Goal: Transaction & Acquisition: Purchase product/service

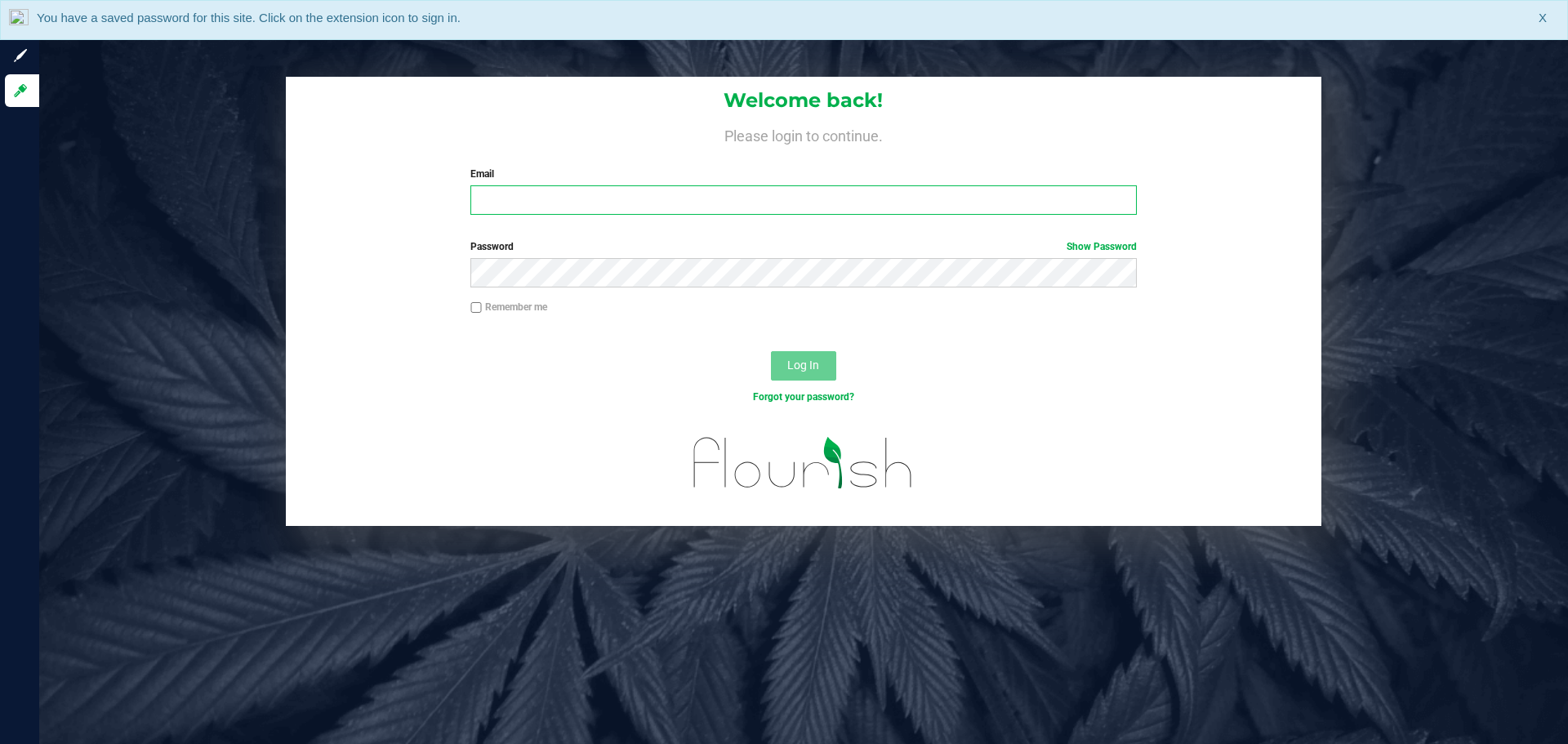
click at [596, 191] on input "Email" at bounding box center [803, 200] width 666 height 30
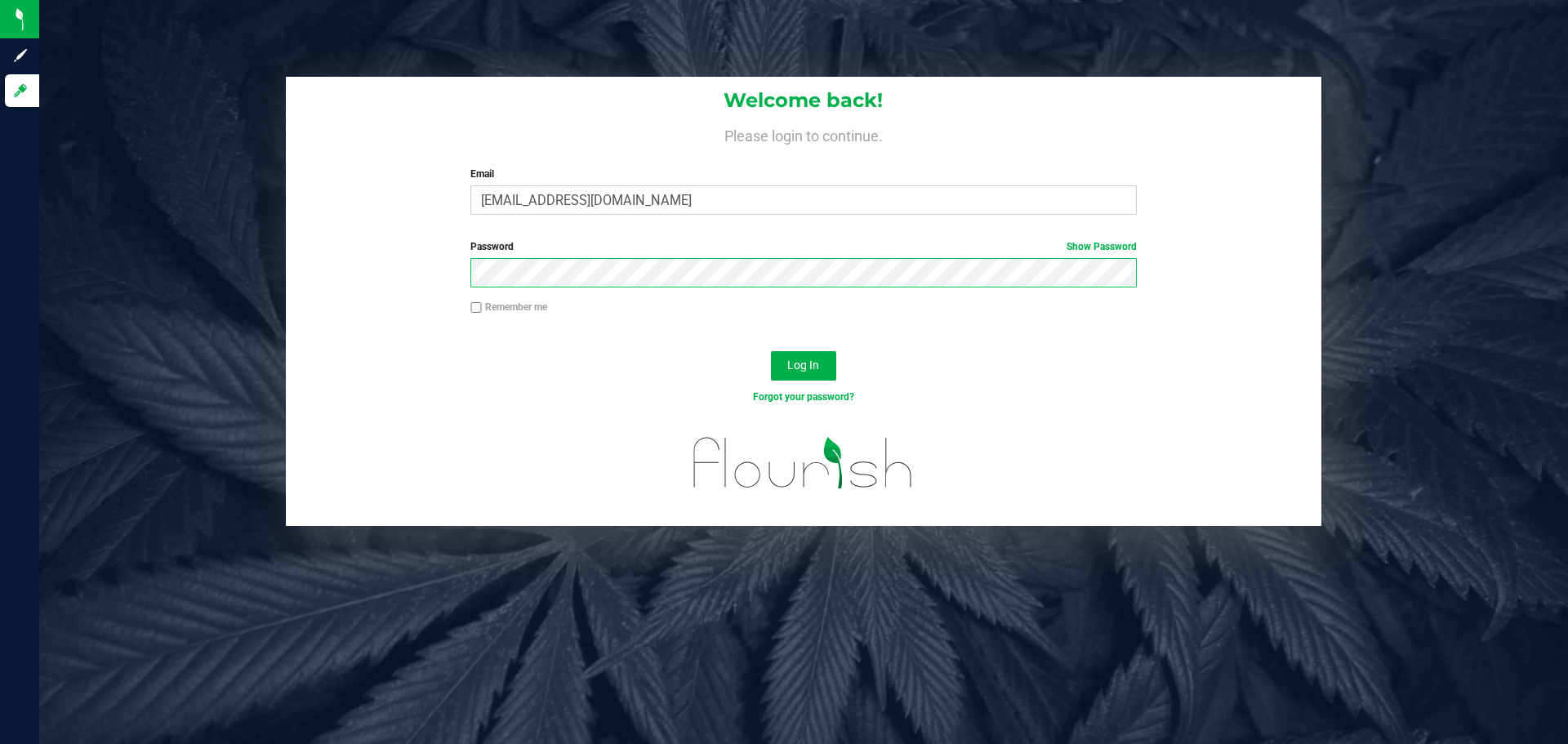
click at [770, 351] on button "Log In" at bounding box center [803, 366] width 65 height 30
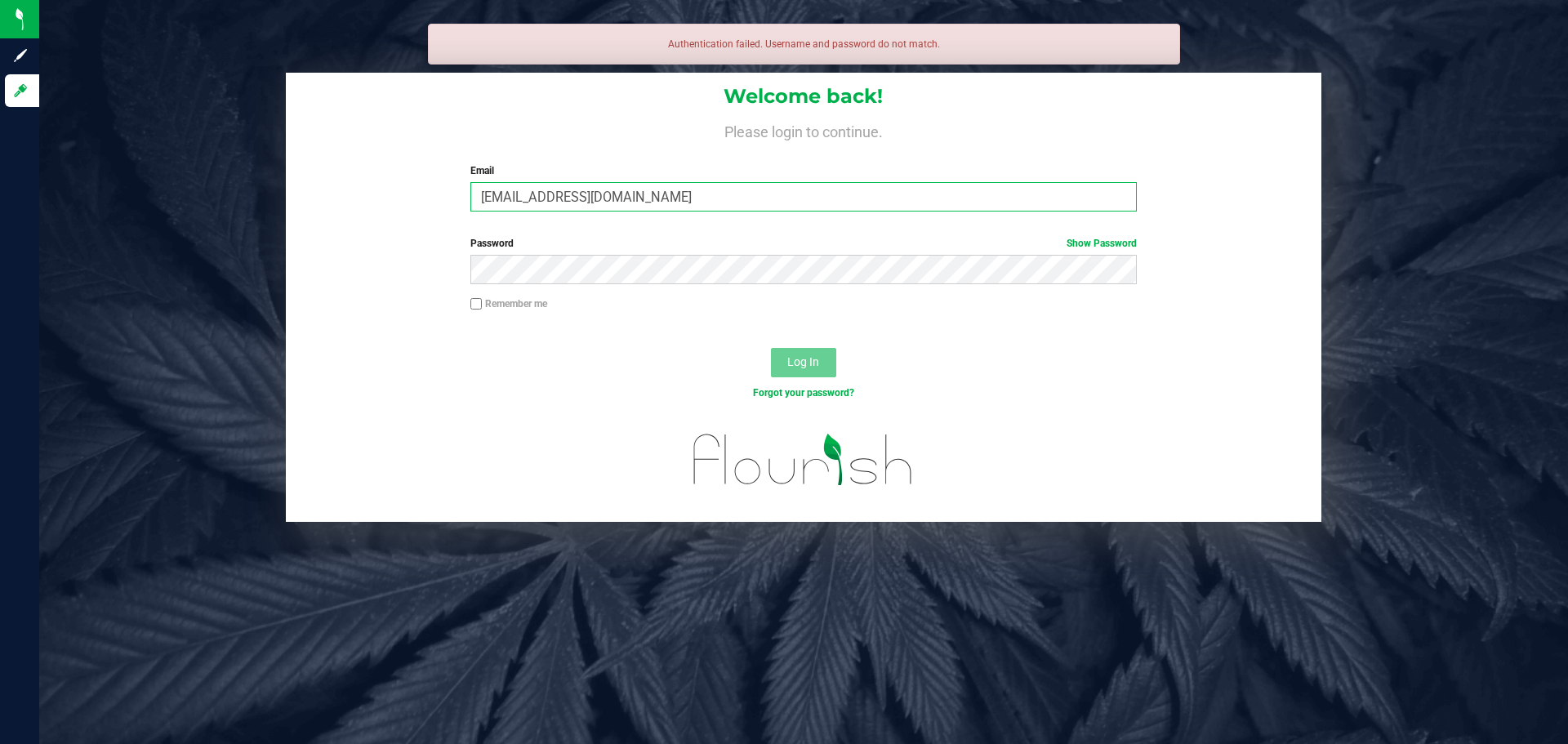
click at [669, 189] on input "molsen@livepallel.com" at bounding box center [803, 197] width 666 height 30
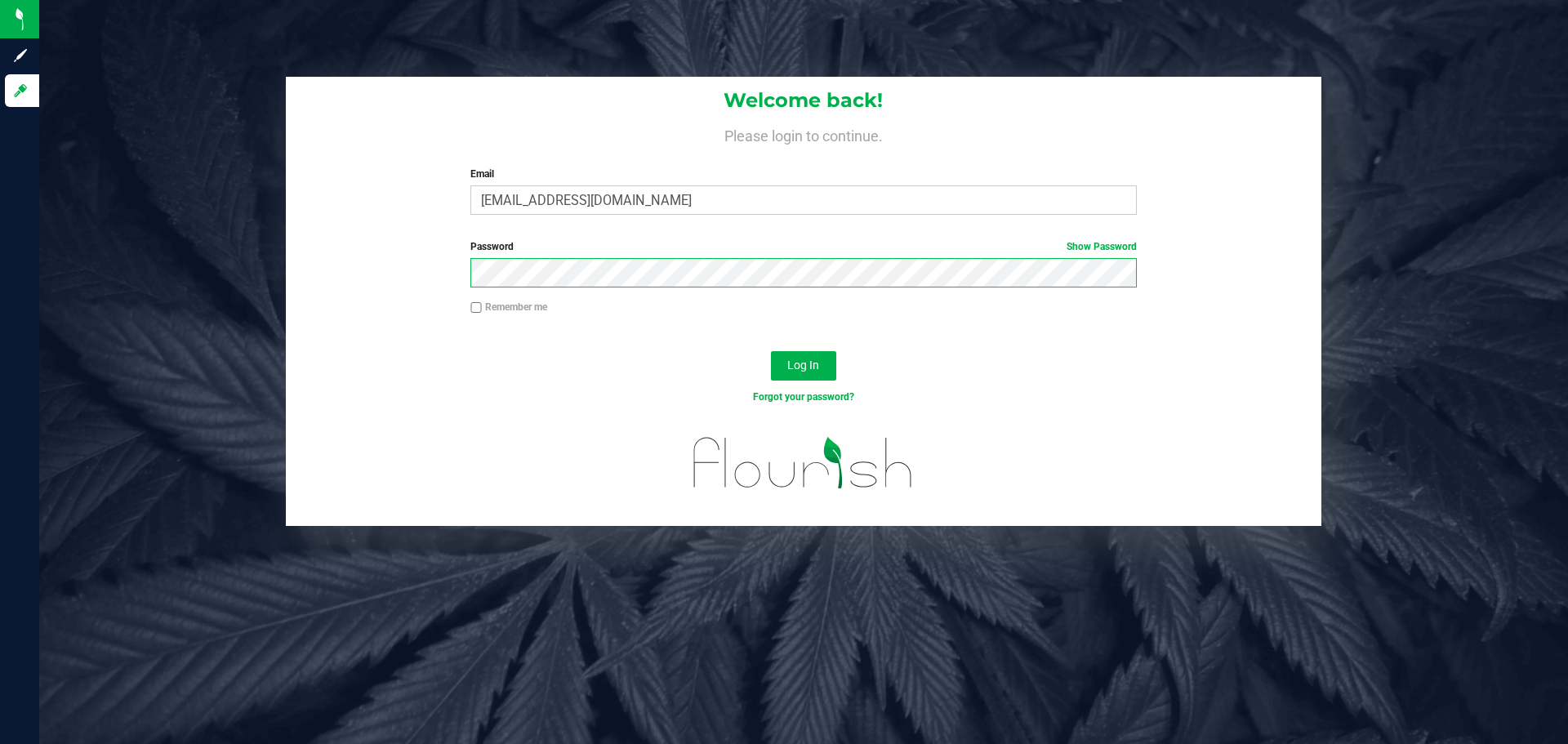
click at [770, 351] on button "Log In" at bounding box center [803, 366] width 65 height 30
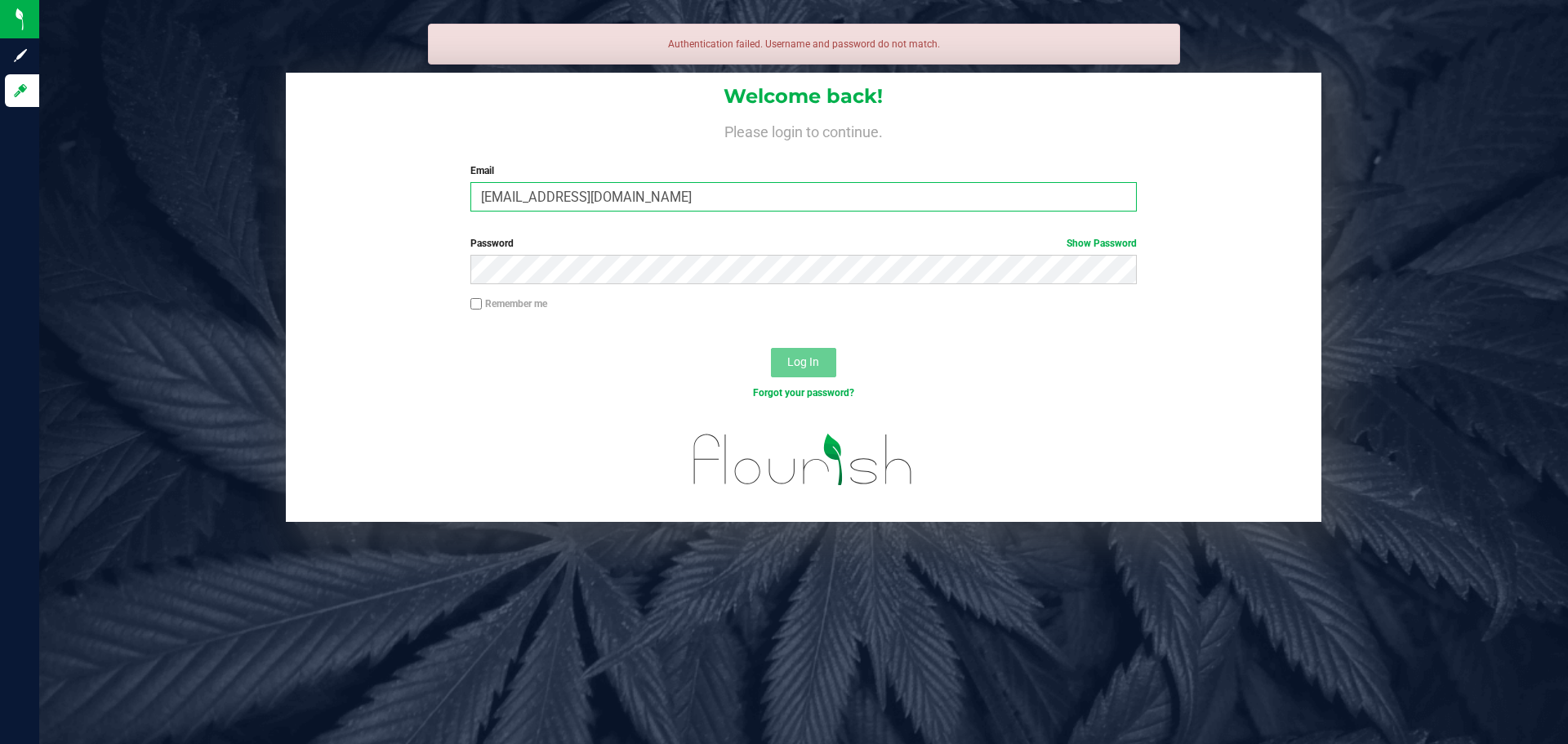
drag, startPoint x: 638, startPoint y: 196, endPoint x: 609, endPoint y: 207, distance: 31.0
click at [605, 207] on input "molsen@livepallel.com" at bounding box center [803, 197] width 666 height 30
click at [654, 197] on input "molsen@livepallel.com" at bounding box center [803, 197] width 666 height 30
click at [565, 193] on input "molsen@livepallel.com" at bounding box center [803, 197] width 666 height 30
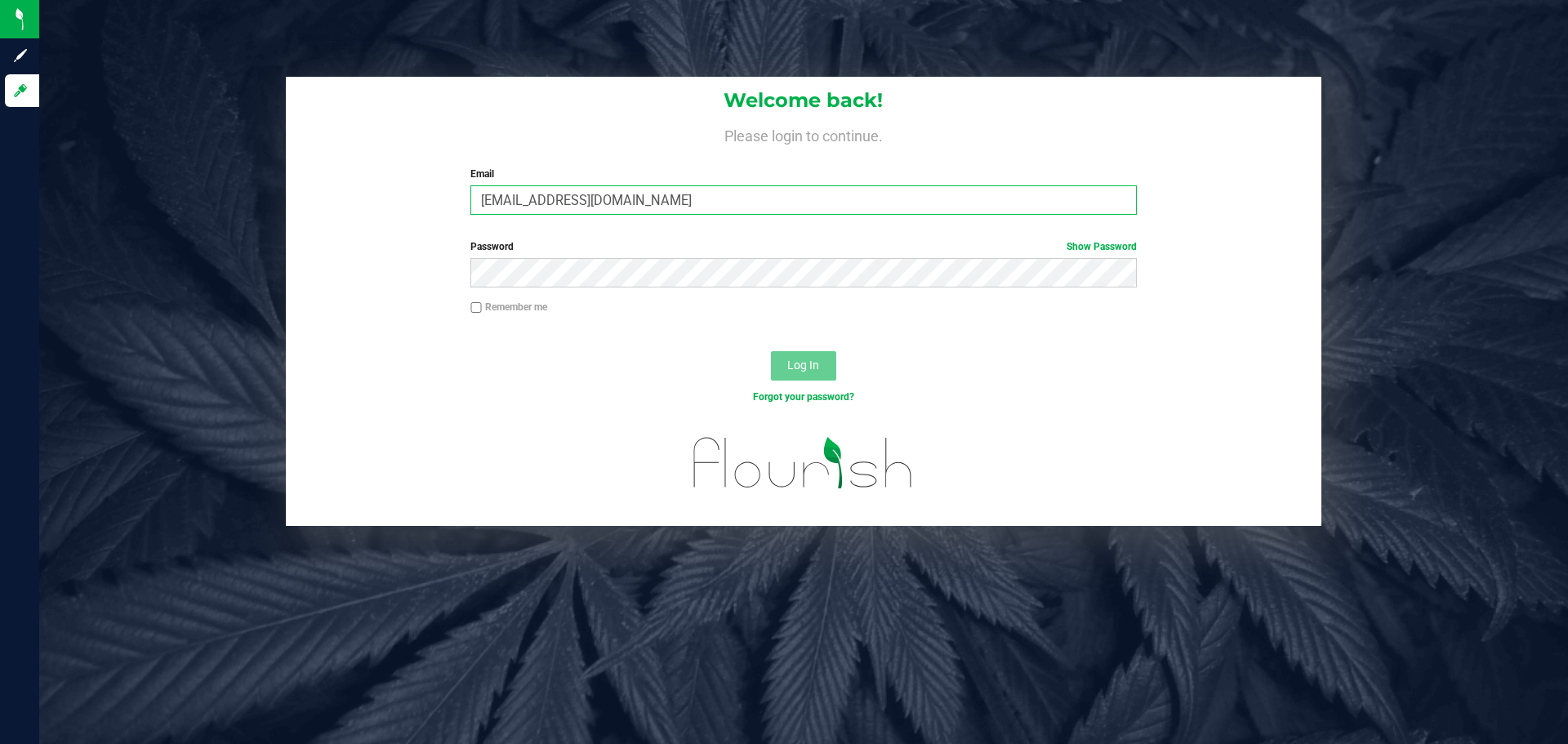
click at [570, 195] on input "molsen@livepallel.com" at bounding box center [803, 200] width 666 height 30
type input "molsen@liveparallel.com"
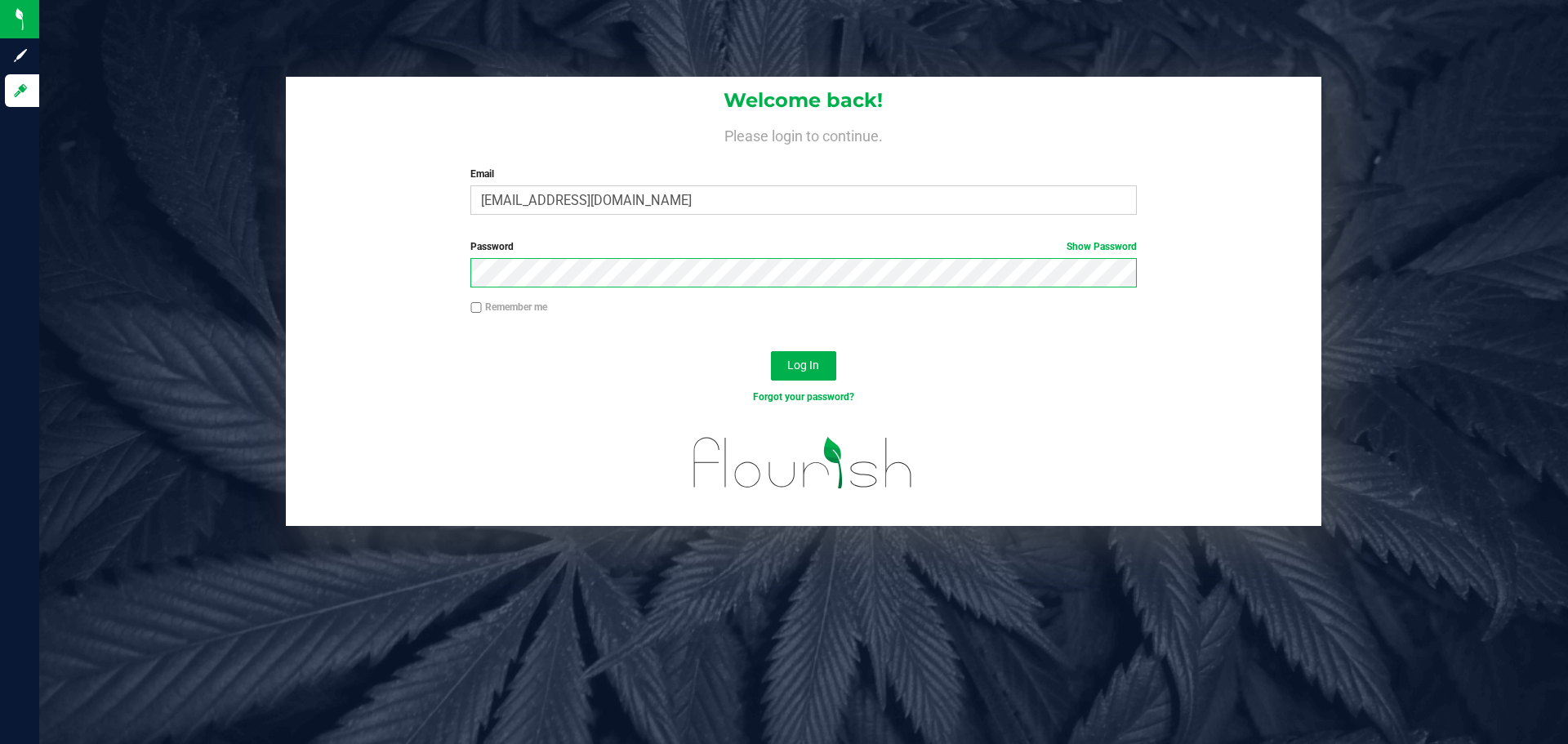
click at [770, 351] on button "Log In" at bounding box center [803, 366] width 65 height 30
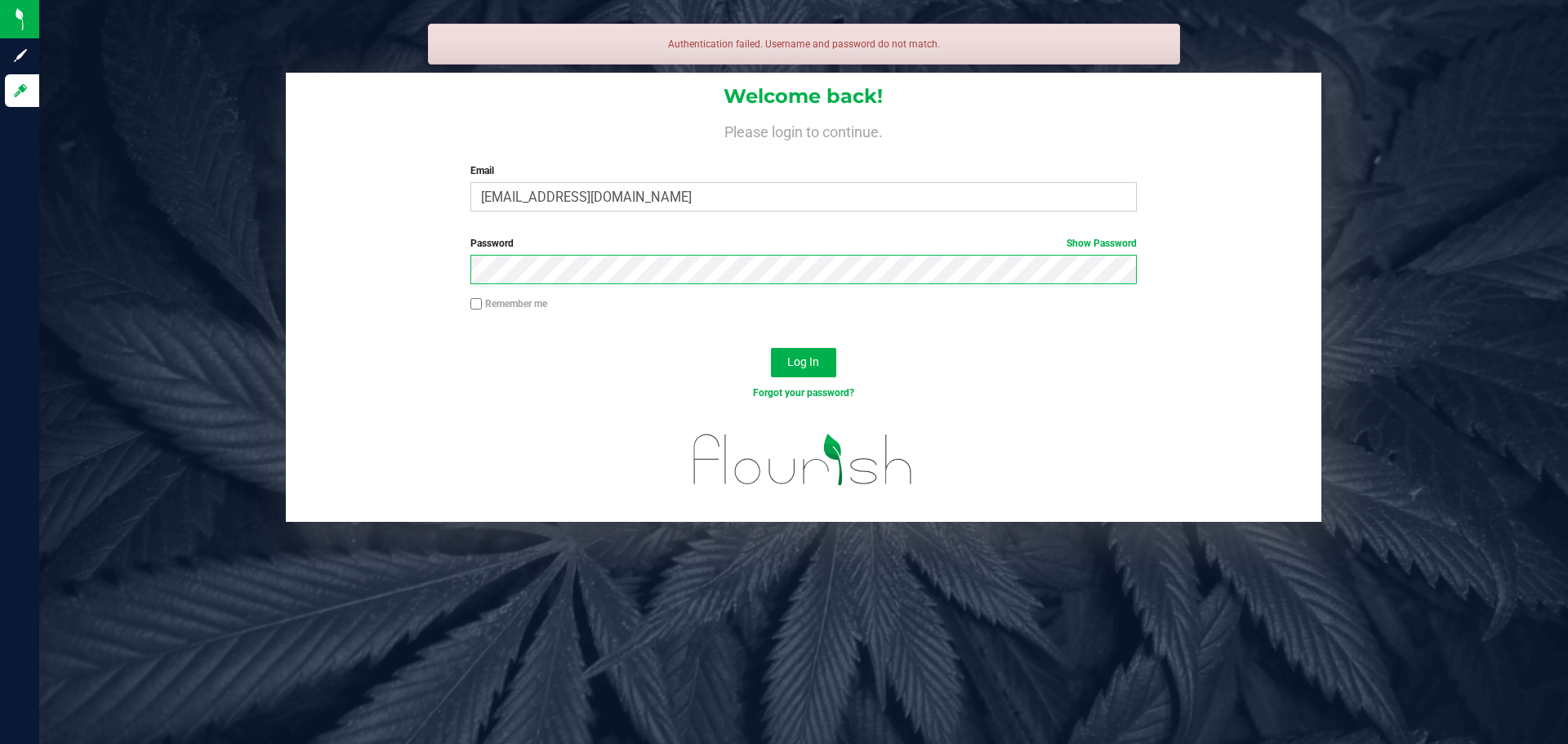
click at [770, 348] on button "Log In" at bounding box center [803, 363] width 65 height 30
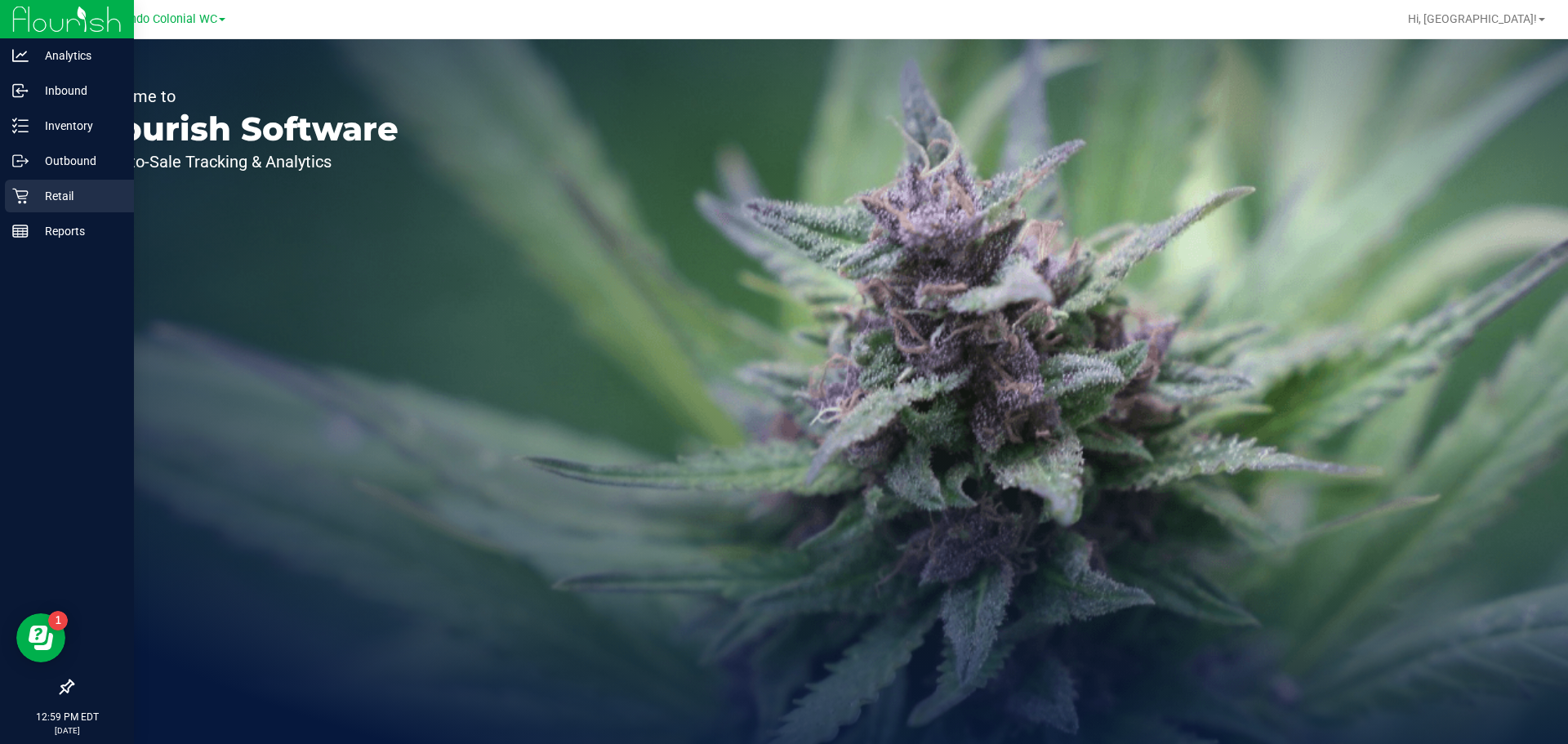
click at [56, 203] on p "Retail" at bounding box center [77, 196] width 98 height 20
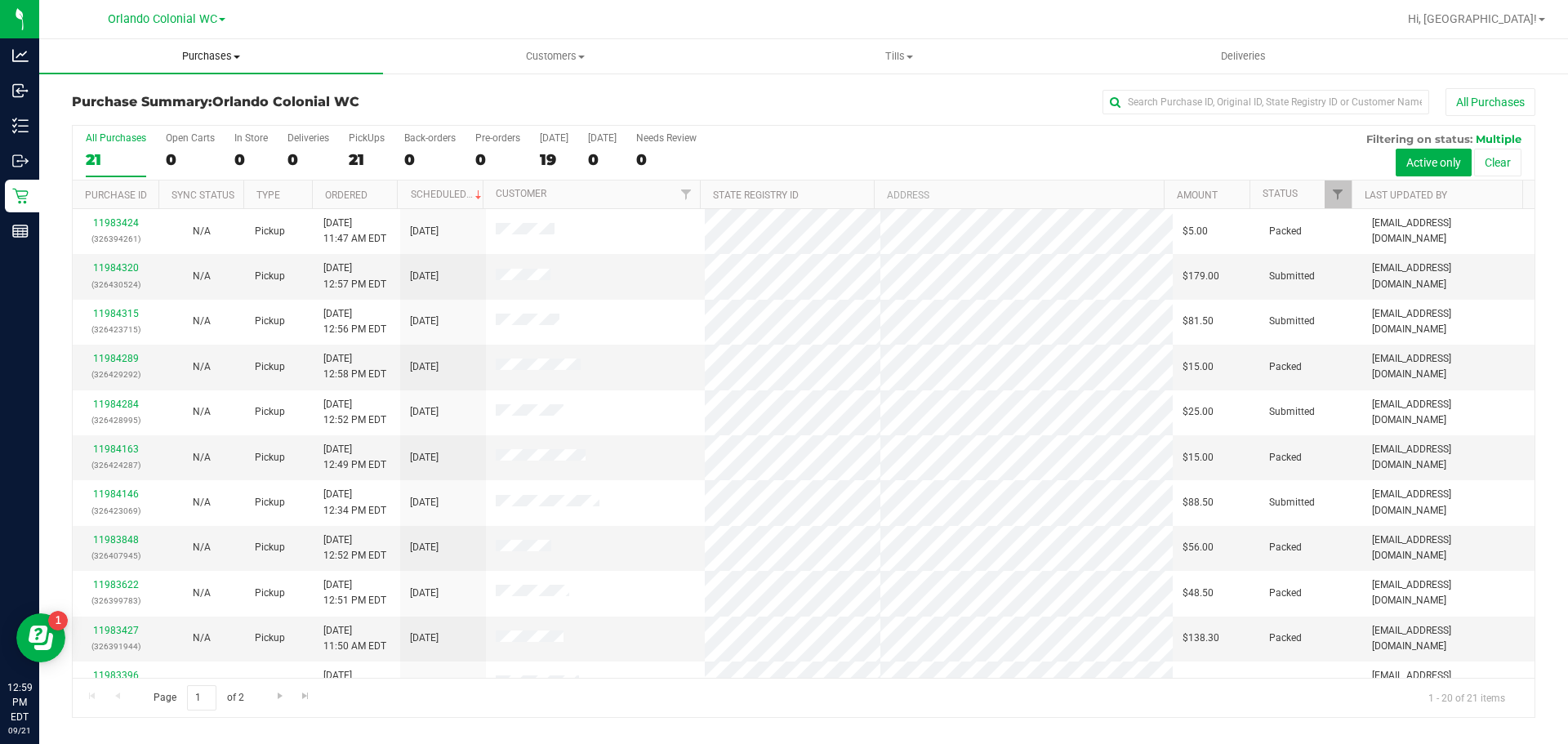
click at [212, 60] on span "Purchases" at bounding box center [212, 57] width 344 height 15
click at [132, 114] on span "Fulfillment" at bounding box center [90, 118] width 101 height 14
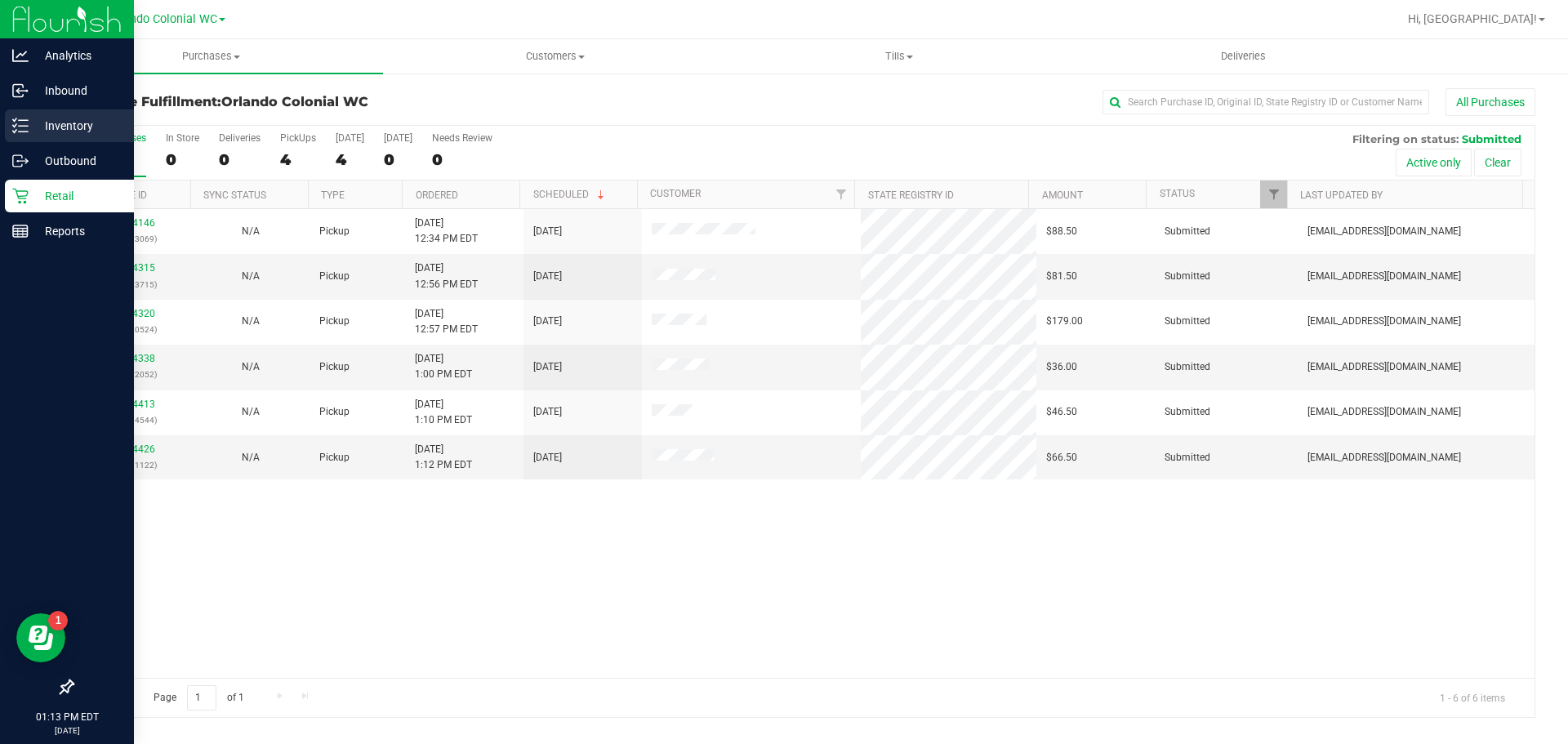
click at [19, 125] on icon at bounding box center [21, 126] width 16 height 16
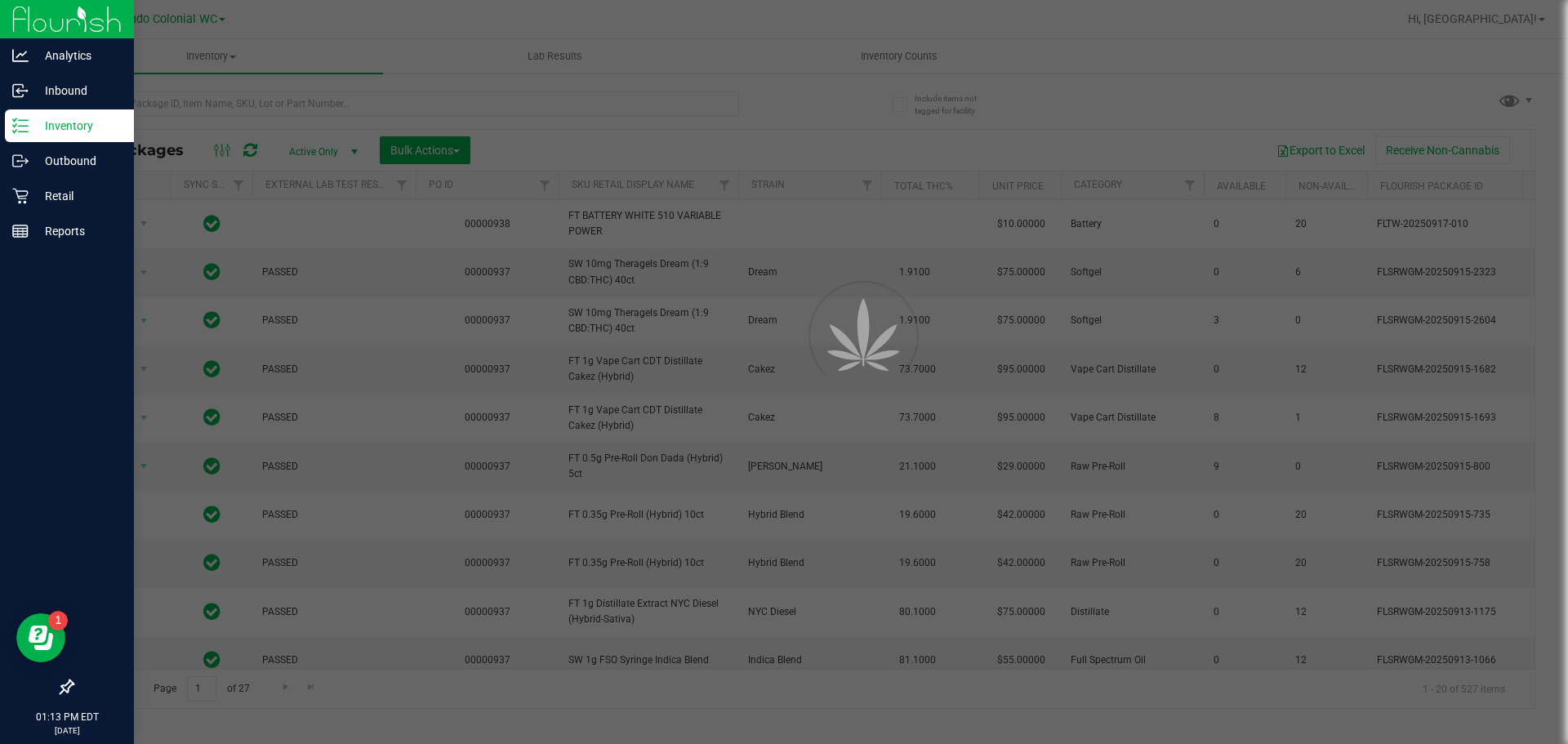
click at [261, 96] on div at bounding box center [784, 372] width 1568 height 744
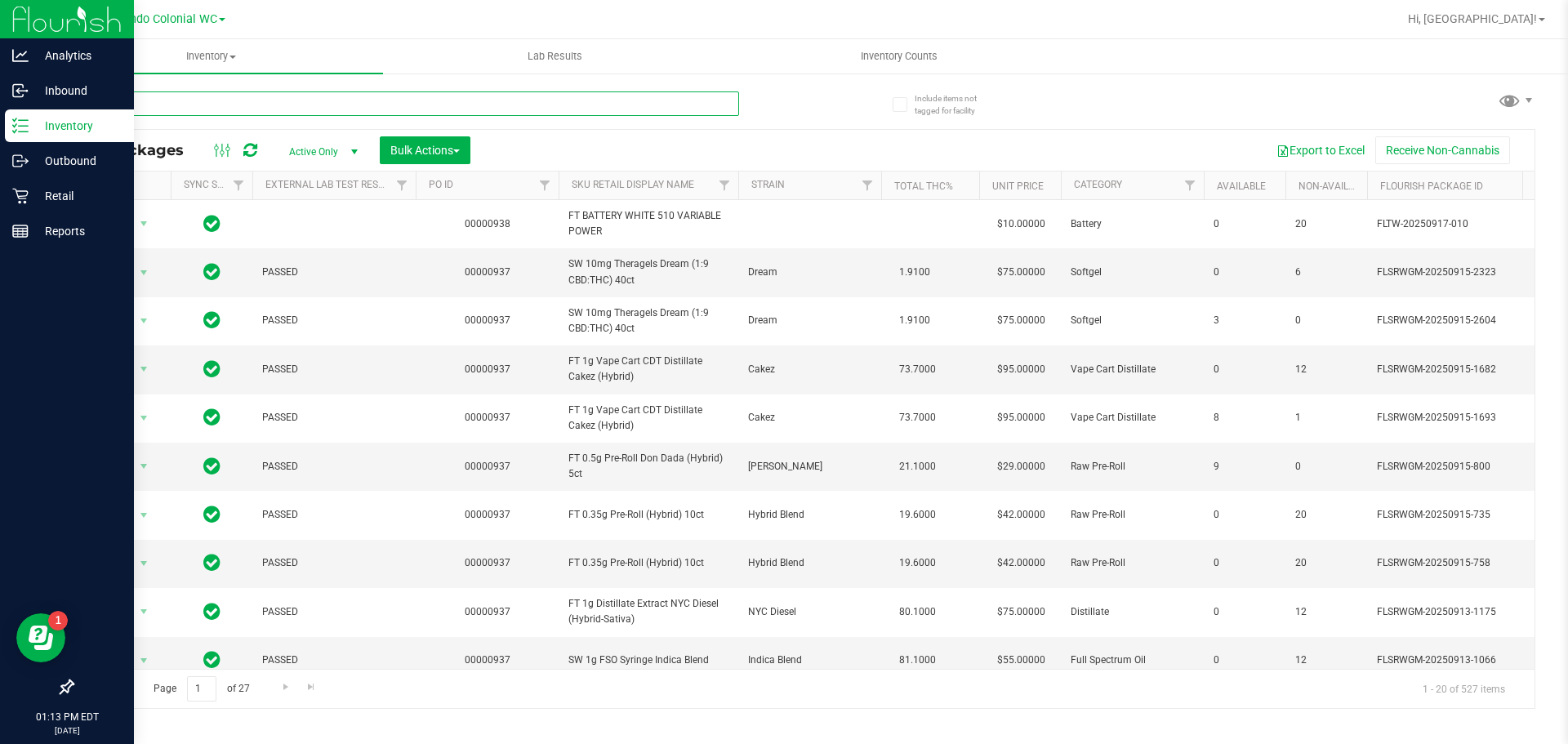
click at [258, 105] on input "text" at bounding box center [405, 104] width 668 height 25
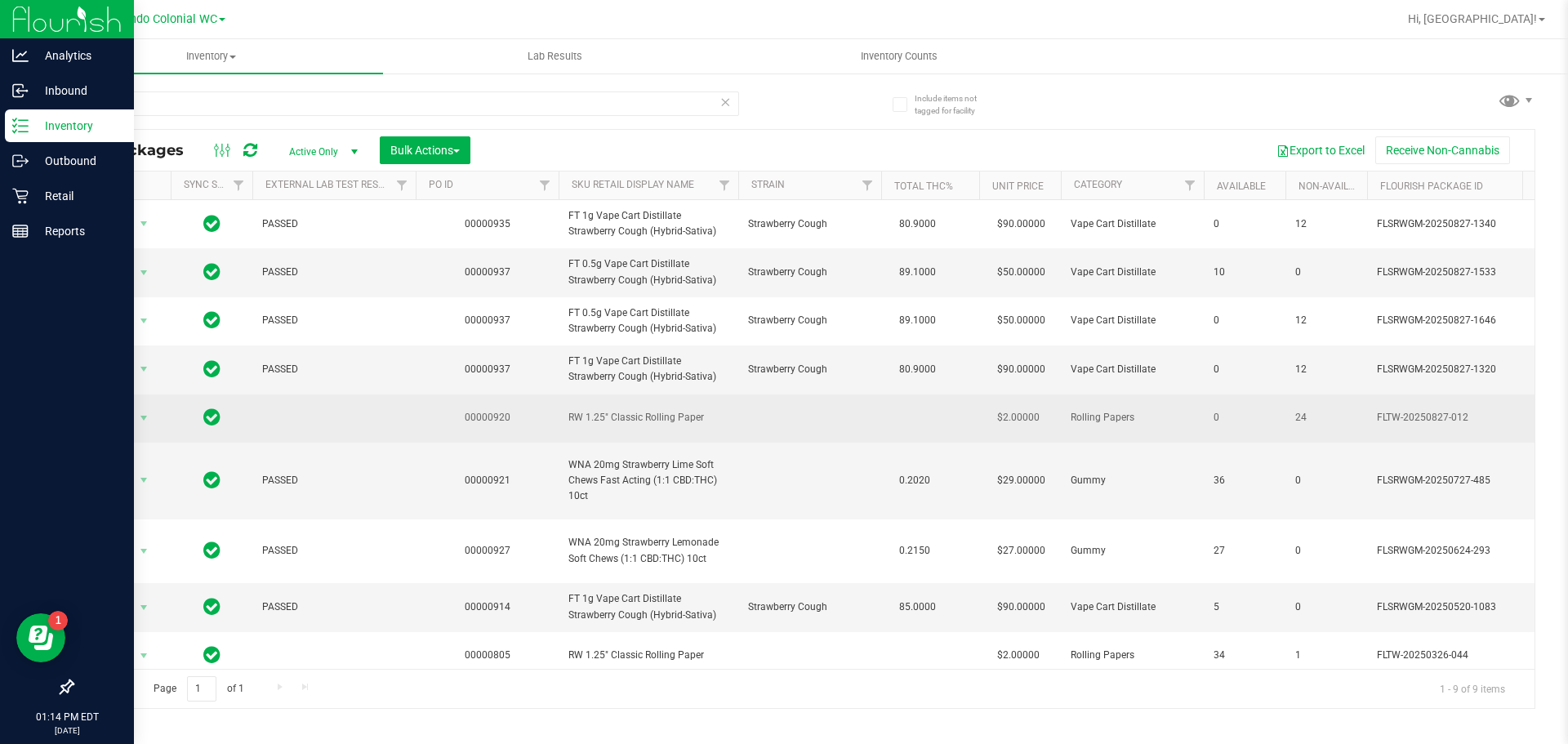
click at [660, 421] on span "RW 1.25" Classic Rolling Paper" at bounding box center [648, 417] width 160 height 16
copy td "RW 1.25" Classic Rolling Paper"
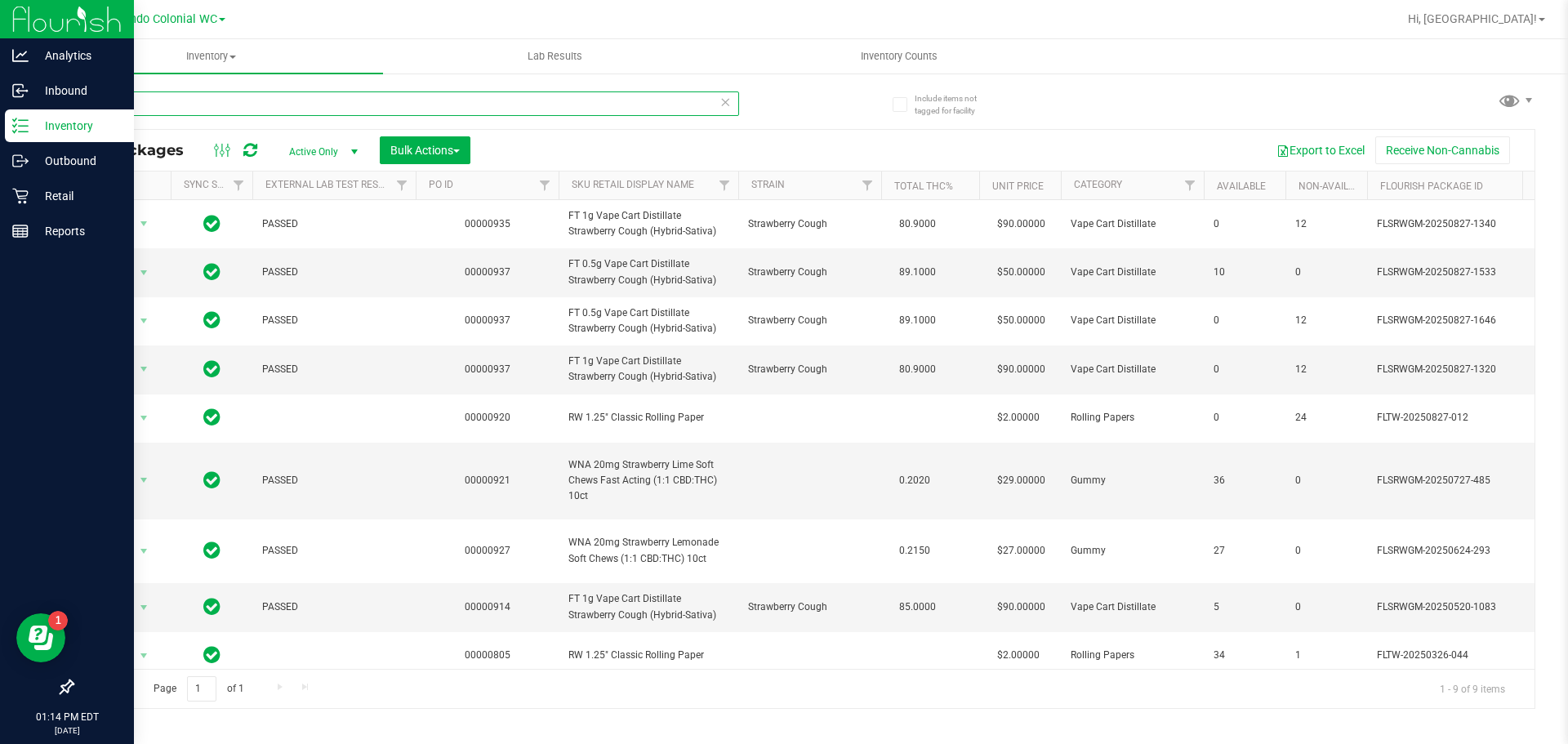
click at [363, 101] on input "raw" at bounding box center [405, 104] width 668 height 25
paste input "RW 1.25" Classic Rolling Paper"
type input "RW 1.25" Classic Rolling Paper"
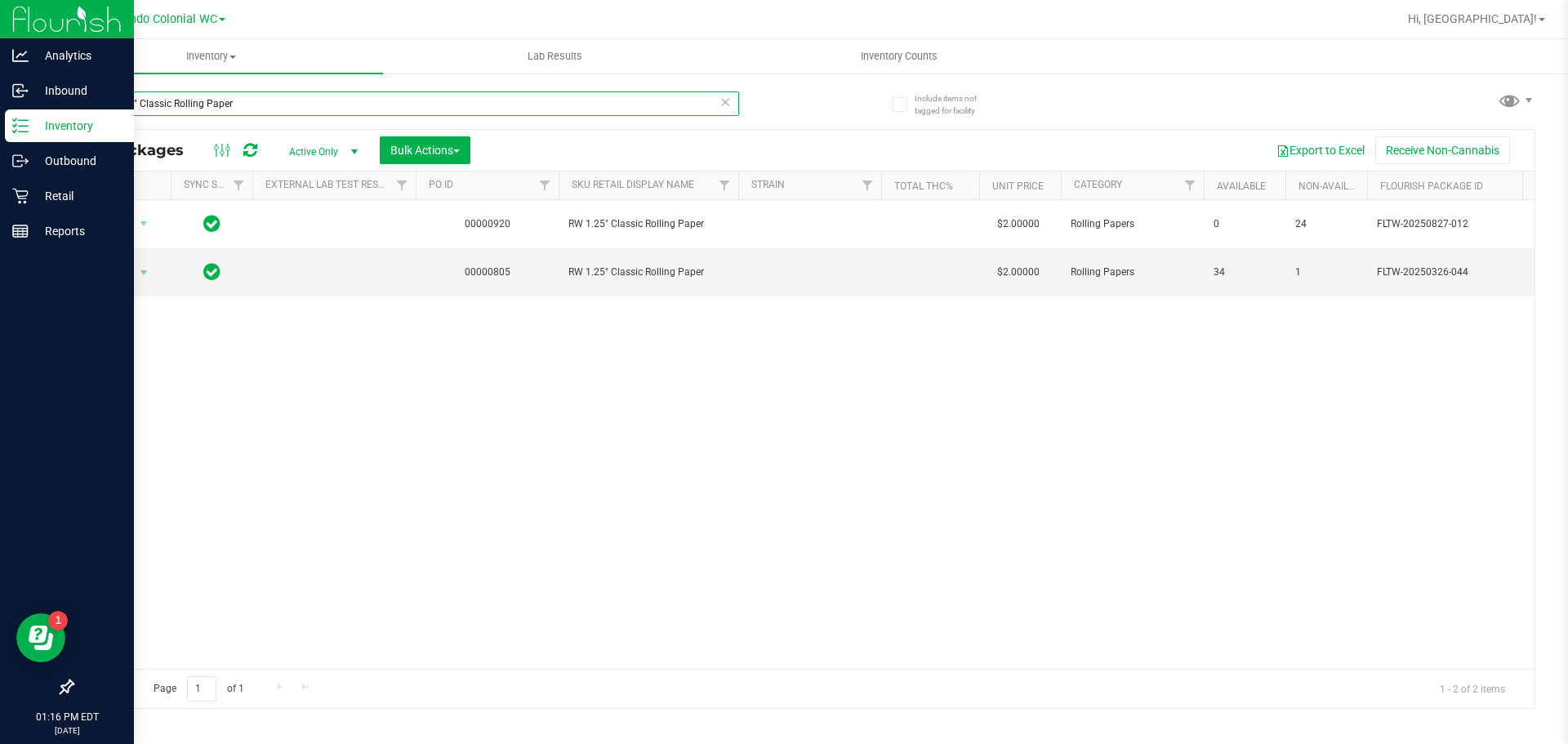
click at [388, 98] on input "RW 1.25" Classic Rolling Paper" at bounding box center [405, 104] width 668 height 25
drag, startPoint x: 388, startPoint y: 98, endPoint x: 408, endPoint y: 159, distance: 64.2
click at [386, 102] on input "RW 1.25" Classic Rolling Paper" at bounding box center [405, 104] width 668 height 25
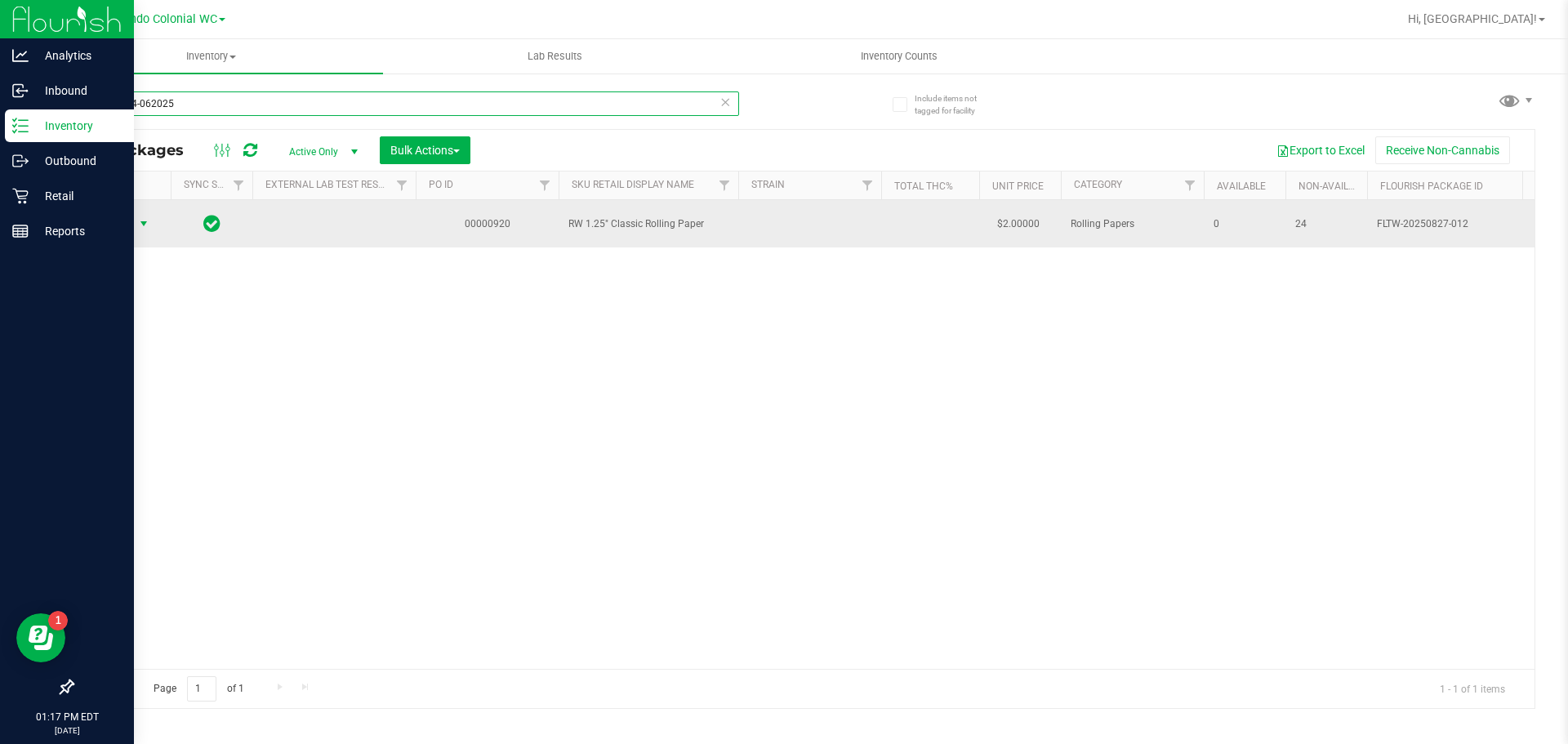
type input "1992384-062025"
click at [115, 222] on span "Action" at bounding box center [111, 224] width 44 height 23
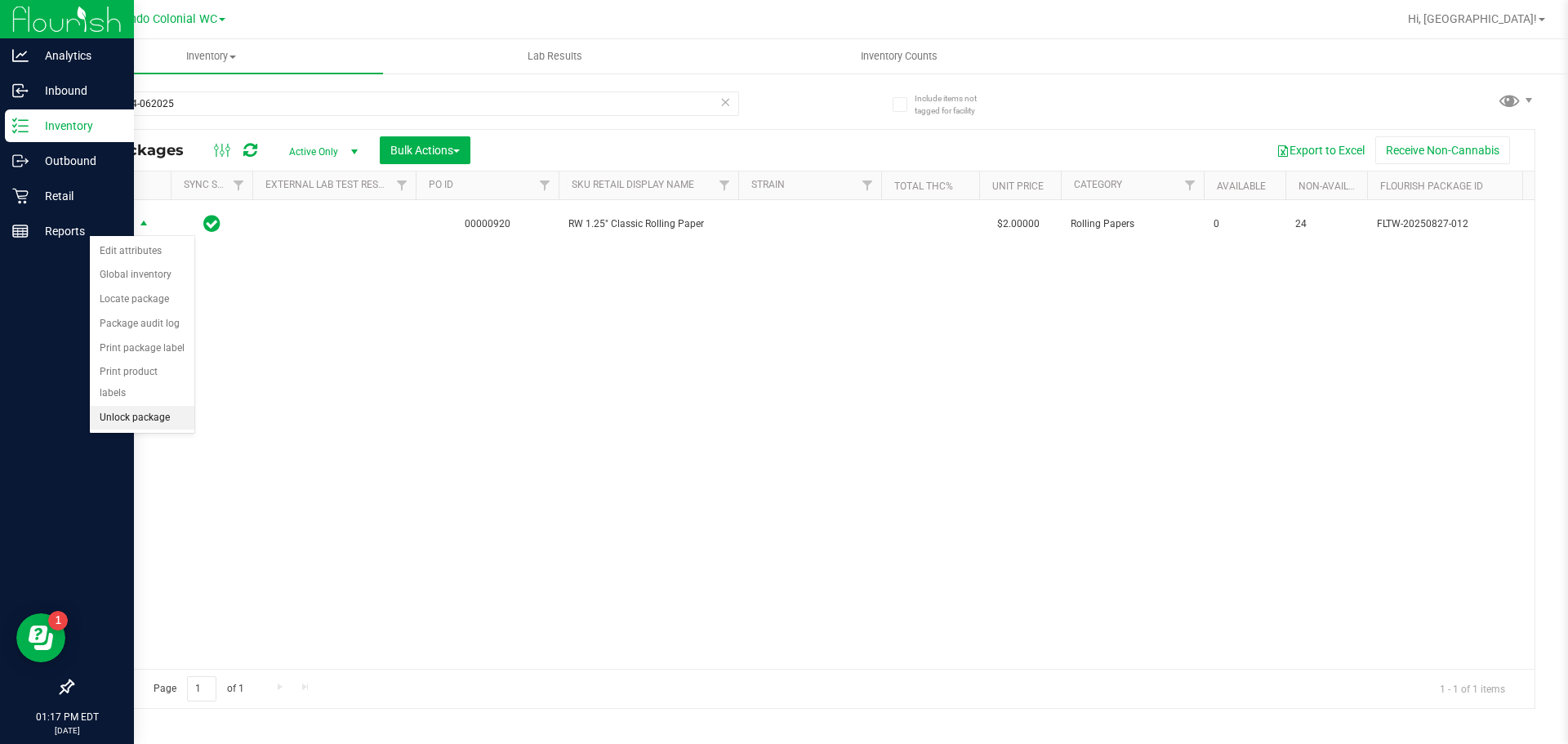
click at [162, 406] on li "Unlock package" at bounding box center [142, 418] width 105 height 25
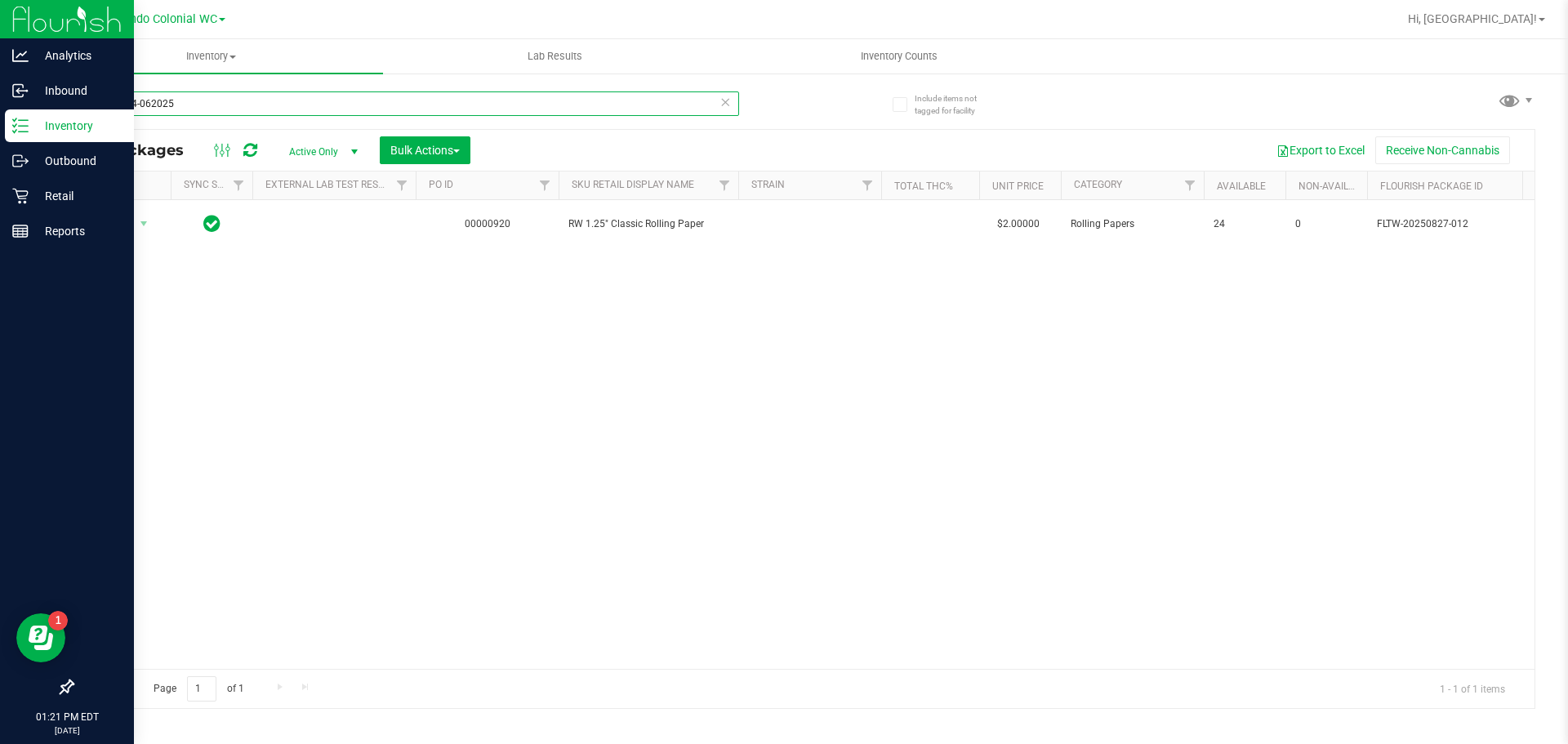
click at [242, 100] on input "1992384-062025" at bounding box center [405, 104] width 668 height 25
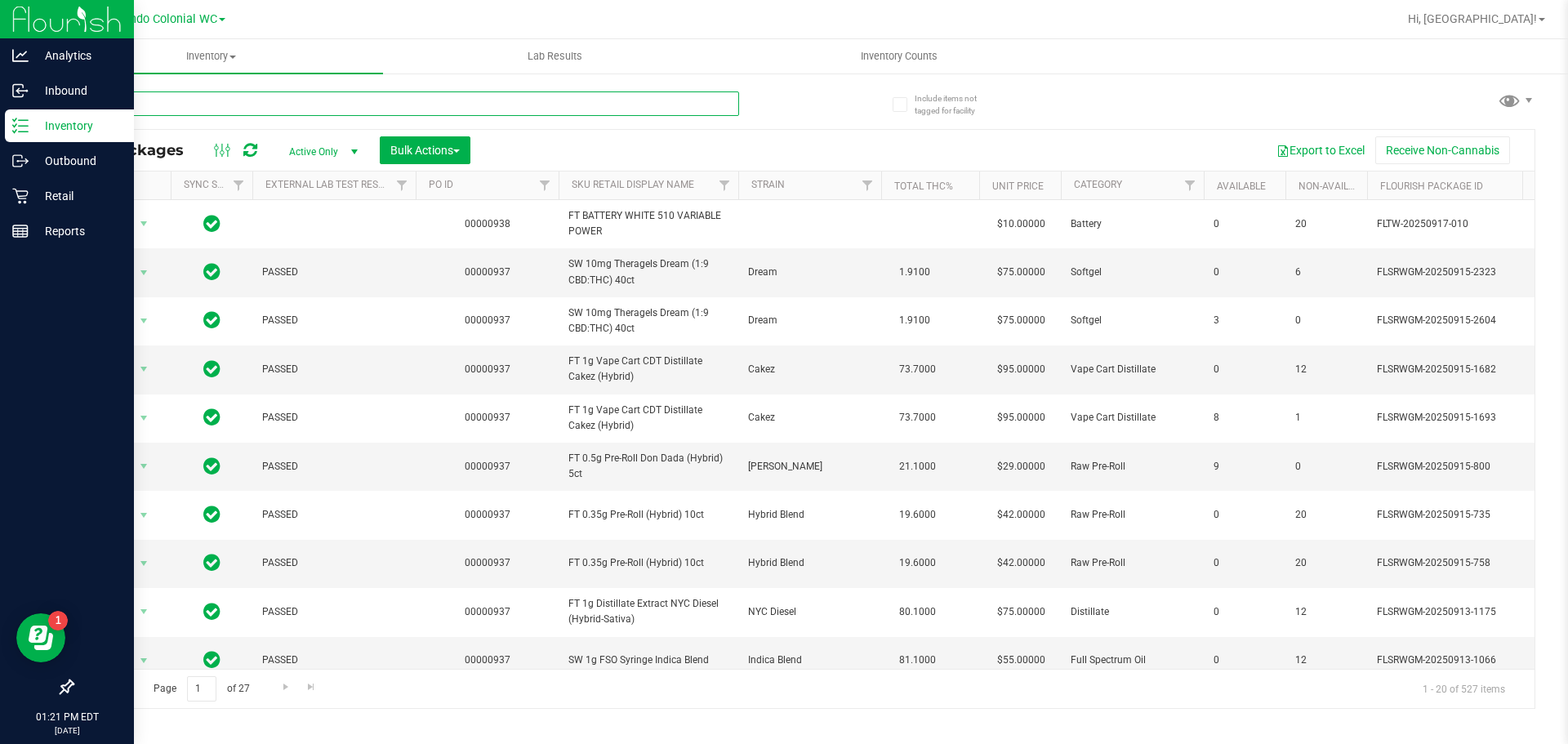
type input "h"
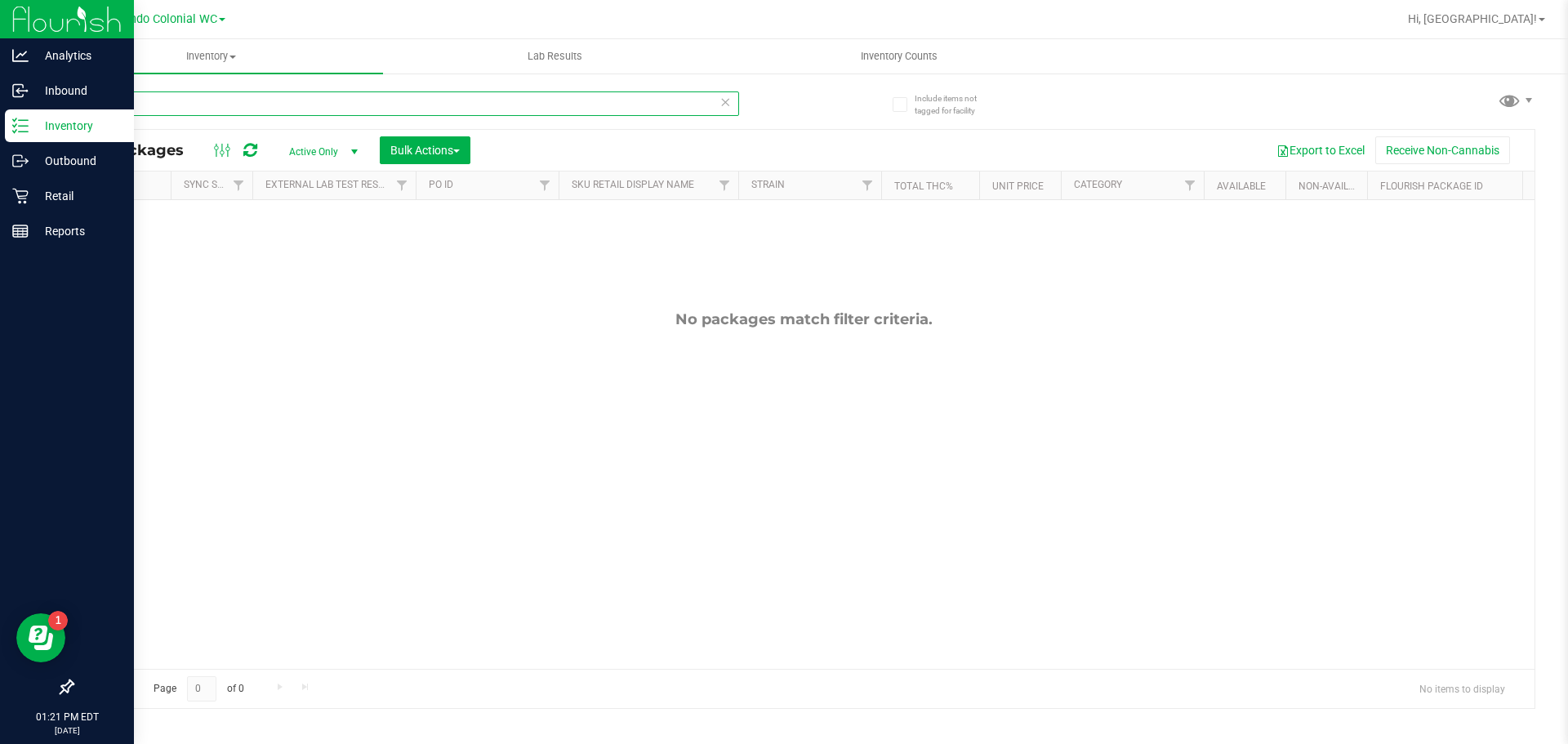
type input "y"
type input "s"
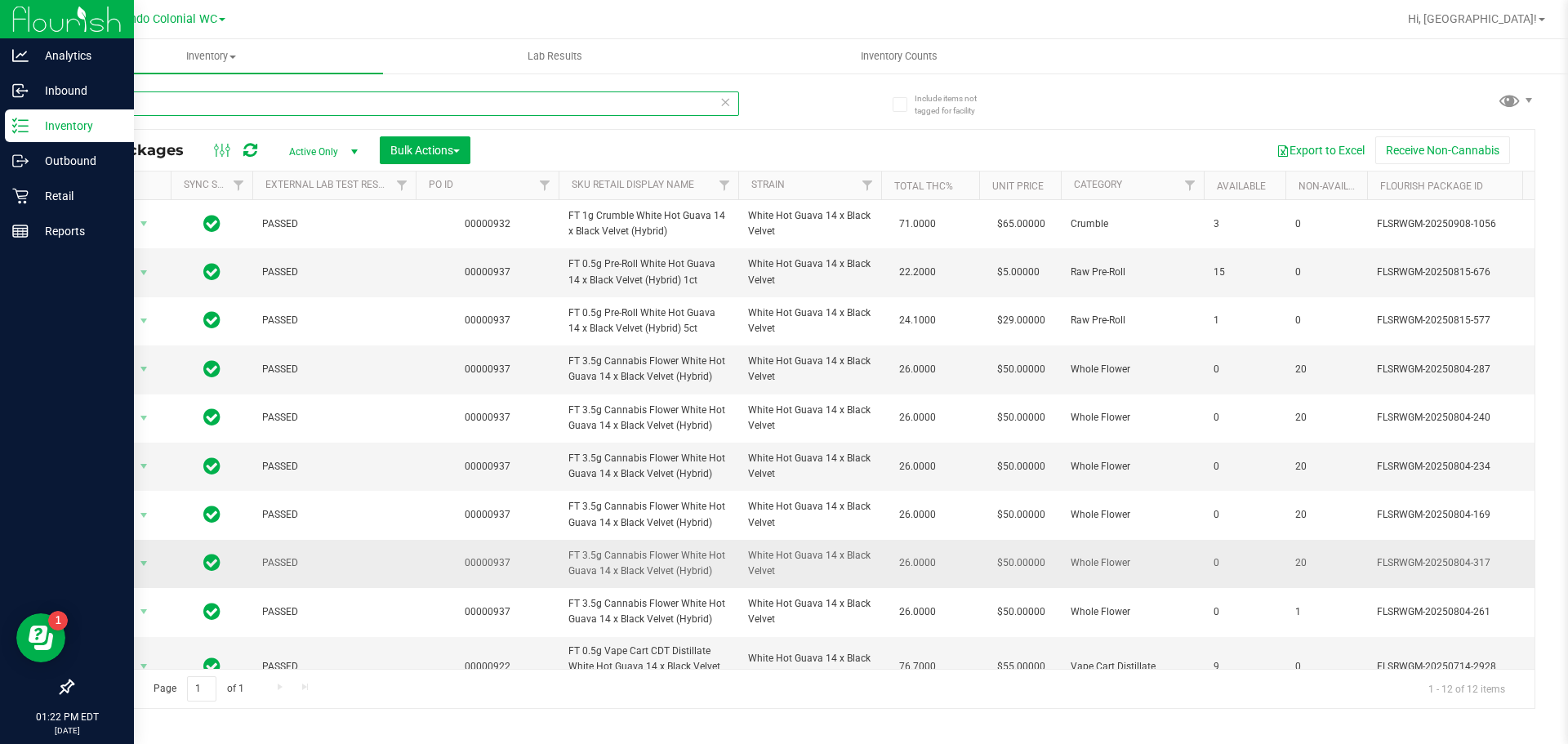
scroll to position [81, 0]
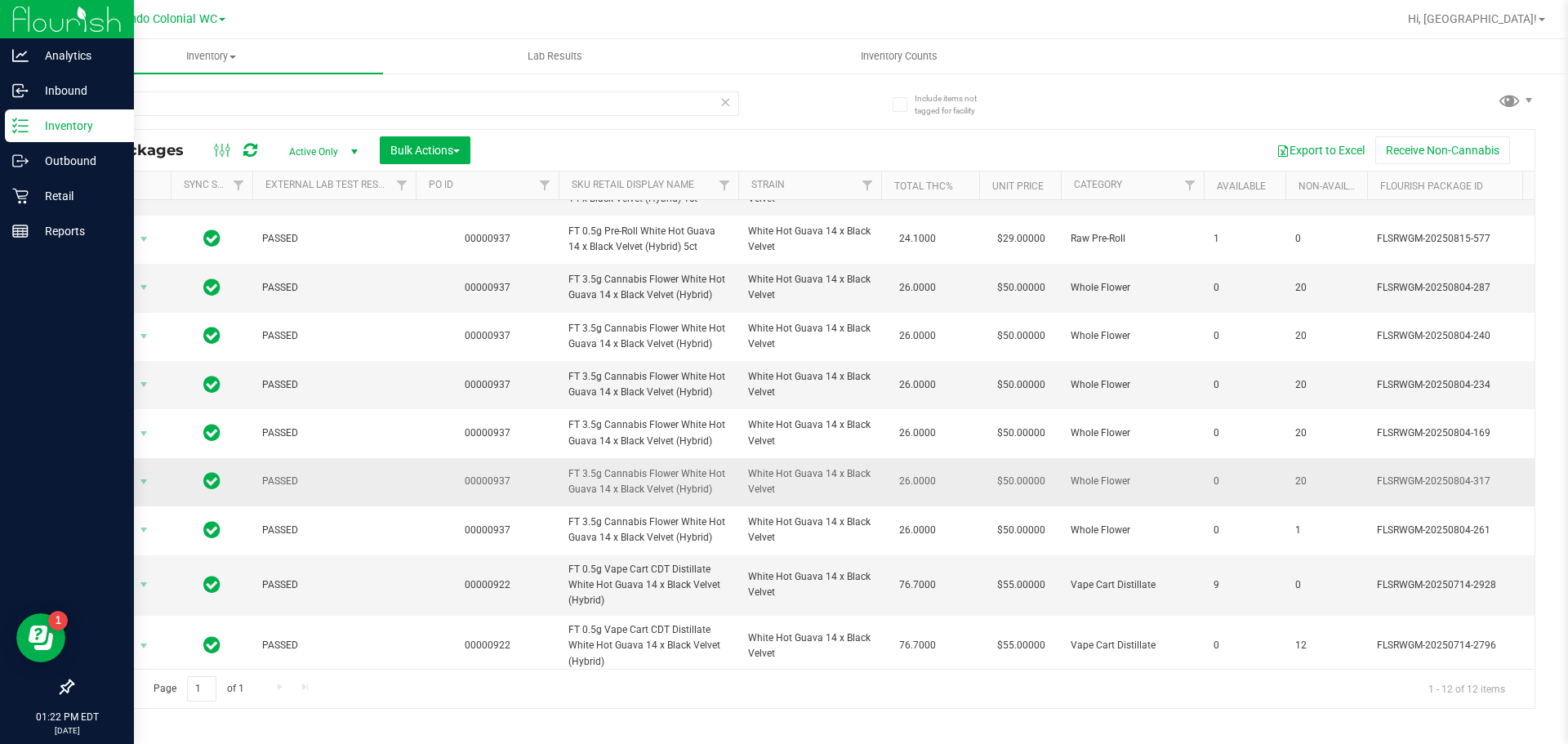
click at [649, 481] on span "FT 3.5g Cannabis Flower White Hot Guava 14 x Black Velvet (Hybrid)" at bounding box center [648, 481] width 160 height 31
copy tr "FT 3.5g Cannabis Flower White Hot Guava 14 x Black Velvet (Hybrid)"
click at [251, 99] on input "wbv" at bounding box center [405, 104] width 668 height 25
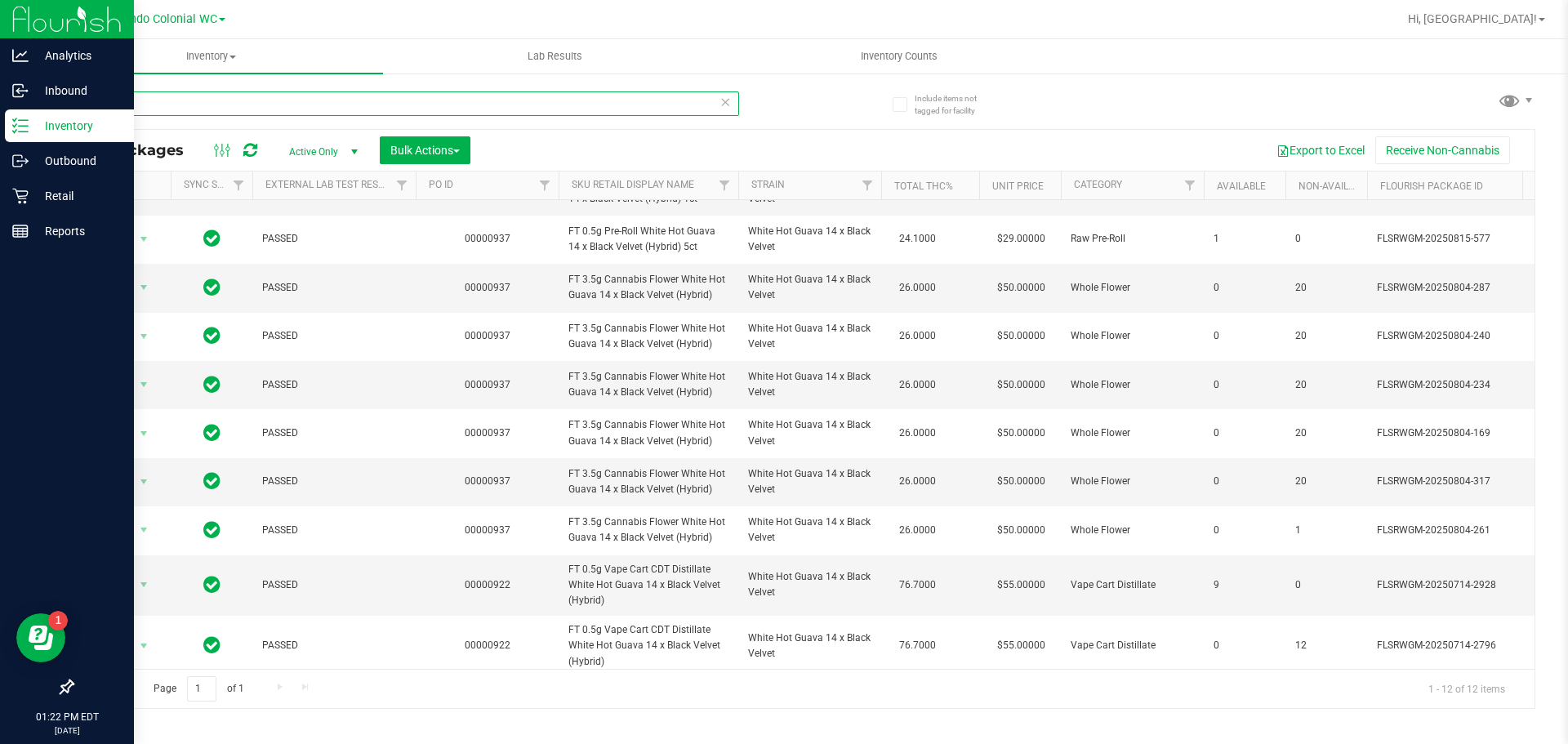
click at [251, 99] on input "wbv" at bounding box center [405, 104] width 668 height 25
paste input "FT 3.5g Cannabis Flower White Hot Guava 14 x Black Velvet (Hybrid)"
click at [251, 99] on input "FT 3.5g Cannabis Flower White Hot Guava 14 x Black Velvet (Hybrid)" at bounding box center [405, 104] width 668 height 25
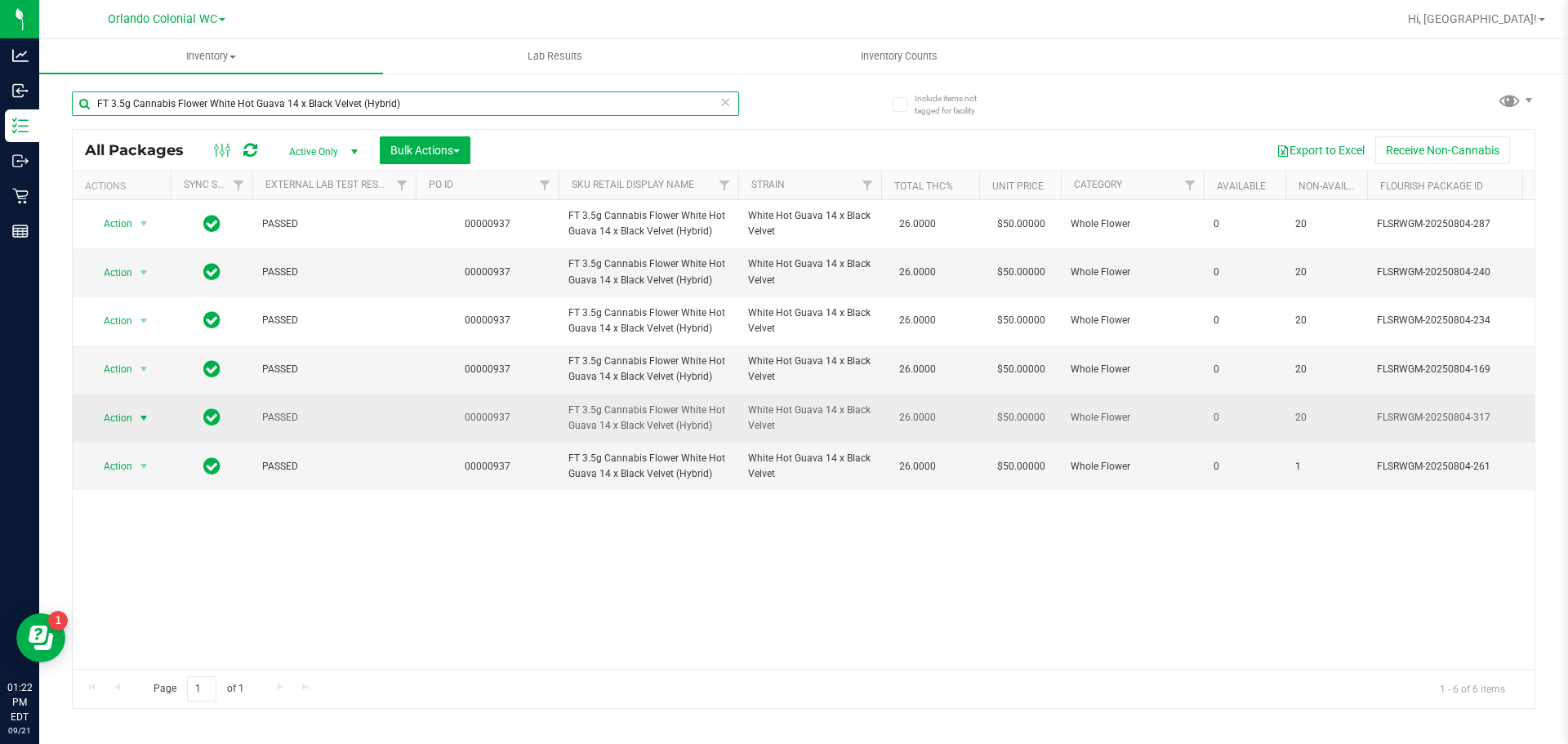
type input "FT 3.5g Cannabis Flower White Hot Guava 14 x Black Velvet (Hybrid)"
click at [133, 412] on span "Action" at bounding box center [121, 418] width 65 height 23
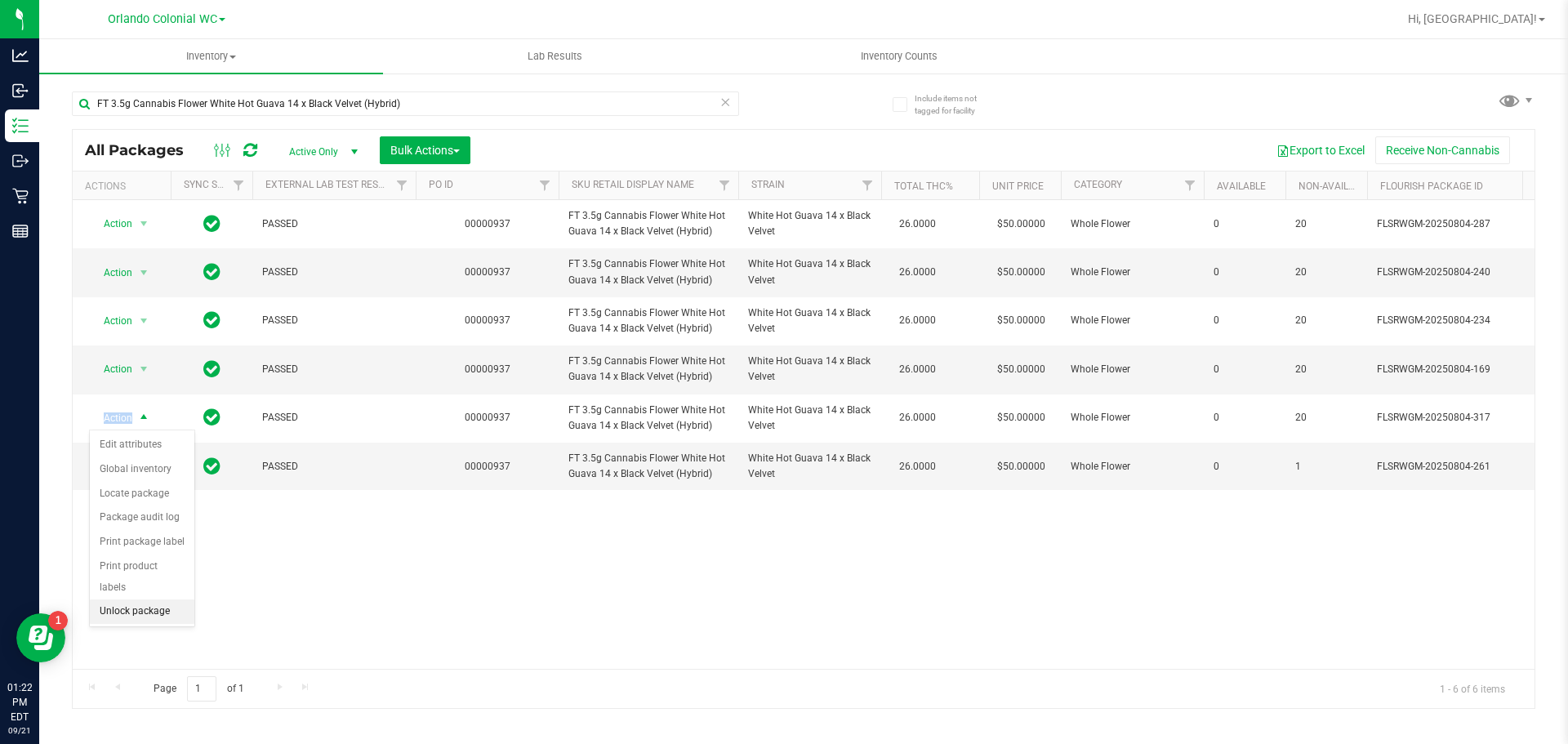
click at [154, 599] on li "Unlock package" at bounding box center [142, 611] width 105 height 25
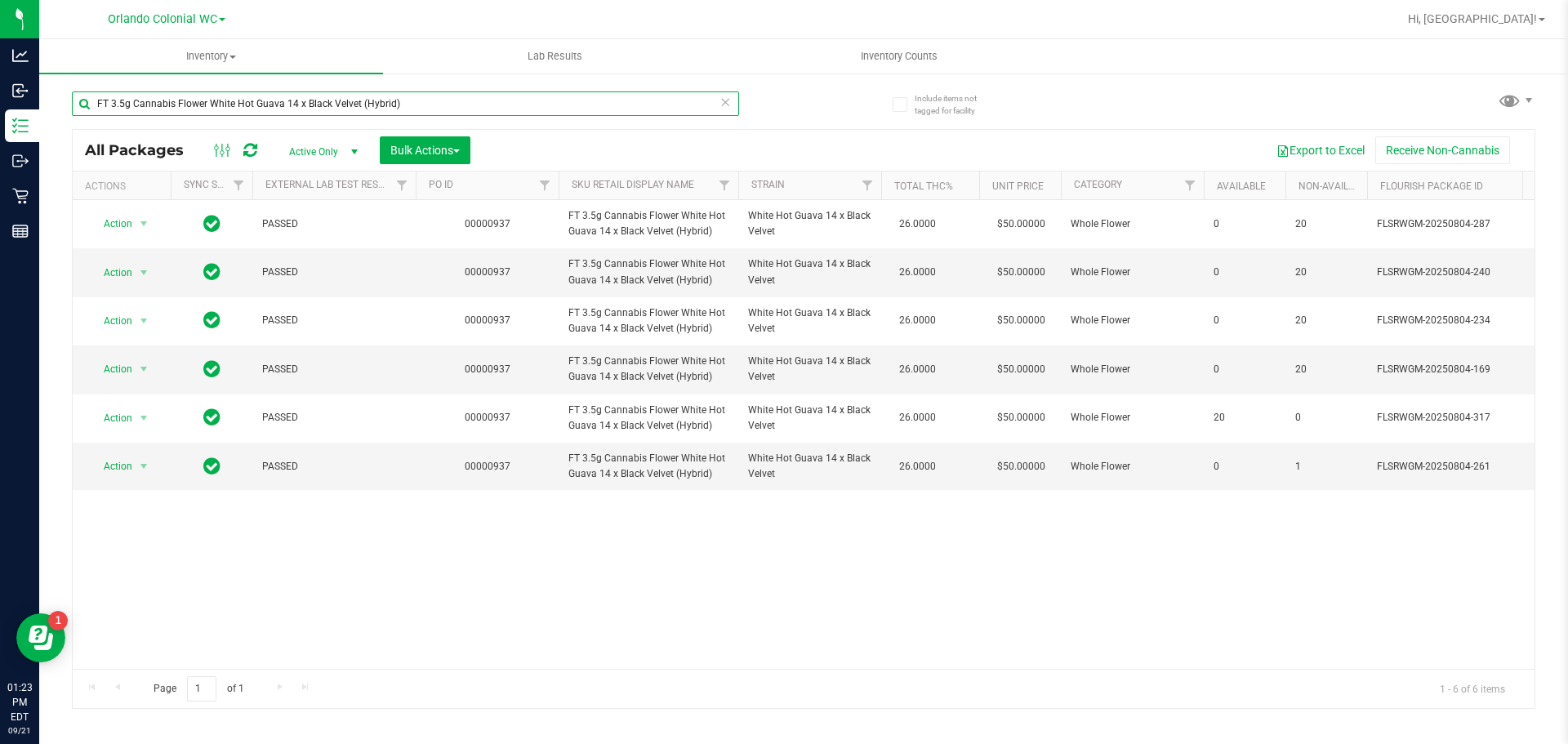
click at [471, 103] on input "FT 3.5g Cannabis Flower White Hot Guava 14 x Black Velvet (Hybrid)" at bounding box center [405, 104] width 668 height 25
type input "F"
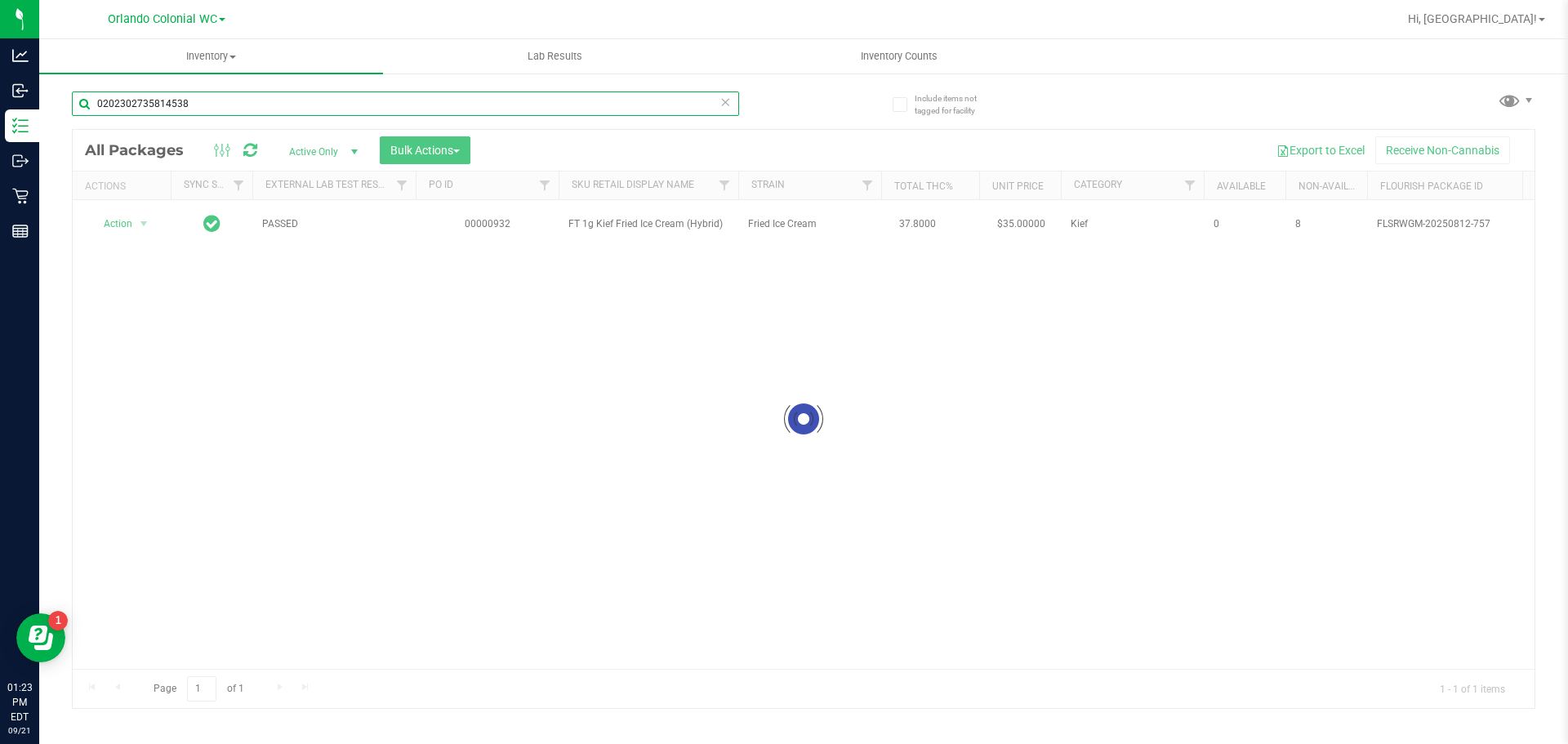
type input "0202302735814538"
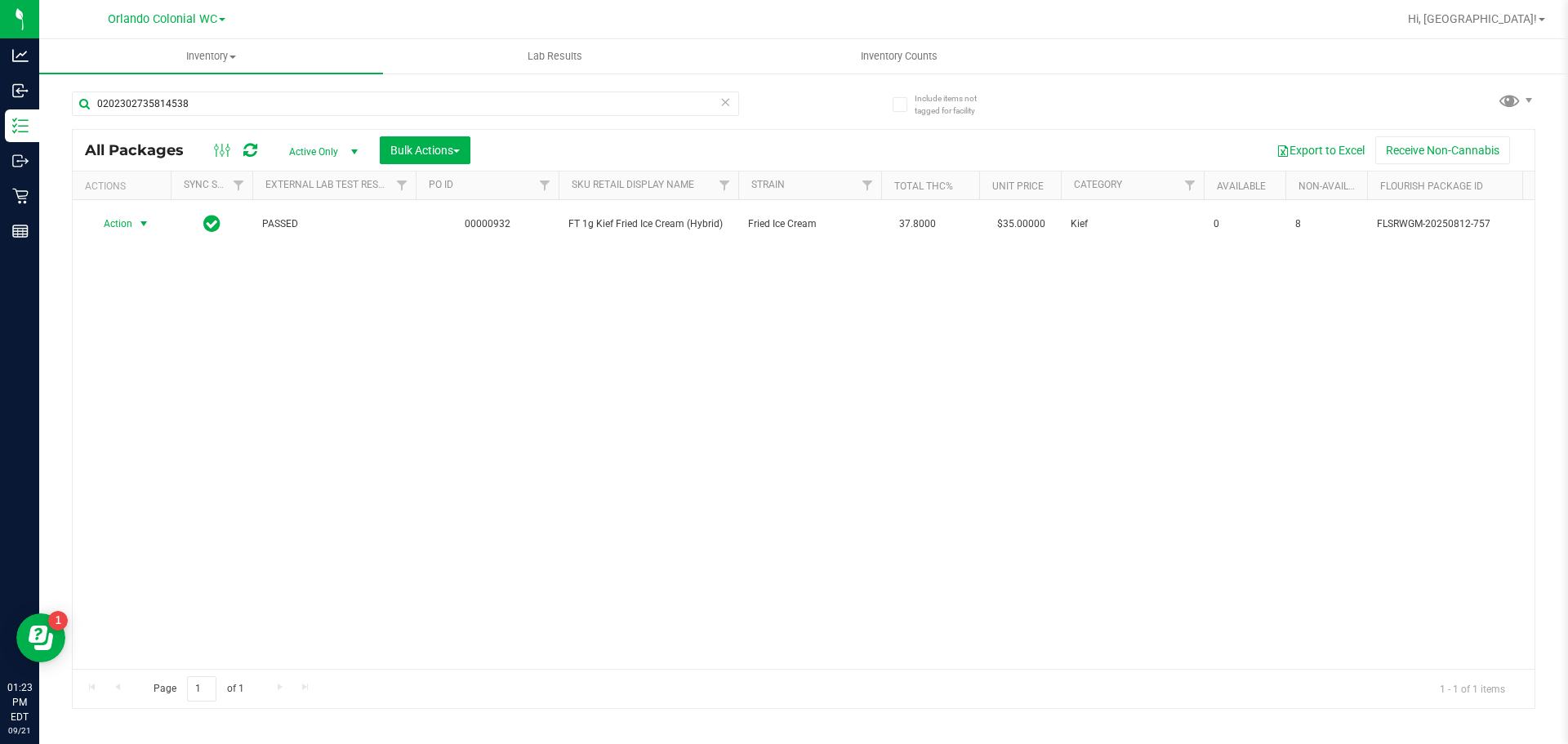
click at [116, 212] on td "Action Action Edit attributes Global inventory Locate package Package audit log…" at bounding box center [121, 224] width 98 height 48
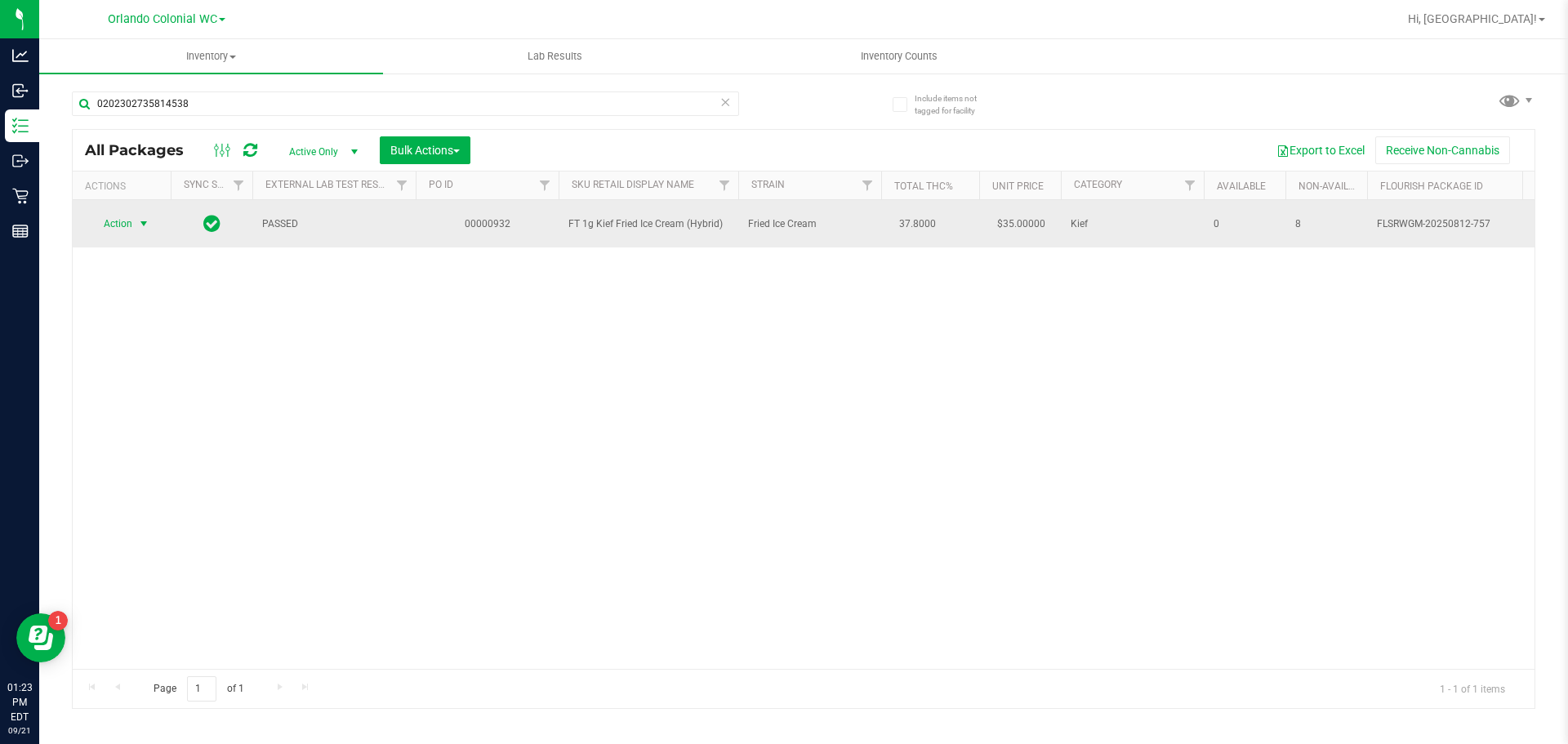
click at [116, 222] on span "Action" at bounding box center [111, 224] width 44 height 23
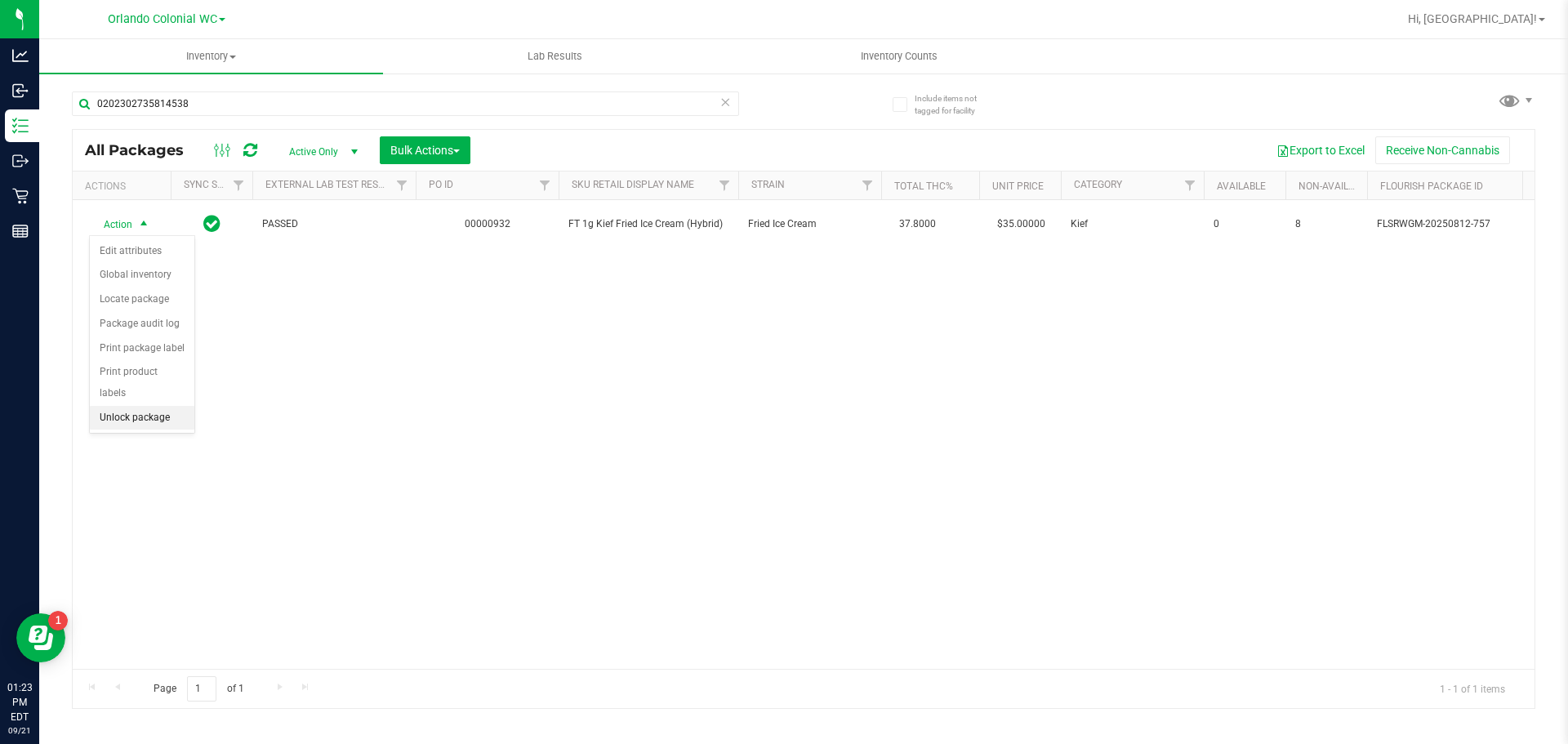
drag, startPoint x: 124, startPoint y: 402, endPoint x: 149, endPoint y: 391, distance: 27.3
click at [125, 406] on li "Unlock package" at bounding box center [142, 418] width 105 height 25
click at [286, 92] on div "0202302735814538" at bounding box center [437, 102] width 732 height 52
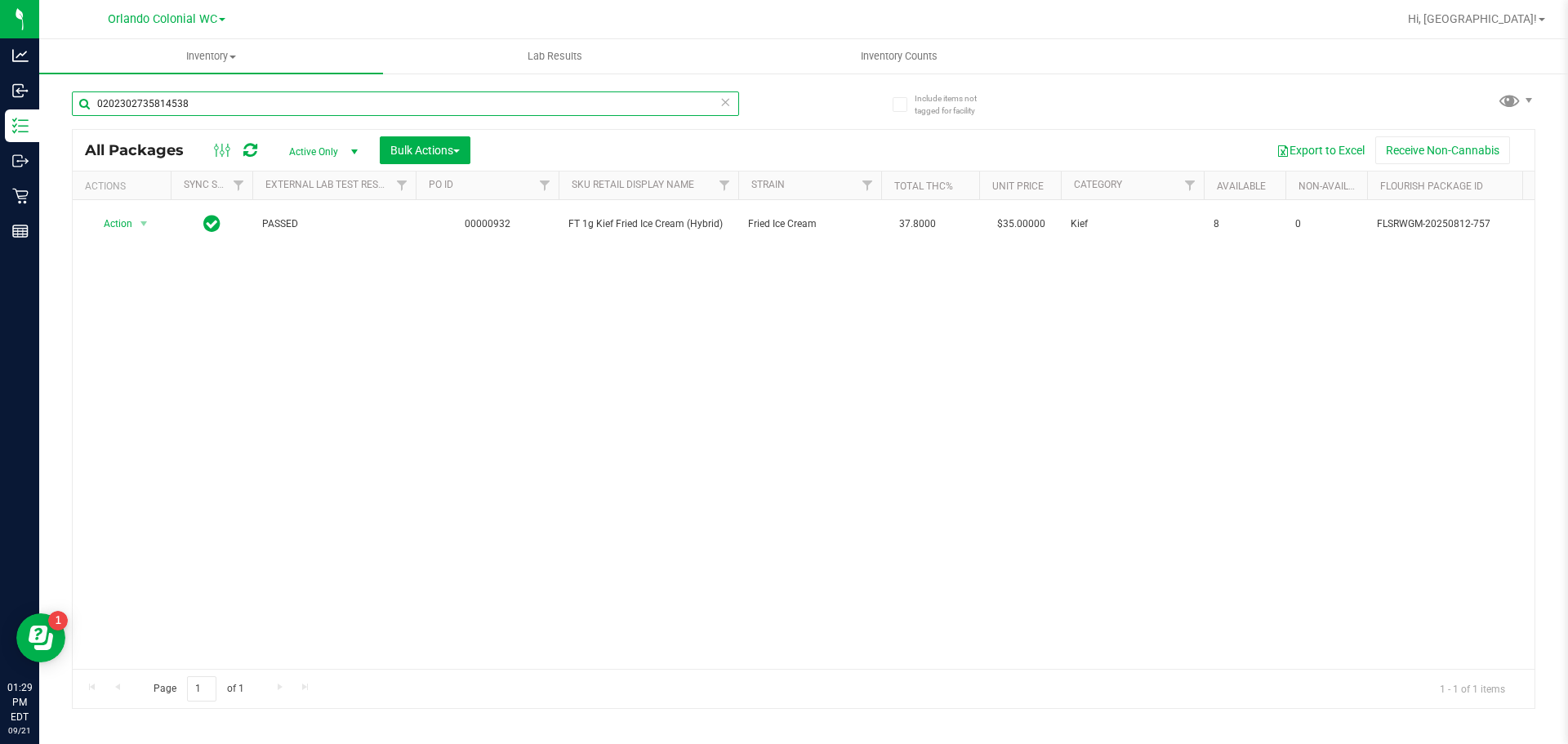
click at [290, 109] on input "0202302735814538" at bounding box center [405, 104] width 668 height 25
click at [291, 111] on input "0202302735814538" at bounding box center [405, 104] width 668 height 25
paste input "FT 3.5g Cannabis Flower Motor Breath x Mike Larry (Hybrid)"
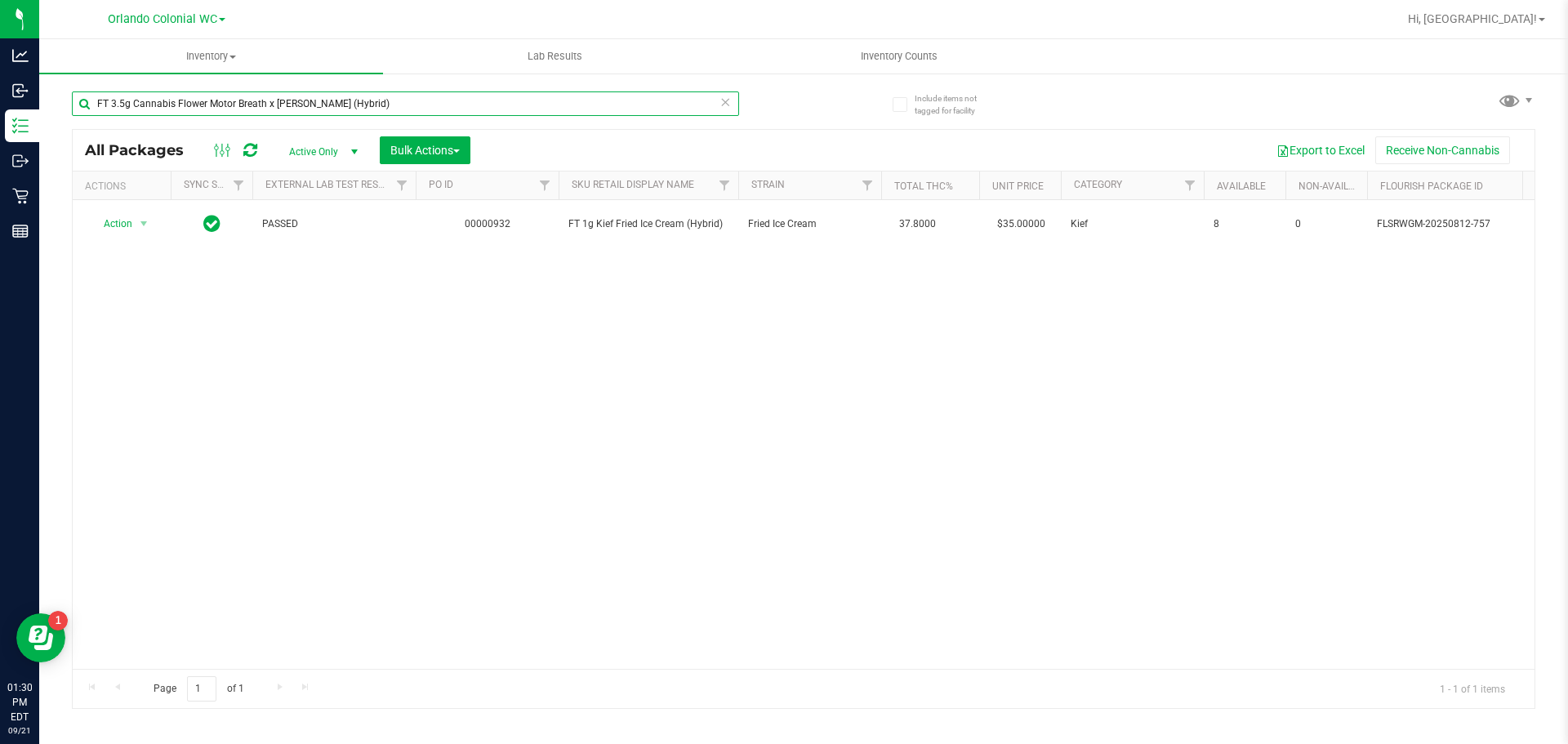
type input "FT 3.5g Cannabis Flower Motor Breath x Mike Larry (Hybrid)"
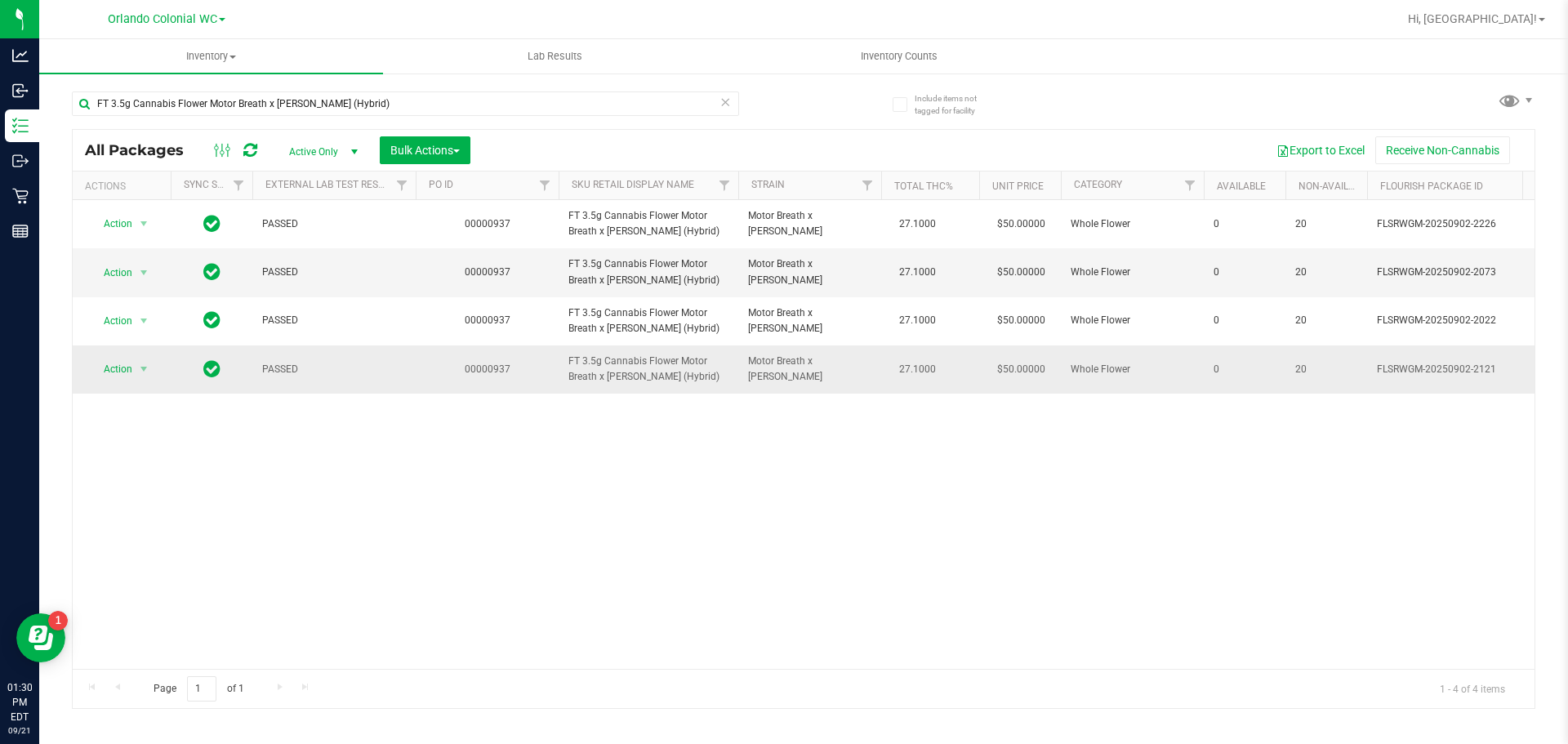
click at [612, 363] on span "FT 3.5g Cannabis Flower Motor Breath x Mike Larry (Hybrid)" at bounding box center [648, 370] width 160 height 31
click at [107, 372] on span "Action" at bounding box center [111, 370] width 44 height 23
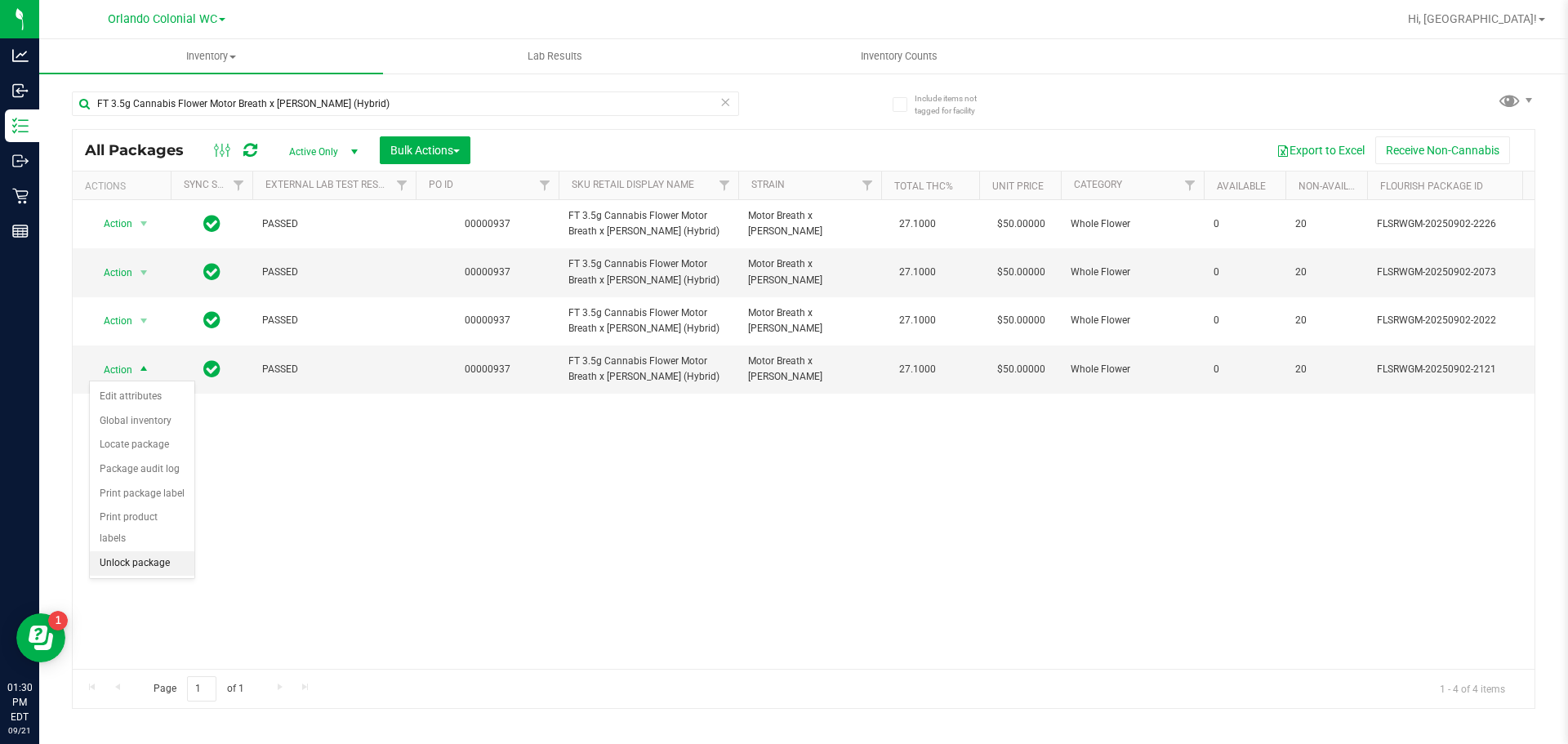
click at [120, 551] on li "Unlock package" at bounding box center [142, 564] width 105 height 25
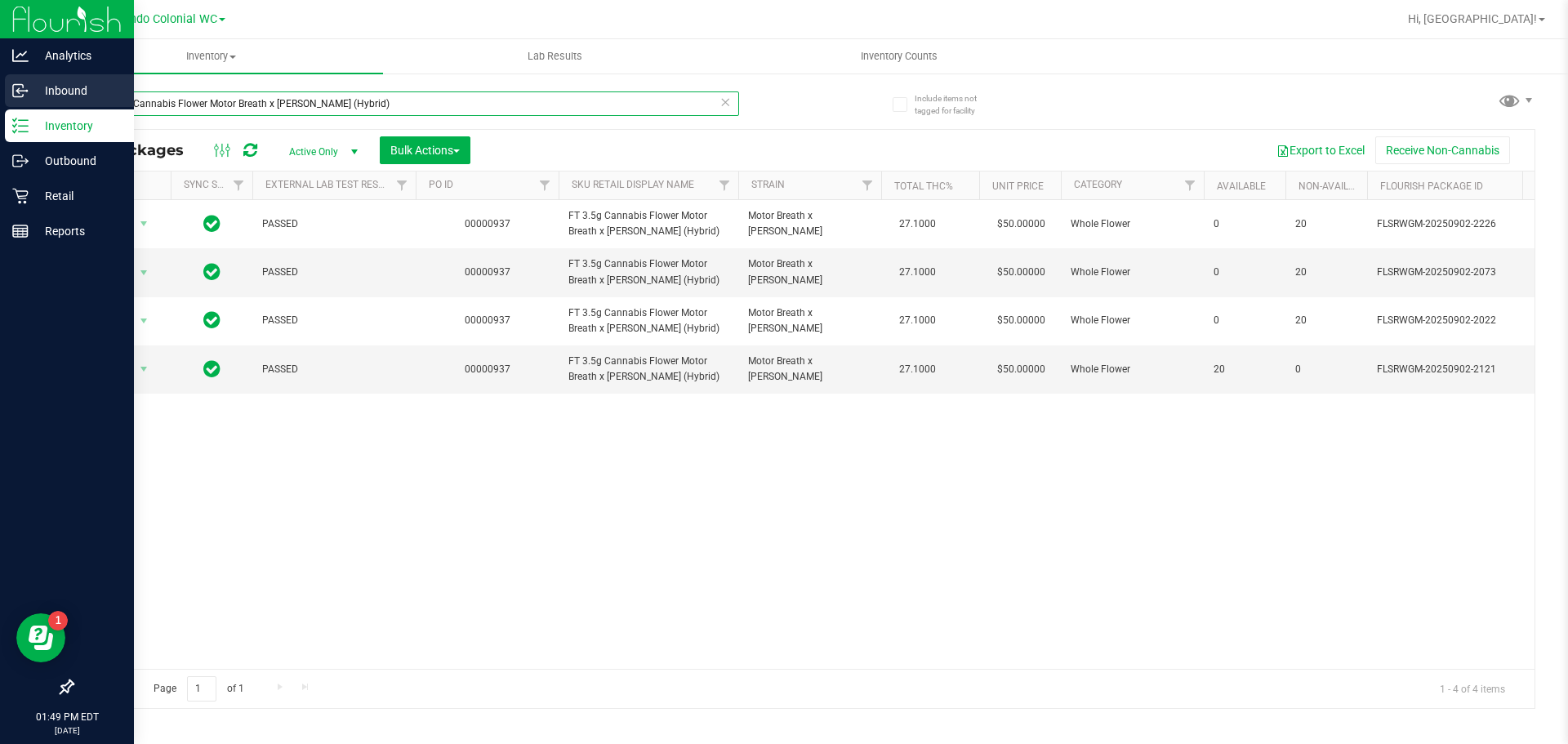
drag, startPoint x: 394, startPoint y: 104, endPoint x: 0, endPoint y: 76, distance: 395.0
click at [76, 123] on div "FT 3.5g Cannabis Flower Motor Breath x Mike Larry (Hybrid)" at bounding box center [405, 110] width 668 height 38
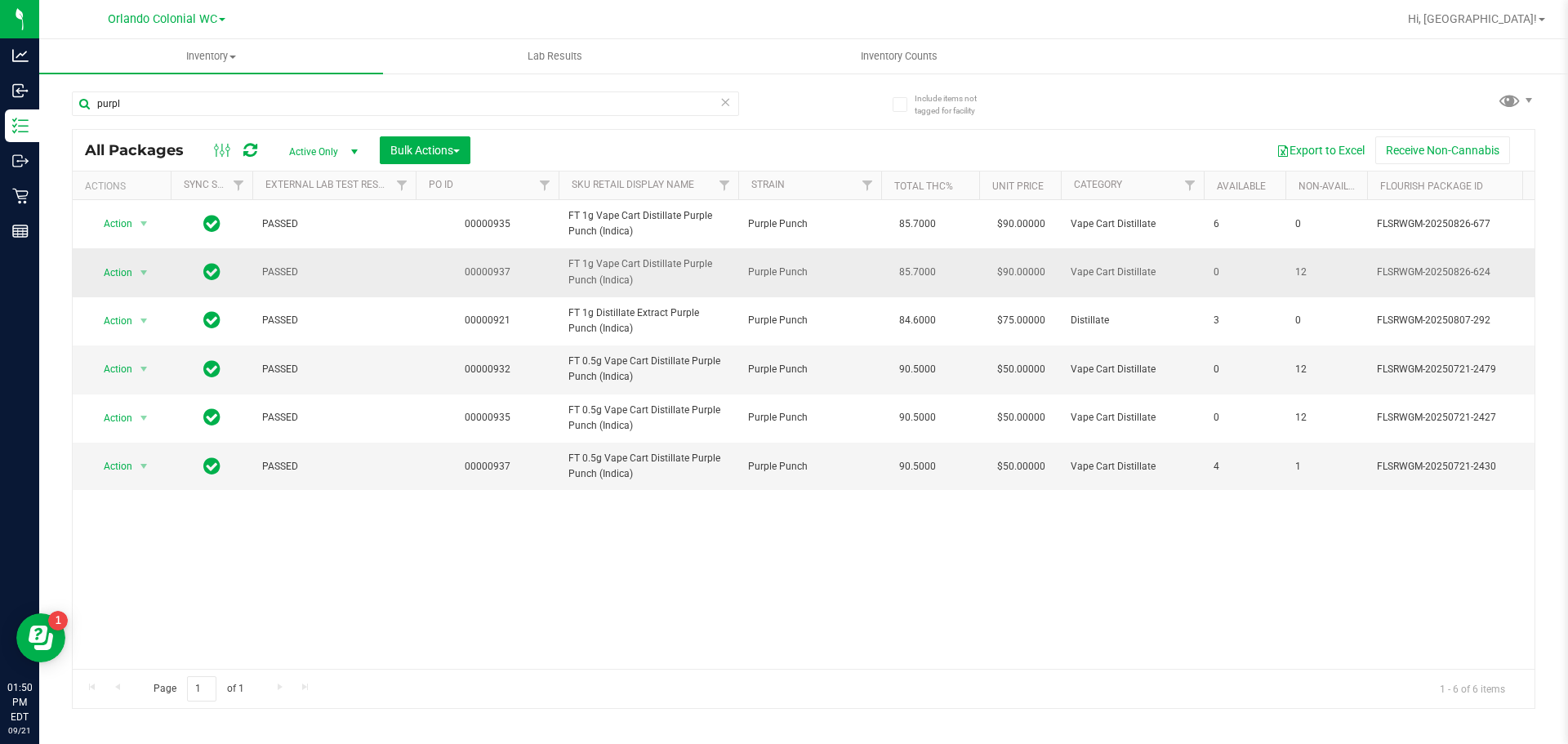
click at [603, 276] on span "FT 1g Vape Cart Distillate Purple Punch (Indica)" at bounding box center [648, 272] width 160 height 31
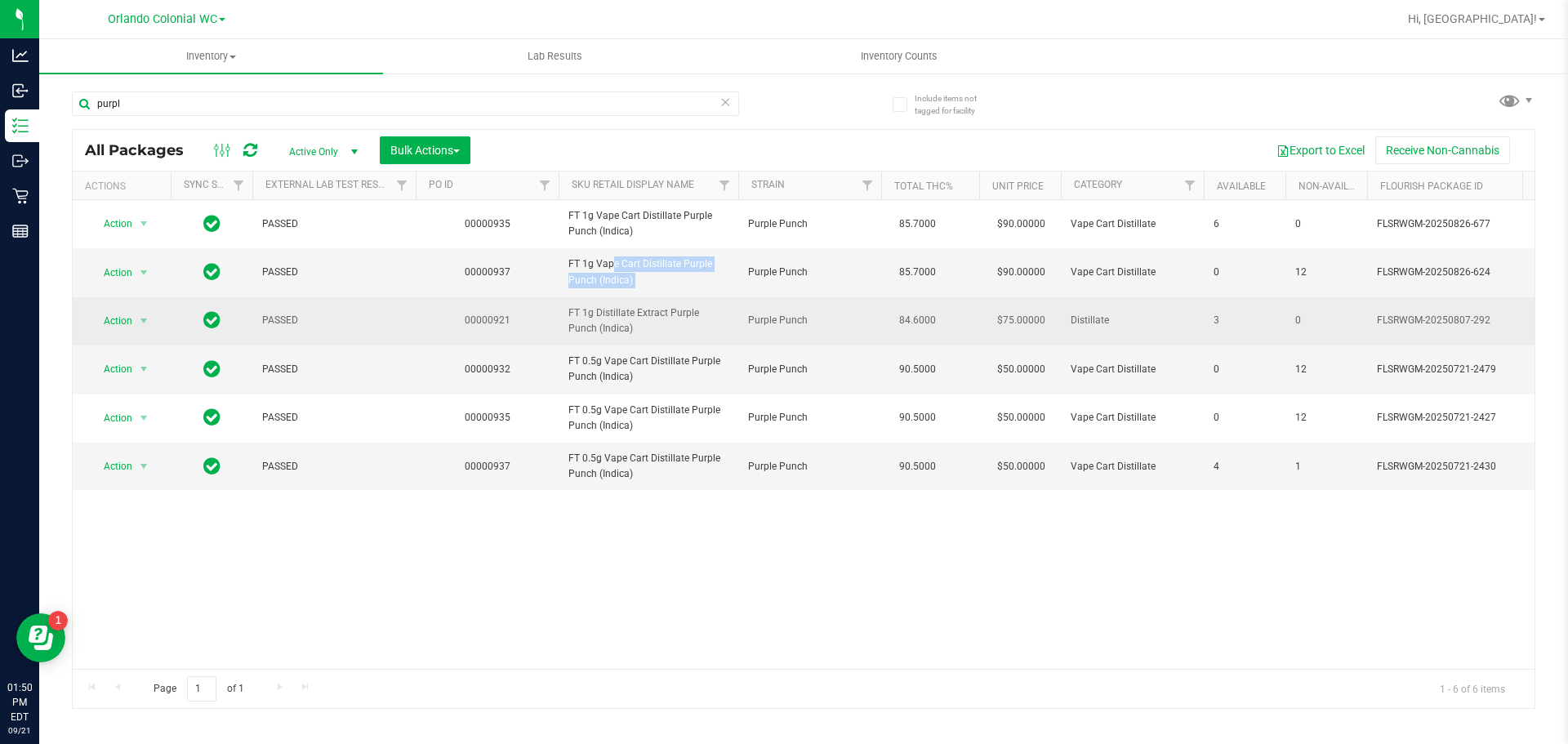
copy tr "FT 1g Vape Cart Distillate Purple Punch (Indica)"
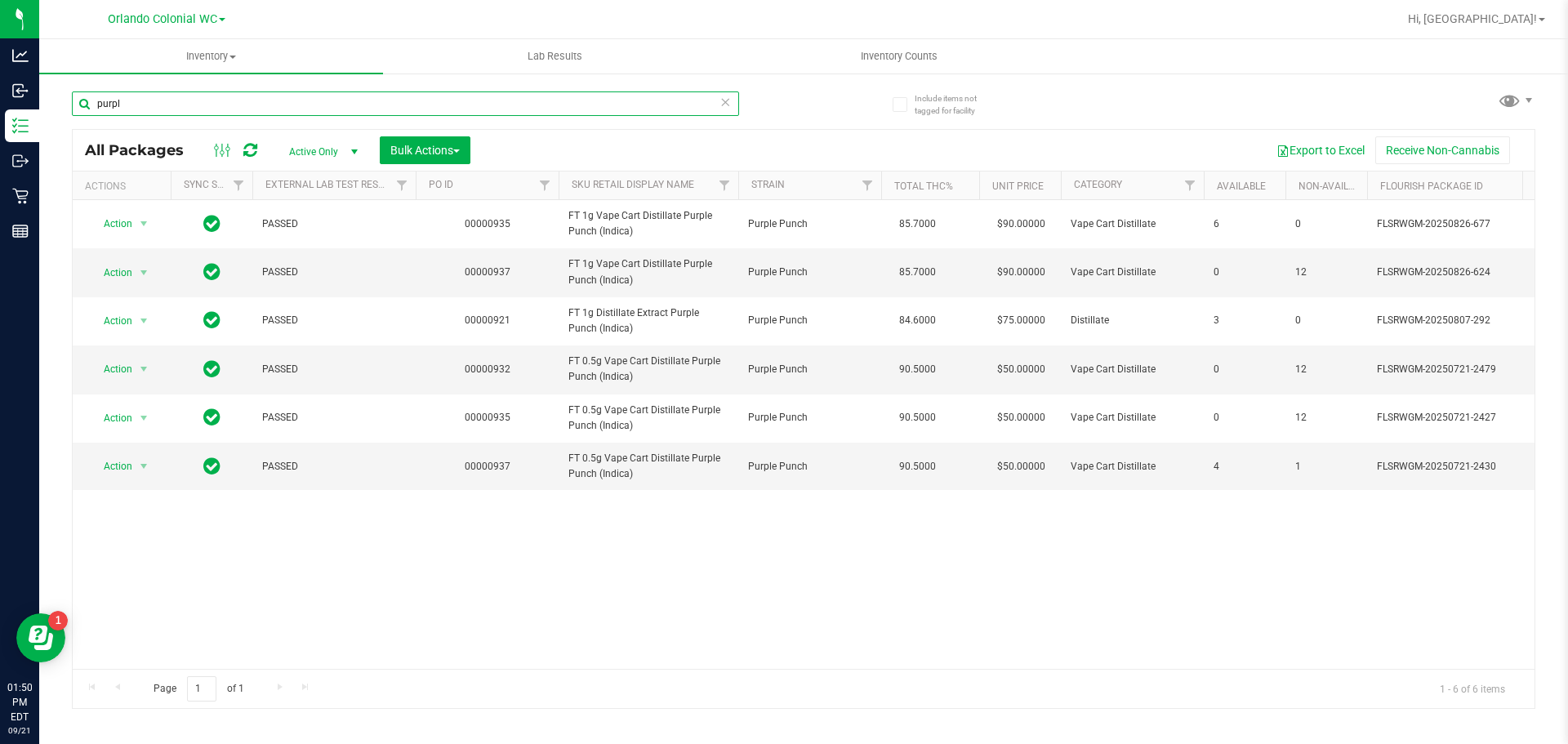
click at [229, 106] on input "purpl" at bounding box center [405, 104] width 668 height 25
click at [228, 103] on input "purpl" at bounding box center [405, 104] width 668 height 25
paste input "FT 1g Vape Cart Distillate Purple Punch (Indica)"
type input "purplFT 1g Vape Cart Distillate Purple Punch (Indica)"
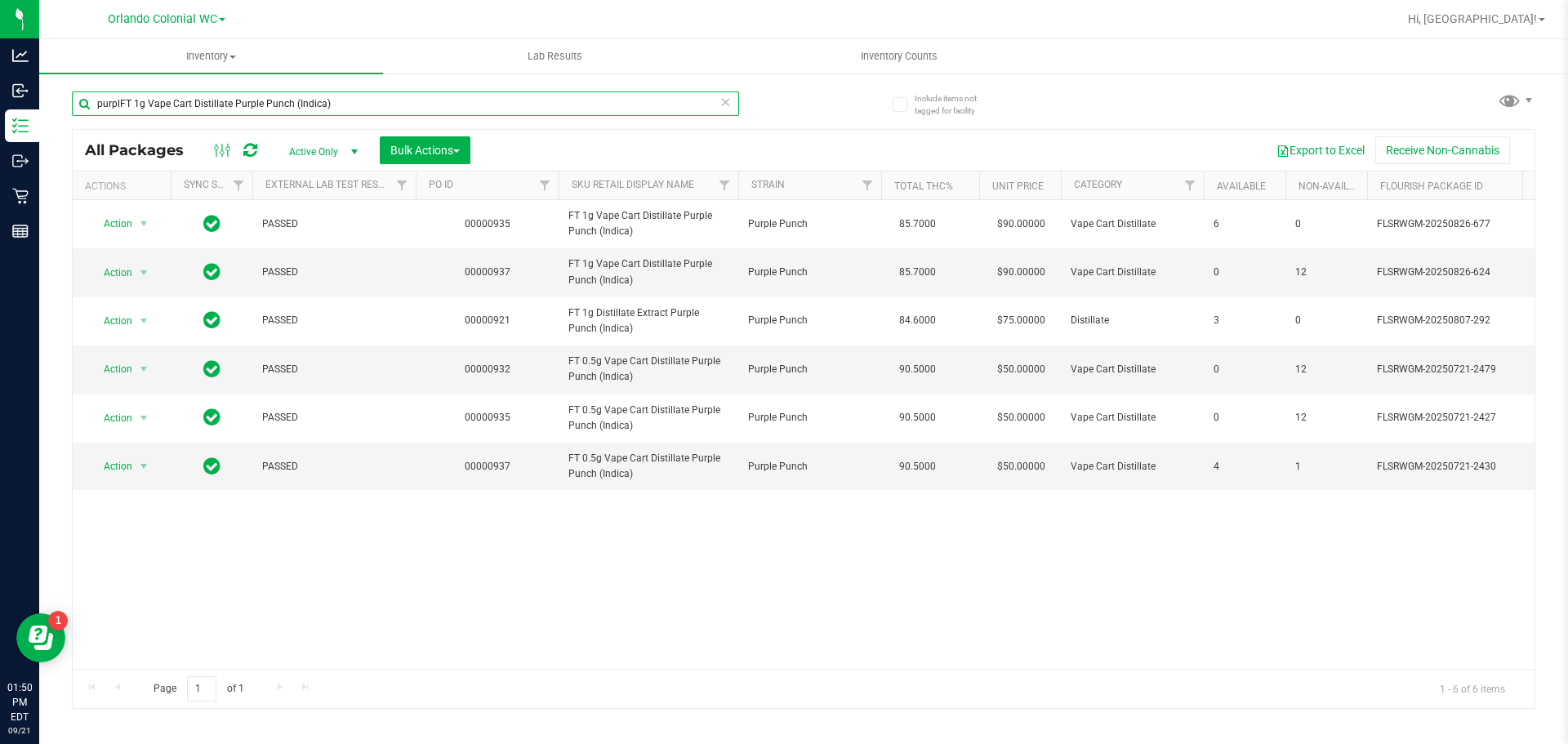
click at [271, 102] on input "purplFT 1g Vape Cart Distillate Purple Punch (Indica)" at bounding box center [405, 104] width 668 height 25
click at [271, 100] on input "purplFT 1g Vape Cart Distillate Purple Punch (Indica)" at bounding box center [405, 104] width 668 height 25
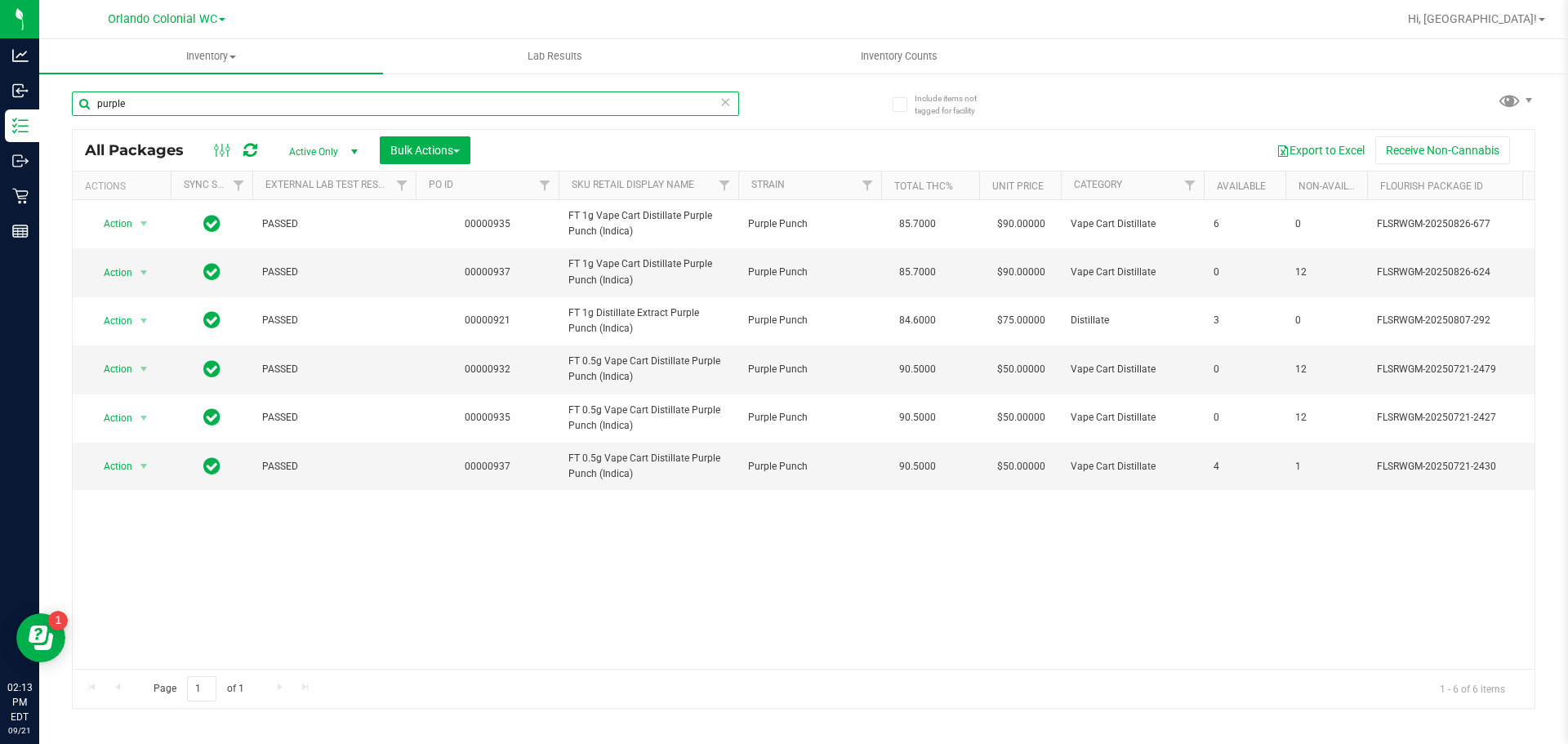
click at [268, 105] on input "purple" at bounding box center [405, 104] width 668 height 25
drag, startPoint x: 268, startPoint y: 105, endPoint x: 137, endPoint y: 56, distance: 139.9
click at [263, 100] on input "purple" at bounding box center [405, 104] width 668 height 25
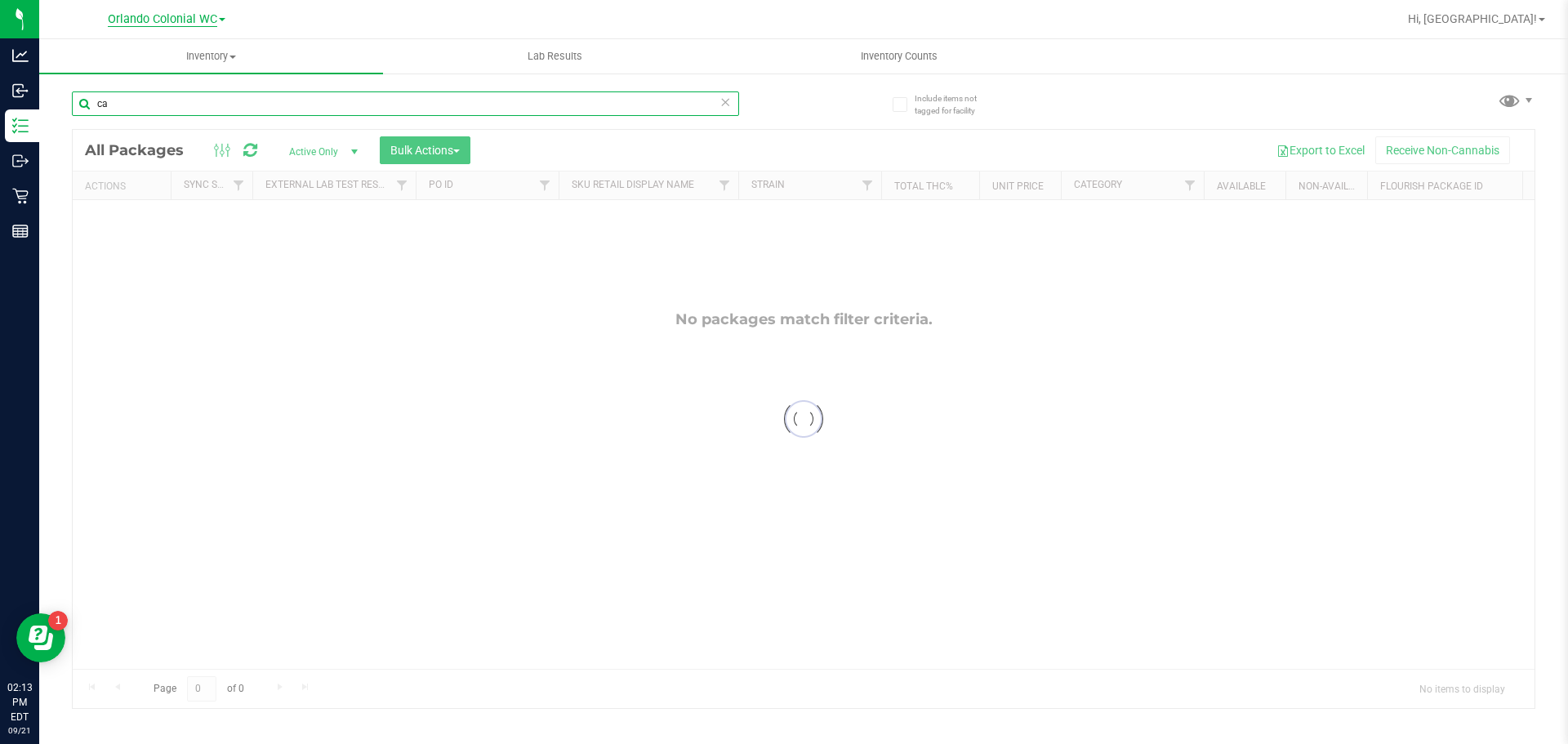
type input "c"
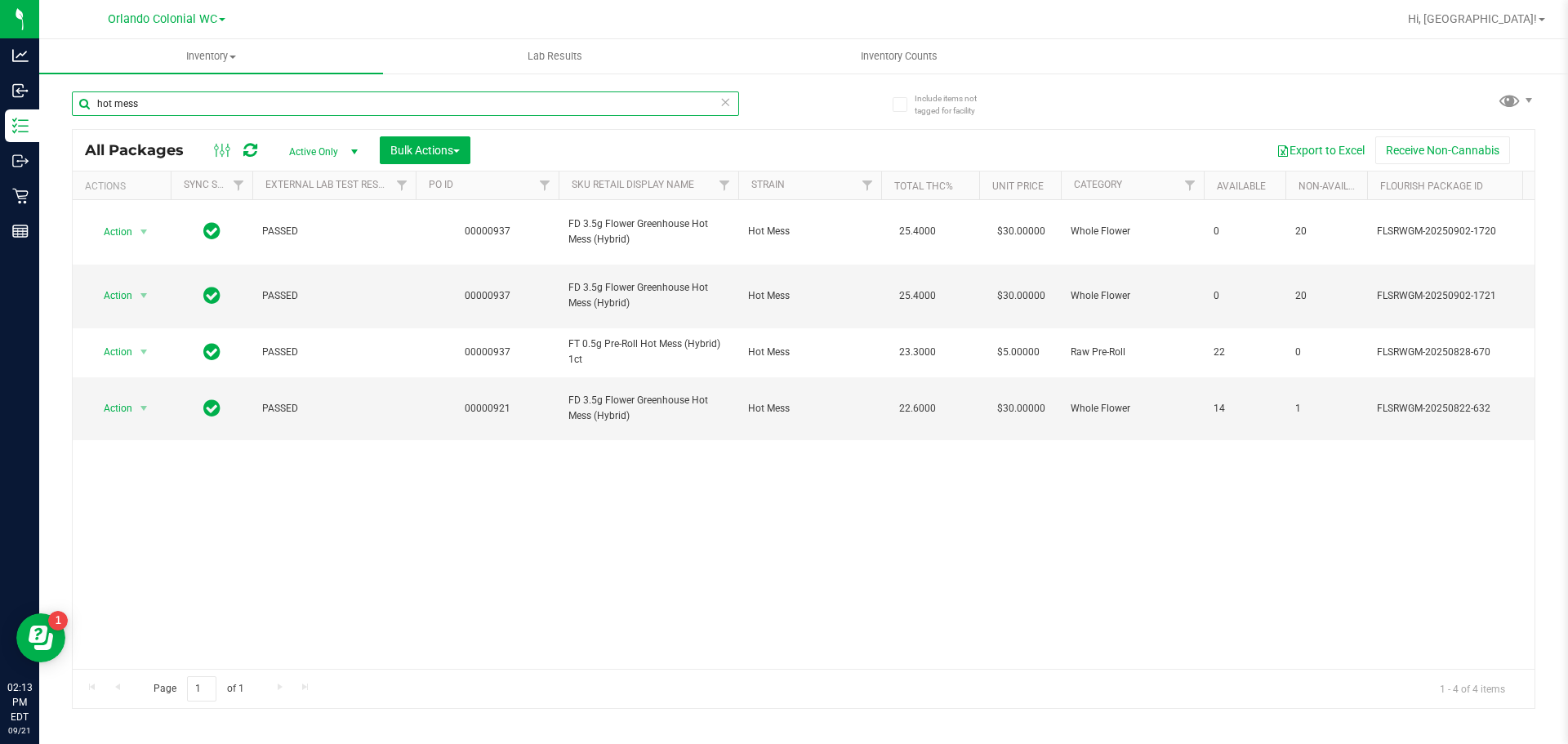
type input "hot mess"
click at [208, 93] on input "hot mess" at bounding box center [405, 104] width 668 height 25
click at [206, 92] on input "hot mess" at bounding box center [405, 104] width 668 height 25
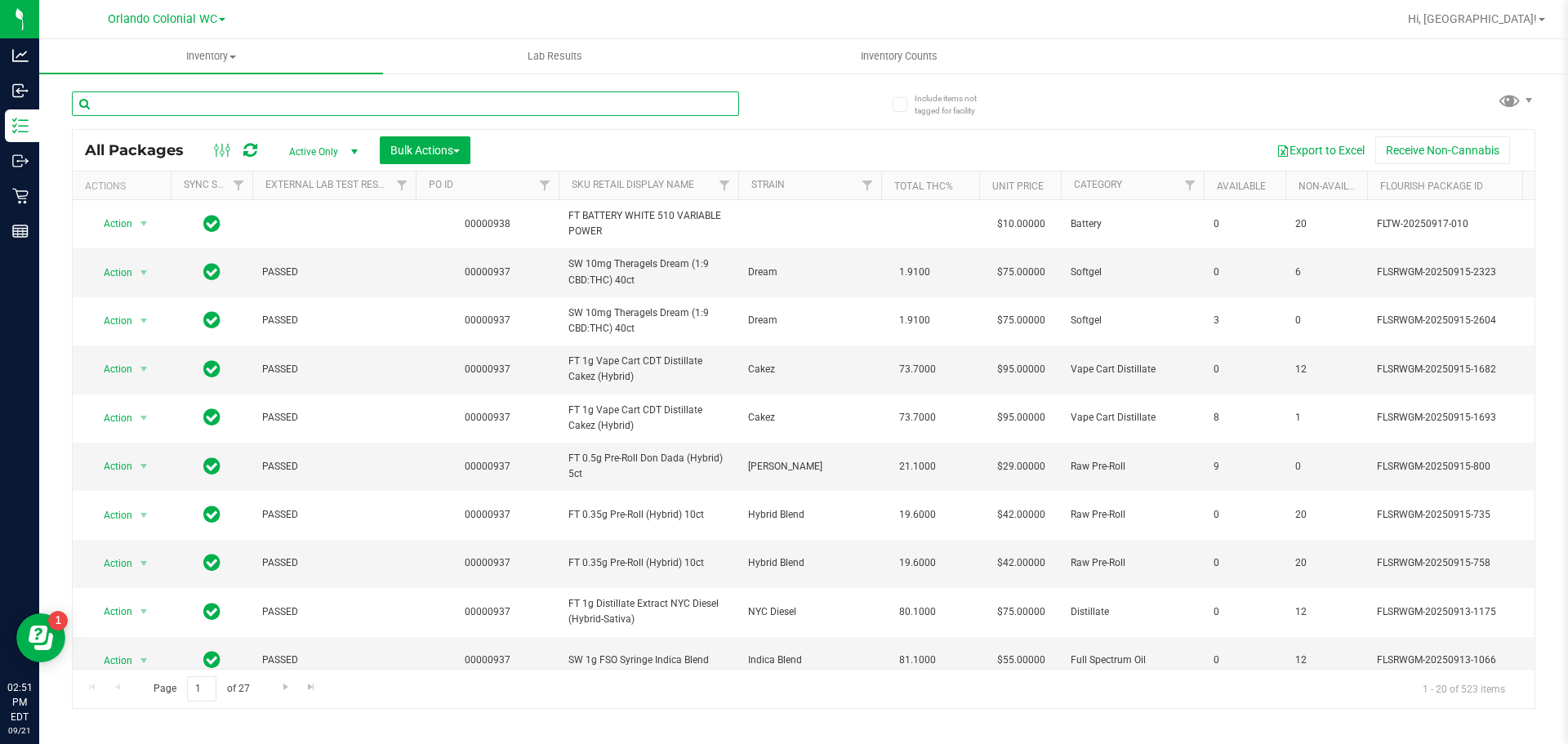
click at [272, 108] on input "text" at bounding box center [405, 104] width 668 height 25
paste input "FT 0.5g Pre-Roll White Hot Guava 14 x Black Velvet (Hybrid) 5ct"
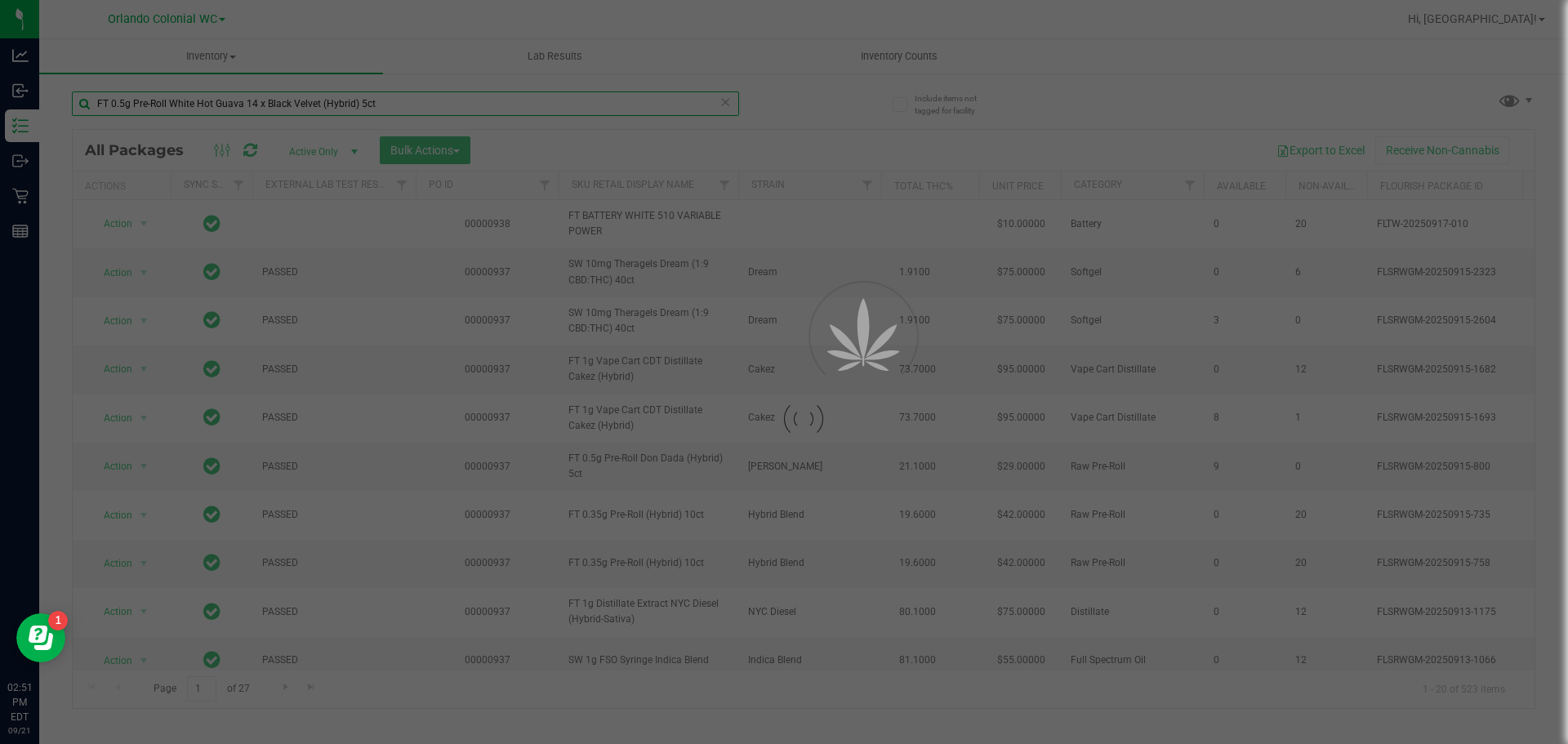
type input "FT 0.5g Pre-Roll White Hot Guava 14 x Black Velvet (Hybrid) 5ct"
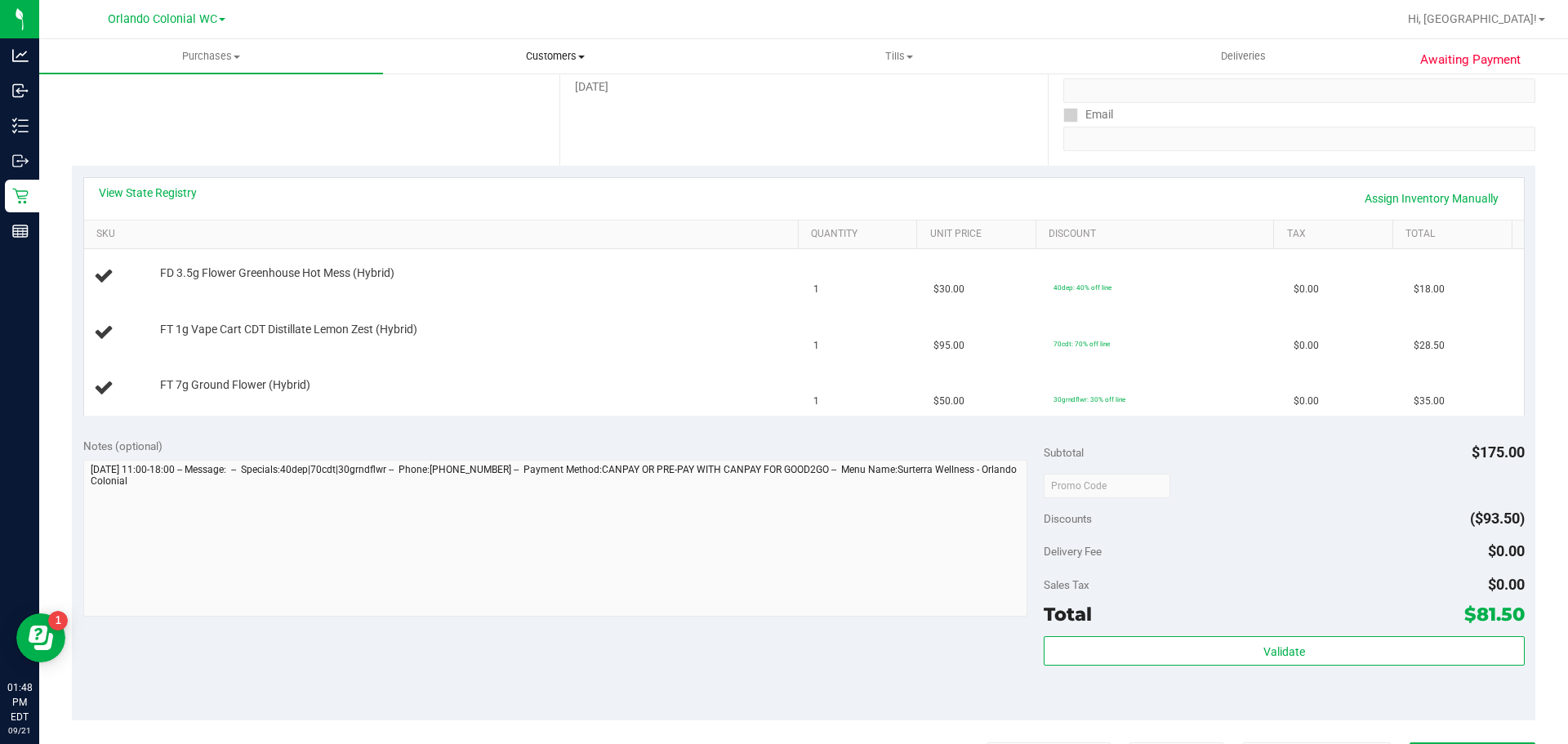
scroll to position [245, 0]
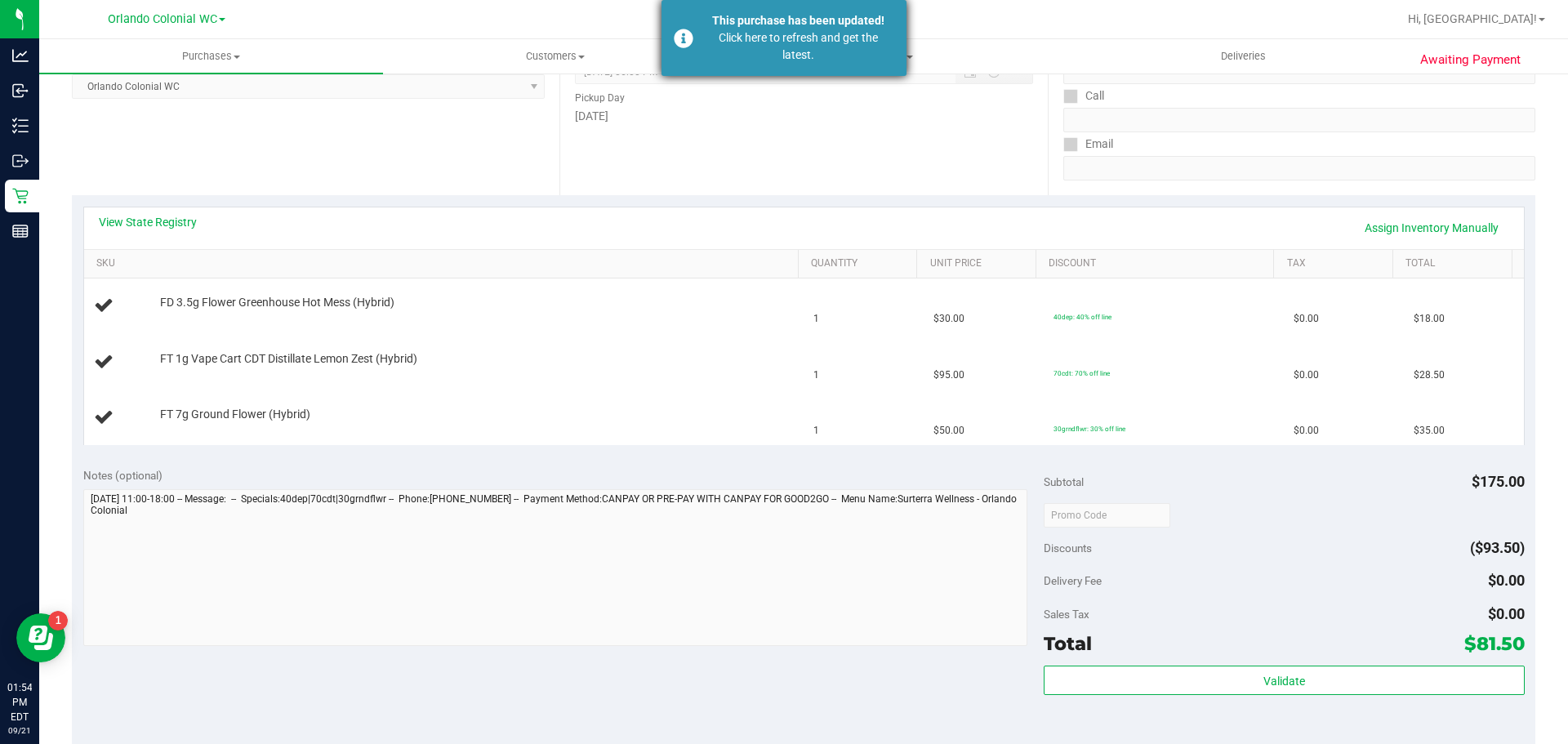
click at [712, 51] on div "Click here to refresh and get the latest." at bounding box center [798, 47] width 192 height 35
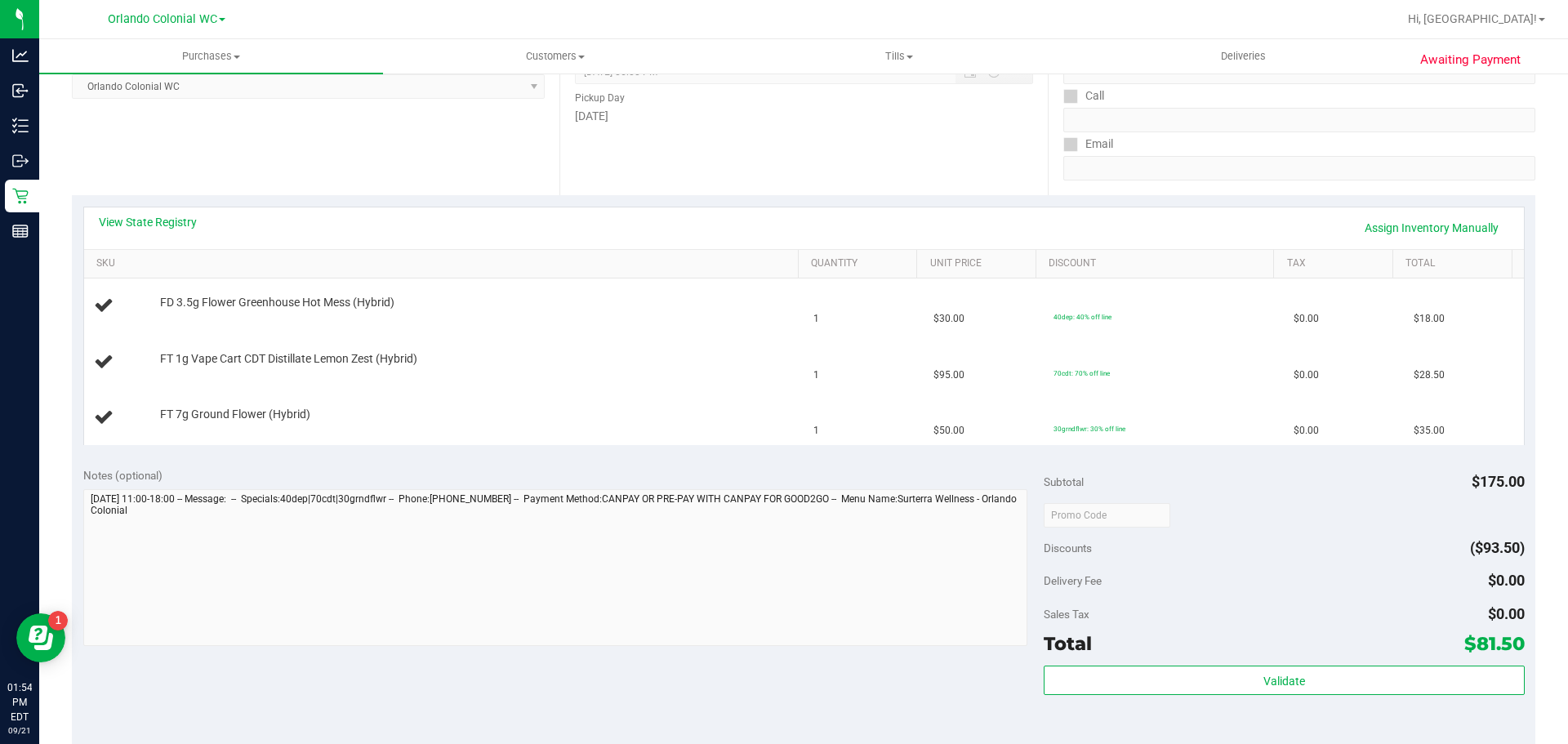
scroll to position [0, 0]
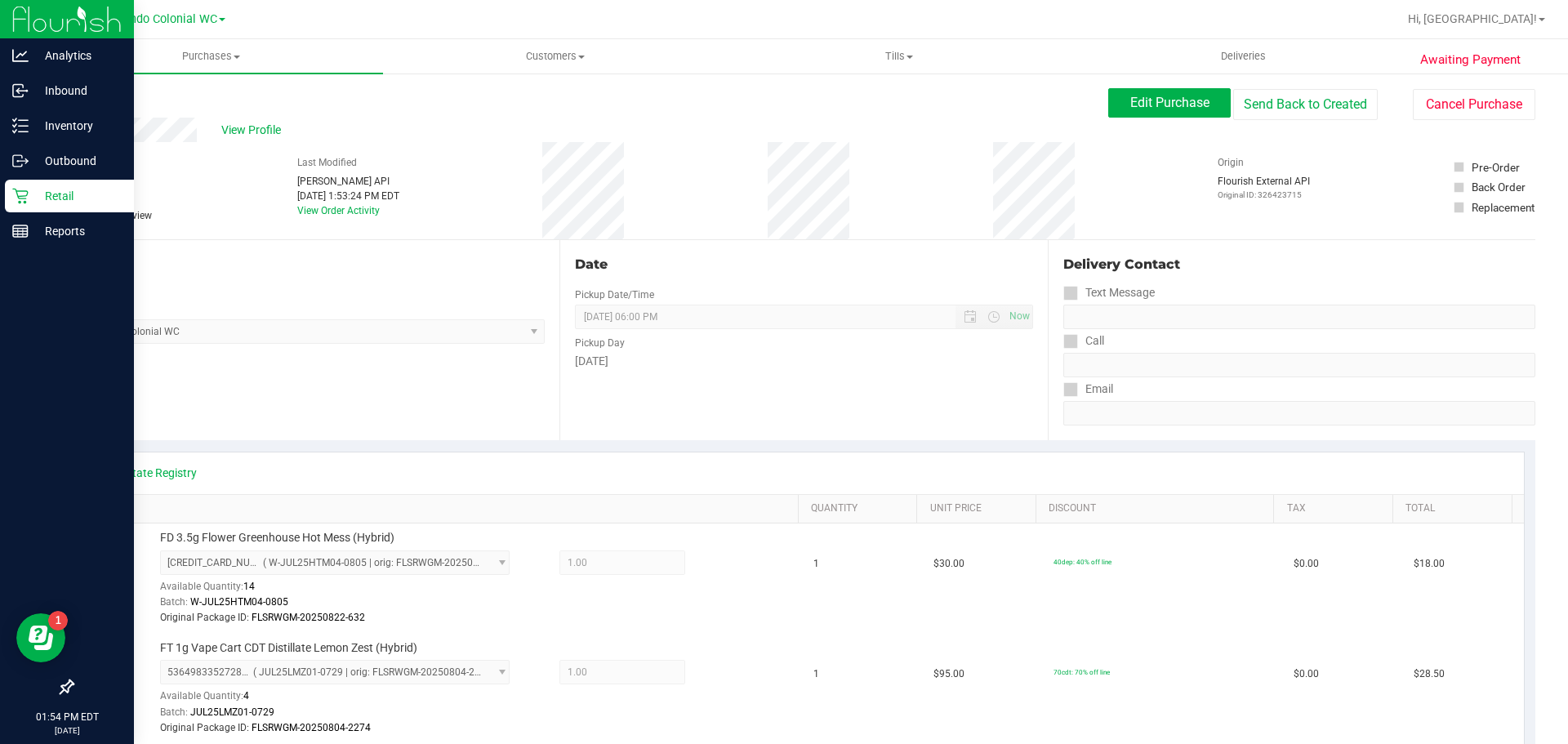
click at [31, 208] on div "Retail" at bounding box center [69, 196] width 129 height 33
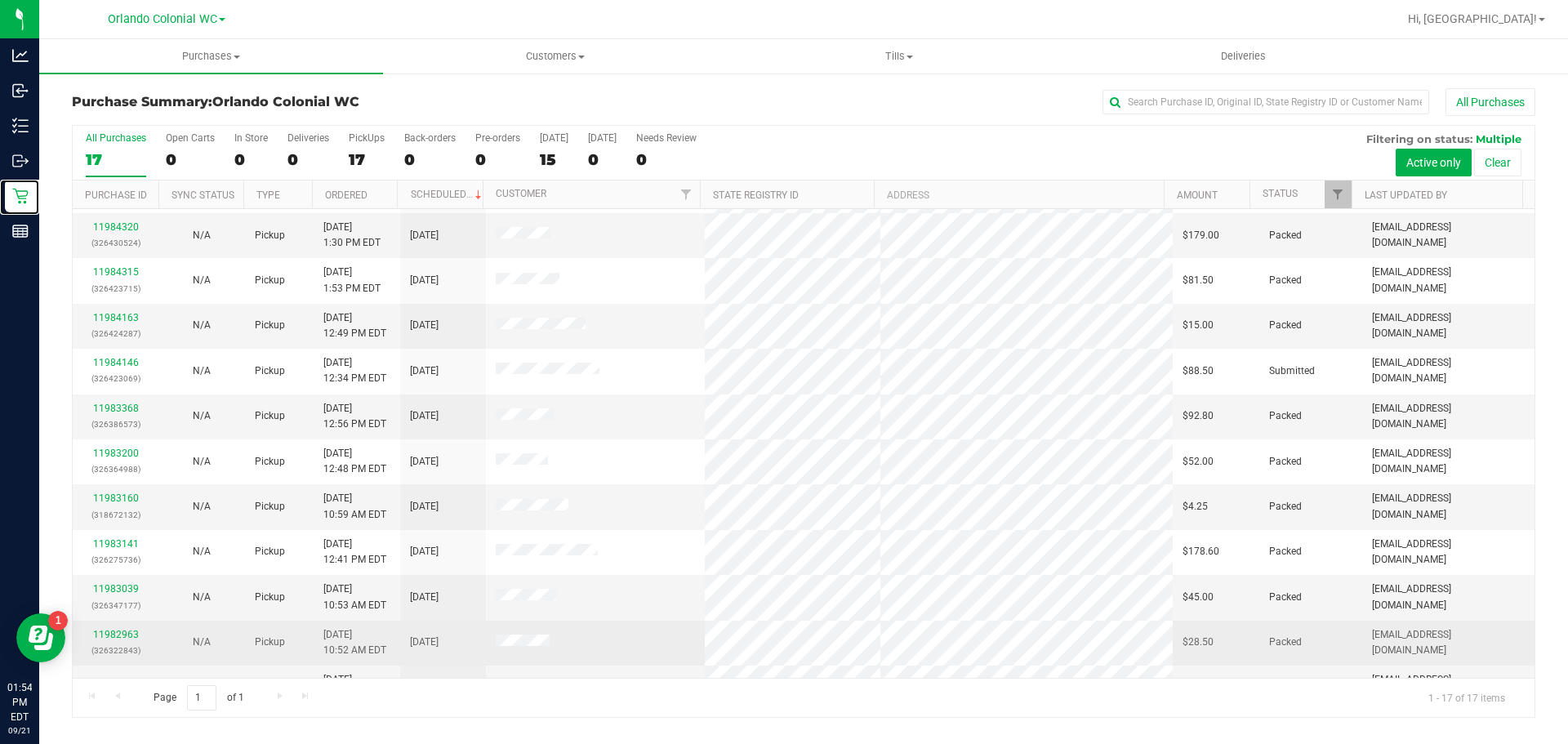
scroll to position [300, 0]
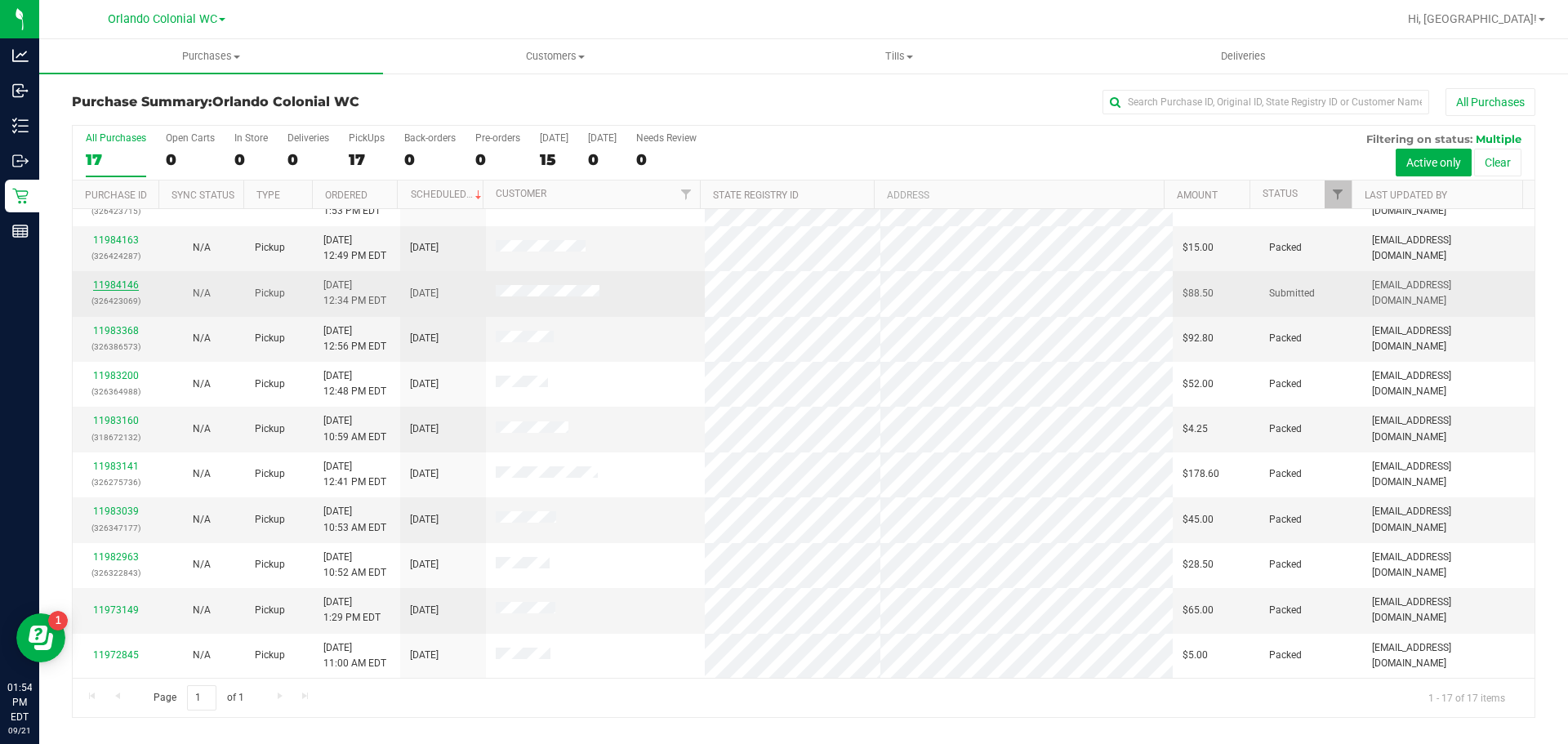
click at [95, 283] on div "11984146 (326423069)" at bounding box center [115, 293] width 66 height 31
click at [98, 284] on link "11984146" at bounding box center [116, 285] width 46 height 12
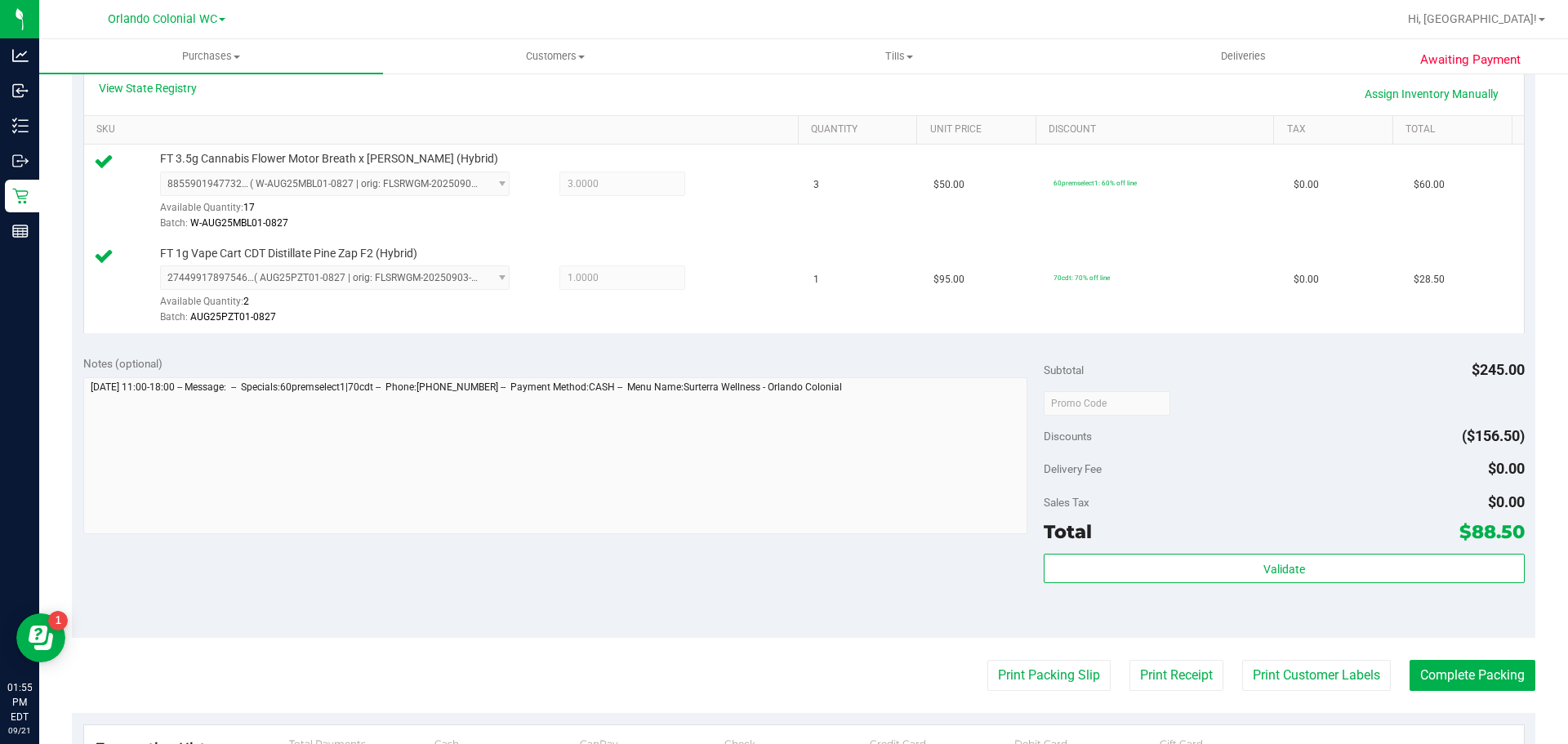
scroll to position [686, 0]
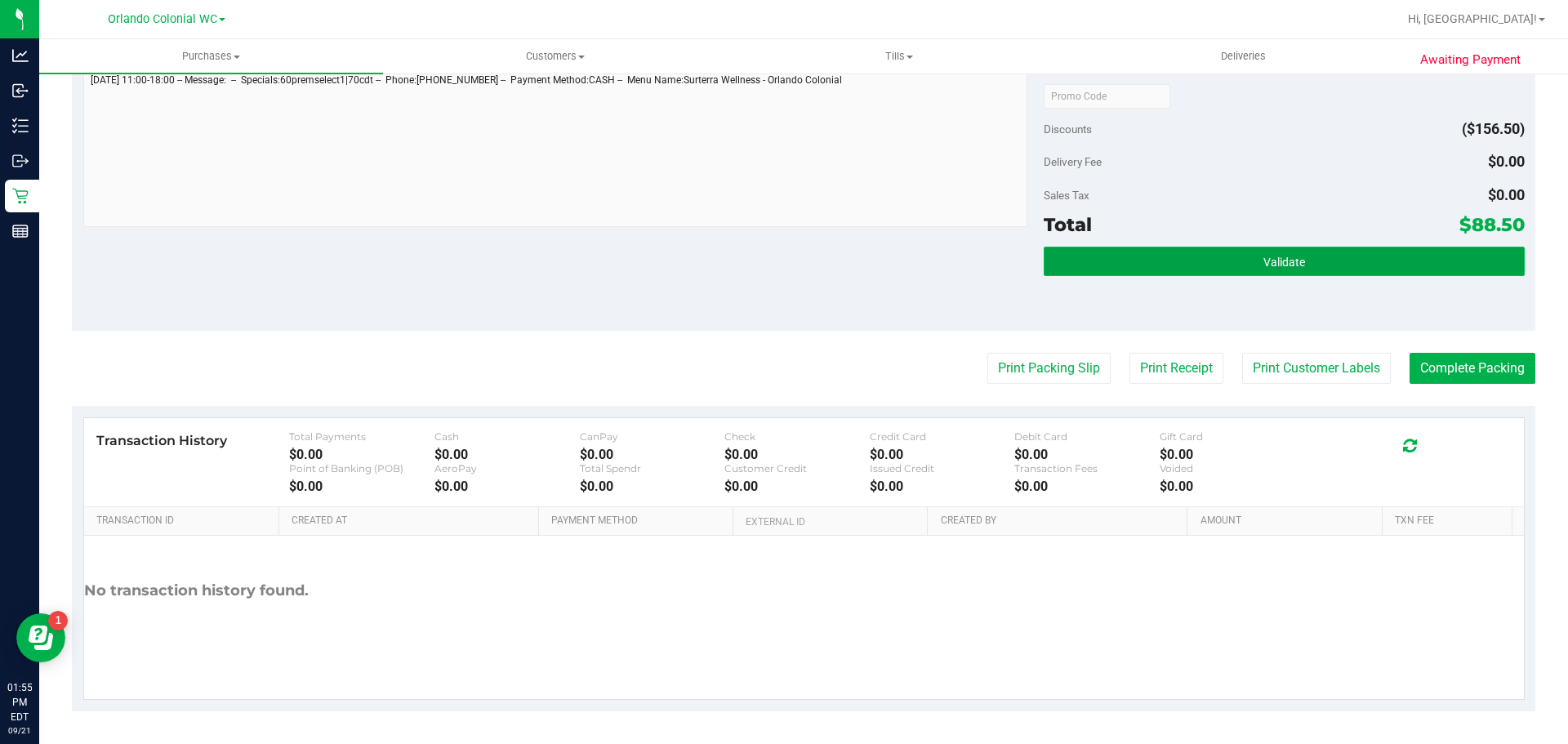
click at [1190, 251] on button "Validate" at bounding box center [1283, 262] width 480 height 30
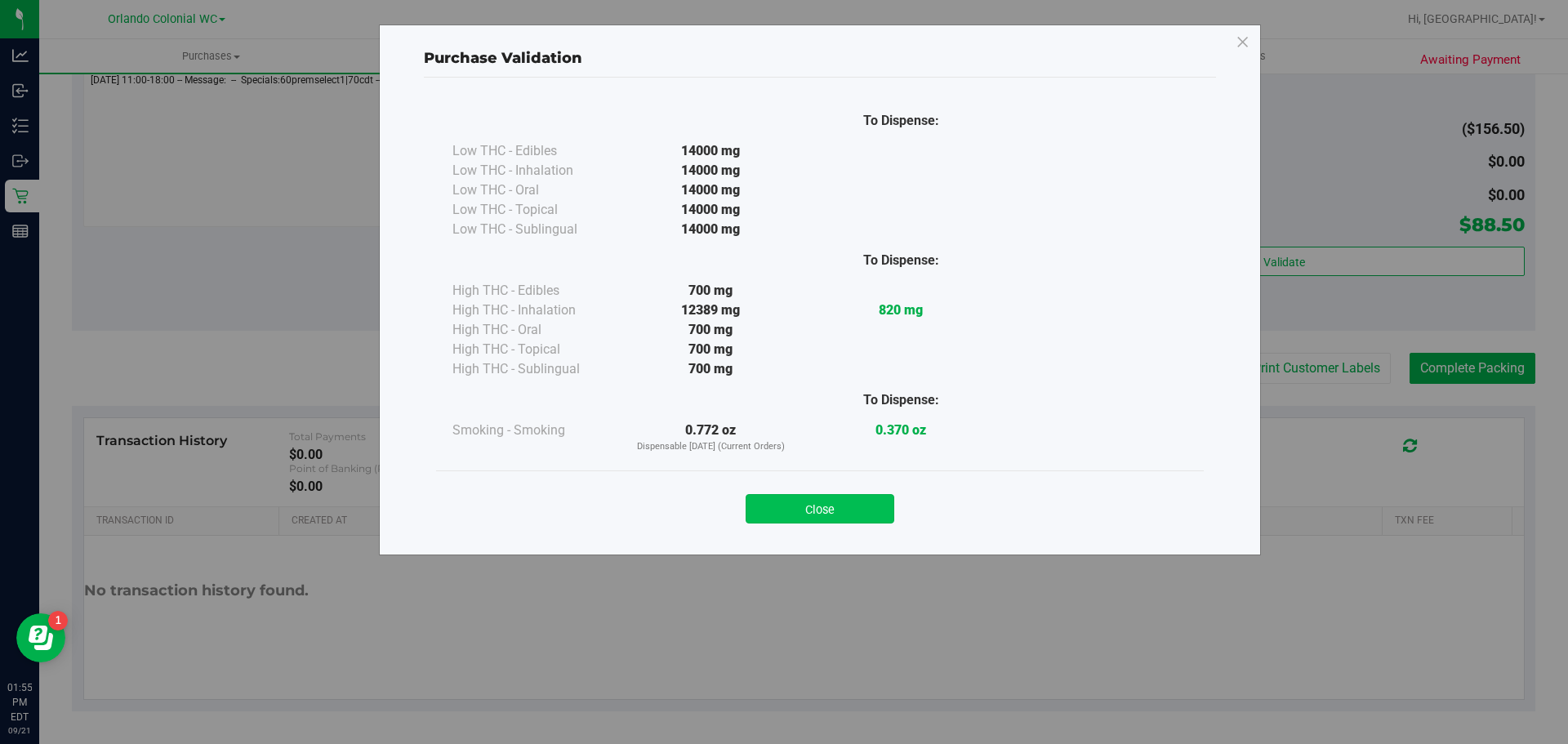
click at [817, 505] on button "Close" at bounding box center [820, 509] width 149 height 30
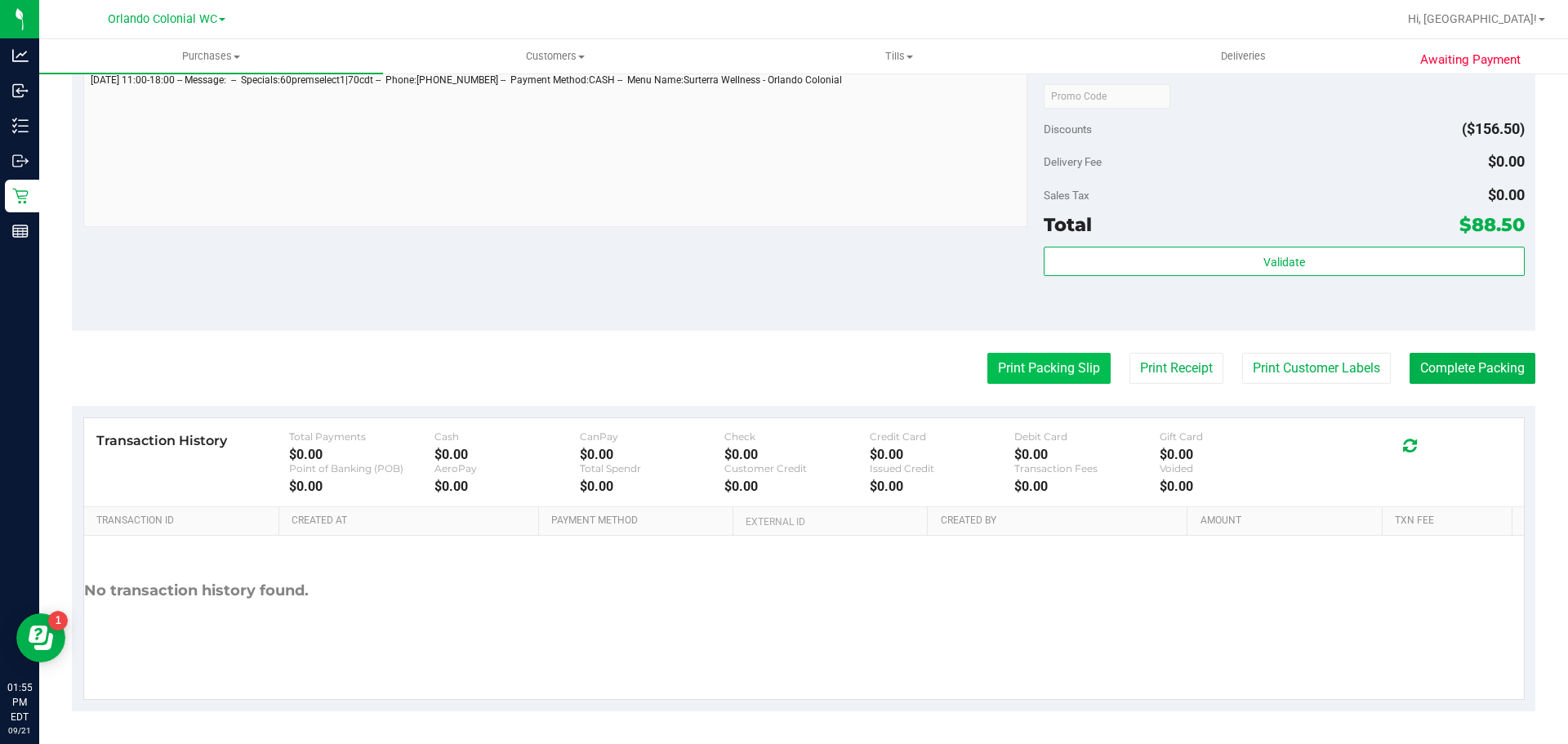
click at [1030, 371] on button "Print Packing Slip" at bounding box center [1049, 369] width 123 height 31
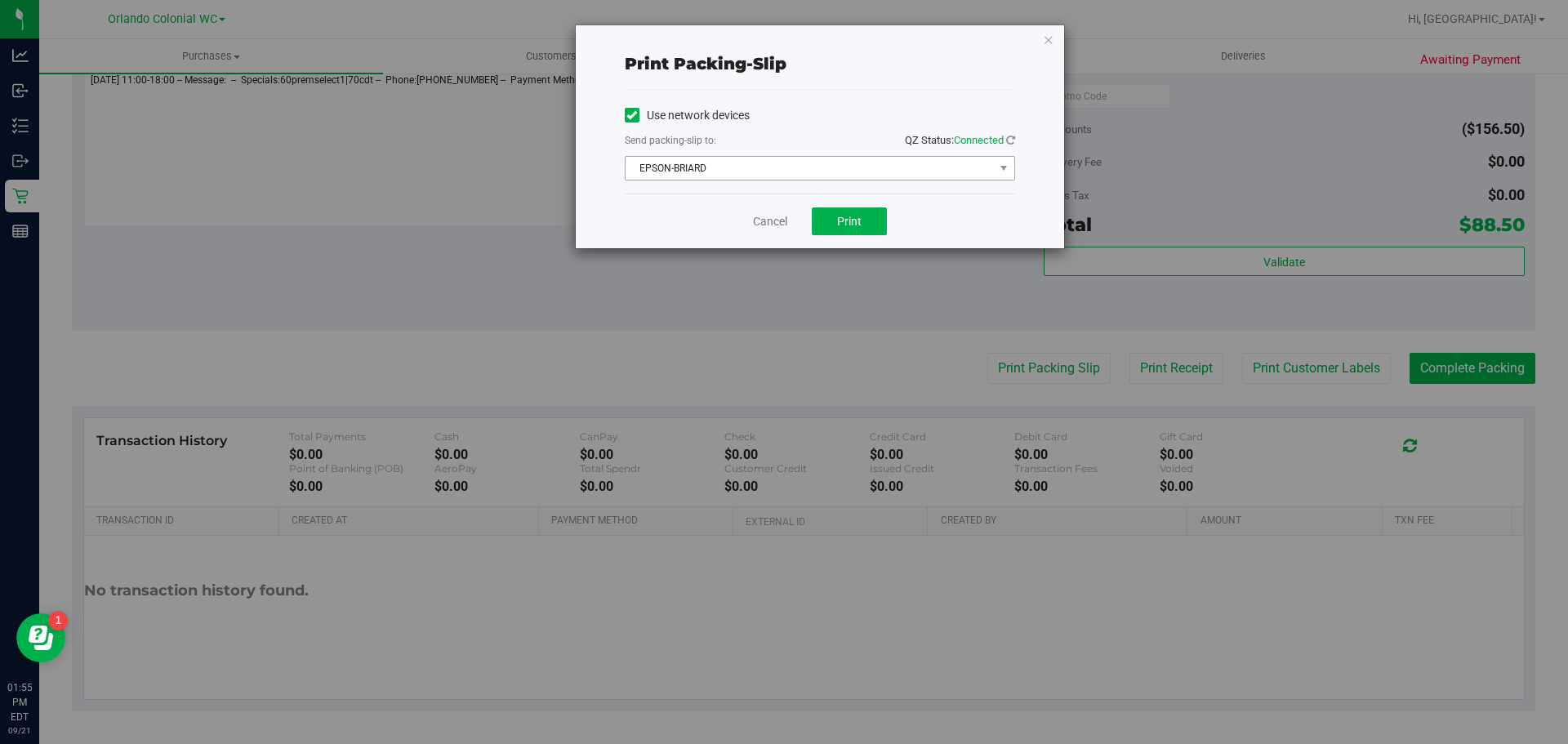
click at [817, 170] on span "EPSON-BRIARD" at bounding box center [809, 168] width 368 height 23
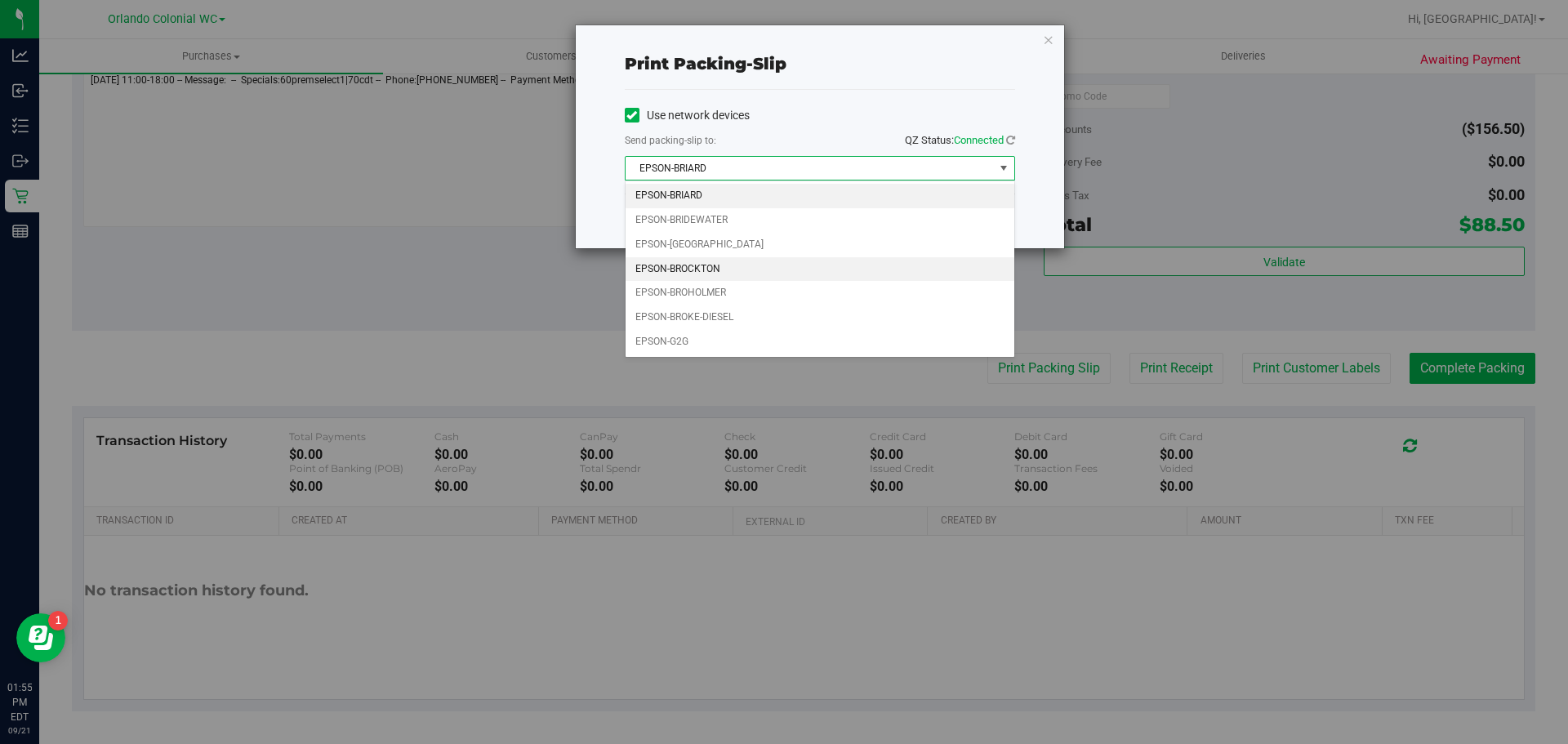
click at [728, 265] on li "EPSON-BROCKTON" at bounding box center [820, 269] width 389 height 25
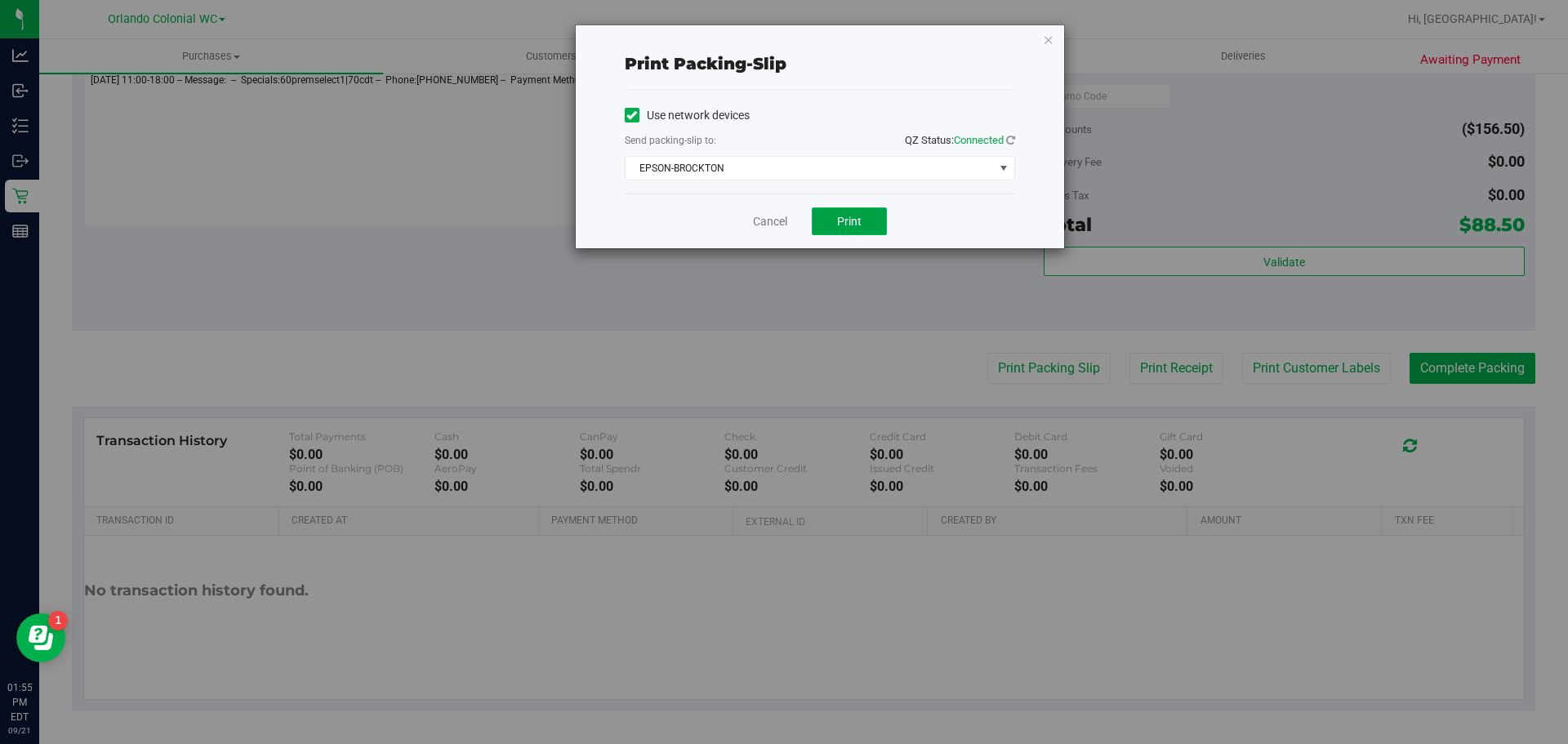
click at [863, 219] on button "Print" at bounding box center [849, 221] width 75 height 28
click at [815, 222] on button "Print" at bounding box center [849, 221] width 75 height 28
click at [756, 222] on link "Cancel" at bounding box center [770, 221] width 35 height 17
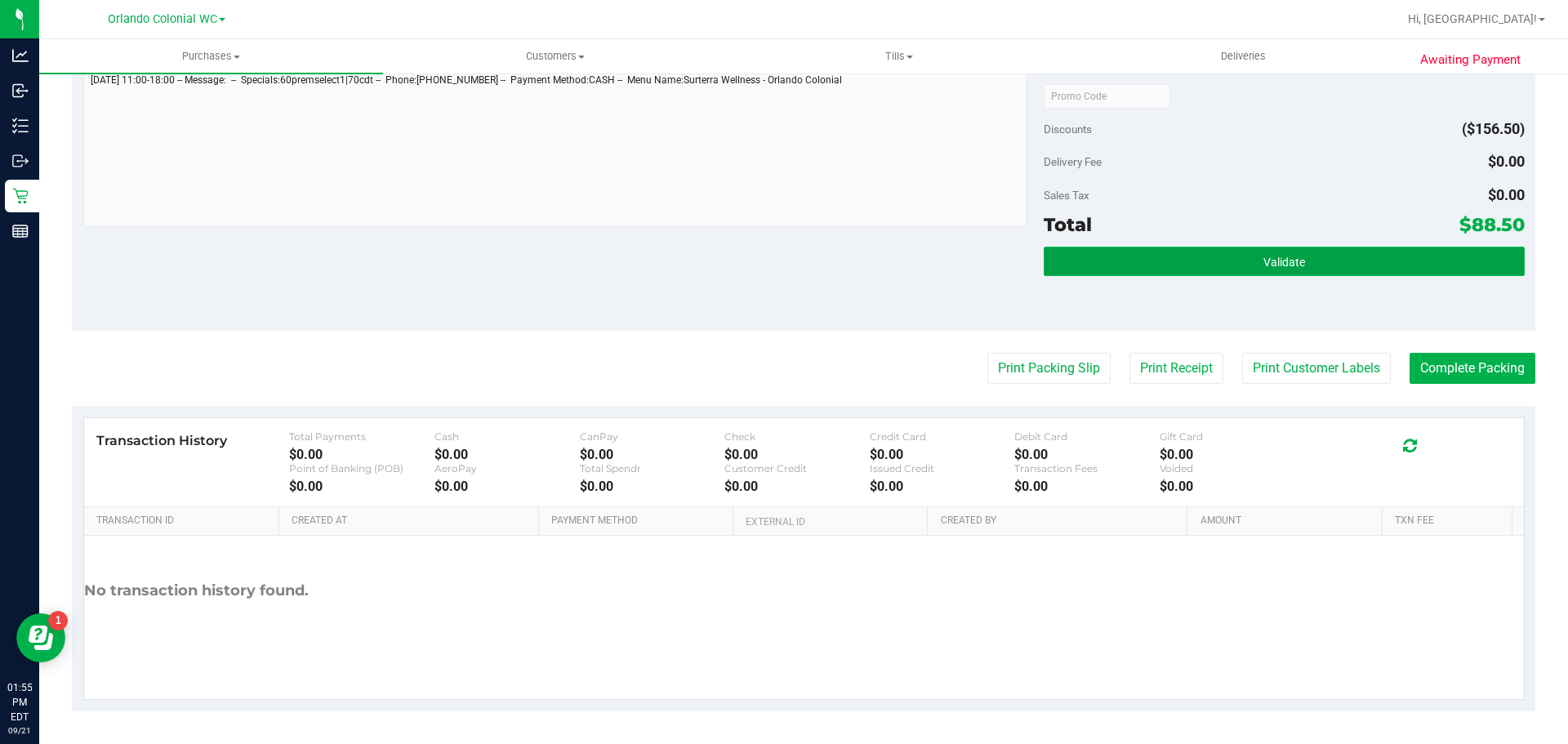
click at [1247, 249] on button "Validate" at bounding box center [1283, 262] width 480 height 30
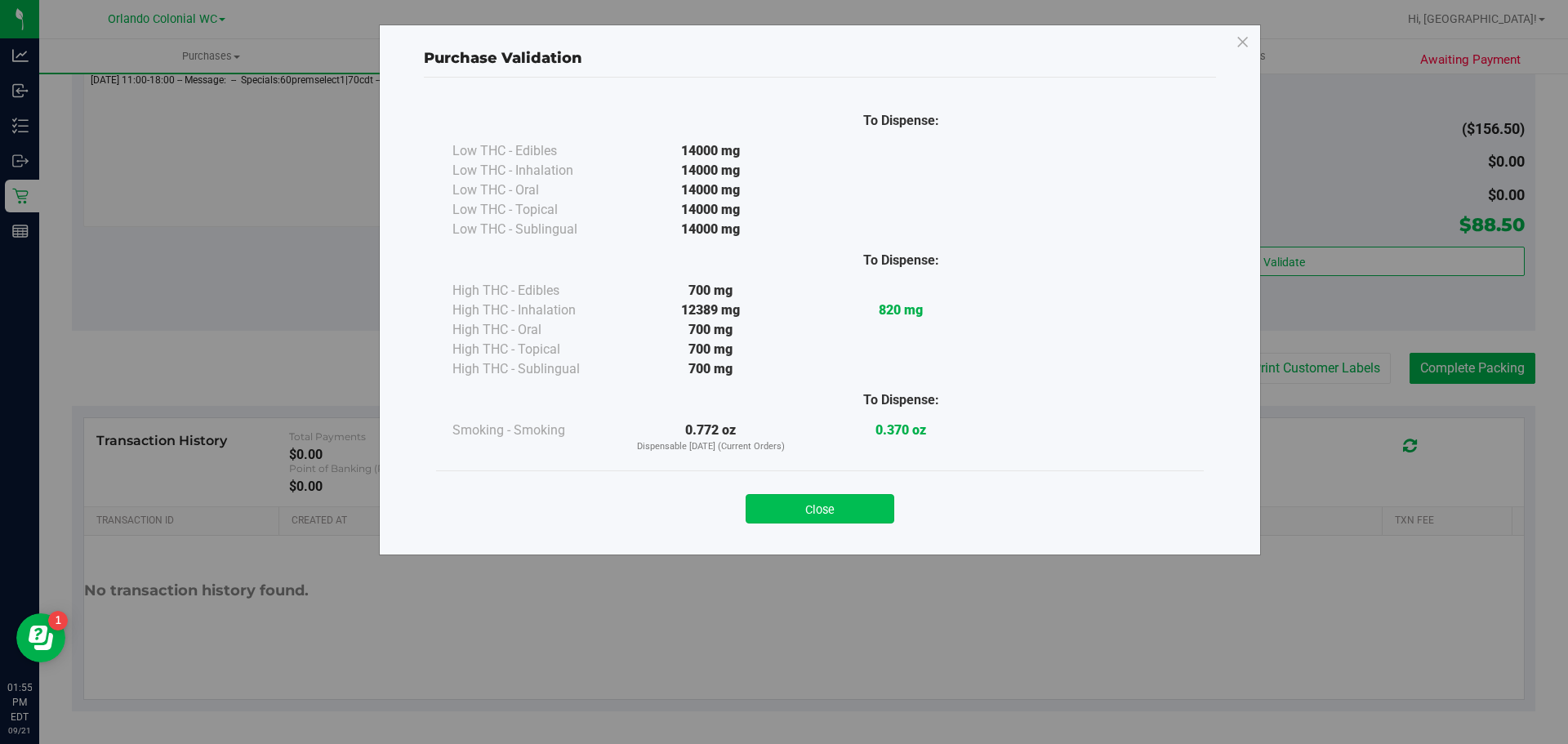
click at [821, 517] on button "Close" at bounding box center [820, 509] width 149 height 30
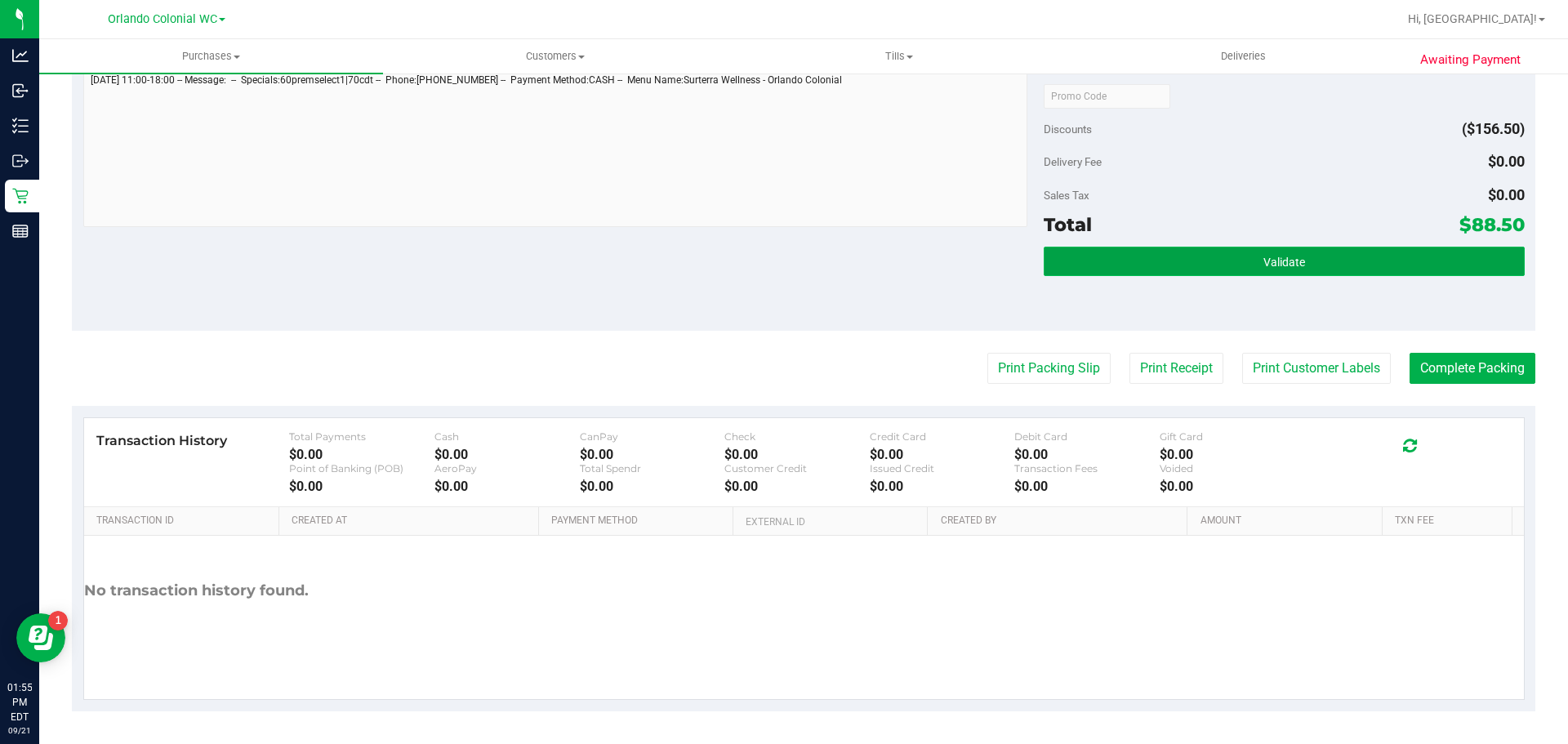
click at [1292, 269] on button "Validate" at bounding box center [1283, 262] width 480 height 30
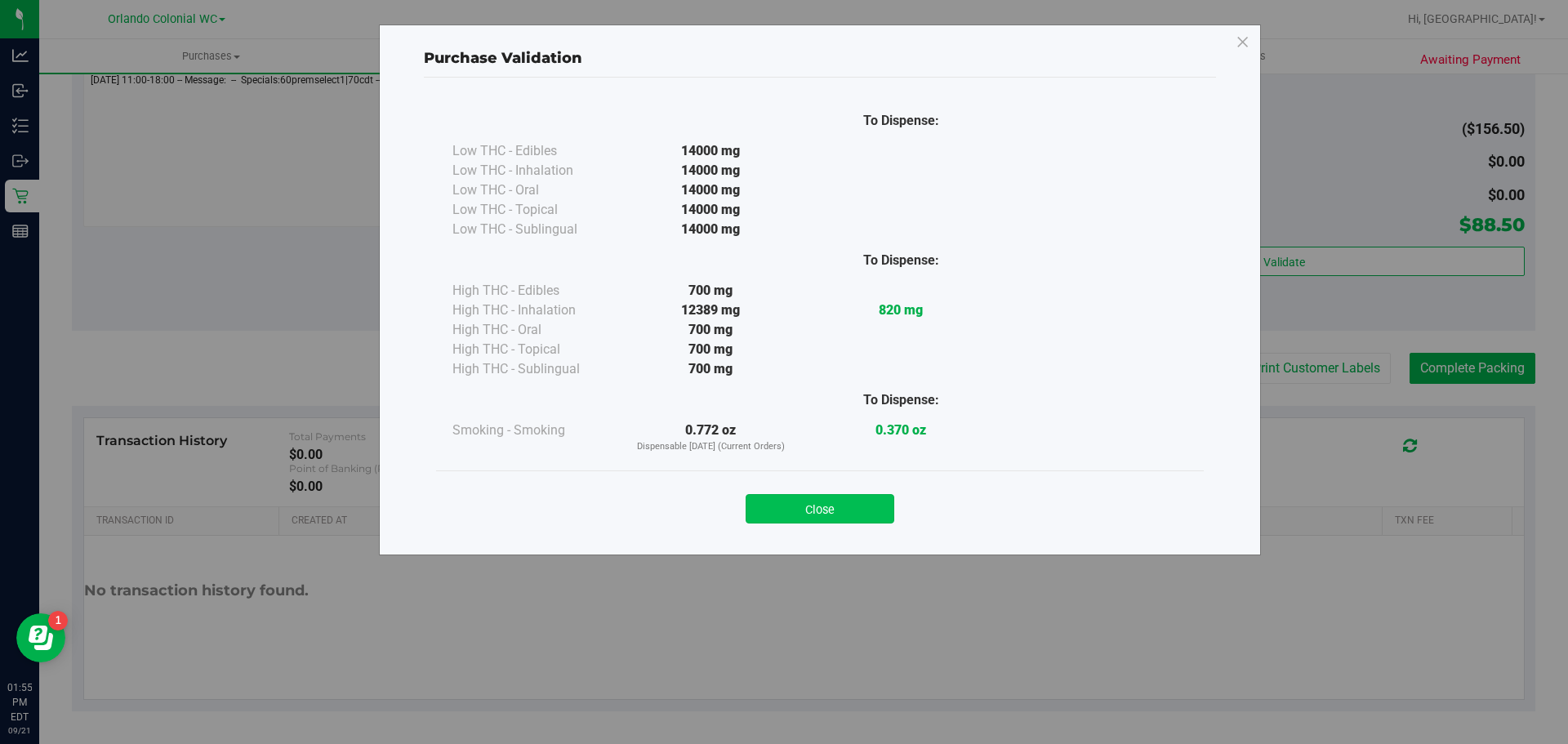
click at [825, 509] on button "Close" at bounding box center [820, 509] width 149 height 30
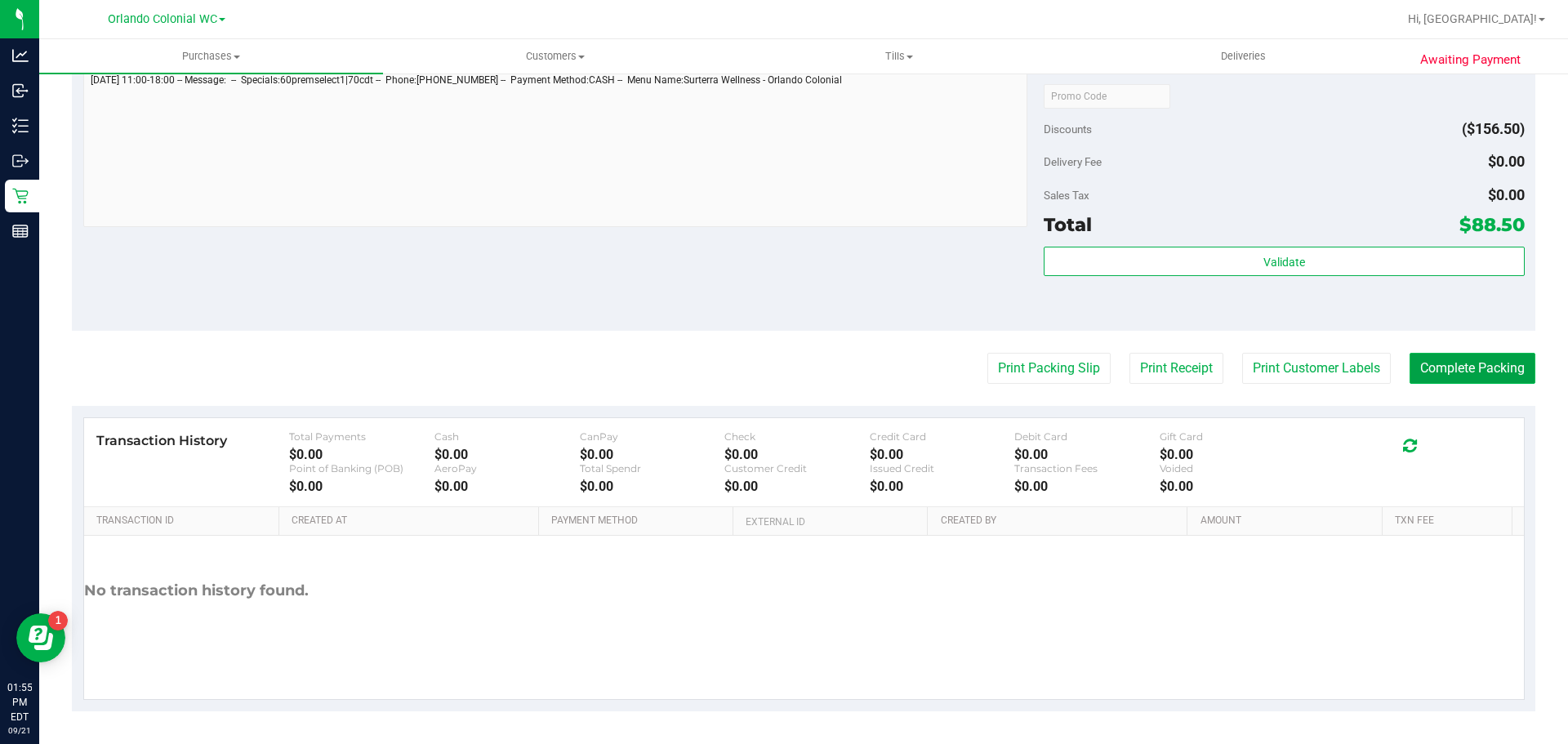
click at [1466, 378] on button "Complete Packing" at bounding box center [1472, 369] width 126 height 31
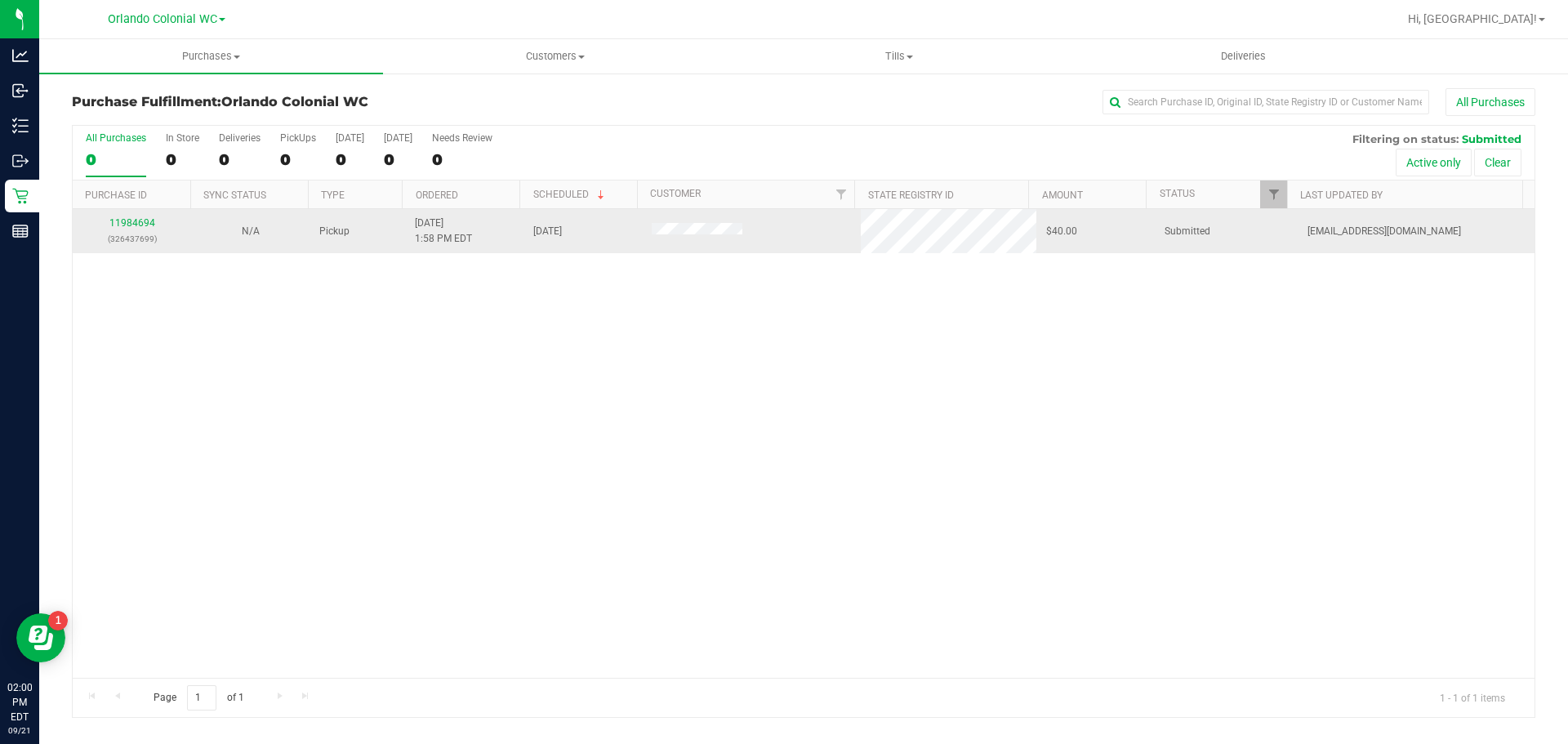
click at [136, 216] on div "11984694 (326437699)" at bounding box center [132, 231] width 99 height 31
click at [136, 218] on link "11984694" at bounding box center [133, 223] width 46 height 12
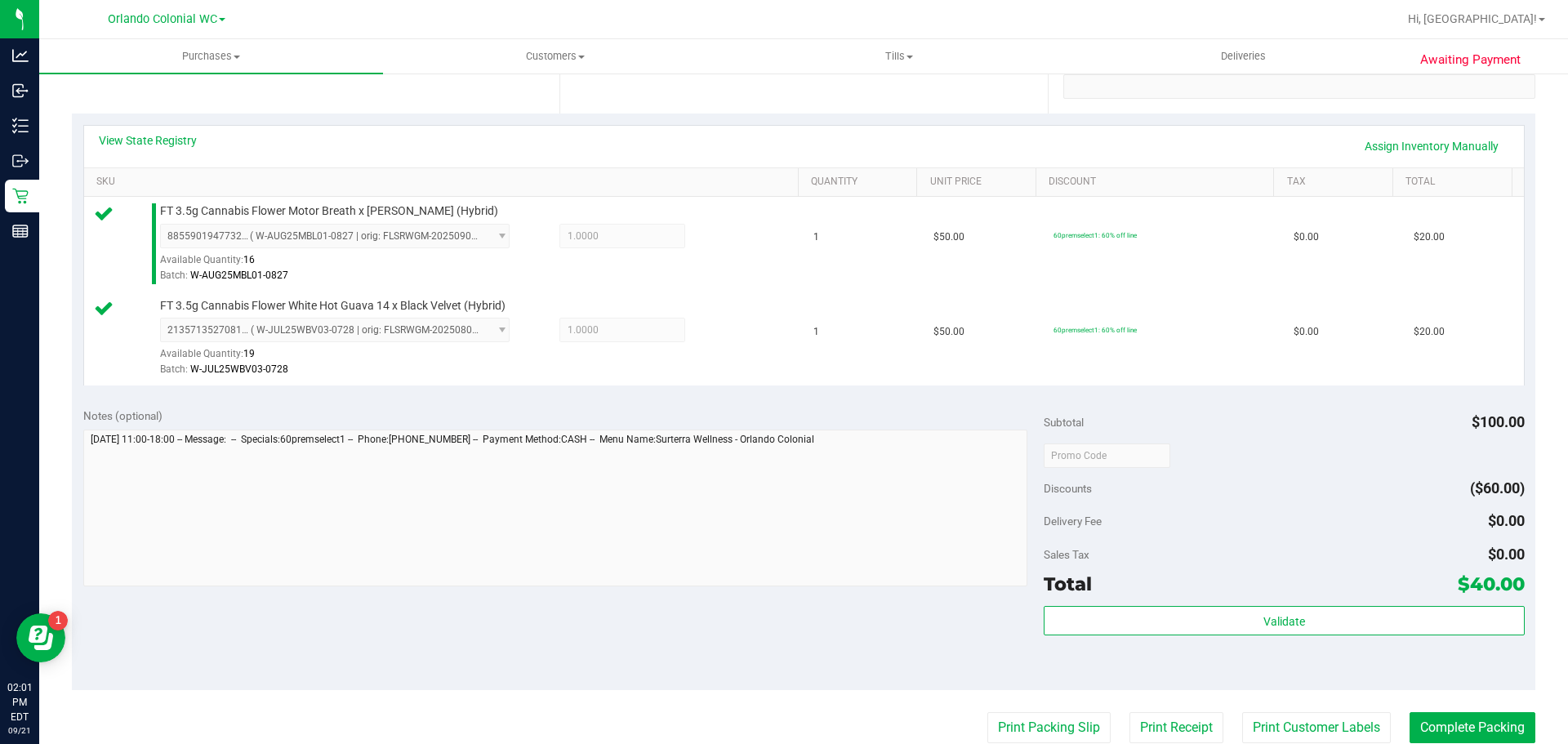
scroll to position [571, 0]
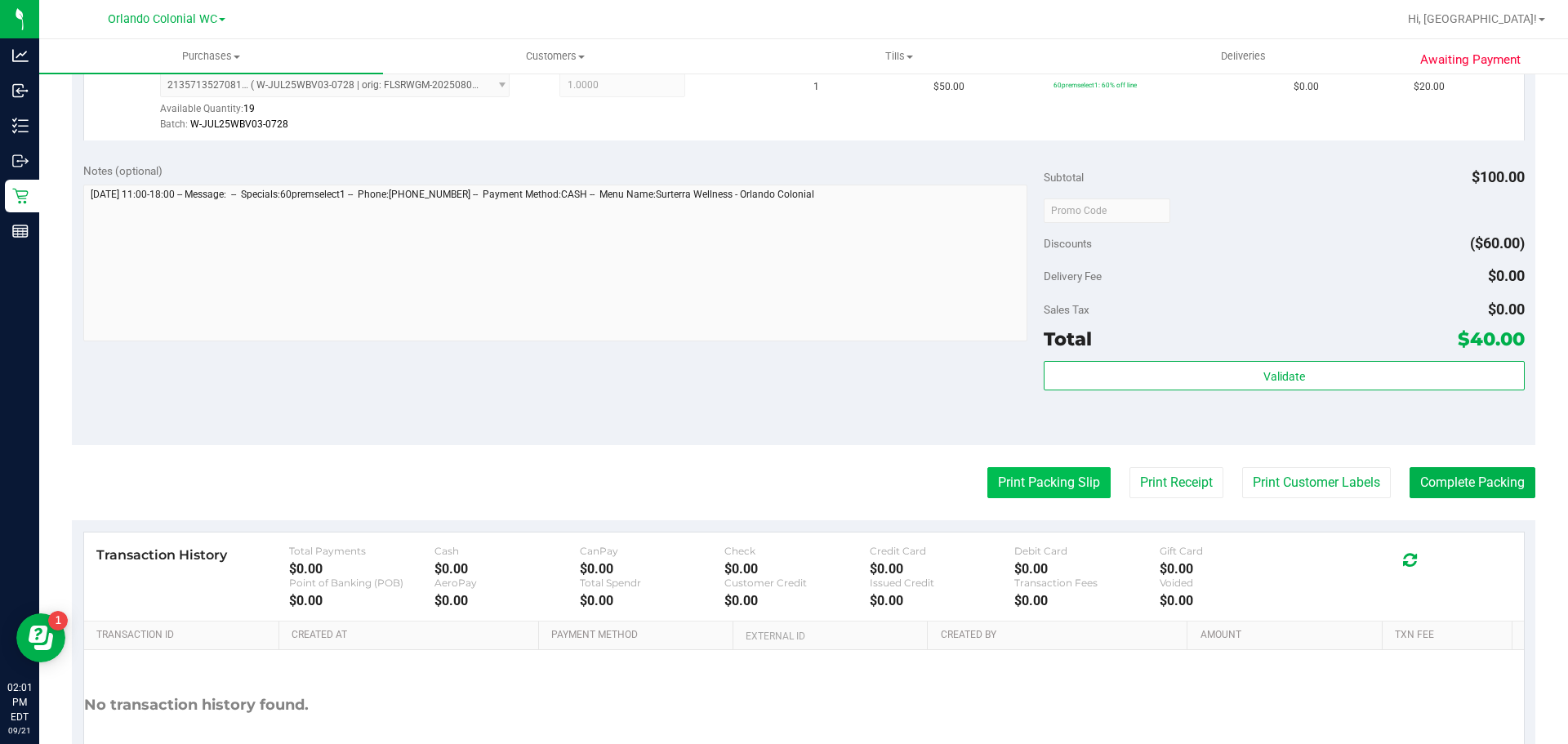
click at [1030, 487] on button "Print Packing Slip" at bounding box center [1049, 482] width 123 height 31
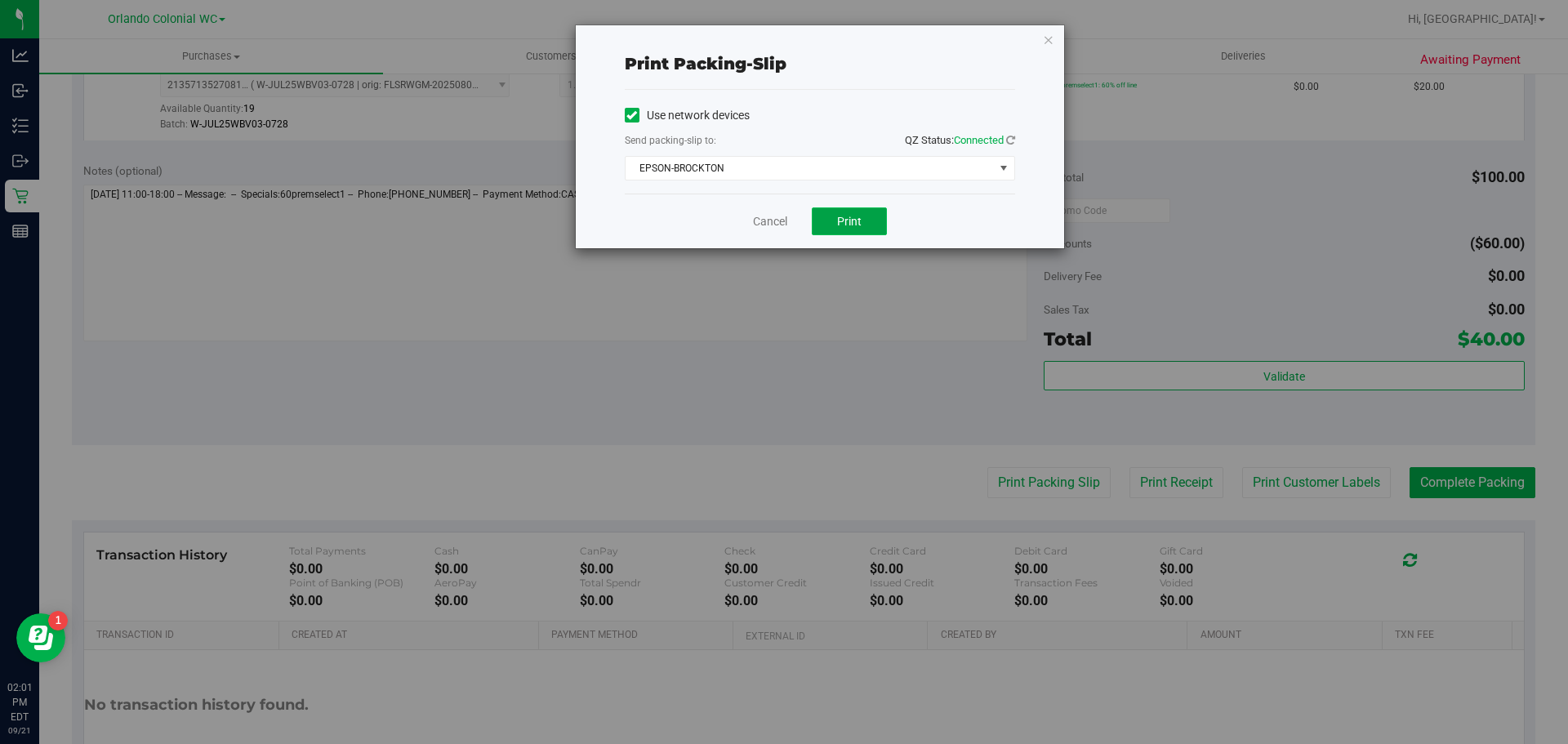
click at [843, 220] on span "Print" at bounding box center [849, 221] width 25 height 13
click at [769, 222] on link "Cancel" at bounding box center [770, 221] width 35 height 17
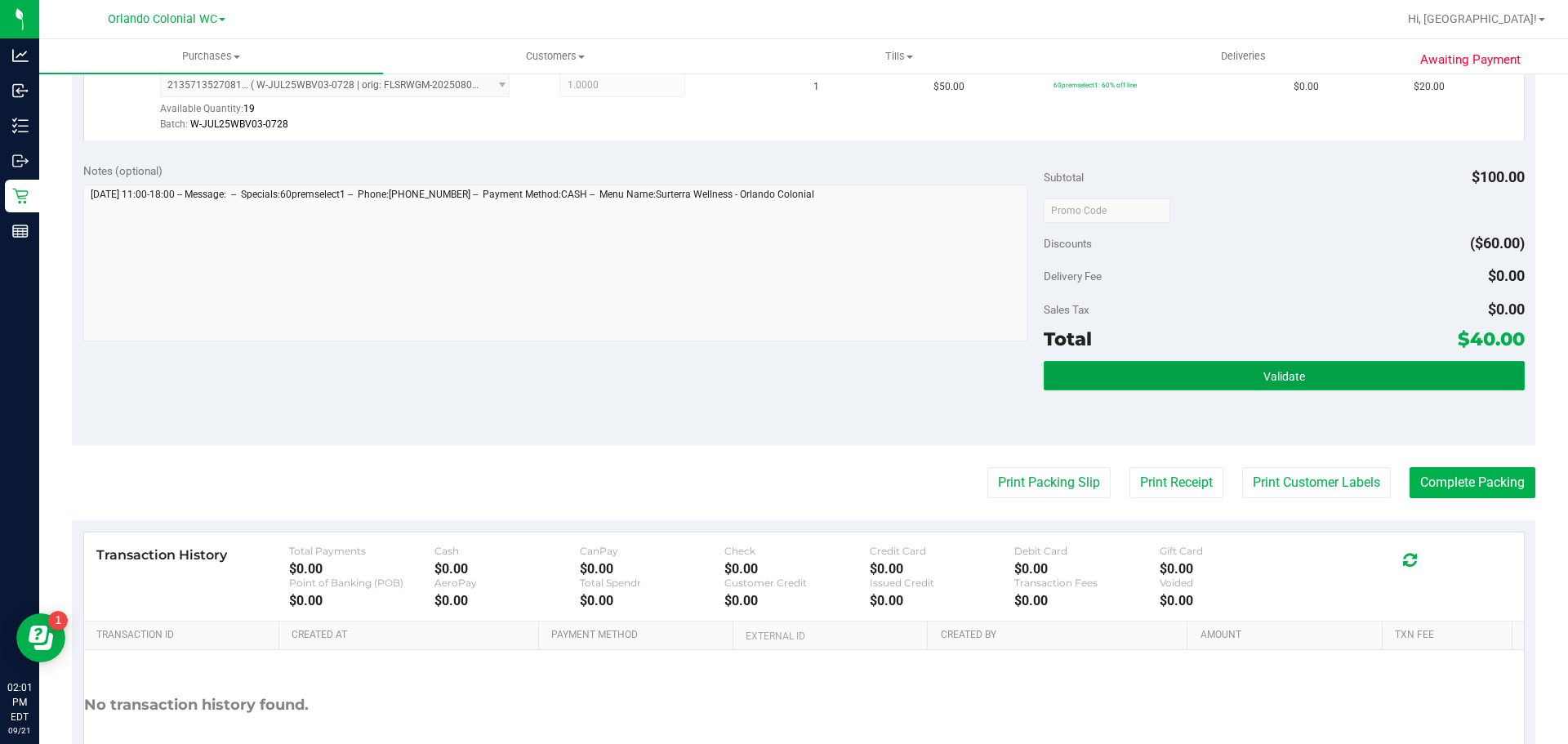
click at [1236, 386] on button "Validate" at bounding box center [1283, 375] width 480 height 30
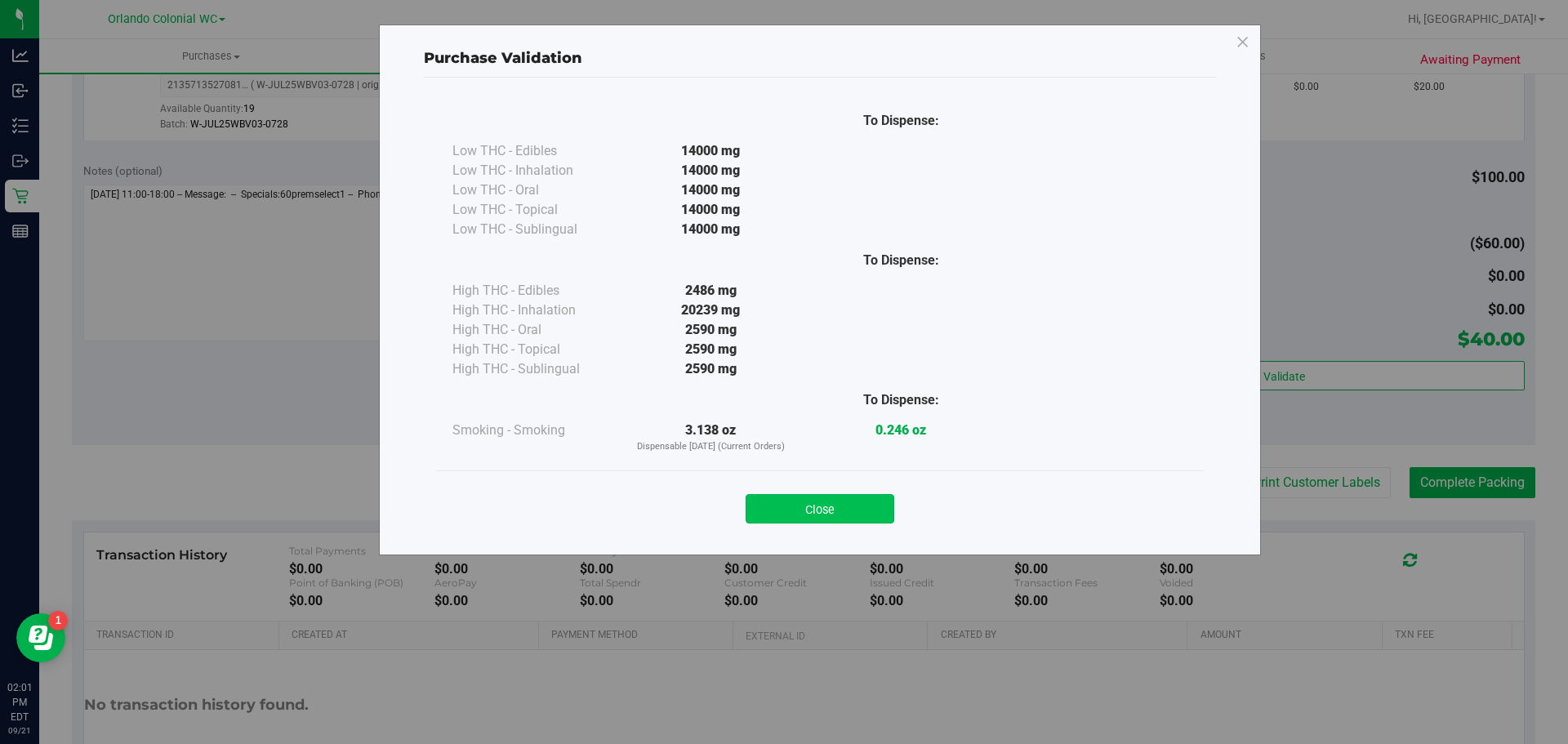
click at [812, 523] on button "Close" at bounding box center [820, 509] width 149 height 30
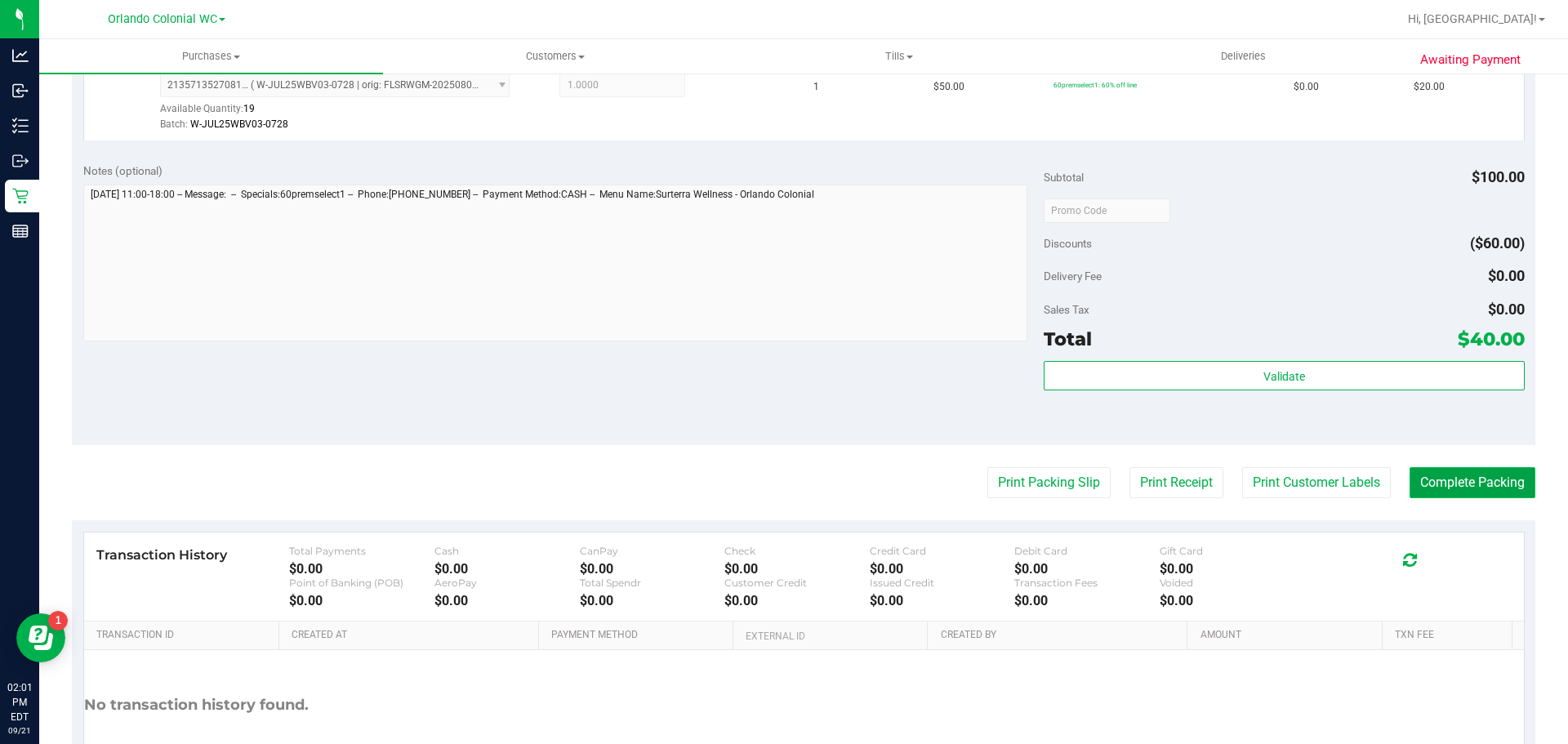
click at [1435, 496] on button "Complete Packing" at bounding box center [1472, 482] width 126 height 31
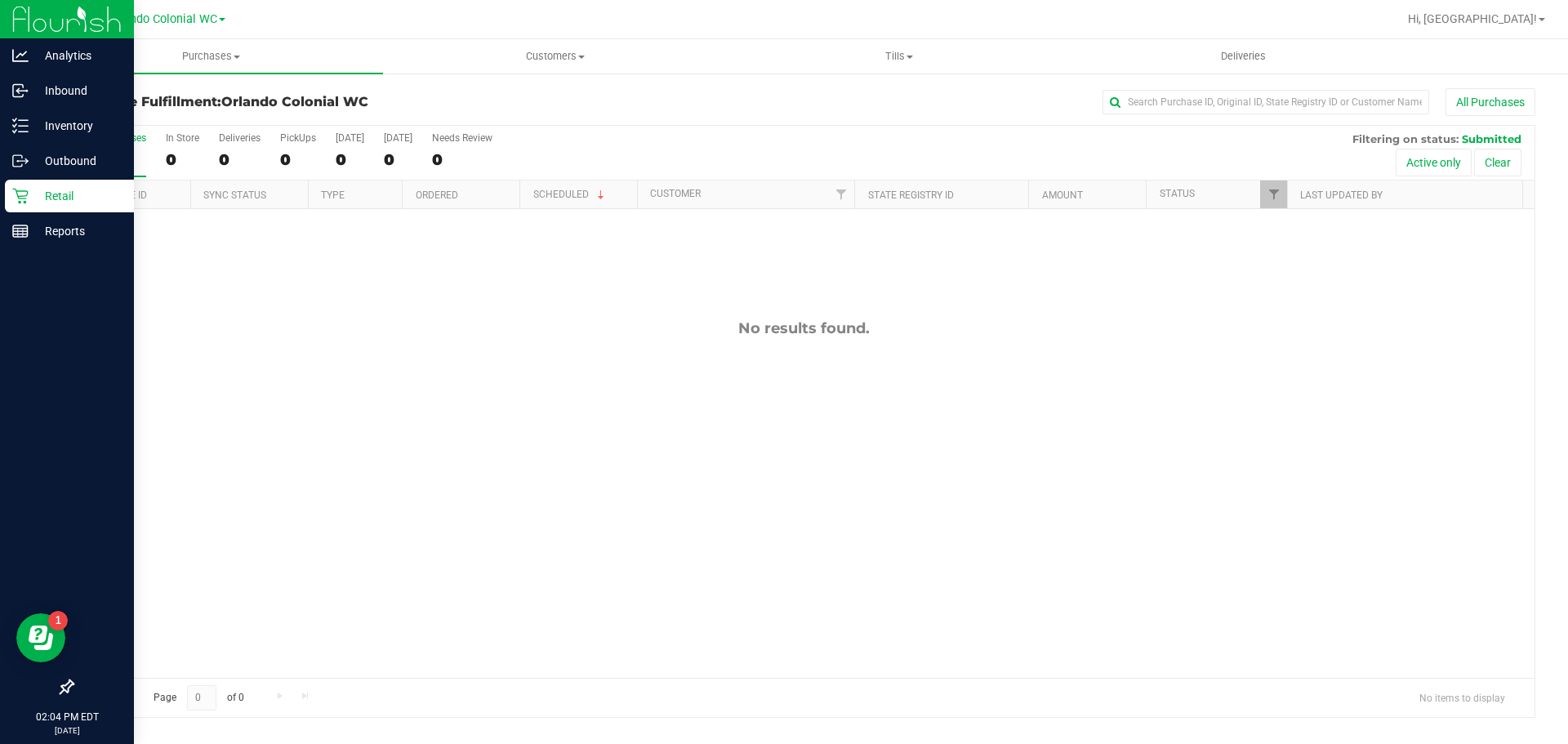
click at [13, 197] on icon at bounding box center [21, 196] width 16 height 16
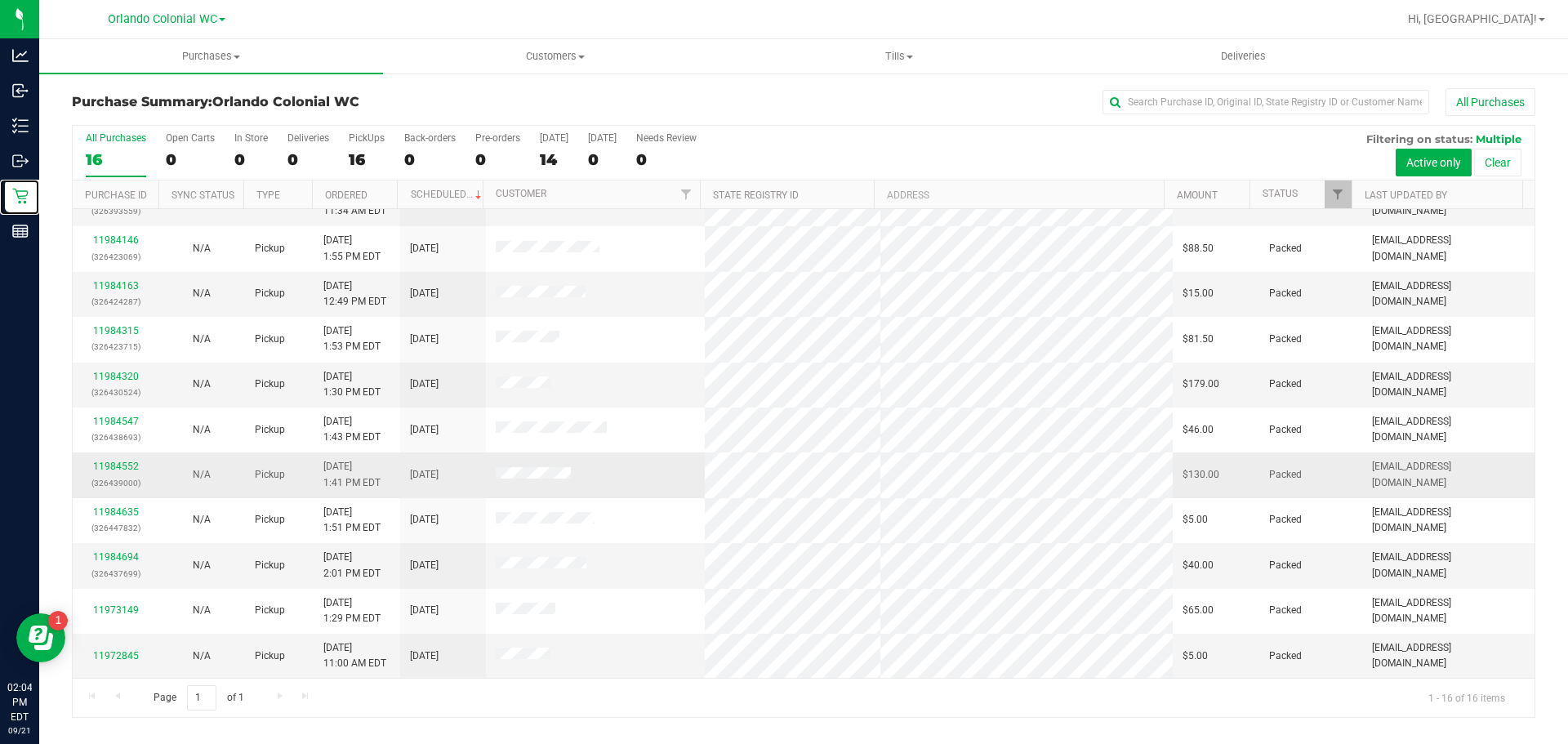
scroll to position [255, 0]
click at [112, 472] on div "11984552 (326439000)" at bounding box center [115, 474] width 66 height 31
click at [119, 457] on td "11984552 (326439000)" at bounding box center [115, 474] width 86 height 45
click at [119, 459] on div "11984552 (326439000)" at bounding box center [115, 474] width 66 height 31
click at [118, 462] on link "11984552" at bounding box center [116, 466] width 46 height 12
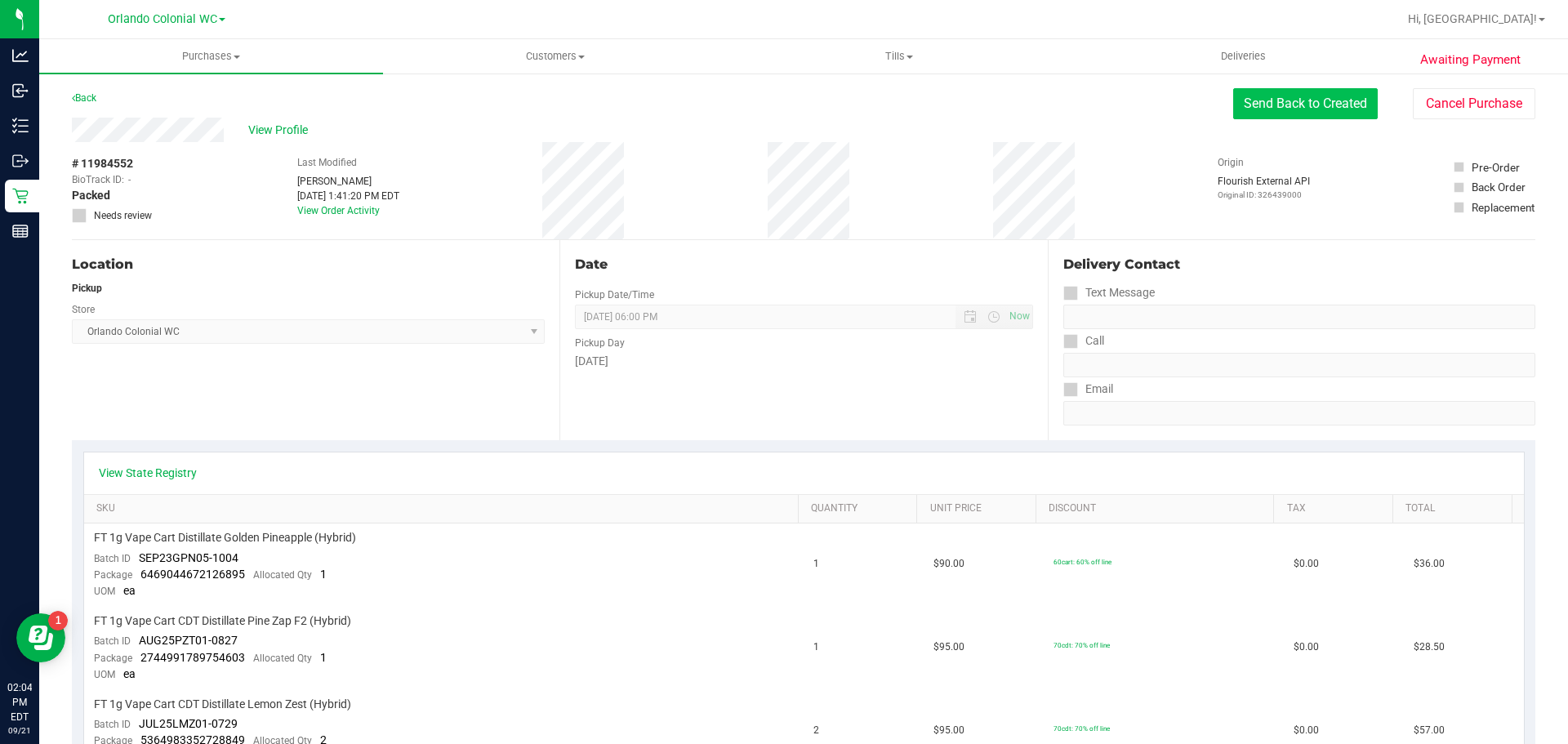
click at [1315, 100] on button "Send Back to Created" at bounding box center [1305, 104] width 145 height 31
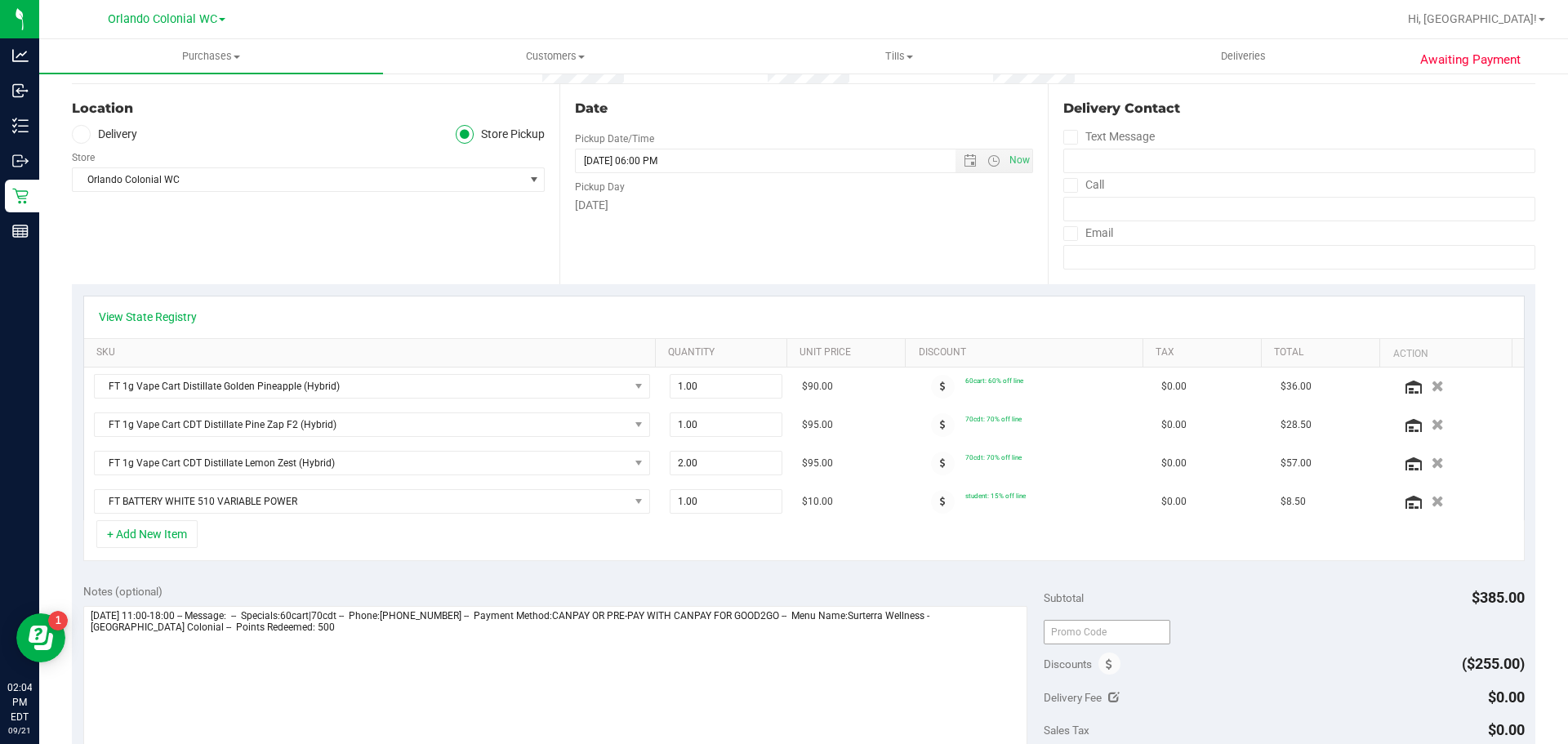
scroll to position [245, 0]
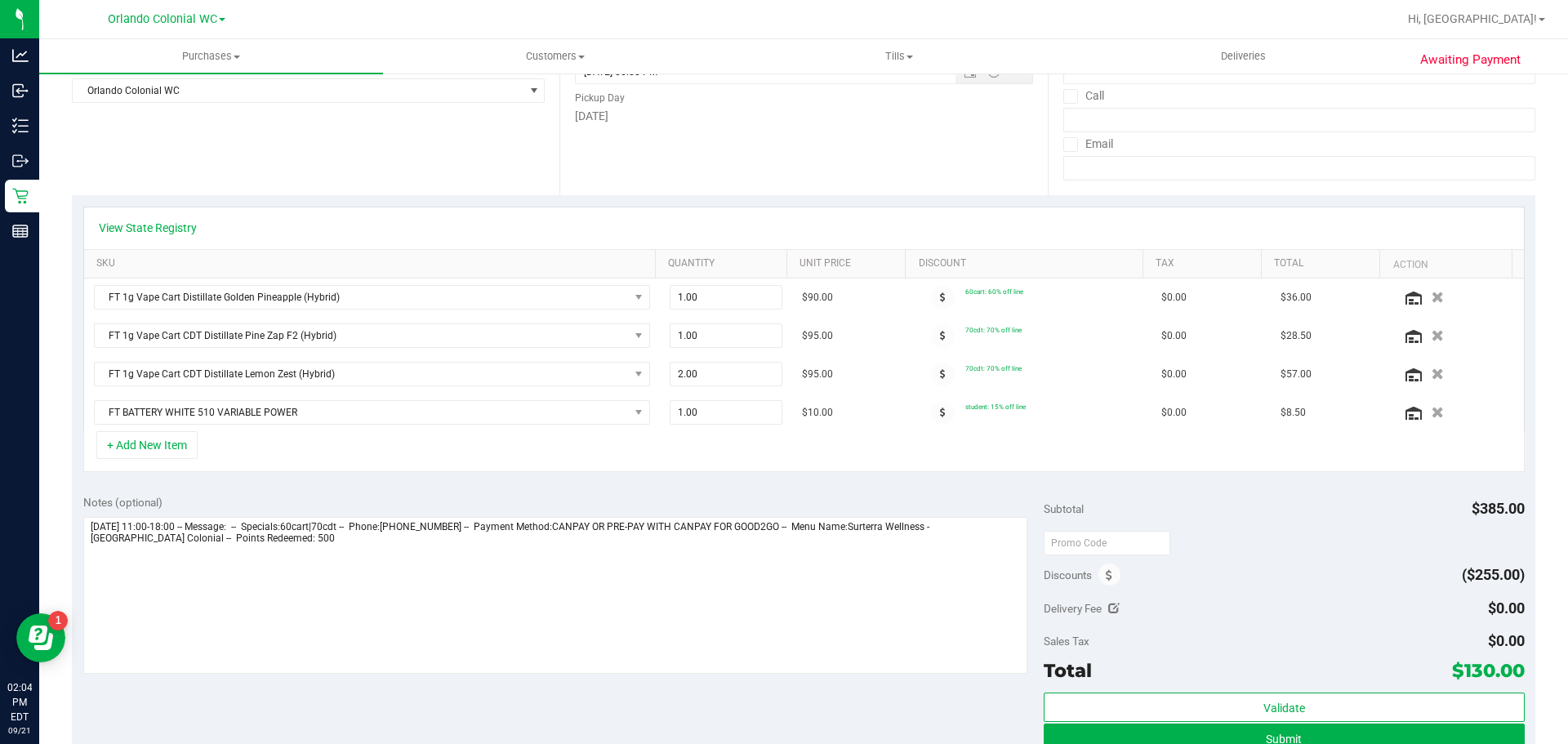
click at [1102, 585] on div "Discounts" at bounding box center [1082, 575] width 77 height 30
click at [1111, 571] on div "Discounts ($255.00)" at bounding box center [1283, 575] width 480 height 30
click at [1106, 571] on span at bounding box center [1109, 574] width 22 height 22
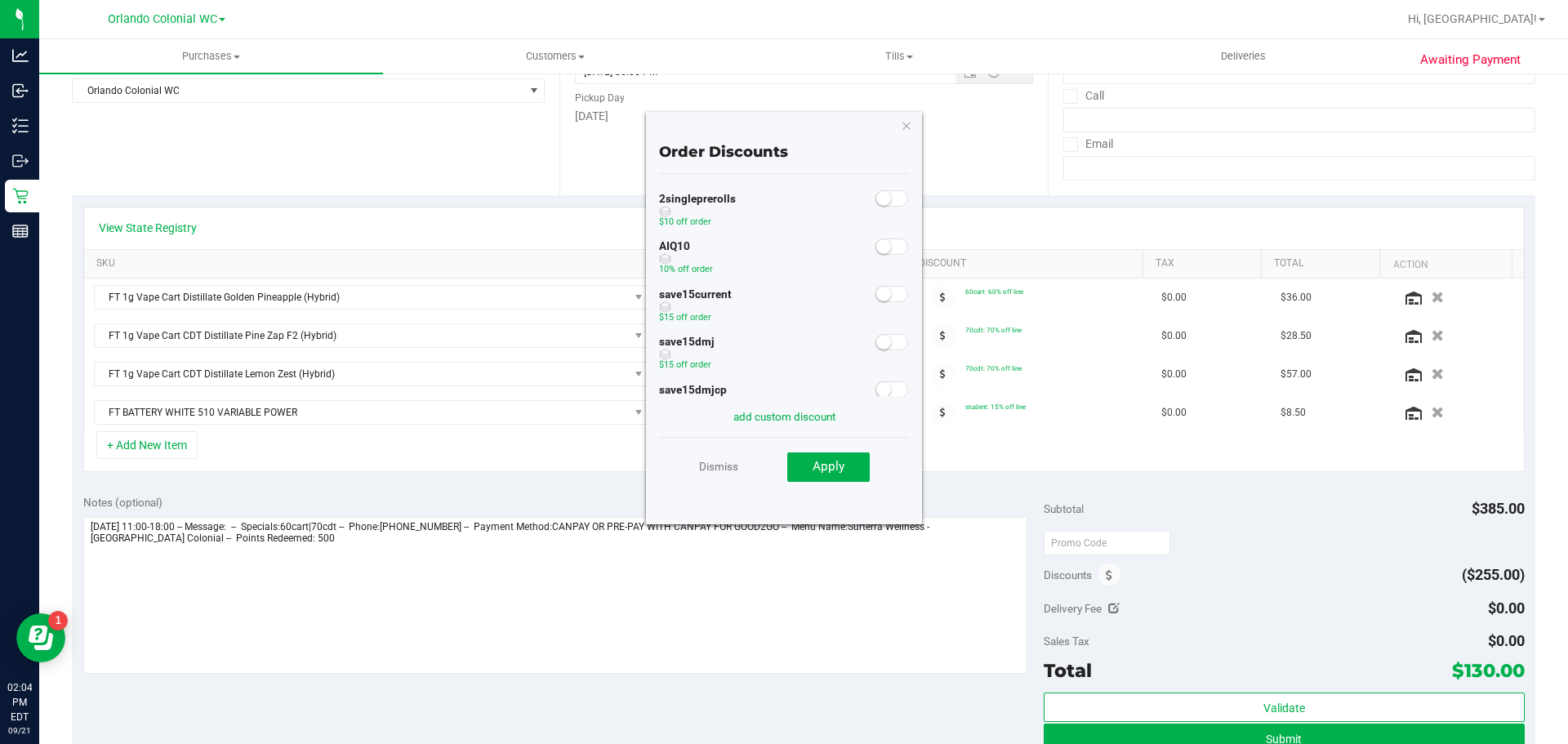
click at [877, 247] on small at bounding box center [883, 247] width 15 height 15
click at [840, 468] on span "Apply" at bounding box center [828, 467] width 32 height 15
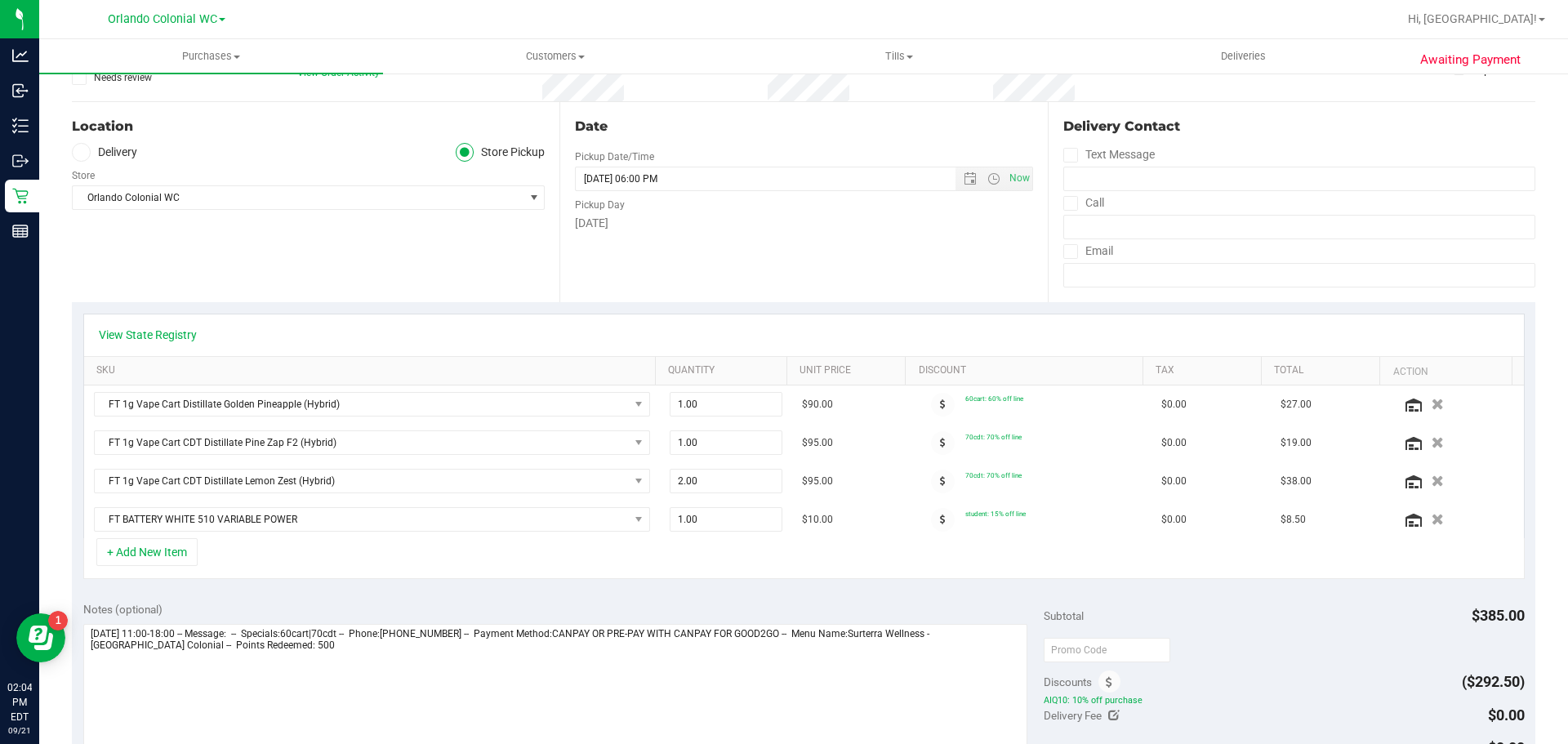
scroll to position [0, 0]
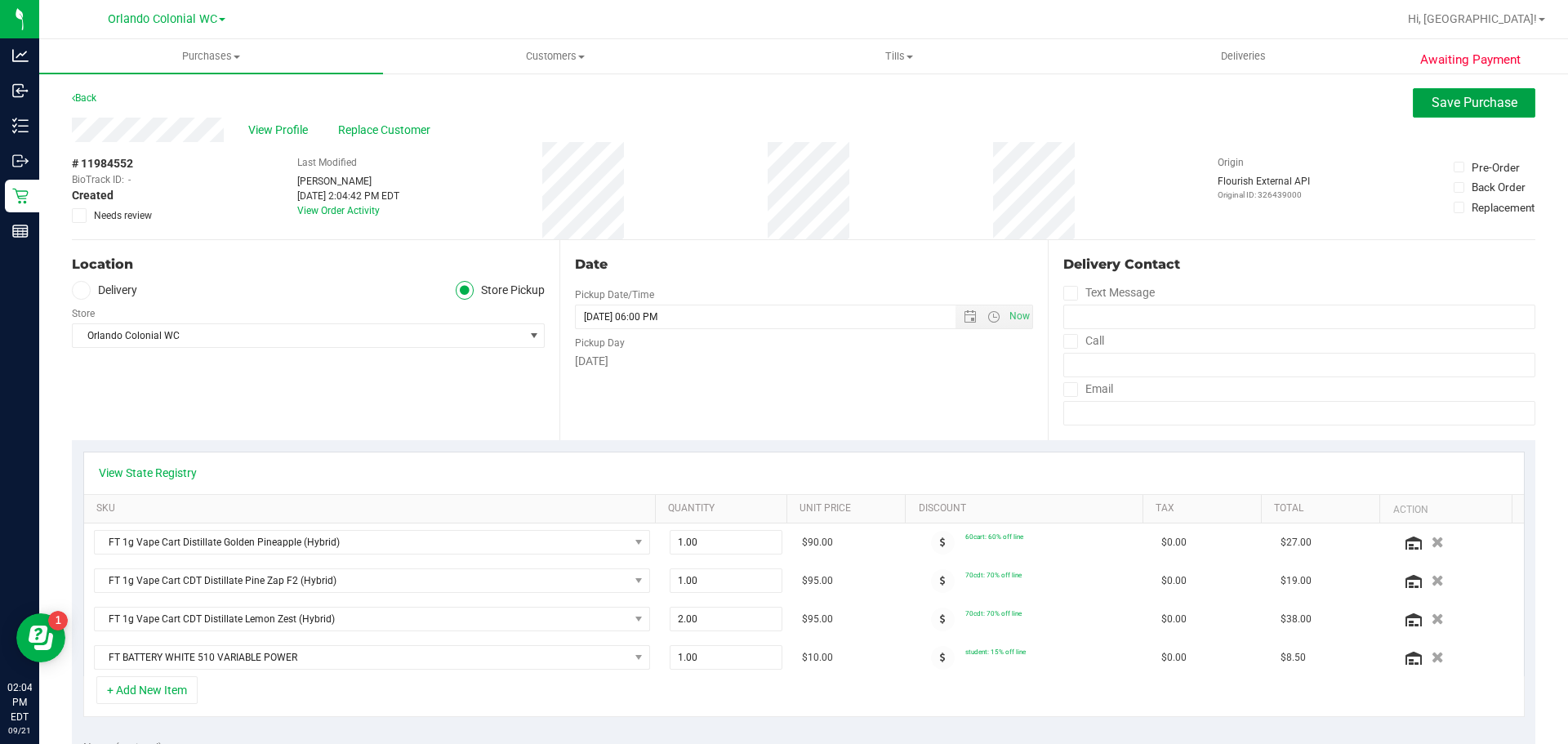
drag, startPoint x: 1456, startPoint y: 98, endPoint x: 1468, endPoint y: 137, distance: 40.8
click at [1456, 99] on span "Save Purchase" at bounding box center [1474, 102] width 86 height 16
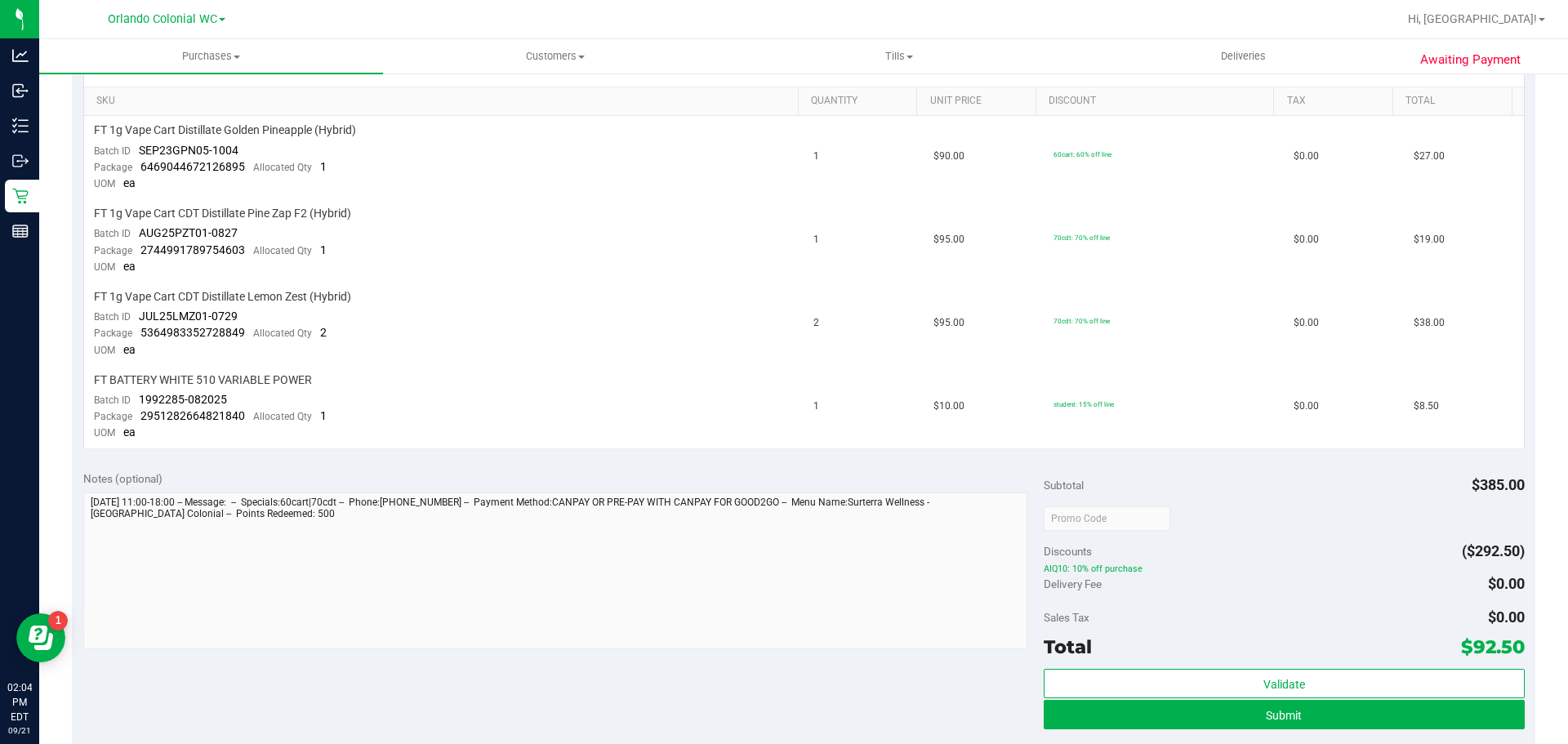
scroll to position [408, 0]
click at [1406, 724] on button "Submit" at bounding box center [1283, 714] width 480 height 30
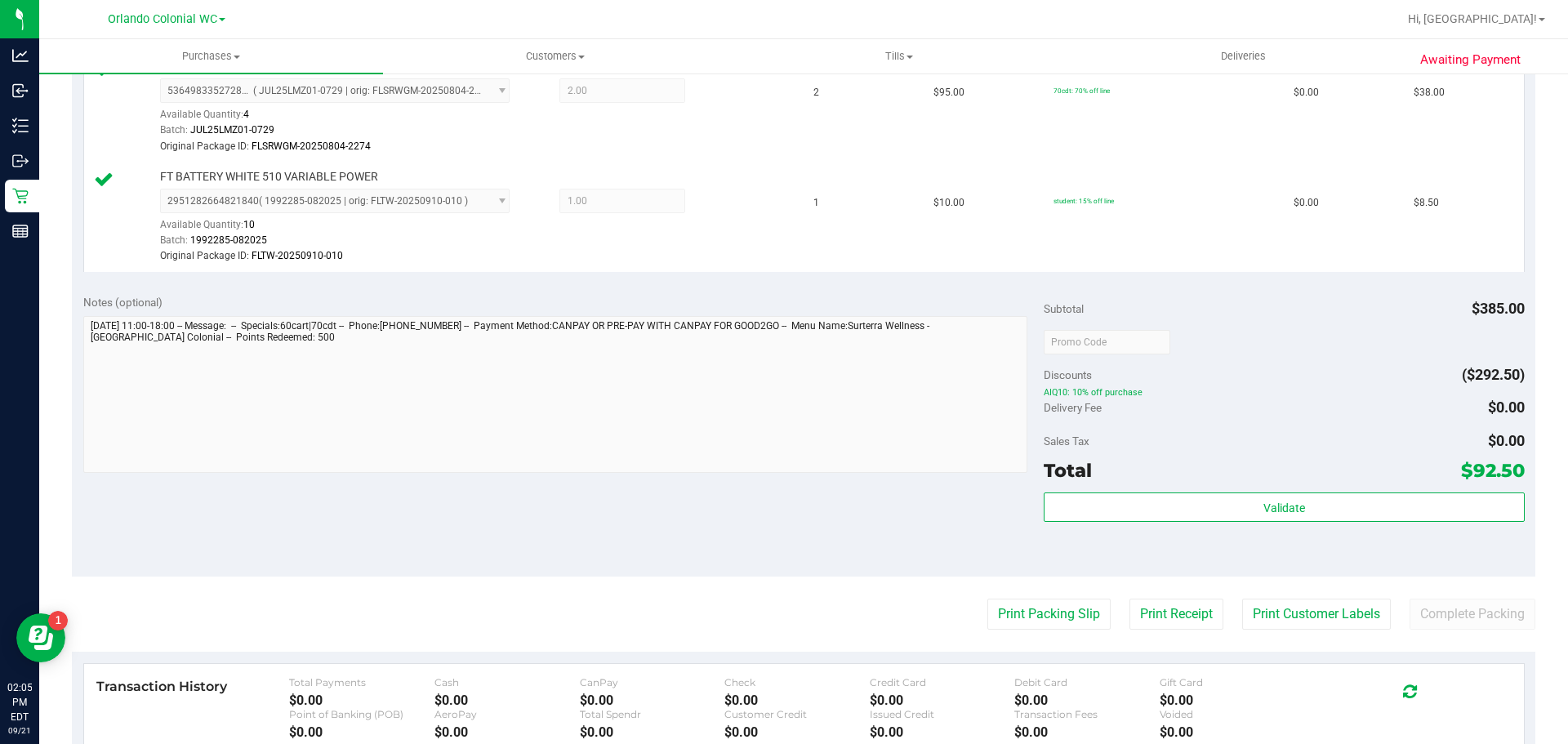
scroll to position [816, 0]
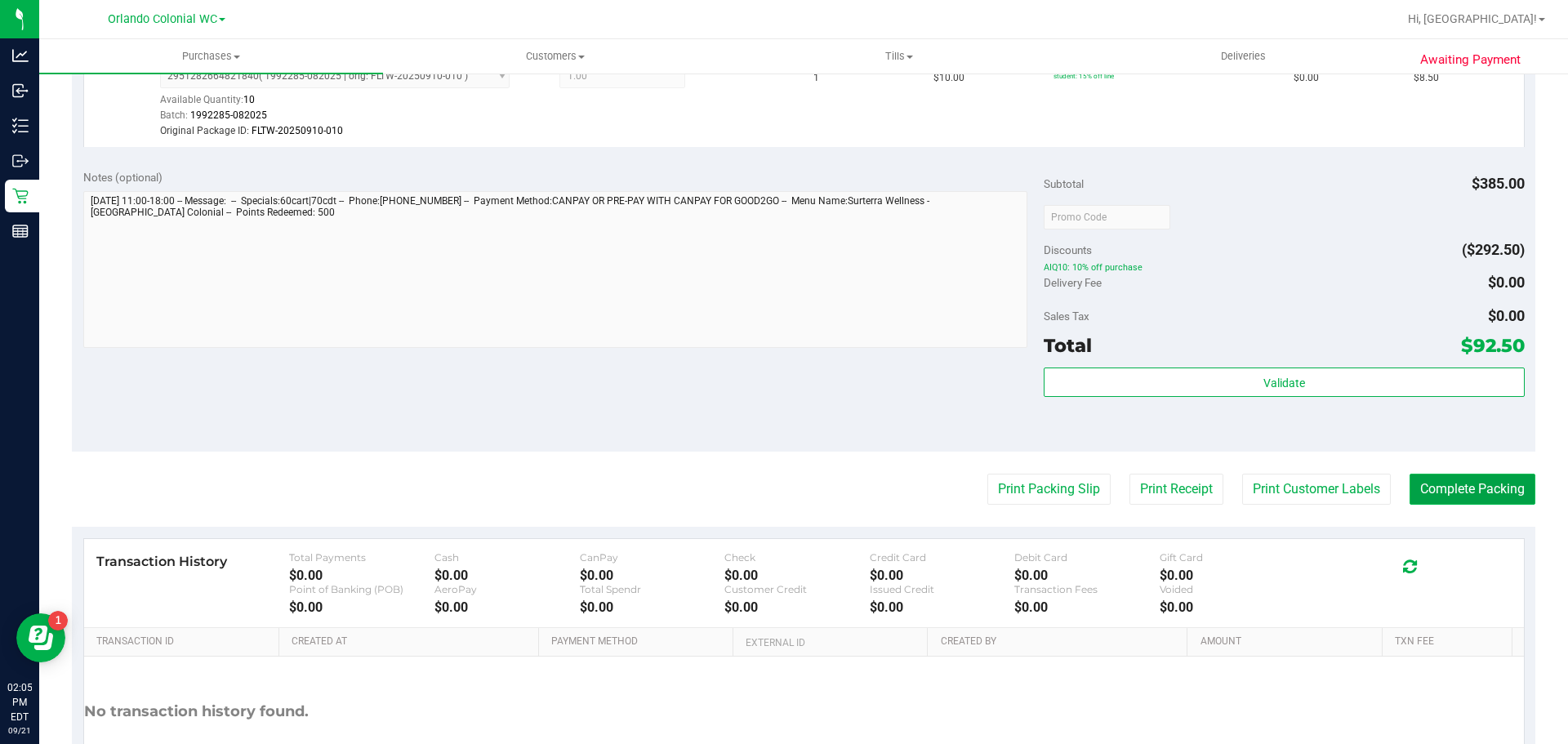
click at [1501, 477] on button "Complete Packing" at bounding box center [1472, 489] width 126 height 31
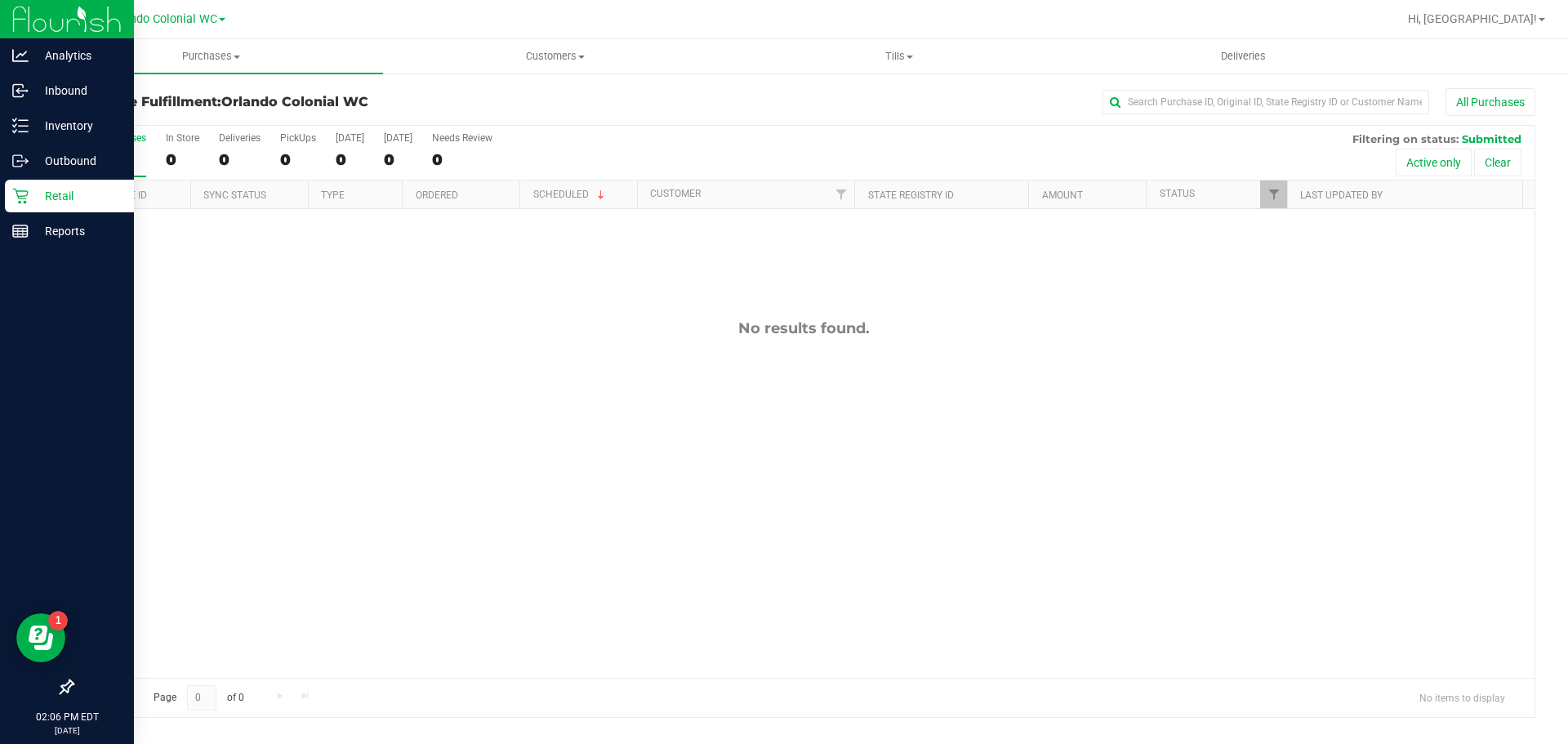
click at [84, 206] on div "Retail" at bounding box center [69, 196] width 129 height 33
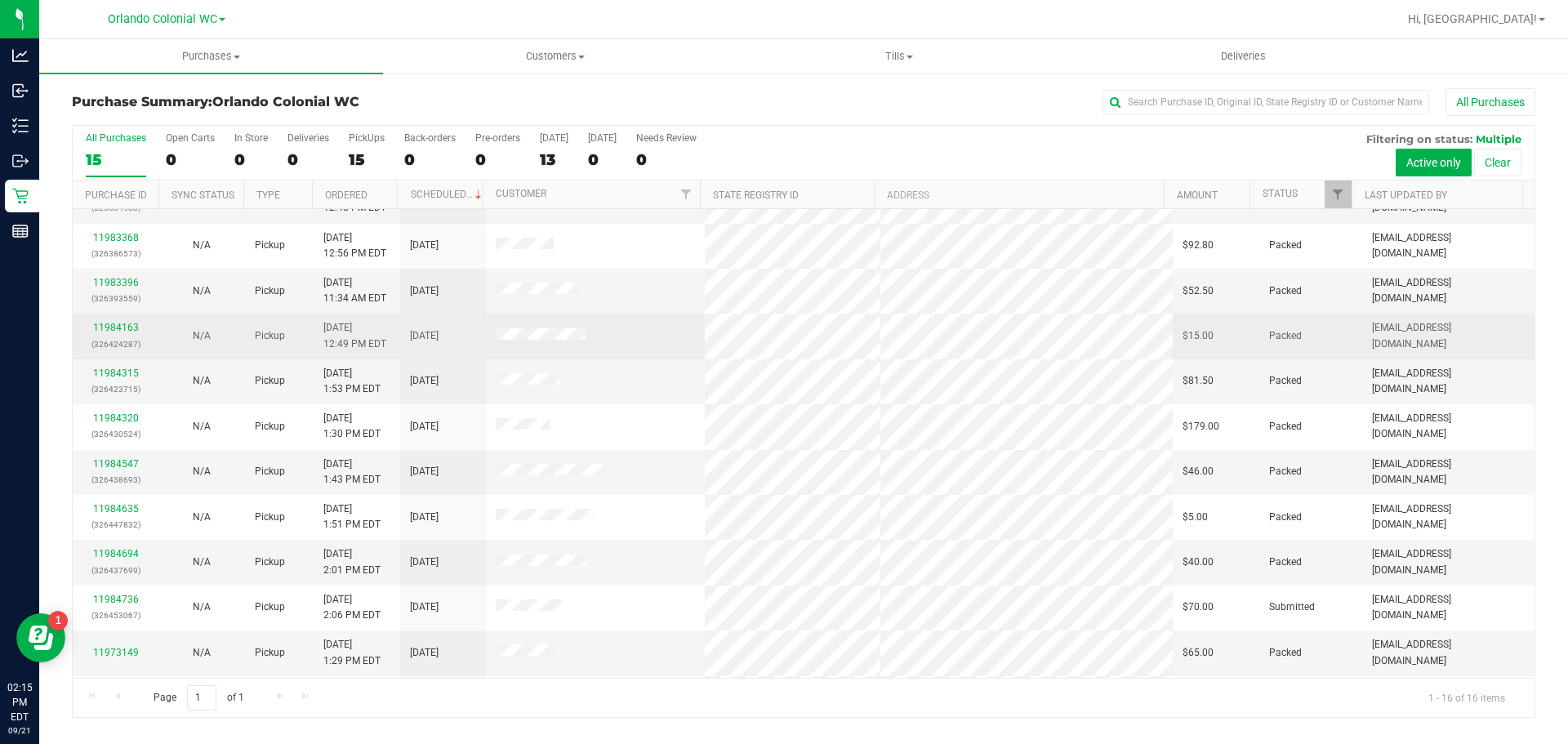
scroll to position [255, 0]
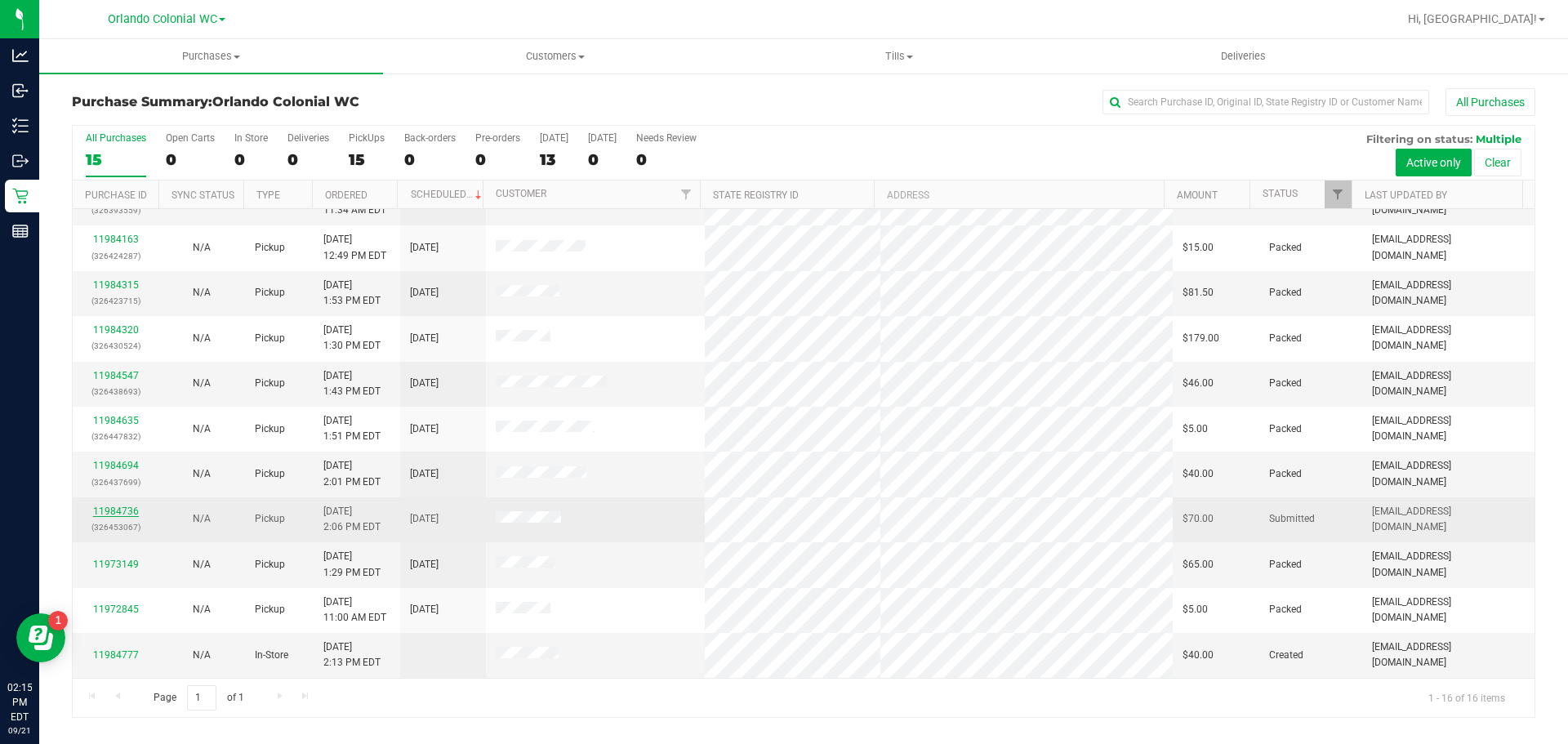
click at [117, 509] on link "11984736" at bounding box center [116, 511] width 46 height 12
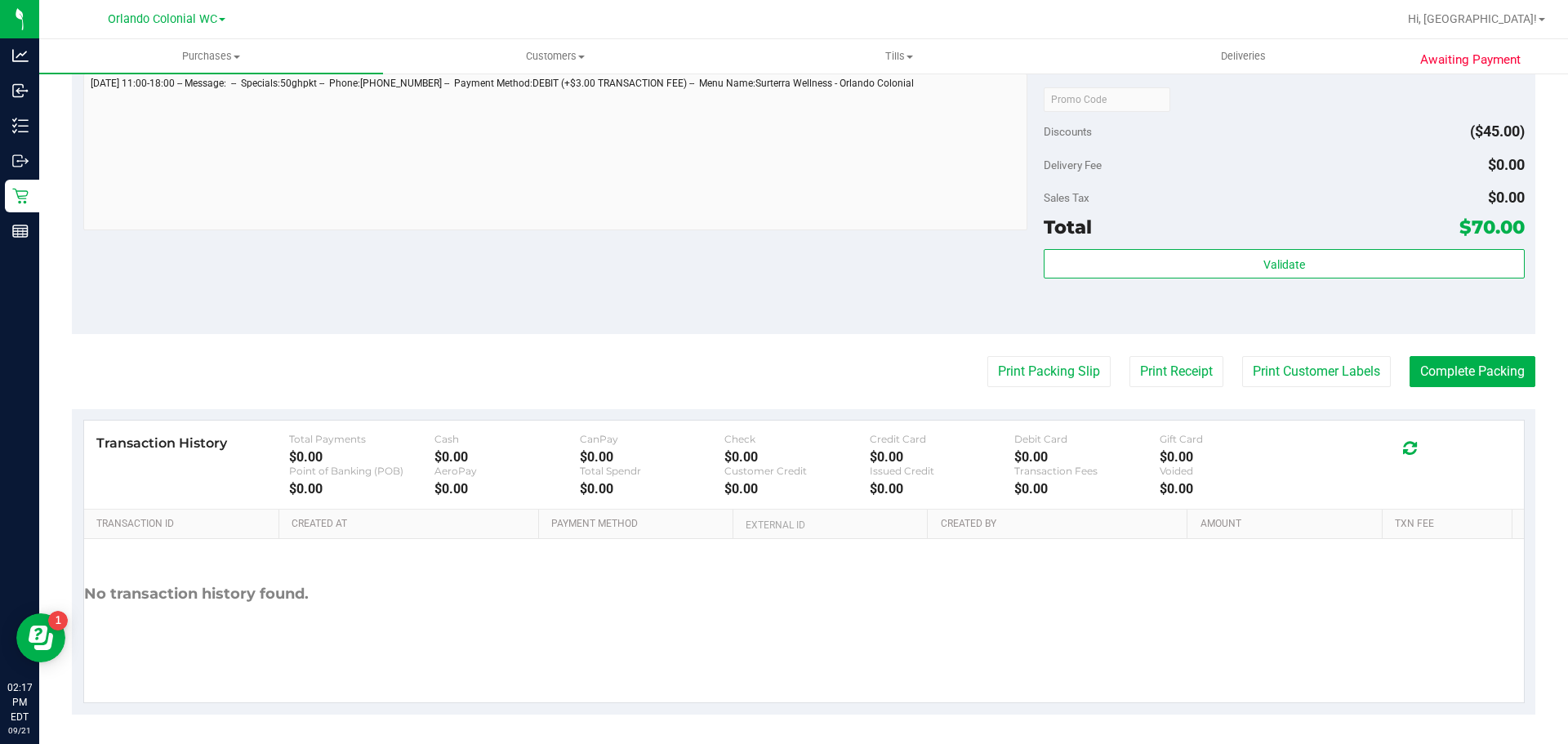
scroll to position [780, 0]
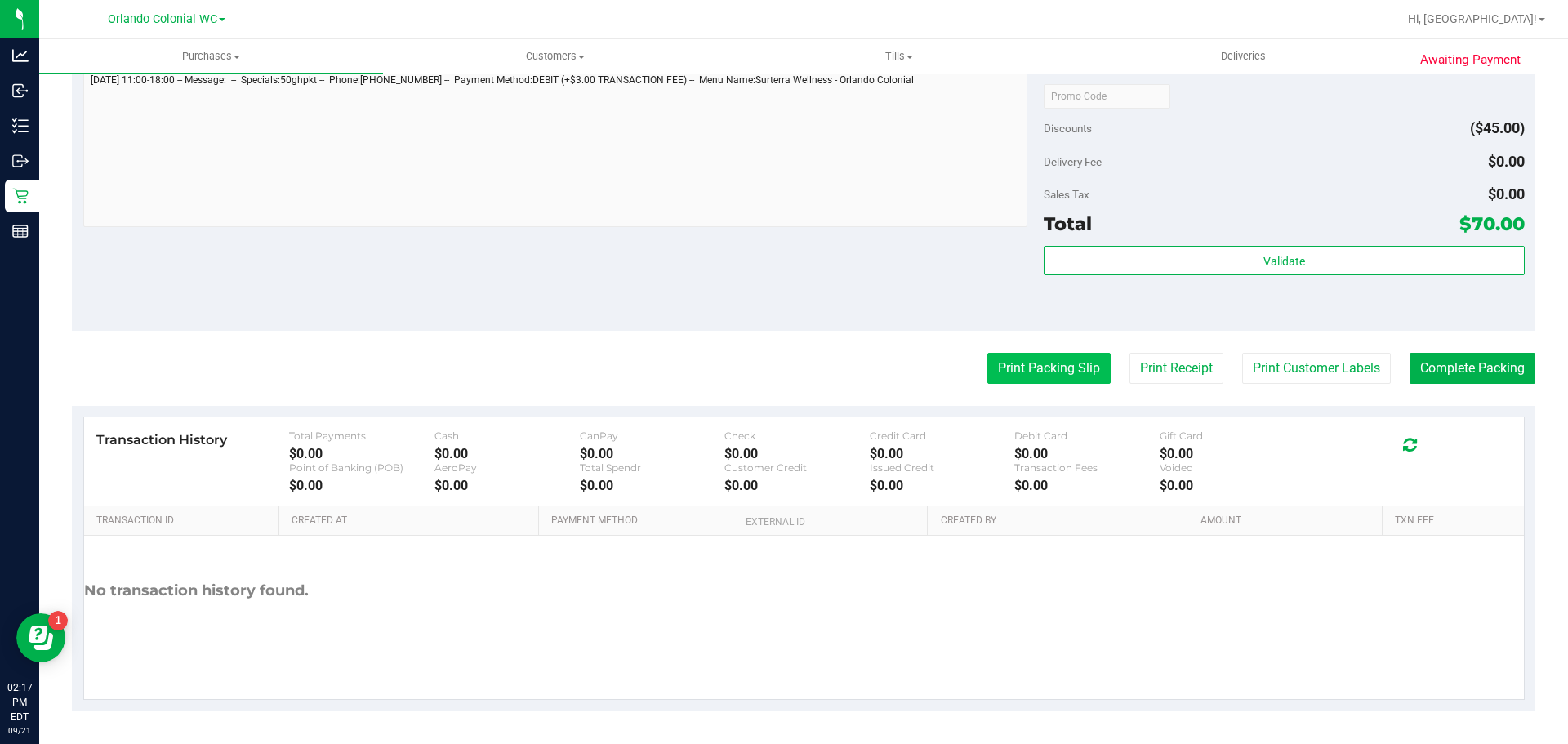
click at [1050, 367] on button "Print Packing Slip" at bounding box center [1049, 369] width 123 height 31
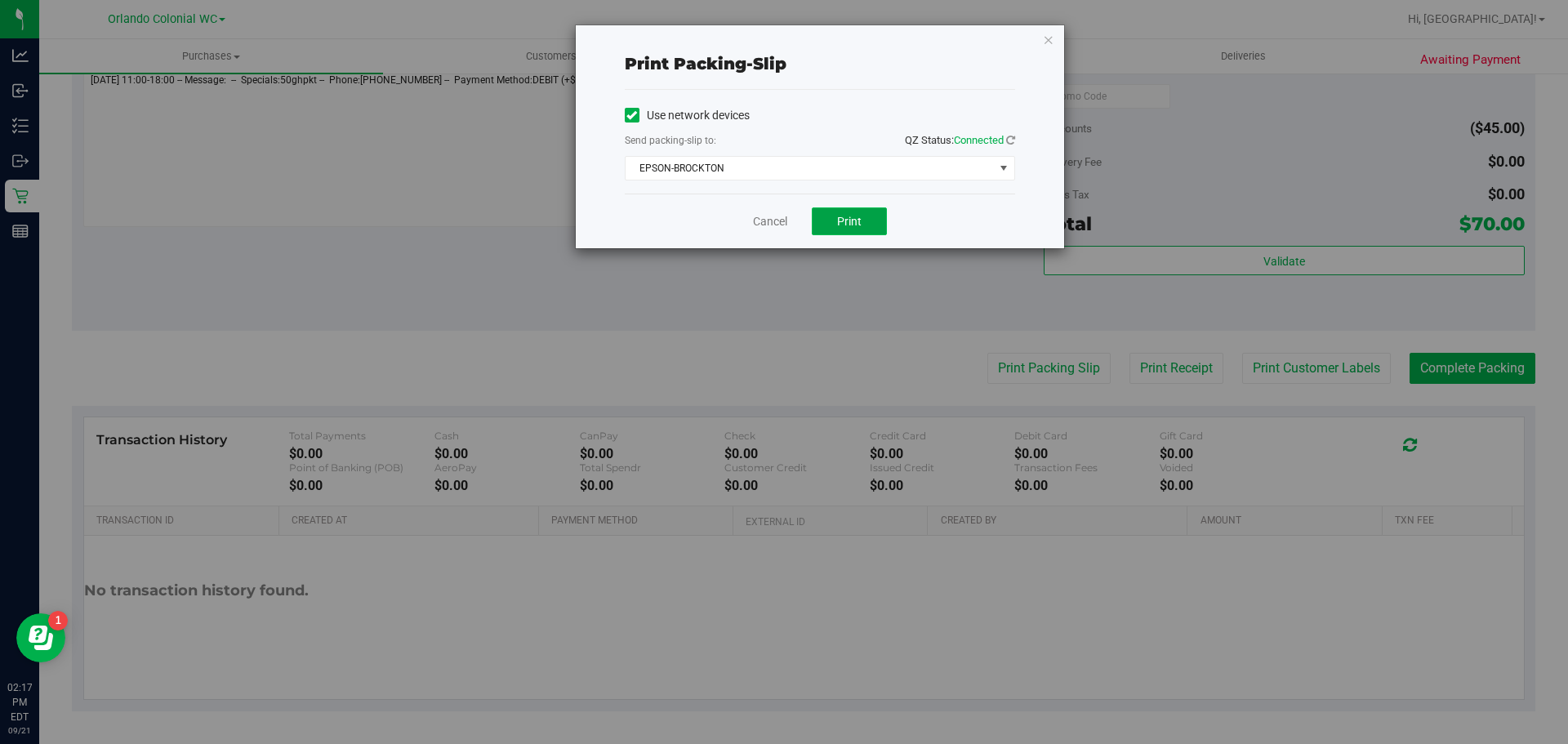
click at [861, 226] on span "Print" at bounding box center [849, 221] width 25 height 13
click at [763, 228] on link "Cancel" at bounding box center [770, 221] width 35 height 17
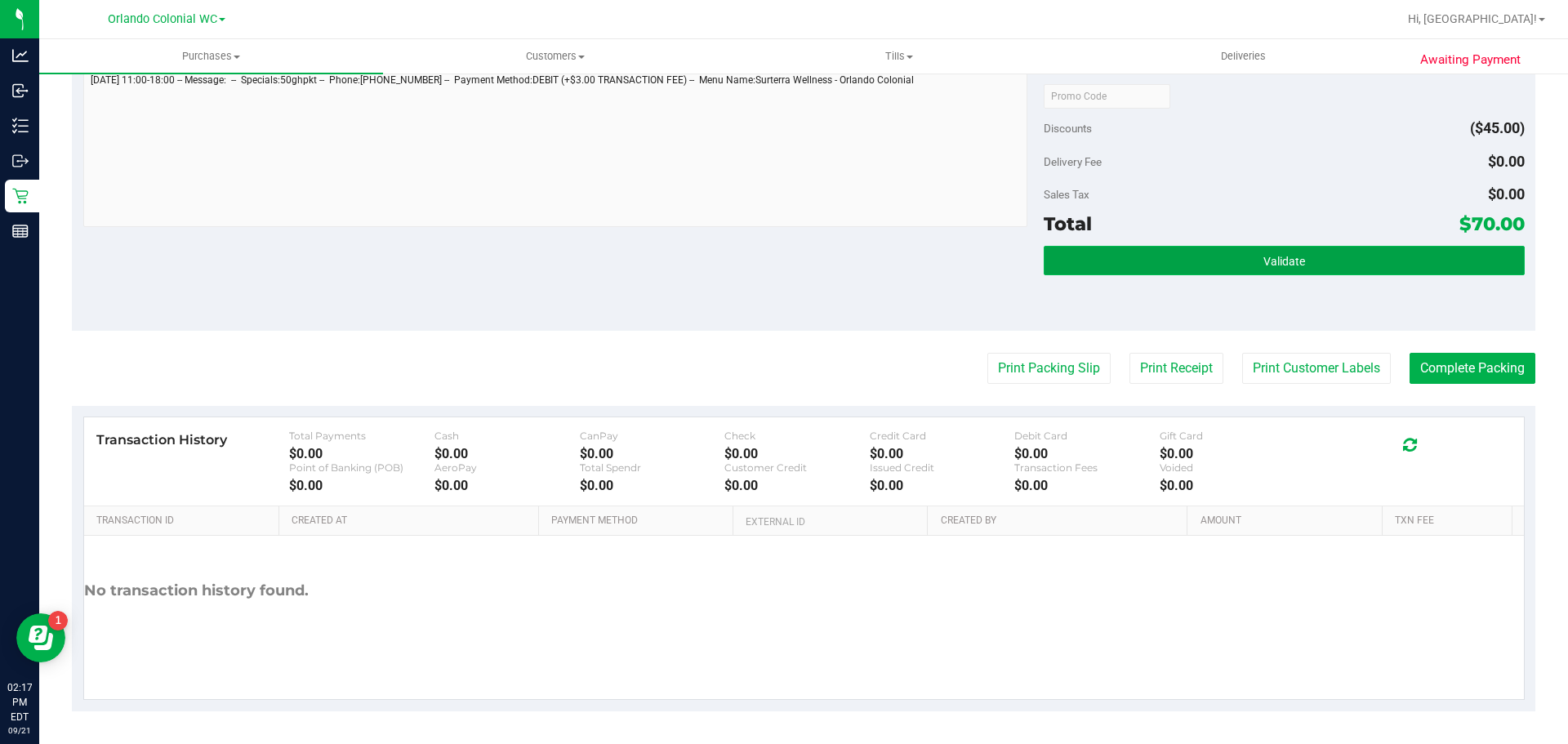
click at [1199, 253] on button "Validate" at bounding box center [1283, 261] width 480 height 30
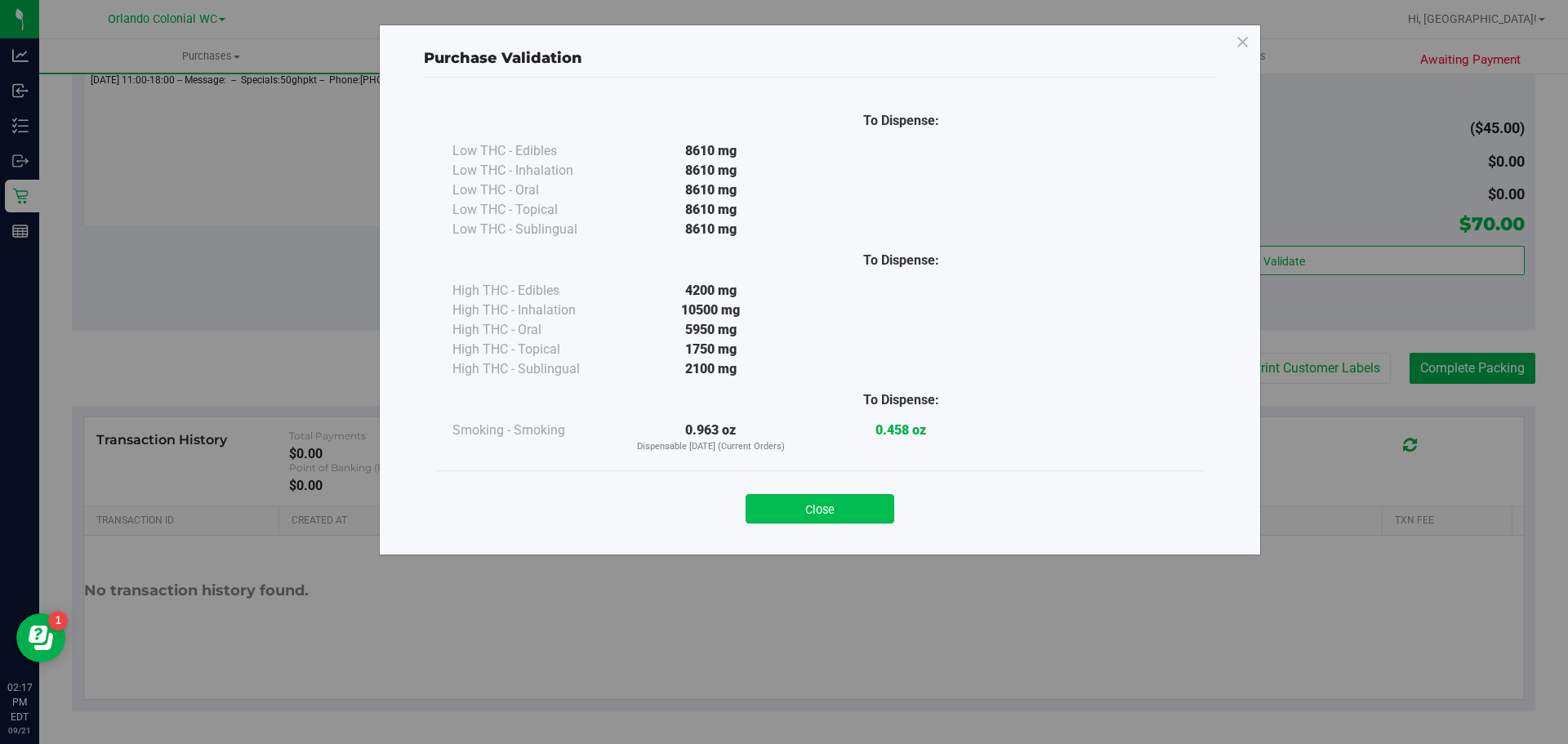
click at [808, 522] on button "Close" at bounding box center [820, 509] width 149 height 30
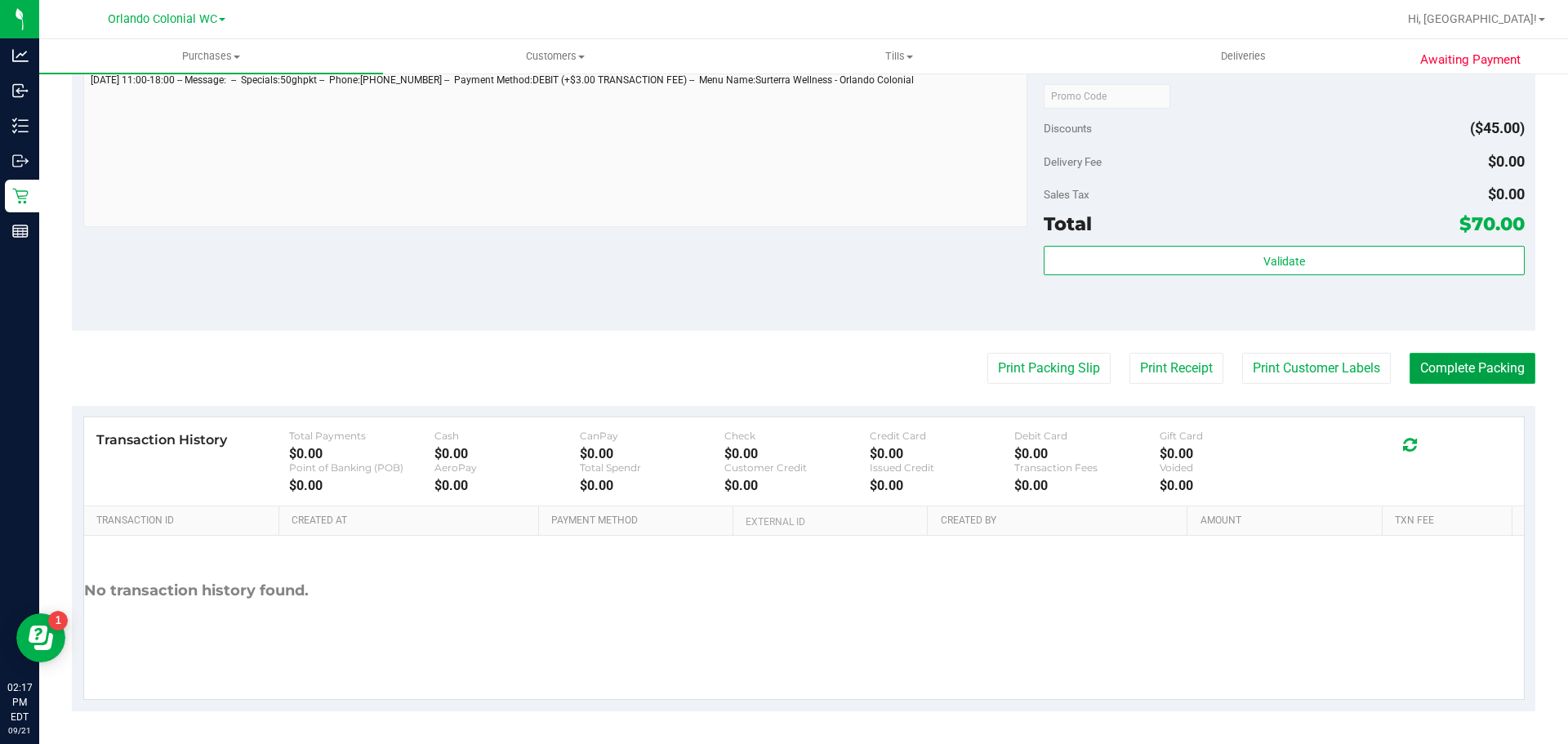
click at [1421, 378] on button "Complete Packing" at bounding box center [1472, 369] width 126 height 31
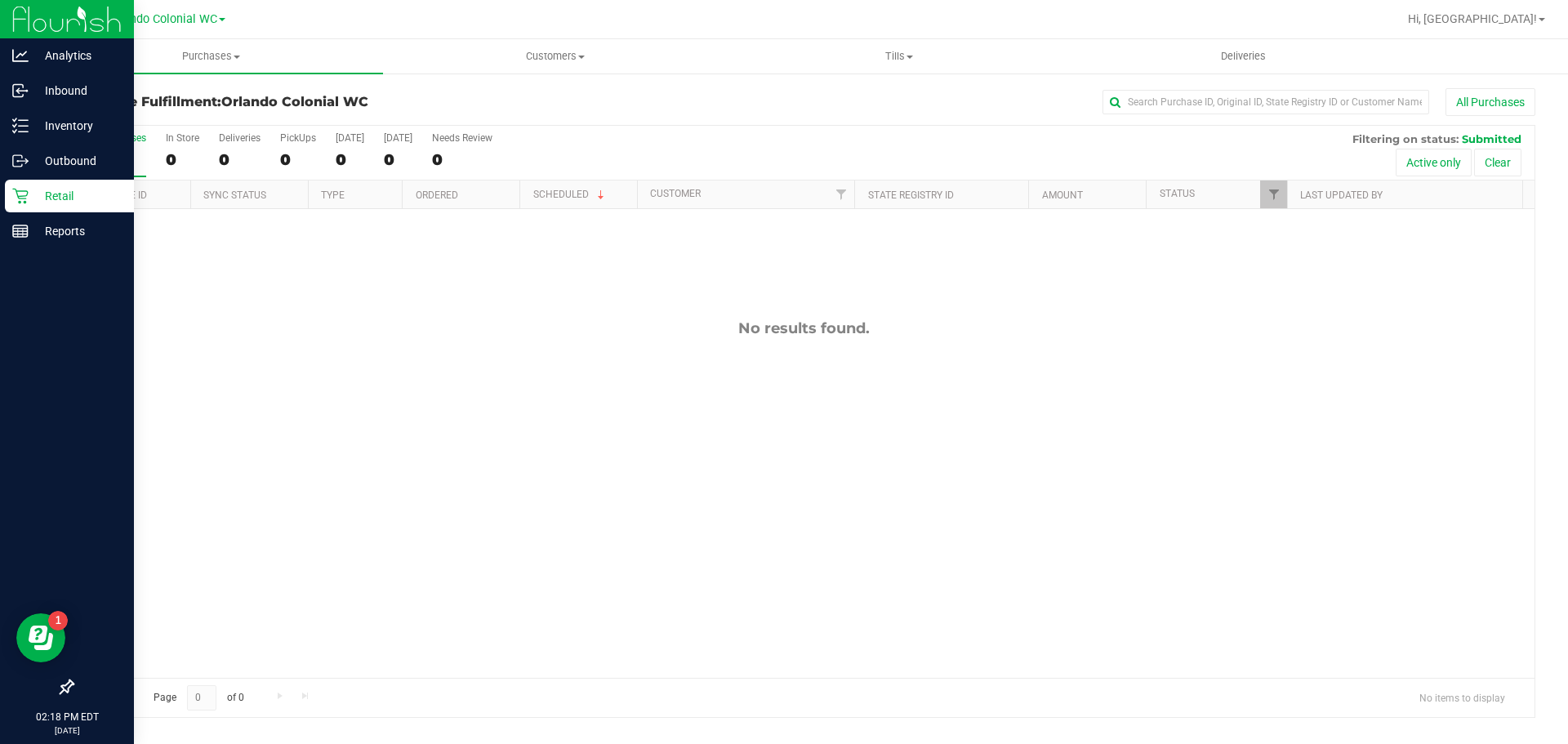
click at [22, 198] on icon at bounding box center [21, 196] width 16 height 16
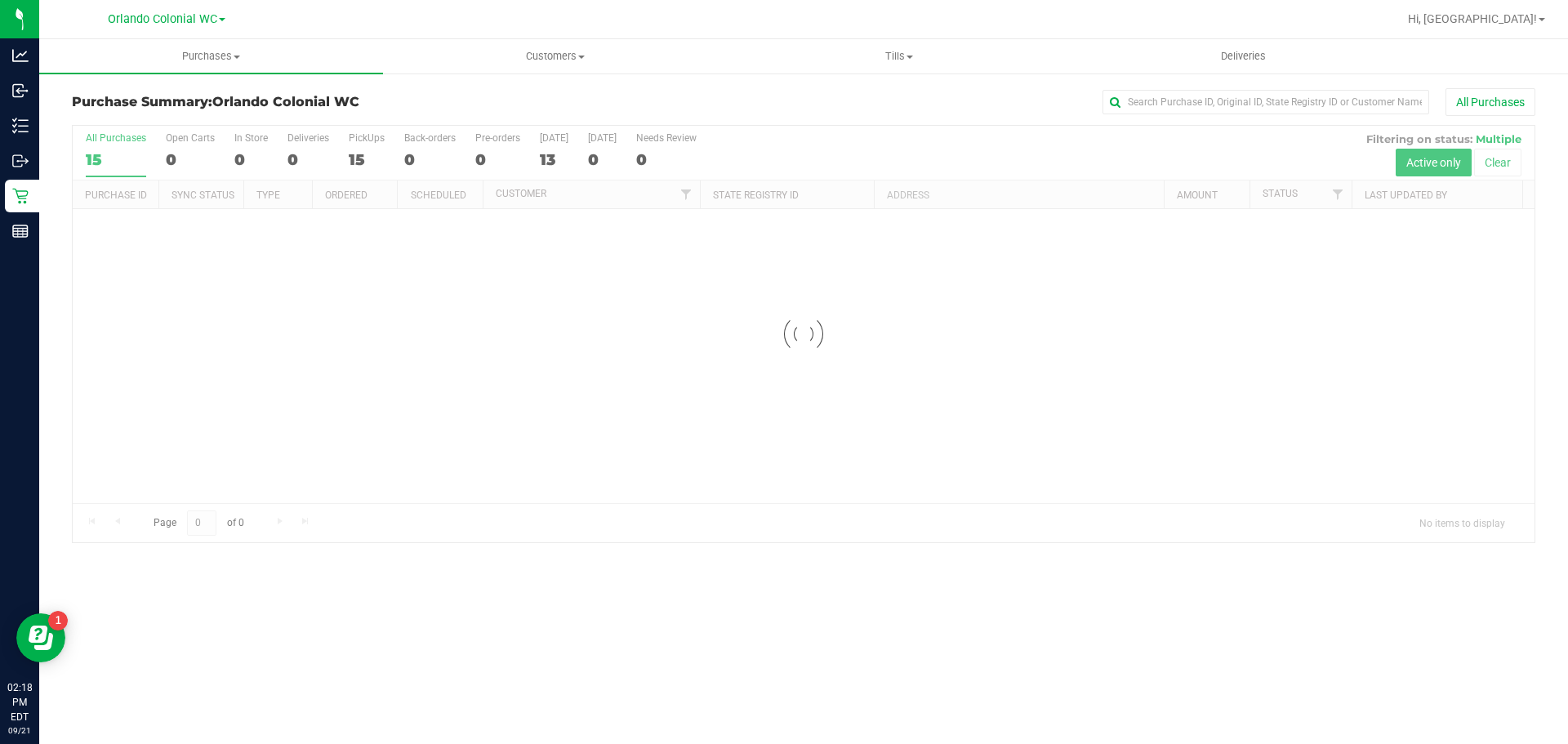
click at [1501, 163] on div at bounding box center [803, 334] width 1462 height 416
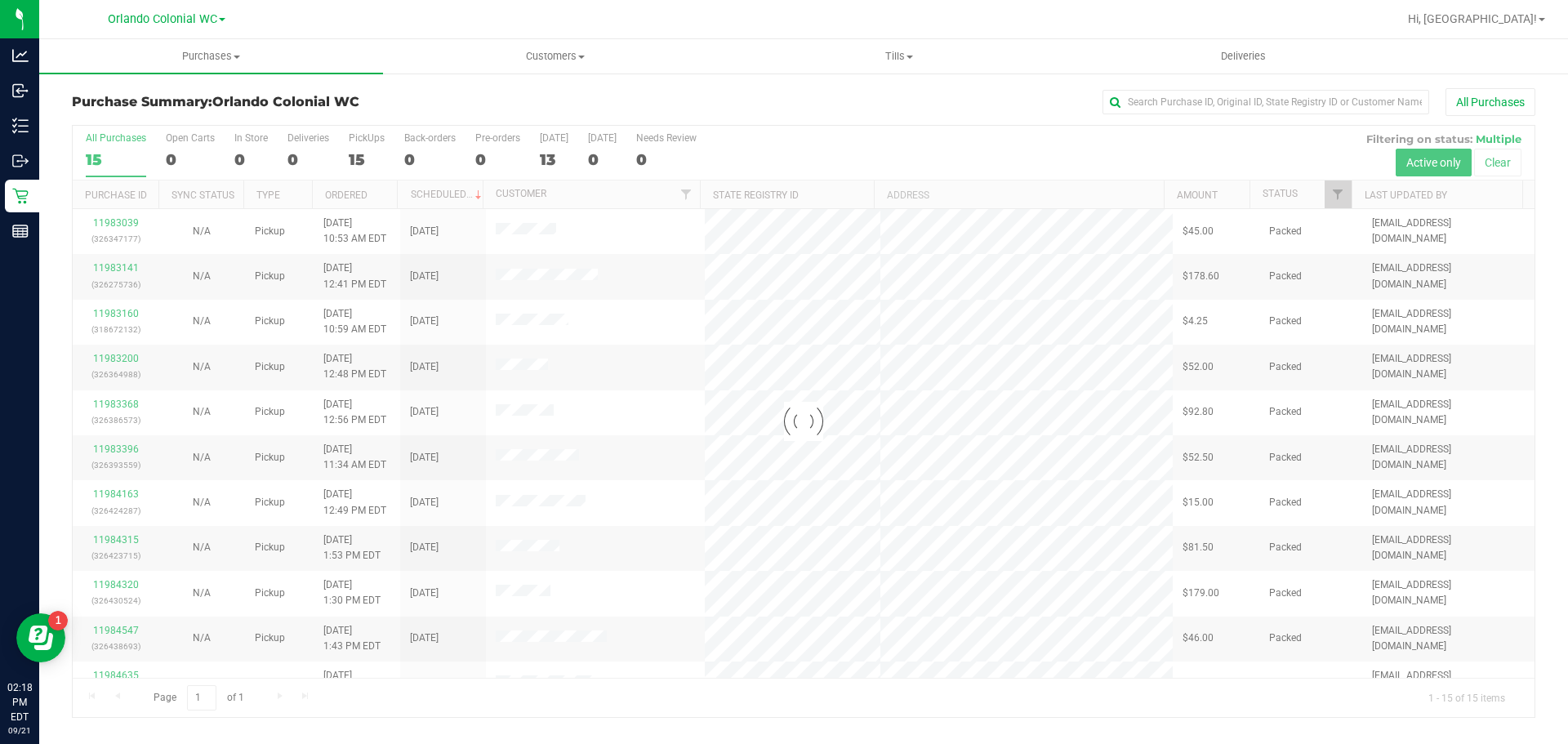
drag, startPoint x: 1499, startPoint y: 163, endPoint x: 1489, endPoint y: 163, distance: 10.0
click at [1489, 163] on div at bounding box center [803, 421] width 1462 height 591
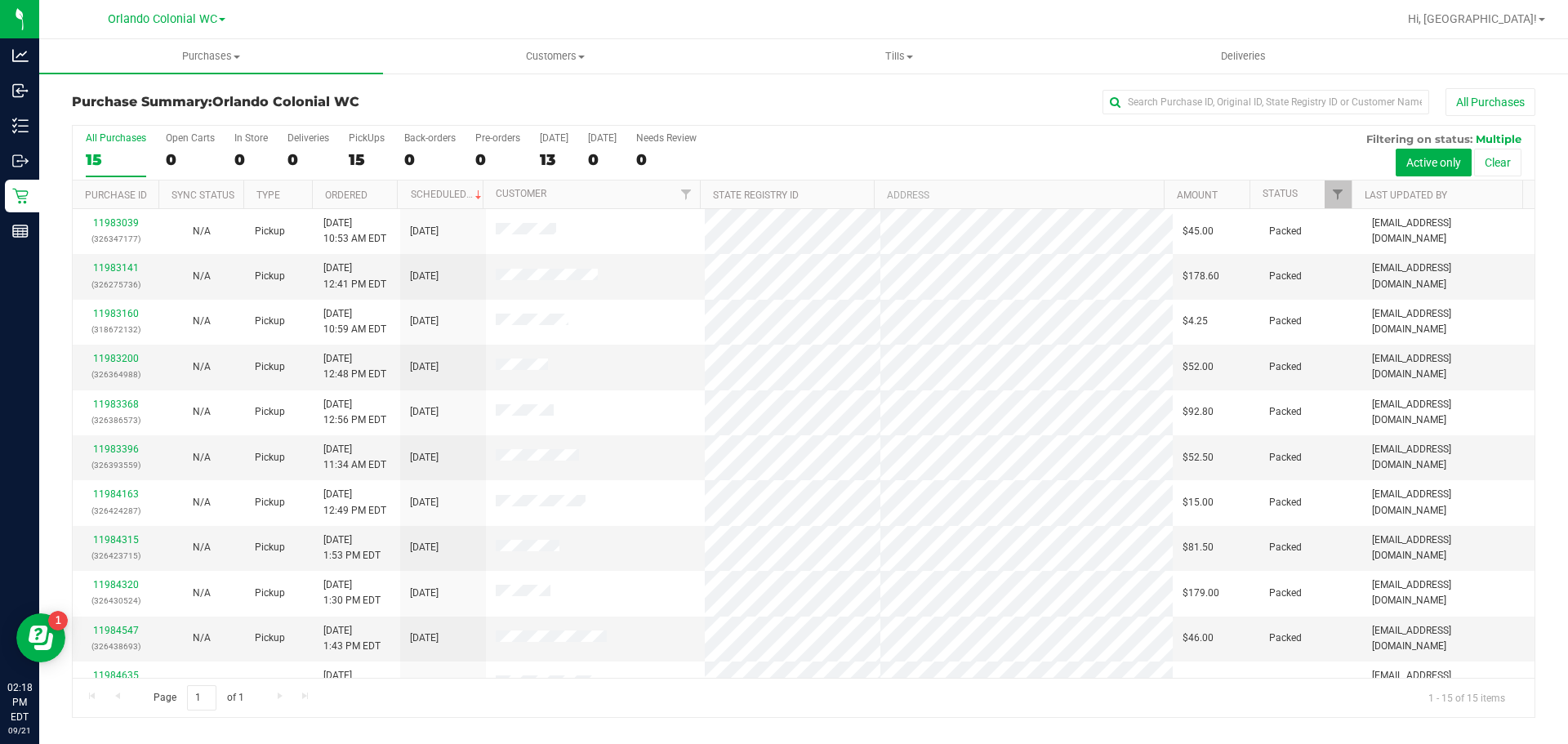
click at [1498, 164] on button "Clear" at bounding box center [1498, 163] width 48 height 28
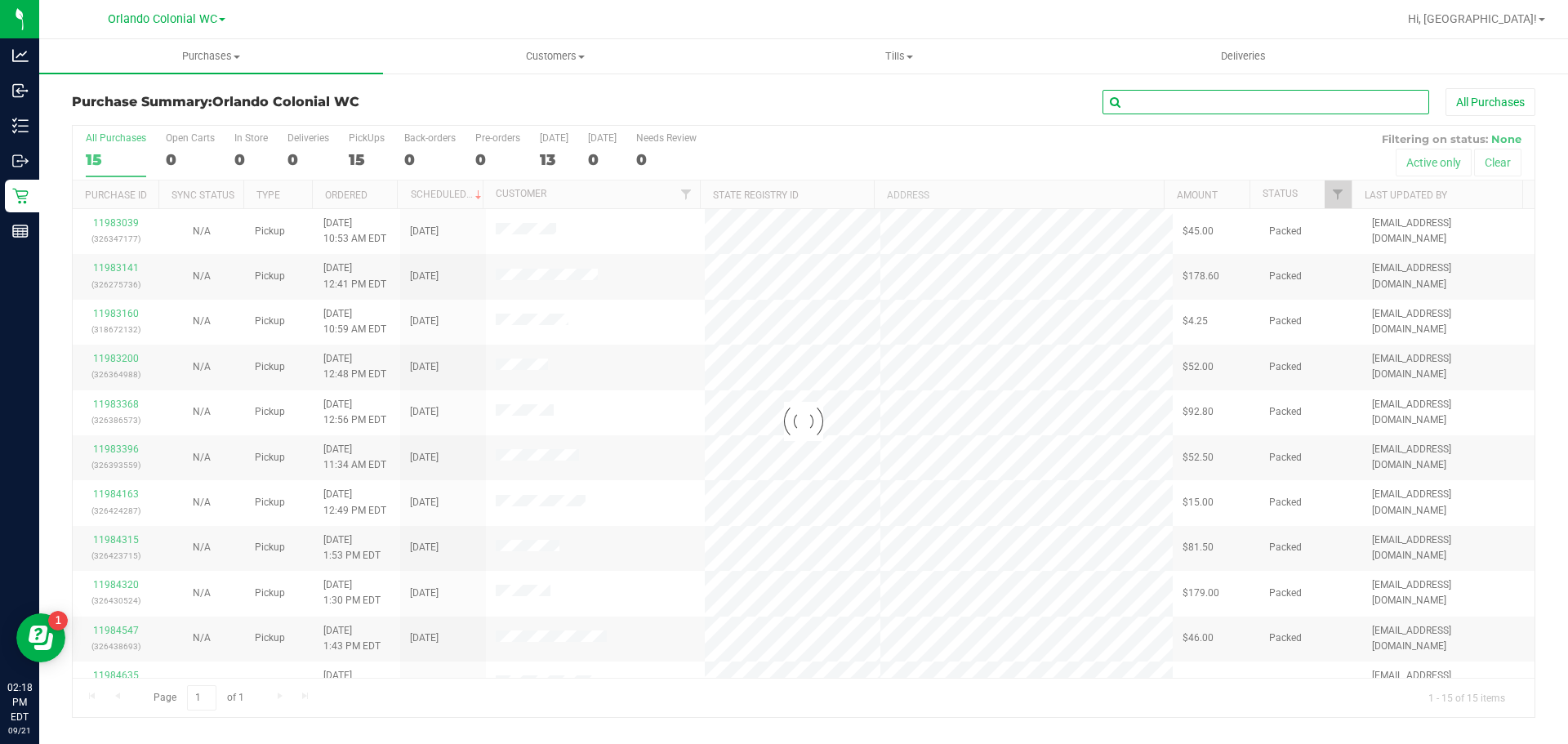
click at [1356, 101] on input "text" at bounding box center [1265, 102] width 327 height 25
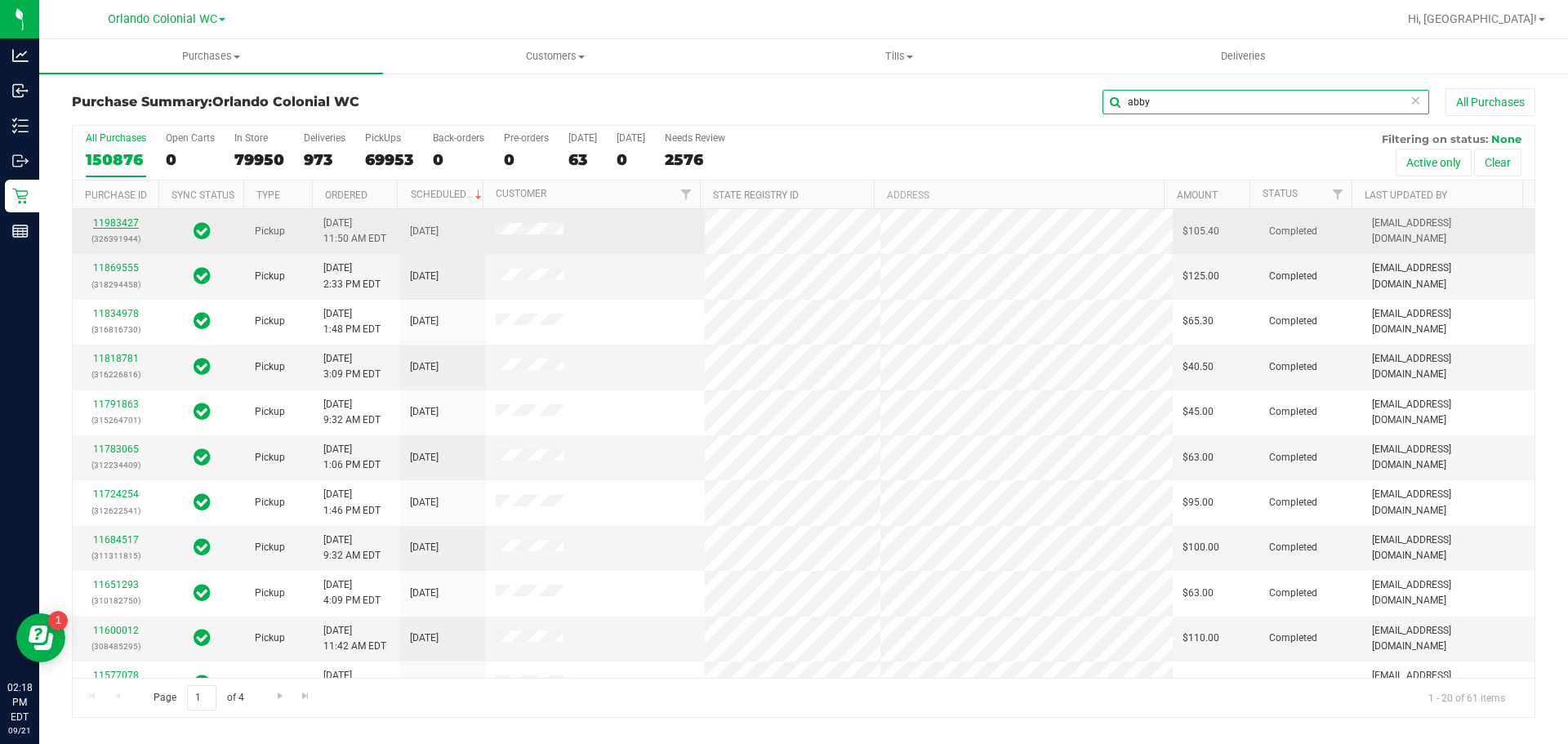
type input "abby"
click at [122, 221] on link "11983427" at bounding box center [116, 223] width 46 height 12
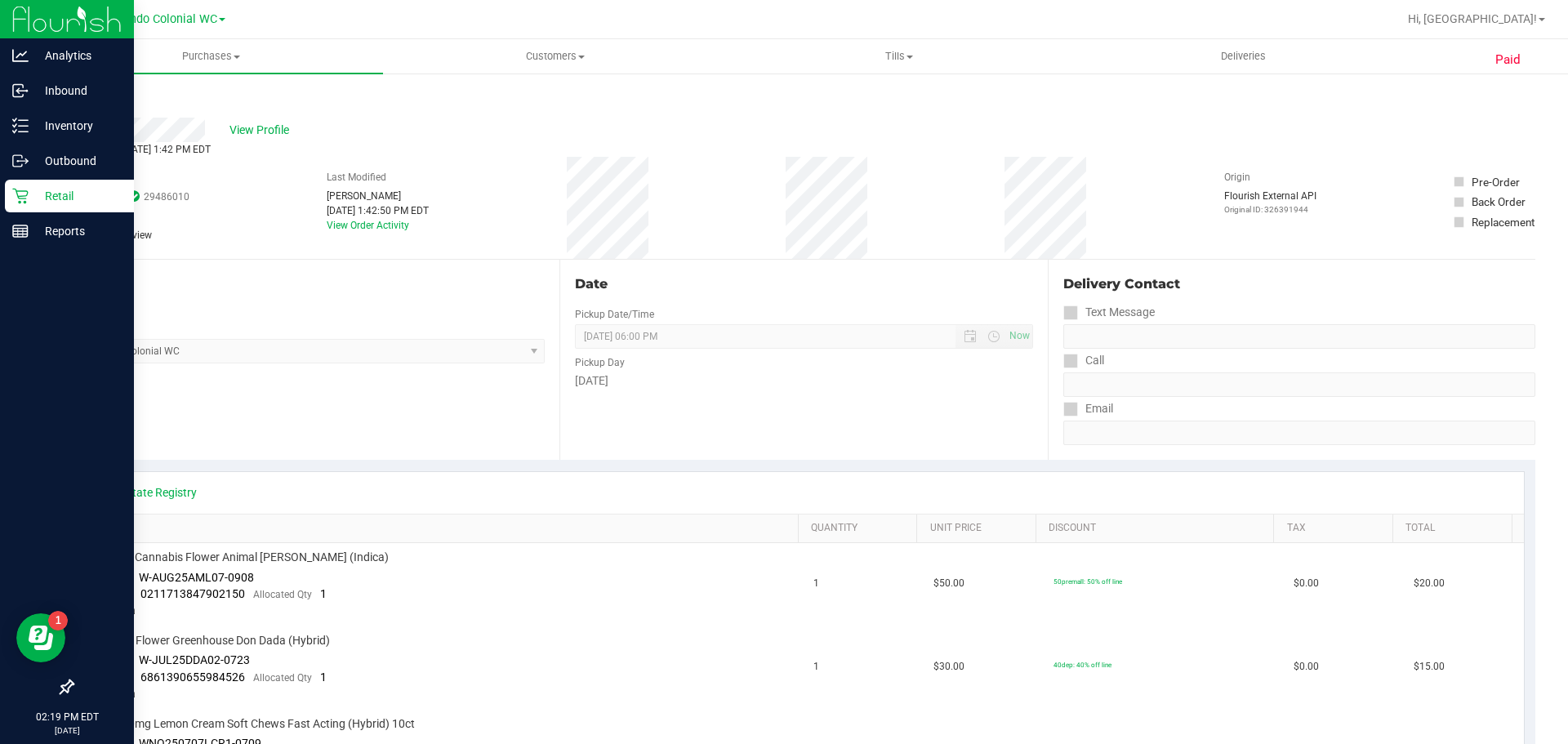
click at [29, 191] on div "Retail" at bounding box center [69, 196] width 129 height 33
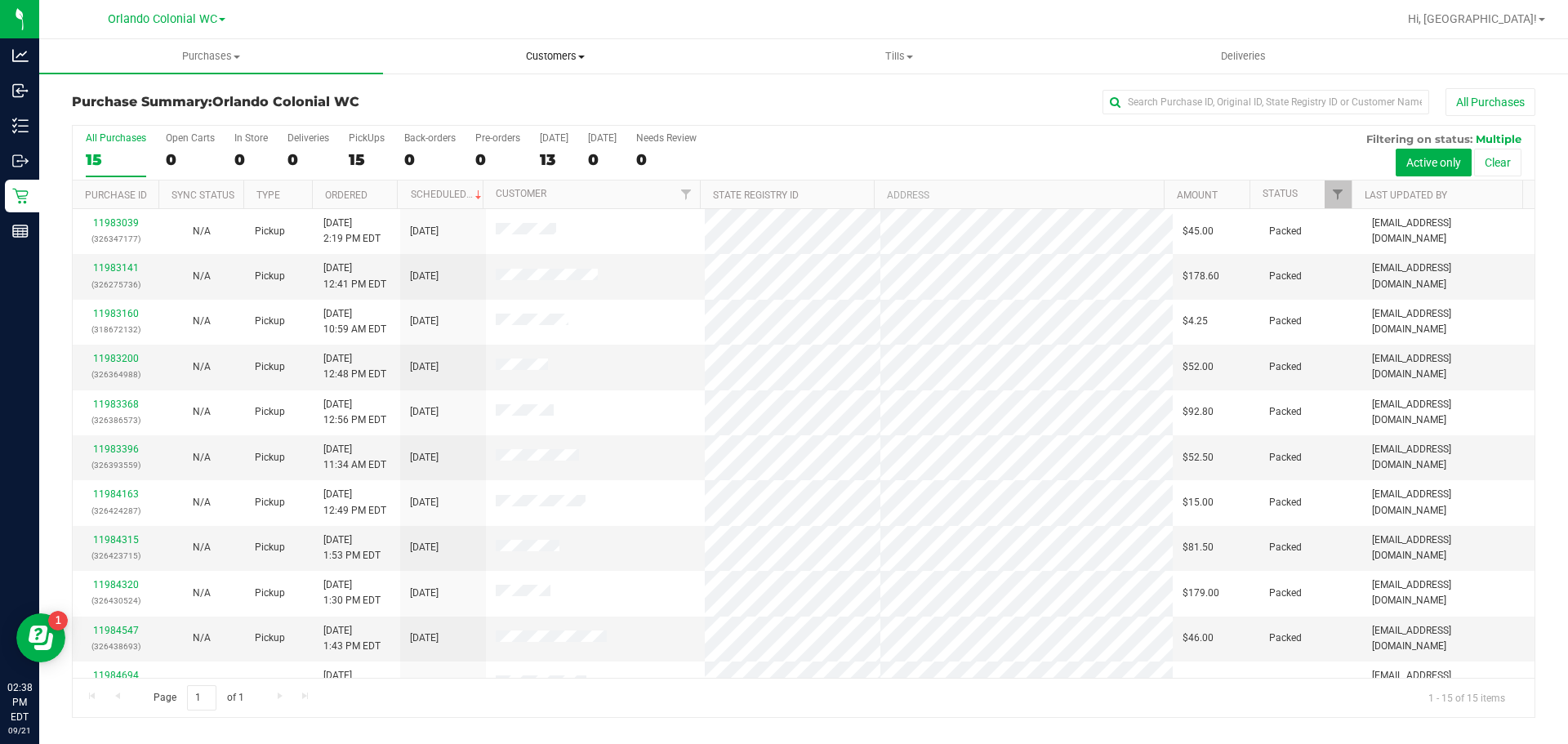
click at [553, 44] on uib-tab-heading "Customers All customers Add a new customer All physicians" at bounding box center [555, 57] width 342 height 33
click at [1030, 131] on div "All Purchases 15 Open Carts 0 In Store 0 Deliveries 0 PickUps 15 Back-orders 0 …" at bounding box center [803, 133] width 1462 height 13
click at [1511, 165] on button "Clear" at bounding box center [1498, 163] width 48 height 28
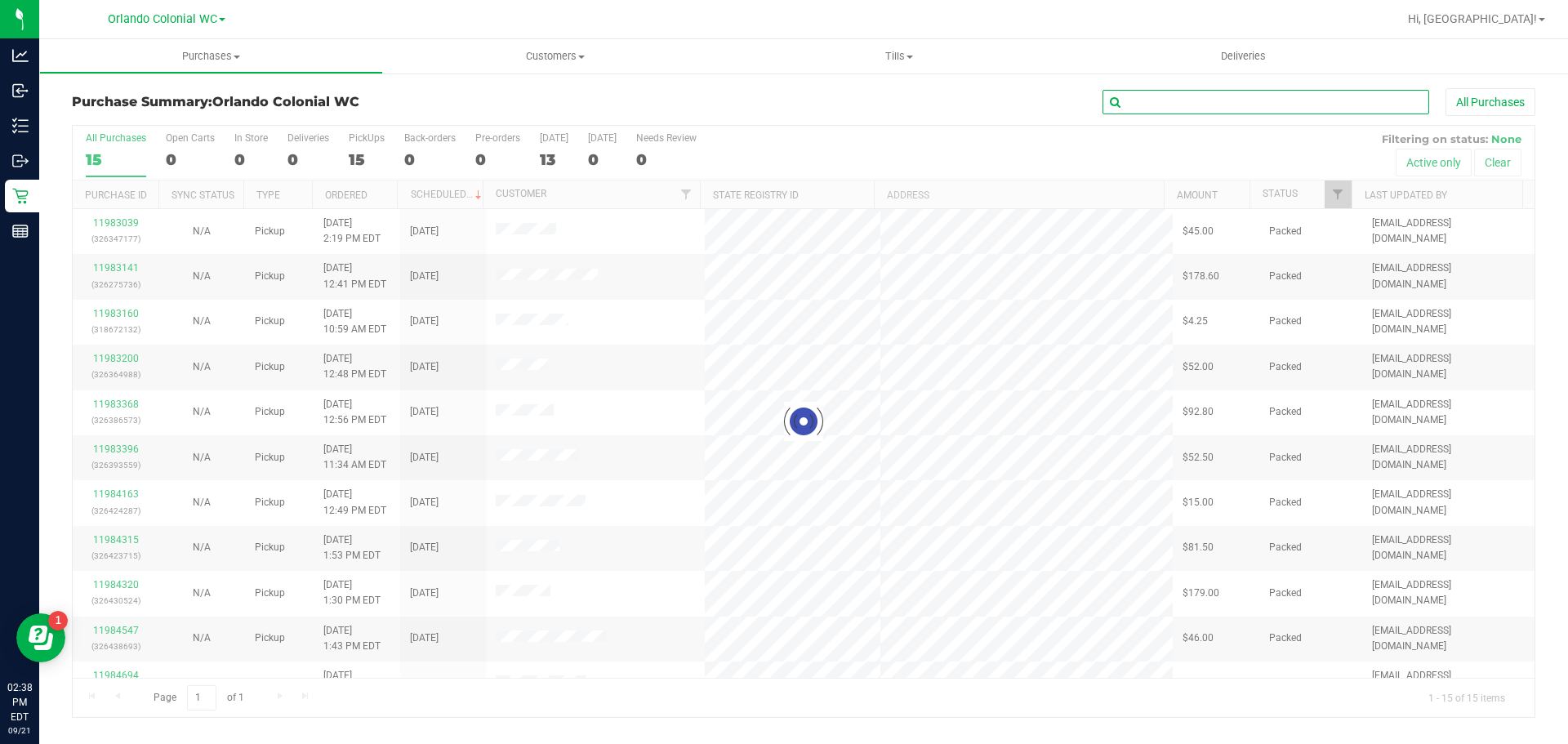
click at [1272, 97] on input "text" at bounding box center [1265, 102] width 327 height 25
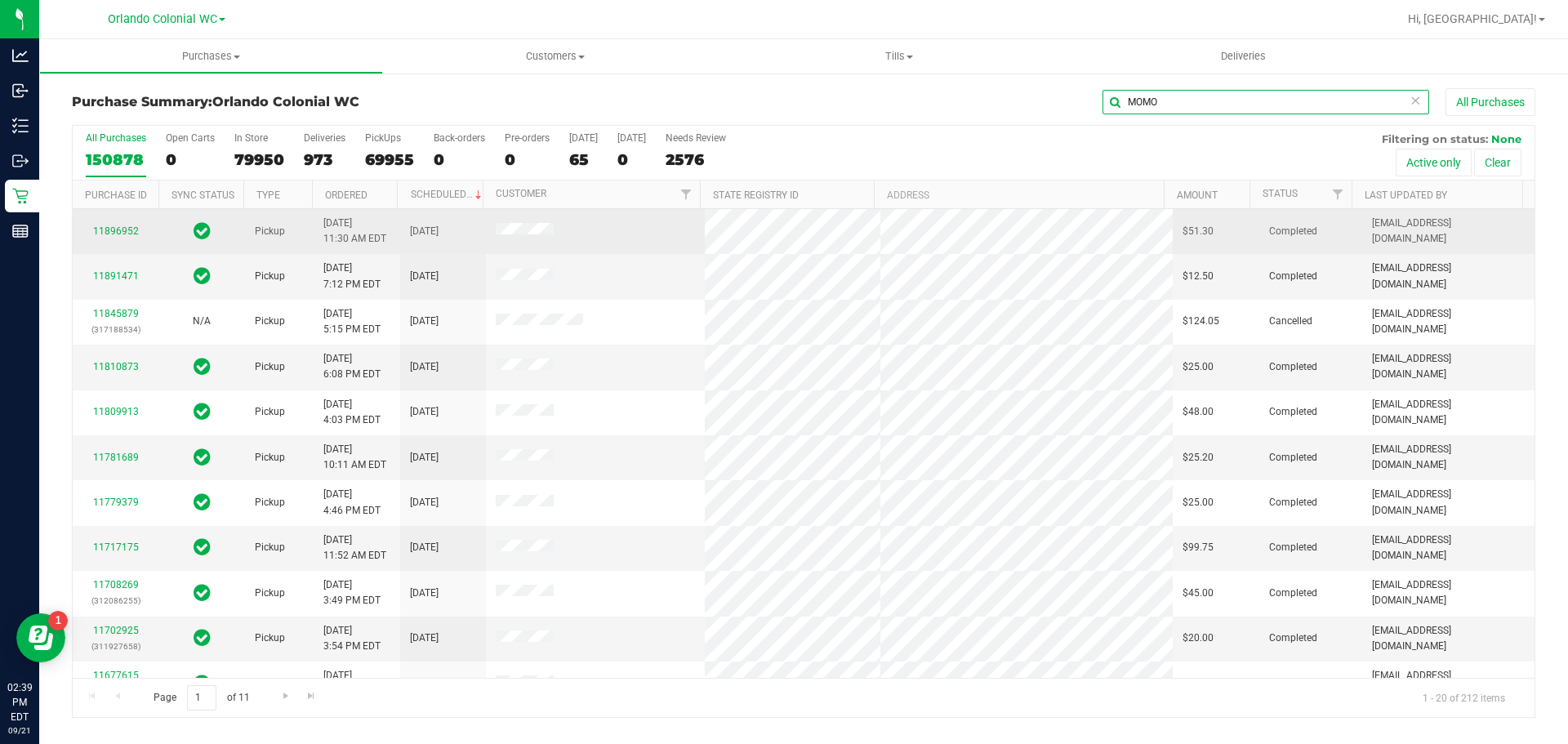
type input "MOMO"
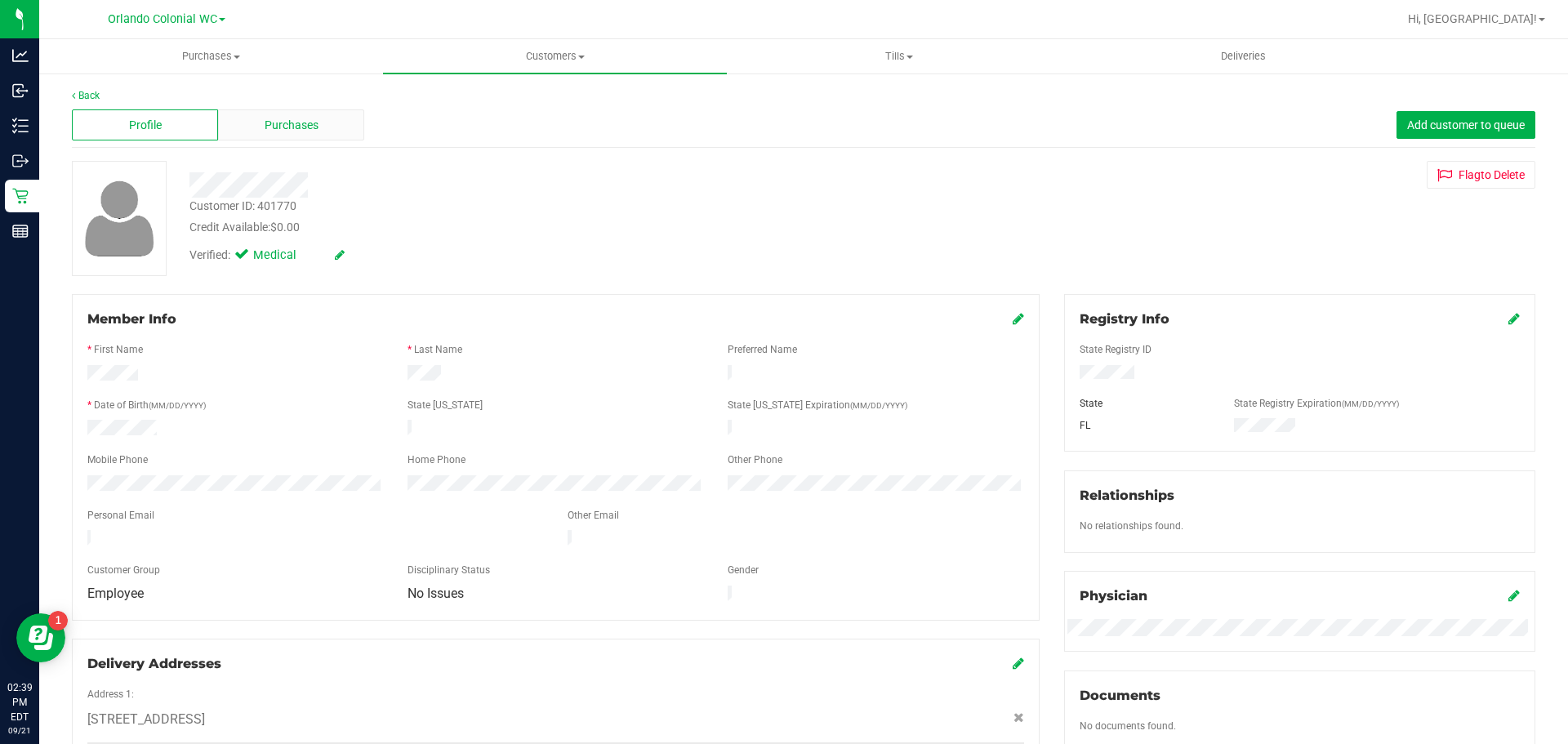
click at [319, 132] on div "Purchases" at bounding box center [291, 125] width 147 height 31
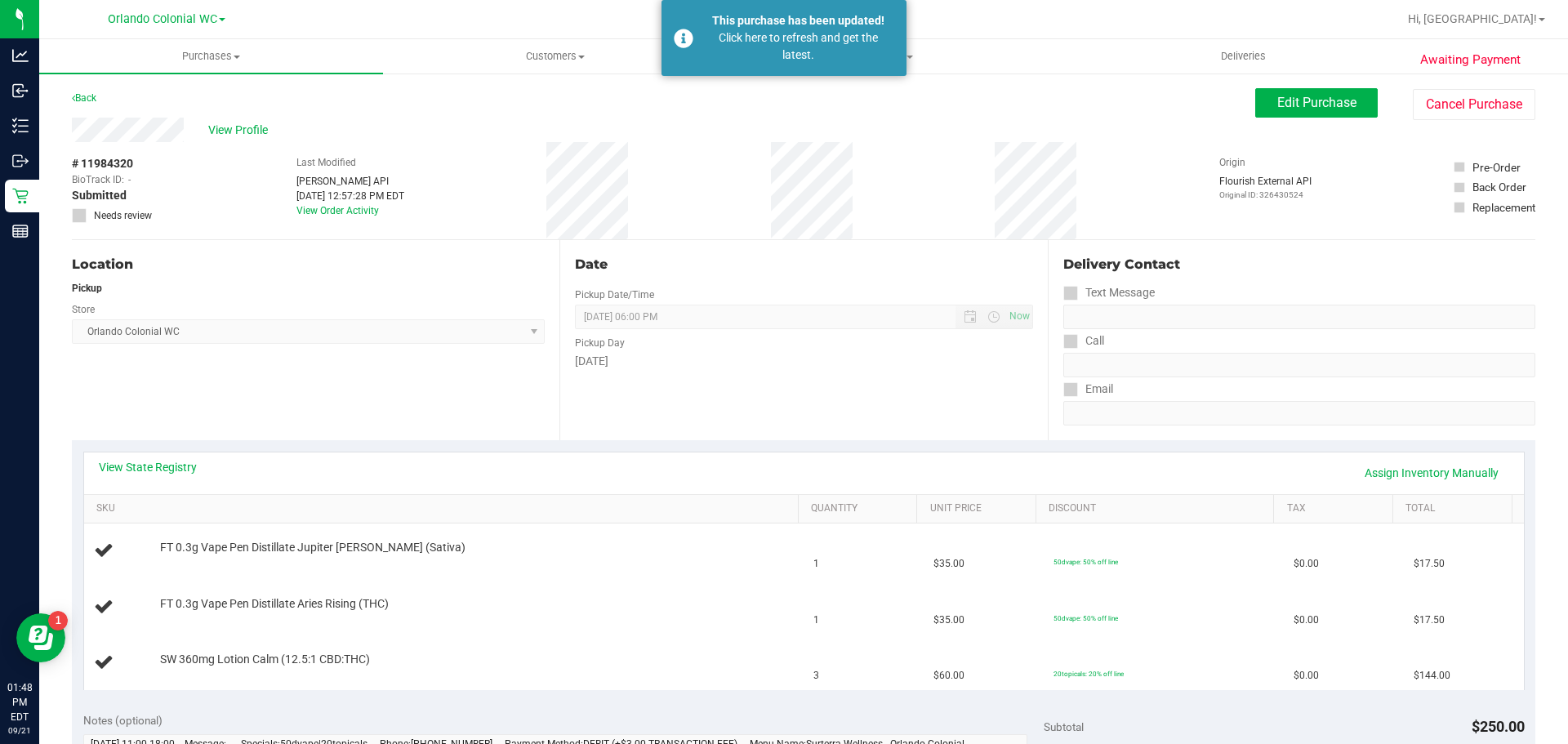
drag, startPoint x: 757, startPoint y: 42, endPoint x: 673, endPoint y: 1, distance: 93.5
click at [757, 41] on div "Click here to refresh and get the latest." at bounding box center [798, 47] width 192 height 35
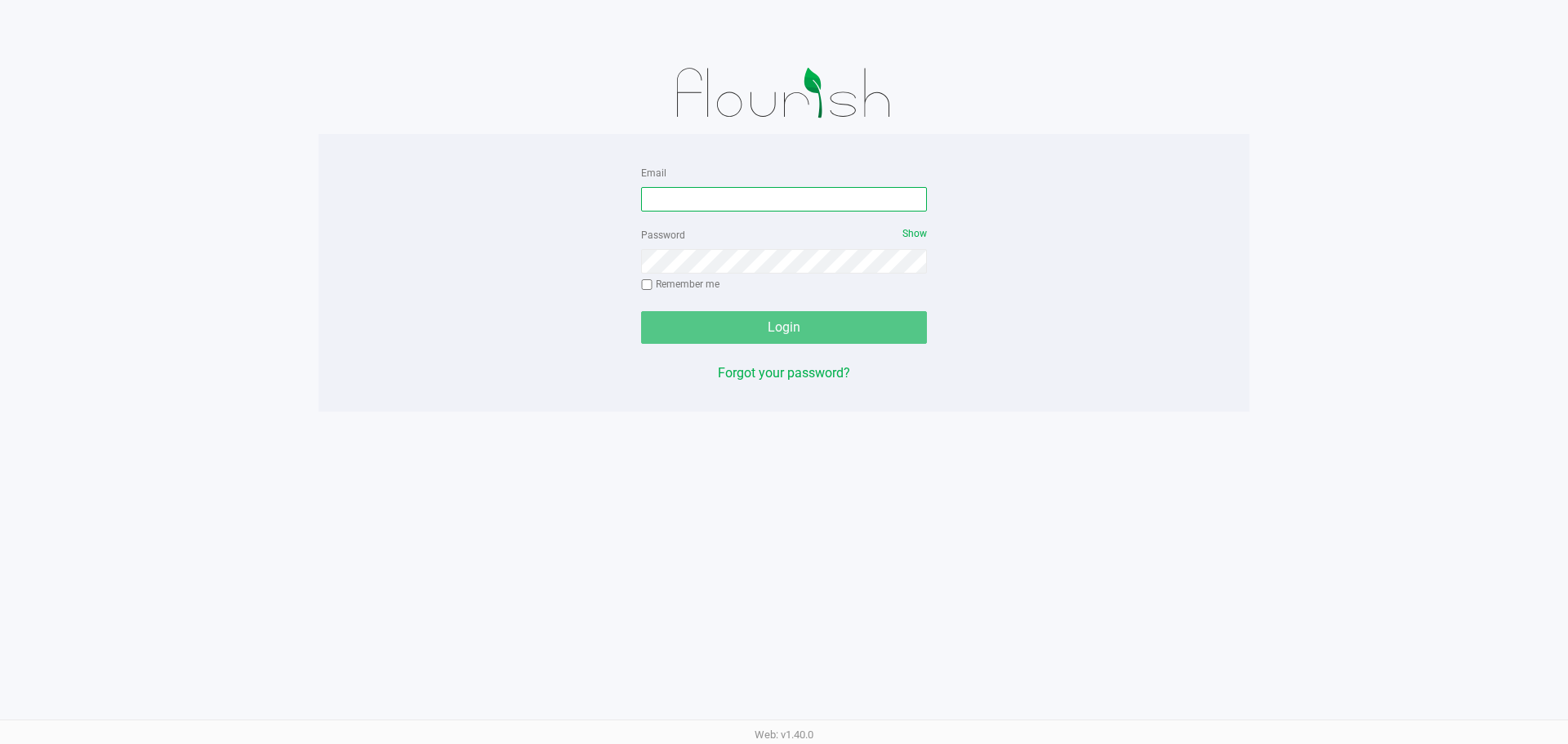
click at [715, 195] on input "Email" at bounding box center [784, 199] width 286 height 25
type input "molsen@liveparallel.com"
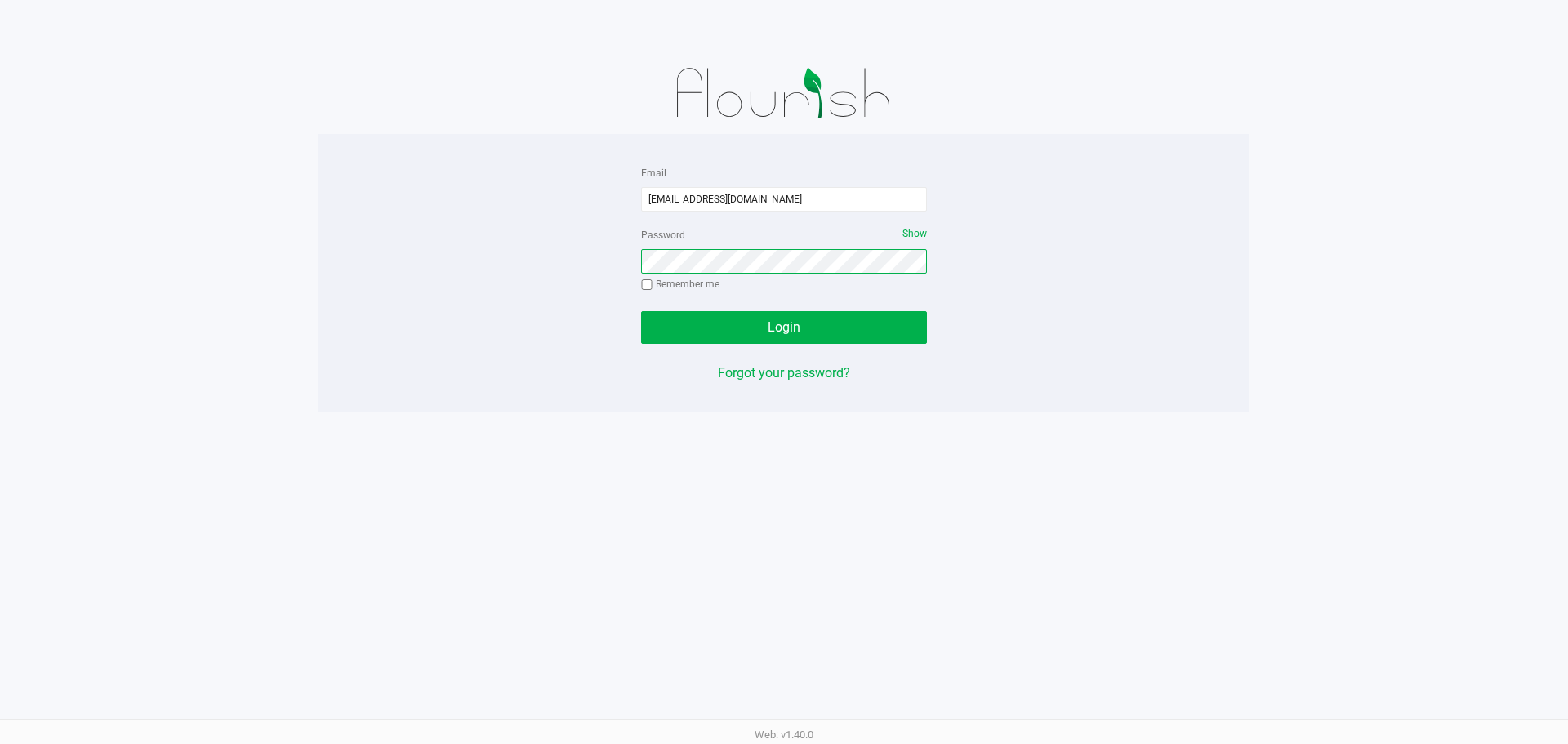
click at [641, 311] on button "Login" at bounding box center [784, 328] width 286 height 33
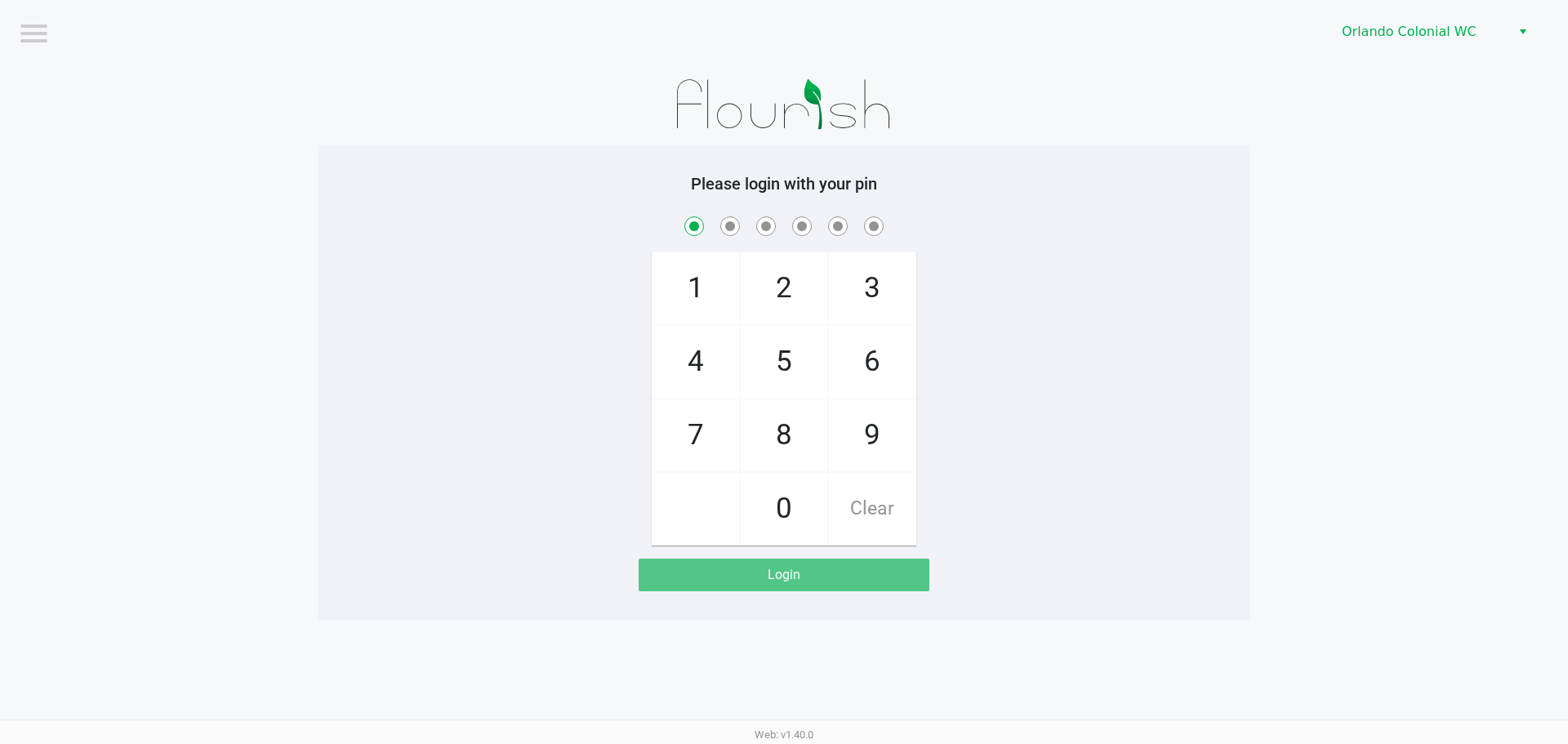
checkbox input "true"
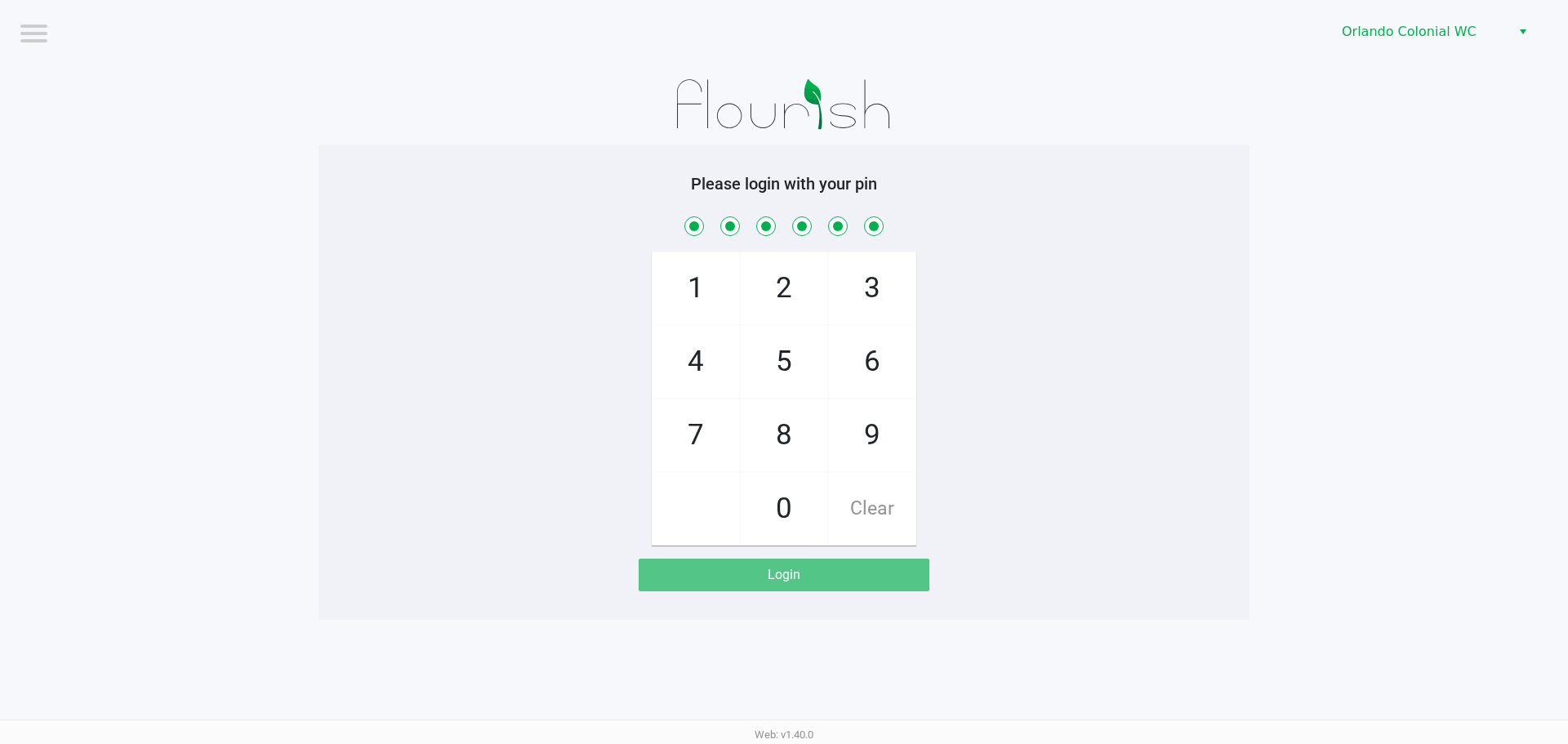
checkbox input "true"
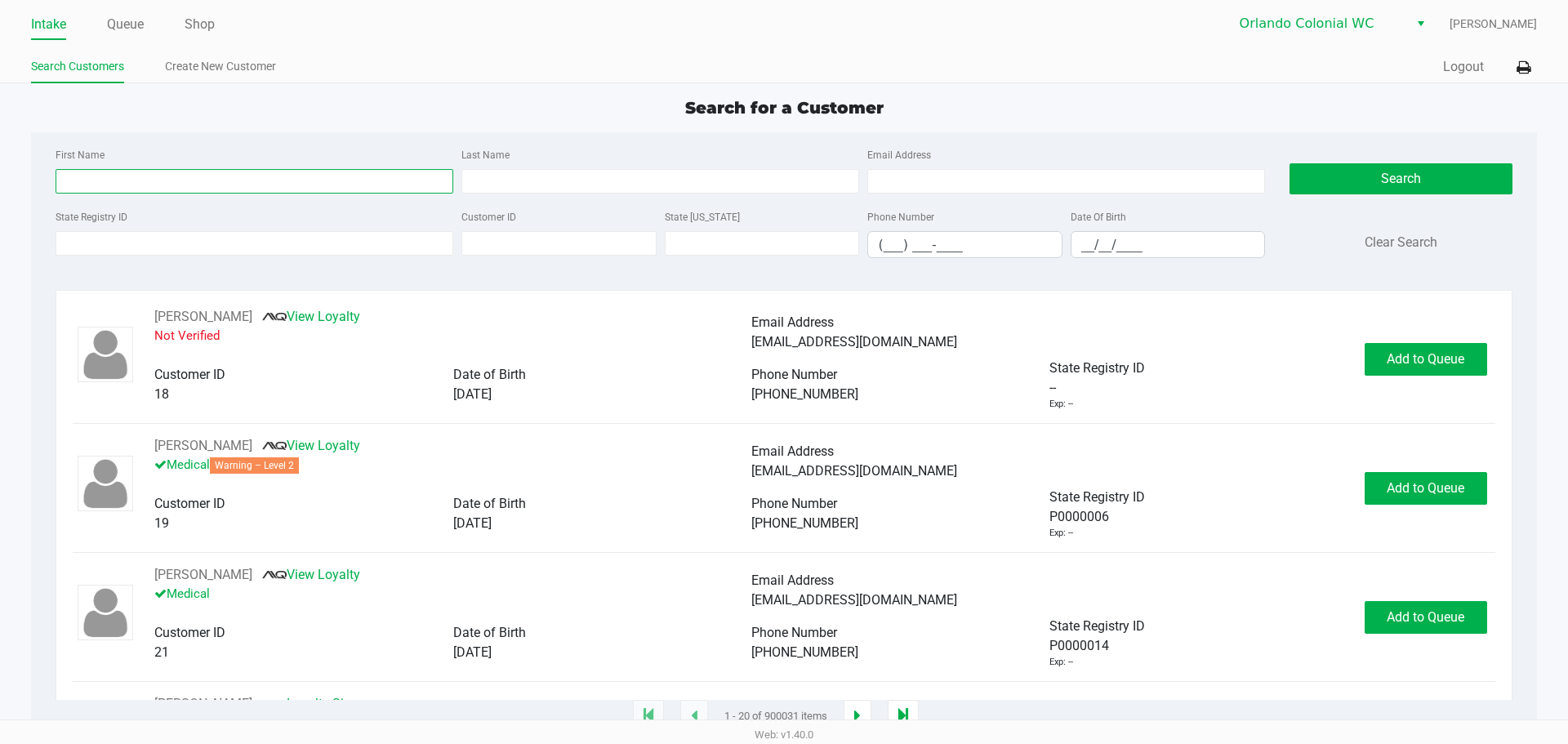
click at [197, 171] on input "First Name" at bounding box center [254, 181] width 398 height 25
type input "hannah"
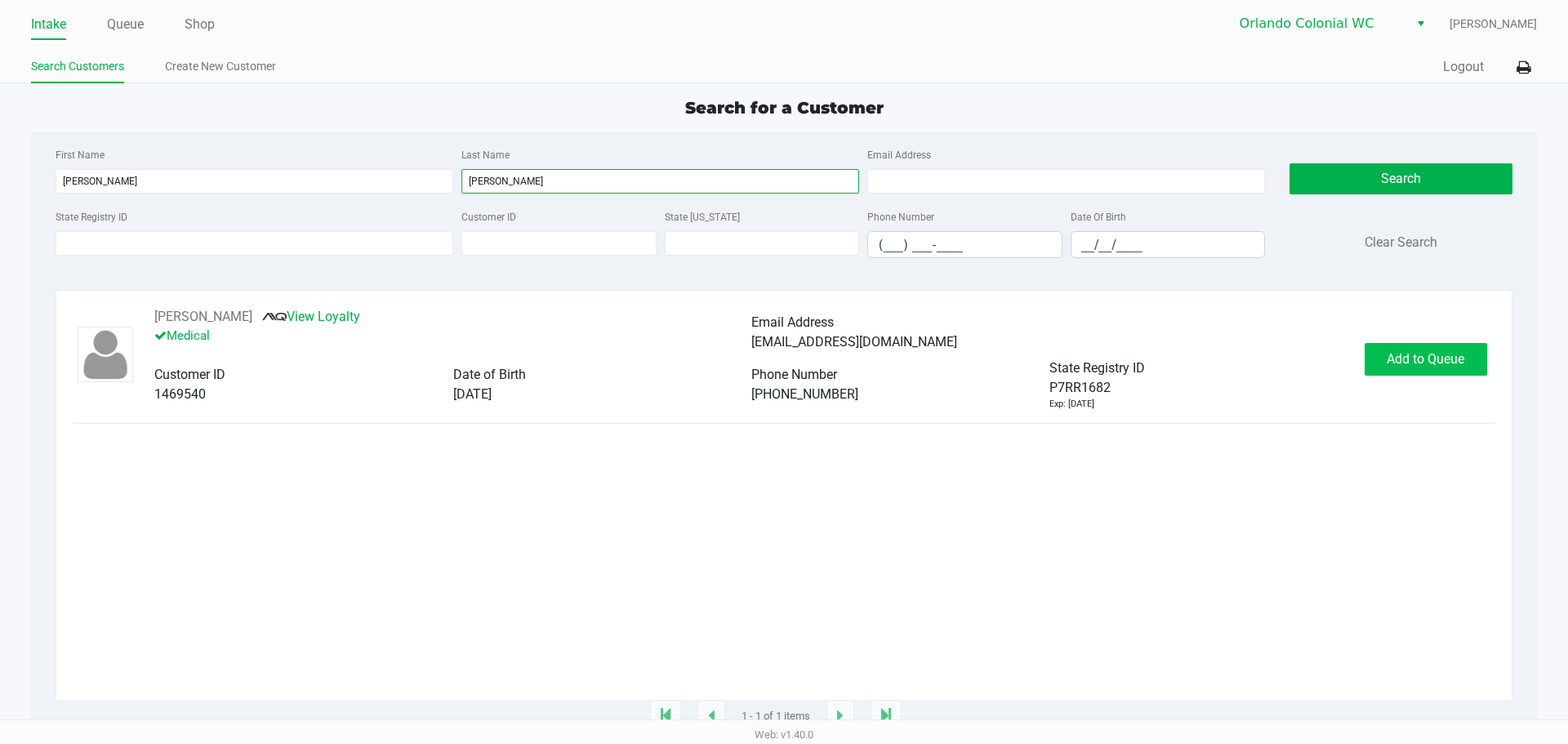
type input "dyer"
click at [1439, 347] on button "Add to Queue" at bounding box center [1426, 360] width 123 height 33
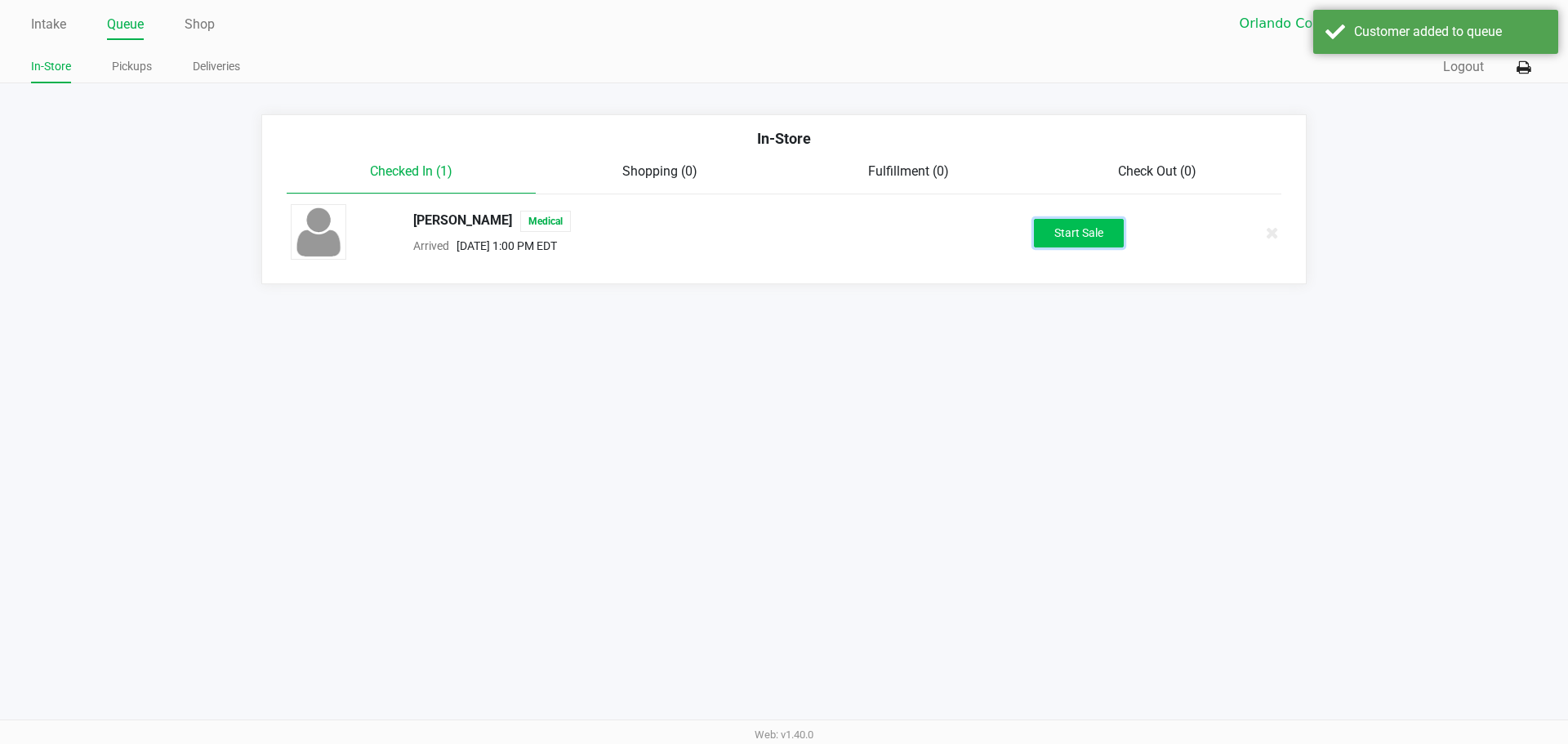
click at [1050, 222] on button "Start Sale" at bounding box center [1078, 233] width 90 height 29
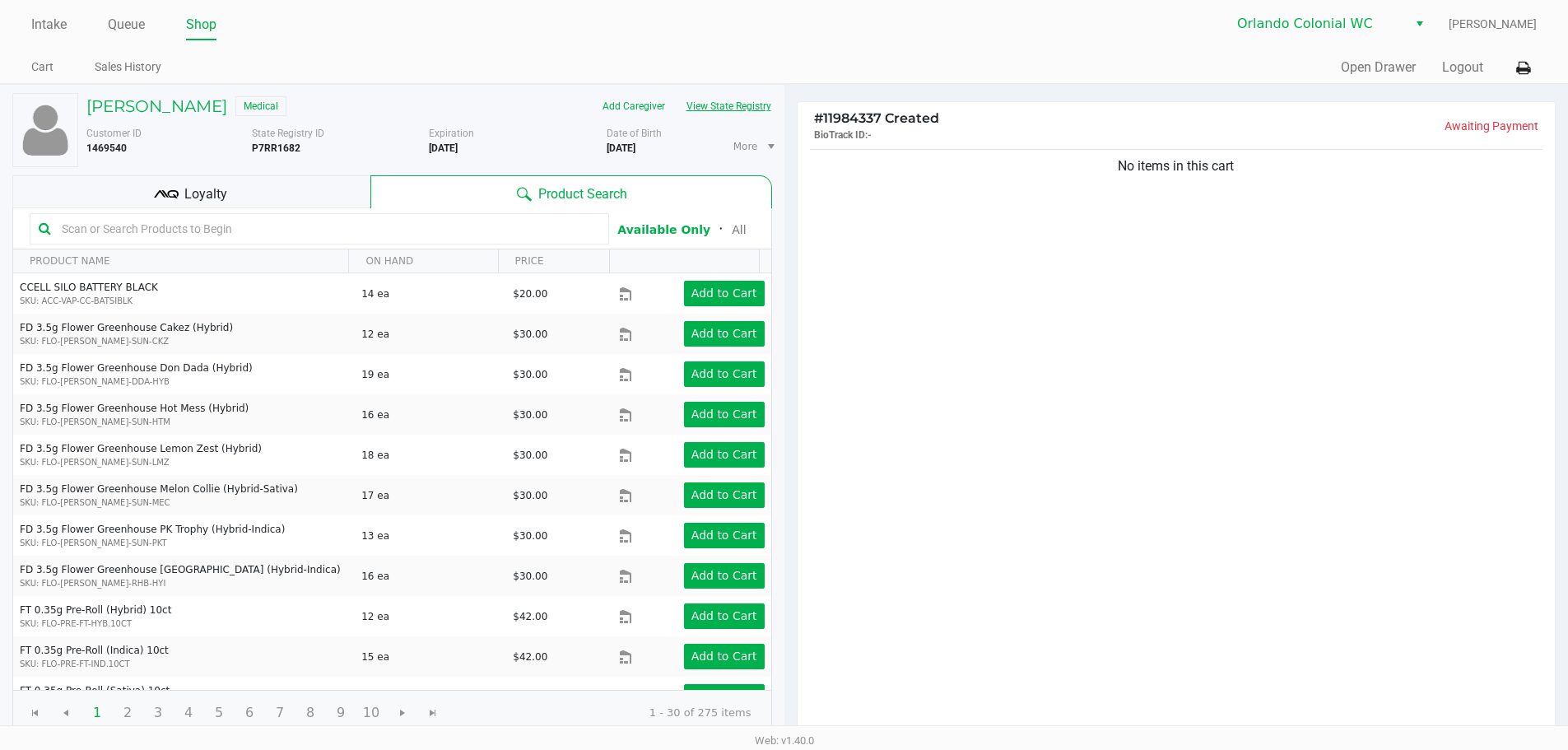
click at [713, 104] on button "View State Registry" at bounding box center [723, 106] width 96 height 27
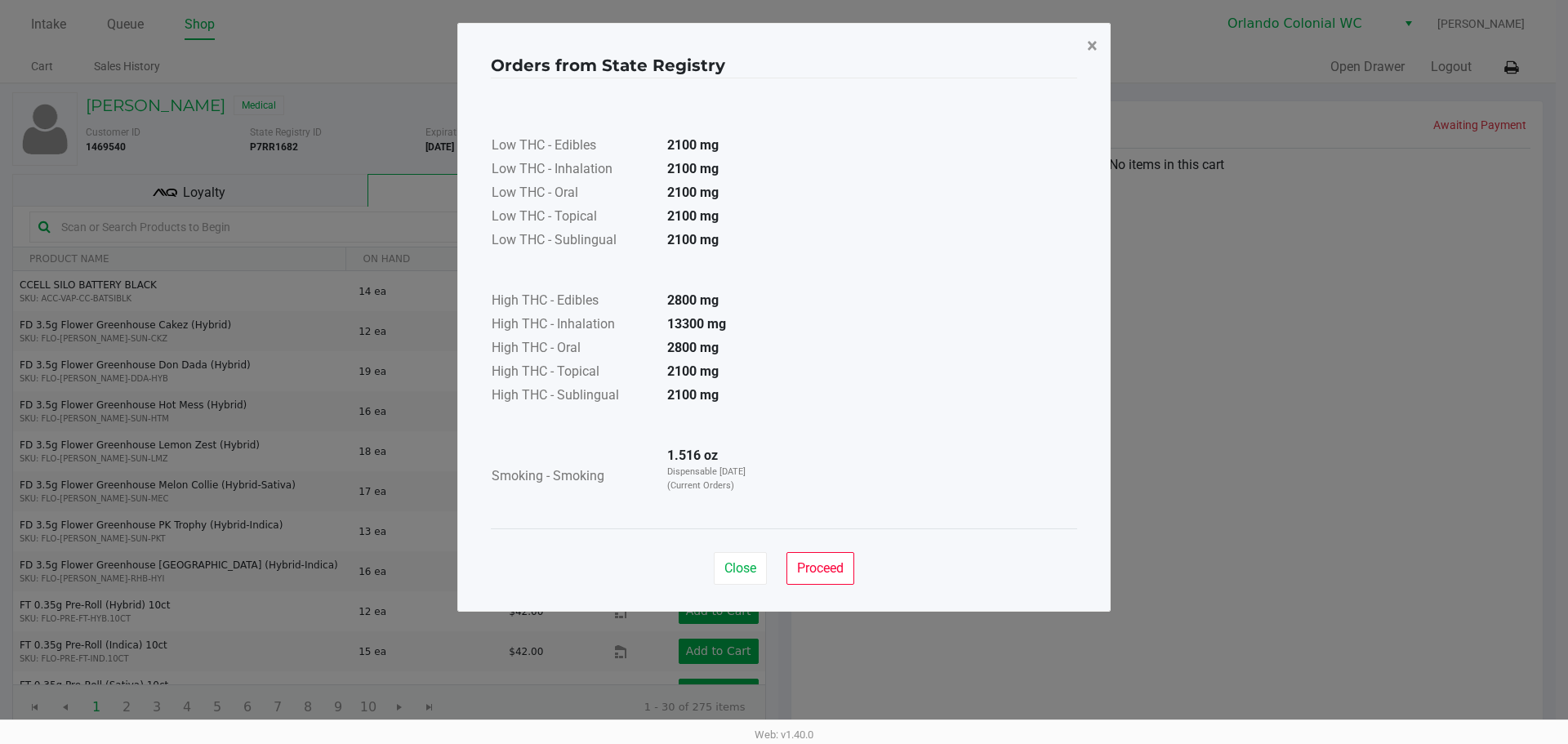
click at [1090, 49] on span "×" at bounding box center [1091, 46] width 11 height 23
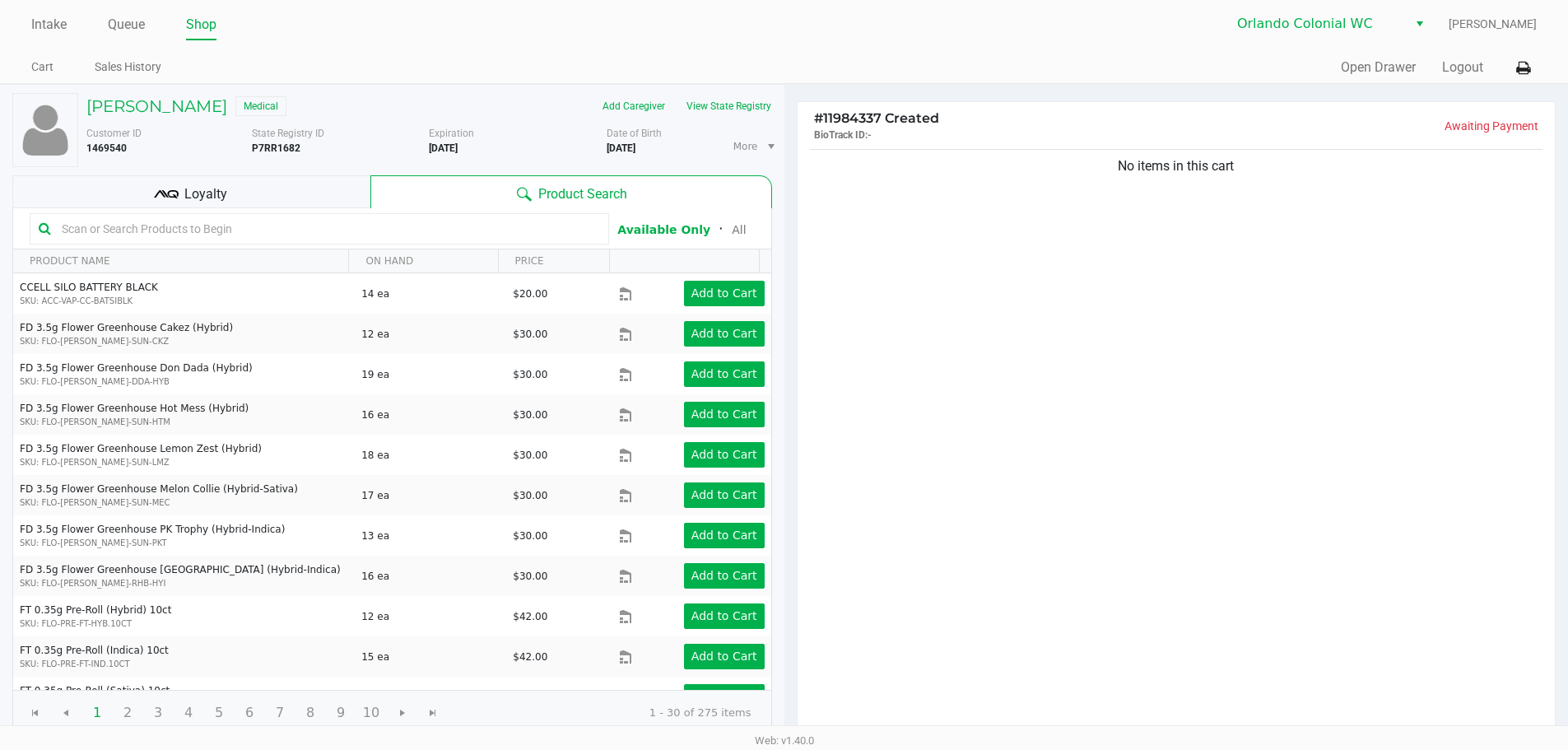
click at [1030, 528] on div "No items in this cart" at bounding box center [1176, 441] width 758 height 591
click at [353, 232] on input "text" at bounding box center [327, 229] width 545 height 25
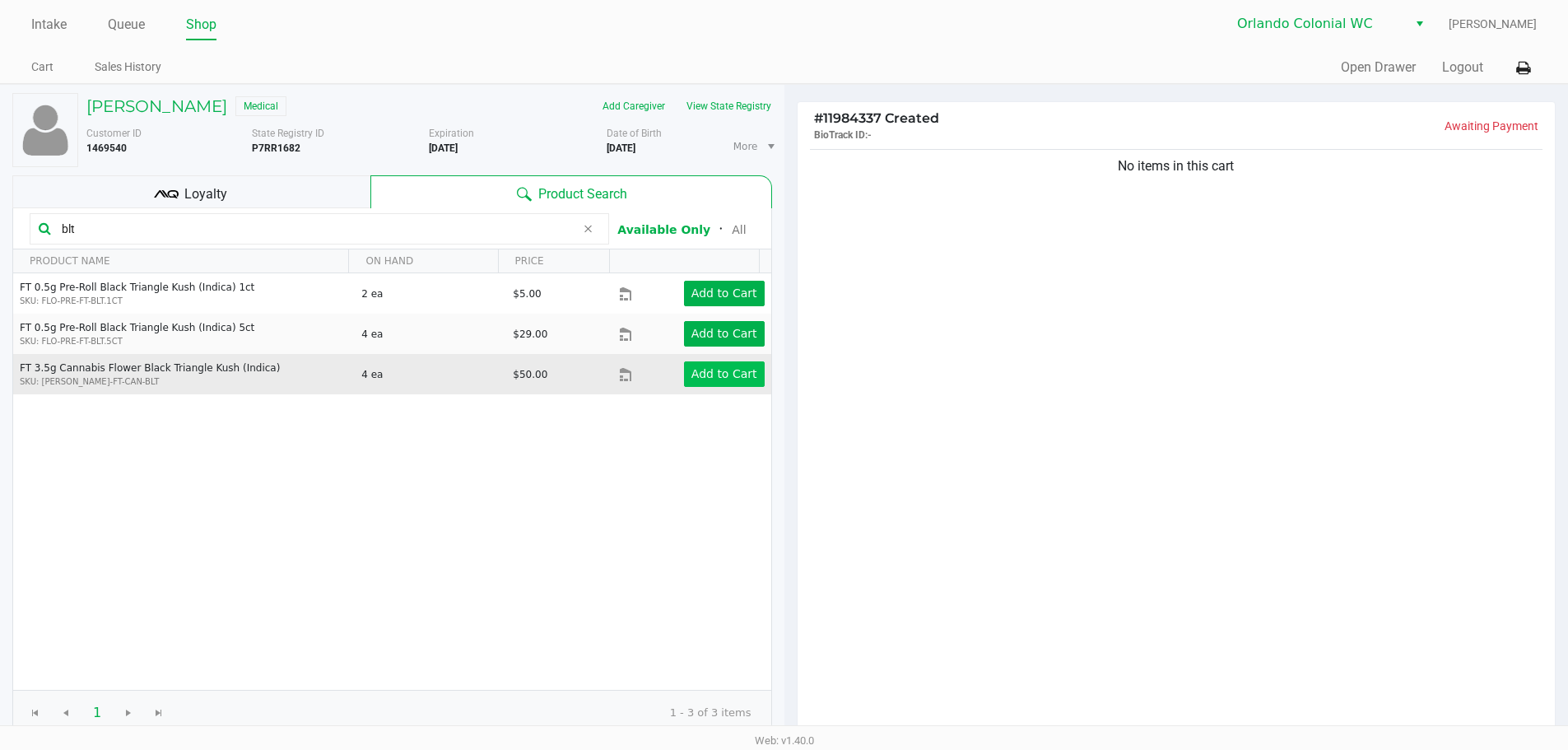
type input "blt"
click at [727, 369] on app-button-loader "Add to Cart" at bounding box center [723, 373] width 66 height 13
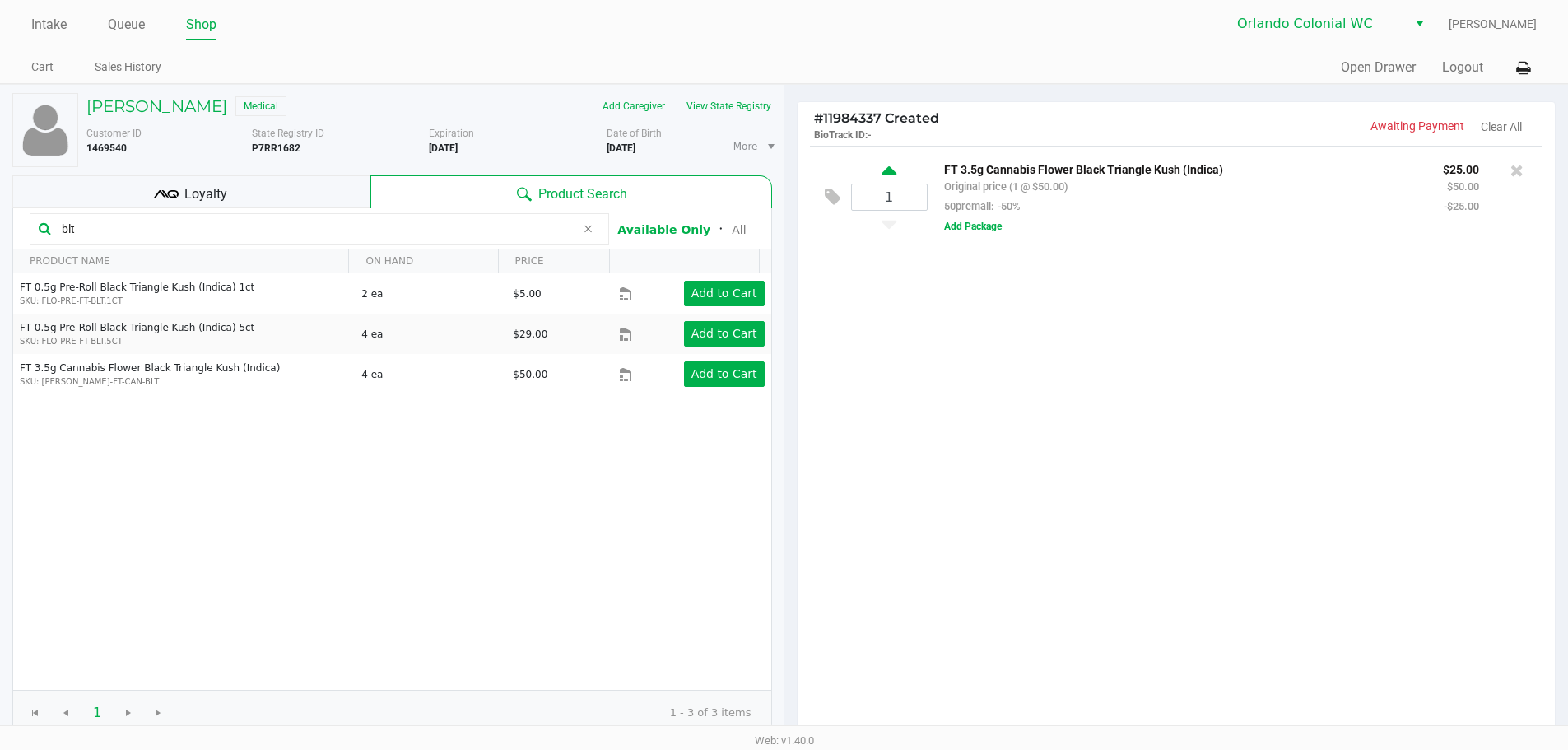
click at [891, 168] on icon at bounding box center [889, 173] width 15 height 21
type input "2"
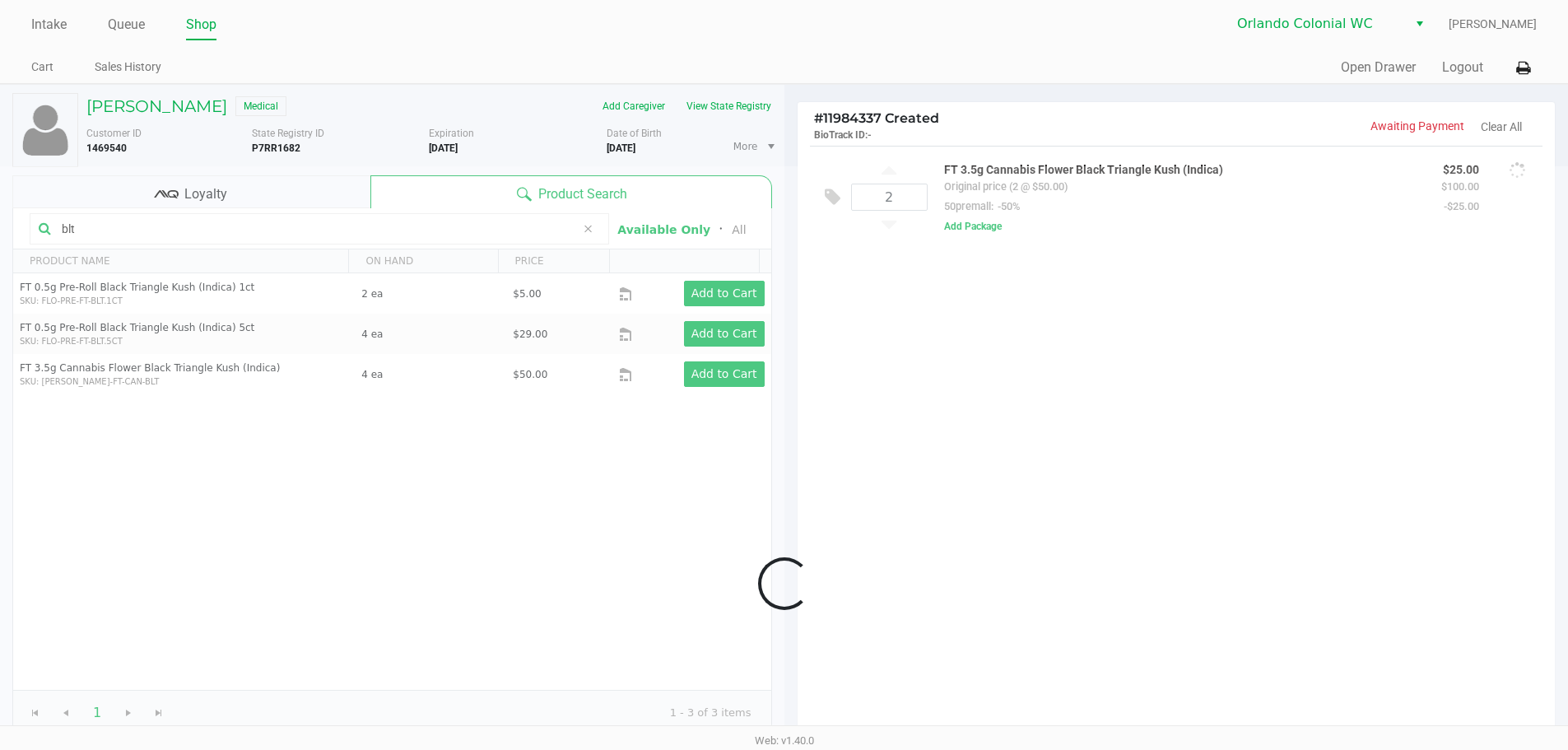
click at [270, 233] on div at bounding box center [784, 583] width 1568 height 835
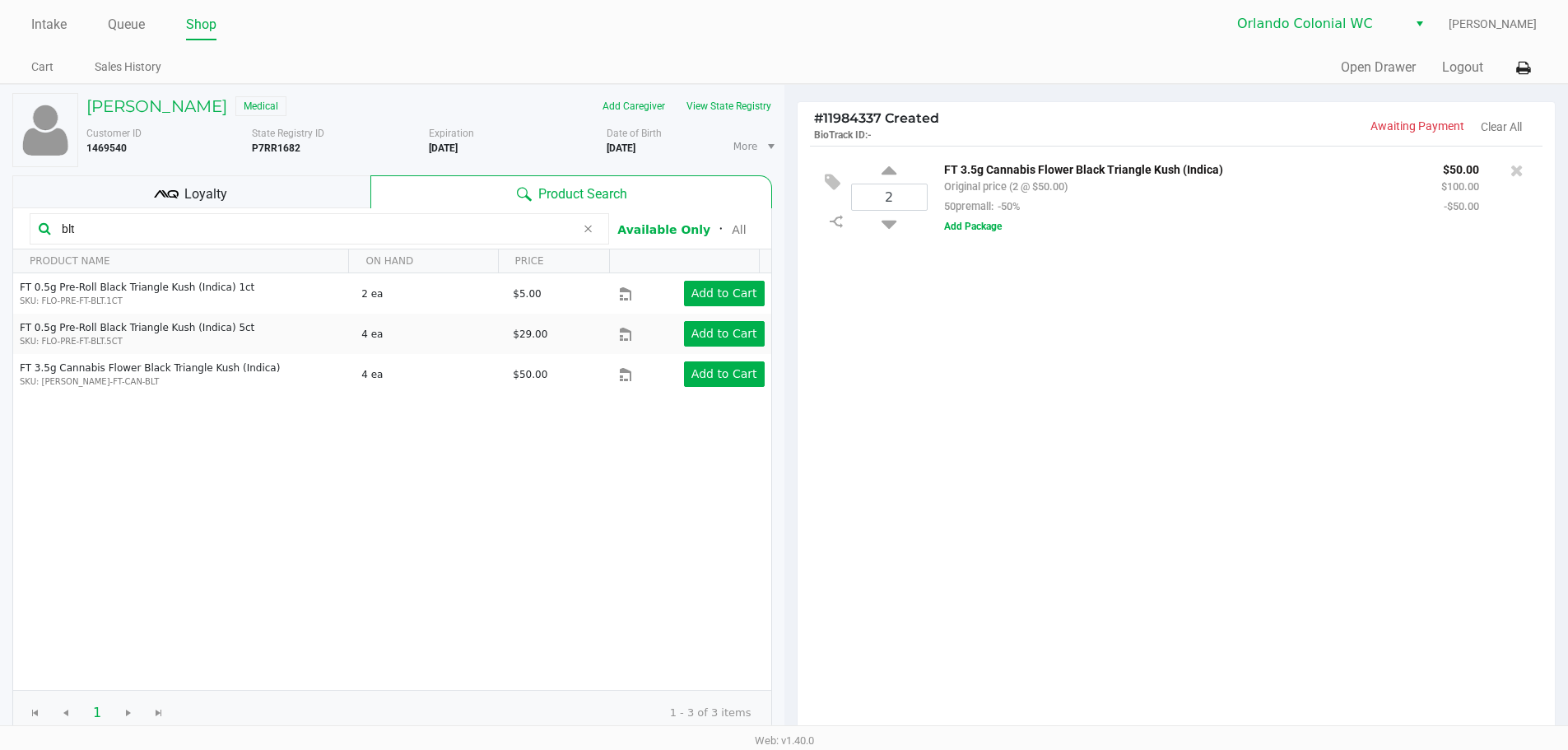
click at [270, 233] on input "blt" at bounding box center [314, 229] width 520 height 25
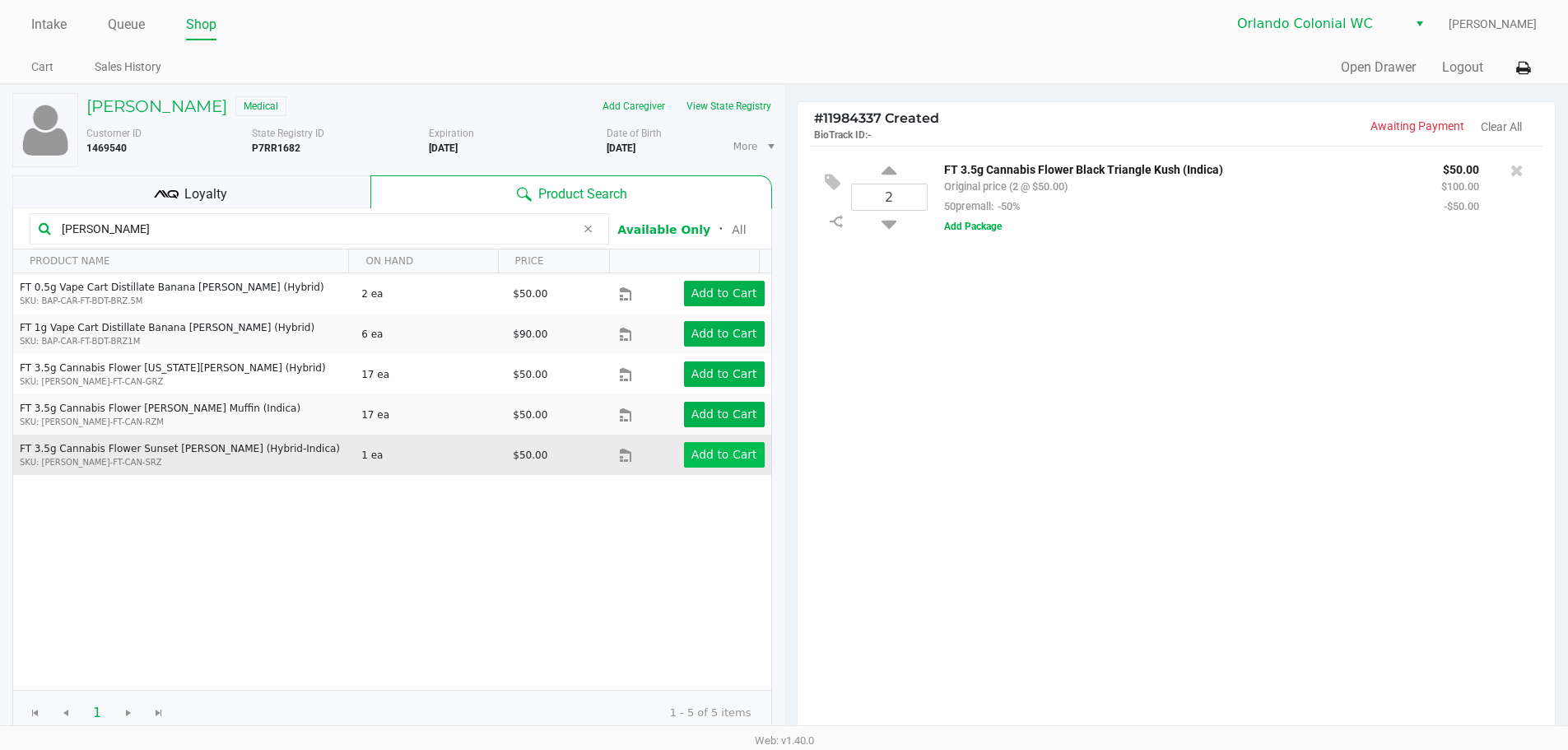
type input "runtz"
click at [711, 458] on app-button-loader "Add to Cart" at bounding box center [723, 455] width 66 height 13
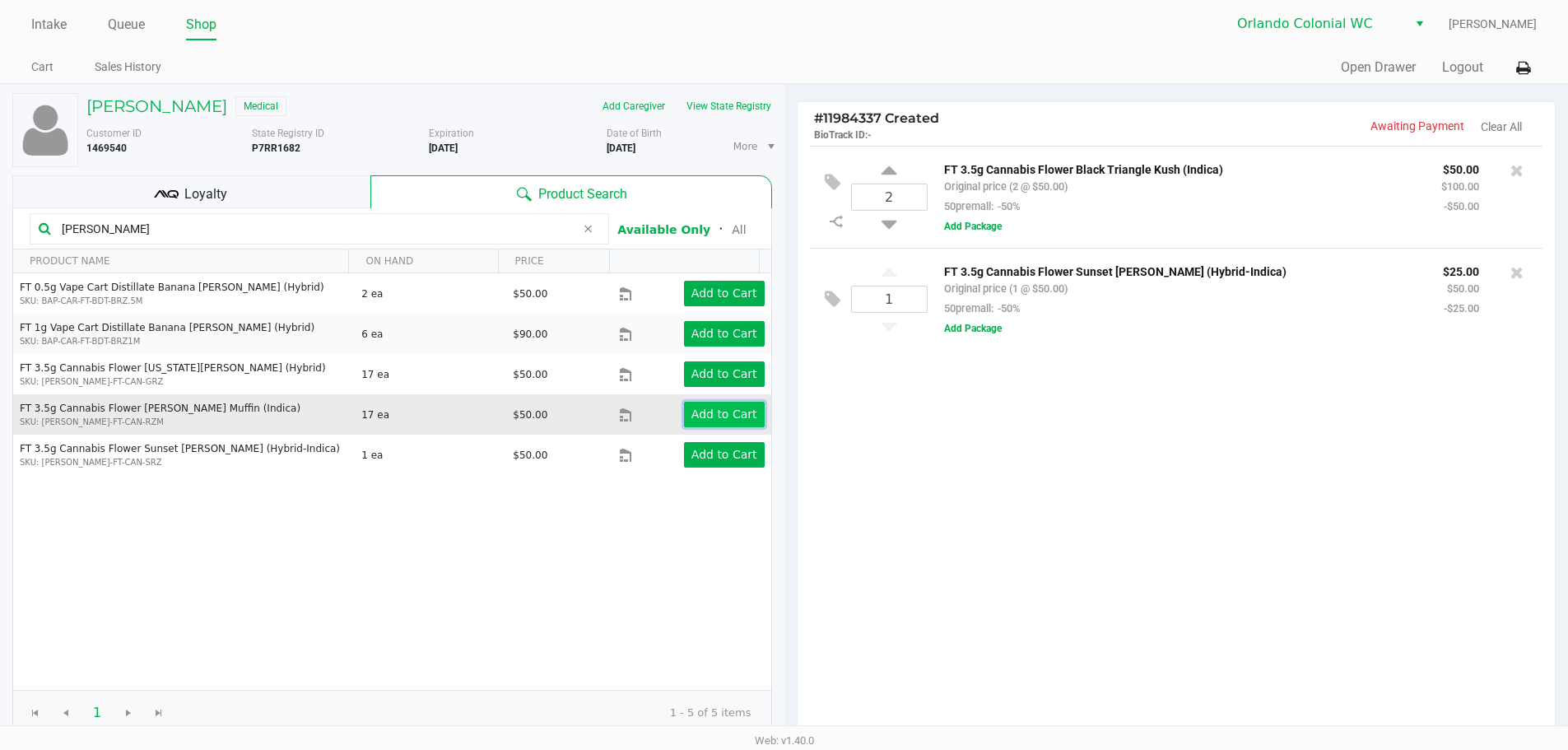
click at [695, 424] on button "Add to Cart" at bounding box center [723, 414] width 80 height 26
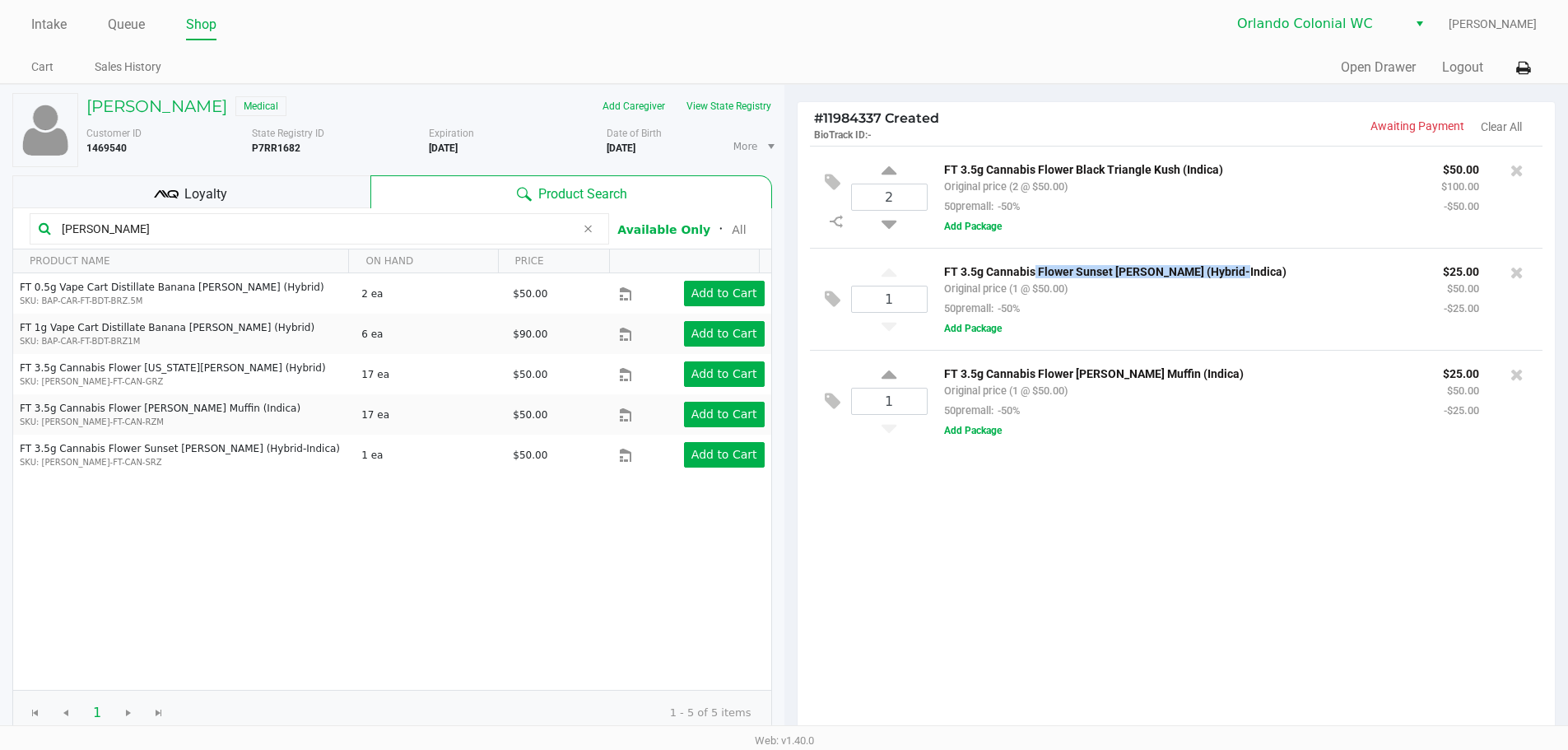
drag, startPoint x: 1207, startPoint y: 279, endPoint x: 1030, endPoint y: 275, distance: 177.0
click at [1030, 275] on p "FT 3.5g Cannabis Flower Sunset Runtz (Hybrid-Indica)" at bounding box center [1181, 269] width 474 height 17
click at [879, 384] on div "1" at bounding box center [889, 401] width 76 height 68
click at [886, 373] on icon at bounding box center [889, 377] width 15 height 21
type input "2"
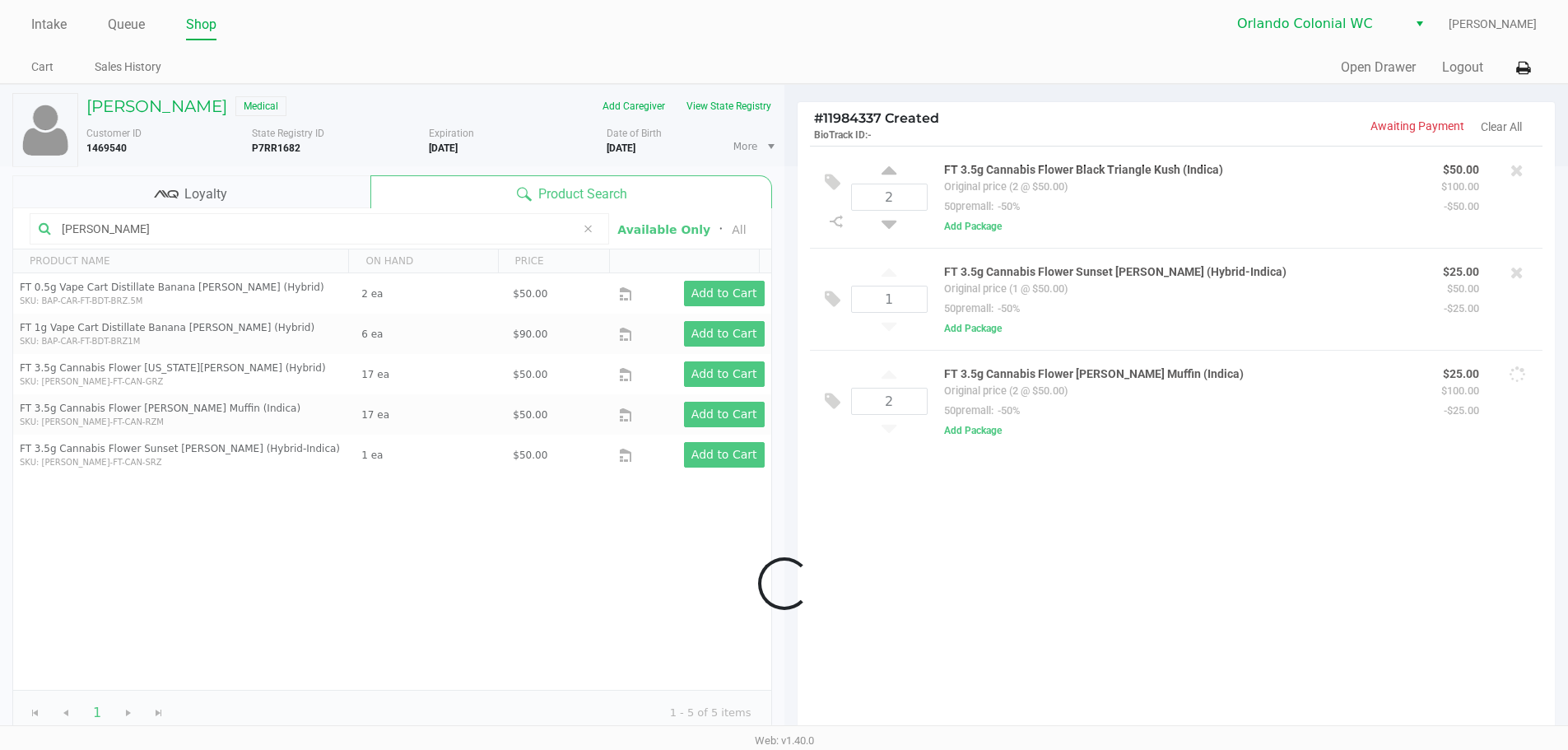
click at [264, 222] on div at bounding box center [784, 583] width 1568 height 835
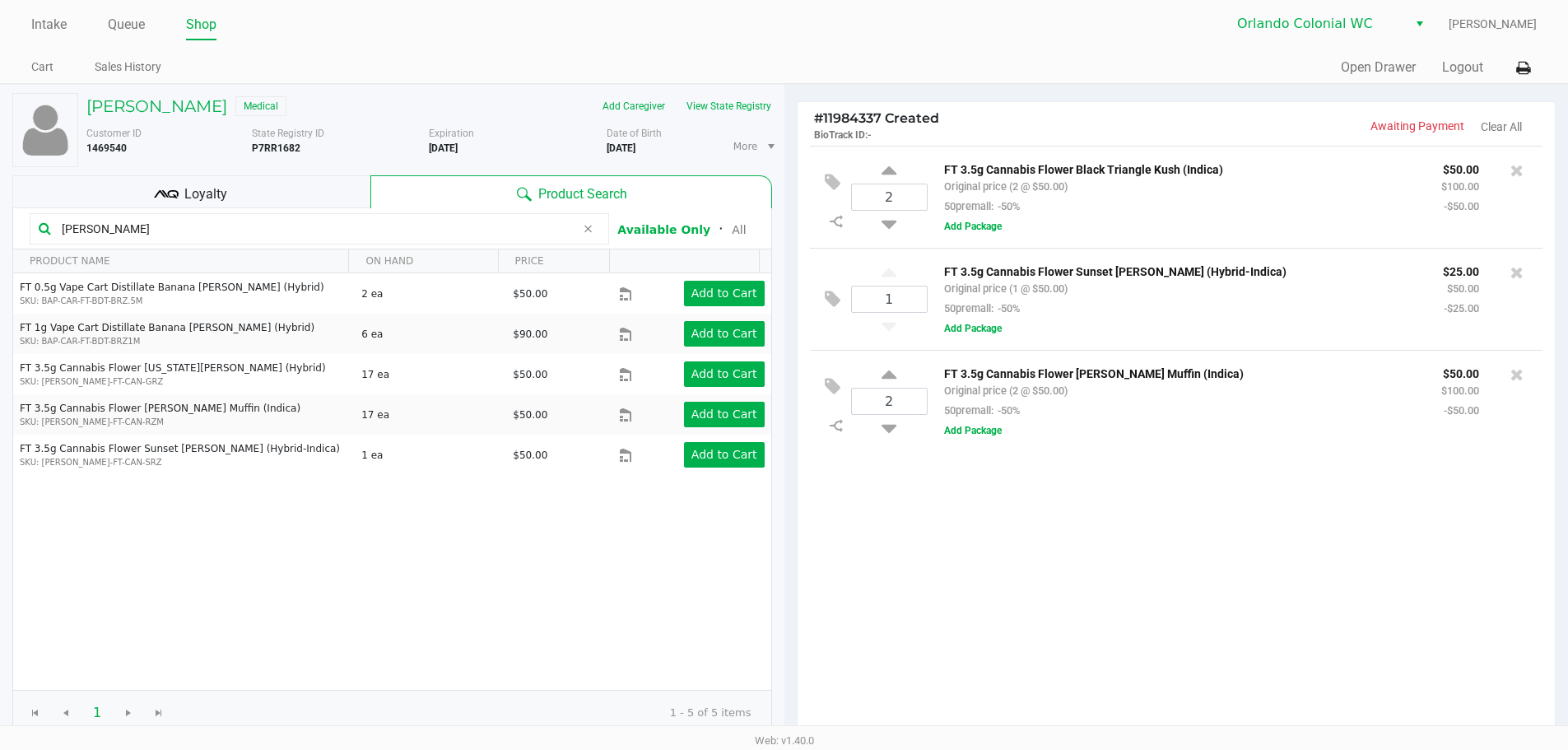
click at [264, 222] on input "runtz" at bounding box center [314, 229] width 520 height 25
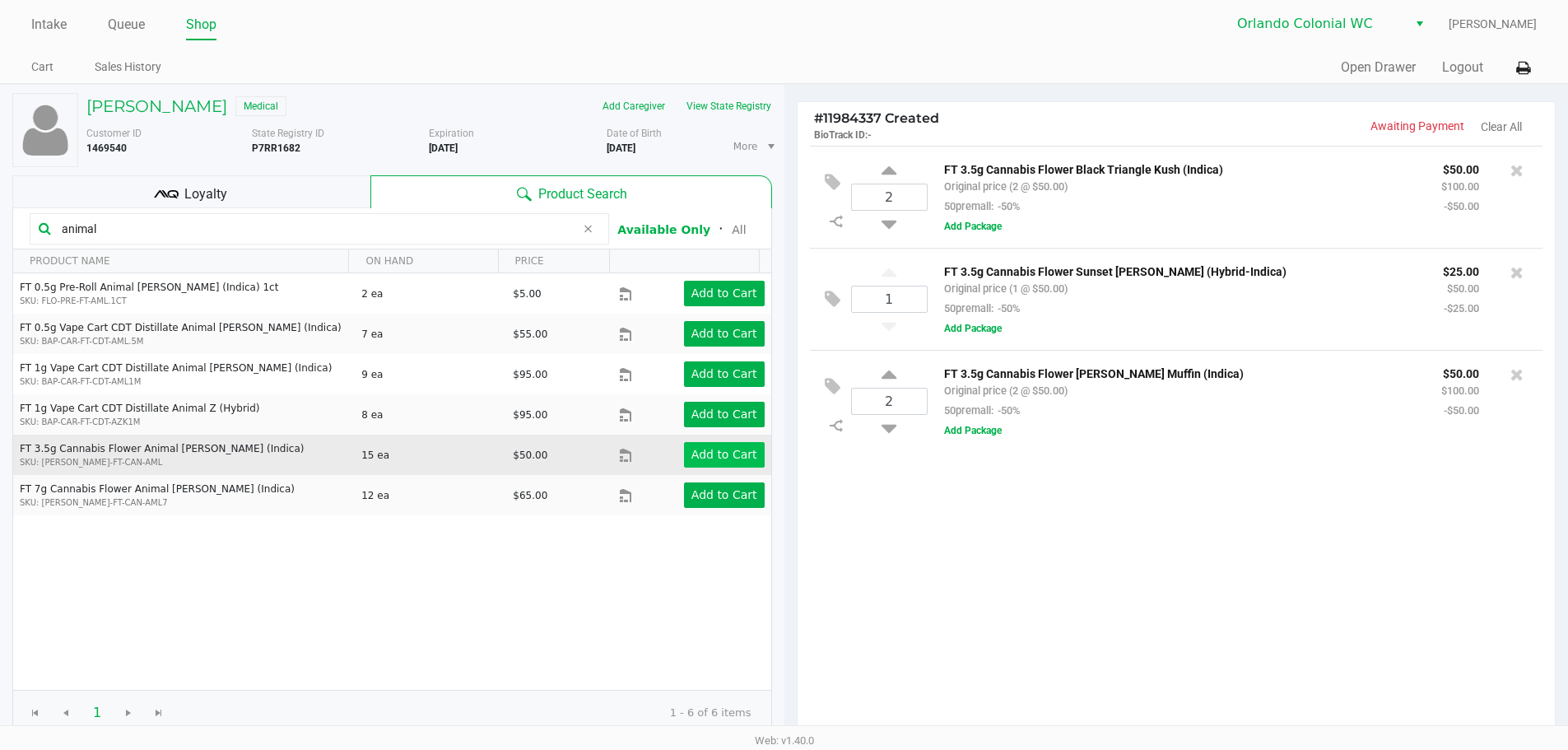
type input "animal"
click at [713, 450] on app-button-loader "Add to Cart" at bounding box center [723, 455] width 66 height 13
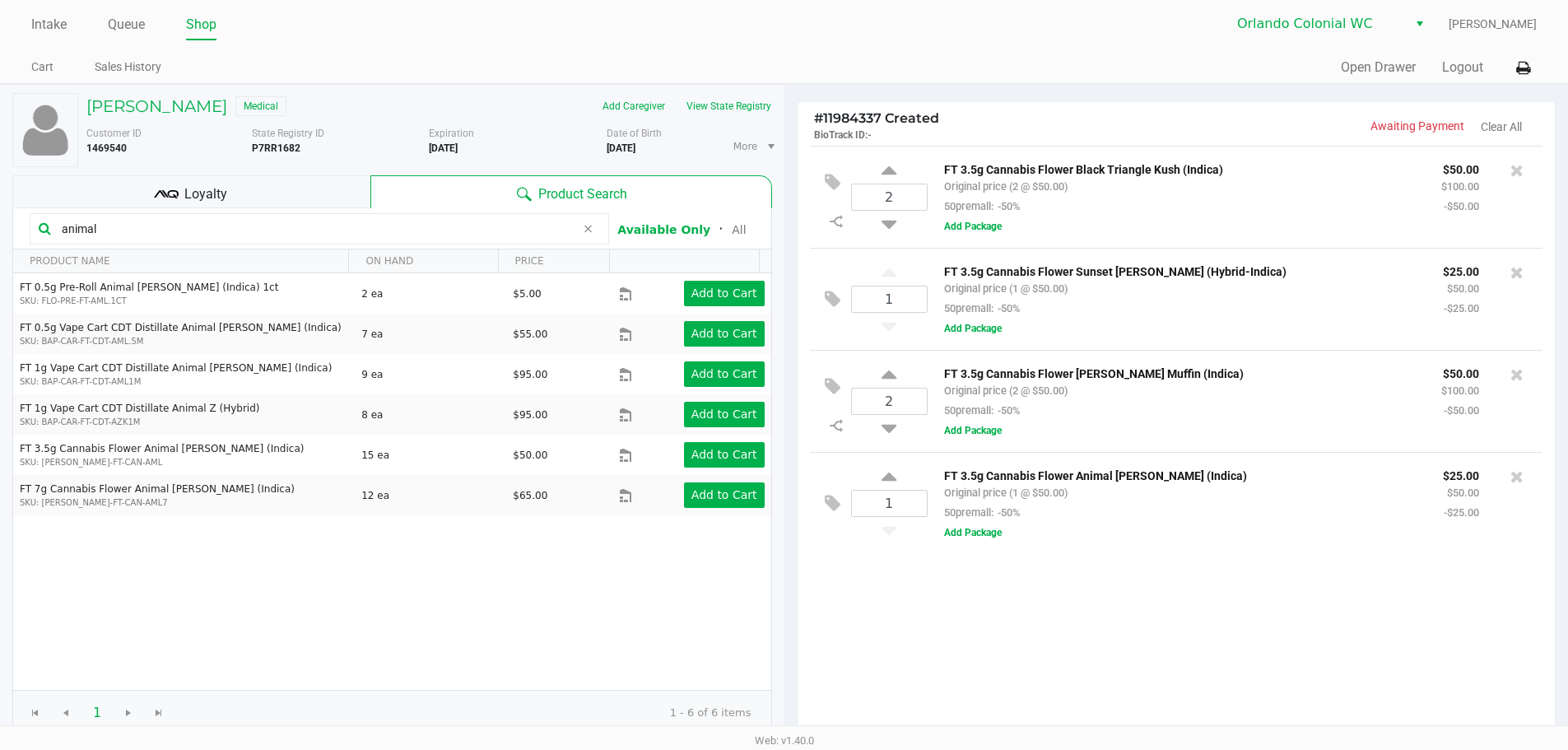
drag, startPoint x: 348, startPoint y: 300, endPoint x: 305, endPoint y: 267, distance: 54.2
drag, startPoint x: 305, startPoint y: 267, endPoint x: 697, endPoint y: 635, distance: 537.7
click at [694, 640] on div "FT 0.5g Pre-Roll Animal Larry (Indica) 1ct SKU: FLO-PRE-FT-AML.1CT 2 ea $5.00 A…" at bounding box center [392, 481] width 758 height 416
click at [890, 478] on icon at bounding box center [889, 479] width 15 height 21
type input "2"
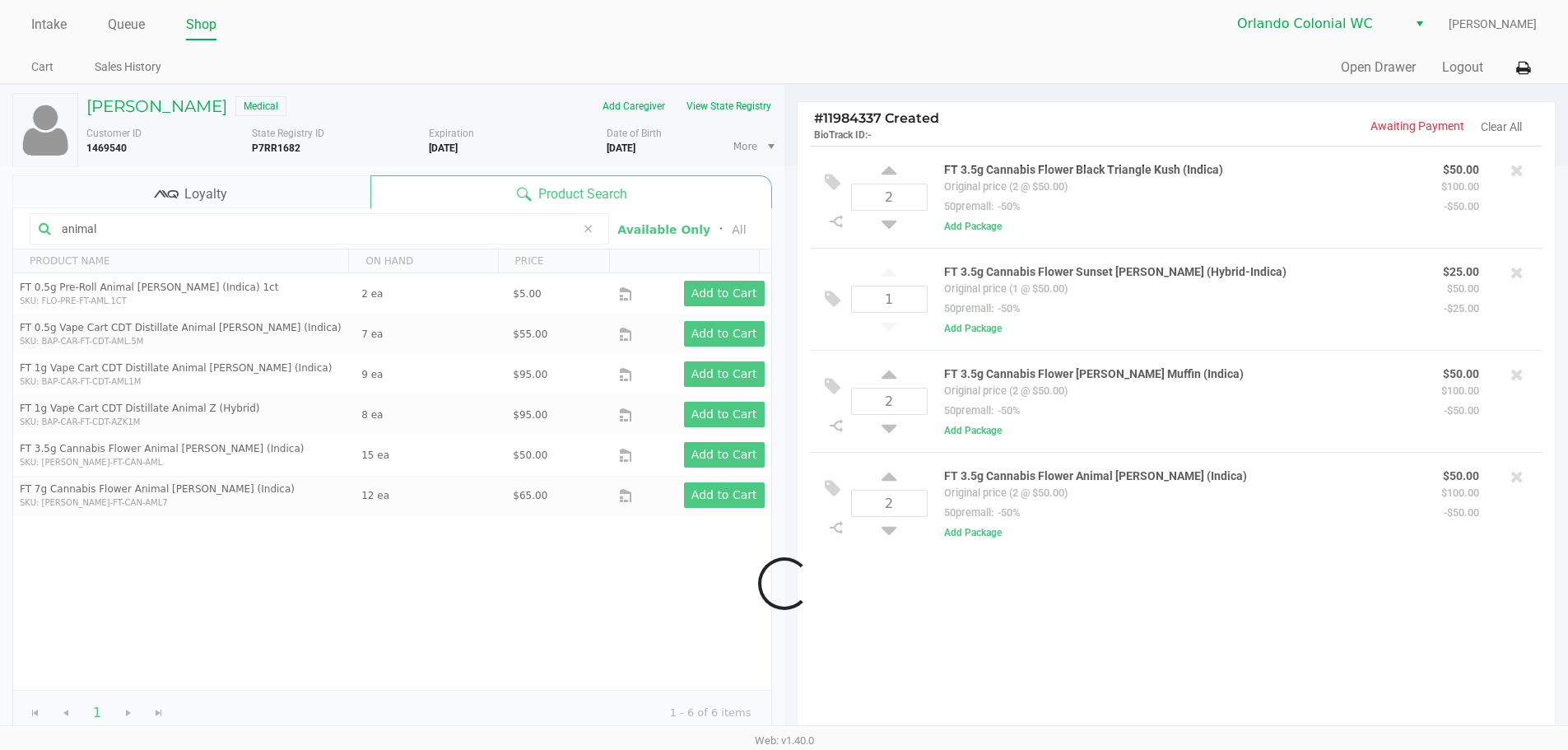
click at [145, 225] on div at bounding box center [784, 583] width 1568 height 835
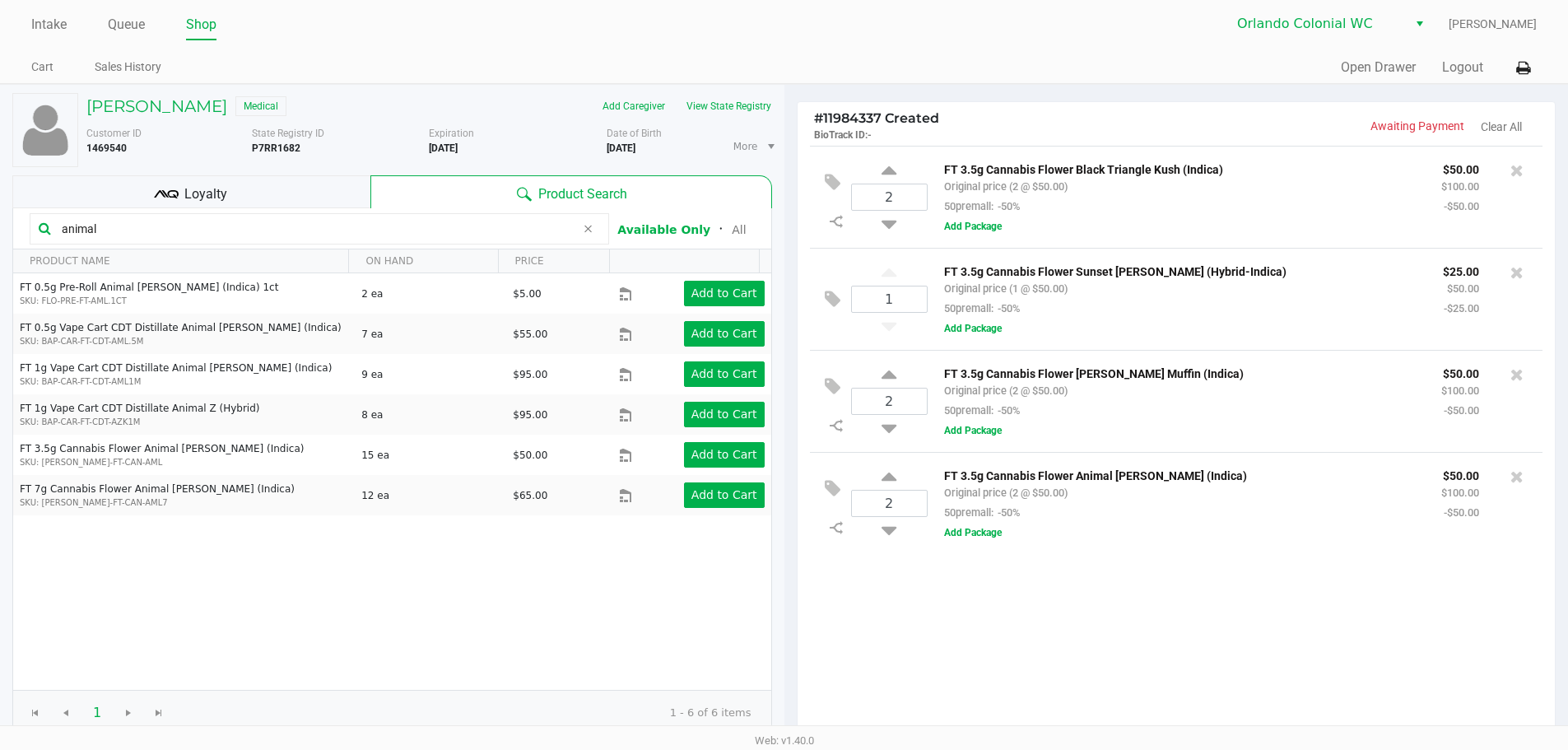
click at [142, 218] on input "animal" at bounding box center [314, 229] width 520 height 25
drag, startPoint x: 142, startPoint y: 218, endPoint x: 0, endPoint y: 209, distance: 142.3
click at [127, 217] on input "animal" at bounding box center [314, 229] width 520 height 25
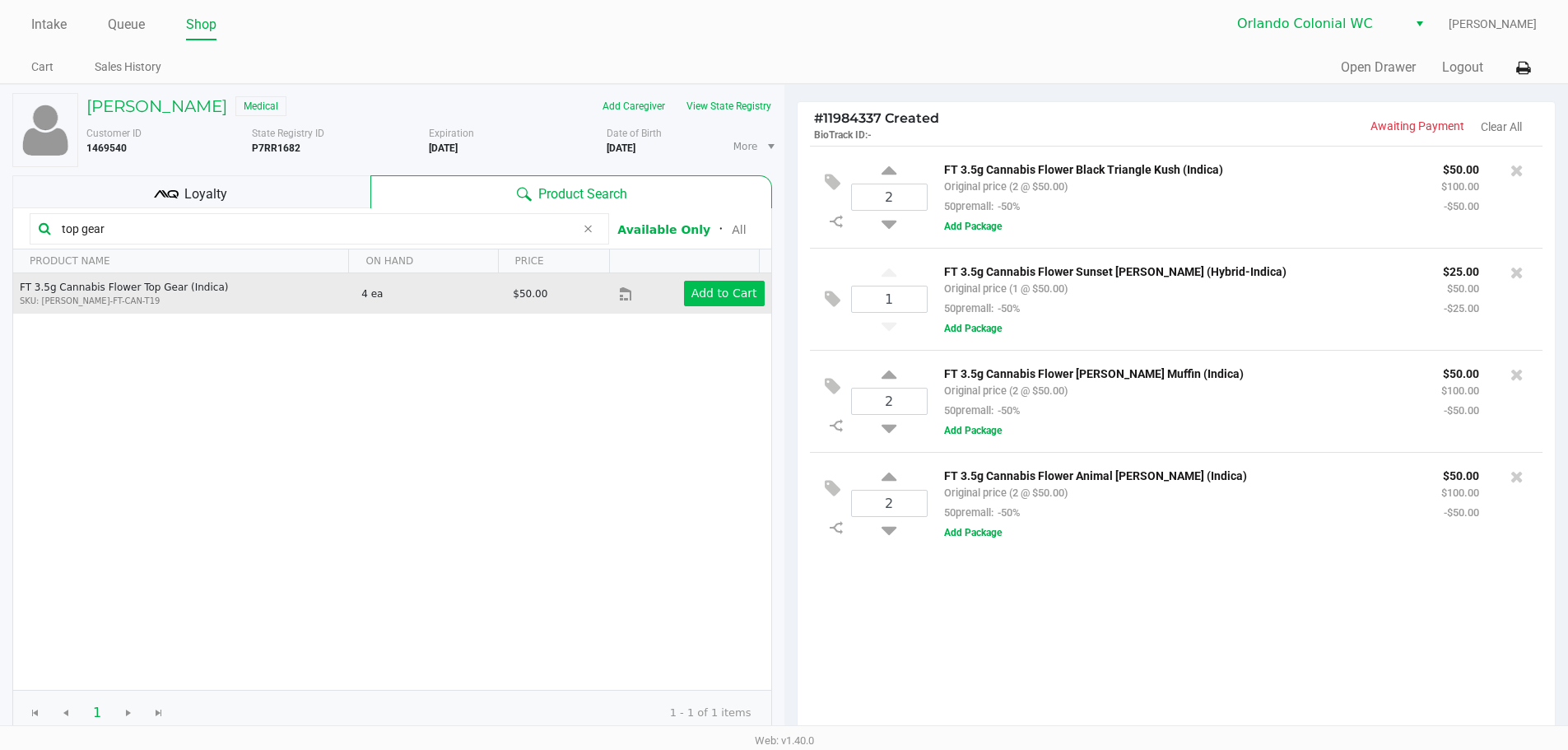
type input "top gear"
click at [695, 298] on app-button-loader "Add to Cart" at bounding box center [723, 293] width 66 height 13
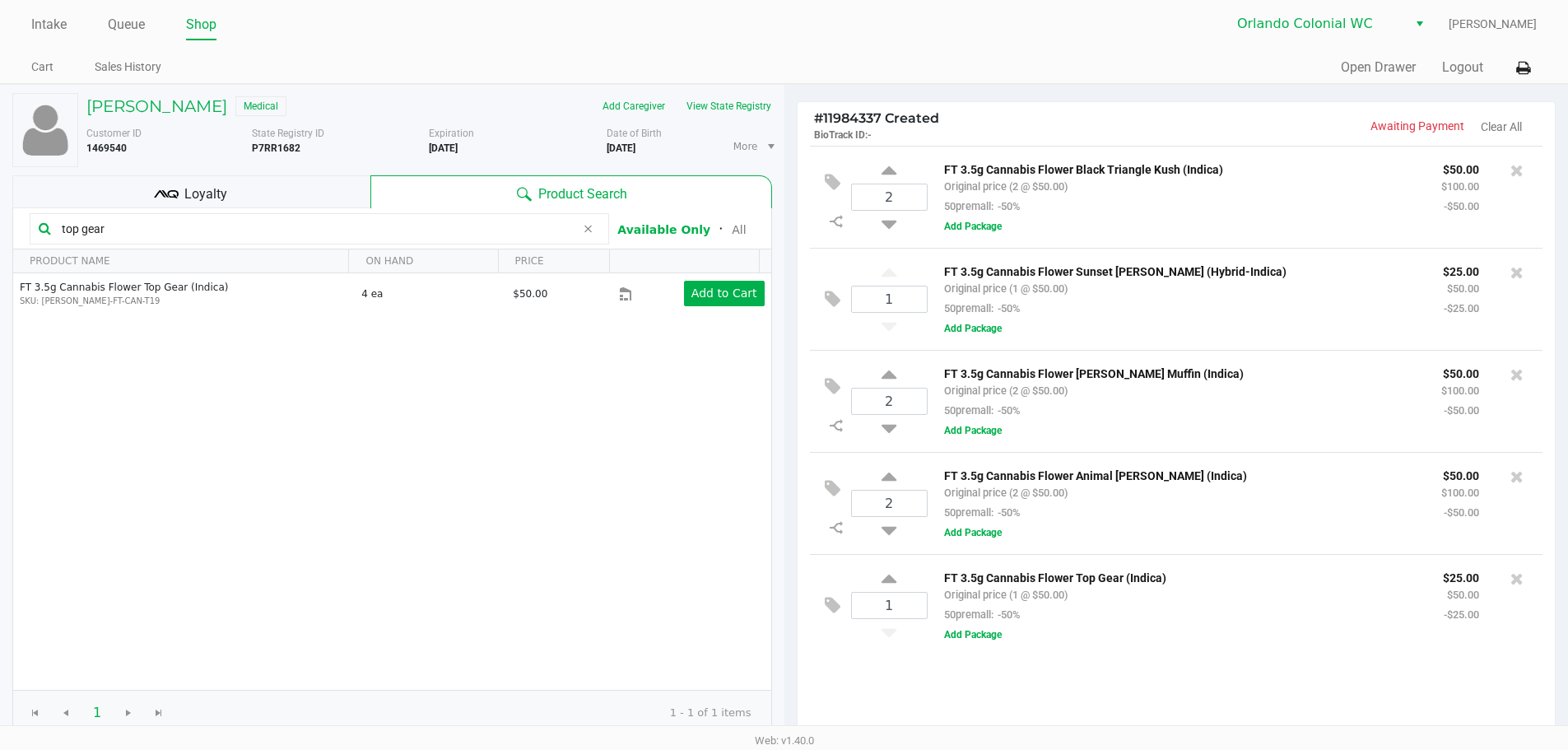
click at [241, 195] on div "Loyalty" at bounding box center [192, 192] width 358 height 33
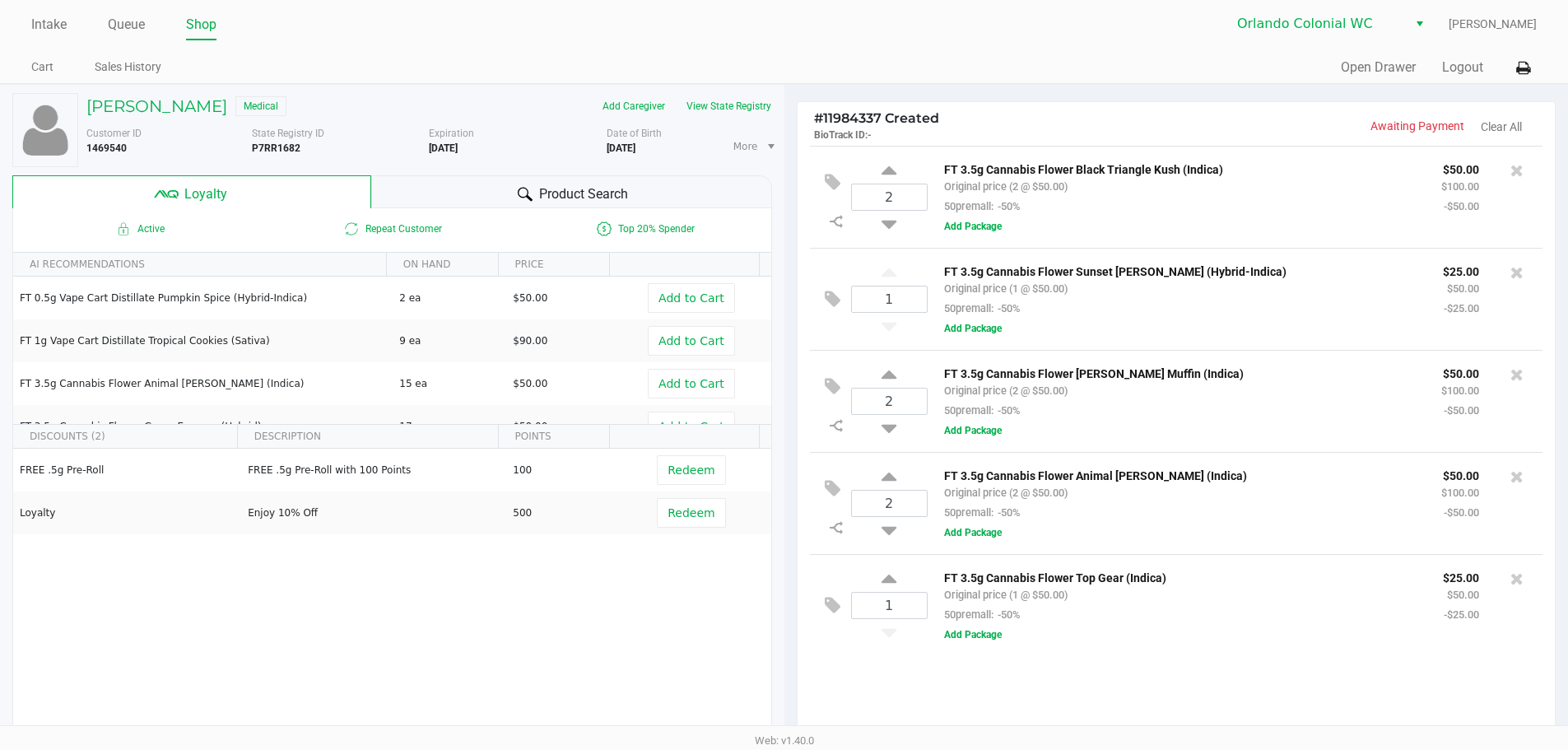
click at [427, 196] on div "Product Search" at bounding box center [571, 192] width 401 height 33
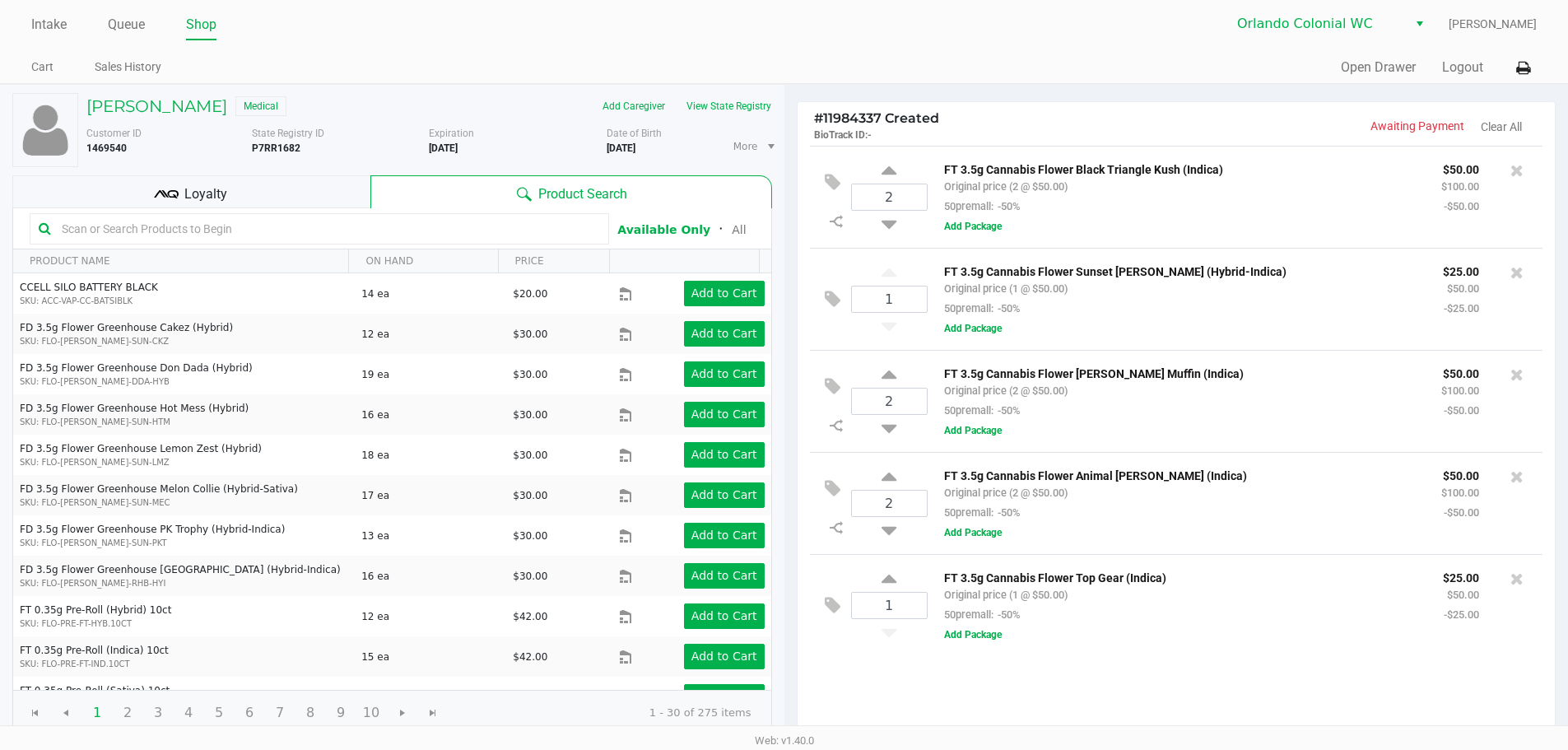
click at [238, 217] on input "text" at bounding box center [327, 229] width 545 height 25
click at [743, 100] on button "View State Registry" at bounding box center [723, 106] width 96 height 27
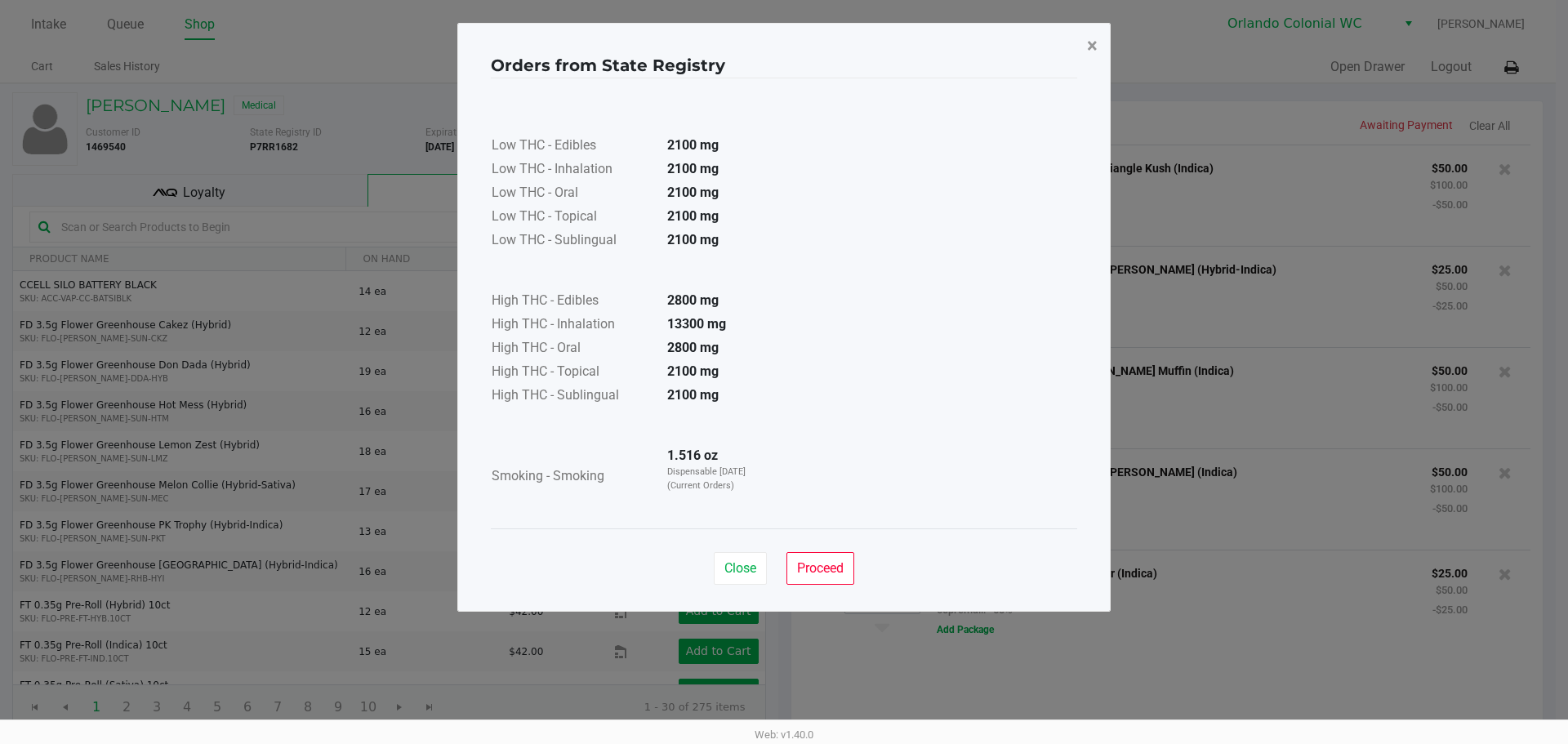
click at [1085, 42] on button "×" at bounding box center [1092, 46] width 37 height 46
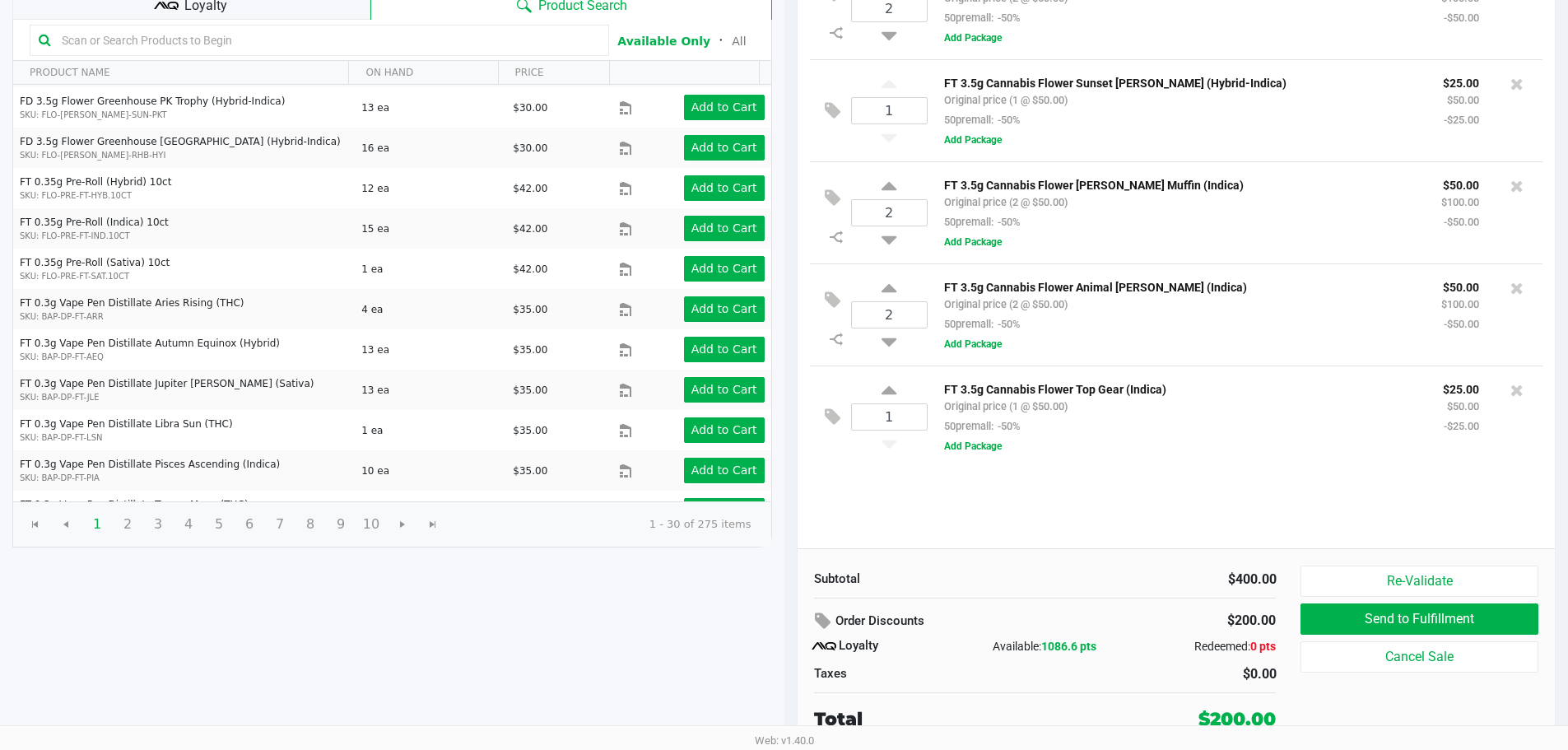
scroll to position [412, 0]
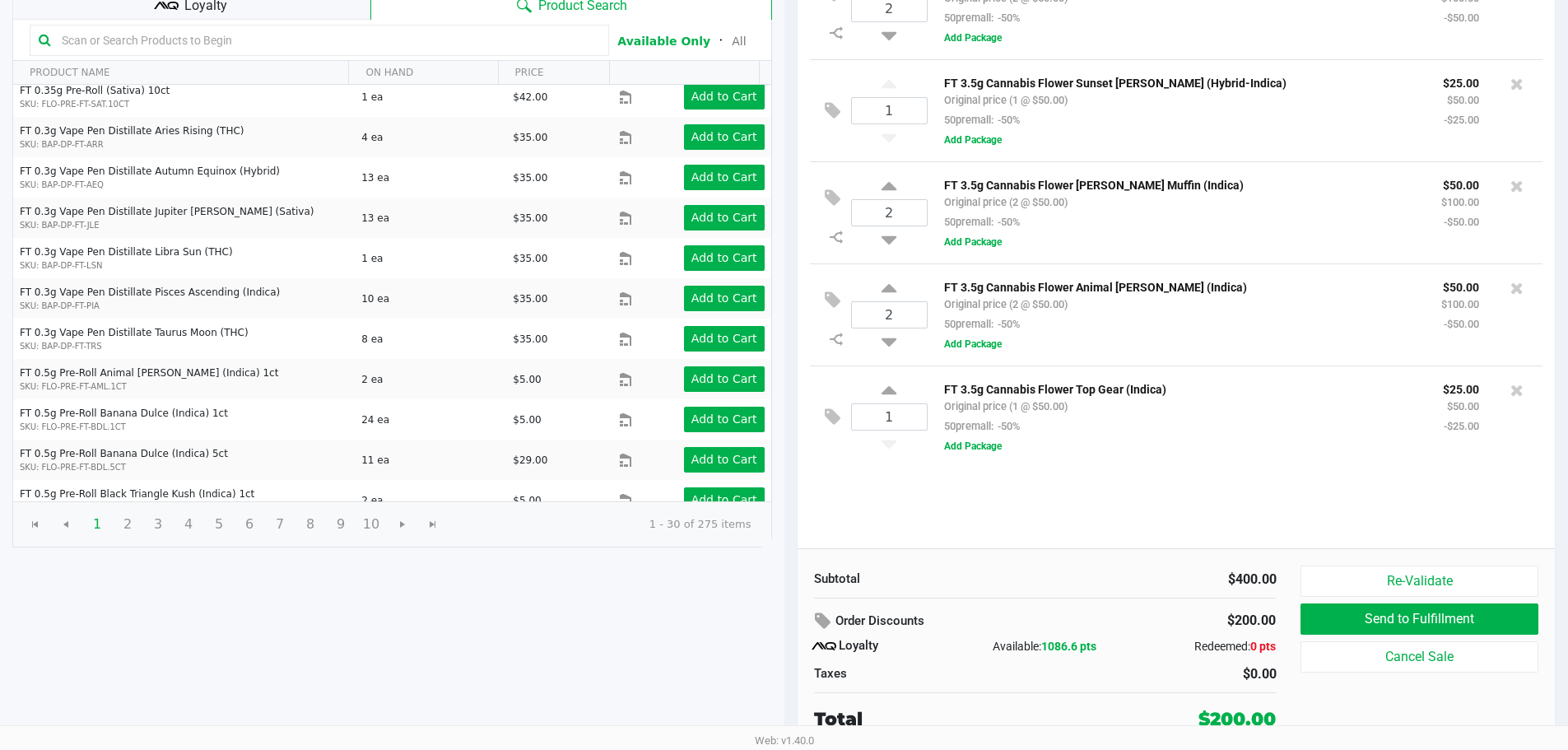
click at [209, 36] on input "text" at bounding box center [327, 41] width 545 height 25
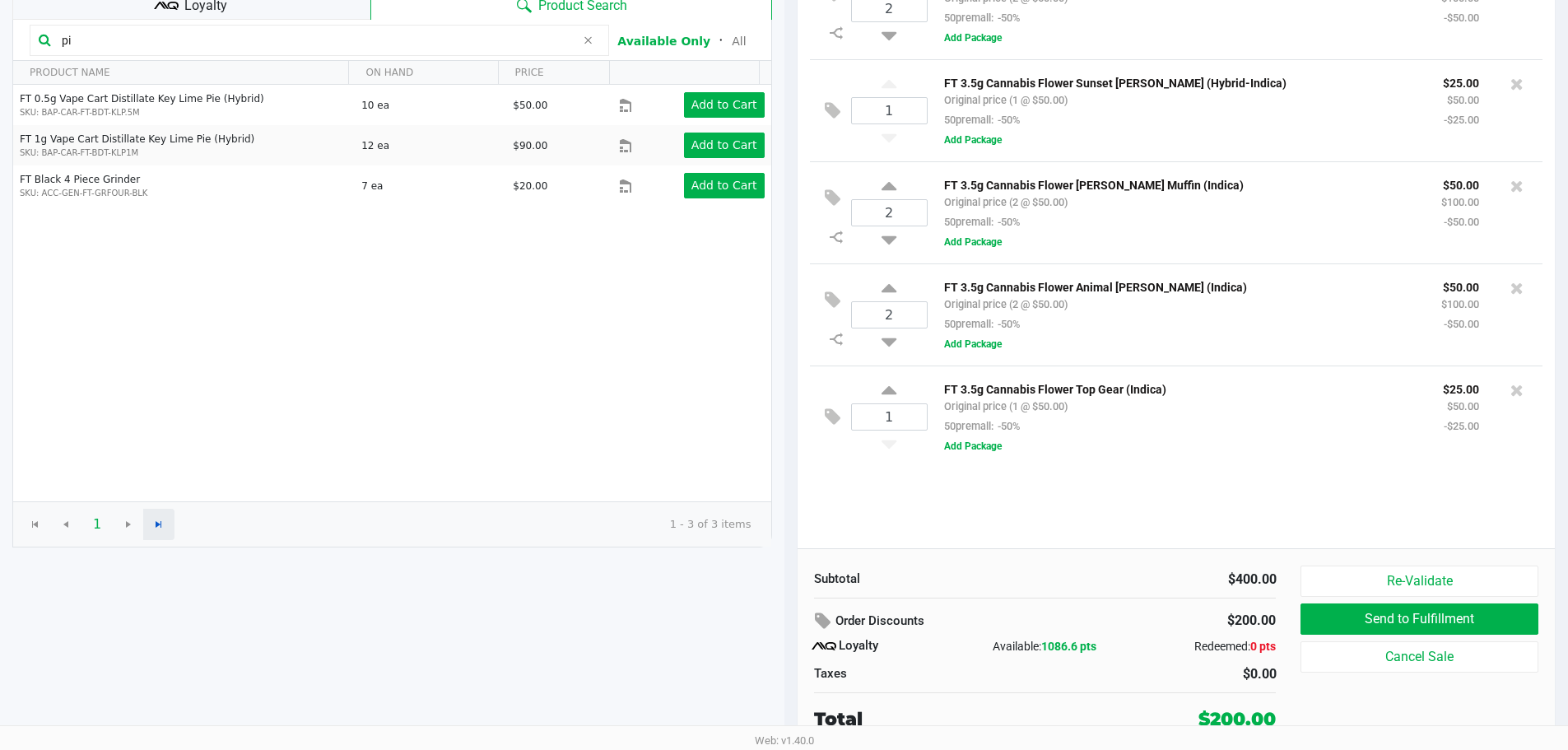
scroll to position [0, 0]
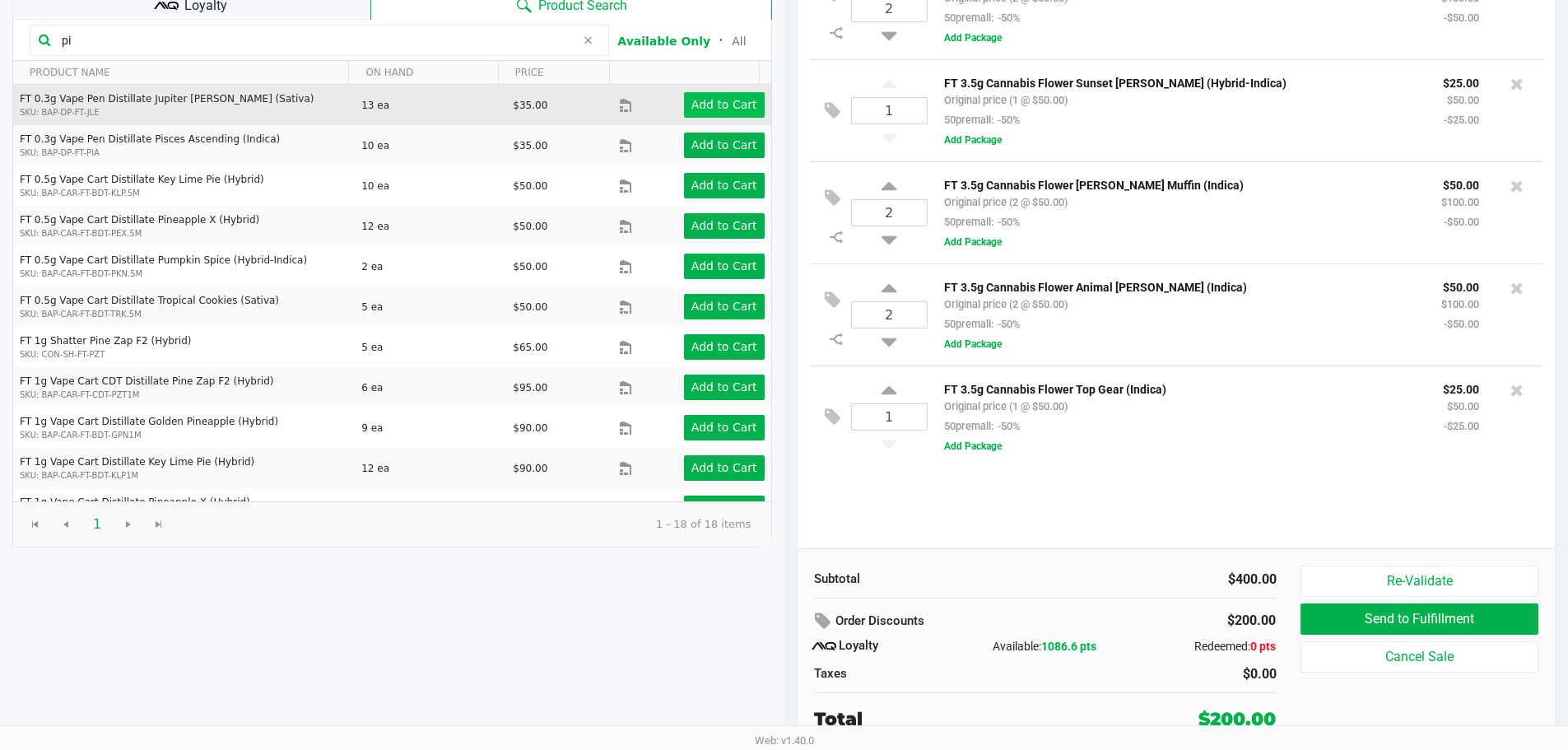
type input "pi"
click at [710, 99] on app-button-loader "Add to Cart" at bounding box center [723, 105] width 66 height 13
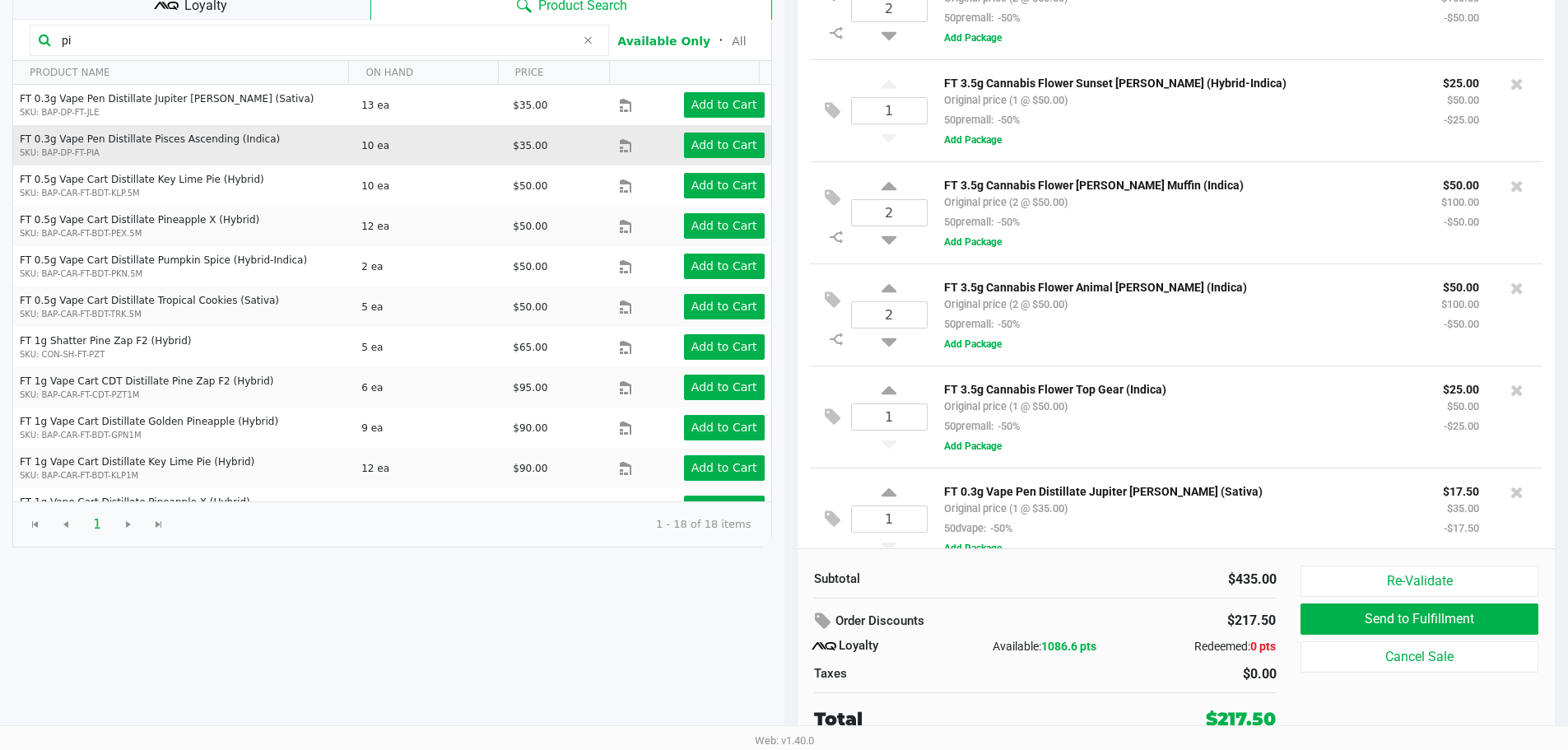
scroll to position [27, 0]
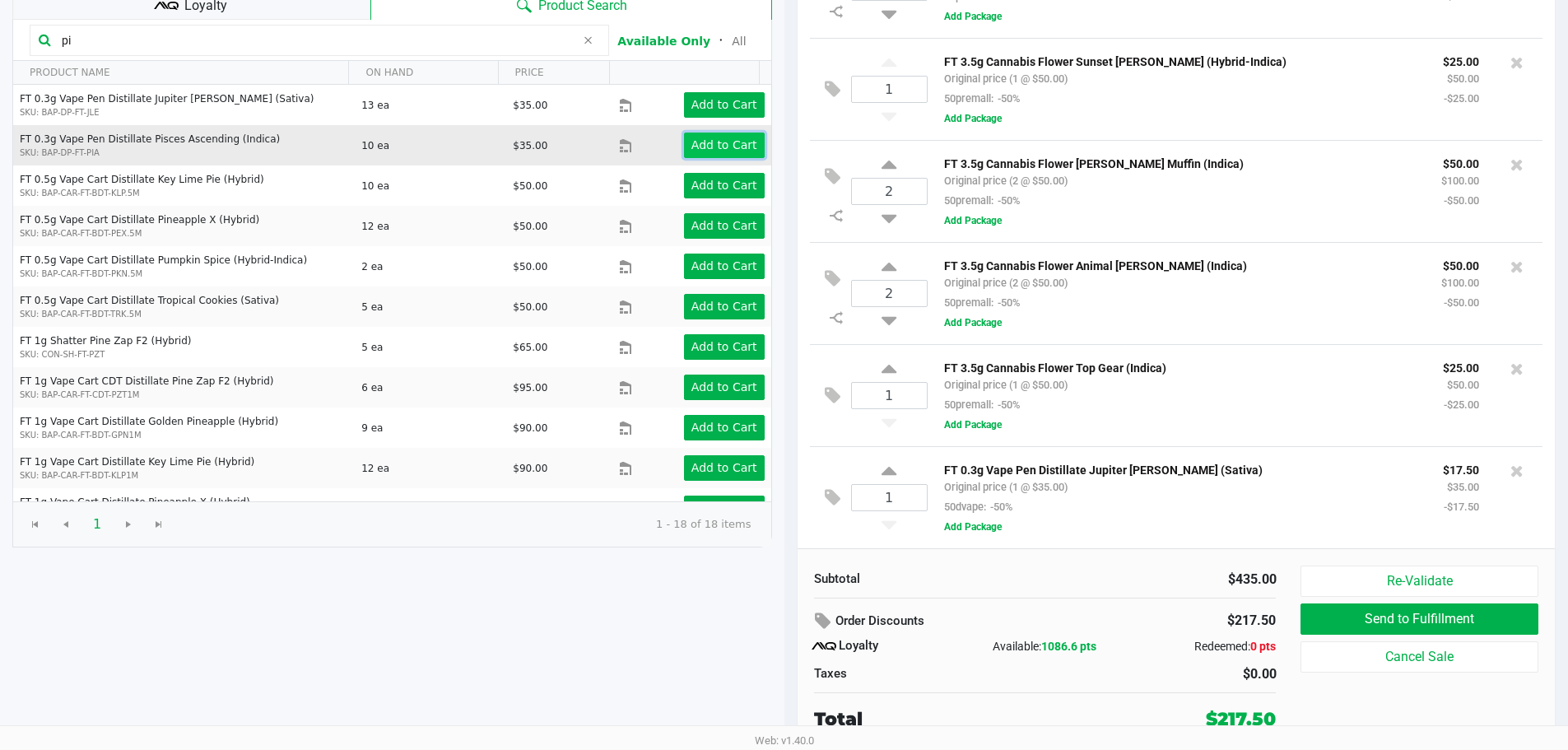
click at [714, 148] on app-button-loader "Add to Cart" at bounding box center [723, 145] width 66 height 13
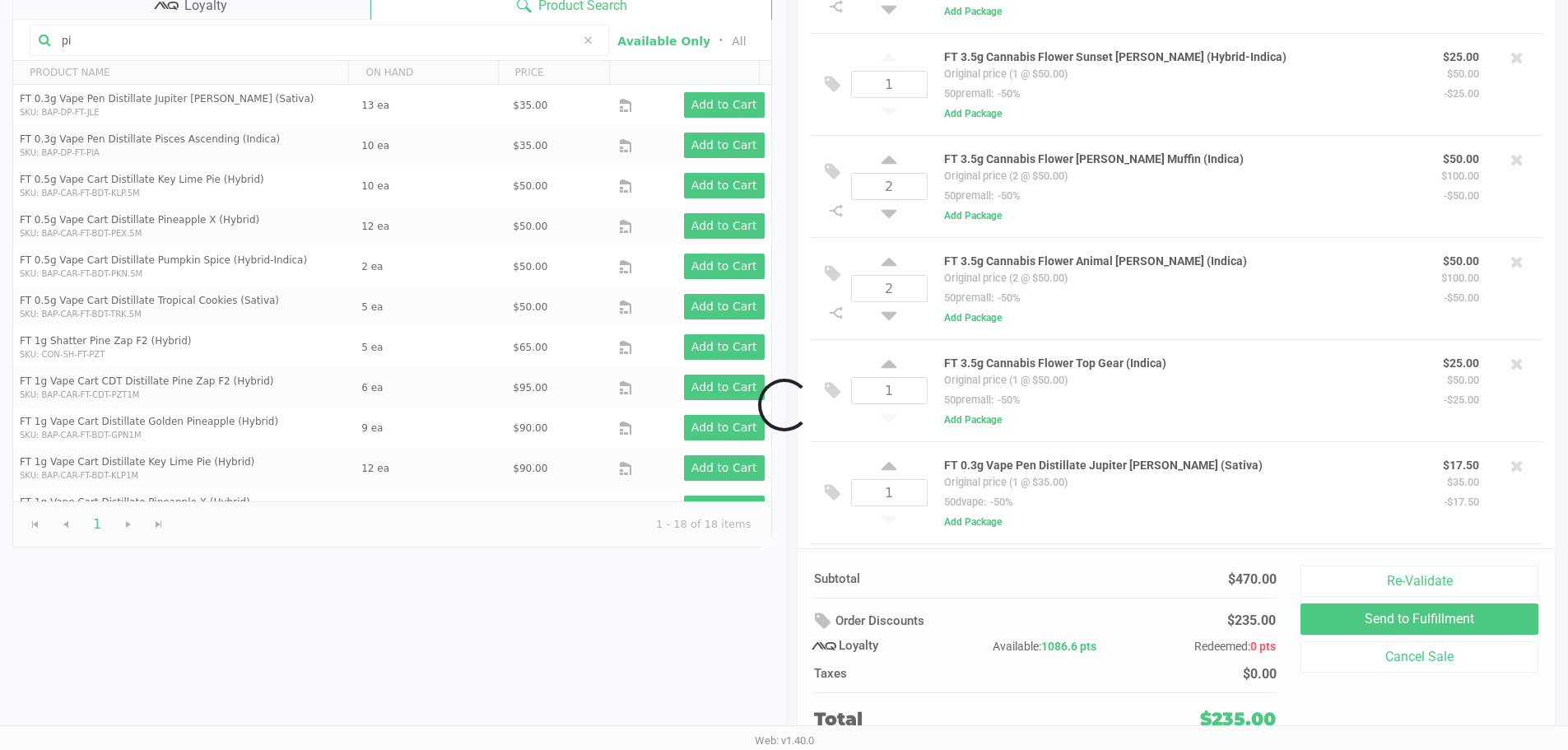
scroll to position [129, 0]
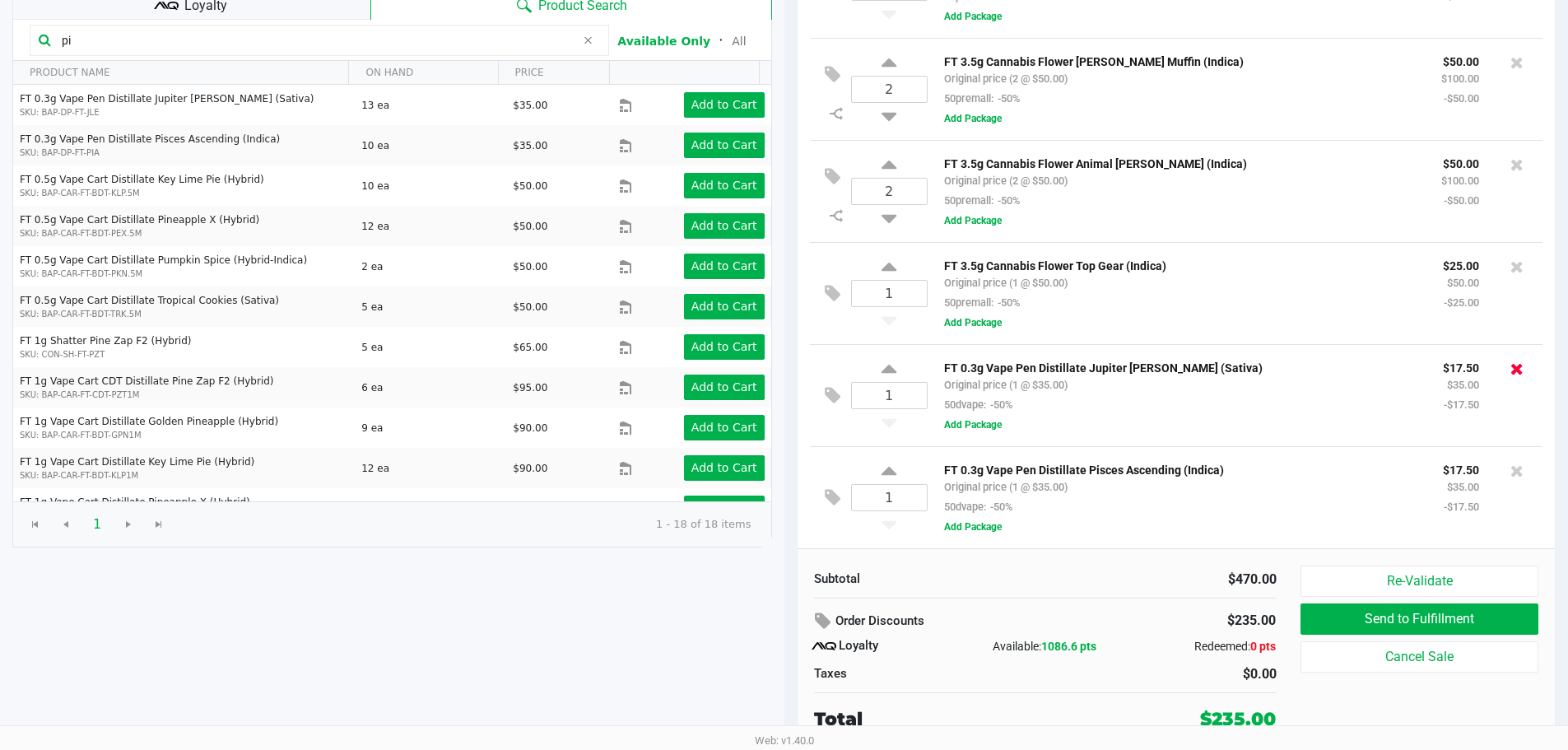
click at [1510, 363] on icon at bounding box center [1517, 369] width 13 height 17
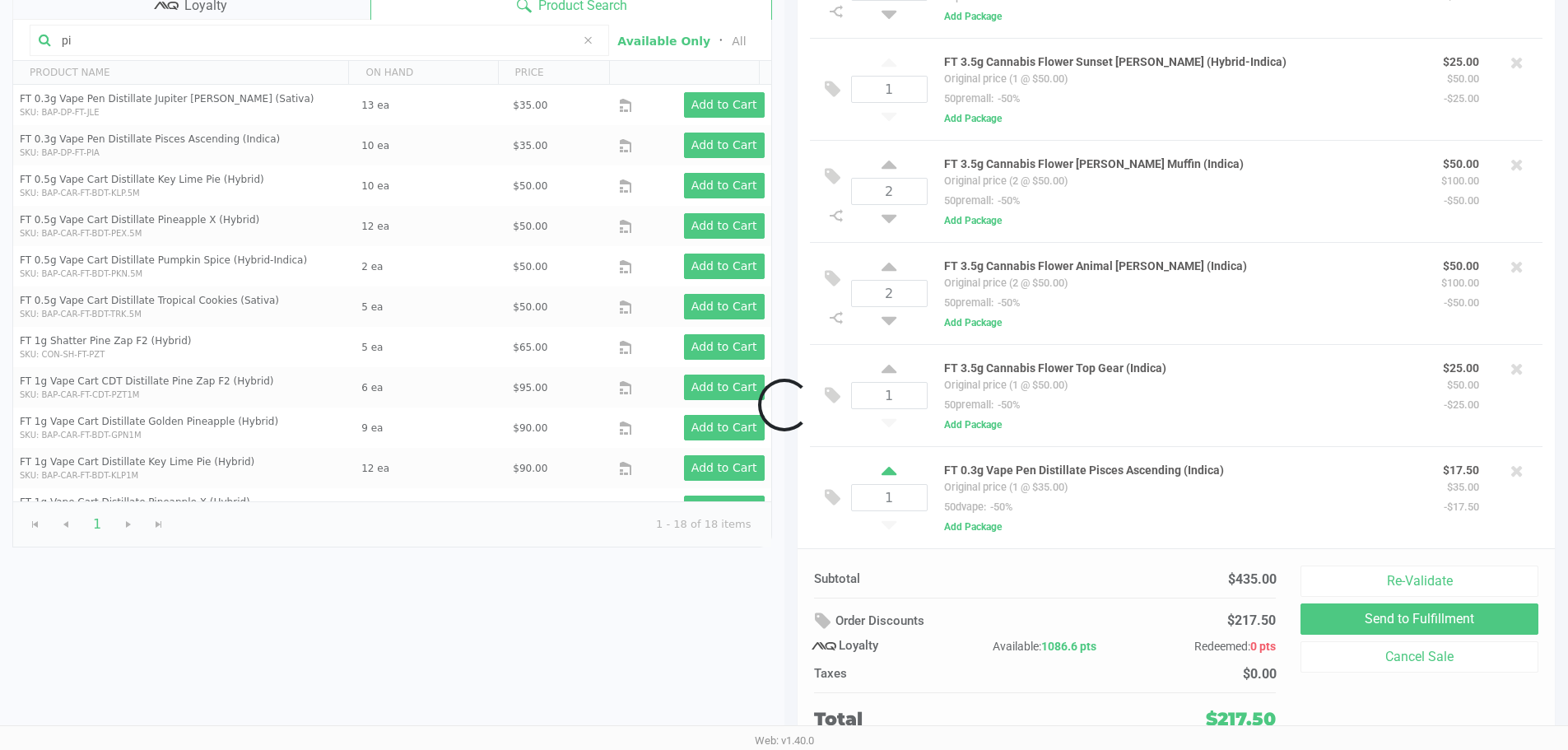
scroll to position [27, 0]
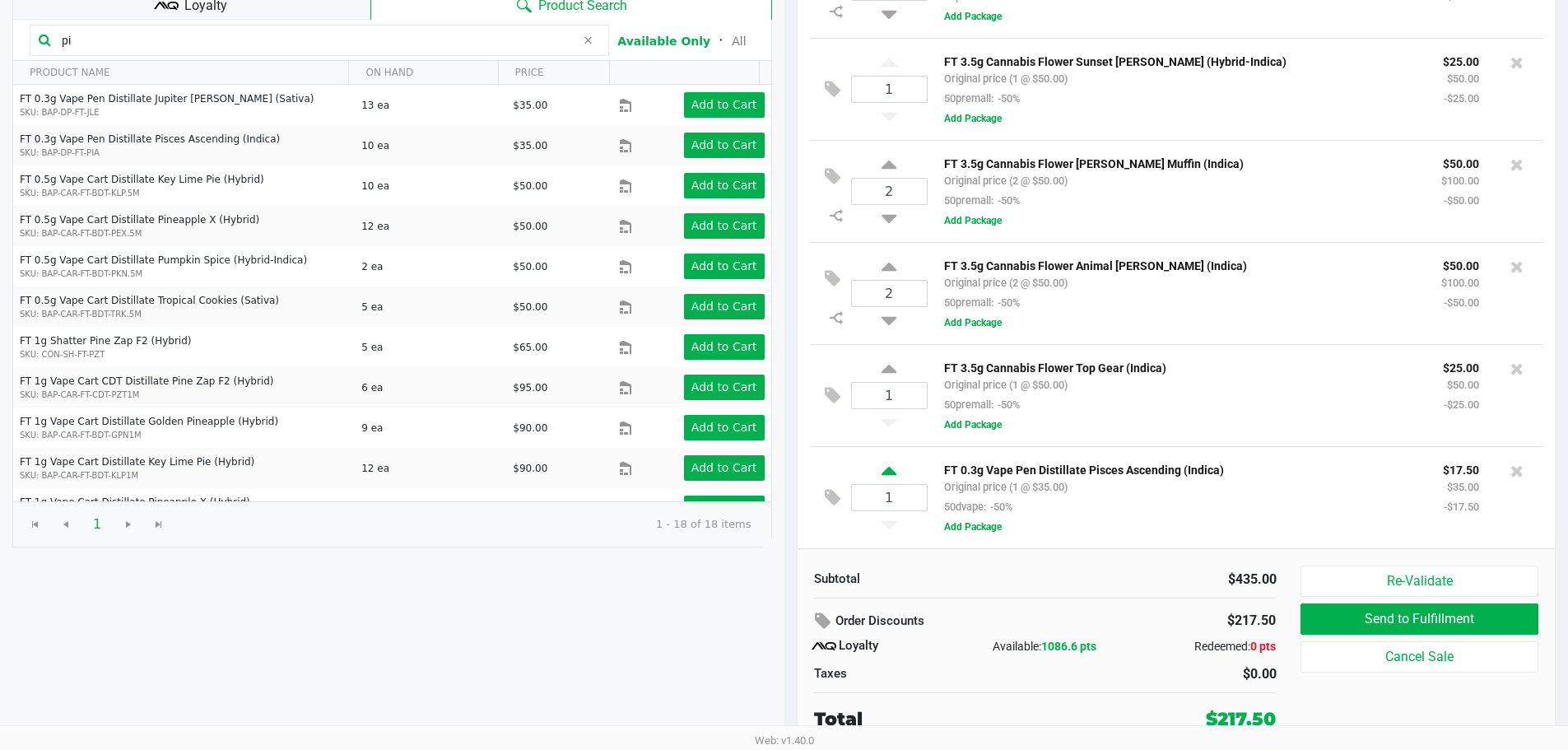
click at [889, 467] on icon at bounding box center [889, 474] width 15 height 21
type input "2"
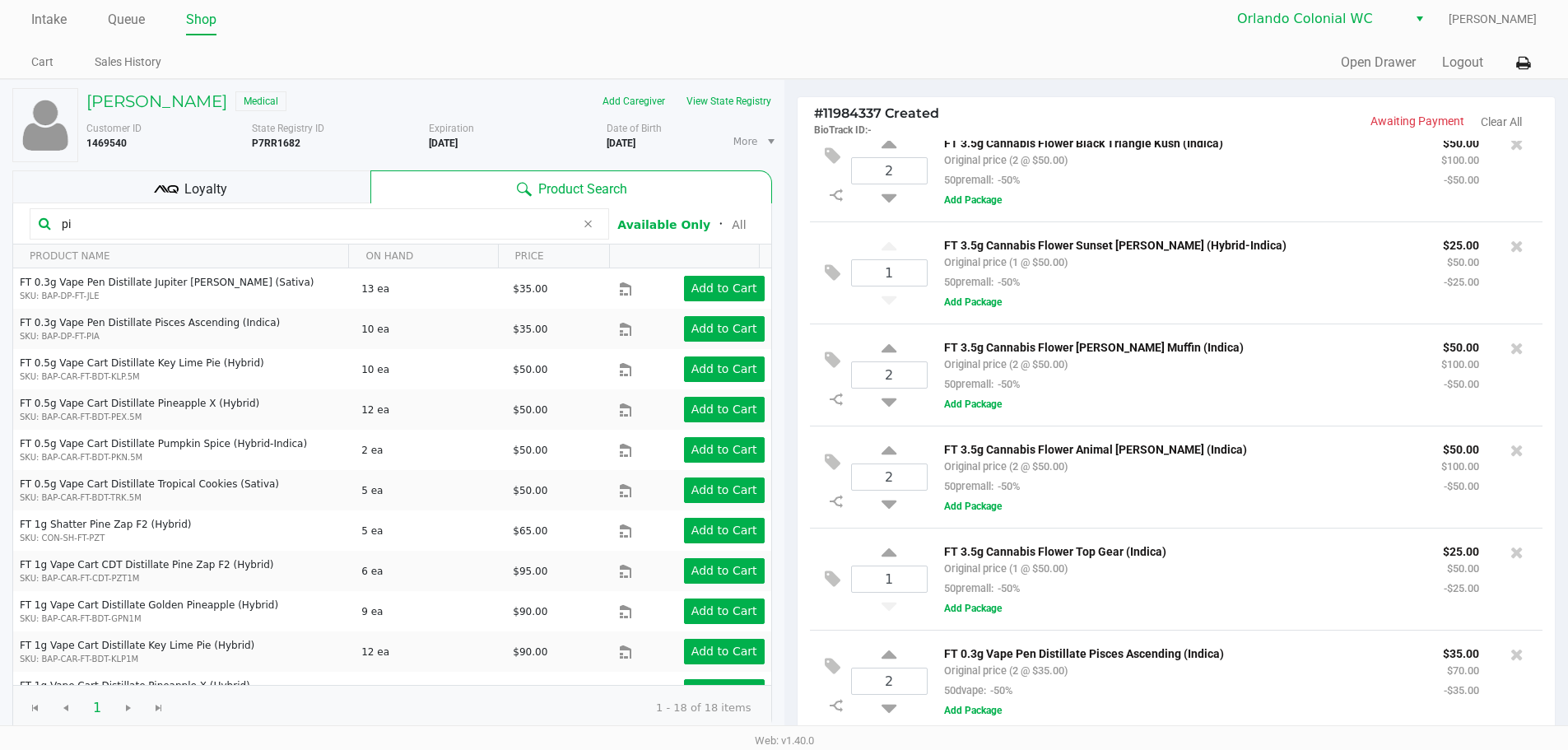
scroll to position [0, 0]
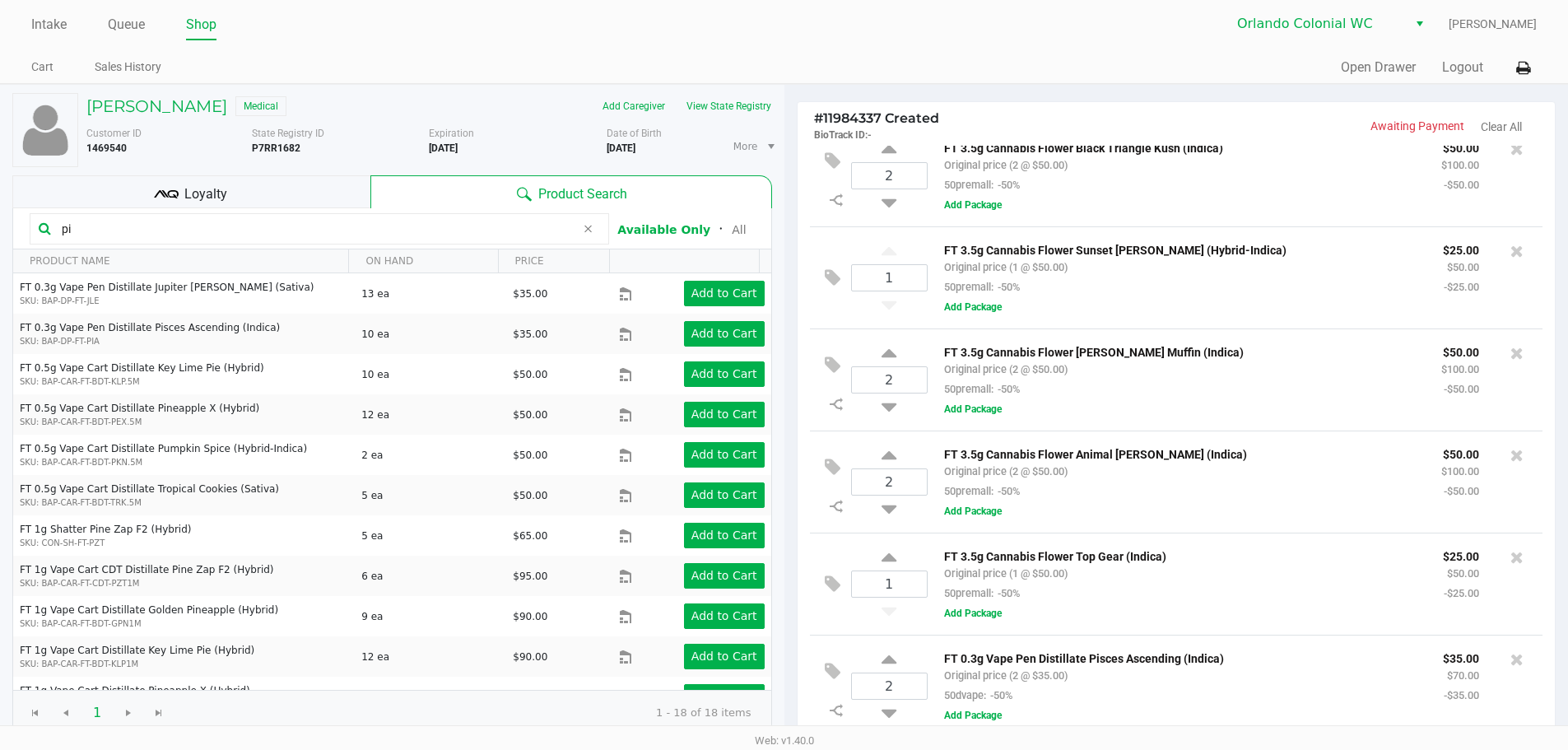
click at [168, 230] on input "pi" at bounding box center [314, 229] width 520 height 25
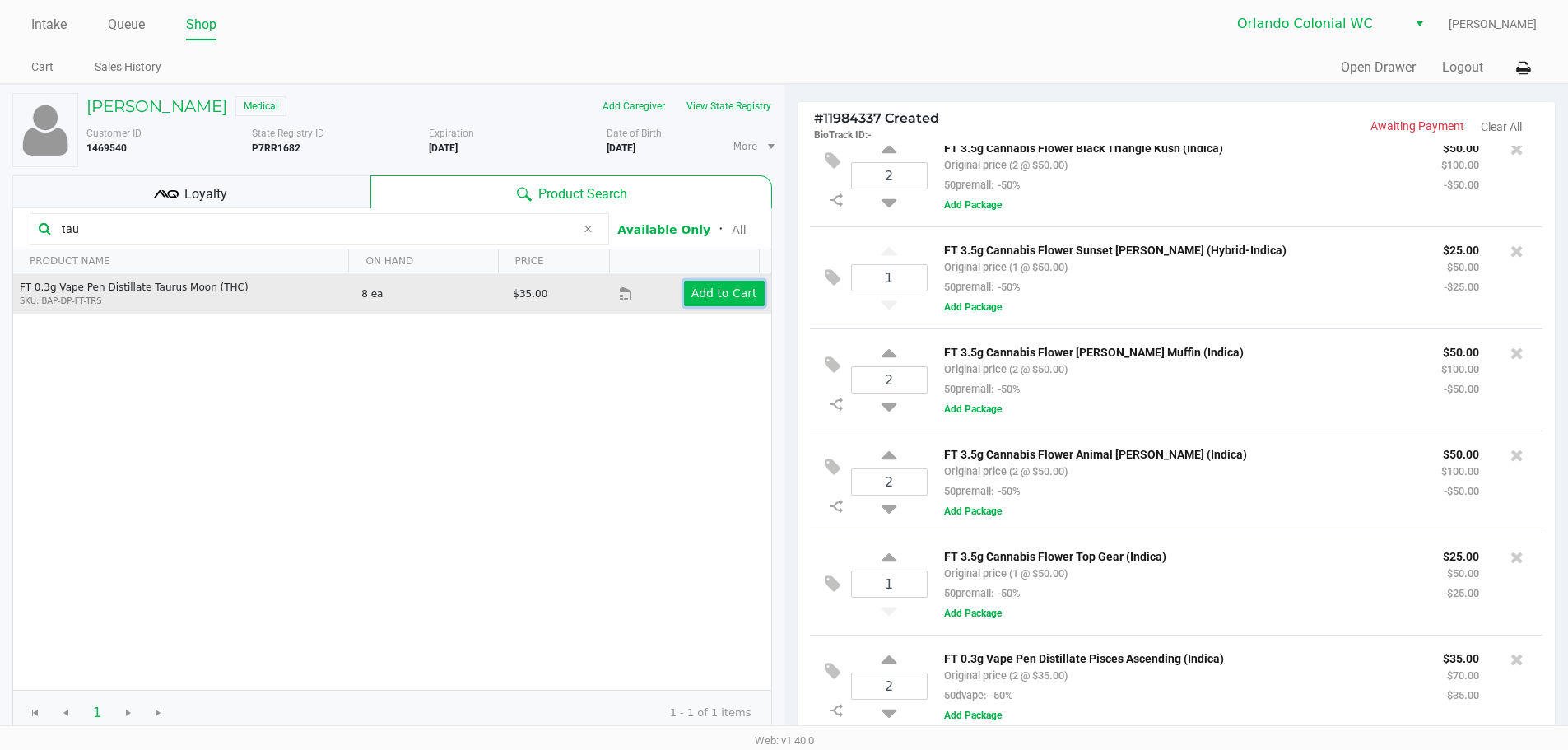
click at [706, 292] on app-button-loader "Add to Cart" at bounding box center [723, 293] width 66 height 13
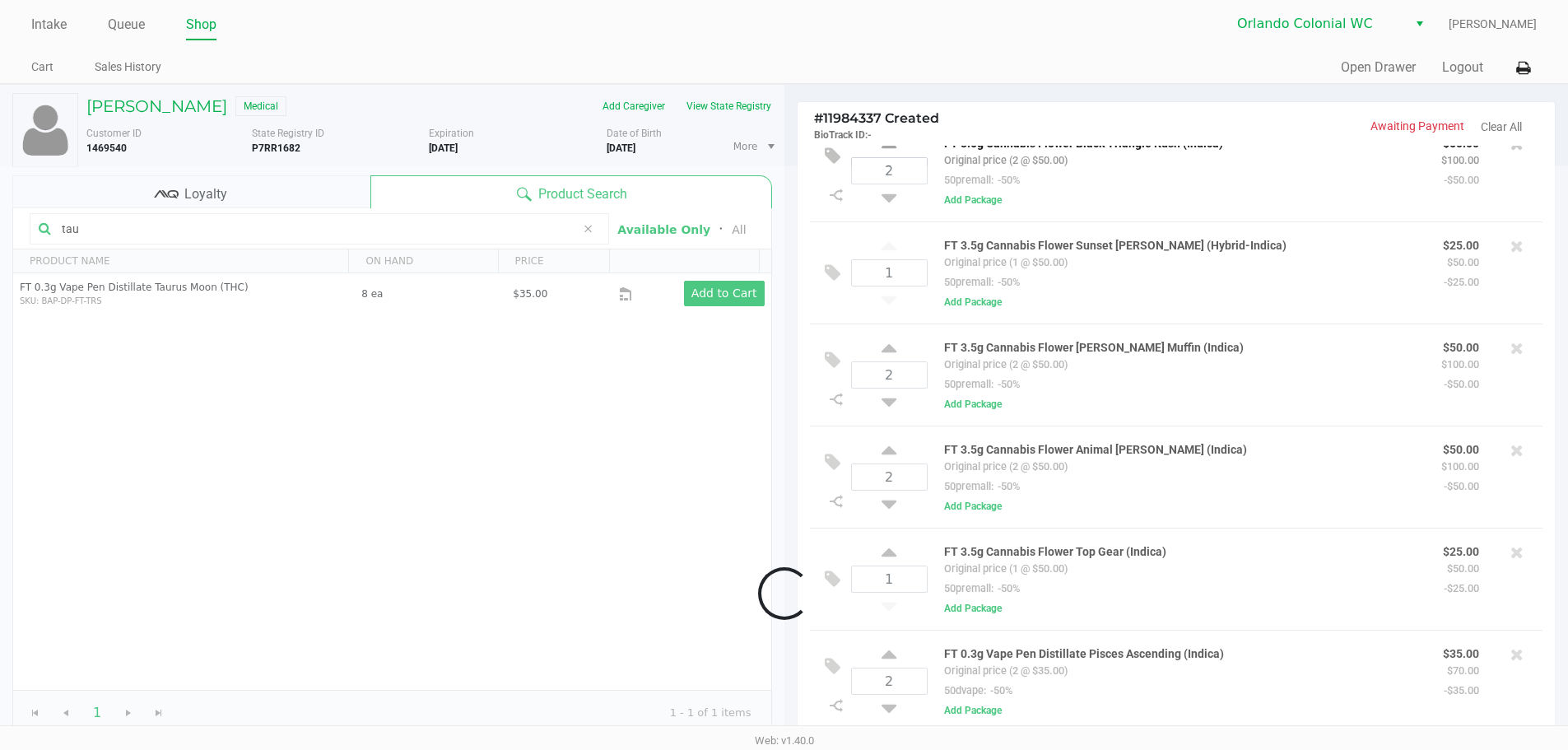
scroll to position [129, 0]
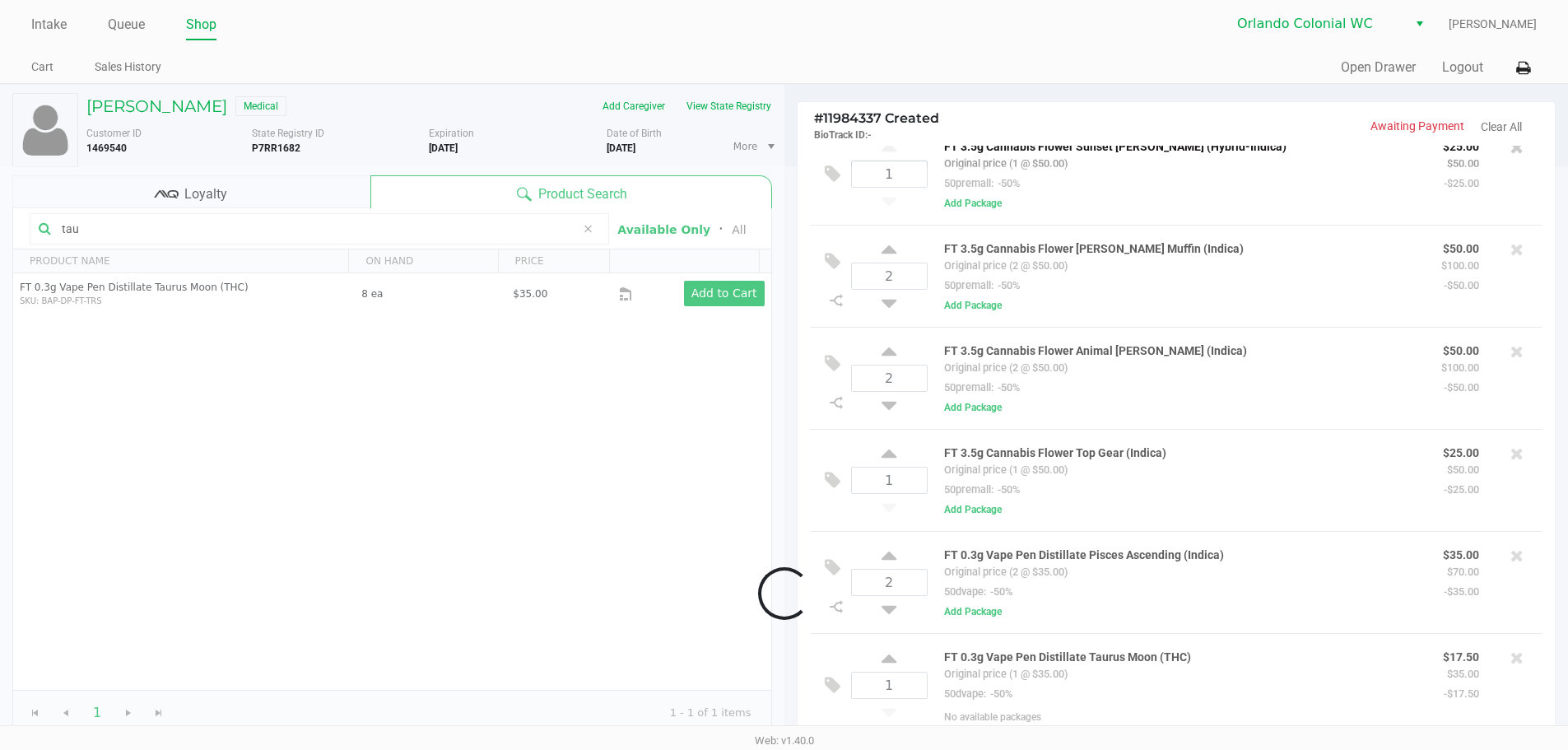
click at [191, 220] on input "tau" at bounding box center [314, 229] width 520 height 25
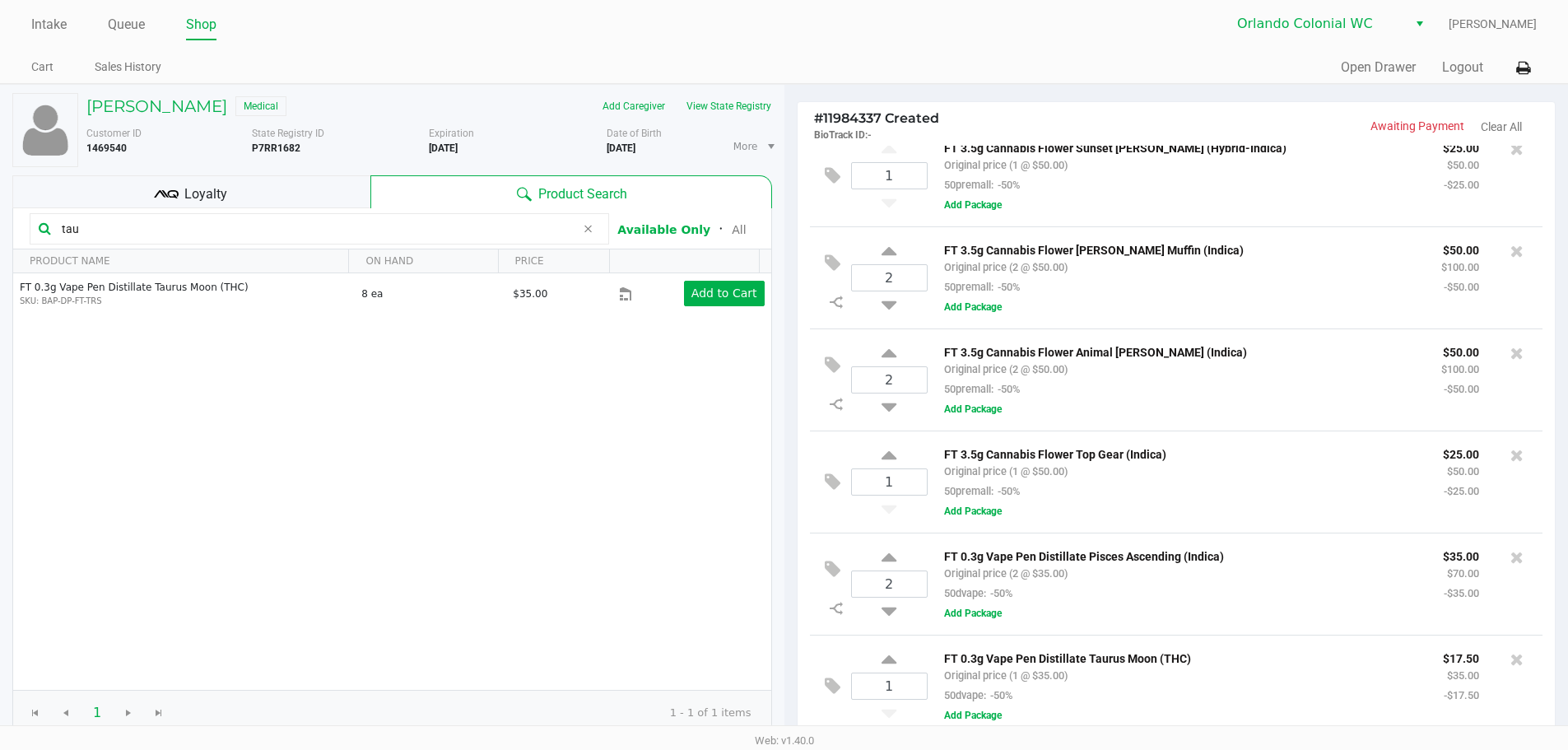
click at [191, 220] on input "tau" at bounding box center [314, 229] width 520 height 25
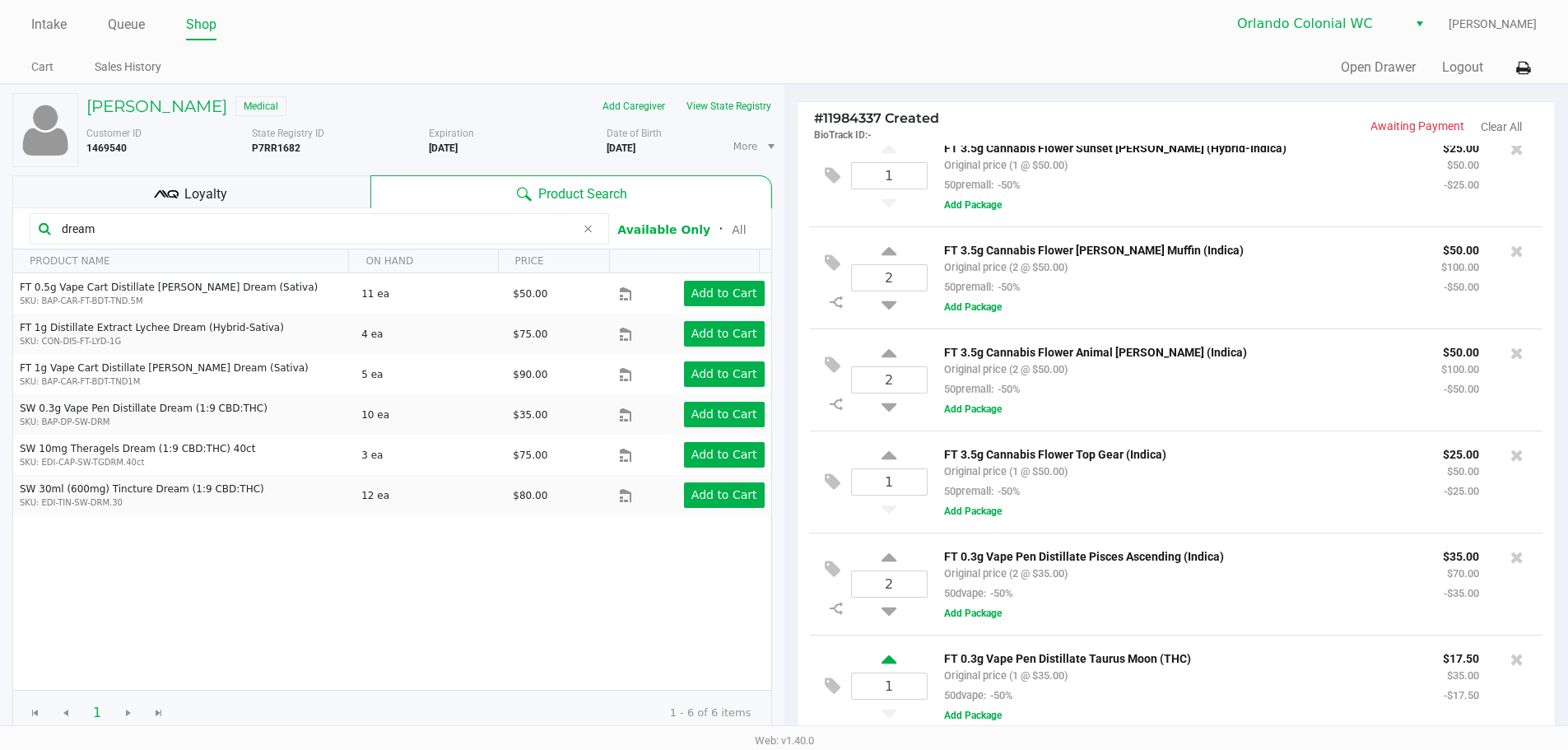
type input "dream"
click at [887, 655] on icon at bounding box center [889, 662] width 15 height 21
type input "2"
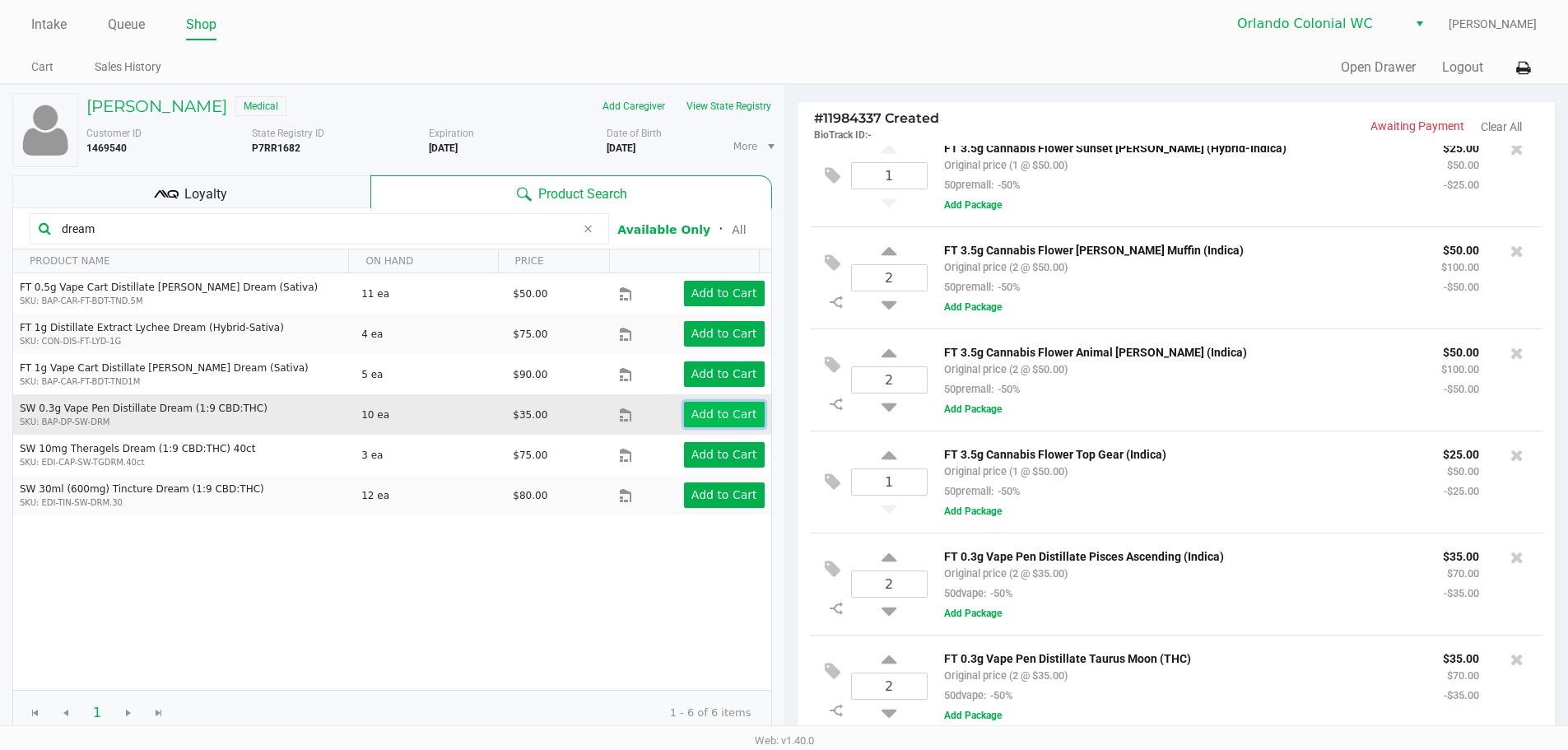
click at [743, 414] on app-button-loader "Add to Cart" at bounding box center [723, 414] width 66 height 13
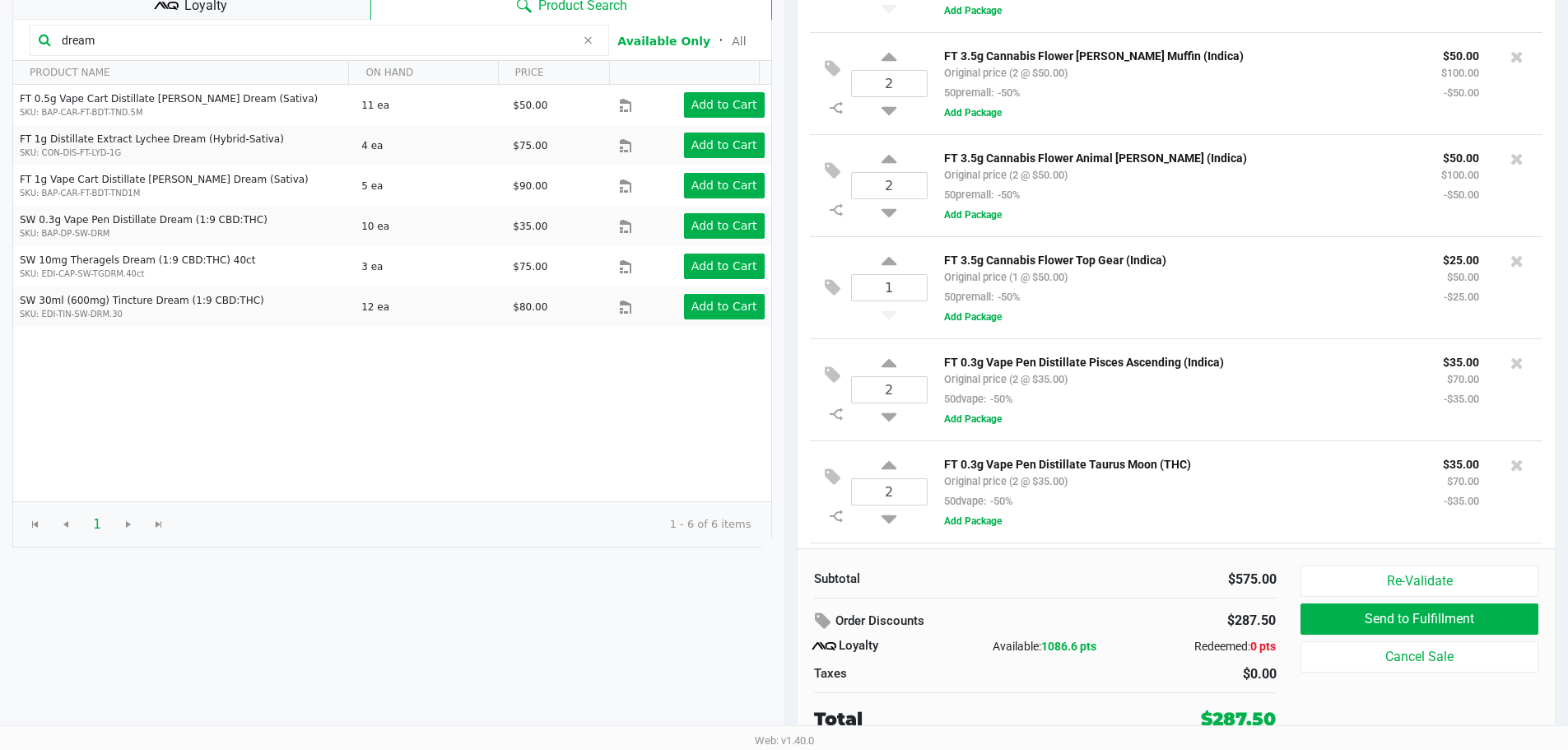
scroll to position [232, 0]
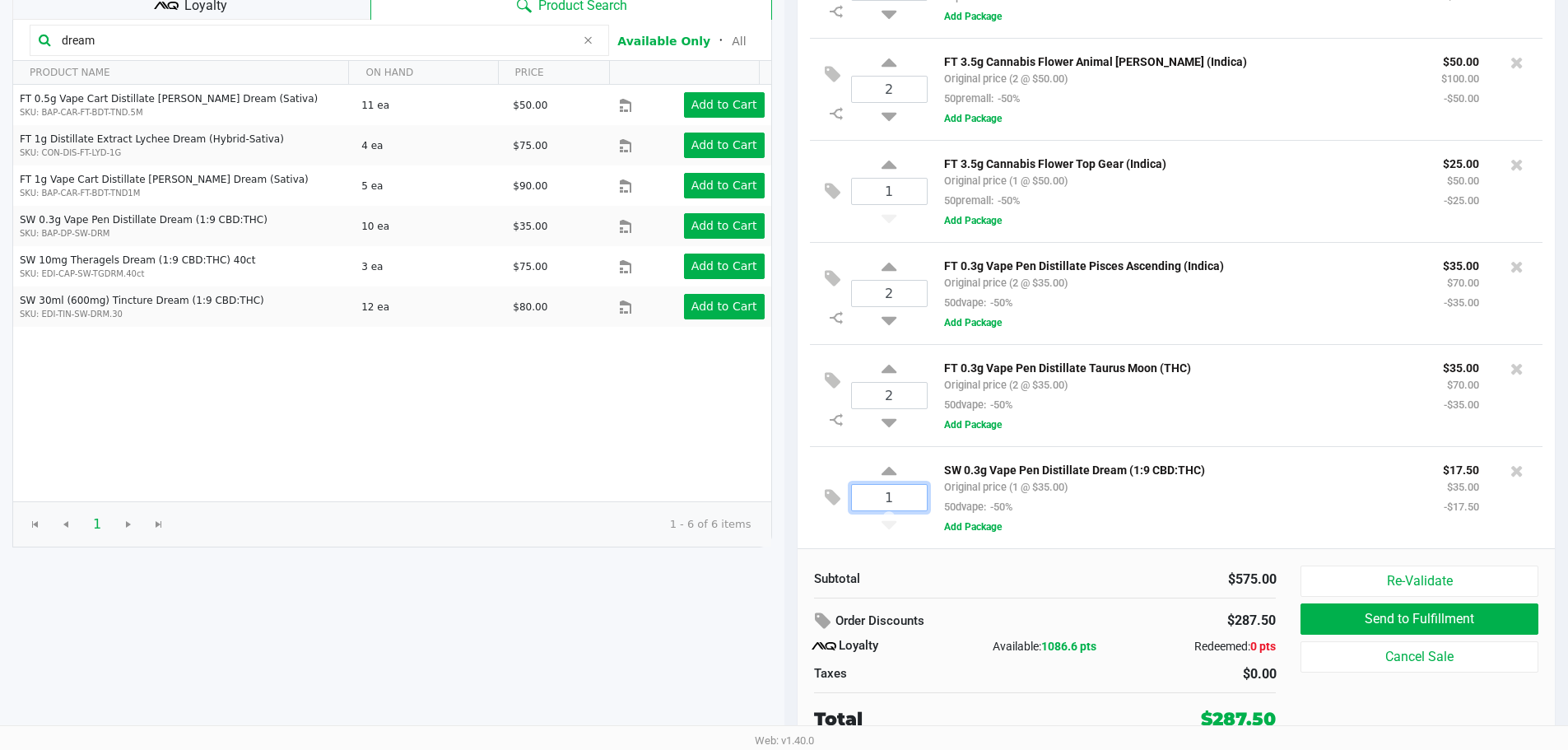
click at [894, 509] on input "1" at bounding box center [889, 497] width 75 height 26
type input "4"
click at [1063, 524] on div "HANNAH DYER Medical Add Caregiver View State Registry Customer ID 1469540 State…" at bounding box center [784, 323] width 1568 height 855
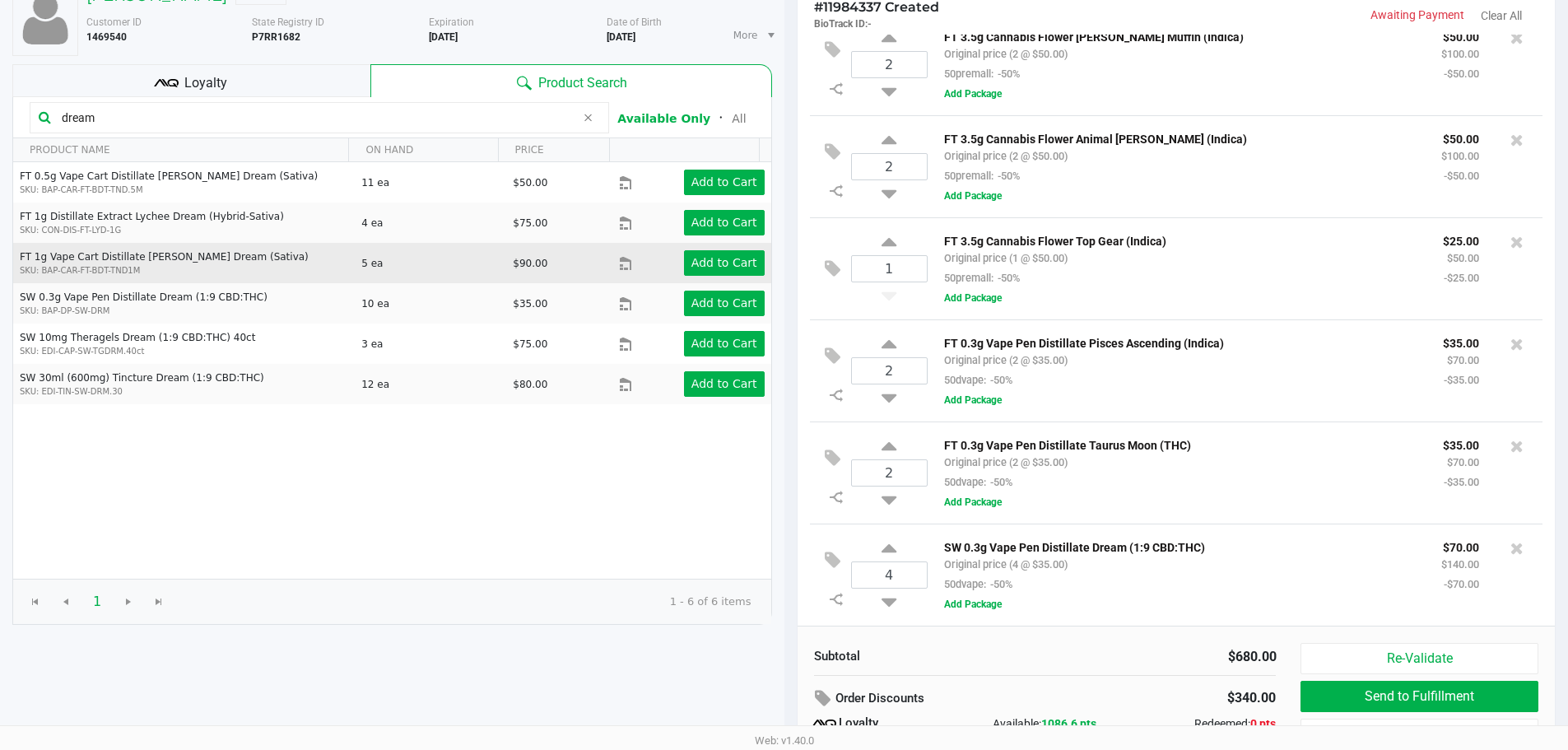
scroll to position [0, 0]
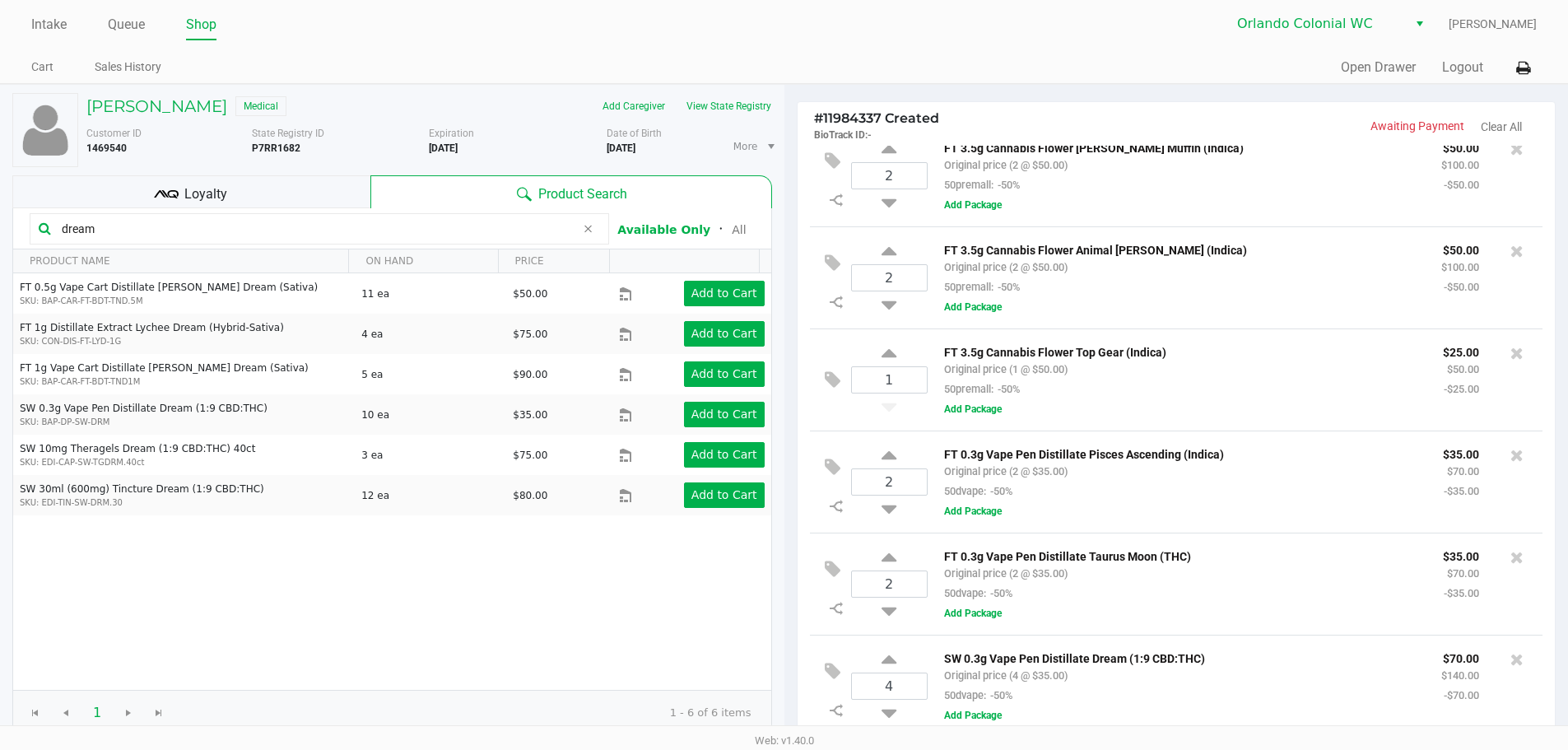
click at [194, 224] on input "dream" at bounding box center [314, 229] width 520 height 25
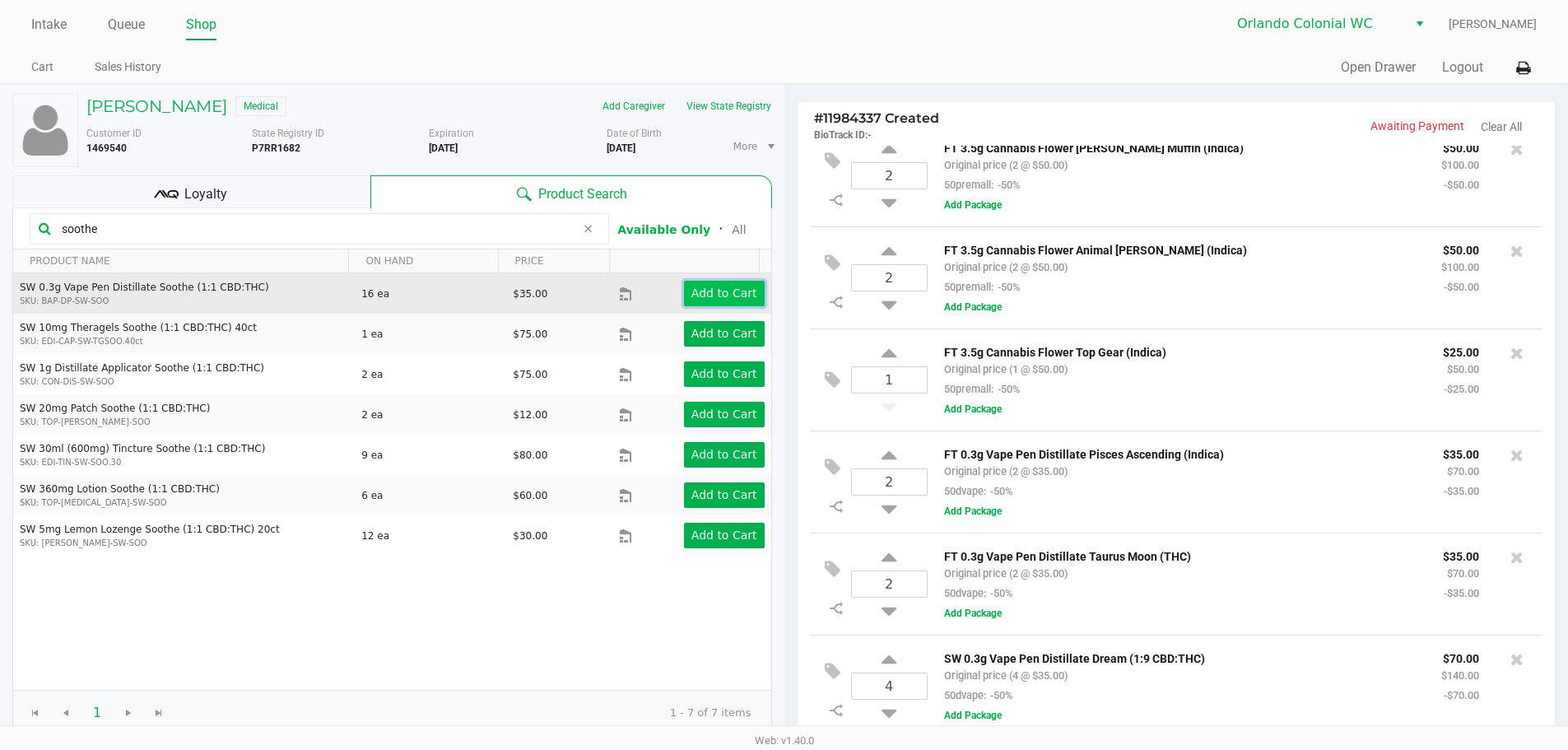
click at [702, 303] on button "Add to Cart" at bounding box center [723, 293] width 80 height 26
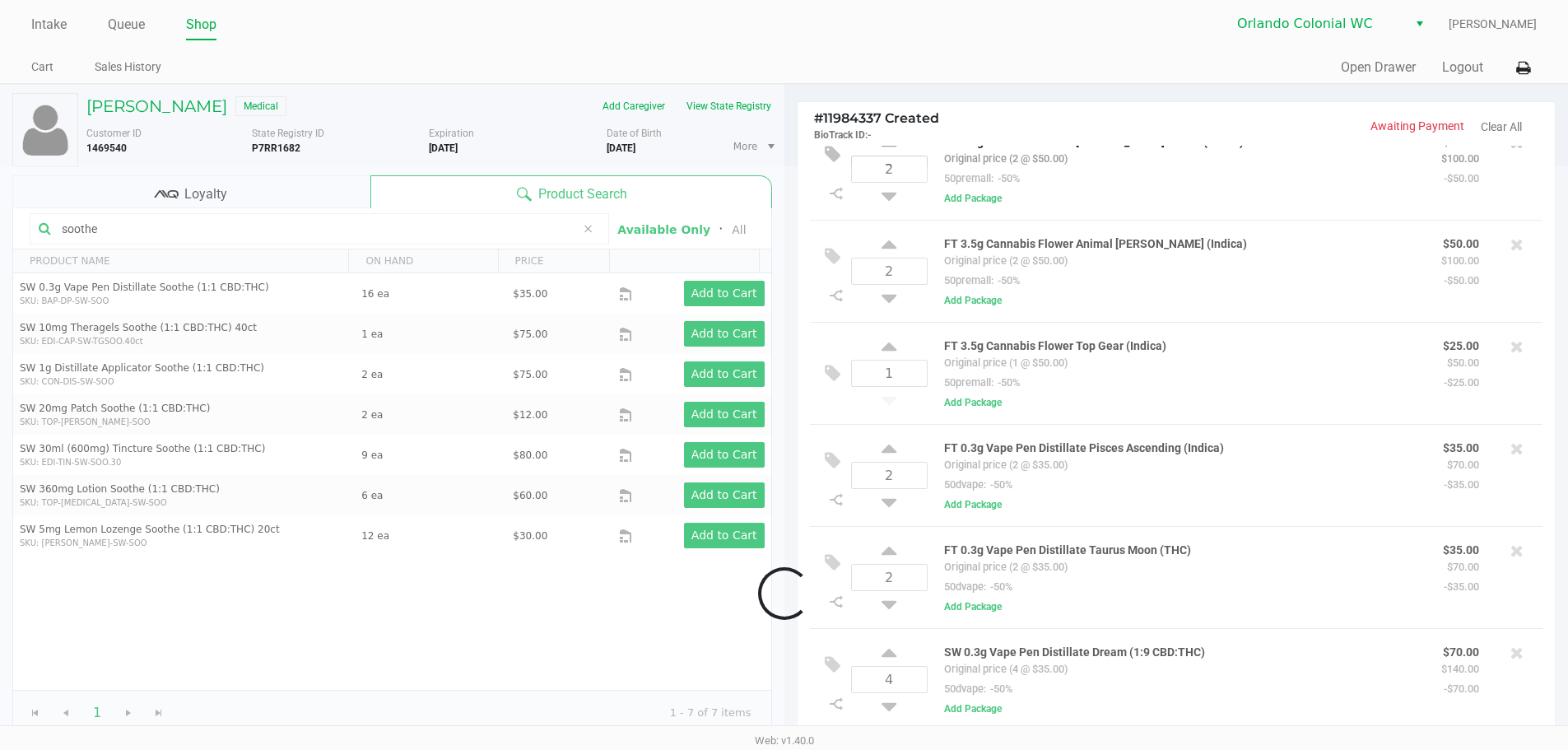
scroll to position [335, 0]
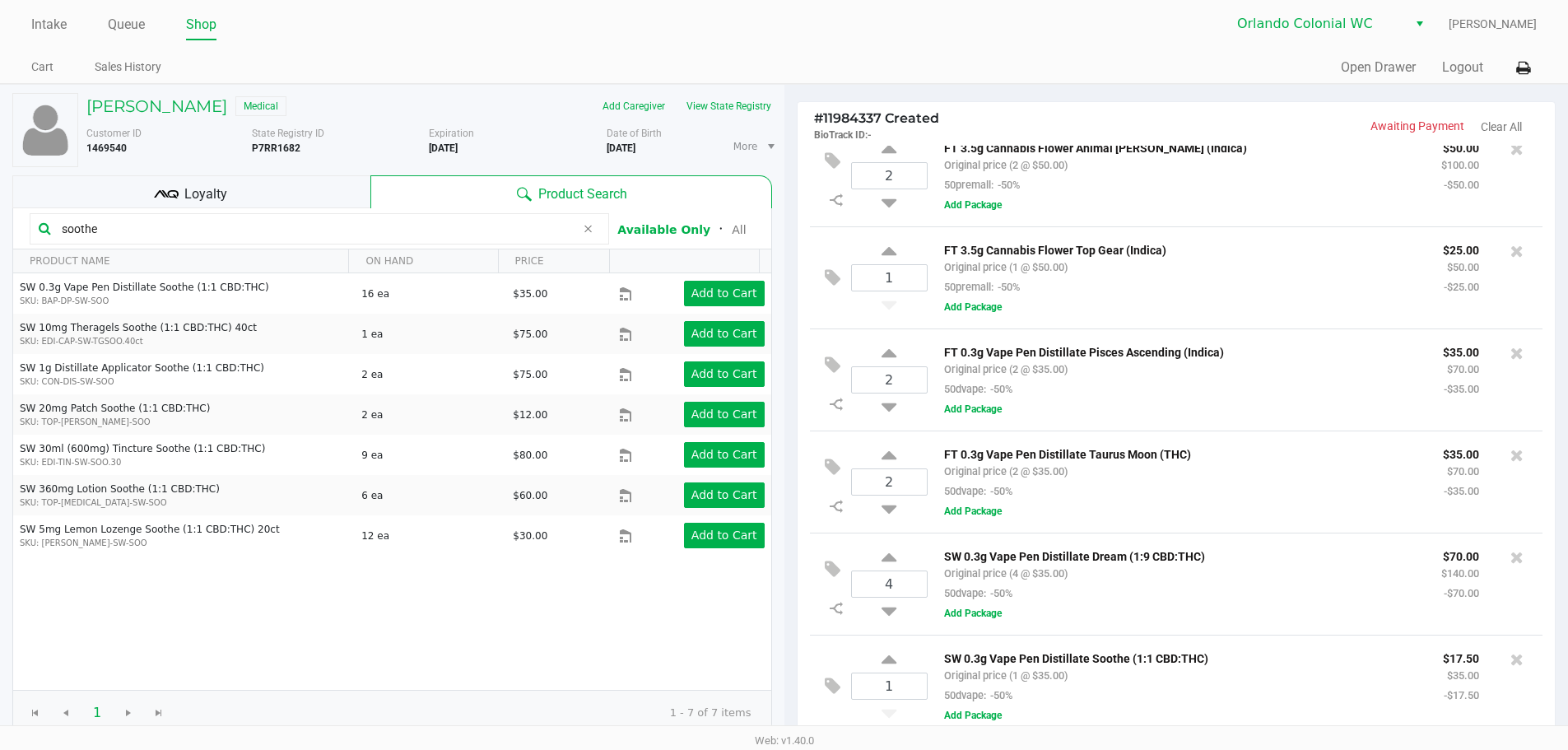
drag, startPoint x: 237, startPoint y: 251, endPoint x: 239, endPoint y: 224, distance: 27.1
click at [237, 249] on kendo-grid "soothe Available Only ᛫ All PRODUCT NAME ON HAND PRICE SW 0.3g Vape Pen Distill…" at bounding box center [392, 472] width 760 height 528
click at [239, 224] on input "soothe" at bounding box center [314, 229] width 520 height 25
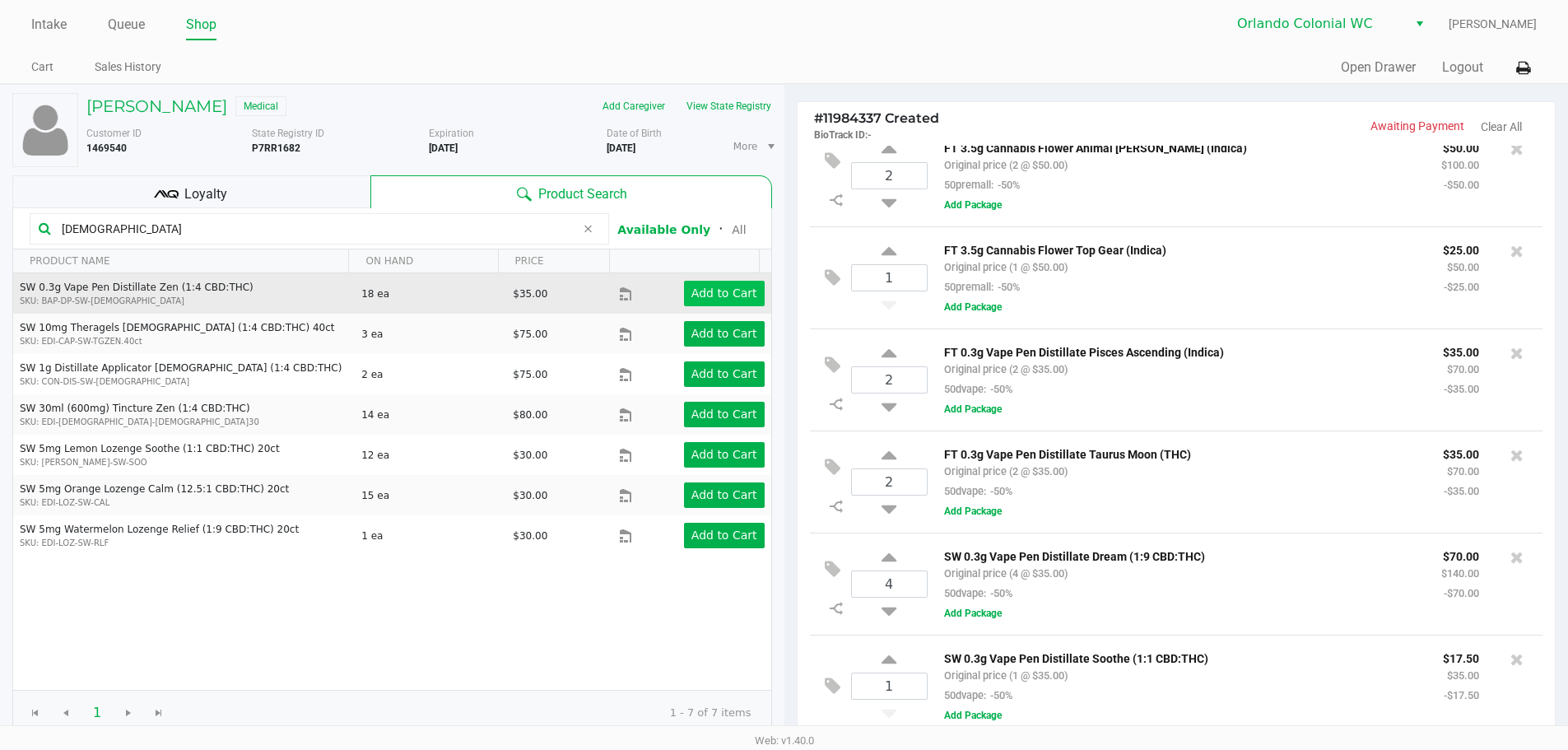
type input "zen"
click at [735, 288] on app-button-loader "Add to Cart" at bounding box center [723, 293] width 66 height 13
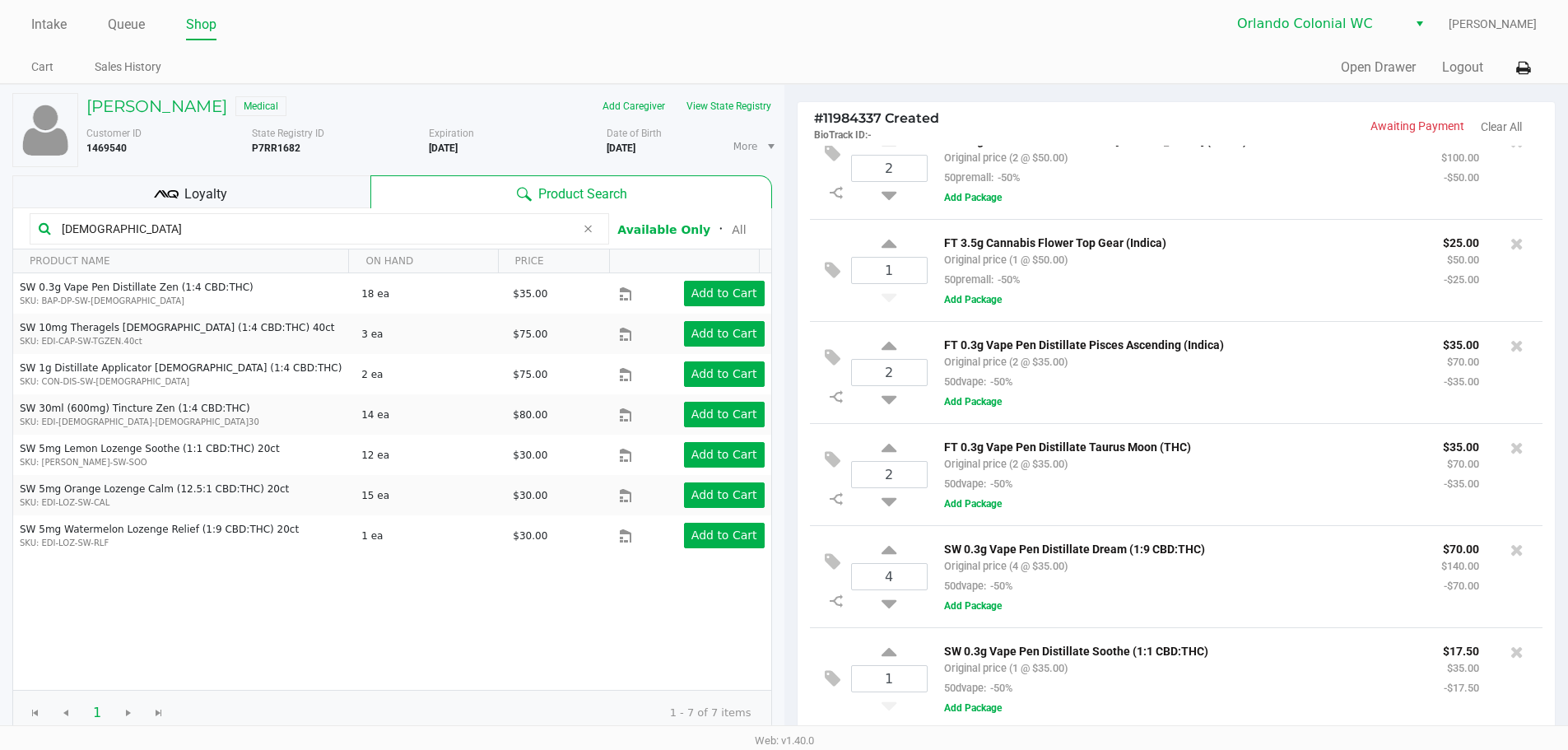
scroll to position [438, 0]
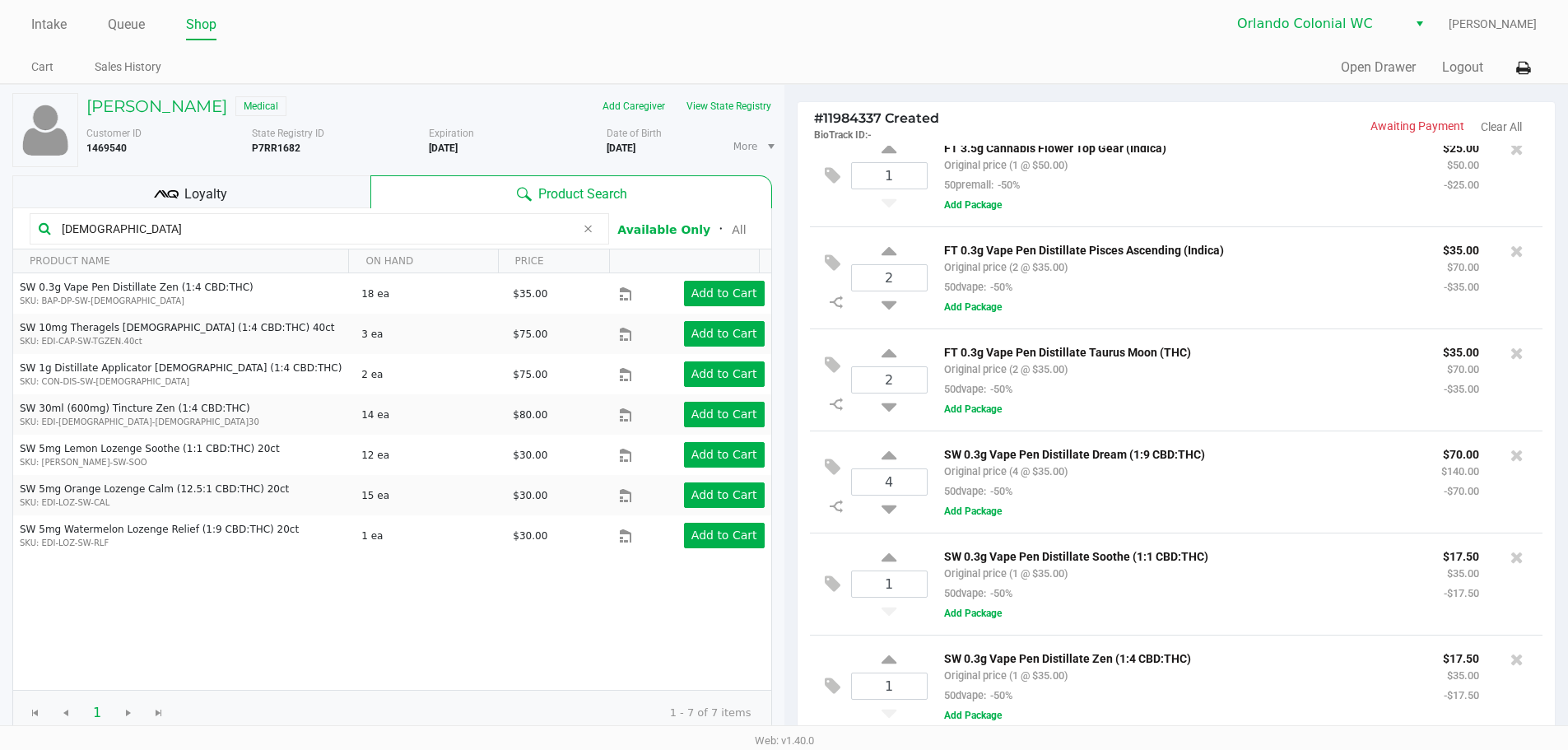
drag, startPoint x: 151, startPoint y: 192, endPoint x: 173, endPoint y: 188, distance: 22.4
click at [153, 191] on div "Loyalty" at bounding box center [192, 192] width 358 height 33
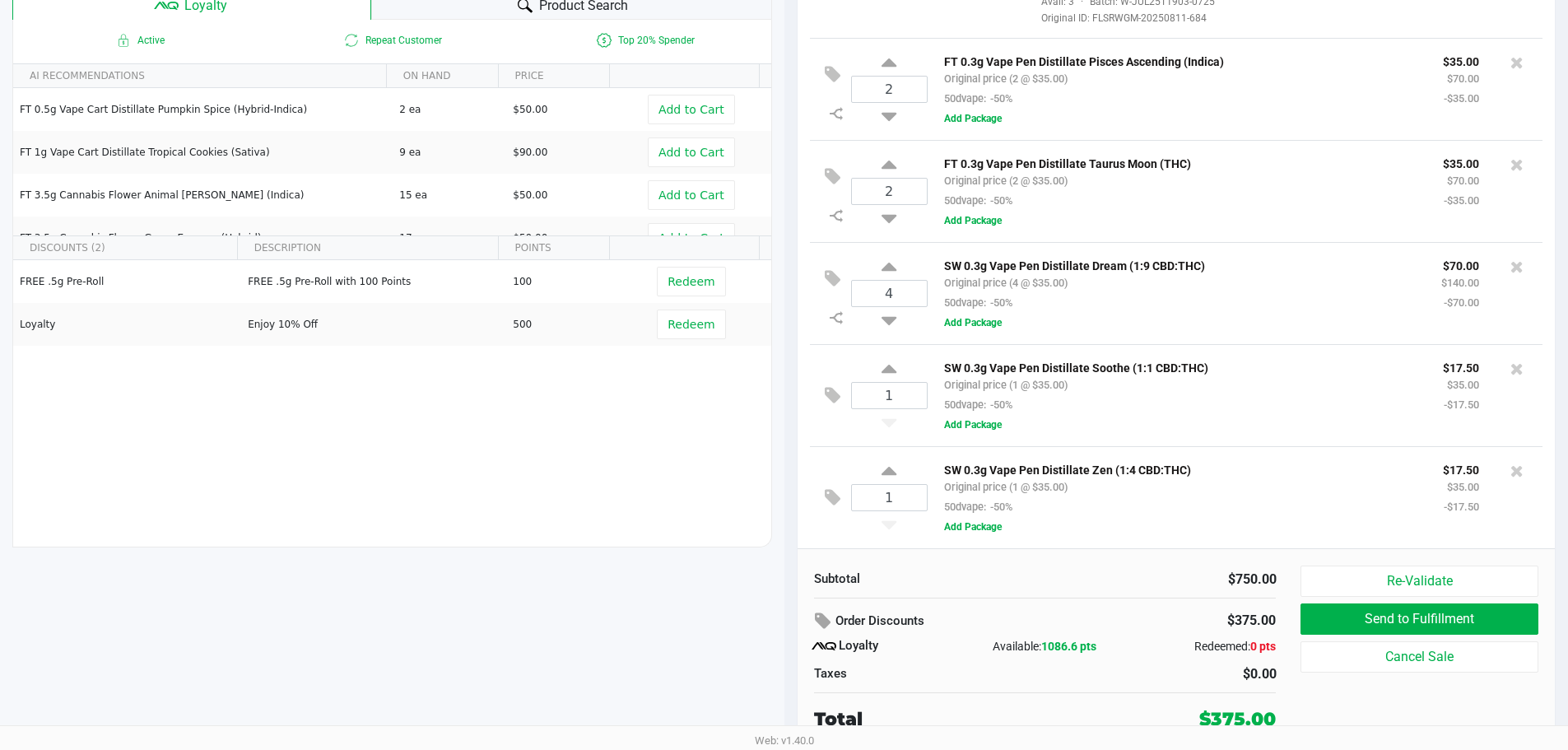
scroll to position [701, 0]
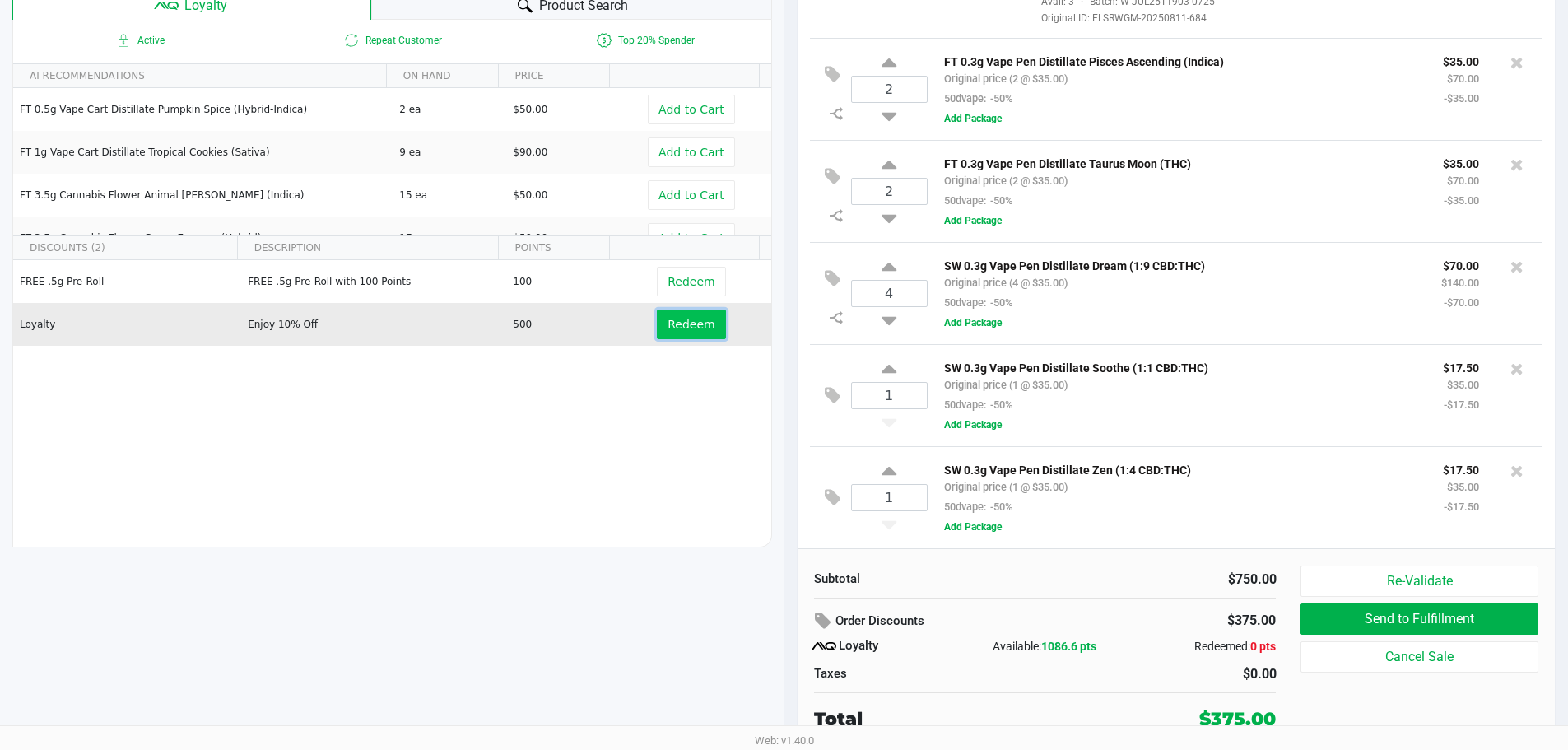
click at [673, 338] on button "Redeem" at bounding box center [691, 324] width 68 height 30
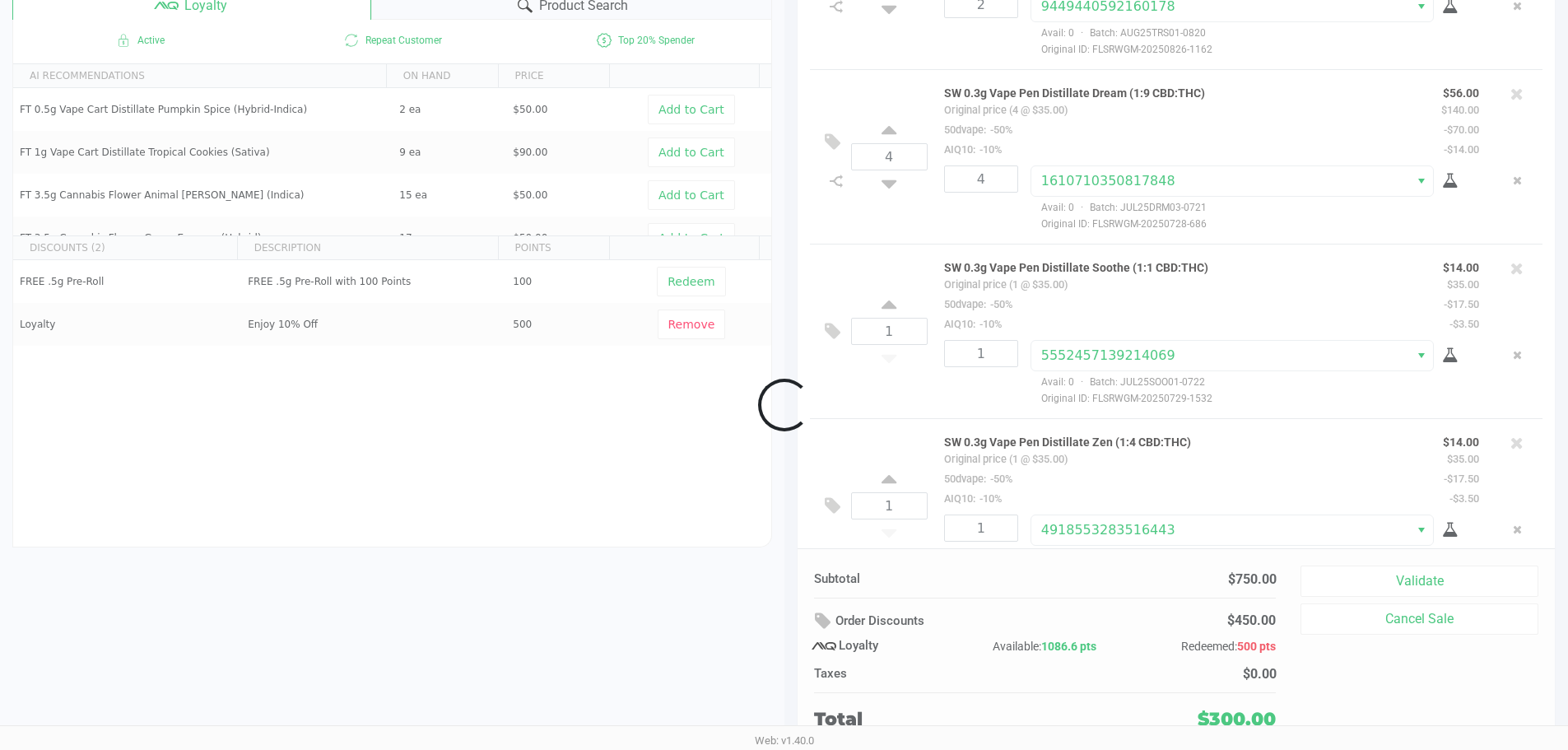
scroll to position [1235, 0]
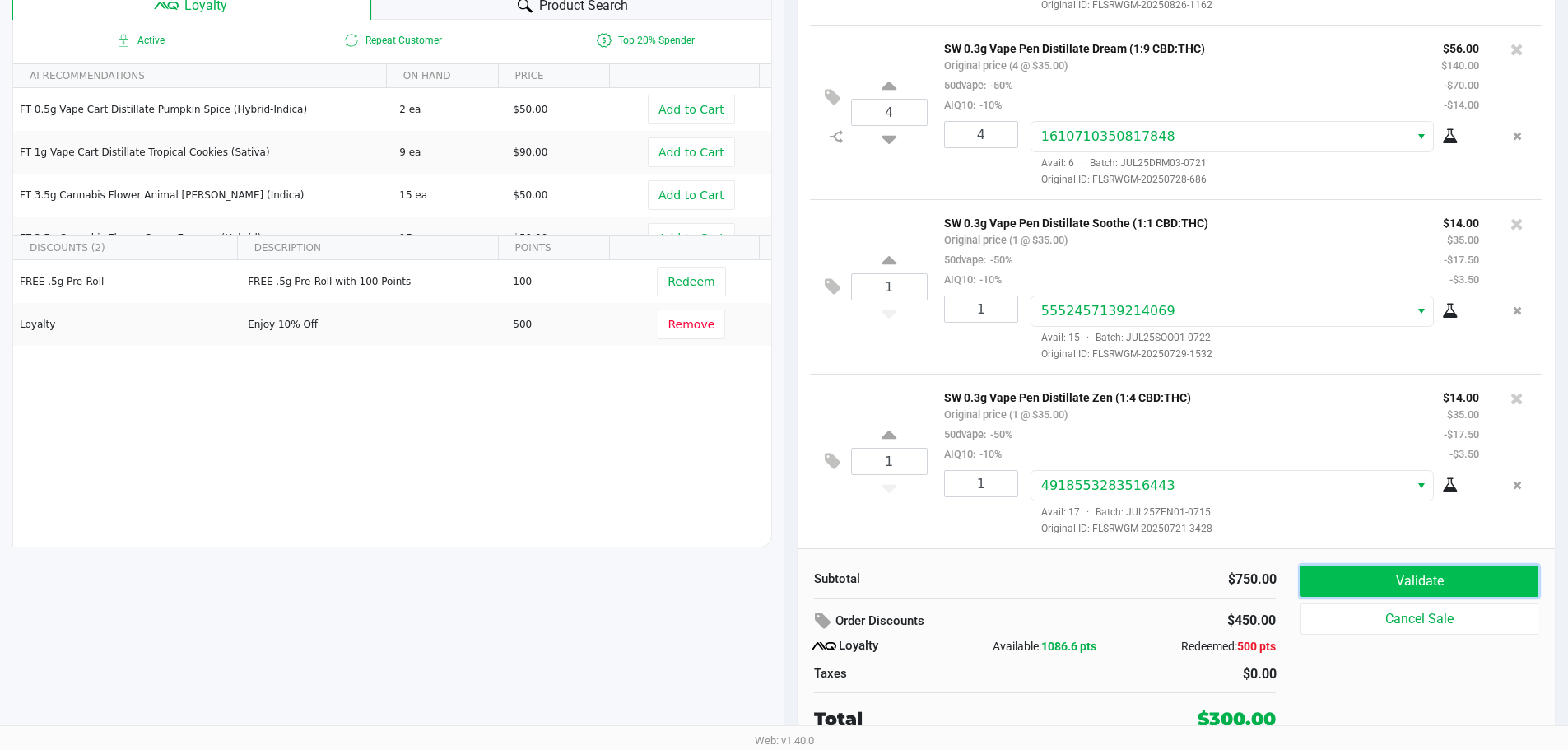
click at [1386, 587] on button "Validate" at bounding box center [1419, 582] width 237 height 32
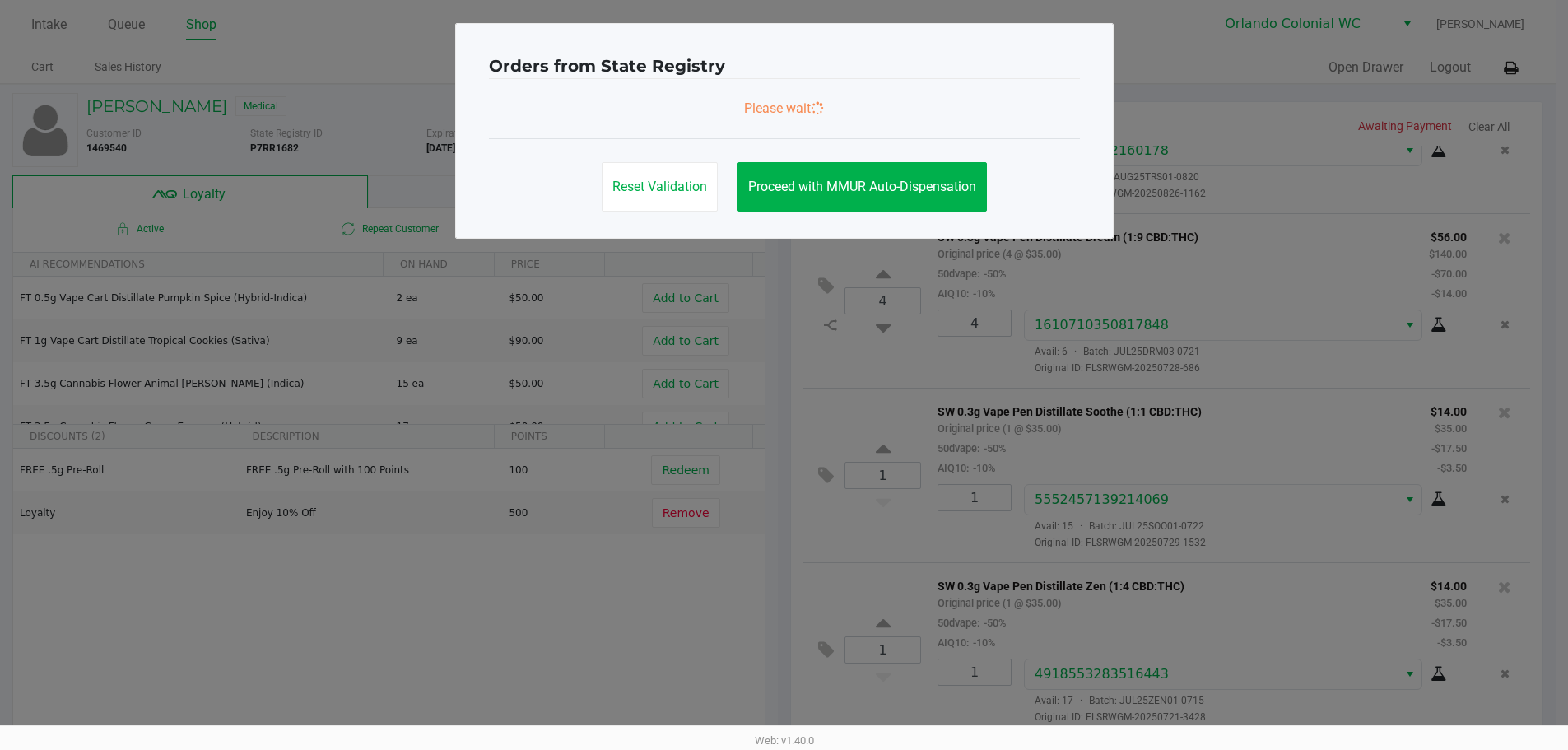
scroll to position [0, 0]
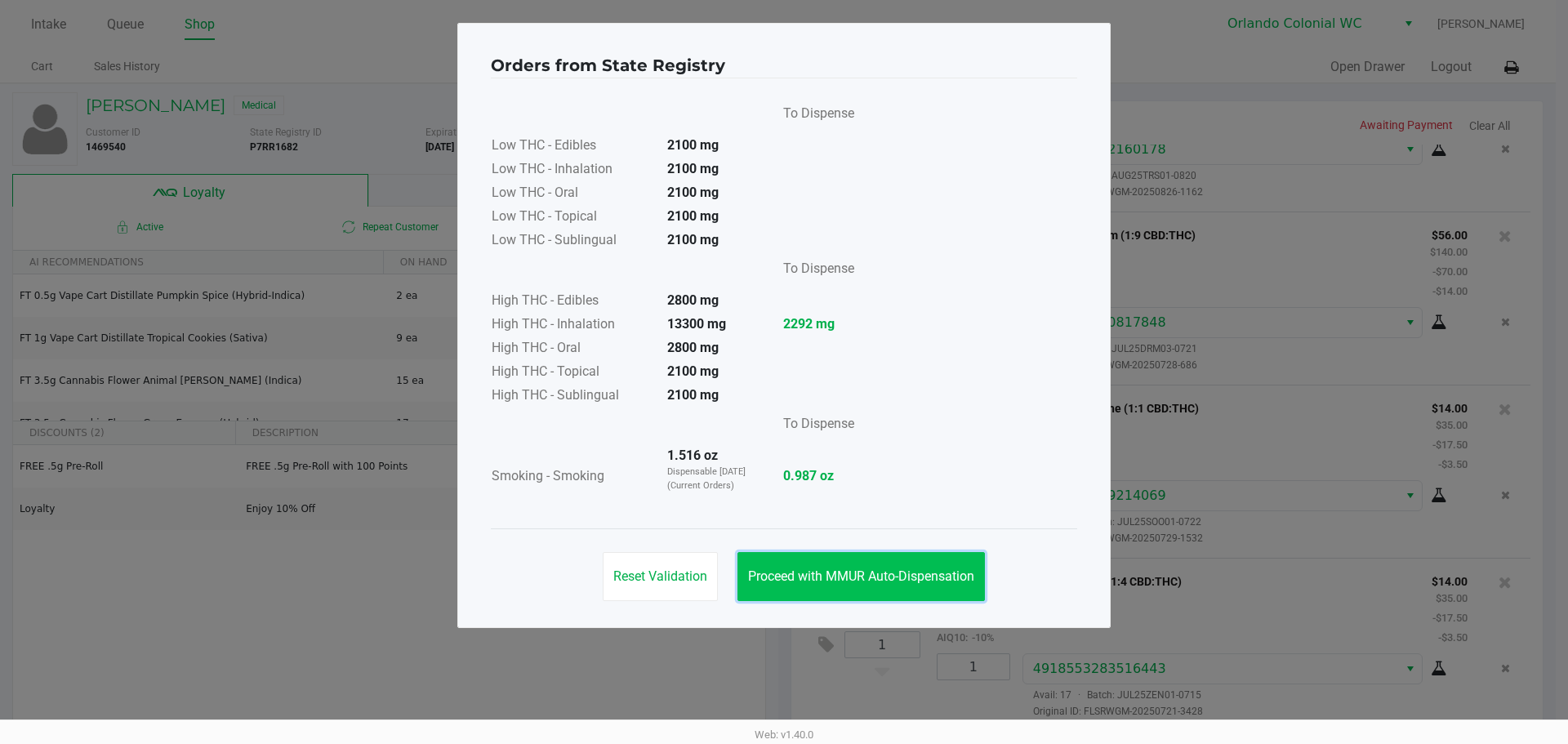
drag, startPoint x: 851, startPoint y: 578, endPoint x: 943, endPoint y: 537, distance: 100.7
click at [852, 576] on span "Proceed with MMUR Auto-Dispensation" at bounding box center [861, 575] width 226 height 16
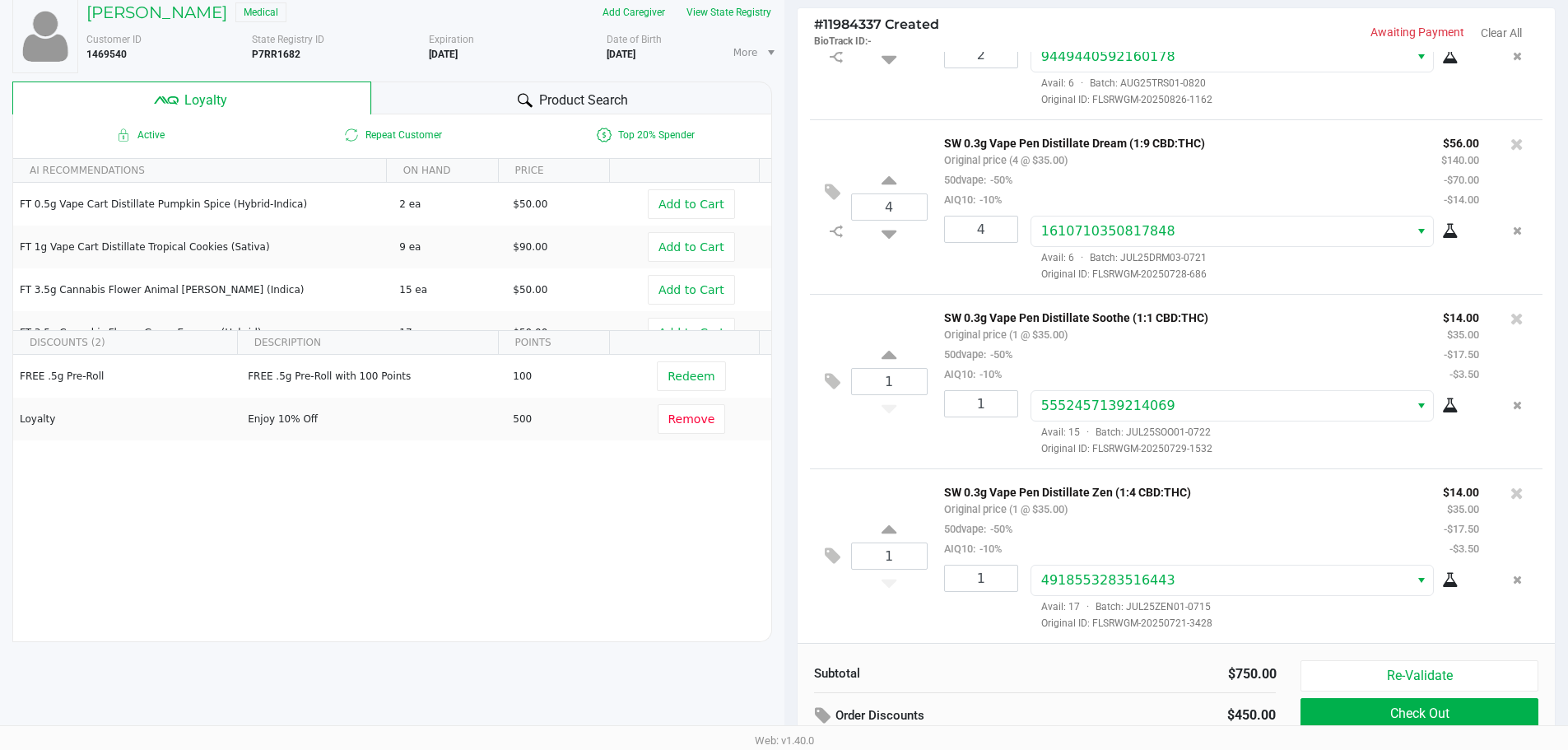
scroll to position [188, 0]
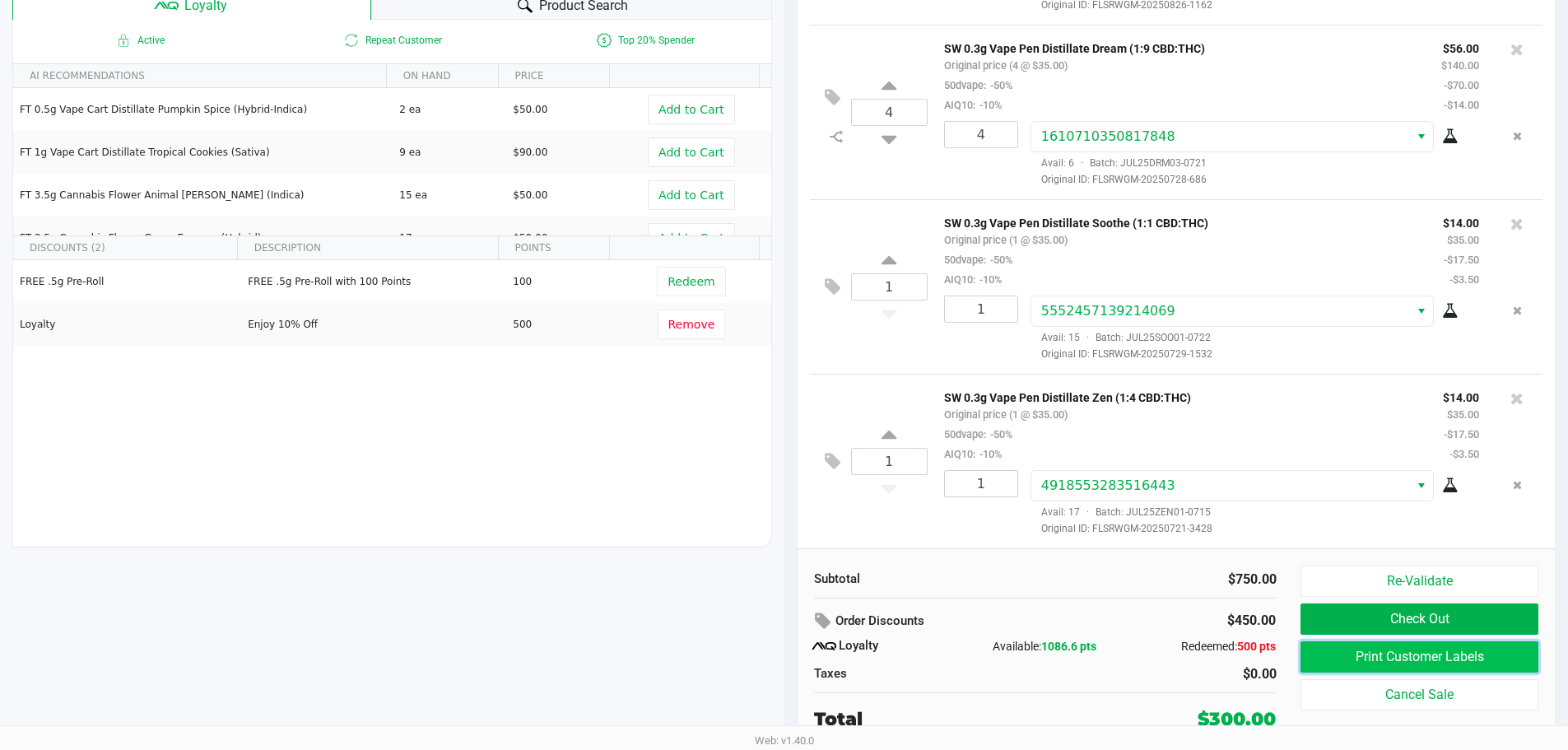
click at [1400, 659] on button "Print Customer Labels" at bounding box center [1419, 657] width 237 height 32
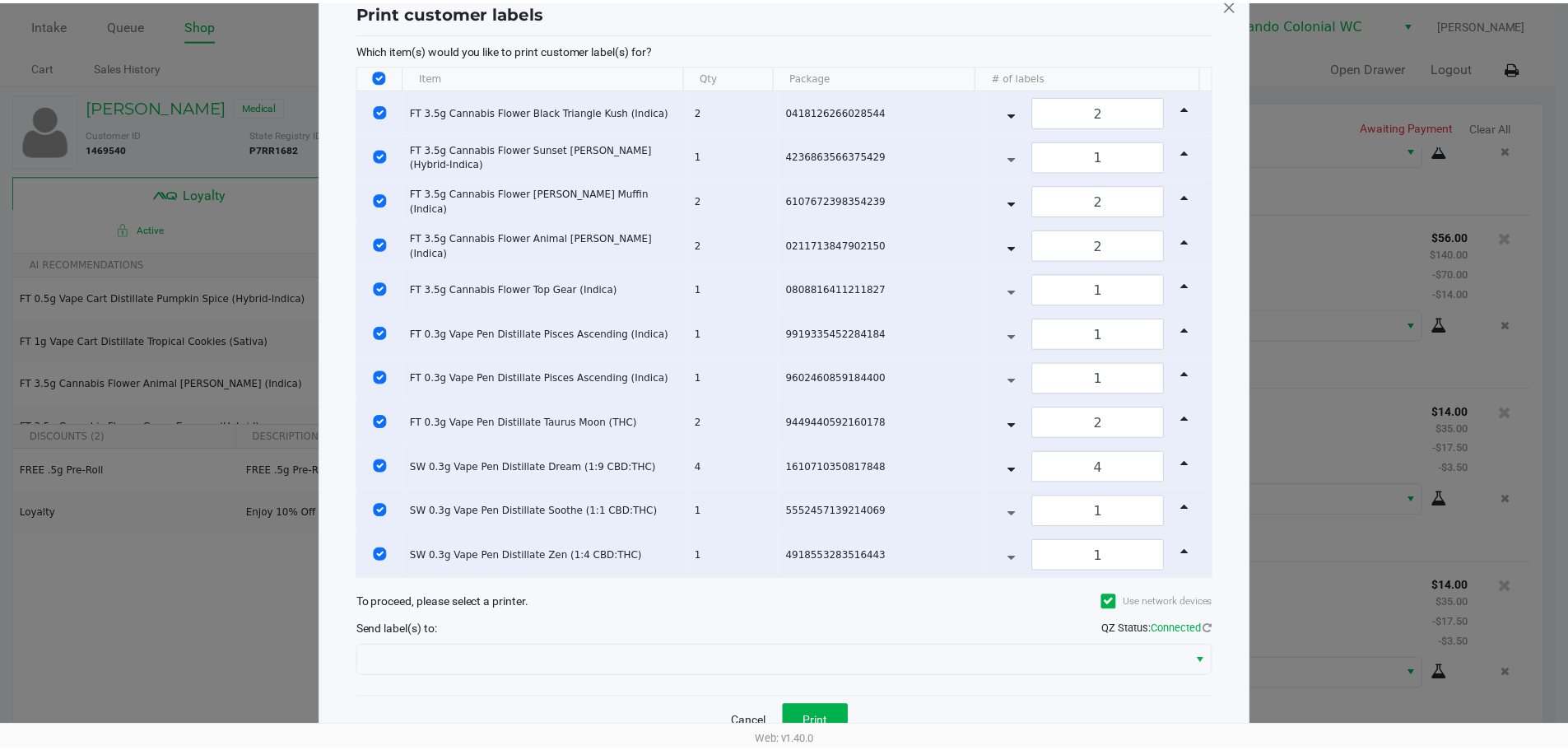
scroll to position [85, 0]
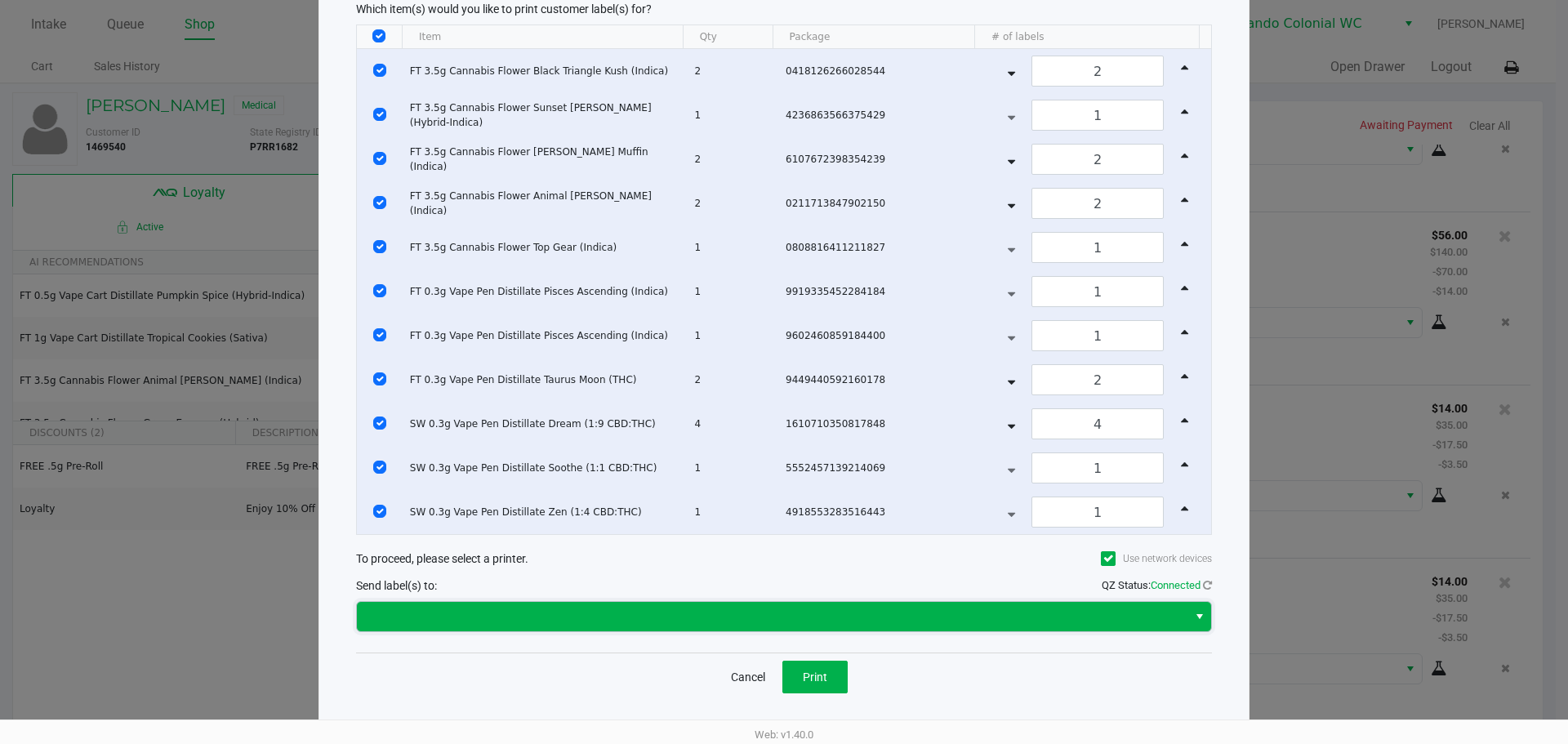
click at [567, 607] on span at bounding box center [771, 616] width 811 height 20
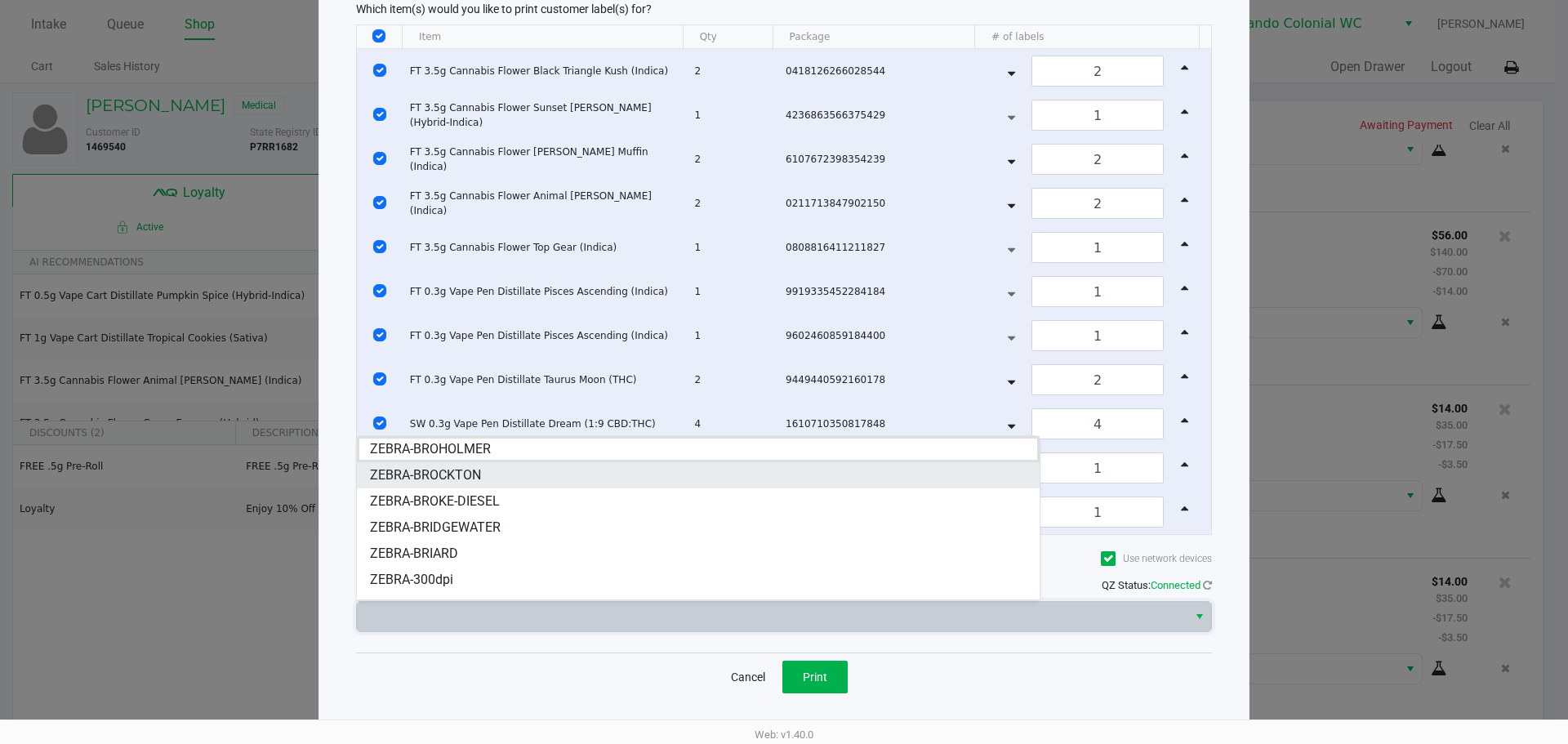
click at [523, 474] on li "ZEBRA-BROCKTON" at bounding box center [698, 475] width 682 height 26
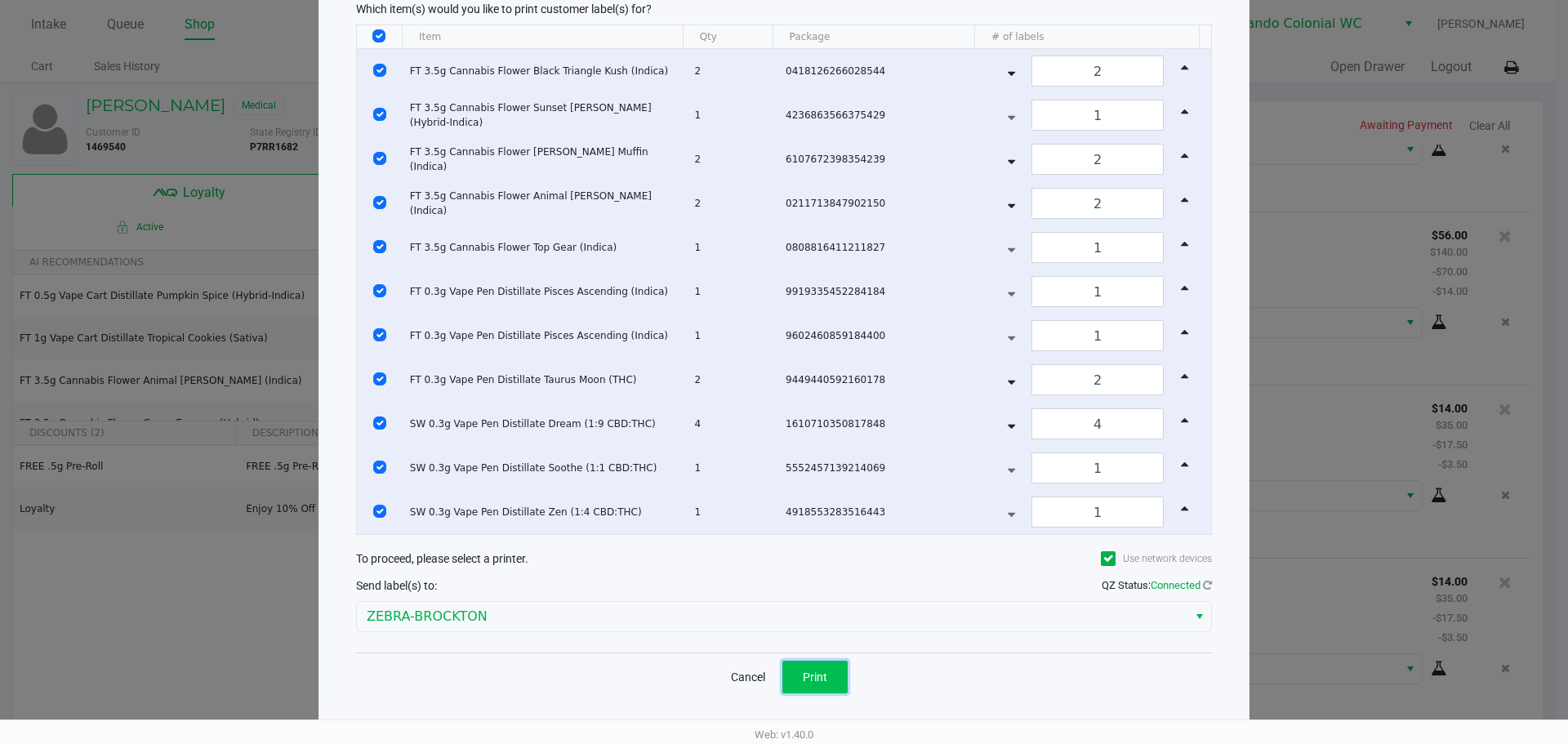
click at [803, 677] on span "Print" at bounding box center [815, 677] width 25 height 13
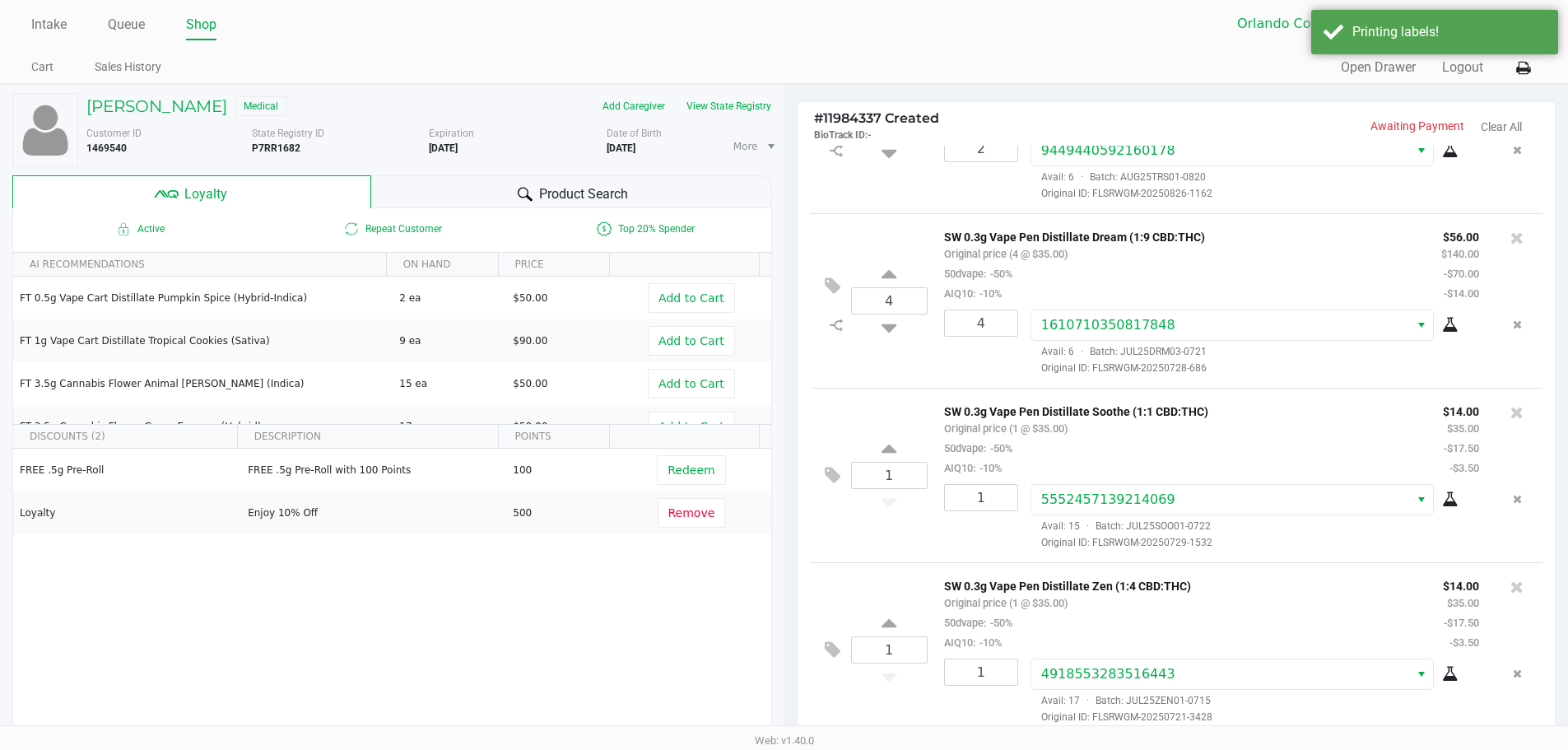
scroll to position [741, 0]
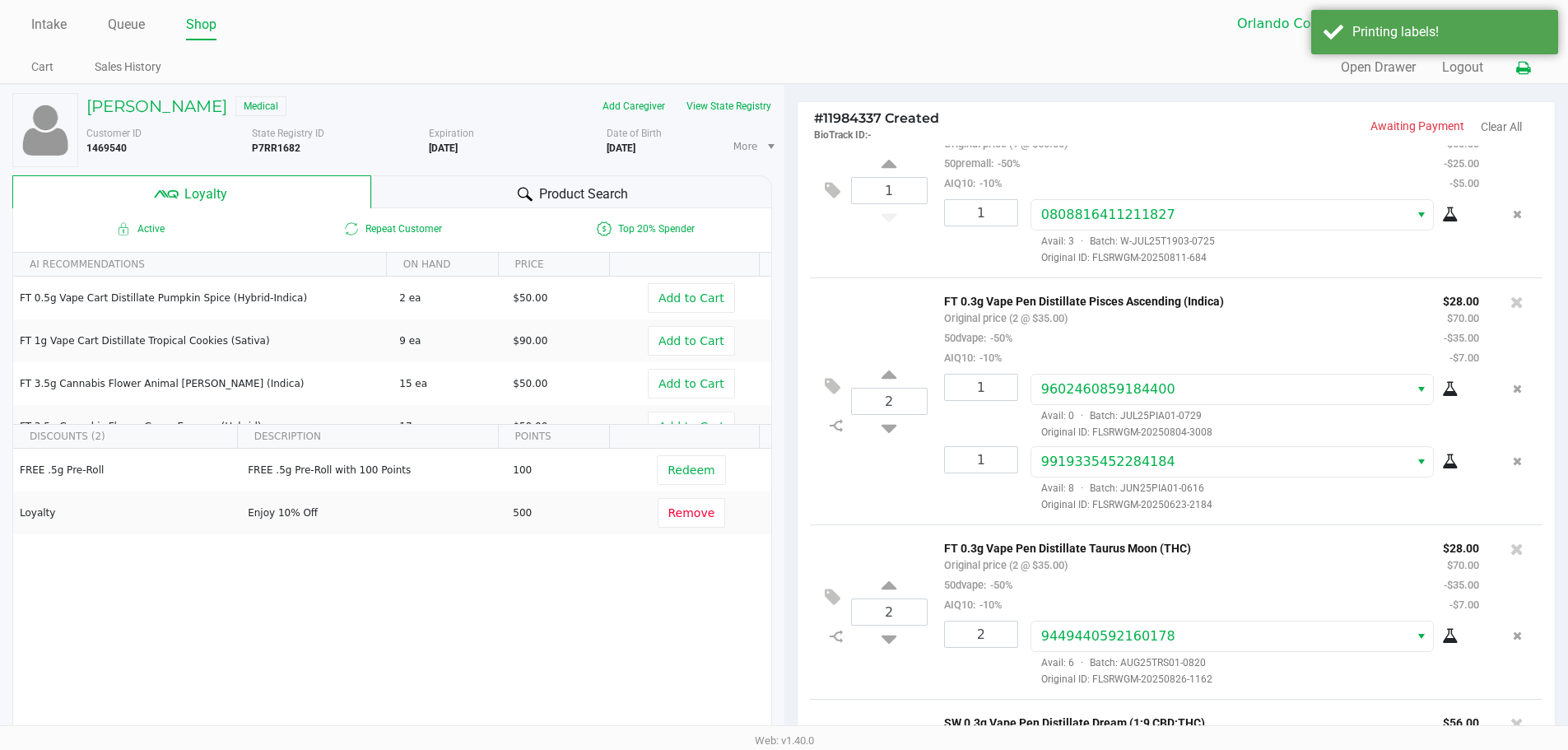
click at [1527, 70] on icon at bounding box center [1522, 68] width 14 height 12
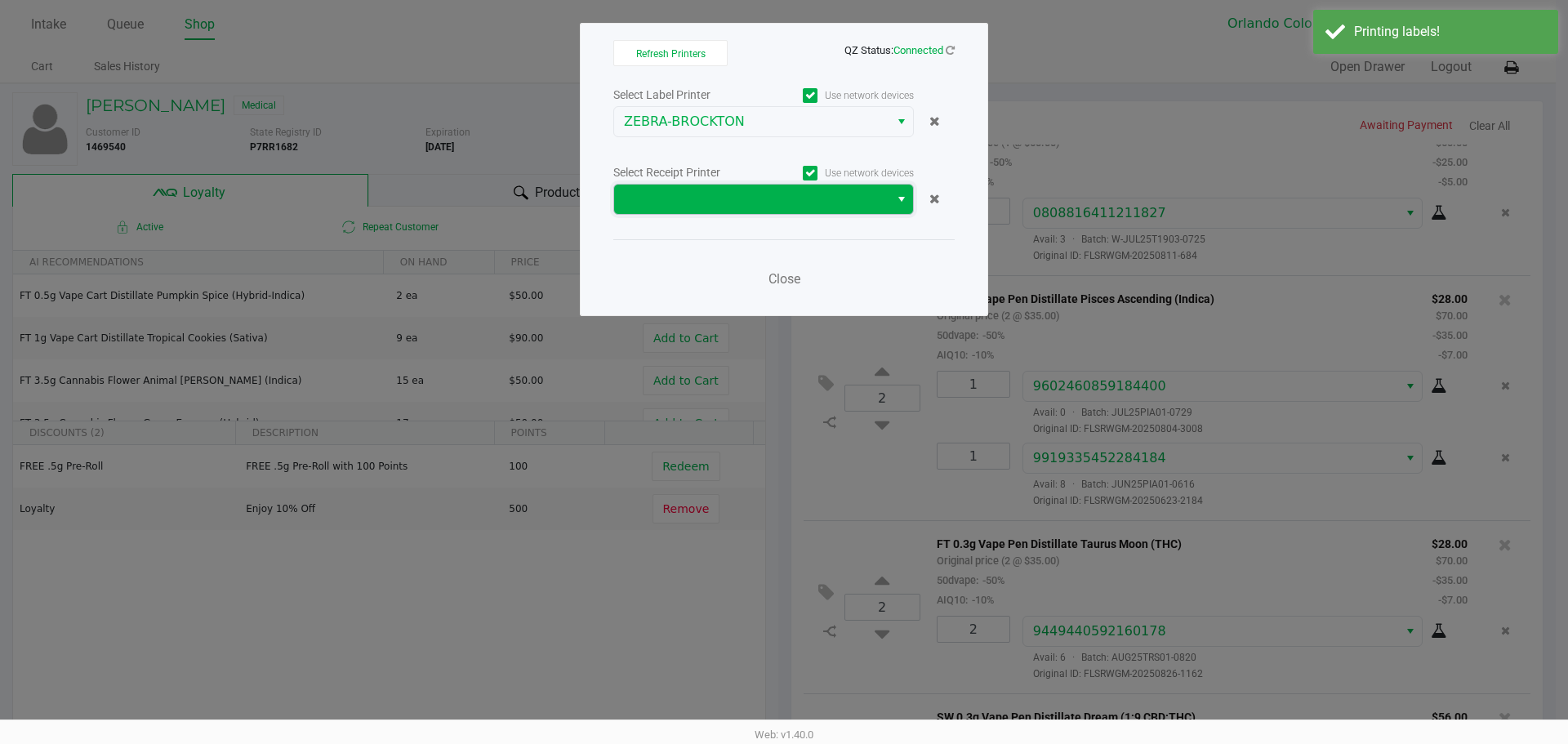
click at [702, 187] on span at bounding box center [751, 199] width 275 height 30
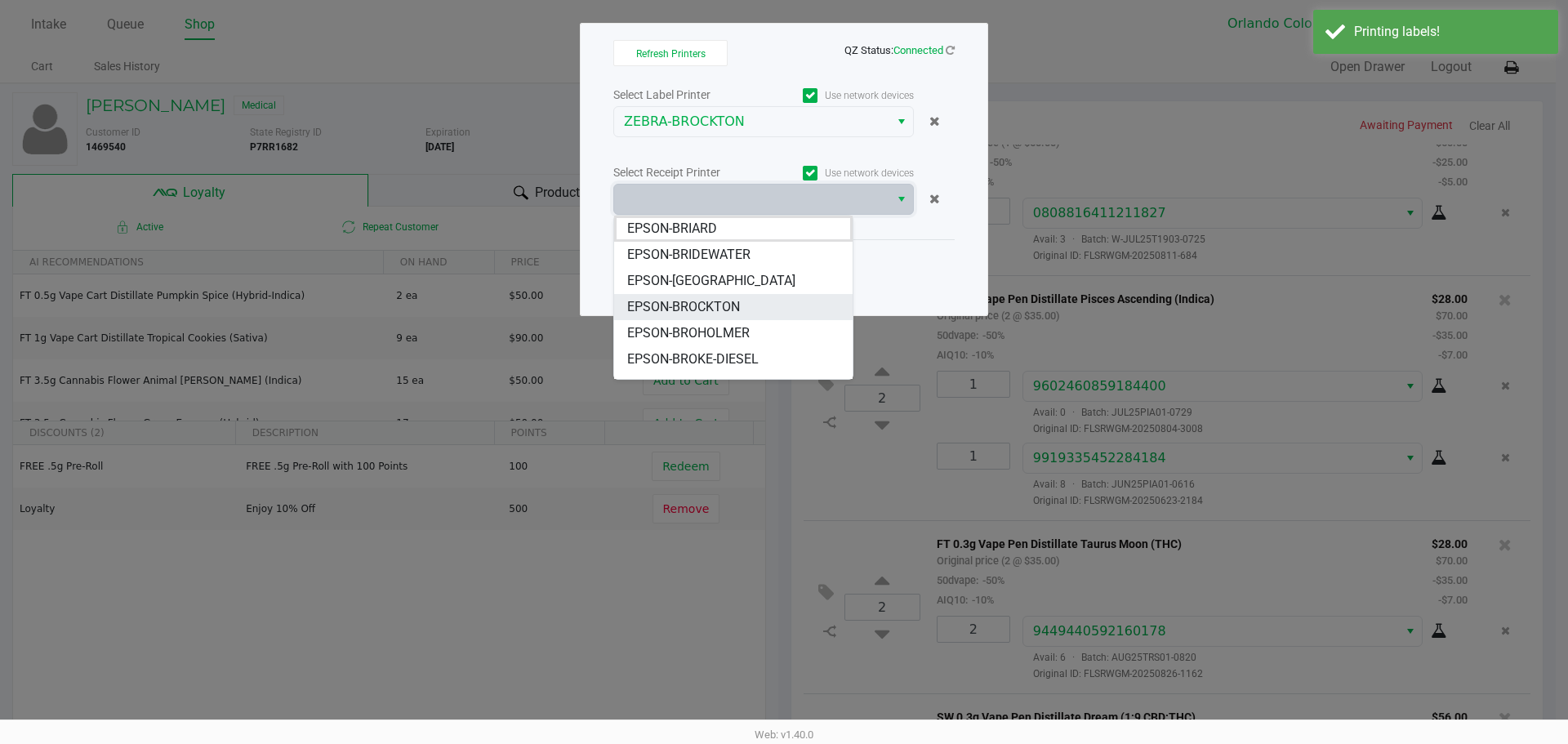
click at [747, 302] on li "EPSON-BROCKTON" at bounding box center [733, 307] width 239 height 26
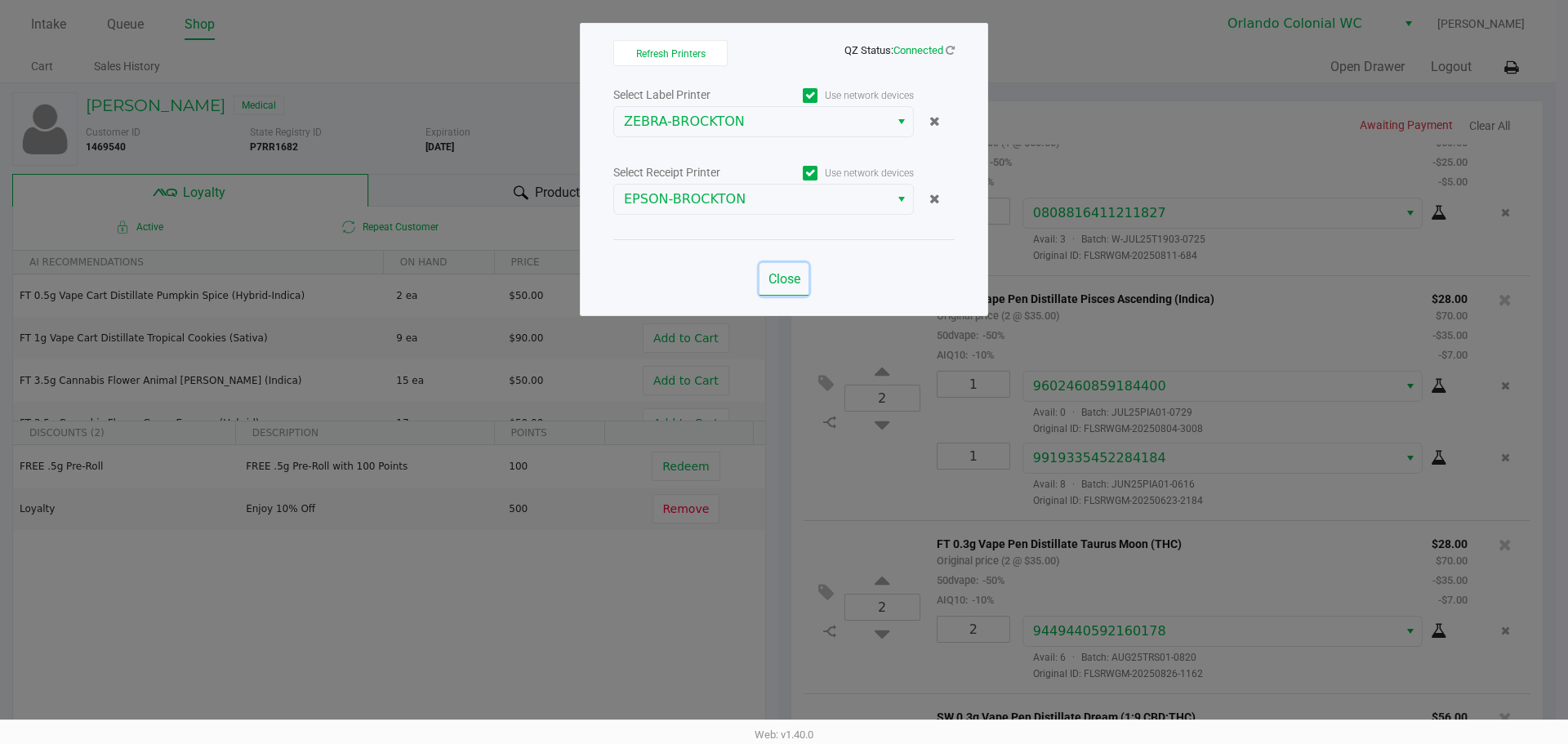
click at [766, 286] on button "Close" at bounding box center [784, 279] width 49 height 33
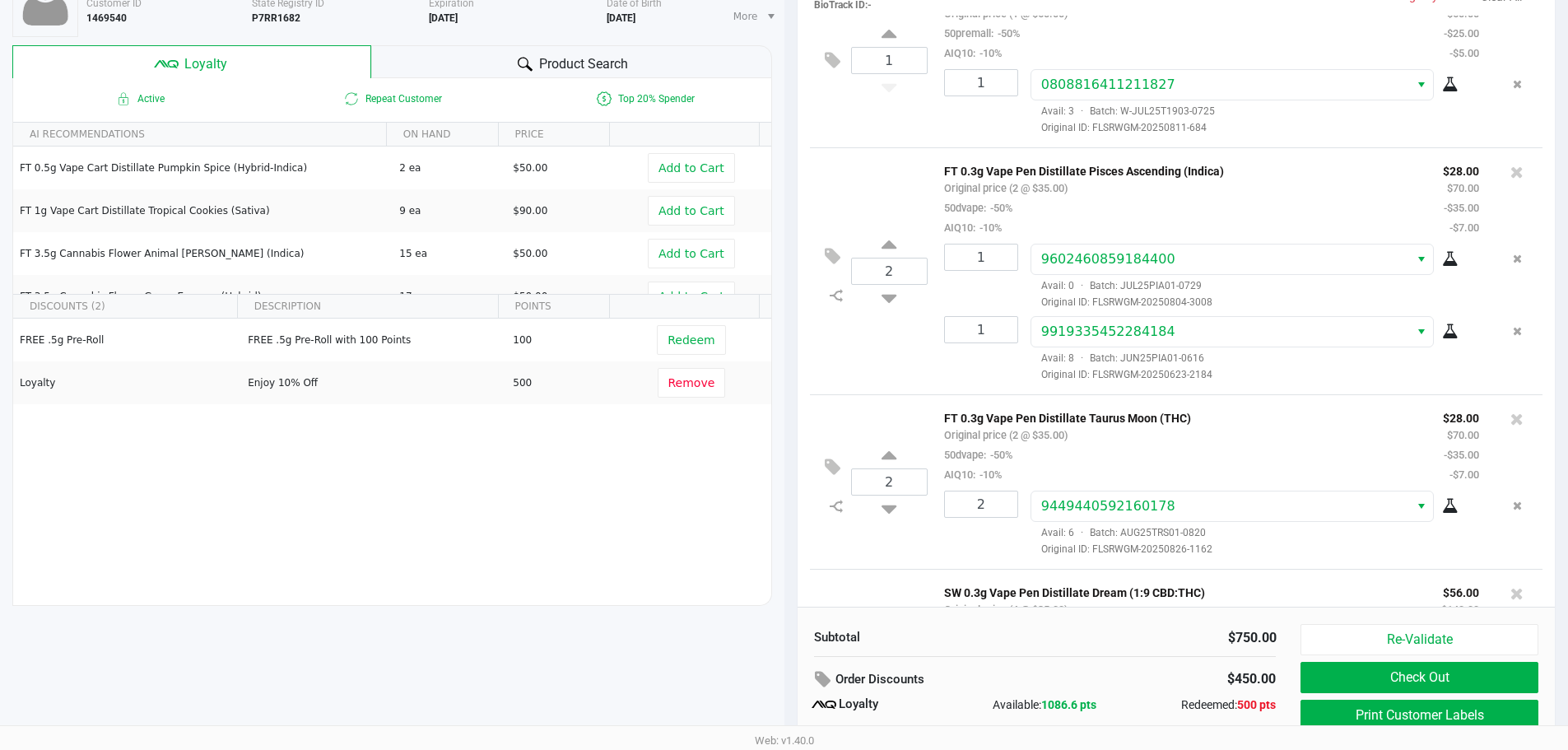
scroll to position [188, 0]
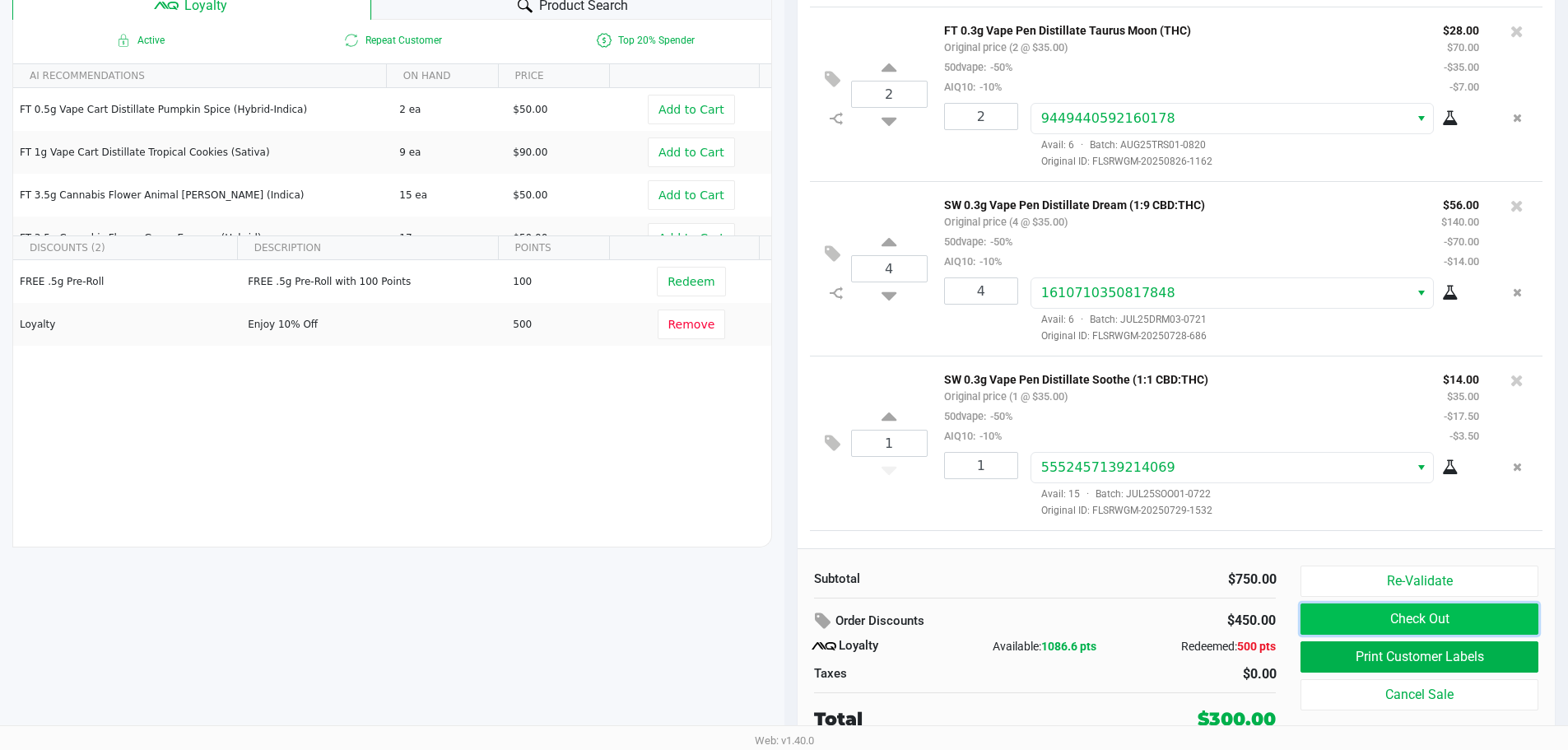
click at [1423, 608] on button "Check Out" at bounding box center [1419, 619] width 237 height 32
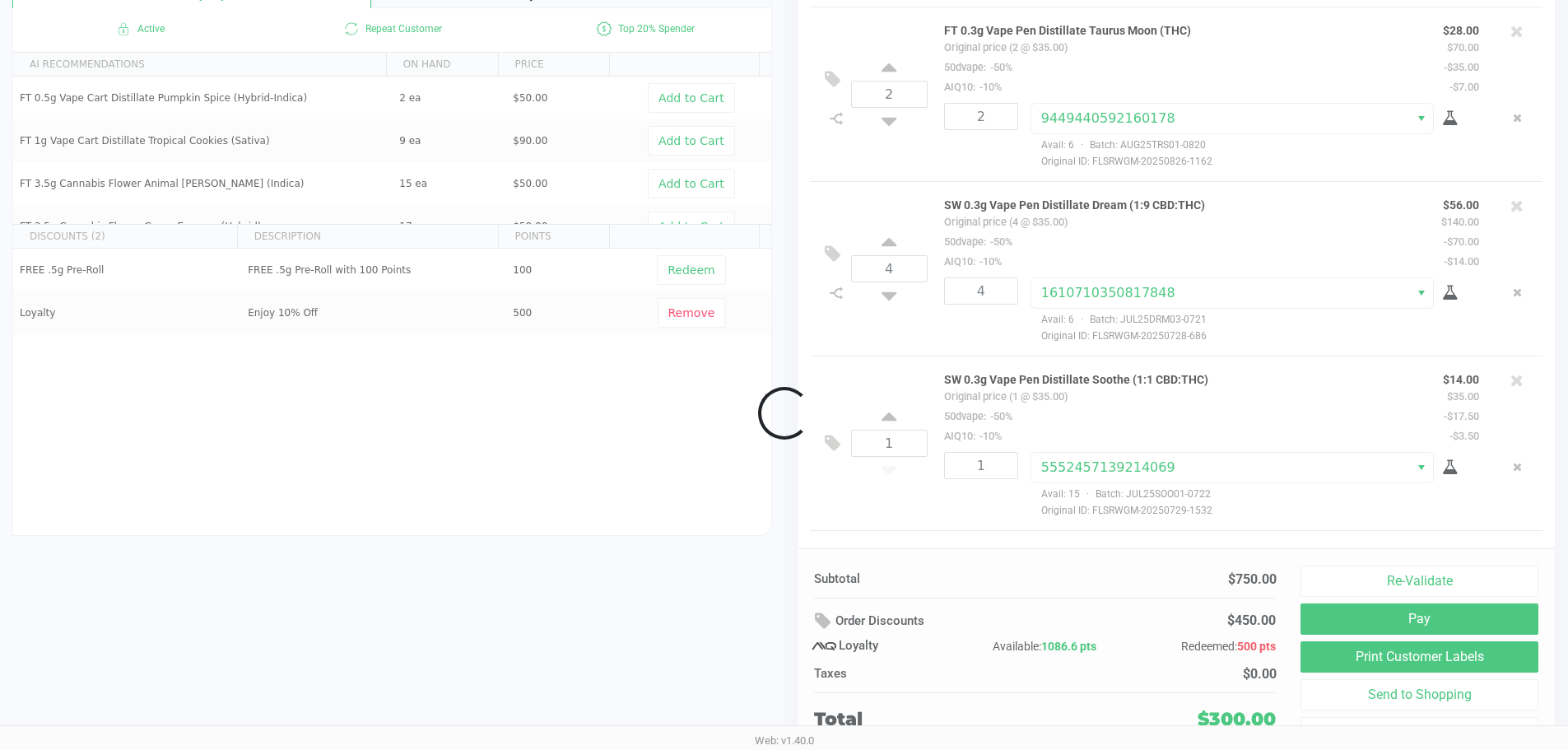
scroll to position [1235, 0]
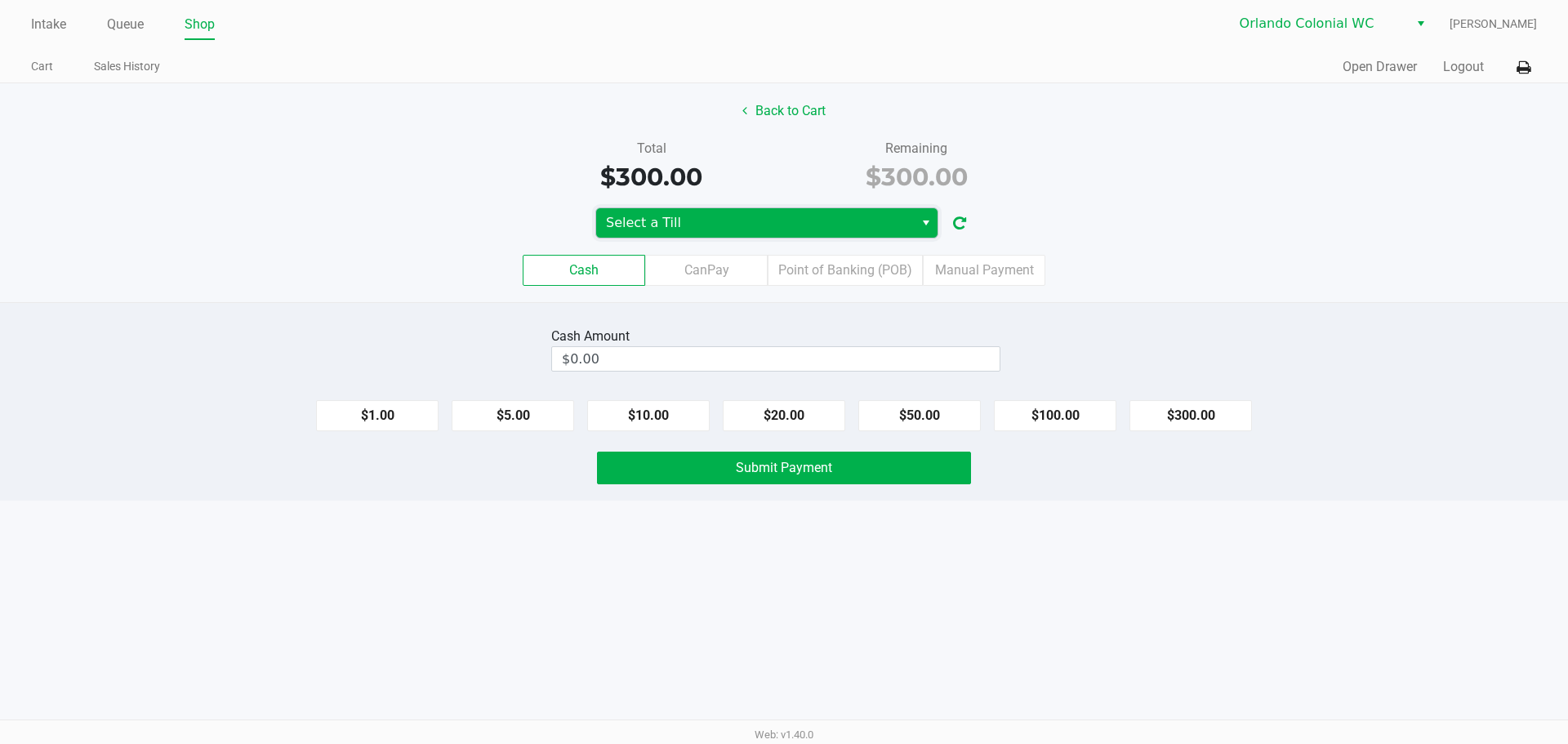
click at [726, 221] on span "Select a Till" at bounding box center [755, 223] width 298 height 20
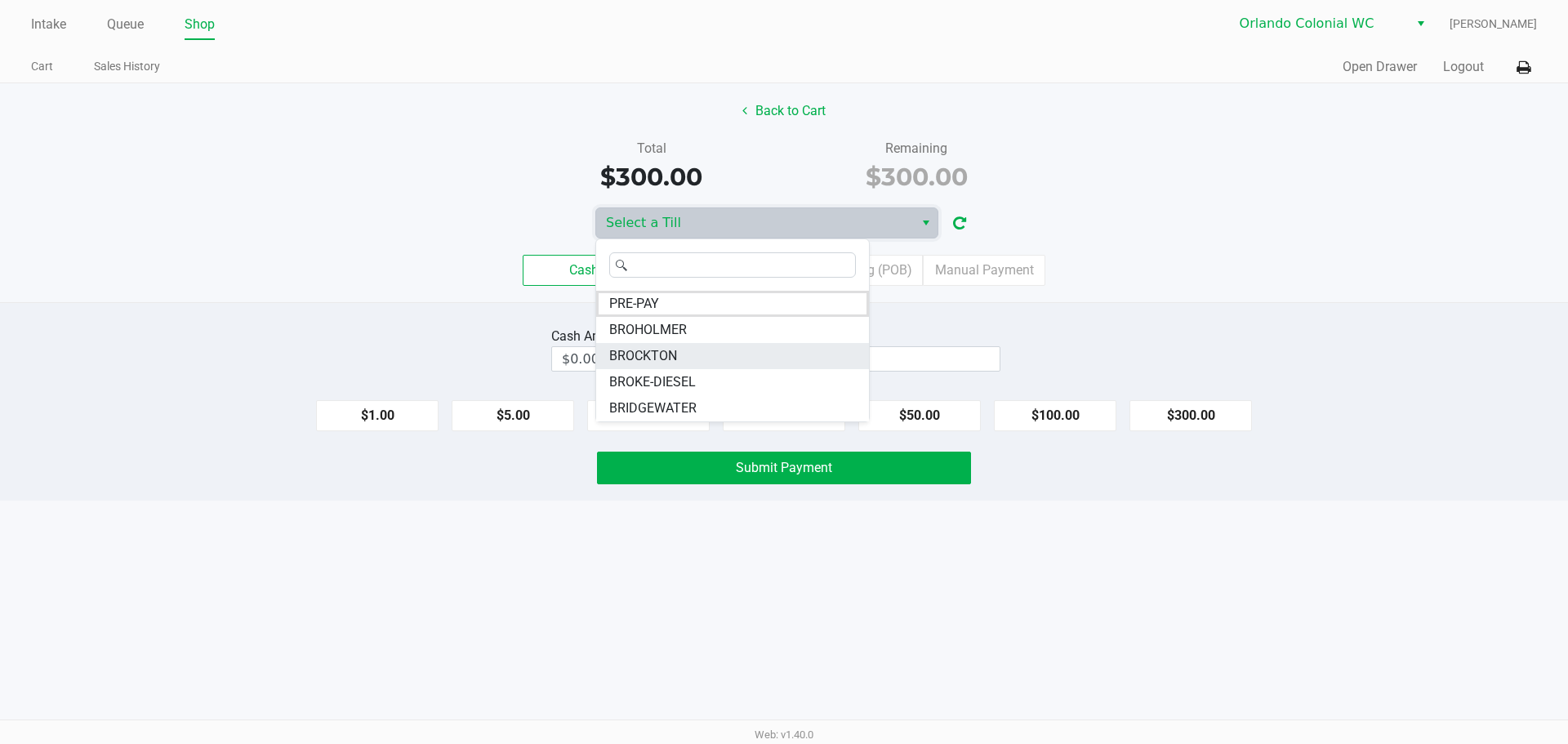
click at [648, 356] on span "BROCKTON" at bounding box center [643, 356] width 67 height 20
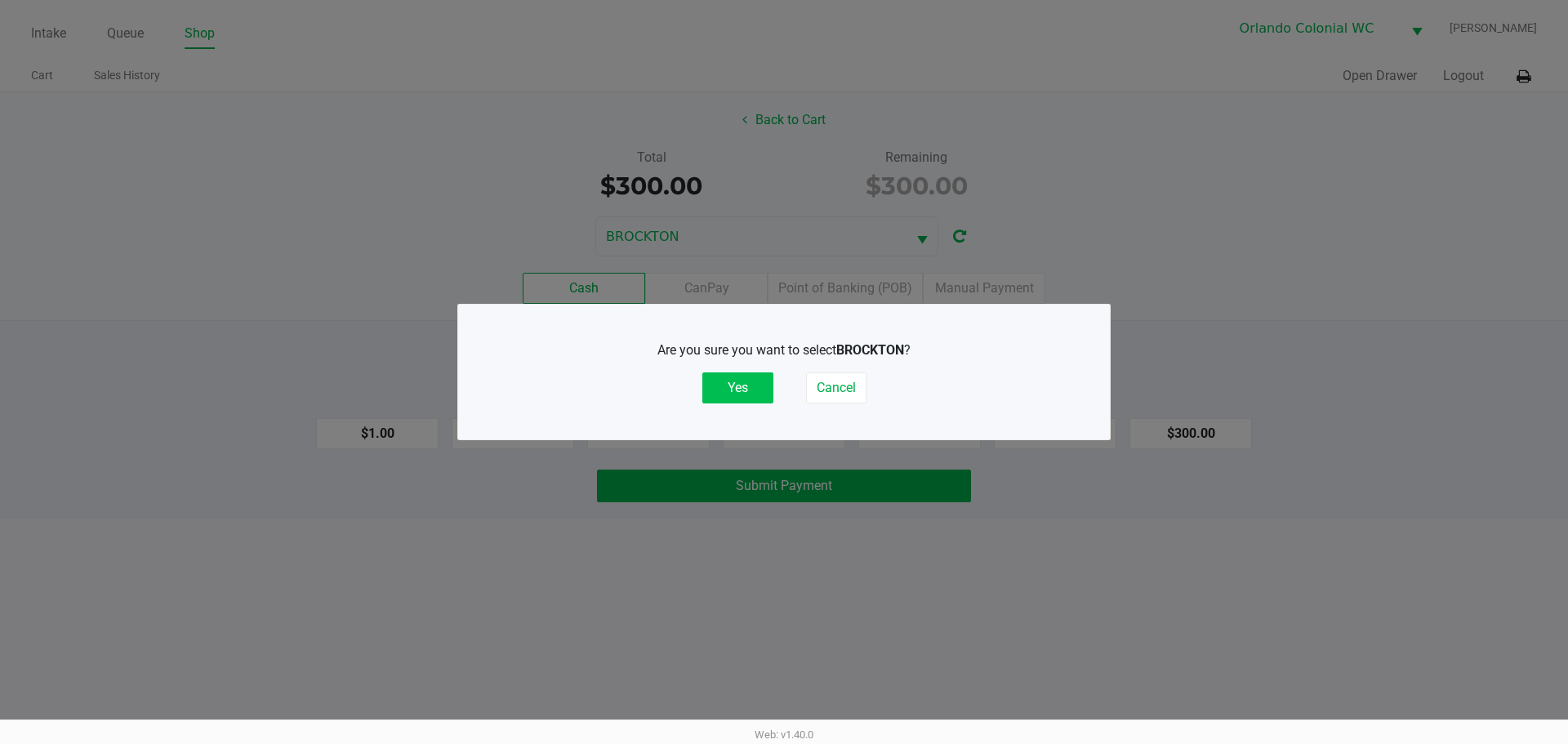
click at [735, 379] on button "Yes" at bounding box center [737, 388] width 71 height 31
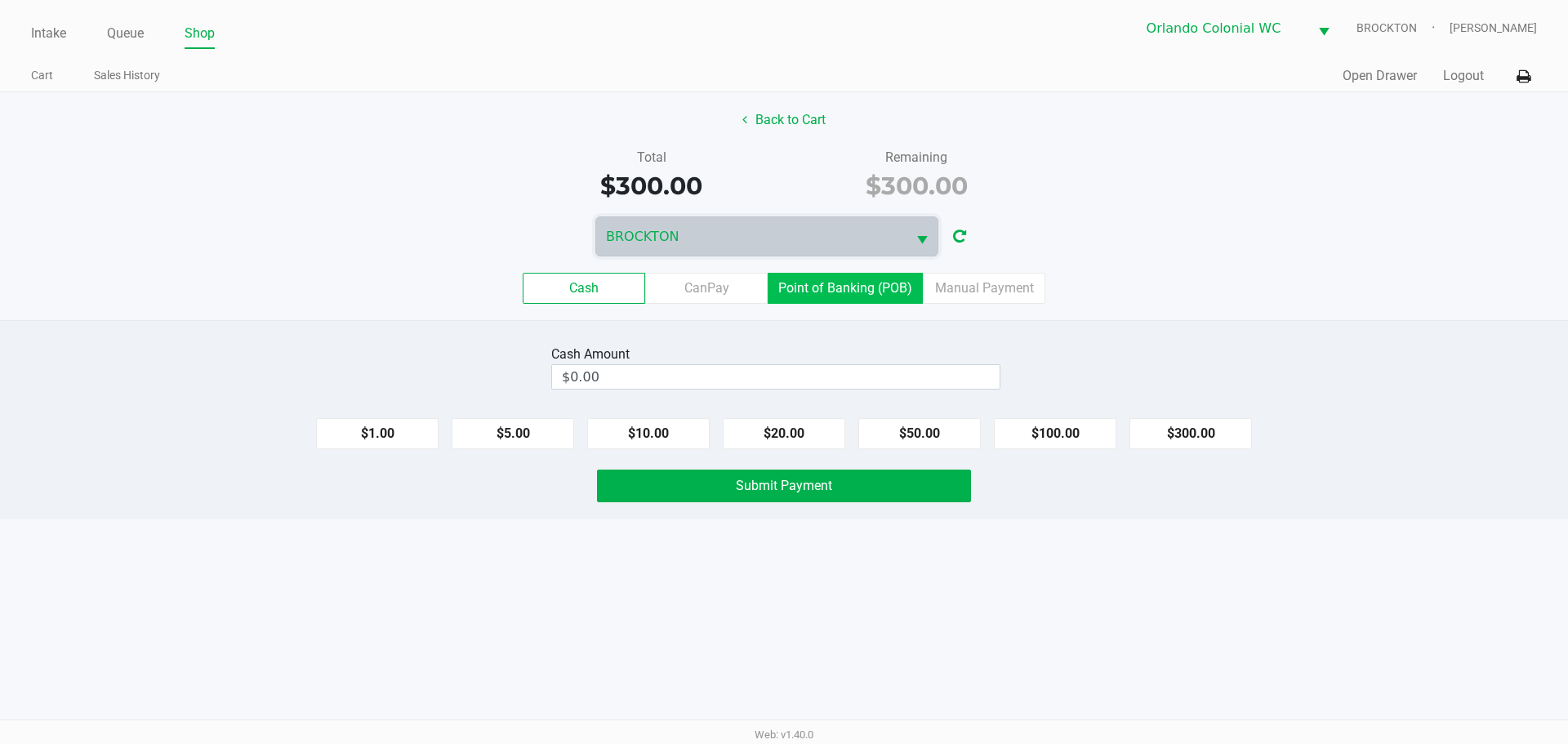
click at [855, 276] on label "Point of Banking (POB)" at bounding box center [845, 288] width 155 height 31
click at [0, 0] on 7 "Point of Banking (POB)" at bounding box center [0, 0] width 0 height 0
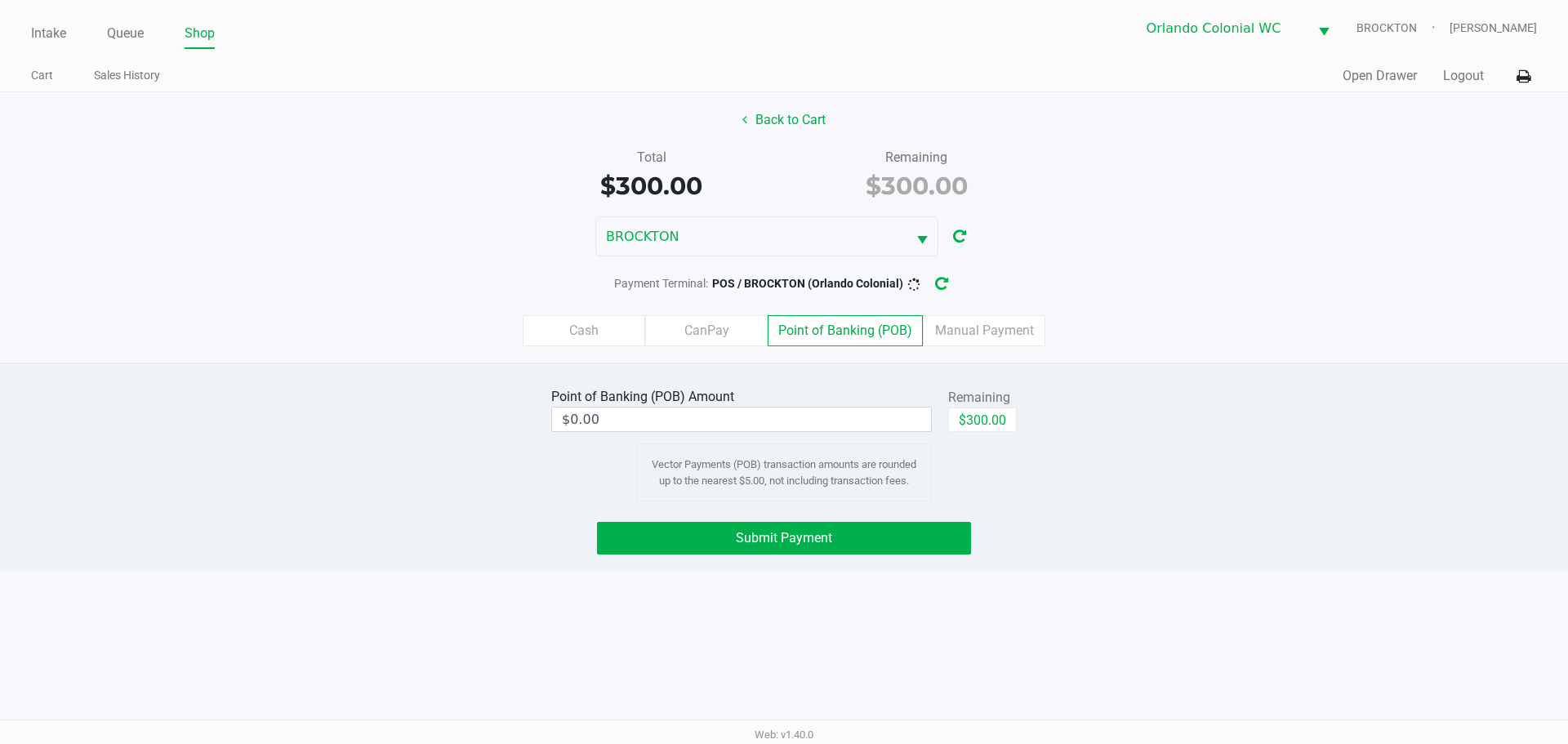
click at [993, 425] on button "$300.00" at bounding box center [982, 420] width 68 height 25
type input "$300.00"
click at [668, 547] on button "Submit Payment" at bounding box center [784, 538] width 374 height 33
click at [947, 287] on button "button" at bounding box center [955, 283] width 26 height 30
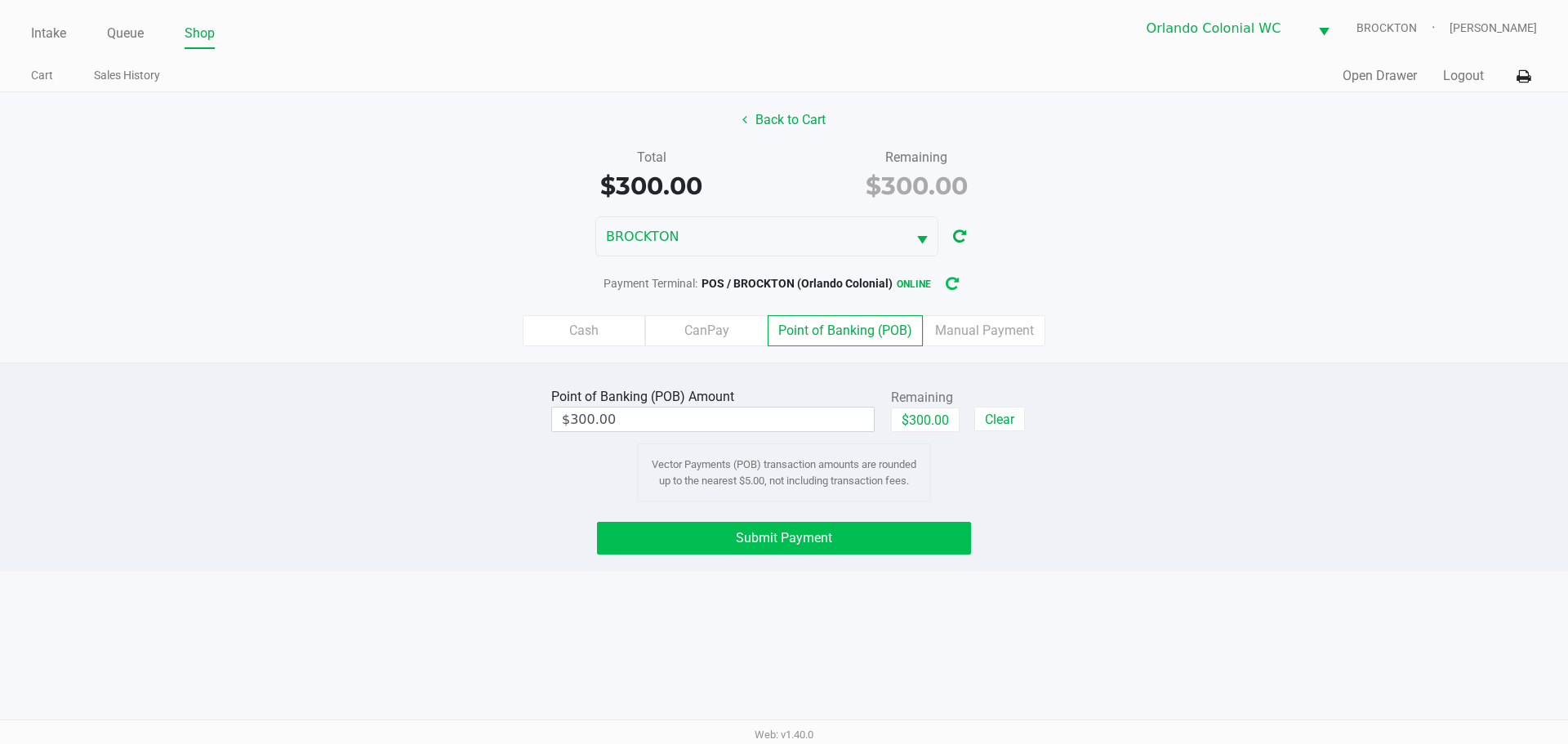
click at [646, 538] on button "Submit Payment" at bounding box center [784, 538] width 374 height 33
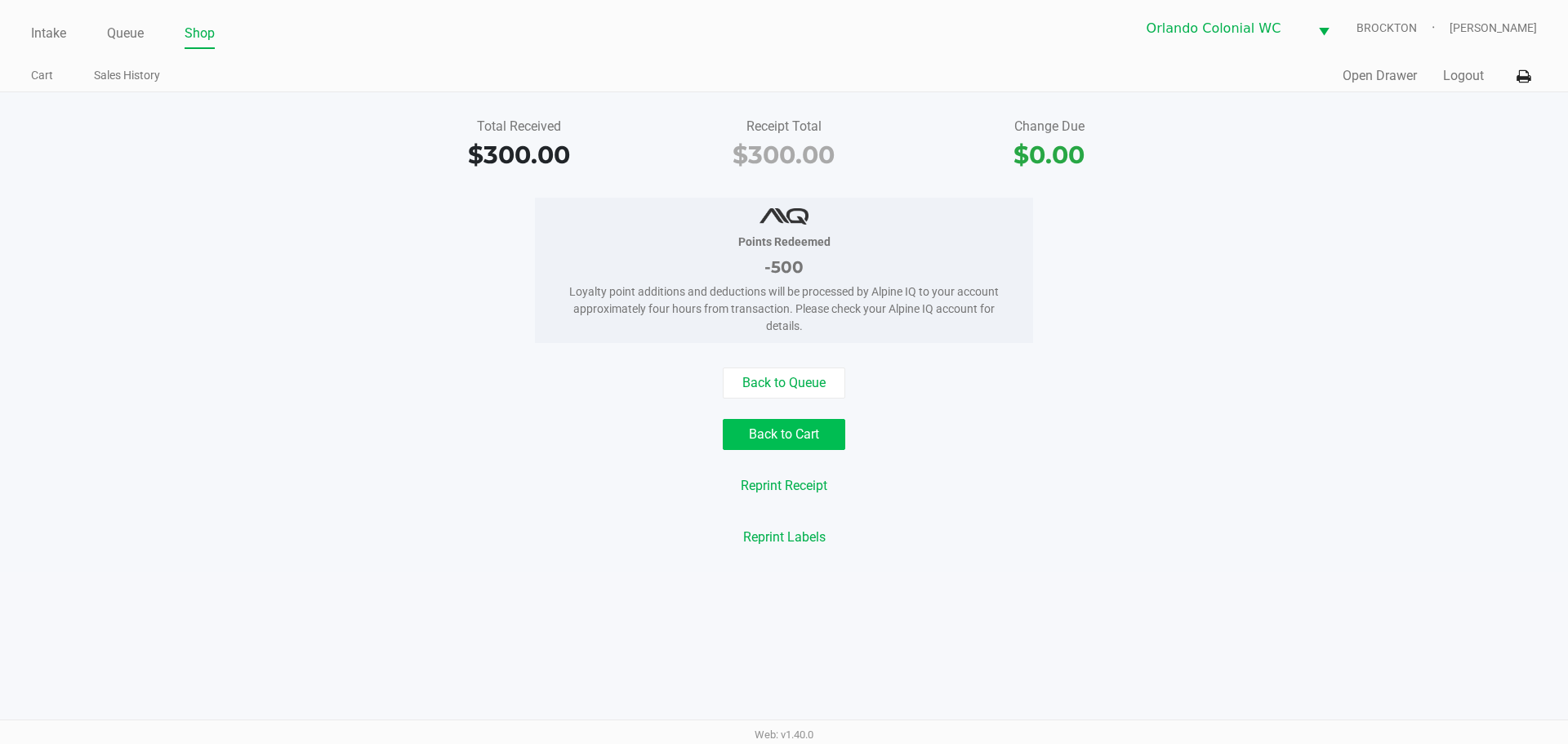
click at [812, 423] on button "Back to Cart" at bounding box center [784, 435] width 123 height 31
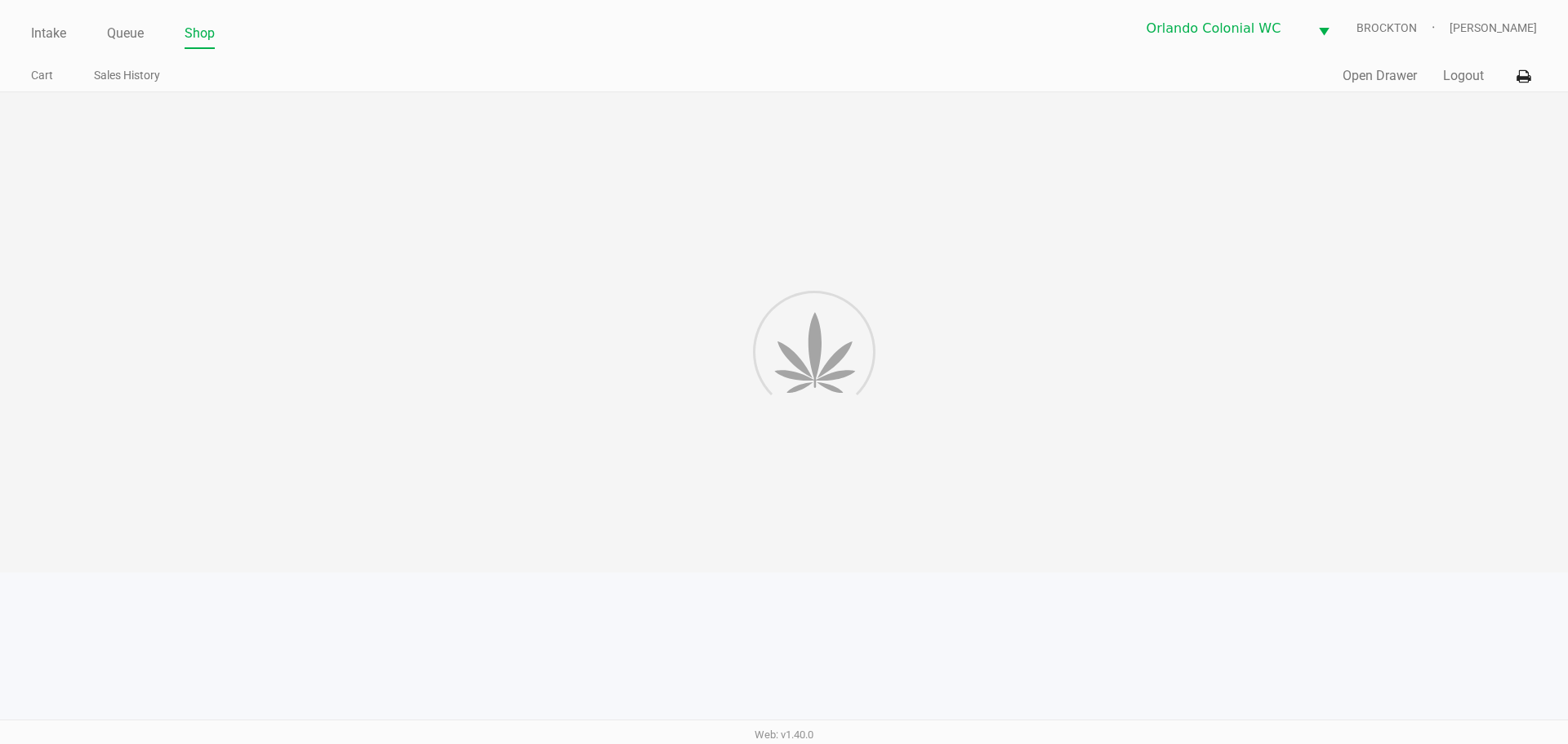
click at [1045, 427] on div at bounding box center [784, 332] width 1568 height 480
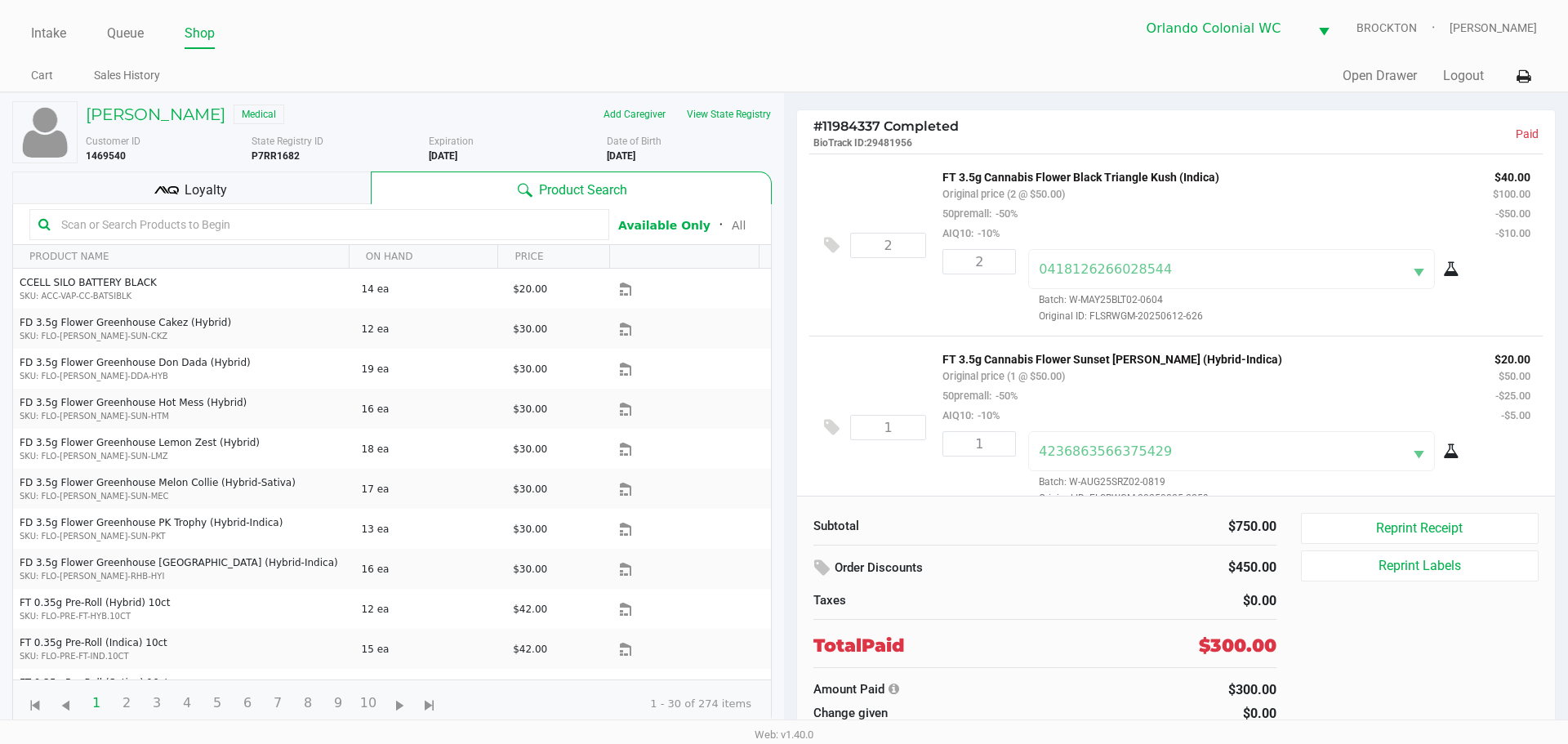
click at [242, 226] on input "text" at bounding box center [327, 225] width 546 height 25
click at [134, 119] on h5 "HANNAH DYER" at bounding box center [156, 114] width 140 height 20
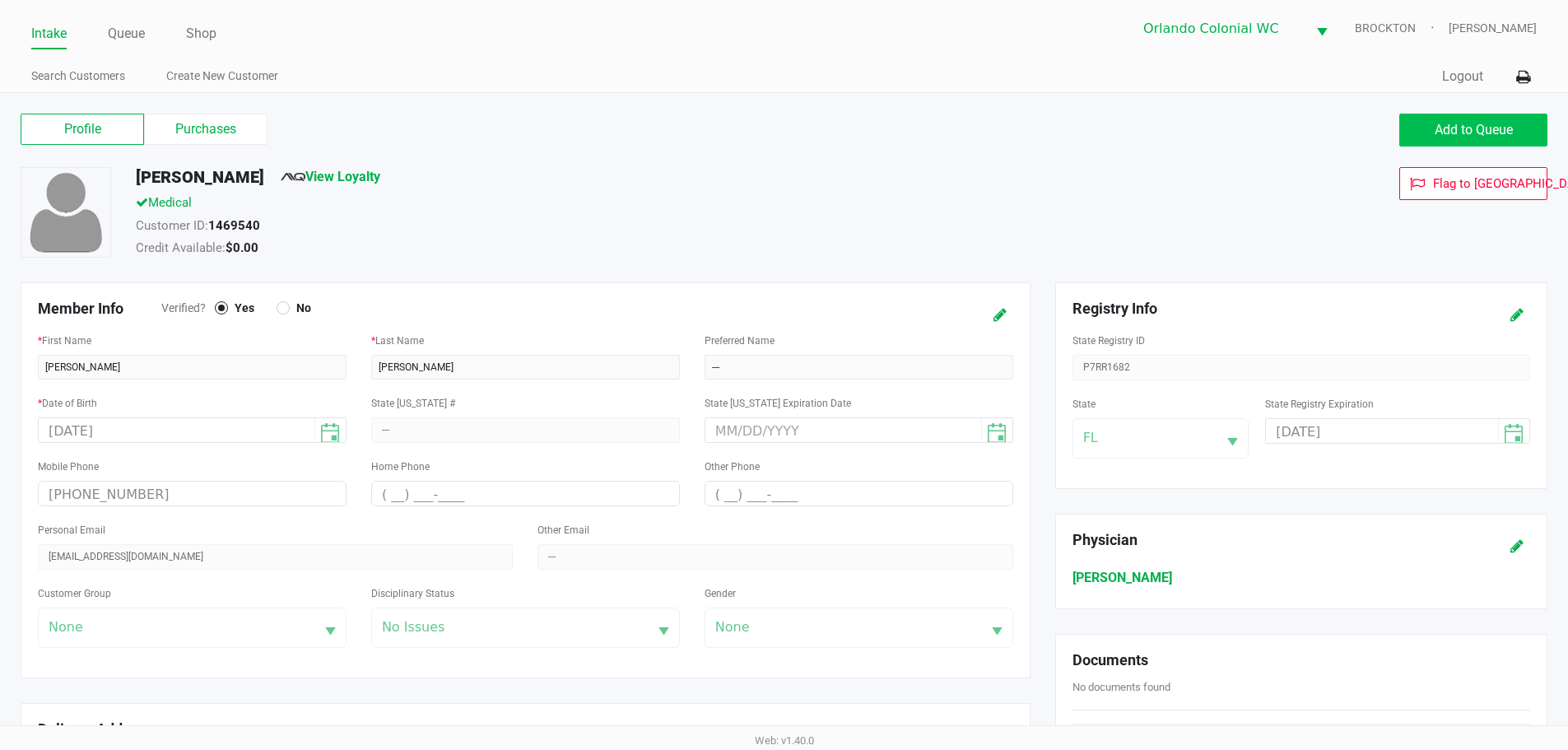
click at [1453, 115] on button "Add to Queue" at bounding box center [1473, 130] width 149 height 33
click at [1418, 134] on button "Add to Queue" at bounding box center [1473, 130] width 149 height 33
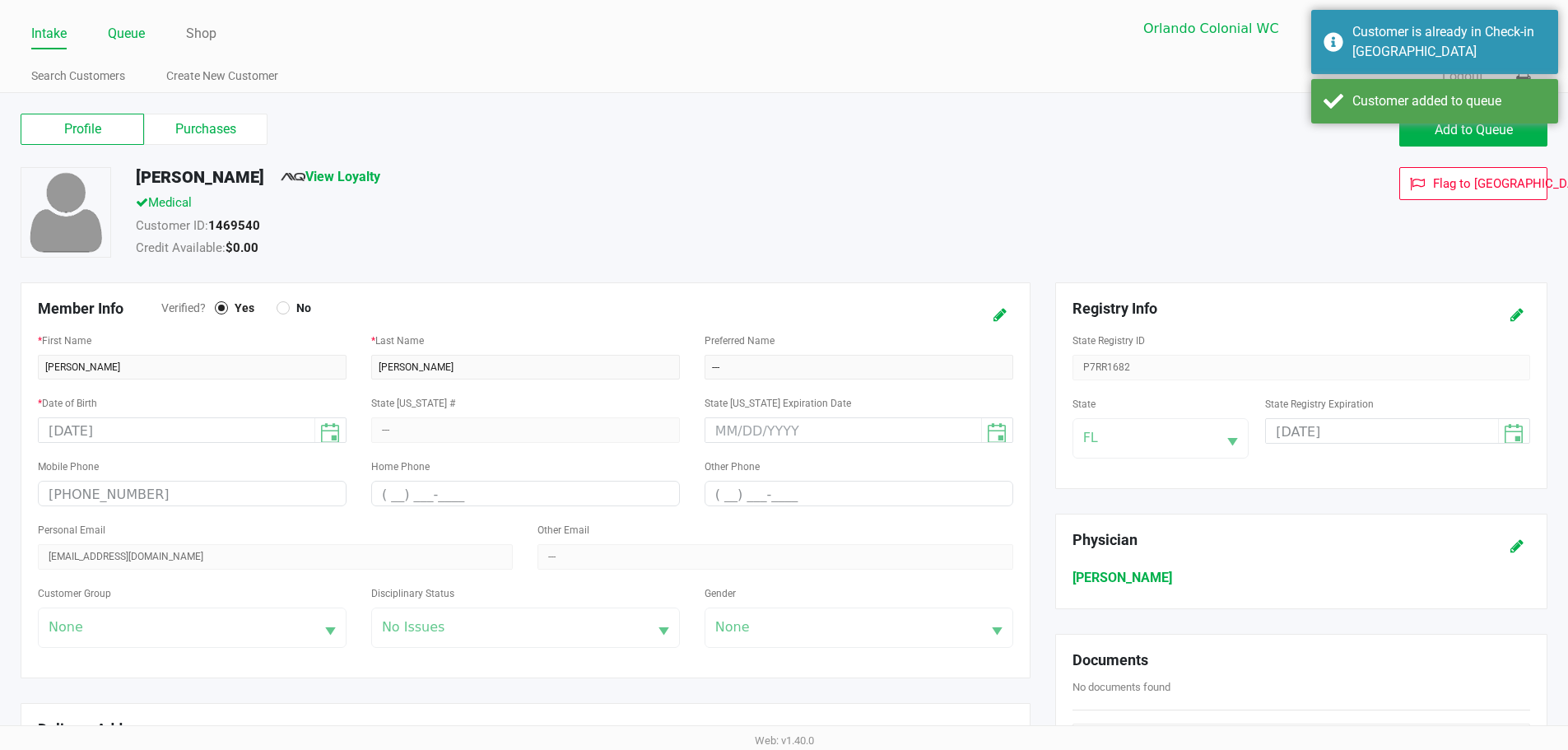
click at [120, 38] on link "Queue" at bounding box center [126, 34] width 37 height 23
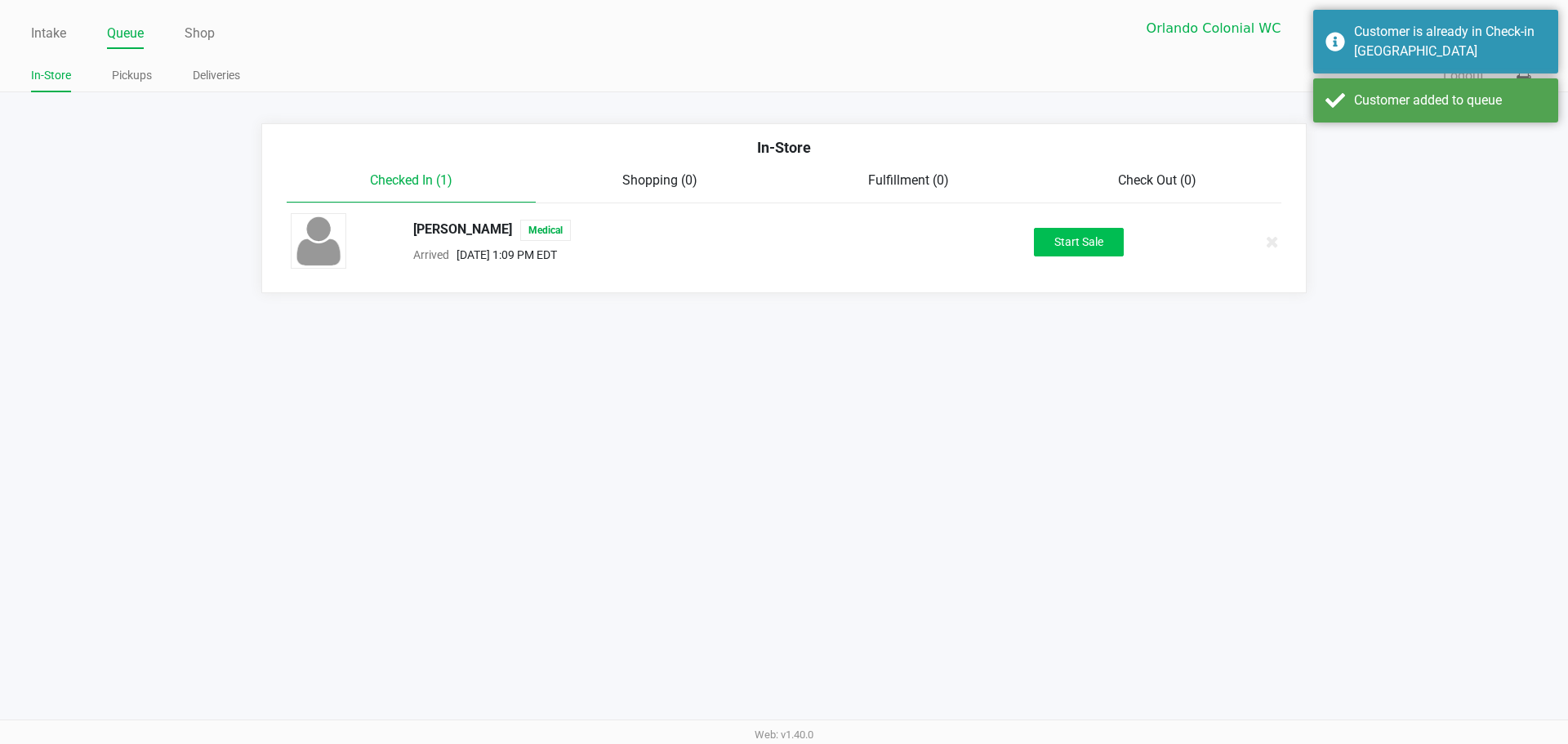
click at [1096, 250] on button "Start Sale" at bounding box center [1078, 242] width 90 height 29
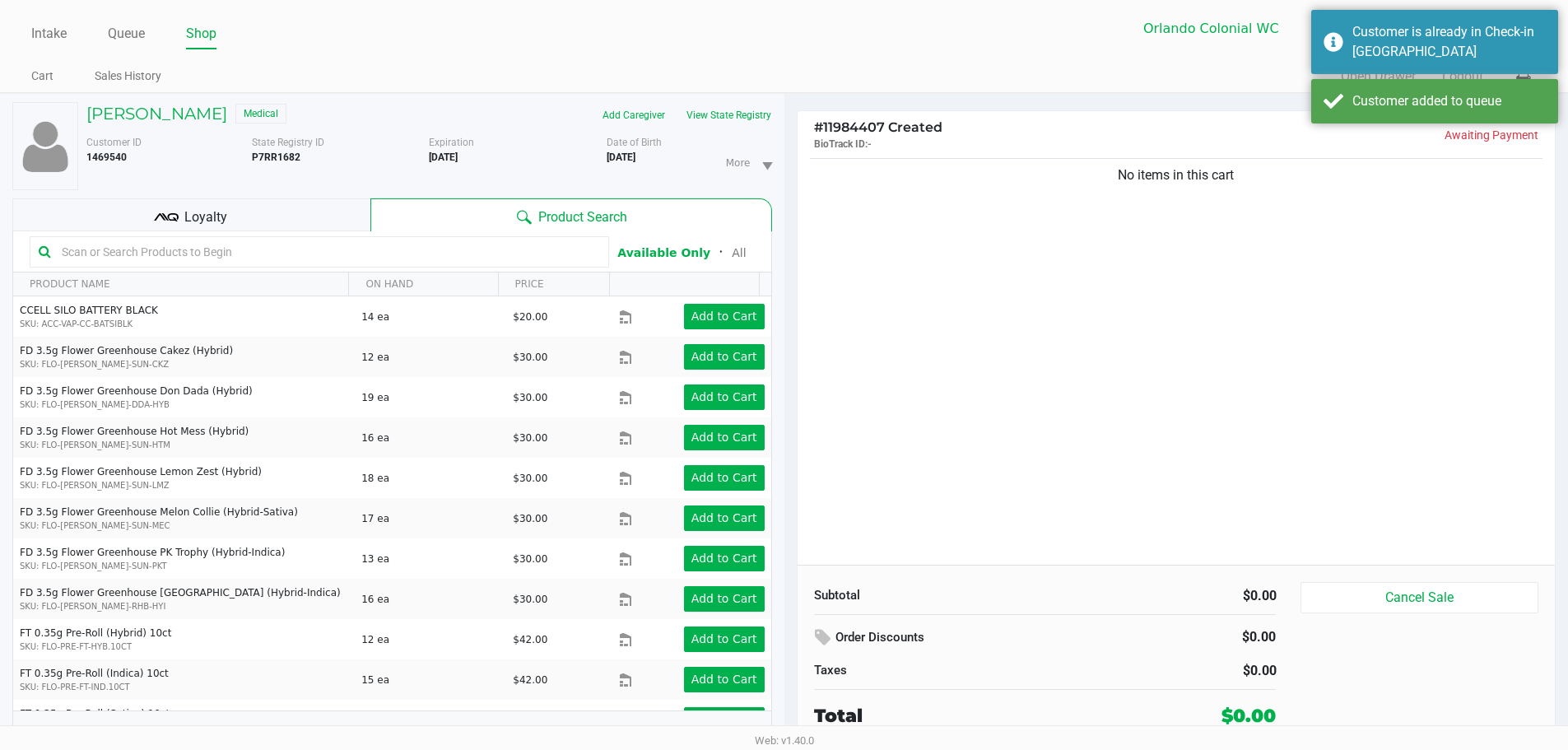
click at [194, 253] on input "text" at bounding box center [327, 252] width 545 height 25
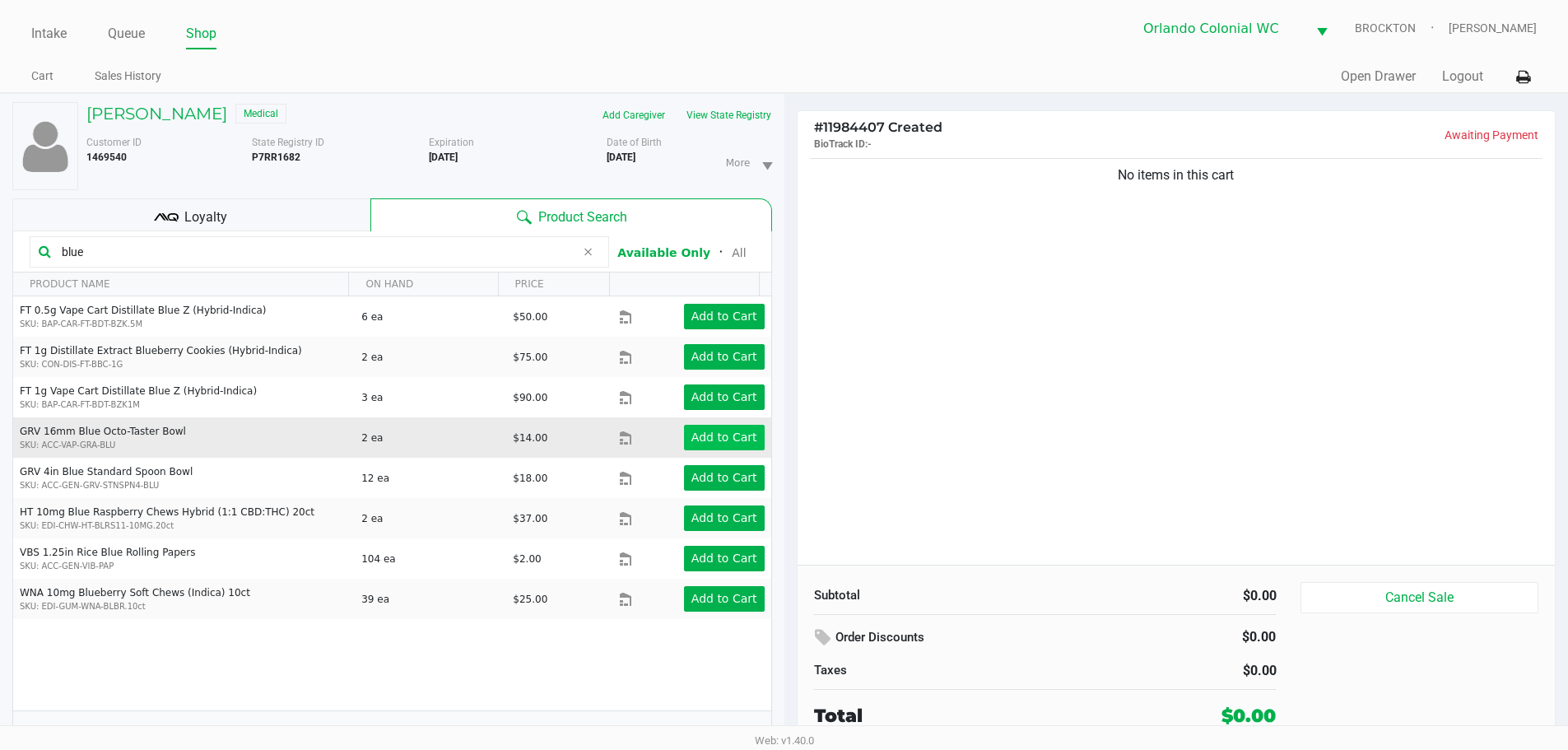
type input "blue"
click at [704, 431] on app-button-loader "Add to Cart" at bounding box center [723, 437] width 66 height 13
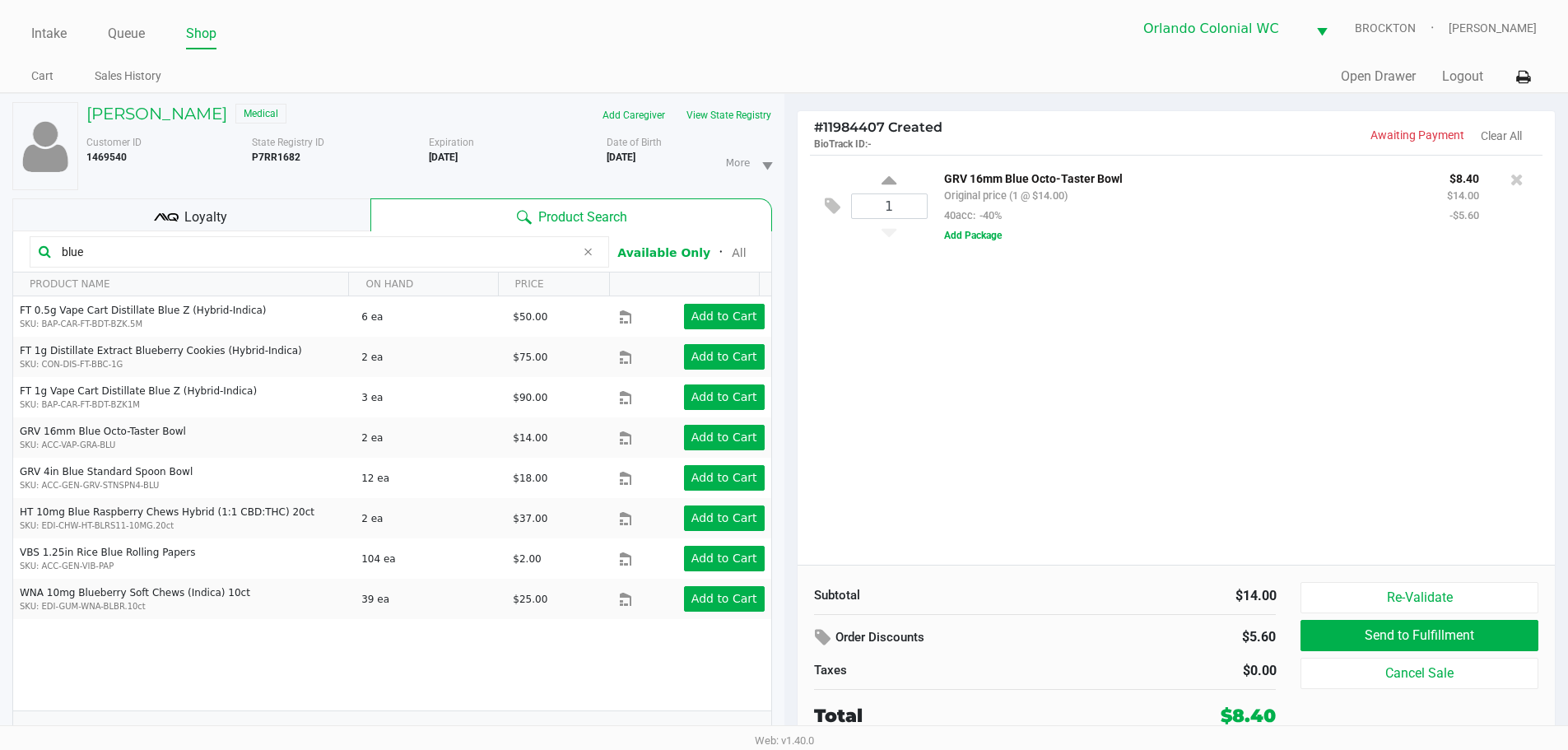
click at [1128, 435] on div "1 GRV 16mm Blue Octo-Taster Bowl Original price (1 @ $14.00) 40acc: -40% $8.40 …" at bounding box center [1176, 360] width 758 height 410
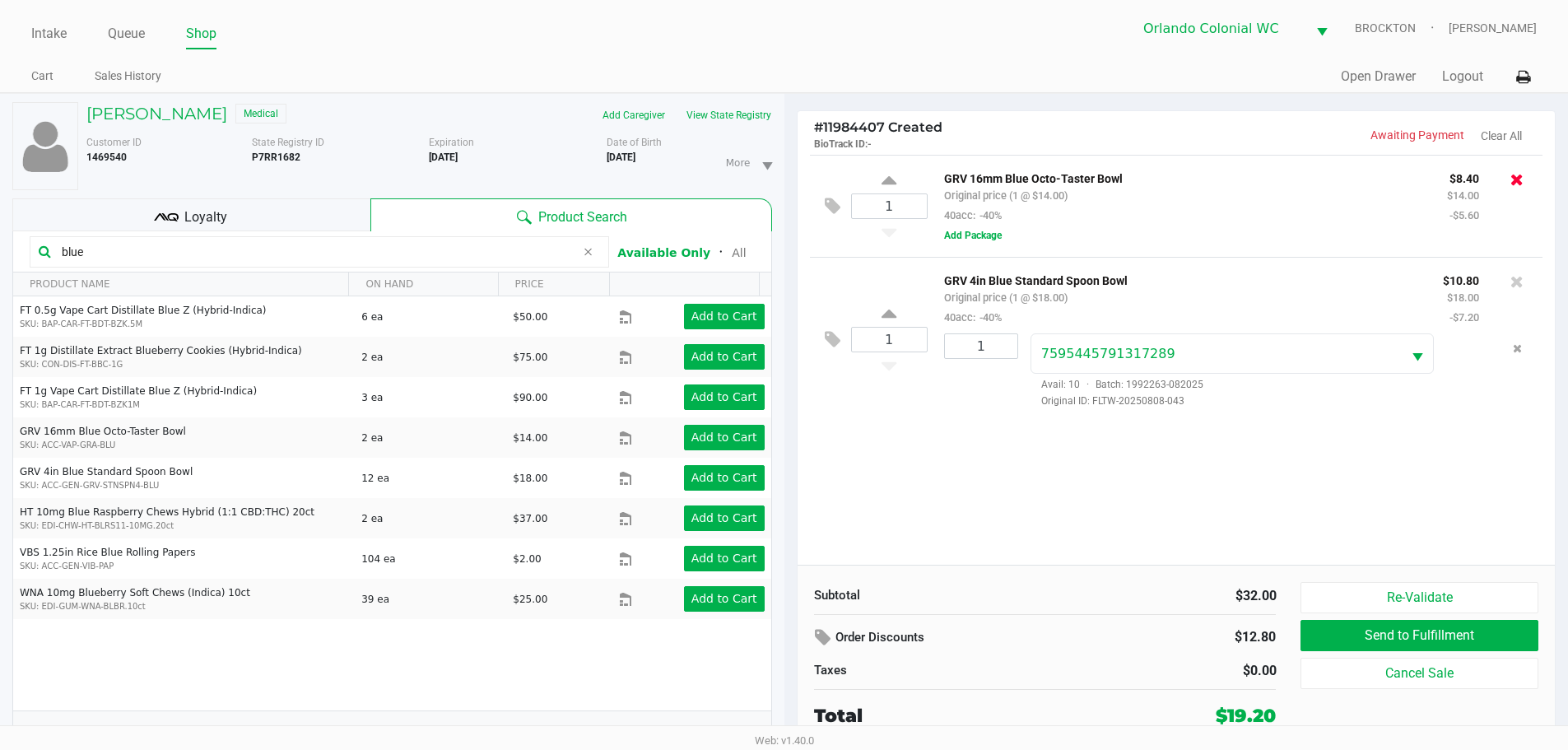
click at [1514, 178] on icon at bounding box center [1517, 179] width 13 height 17
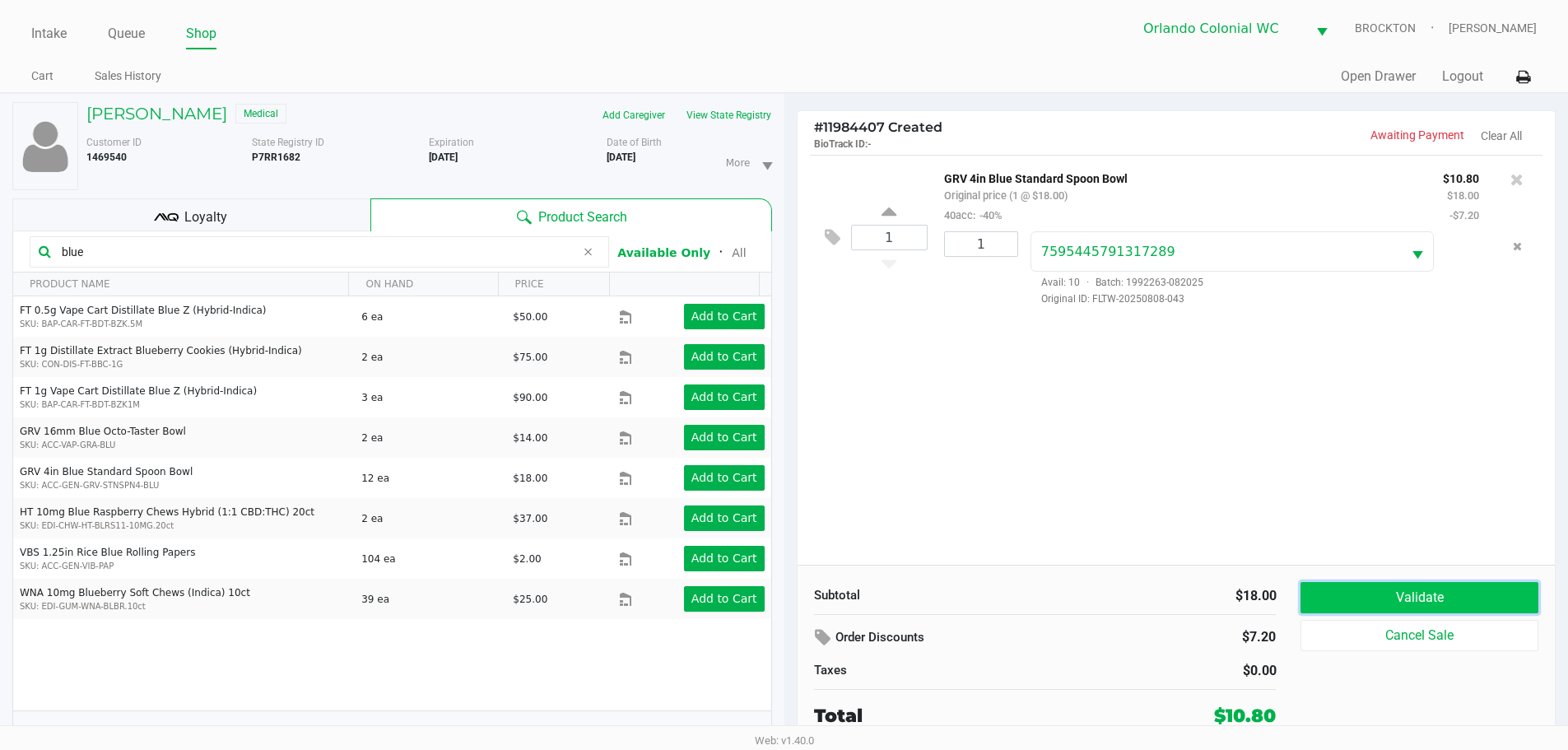
click at [1385, 585] on button "Validate" at bounding box center [1419, 597] width 237 height 32
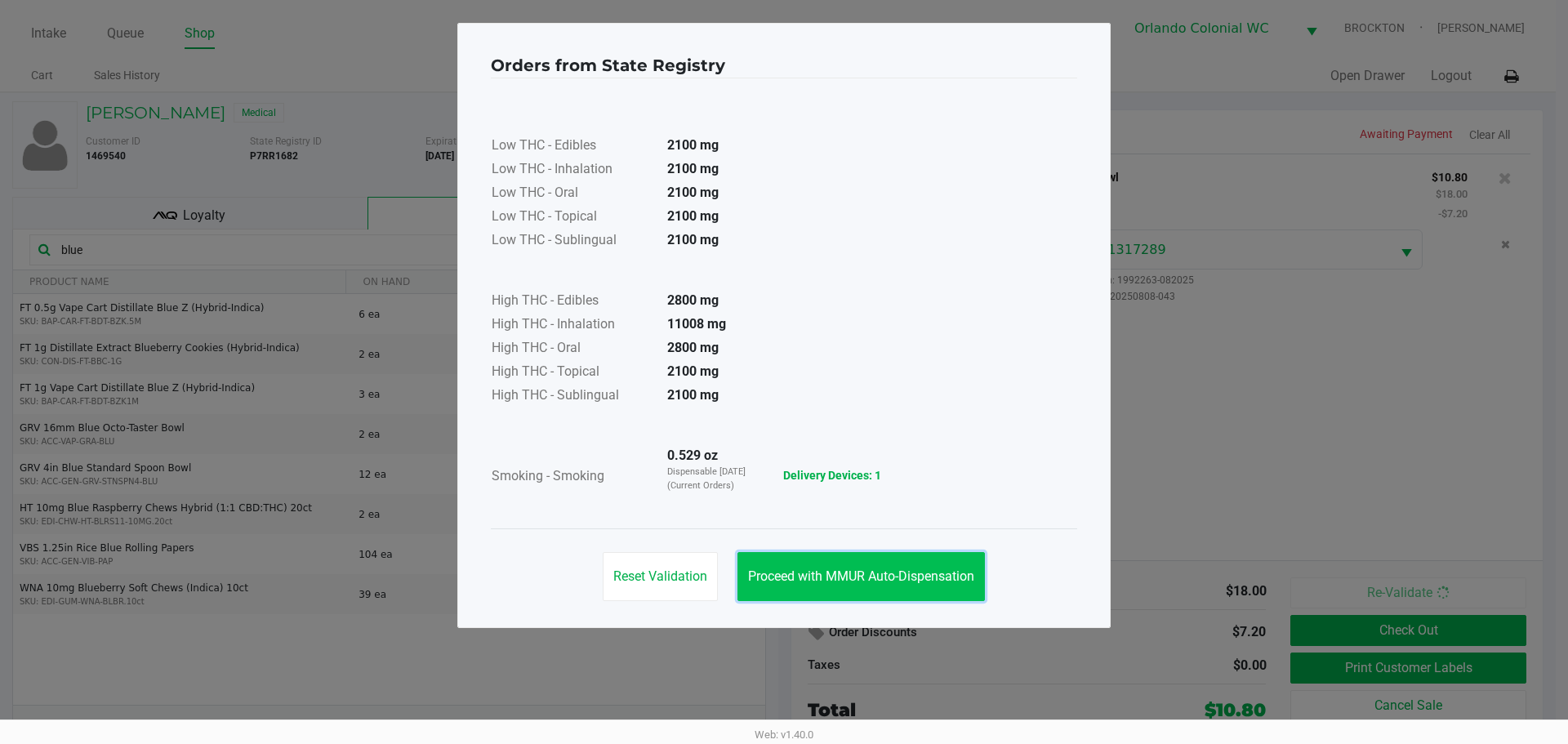
click at [896, 574] on span "Proceed with MMUR Auto-Dispensation" at bounding box center [861, 575] width 226 height 16
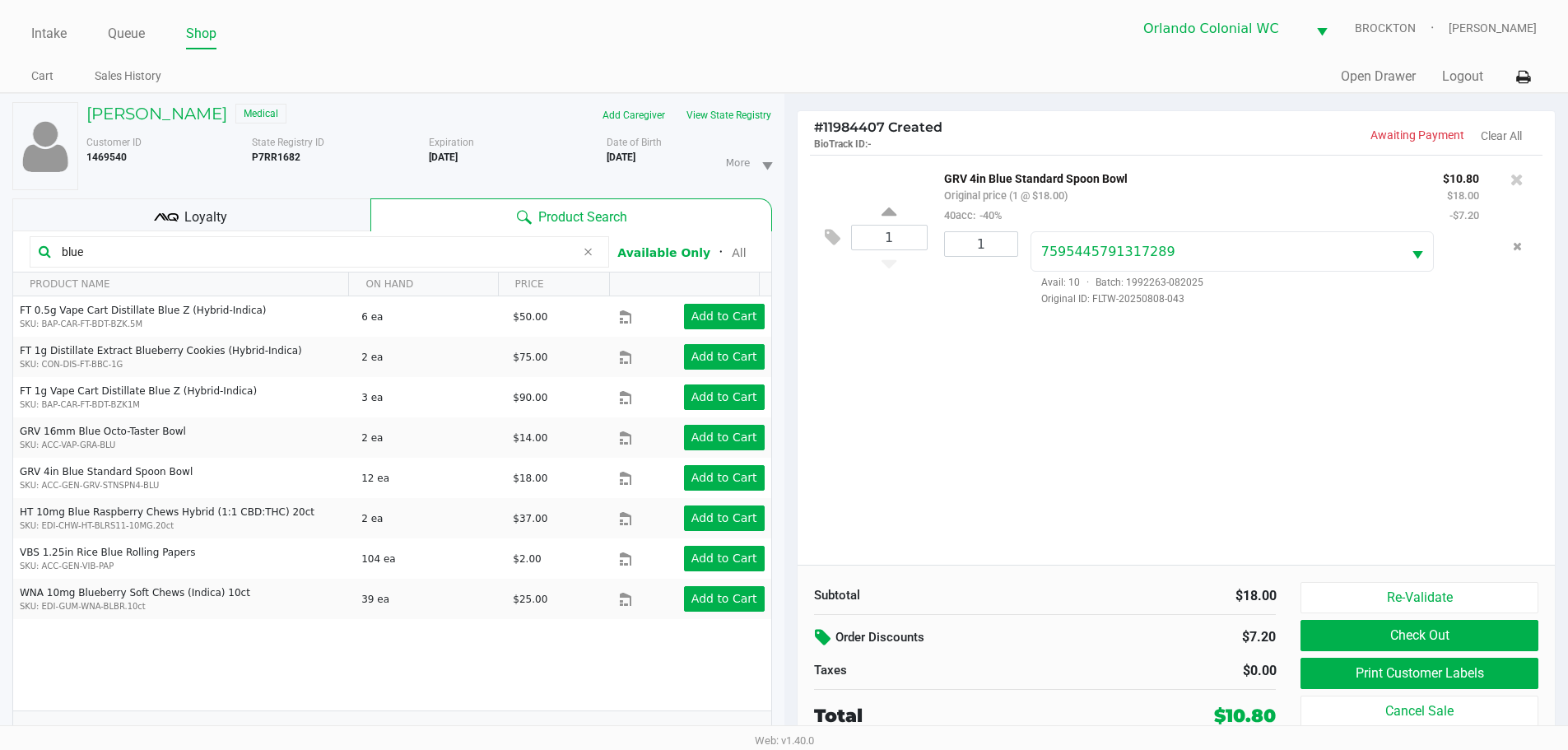
click at [814, 635] on button at bounding box center [825, 638] width 22 height 30
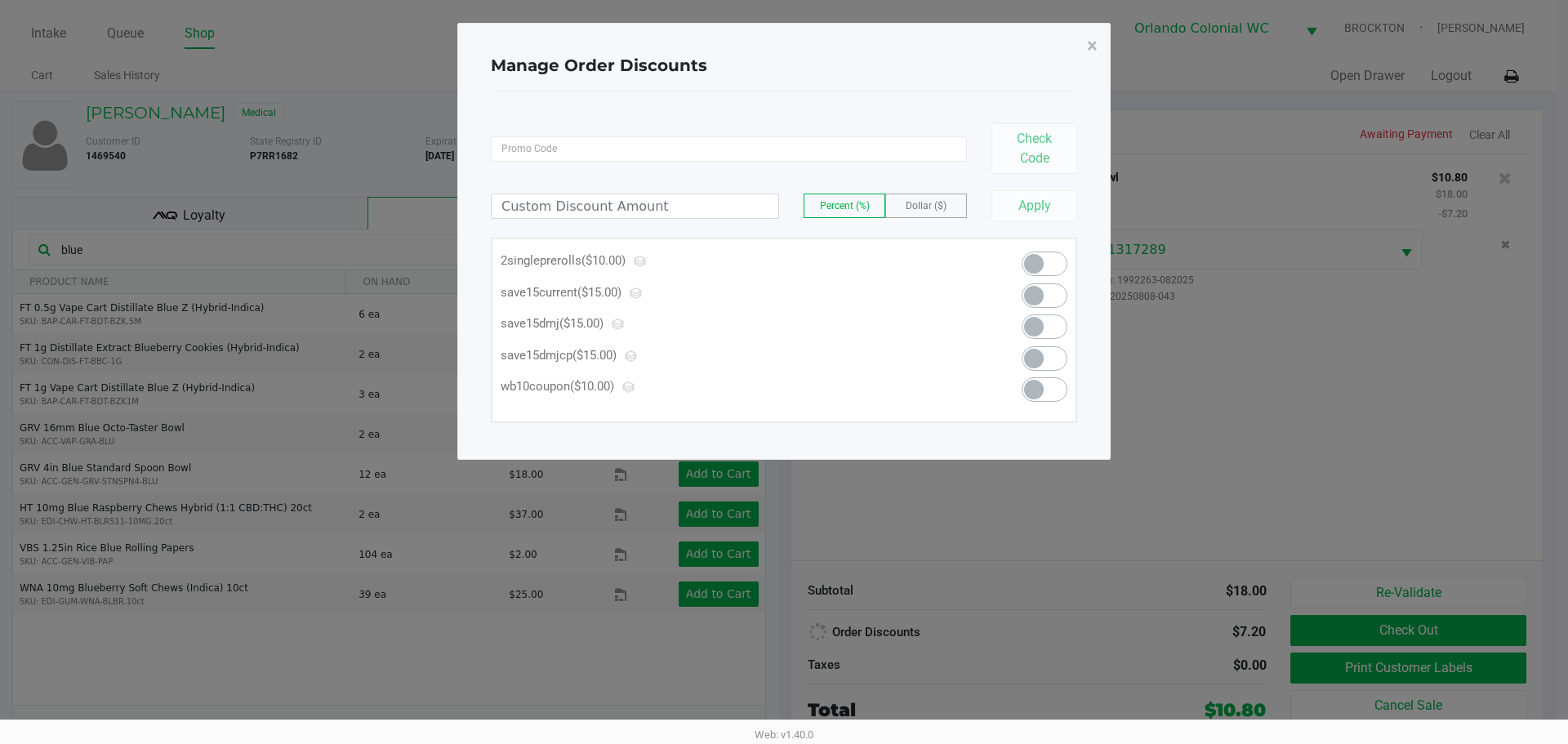
drag, startPoint x: 1249, startPoint y: 523, endPoint x: 1061, endPoint y: 346, distance: 258.2
click at [1240, 514] on ngb-modal-window "Manage Order Discounts × Check Code Percent (%) Dollar ($) Apply 2singlepreroll…" at bounding box center [784, 372] width 1568 height 744
click at [1091, 39] on span "×" at bounding box center [1091, 46] width 11 height 23
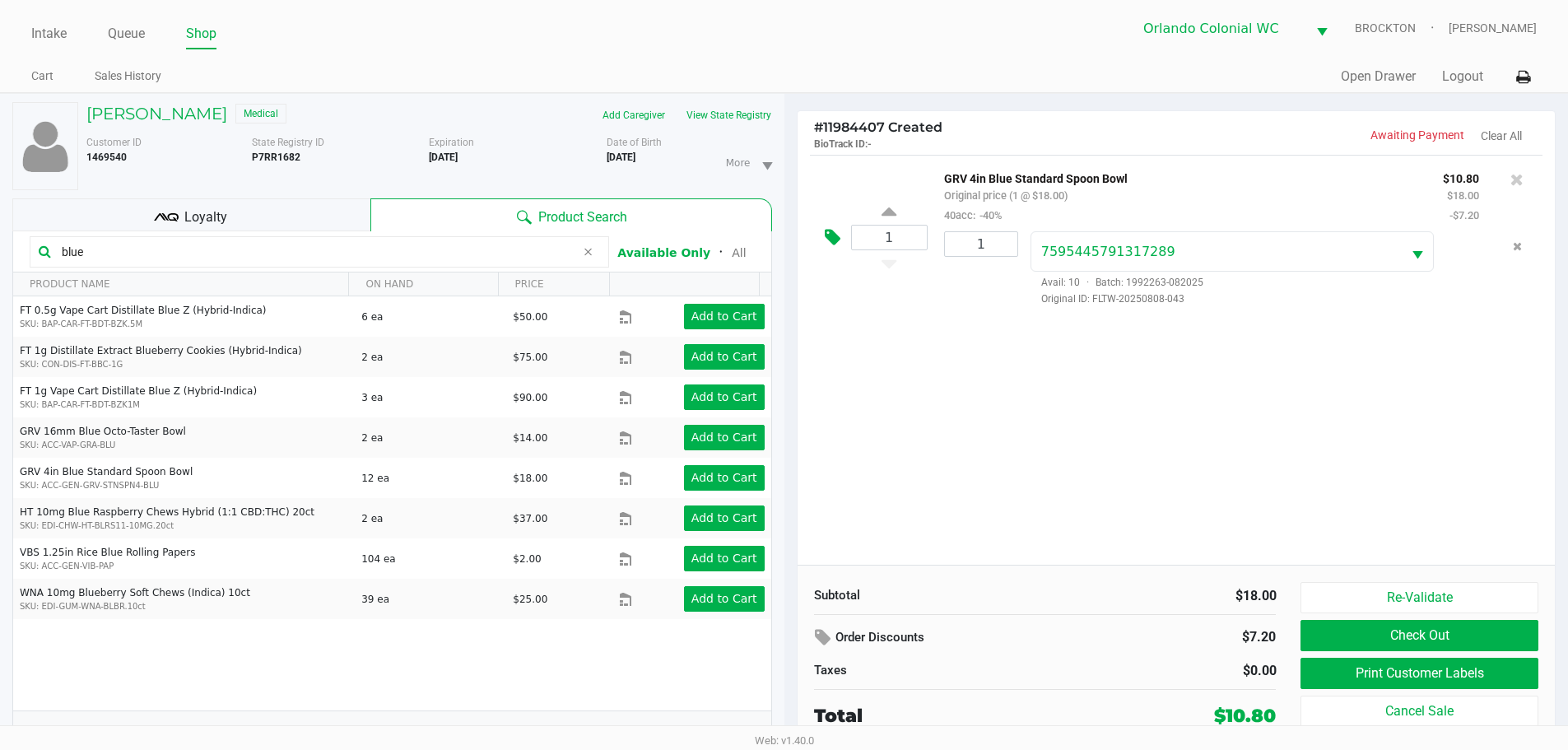
click at [826, 242] on icon at bounding box center [832, 237] width 16 height 19
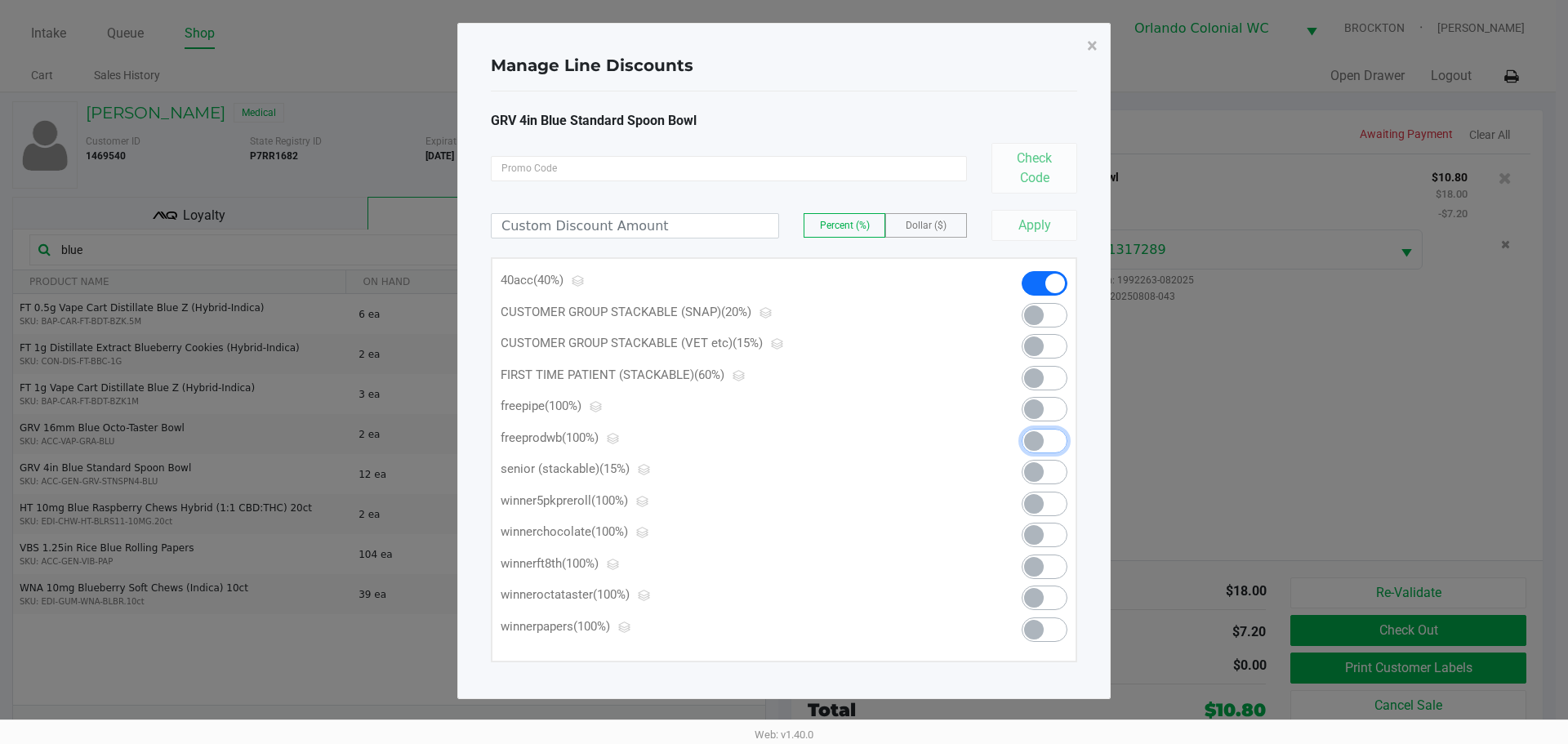
click at [1034, 437] on span at bounding box center [1034, 441] width 20 height 20
click at [1066, 439] on span at bounding box center [1045, 441] width 46 height 25
click at [1034, 401] on span at bounding box center [1034, 409] width 20 height 20
drag, startPoint x: 1100, startPoint y: 41, endPoint x: 1333, endPoint y: 366, distance: 399.9
click at [1100, 44] on button "×" at bounding box center [1092, 46] width 37 height 46
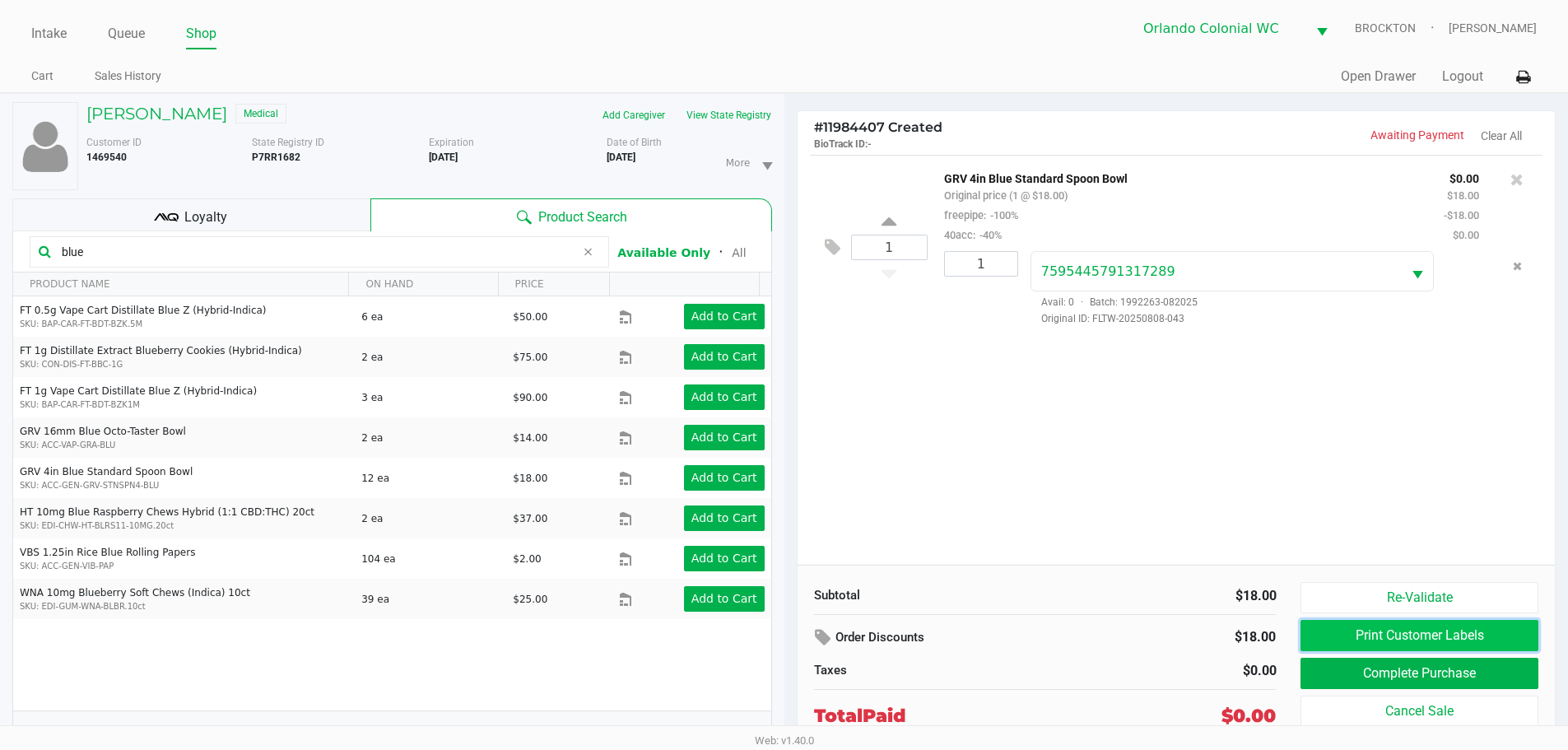
click at [1398, 626] on button "Print Customer Labels" at bounding box center [1419, 636] width 237 height 32
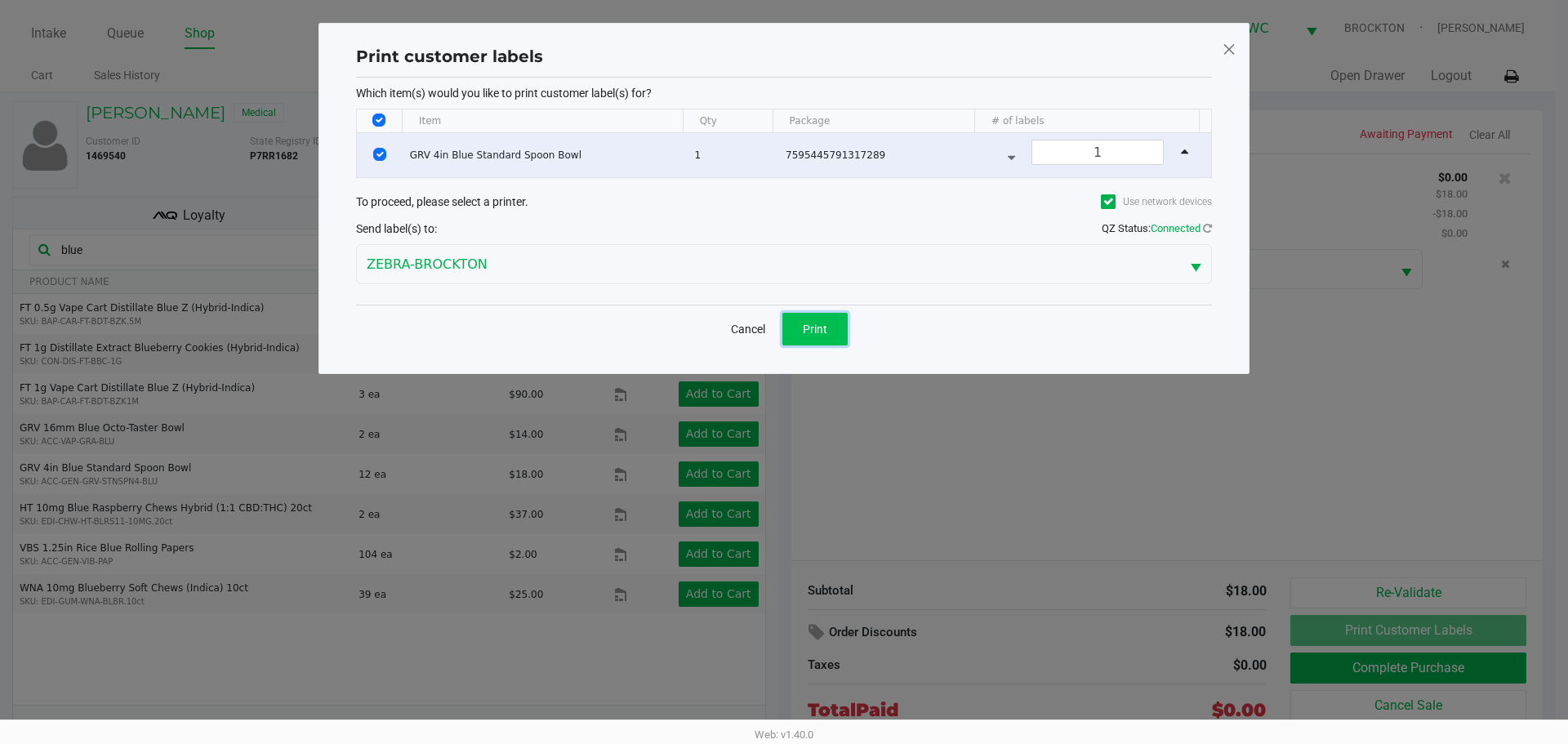
click at [829, 328] on button "Print" at bounding box center [814, 329] width 65 height 33
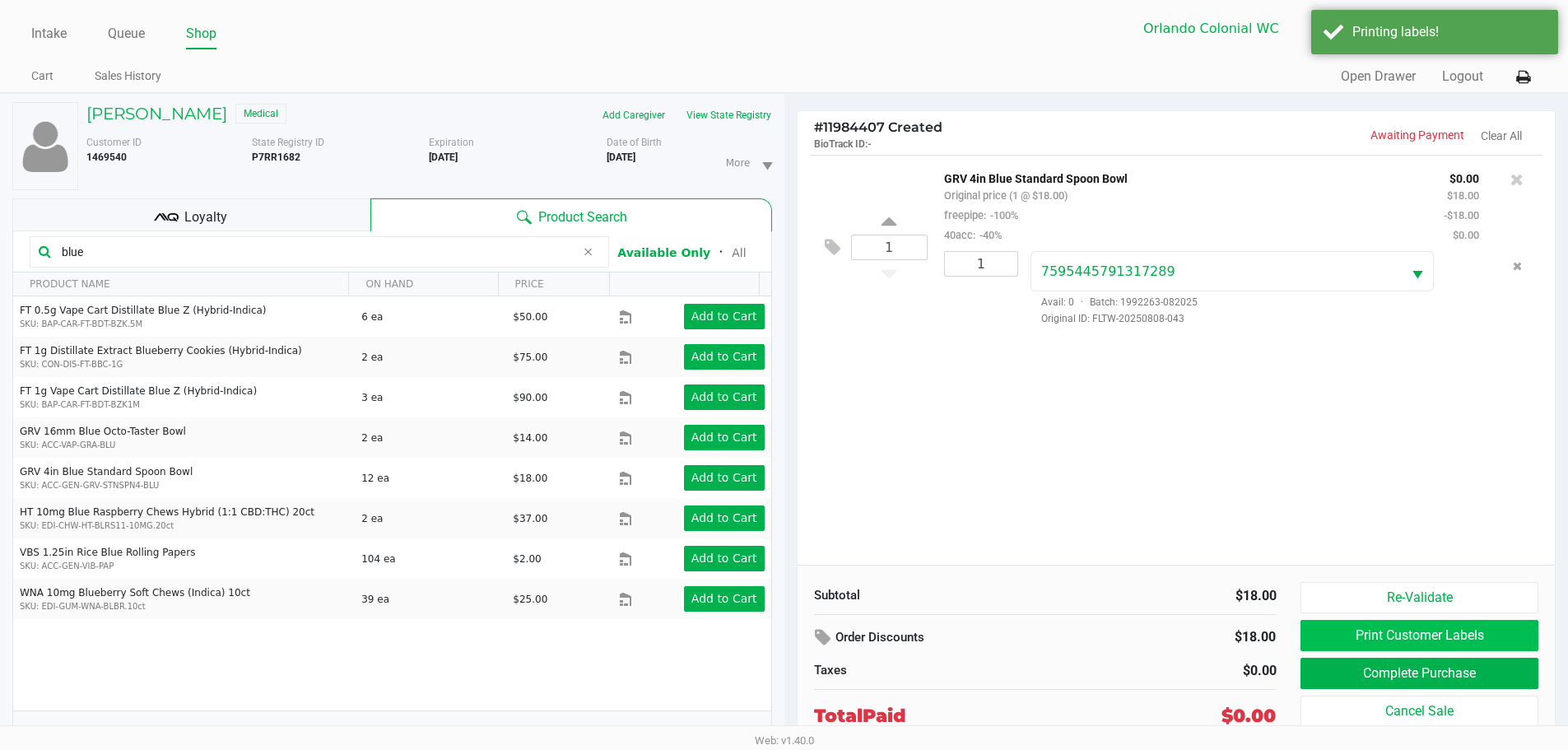
click at [1512, 669] on button "Complete Purchase" at bounding box center [1419, 674] width 237 height 32
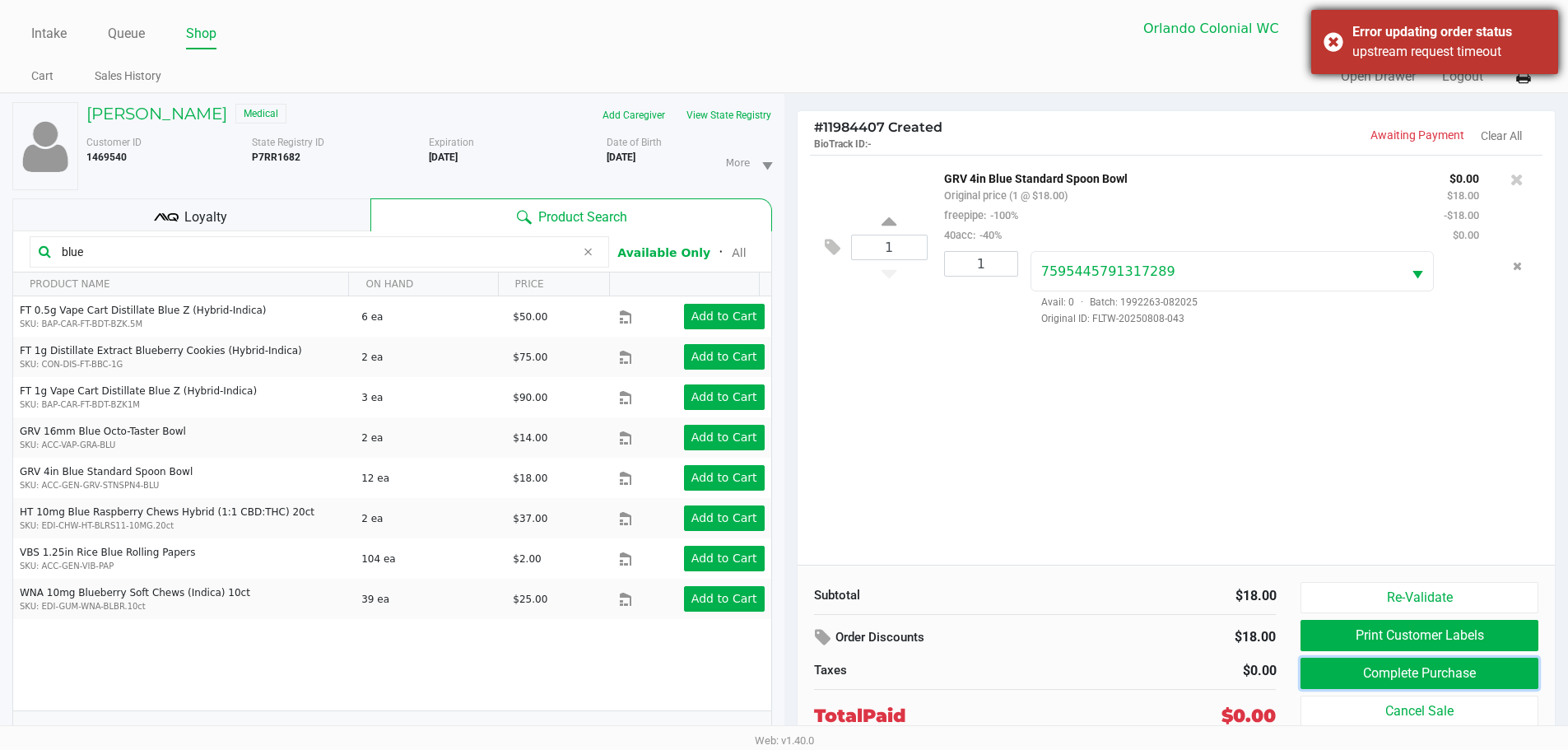
click at [1336, 59] on div "Error updating order status upstream request timeout" at bounding box center [1434, 41] width 247 height 64
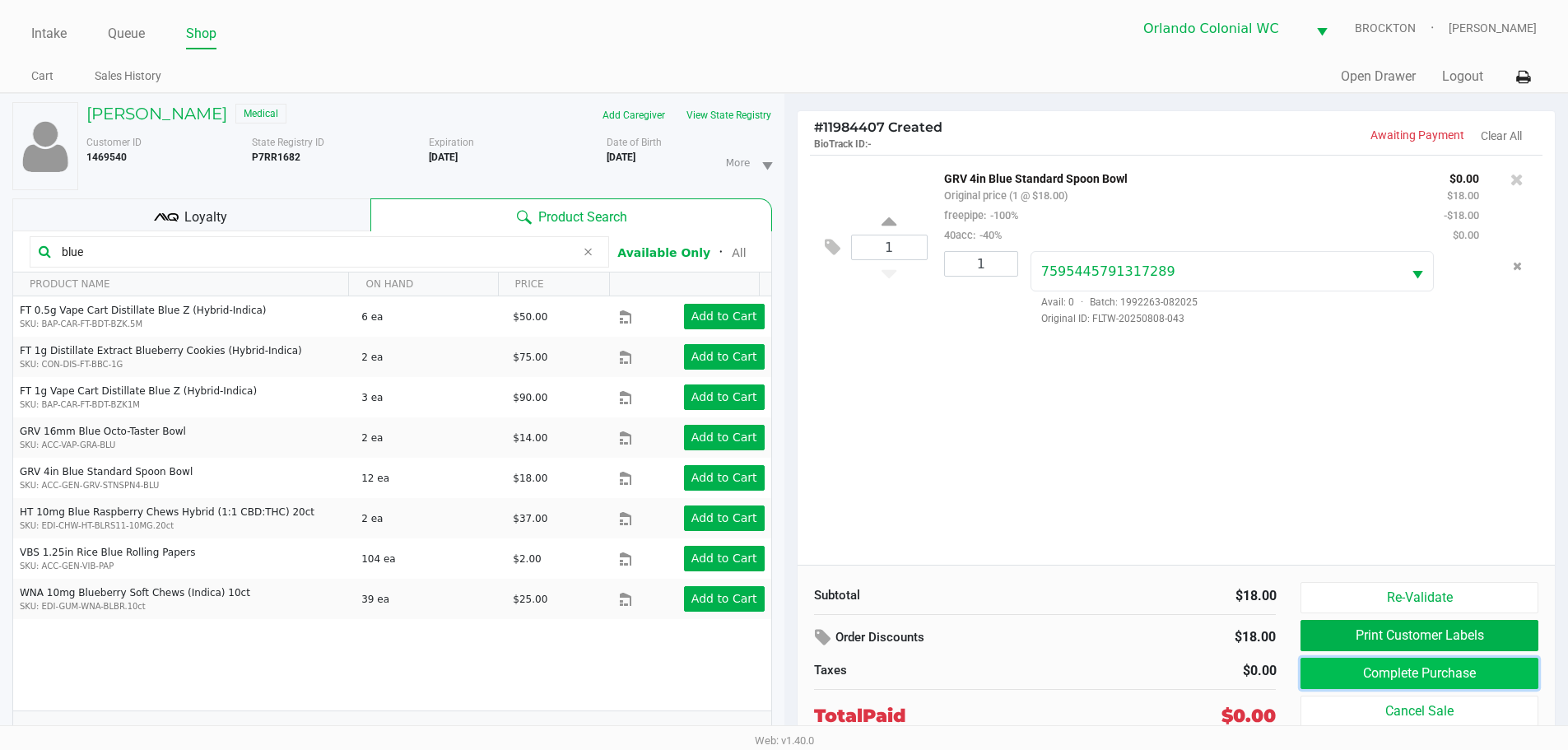
click at [1356, 673] on button "Complete Purchase" at bounding box center [1419, 674] width 237 height 32
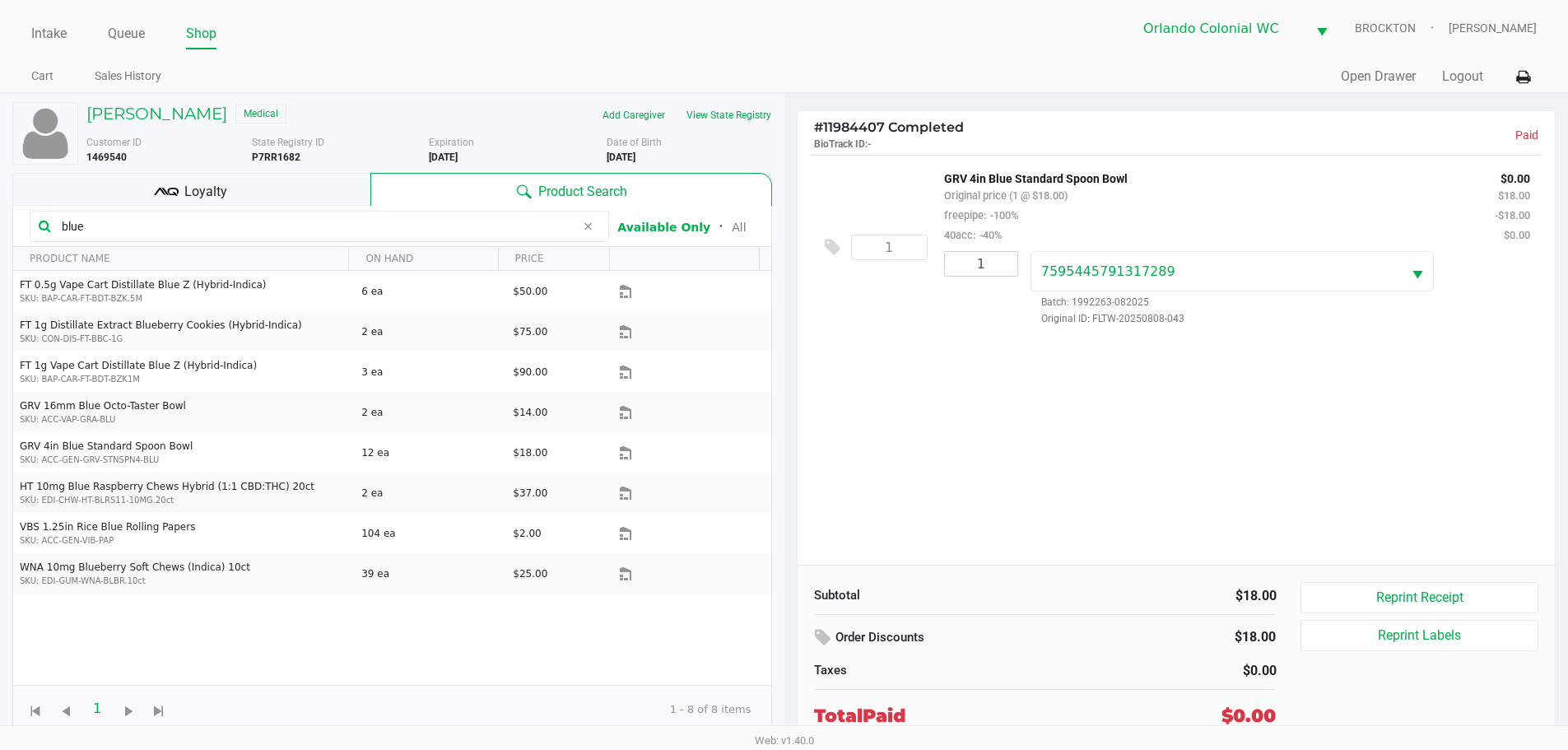
click at [62, 31] on link "Intake" at bounding box center [49, 34] width 36 height 23
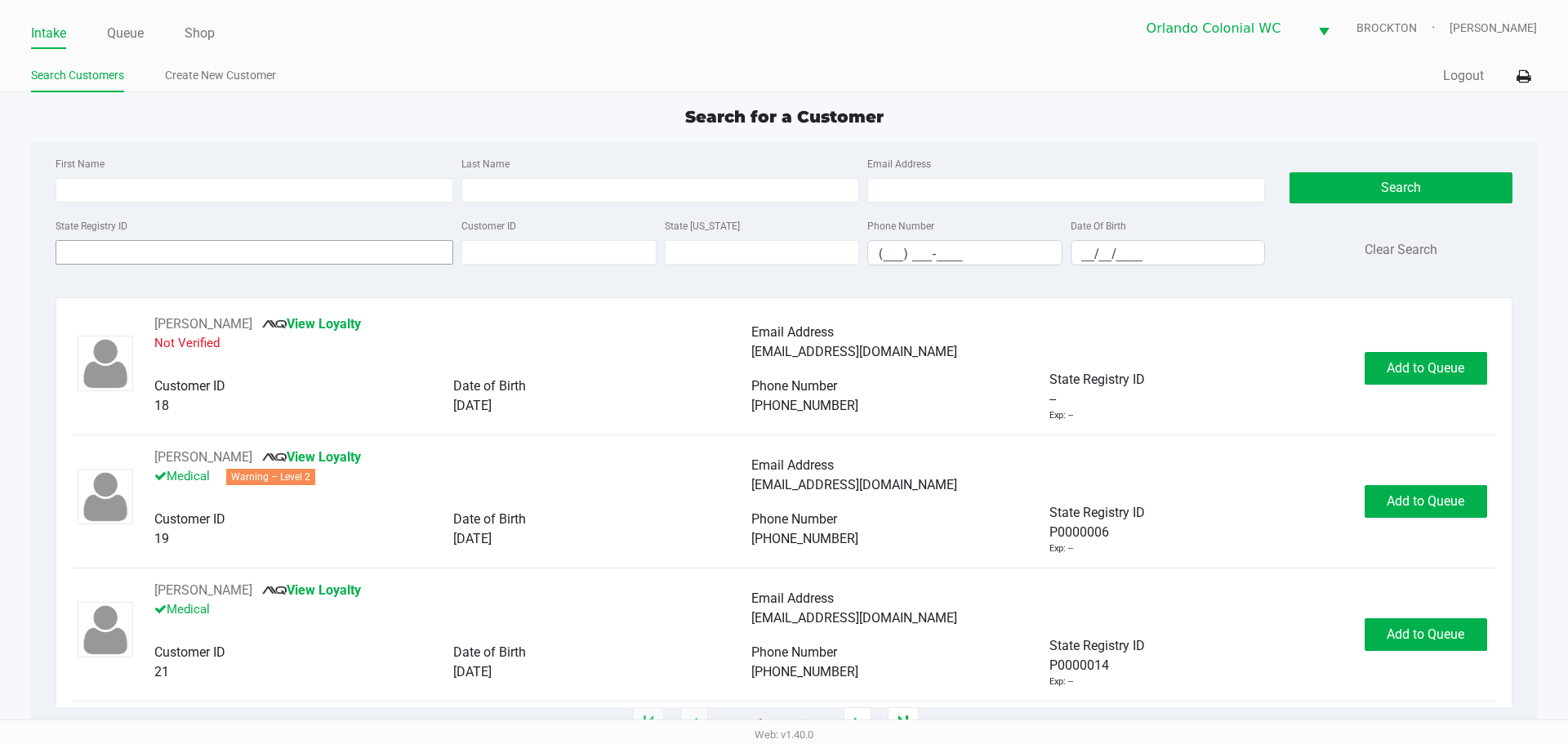
click at [154, 253] on input "State Registry ID" at bounding box center [254, 253] width 398 height 25
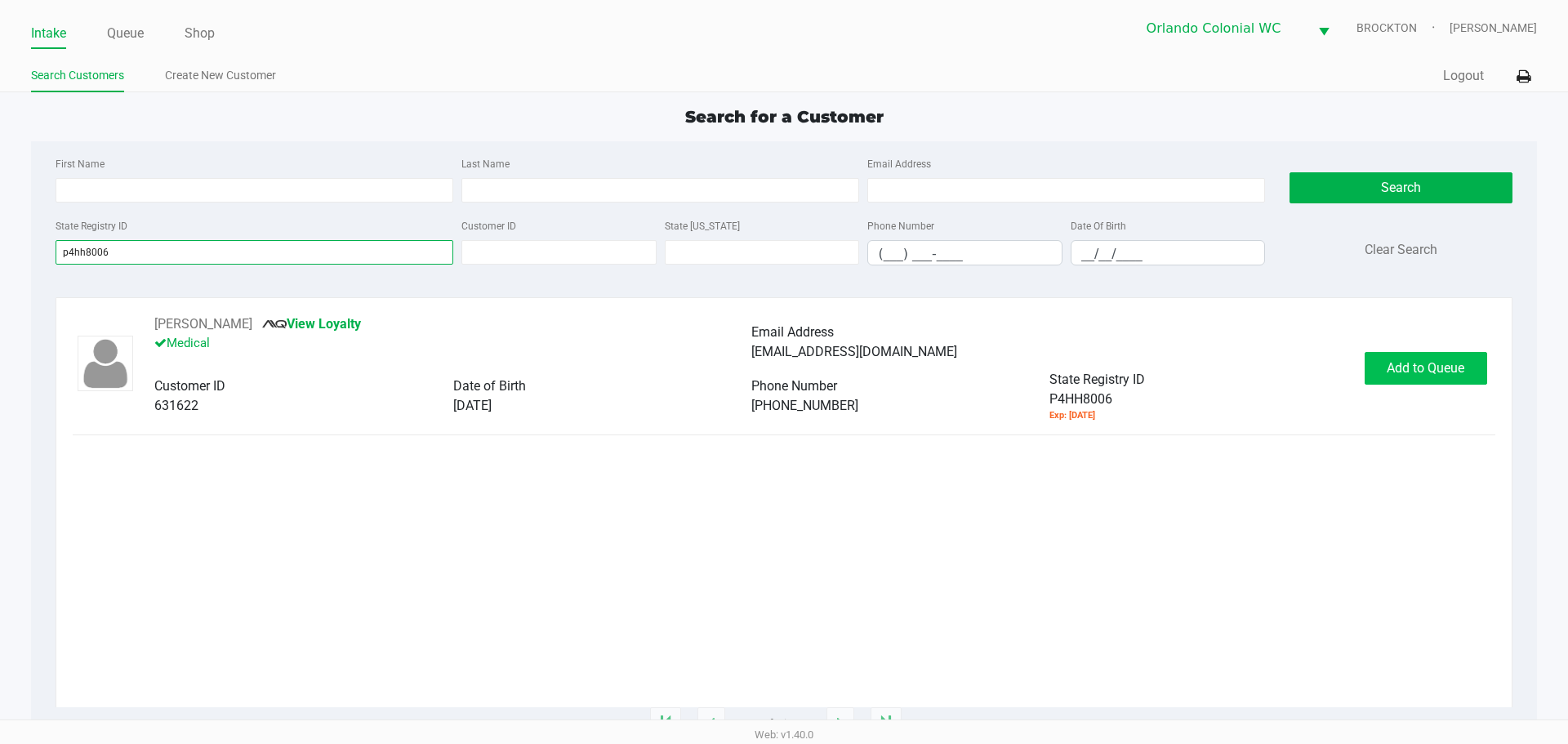
type input "p4hh8006"
click at [1459, 364] on span "Add to Queue" at bounding box center [1425, 367] width 77 height 16
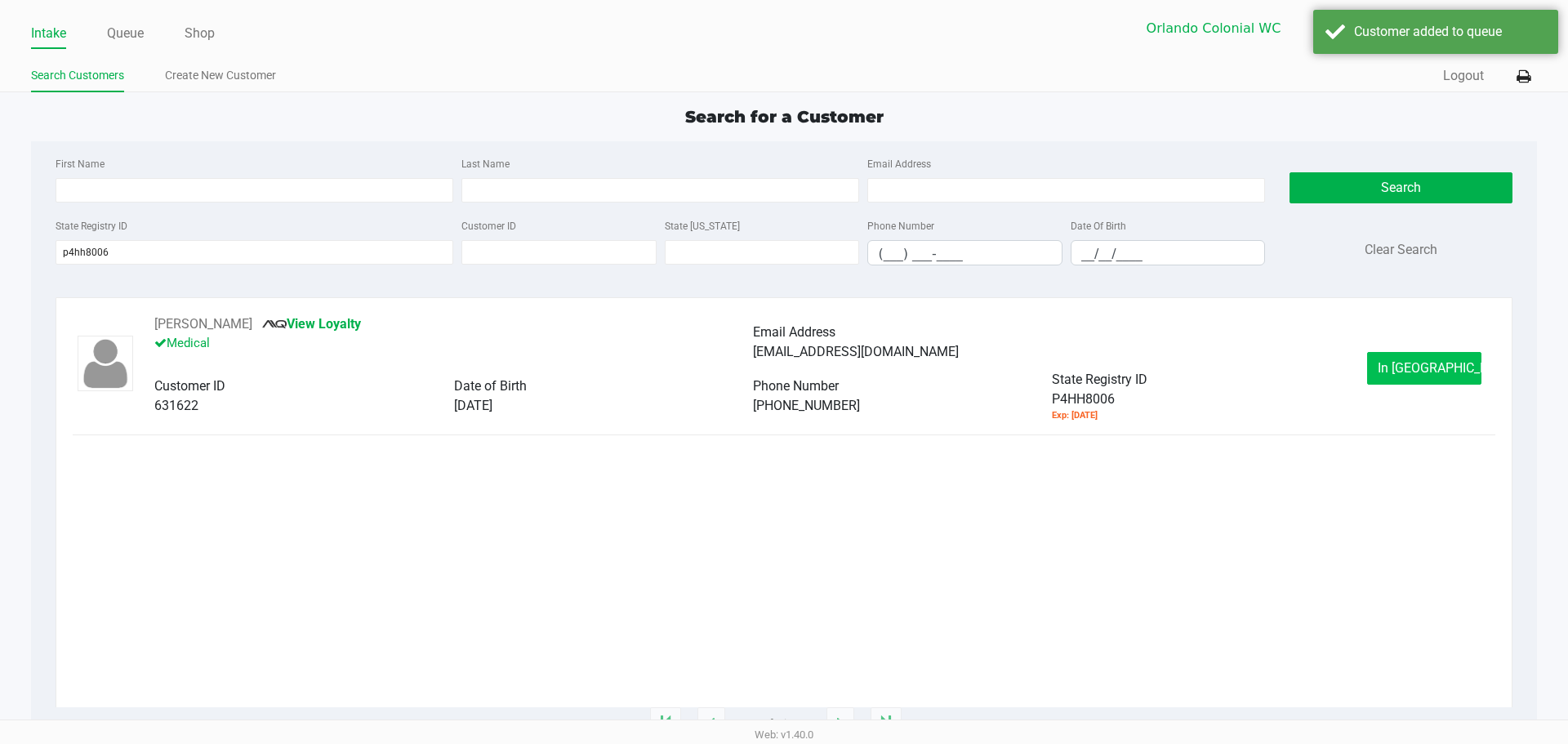
click at [1438, 368] on span "In Queue" at bounding box center [1446, 367] width 137 height 16
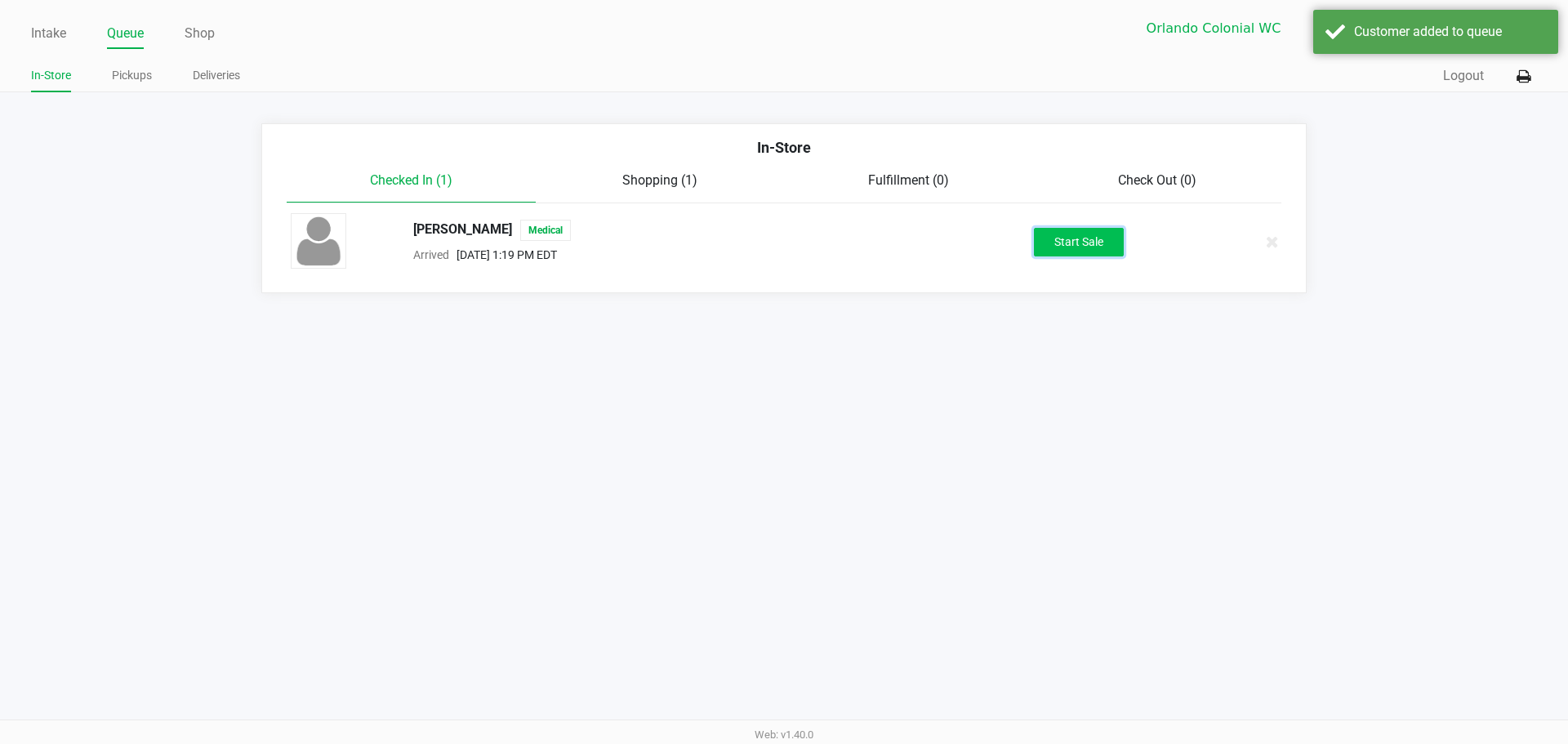
click at [1084, 243] on button "Start Sale" at bounding box center [1078, 242] width 90 height 29
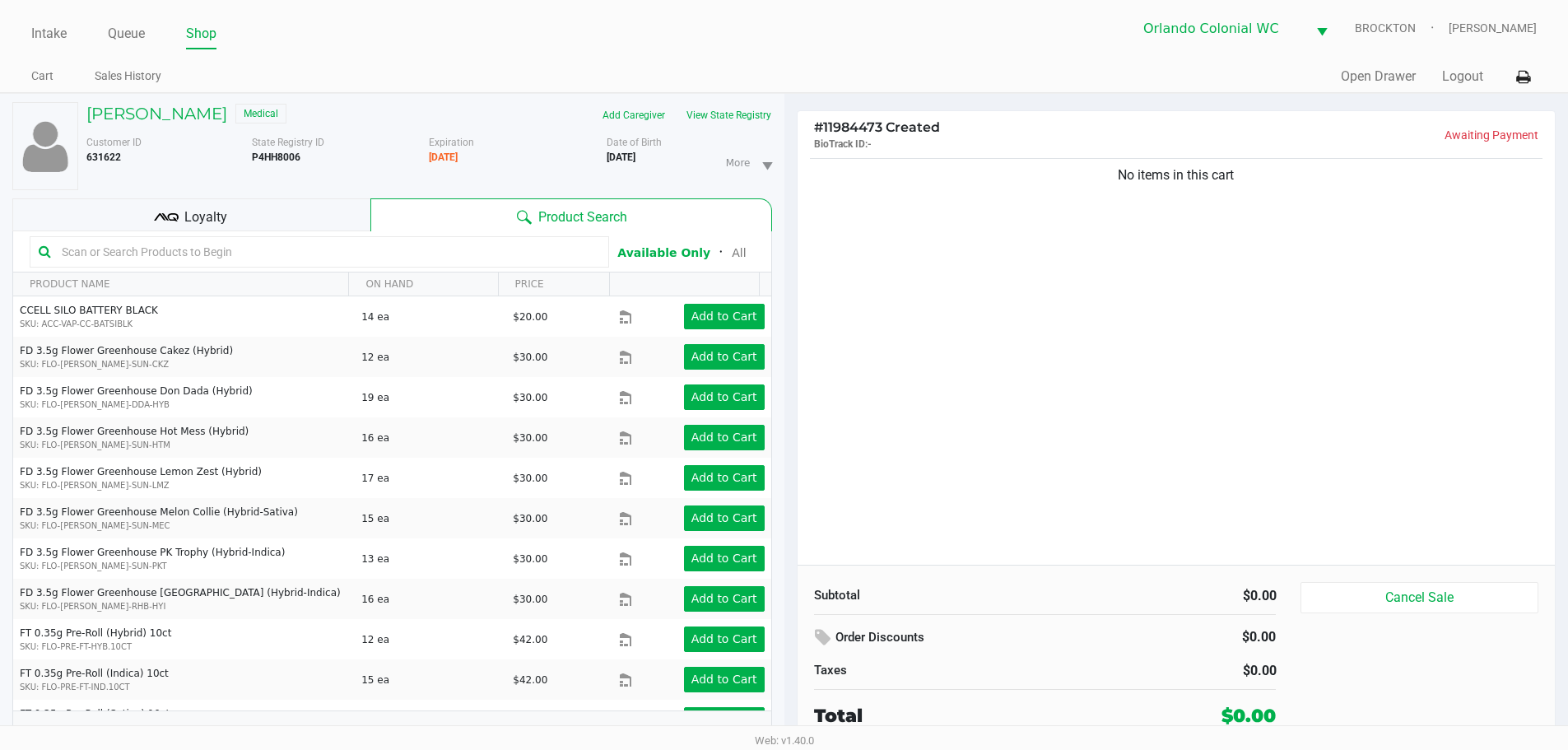
click at [324, 257] on input "text" at bounding box center [327, 252] width 545 height 25
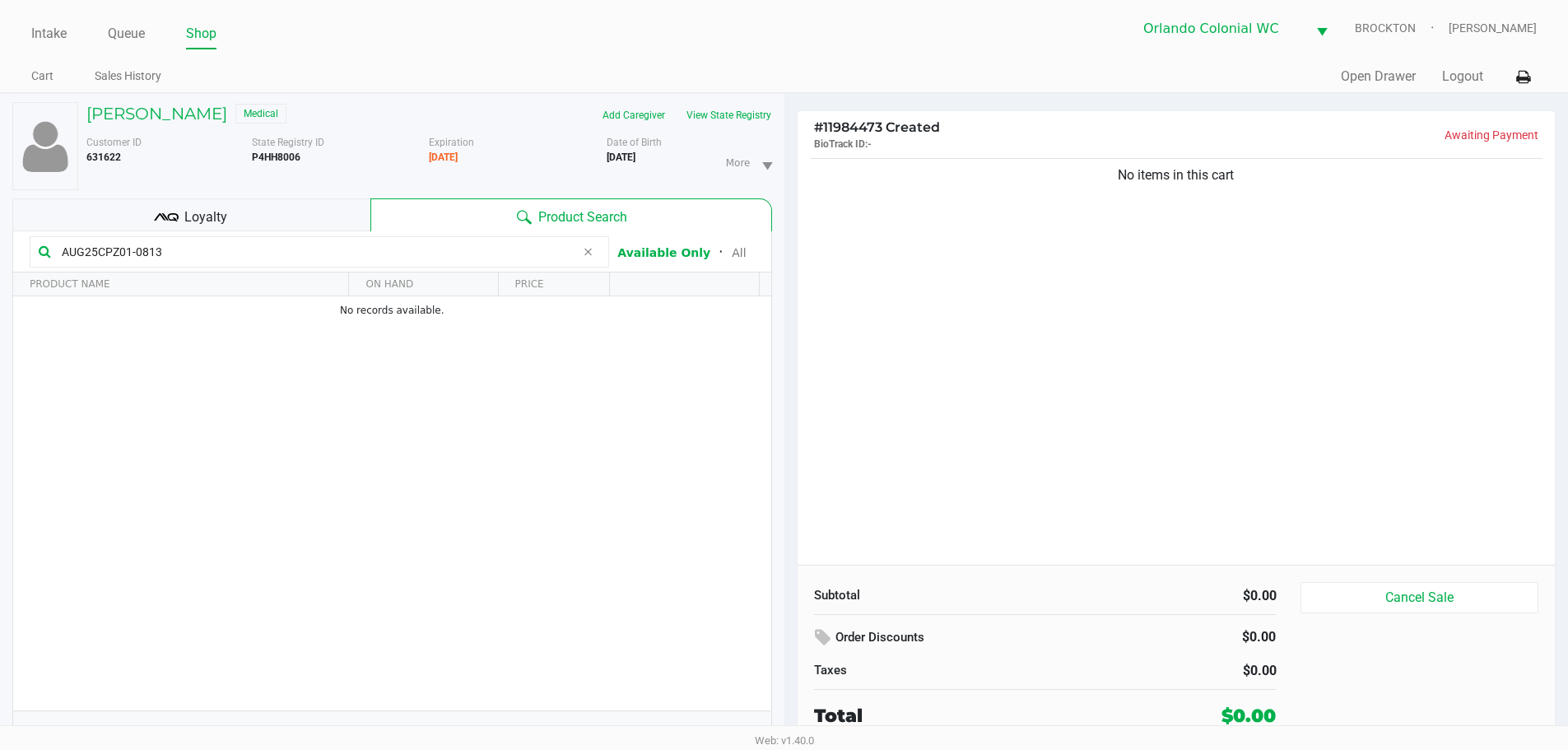
type input "AUG25CPZ01-0813"
click at [1191, 383] on div "No items in this cart" at bounding box center [1176, 360] width 758 height 410
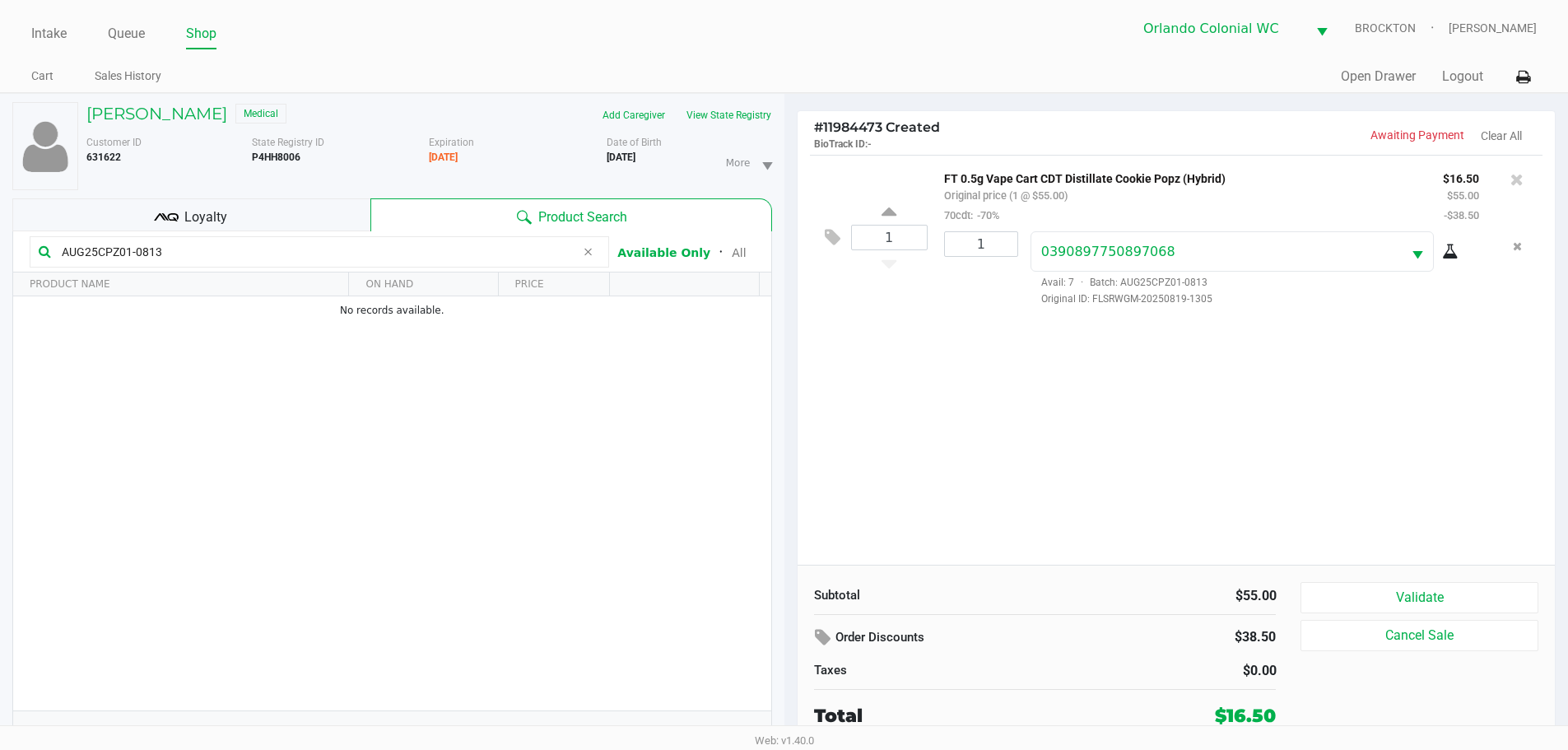
scroll to position [17, 0]
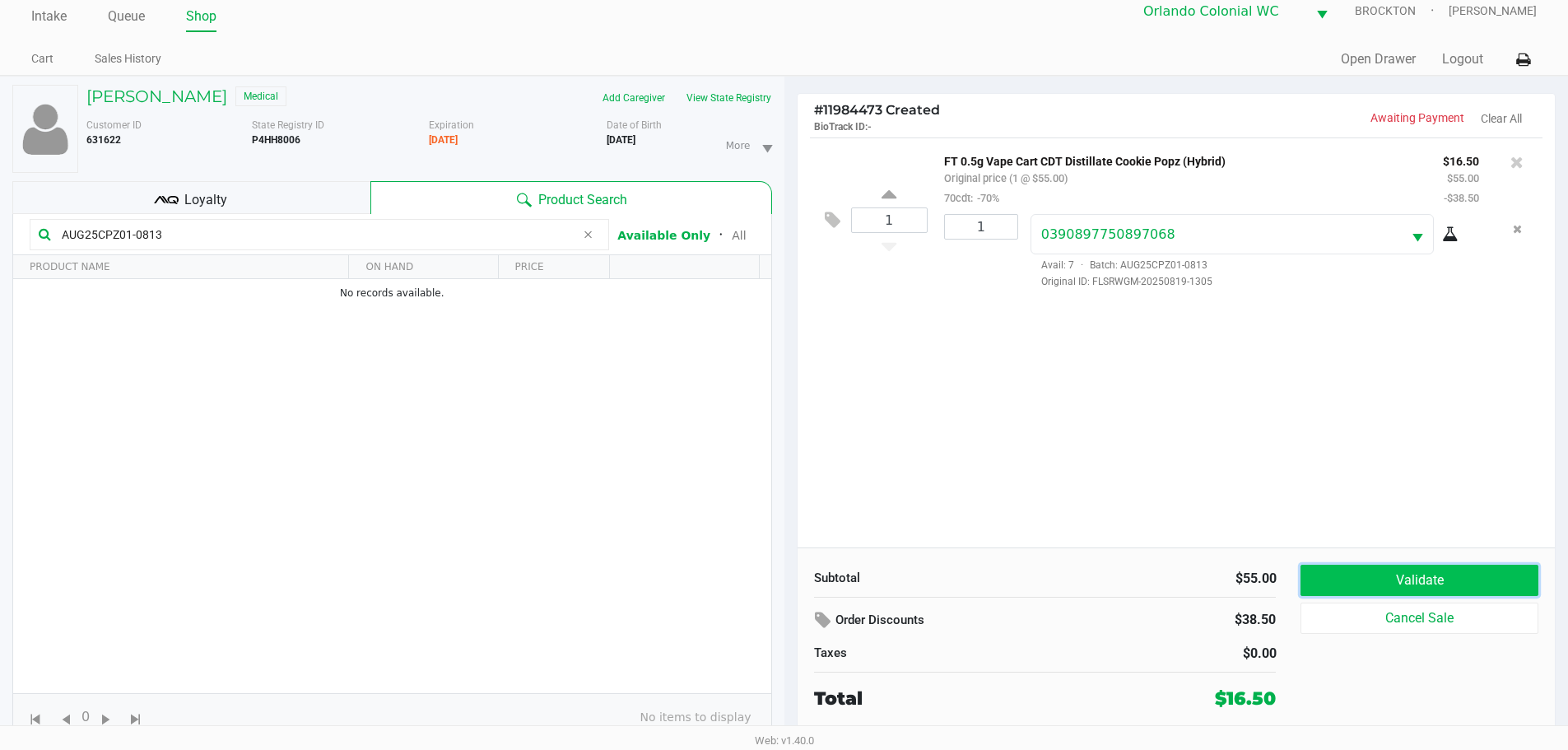
click at [1522, 589] on button "Validate" at bounding box center [1419, 581] width 237 height 32
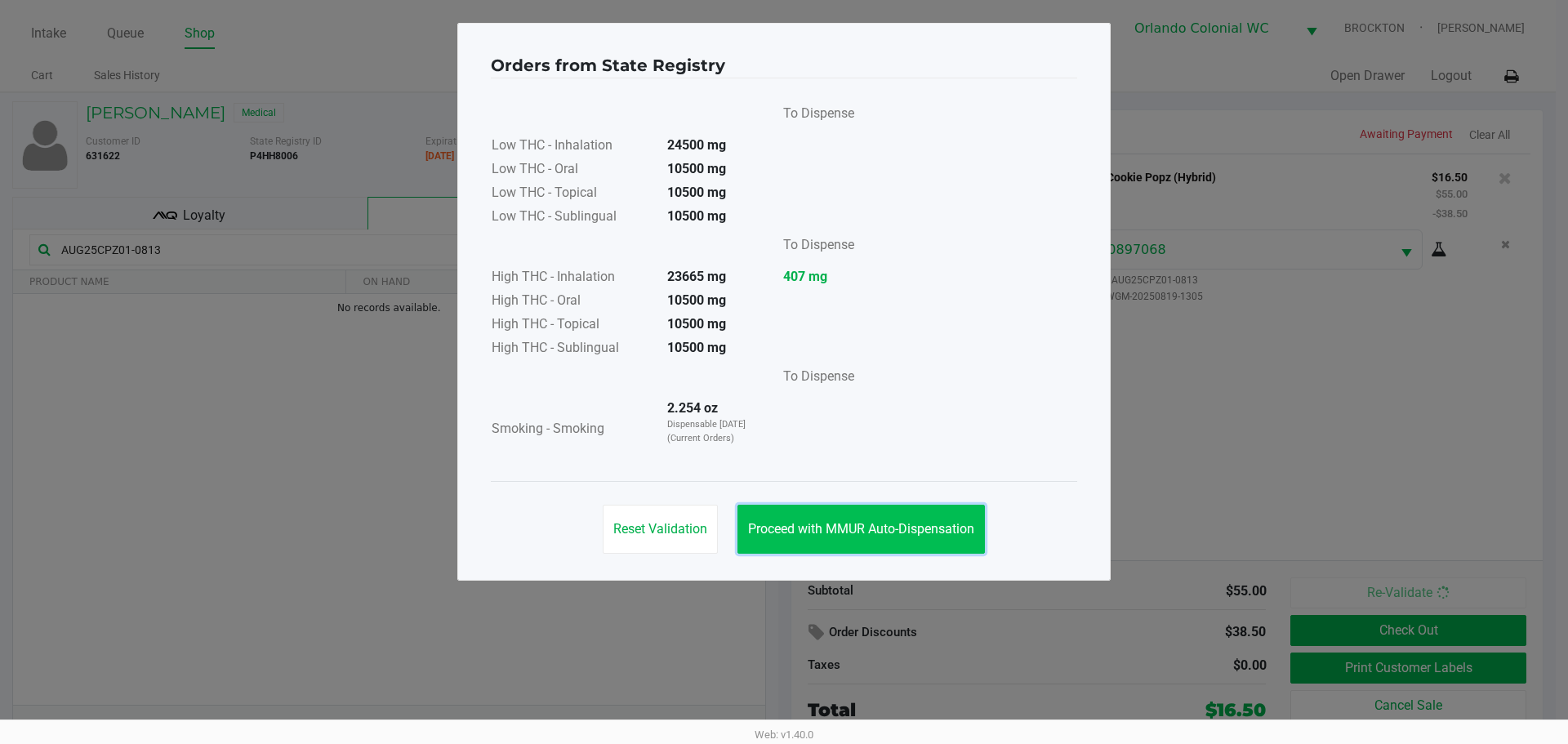
click at [907, 515] on button "Proceed with MMUR Auto-Dispensation" at bounding box center [861, 529] width 248 height 49
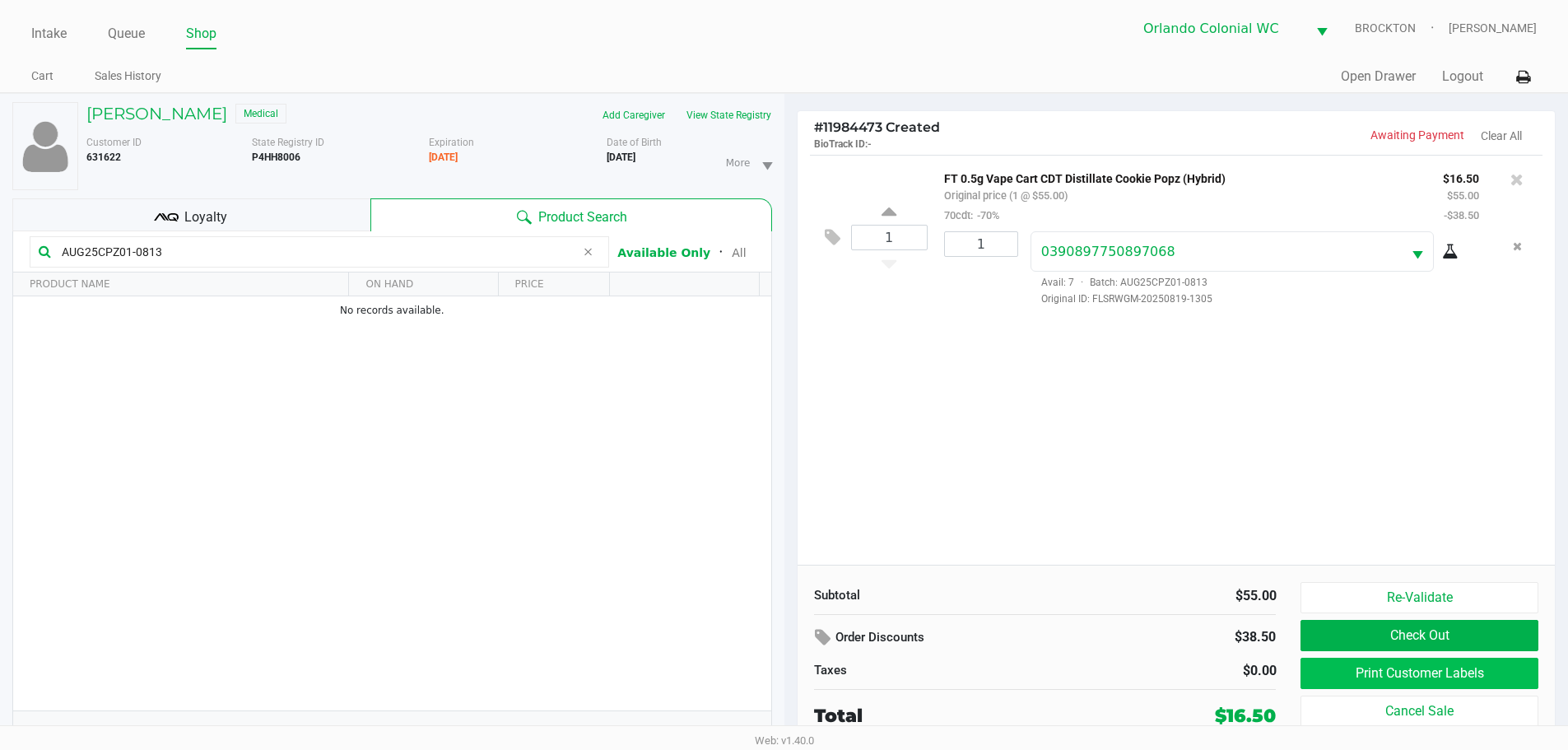
click at [1419, 684] on button "Print Customer Labels" at bounding box center [1419, 674] width 237 height 32
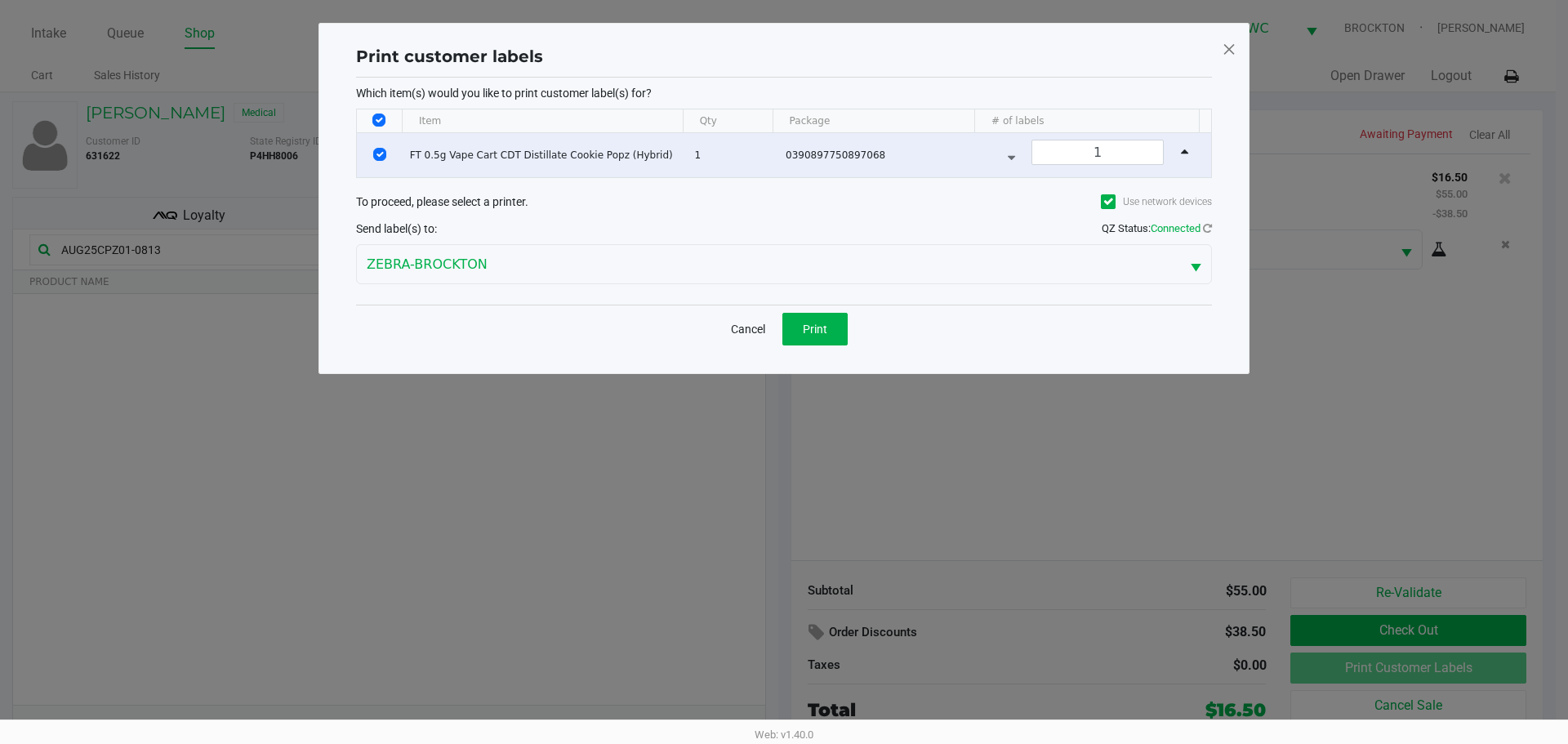
click at [840, 333] on button "Print" at bounding box center [814, 329] width 65 height 33
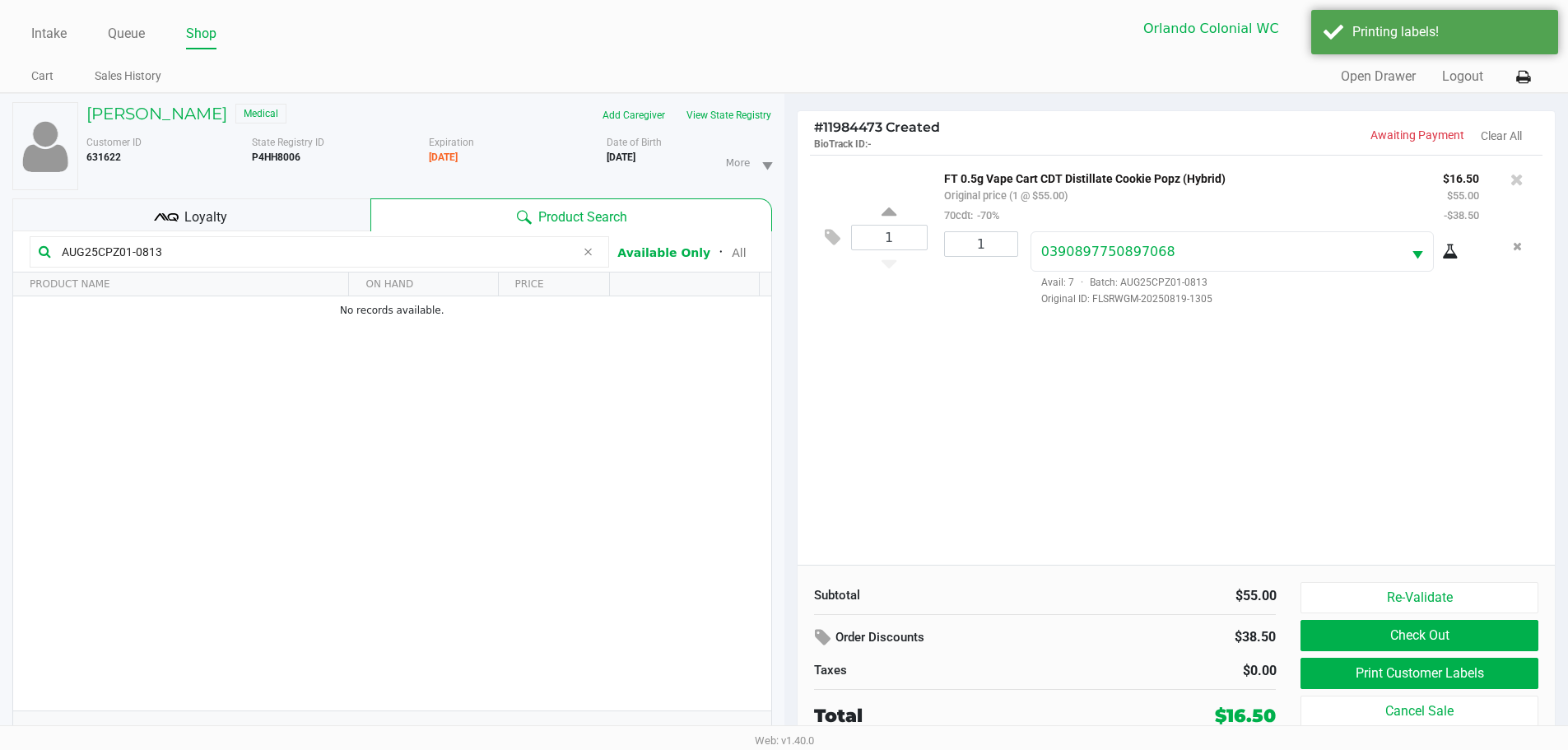
scroll to position [17, 0]
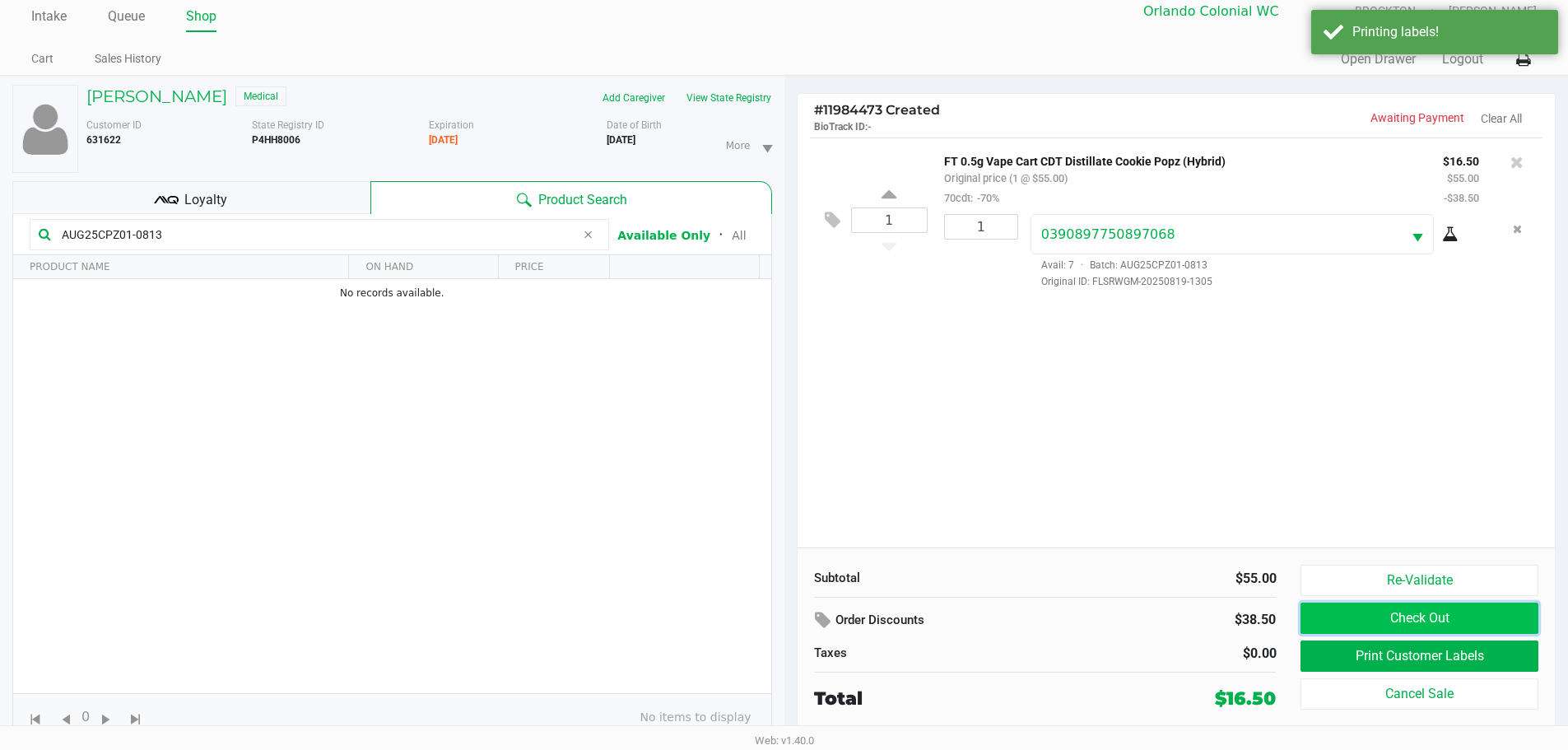
click at [1505, 625] on button "Check Out" at bounding box center [1419, 618] width 237 height 32
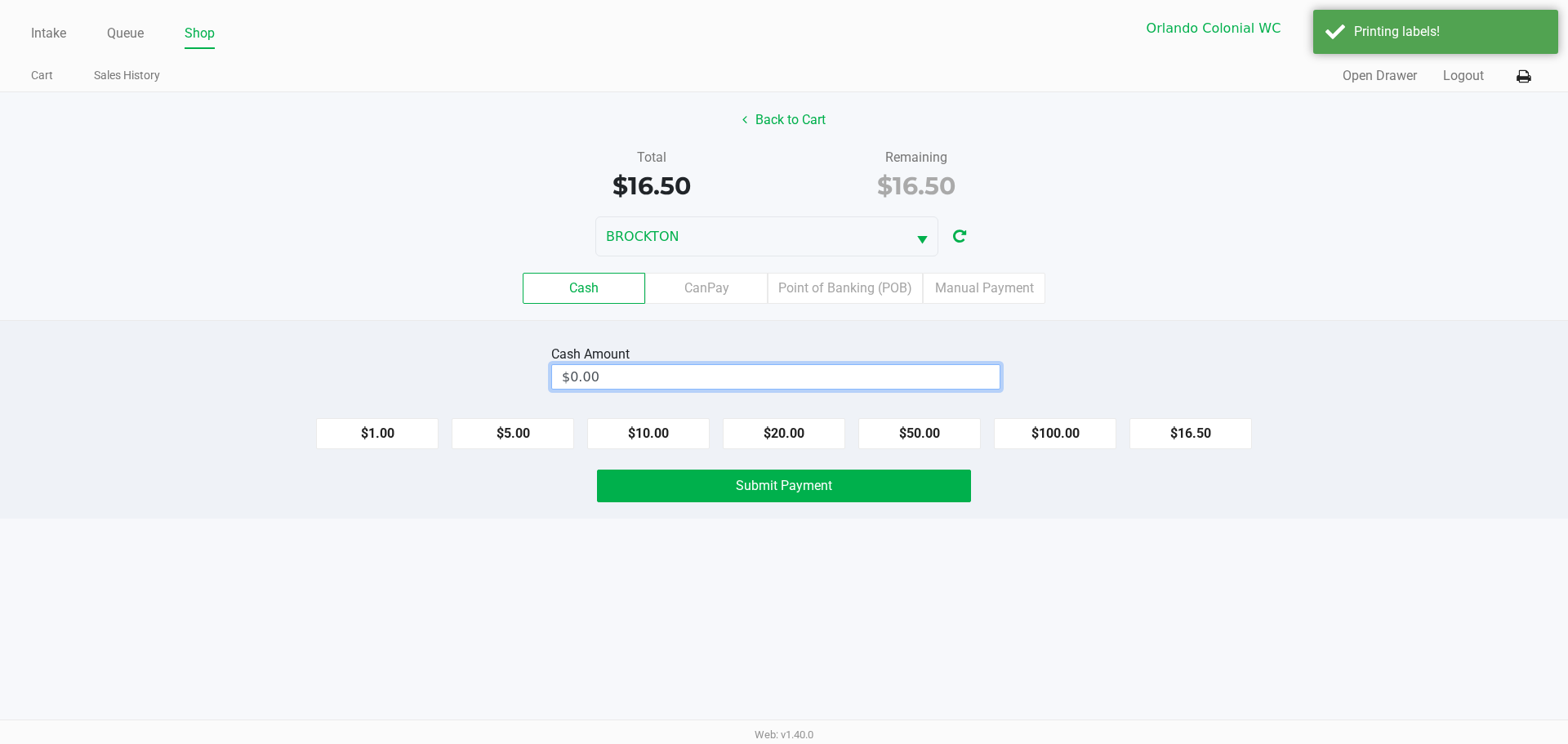
click at [817, 372] on input "$0.00" at bounding box center [776, 376] width 448 height 24
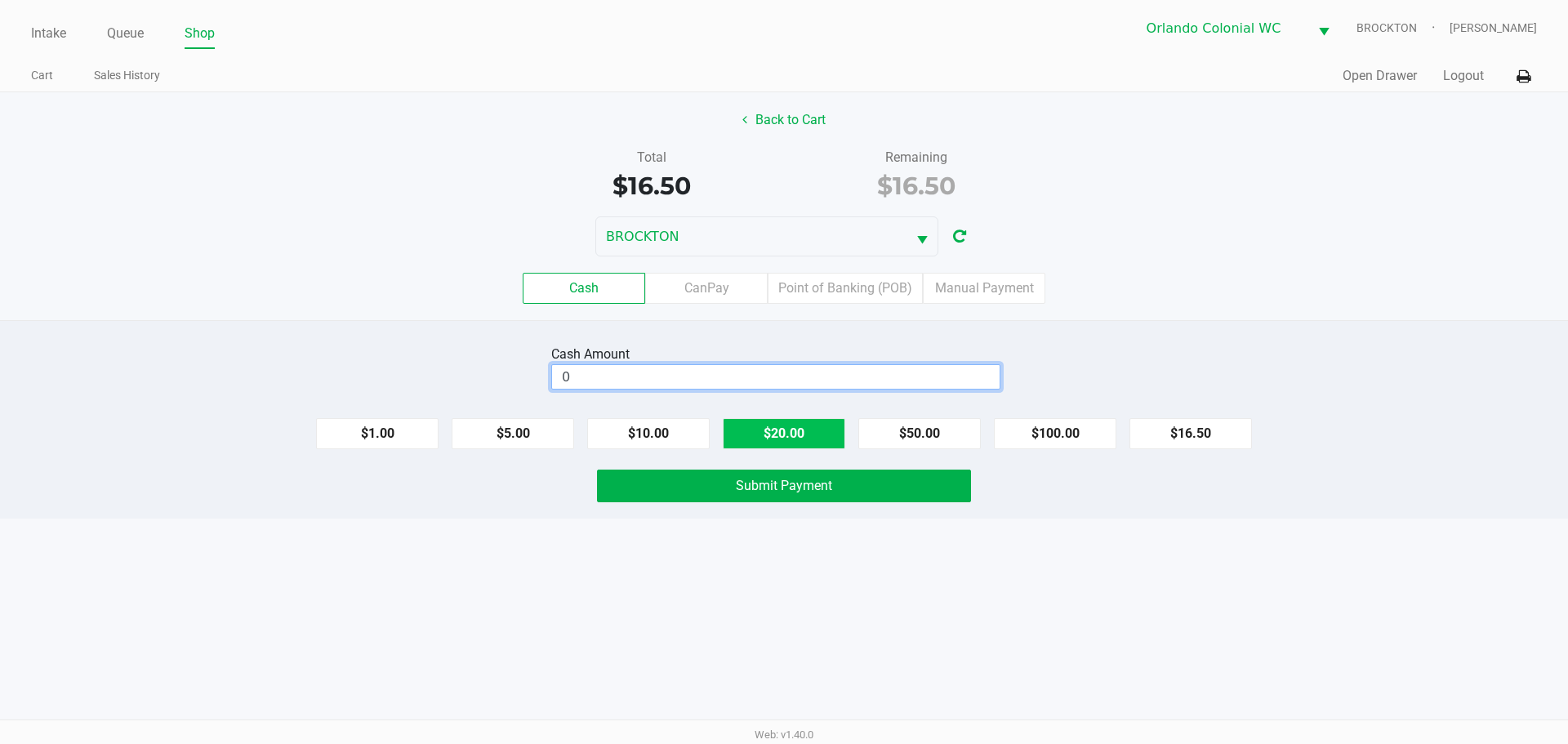
click at [795, 440] on button "$20.00" at bounding box center [784, 434] width 123 height 31
type input "$20.00"
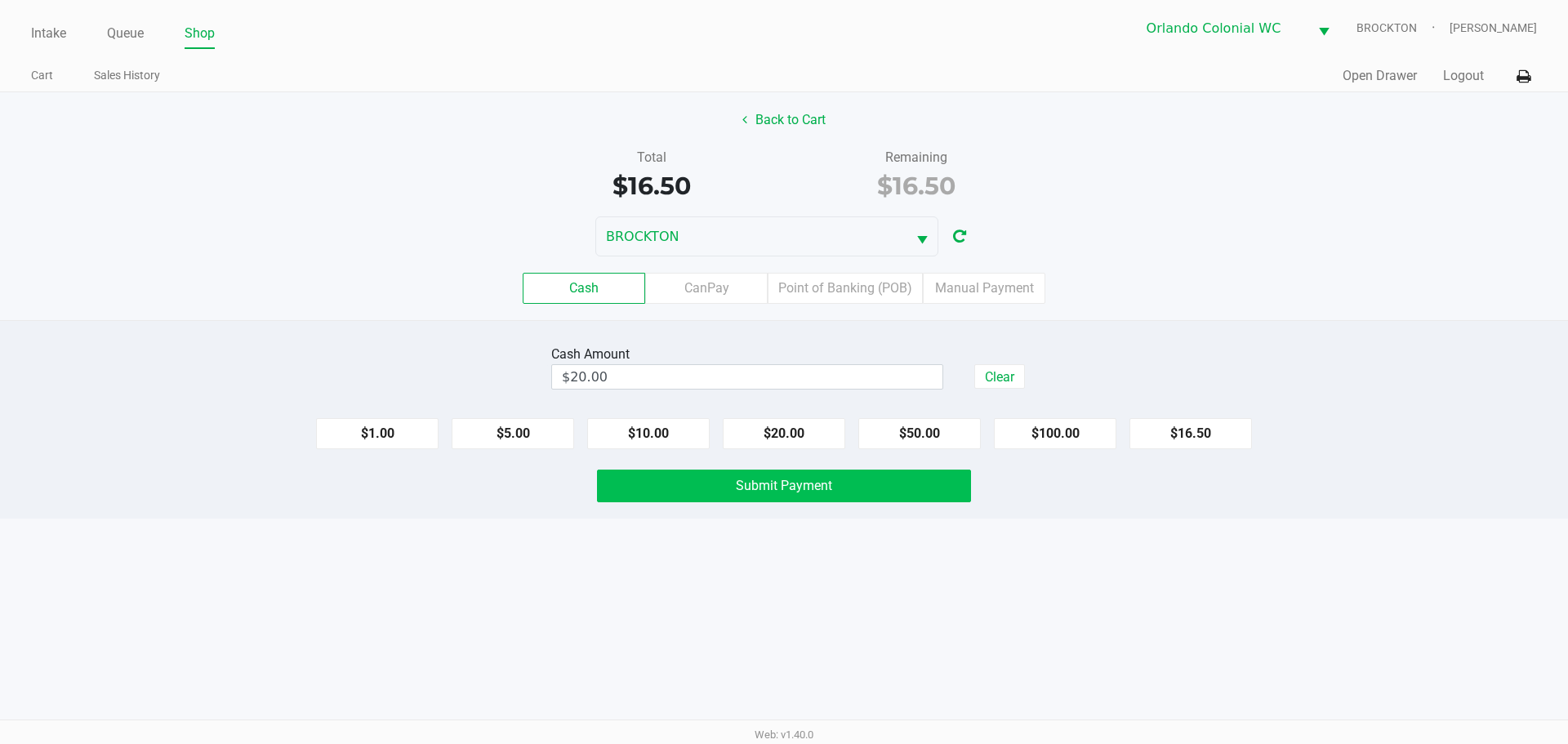
click at [667, 483] on button "Submit Payment" at bounding box center [784, 486] width 374 height 33
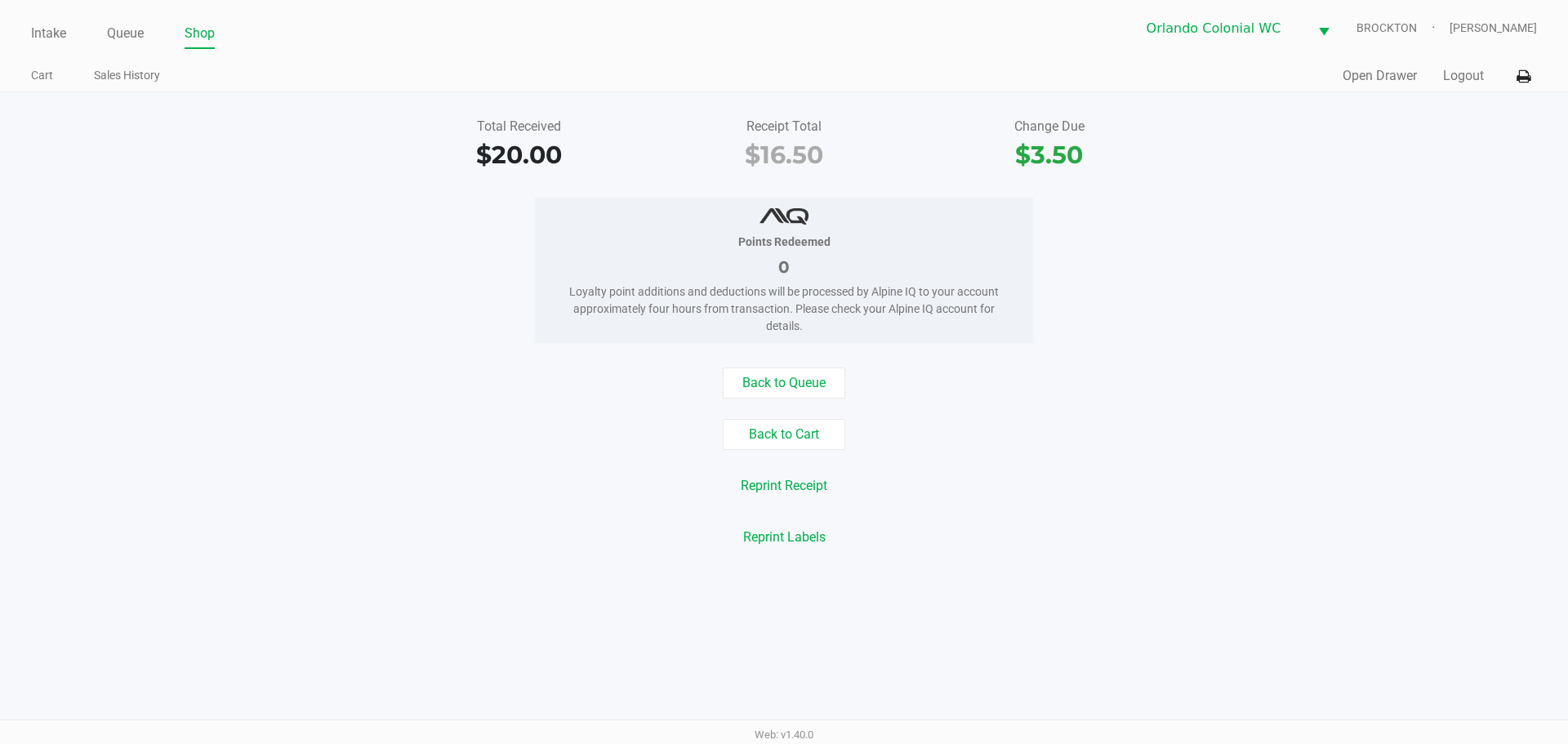
click at [361, 537] on div "Reprint Labels" at bounding box center [784, 537] width 1592 height 31
click at [844, 446] on button "Back to Cart" at bounding box center [784, 435] width 123 height 31
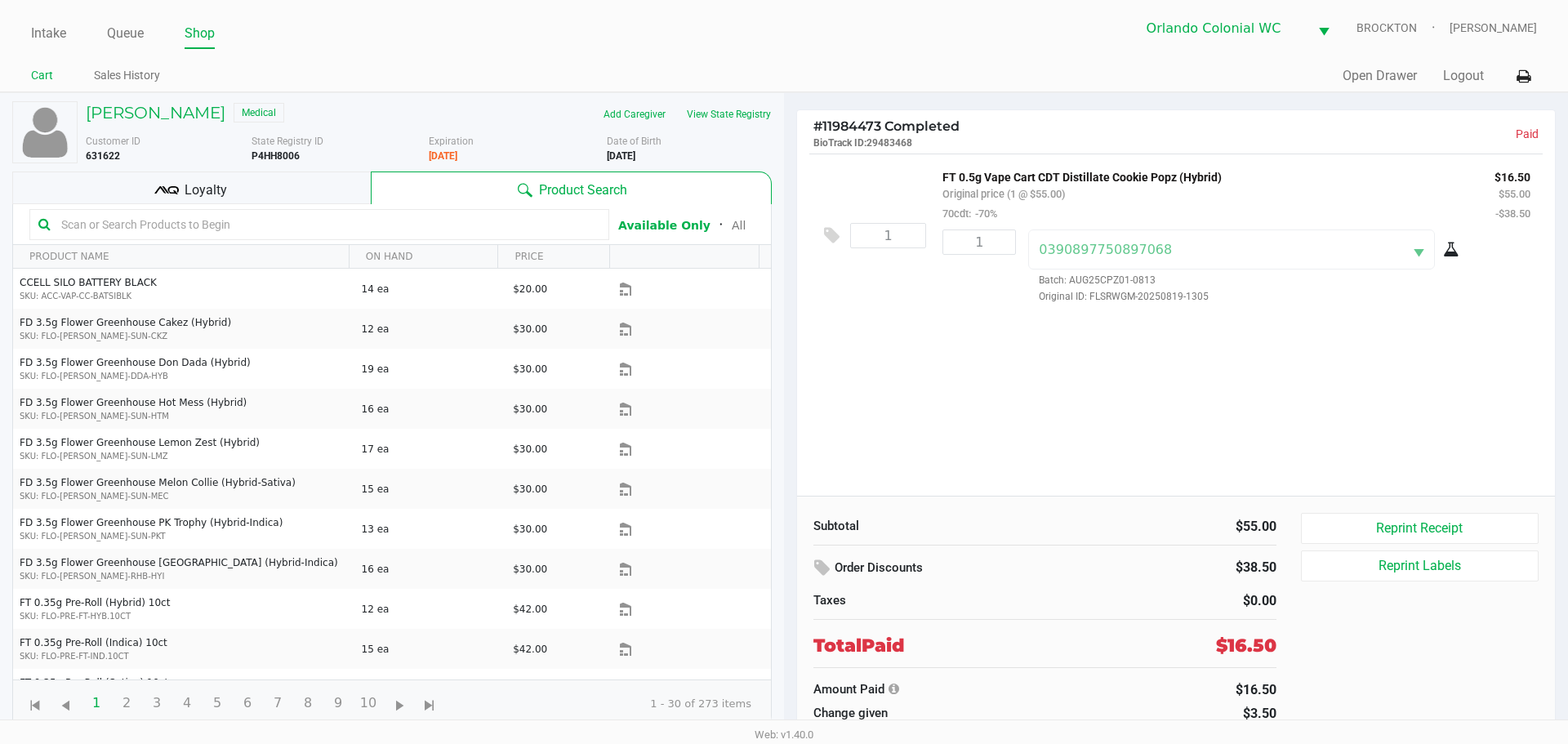
click at [44, 67] on link "Cart" at bounding box center [42, 75] width 22 height 21
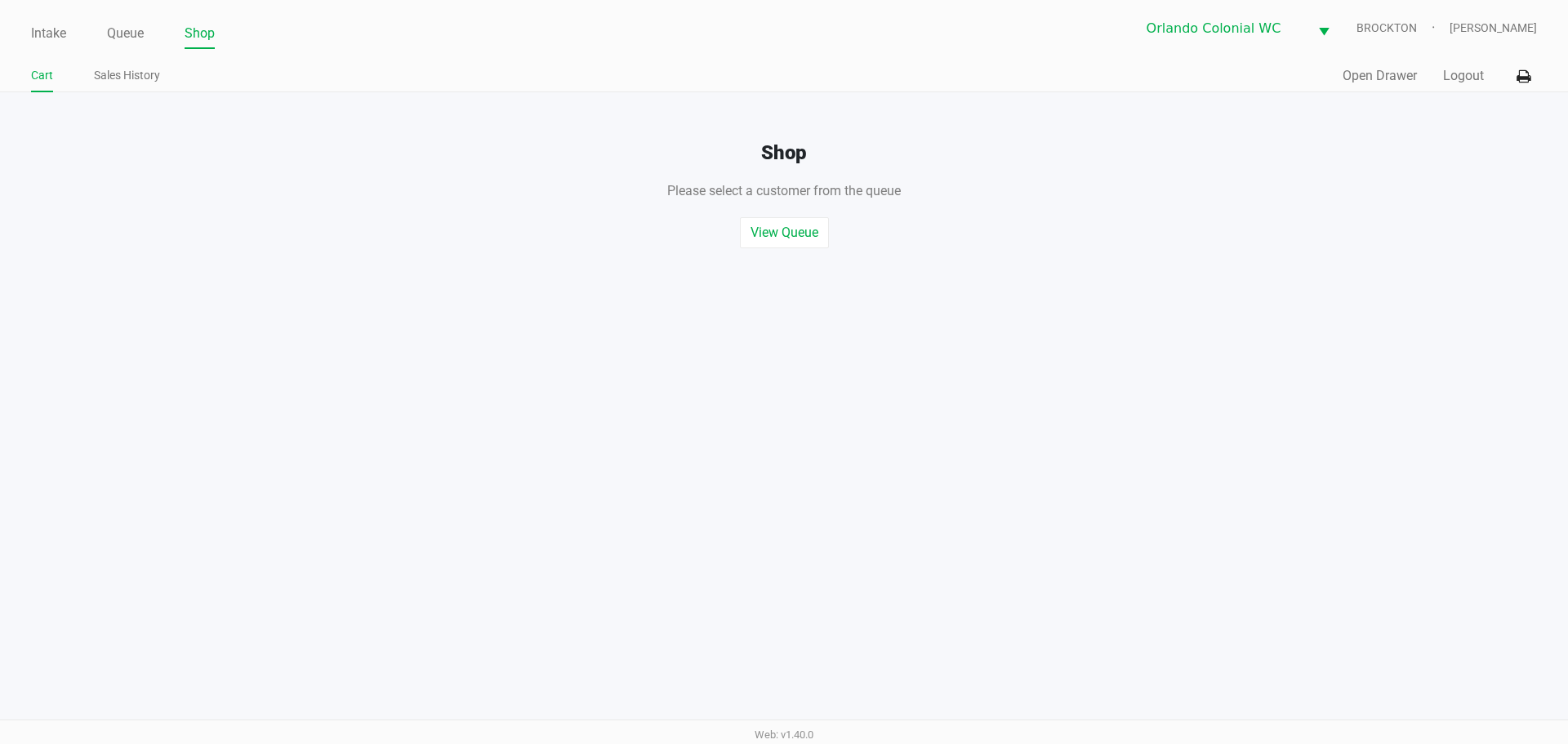
click at [58, 37] on link "Intake" at bounding box center [49, 34] width 35 height 23
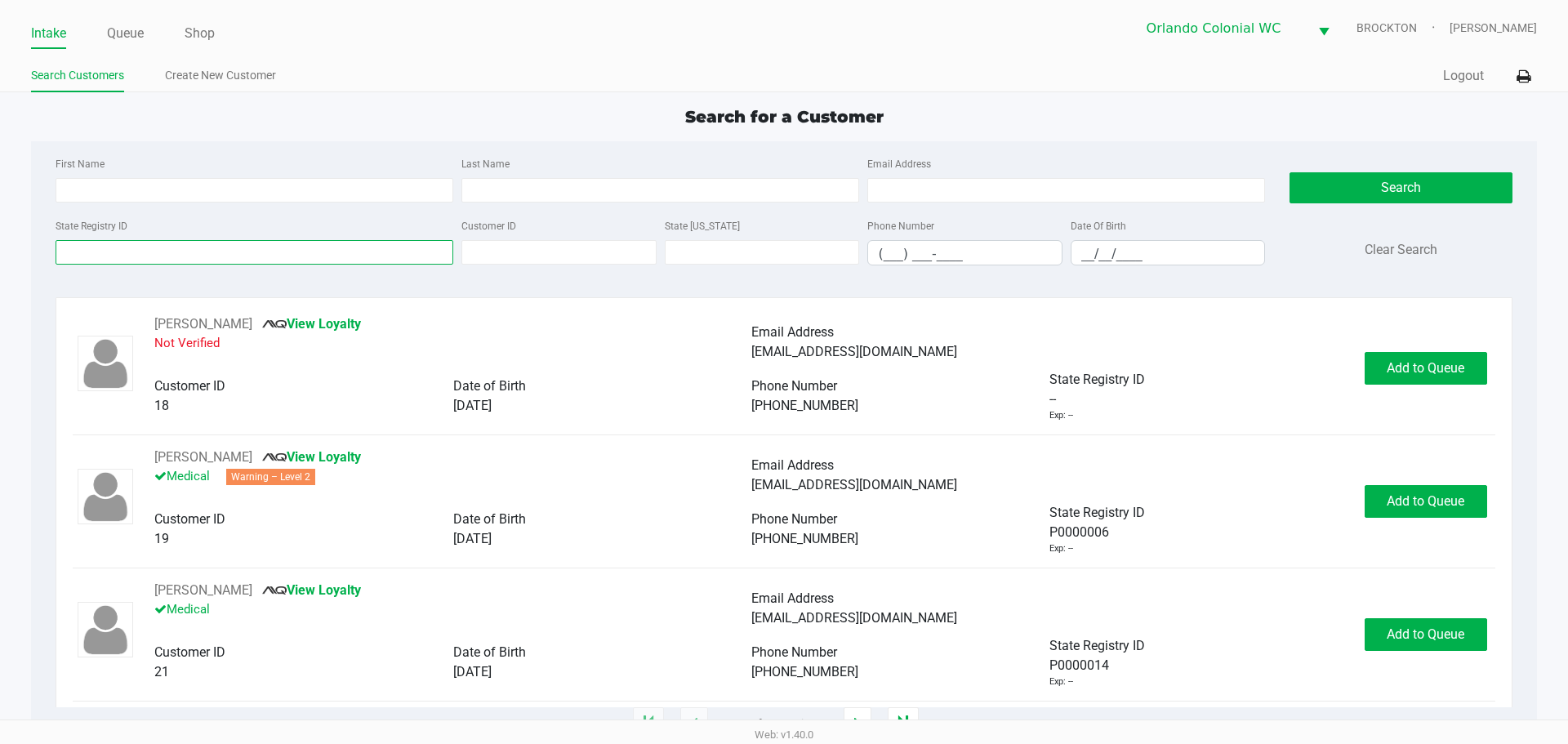
click at [272, 257] on input "State Registry ID" at bounding box center [254, 253] width 398 height 25
click at [299, 188] on input "First Name" at bounding box center [254, 190] width 398 height 25
type input "antonio"
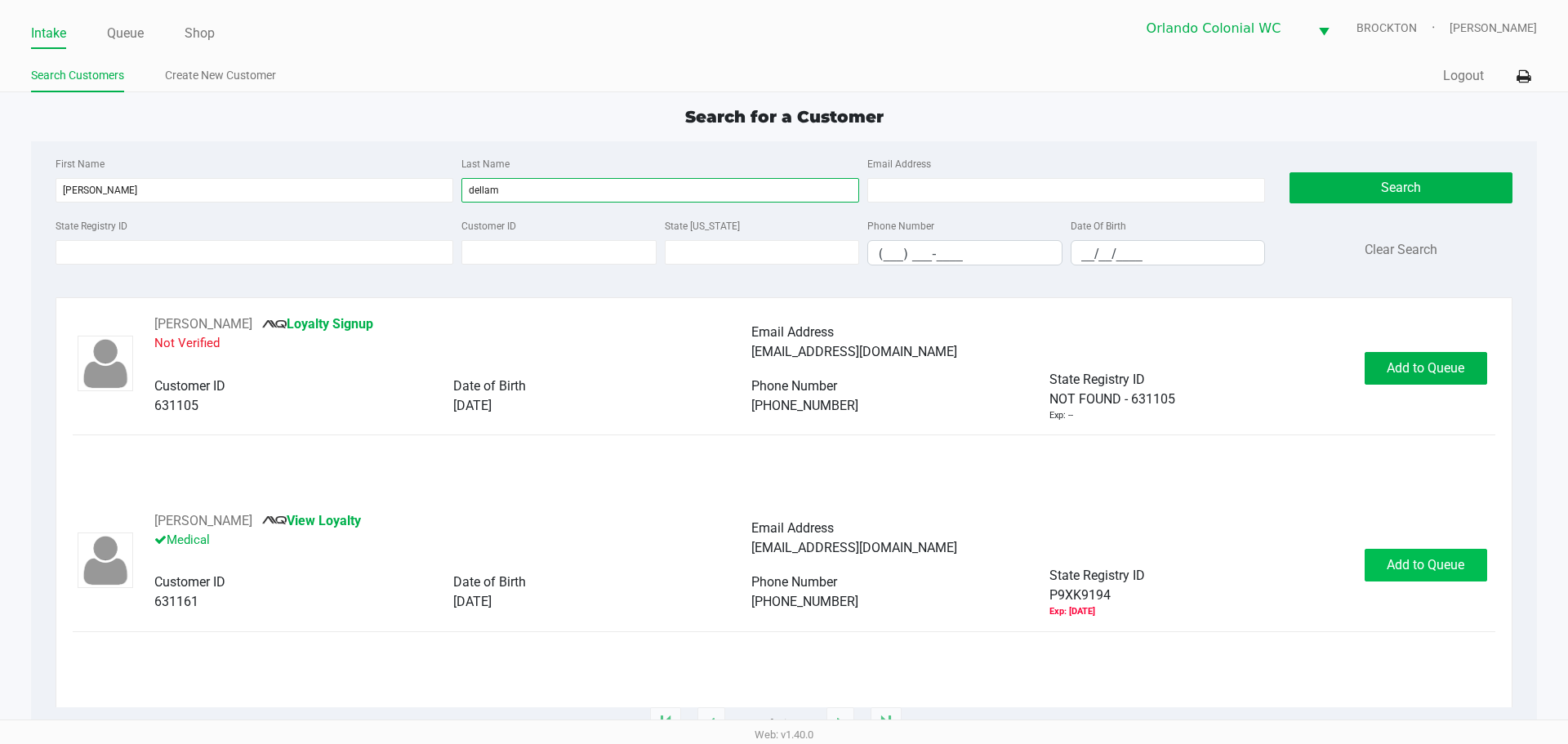
type input "dellam"
click at [1449, 577] on button "Add to Queue" at bounding box center [1426, 565] width 123 height 33
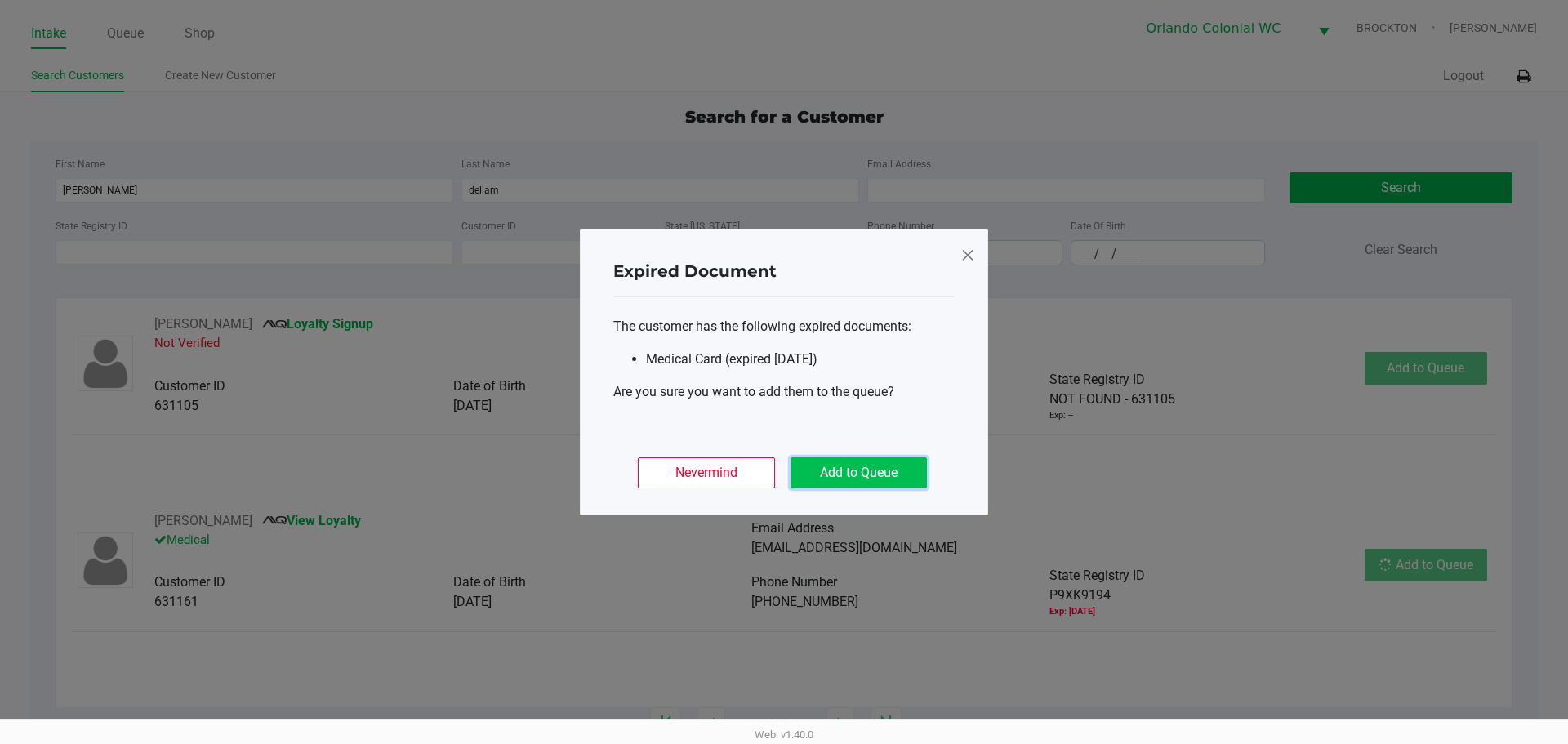
click at [820, 469] on button "Add to Queue" at bounding box center [858, 473] width 137 height 31
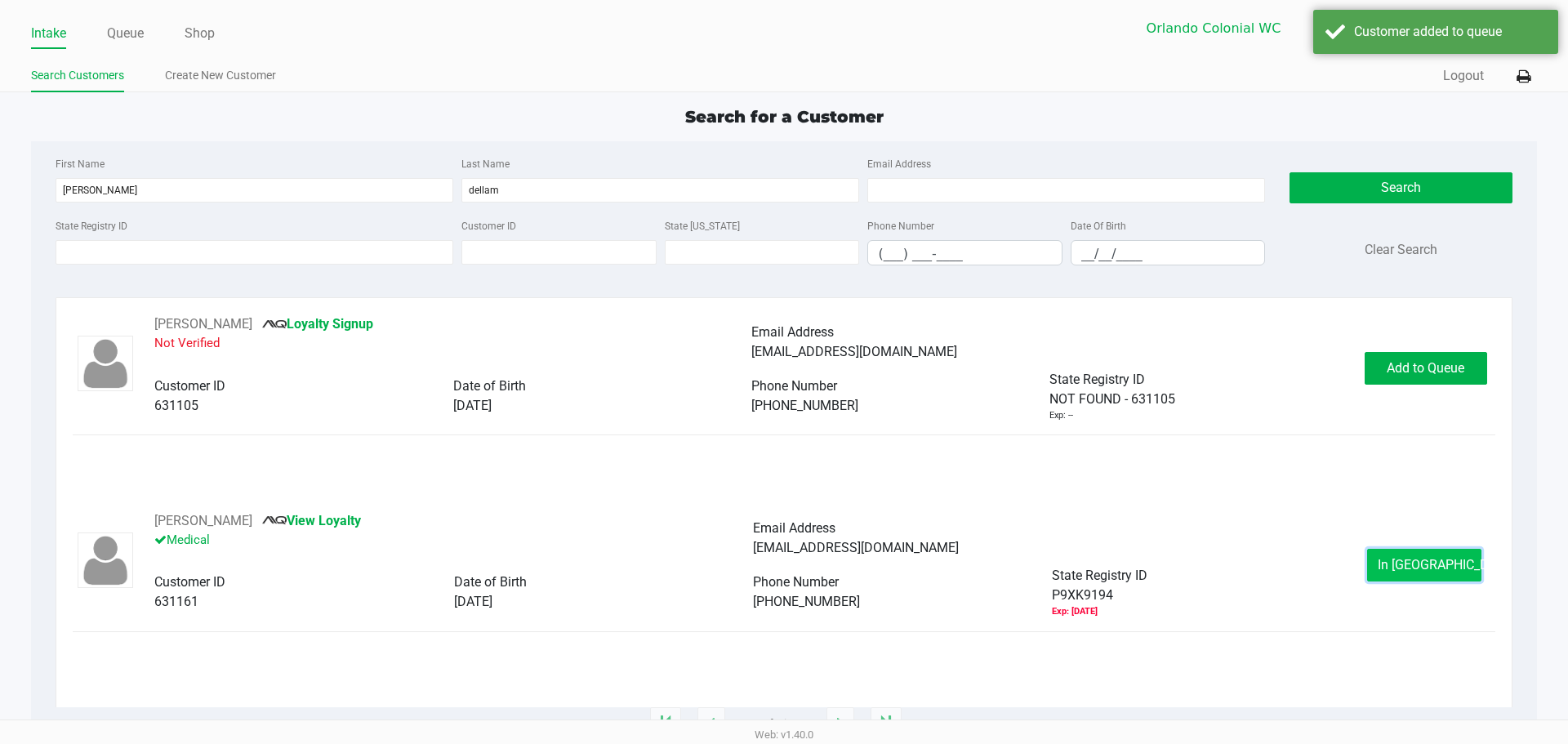
click at [1403, 564] on span "In Queue" at bounding box center [1446, 565] width 137 height 16
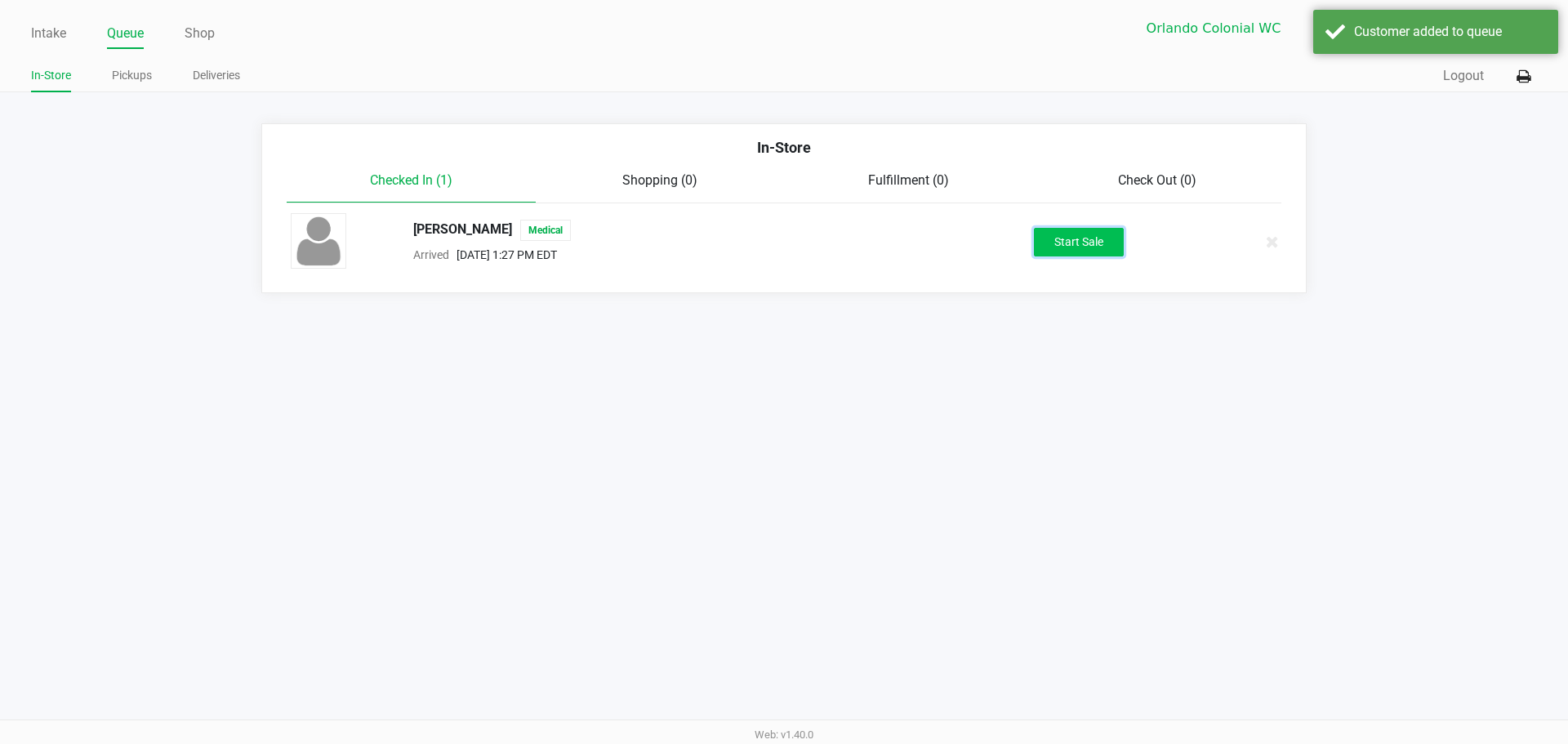
click at [1091, 247] on button "Start Sale" at bounding box center [1078, 242] width 90 height 29
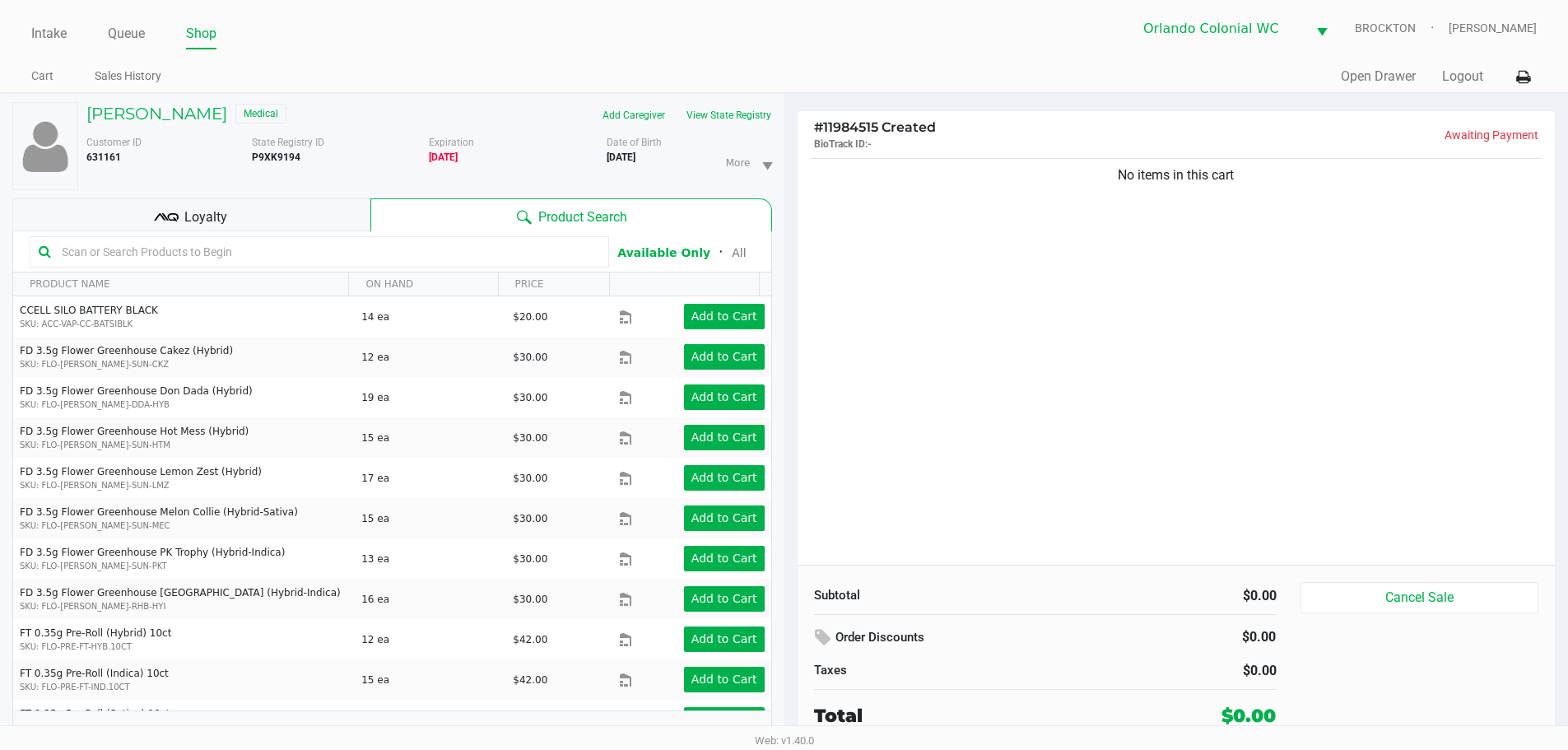
click at [265, 233] on kendo-grid-toolbar "Available Only ᛫ All" at bounding box center [392, 252] width 758 height 41
click at [259, 274] on th "PRODUCT NAME" at bounding box center [181, 284] width 335 height 24
click at [258, 258] on input "text" at bounding box center [327, 252] width 545 height 25
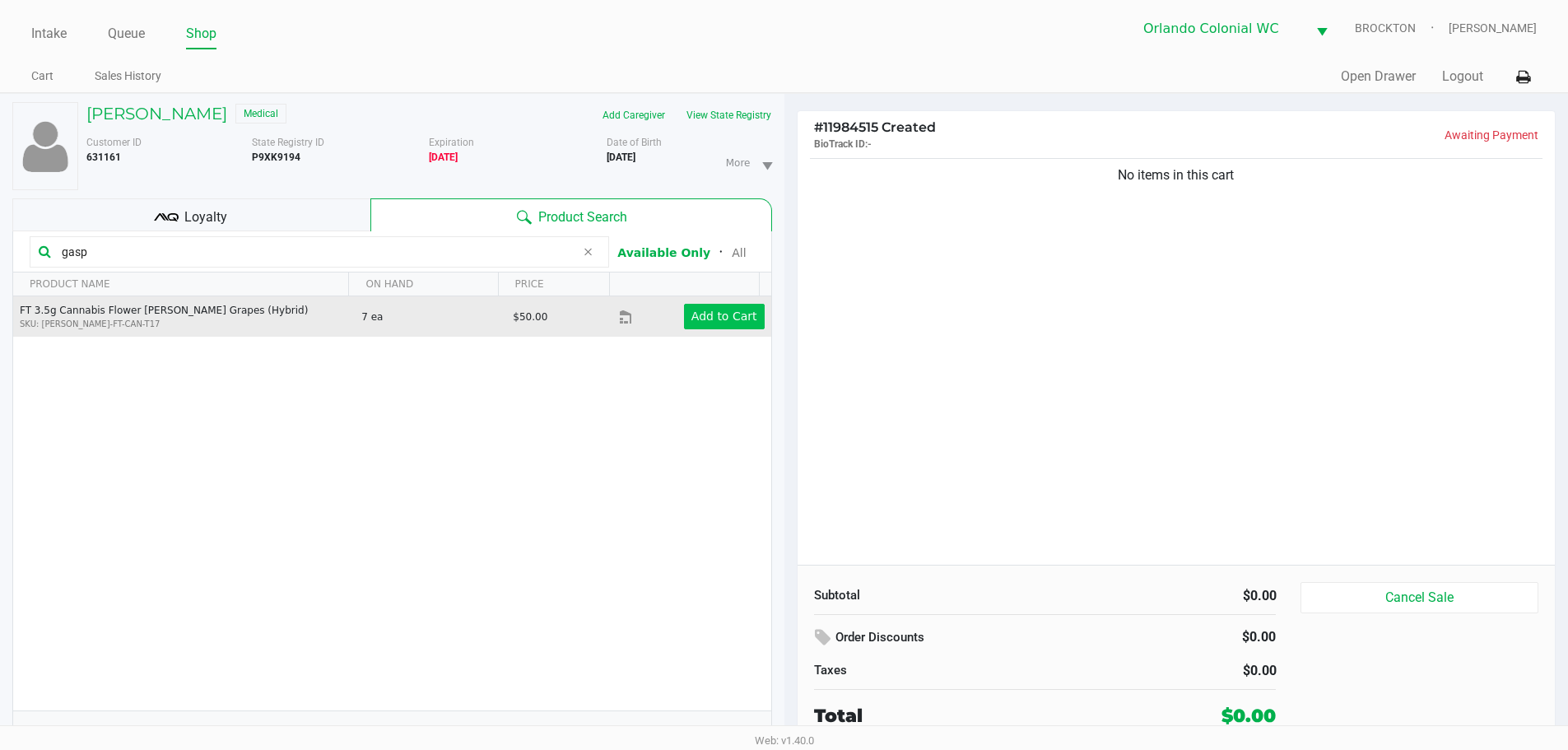
type input "gasp"
click at [701, 307] on button "Add to Cart" at bounding box center [723, 316] width 80 height 26
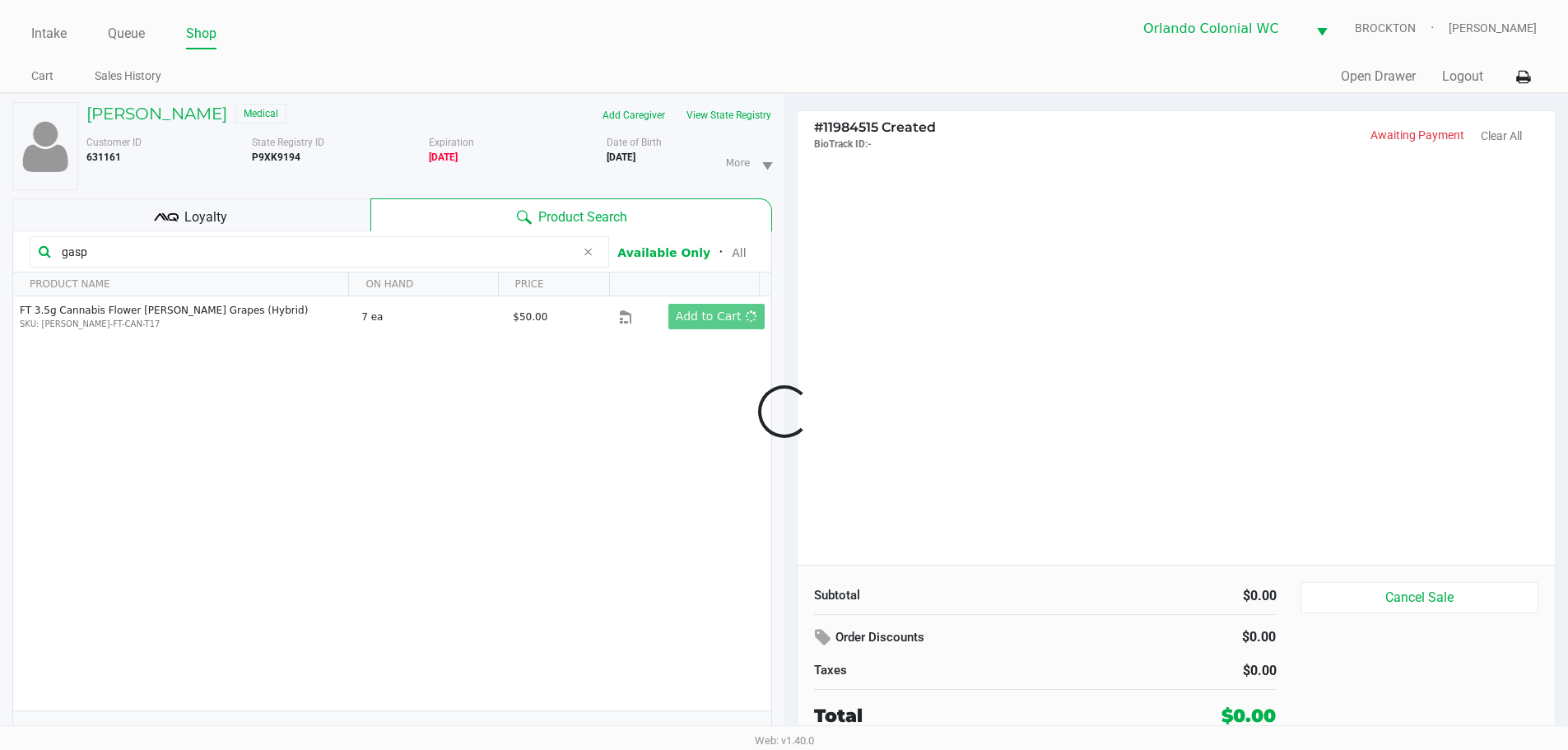
click at [983, 338] on div at bounding box center [784, 411] width 1568 height 471
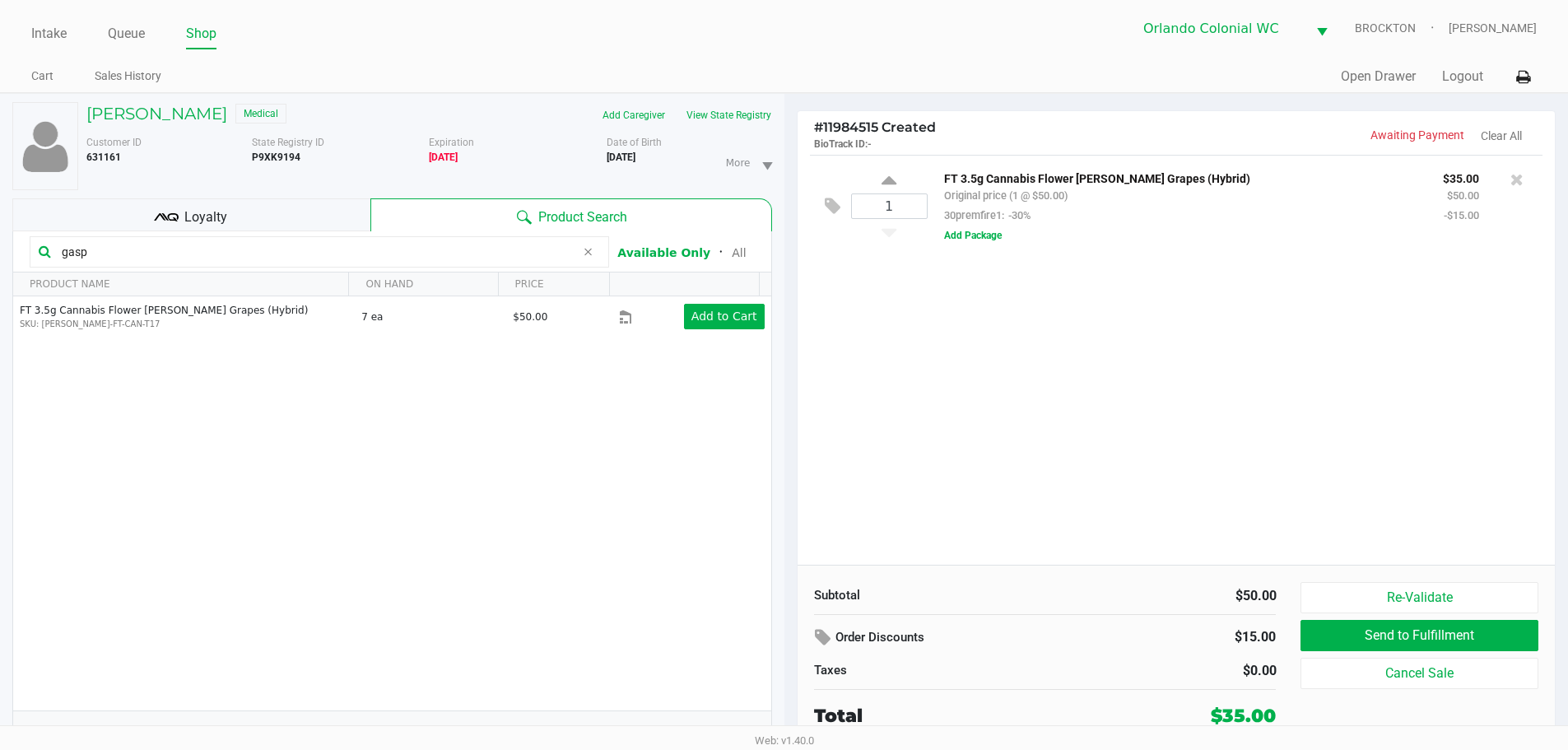
click at [1098, 436] on div "1 FT 3.5g Cannabis Flower Gaspar's Grapes (Hybrid) Original price (1 @ $50.00) …" at bounding box center [1176, 360] width 758 height 410
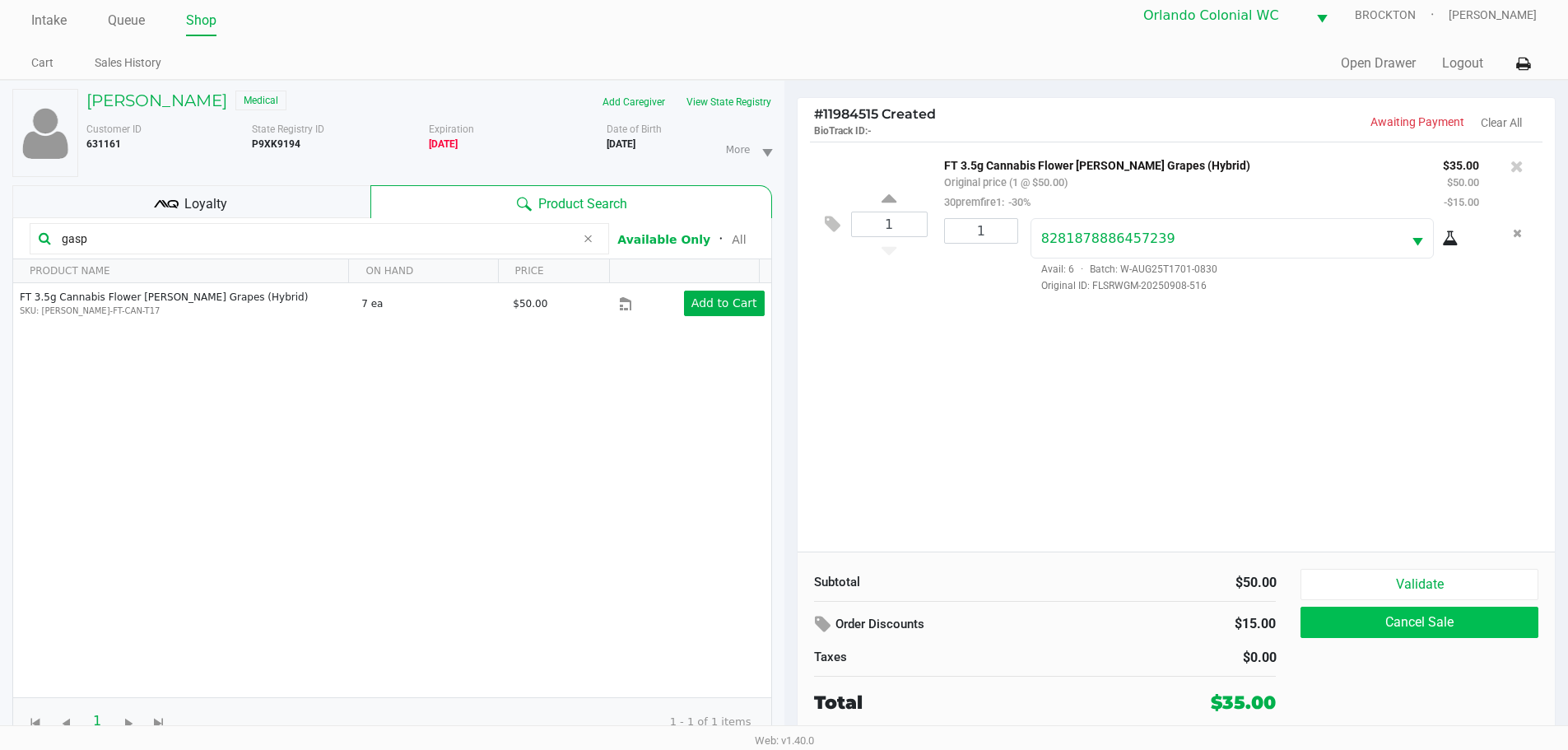
scroll to position [17, 0]
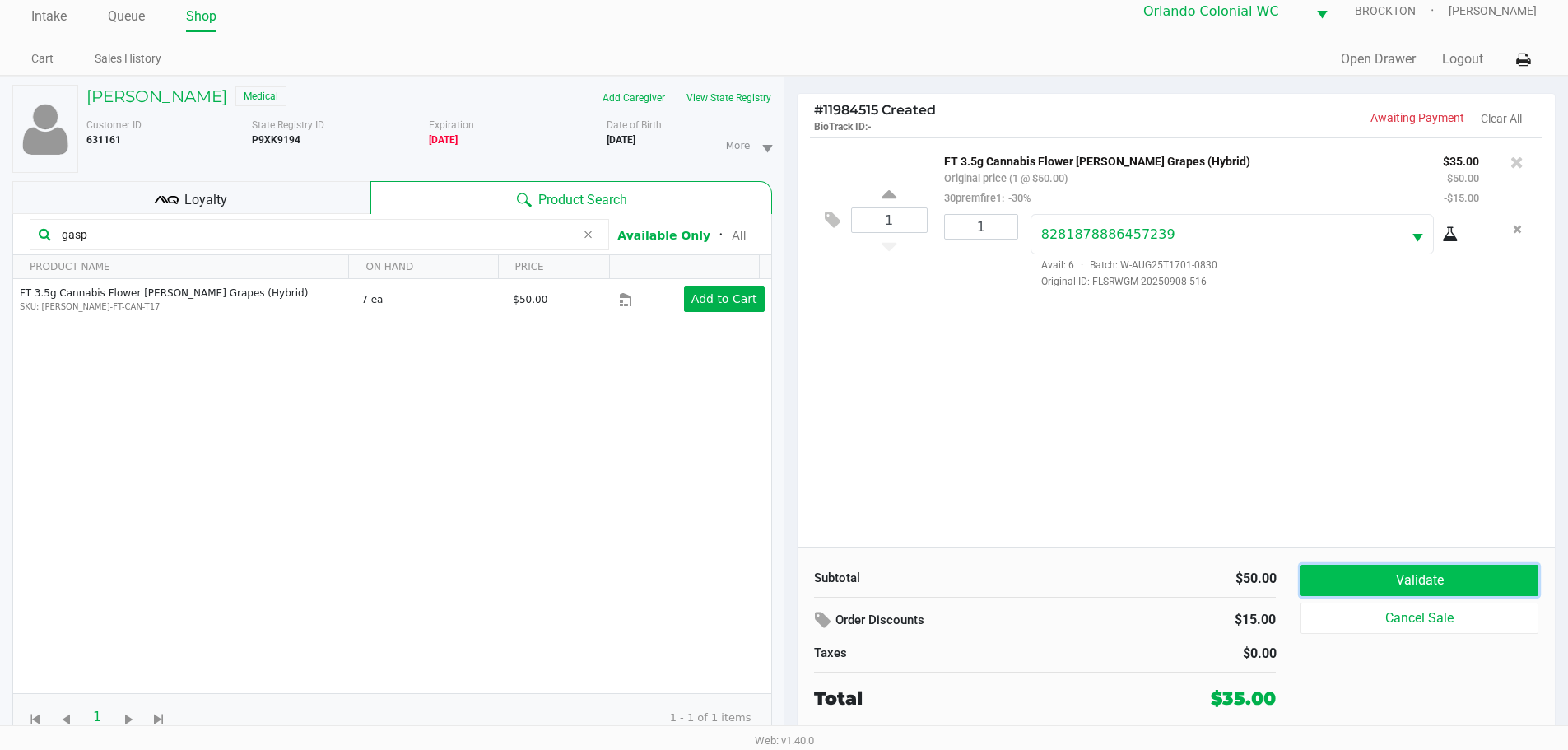
click at [1450, 593] on button "Validate" at bounding box center [1419, 581] width 237 height 32
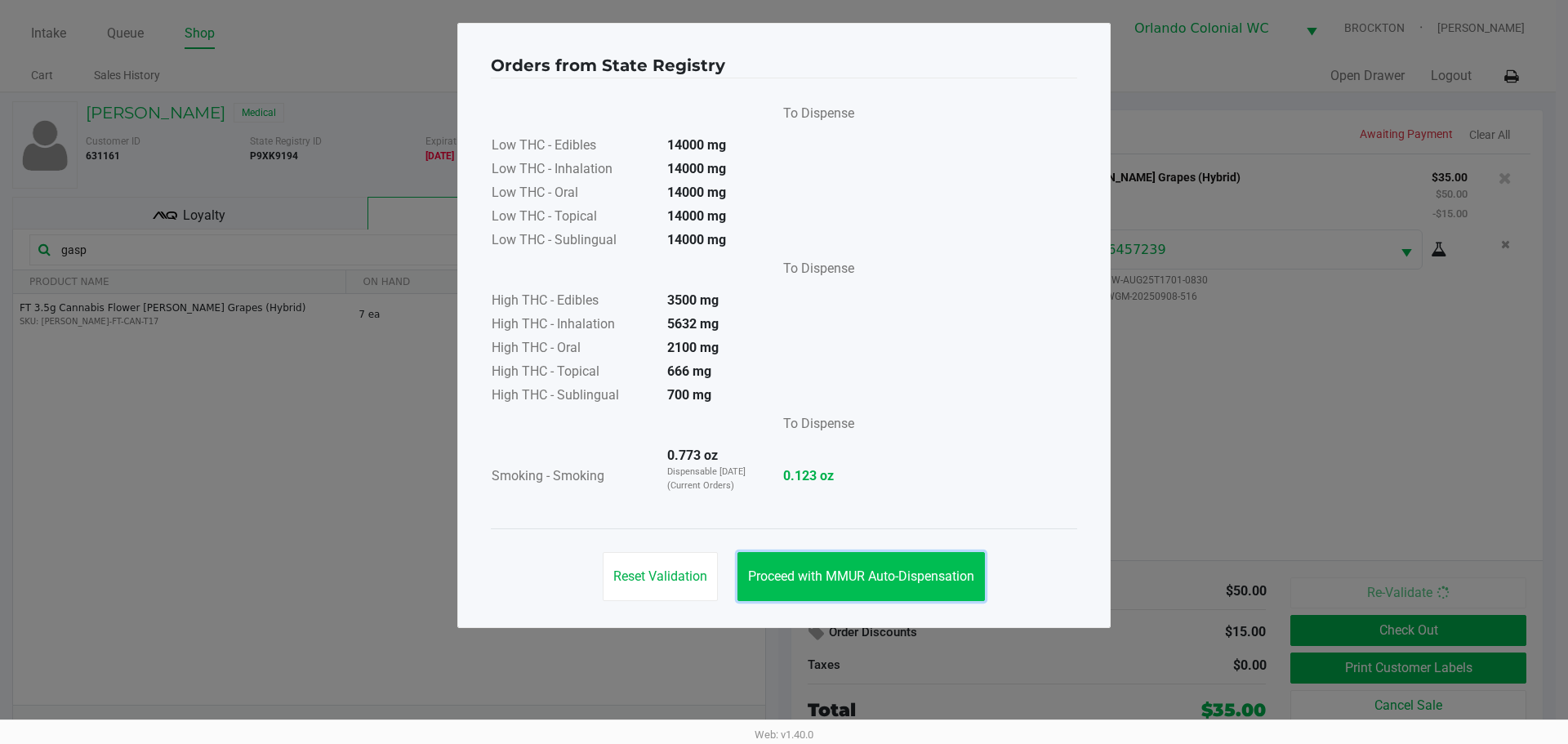
click at [842, 565] on button "Proceed with MMUR Auto-Dispensation" at bounding box center [861, 577] width 248 height 49
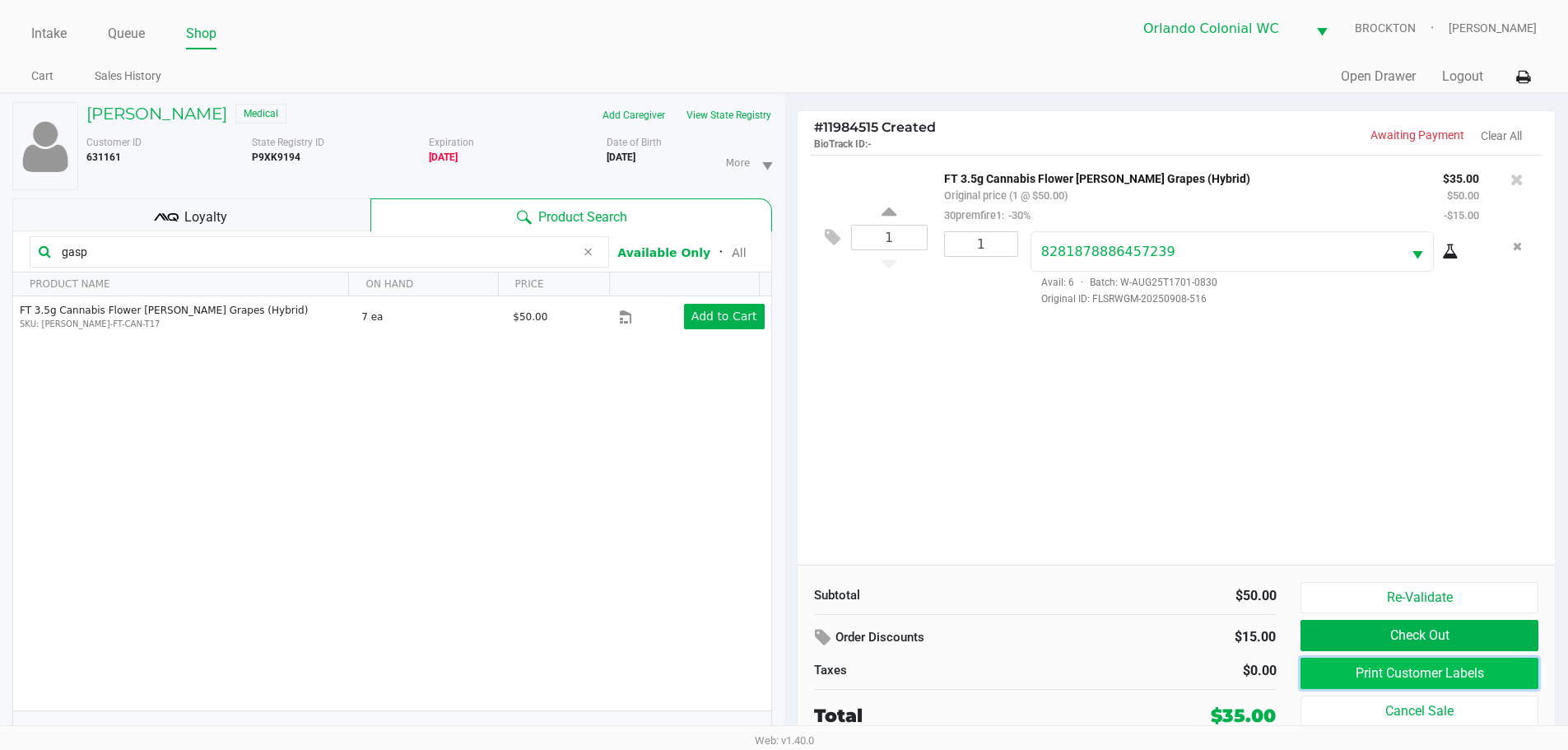
click at [1378, 676] on button "Print Customer Labels" at bounding box center [1419, 674] width 237 height 32
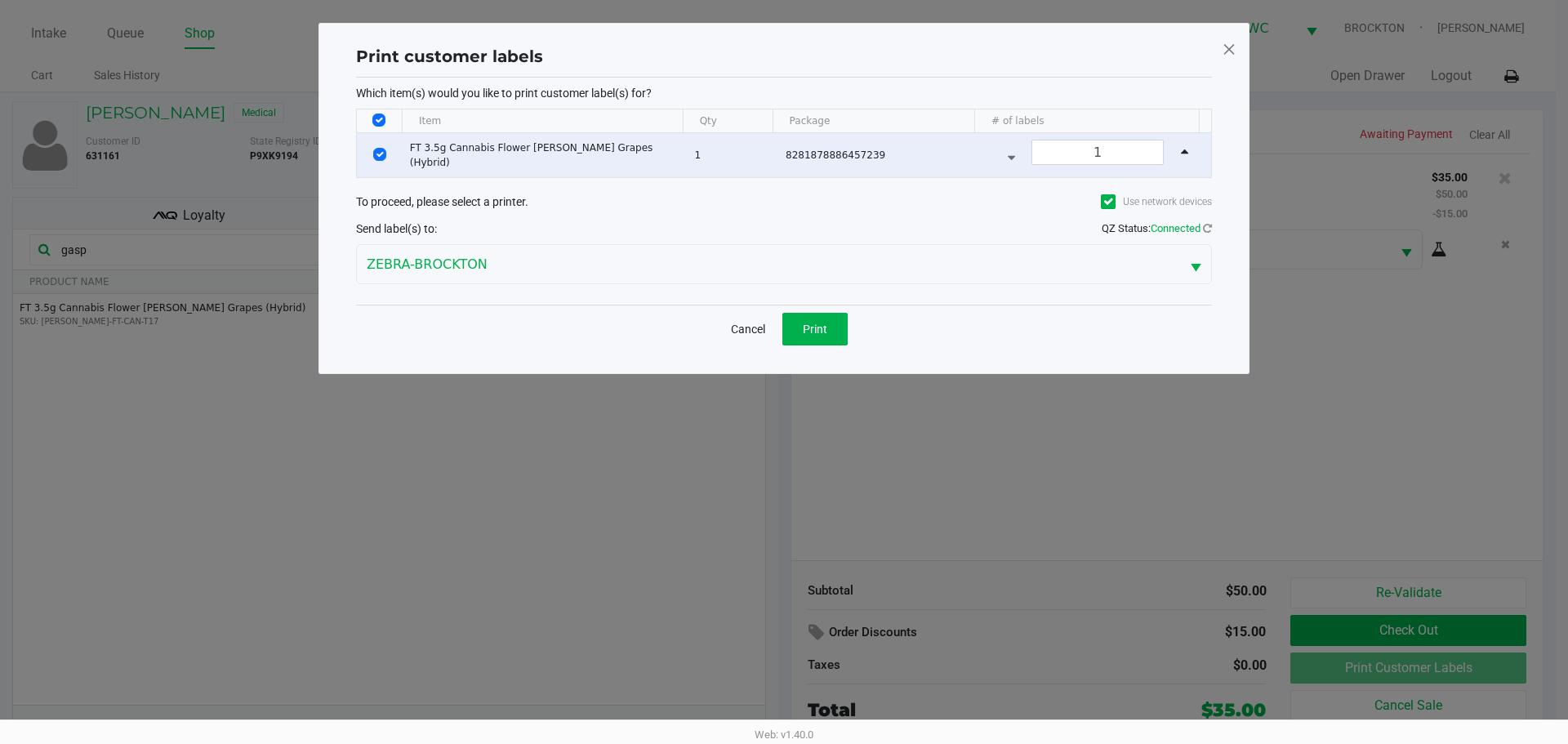
click at [850, 327] on div "Cancel Print" at bounding box center [784, 328] width 856 height 49
click at [820, 323] on span "Print" at bounding box center [815, 329] width 25 height 13
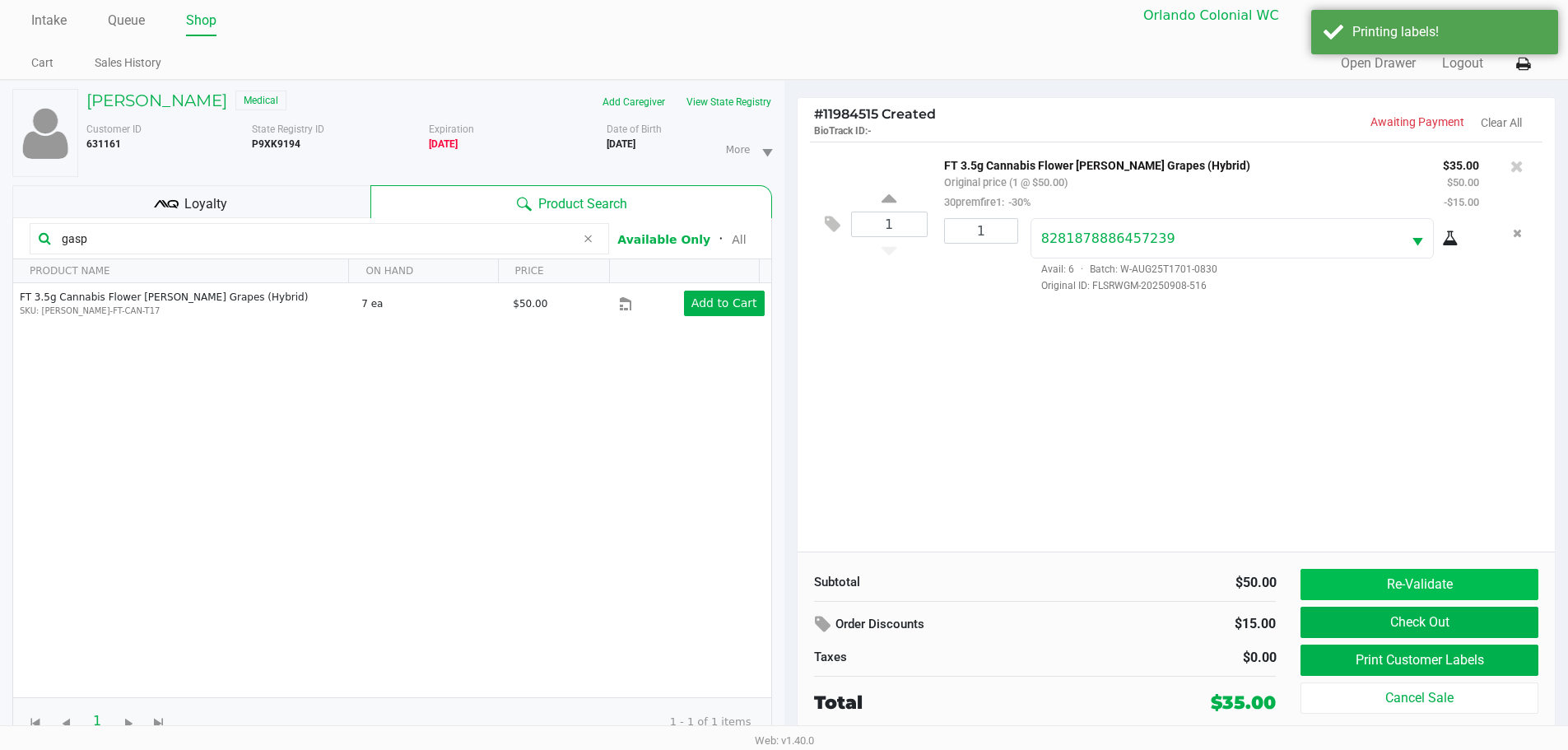
scroll to position [17, 0]
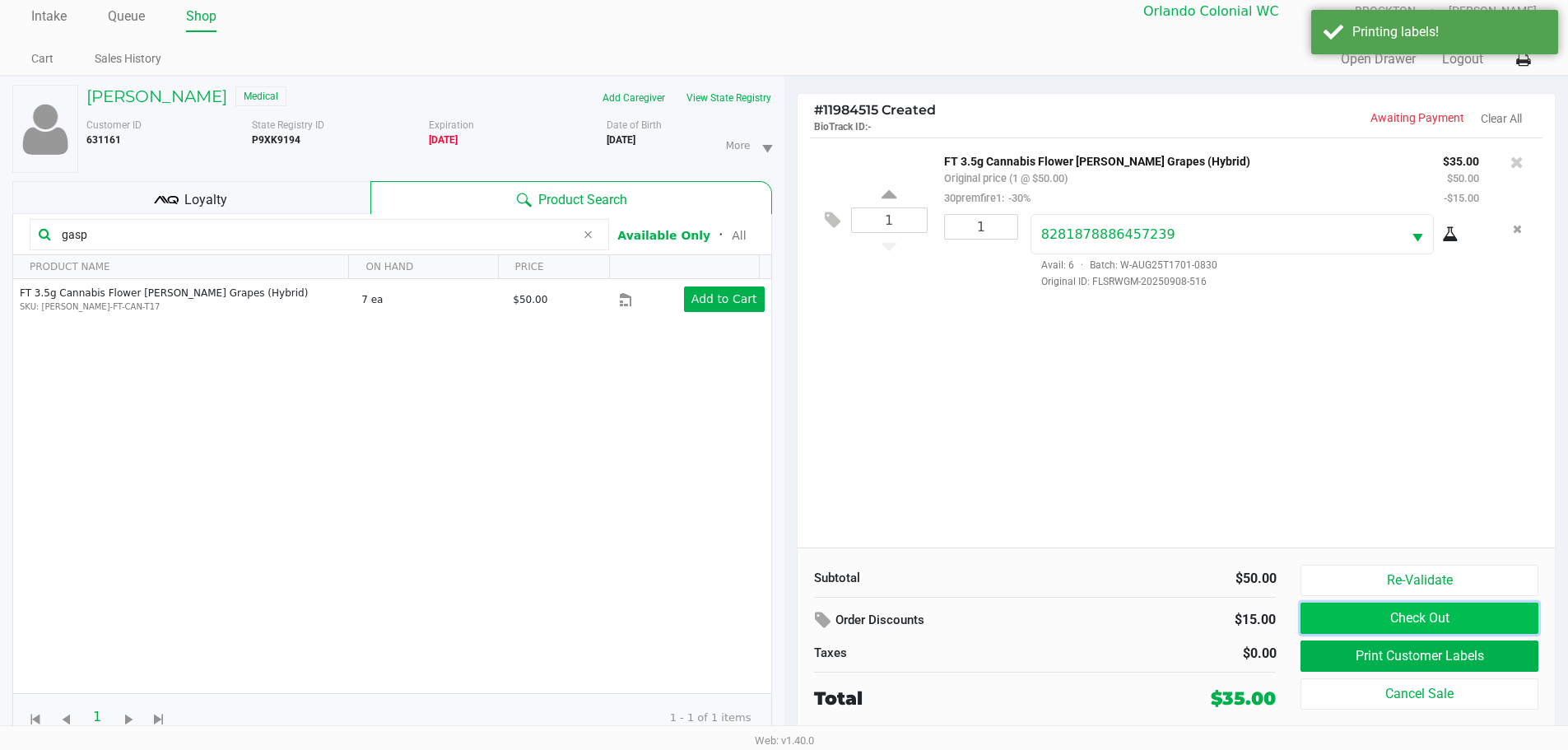
click at [1359, 625] on button "Check Out" at bounding box center [1419, 618] width 237 height 32
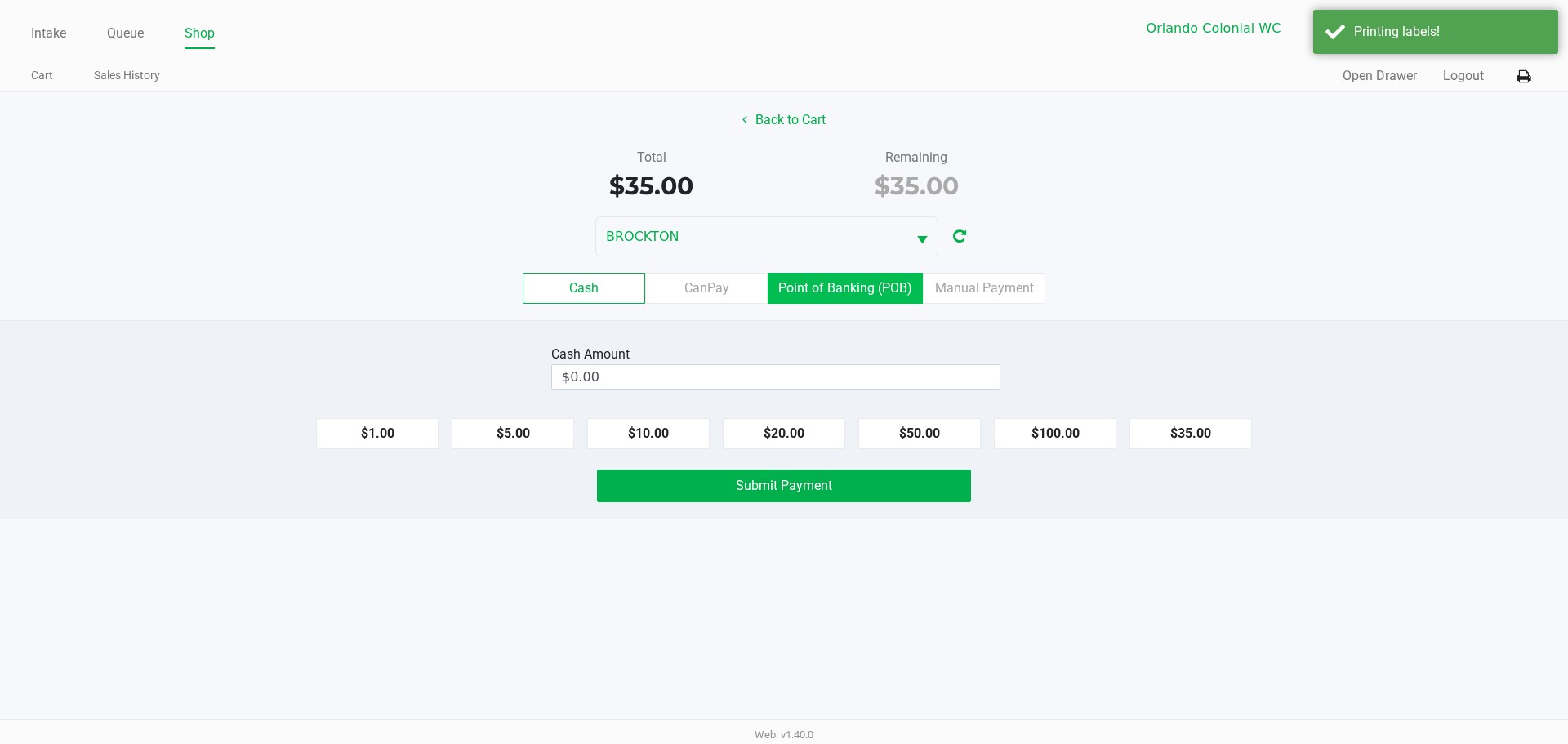
click at [898, 281] on label "Point of Banking (POB)" at bounding box center [845, 288] width 155 height 31
click at [0, 0] on 7 "Point of Banking (POB)" at bounding box center [0, 0] width 0 height 0
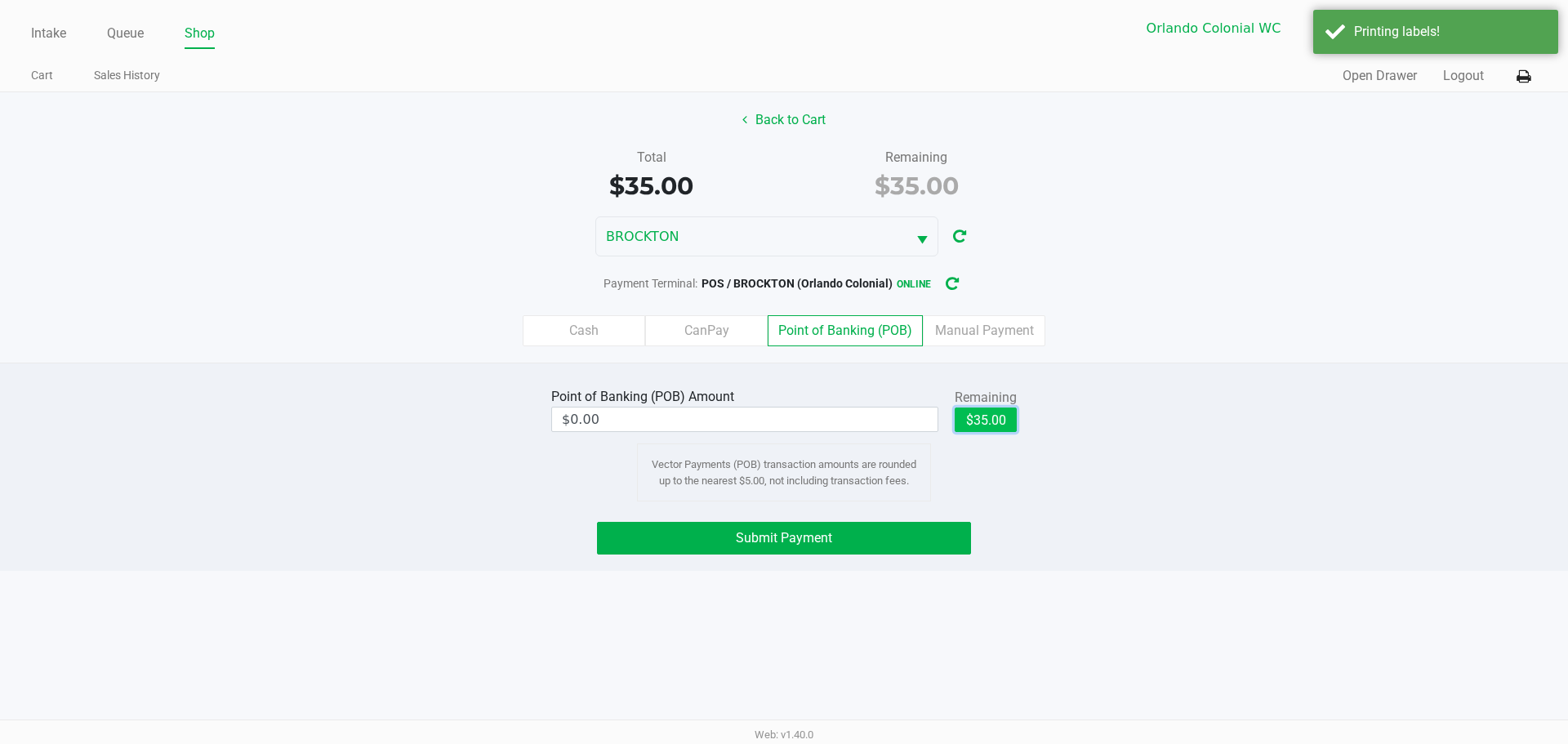
click at [995, 421] on button "$35.00" at bounding box center [985, 420] width 62 height 25
type input "$35.00"
click at [873, 528] on button "Submit Payment" at bounding box center [784, 538] width 374 height 33
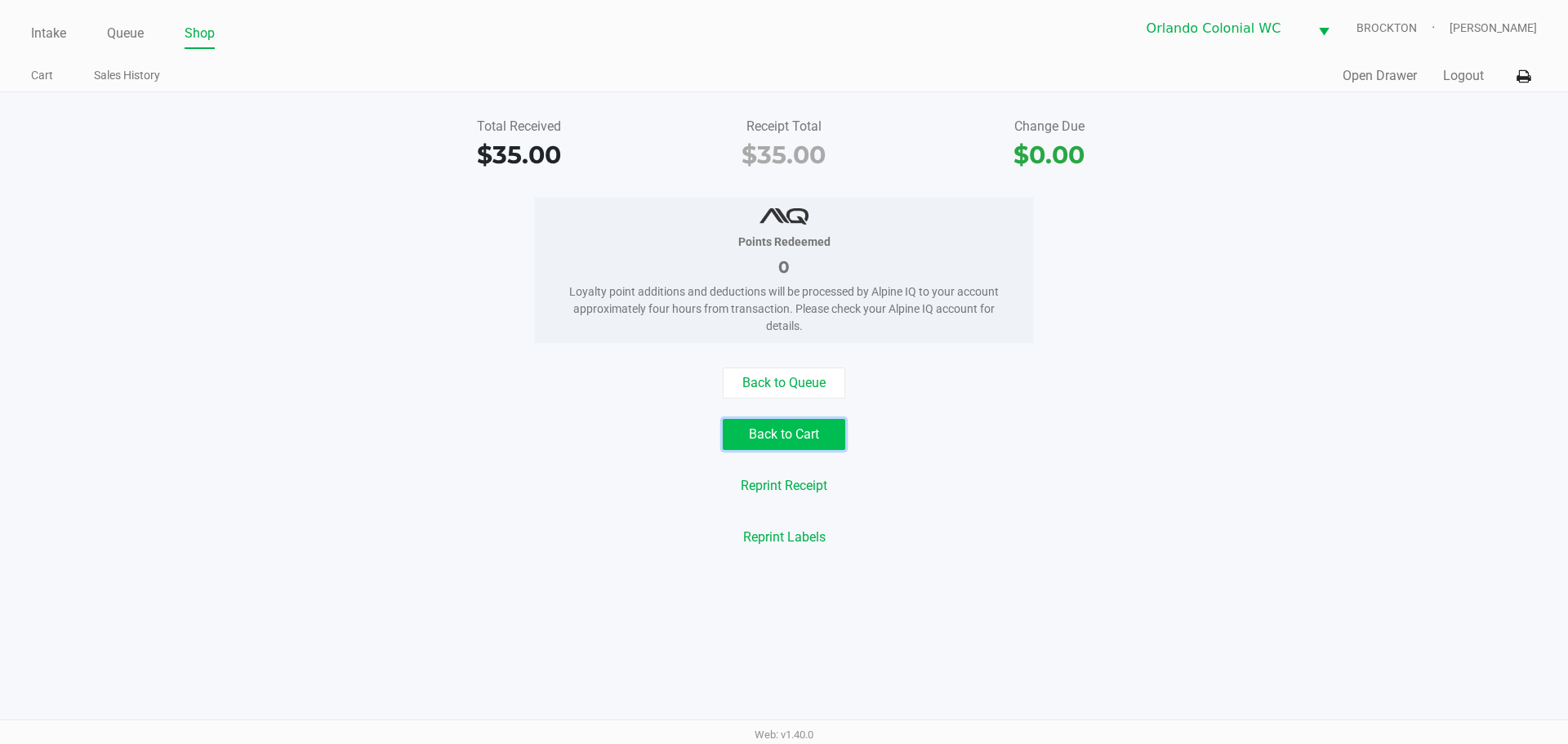
click at [793, 425] on button "Back to Cart" at bounding box center [784, 435] width 123 height 31
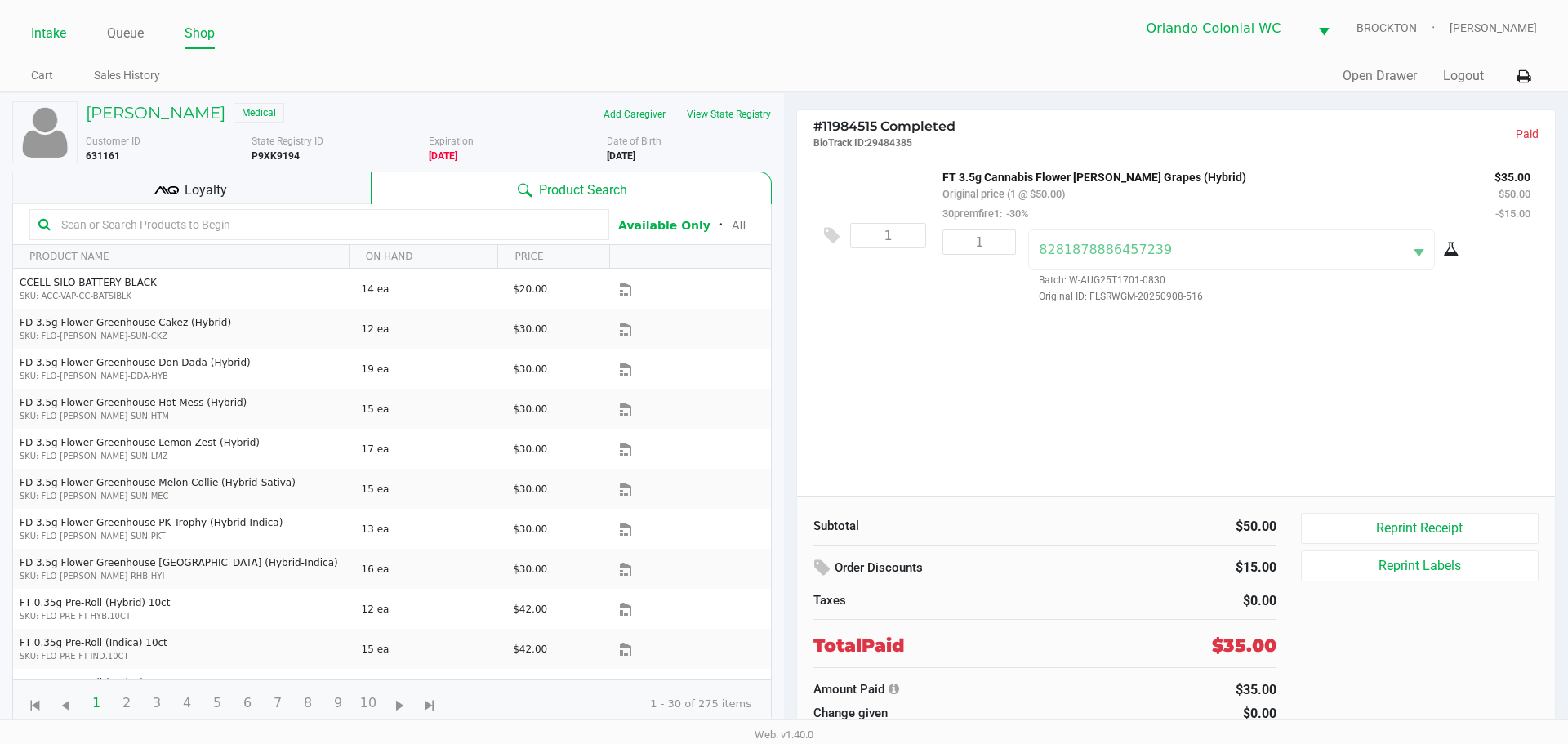
drag, startPoint x: 38, startPoint y: 26, endPoint x: 58, endPoint y: 61, distance: 40.3
click at [39, 26] on link "Intake" at bounding box center [49, 34] width 35 height 23
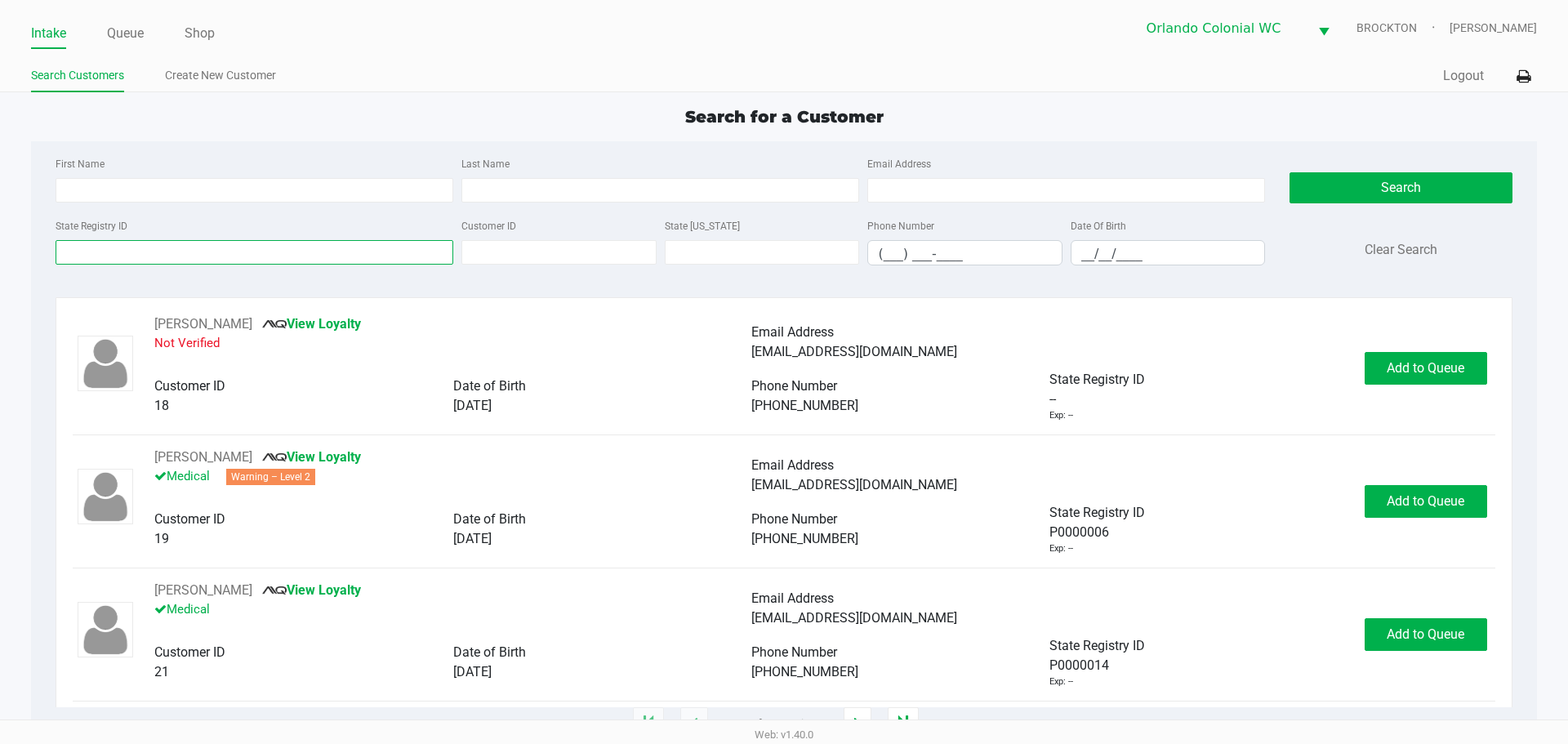
click at [189, 243] on input "State Registry ID" at bounding box center [254, 253] width 398 height 25
click at [129, 41] on link "Queue" at bounding box center [125, 34] width 37 height 23
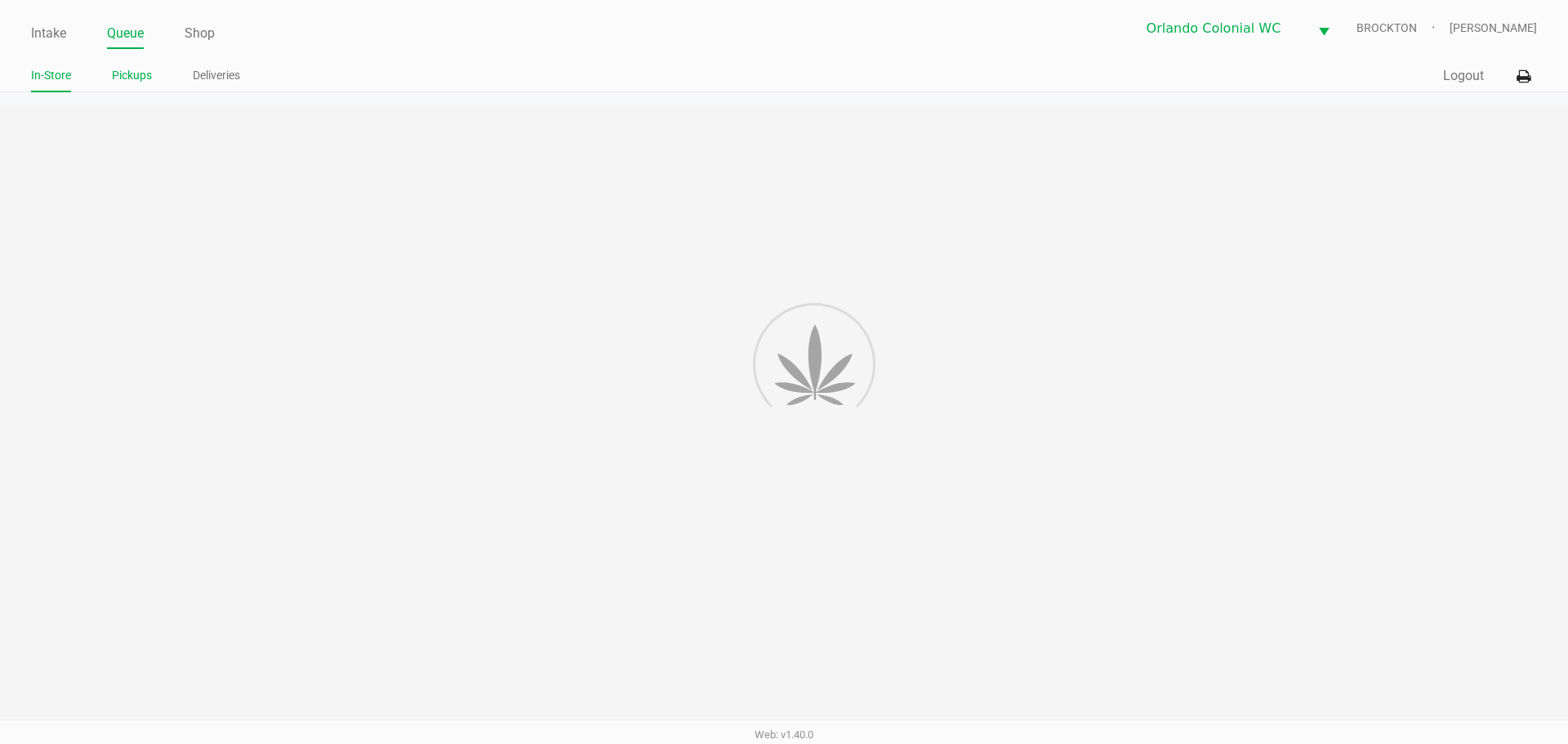
click at [128, 69] on link "Pickups" at bounding box center [132, 75] width 40 height 21
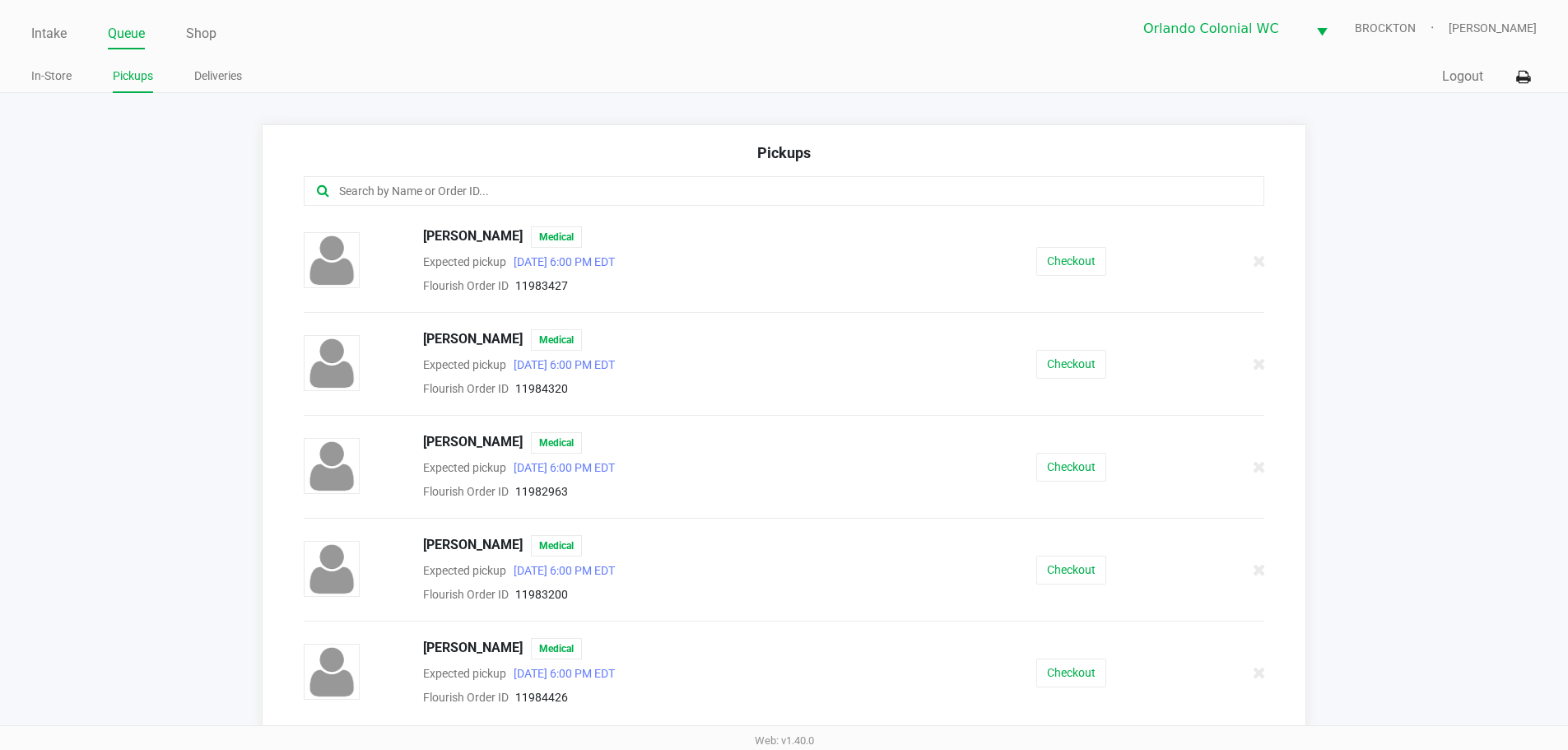
click at [694, 185] on input "text" at bounding box center [758, 191] width 841 height 19
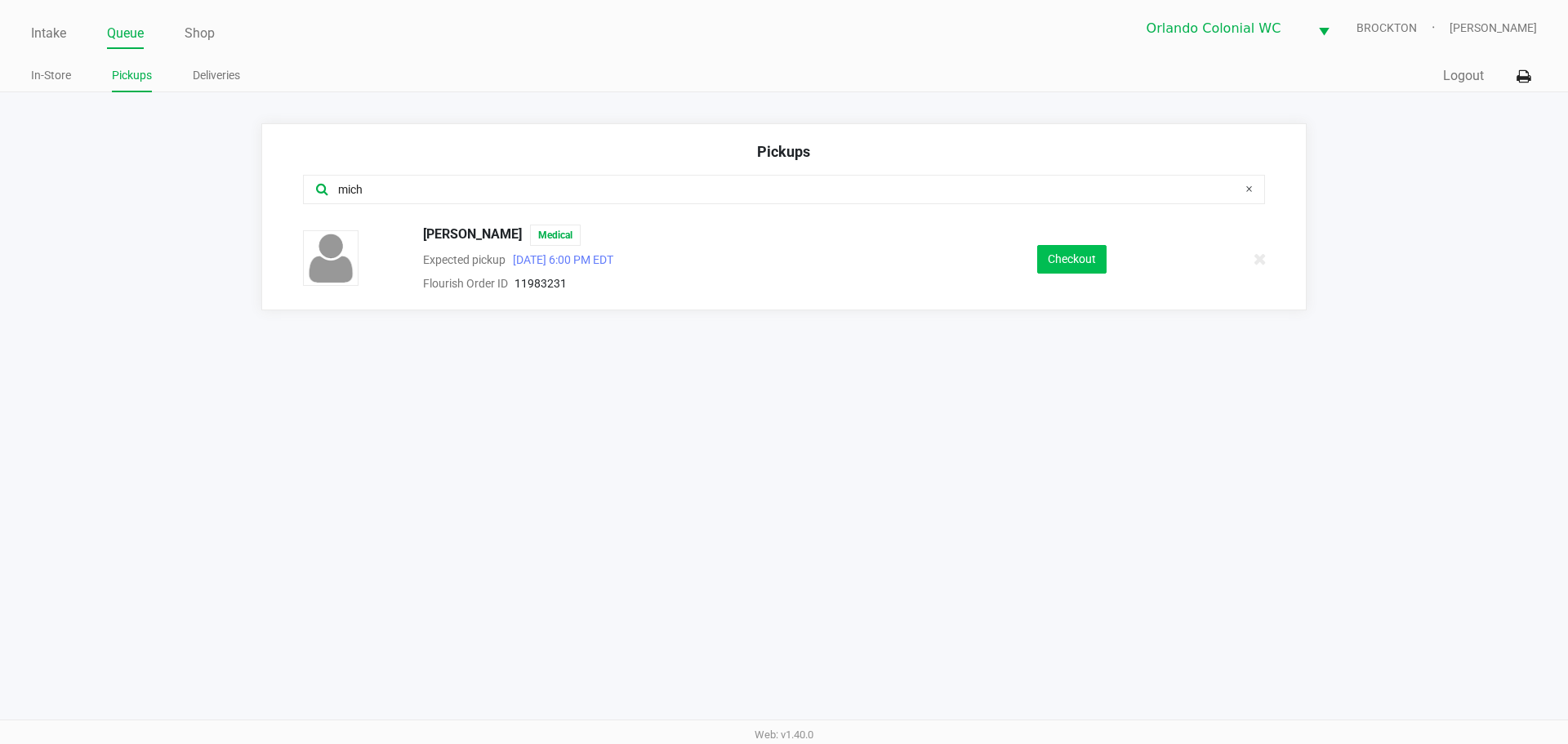
type input "mich"
click at [1080, 253] on button "Checkout" at bounding box center [1072, 259] width 69 height 29
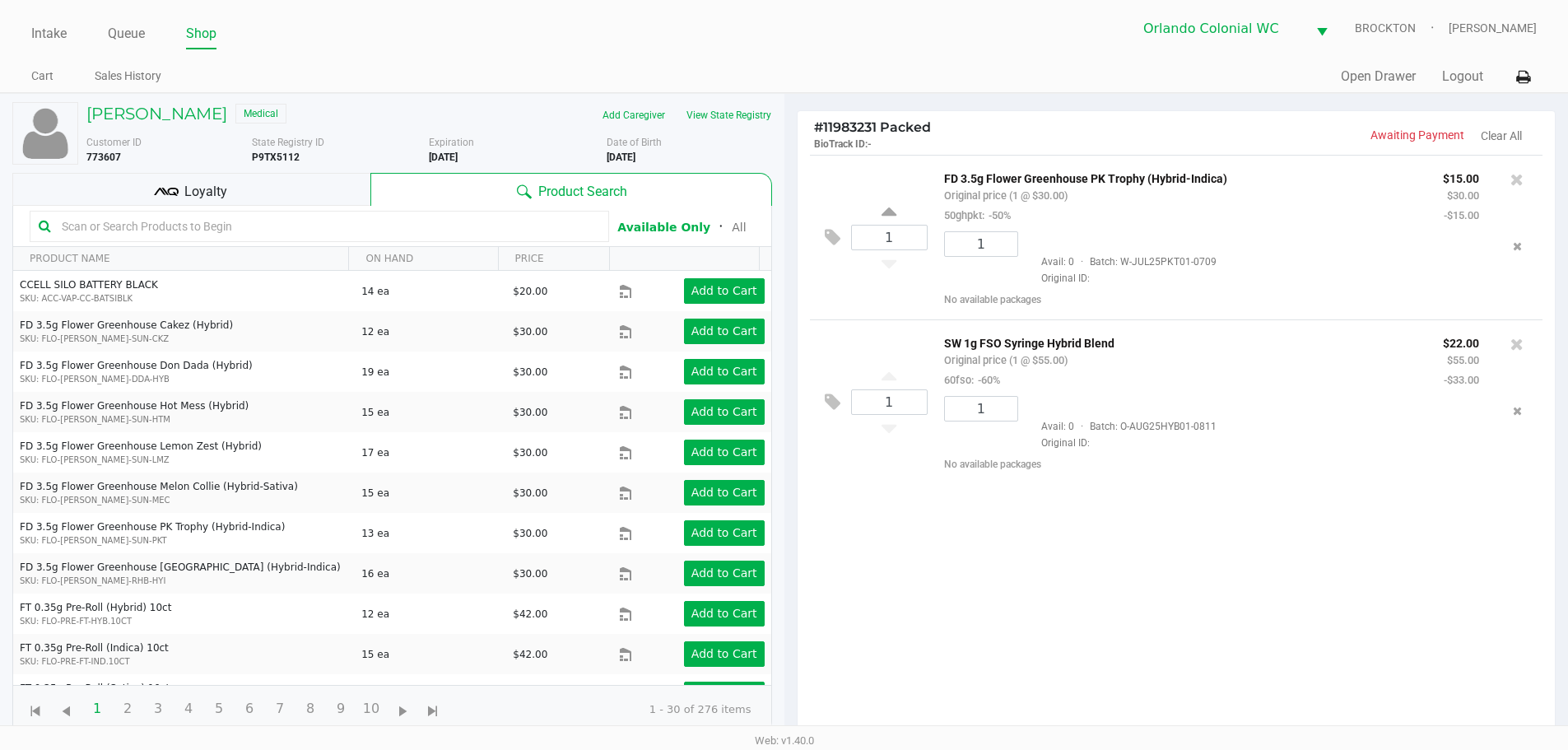
click at [233, 185] on div "Loyalty" at bounding box center [192, 189] width 358 height 33
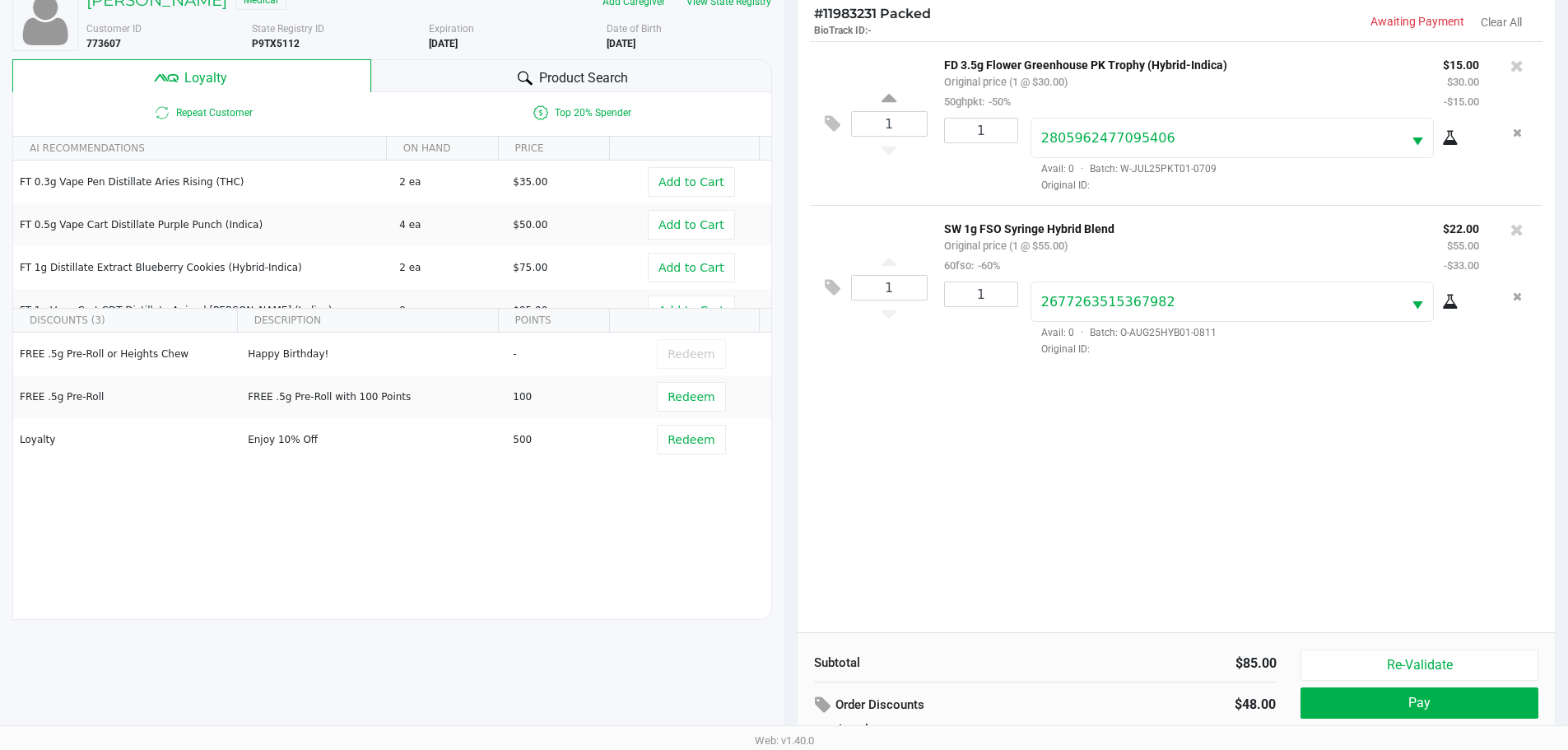
scroll to position [197, 0]
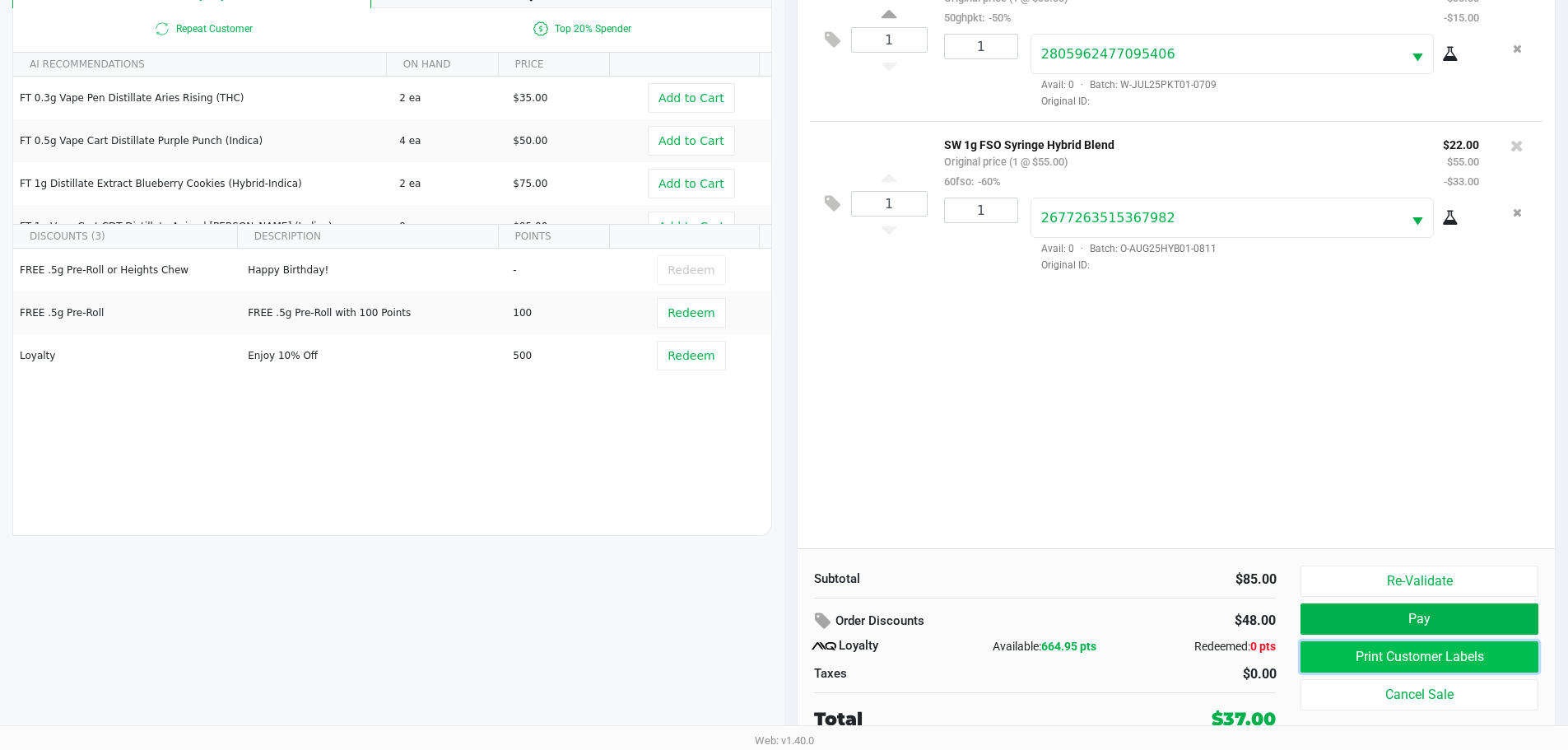
click at [1415, 659] on button "Print Customer Labels" at bounding box center [1419, 657] width 237 height 32
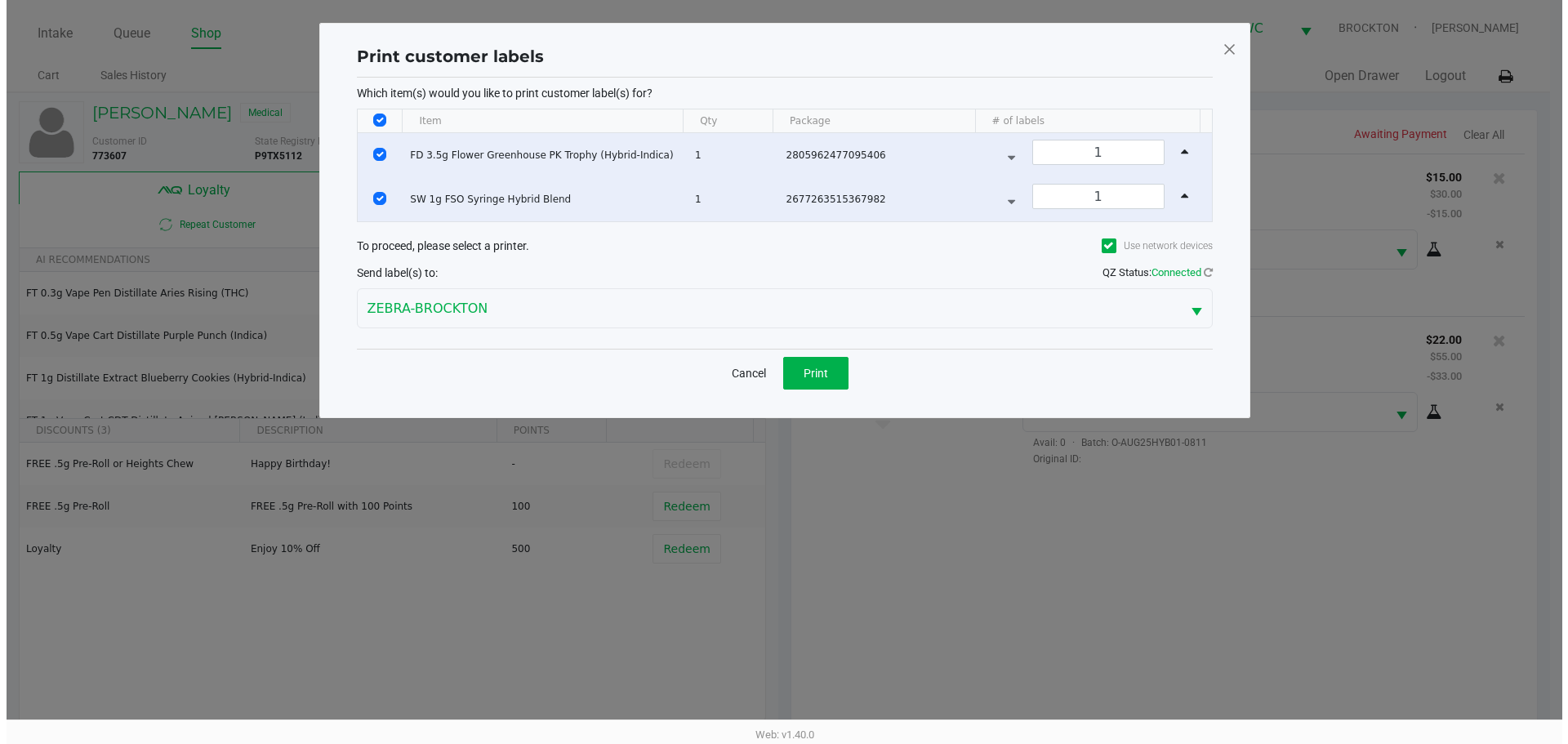
scroll to position [0, 0]
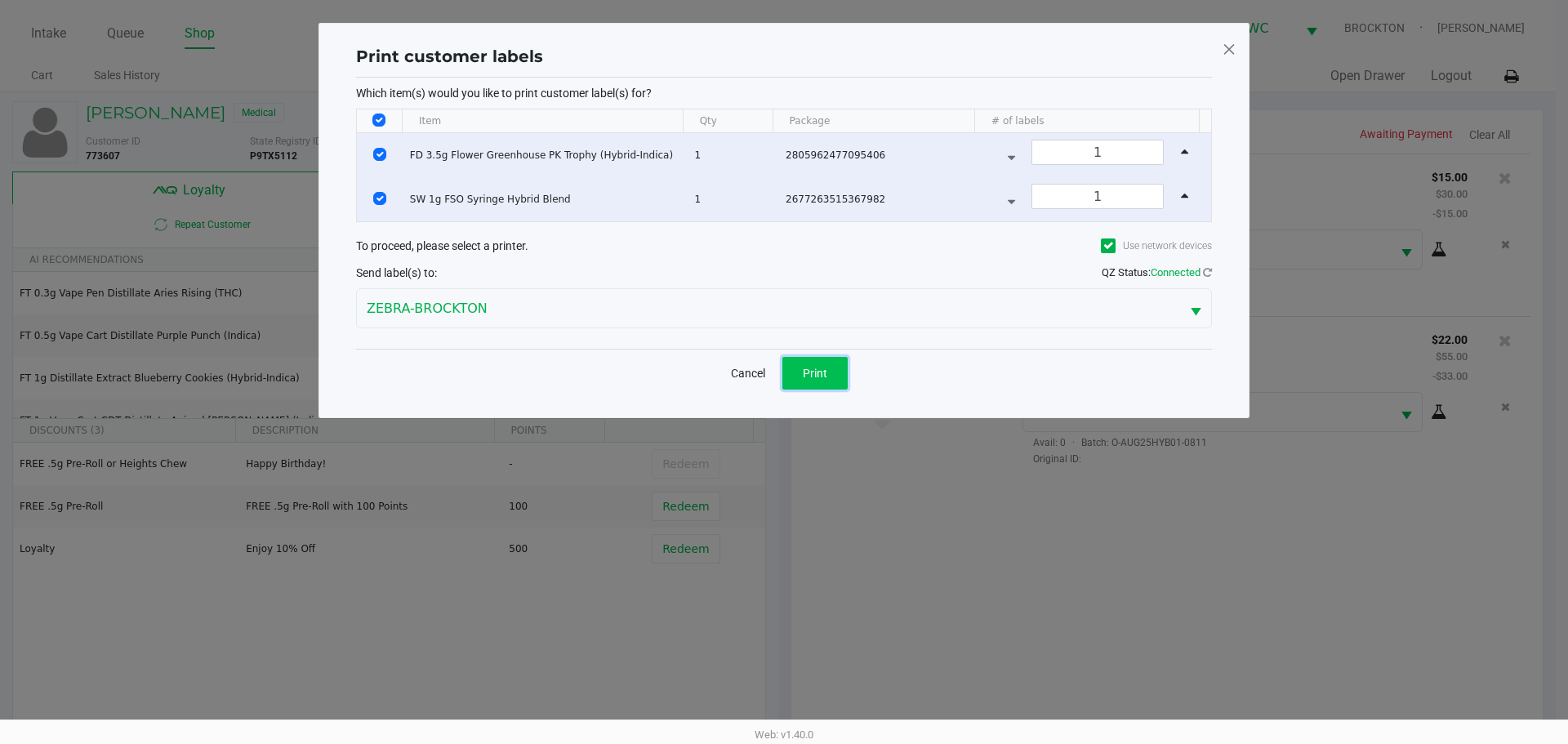
click at [826, 363] on button "Print" at bounding box center [814, 374] width 65 height 33
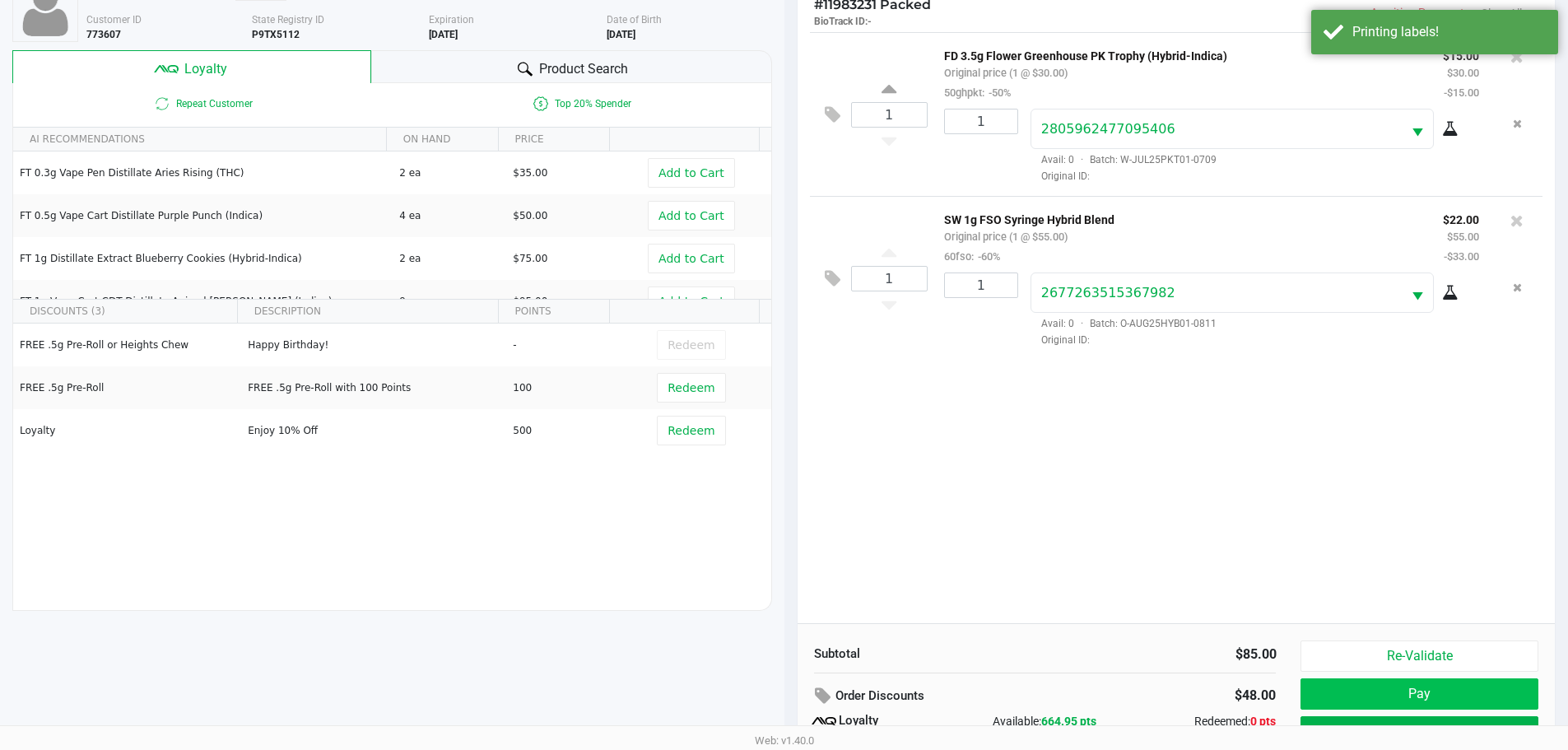
scroll to position [197, 0]
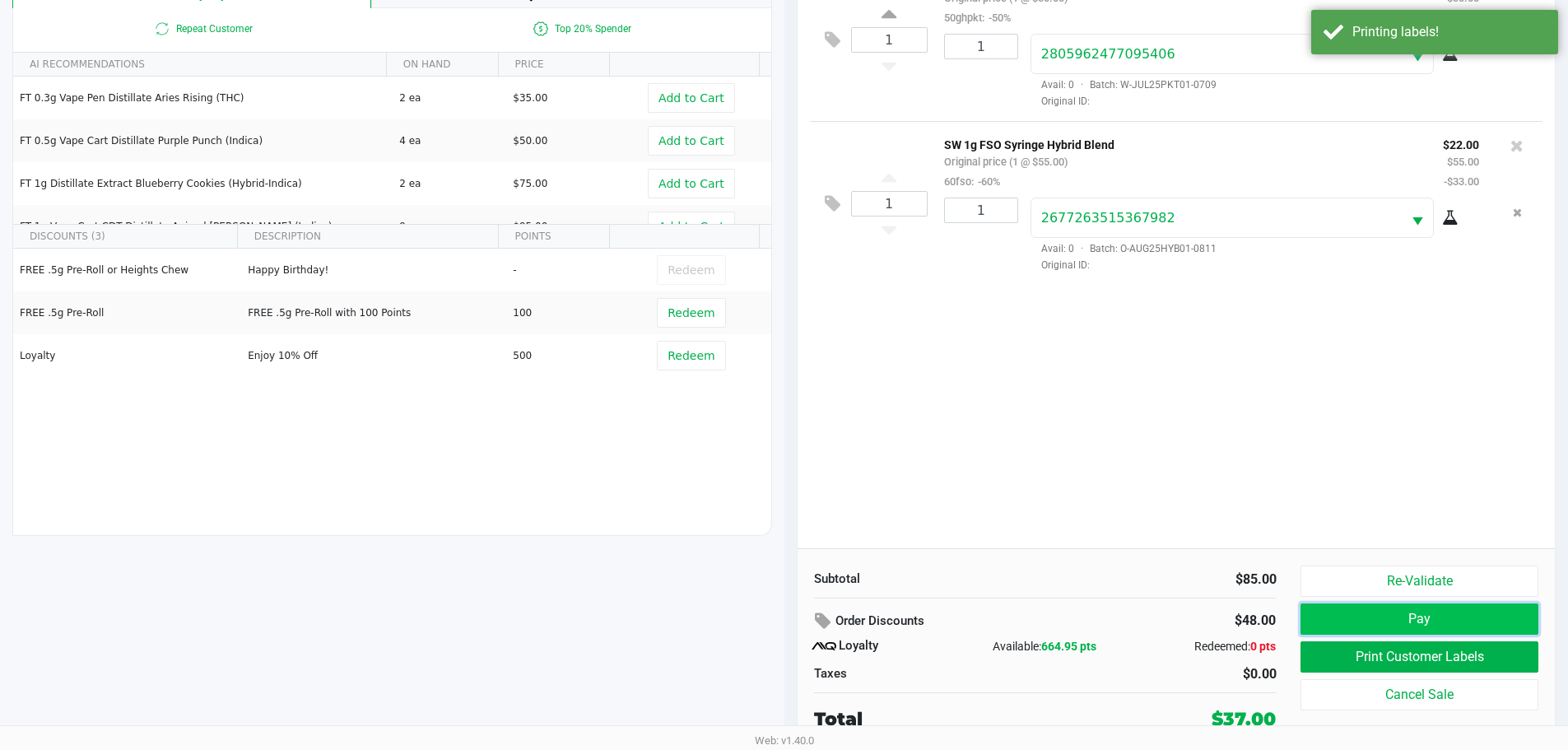
click at [1478, 621] on button "Pay" at bounding box center [1419, 619] width 237 height 32
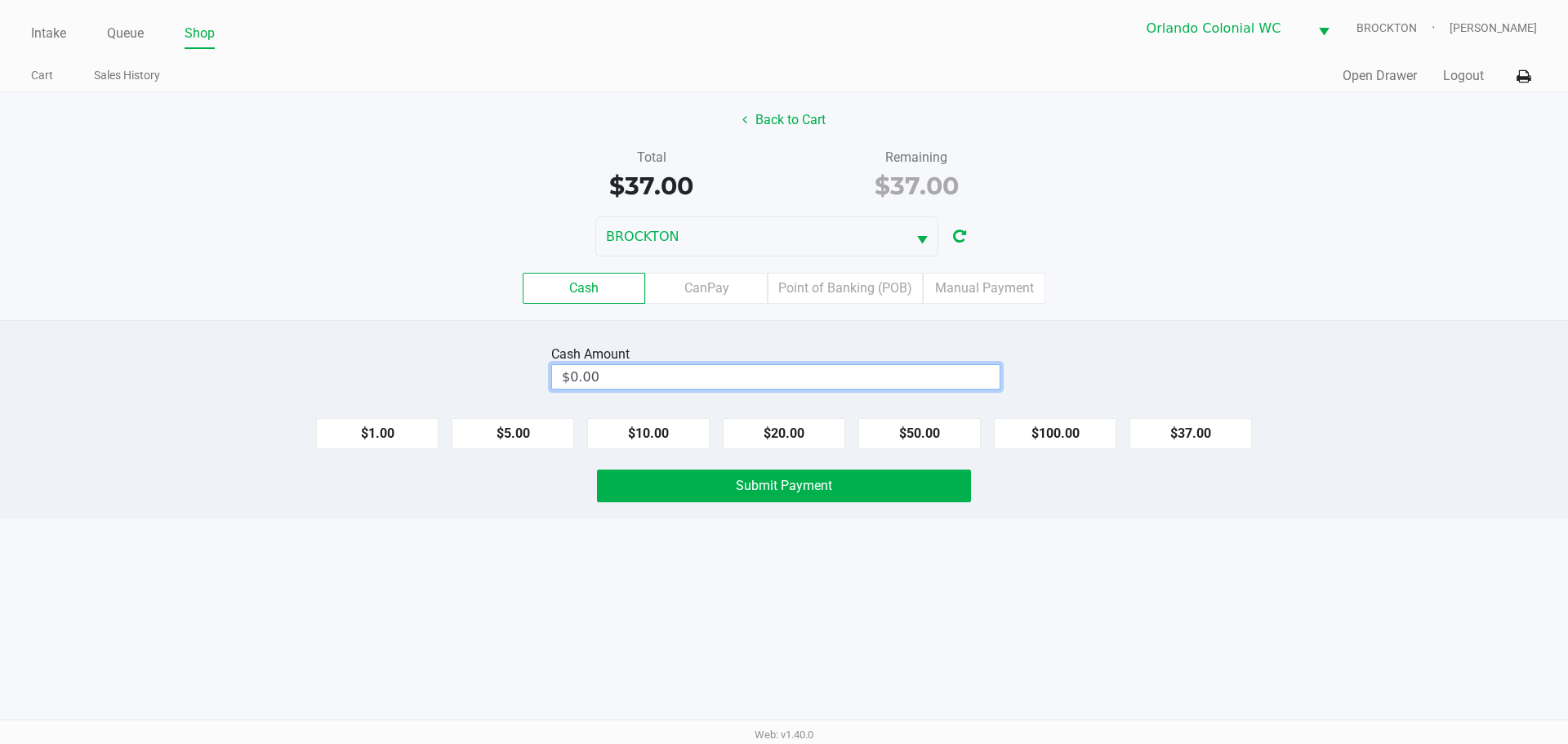
click at [828, 372] on input "$0.00" at bounding box center [776, 376] width 448 height 24
type input "1"
click at [569, 638] on div "Intake Queue Shop Orlando Colonial WC BROCKTON Madison Olsen Cart Sales History…" at bounding box center [784, 372] width 1568 height 744
type input "$40.00"
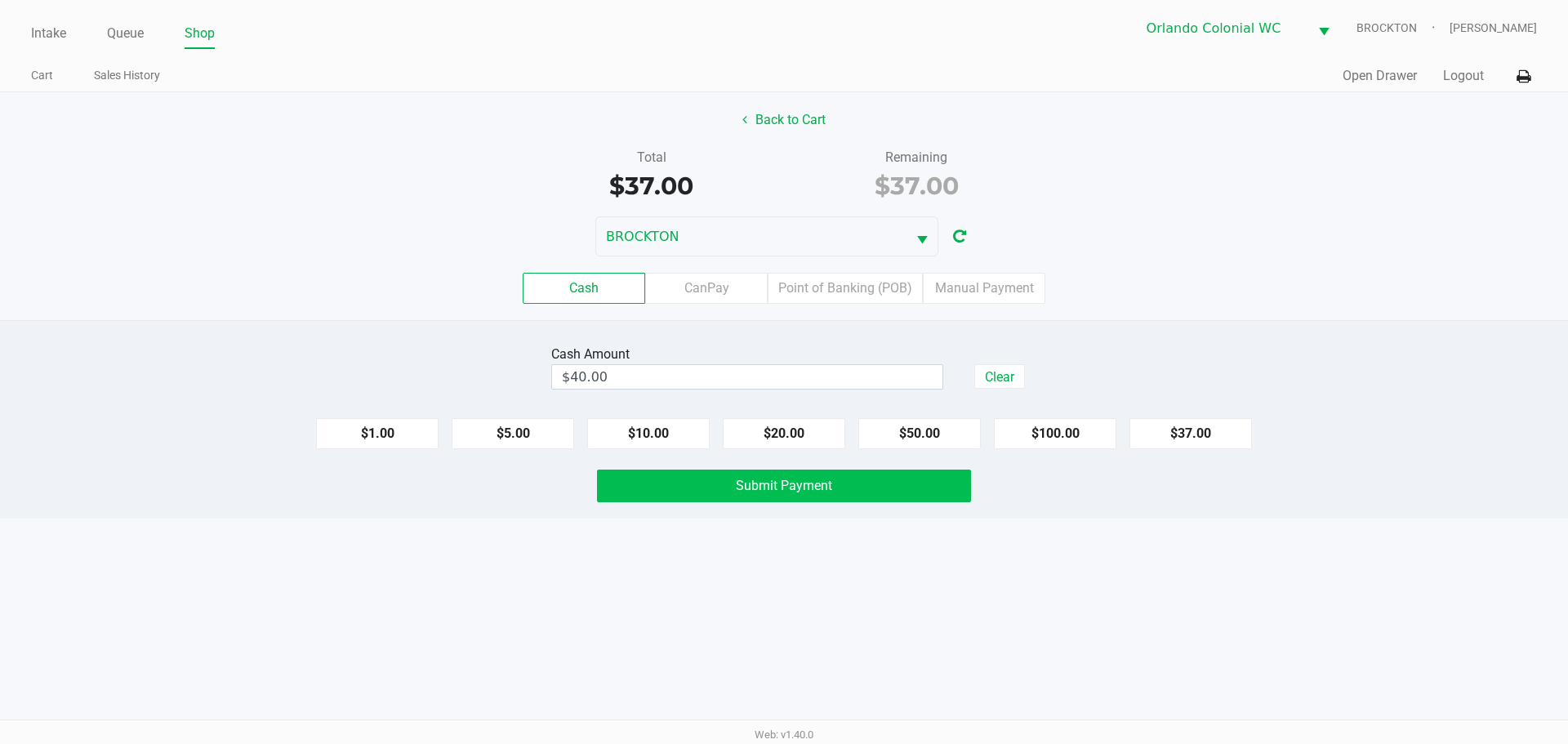
click at [685, 497] on button "Submit Payment" at bounding box center [784, 486] width 374 height 33
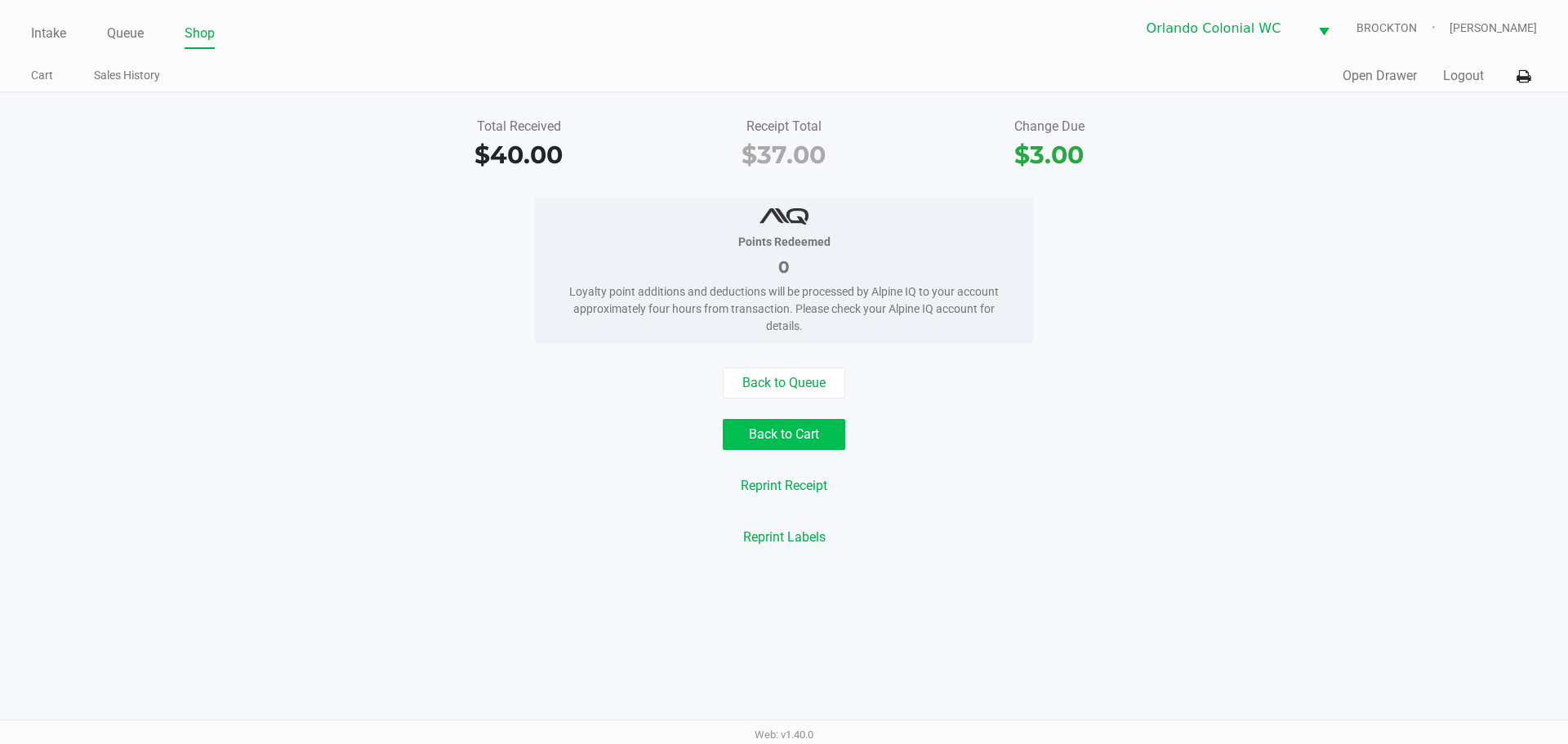
click at [792, 441] on button "Back to Cart" at bounding box center [784, 435] width 123 height 31
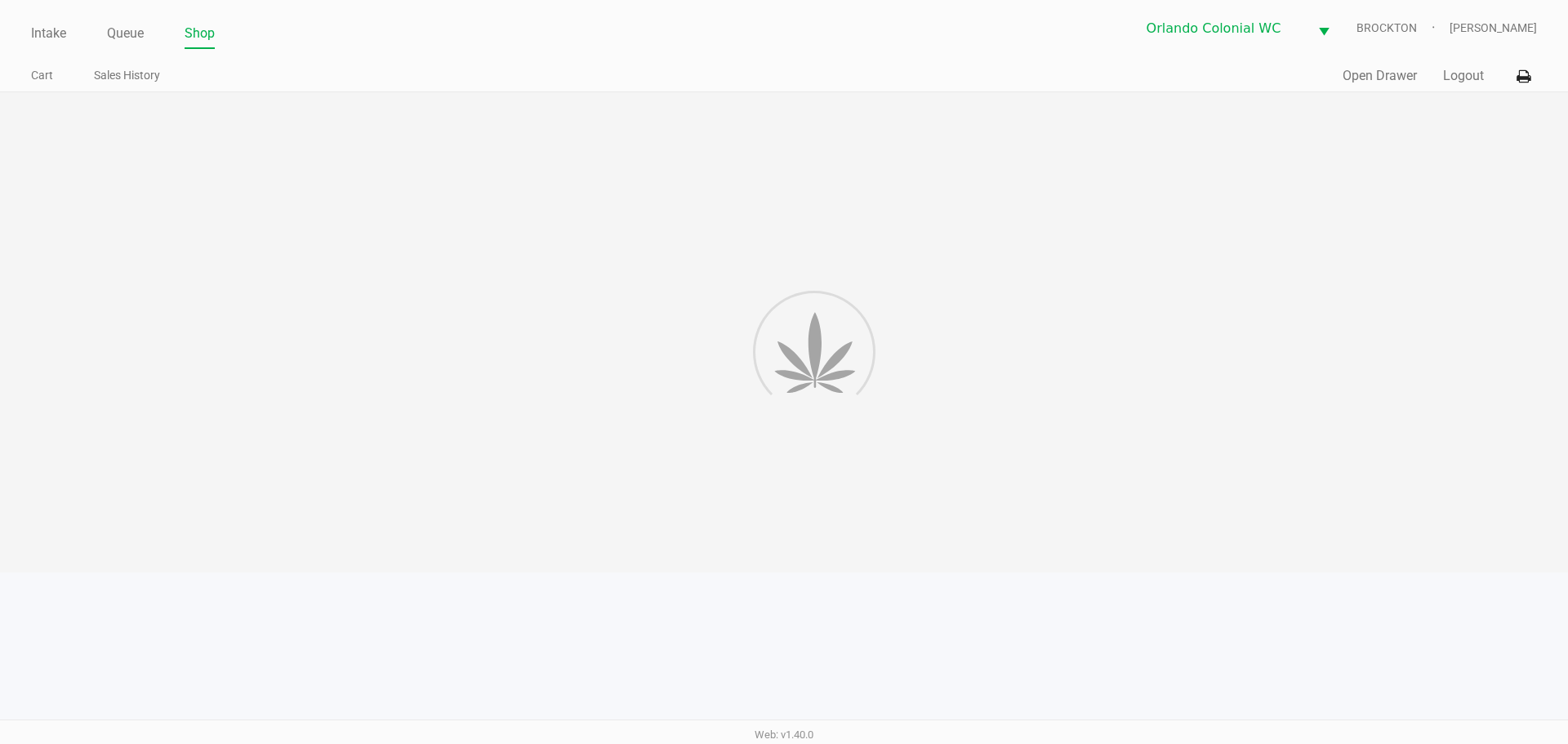
click at [998, 420] on div at bounding box center [784, 332] width 1568 height 480
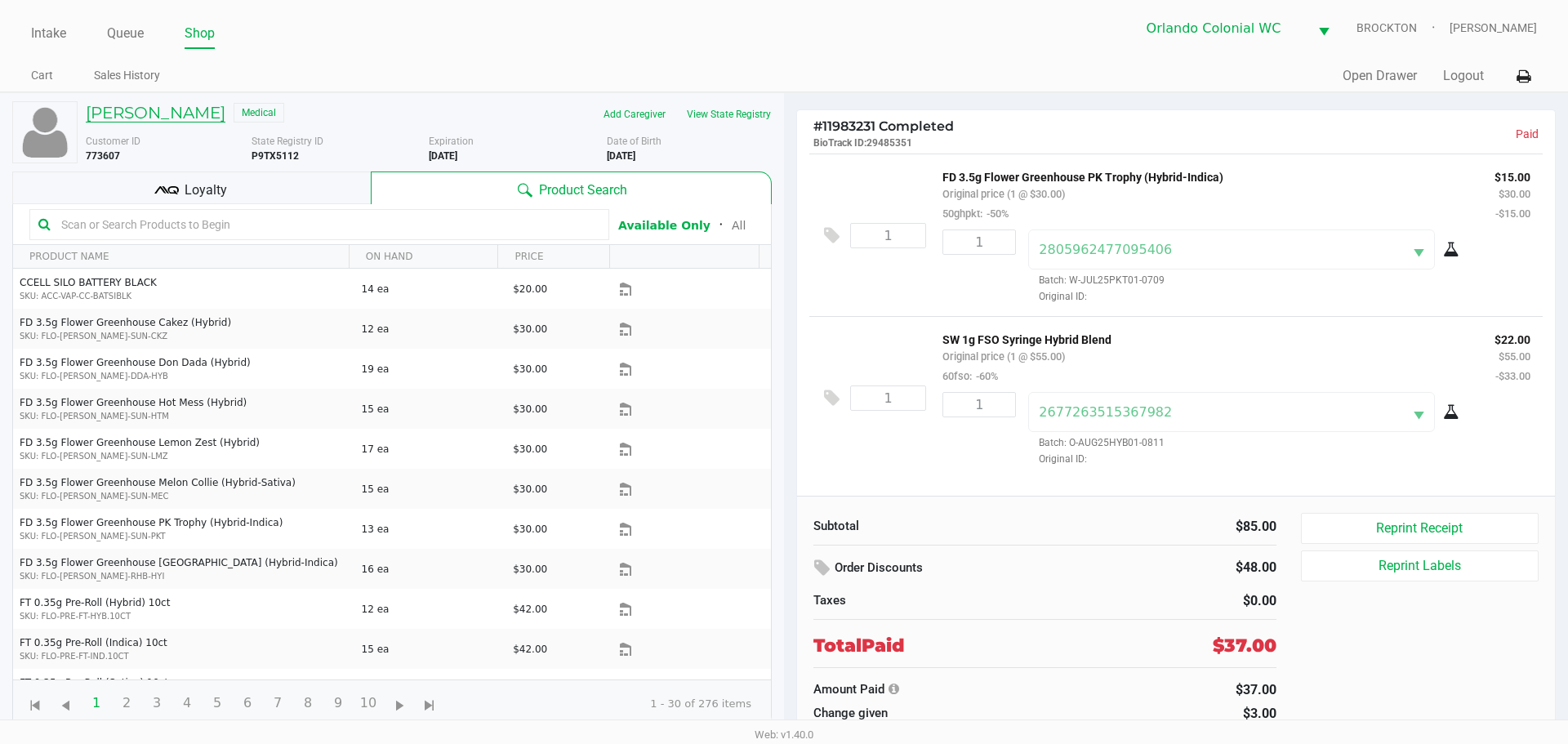
click at [102, 122] on h5 "MICHAEL SIKES" at bounding box center [156, 113] width 140 height 20
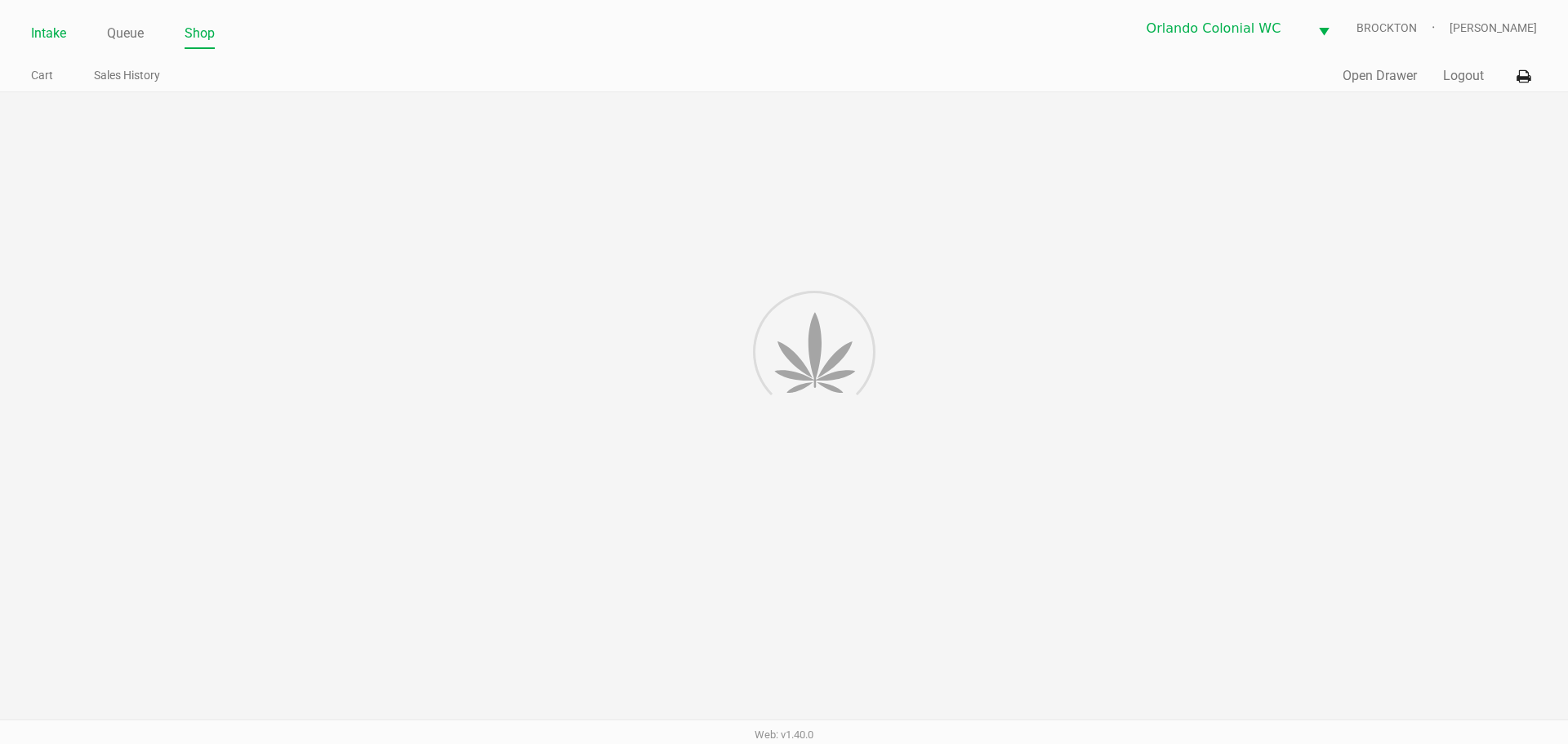
click at [48, 29] on link "Intake" at bounding box center [49, 34] width 35 height 23
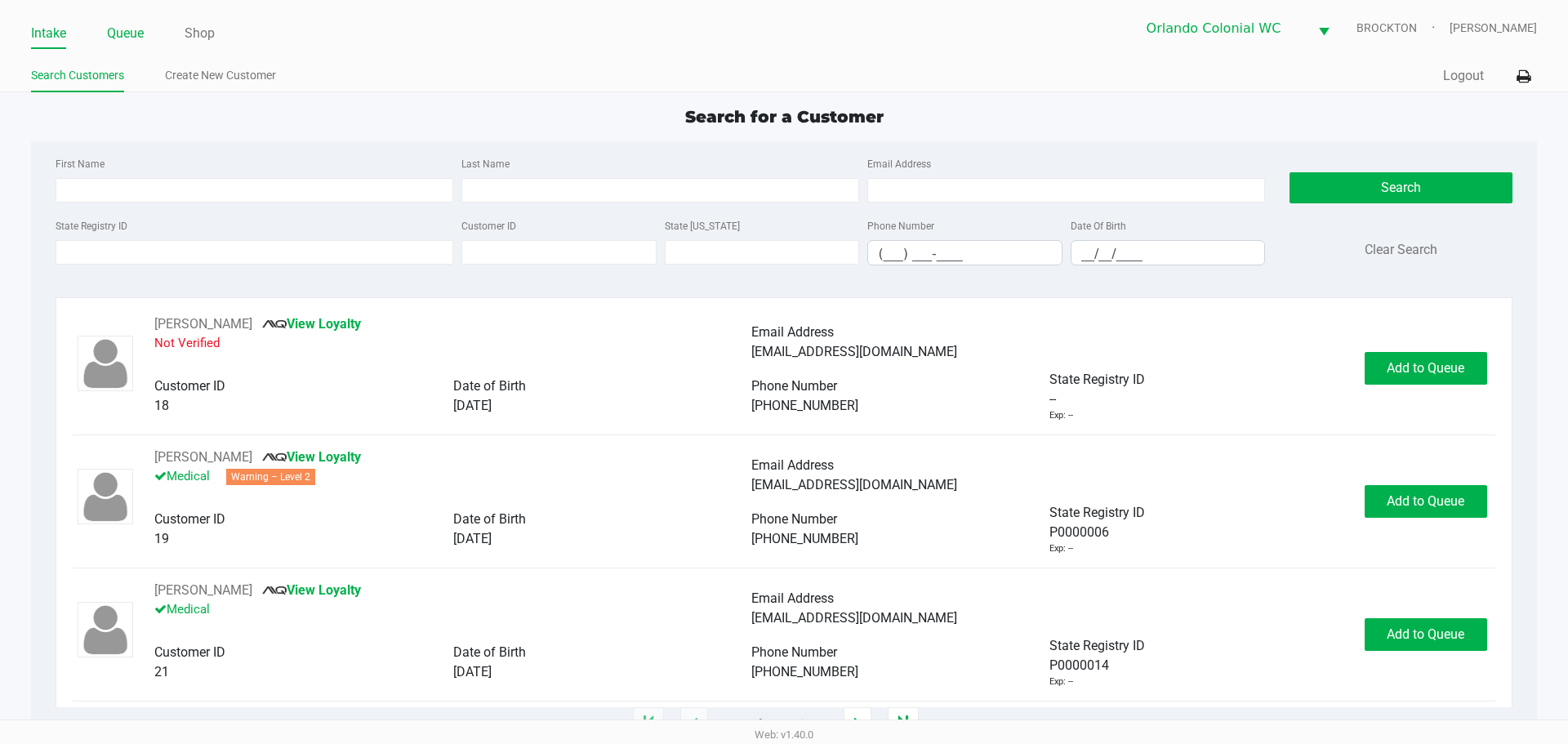
click at [119, 40] on link "Queue" at bounding box center [125, 34] width 37 height 23
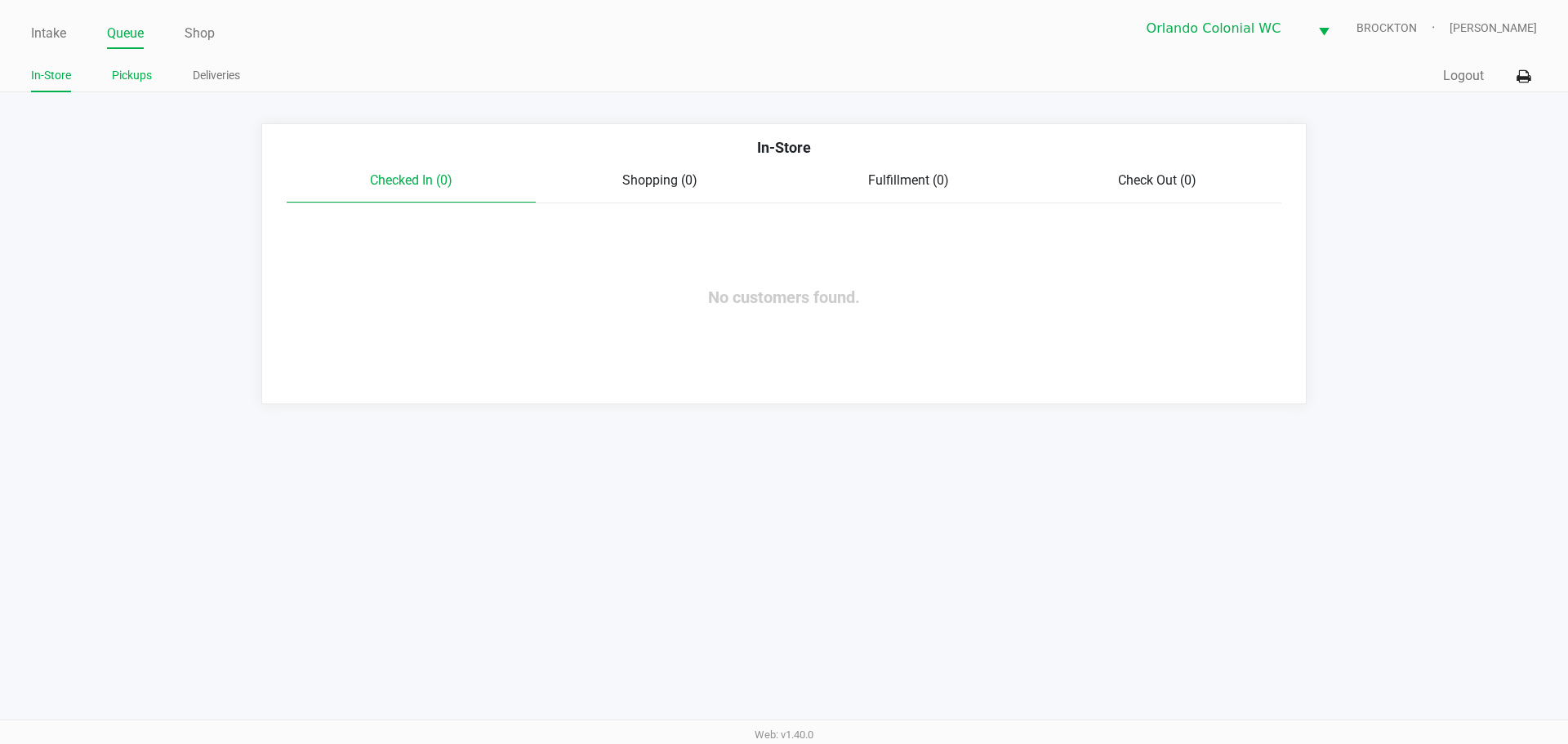
click at [140, 69] on link "Pickups" at bounding box center [132, 75] width 40 height 21
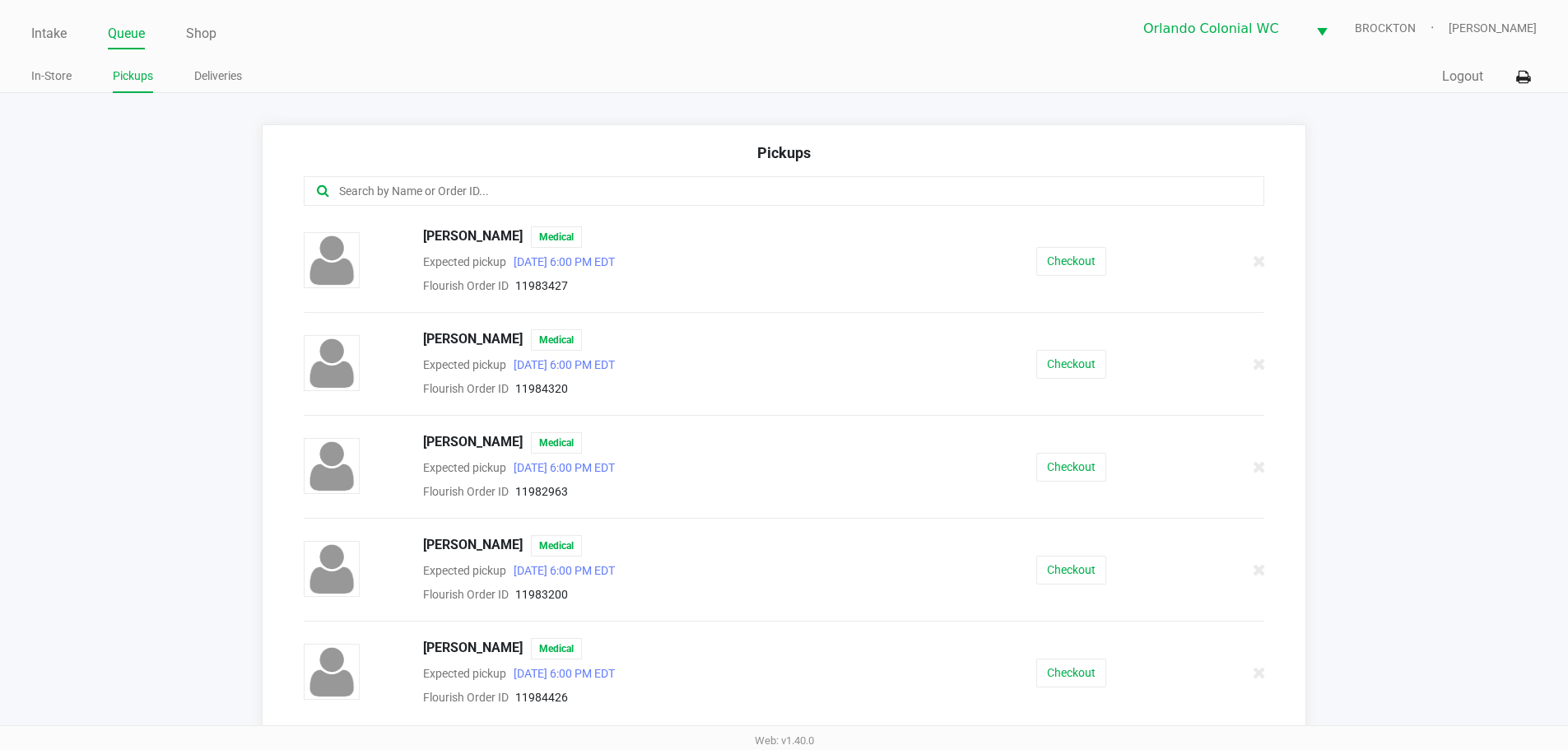
click at [514, 188] on input "text" at bounding box center [758, 191] width 841 height 19
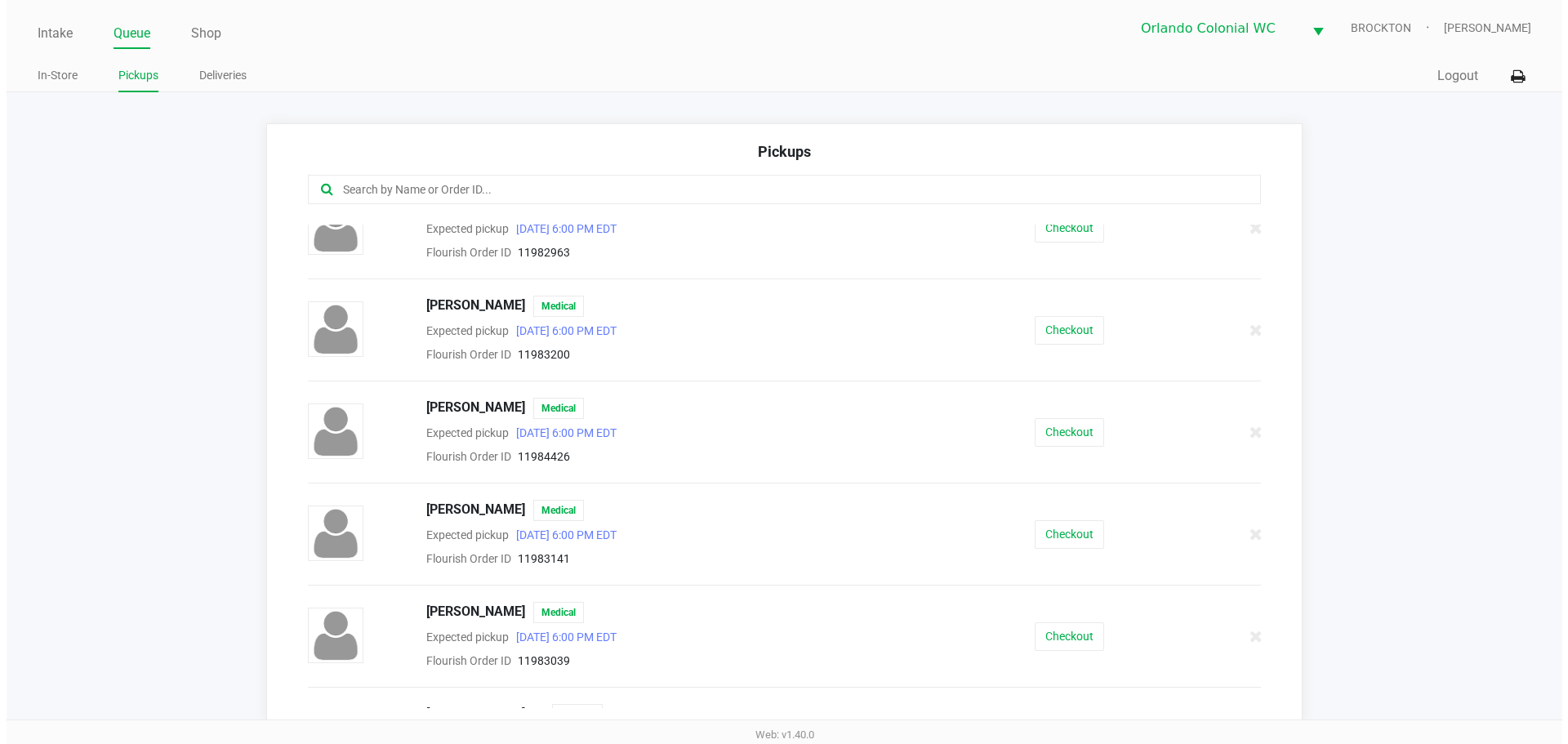
scroll to position [242, 0]
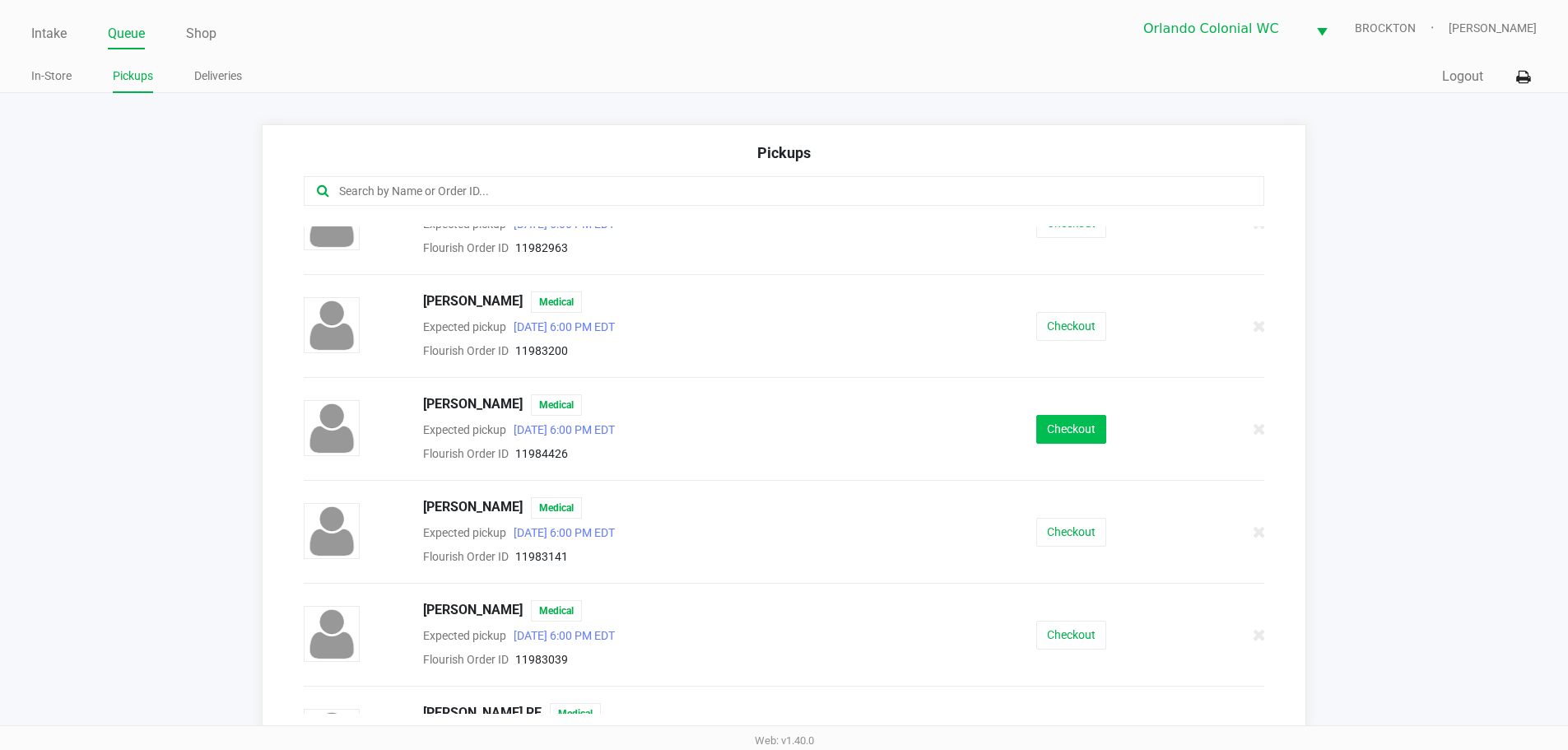
click at [1052, 430] on button "Checkout" at bounding box center [1071, 429] width 70 height 29
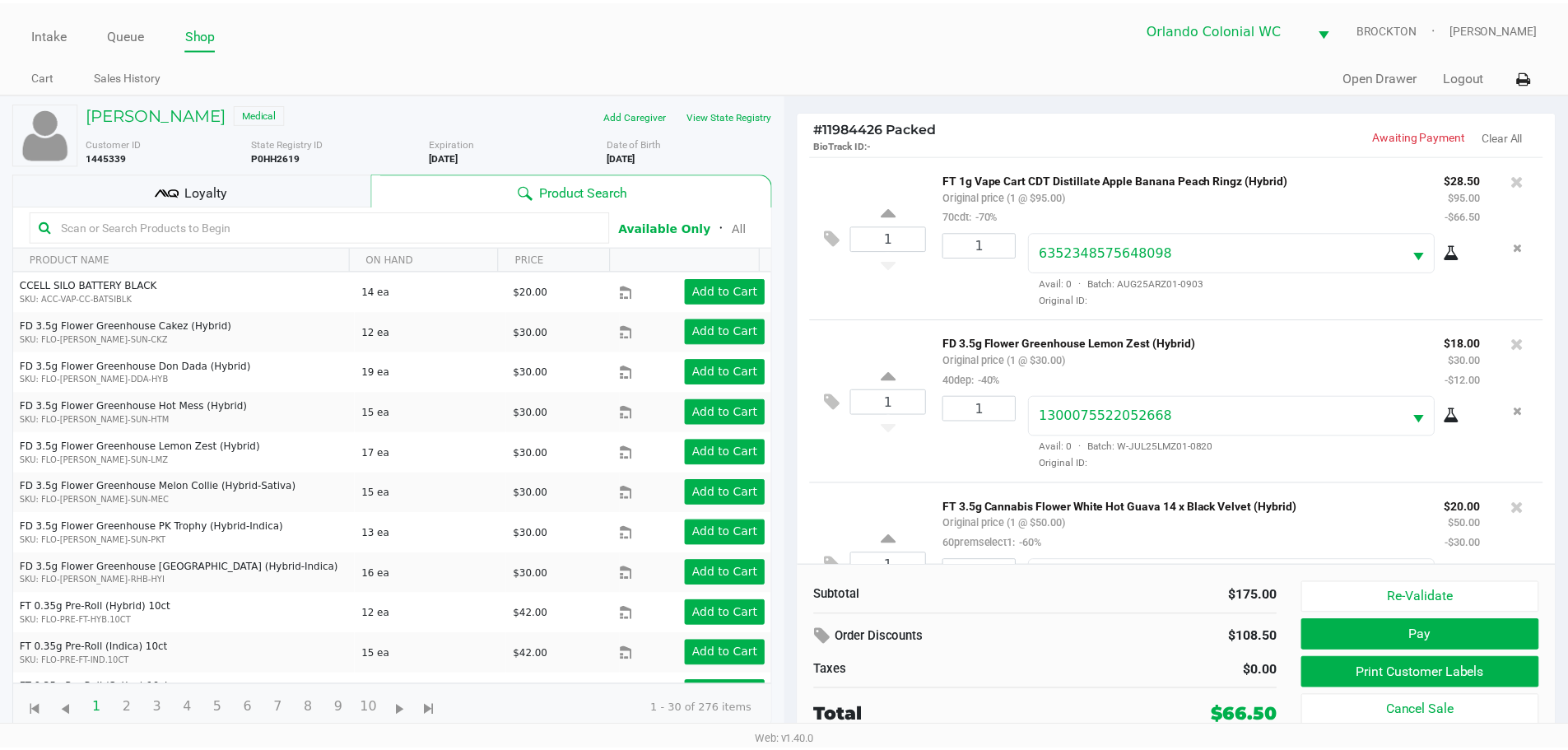
scroll to position [84, 0]
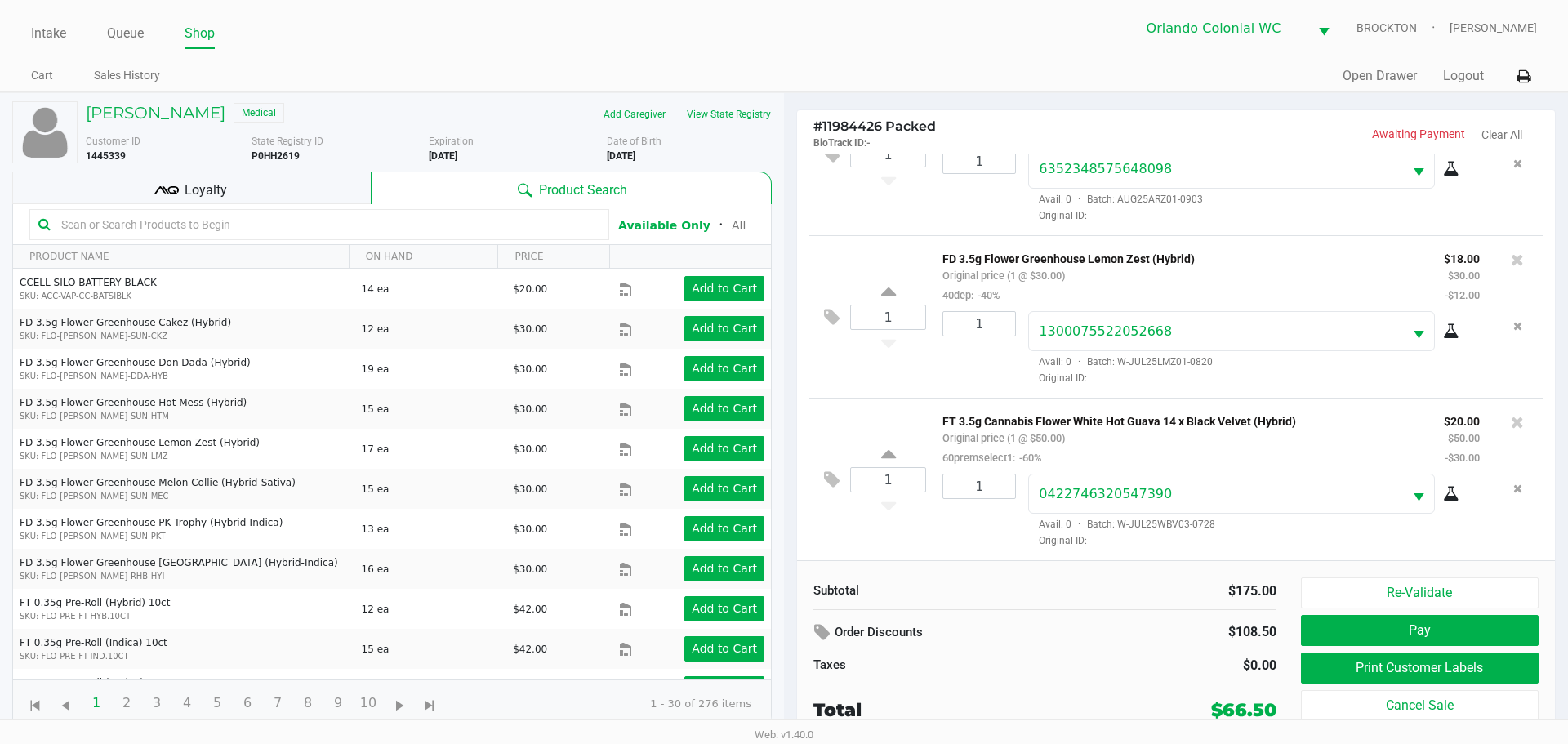
click at [1342, 674] on button "Print Customer Labels" at bounding box center [1419, 668] width 238 height 31
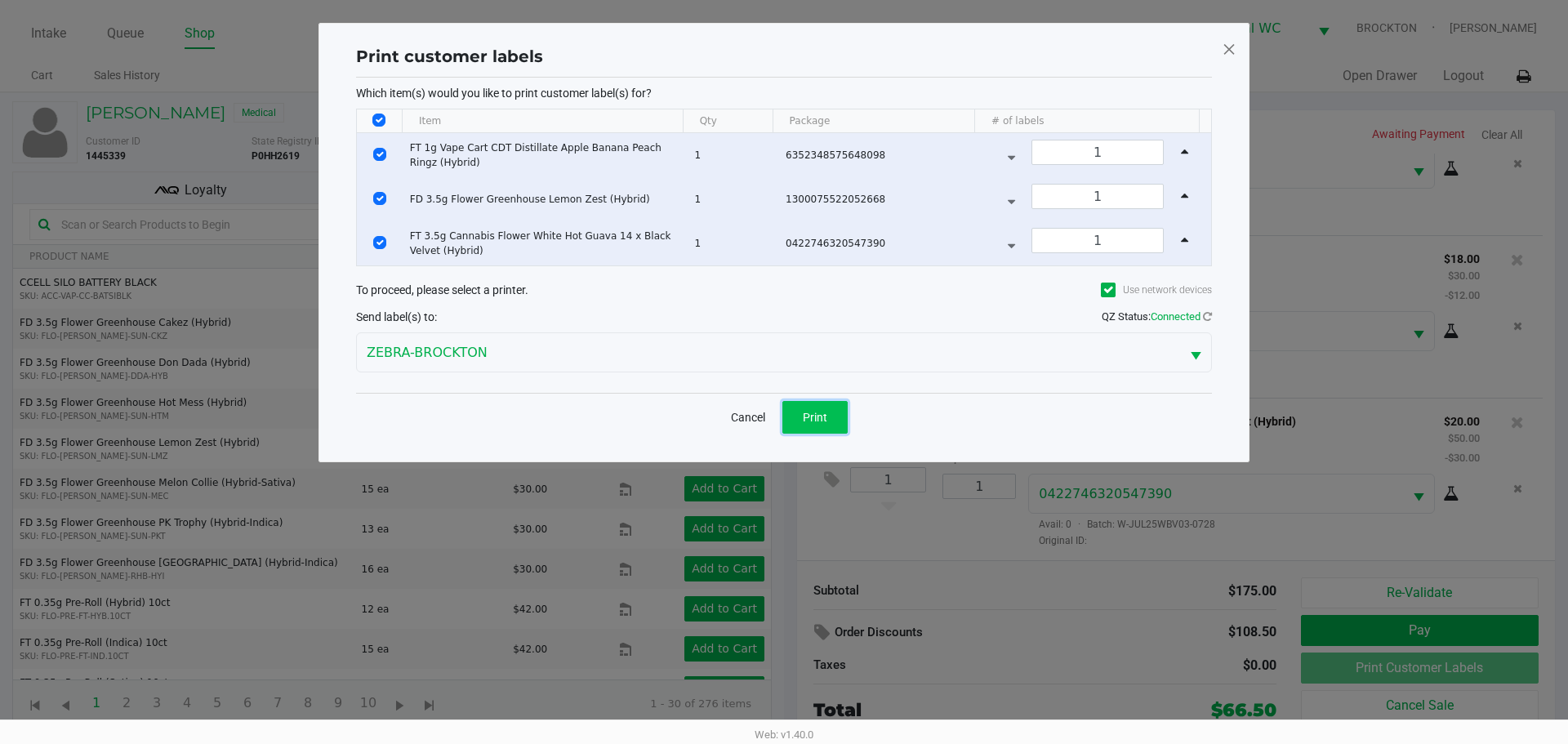
click at [805, 424] on button "Print" at bounding box center [814, 417] width 65 height 33
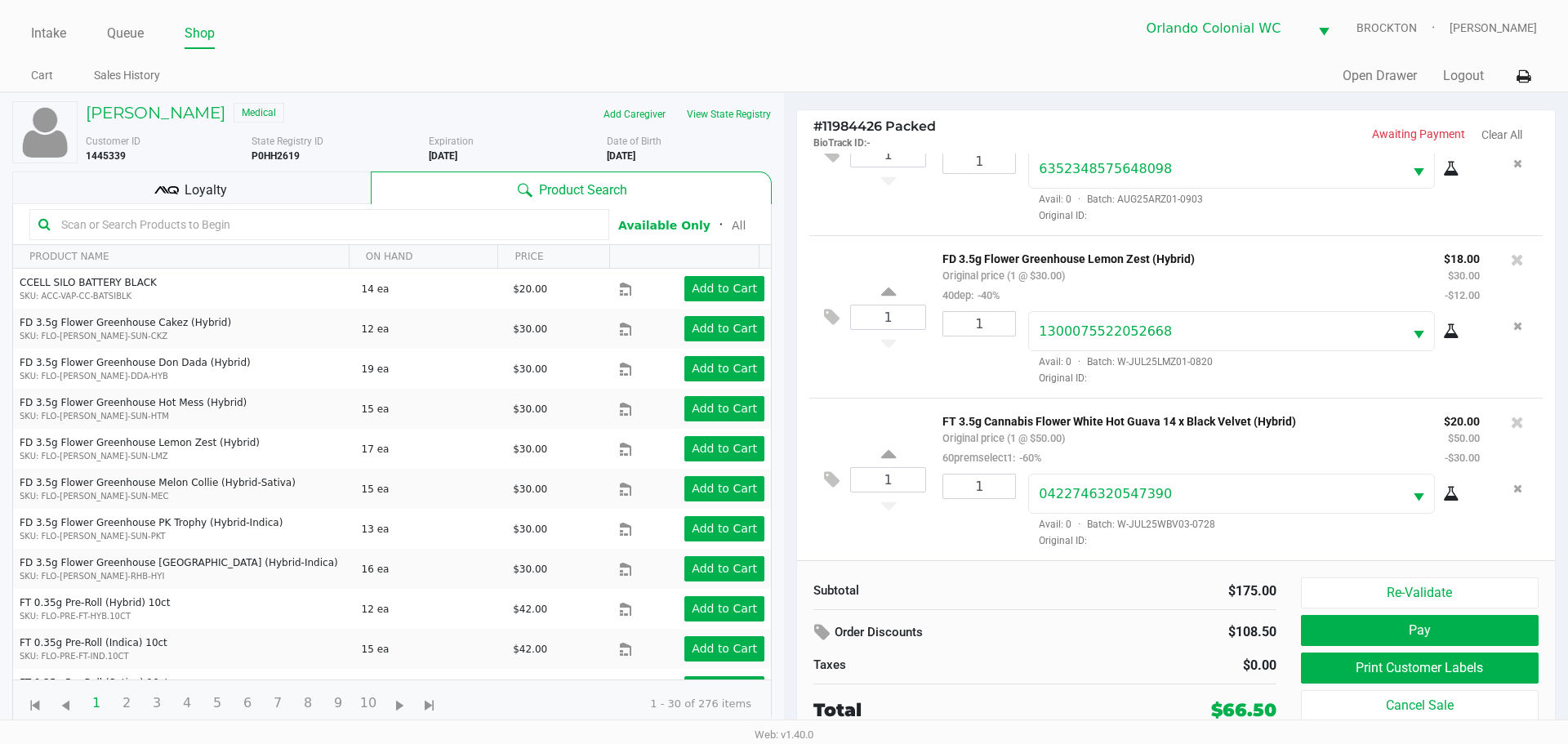
click at [1490, 620] on button "Pay" at bounding box center [1419, 630] width 238 height 31
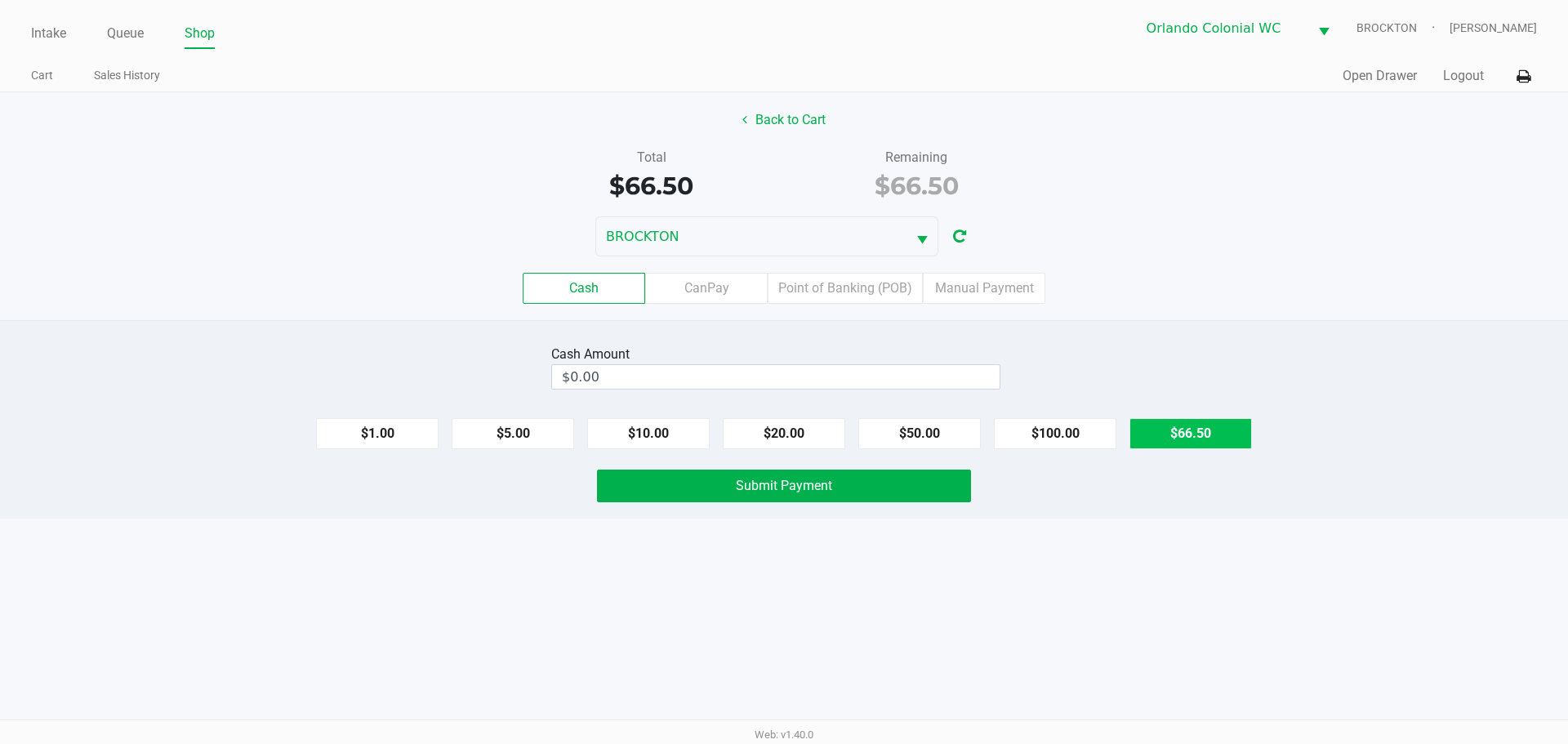
click at [1231, 442] on button "$66.50" at bounding box center [1190, 434] width 123 height 31
type input "$66.50"
click at [734, 494] on button "Submit Payment" at bounding box center [784, 486] width 374 height 33
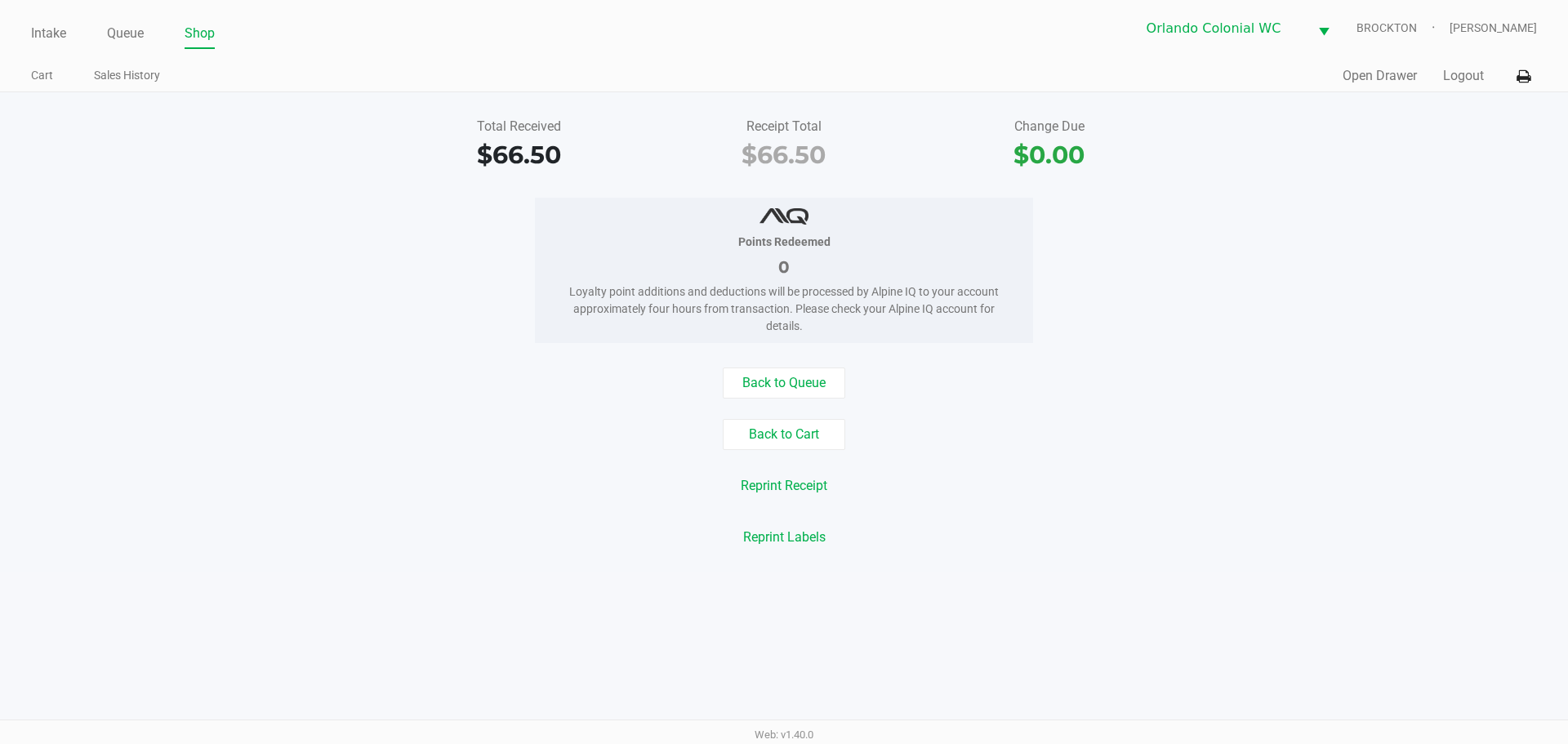
click at [381, 522] on div "Reprint Labels" at bounding box center [784, 537] width 1592 height 31
click at [830, 438] on button "Back to Cart" at bounding box center [784, 435] width 123 height 31
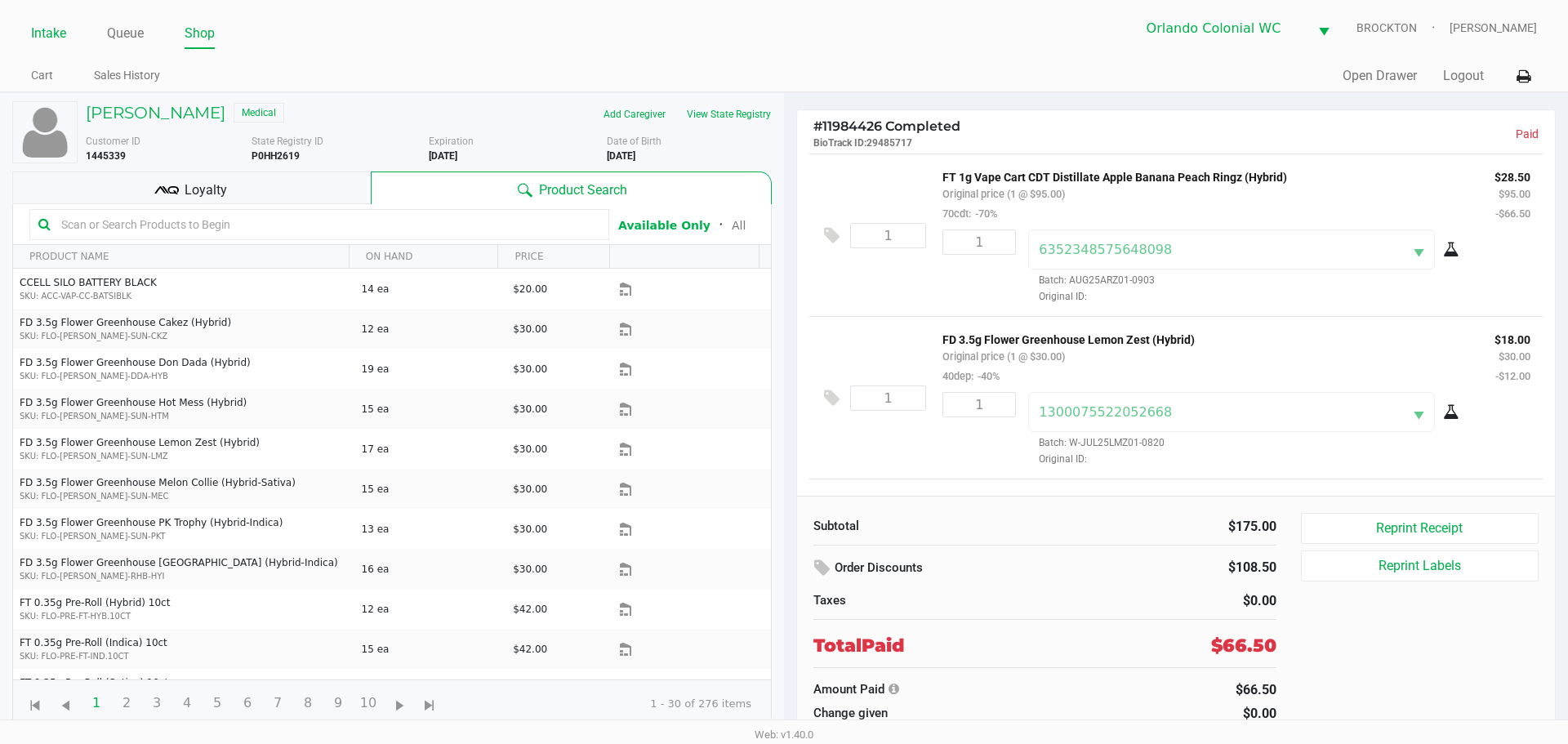
click at [56, 39] on link "Intake" at bounding box center [49, 34] width 35 height 23
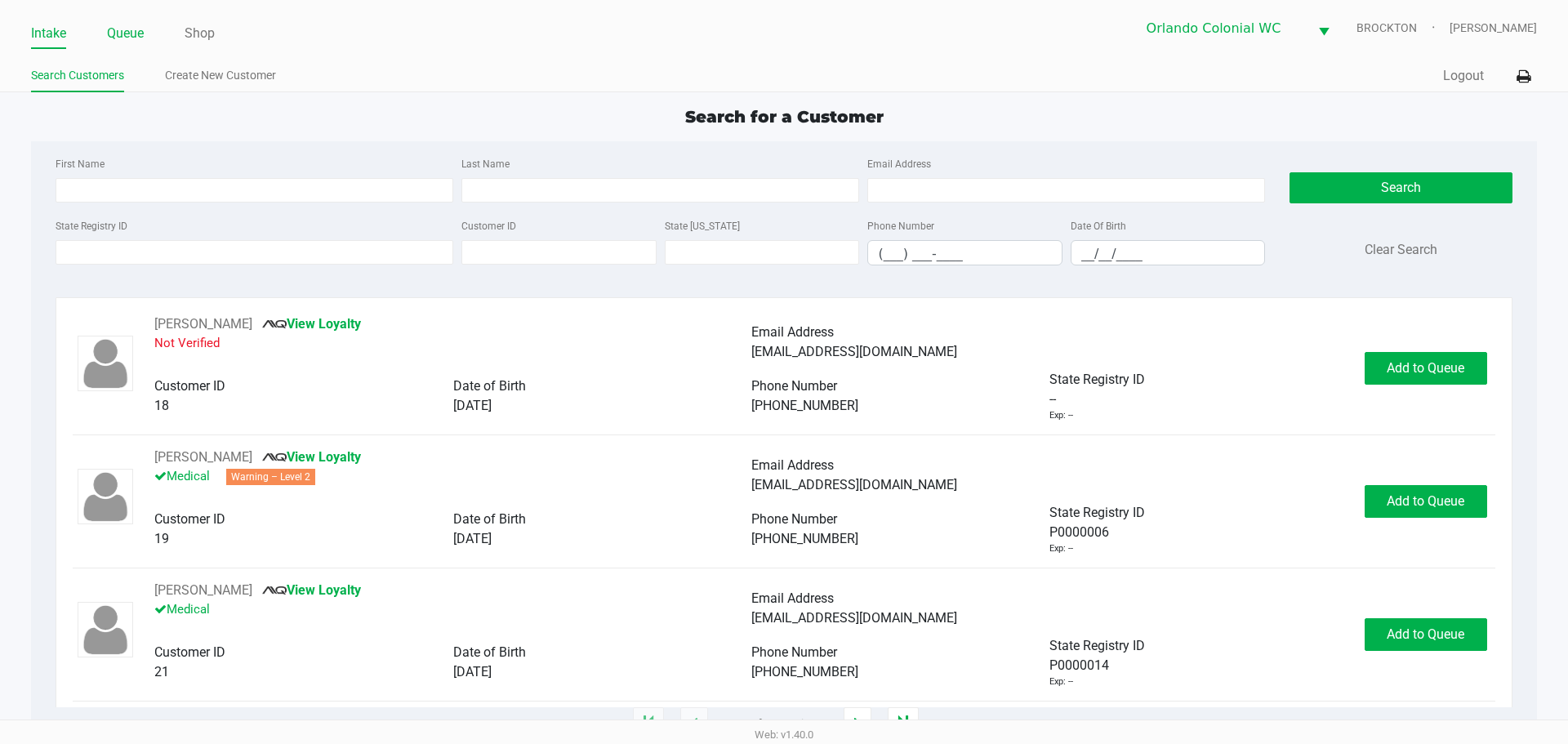
click at [135, 39] on link "Queue" at bounding box center [125, 34] width 37 height 23
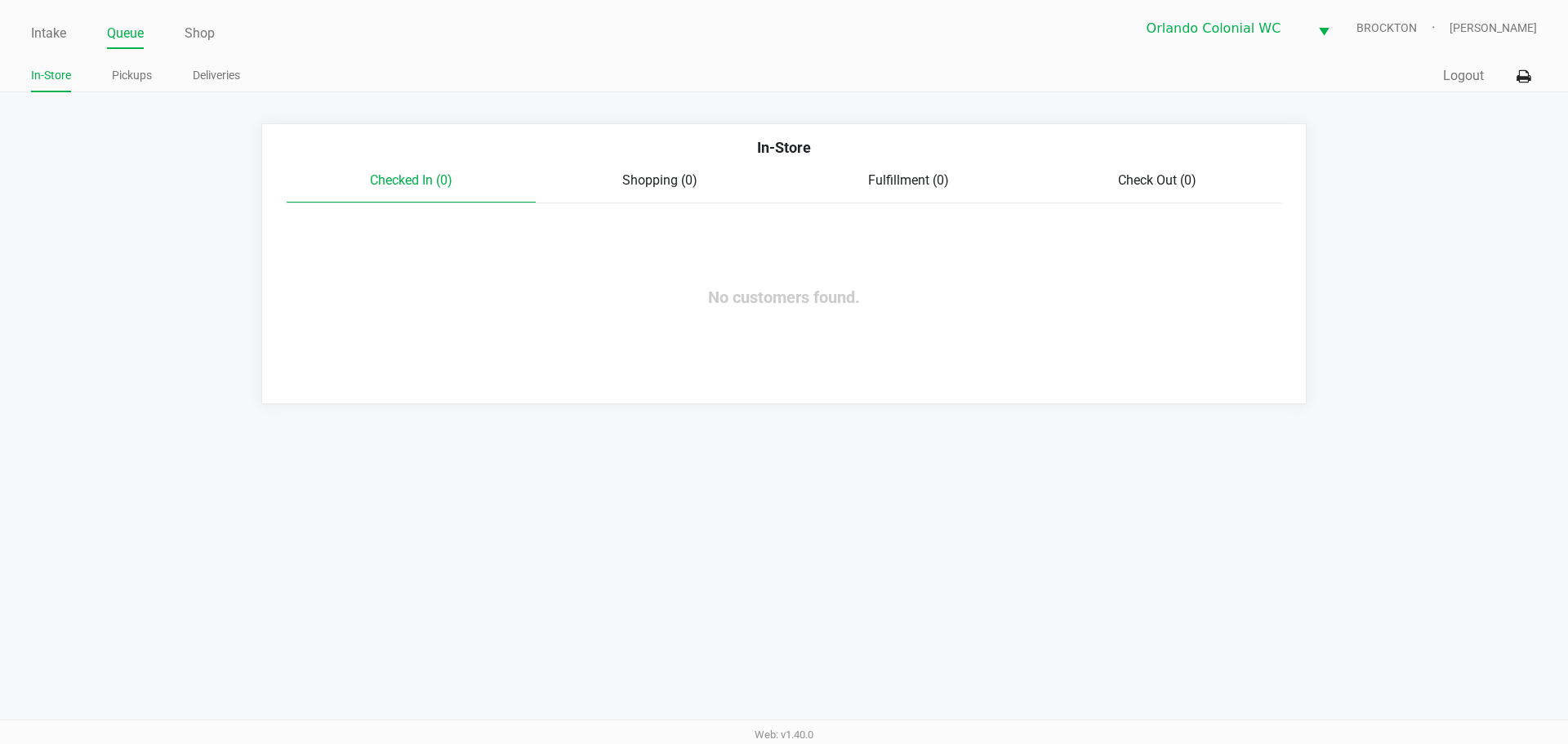
click at [142, 68] on link "Pickups" at bounding box center [132, 75] width 40 height 21
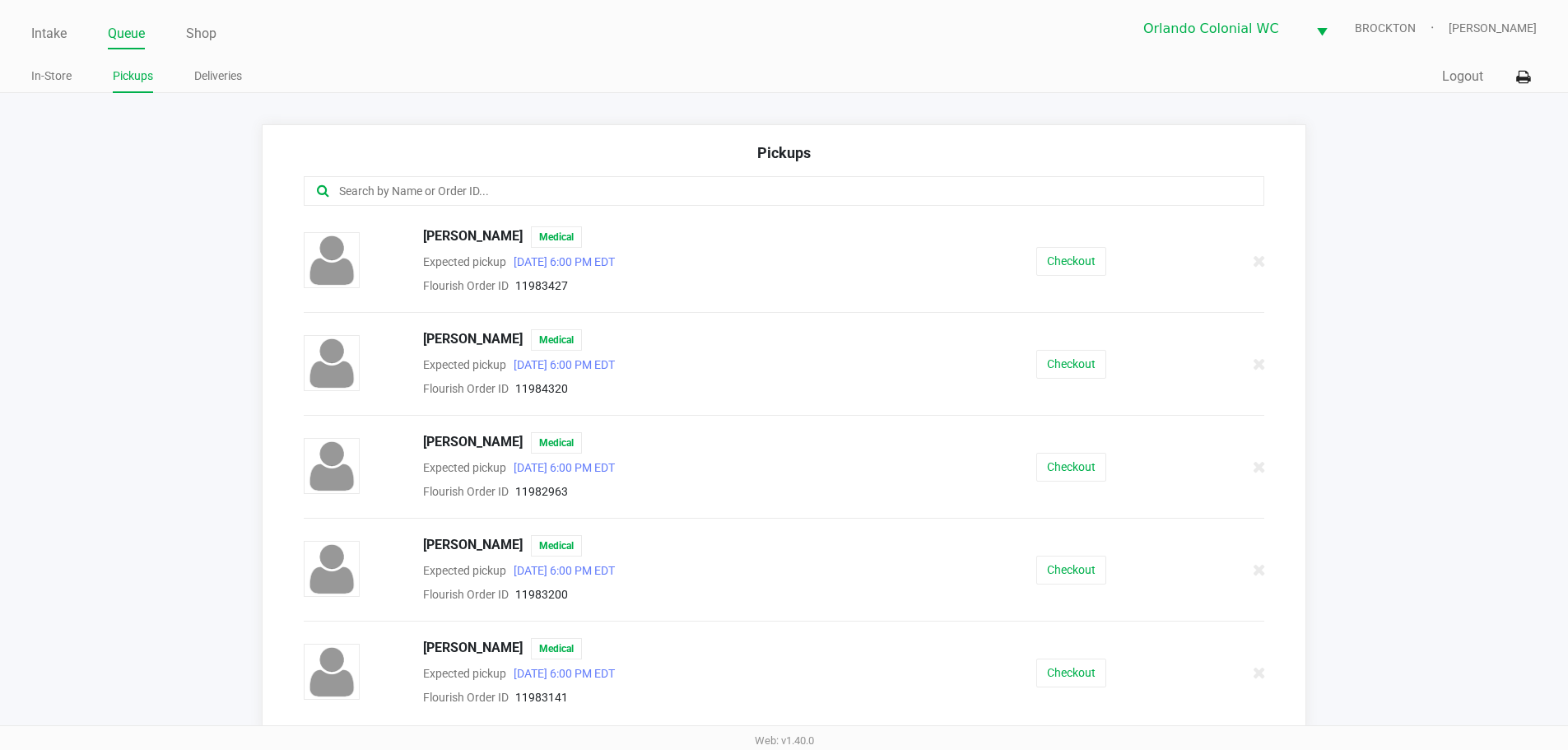
click at [568, 188] on input "text" at bounding box center [758, 191] width 841 height 19
click at [1083, 259] on button "Checkout" at bounding box center [1071, 261] width 70 height 29
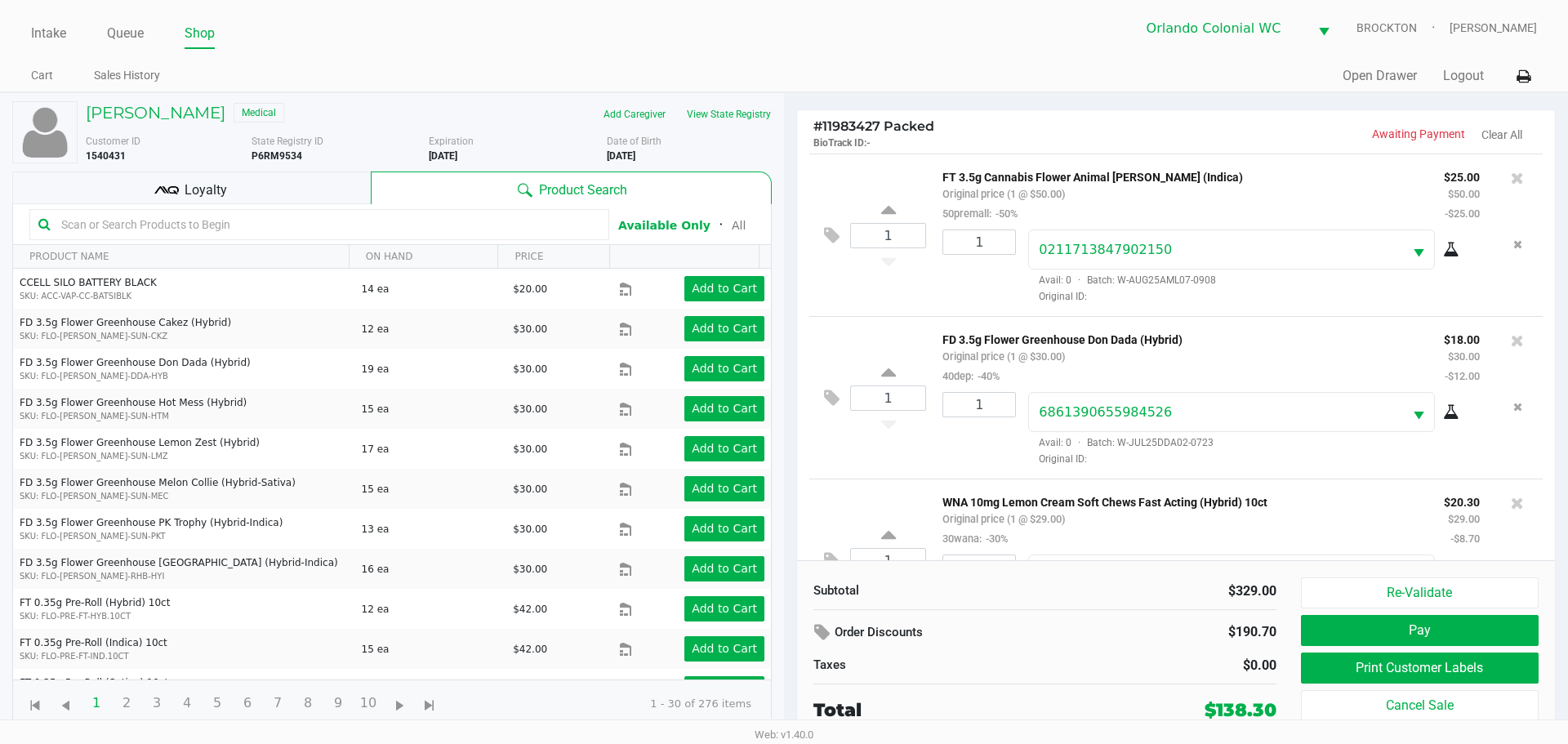
click at [211, 190] on span "Loyalty" at bounding box center [206, 190] width 43 height 20
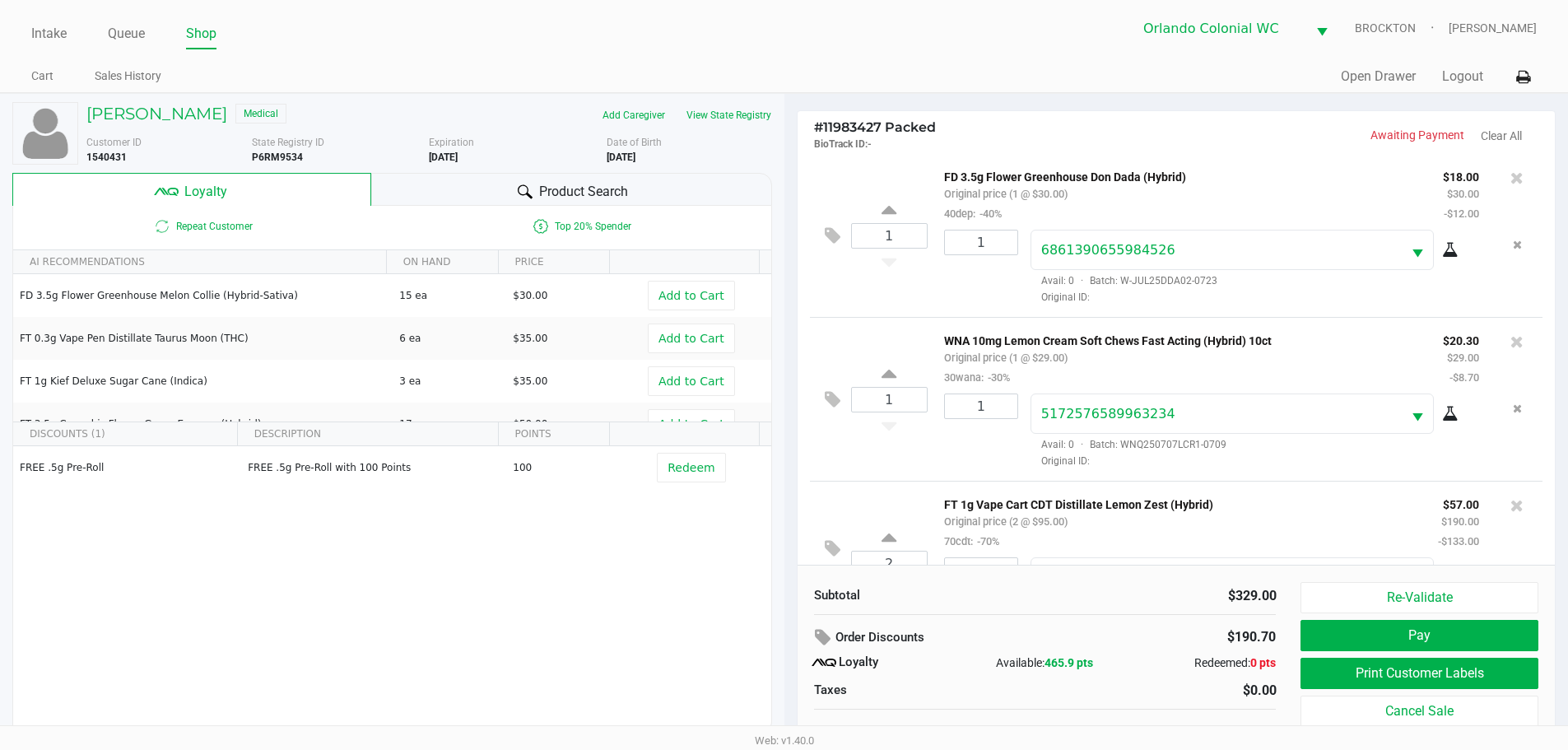
scroll to position [413, 0]
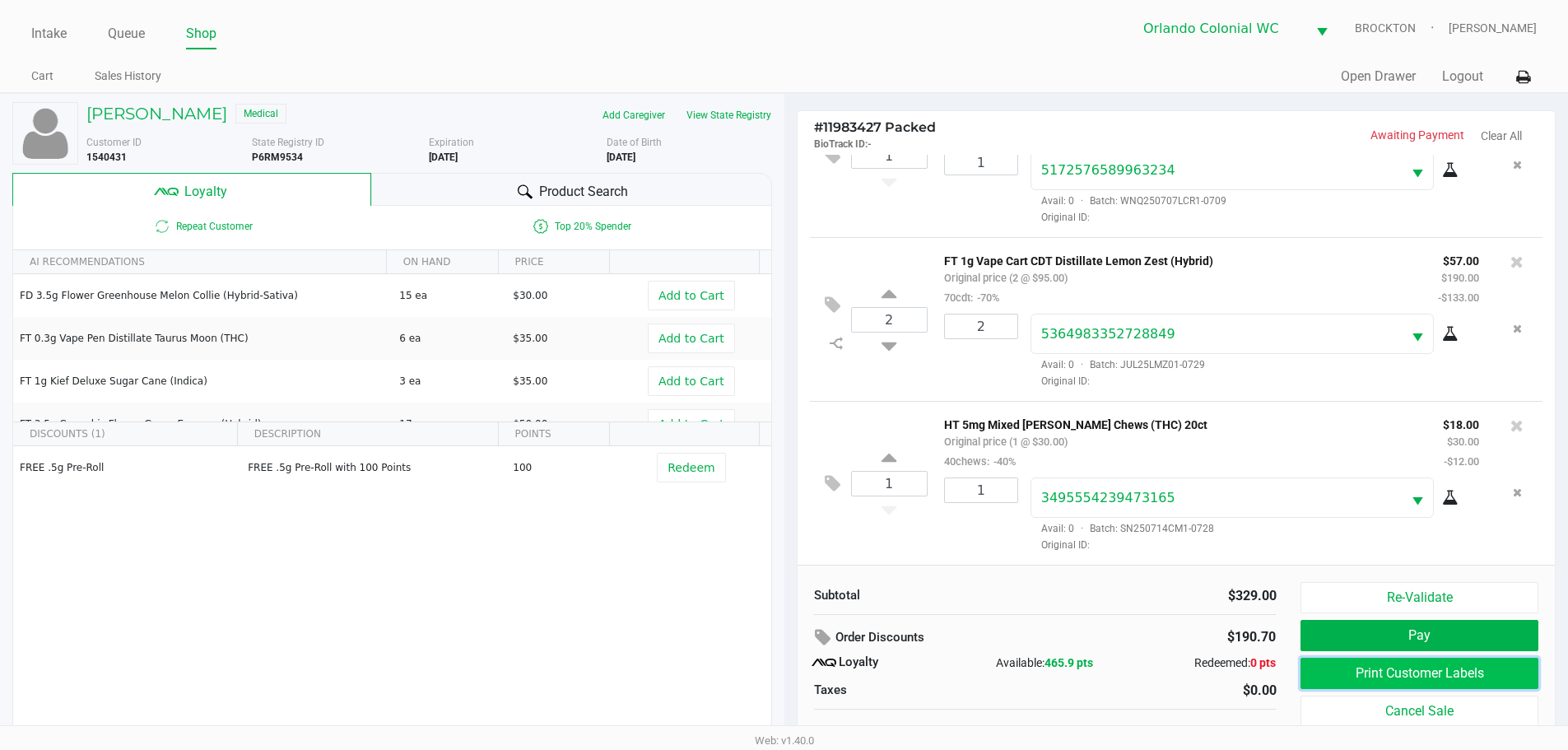
click at [1377, 682] on button "Print Customer Labels" at bounding box center [1419, 674] width 237 height 32
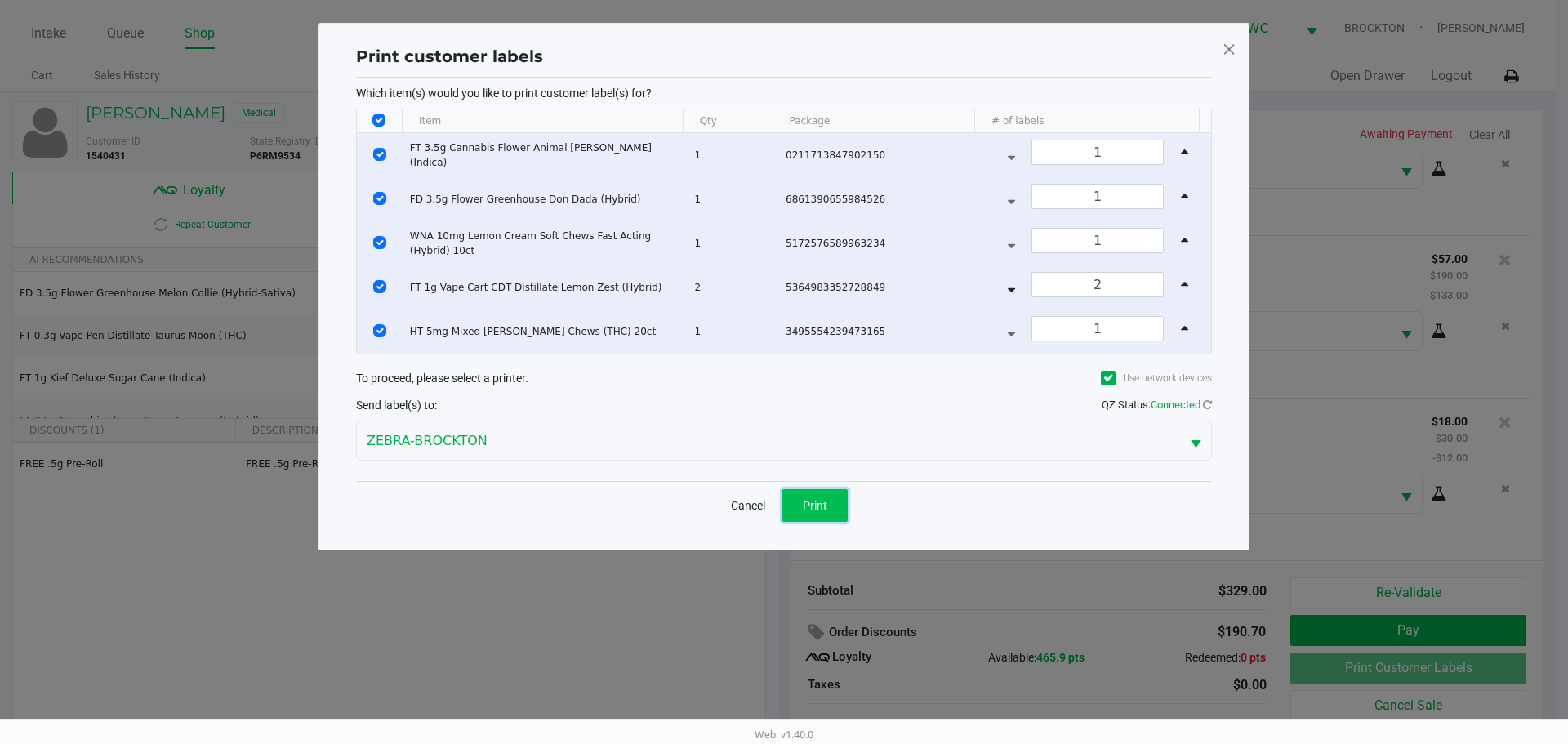
click at [822, 507] on span "Print" at bounding box center [815, 505] width 25 height 13
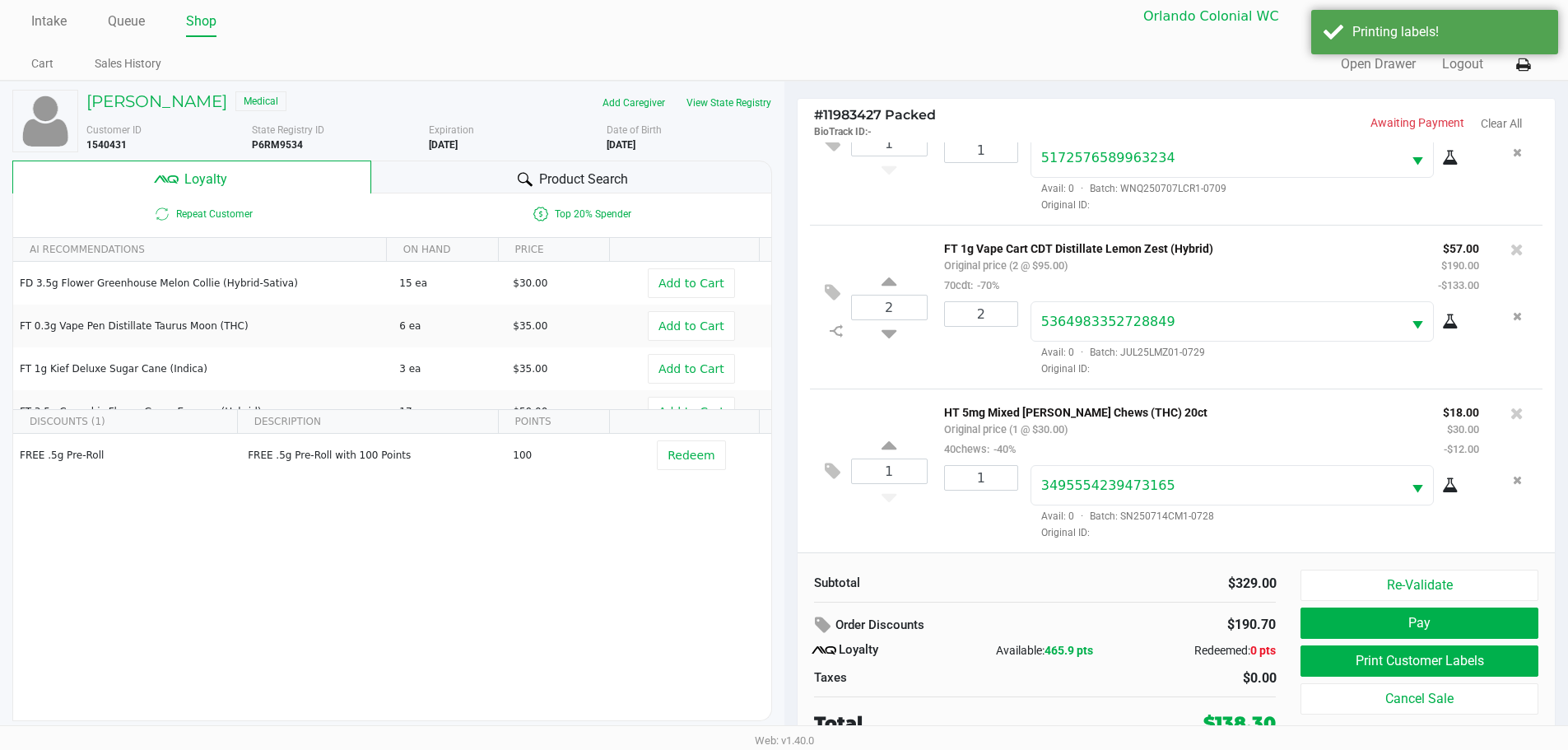
scroll to position [17, 0]
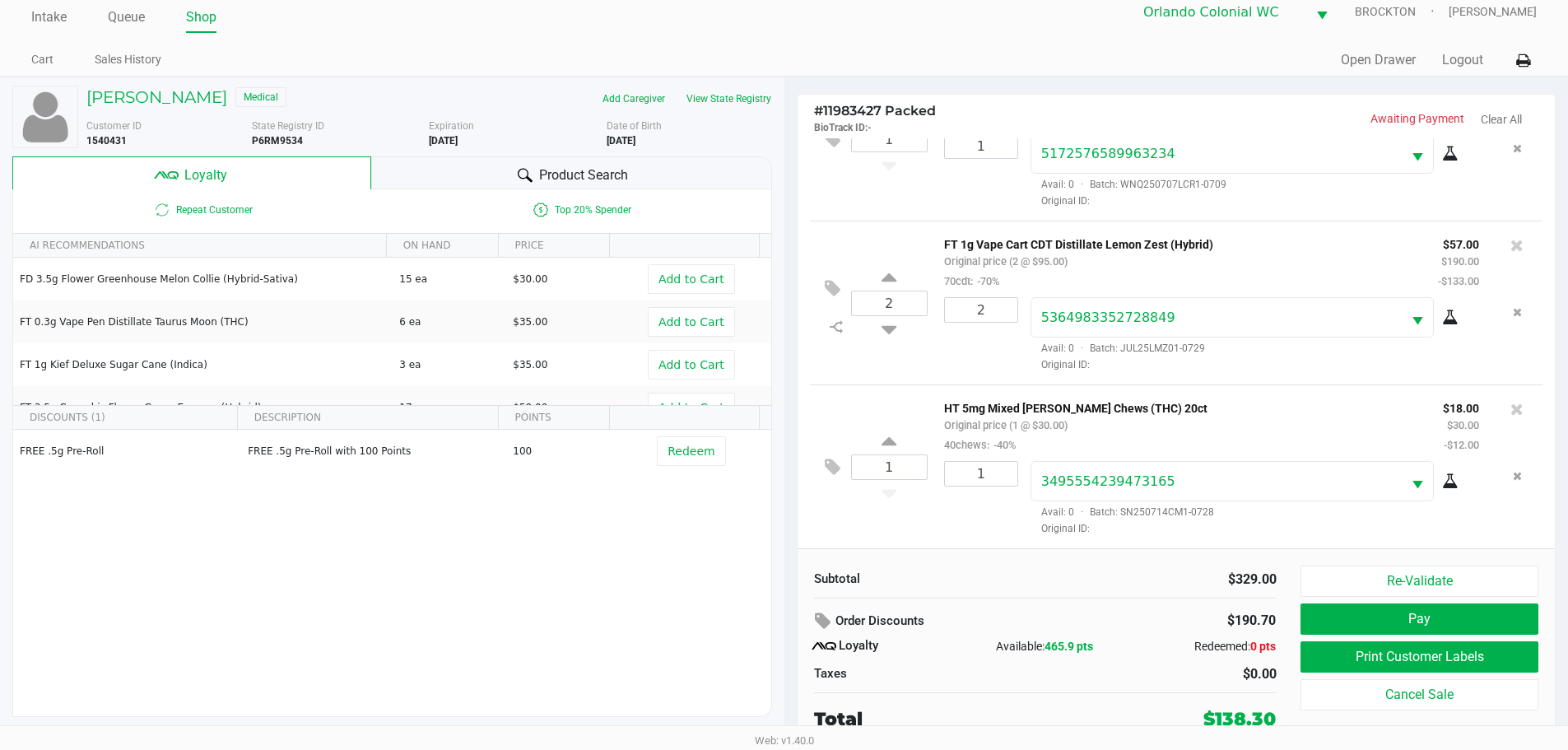
click at [801, 638] on div "Loyalty Available: 465.9 pts Redeemed: 0 pts" at bounding box center [1045, 646] width 487 height 20
click at [817, 624] on icon at bounding box center [825, 621] width 20 height 19
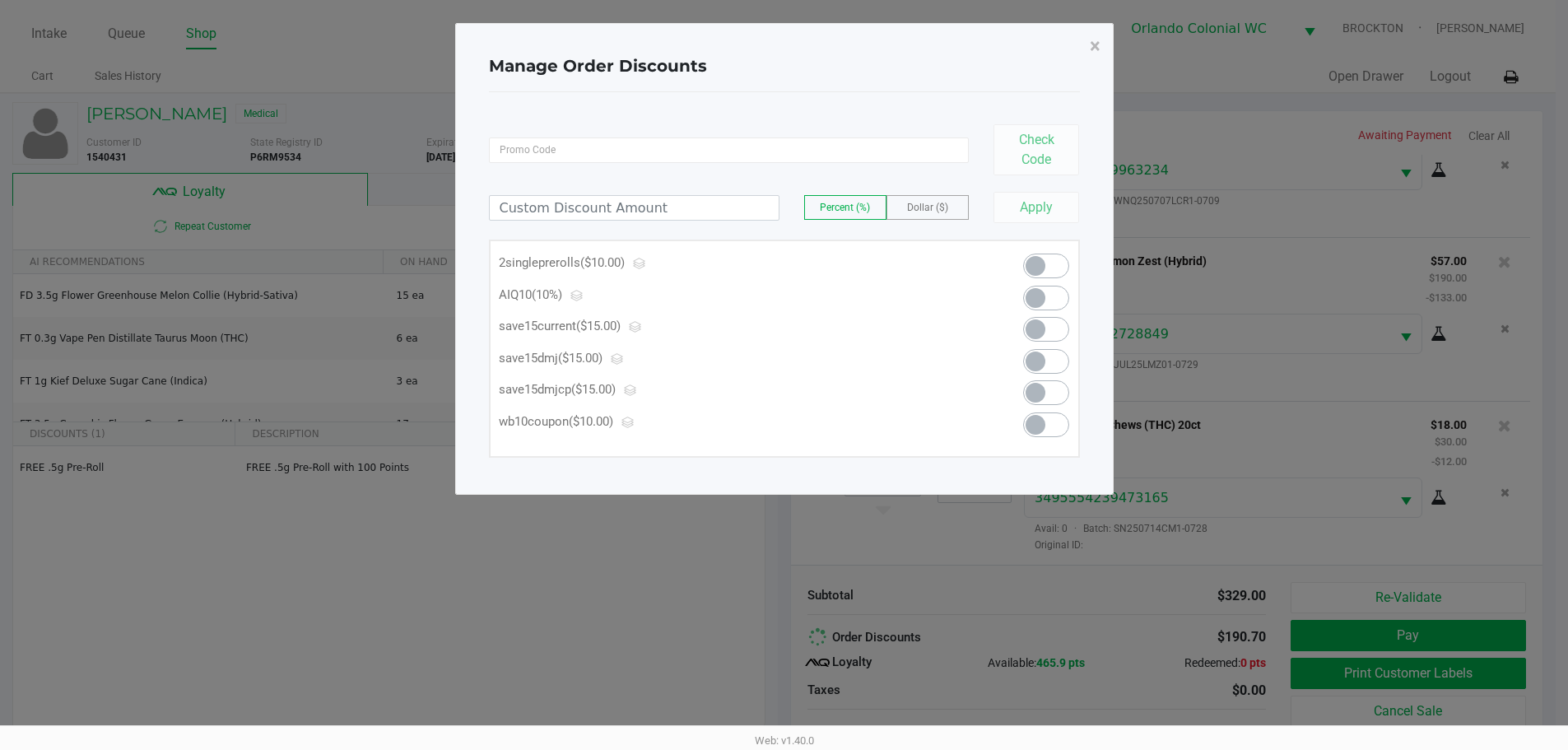
scroll to position [0, 0]
click at [1097, 36] on span "×" at bounding box center [1100, 46] width 11 height 23
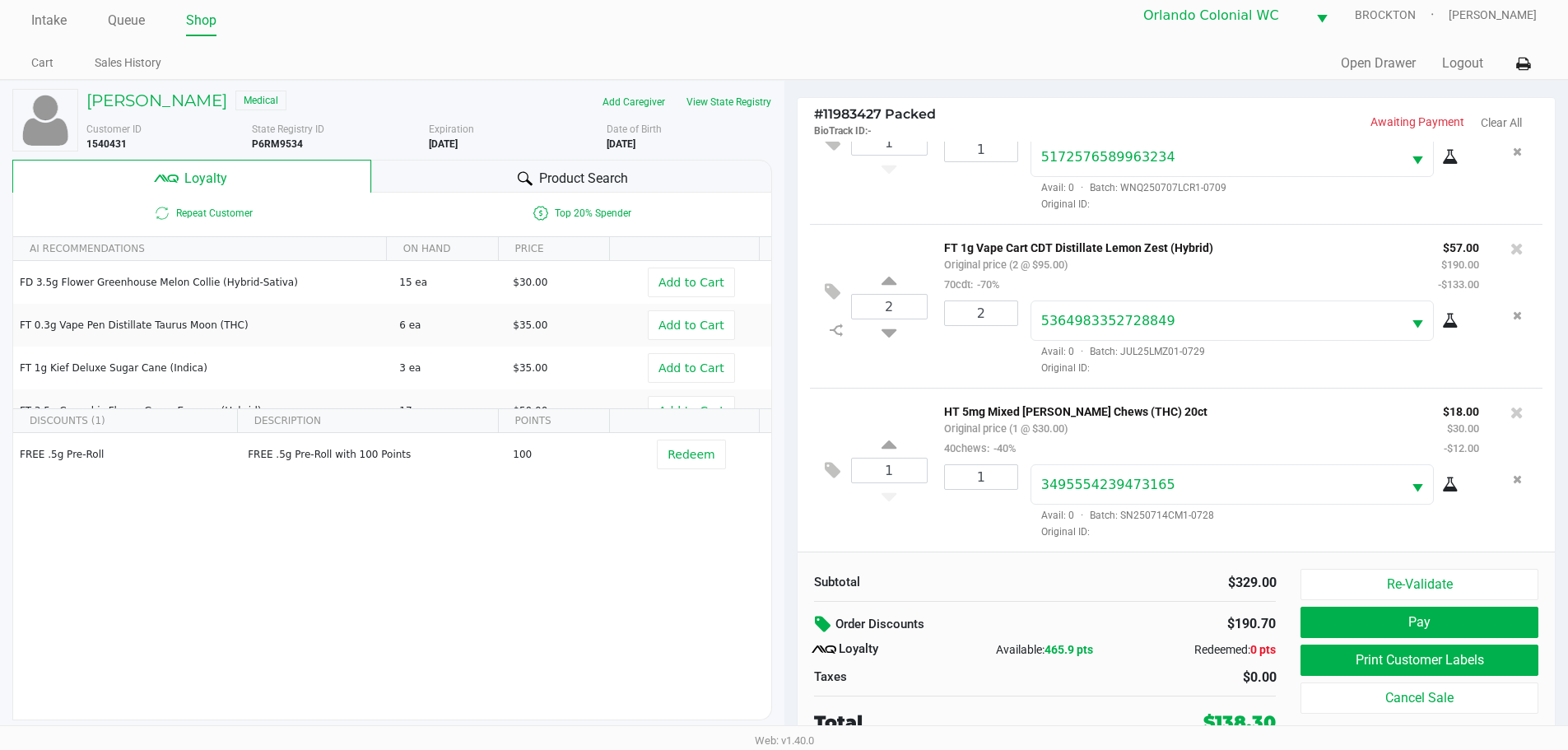
scroll to position [17, 0]
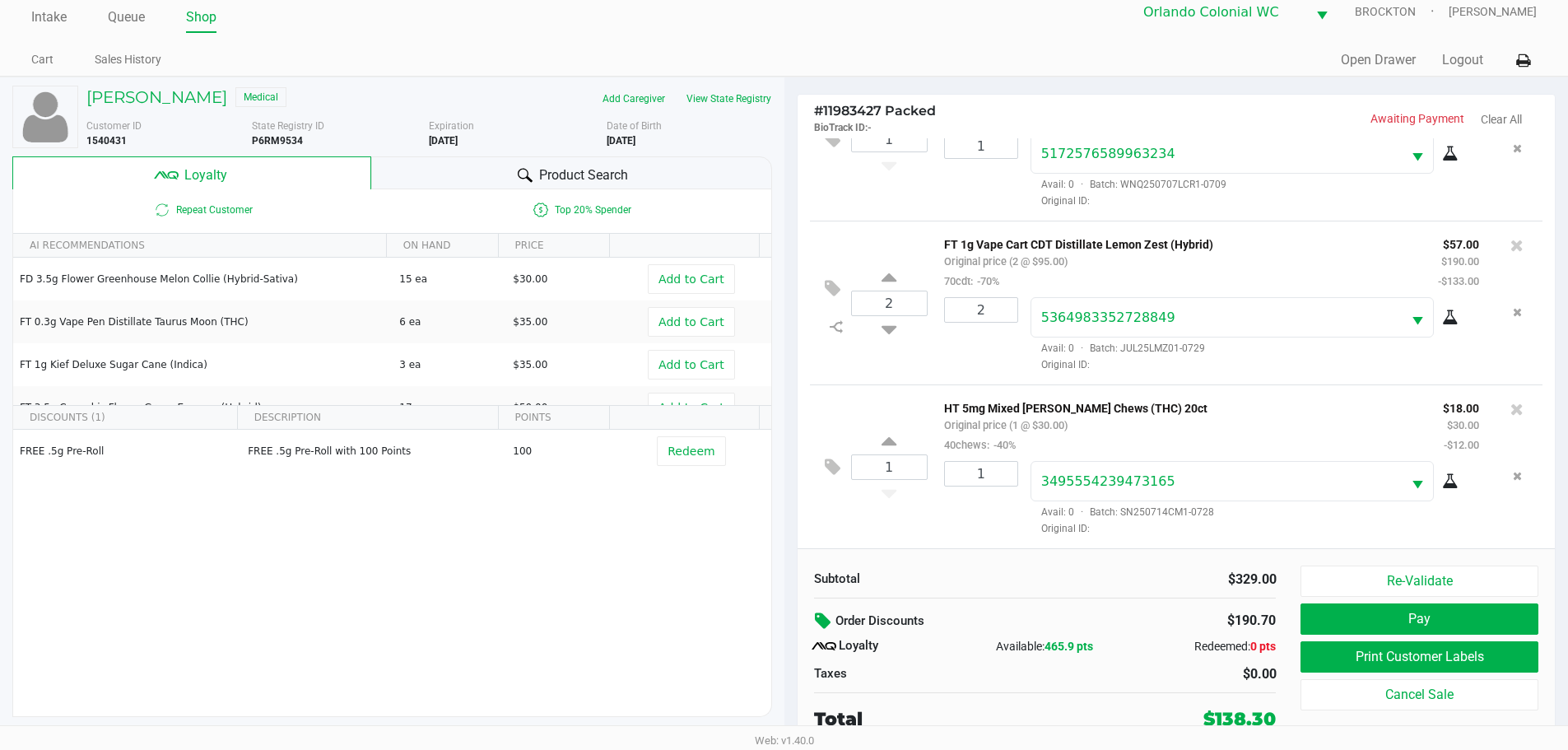
click at [818, 623] on icon at bounding box center [825, 621] width 20 height 19
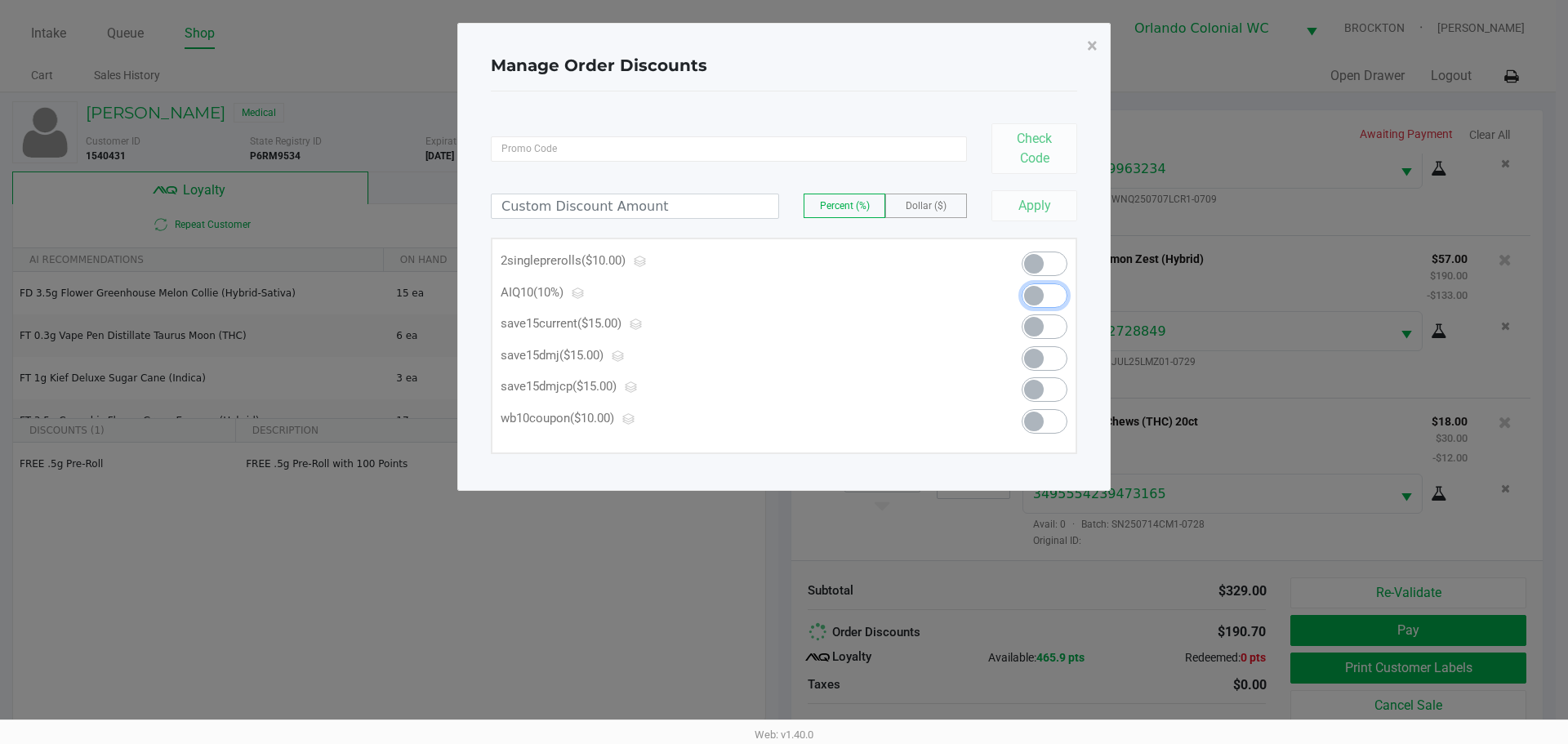
click at [1041, 299] on span at bounding box center [1034, 295] width 20 height 20
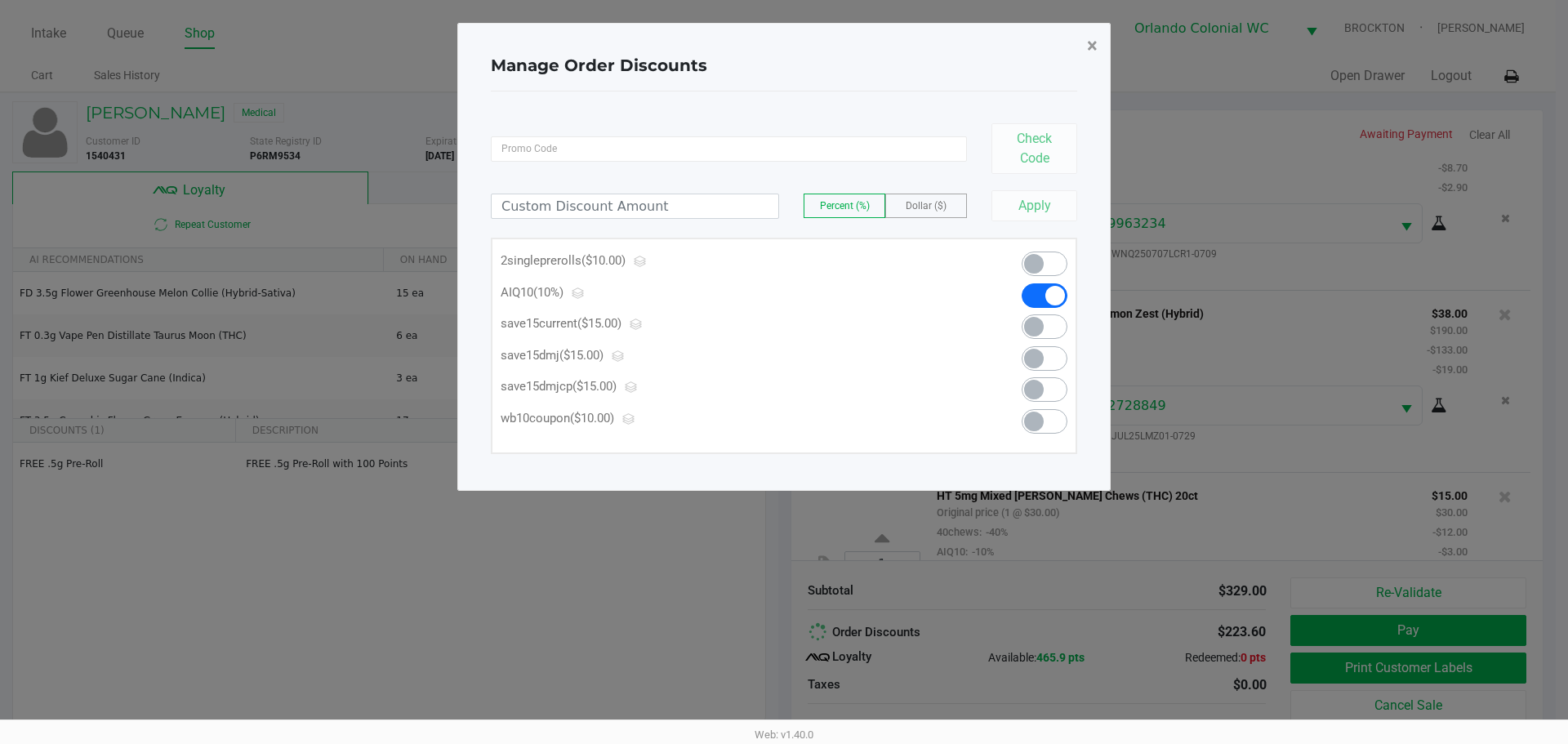
click at [1090, 48] on span "×" at bounding box center [1091, 46] width 11 height 23
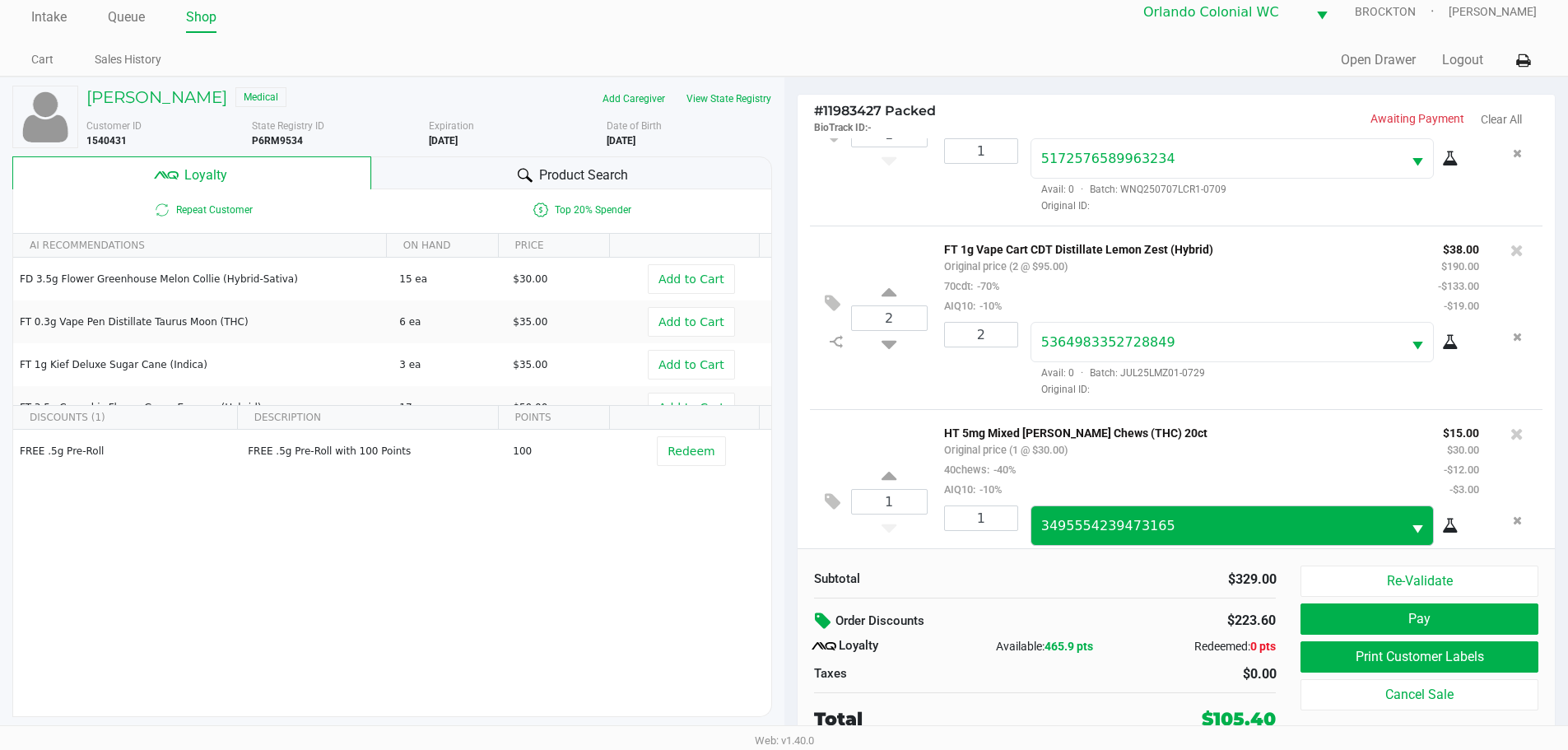
scroll to position [512, 0]
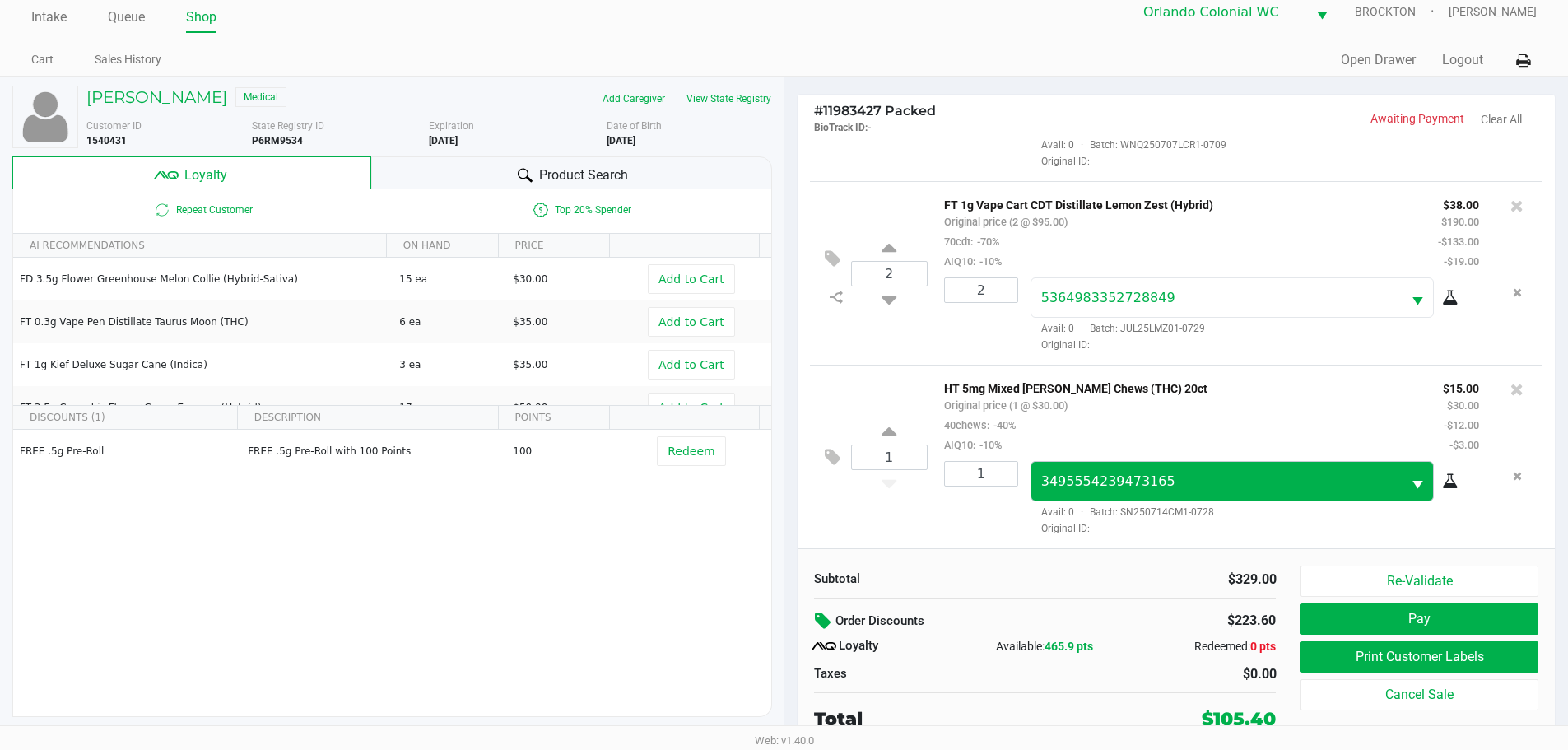
click at [1516, 628] on button "Pay" at bounding box center [1419, 619] width 237 height 32
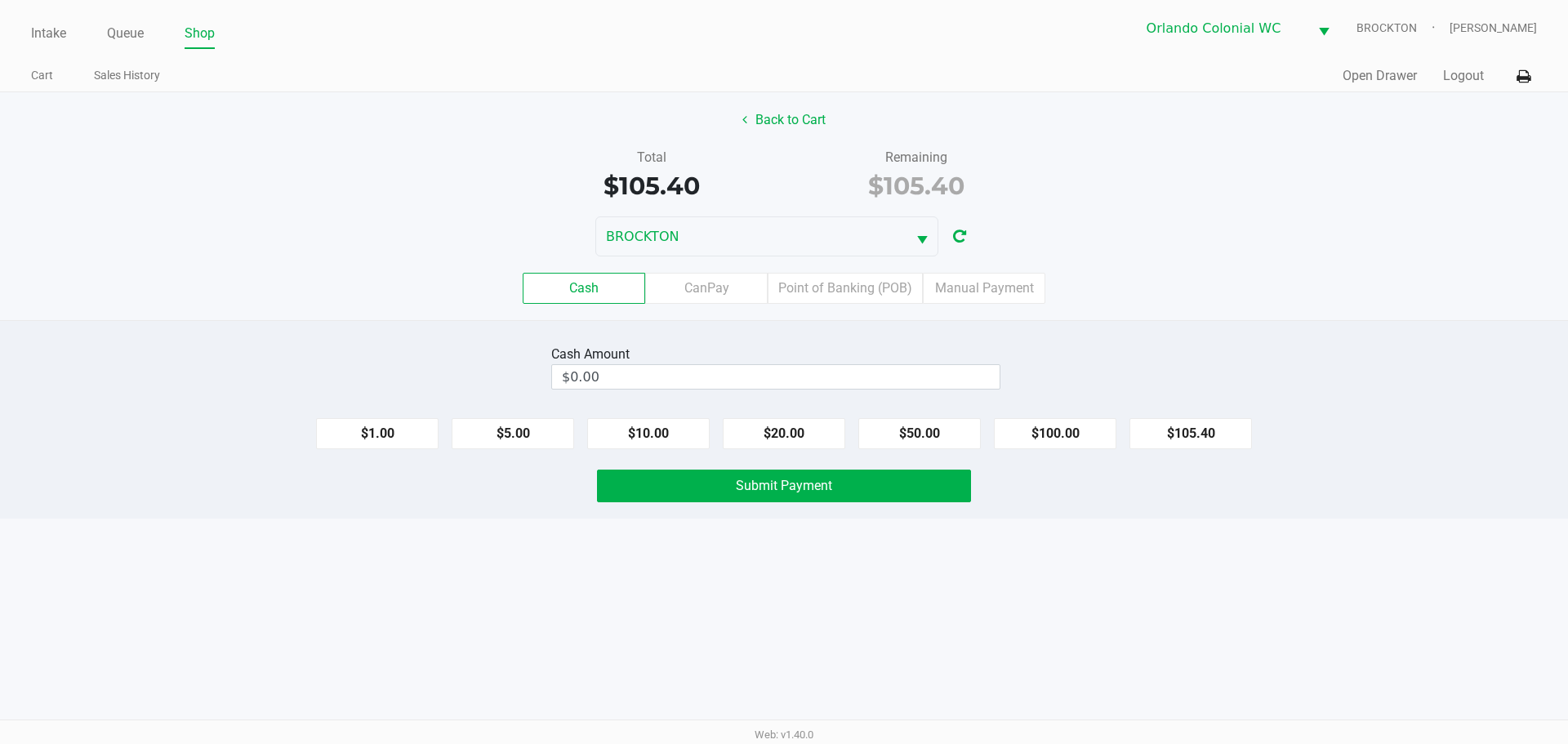
click at [846, 300] on label "Point of Banking (POB)" at bounding box center [845, 288] width 155 height 31
click at [0, 0] on 7 "Point of Banking (POB)" at bounding box center [0, 0] width 0 height 0
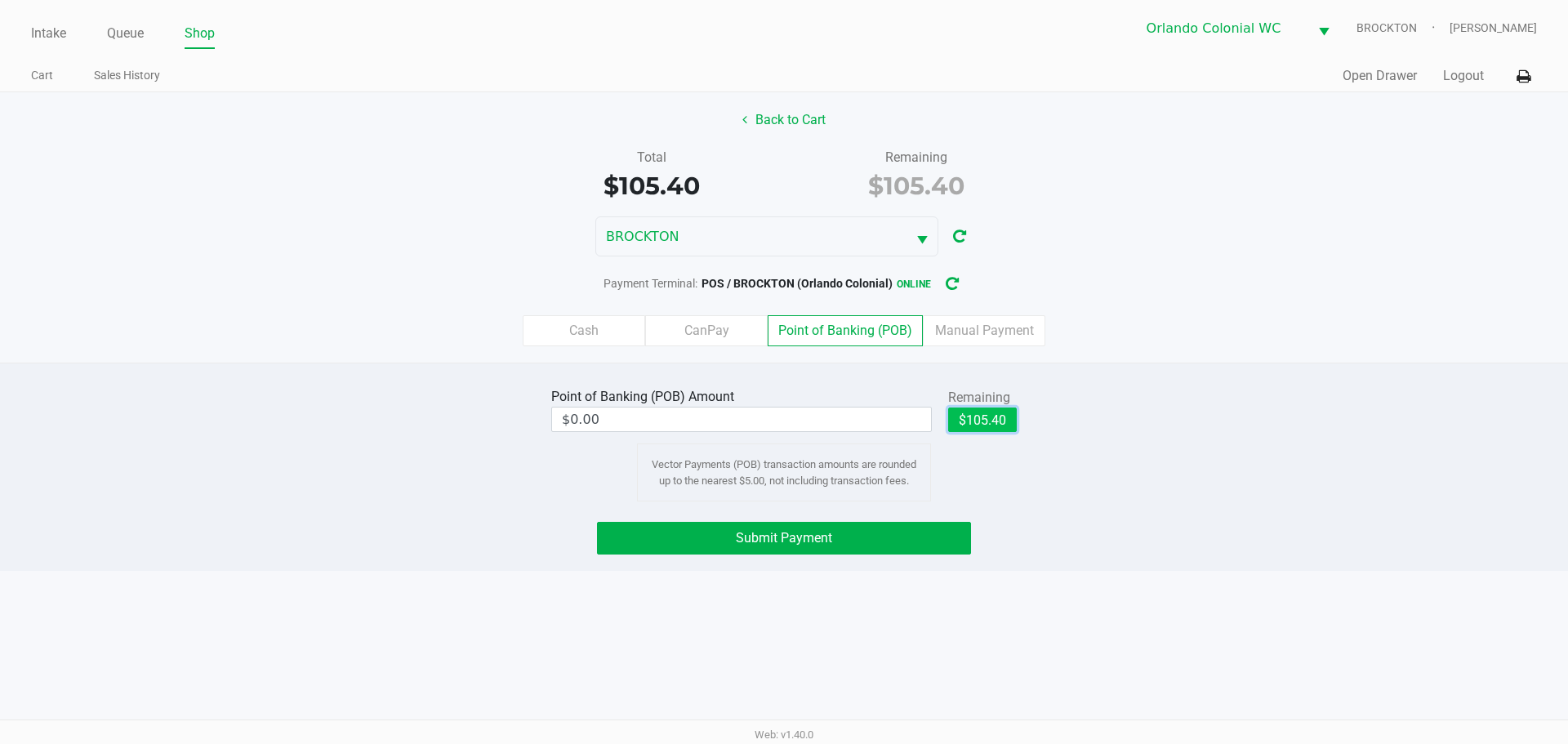
click at [988, 427] on button "$105.40" at bounding box center [982, 420] width 68 height 25
type input "$105.40"
click at [634, 551] on button "Submit Payment" at bounding box center [784, 538] width 374 height 33
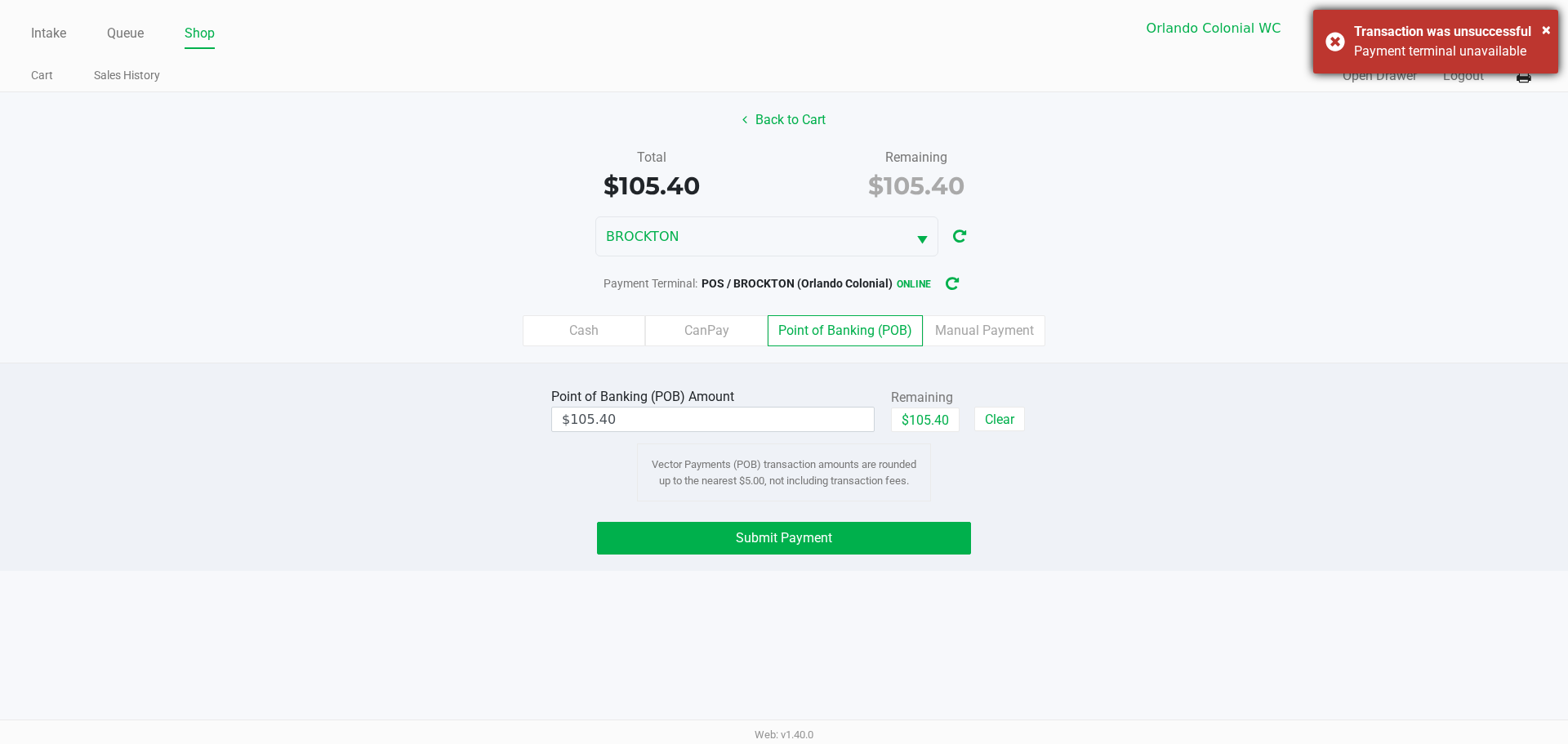
click at [1374, 49] on div "Payment terminal unavailable" at bounding box center [1449, 52] width 192 height 20
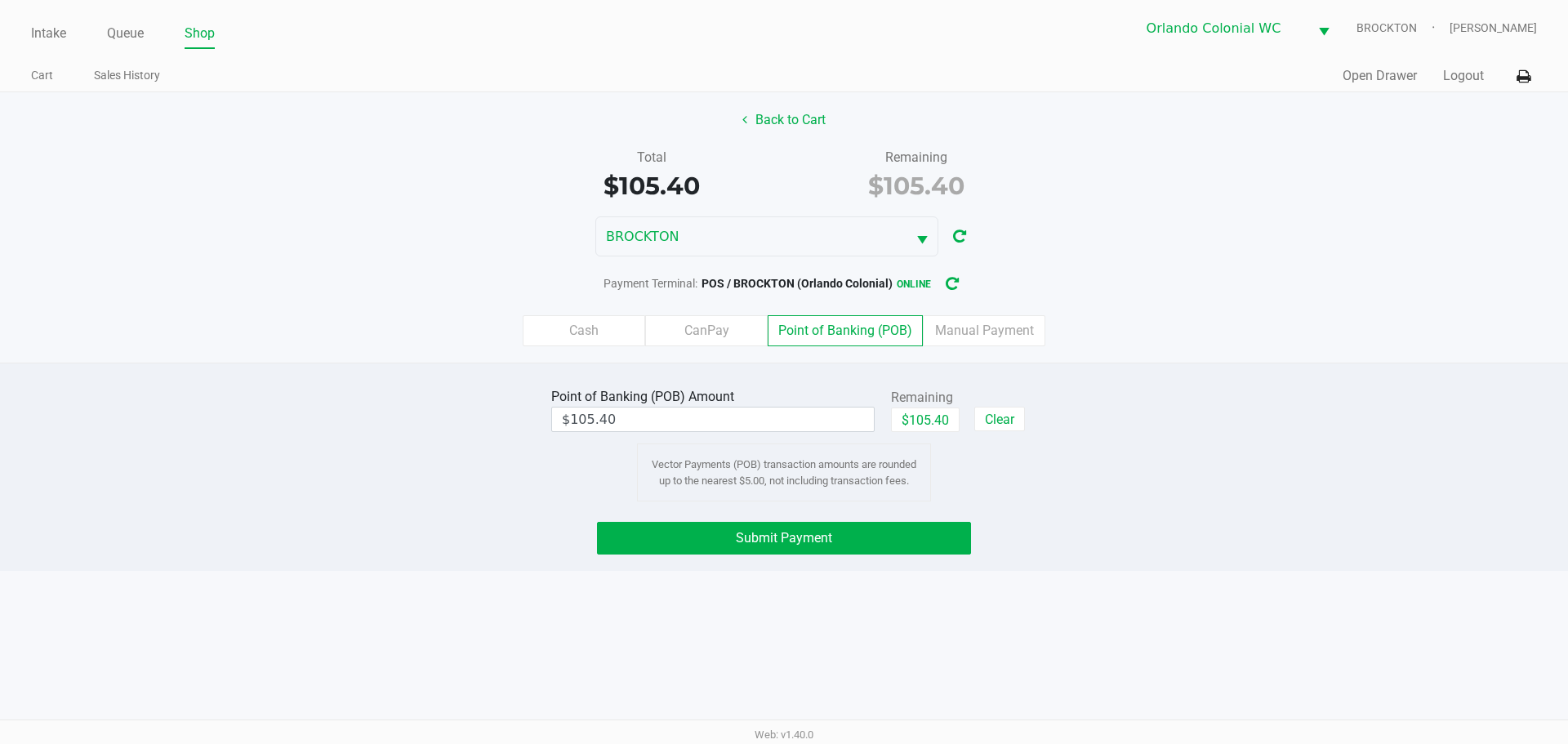
click at [1169, 617] on div "Intake Queue Shop Orlando Colonial WC BROCKTON Madison Olsen Cart Sales History…" at bounding box center [784, 372] width 1568 height 744
click at [882, 548] on button "Submit Payment" at bounding box center [784, 538] width 374 height 33
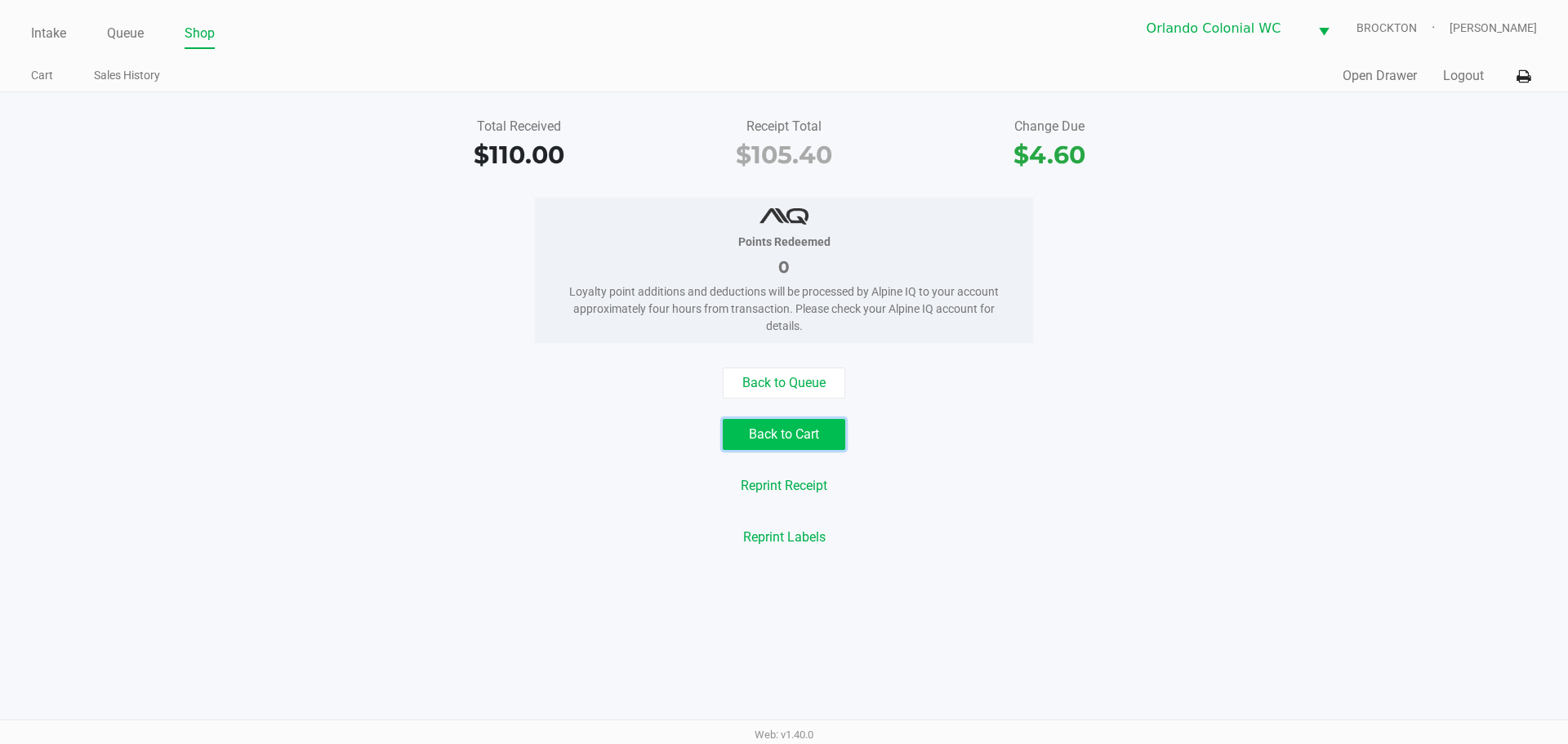
click at [795, 436] on button "Back to Cart" at bounding box center [784, 435] width 123 height 31
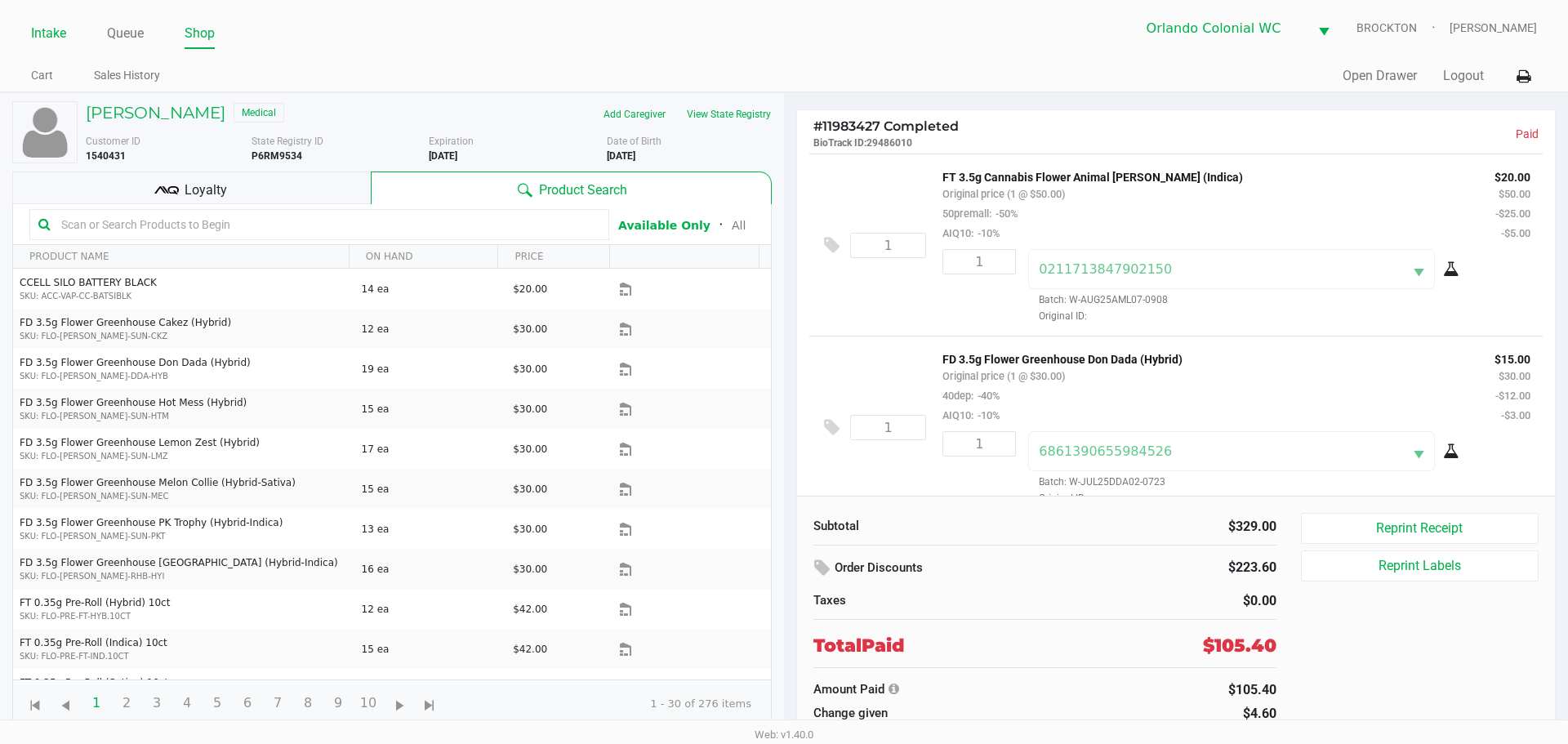
drag, startPoint x: 30, startPoint y: 37, endPoint x: 45, endPoint y: 30, distance: 16.6
click at [40, 33] on div "Intake Queue Shop Orlando Colonial WC BROCKTON Madison Olsen Cart Sales History…" at bounding box center [784, 46] width 1568 height 92
click at [50, 29] on link "Intake" at bounding box center [49, 34] width 35 height 23
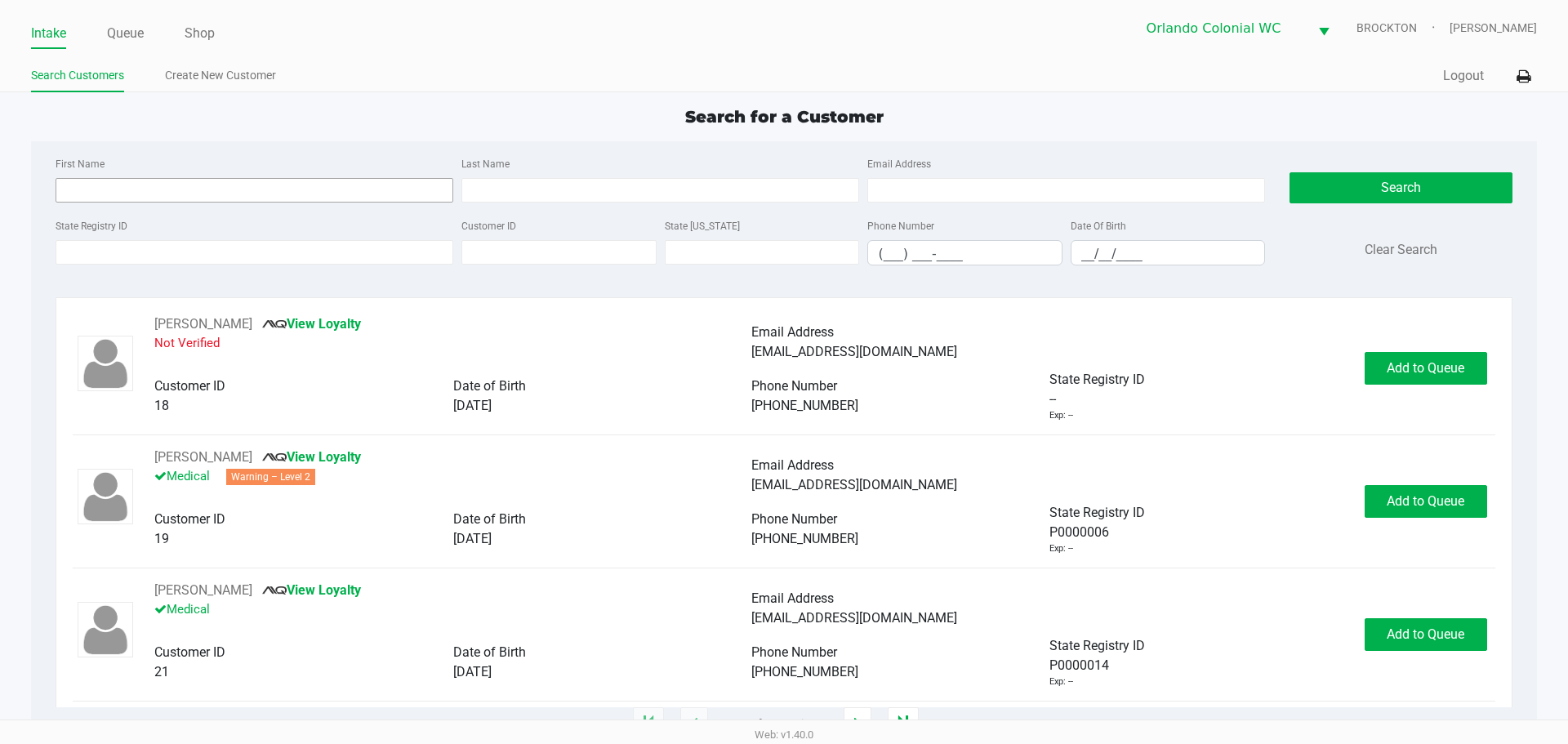
click at [154, 192] on input "First Name" at bounding box center [254, 190] width 398 height 25
click at [166, 193] on input "First Name" at bounding box center [254, 190] width 398 height 25
click at [107, 187] on input "shaw" at bounding box center [254, 190] width 398 height 25
type input "shawn"
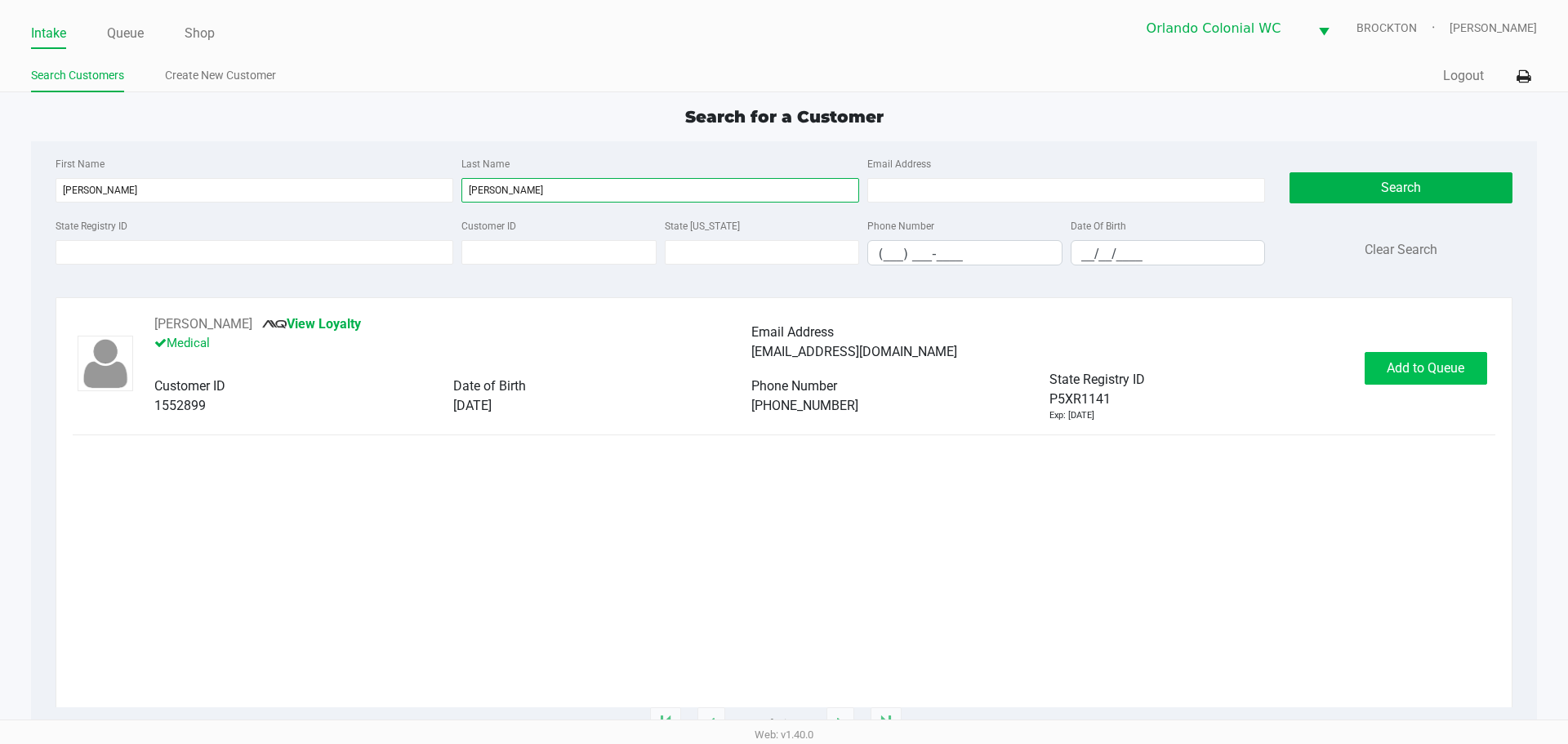
type input "kasper"
click at [1401, 366] on span "Add to Queue" at bounding box center [1425, 367] width 77 height 16
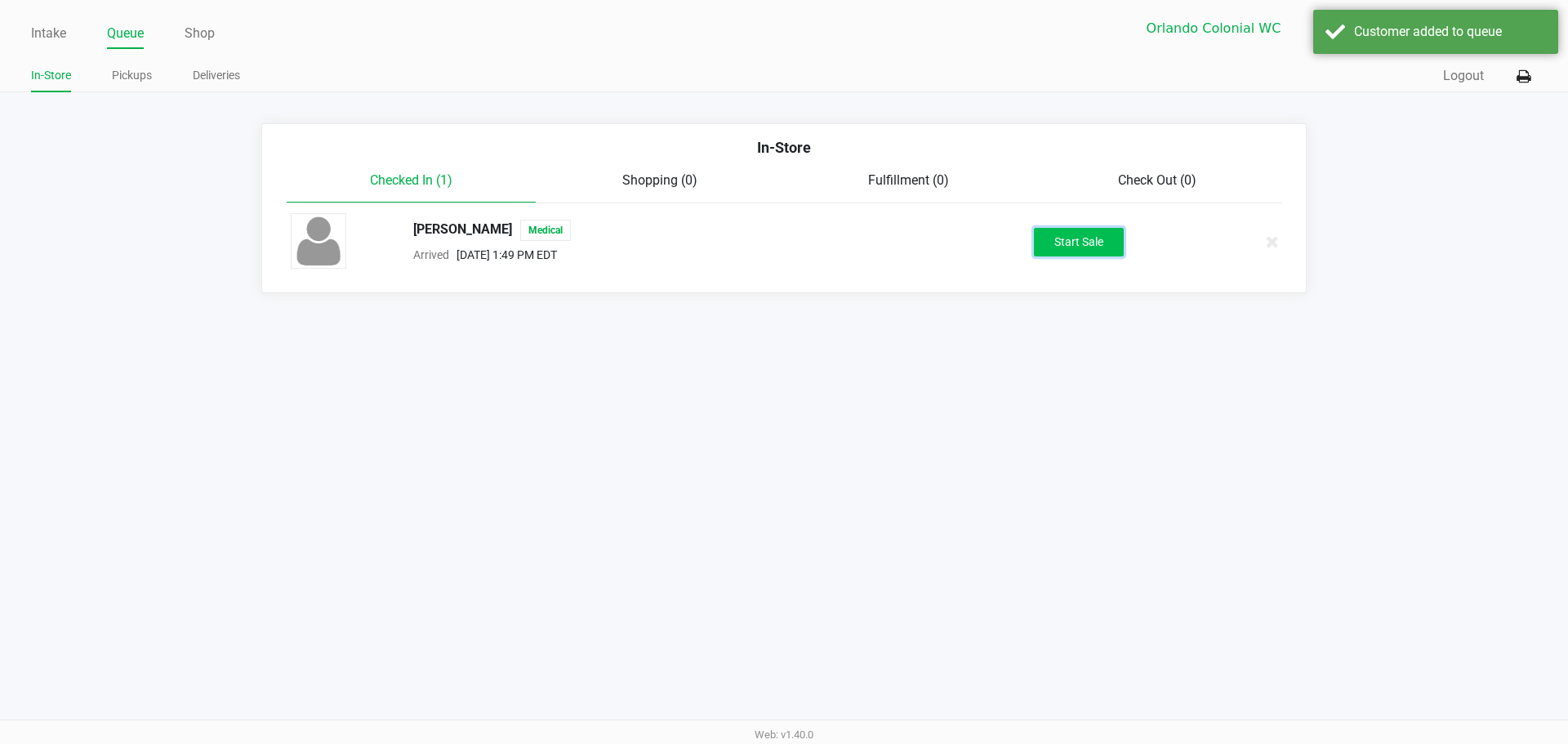
click at [1063, 232] on button "Start Sale" at bounding box center [1078, 242] width 90 height 29
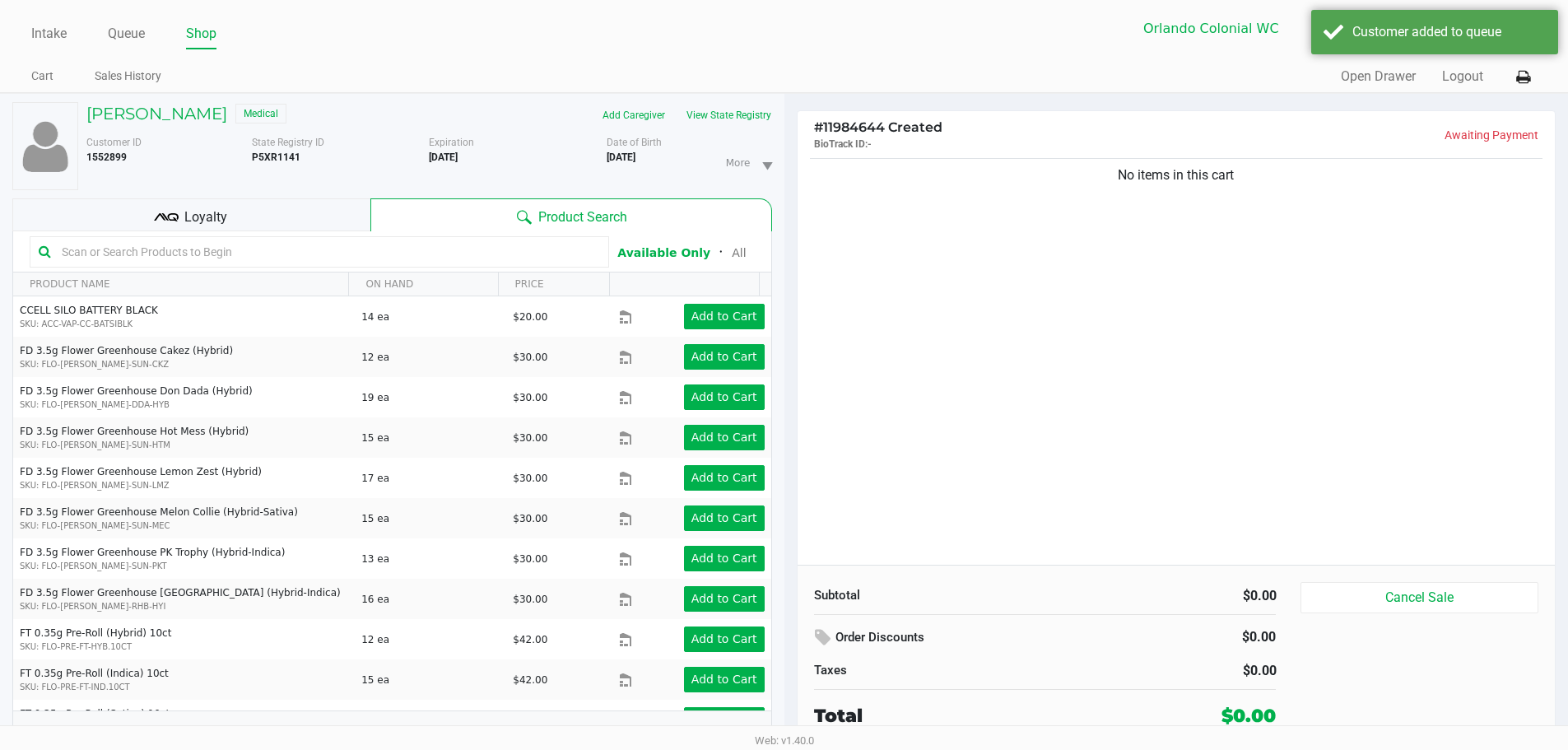
click at [333, 252] on input "text" at bounding box center [327, 252] width 545 height 25
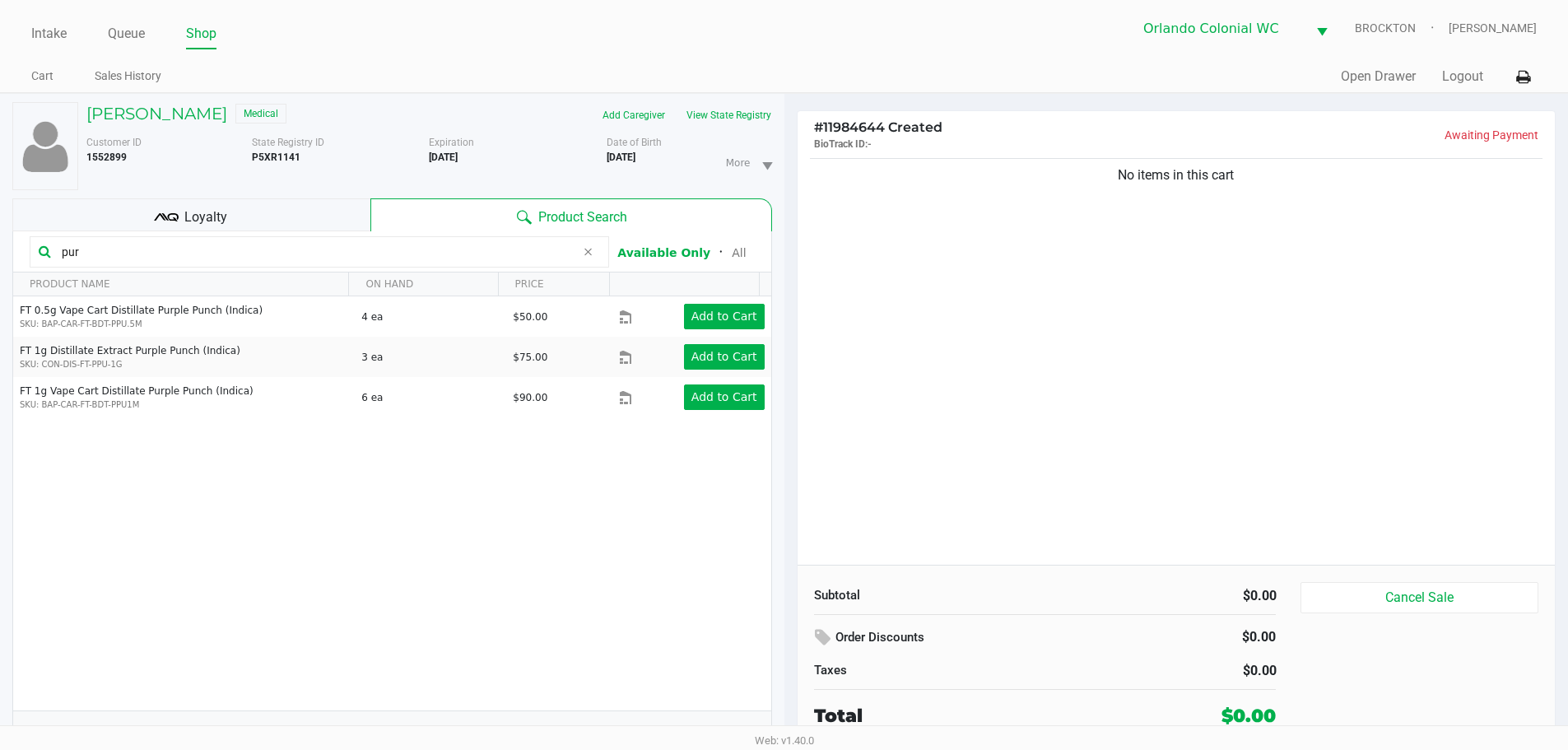
click at [289, 251] on input "pur" at bounding box center [314, 252] width 520 height 25
type input "p"
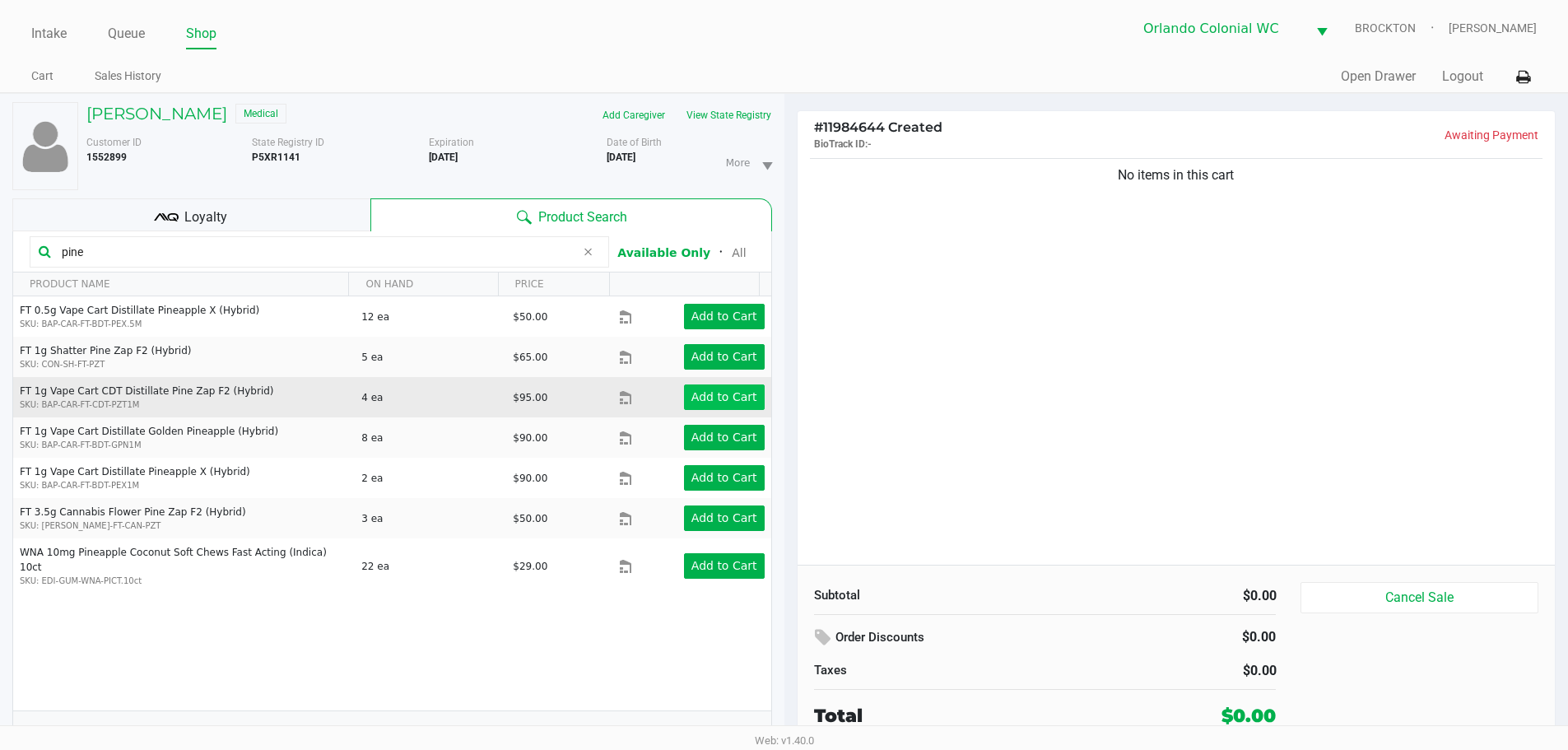
type input "pine"
click at [721, 401] on app-button-loader "Add to Cart" at bounding box center [723, 397] width 66 height 13
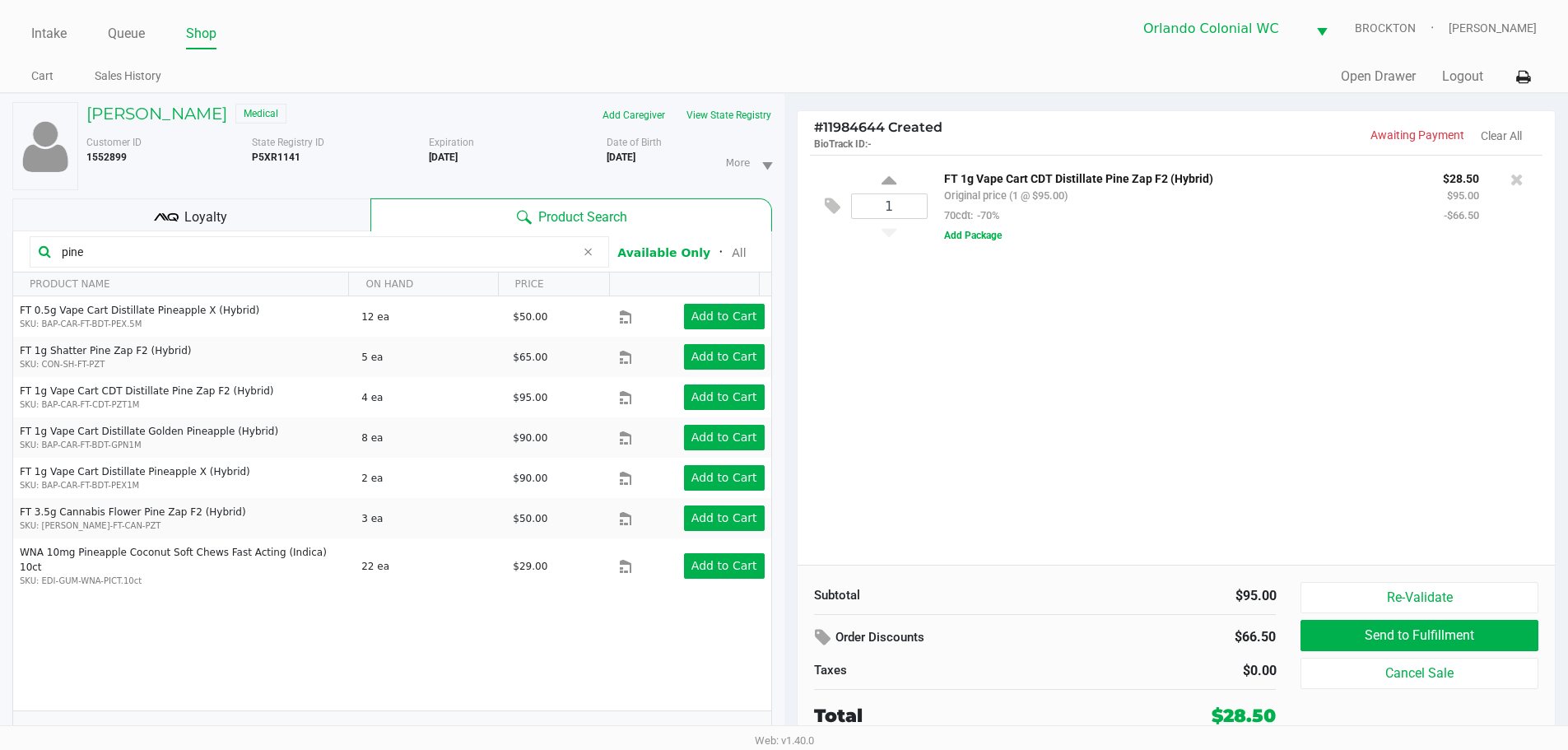
click at [227, 267] on kendo-grid-toolbar "pine Available Only ᛫ All" at bounding box center [392, 252] width 758 height 41
click at [229, 256] on input "pine" at bounding box center [314, 252] width 520 height 25
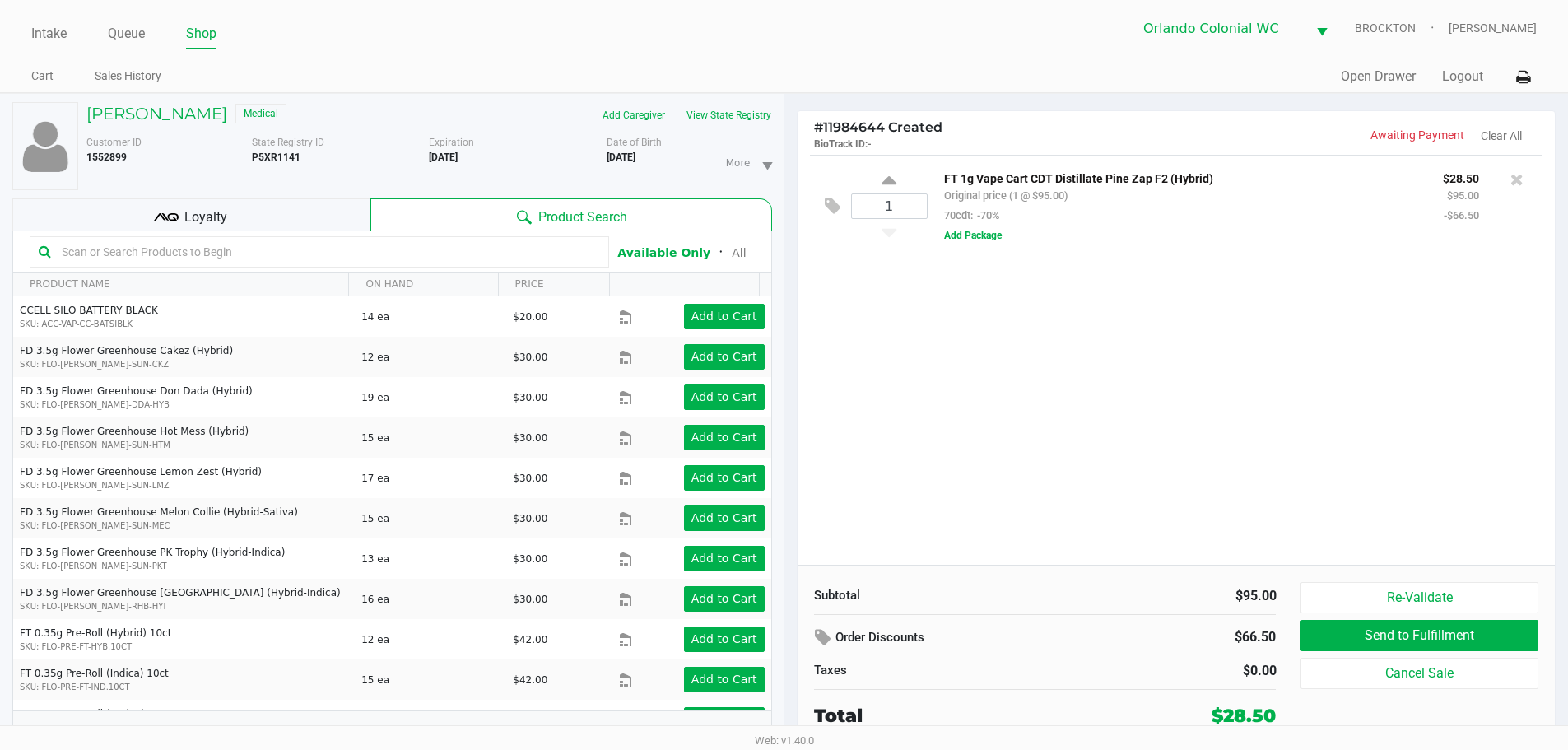
click at [211, 275] on th "PRODUCT NAME" at bounding box center [181, 284] width 335 height 24
click at [1066, 436] on div "1 FT 1g Vape Cart CDT Distillate Pine Zap F2 (Hybrid) Original price (1 @ $95.0…" at bounding box center [1176, 360] width 758 height 410
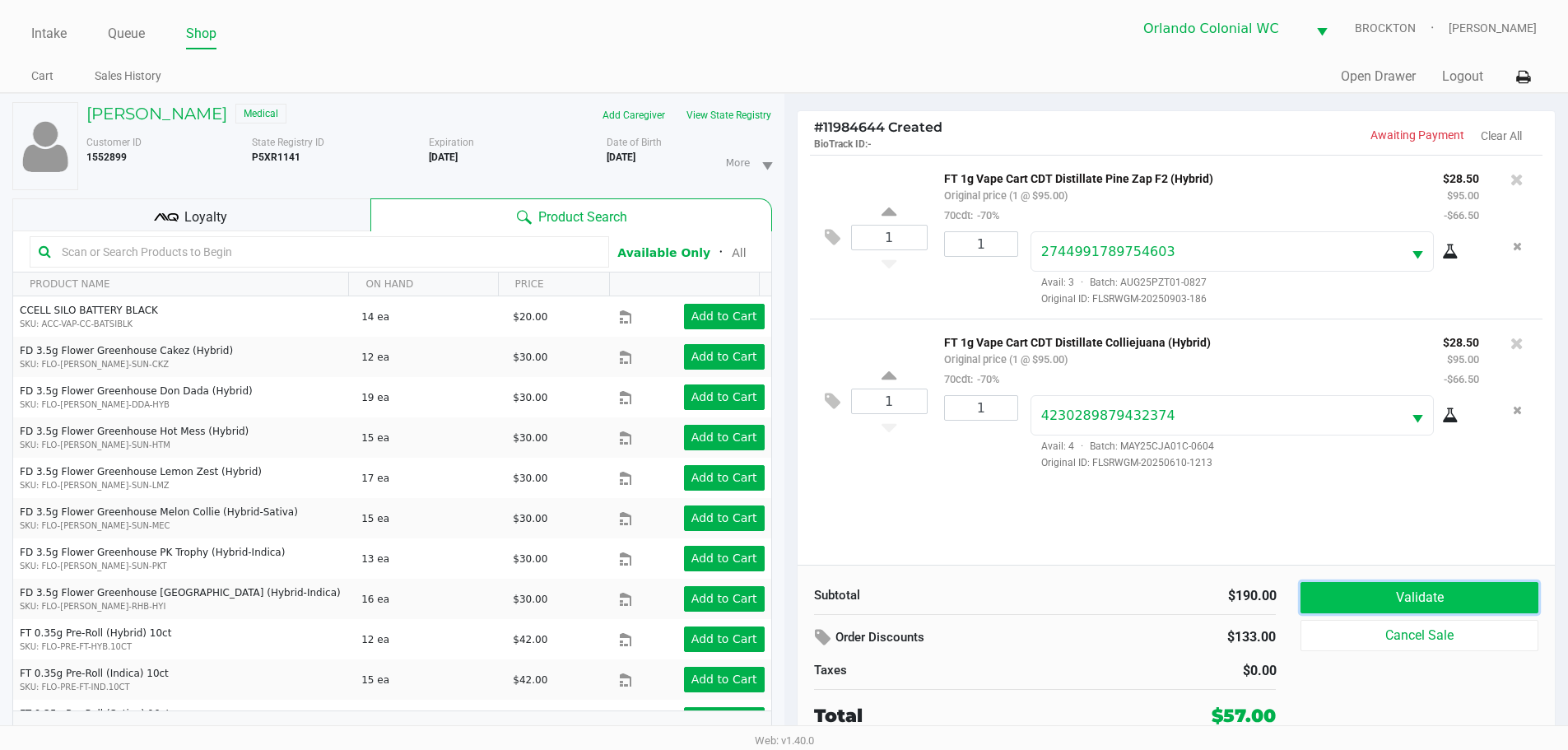
click at [1449, 601] on button "Validate" at bounding box center [1419, 597] width 237 height 32
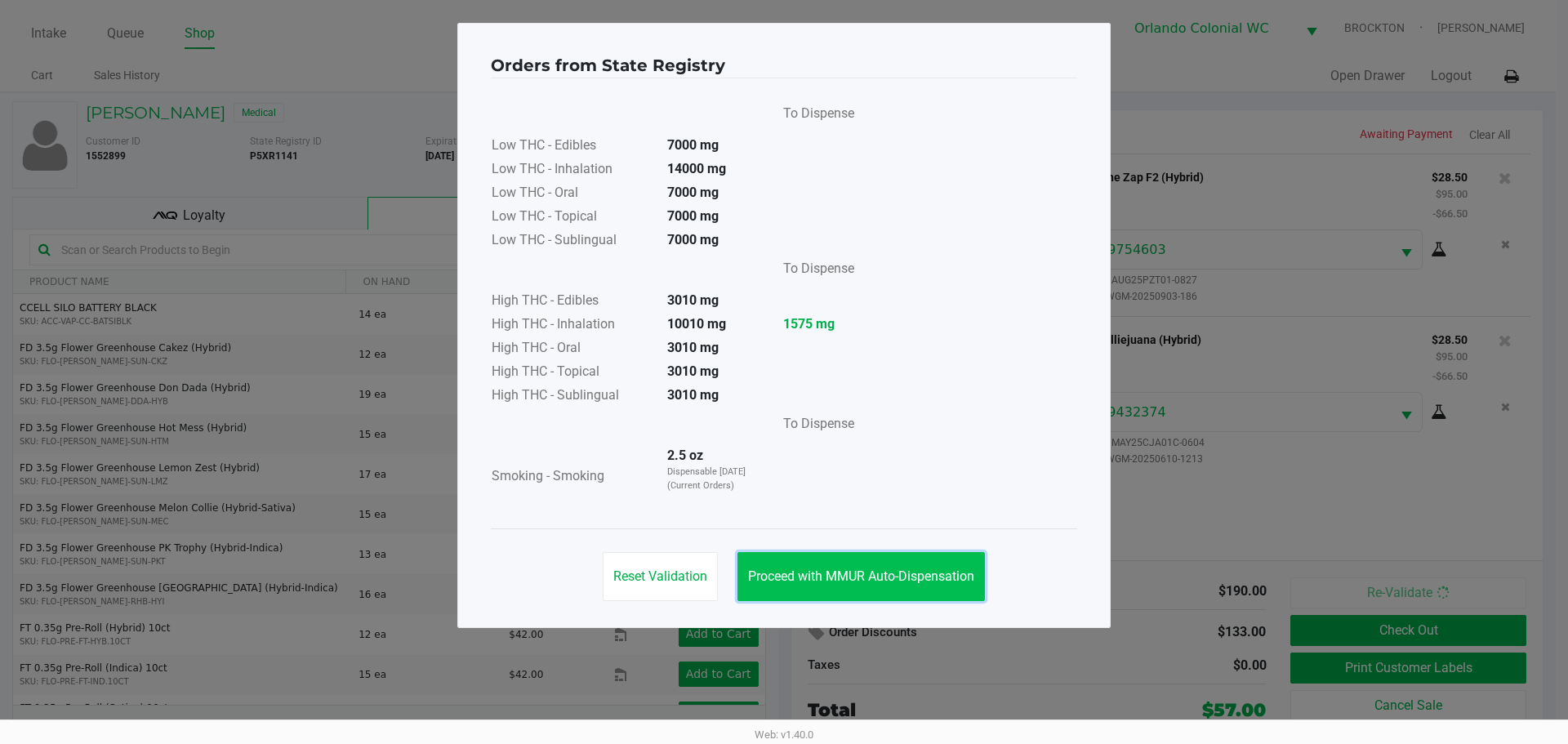
drag, startPoint x: 873, startPoint y: 580, endPoint x: 1175, endPoint y: 648, distance: 309.6
click at [875, 580] on span "Proceed with MMUR Auto-Dispensation" at bounding box center [861, 575] width 226 height 16
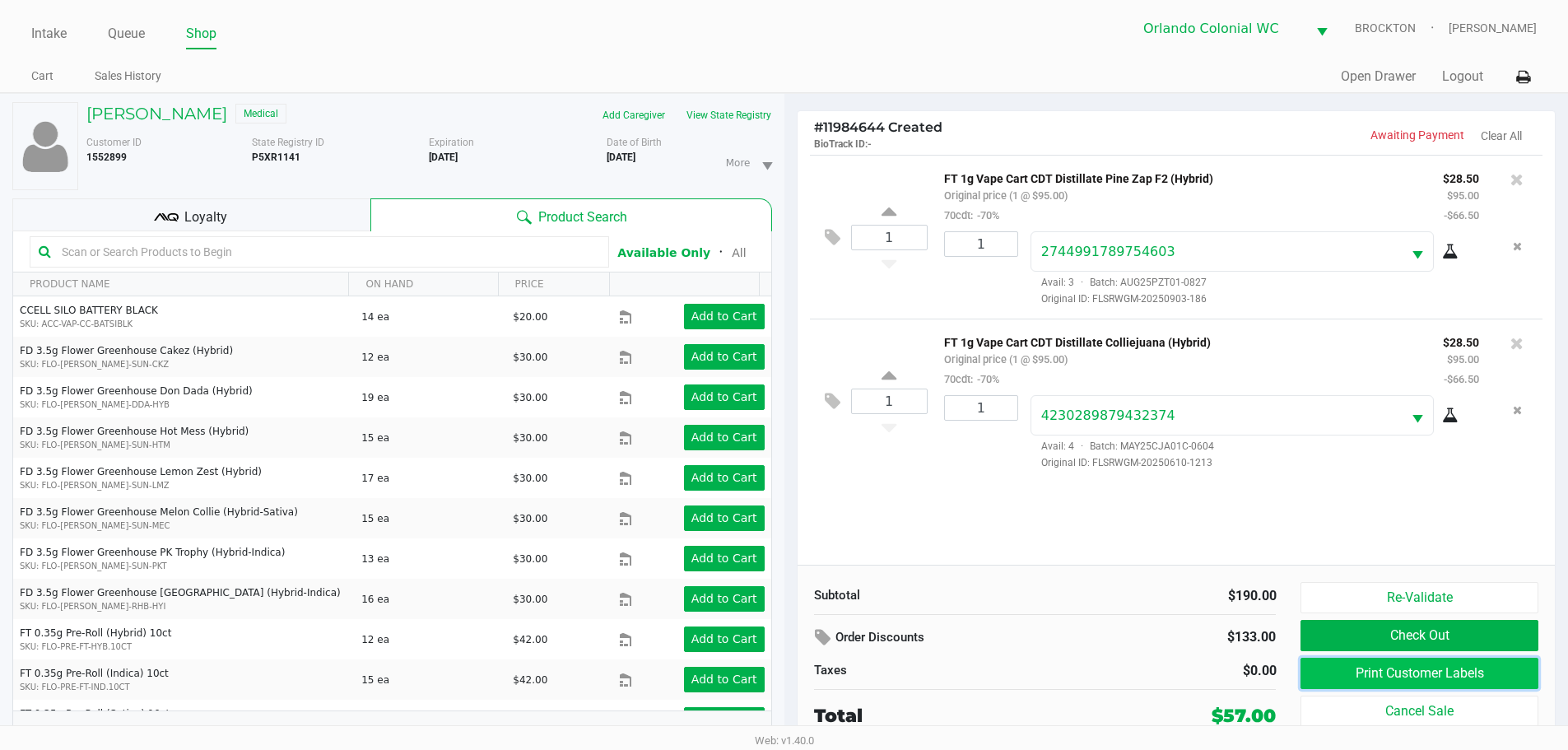
click at [1345, 675] on button "Print Customer Labels" at bounding box center [1419, 674] width 237 height 32
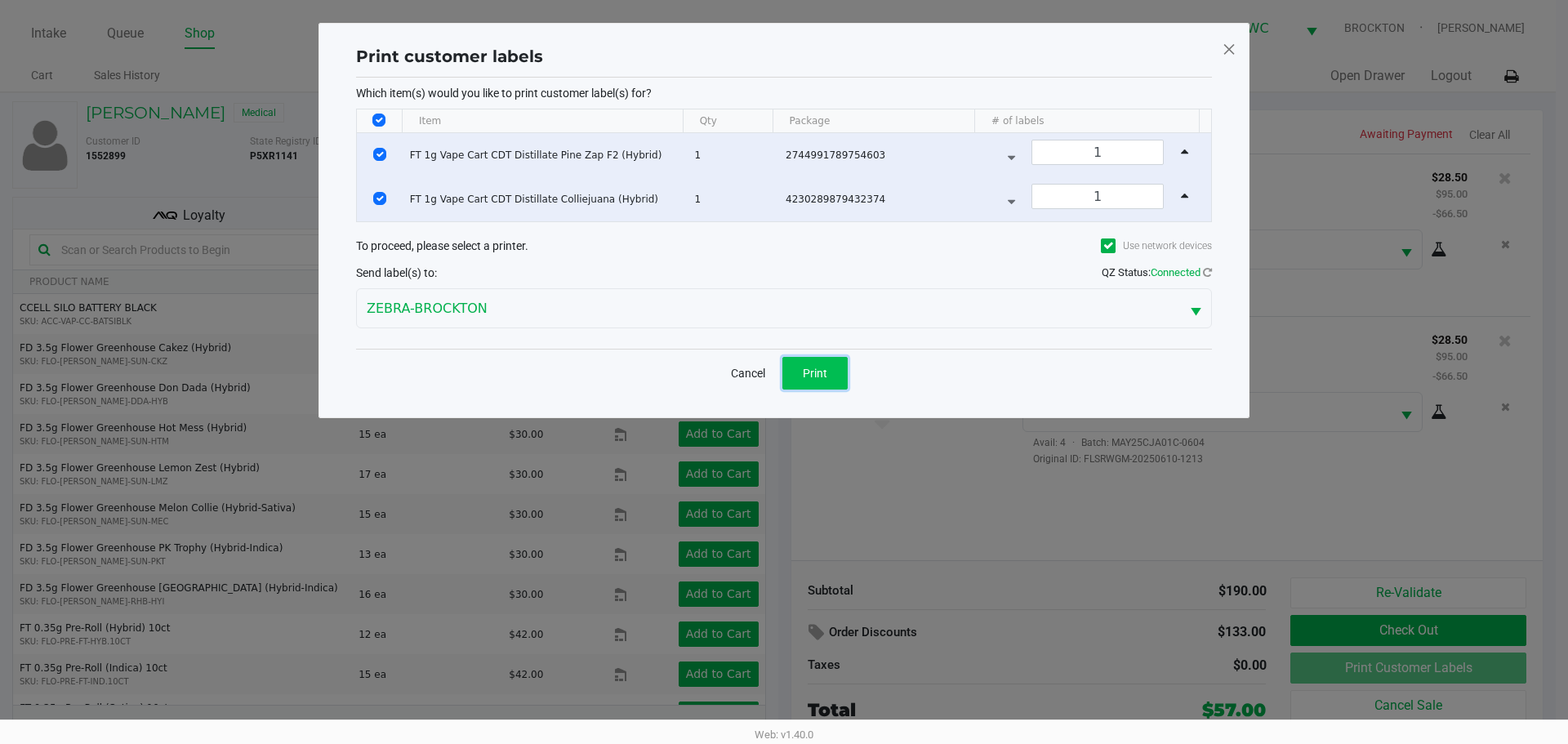
click at [825, 367] on span "Print" at bounding box center [815, 373] width 25 height 13
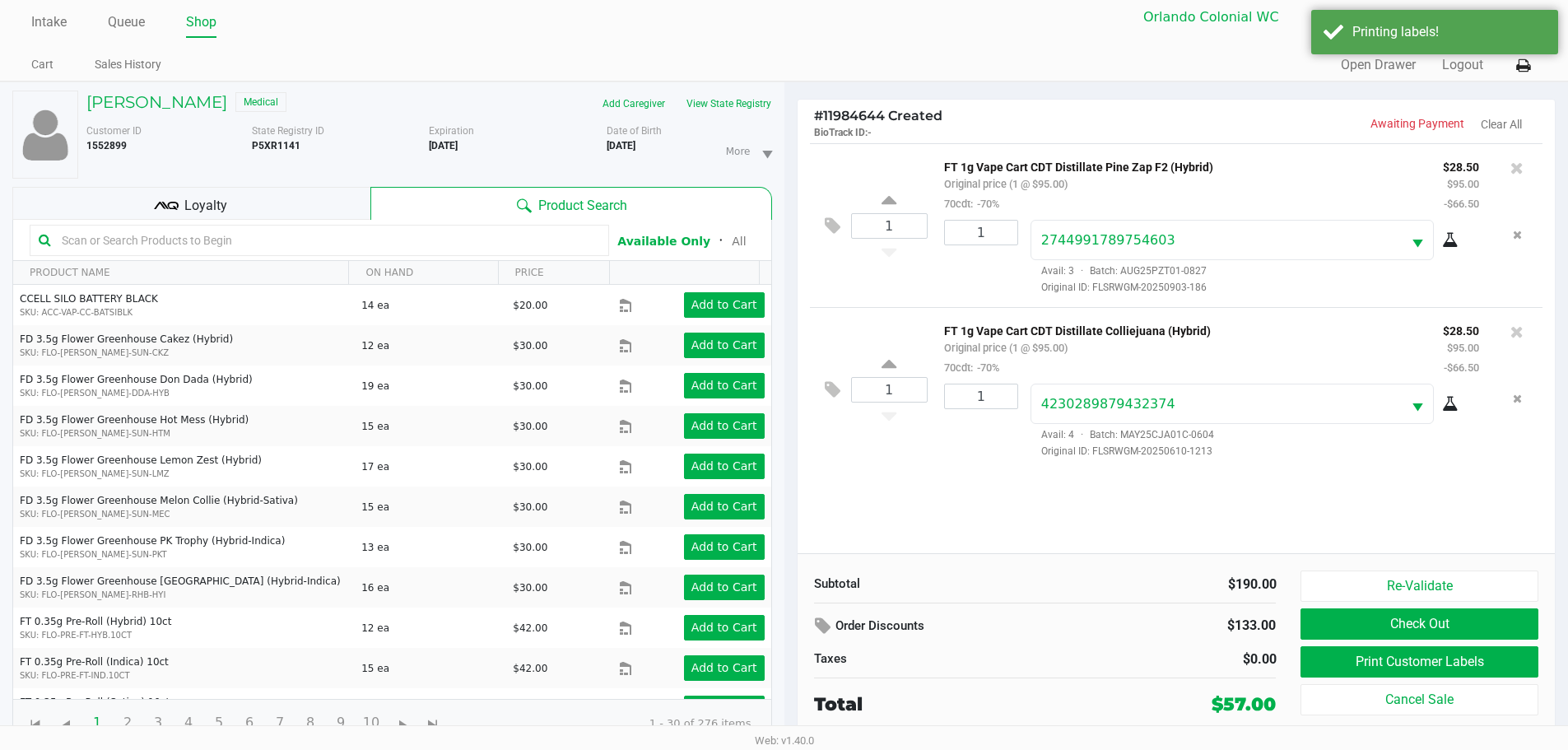
scroll to position [17, 0]
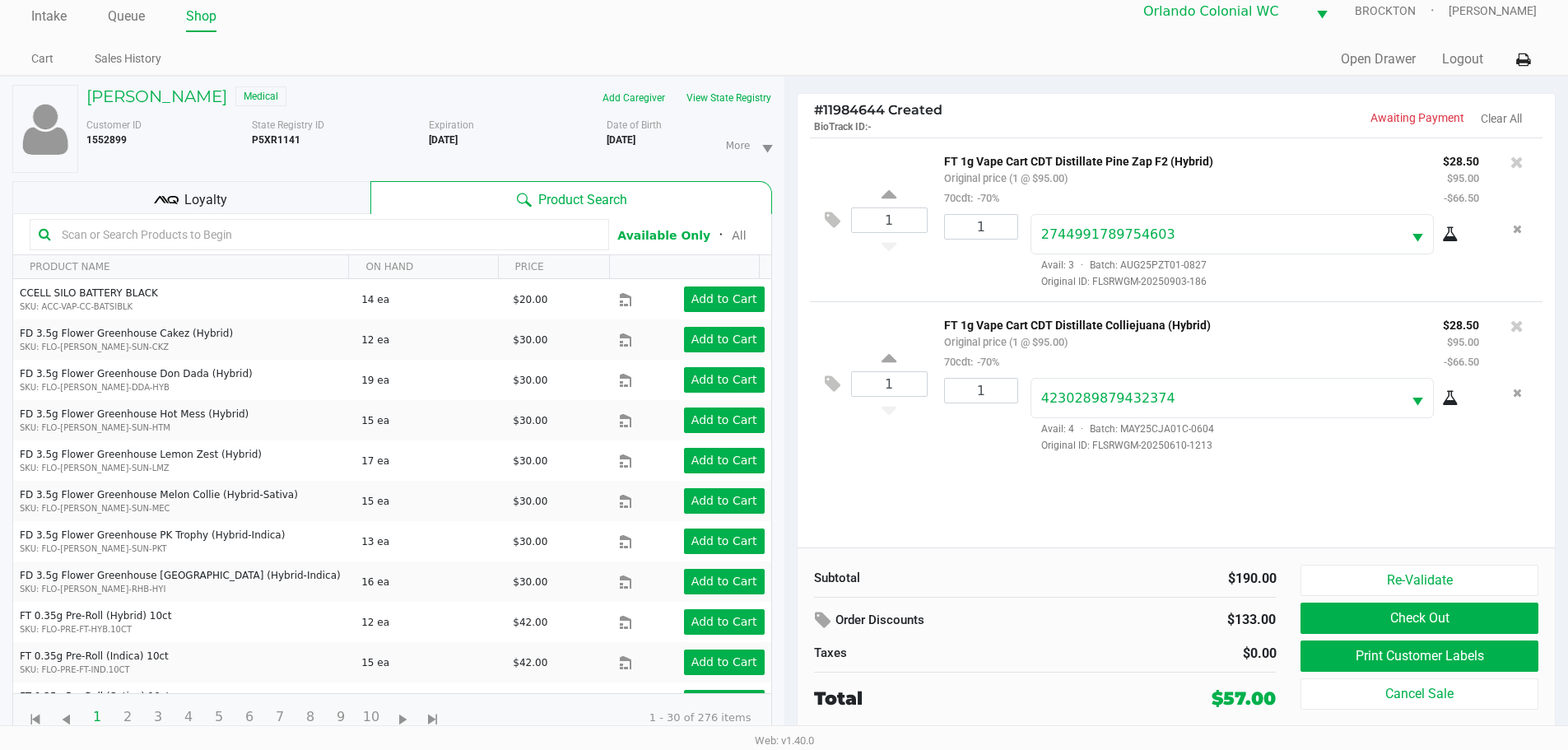
click at [258, 197] on div "Loyalty" at bounding box center [192, 197] width 358 height 33
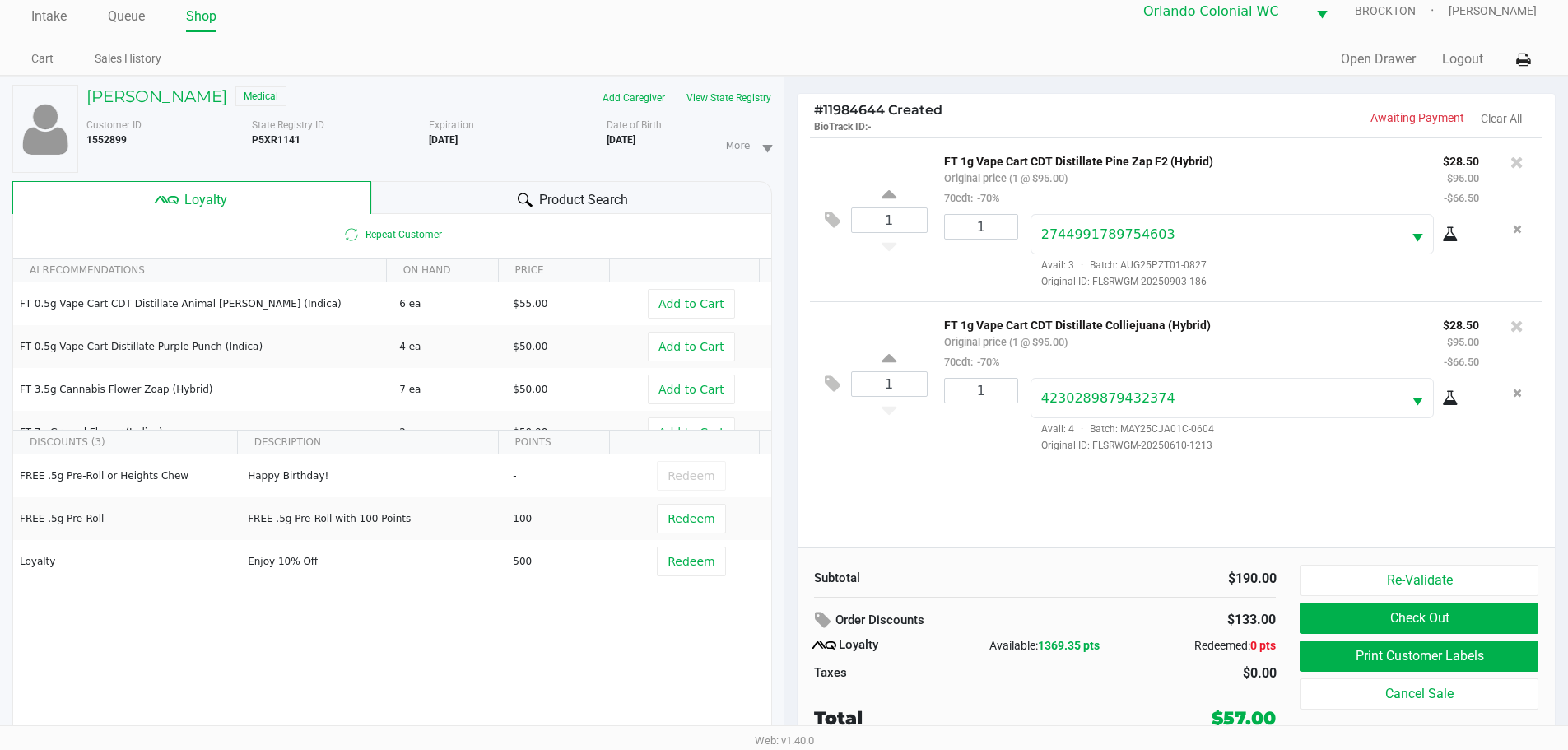
drag, startPoint x: 908, startPoint y: 530, endPoint x: 875, endPoint y: 516, distance: 35.8
click at [898, 523] on div "1 FT 1g Vape Cart CDT Distillate Pine Zap F2 (Hybrid) Original price (1 @ $95.0…" at bounding box center [1176, 343] width 758 height 410
click at [624, 182] on div "Product Search" at bounding box center [571, 197] width 401 height 33
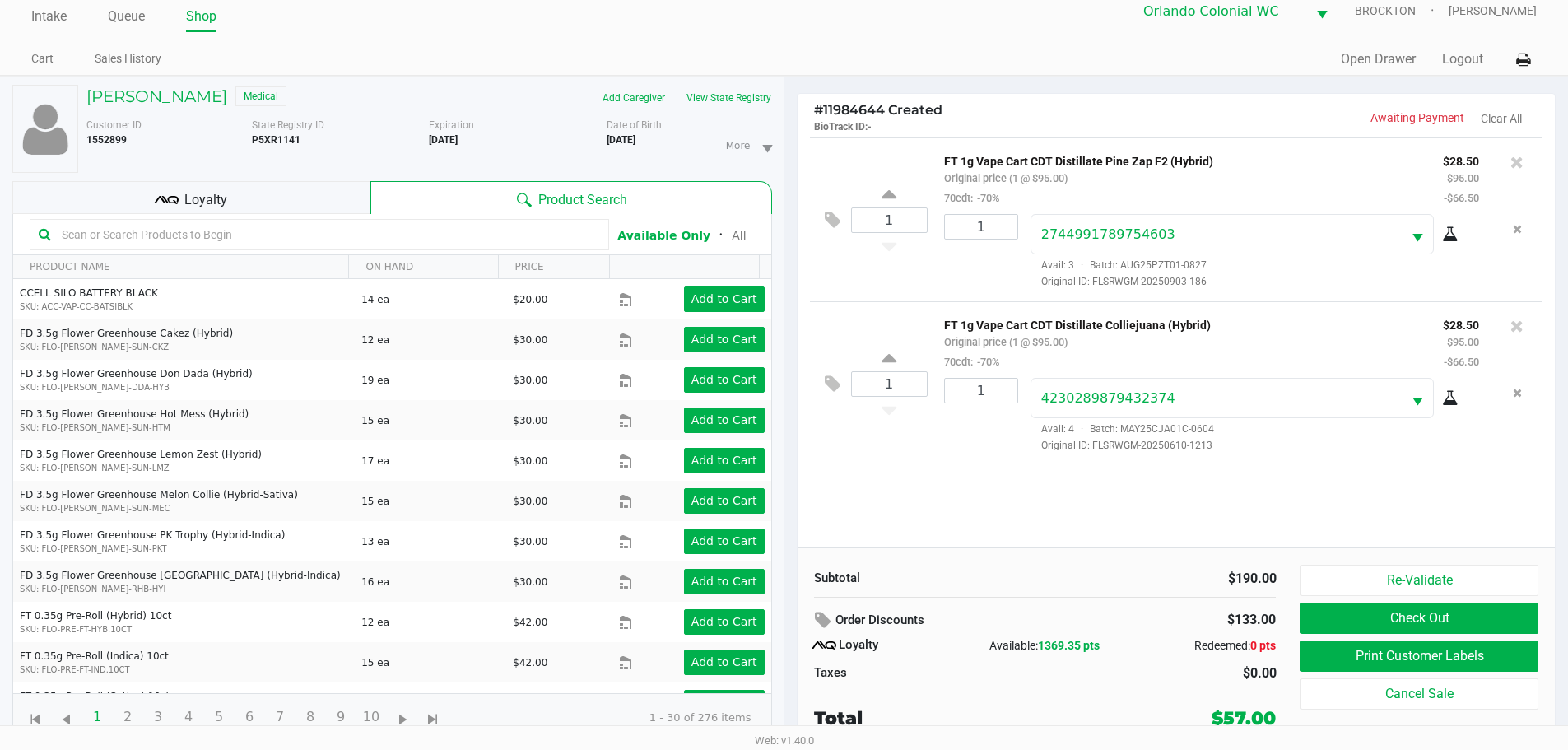
click at [471, 235] on input "text" at bounding box center [327, 235] width 545 height 25
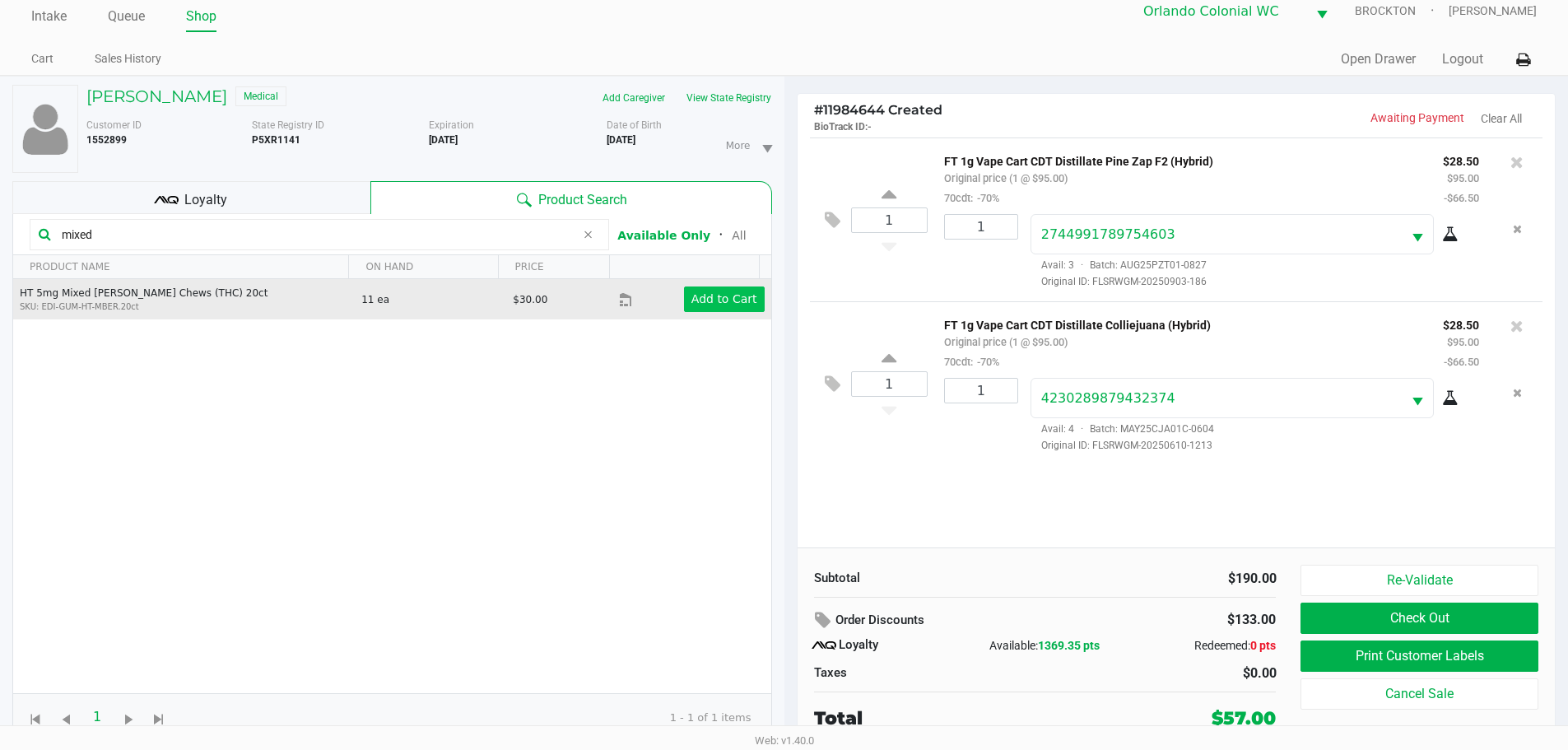
type input "mixed"
click at [743, 305] on app-button-loader "Add to Cart" at bounding box center [723, 299] width 66 height 13
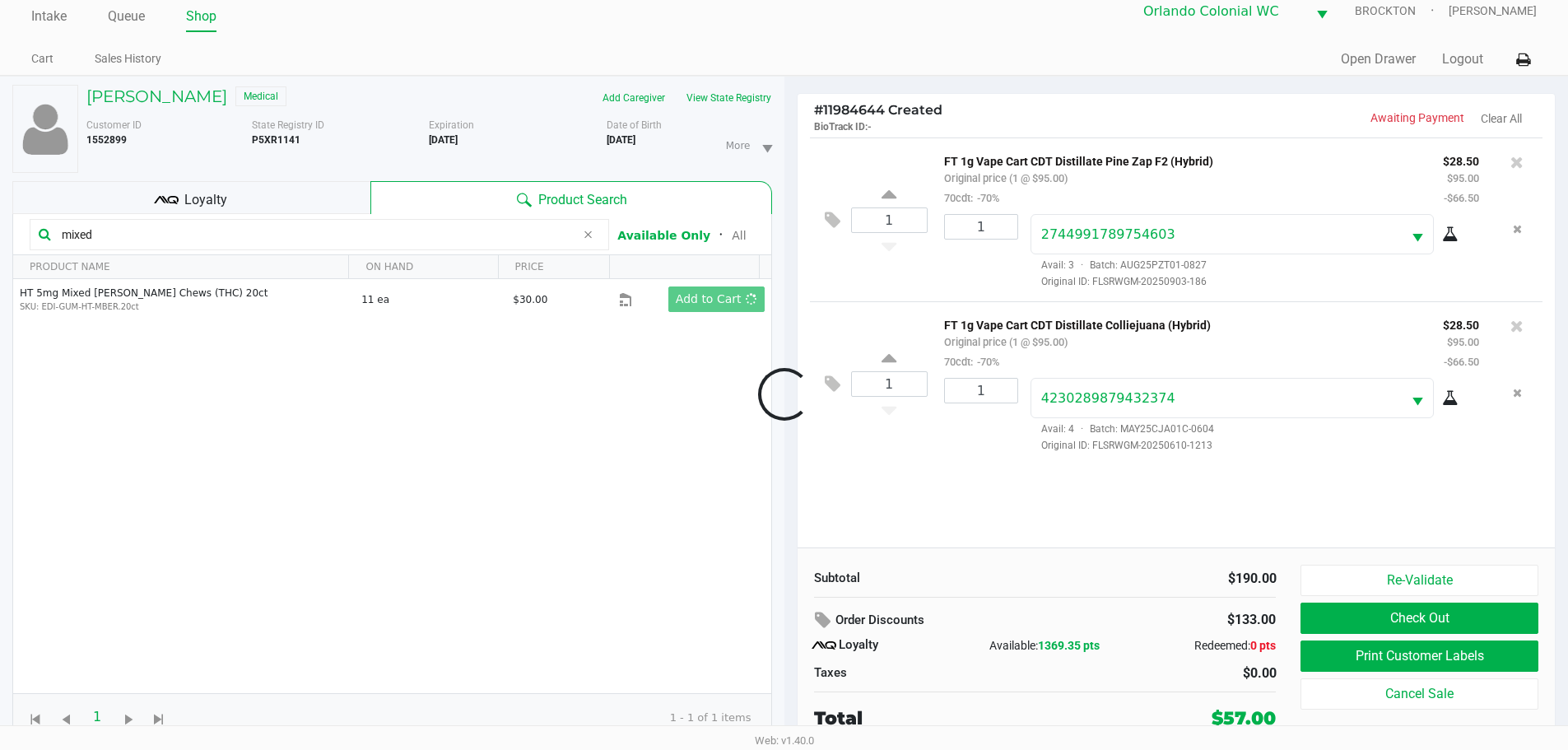
drag, startPoint x: 196, startPoint y: 211, endPoint x: 208, endPoint y: 207, distance: 12.6
click at [200, 211] on div at bounding box center [784, 393] width 1568 height 471
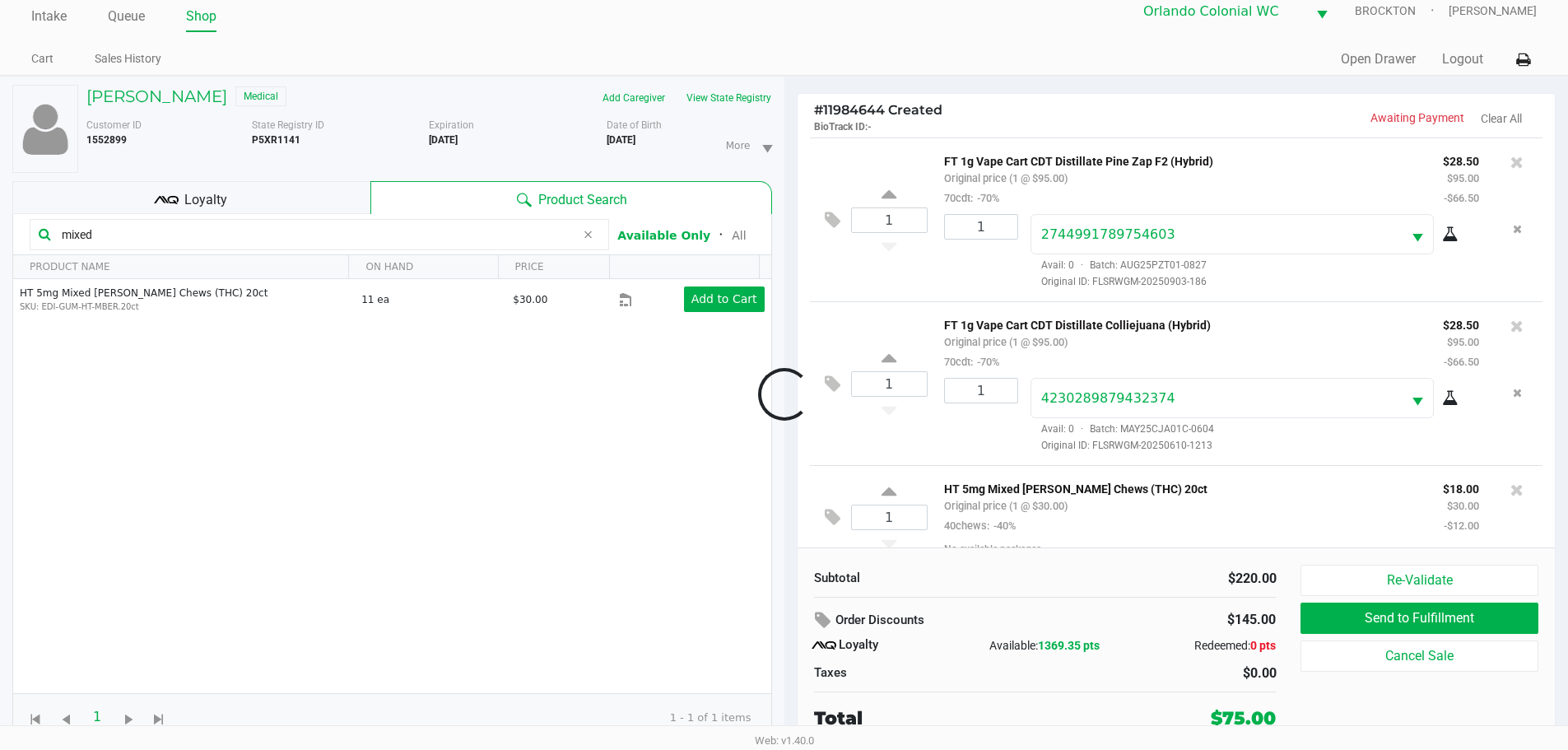
scroll to position [22, 0]
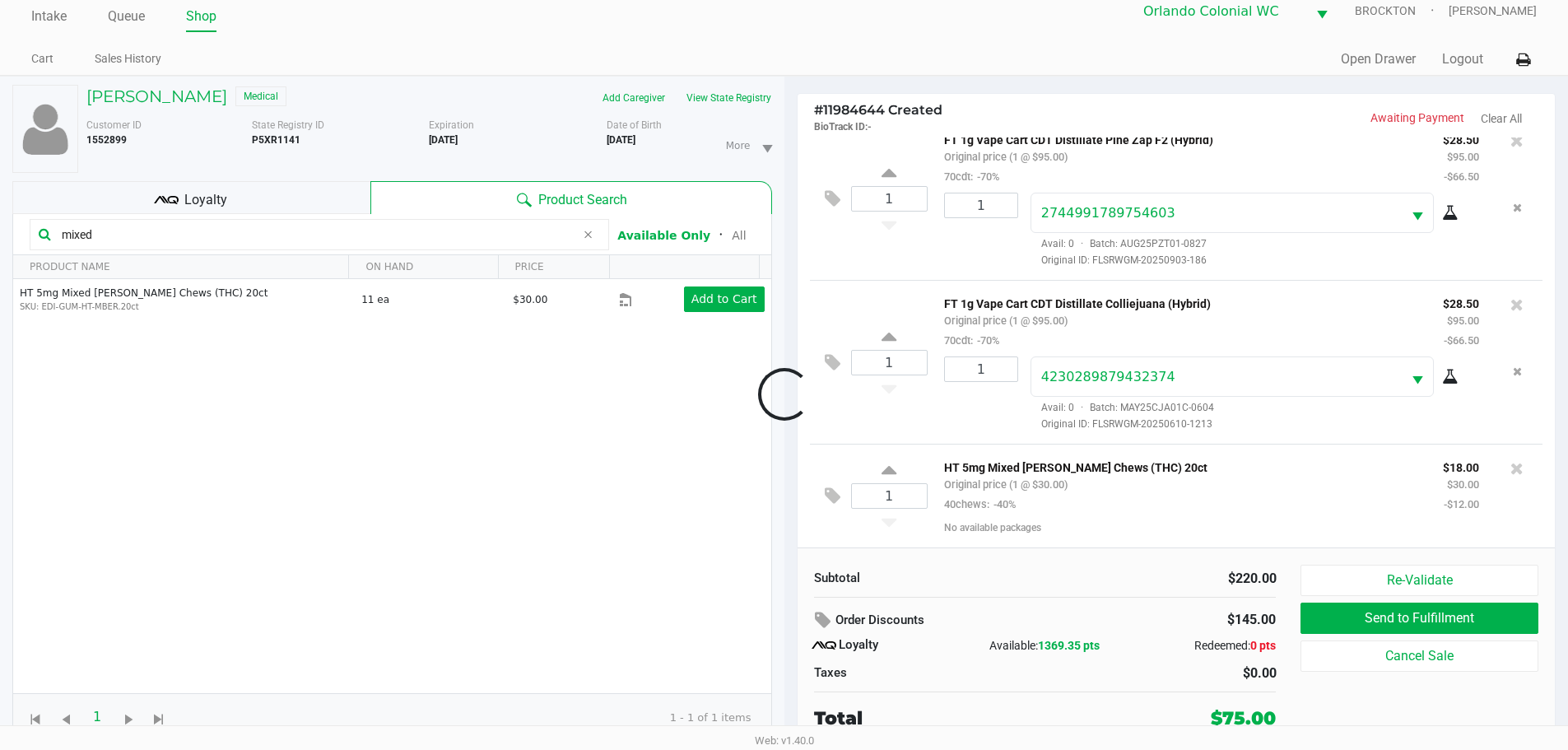
click at [222, 193] on span "Loyalty" at bounding box center [206, 200] width 43 height 20
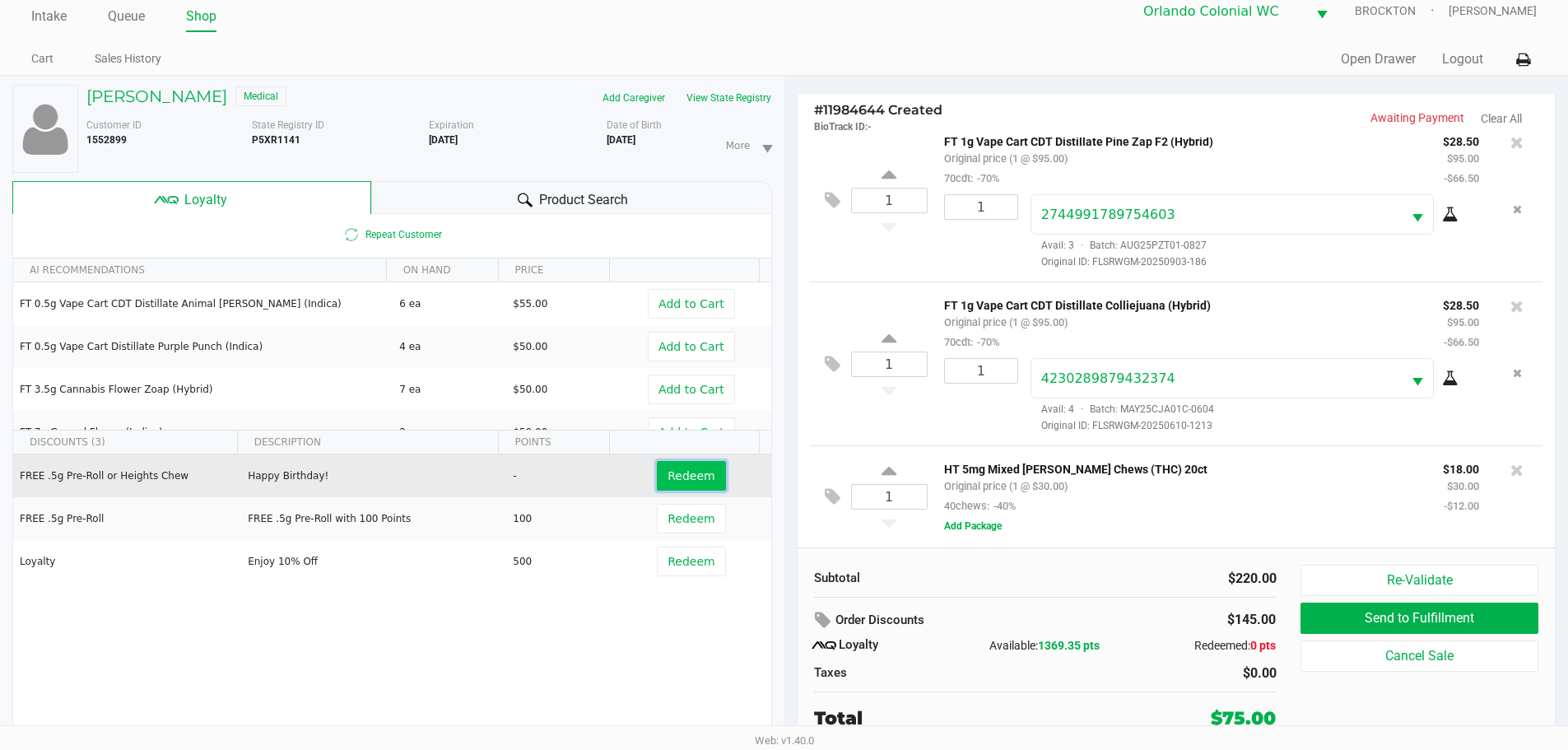
click at [674, 475] on span "Redeem" at bounding box center [691, 475] width 47 height 13
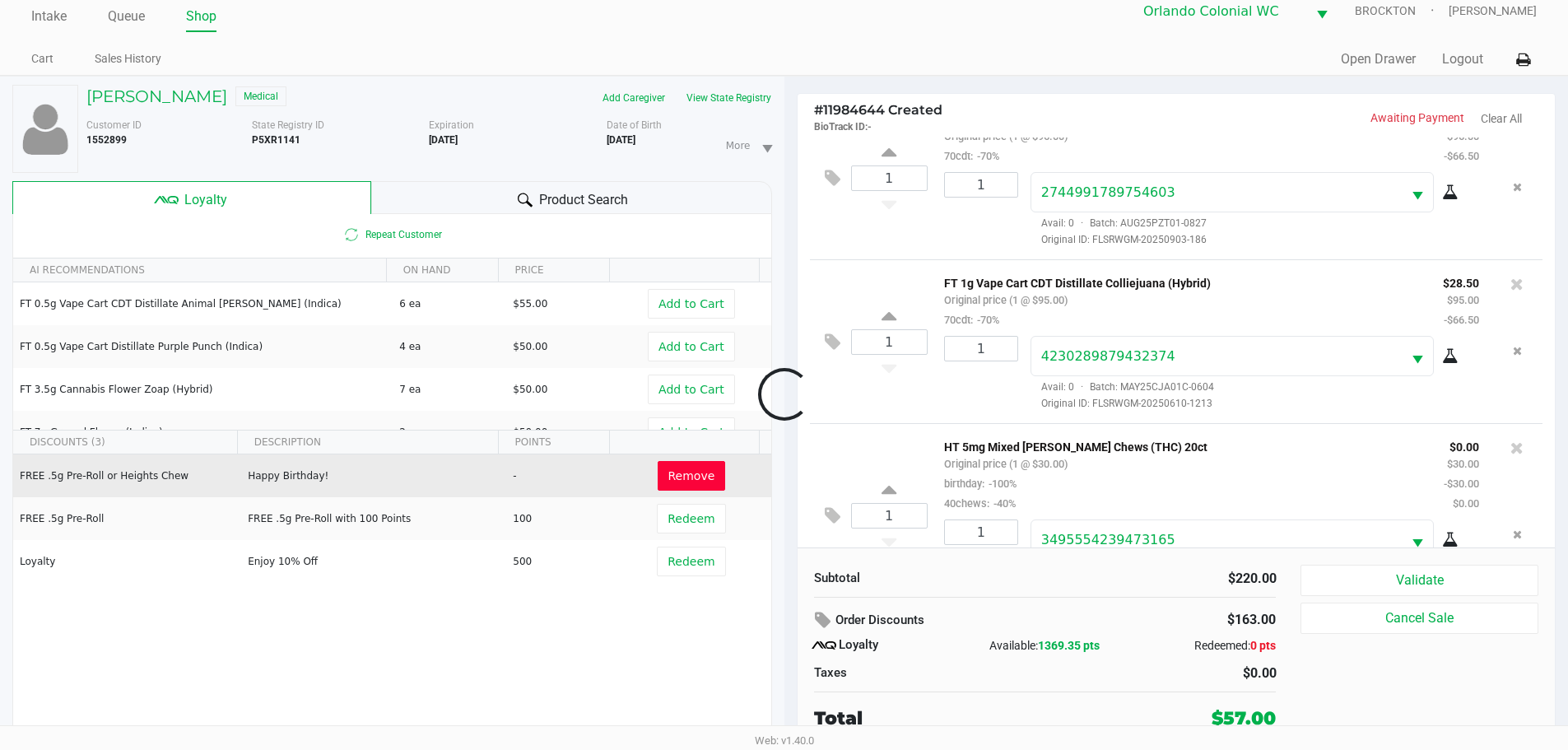
scroll to position [104, 0]
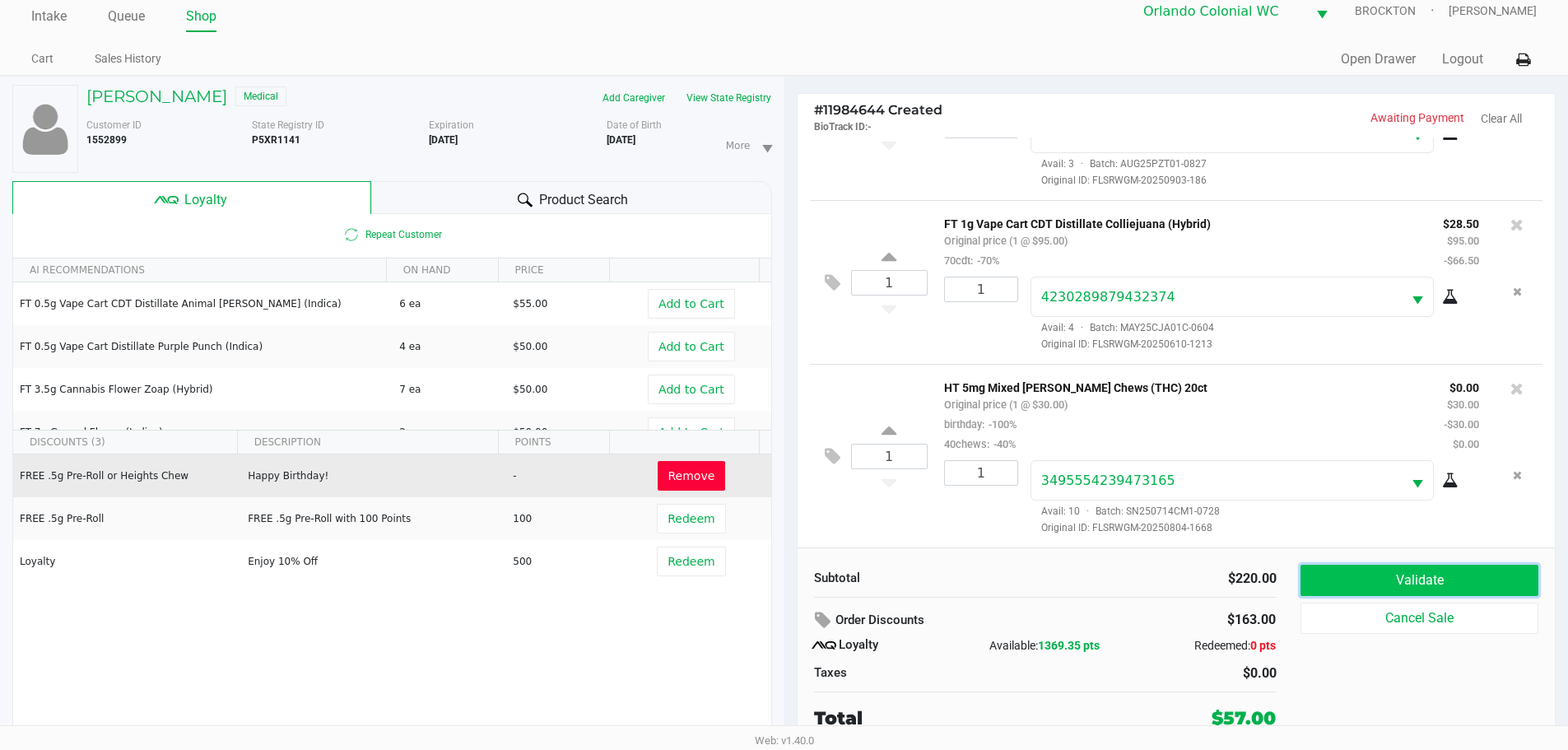
click at [1459, 571] on button "Validate" at bounding box center [1419, 581] width 237 height 32
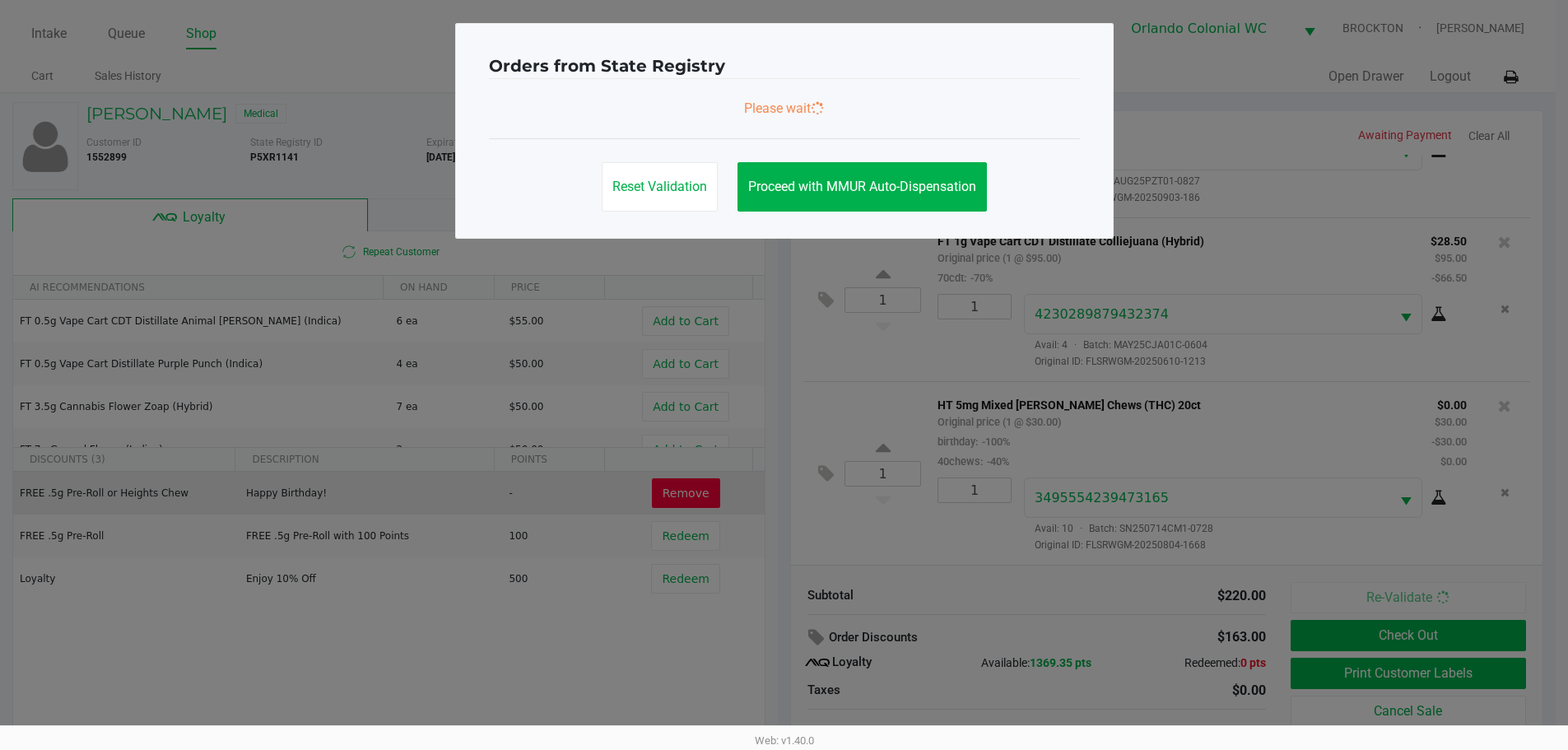
scroll to position [0, 0]
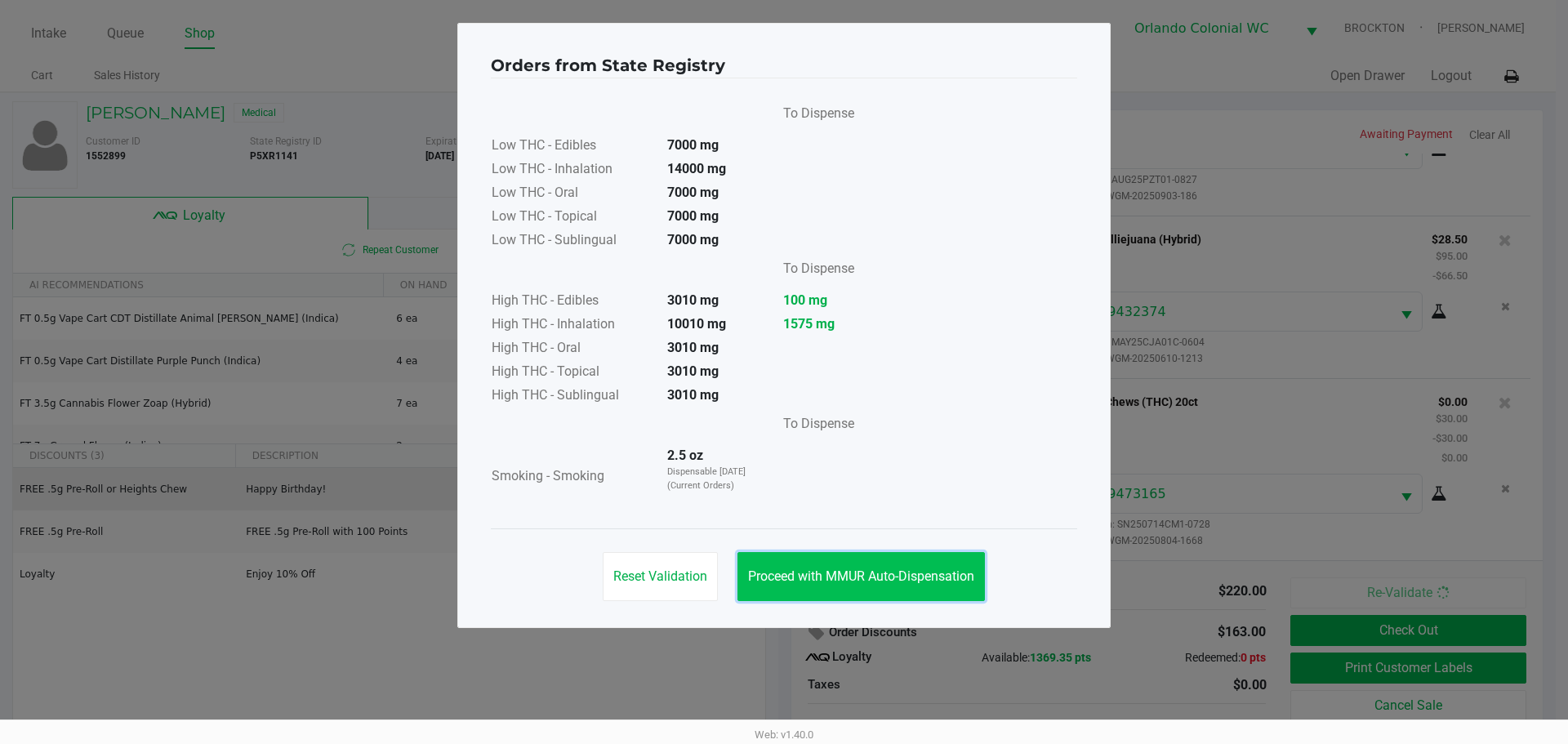
click at [909, 554] on button "Proceed with MMUR Auto-Dispensation" at bounding box center [861, 577] width 248 height 49
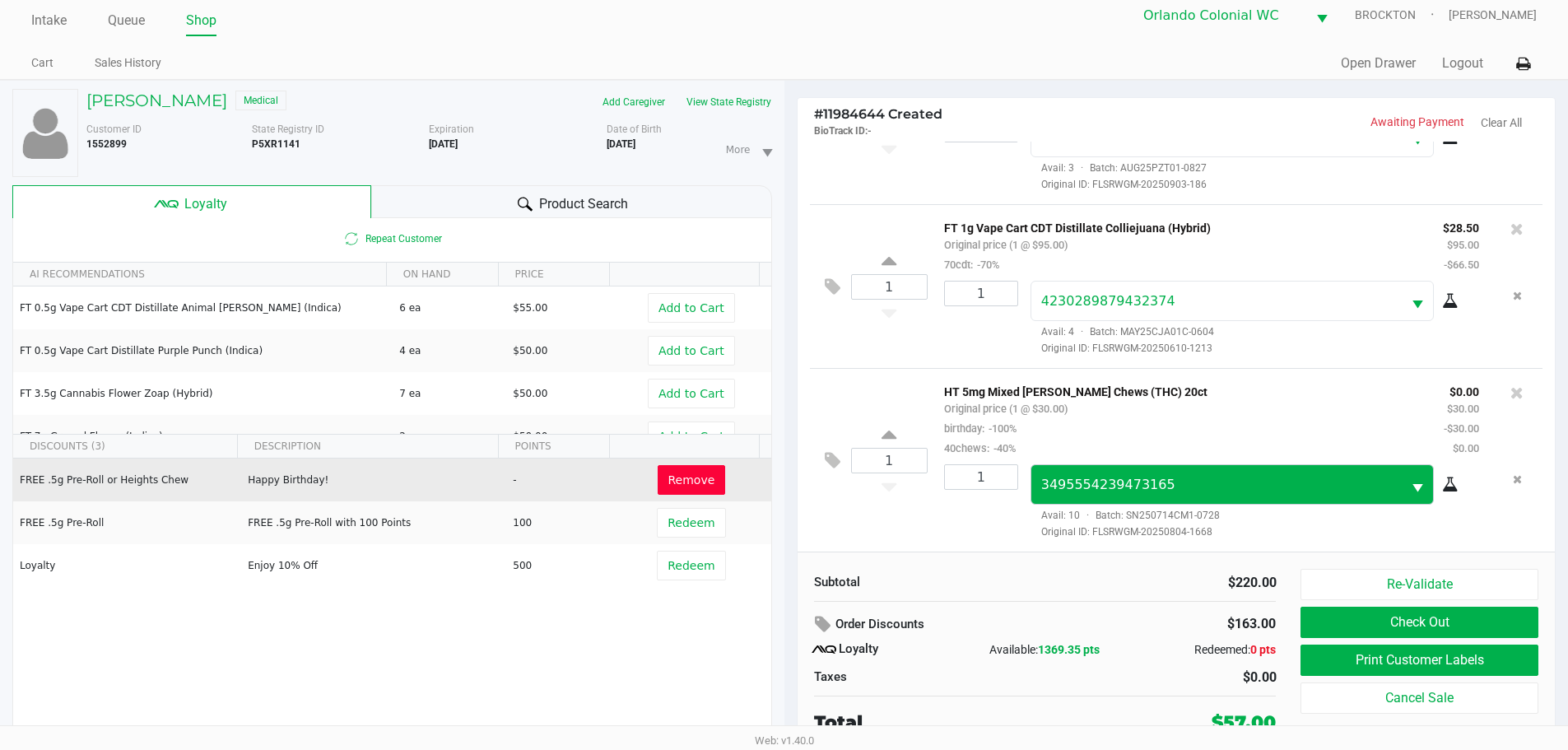
scroll to position [17, 0]
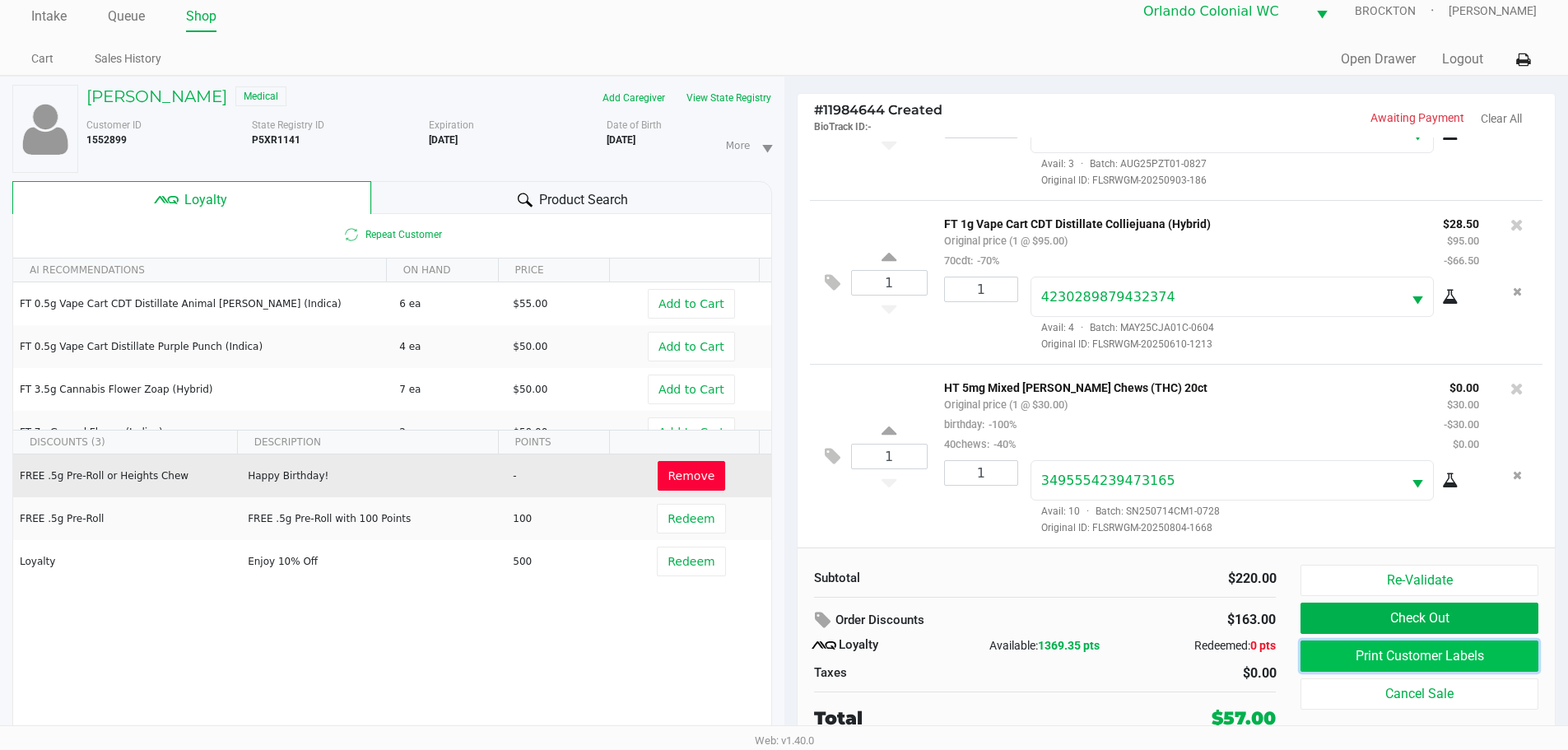
click at [1402, 651] on button "Print Customer Labels" at bounding box center [1419, 656] width 237 height 32
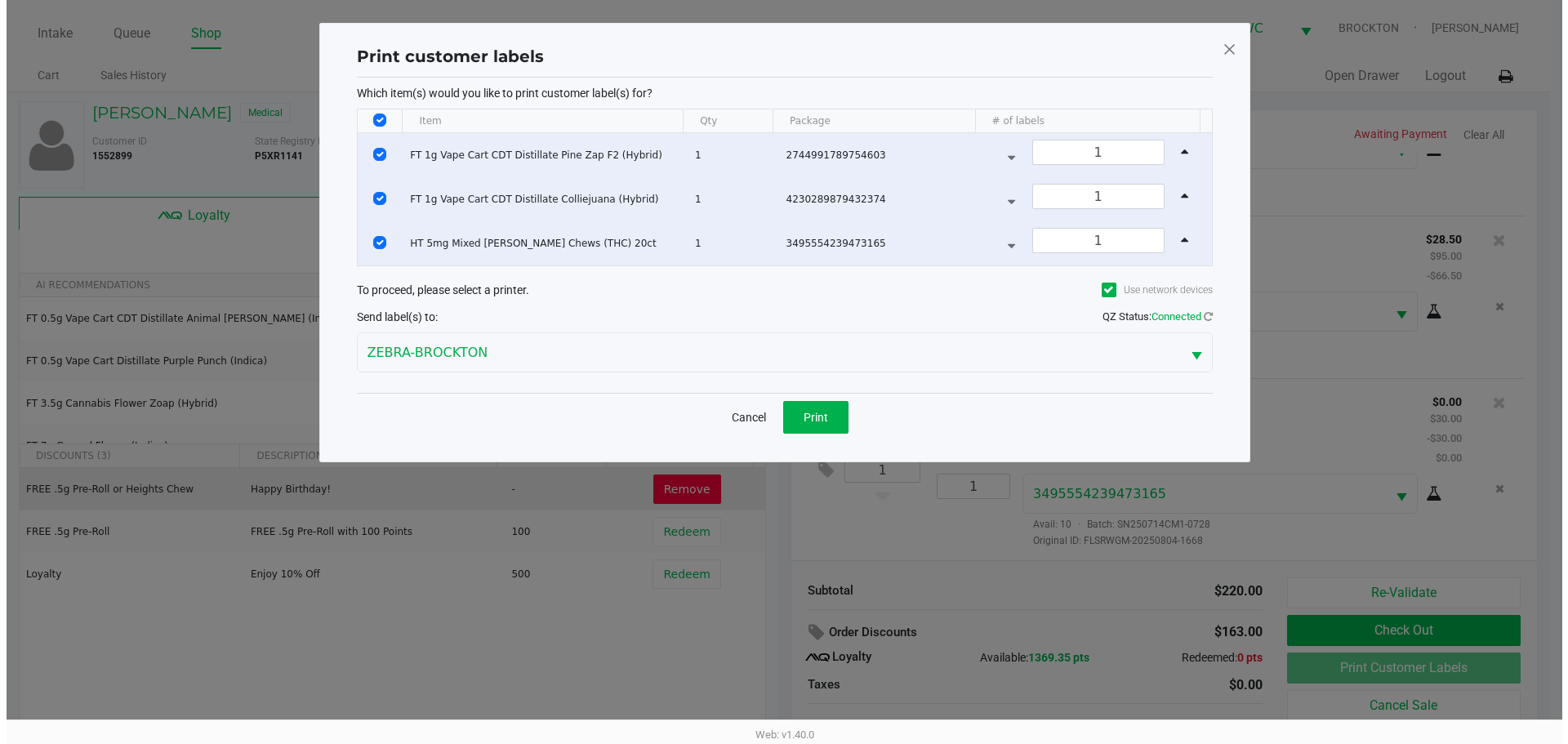
scroll to position [0, 0]
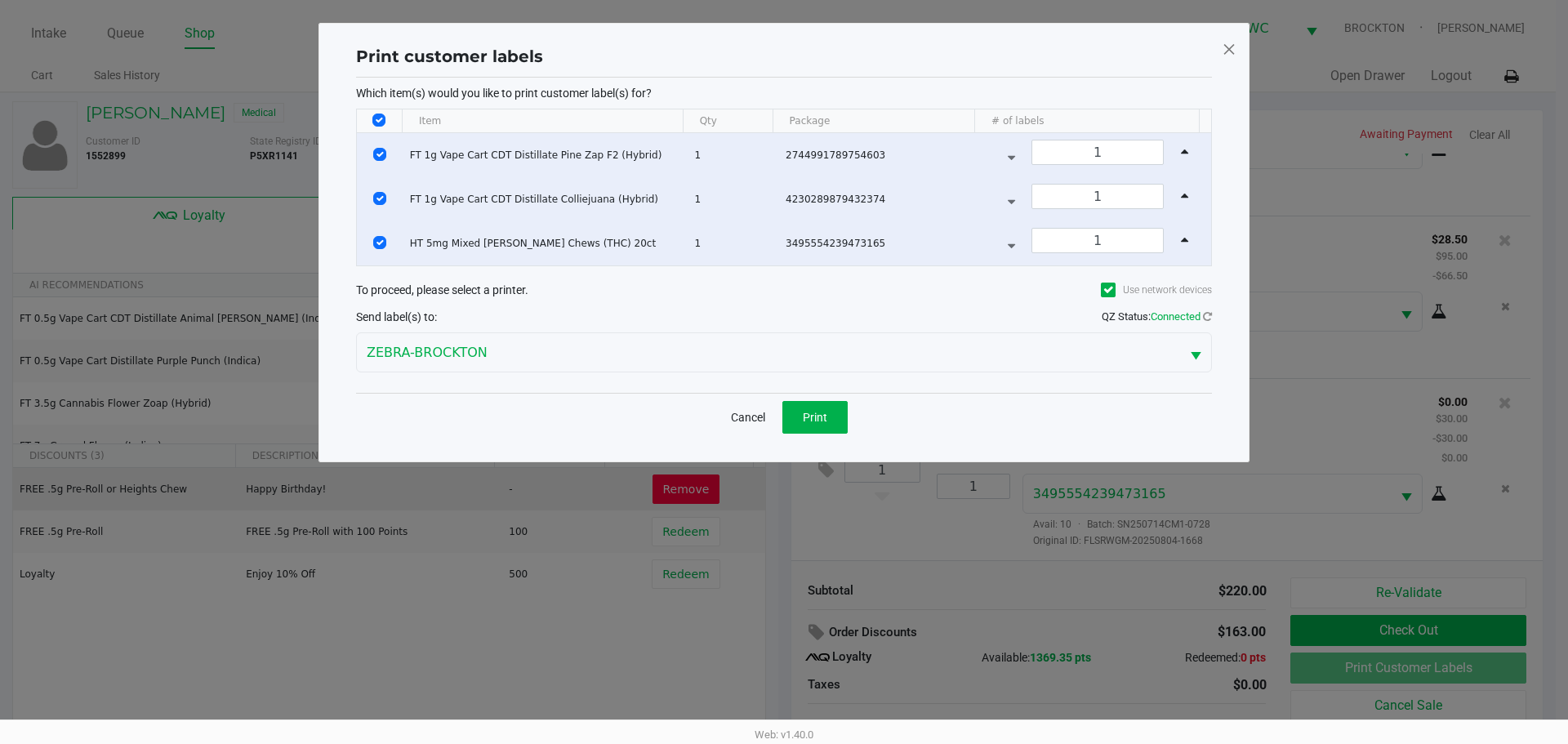
click at [389, 124] on th "Data table" at bounding box center [379, 121] width 45 height 24
click at [377, 122] on input "Select All Rows" at bounding box center [379, 120] width 13 height 13
checkbox input "false"
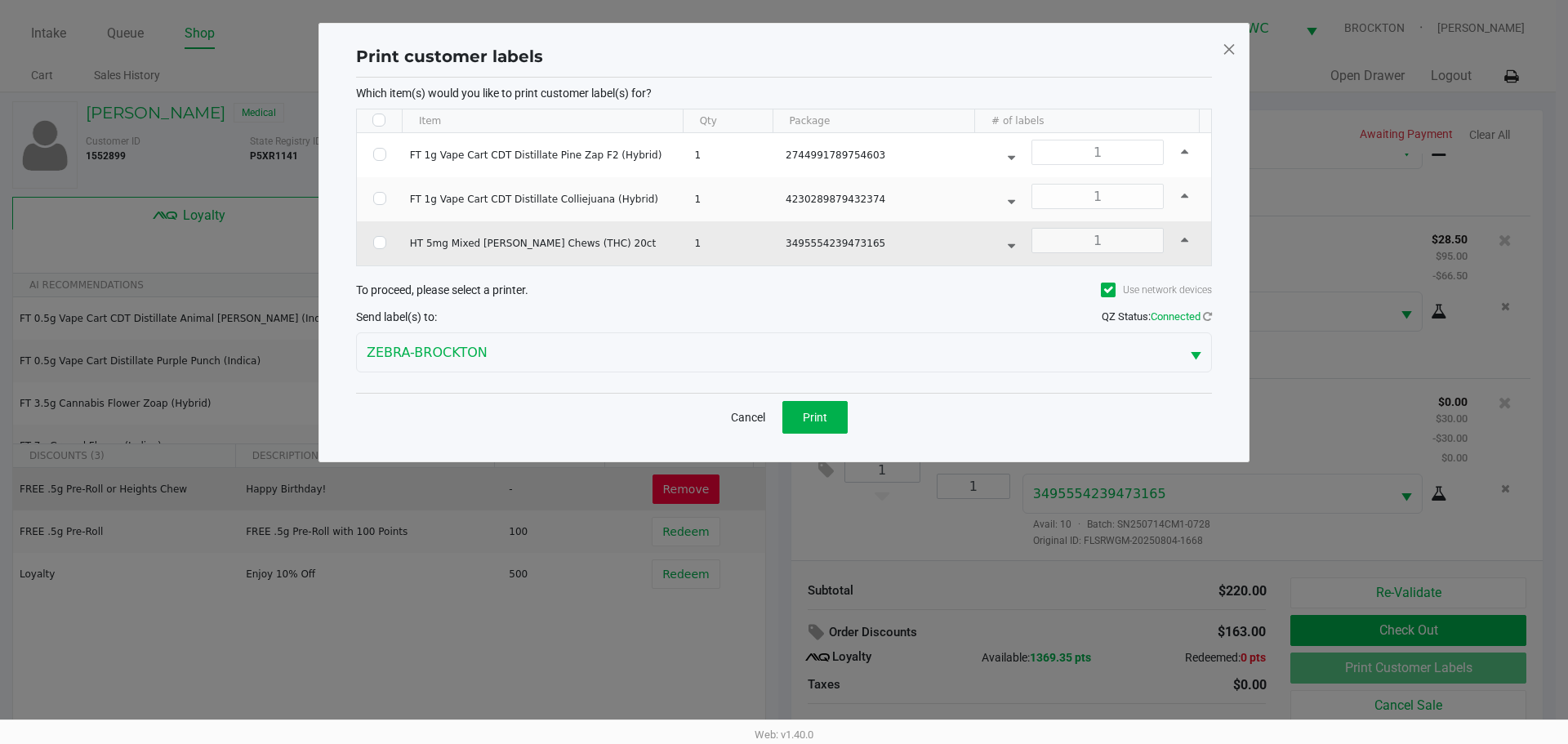
click at [388, 240] on td "Data table" at bounding box center [380, 244] width 46 height 44
click at [375, 244] on input "Select Row" at bounding box center [379, 243] width 13 height 13
checkbox input "true"
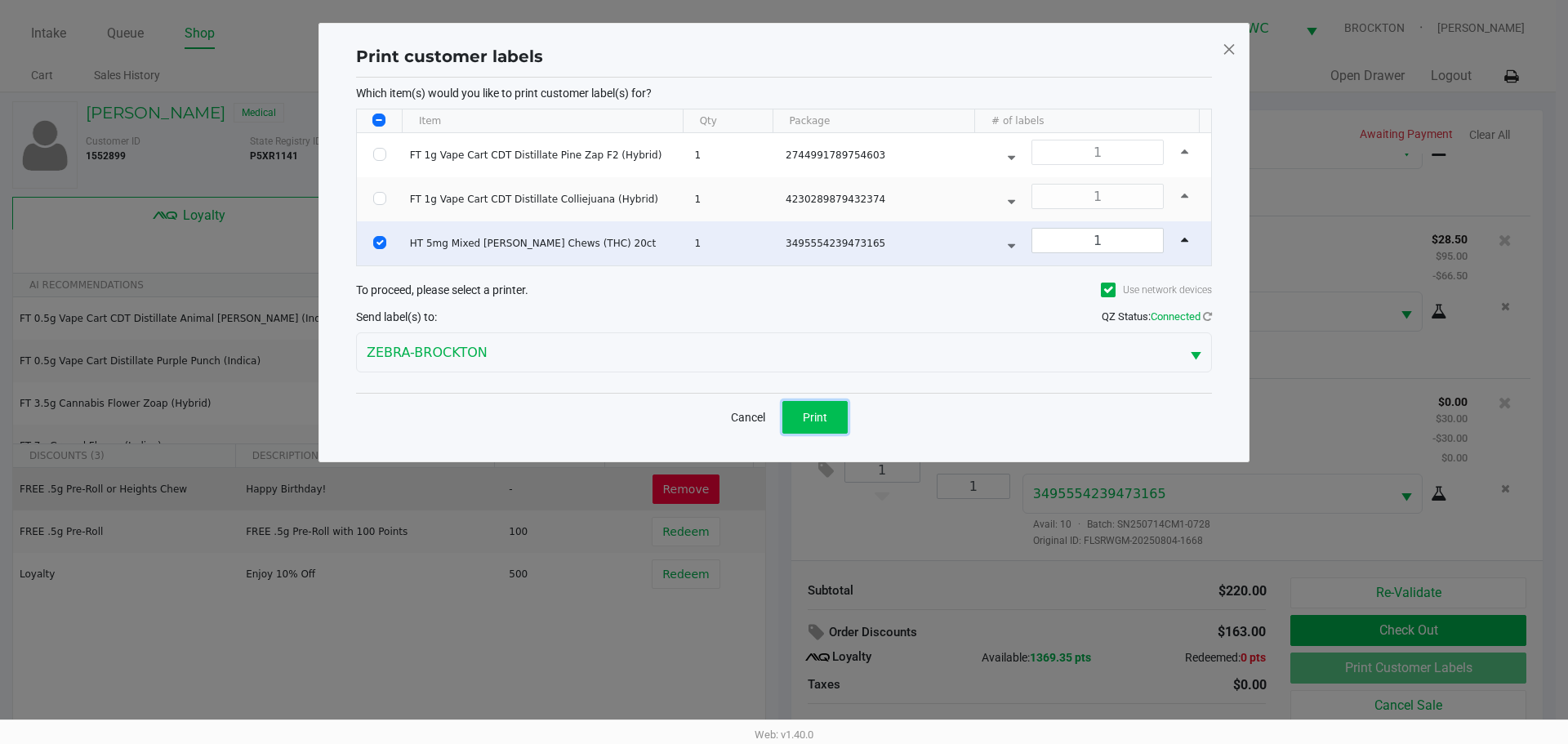
click at [832, 418] on button "Print" at bounding box center [814, 417] width 65 height 33
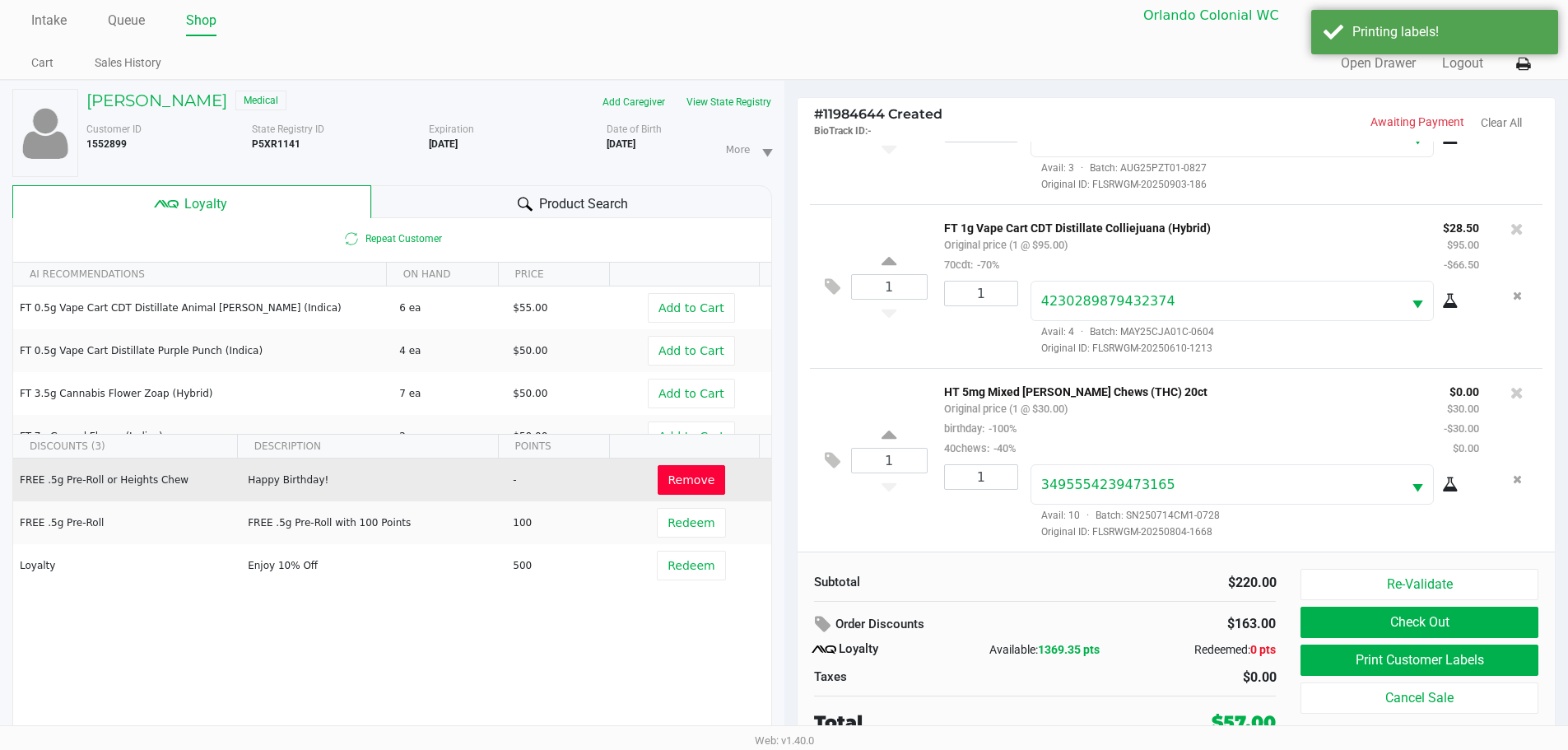
scroll to position [17, 0]
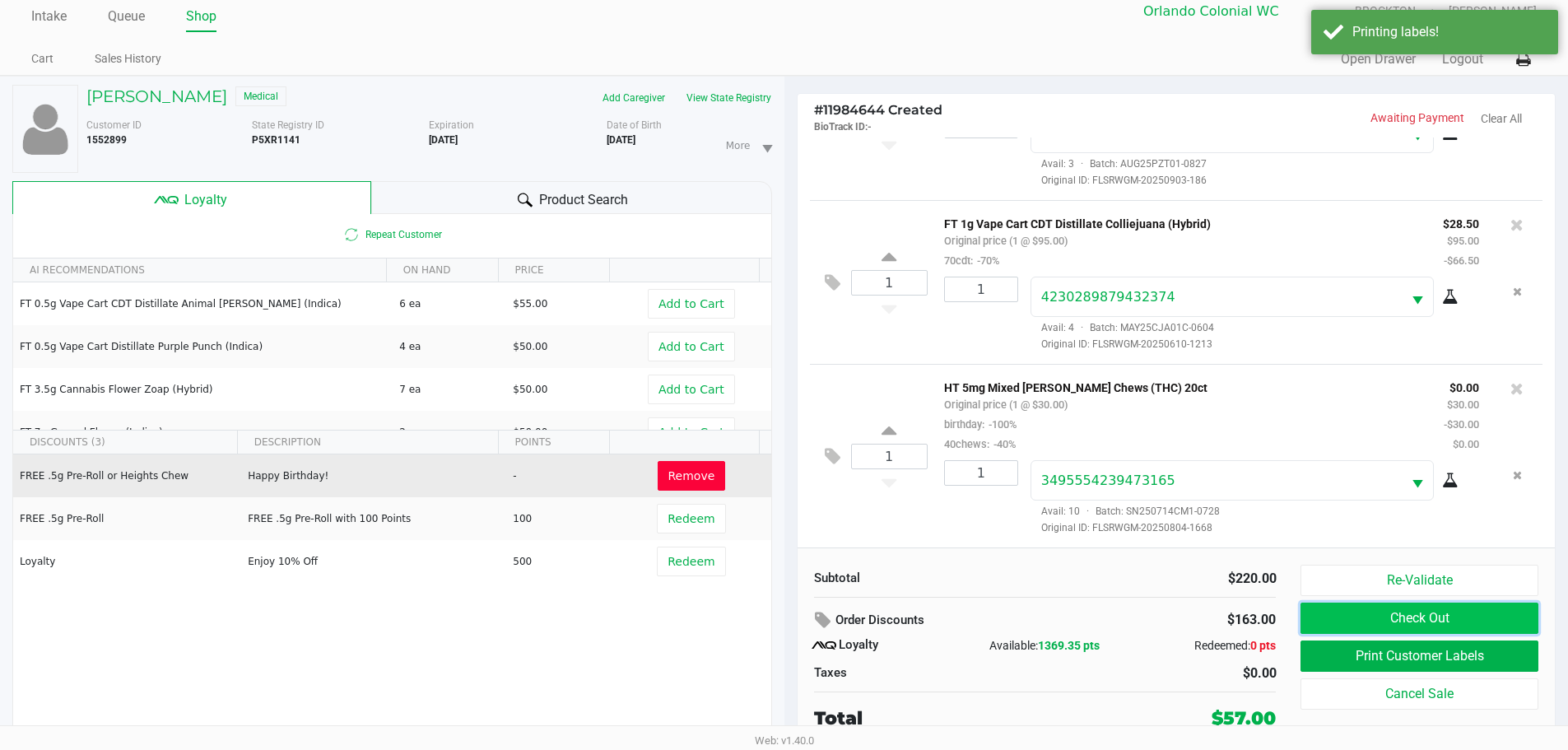
click at [1527, 620] on button "Check Out" at bounding box center [1419, 618] width 237 height 32
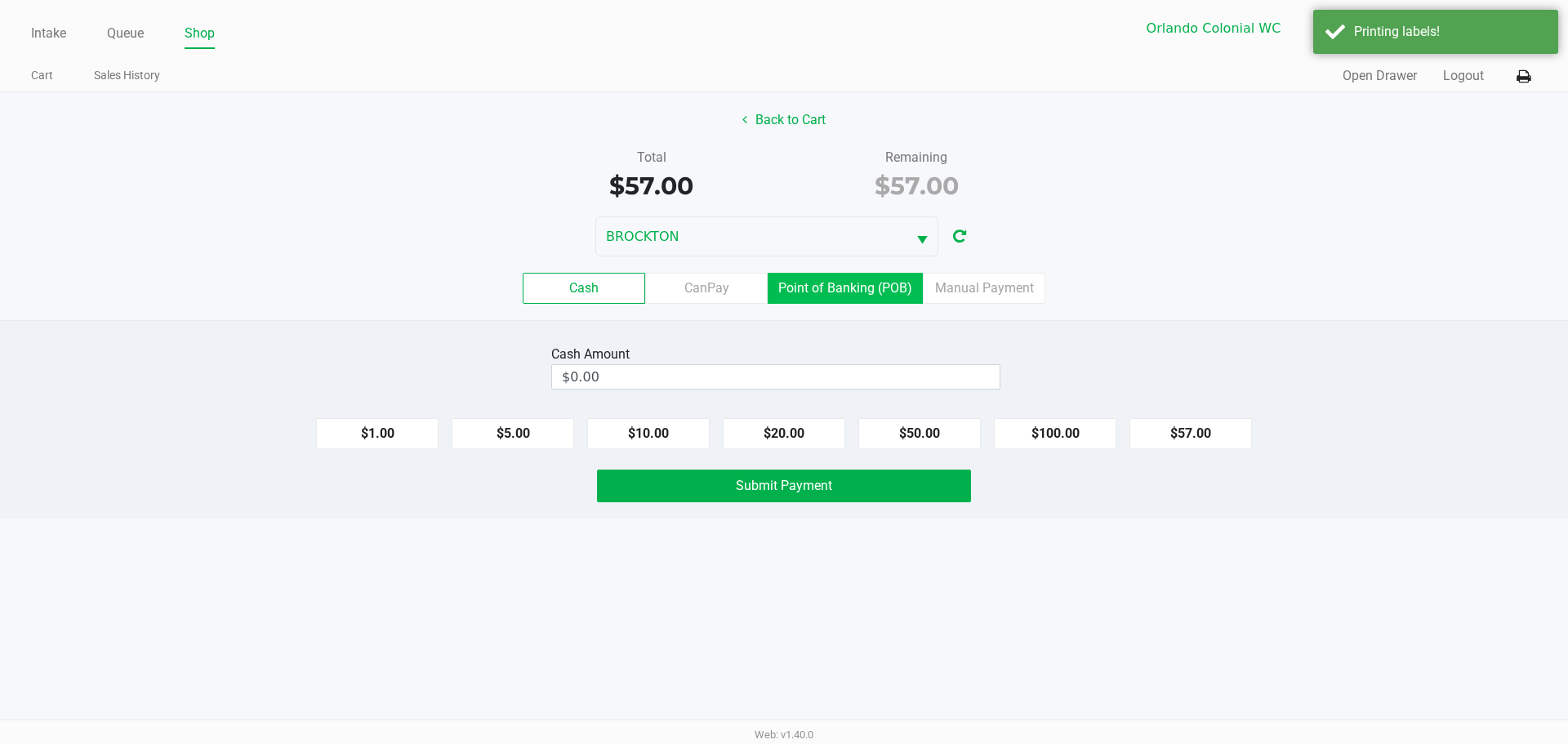
click at [868, 300] on label "Point of Banking (POB)" at bounding box center [845, 288] width 155 height 31
click at [0, 0] on 7 "Point of Banking (POB)" at bounding box center [0, 0] width 0 height 0
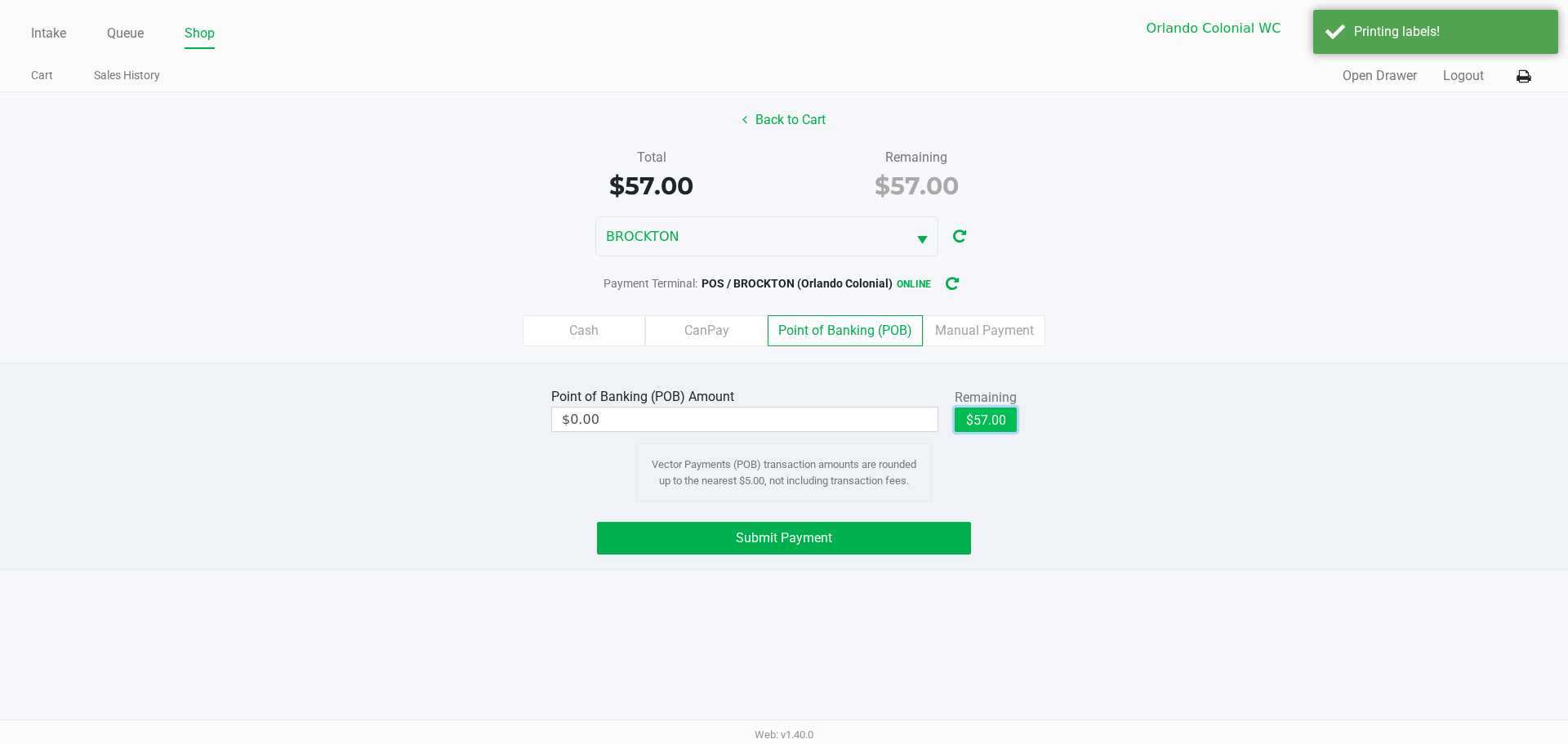
click at [986, 416] on button "$57.00" at bounding box center [985, 420] width 62 height 25
type input "$57.00"
click at [763, 546] on button "Submit Payment" at bounding box center [784, 538] width 374 height 33
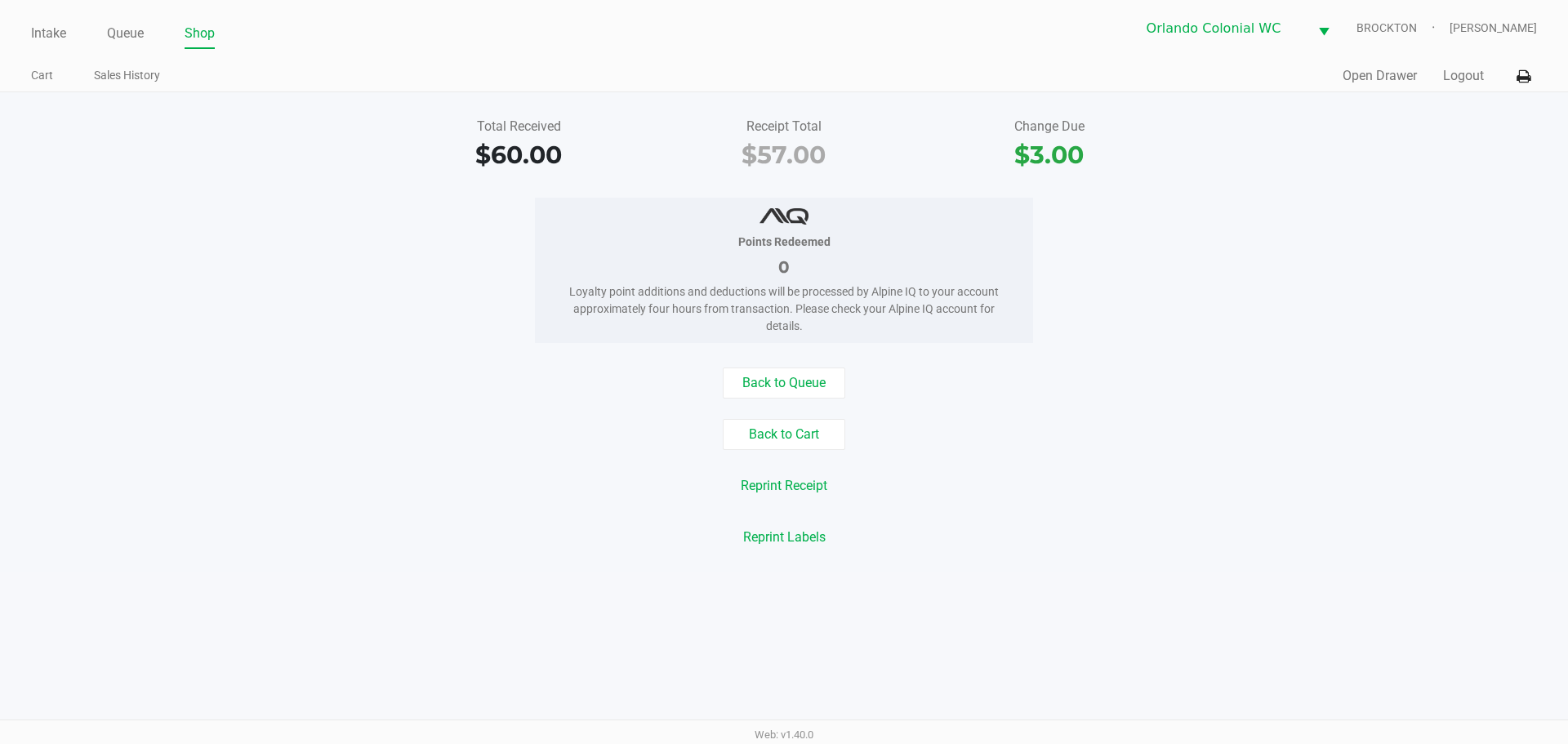
click at [221, 459] on div "Back to Queue Back to Cart Reprint Receipt Reprint Labels" at bounding box center [784, 459] width 1592 height 185
click at [768, 436] on button "Back to Cart" at bounding box center [784, 435] width 123 height 31
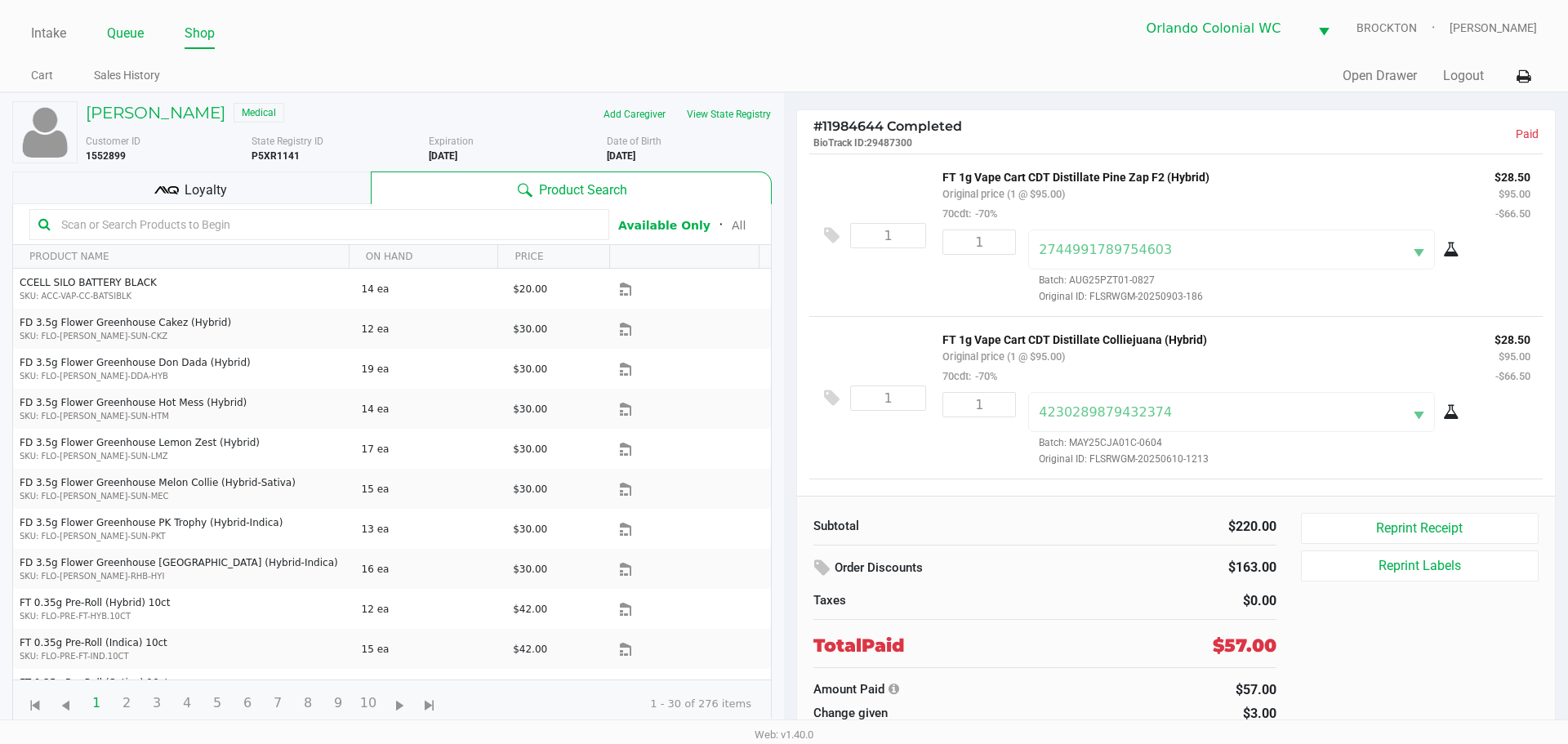
click at [133, 34] on link "Queue" at bounding box center [125, 34] width 37 height 23
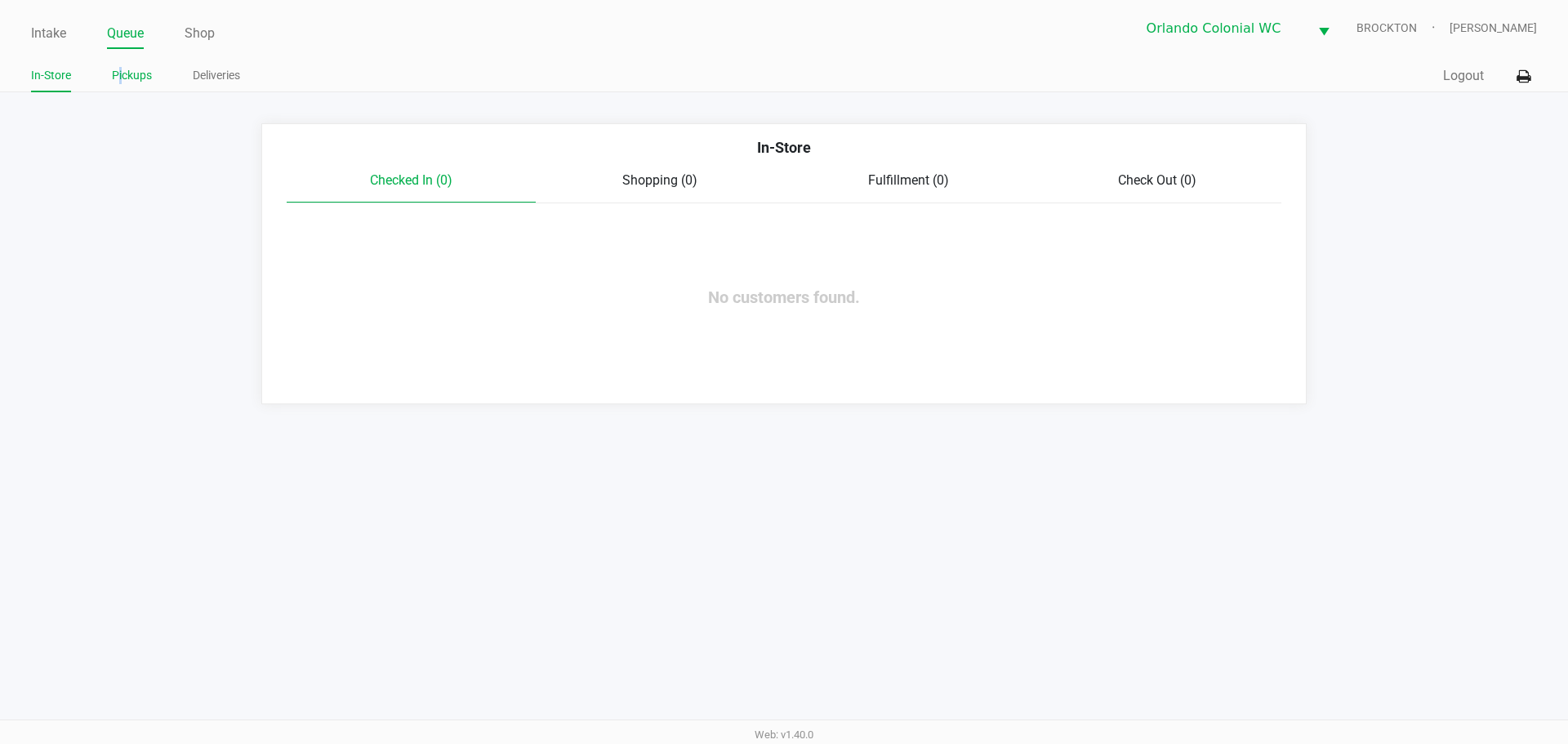
click at [122, 70] on link "Pickups" at bounding box center [132, 75] width 40 height 21
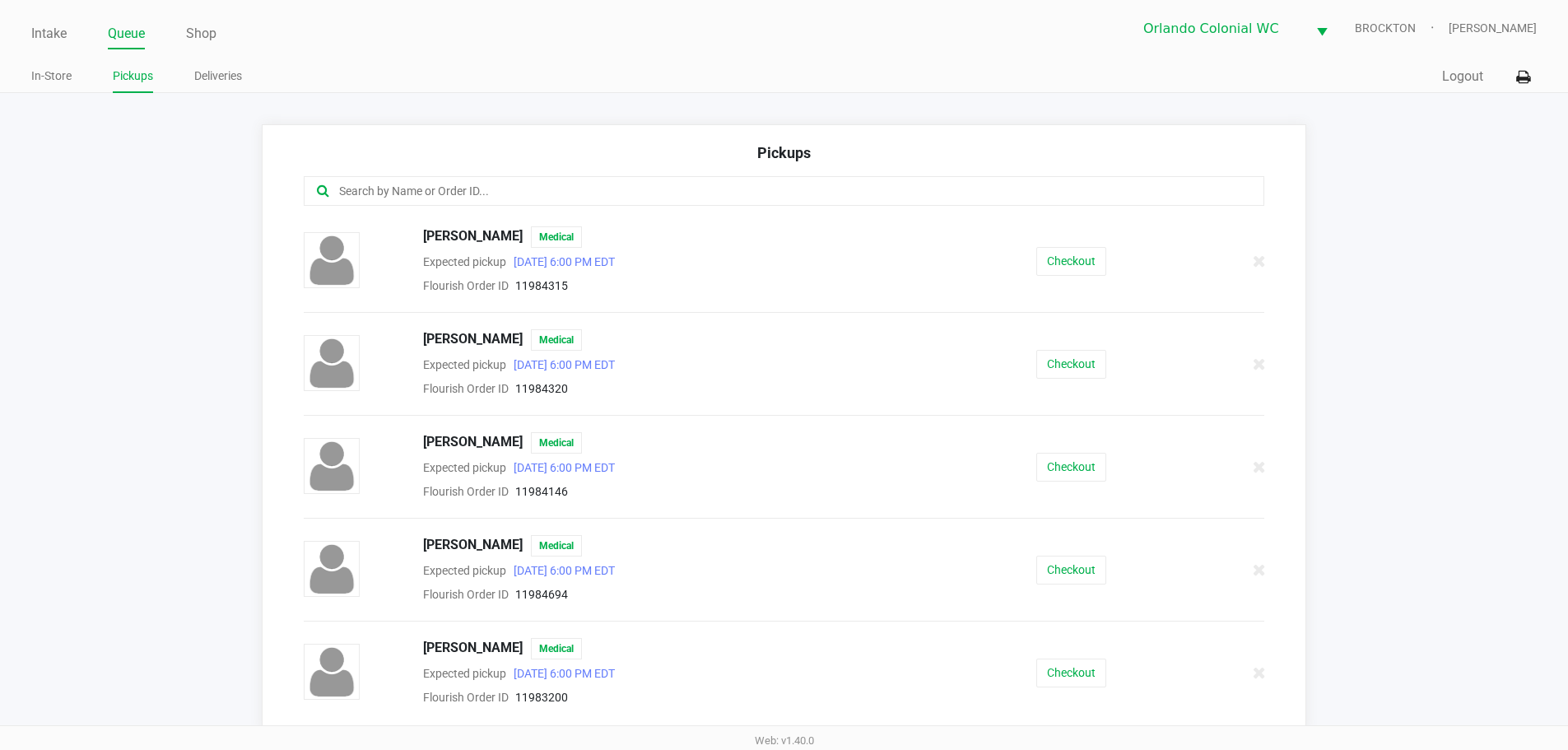
click at [599, 188] on input "text" at bounding box center [758, 191] width 841 height 19
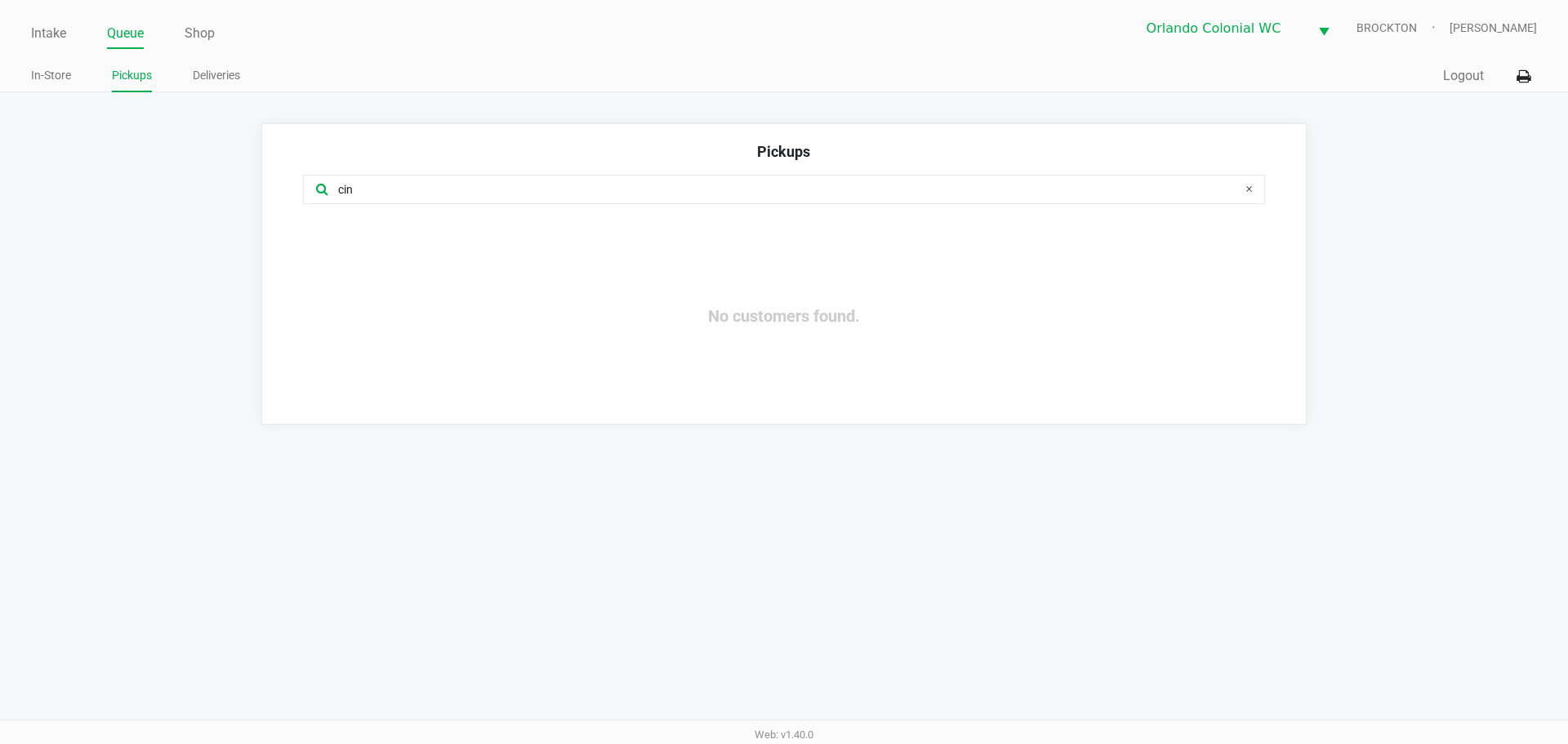
type input "cin"
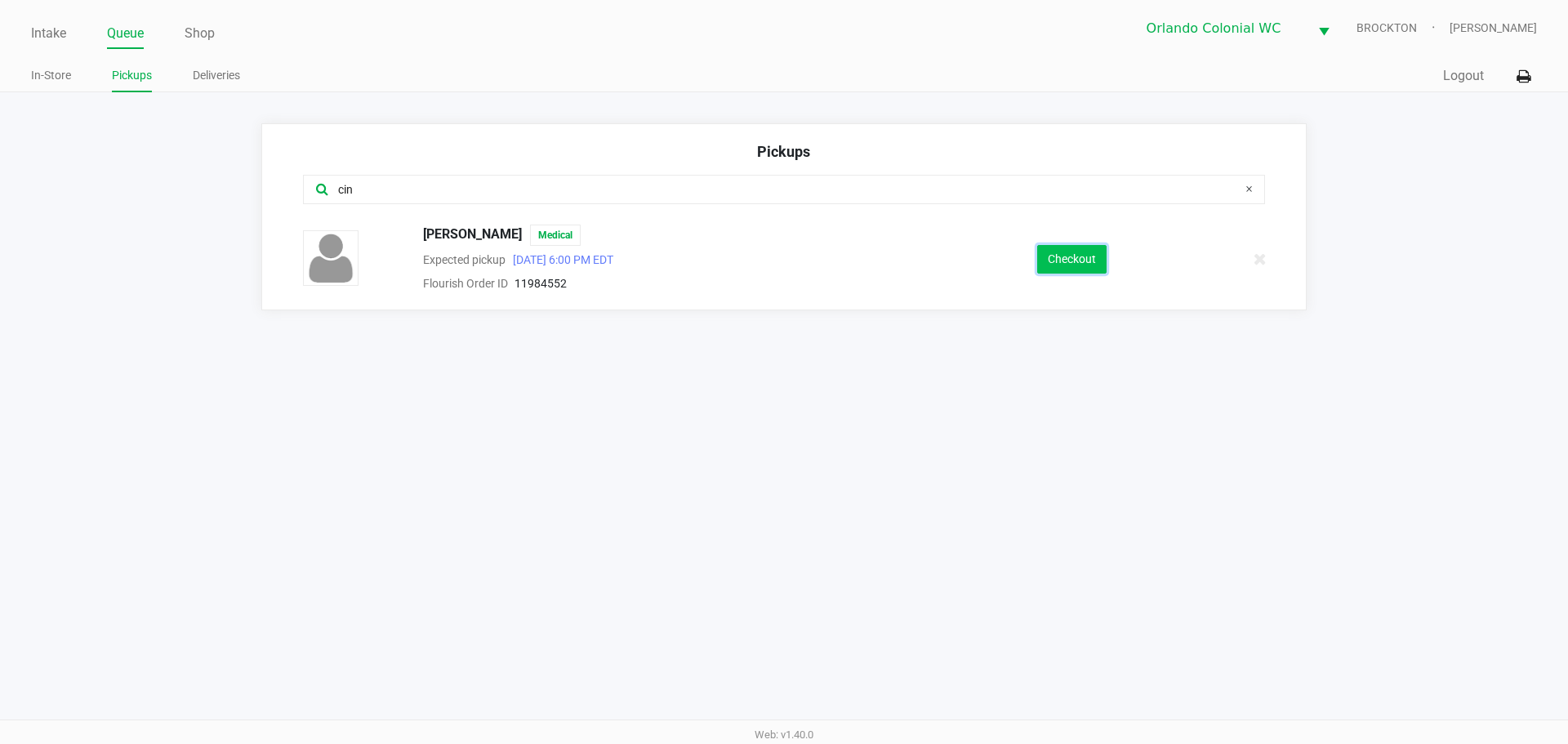
click at [1075, 253] on button "Checkout" at bounding box center [1072, 259] width 69 height 29
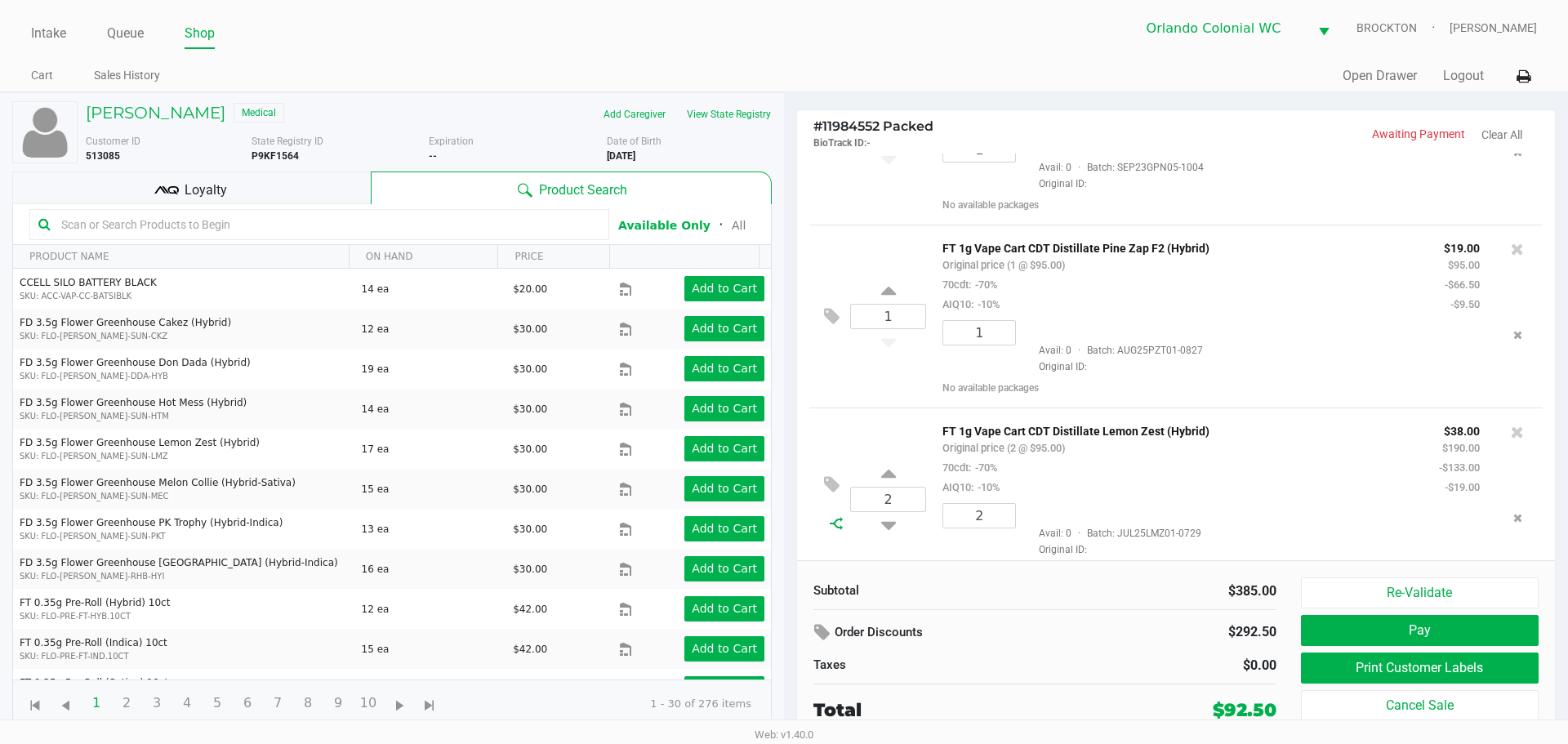
scroll to position [309, 0]
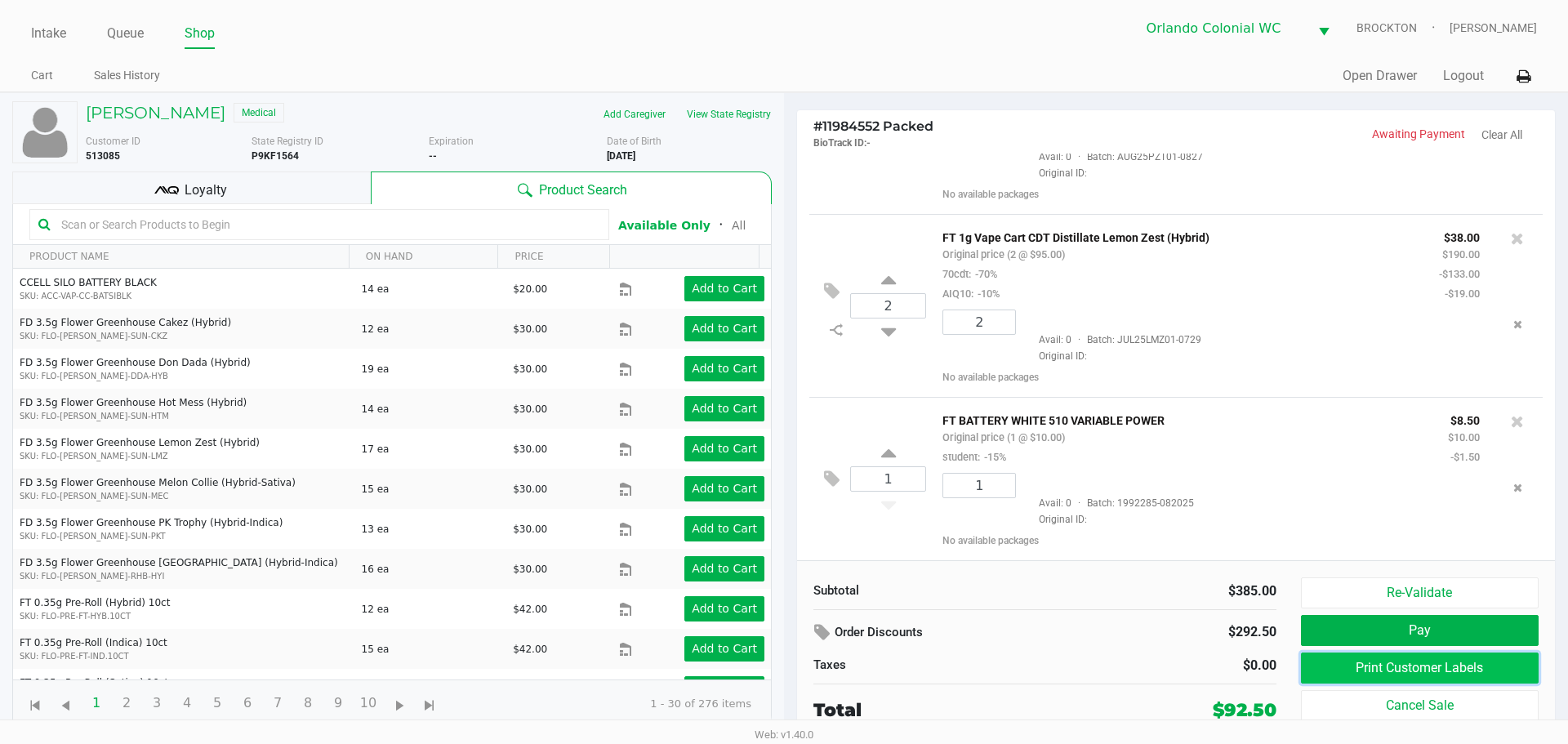
click at [1386, 672] on button "Print Customer Labels" at bounding box center [1419, 668] width 238 height 31
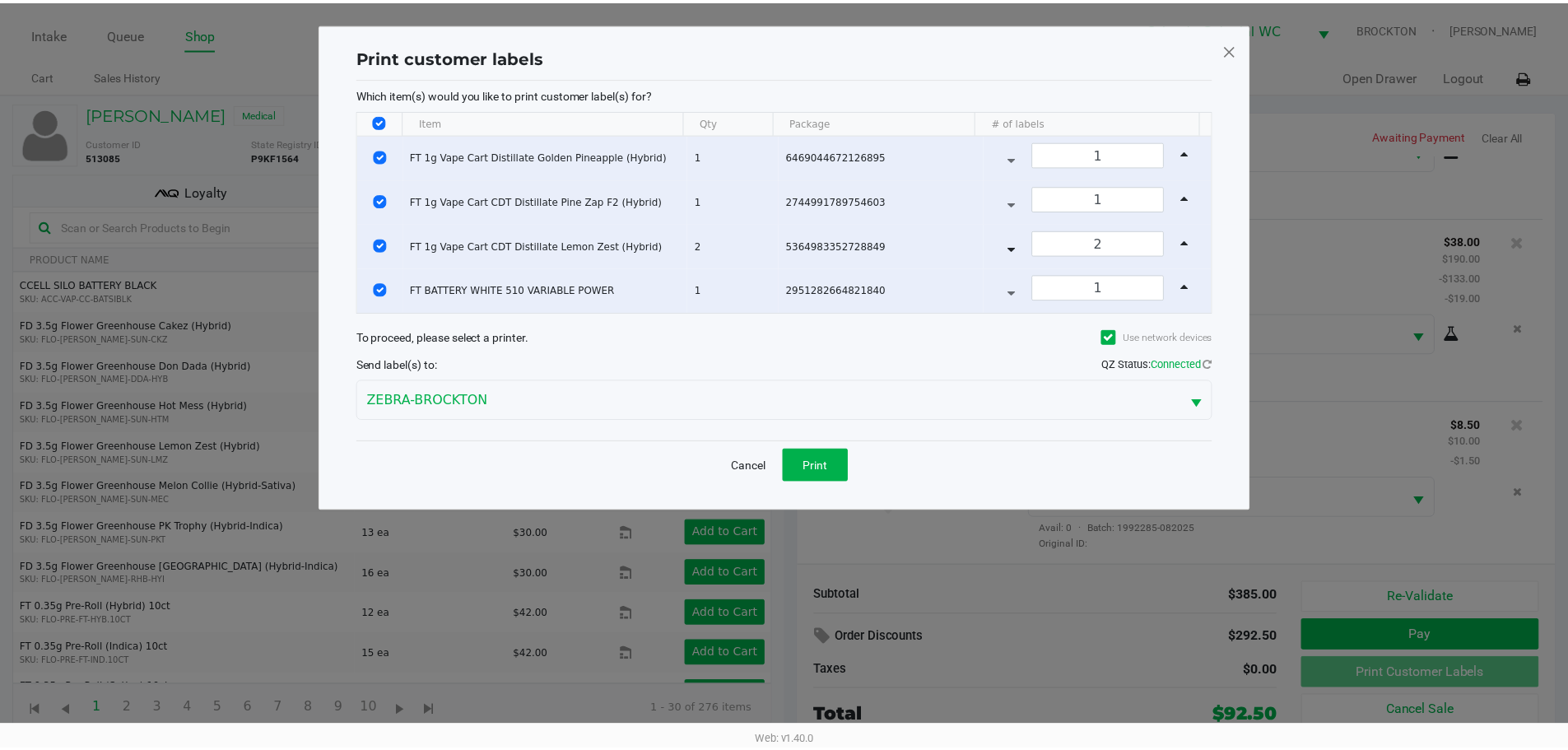
scroll to position [308, 0]
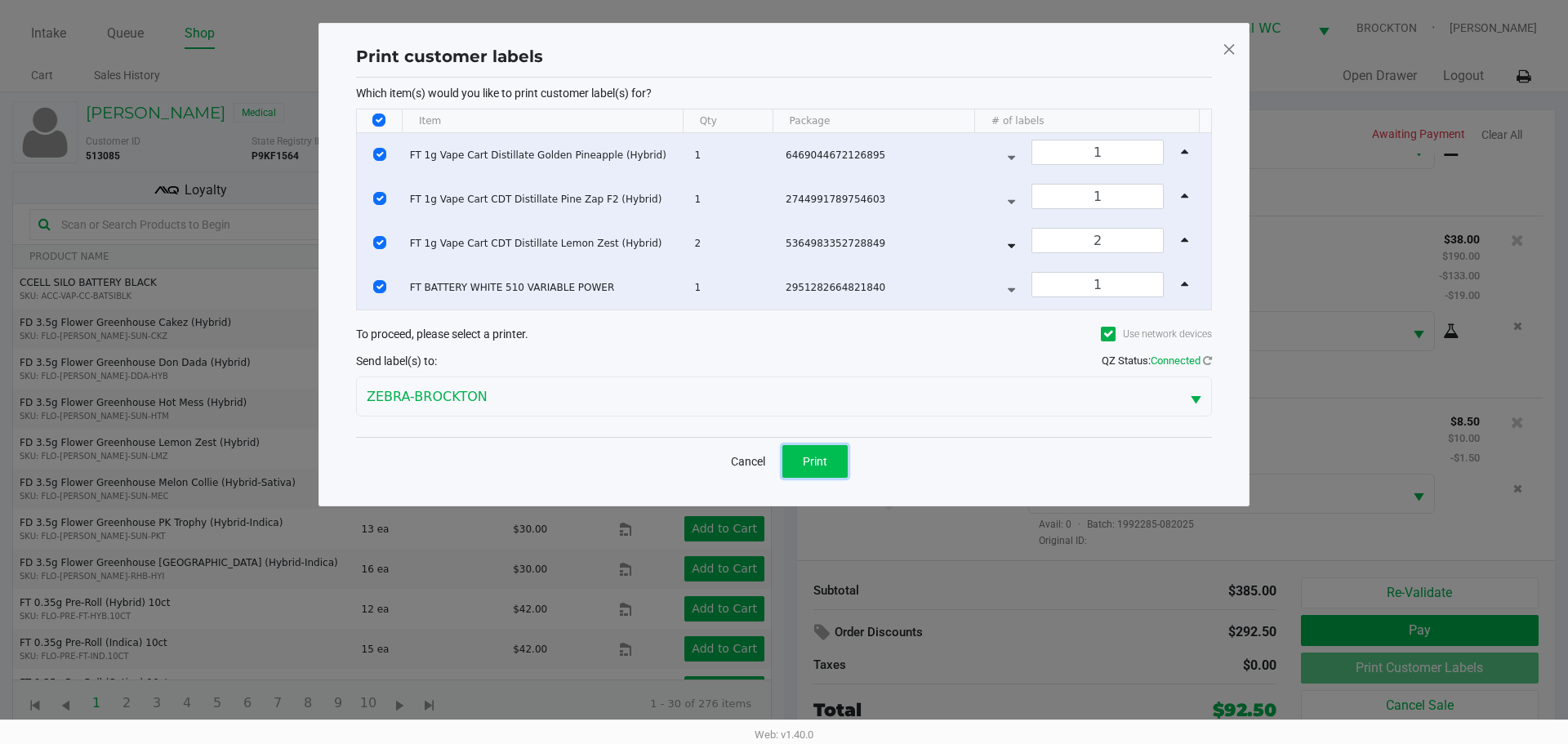
click at [829, 449] on button "Print" at bounding box center [814, 462] width 65 height 33
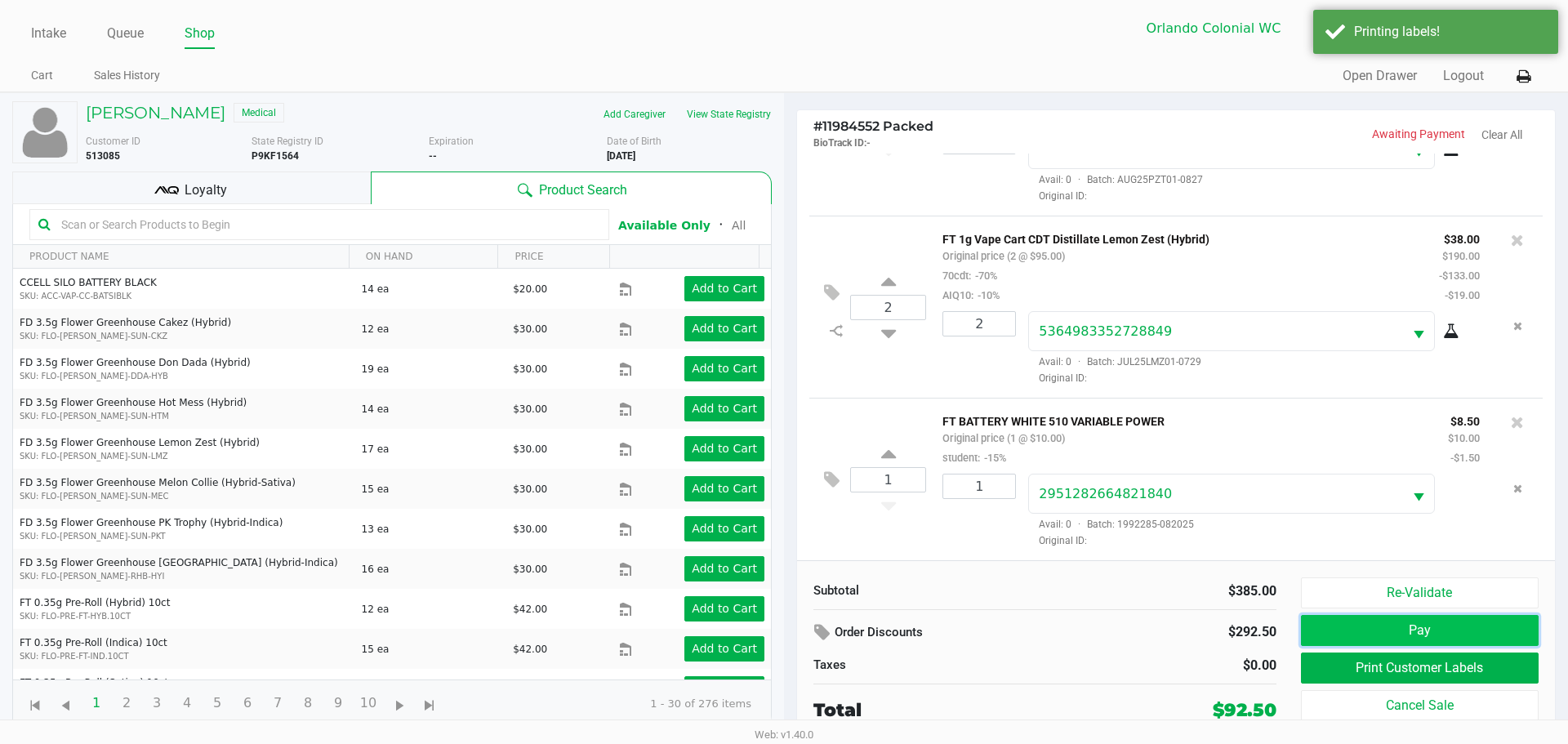
click at [1377, 616] on button "Pay" at bounding box center [1419, 630] width 238 height 31
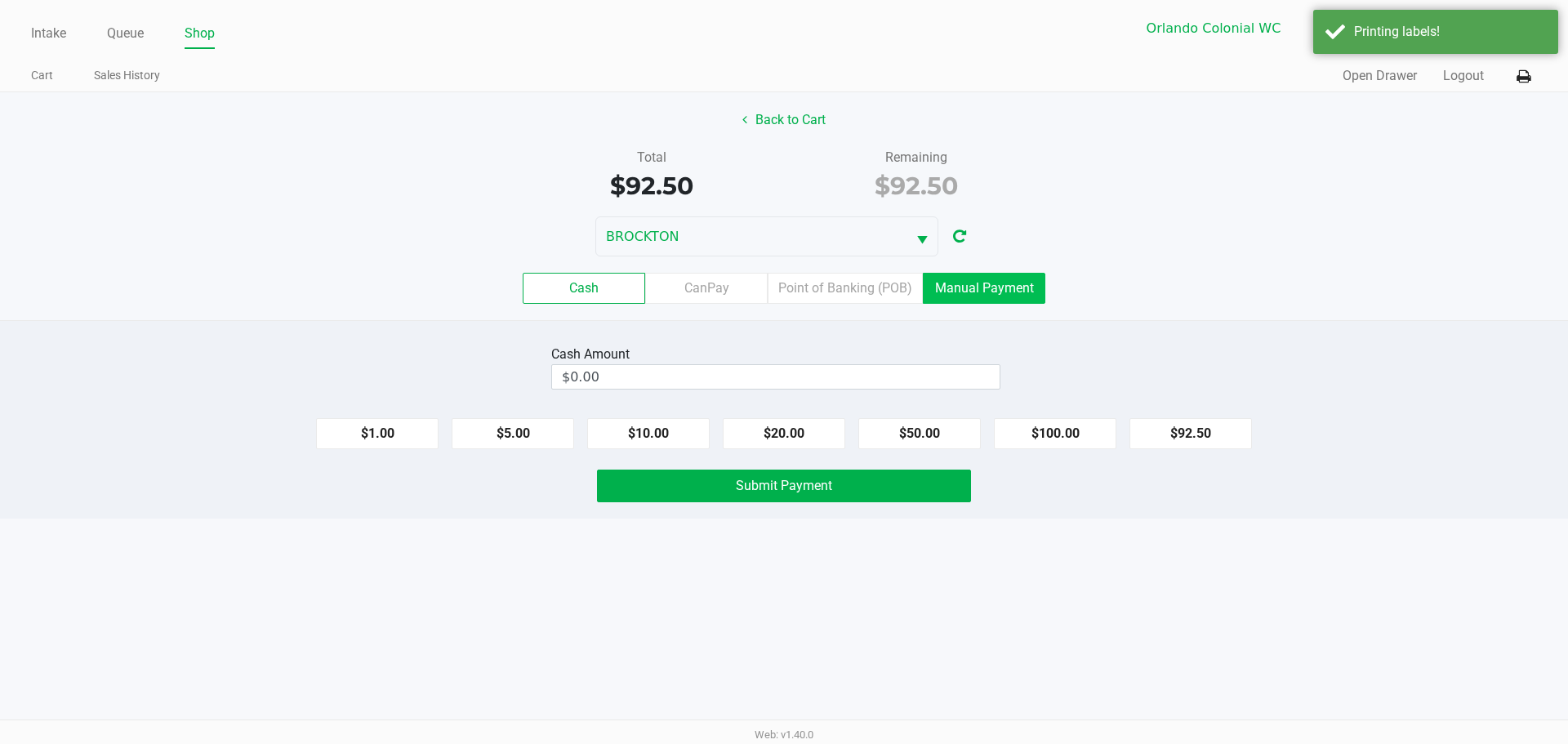
click at [998, 294] on label "Manual Payment" at bounding box center [984, 288] width 123 height 31
click at [0, 0] on 8 "Manual Payment" at bounding box center [0, 0] width 0 height 0
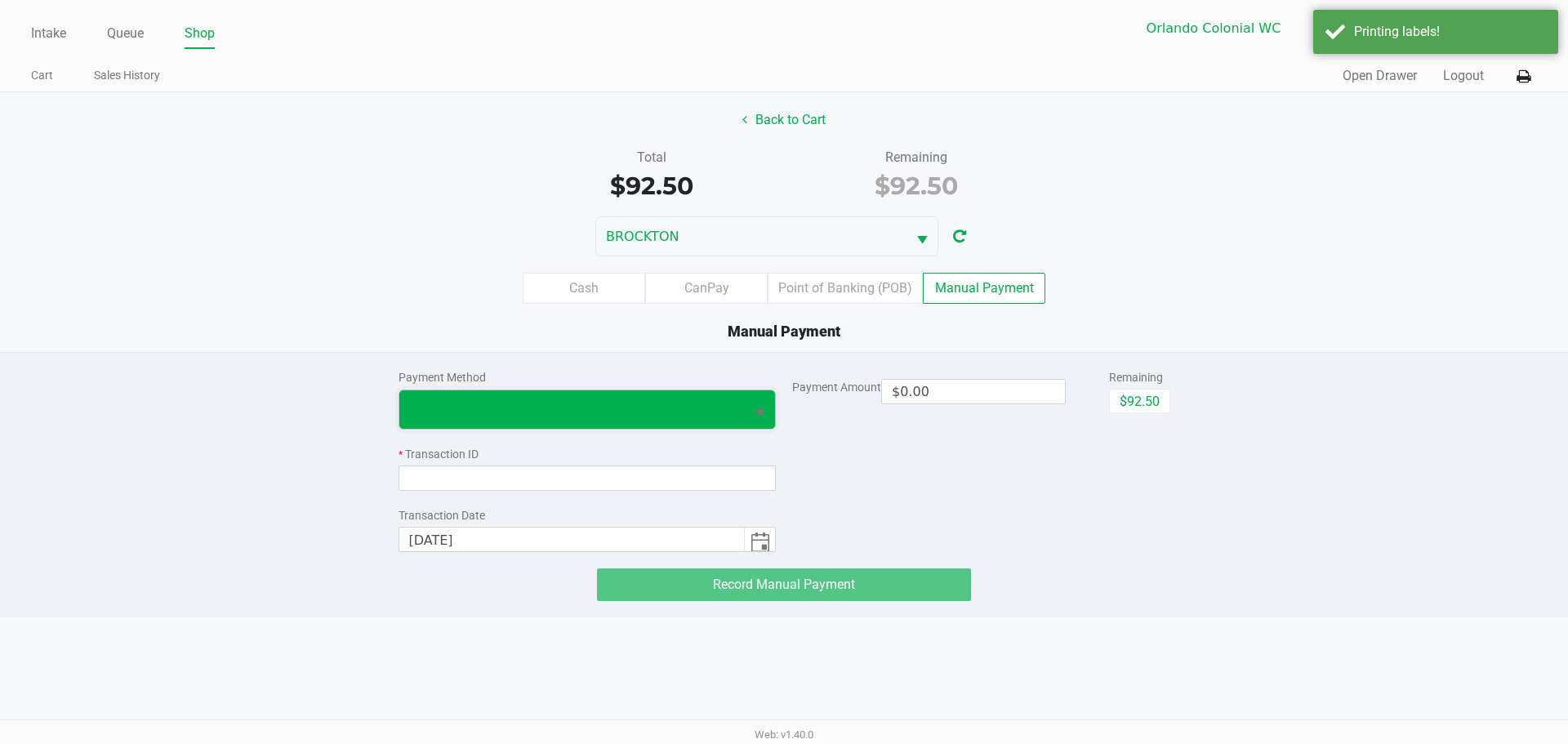
click at [727, 407] on span at bounding box center [572, 409] width 326 height 20
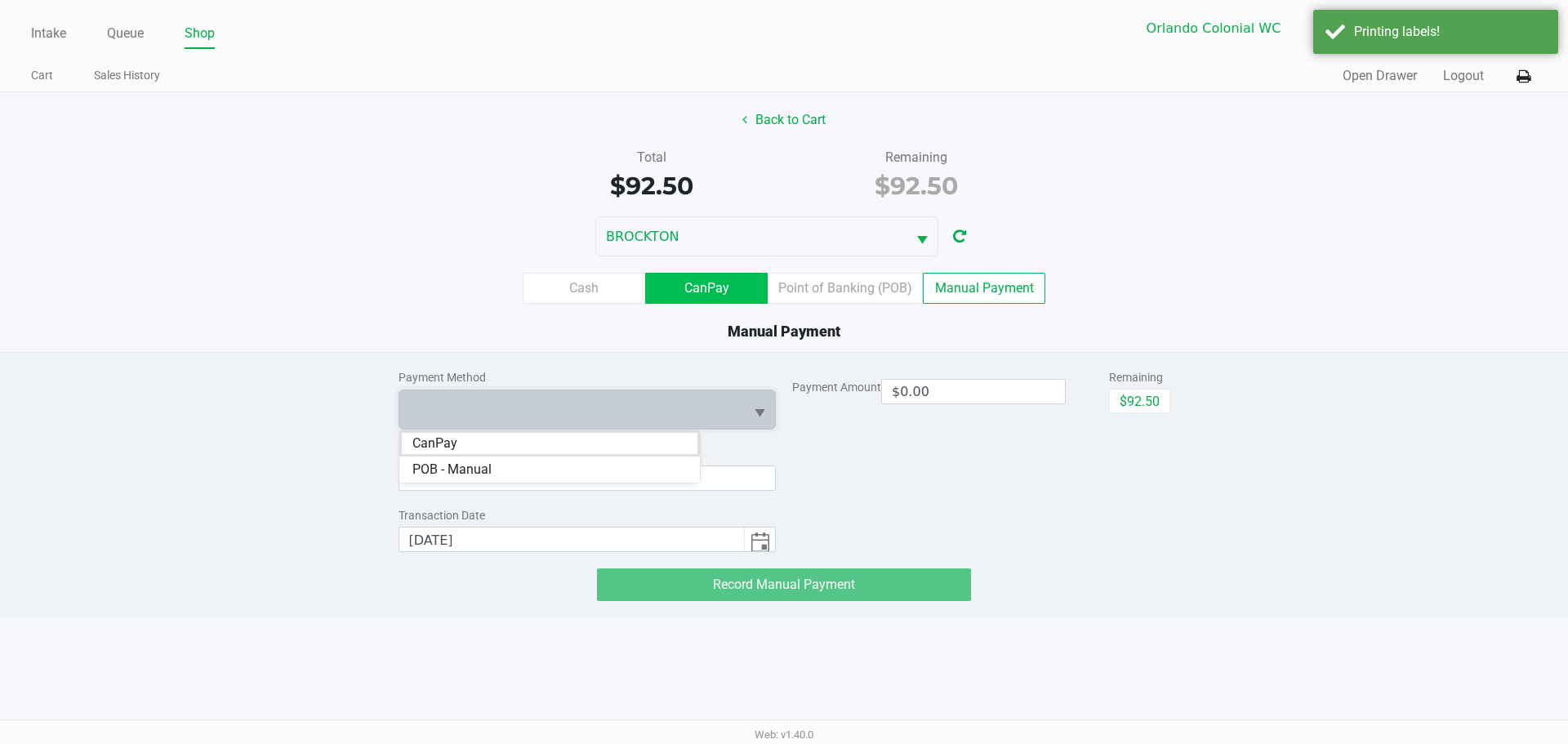
drag, startPoint x: 681, startPoint y: 294, endPoint x: 700, endPoint y: 293, distance: 19.0
click at [681, 293] on label "CanPay" at bounding box center [706, 288] width 123 height 31
click at [0, 0] on 2 "CanPay" at bounding box center [0, 0] width 0 height 0
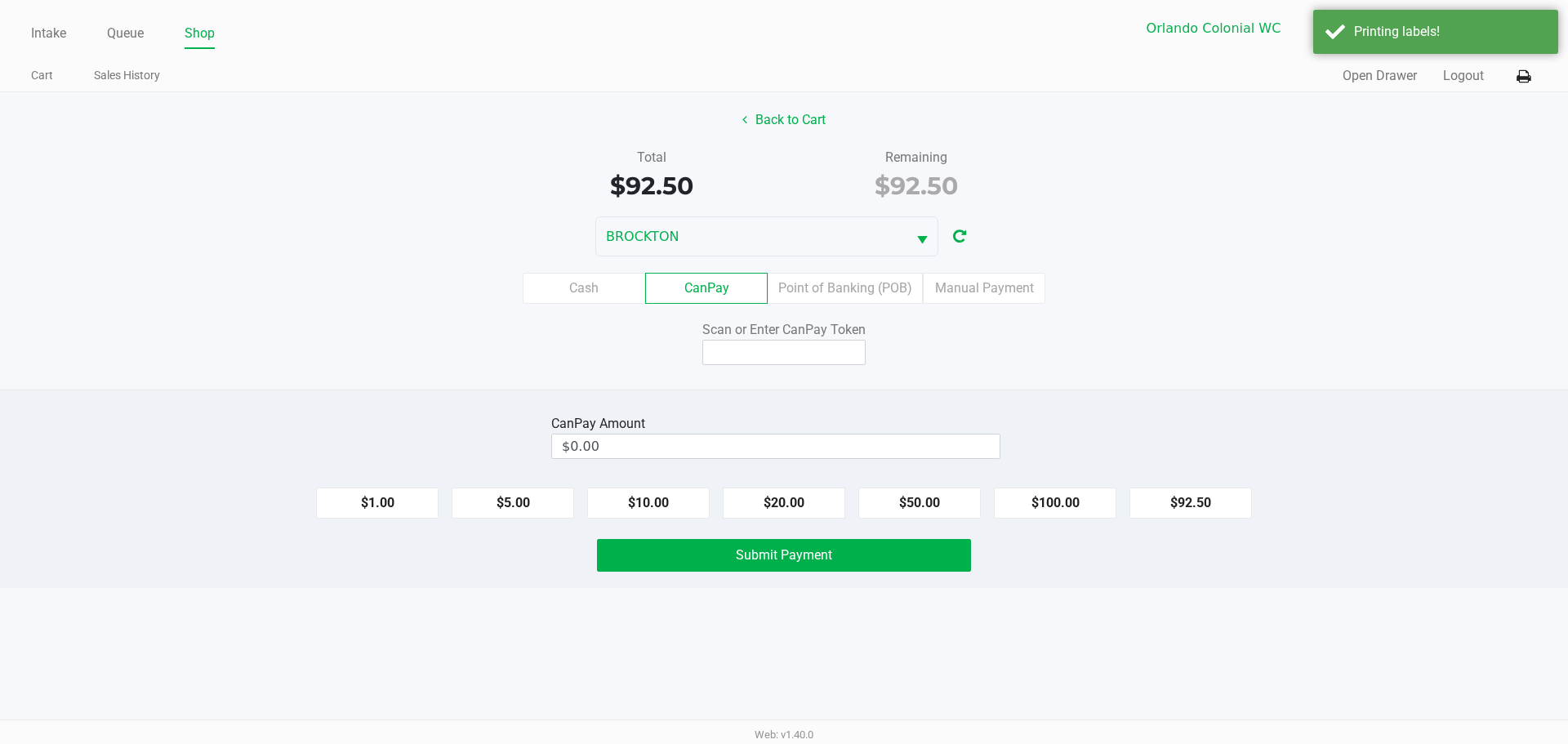
click at [1248, 530] on div "CanPay Amount $0.00 $1.00 $5.00 $10.00 $20.00 $50.00 $100.00 $92.50 Submit Paym…" at bounding box center [784, 488] width 1568 height 198
click at [1218, 505] on button "$92.50" at bounding box center [1190, 503] width 123 height 31
type input "$92.50"
click at [779, 336] on div "Scan or Enter CanPay Token" at bounding box center [784, 330] width 374 height 20
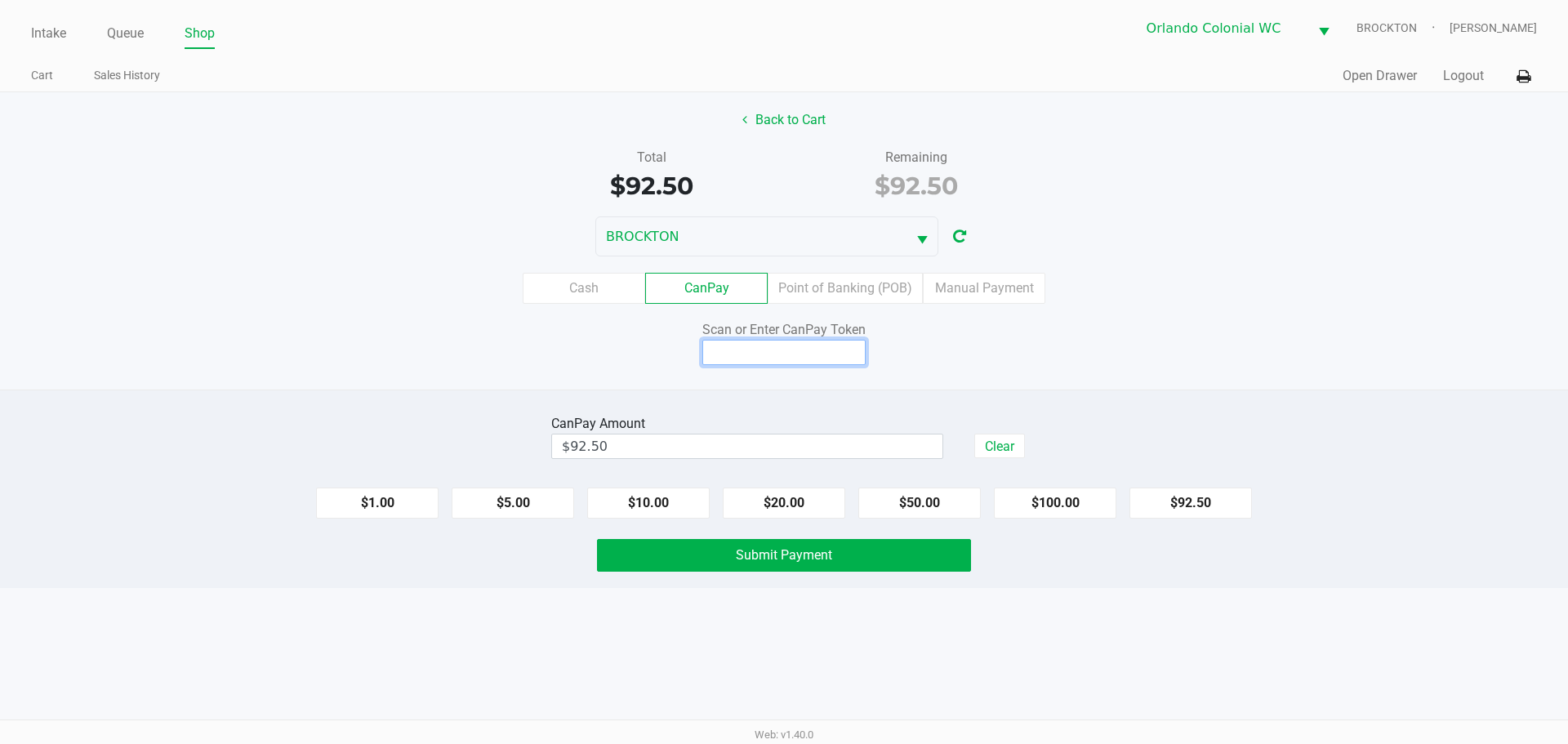
click at [780, 345] on input at bounding box center [784, 352] width 163 height 26
type input "q3649042q"
click at [248, 659] on div "Intake Queue Shop Orlando Colonial WC BROCKTON Madison Olsen Cart Sales History…" at bounding box center [784, 372] width 1568 height 744
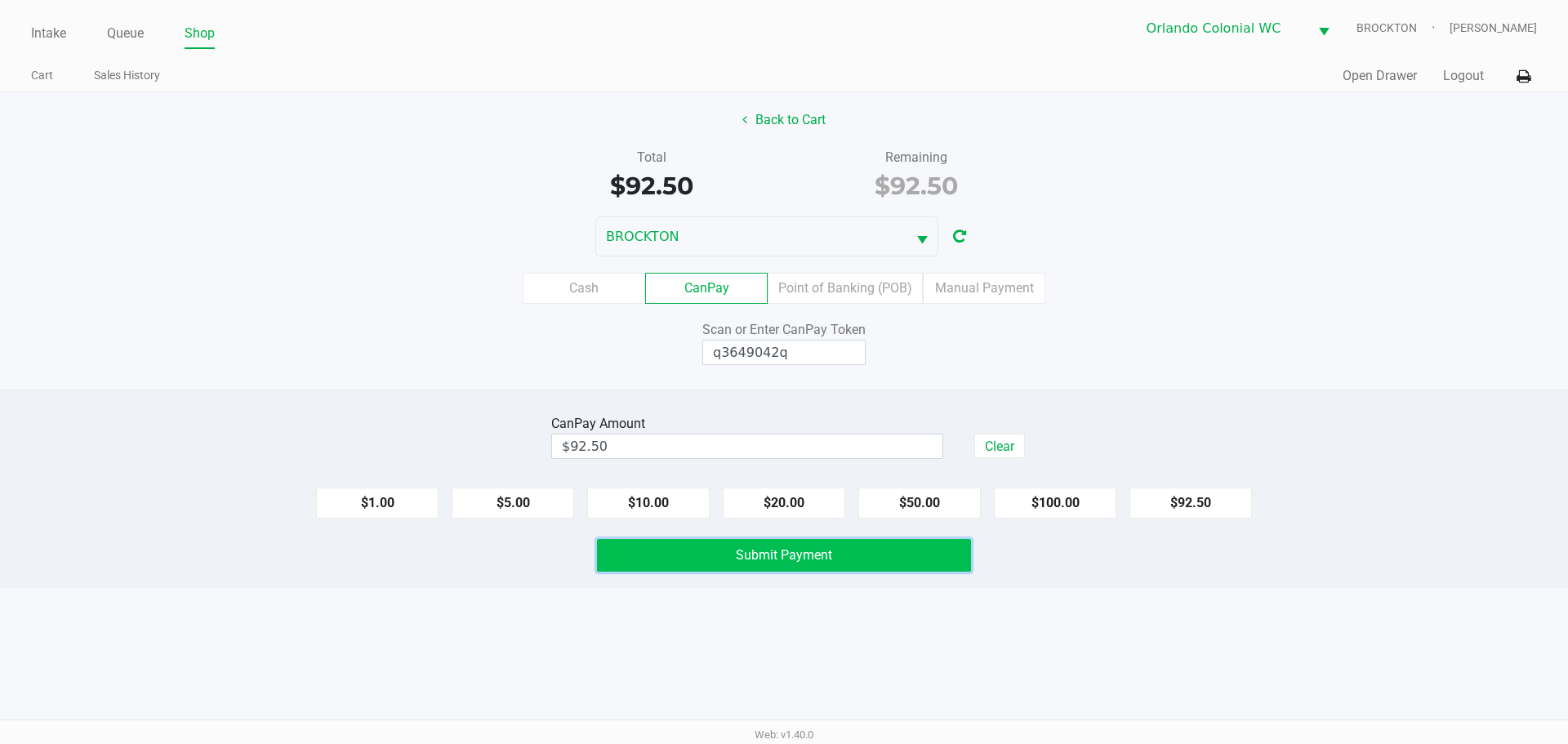
click at [637, 565] on button "Submit Payment" at bounding box center [784, 556] width 374 height 33
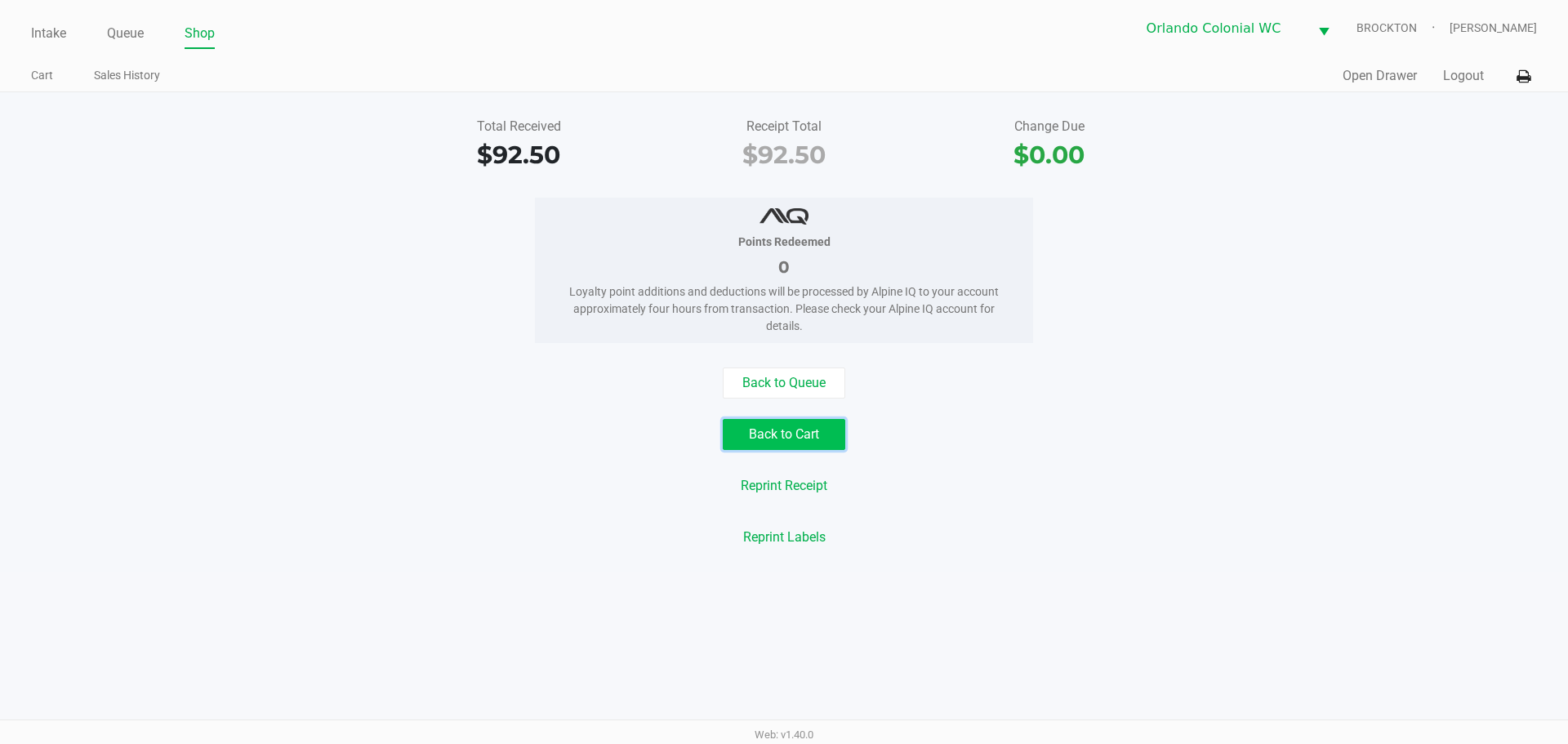
click at [764, 422] on button "Back to Cart" at bounding box center [784, 435] width 123 height 31
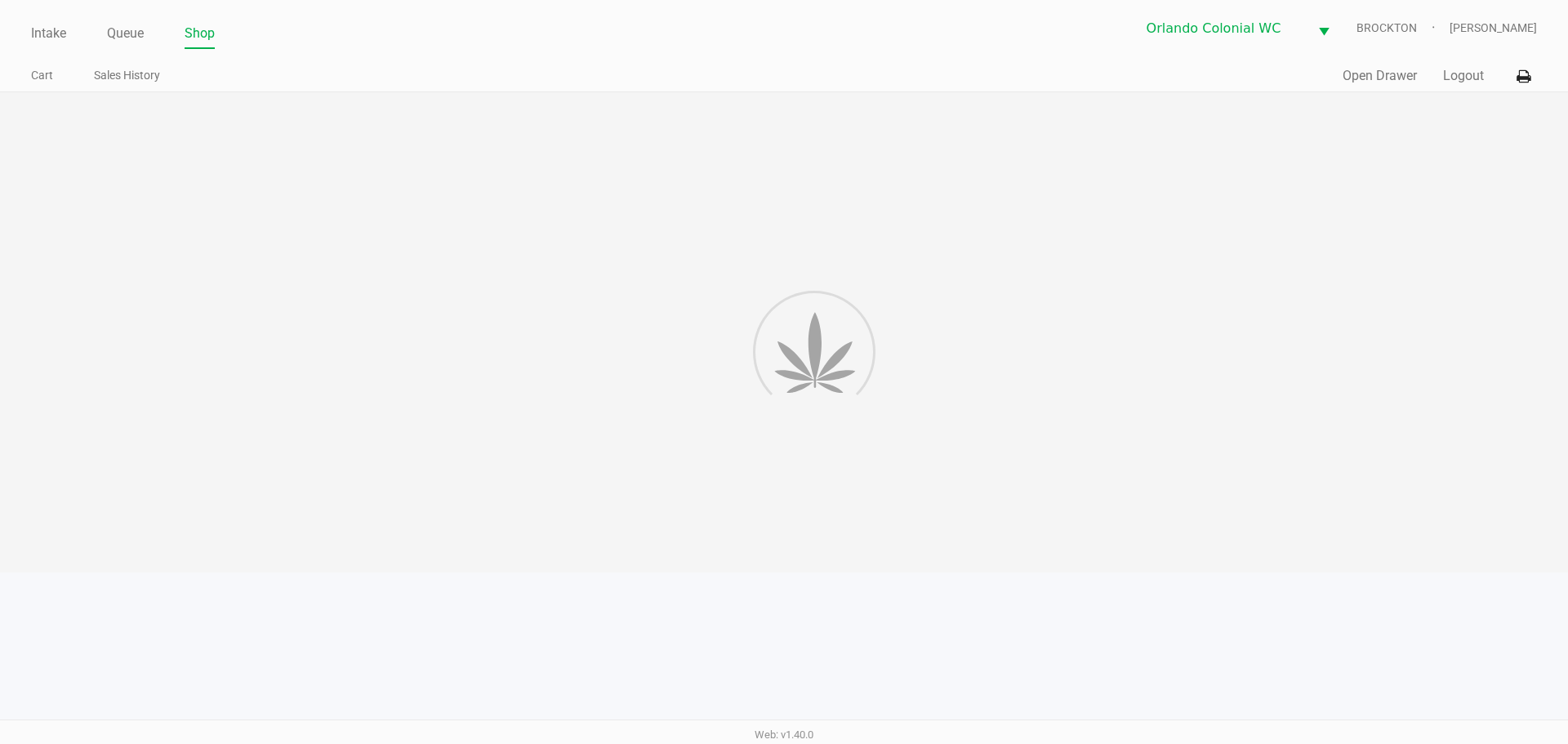
click at [1026, 399] on div at bounding box center [784, 332] width 1568 height 480
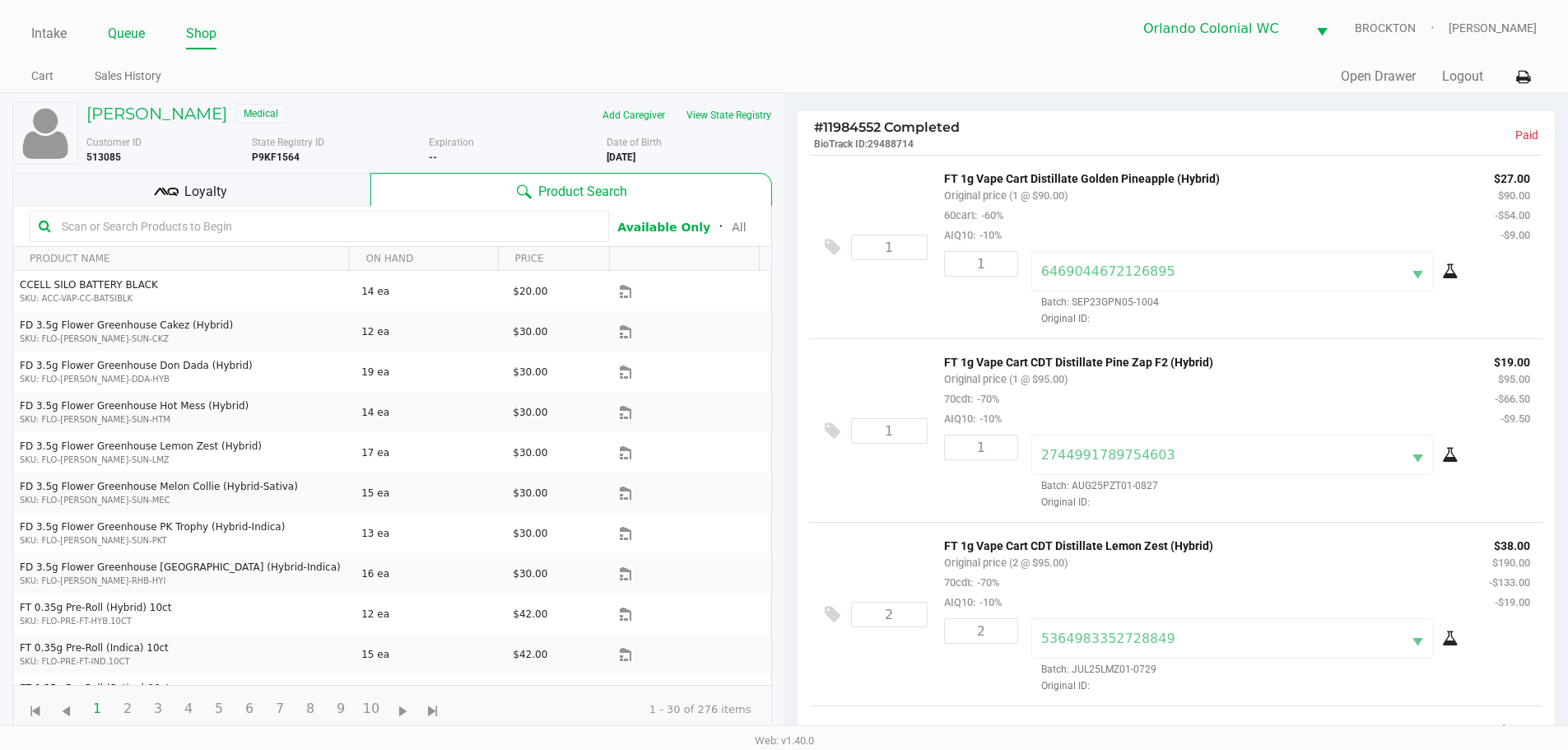
click at [126, 22] on link "Queue" at bounding box center [126, 34] width 37 height 23
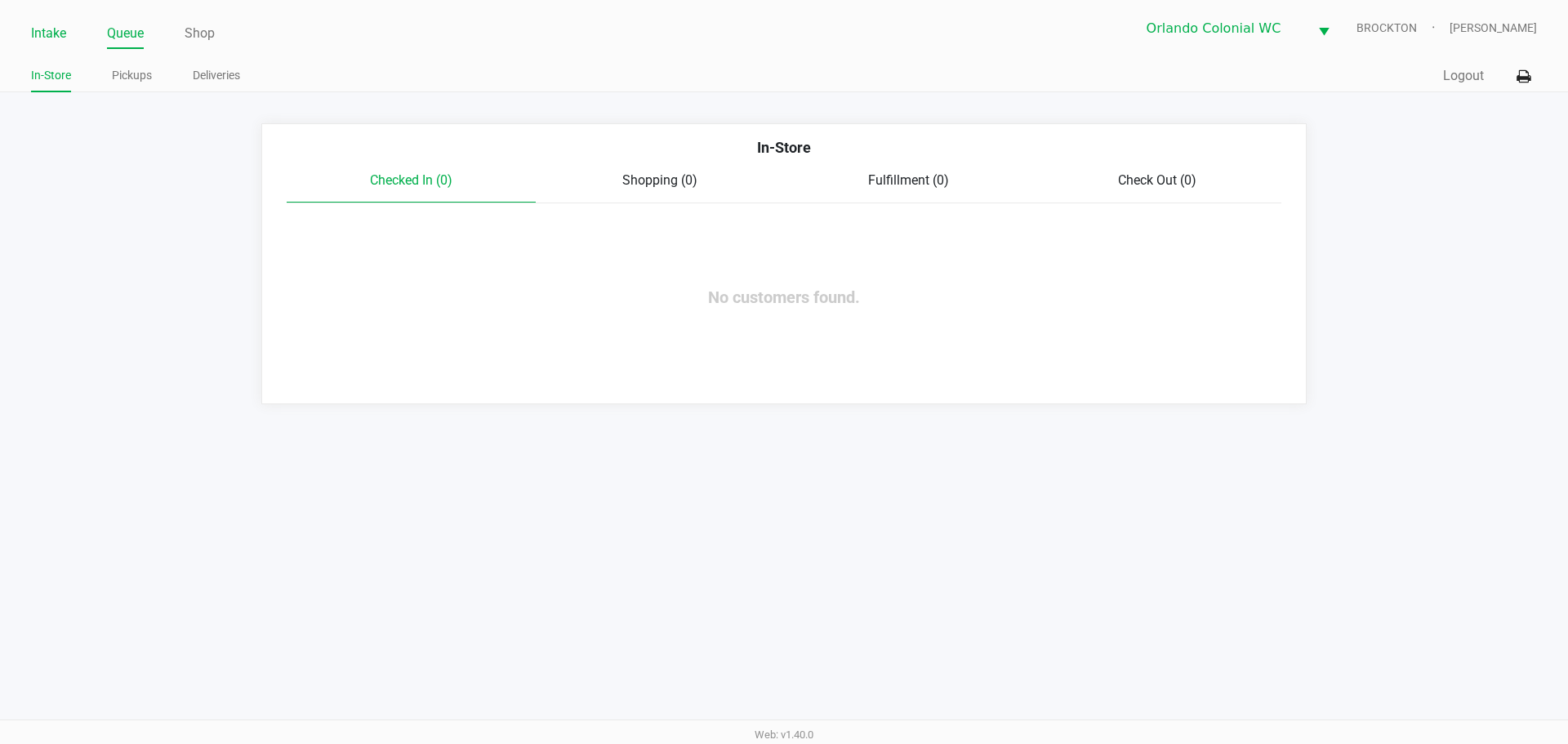
click at [43, 35] on link "Intake" at bounding box center [49, 34] width 35 height 23
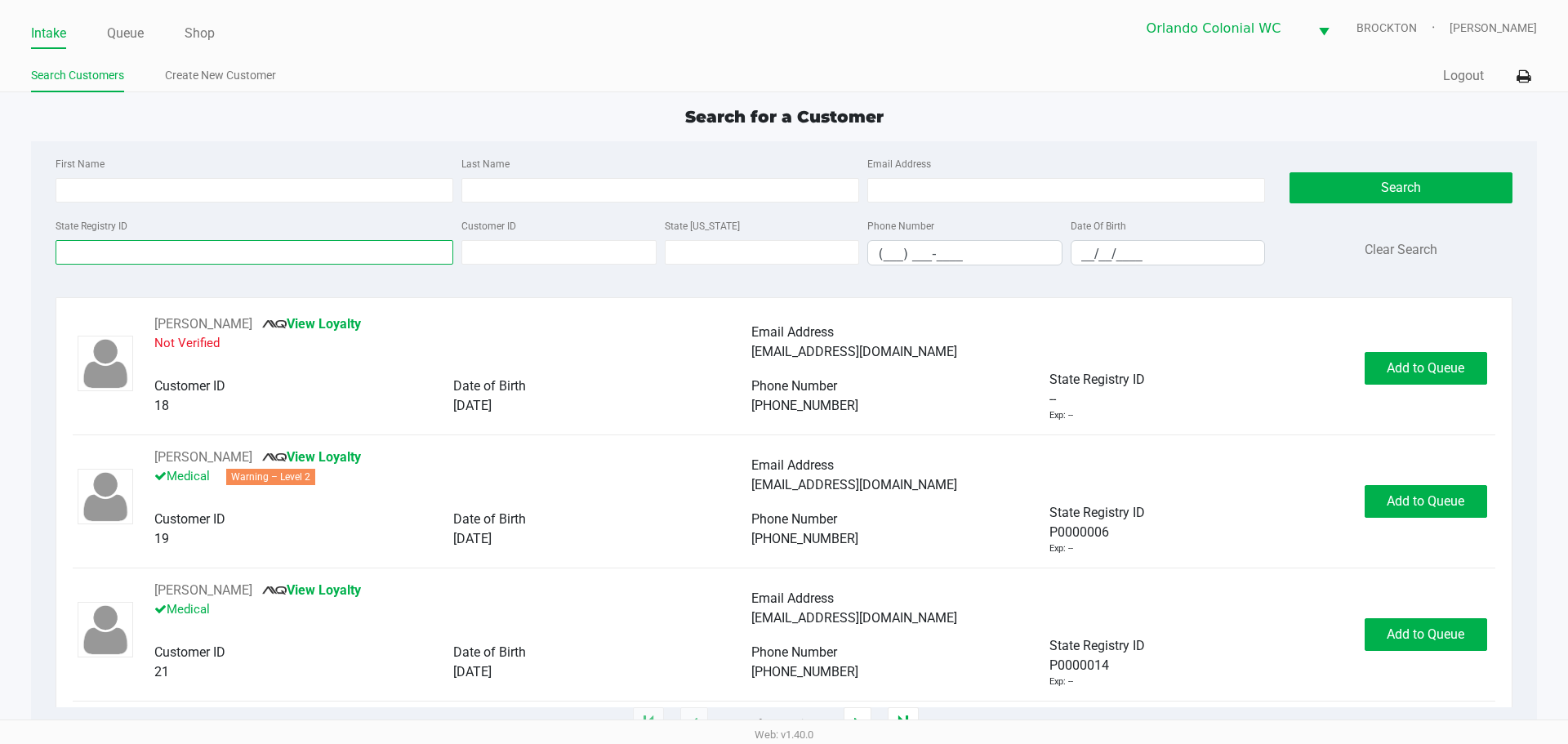
click at [277, 258] on input "State Registry ID" at bounding box center [254, 253] width 398 height 25
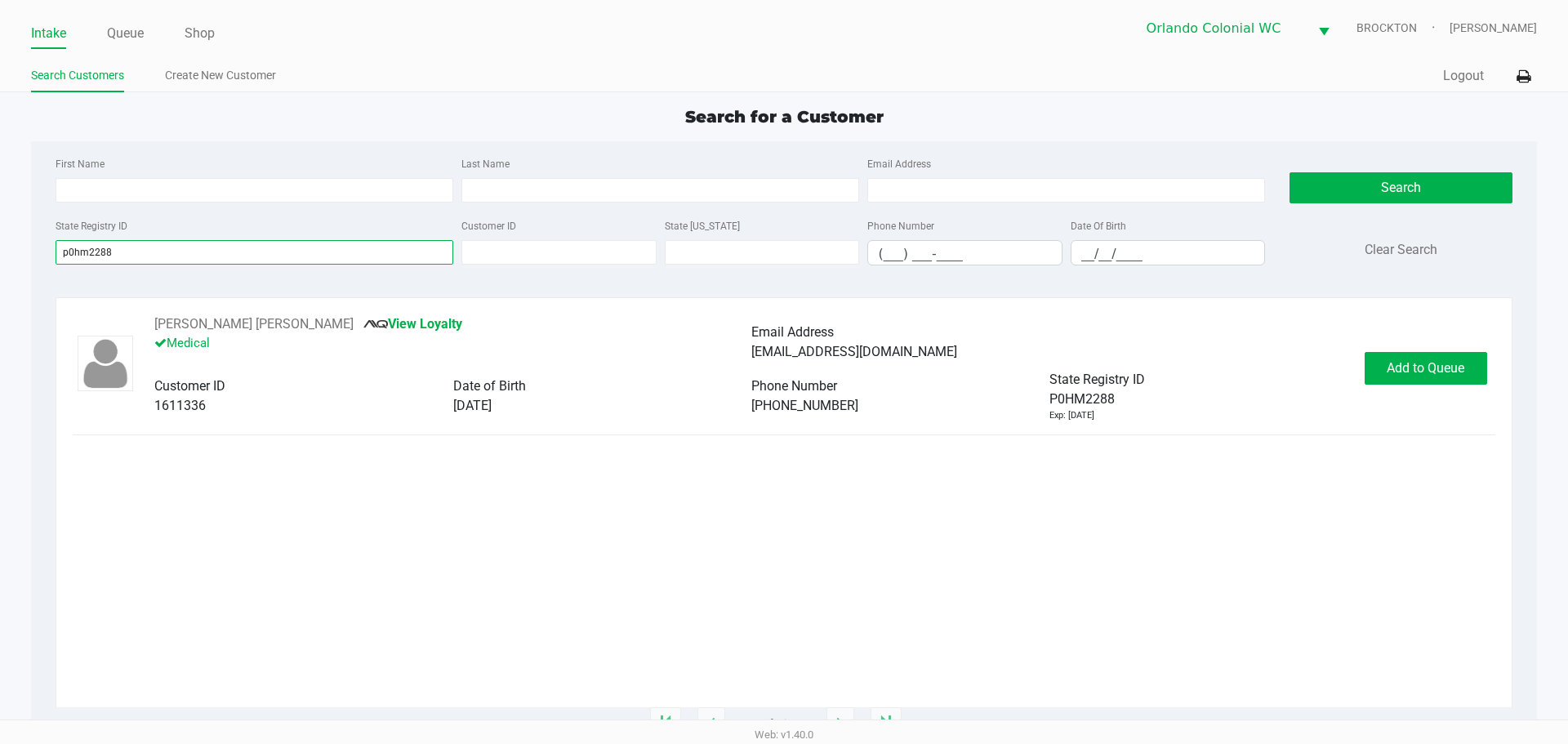
type input "p0hm2288"
click at [1407, 379] on button "Add to Queue" at bounding box center [1426, 369] width 123 height 33
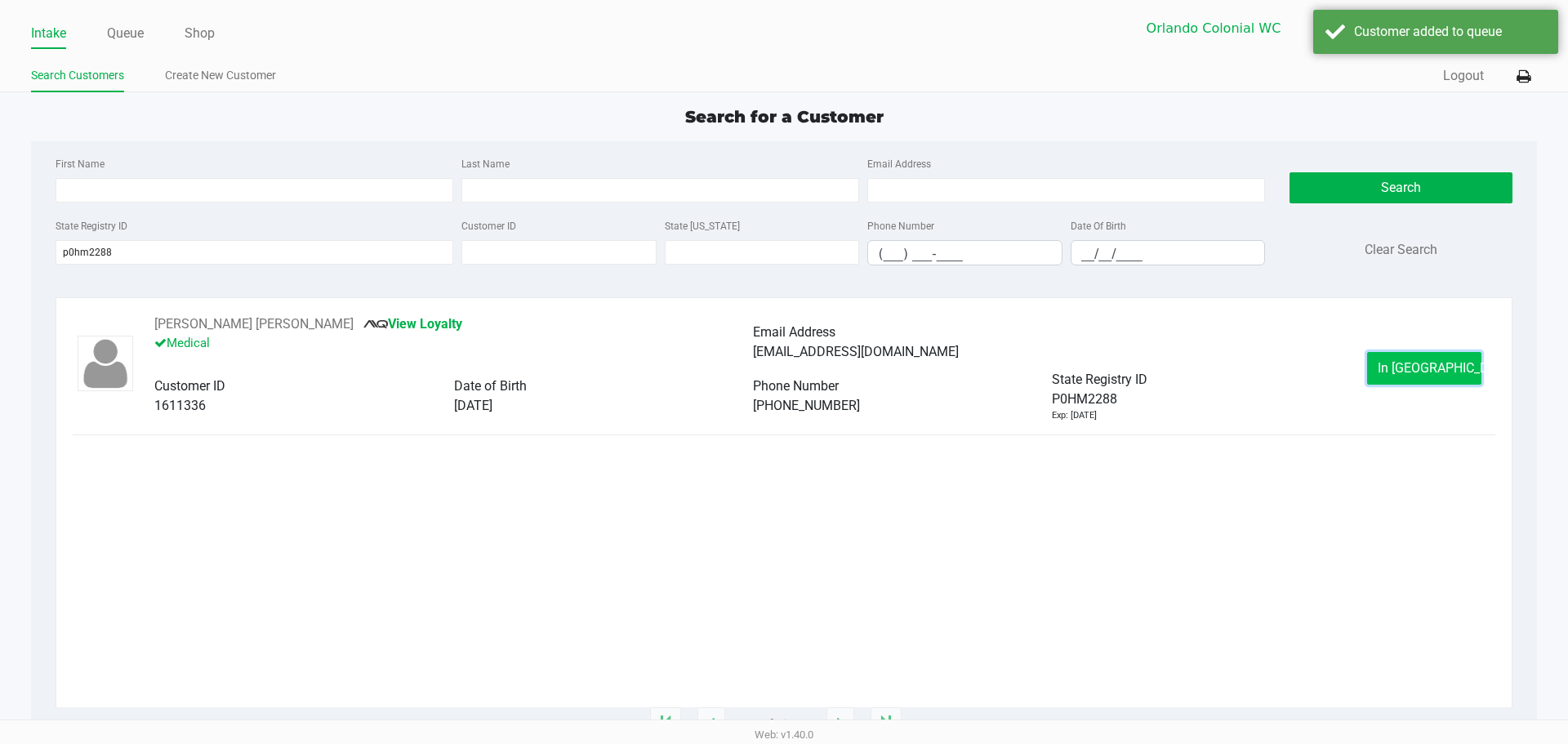
click at [1401, 365] on span "In Queue" at bounding box center [1446, 367] width 137 height 16
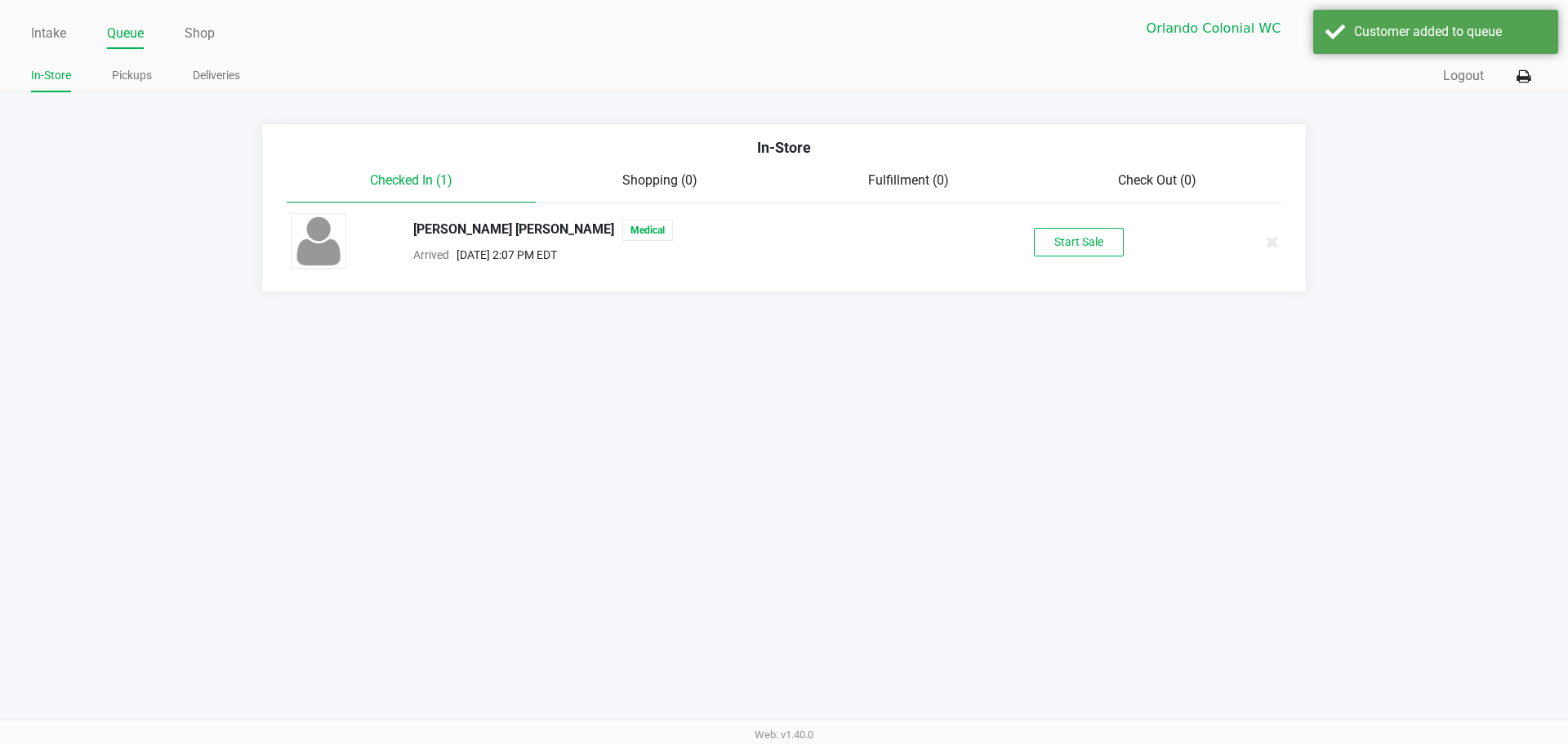
click at [1091, 248] on button "Start Sale" at bounding box center [1078, 242] width 90 height 29
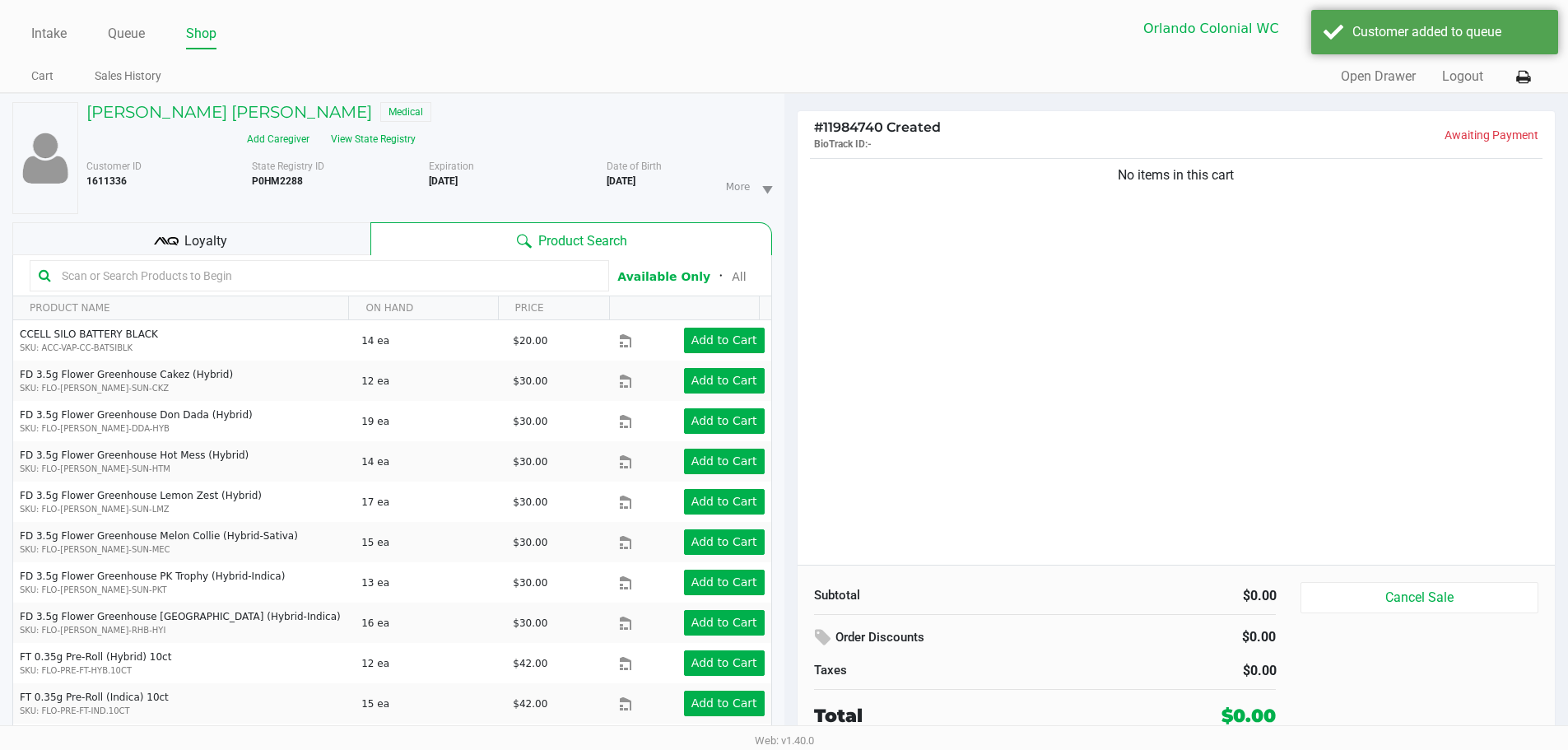
click at [425, 263] on input "text" at bounding box center [327, 275] width 545 height 25
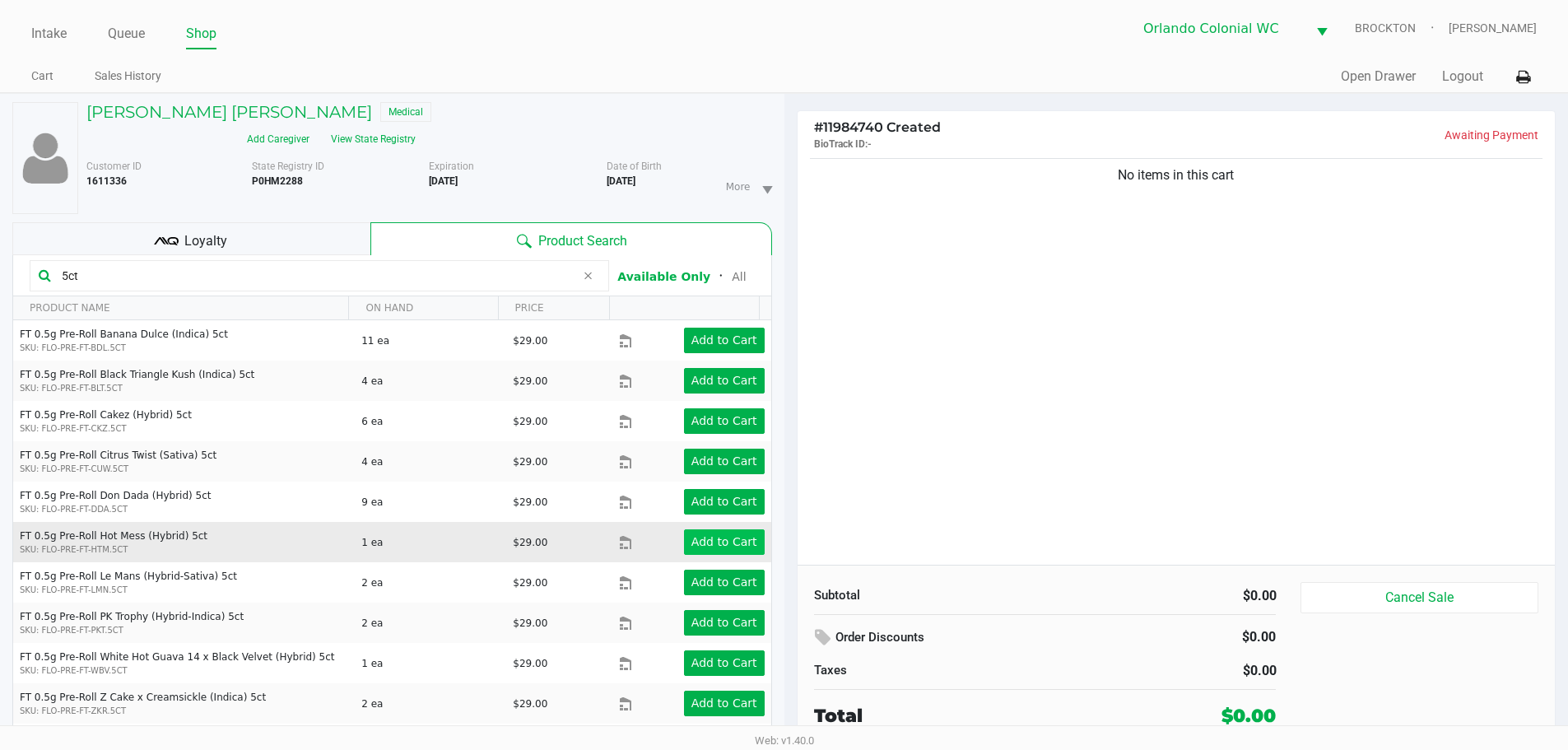
type input "5ct"
click at [701, 535] on app-button-loader "Add to Cart" at bounding box center [723, 542] width 66 height 13
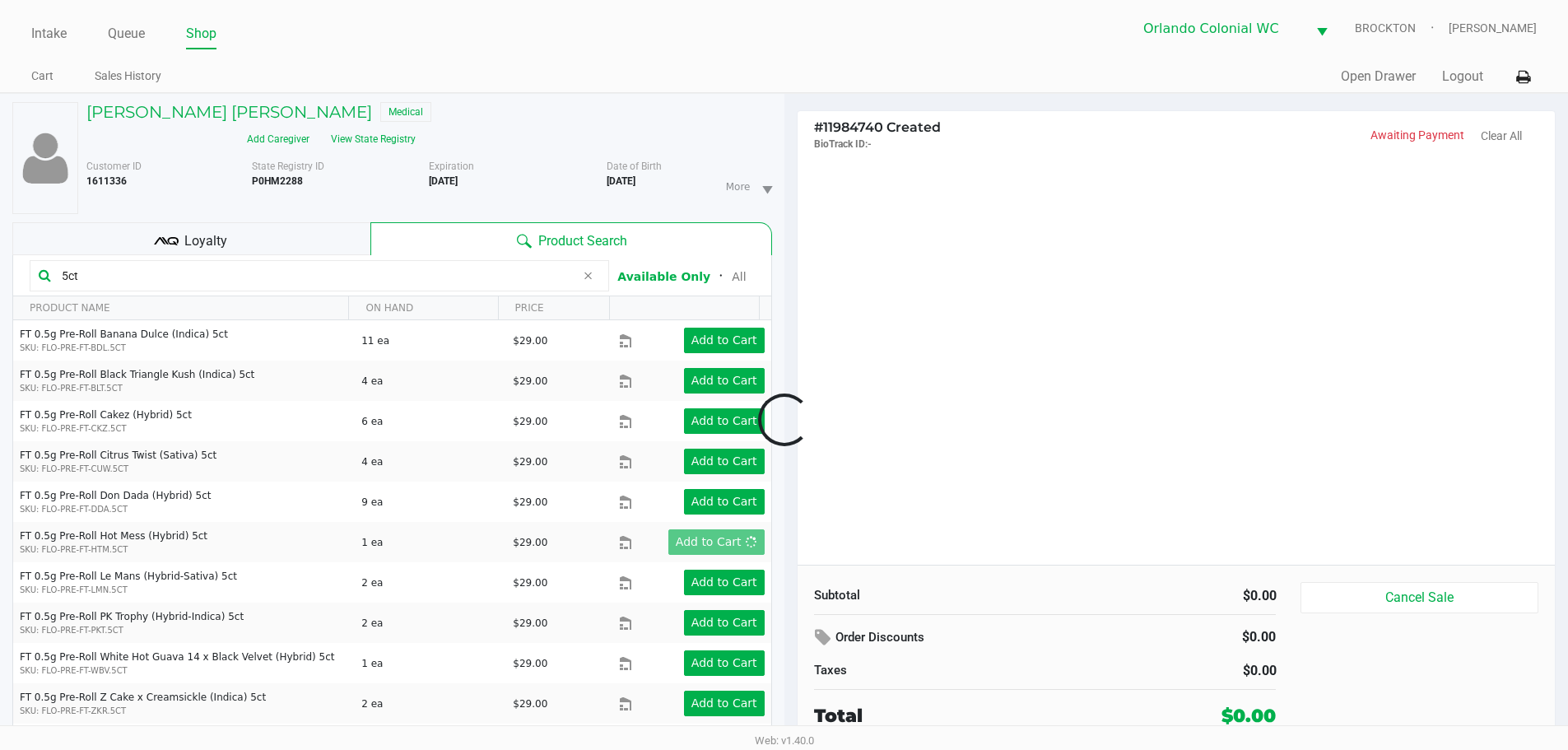
drag, startPoint x: 924, startPoint y: 436, endPoint x: 830, endPoint y: 395, distance: 102.6
click at [923, 427] on div at bounding box center [784, 419] width 1568 height 489
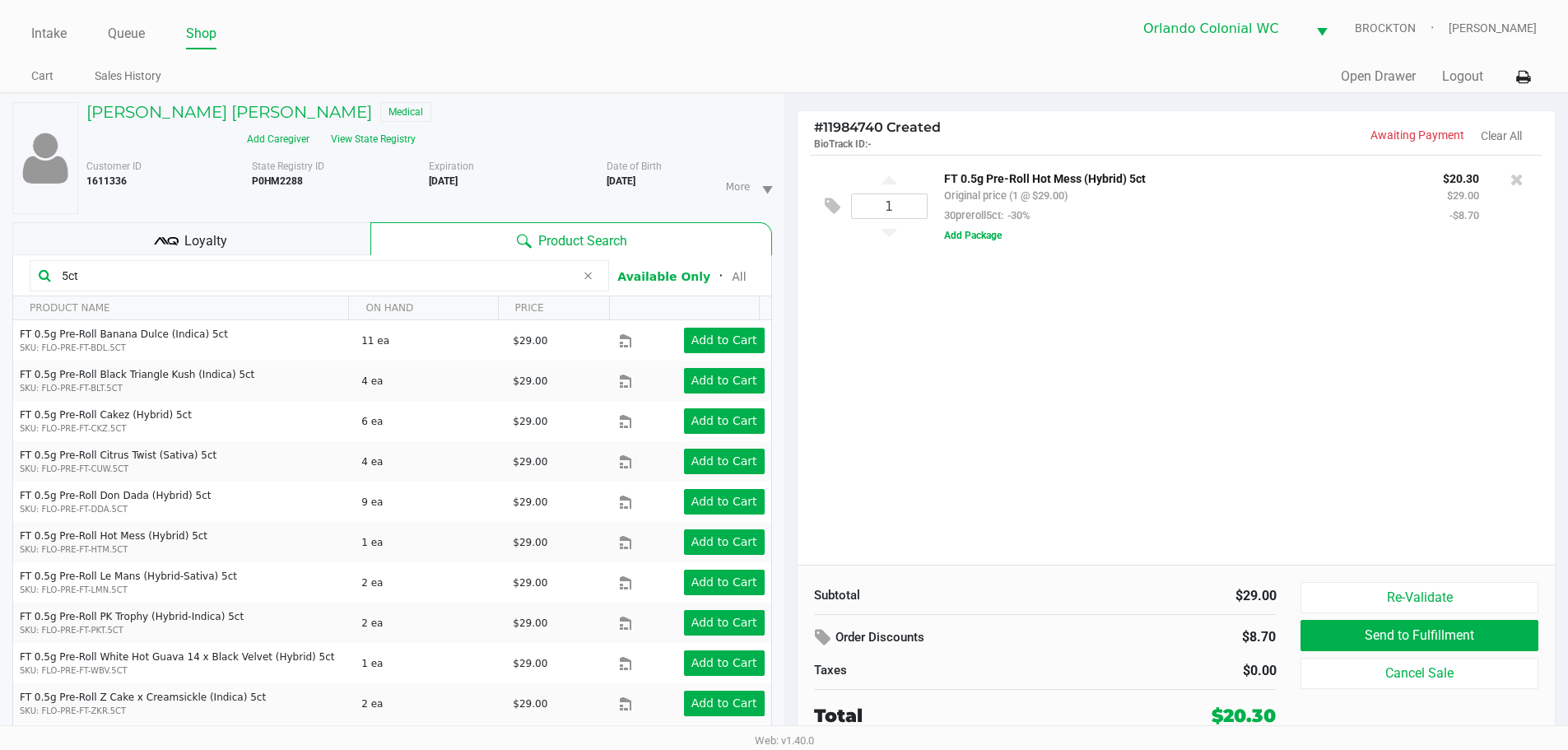
click at [1046, 472] on div "1 FT 0.5g Pre-Roll Hot Mess (Hybrid) 5ct Original price (1 @ $29.00) 30preroll5…" at bounding box center [1176, 360] width 758 height 410
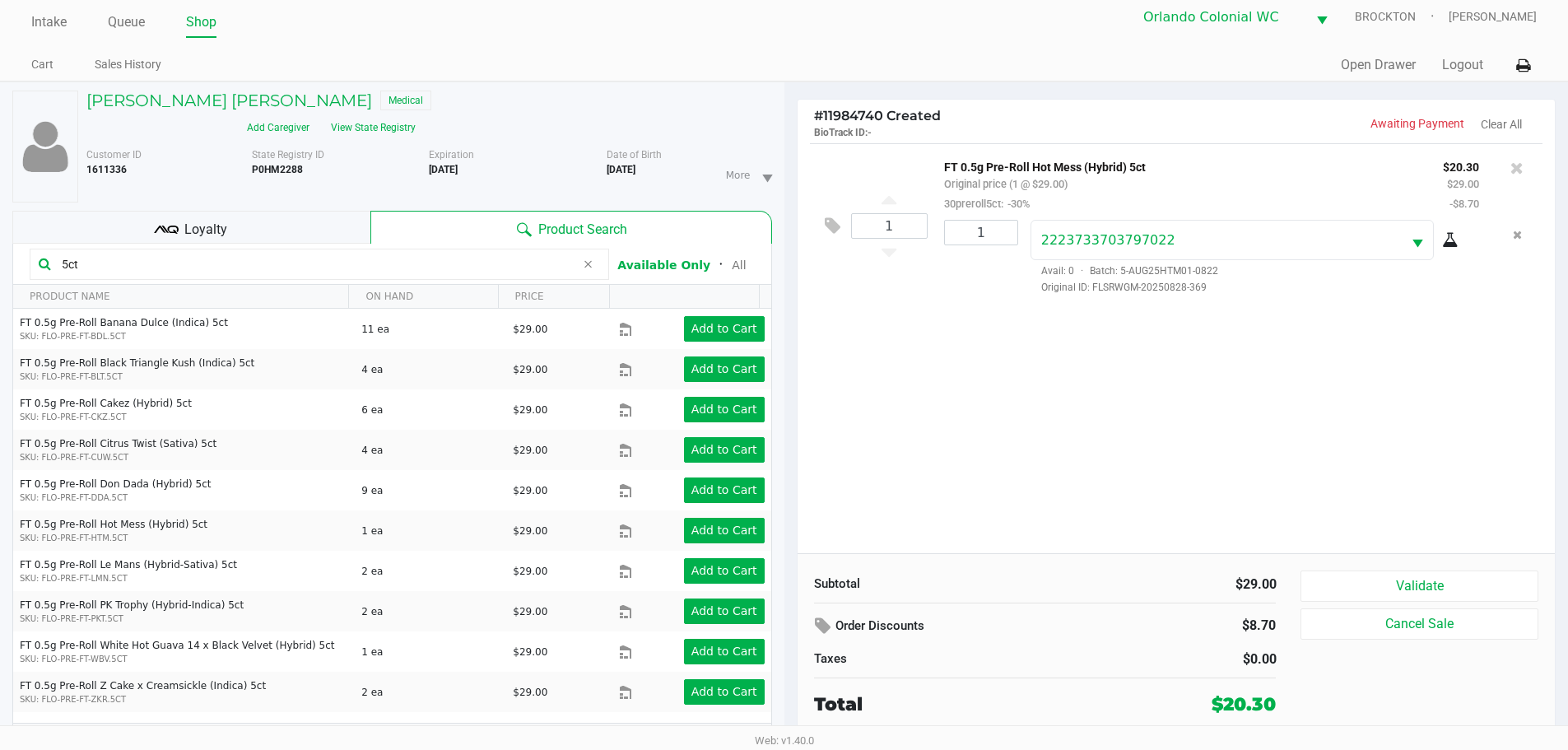
scroll to position [17, 0]
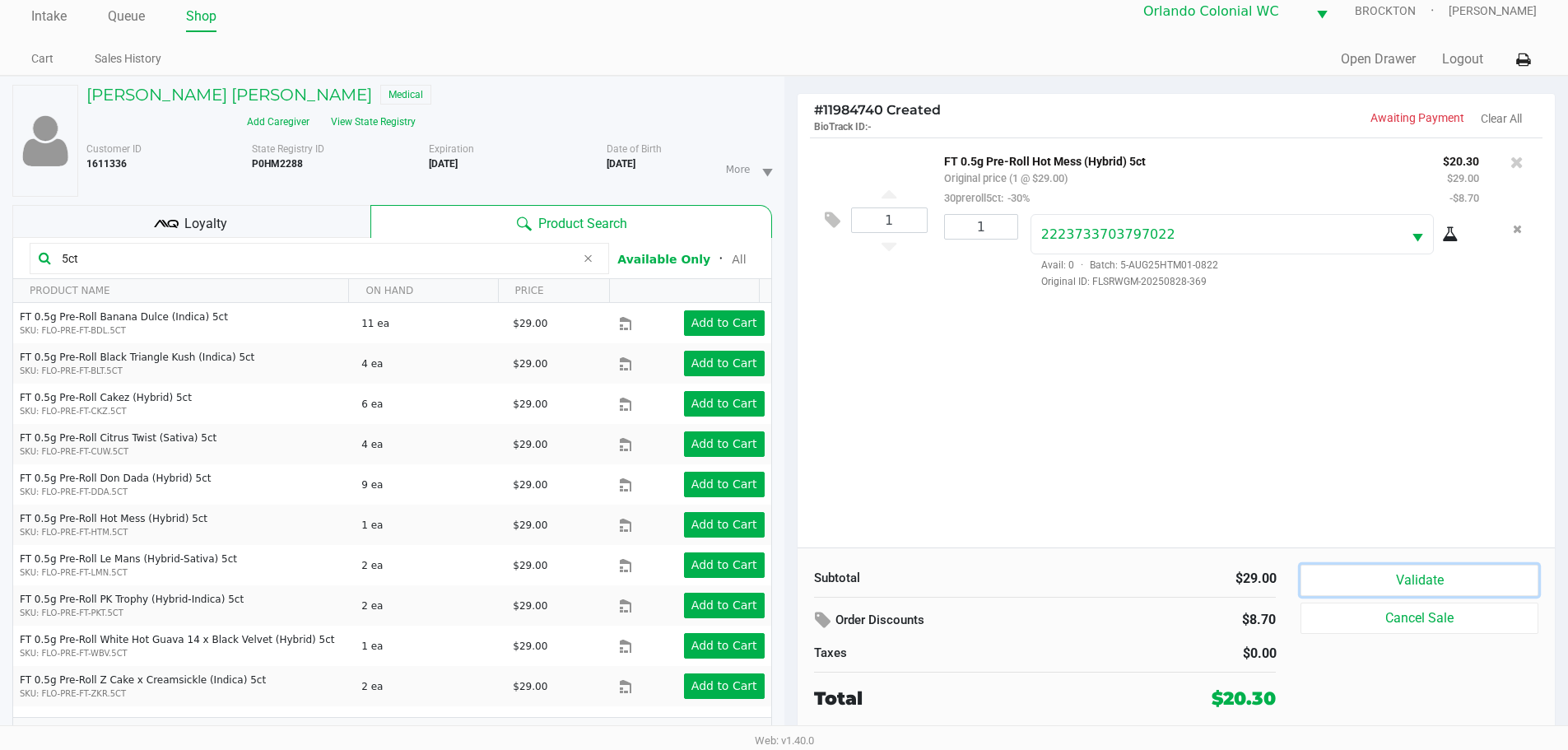
drag, startPoint x: 1373, startPoint y: 570, endPoint x: 1397, endPoint y: 563, distance: 25.0
click at [1376, 570] on button "Validate" at bounding box center [1419, 581] width 237 height 32
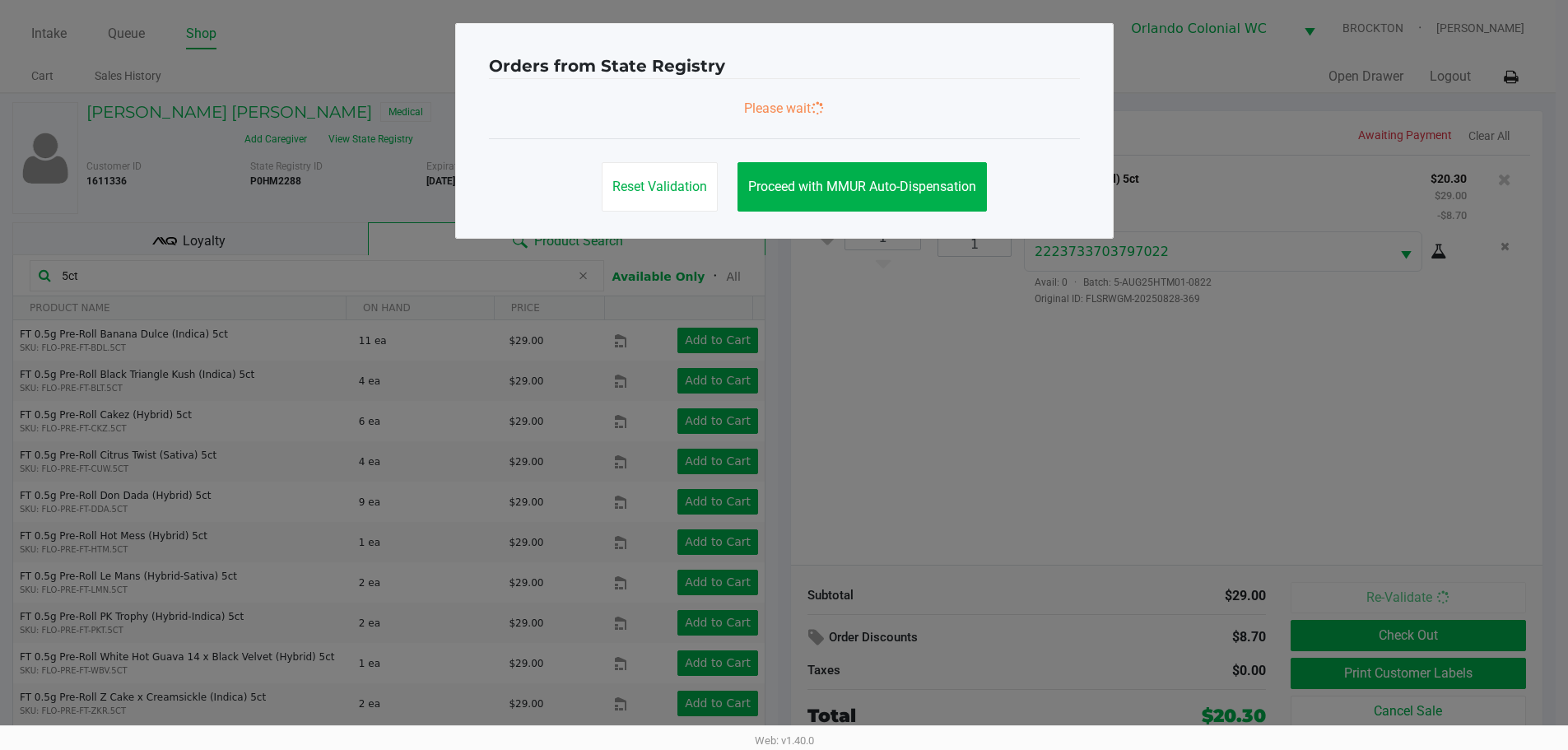
scroll to position [0, 0]
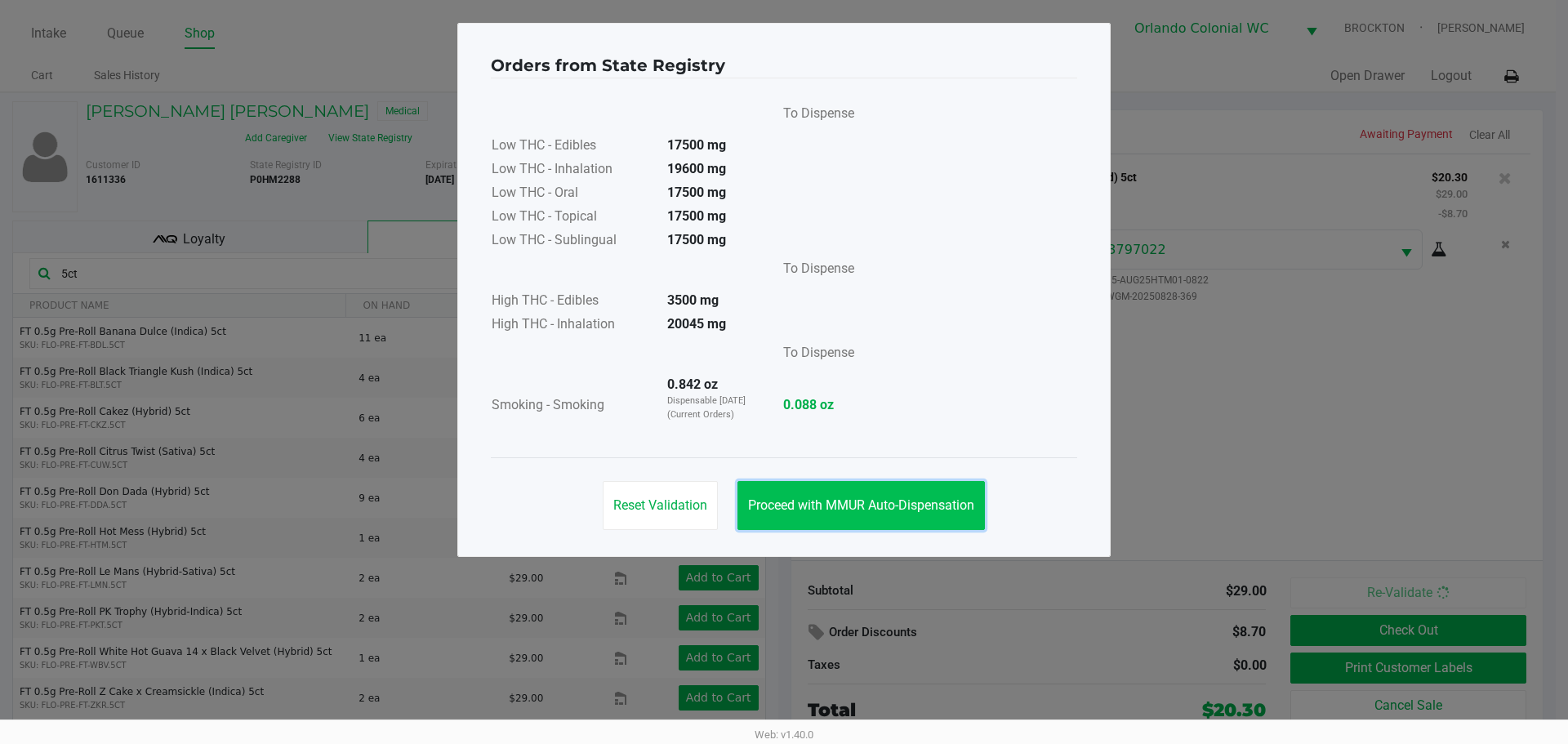
click at [934, 502] on span "Proceed with MMUR Auto-Dispensation" at bounding box center [861, 505] width 226 height 16
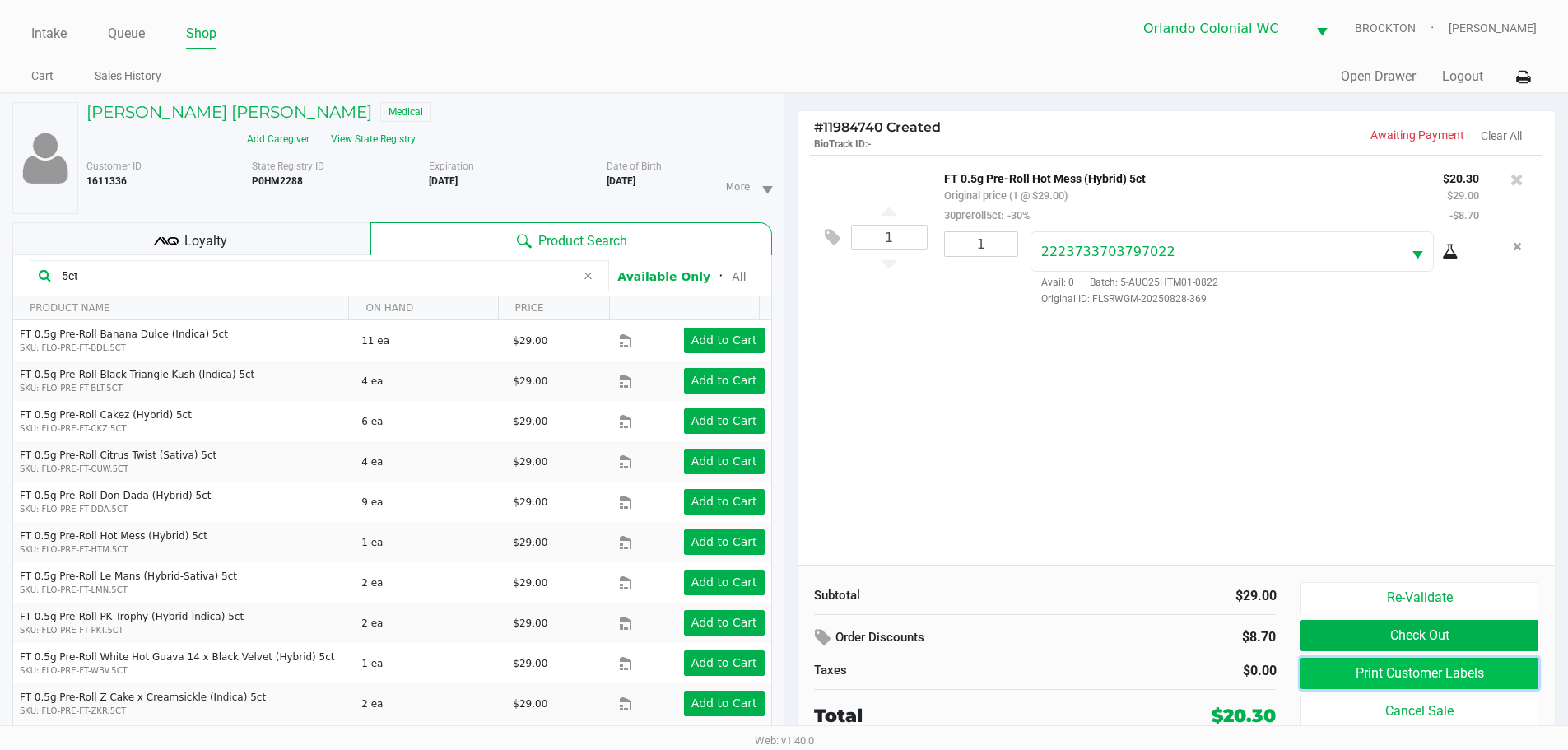
click at [1443, 669] on button "Print Customer Labels" at bounding box center [1419, 674] width 237 height 32
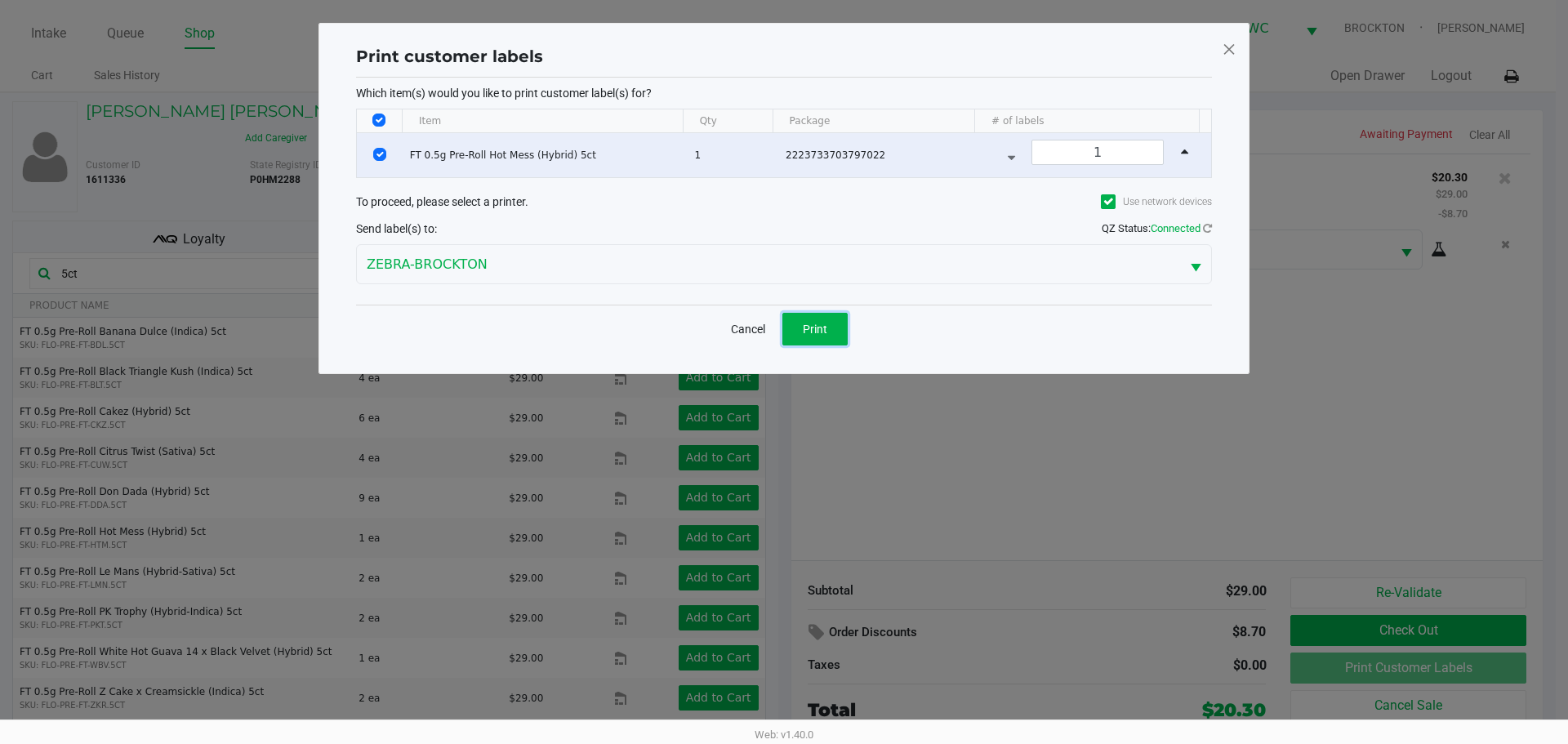
drag, startPoint x: 818, startPoint y: 325, endPoint x: 867, endPoint y: 392, distance: 83.0
click at [817, 324] on span "Print" at bounding box center [815, 329] width 25 height 13
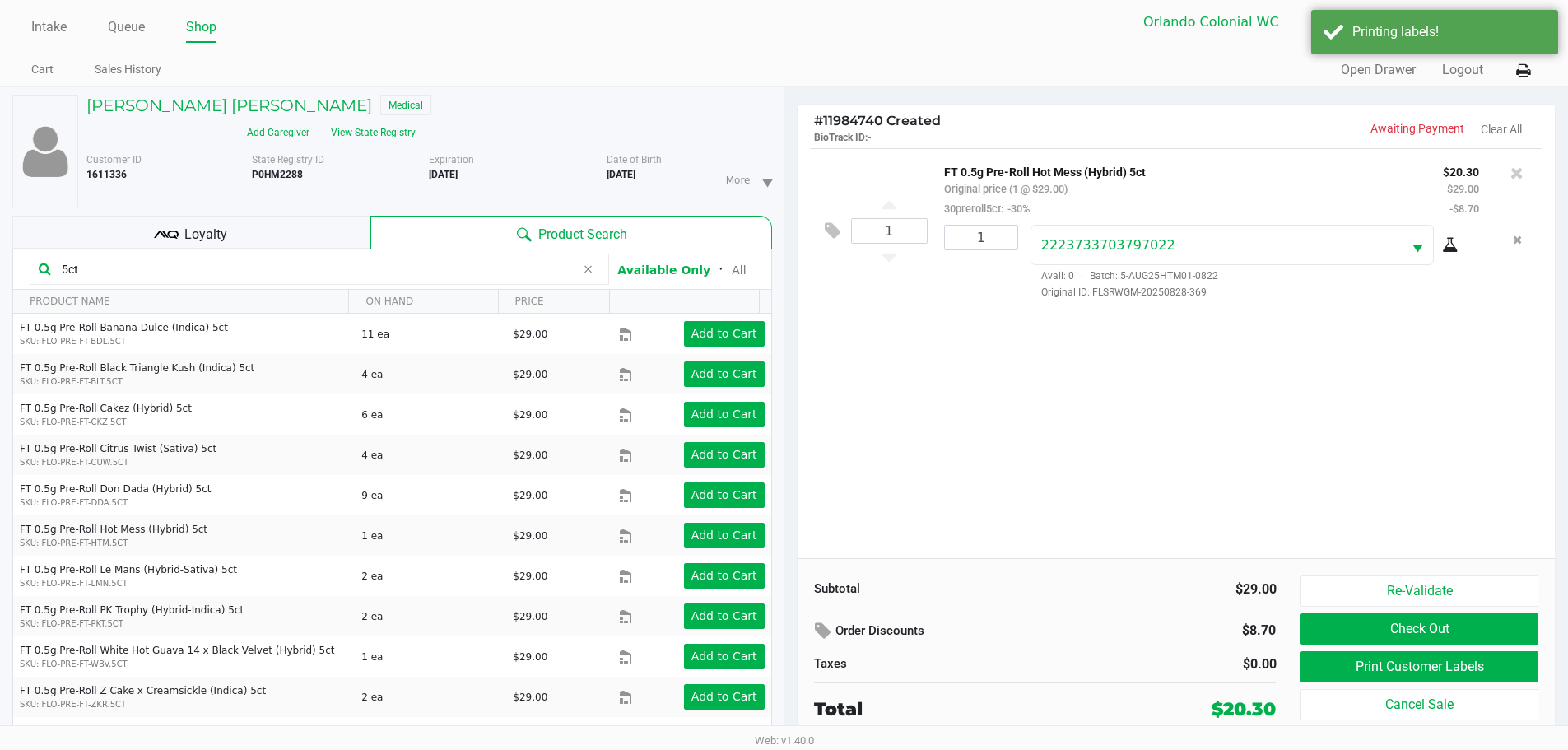
scroll to position [17, 0]
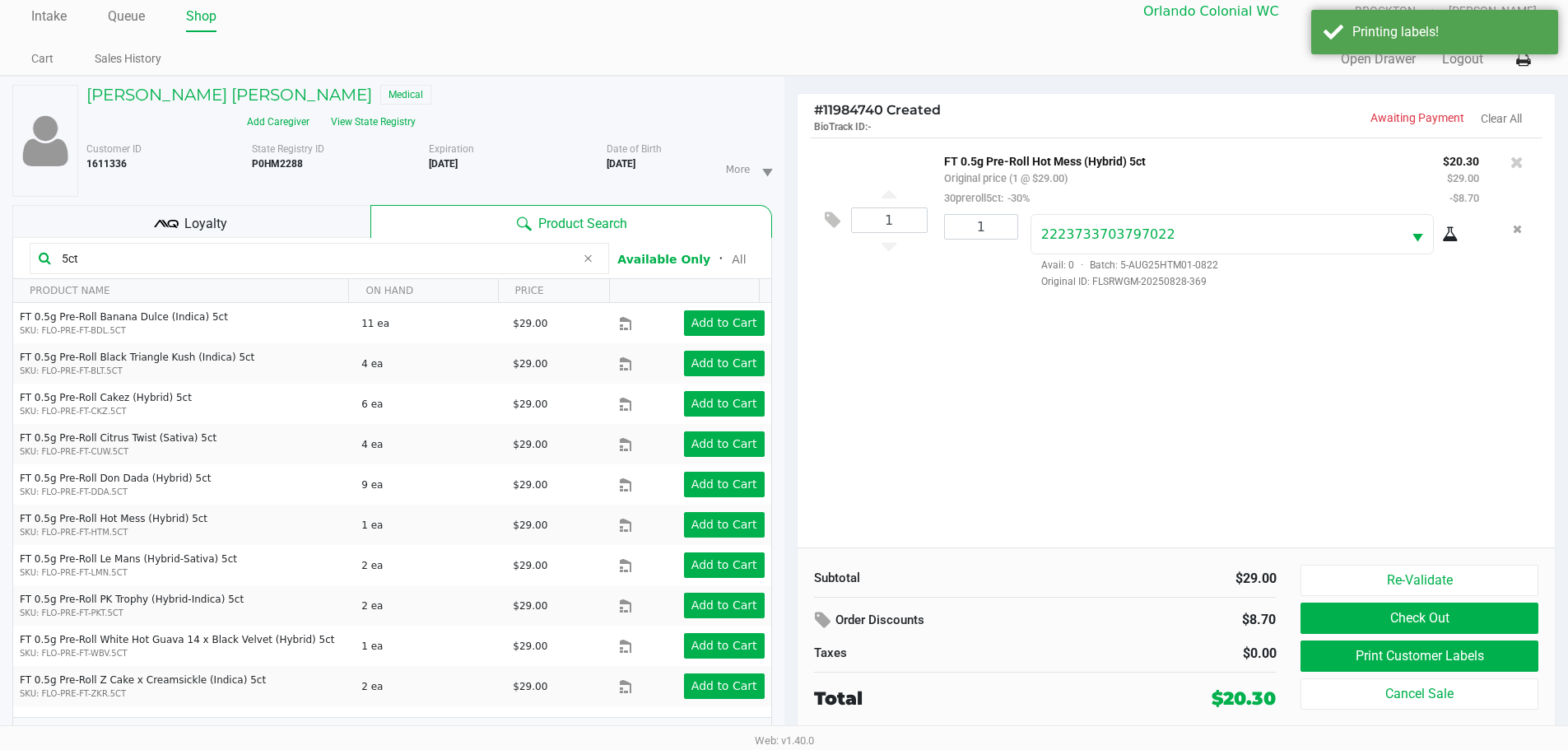
click at [265, 205] on div "Loyalty" at bounding box center [192, 222] width 358 height 33
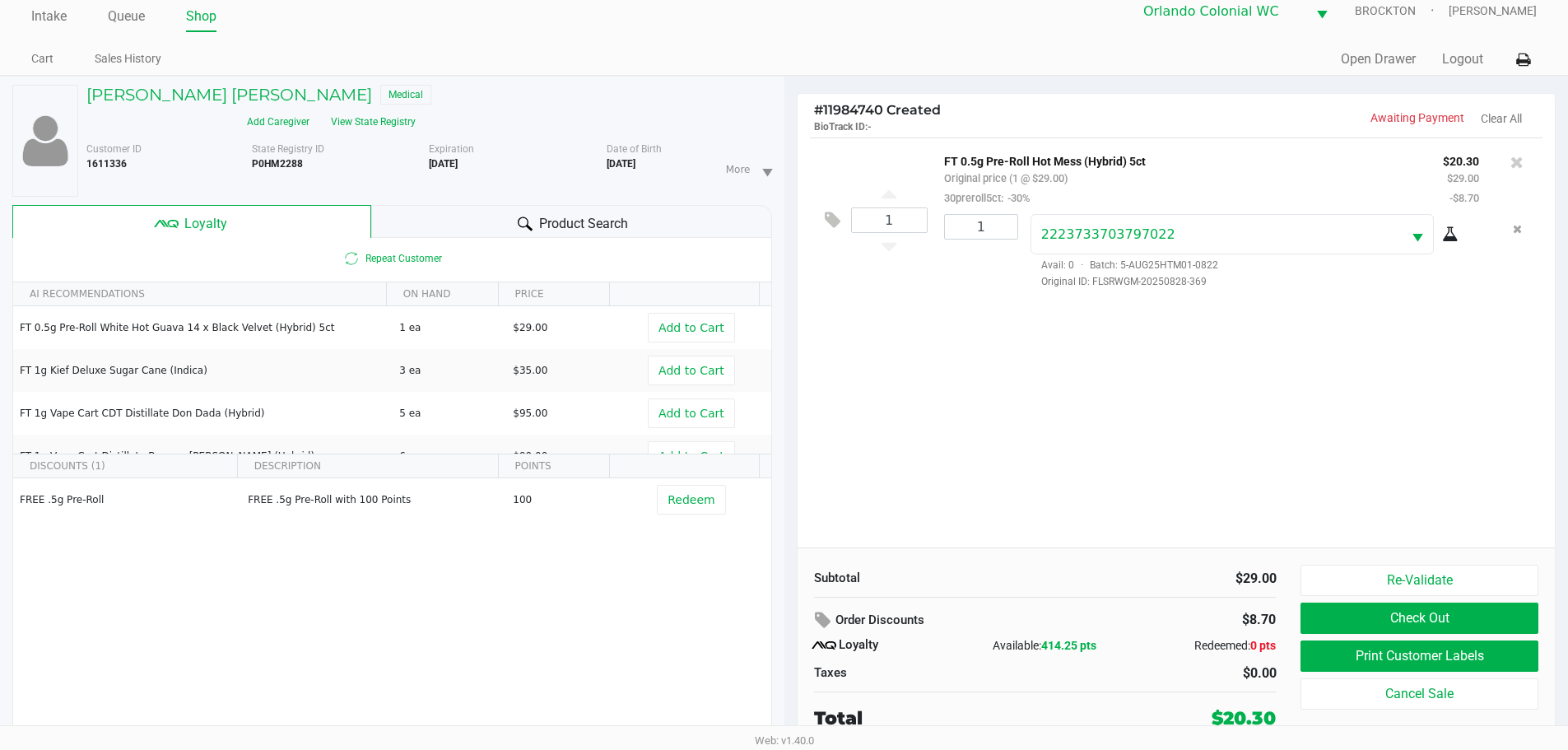
click at [1496, 616] on button "Check Out" at bounding box center [1419, 618] width 237 height 32
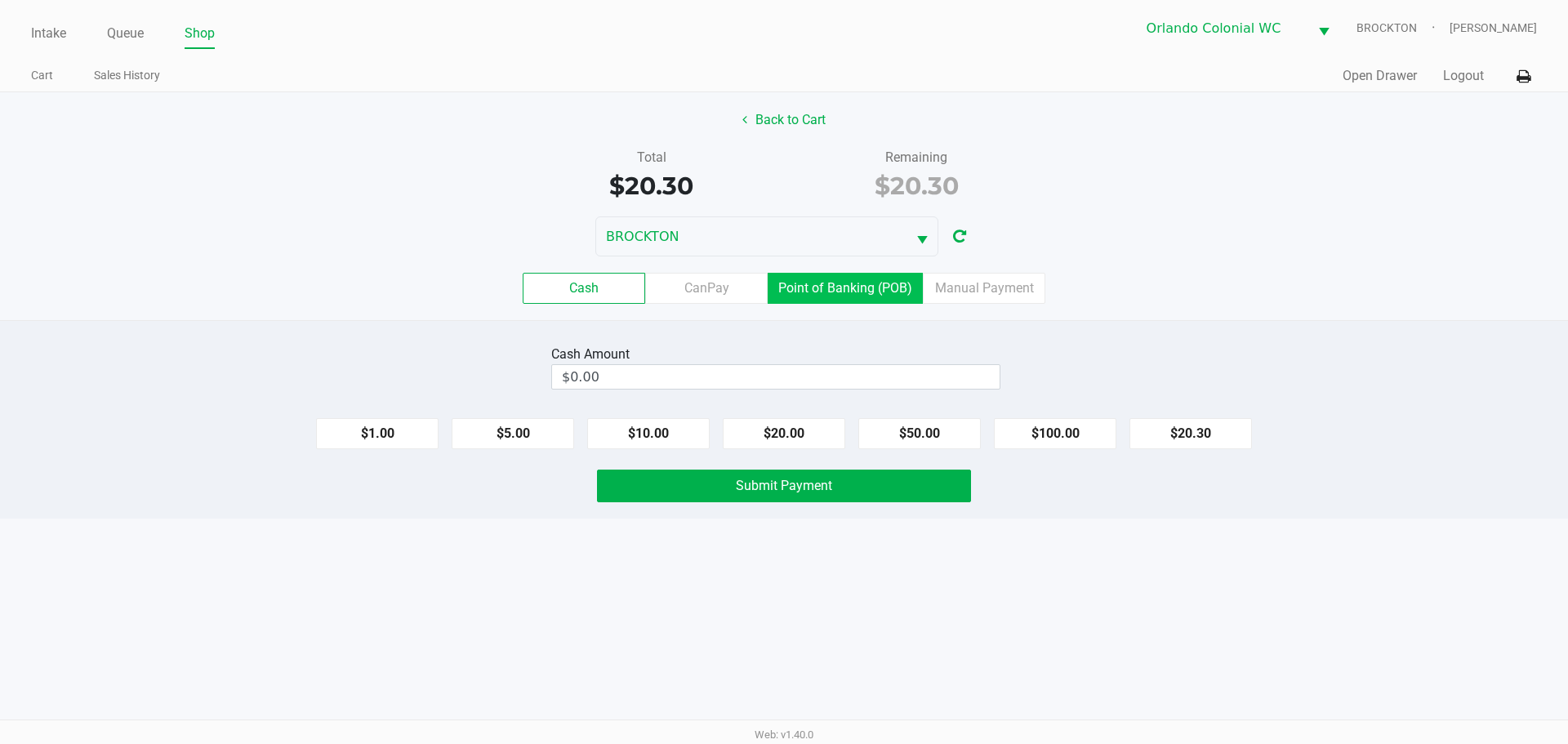
click at [847, 293] on label "Point of Banking (POB)" at bounding box center [845, 288] width 155 height 31
click at [0, 0] on 7 "Point of Banking (POB)" at bounding box center [0, 0] width 0 height 0
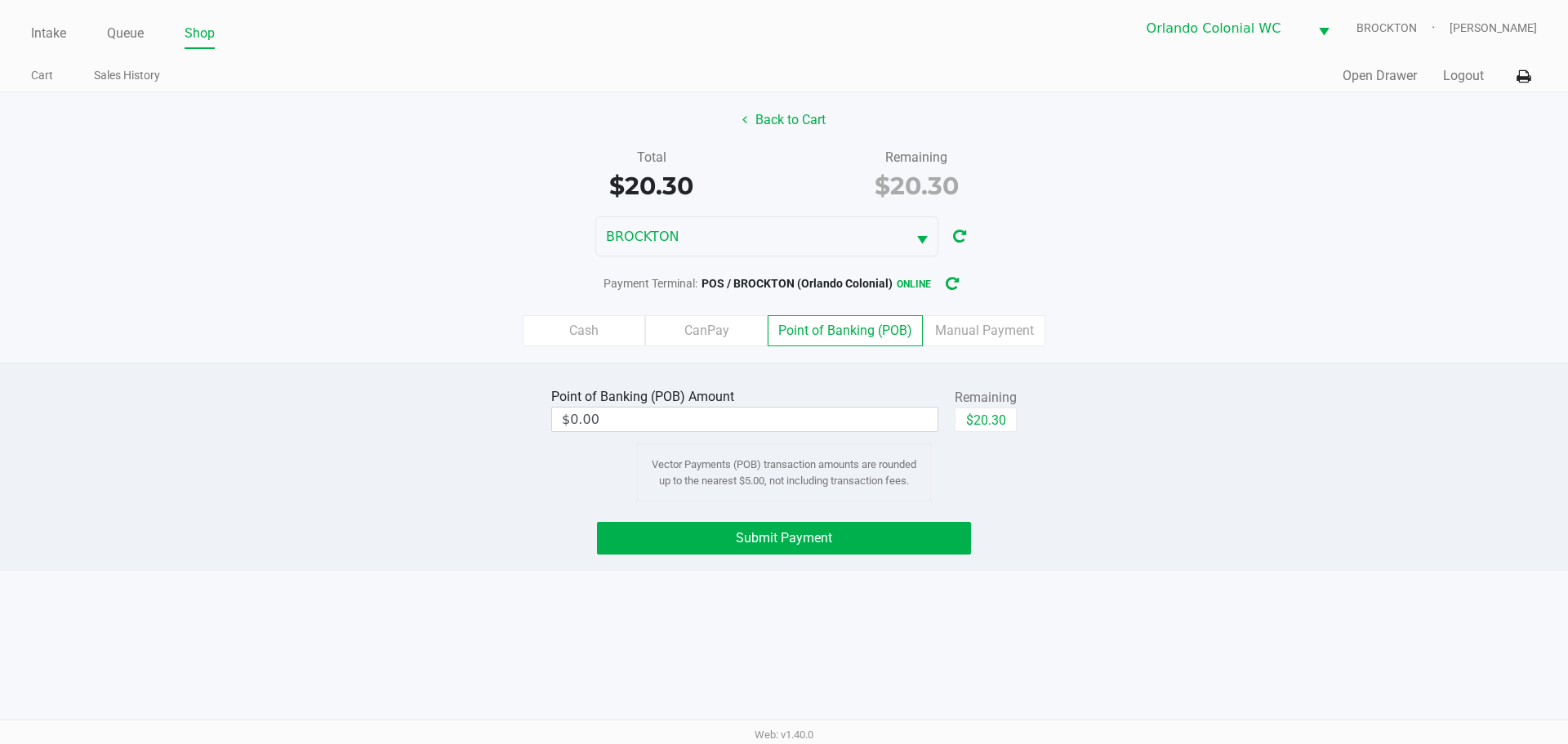
click at [977, 425] on button "$20.30" at bounding box center [985, 420] width 62 height 25
type input "$20.30"
click at [765, 577] on div "Intake Queue Shop Orlando Colonial WC BROCKTON Madison Olsen Cart Sales History…" at bounding box center [784, 372] width 1568 height 744
click at [914, 528] on button "Submit Payment" at bounding box center [784, 538] width 374 height 33
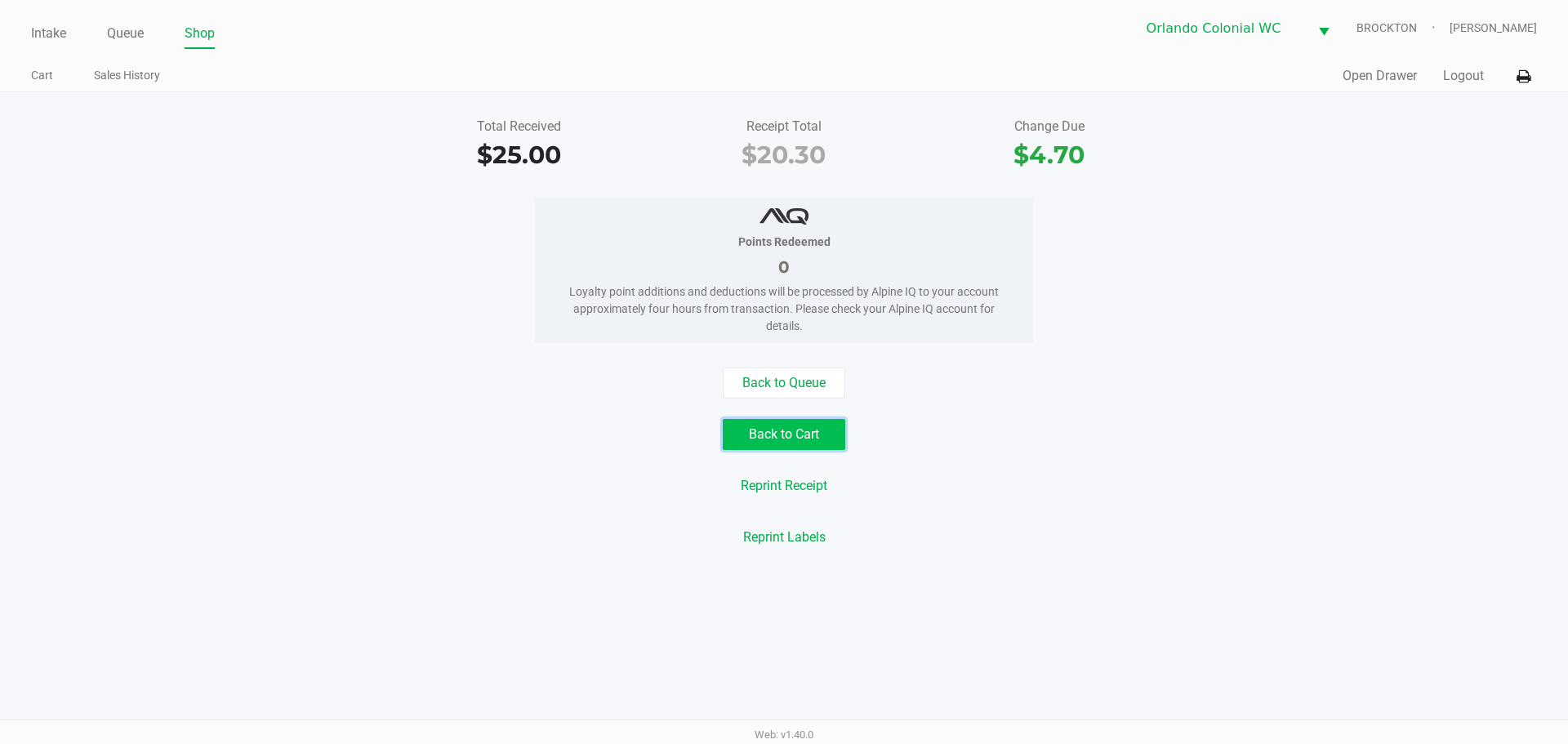
click at [791, 425] on button "Back to Cart" at bounding box center [784, 435] width 123 height 31
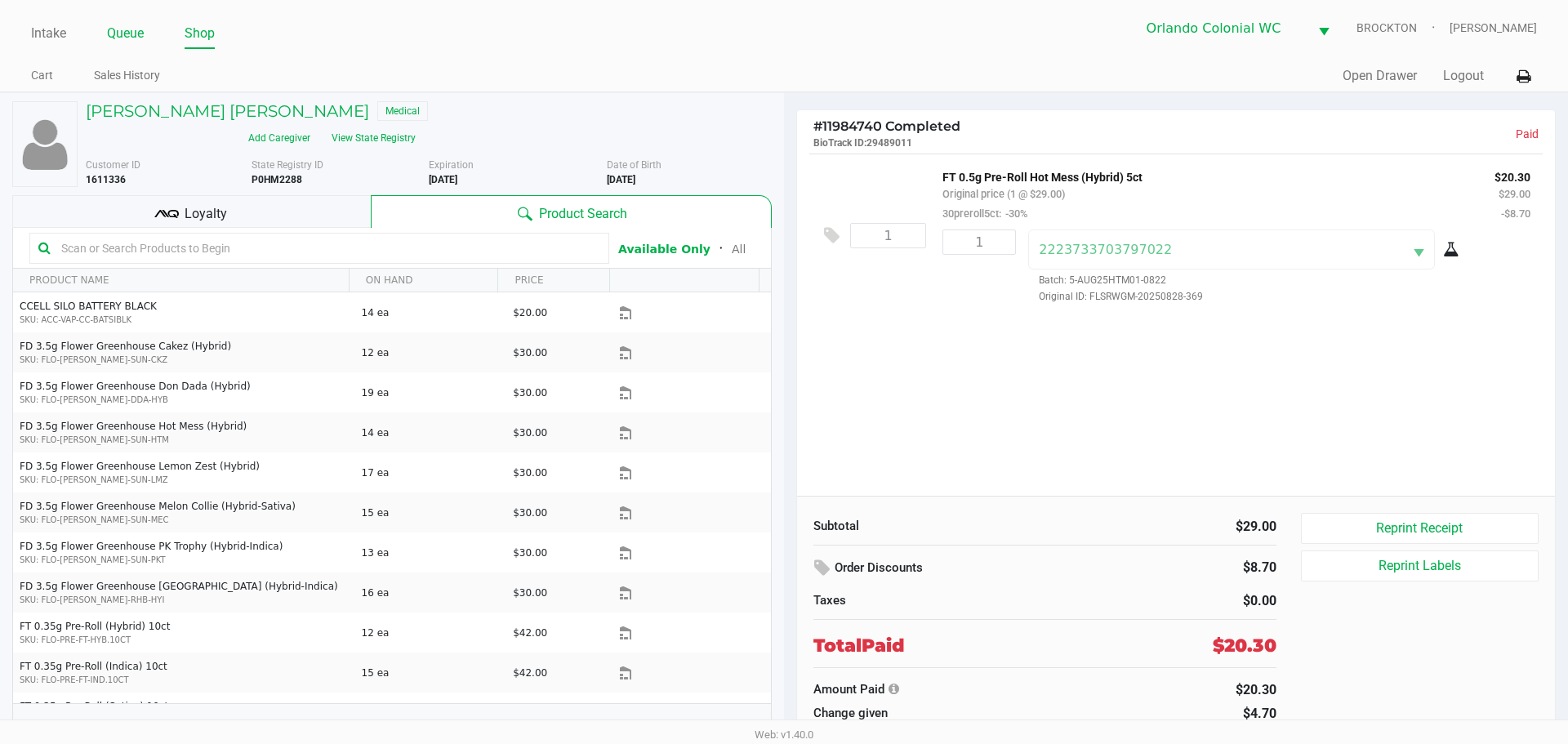
click at [134, 42] on link "Queue" at bounding box center [125, 34] width 37 height 23
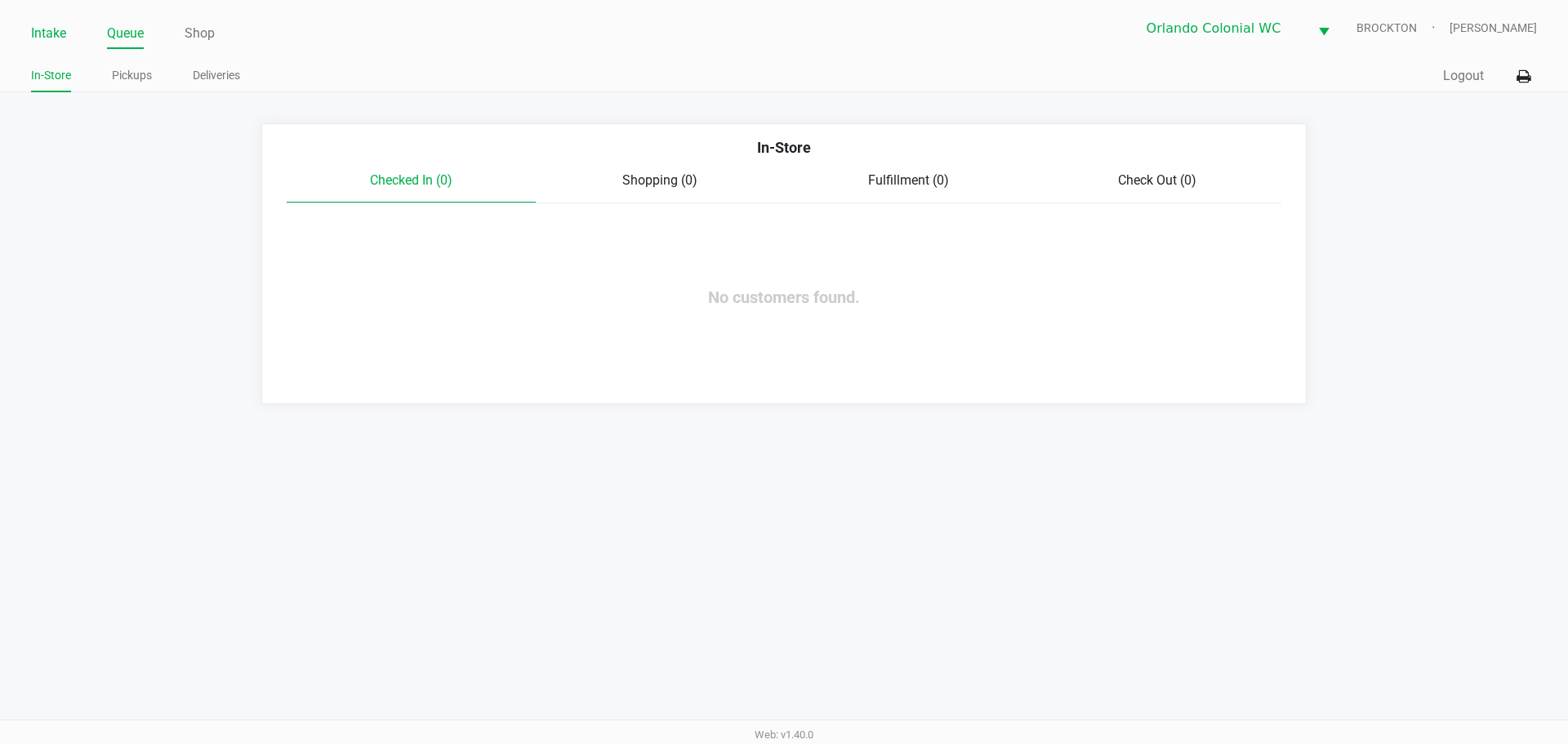
click at [47, 38] on link "Intake" at bounding box center [49, 34] width 35 height 23
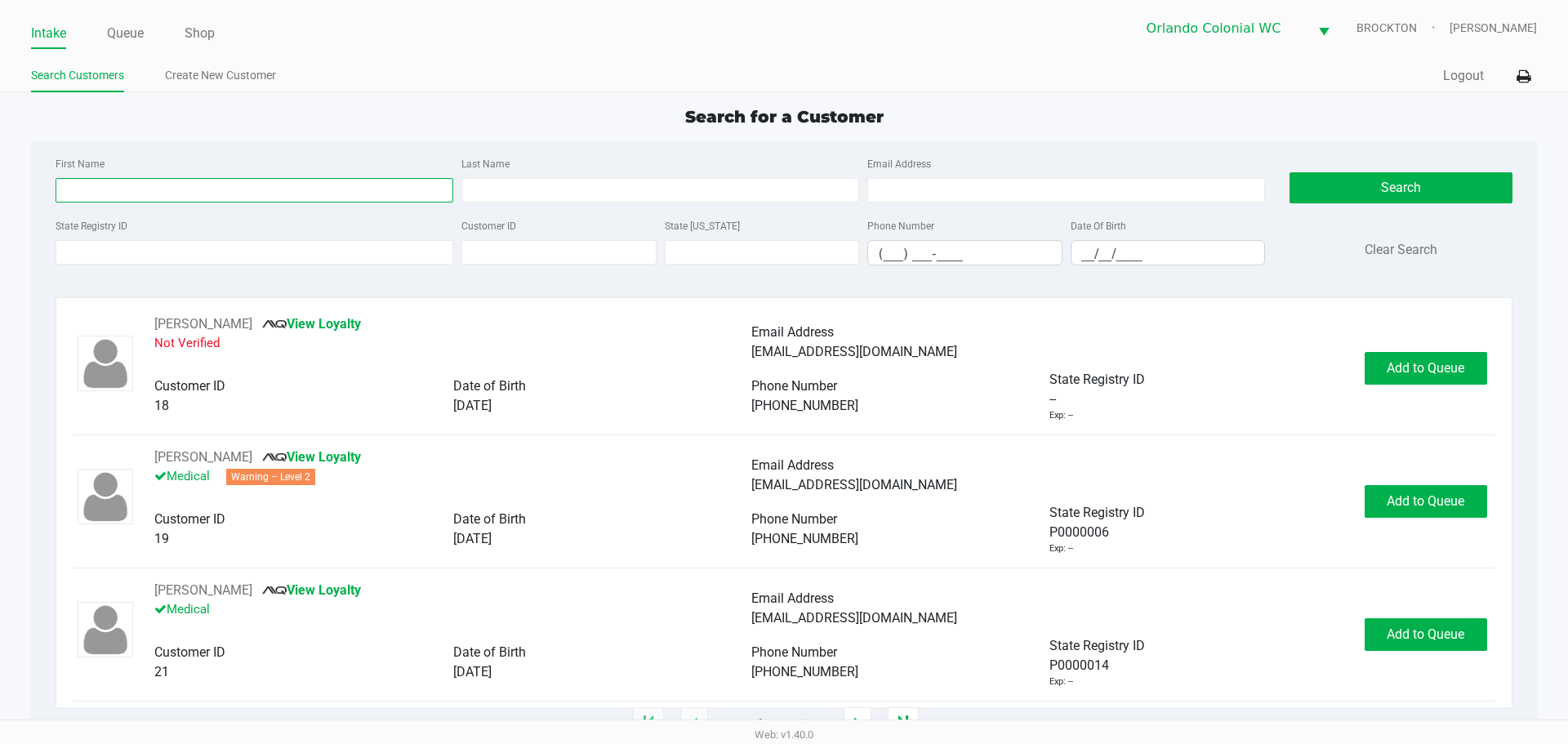
click at [207, 194] on input "First Name" at bounding box center [254, 190] width 398 height 25
type input "logan"
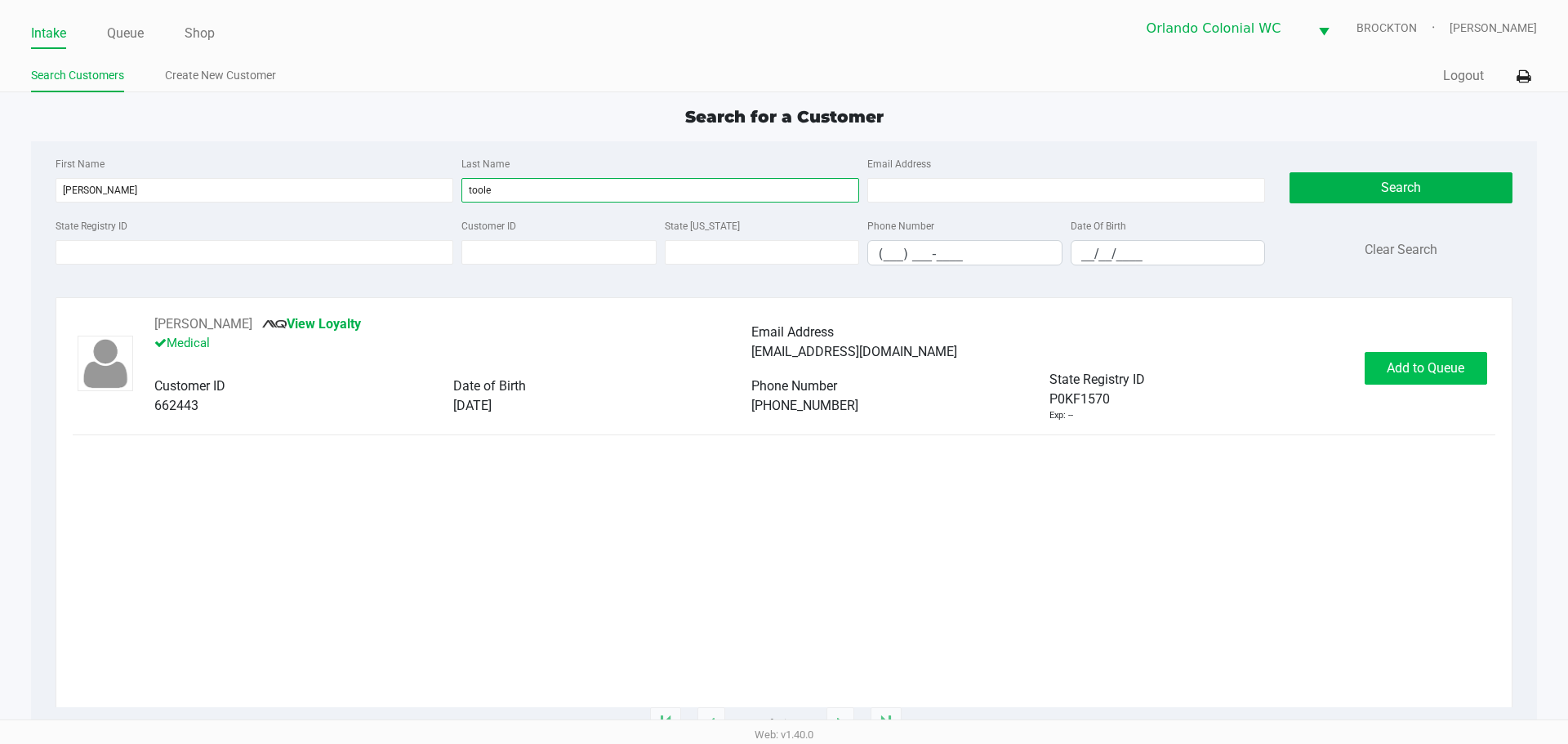
type input "toole"
click at [1450, 364] on span "Add to Queue" at bounding box center [1425, 367] width 77 height 16
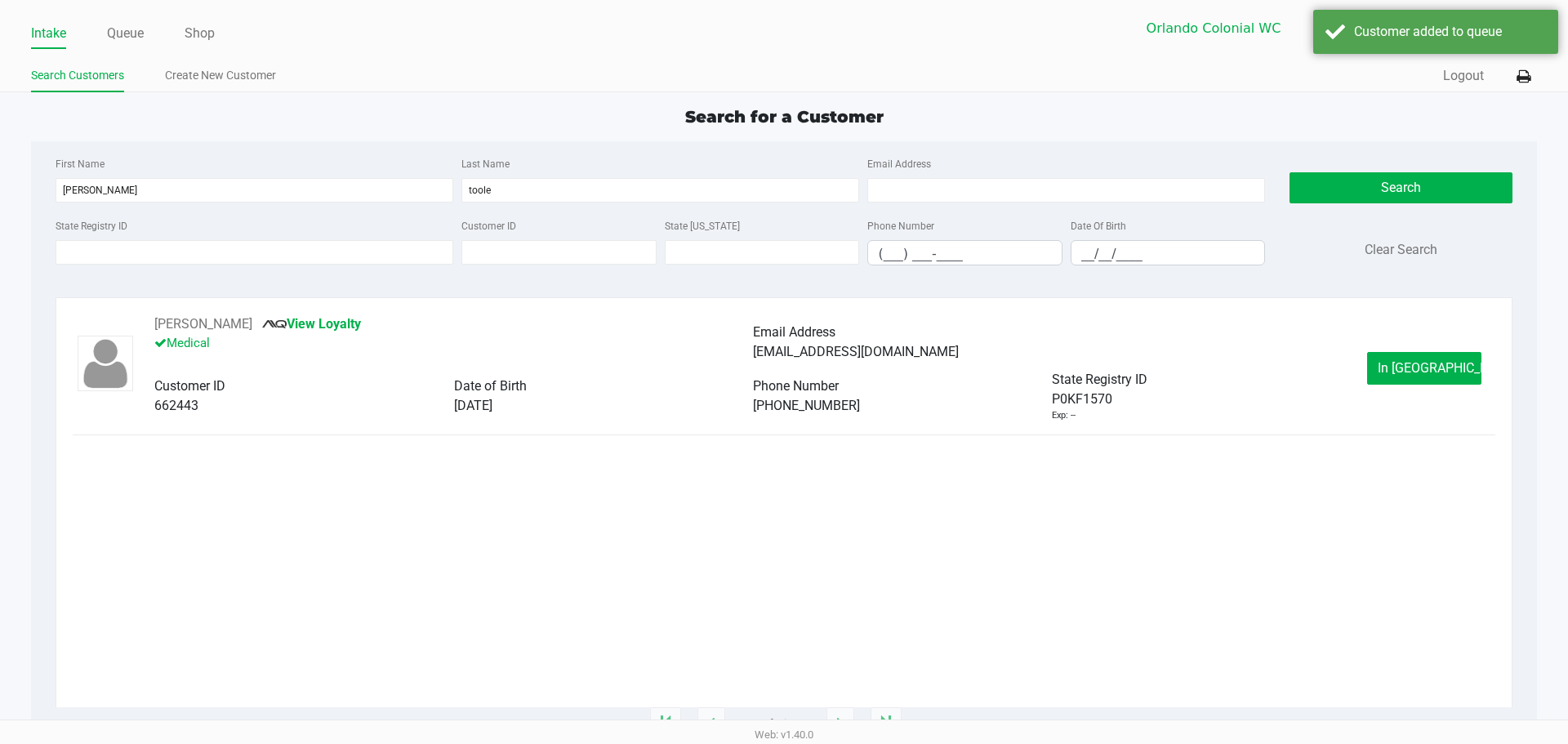
click at [1443, 362] on span "In Queue" at bounding box center [1446, 367] width 137 height 16
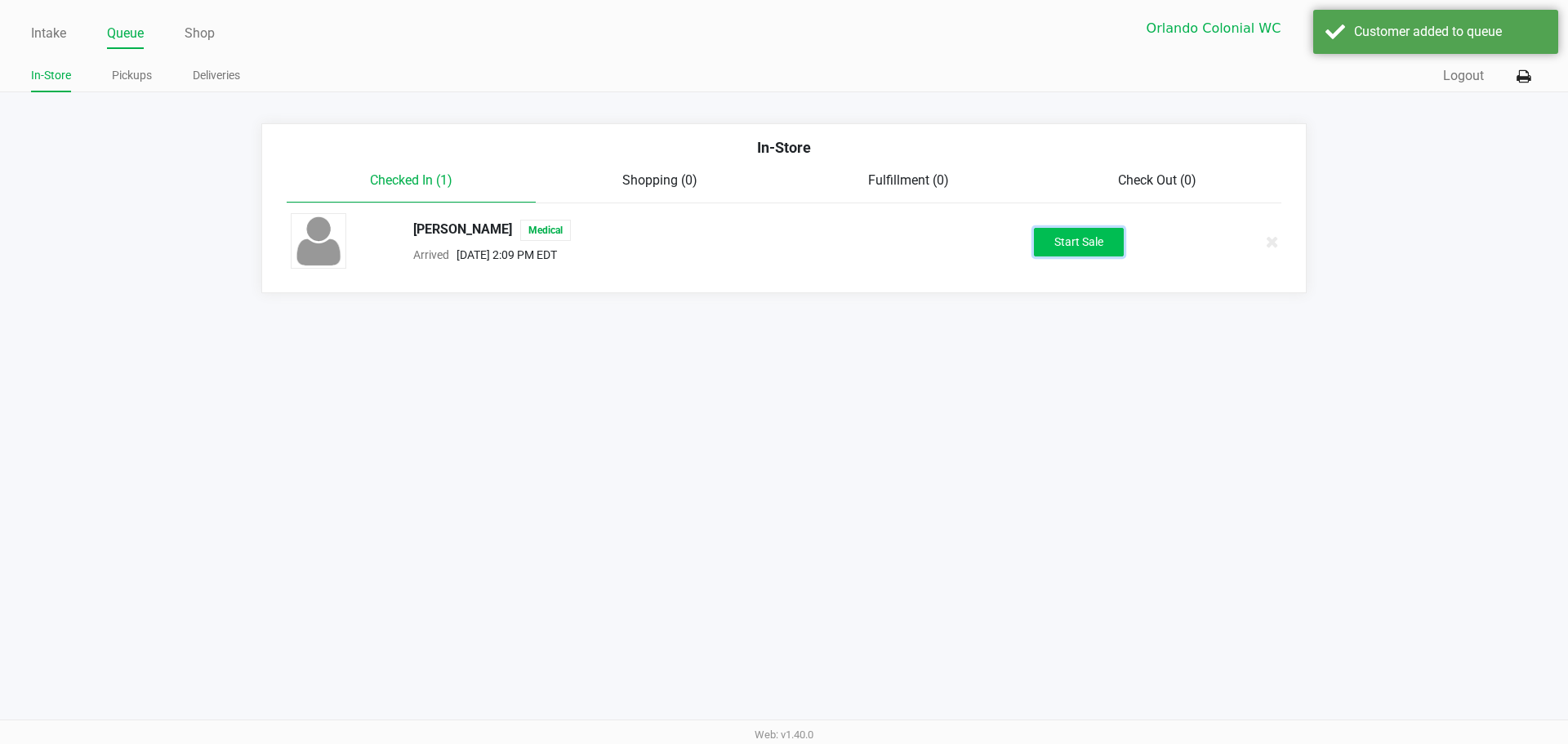
click at [1078, 253] on button "Start Sale" at bounding box center [1078, 242] width 90 height 29
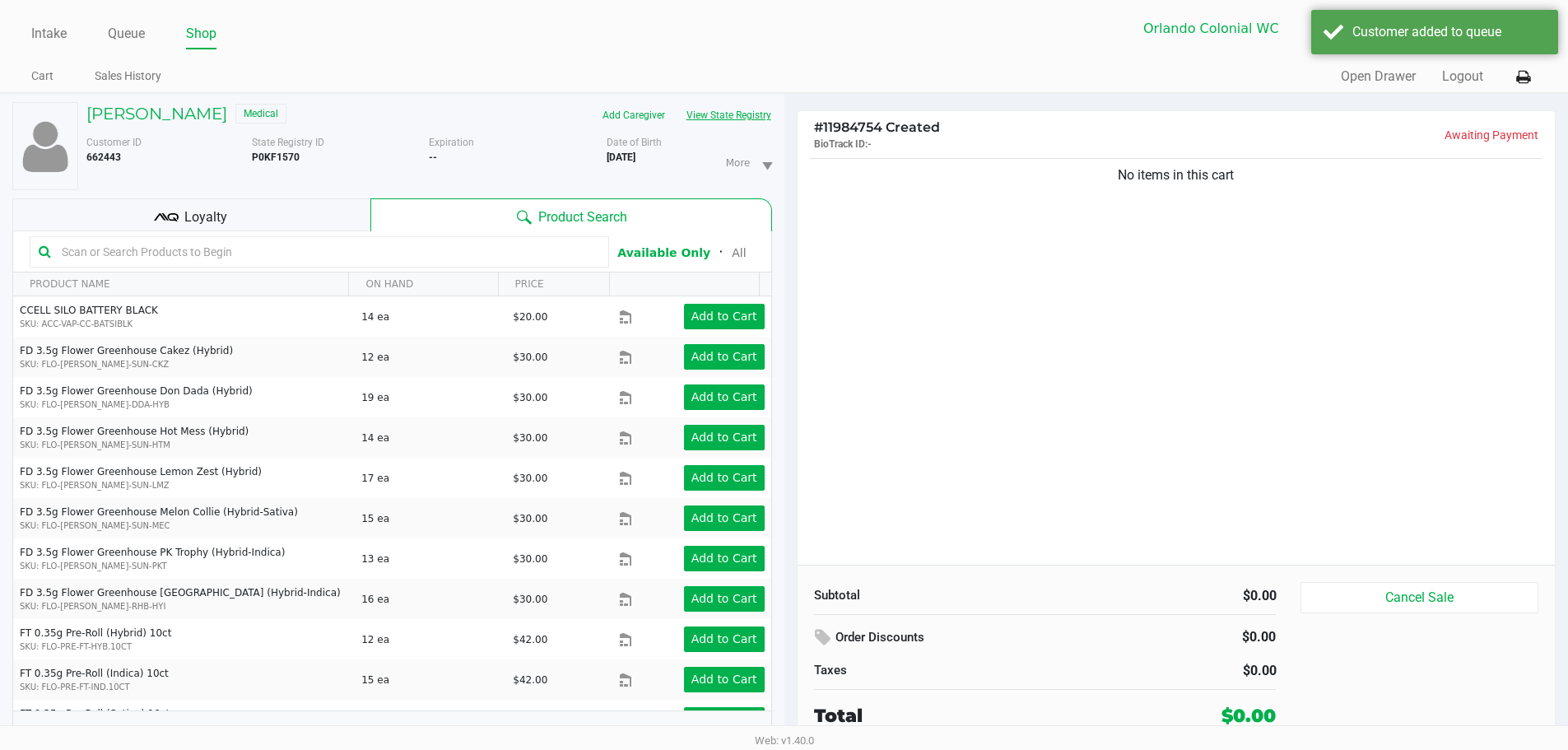
click at [743, 114] on button "View State Registry" at bounding box center [723, 115] width 96 height 27
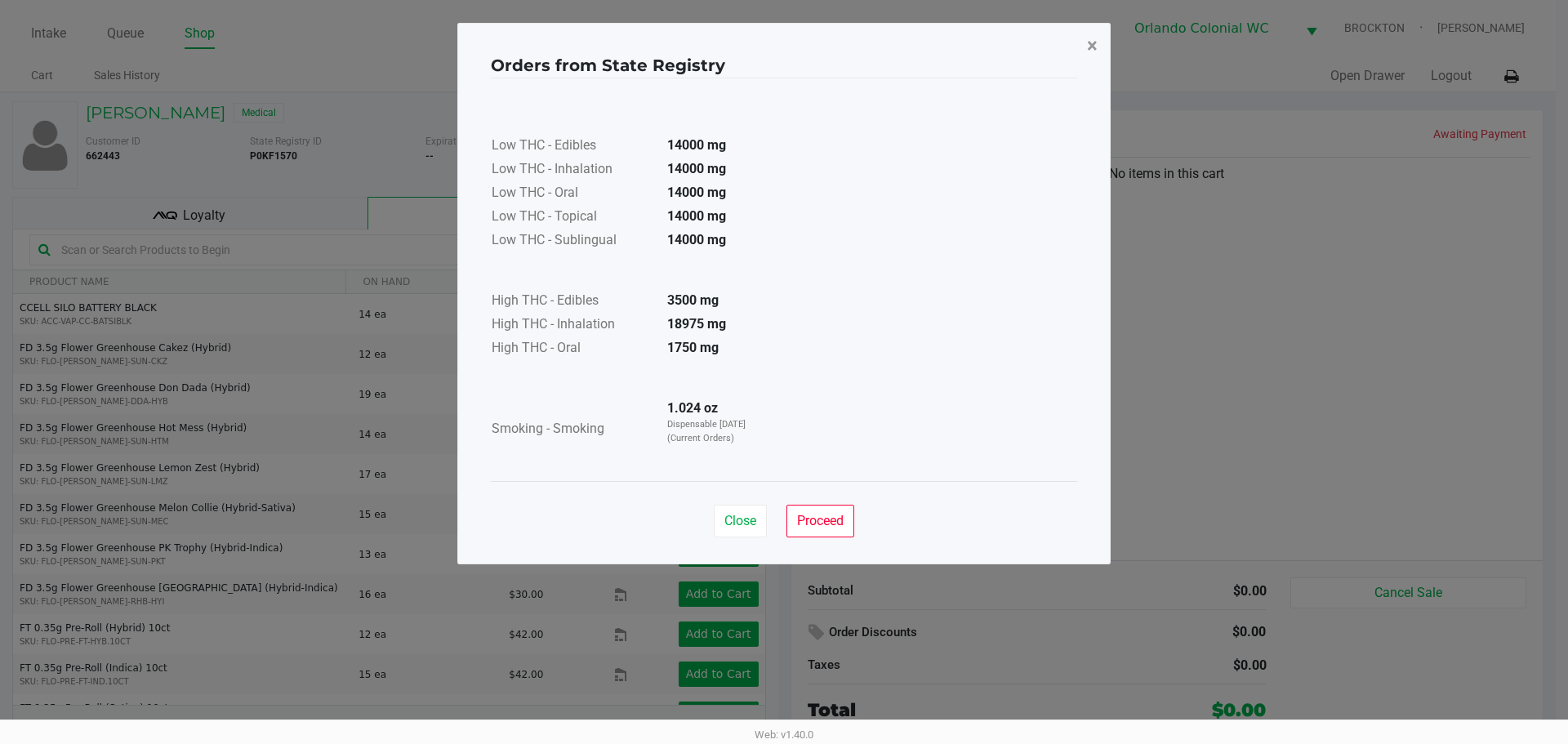
click at [1100, 36] on button "×" at bounding box center [1092, 46] width 37 height 46
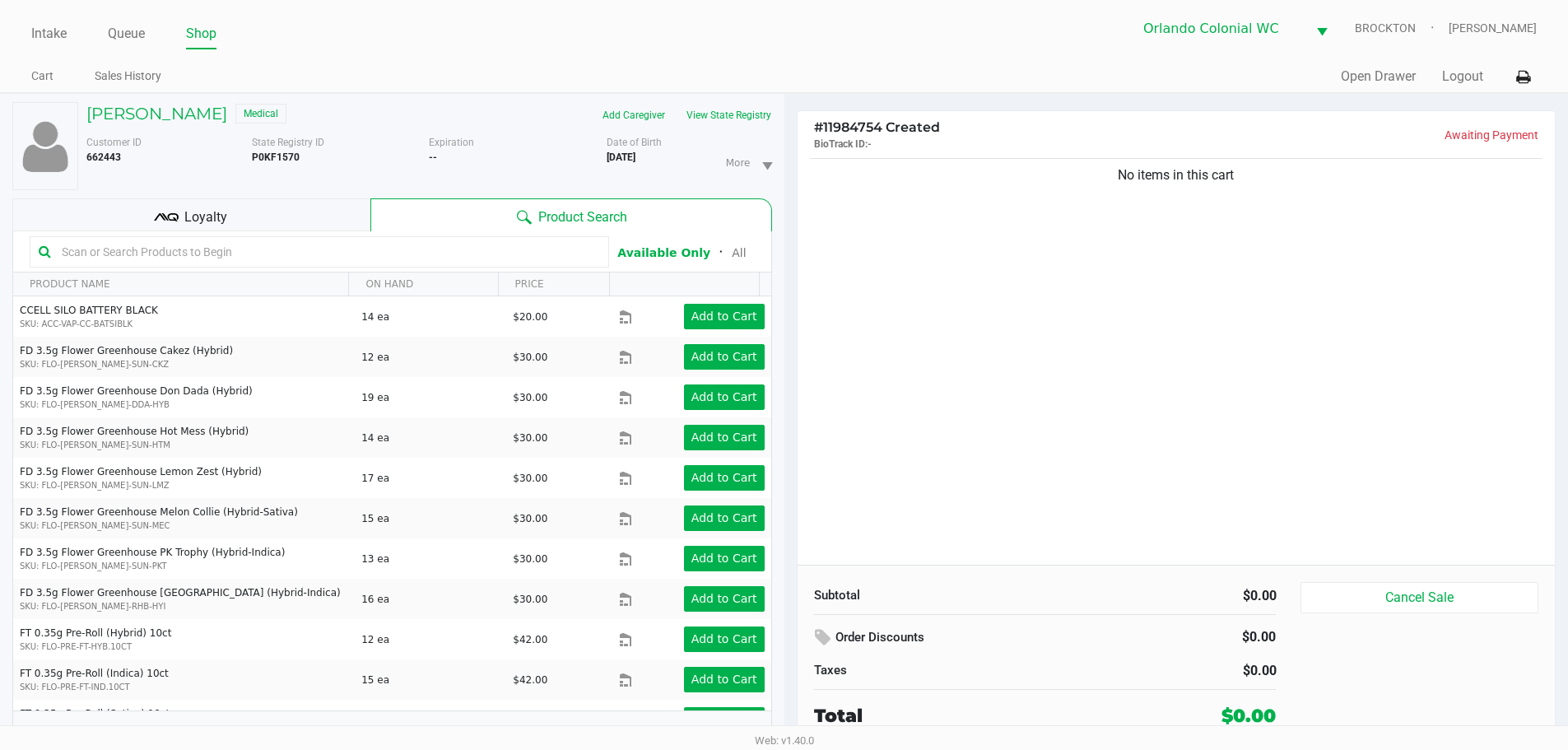
drag, startPoint x: 1077, startPoint y: 324, endPoint x: 491, endPoint y: 256, distance: 589.9
drag, startPoint x: 350, startPoint y: 243, endPoint x: 337, endPoint y: 240, distance: 13.3
click at [346, 241] on input "text" at bounding box center [327, 252] width 545 height 25
click at [725, 116] on button "View State Registry" at bounding box center [723, 115] width 96 height 27
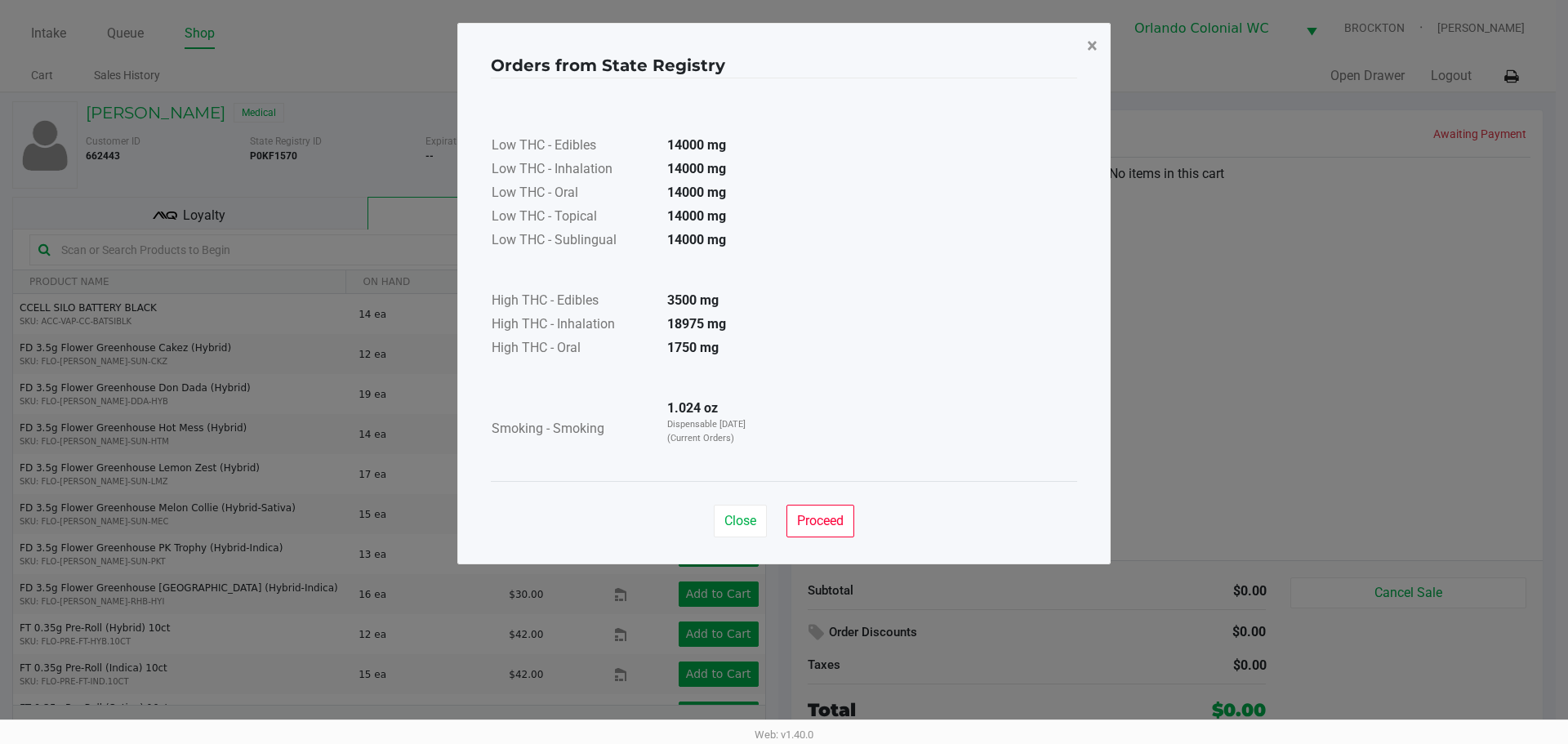
click at [1077, 54] on button "×" at bounding box center [1092, 46] width 37 height 46
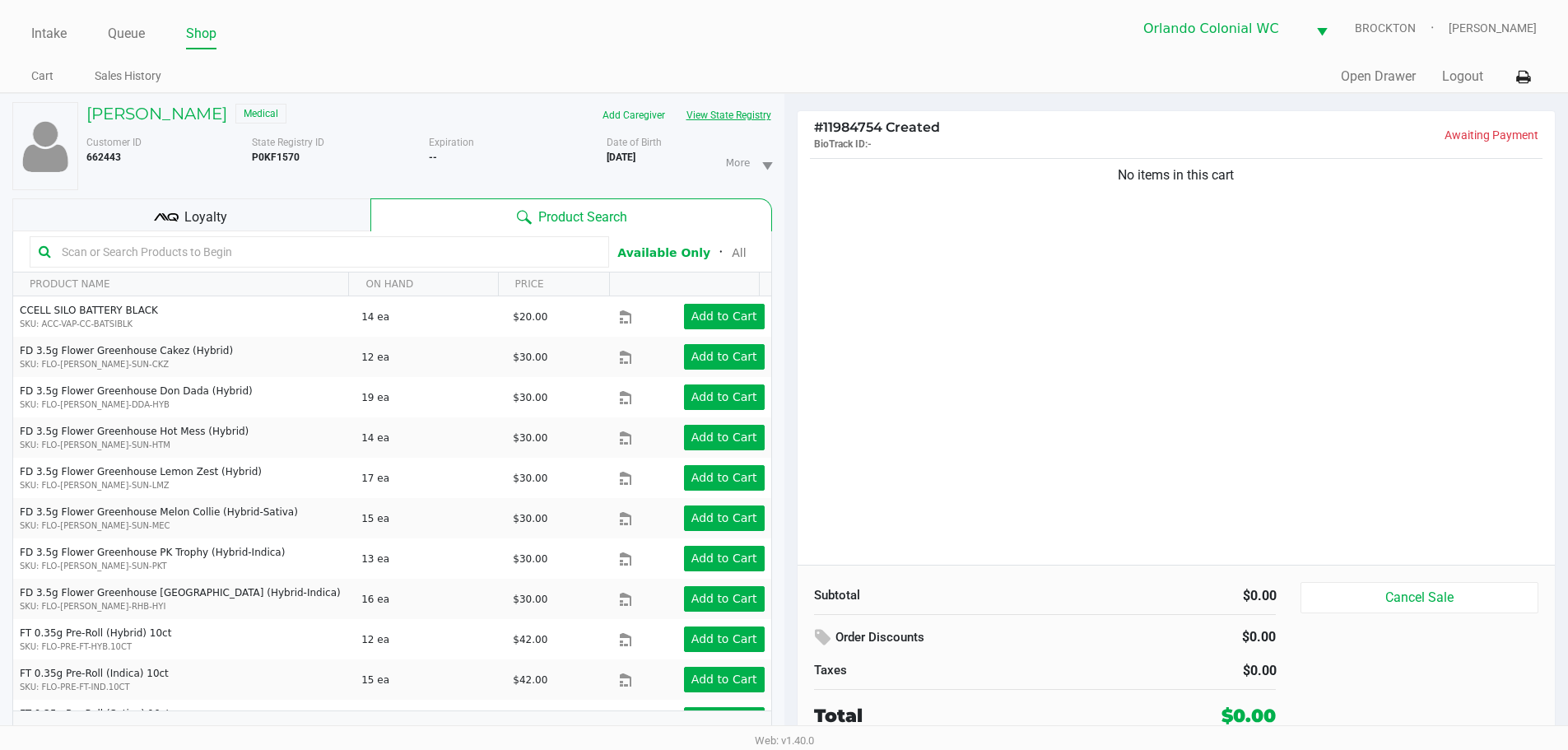
click at [750, 124] on button "View State Registry" at bounding box center [723, 115] width 96 height 27
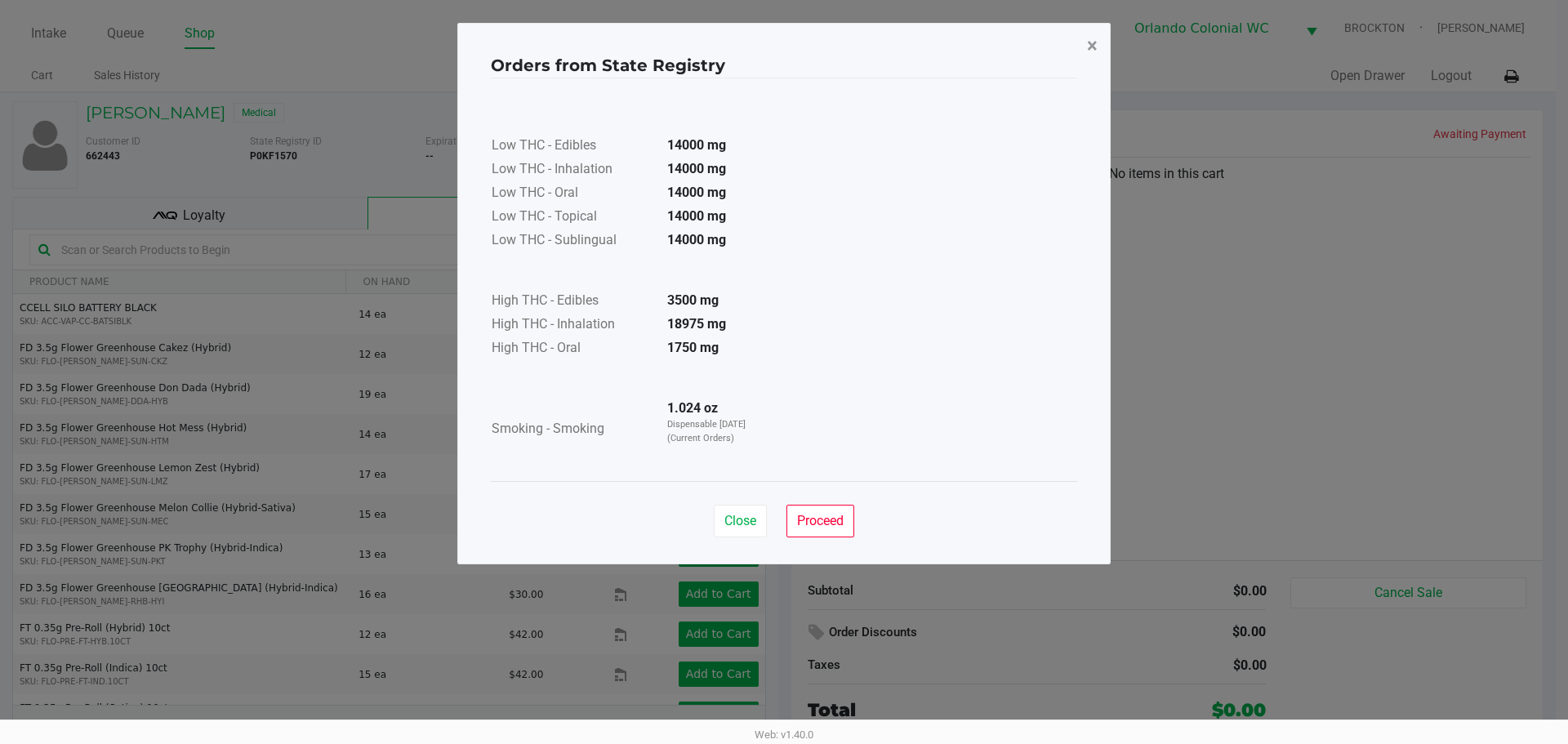
click at [1092, 51] on span "×" at bounding box center [1091, 46] width 11 height 23
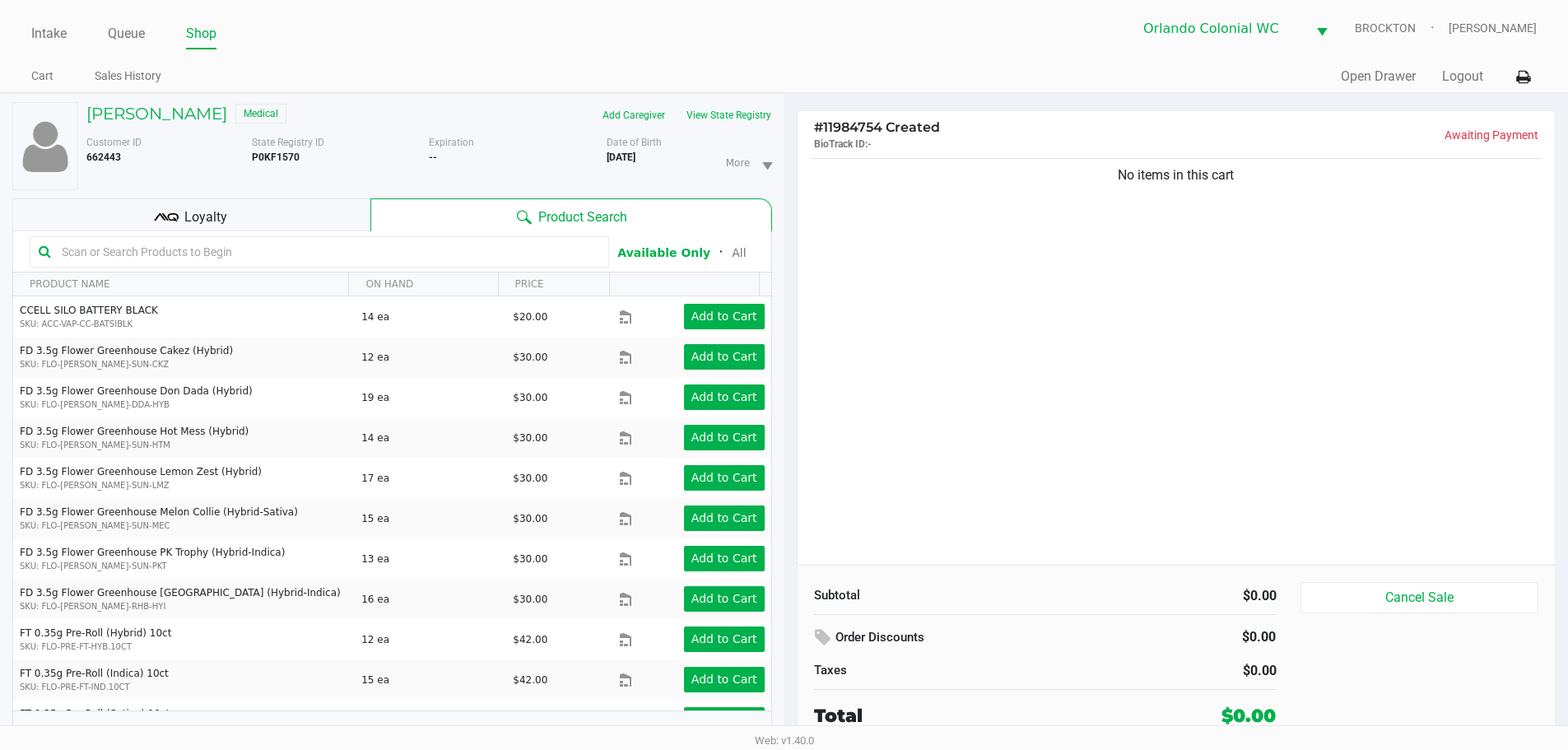
drag, startPoint x: 1103, startPoint y: 377, endPoint x: 1068, endPoint y: 356, distance: 40.8
click at [1092, 377] on div "No items in this cart" at bounding box center [1176, 360] width 758 height 410
click at [187, 245] on input "text" at bounding box center [327, 252] width 545 height 25
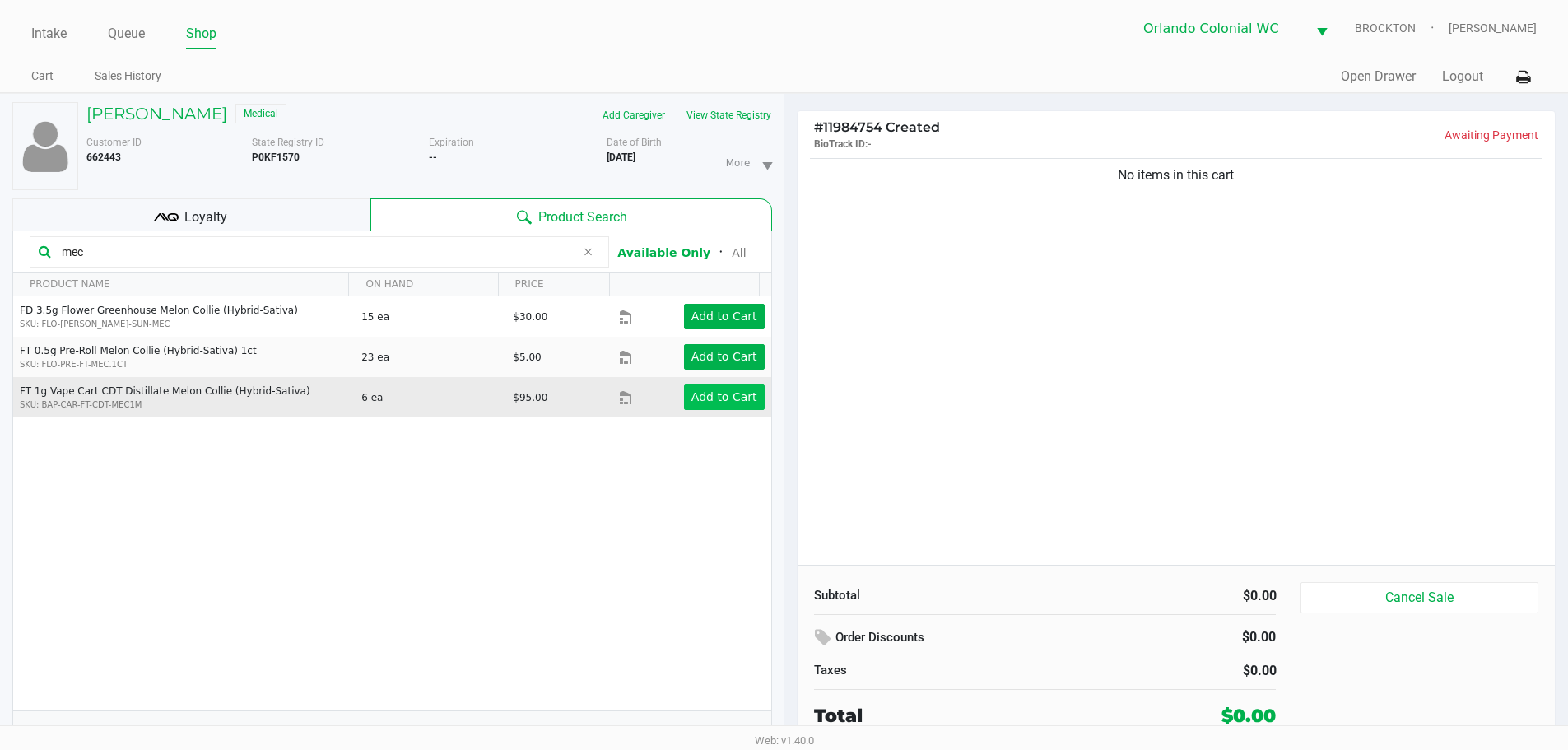
type input "mec"
drag, startPoint x: 710, startPoint y: 398, endPoint x: 720, endPoint y: 397, distance: 10.0
click at [720, 397] on app-button-loader "Add to Cart" at bounding box center [723, 397] width 66 height 13
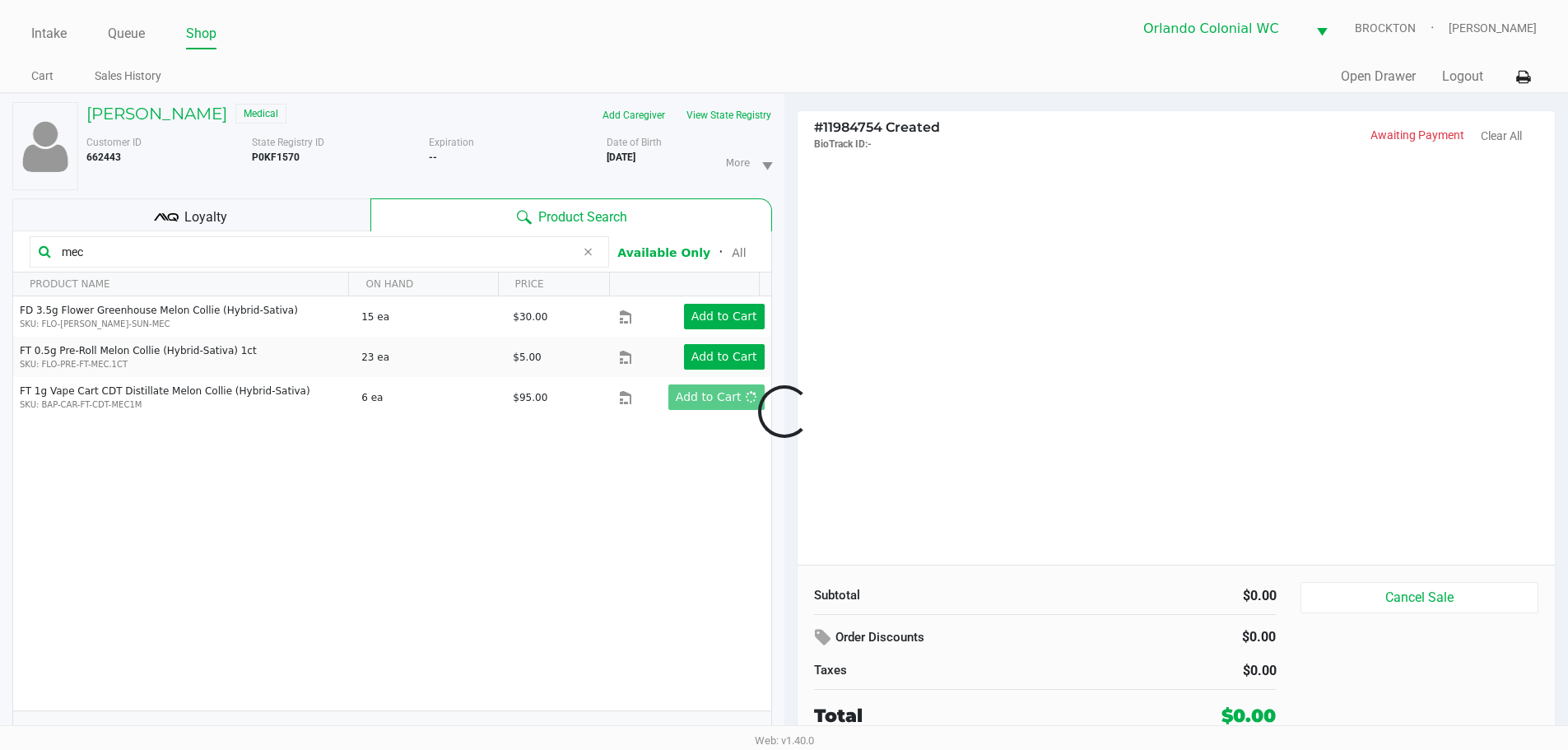
click at [974, 354] on div at bounding box center [784, 411] width 1568 height 471
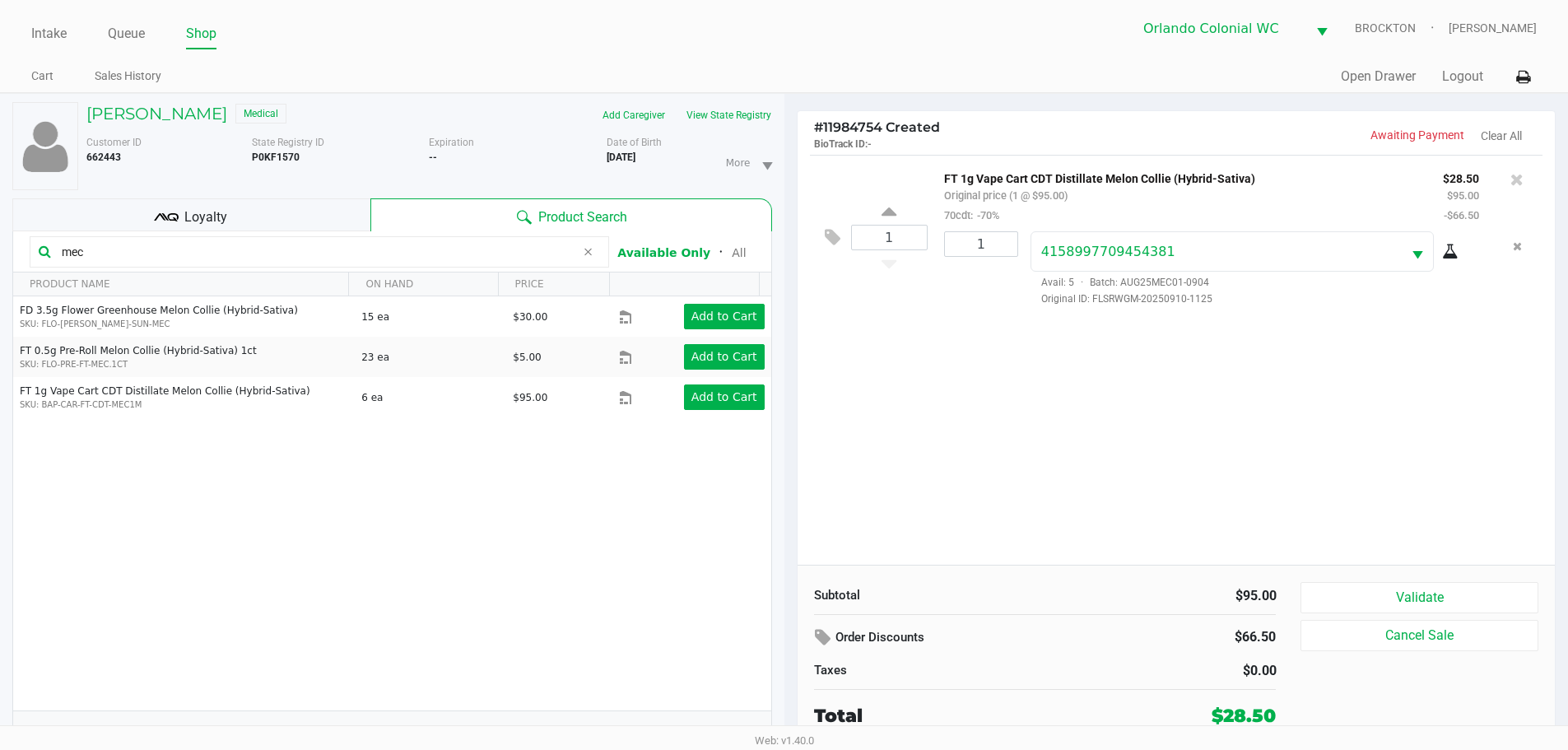
click at [185, 218] on span "Loyalty" at bounding box center [206, 217] width 43 height 20
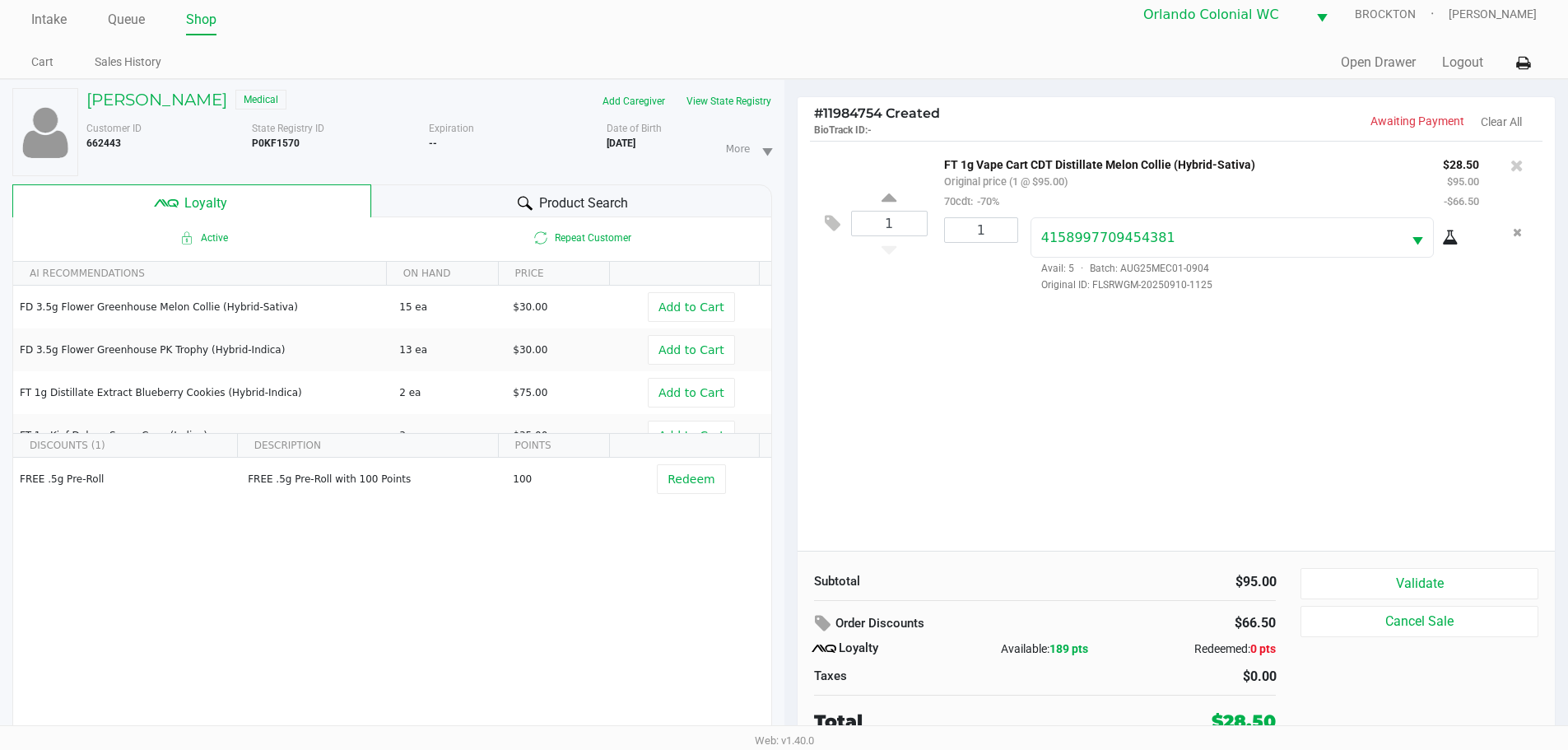
scroll to position [17, 0]
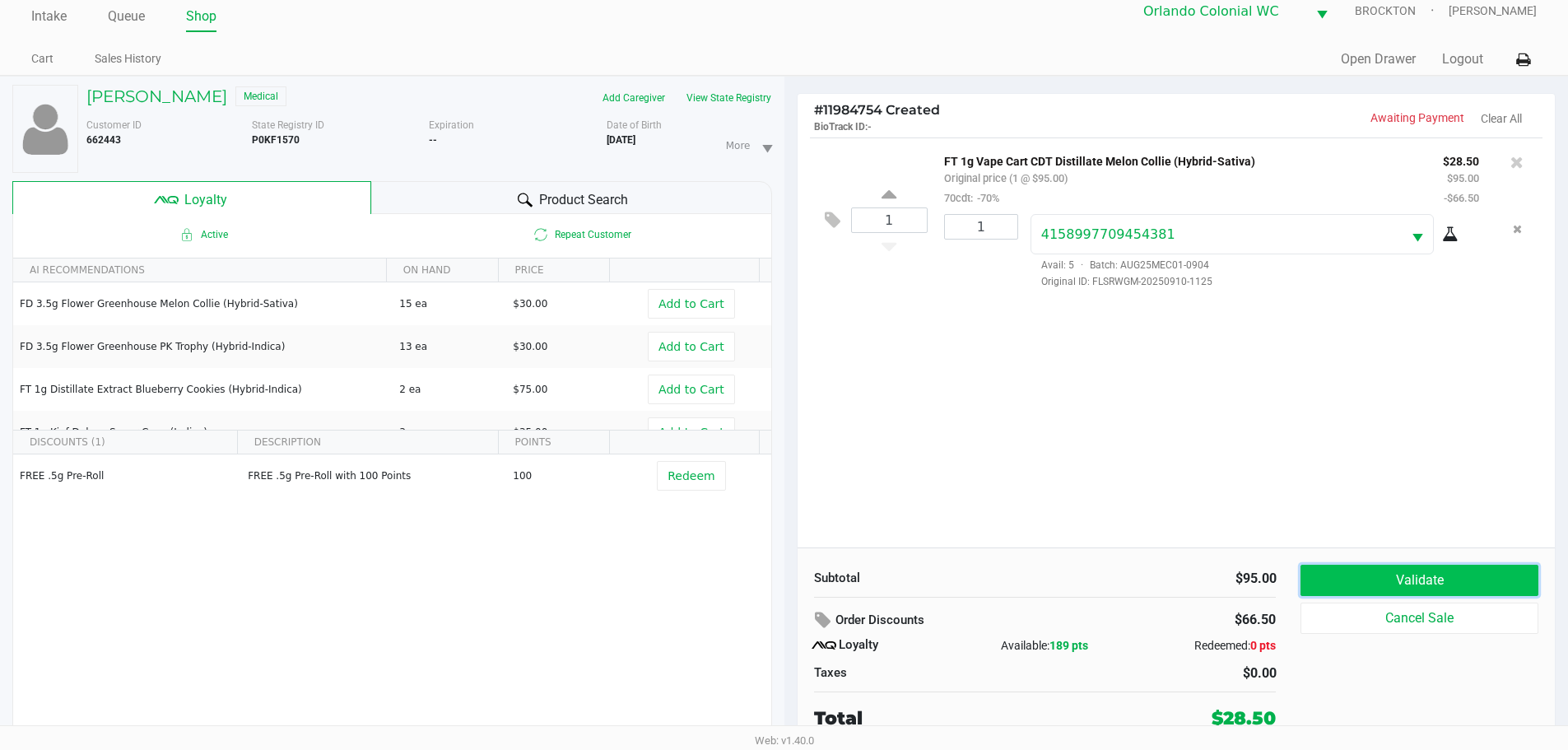
click at [1390, 593] on button "Validate" at bounding box center [1419, 581] width 237 height 32
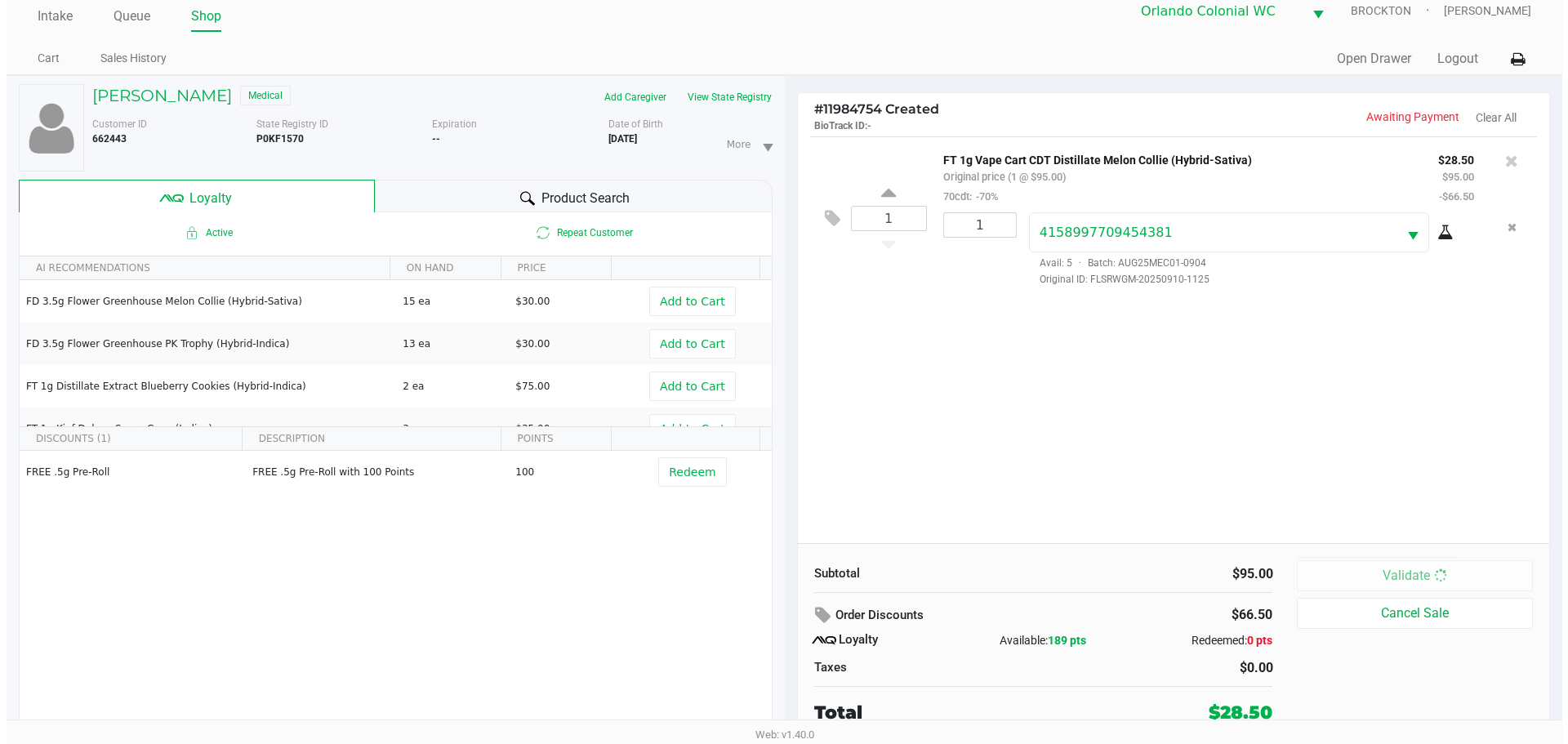
scroll to position [0, 0]
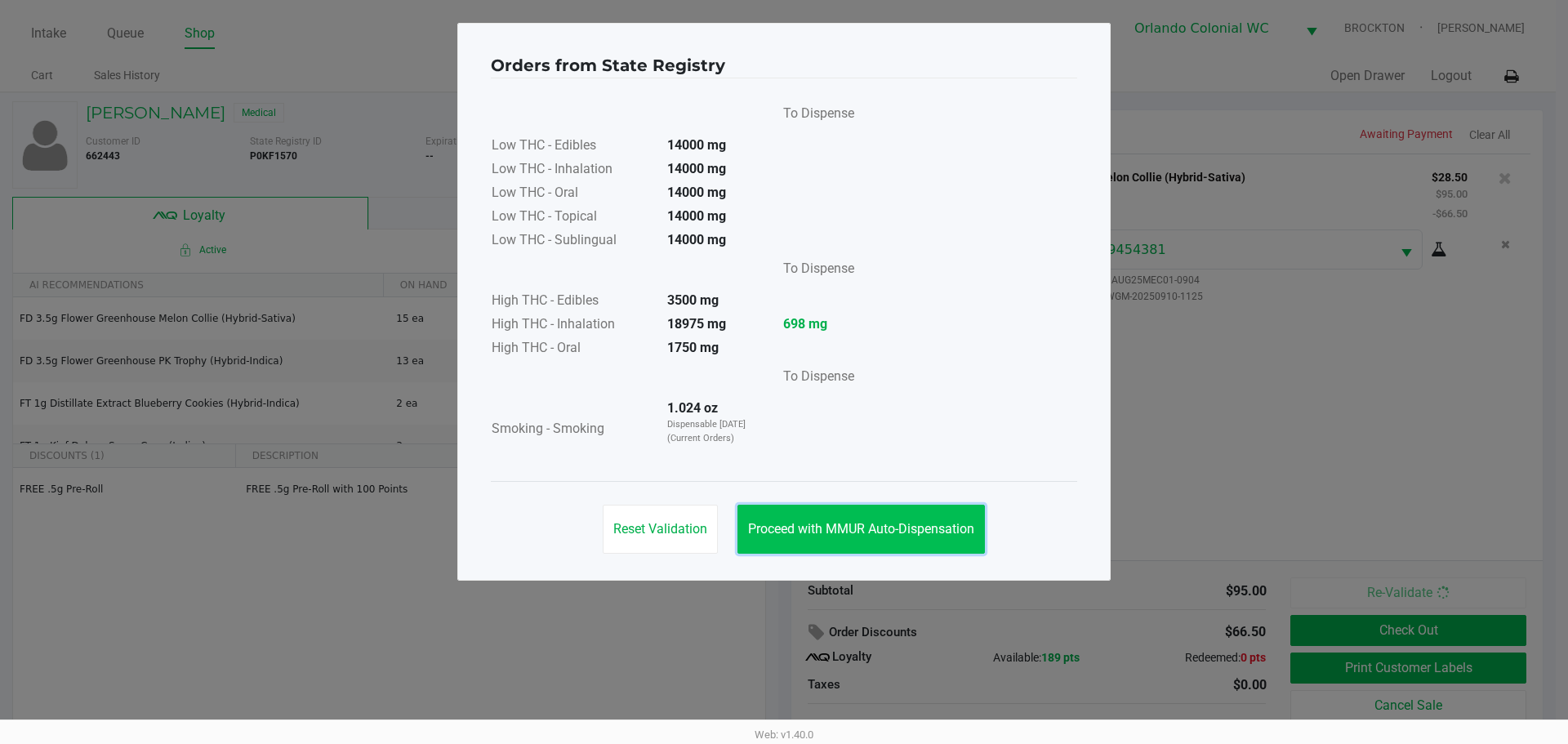
click at [836, 528] on span "Proceed with MMUR Auto-Dispensation" at bounding box center [861, 528] width 226 height 16
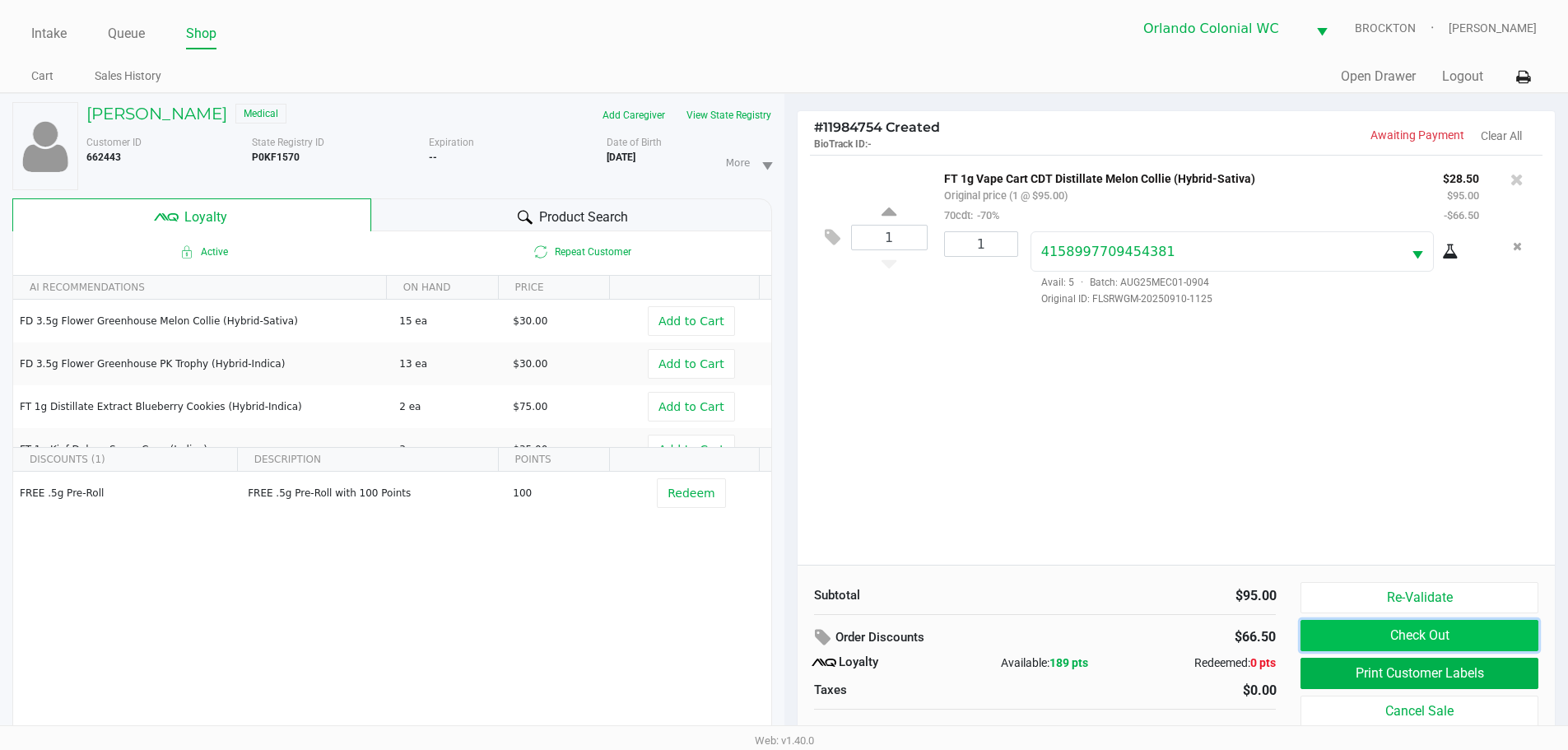
click at [1401, 633] on button "Check Out" at bounding box center [1419, 636] width 237 height 32
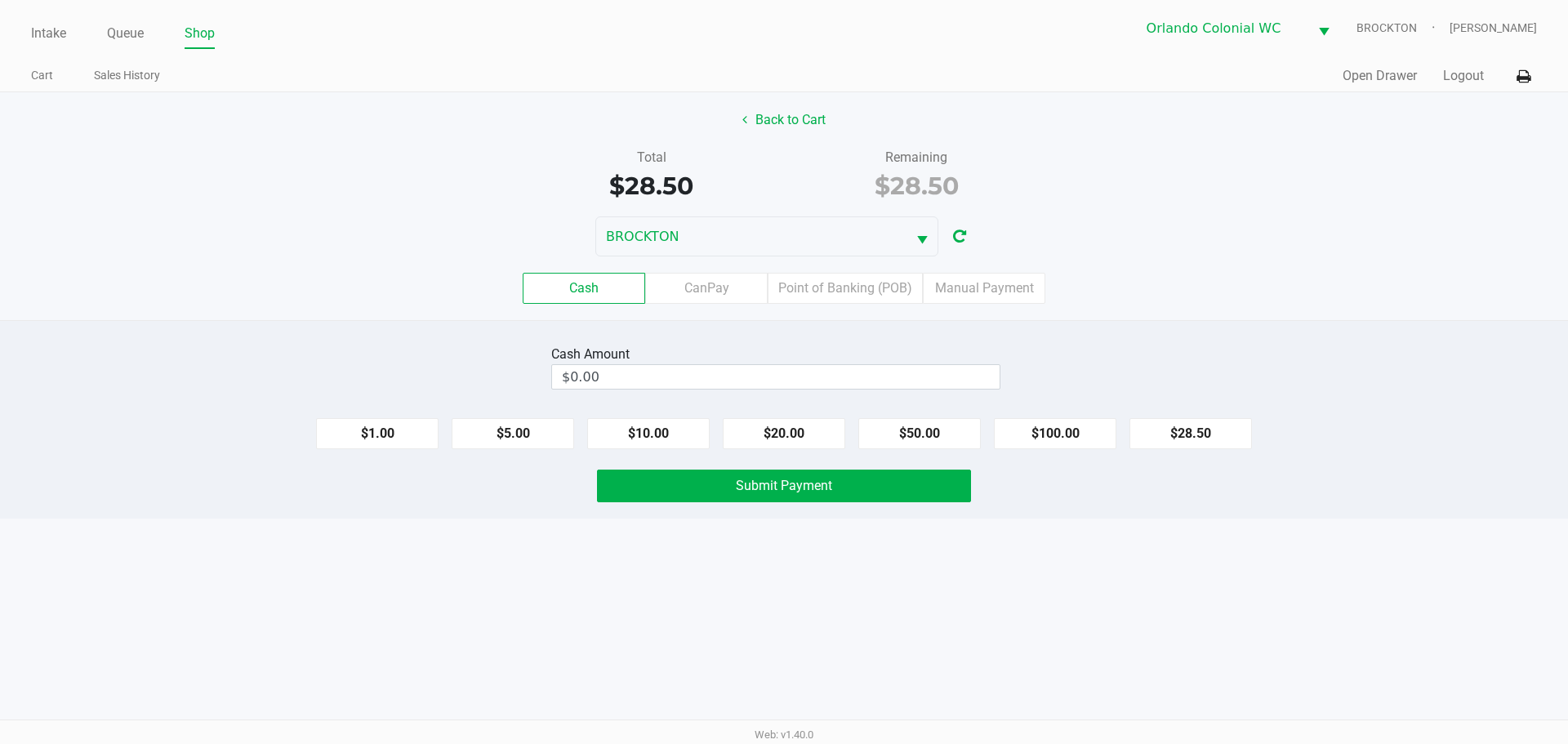
click at [924, 359] on div "Cash Amount" at bounding box center [776, 355] width 449 height 20
click at [786, 120] on button "Back to Cart" at bounding box center [784, 120] width 105 height 31
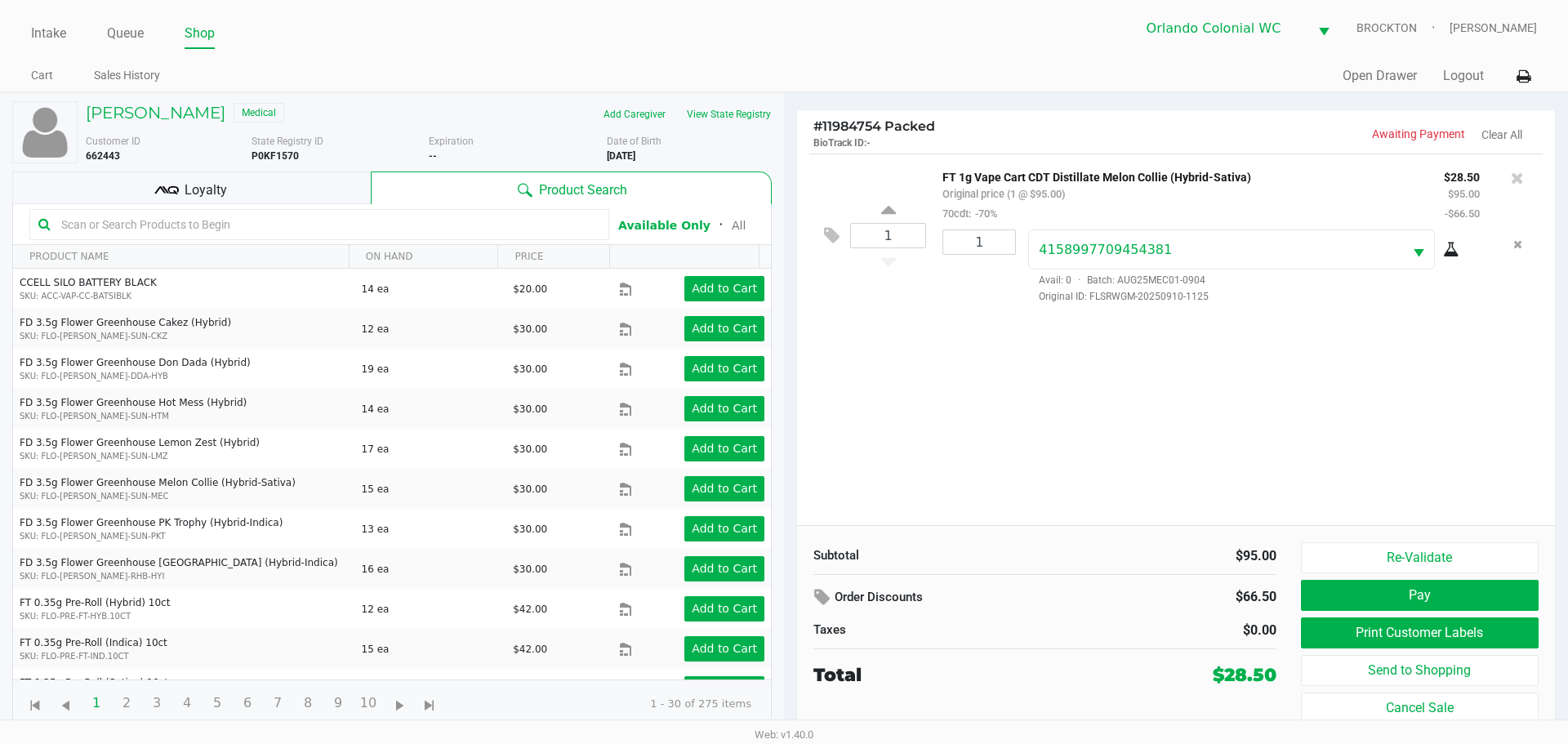
click at [260, 205] on kendo-grid-toolbar "Available Only ᛫ All" at bounding box center [392, 225] width 758 height 41
click at [277, 177] on div "Loyalty" at bounding box center [192, 188] width 359 height 33
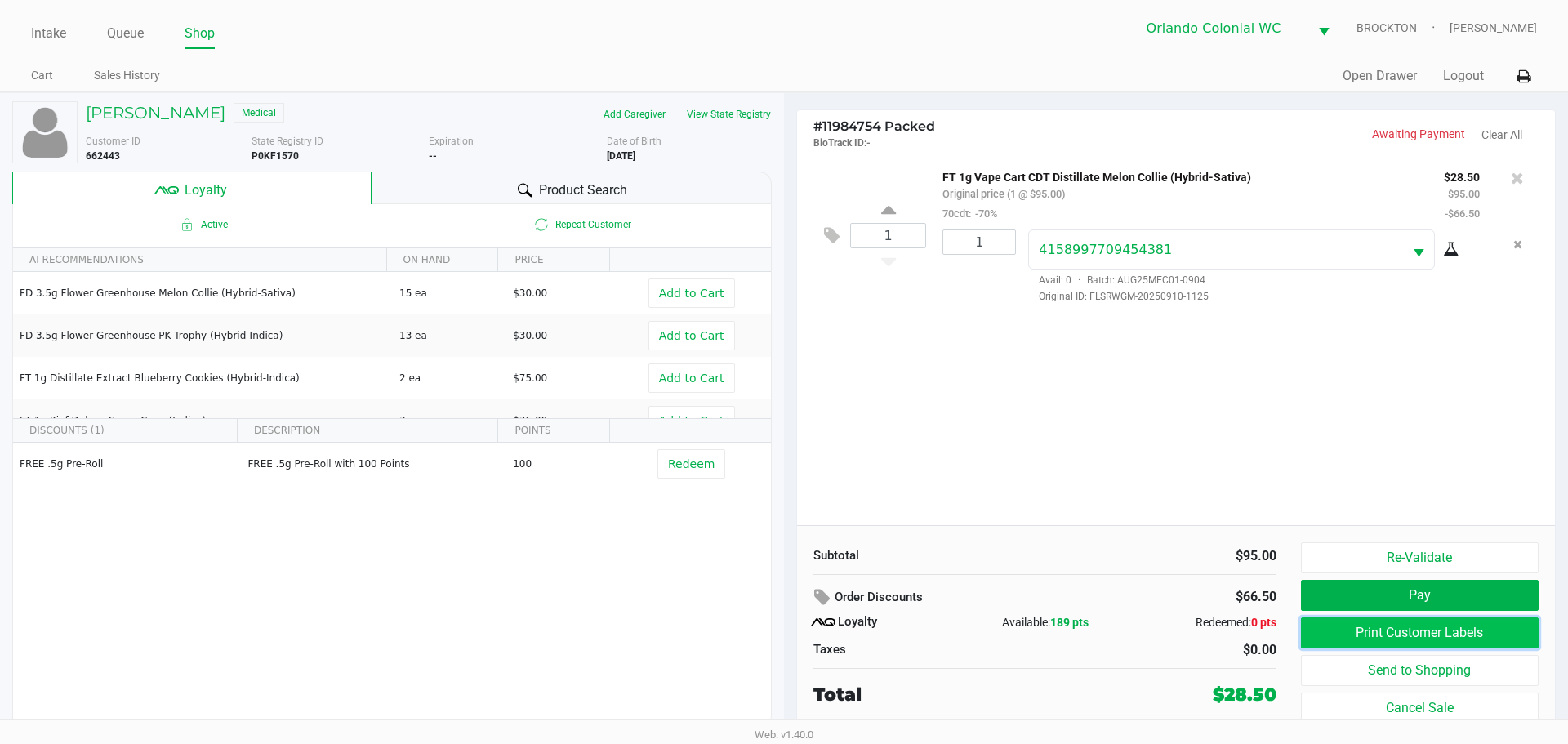
click at [1437, 635] on button "Print Customer Labels" at bounding box center [1419, 633] width 238 height 31
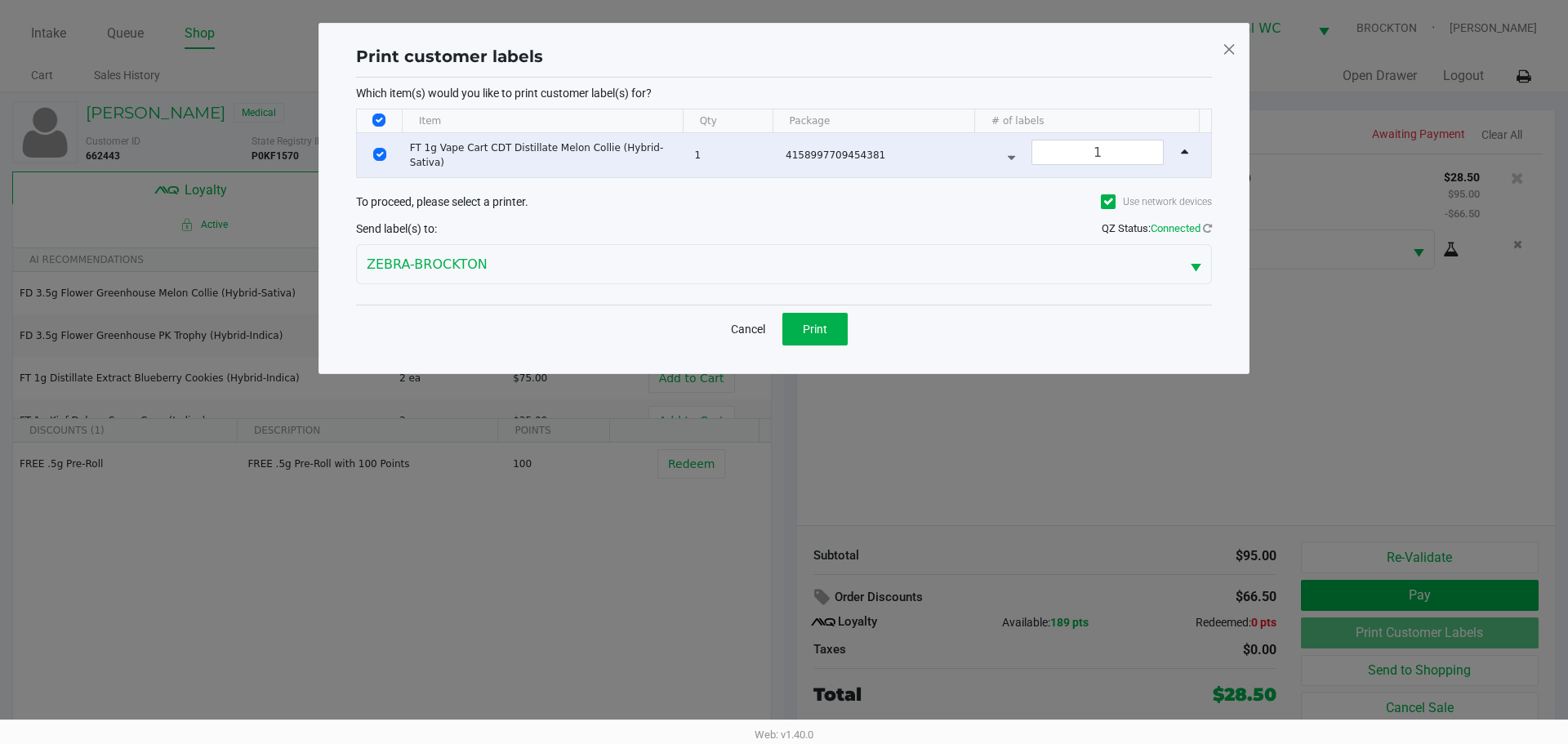
click at [792, 302] on div "Which item(s) would you like to print customer label(s) for? Item Qty Package #…" at bounding box center [784, 191] width 856 height 227
click at [816, 323] on span "Print" at bounding box center [815, 329] width 25 height 13
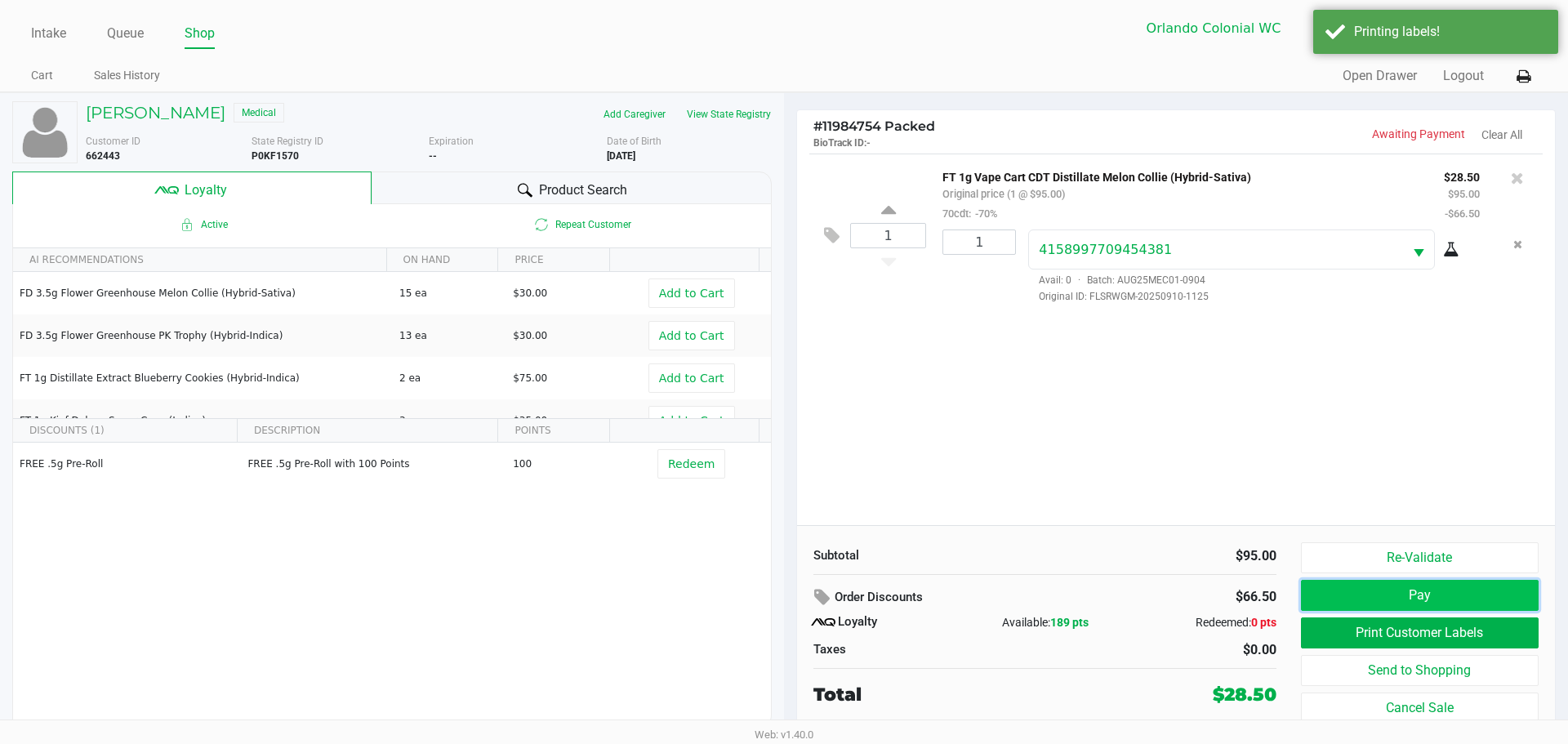
click at [1480, 598] on button "Pay" at bounding box center [1419, 595] width 238 height 31
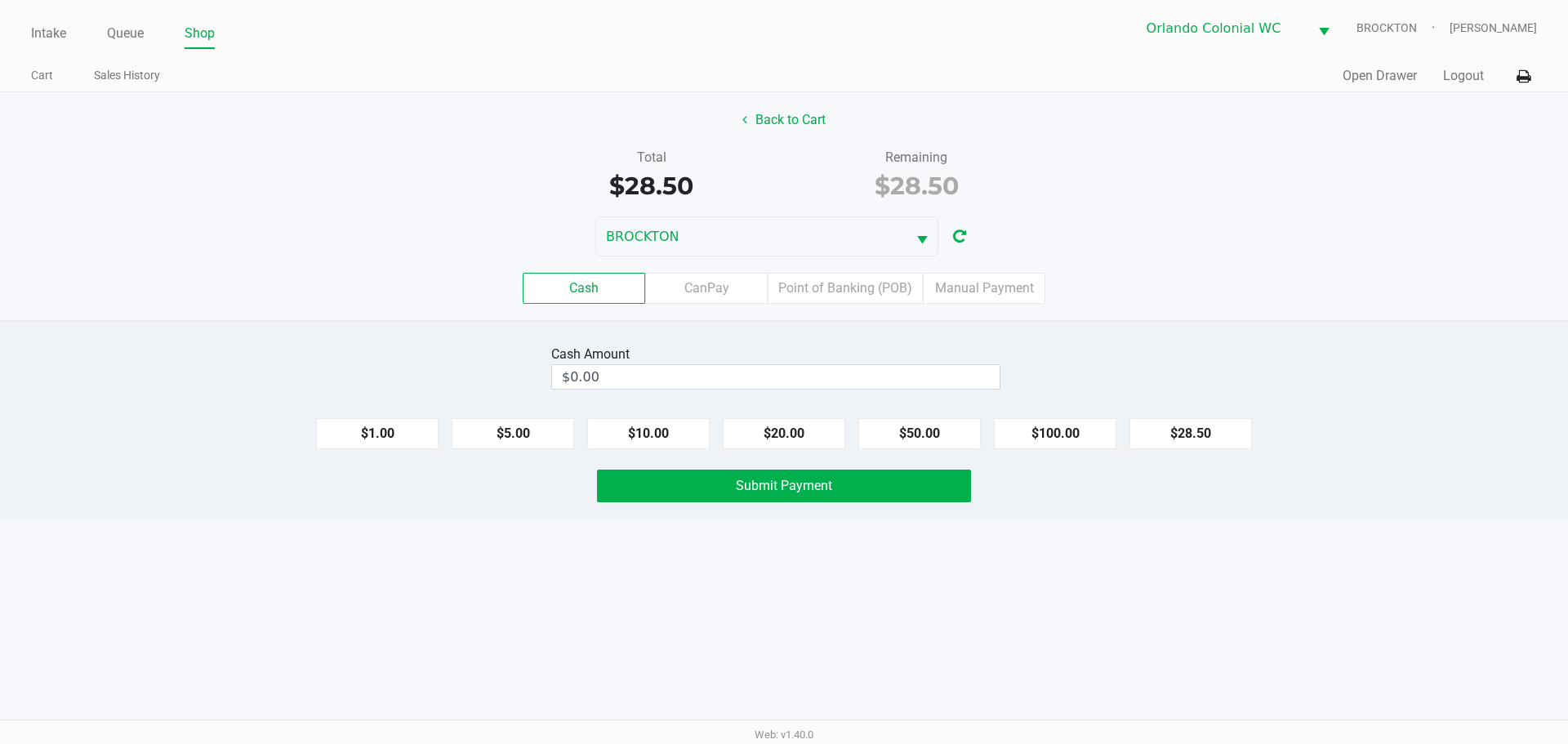
click at [947, 346] on div "Cash Amount" at bounding box center [776, 355] width 449 height 20
click at [936, 373] on input "$0.00" at bounding box center [776, 376] width 448 height 24
click at [724, 644] on div "Intake Queue Shop Orlando Colonial WC BROCKTON Madison Olsen Cart Sales History…" at bounding box center [784, 372] width 1568 height 744
type input "$40.00"
click at [821, 501] on button "Submit Payment" at bounding box center [784, 486] width 374 height 33
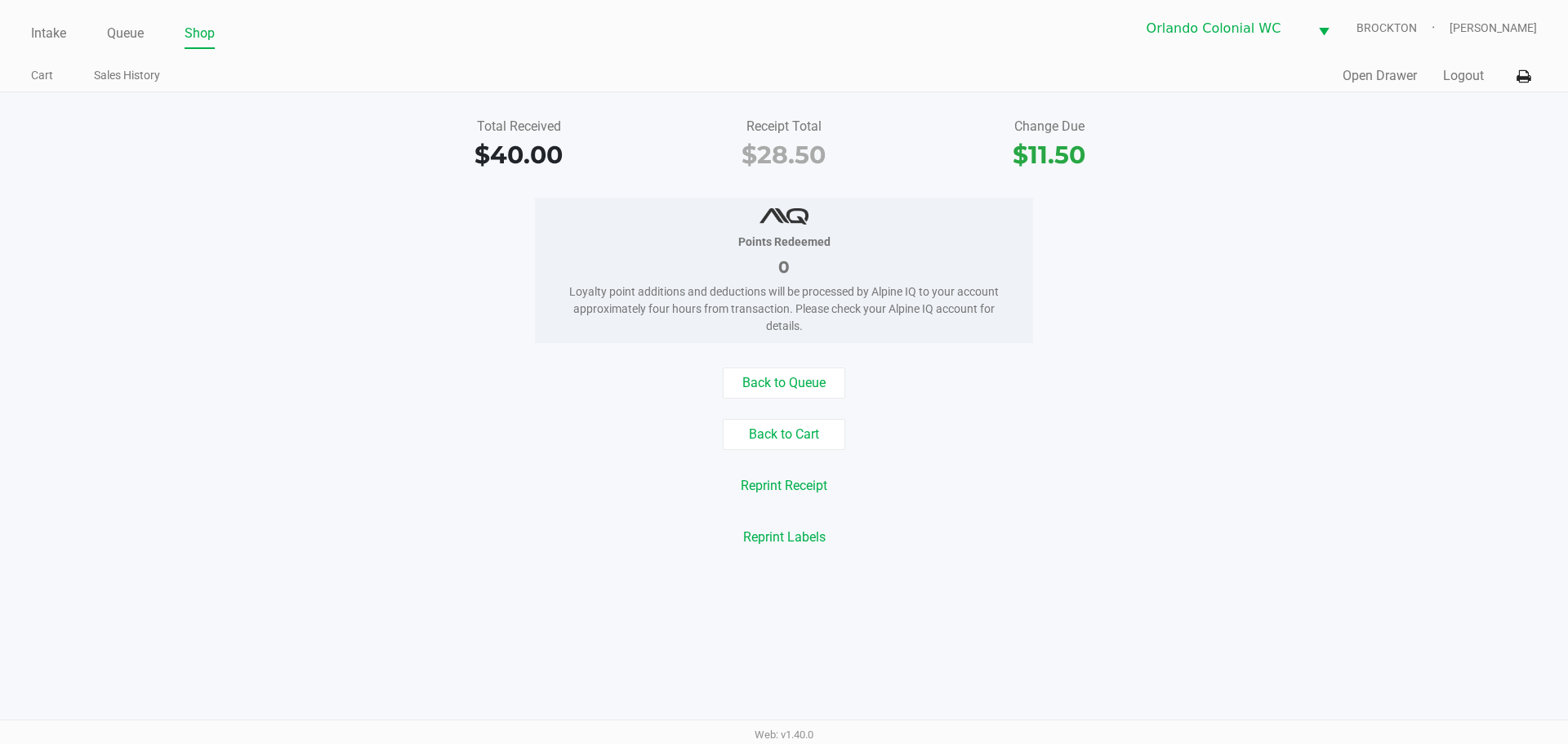
click at [381, 536] on div "Reprint Labels" at bounding box center [784, 537] width 1592 height 31
click at [815, 423] on button "Back to Cart" at bounding box center [784, 435] width 123 height 31
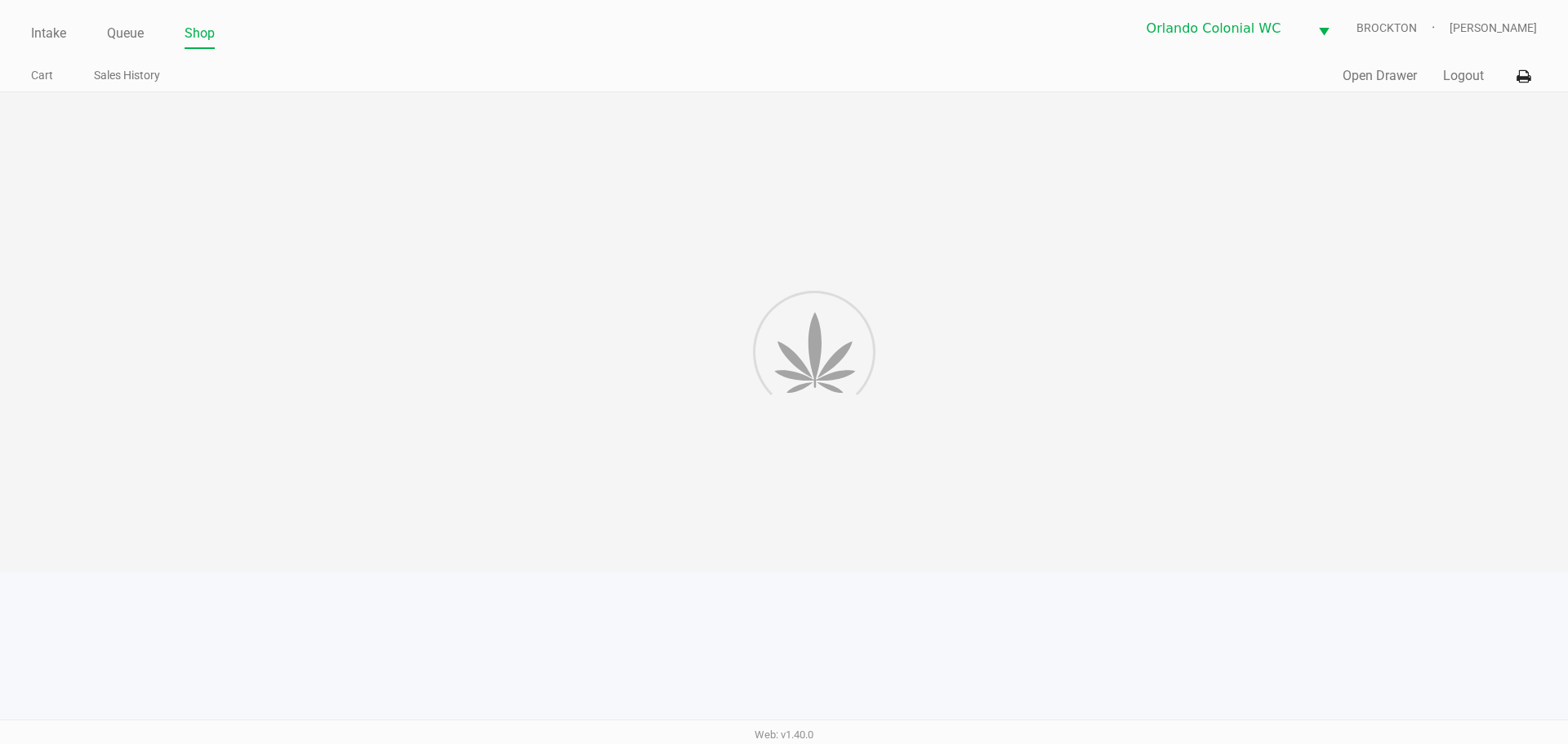
click at [1004, 442] on div at bounding box center [784, 332] width 1568 height 480
click at [584, 500] on div at bounding box center [784, 332] width 1568 height 480
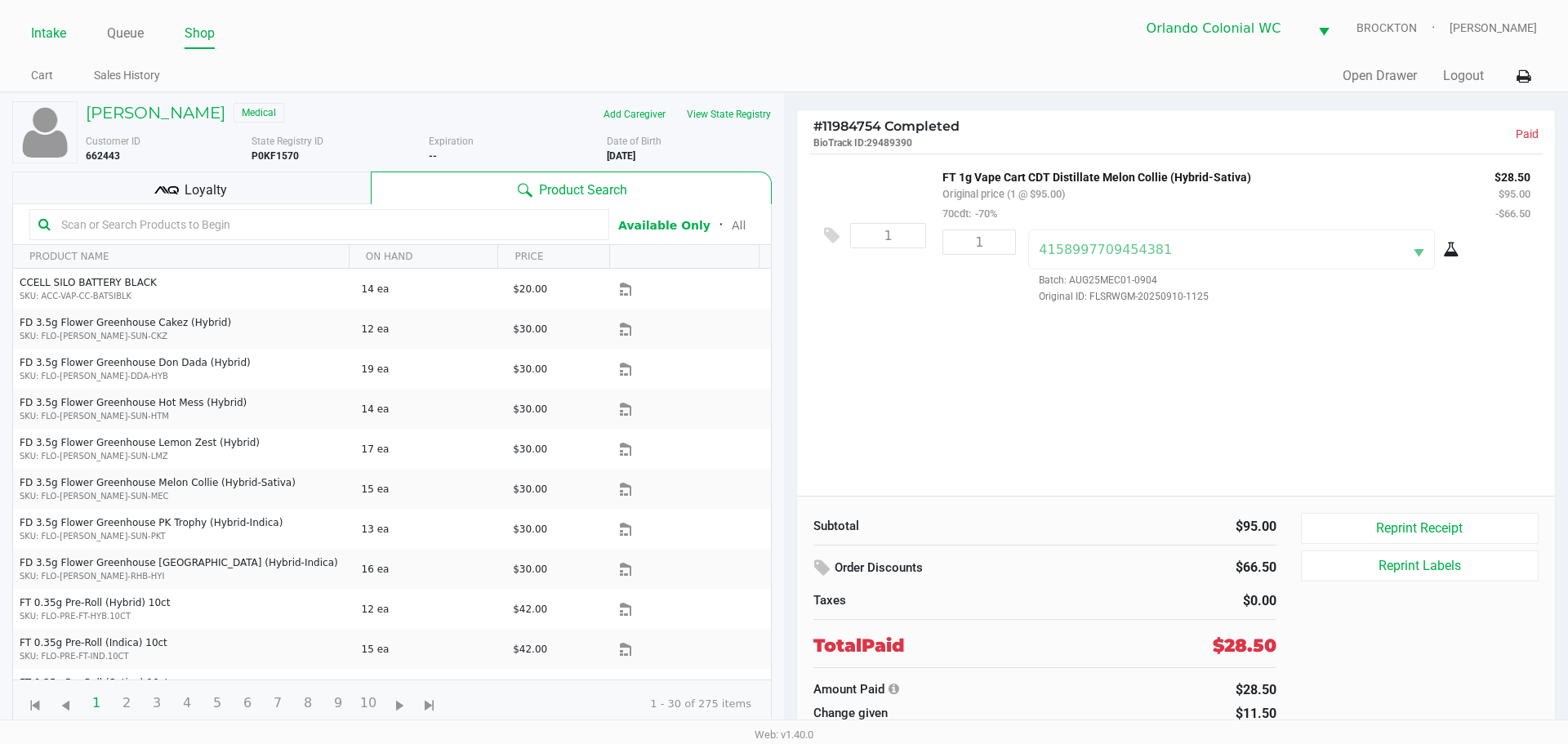
click at [61, 32] on link "Intake" at bounding box center [49, 34] width 35 height 23
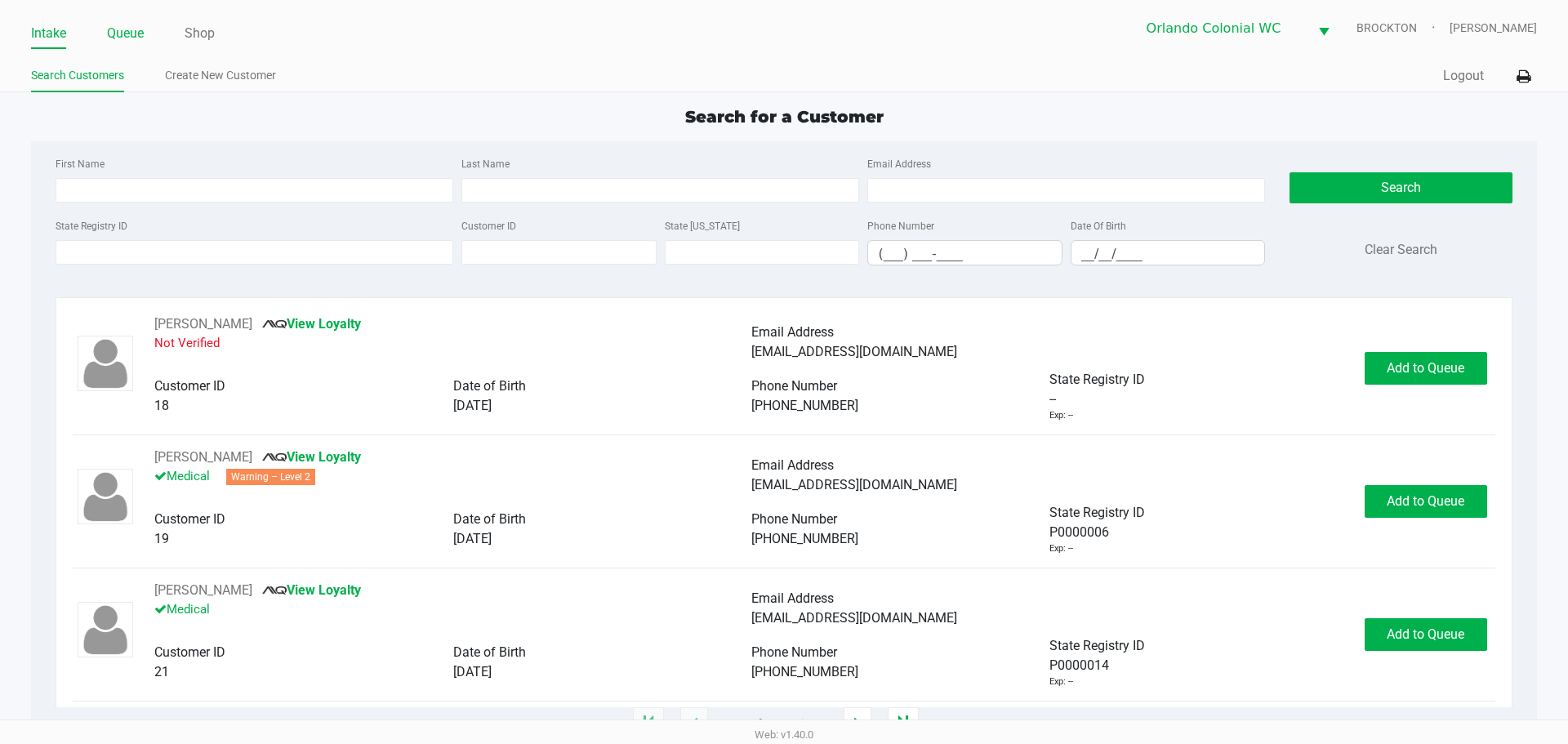
click at [127, 33] on link "Queue" at bounding box center [125, 34] width 37 height 23
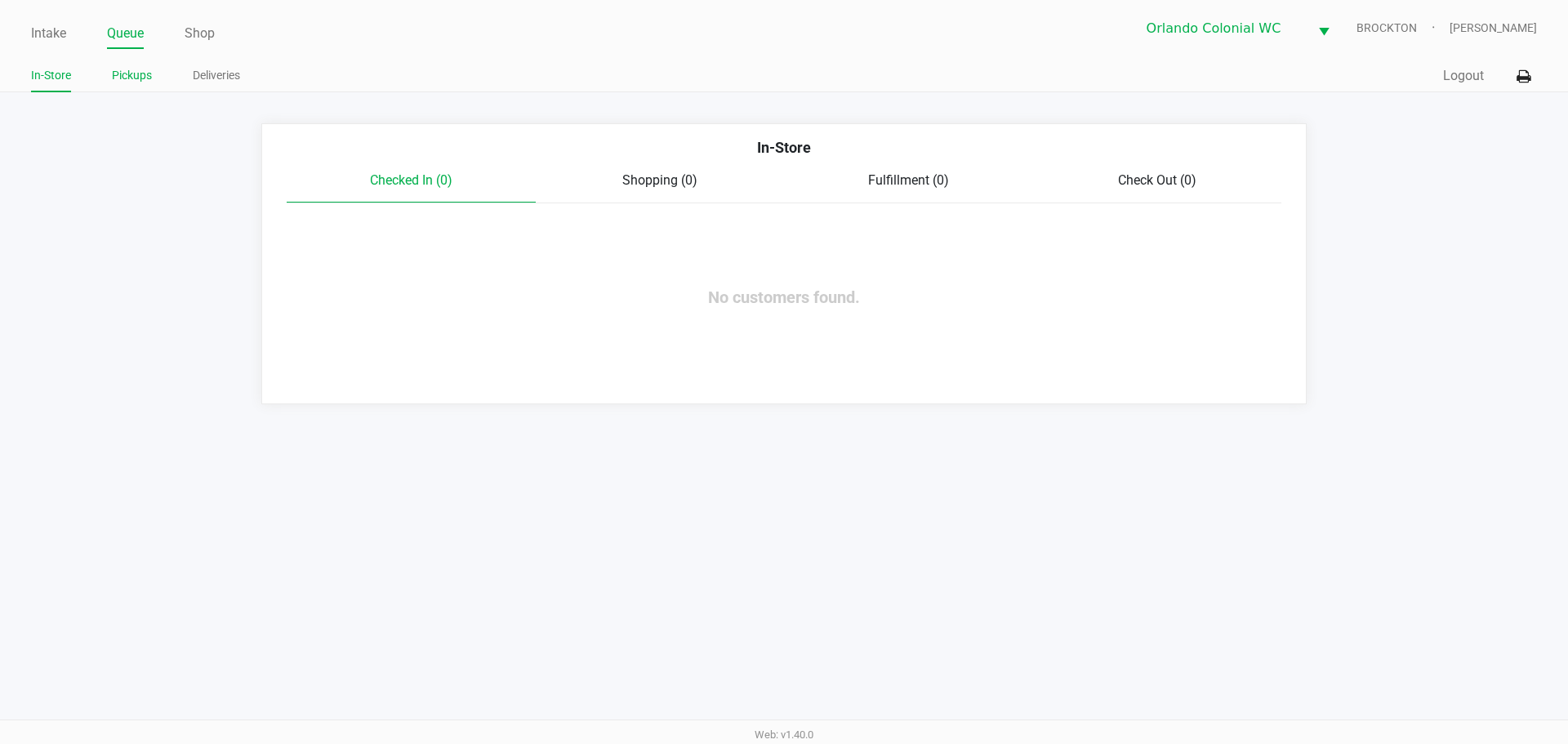
drag, startPoint x: 127, startPoint y: 78, endPoint x: 150, endPoint y: 82, distance: 23.3
click at [128, 77] on link "Pickups" at bounding box center [132, 75] width 40 height 21
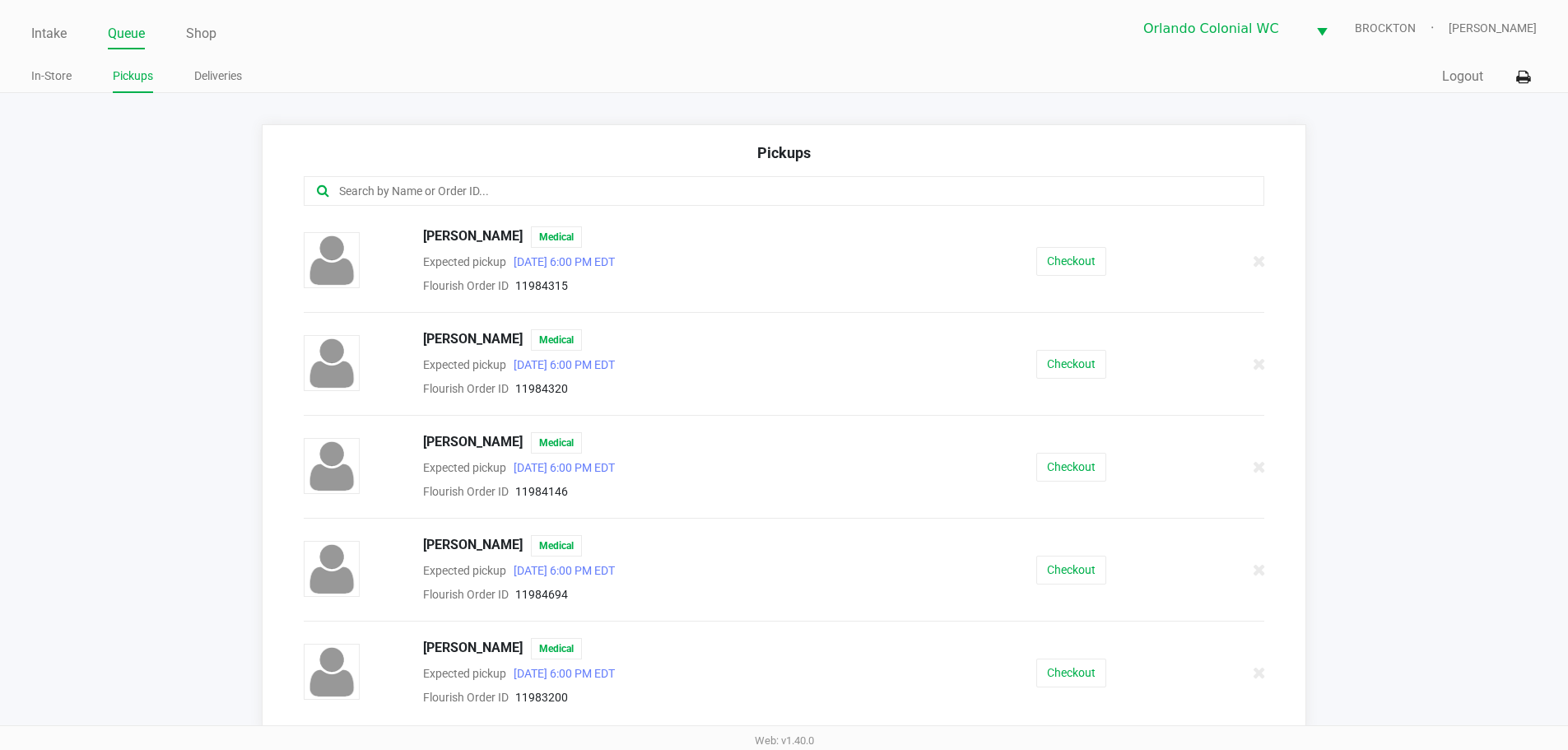
click at [424, 194] on input "text" at bounding box center [758, 191] width 841 height 19
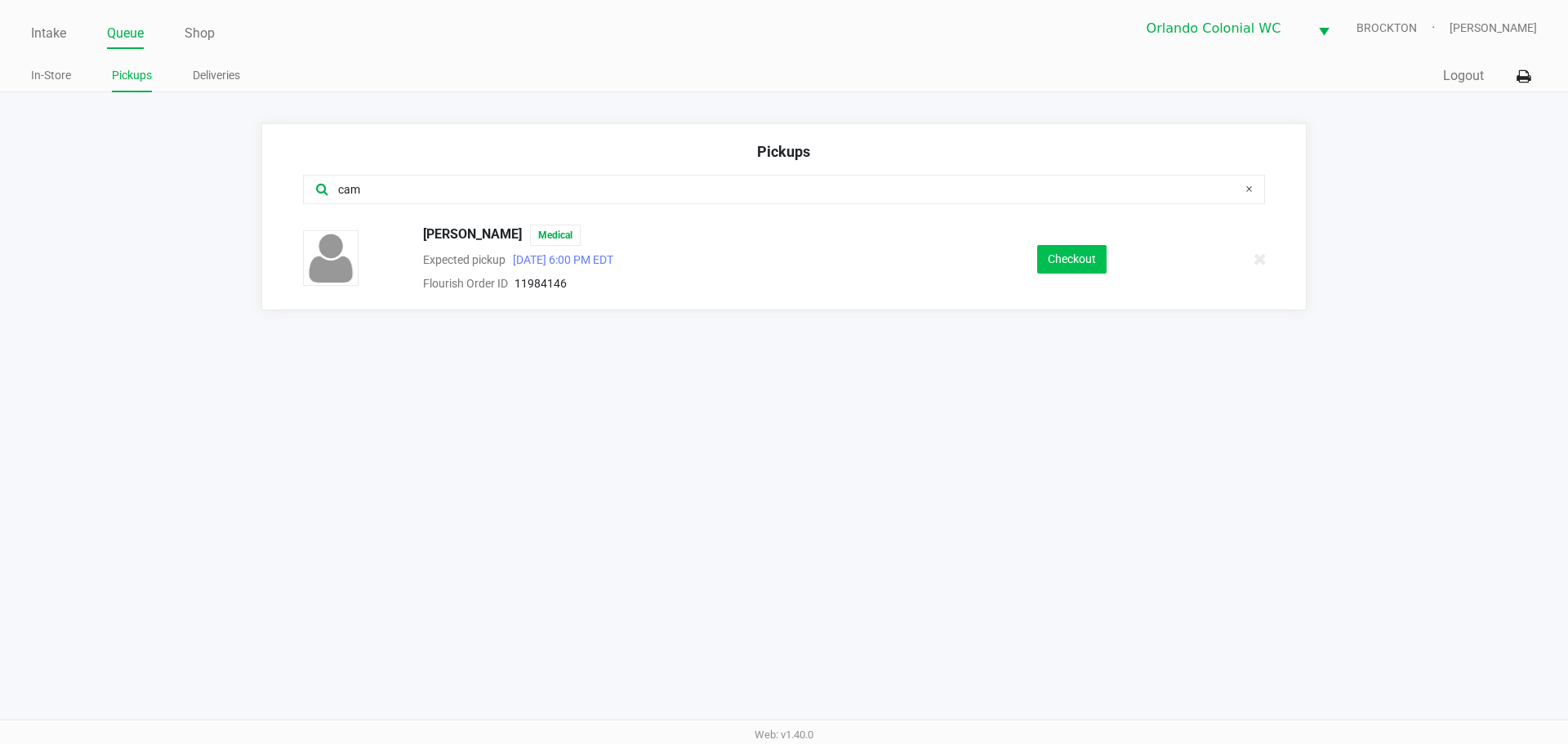
type input "cam"
click at [1059, 259] on button "Checkout" at bounding box center [1072, 259] width 69 height 29
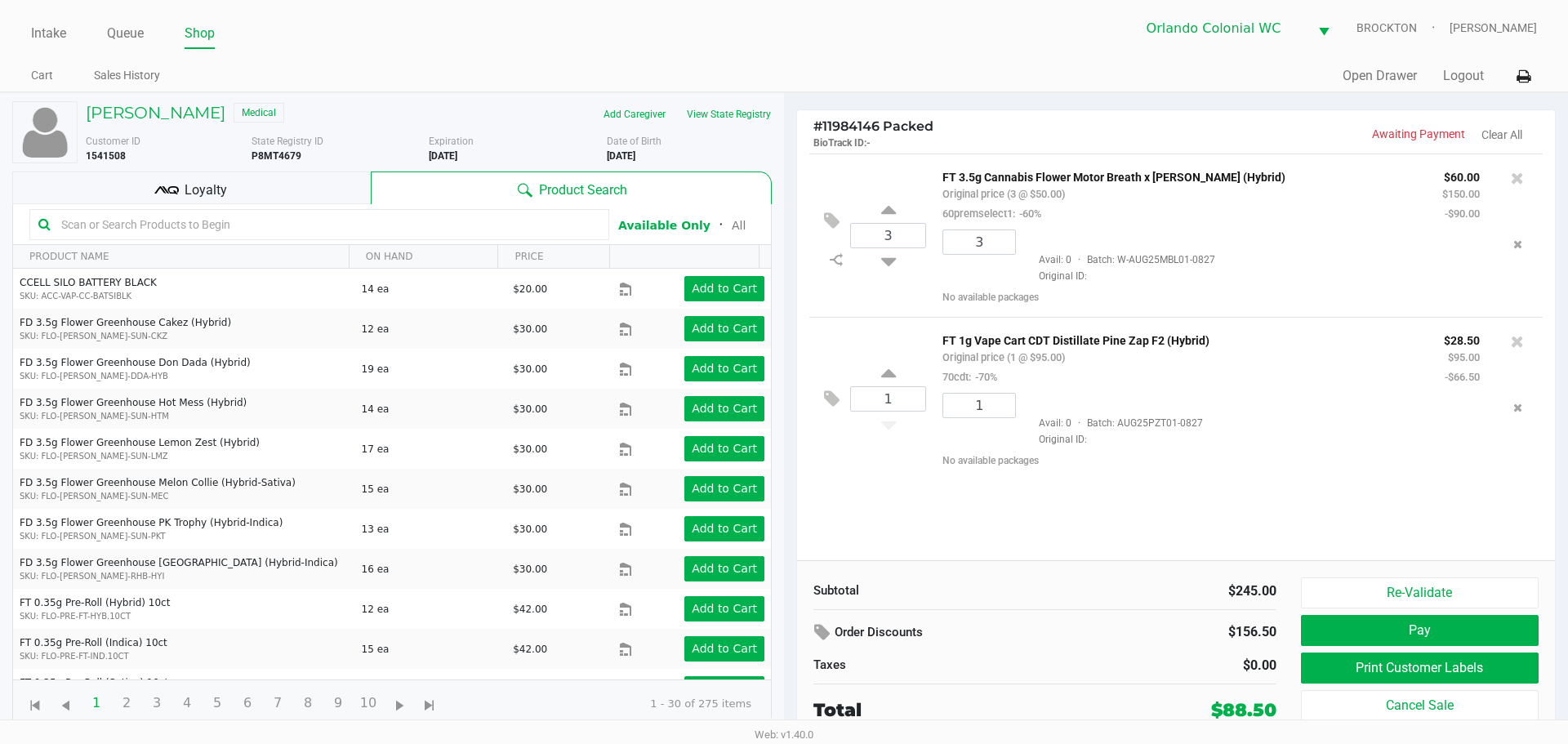
click at [235, 196] on div "Loyalty" at bounding box center [192, 188] width 359 height 33
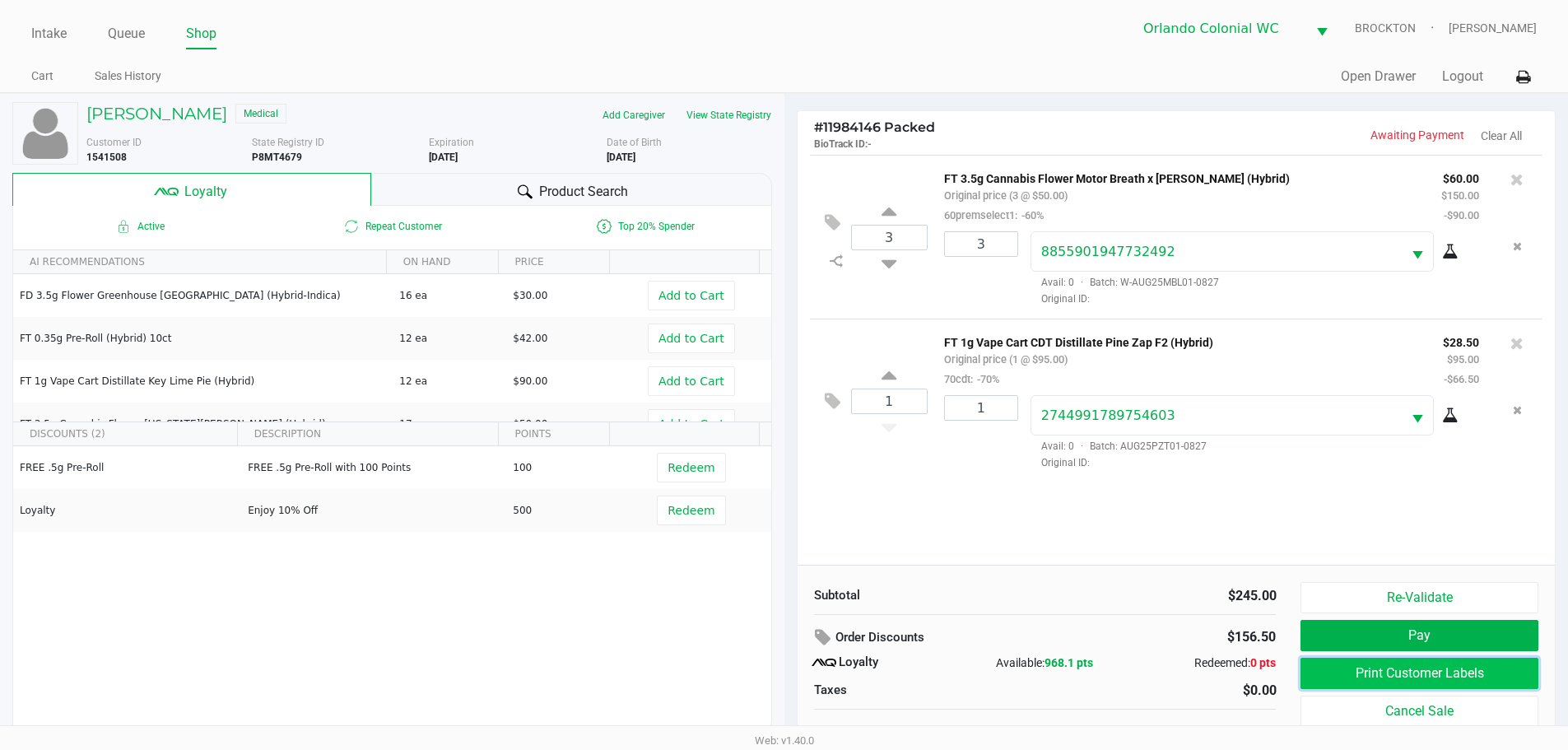
click at [1434, 670] on button "Print Customer Labels" at bounding box center [1419, 674] width 237 height 32
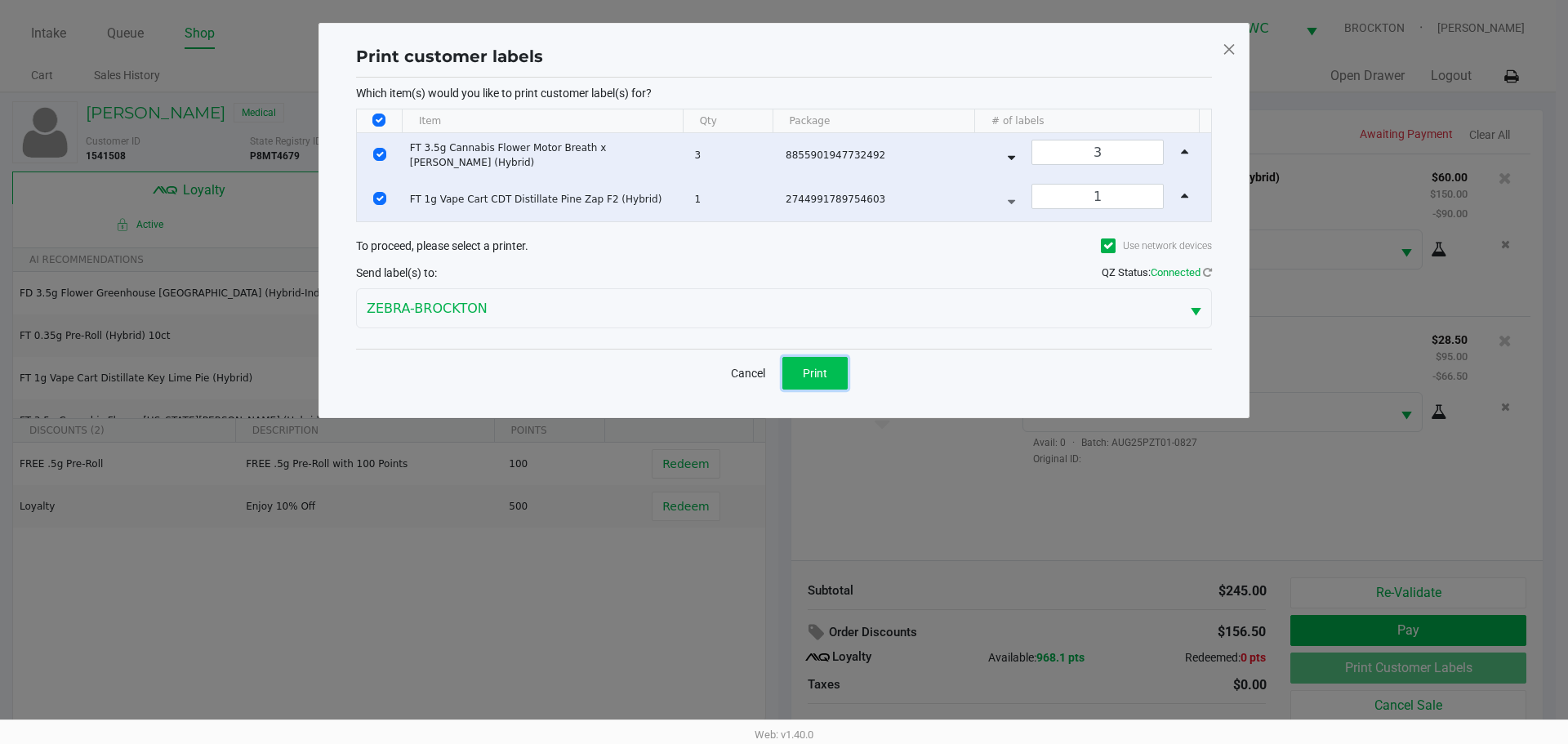
click at [839, 382] on button "Print" at bounding box center [814, 374] width 65 height 33
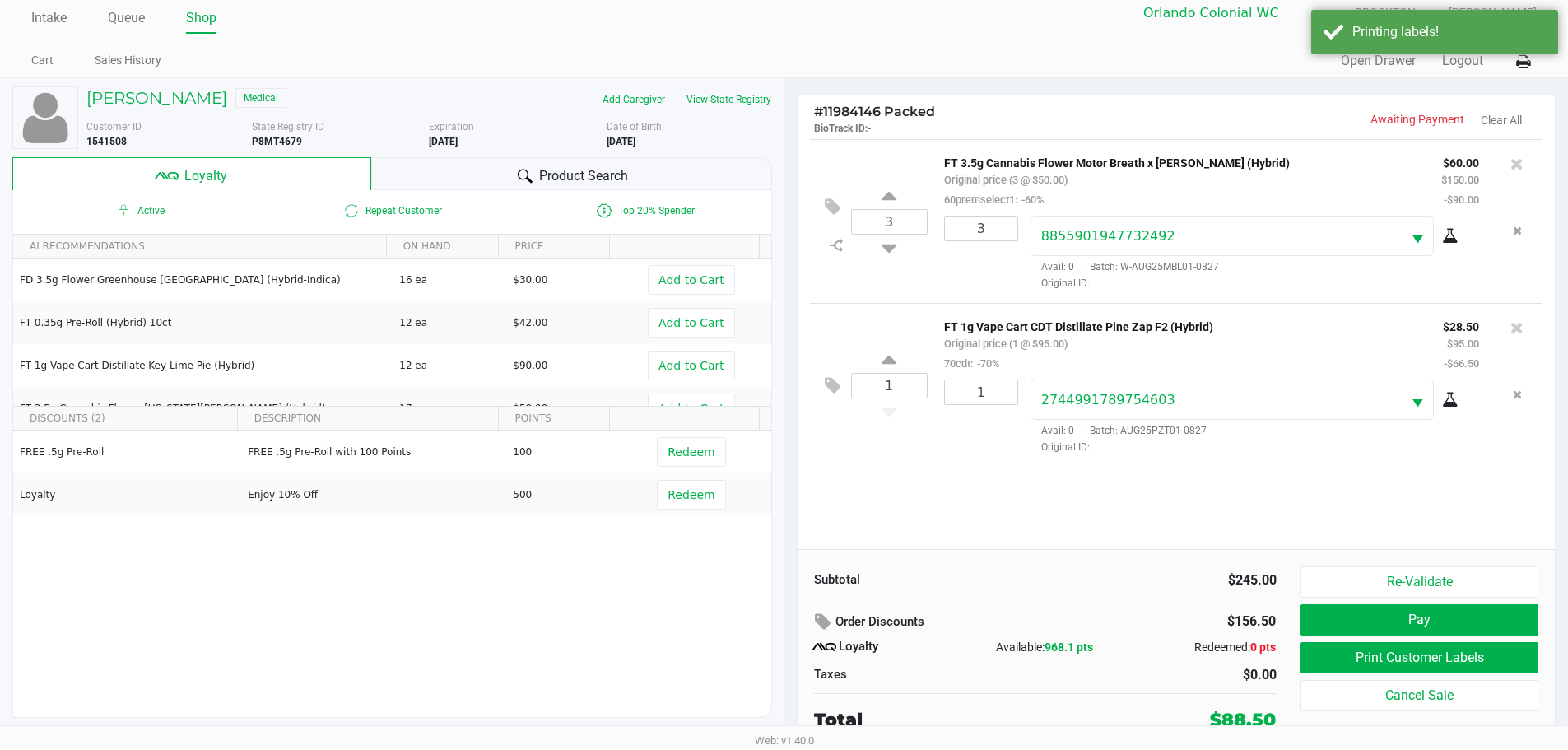
scroll to position [17, 0]
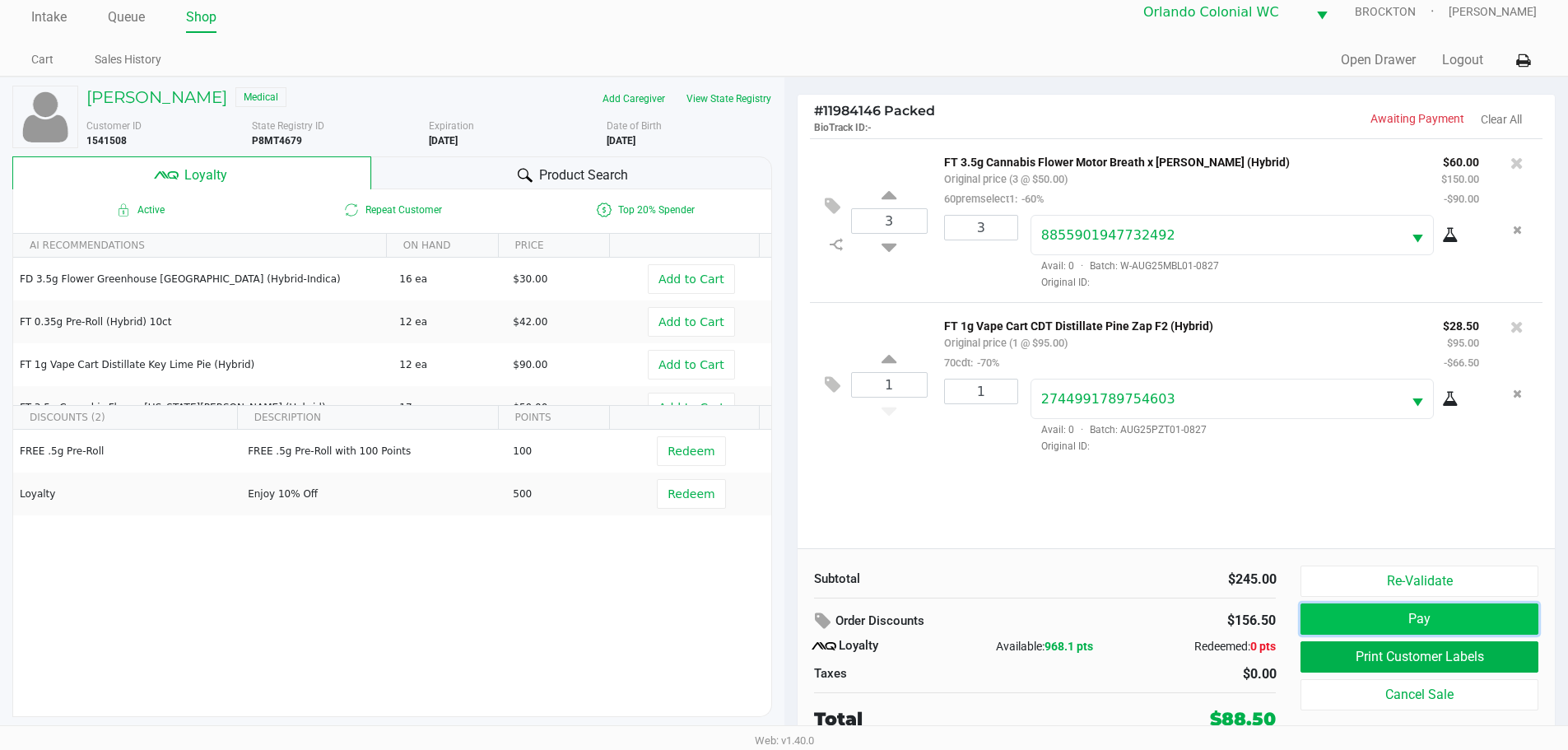
click at [1508, 617] on button "Pay" at bounding box center [1419, 619] width 237 height 32
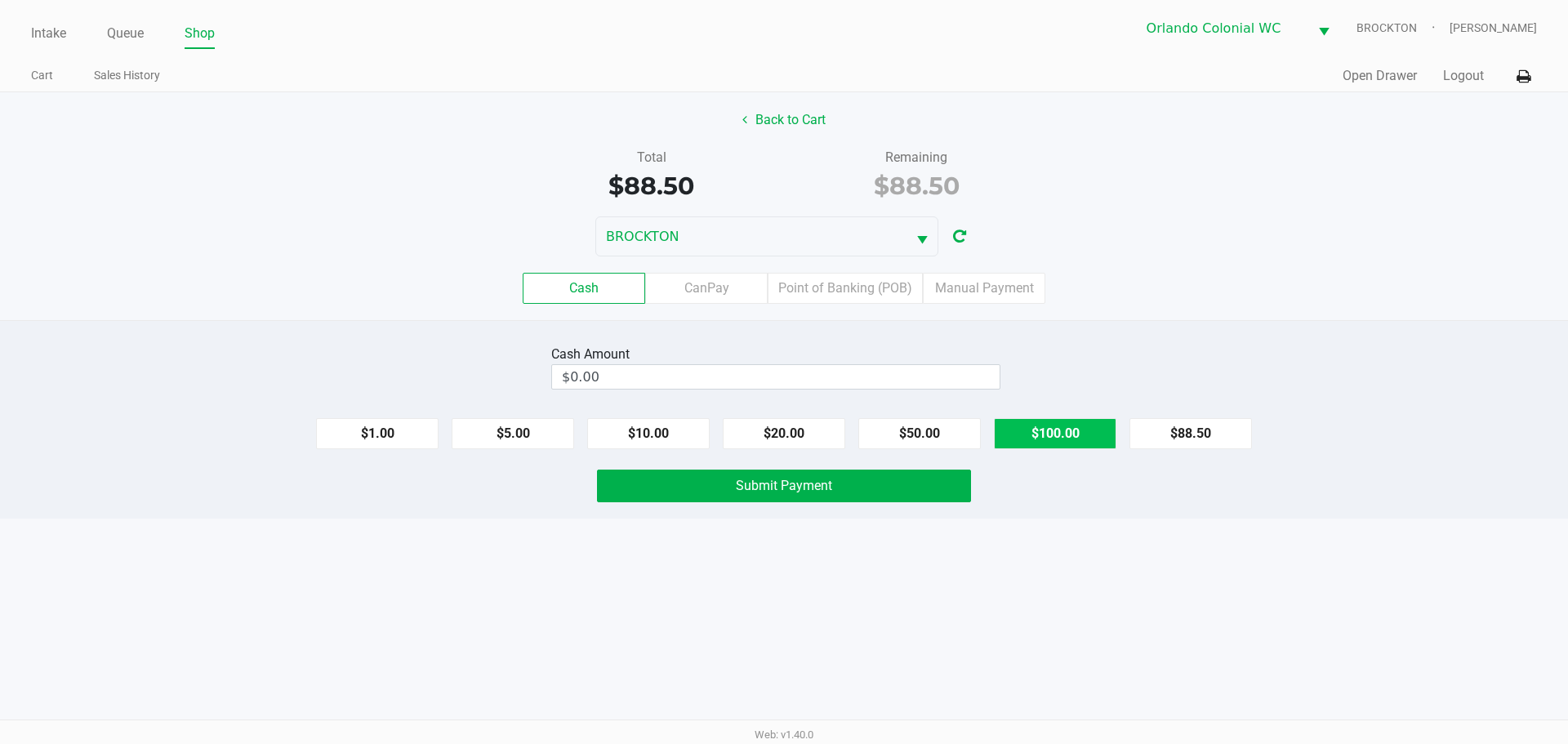
click at [1054, 435] on button "$100.00" at bounding box center [1054, 434] width 123 height 31
type input "$100.00"
click at [678, 485] on button "Submit Payment" at bounding box center [784, 486] width 374 height 33
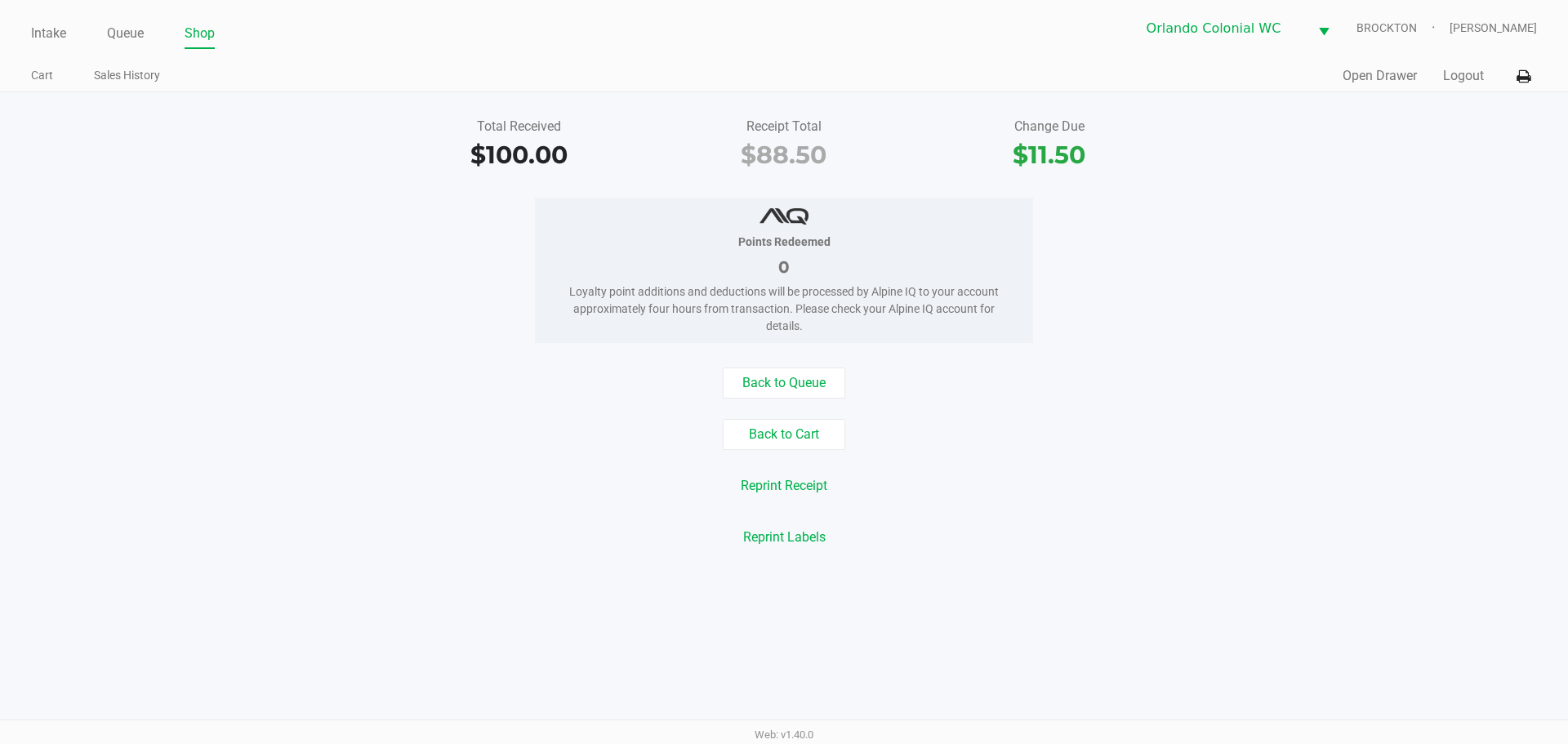
click at [393, 514] on div "Back to Queue Back to Cart Reprint Receipt Reprint Labels" at bounding box center [784, 459] width 1592 height 185
click at [821, 444] on button "Back to Cart" at bounding box center [784, 435] width 123 height 31
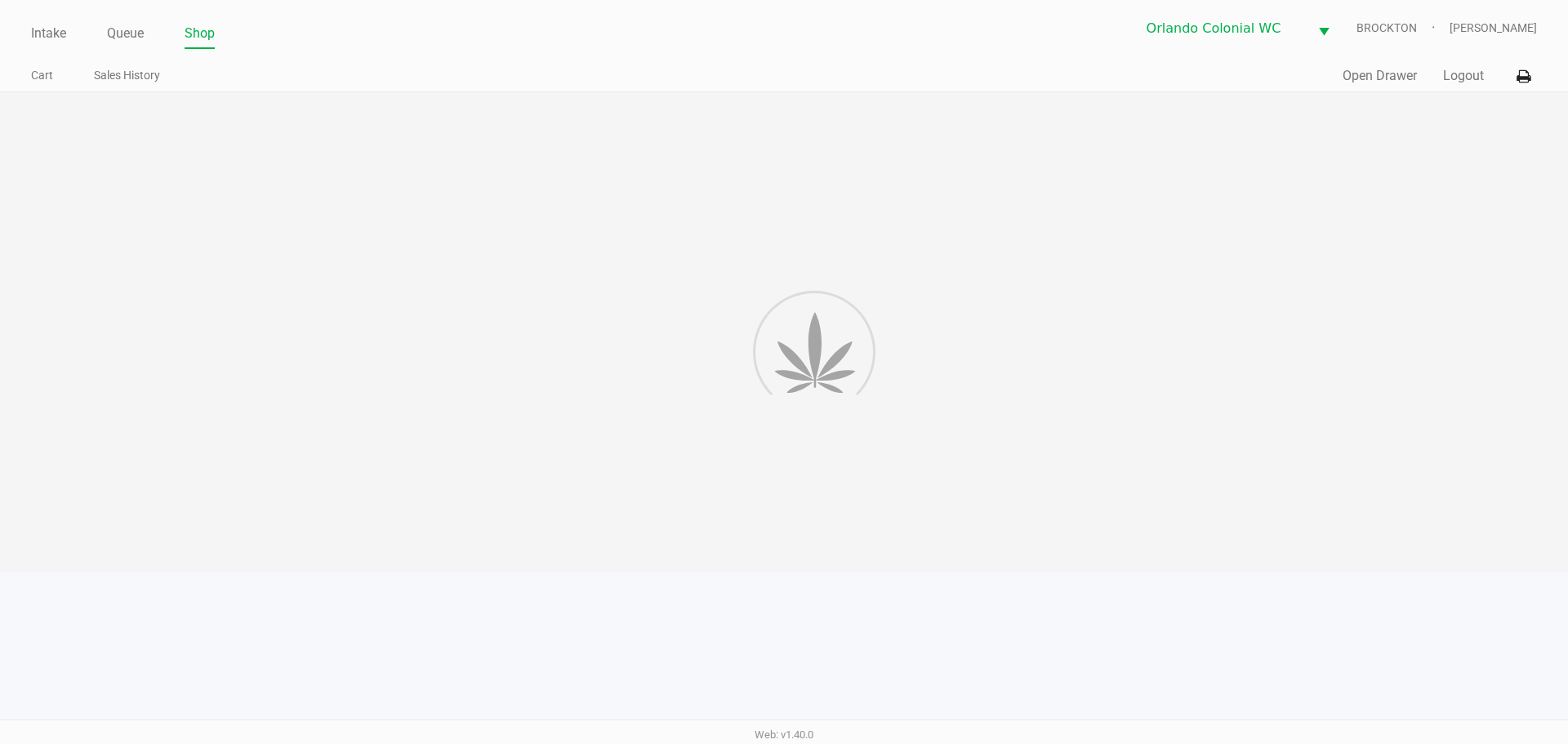
click at [1089, 439] on div at bounding box center [784, 332] width 1568 height 480
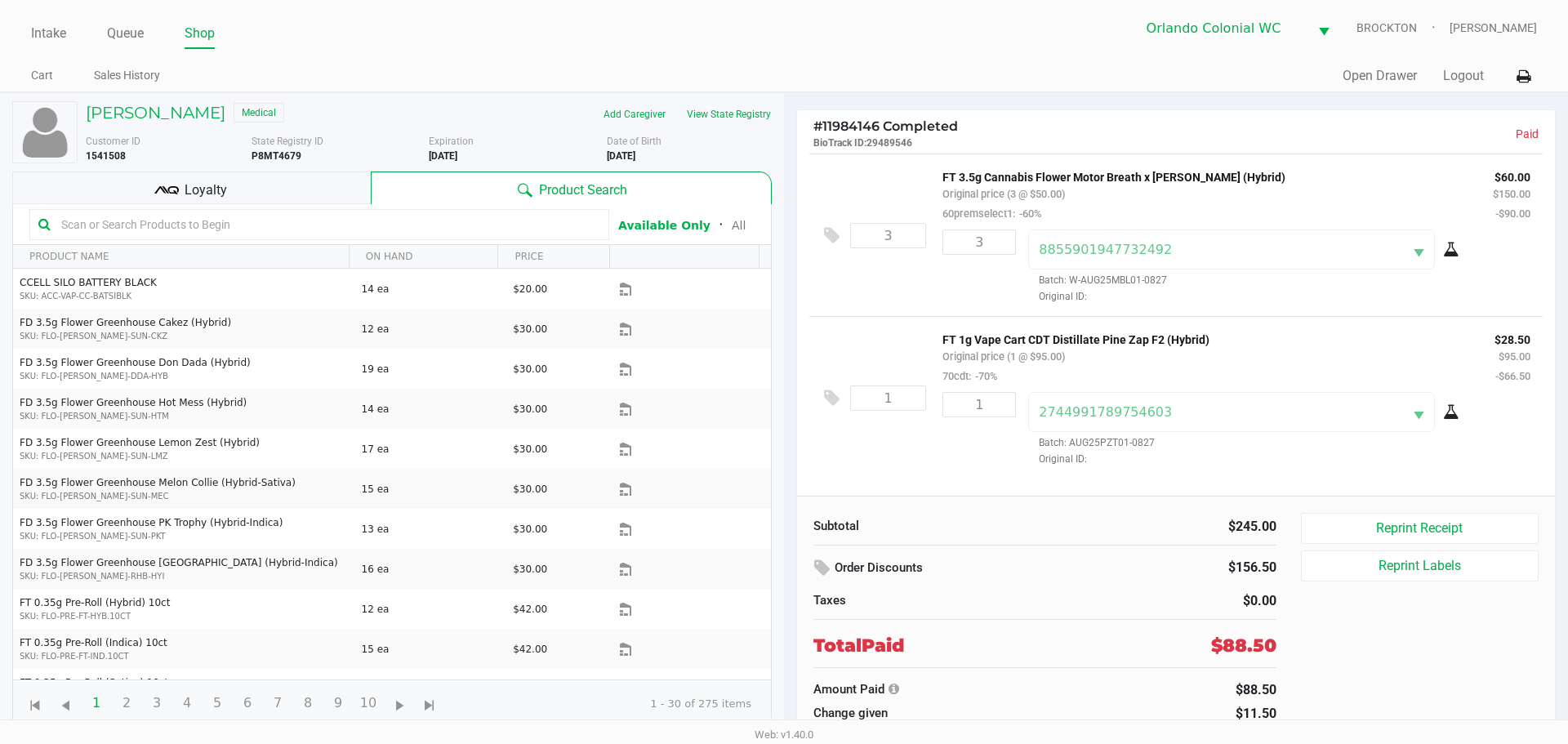
drag, startPoint x: 58, startPoint y: 28, endPoint x: 75, endPoint y: 29, distance: 17.0
click at [58, 29] on link "Intake" at bounding box center [49, 34] width 35 height 23
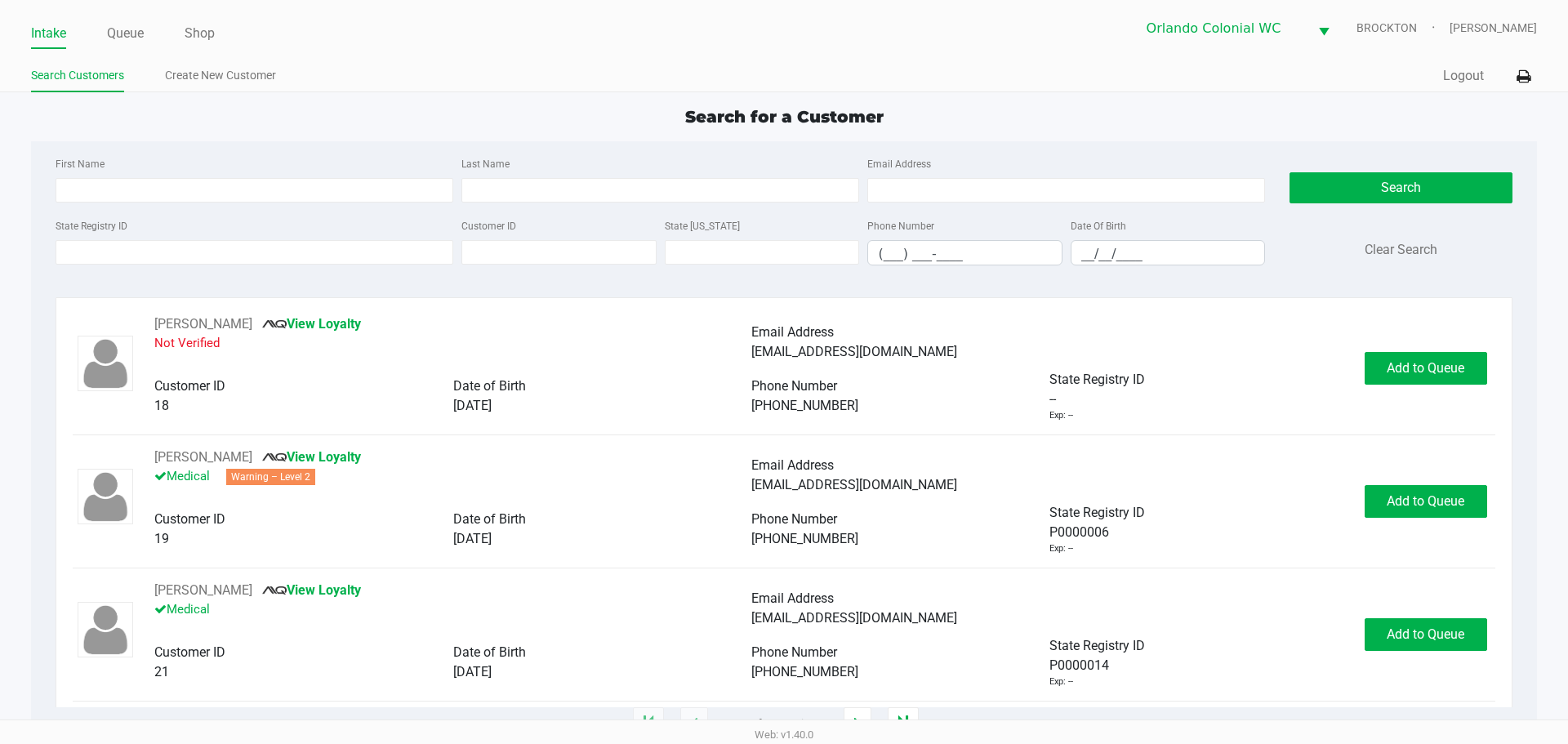
scroll to position [81, 0]
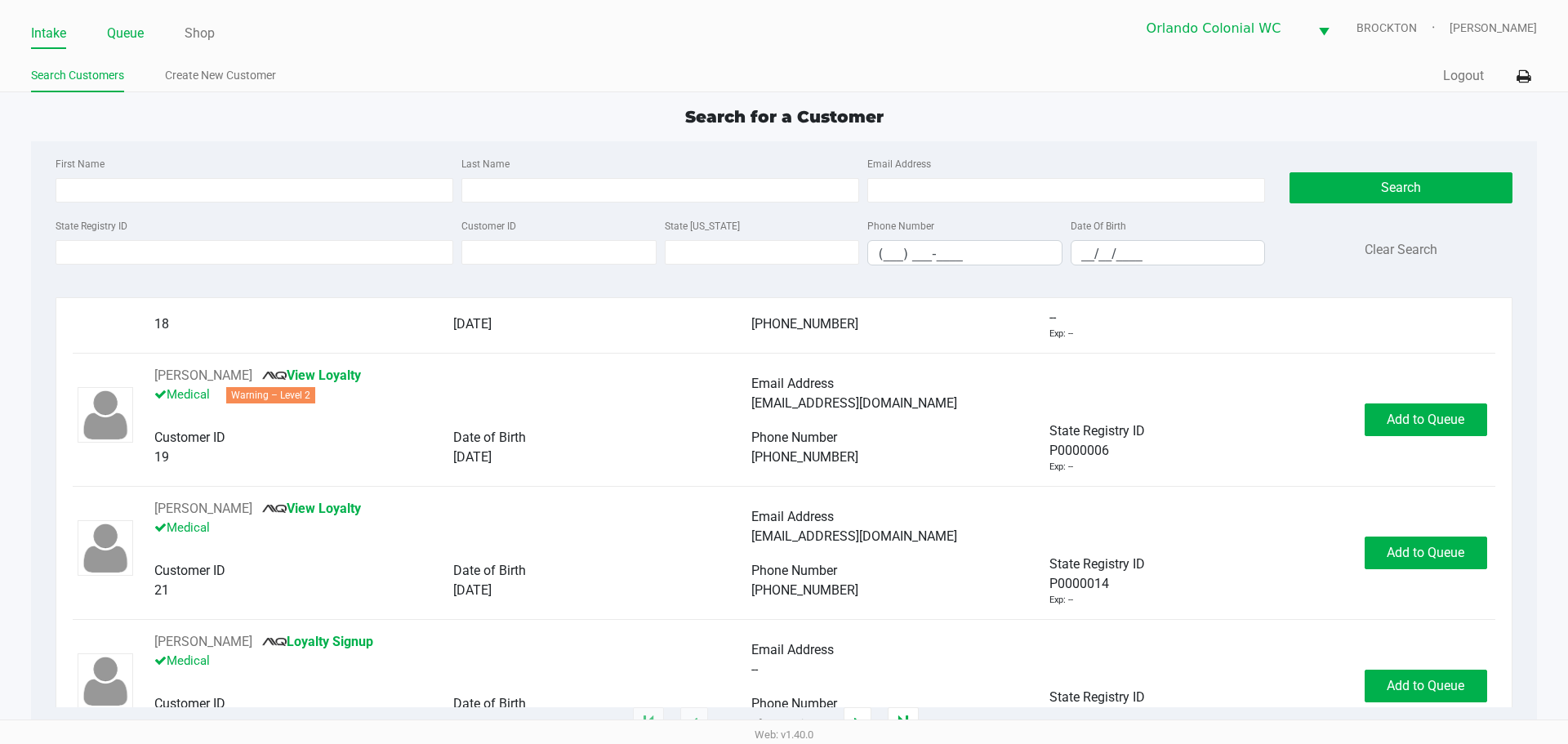
click at [128, 30] on link "Queue" at bounding box center [125, 34] width 37 height 23
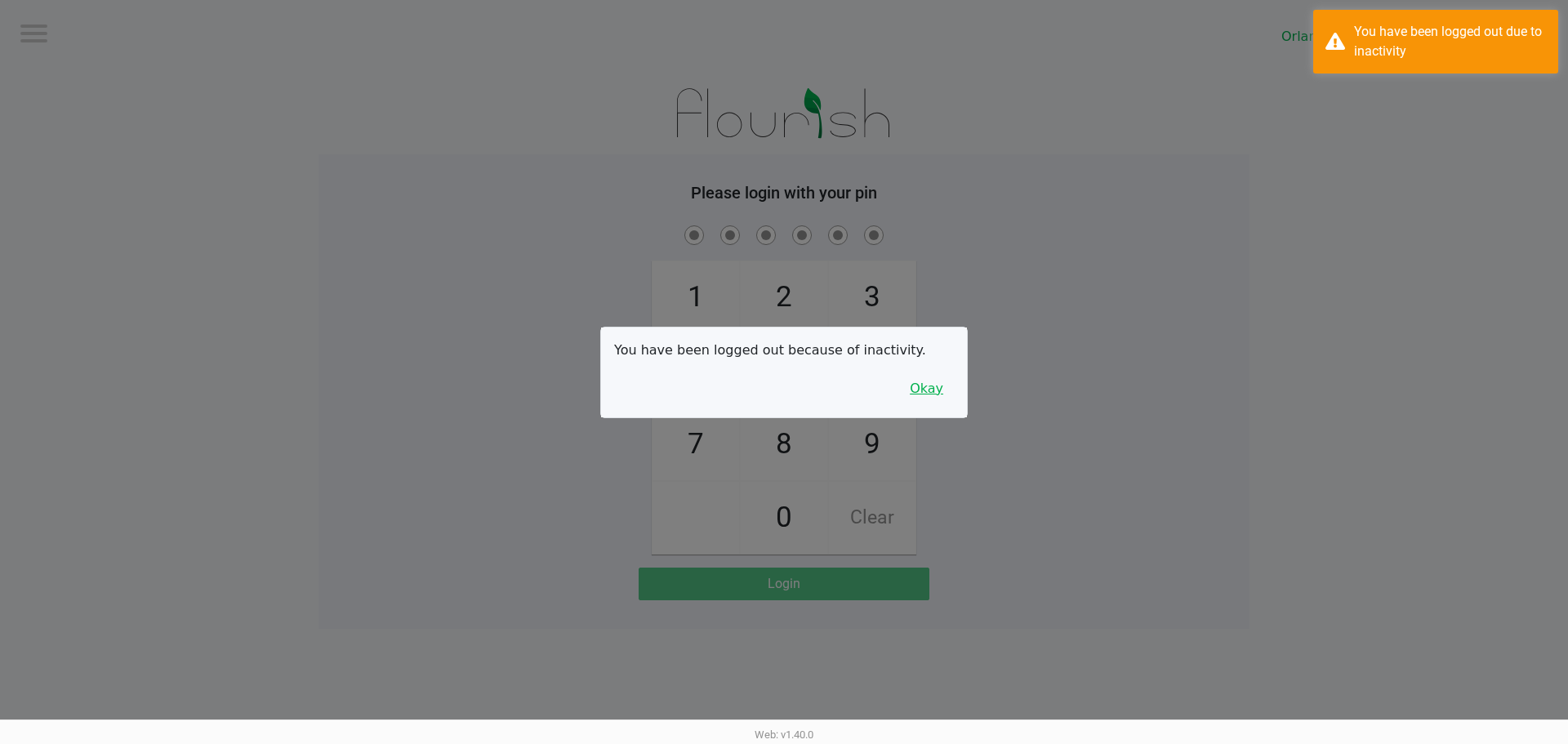
drag, startPoint x: 929, startPoint y: 391, endPoint x: 1008, endPoint y: 363, distance: 83.8
click at [928, 390] on button "Okay" at bounding box center [926, 388] width 54 height 31
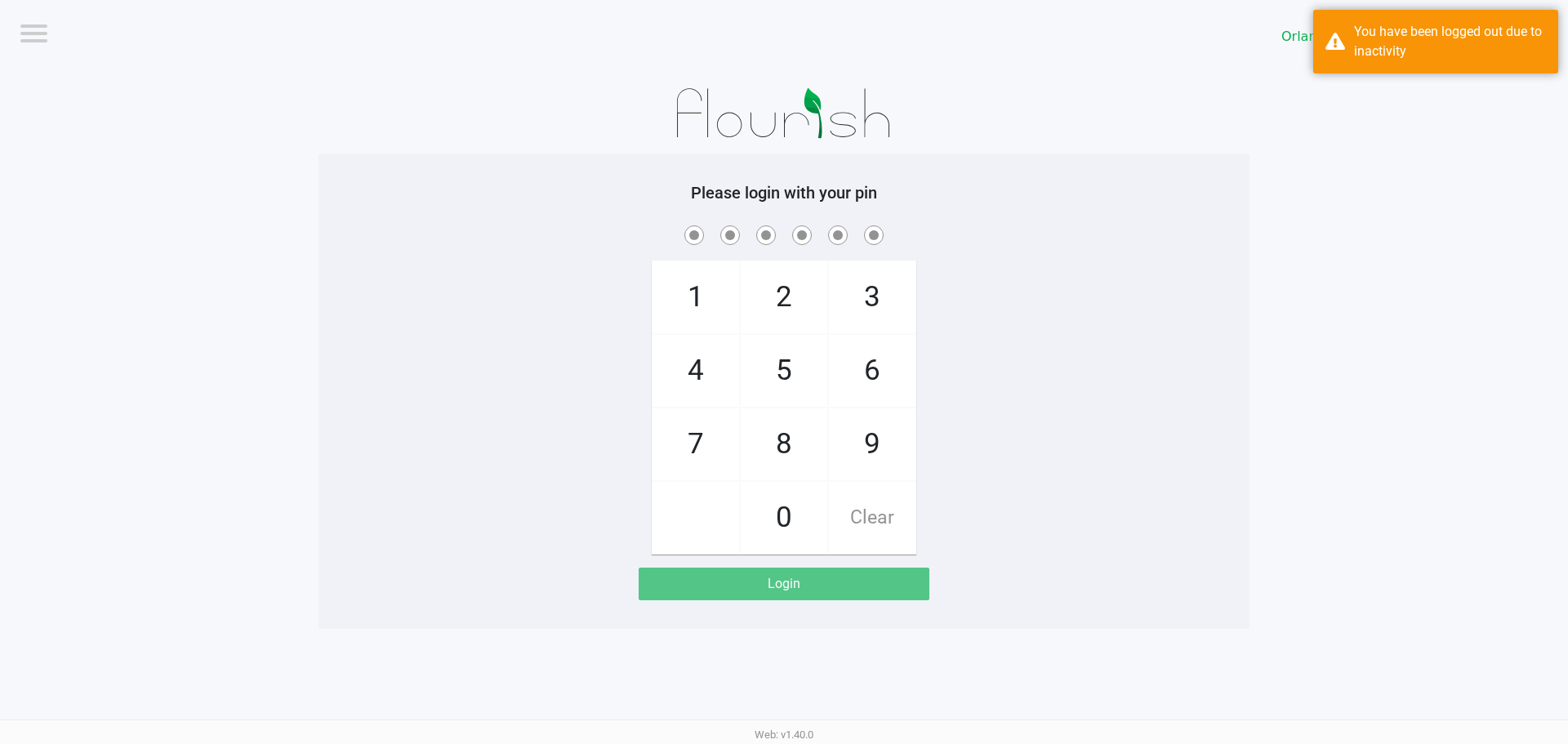
click at [1062, 353] on div "1 4 7 2 5 8 0 3 6 9 Clear" at bounding box center [784, 388] width 931 height 332
drag, startPoint x: 1351, startPoint y: 40, endPoint x: 1322, endPoint y: 82, distance: 51.0
click at [1351, 40] on div "You have been logged out due to inactivity" at bounding box center [1435, 41] width 245 height 63
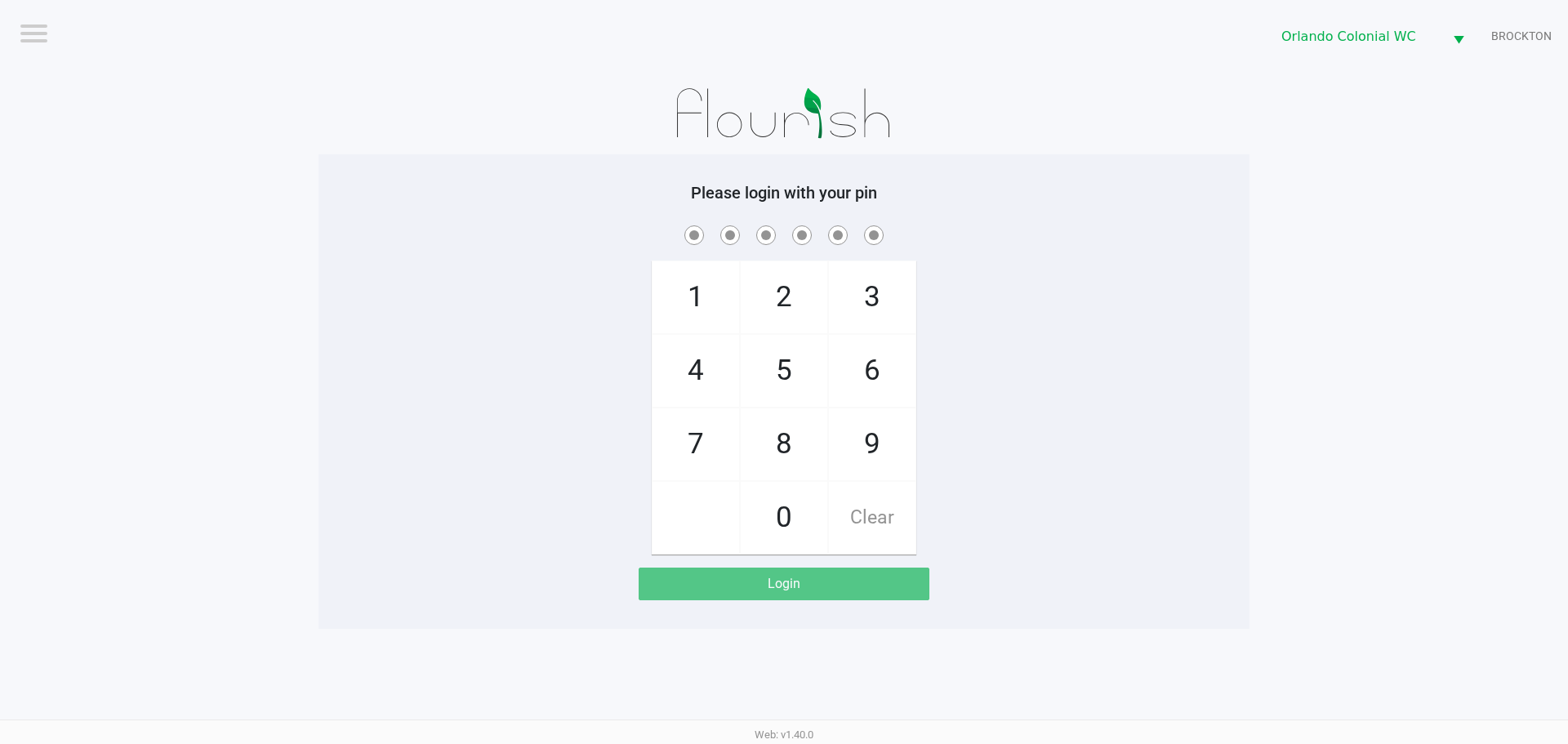
click at [1273, 277] on app-pos-login-wrapper "Logout Orlando Colonial WC BROCKTON Please login with your pin 1 4 7 2 5 8 0 3 …" at bounding box center [784, 314] width 1568 height 629
click at [537, 163] on div "Please login with your pin 1 4 7 2 5 8 0 3 6 9 Clear Login" at bounding box center [784, 391] width 931 height 474
click at [1105, 199] on h5 "Please login with your pin" at bounding box center [784, 193] width 906 height 20
checkbox input "true"
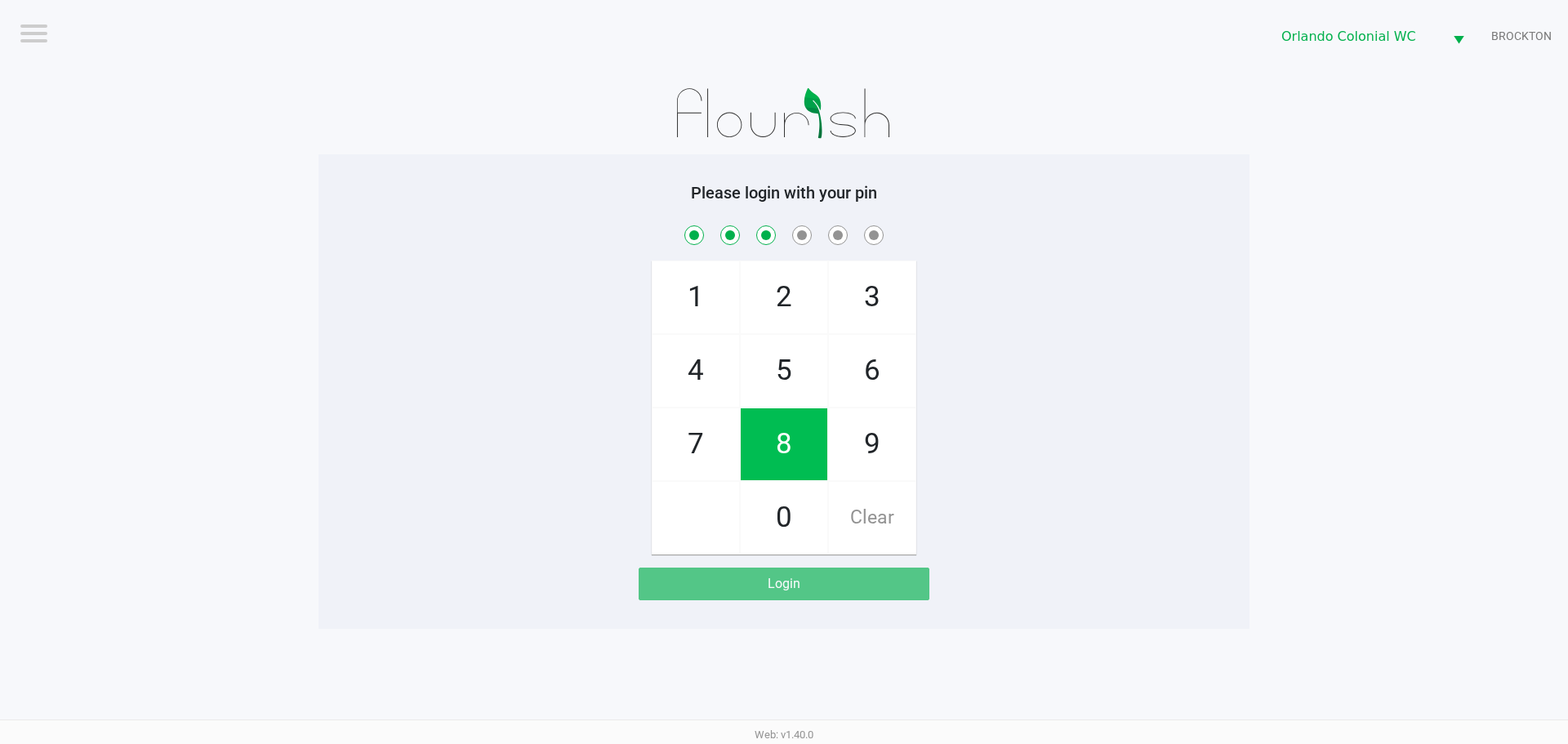
checkbox input "true"
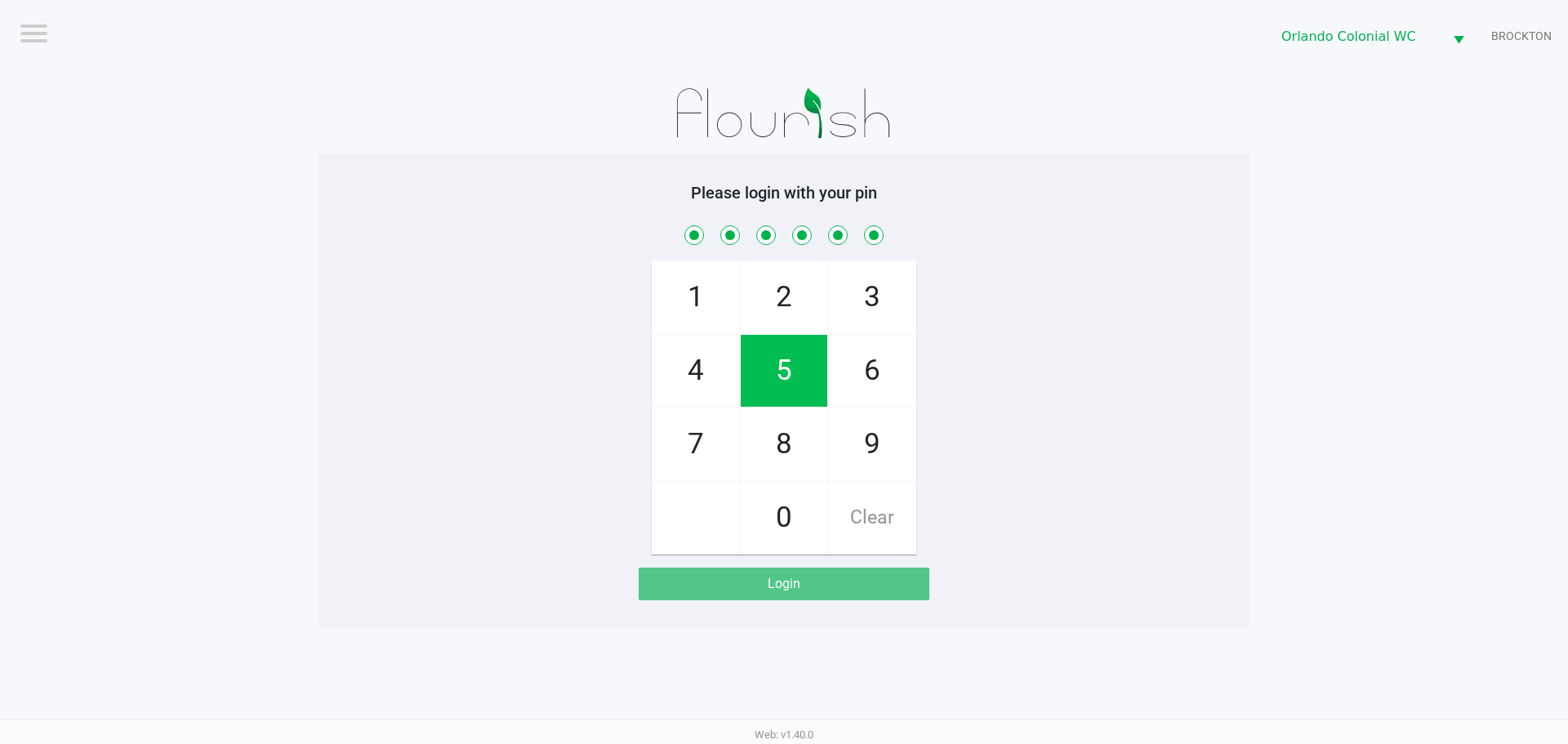
checkbox input "true"
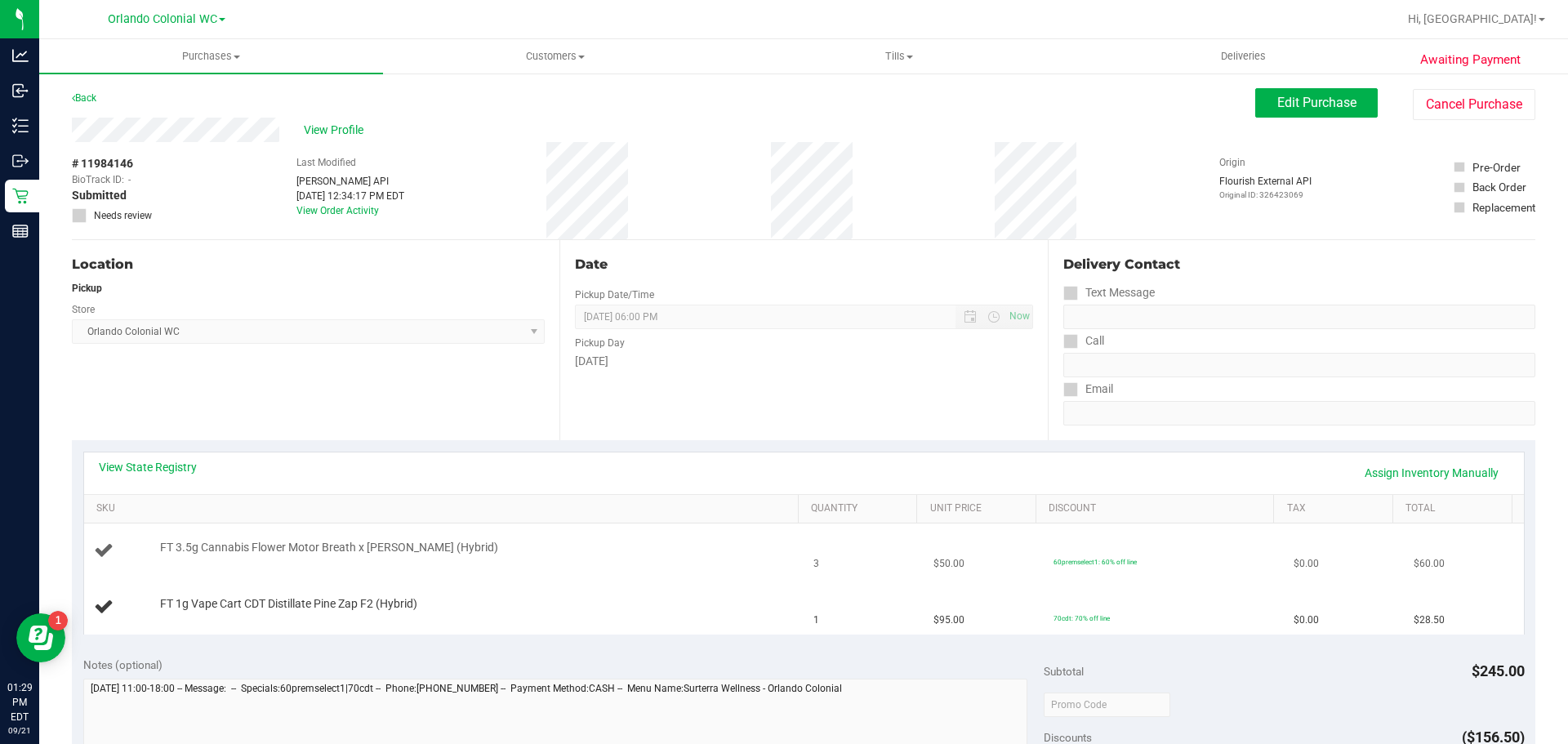
click at [309, 549] on span "FT 3.5g Cannabis Flower Motor Breath x [PERSON_NAME] (Hybrid)" at bounding box center [328, 547] width 338 height 16
copy div "FT 3.5g Cannabis Flower Motor Breath x [PERSON_NAME] (Hybrid)"
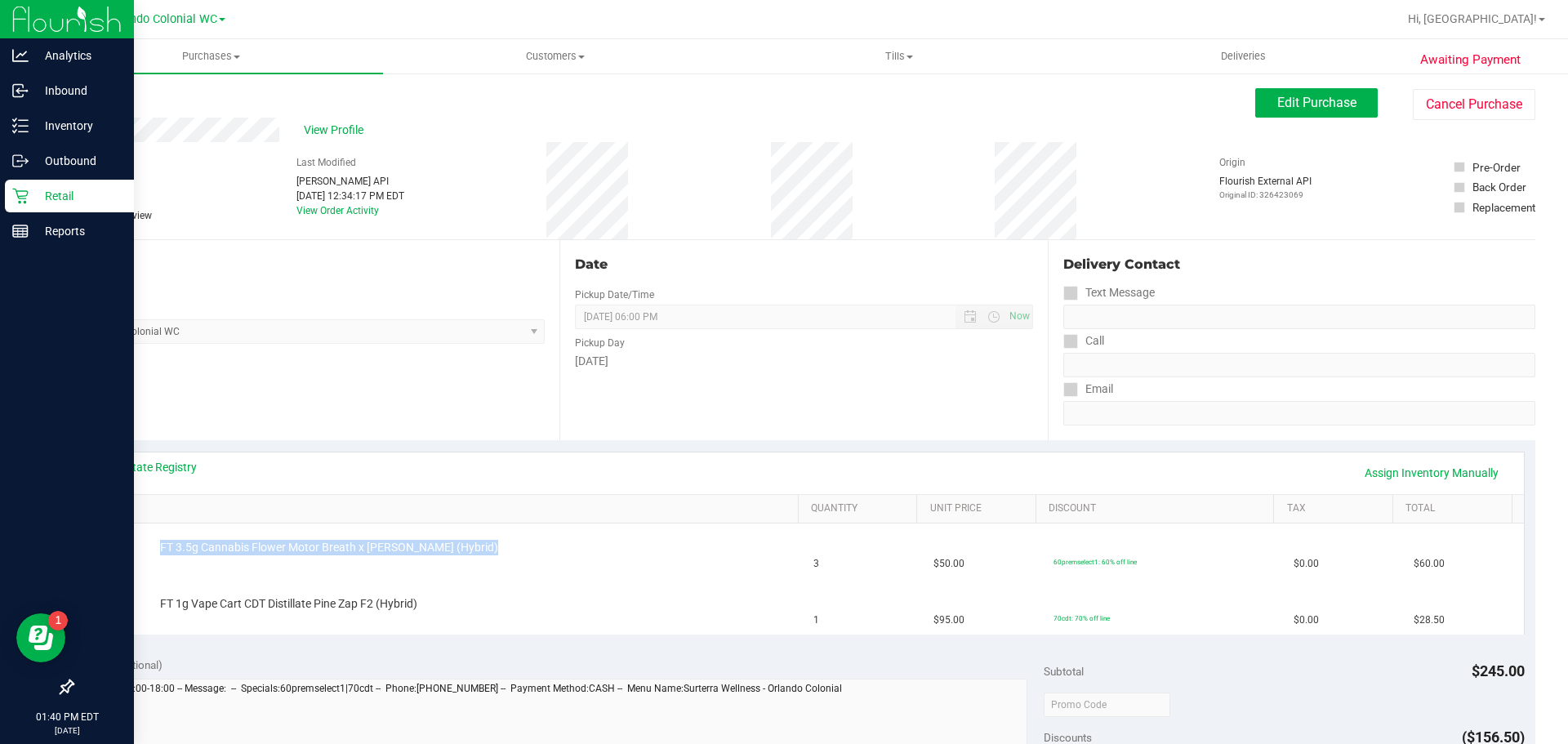
click at [49, 205] on p "Retail" at bounding box center [77, 196] width 98 height 20
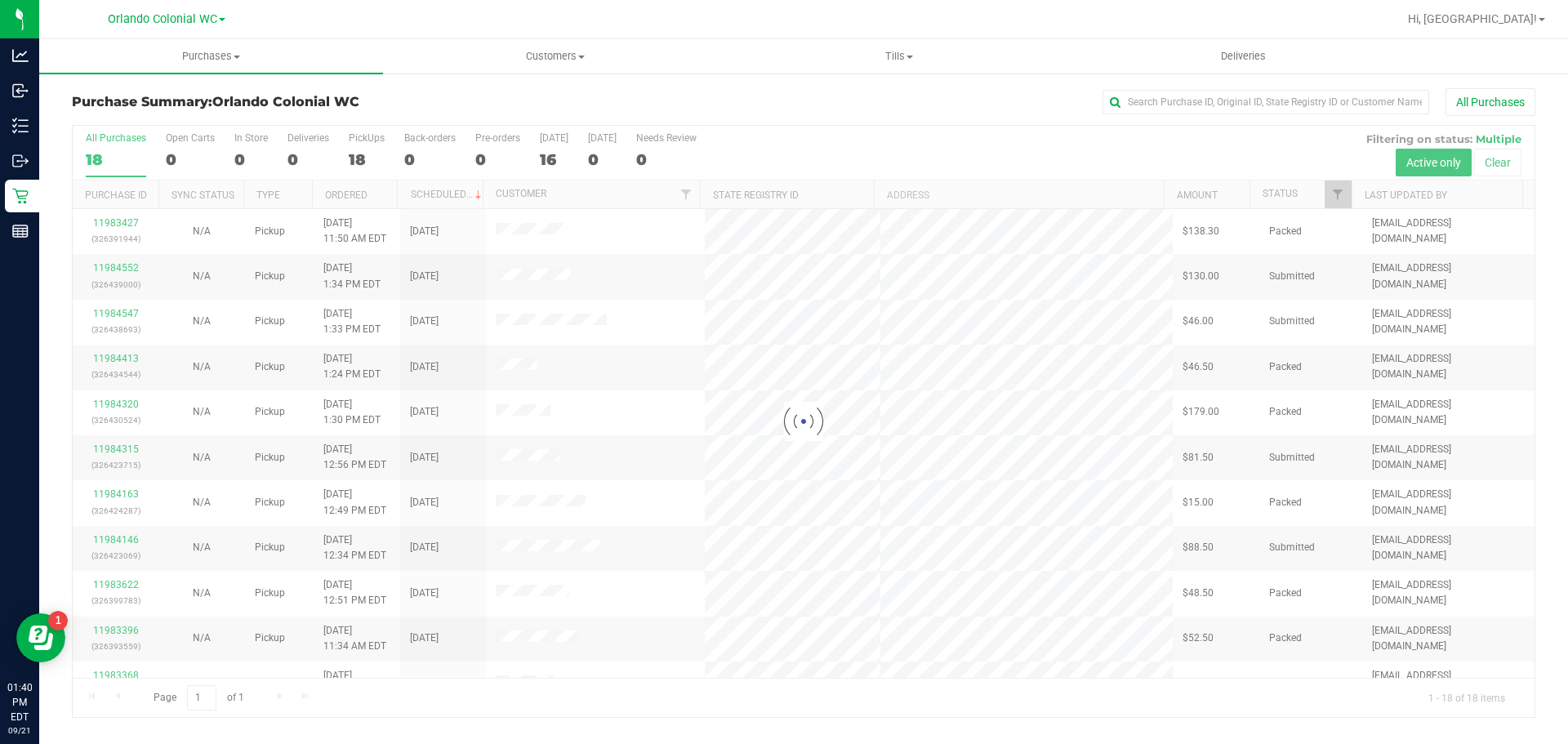
click at [109, 220] on div at bounding box center [803, 421] width 1462 height 591
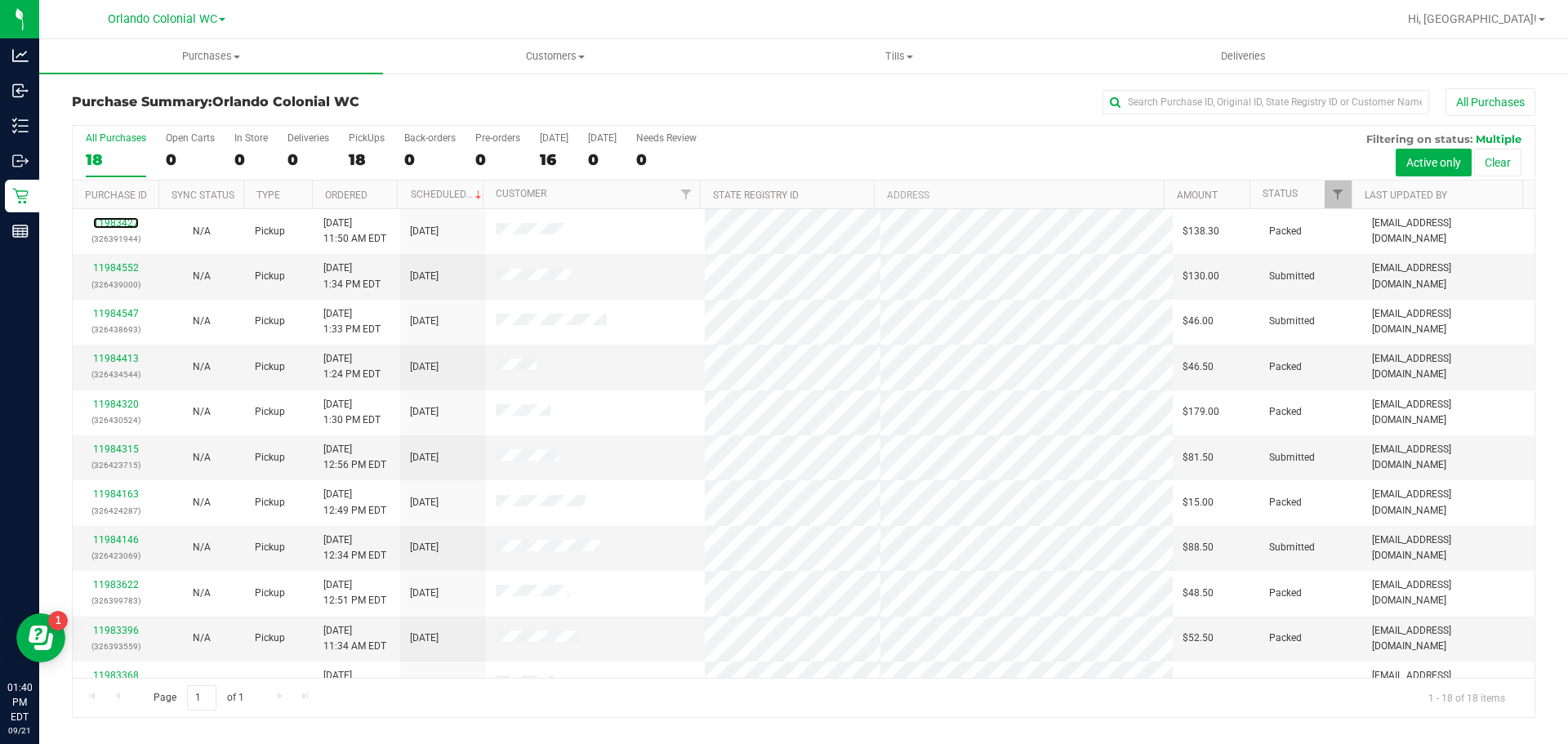
click at [109, 220] on link "11983427" at bounding box center [116, 223] width 46 height 12
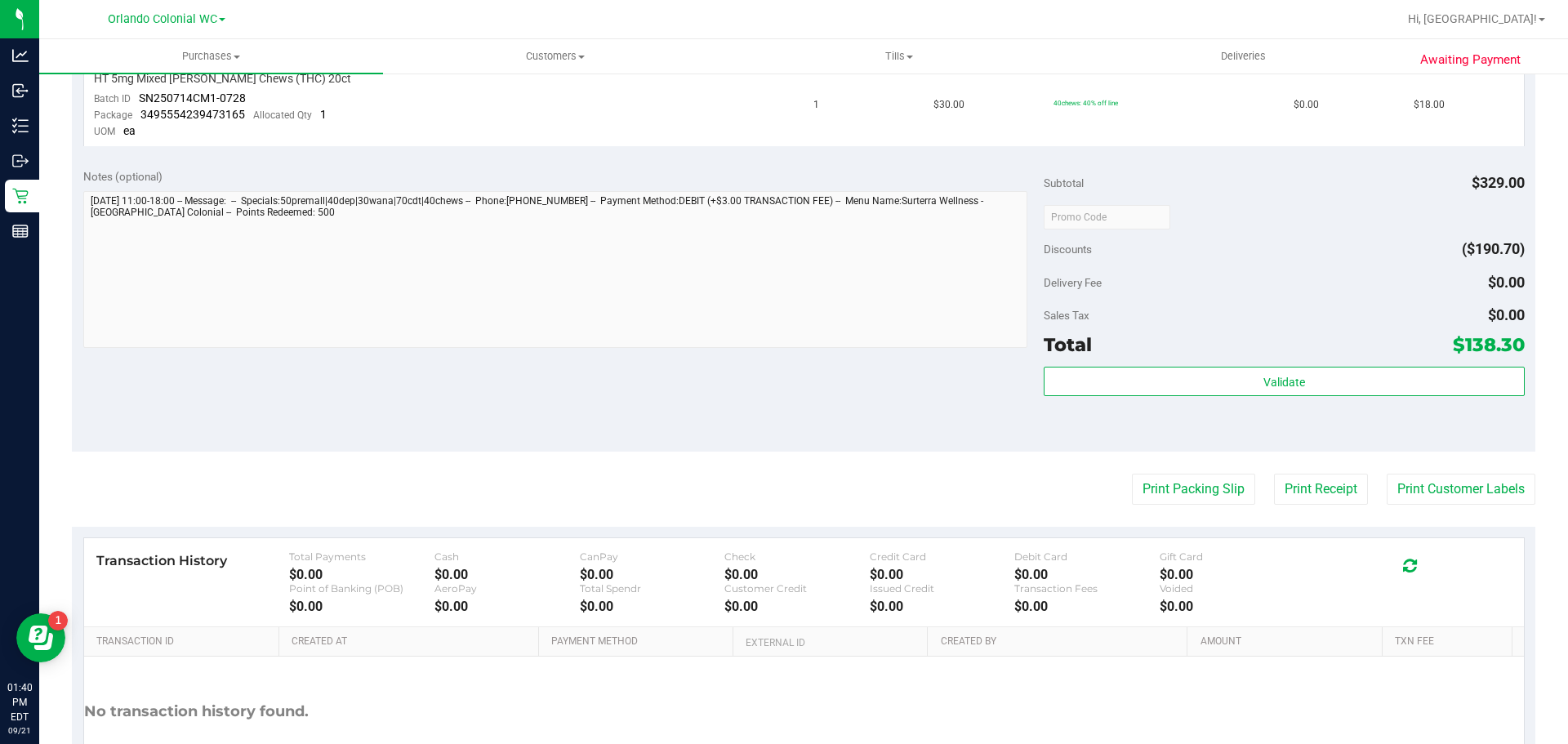
scroll to position [806, 0]
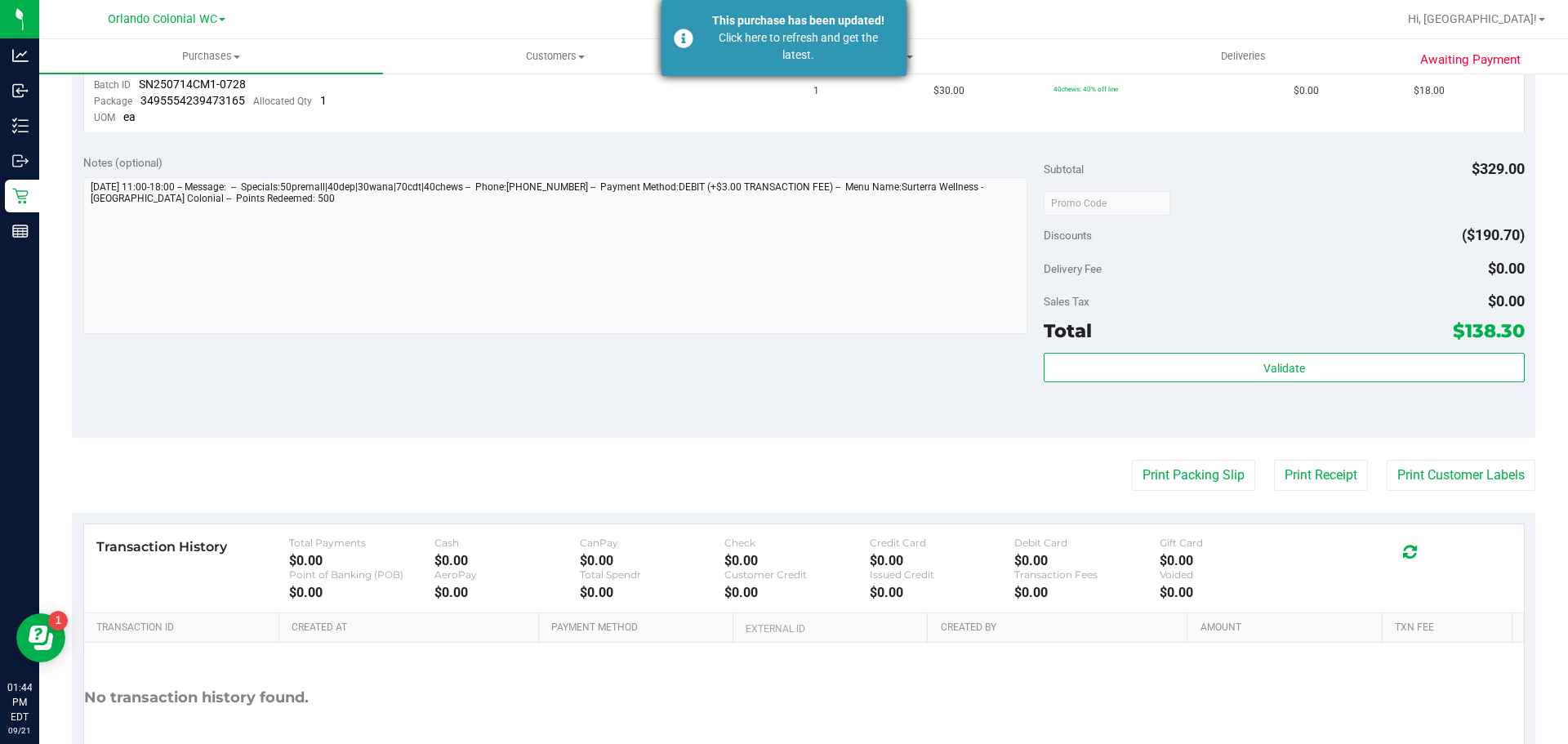
click at [683, 38] on div "This purchase has been updated! Click here to refresh and get the latest." at bounding box center [784, 38] width 245 height 76
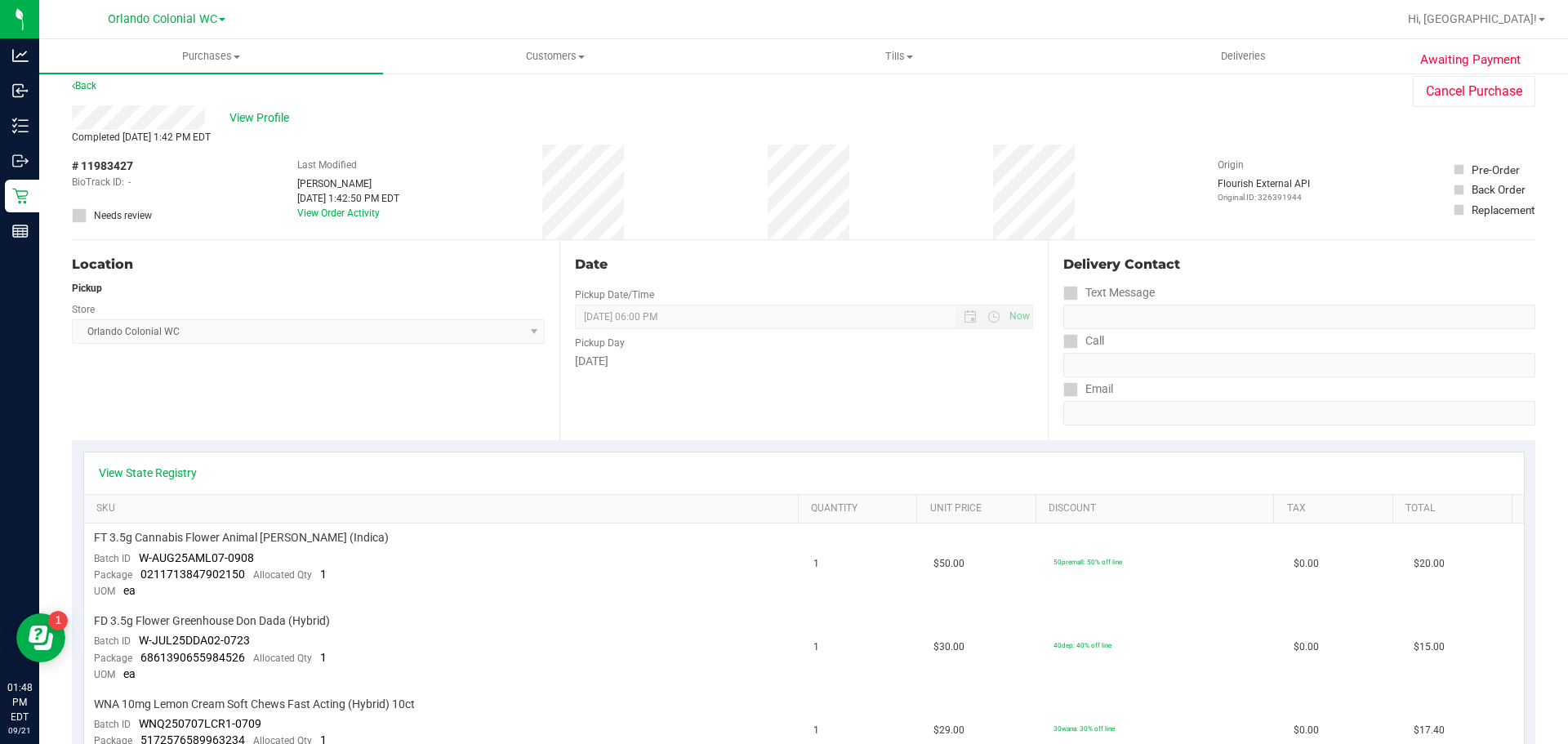
scroll to position [0, 0]
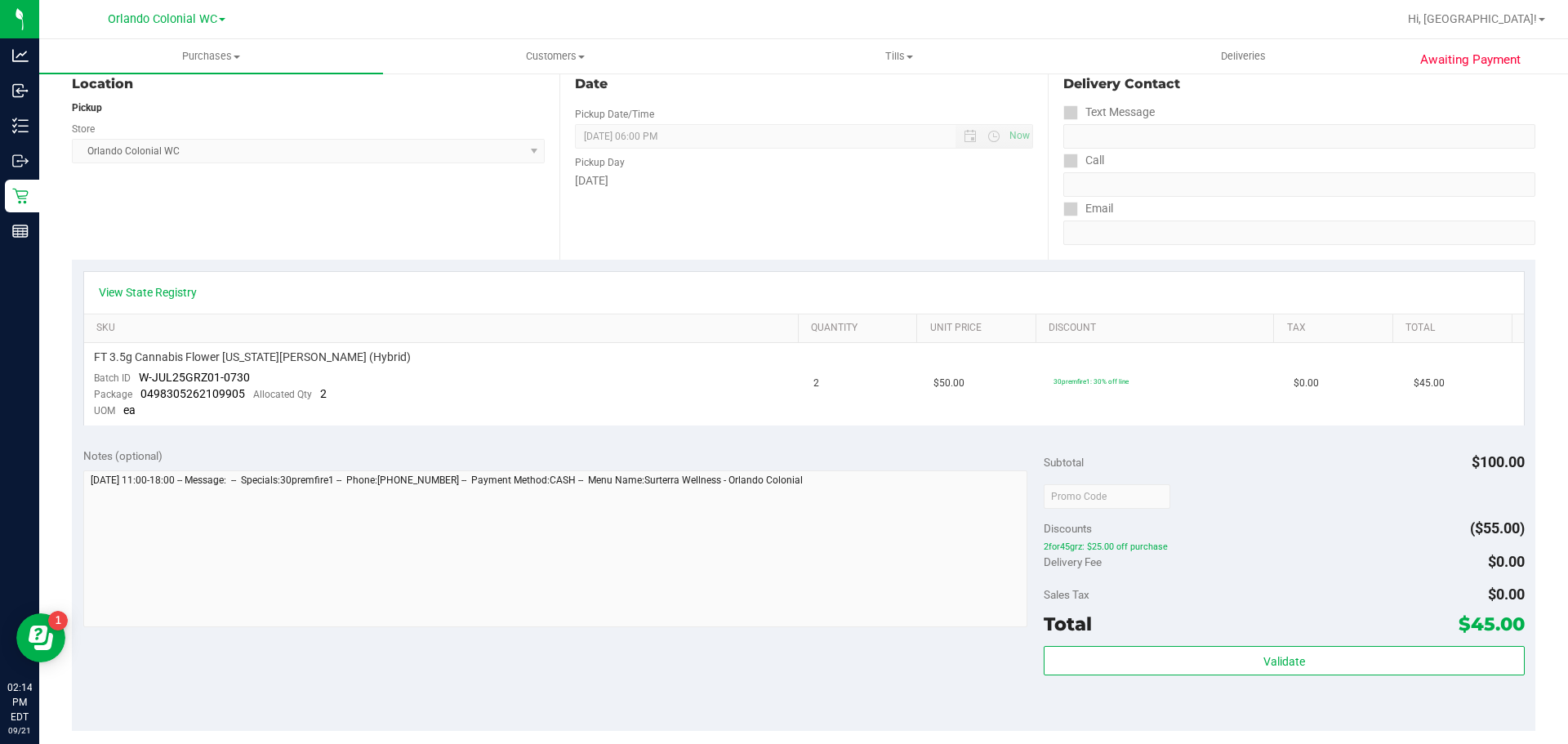
scroll to position [327, 0]
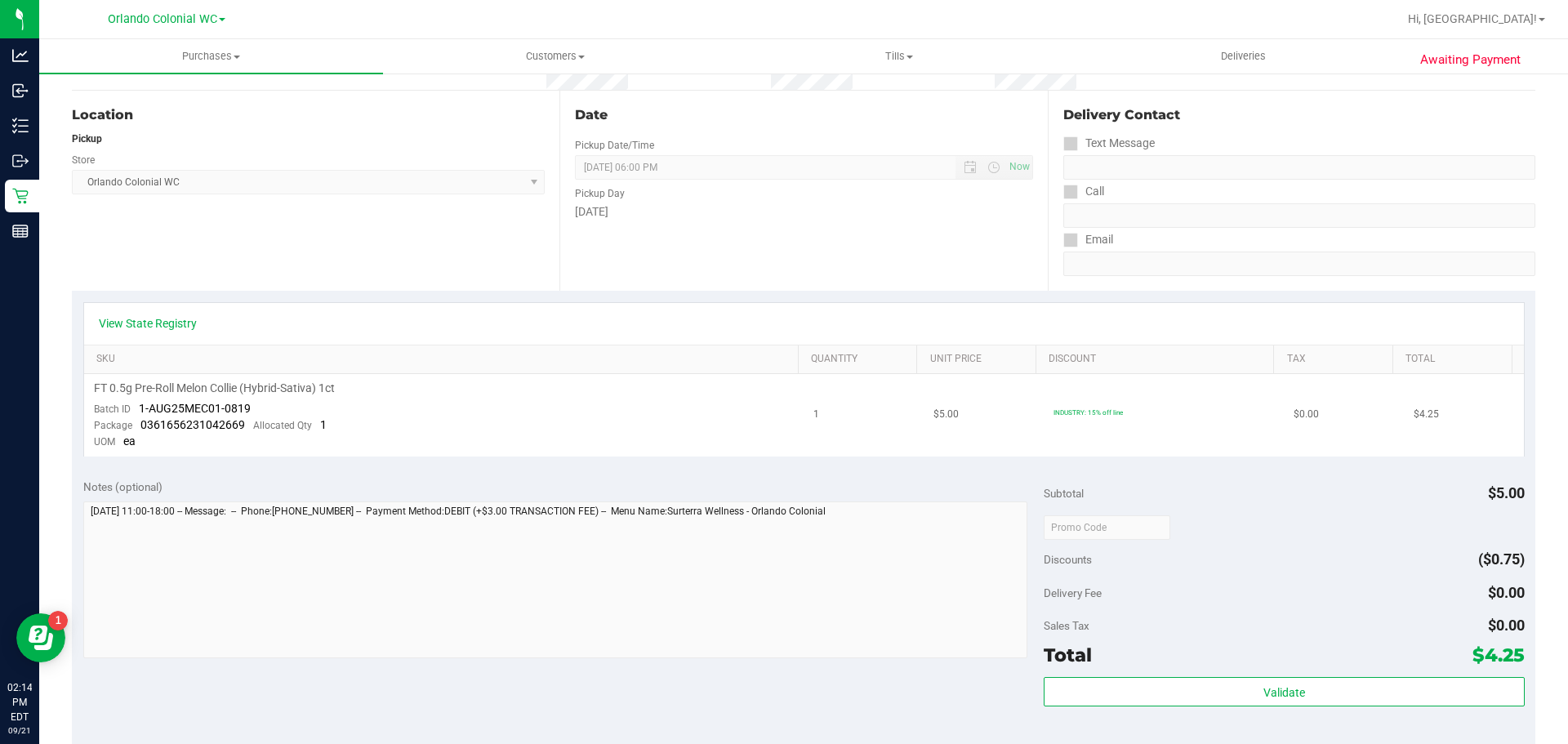
scroll to position [327, 0]
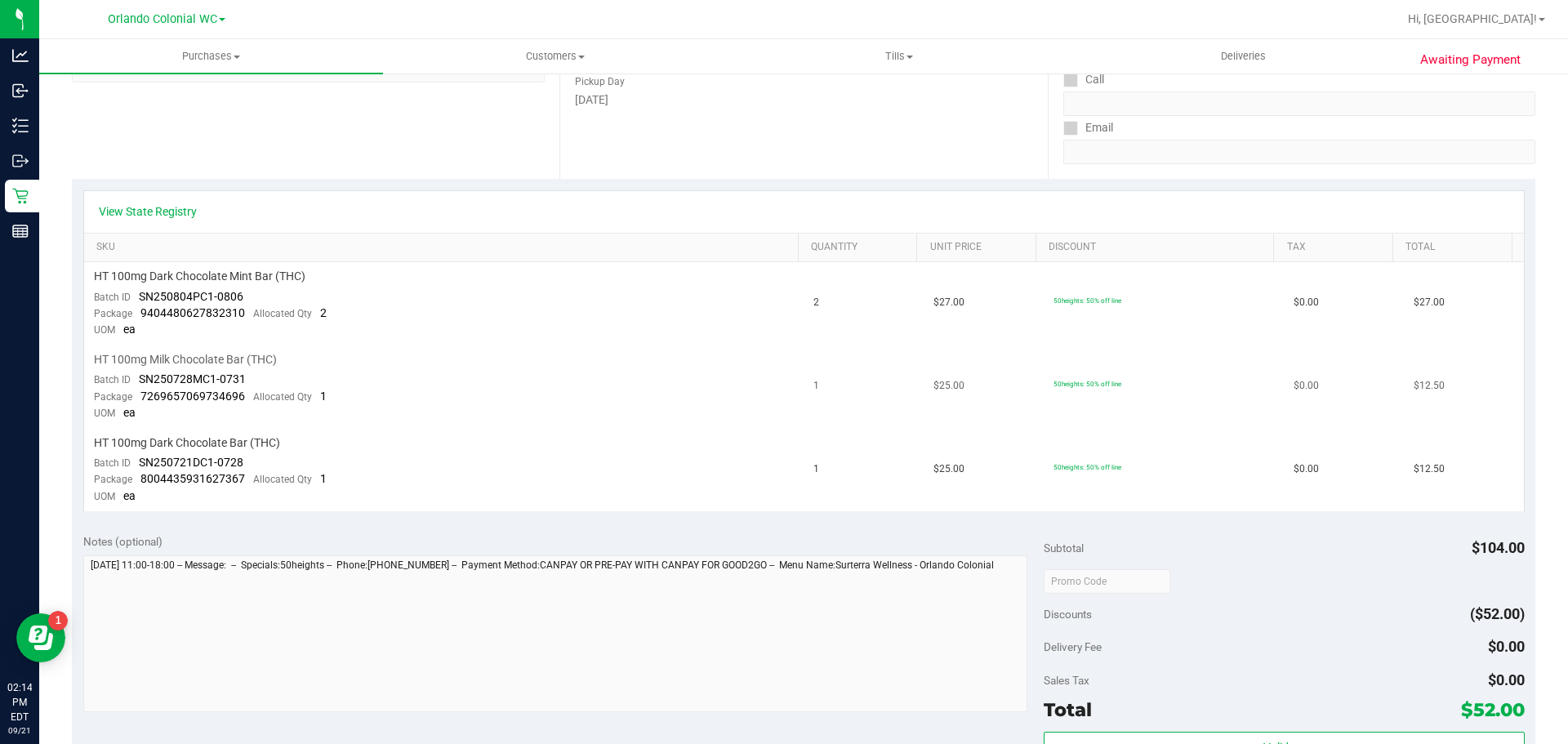
scroll to position [327, 0]
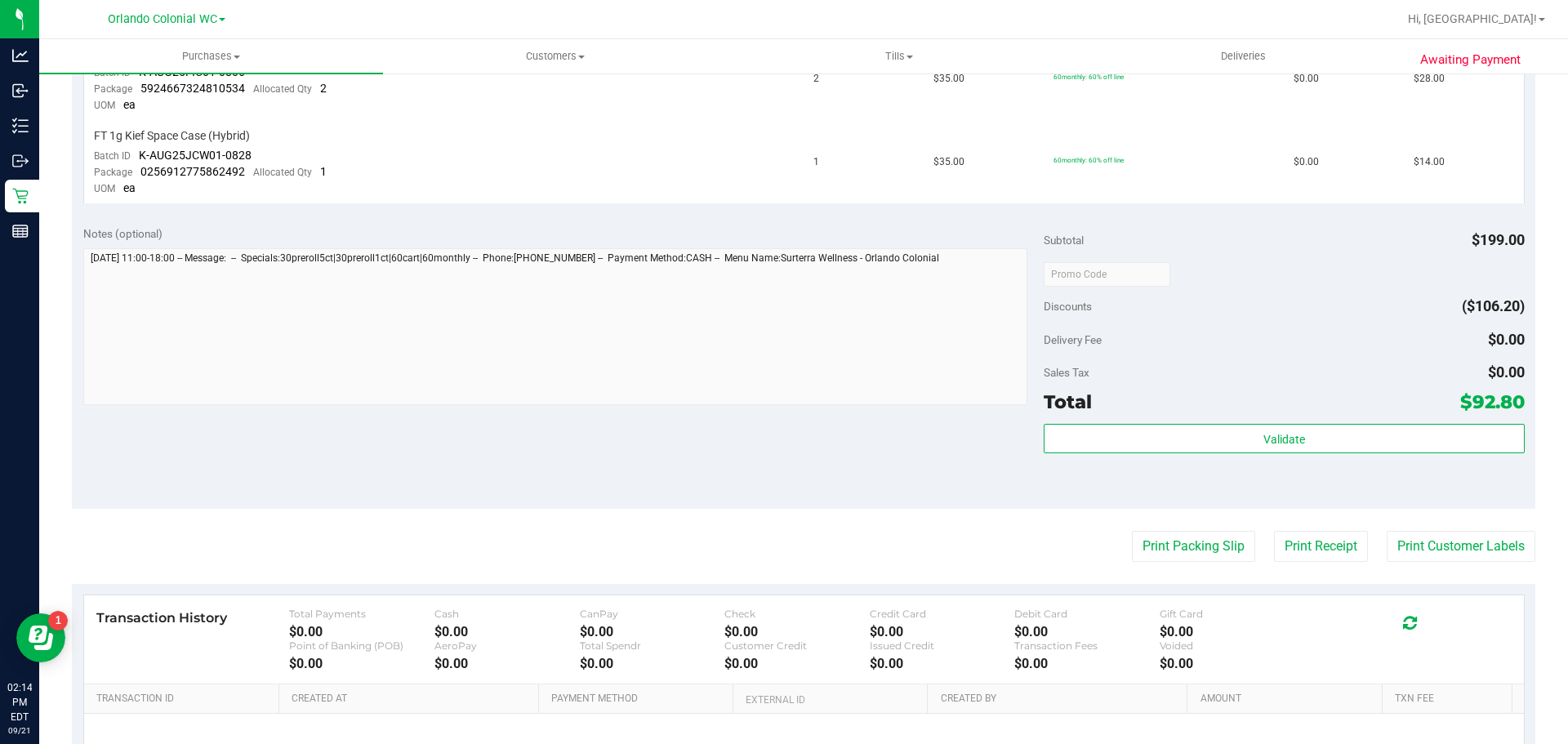
scroll to position [245, 0]
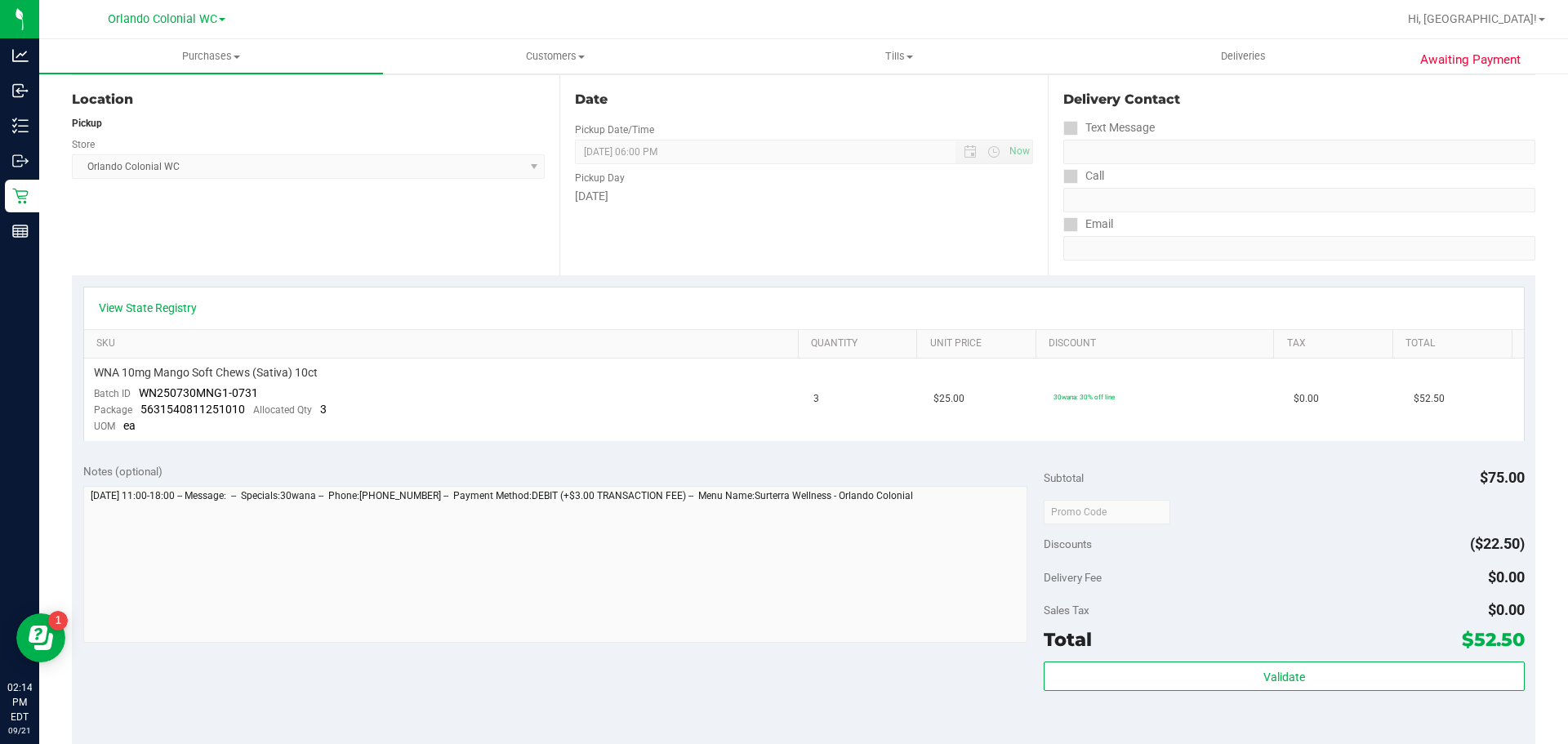
scroll to position [163, 0]
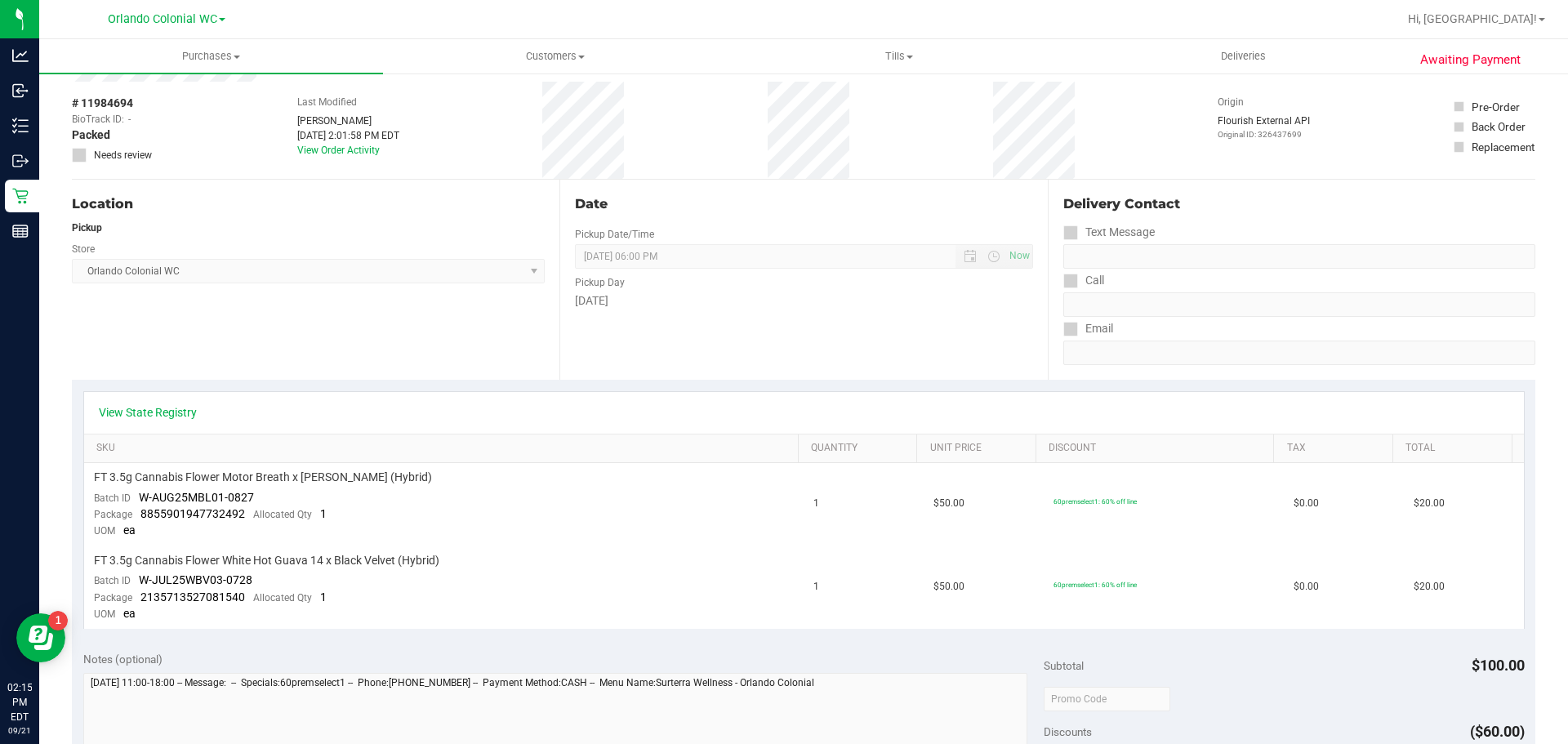
scroll to position [163, 0]
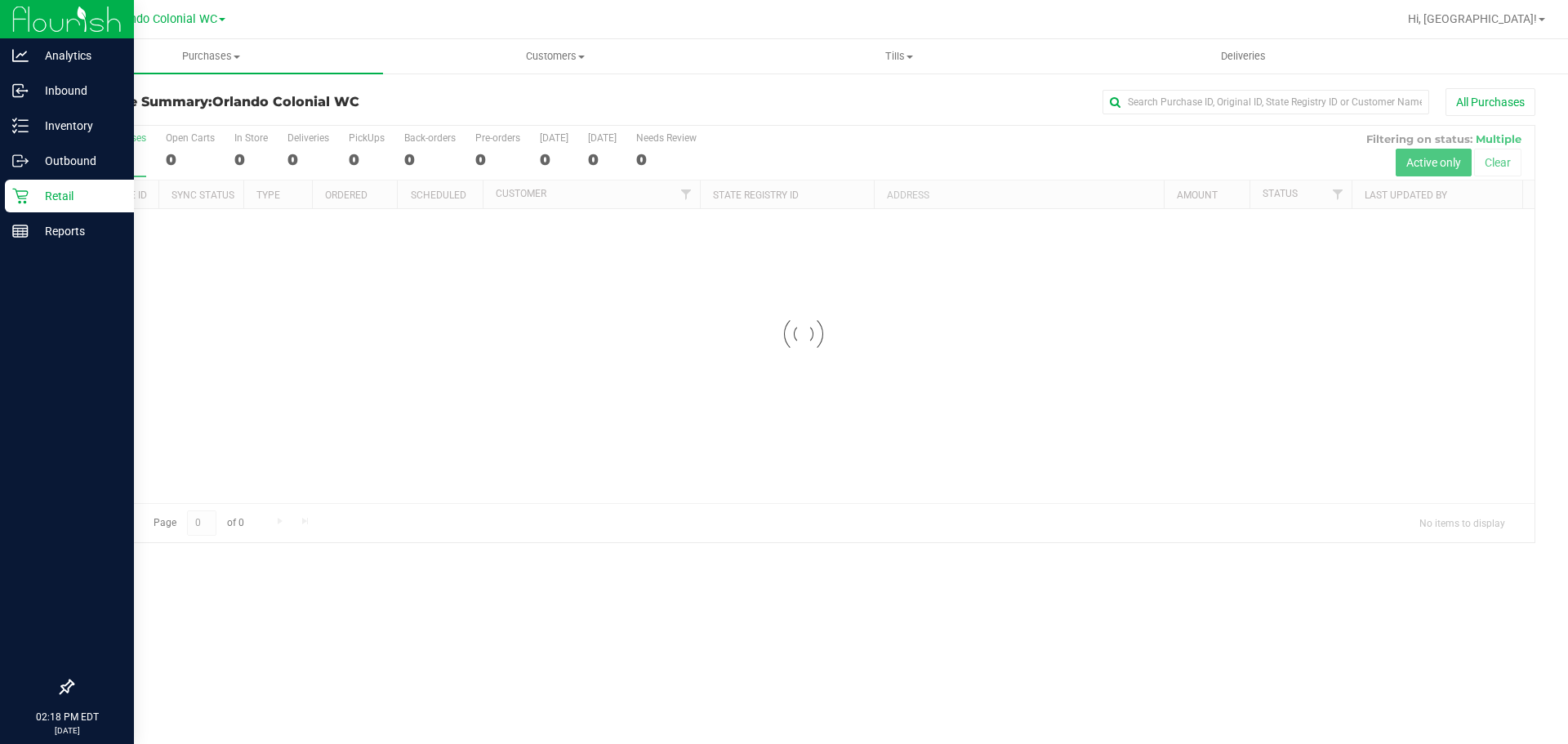
click at [25, 197] on icon at bounding box center [21, 196] width 16 height 16
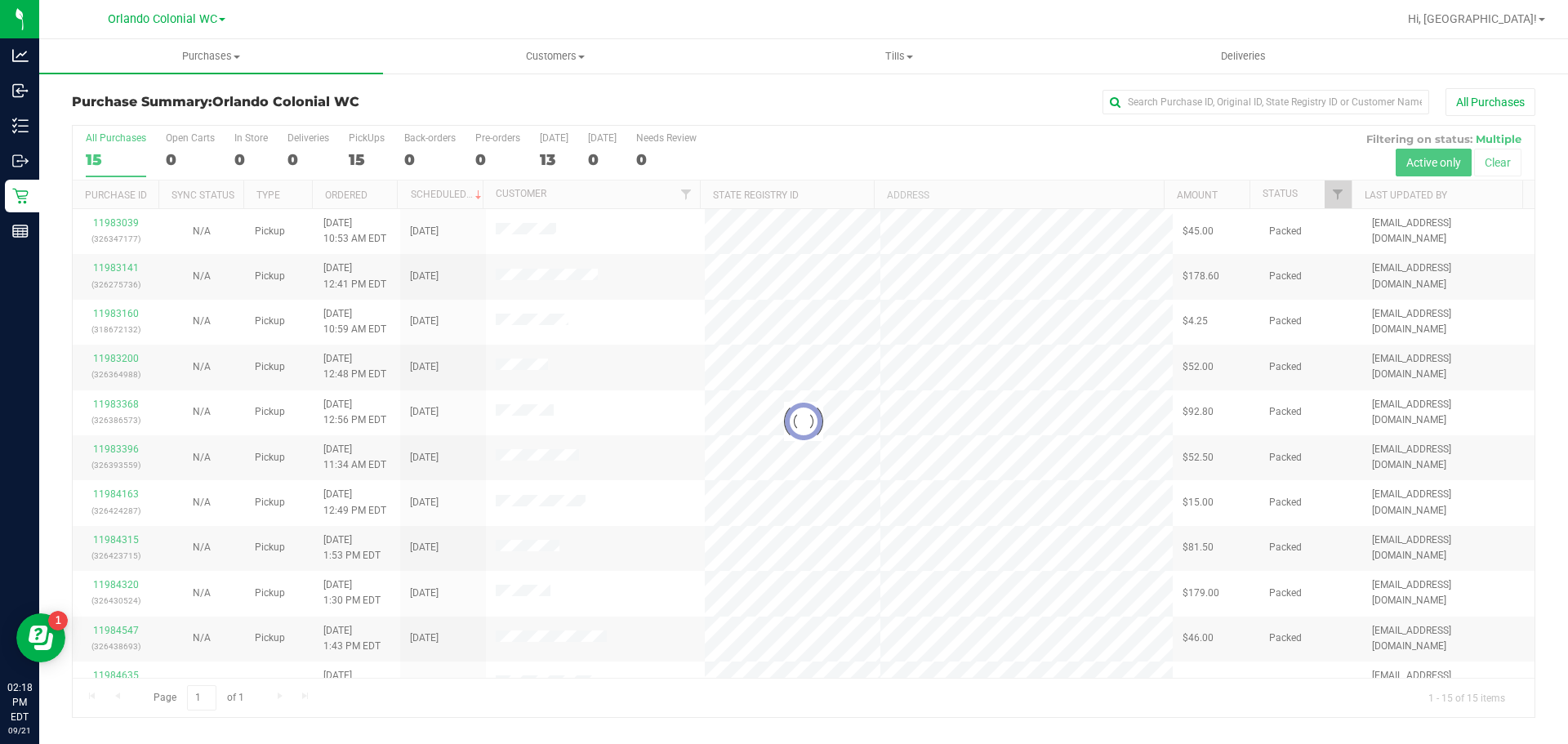
click at [129, 223] on div at bounding box center [803, 421] width 1462 height 591
click at [125, 224] on div at bounding box center [803, 421] width 1462 height 591
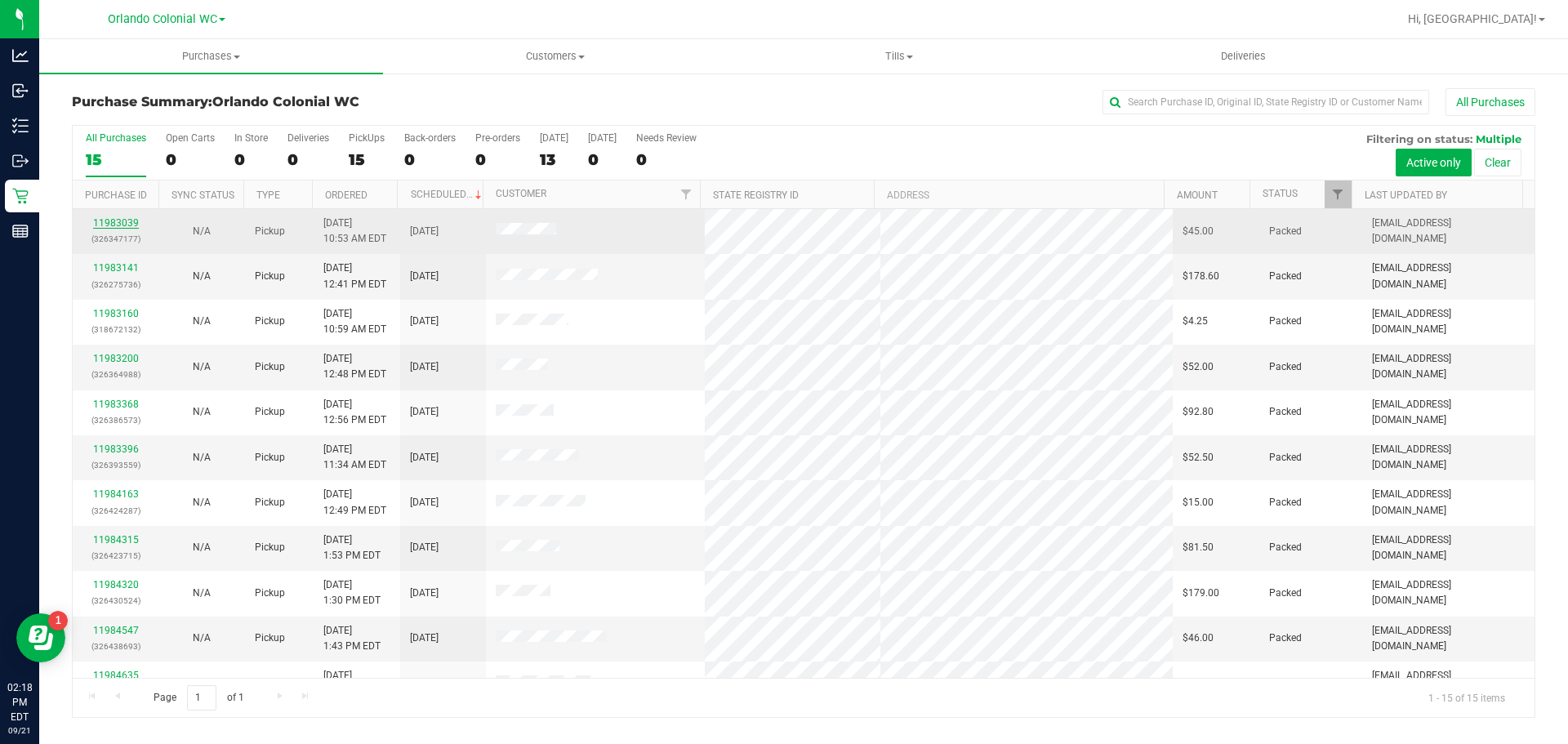
click at [128, 224] on link "11983039" at bounding box center [116, 223] width 46 height 12
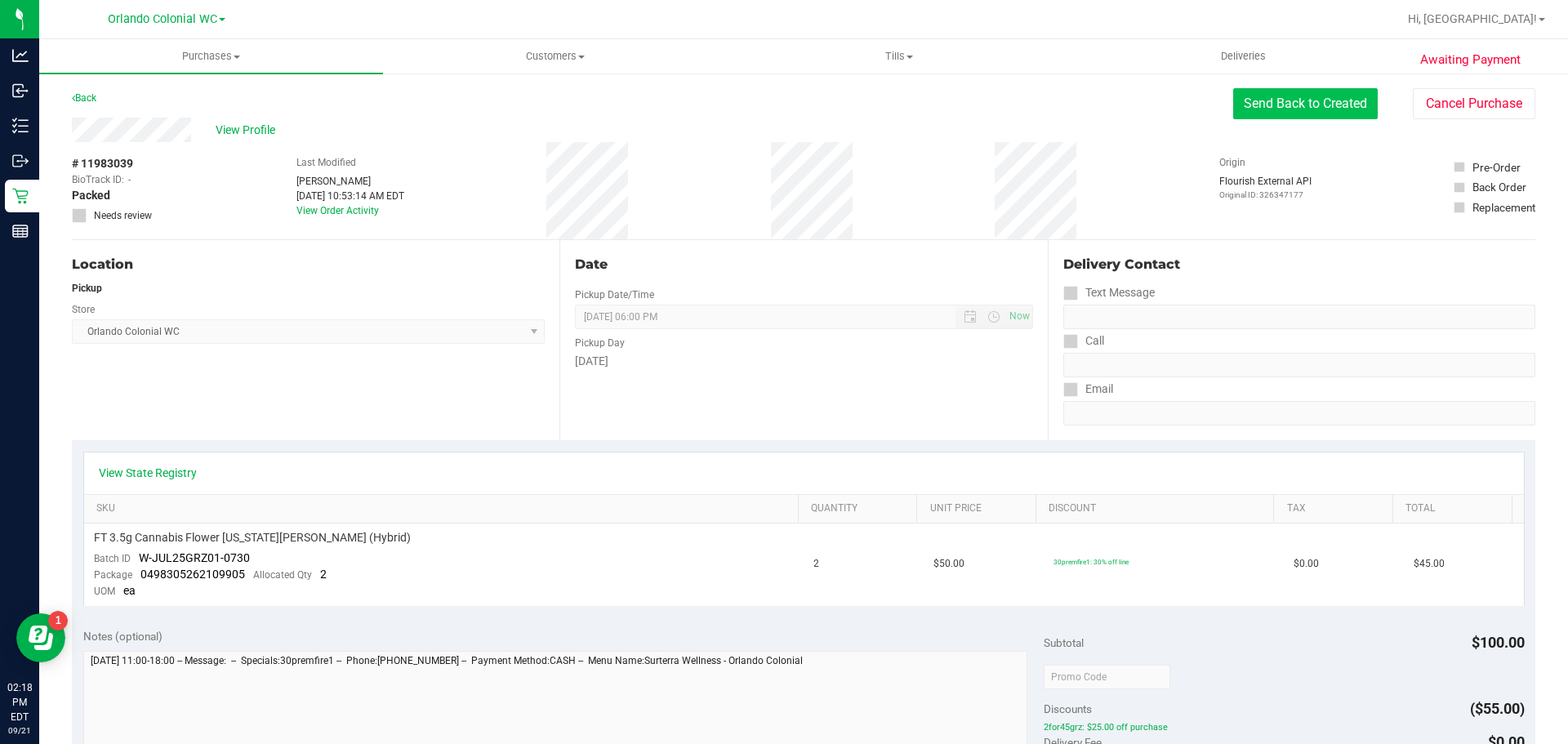
click at [1296, 106] on button "Send Back to Created" at bounding box center [1305, 104] width 145 height 31
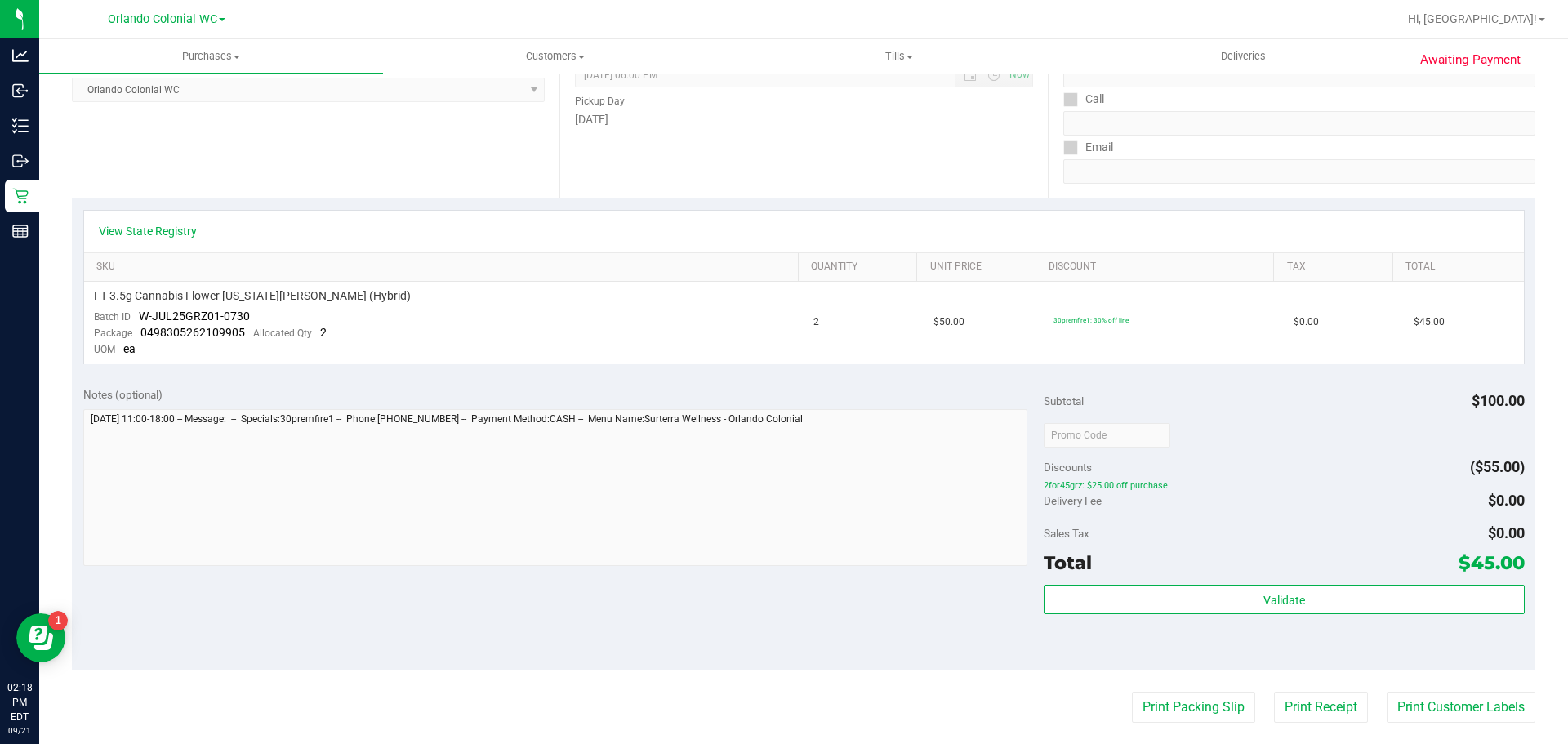
scroll to position [408, 0]
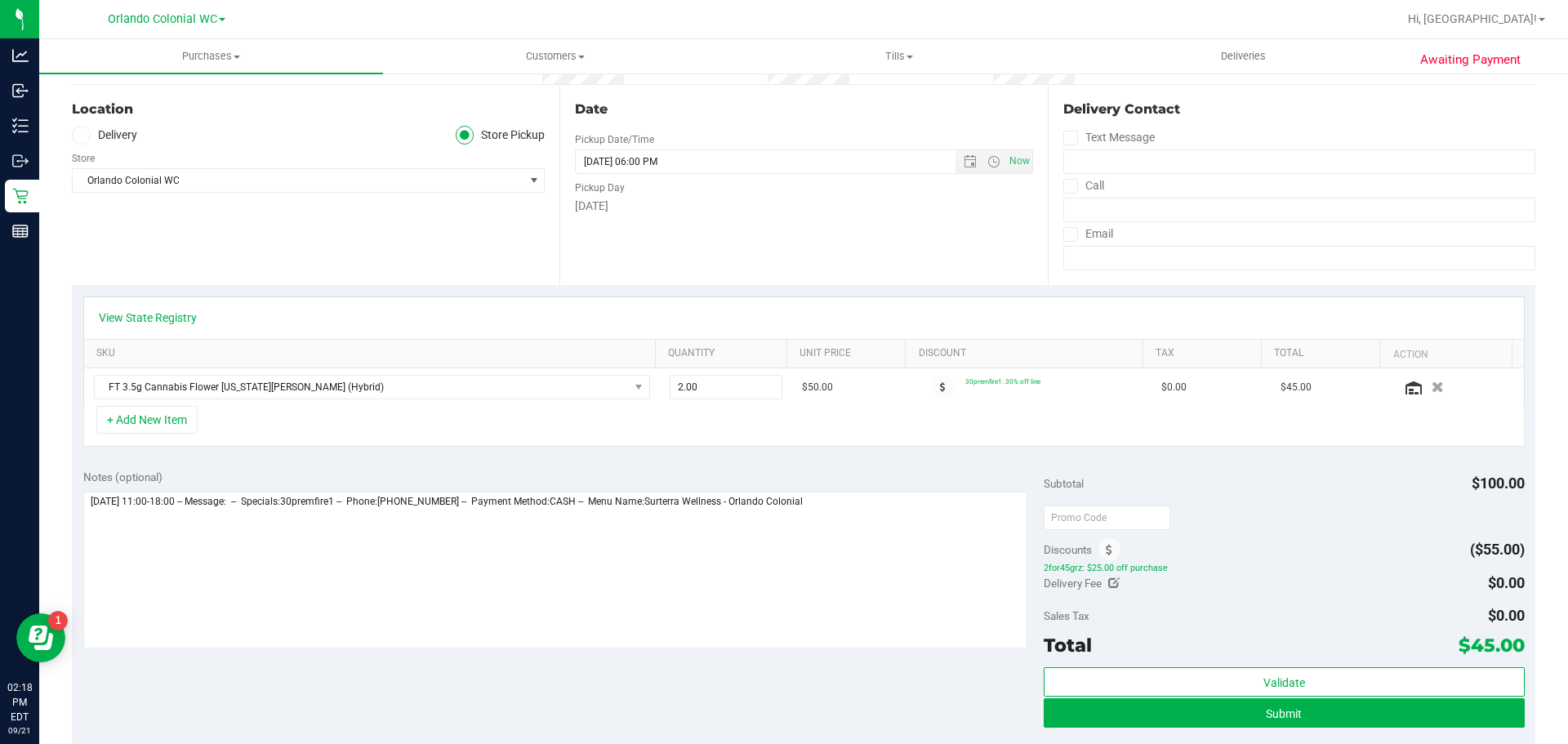
scroll to position [408, 0]
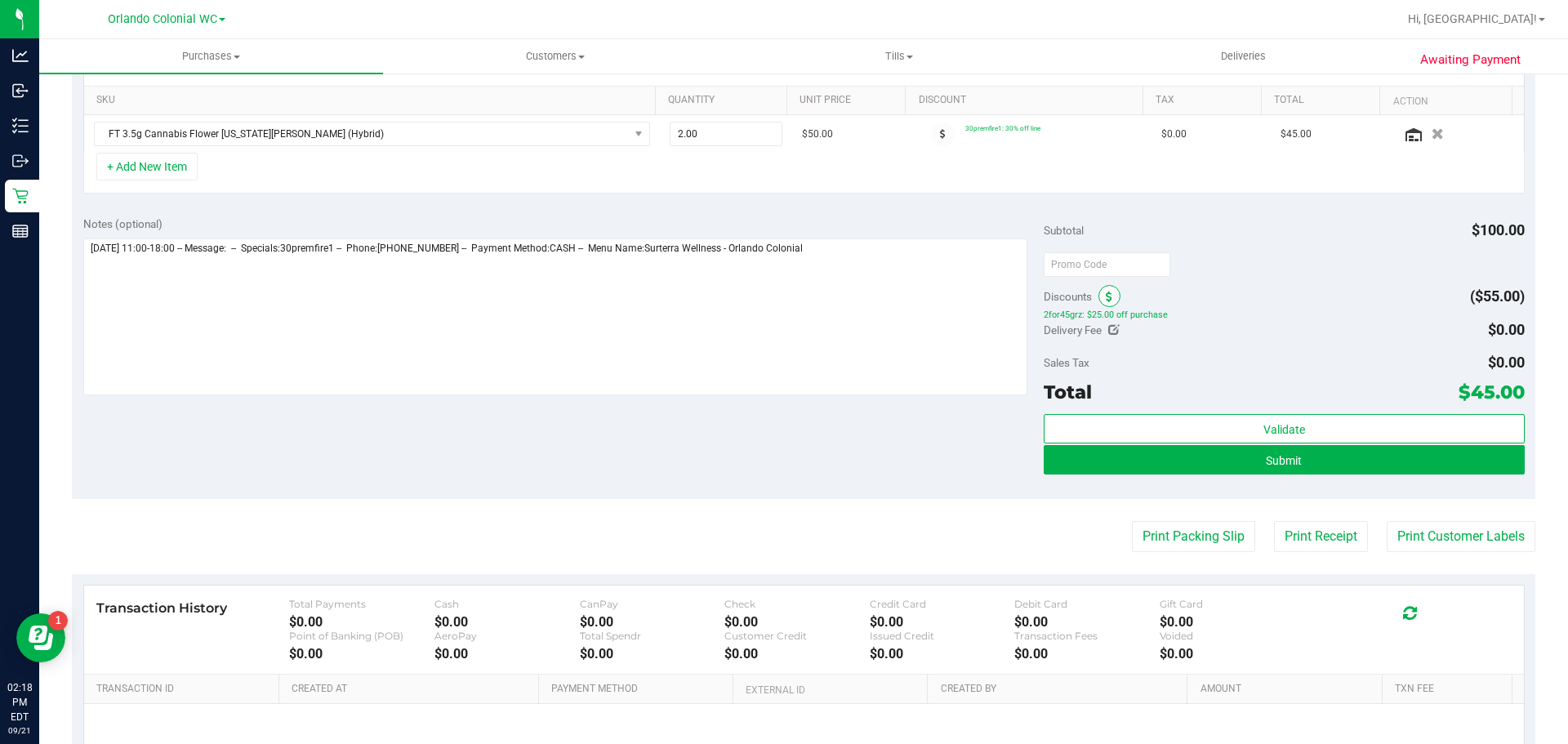
click at [1105, 295] on icon at bounding box center [1109, 297] width 7 height 12
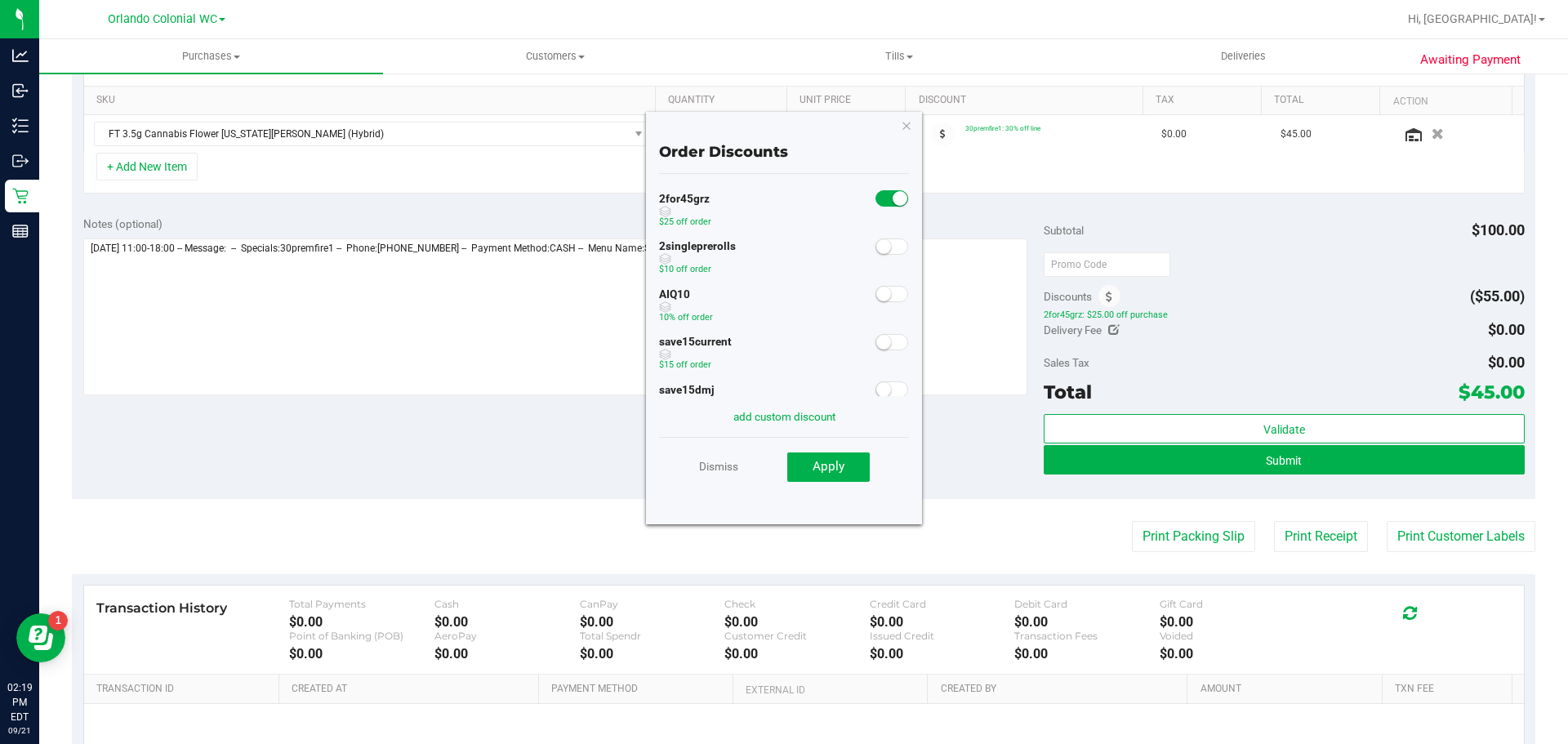
click at [878, 291] on span at bounding box center [891, 294] width 33 height 16
click at [892, 291] on small at bounding box center [900, 294] width 15 height 15
click at [733, 459] on link "Dismiss" at bounding box center [719, 467] width 40 height 30
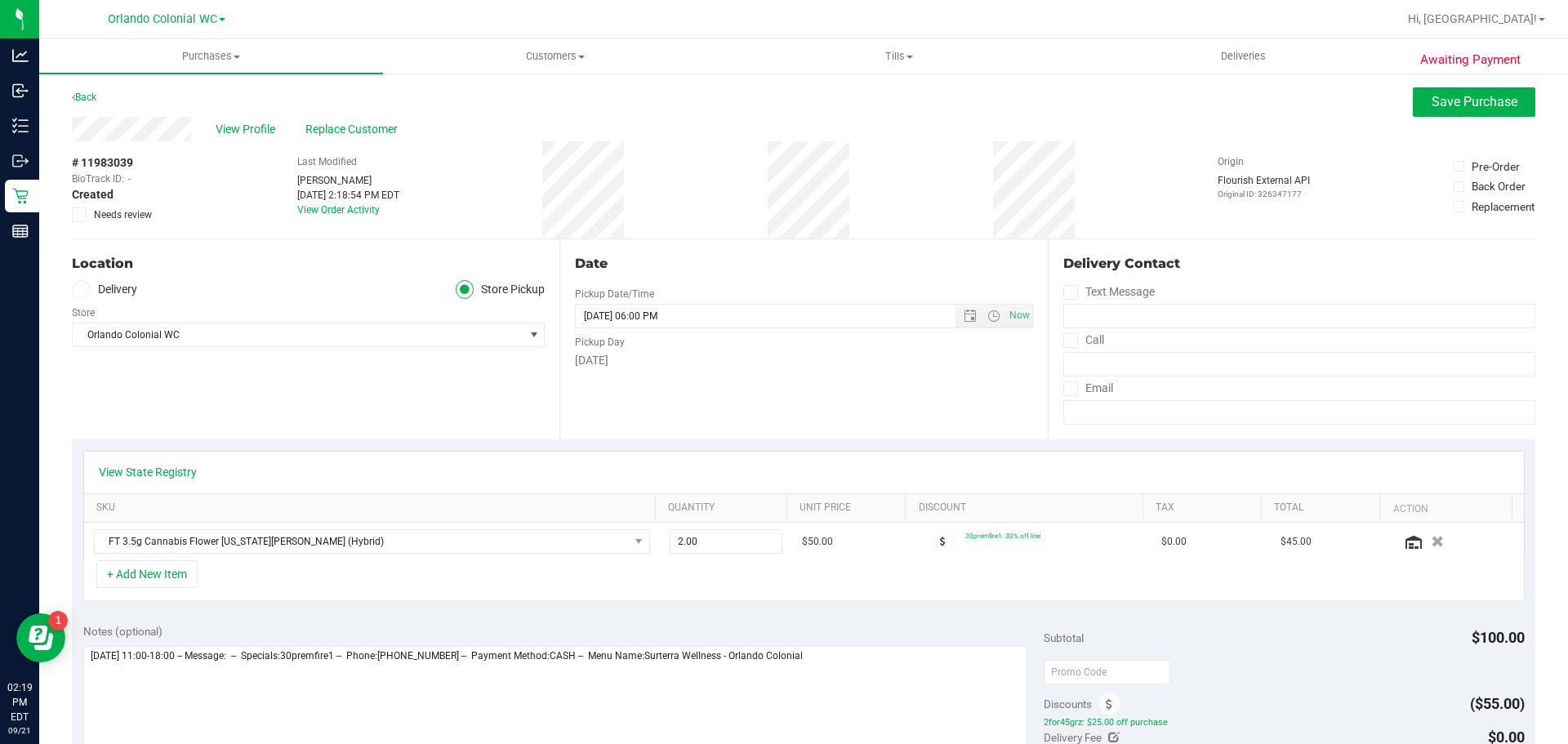
scroll to position [0, 0]
click at [1491, 82] on div "Awaiting Payment Back Save Purchase View Profile Replace Customer # 11983039 Bi…" at bounding box center [803, 695] width 1528 height 1249
click at [1494, 105] on span "Save Purchase" at bounding box center [1474, 102] width 86 height 16
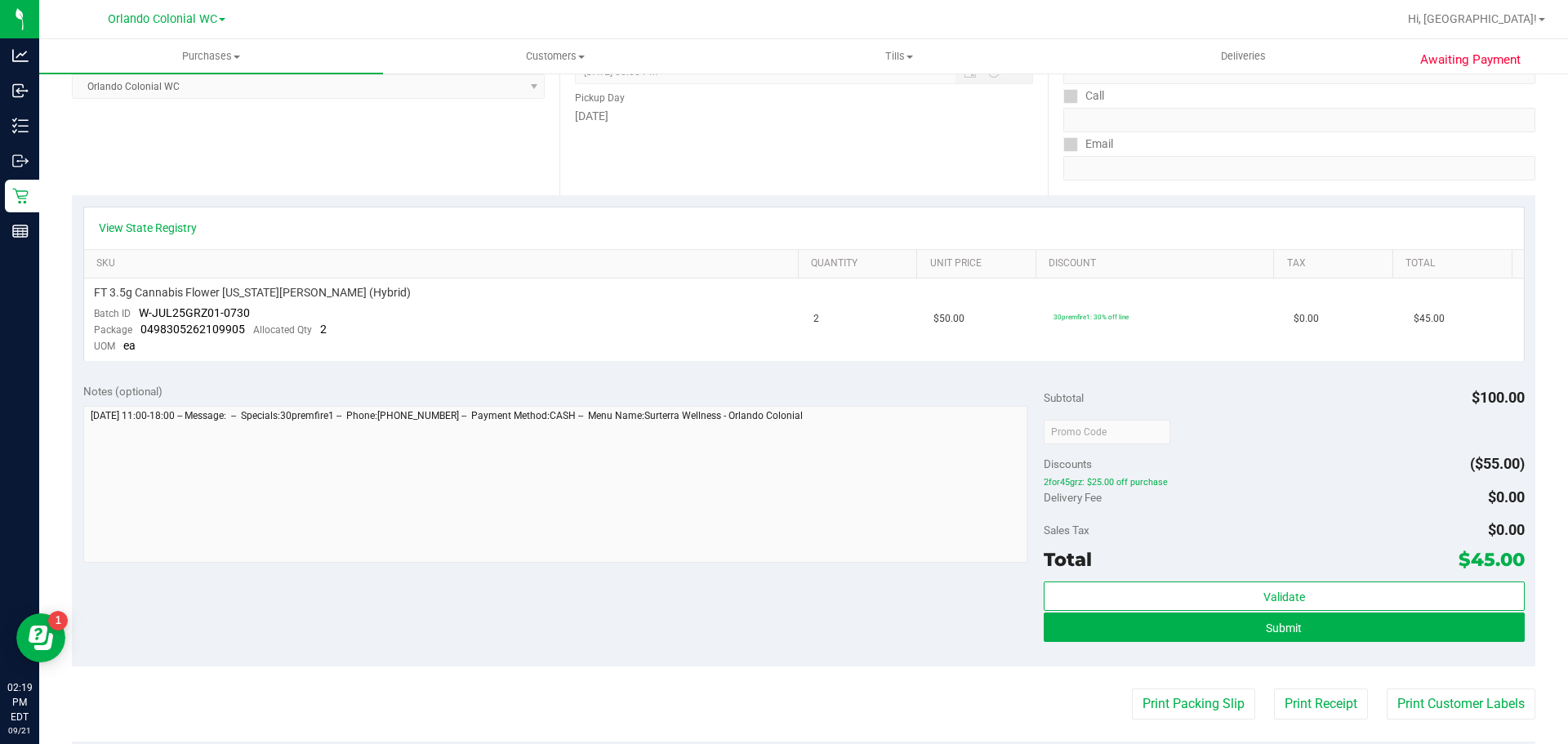
scroll to position [571, 0]
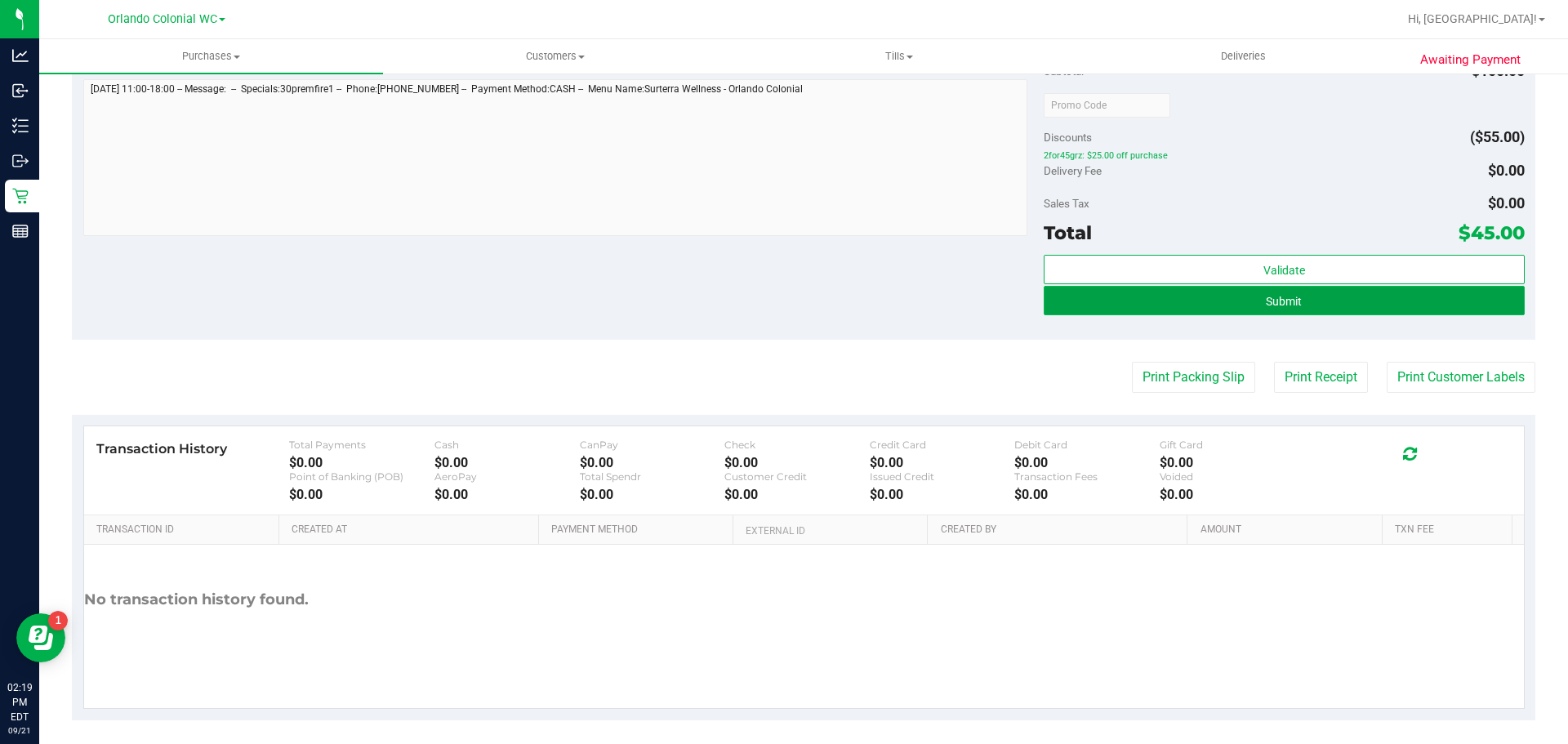
click at [1221, 299] on button "Submit" at bounding box center [1283, 300] width 480 height 30
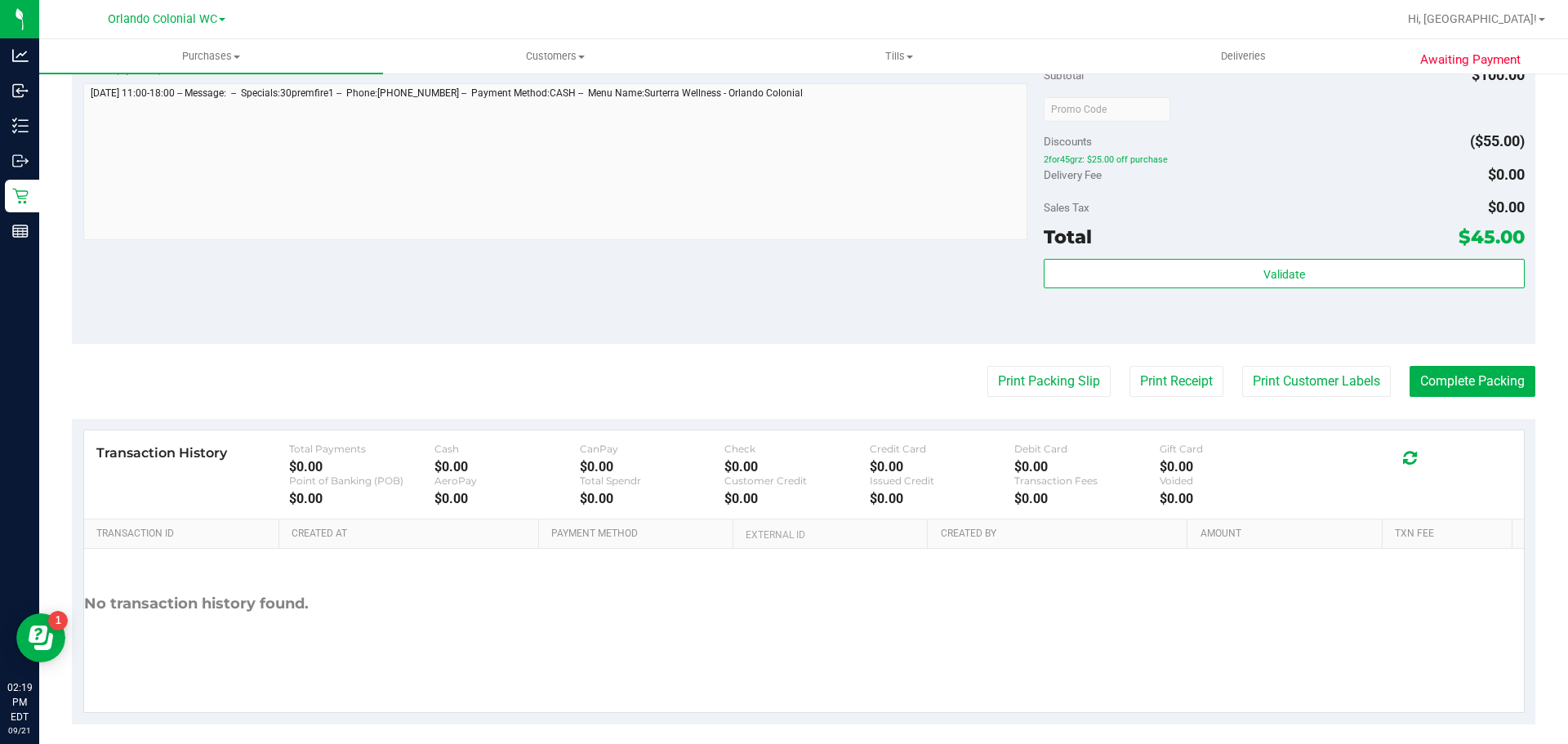
scroll to position [607, 0]
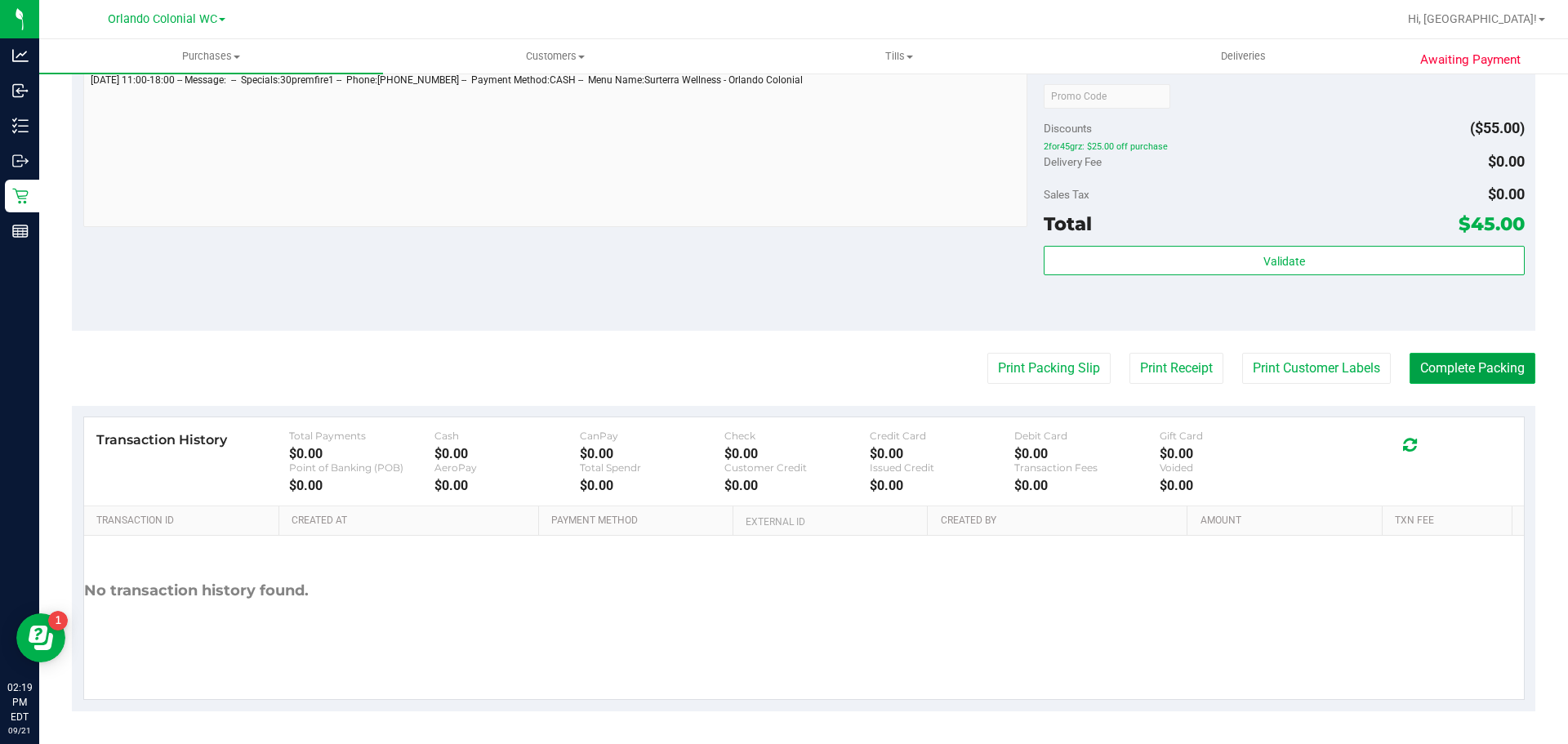
click at [1465, 365] on button "Complete Packing" at bounding box center [1472, 369] width 126 height 31
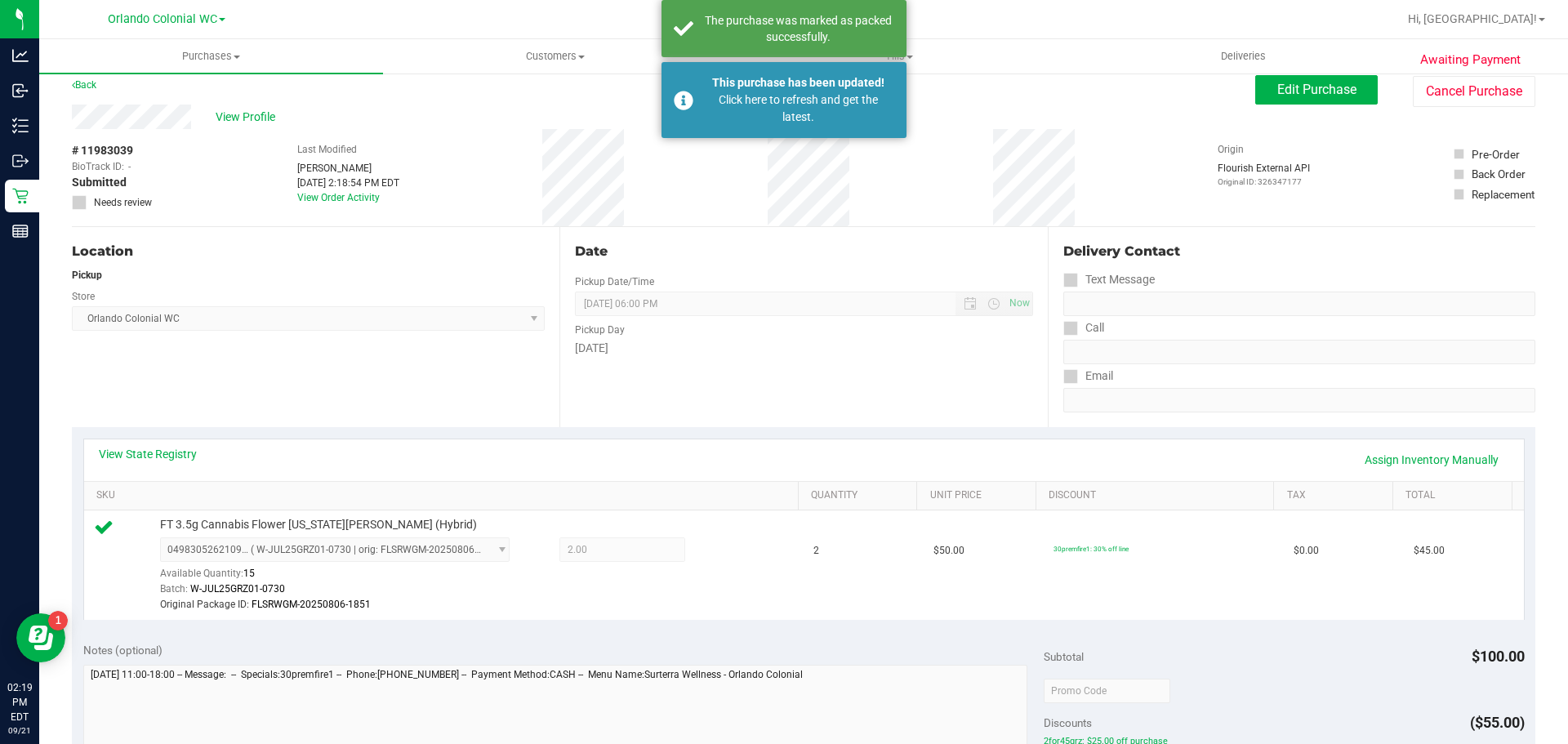
scroll to position [0, 0]
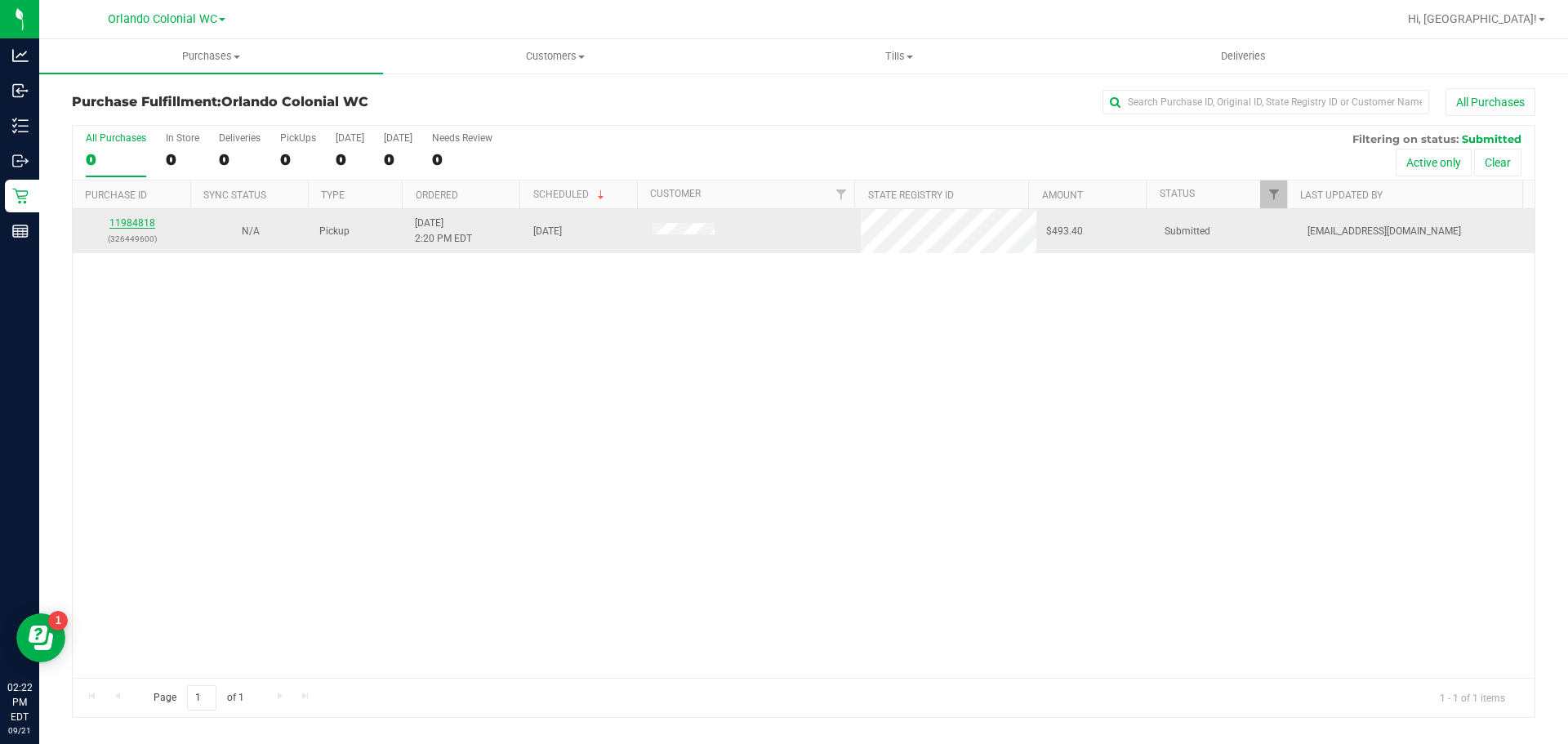
click at [122, 220] on link "11984818" at bounding box center [133, 223] width 46 height 12
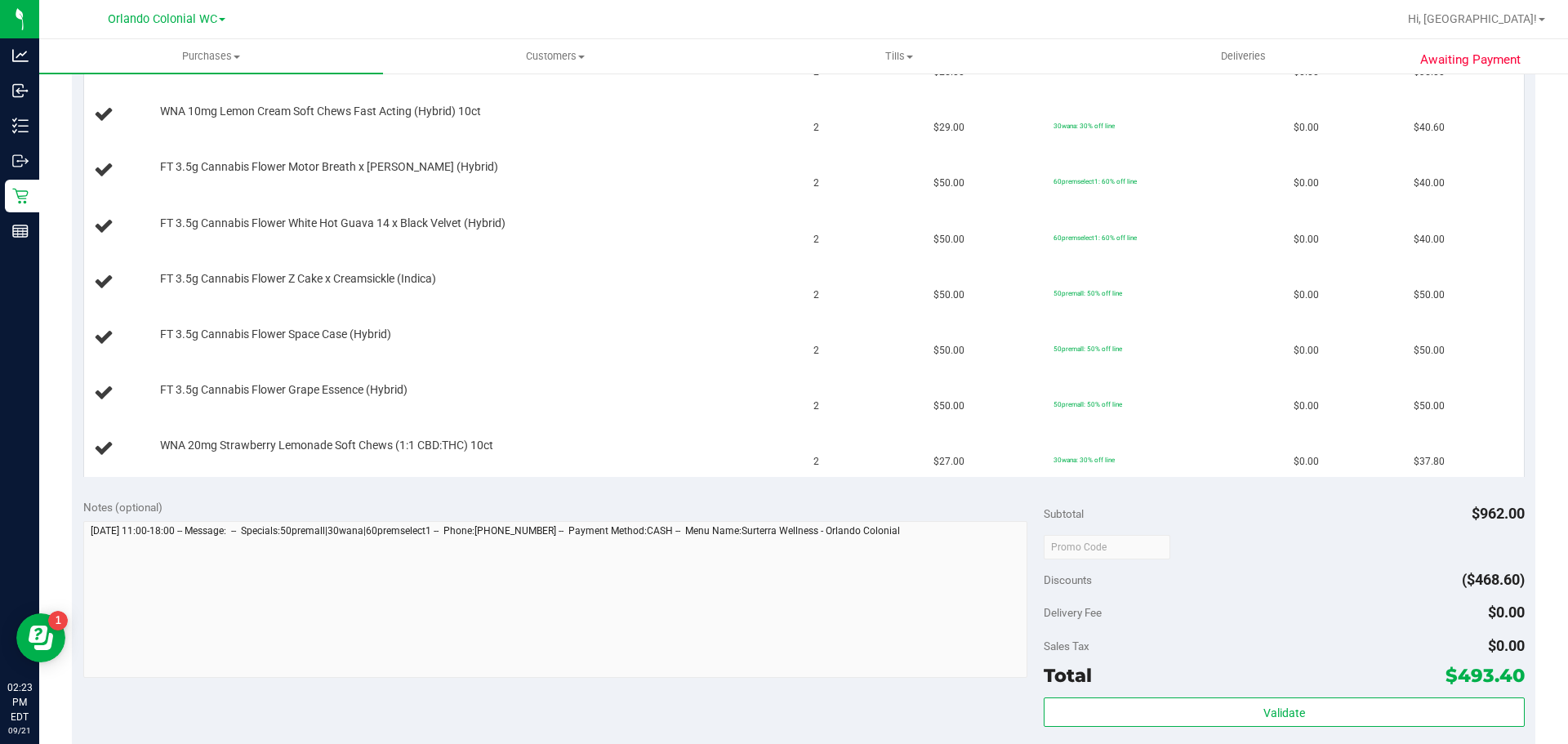
scroll to position [898, 0]
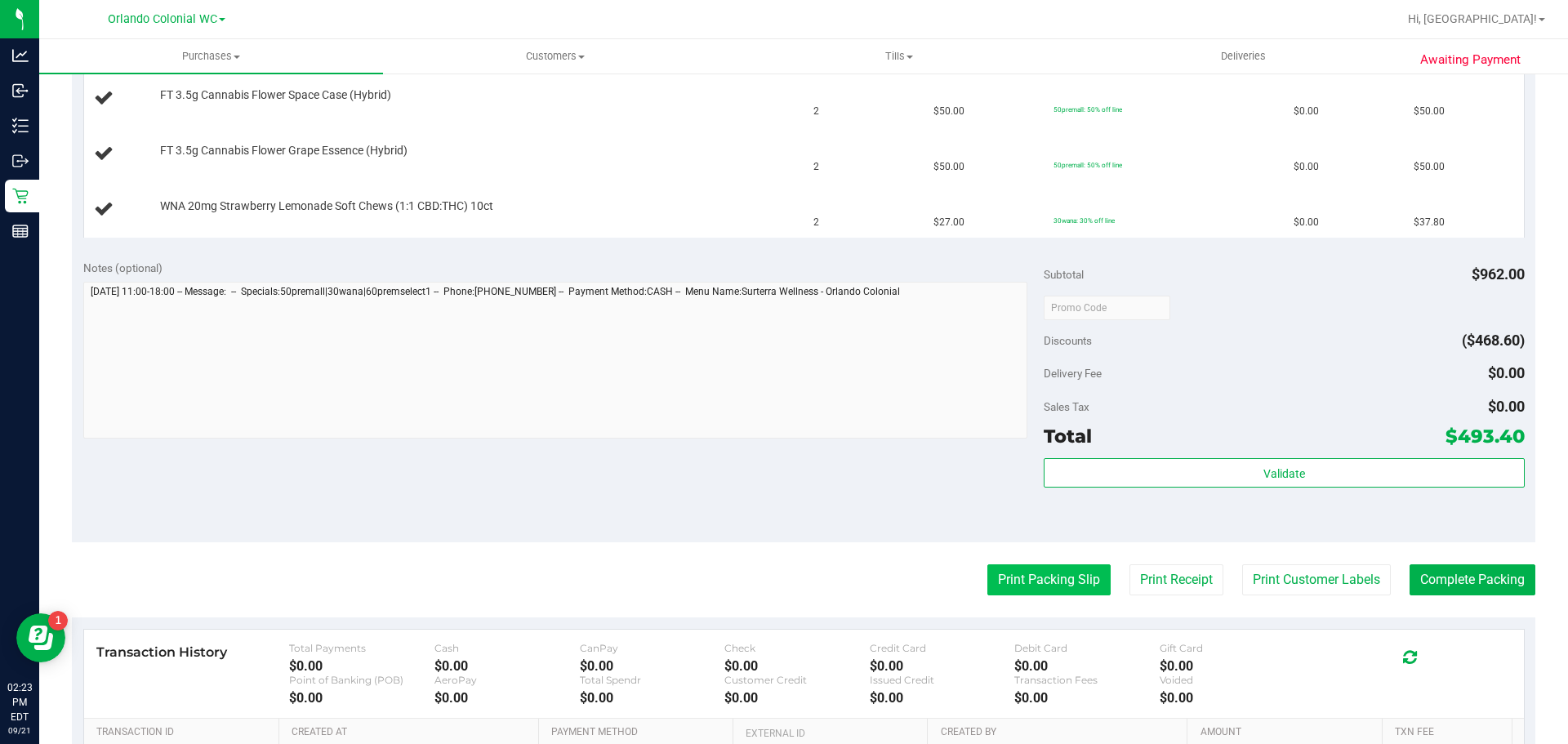
click at [1015, 584] on button "Print Packing Slip" at bounding box center [1049, 580] width 123 height 31
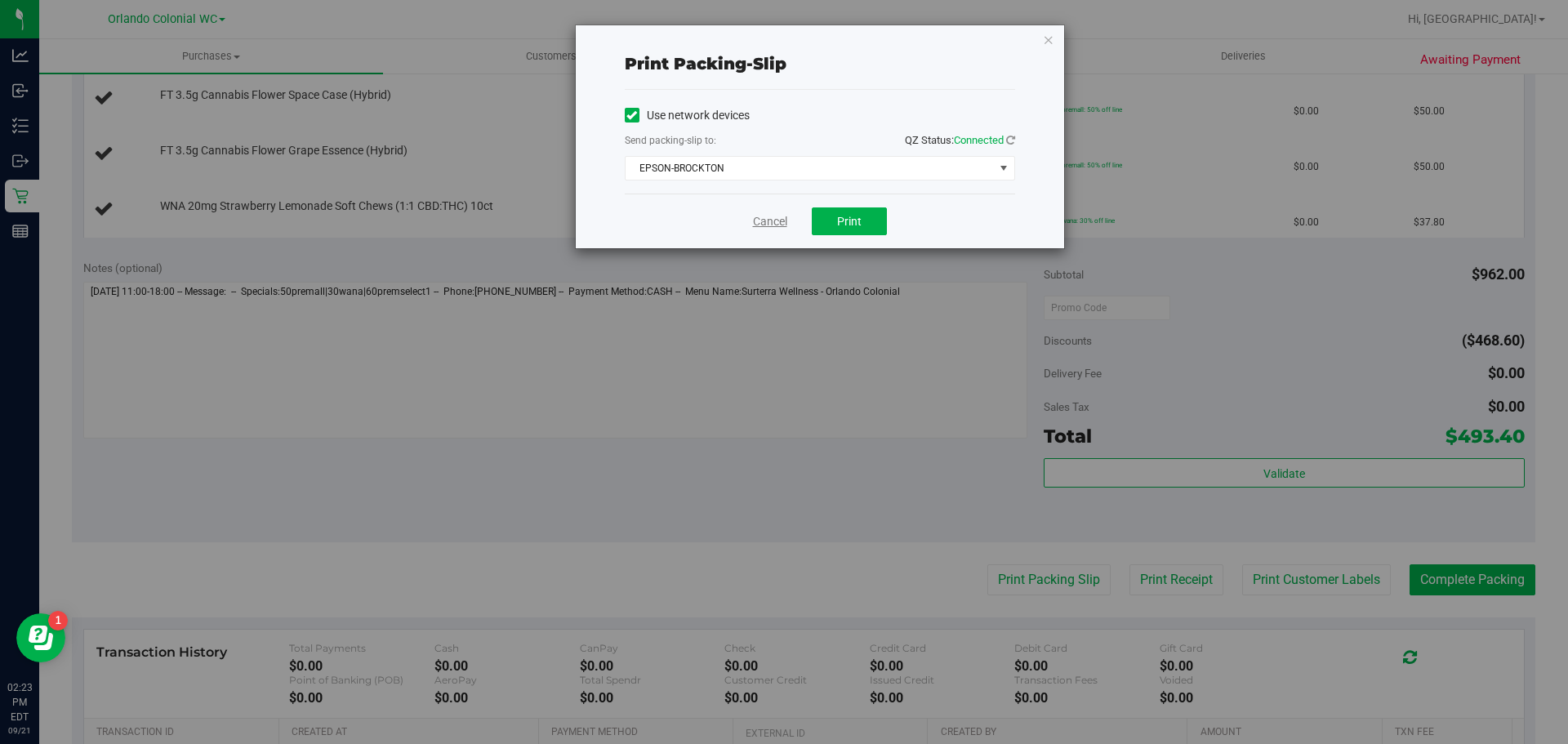
click at [776, 226] on link "Cancel" at bounding box center [770, 221] width 35 height 17
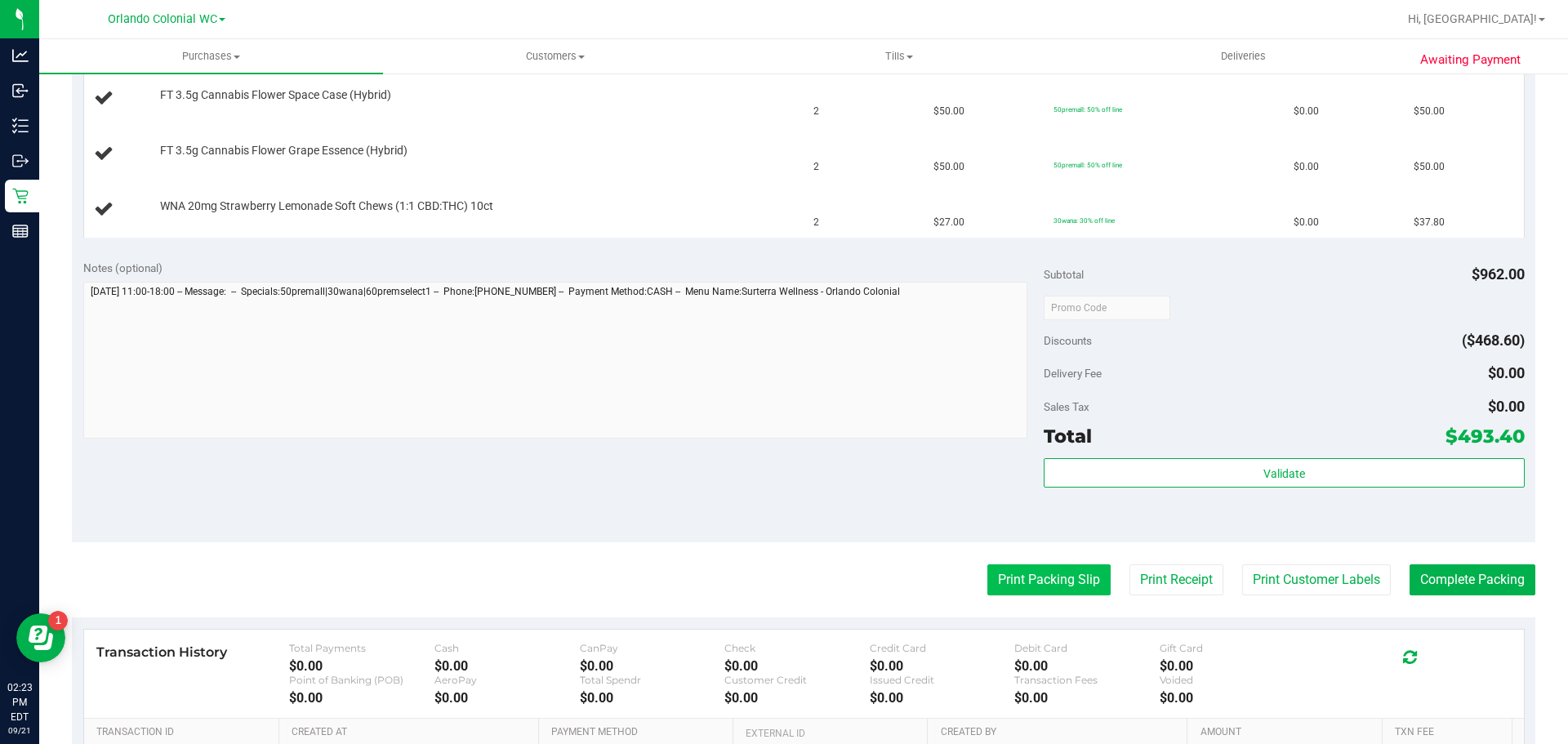
click at [1036, 590] on button "Print Packing Slip" at bounding box center [1049, 580] width 123 height 31
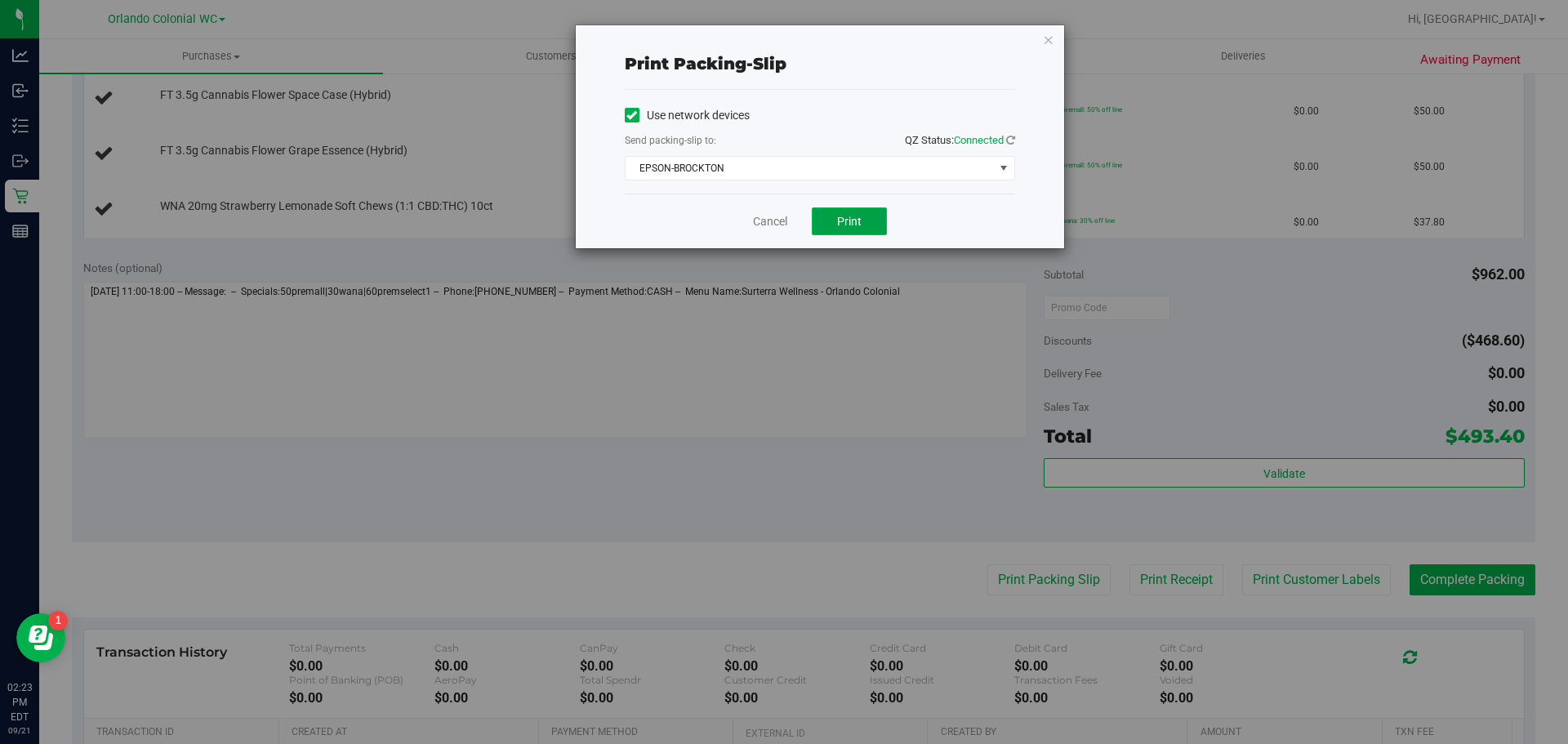
click at [863, 227] on button "Print" at bounding box center [849, 221] width 75 height 28
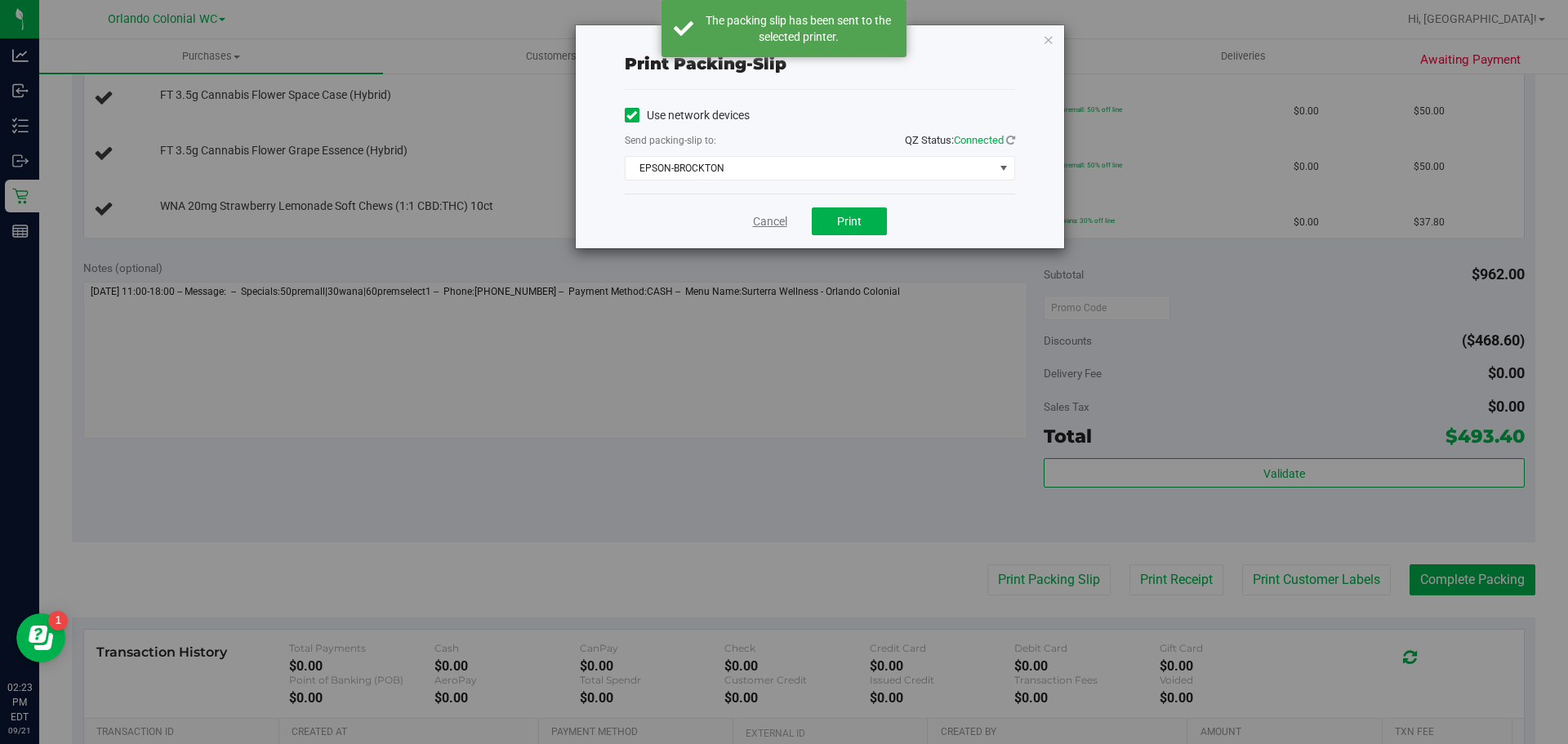
click at [765, 221] on link "Cancel" at bounding box center [770, 221] width 35 height 17
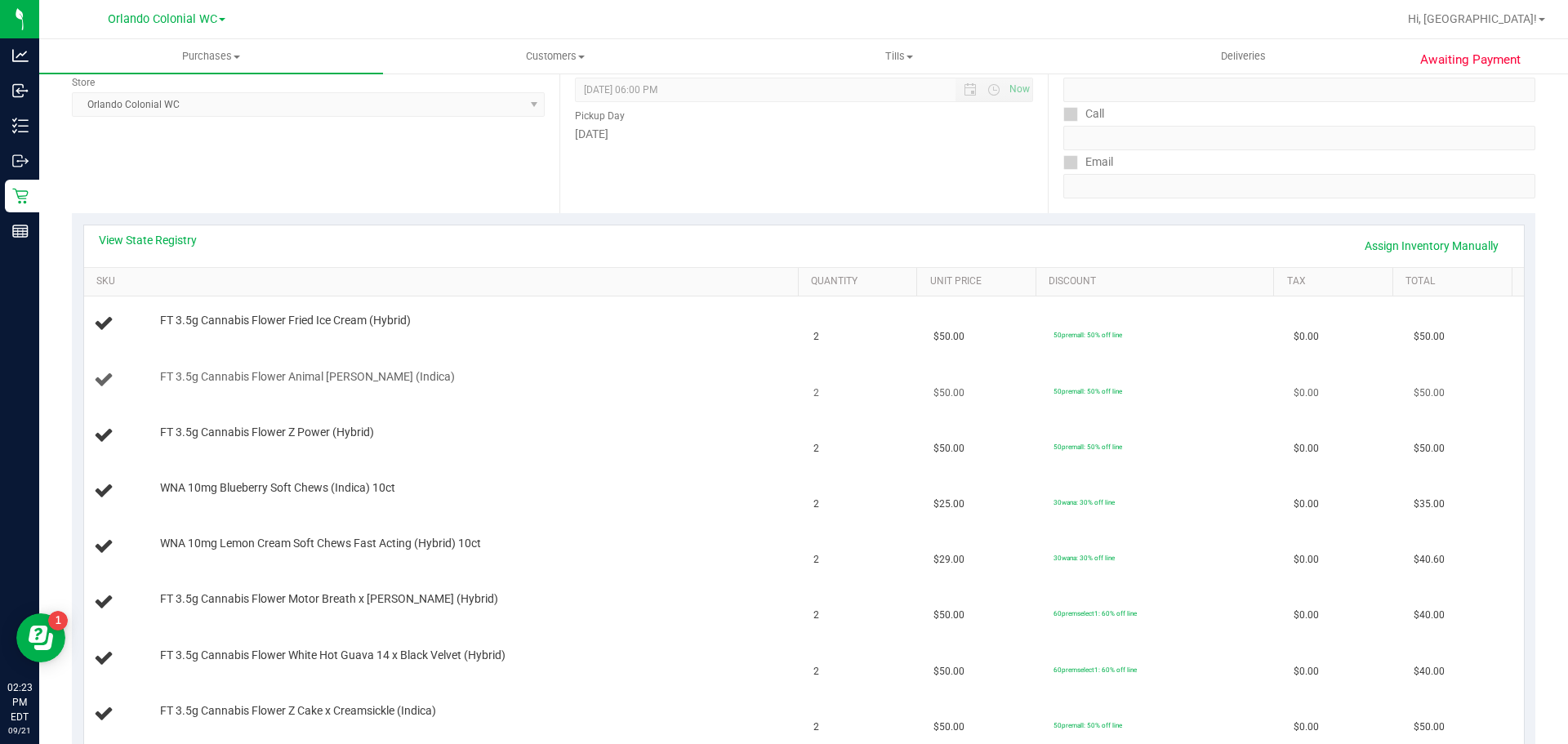
scroll to position [226, 0]
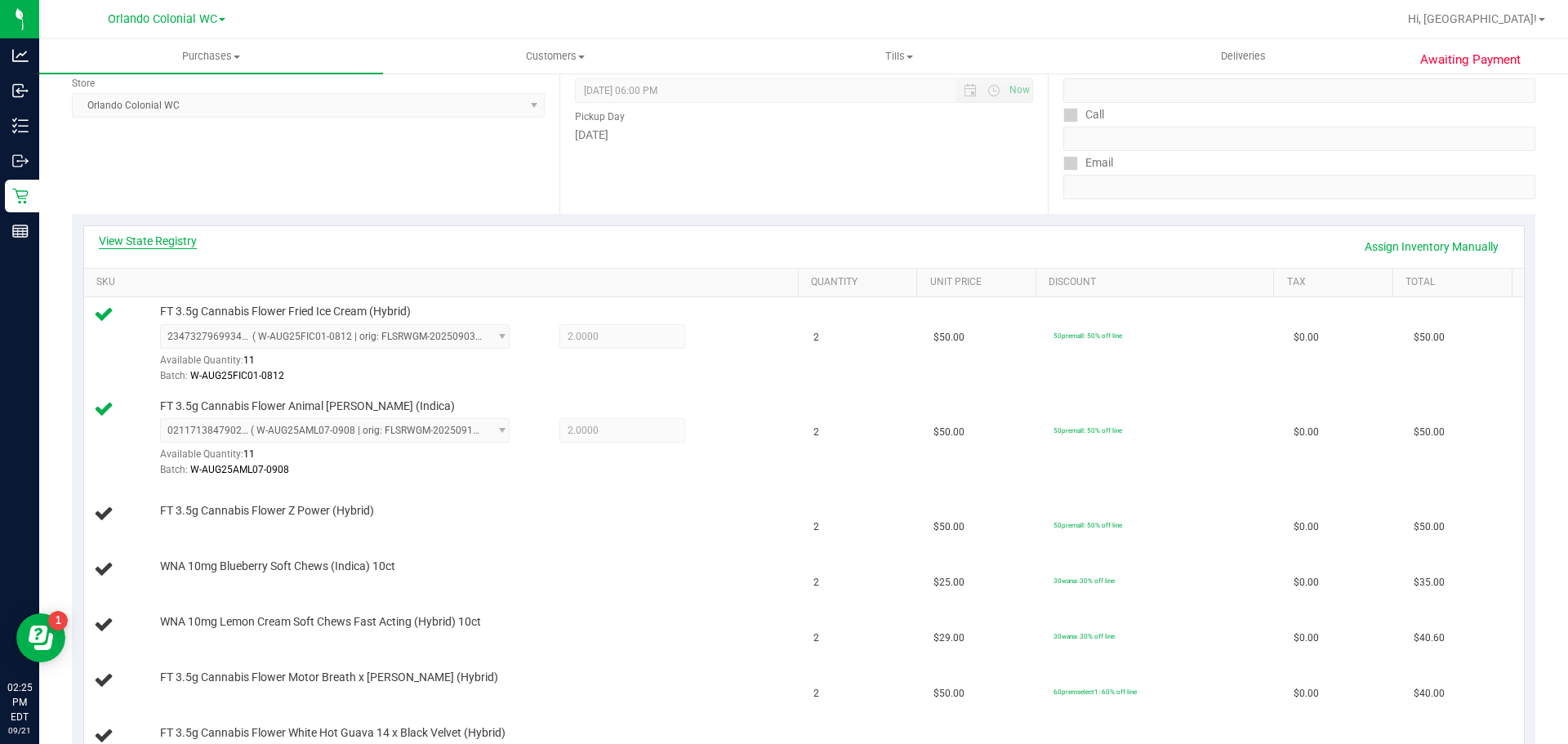
click at [145, 239] on link "View State Registry" at bounding box center [147, 241] width 98 height 16
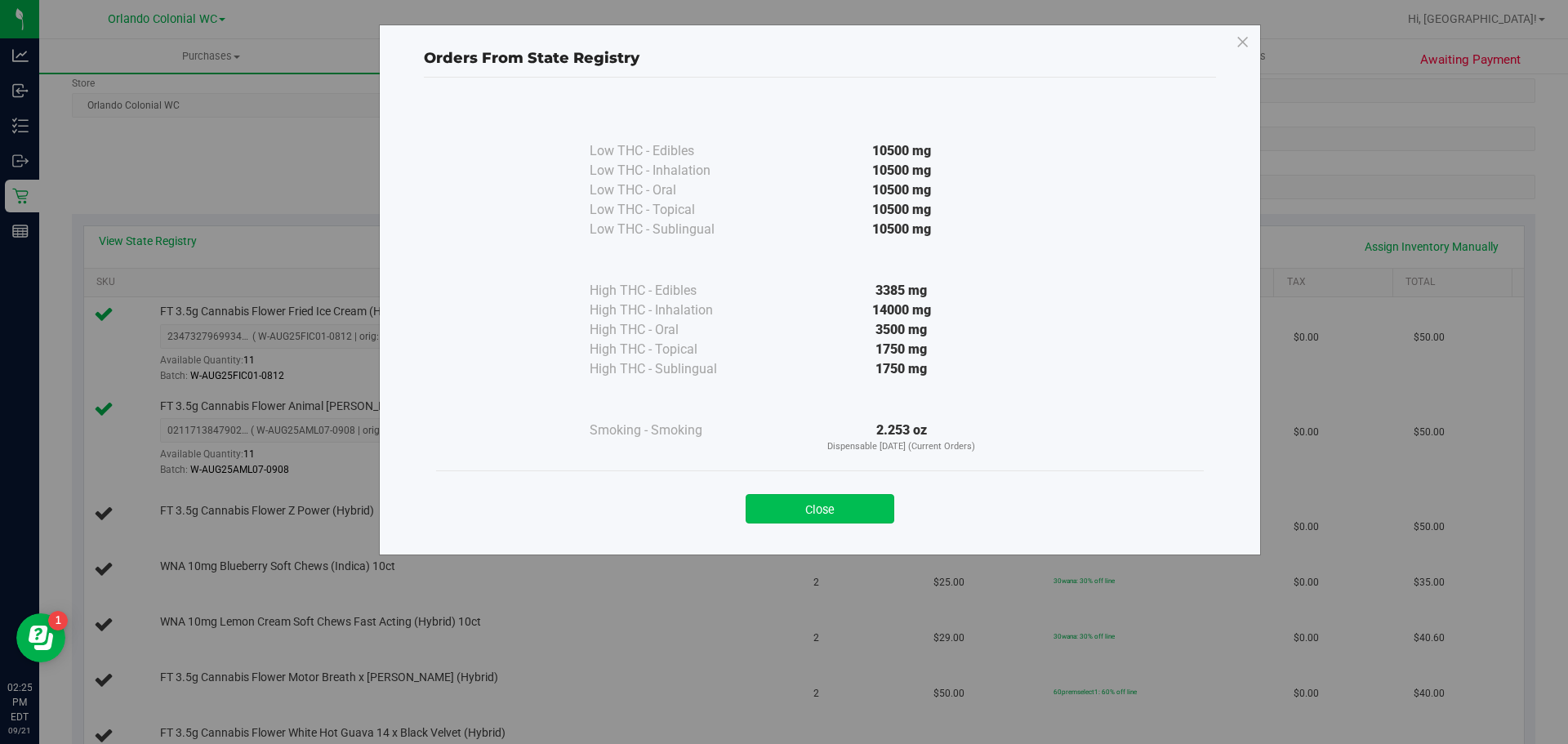
click at [834, 518] on button "Close" at bounding box center [820, 509] width 149 height 30
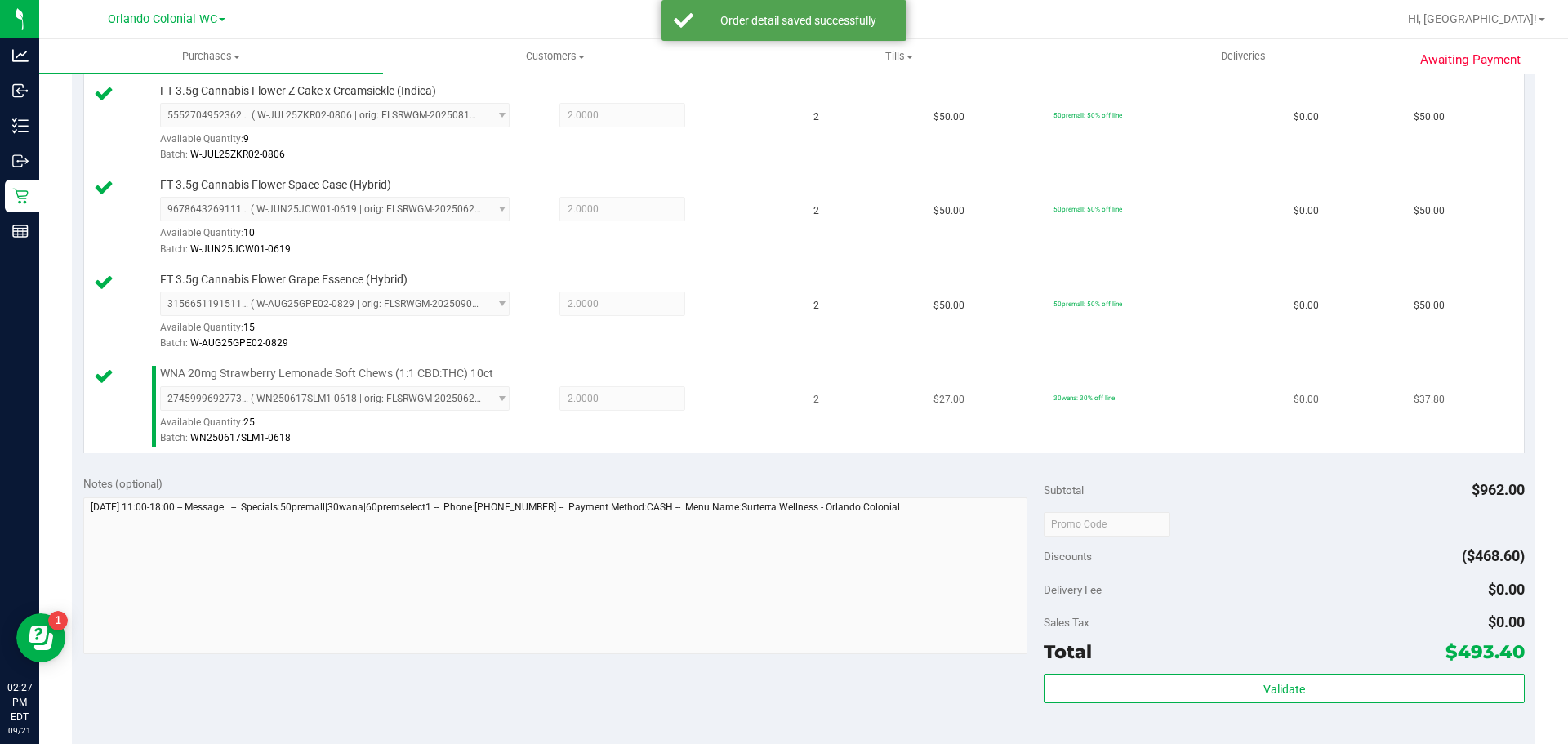
scroll to position [1242, 0]
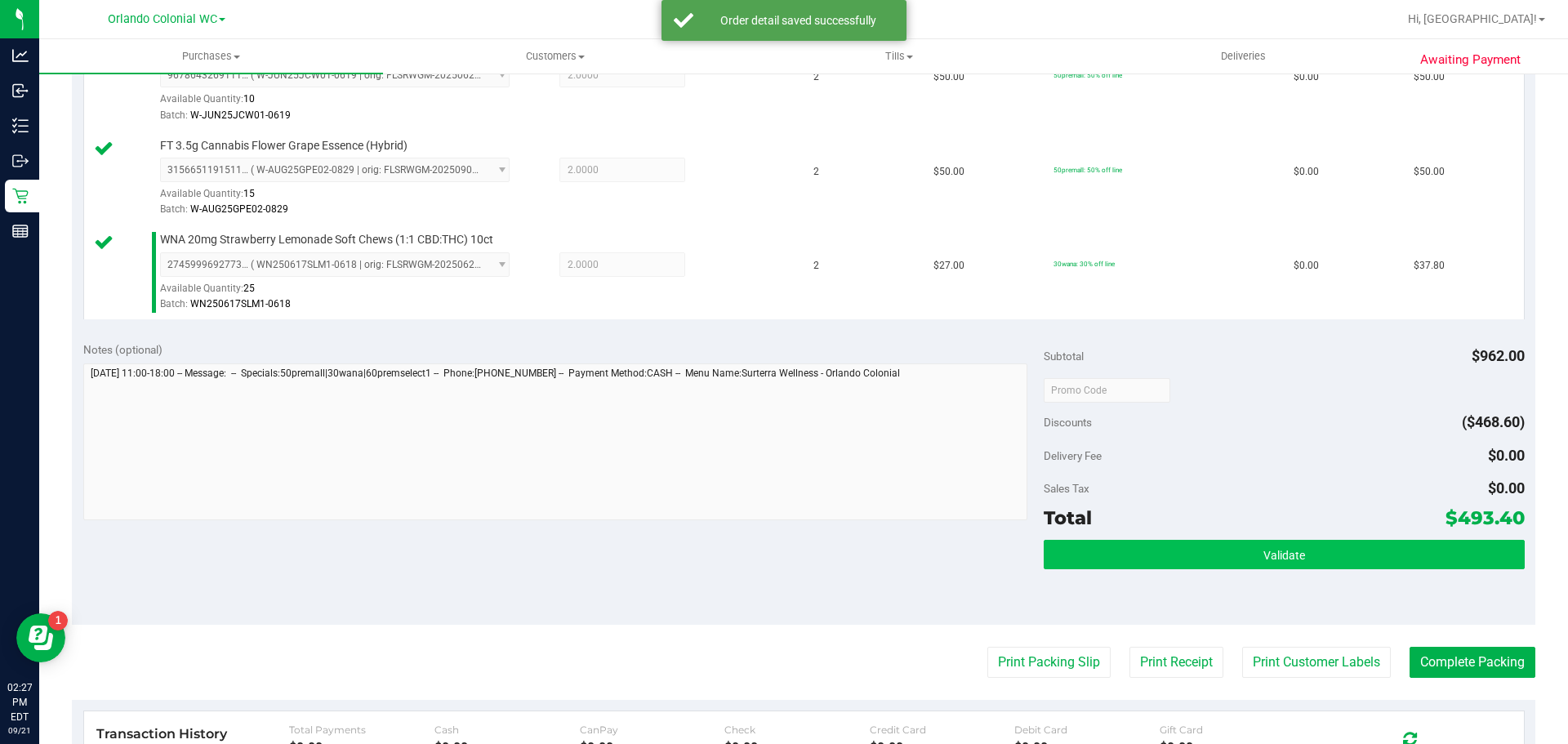
drag, startPoint x: 1255, startPoint y: 532, endPoint x: 1254, endPoint y: 549, distance: 17.0
click at [1255, 532] on div "Total $493.40" at bounding box center [1283, 518] width 480 height 30
click at [1263, 556] on span "Validate" at bounding box center [1284, 556] width 42 height 13
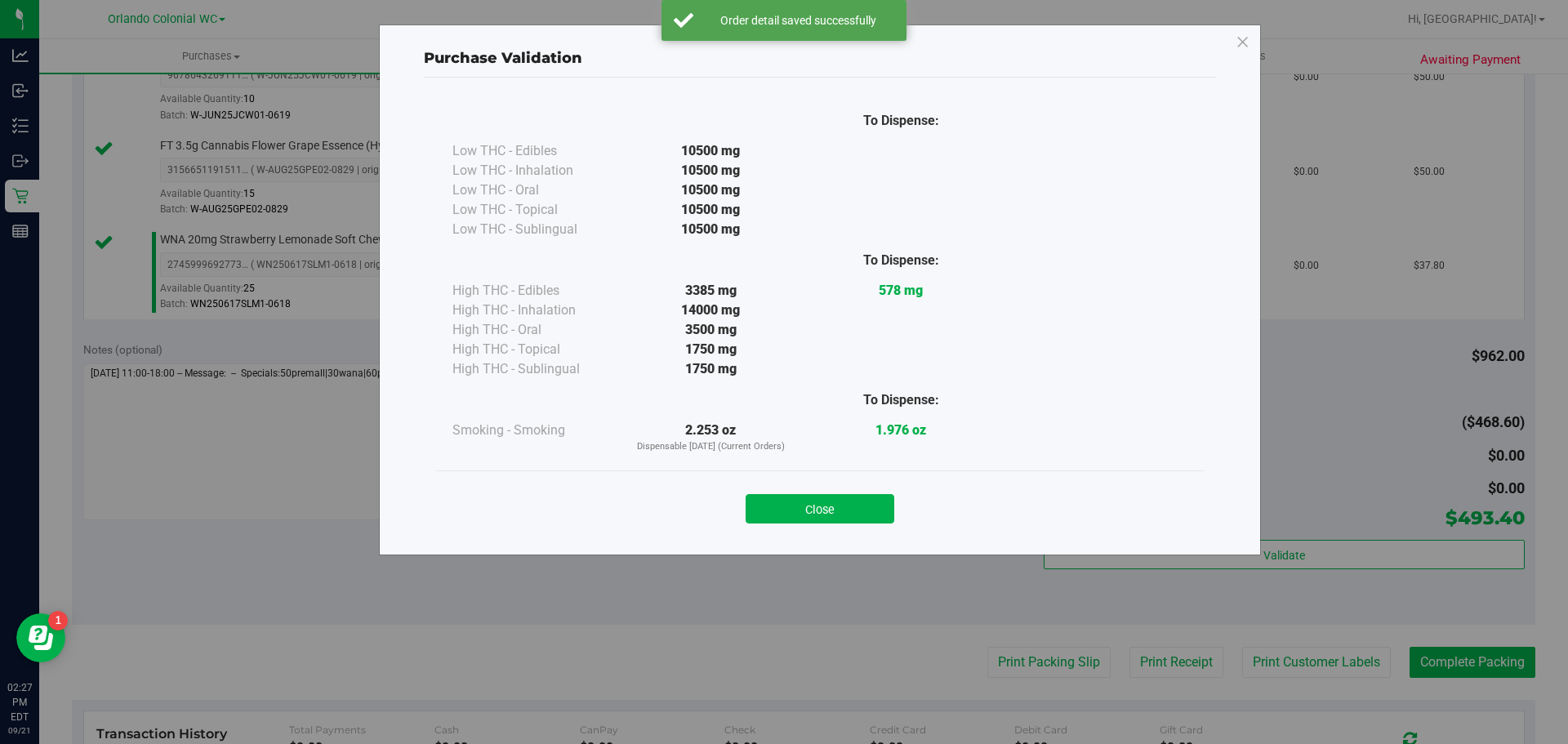
click at [777, 505] on button "Close" at bounding box center [820, 509] width 149 height 30
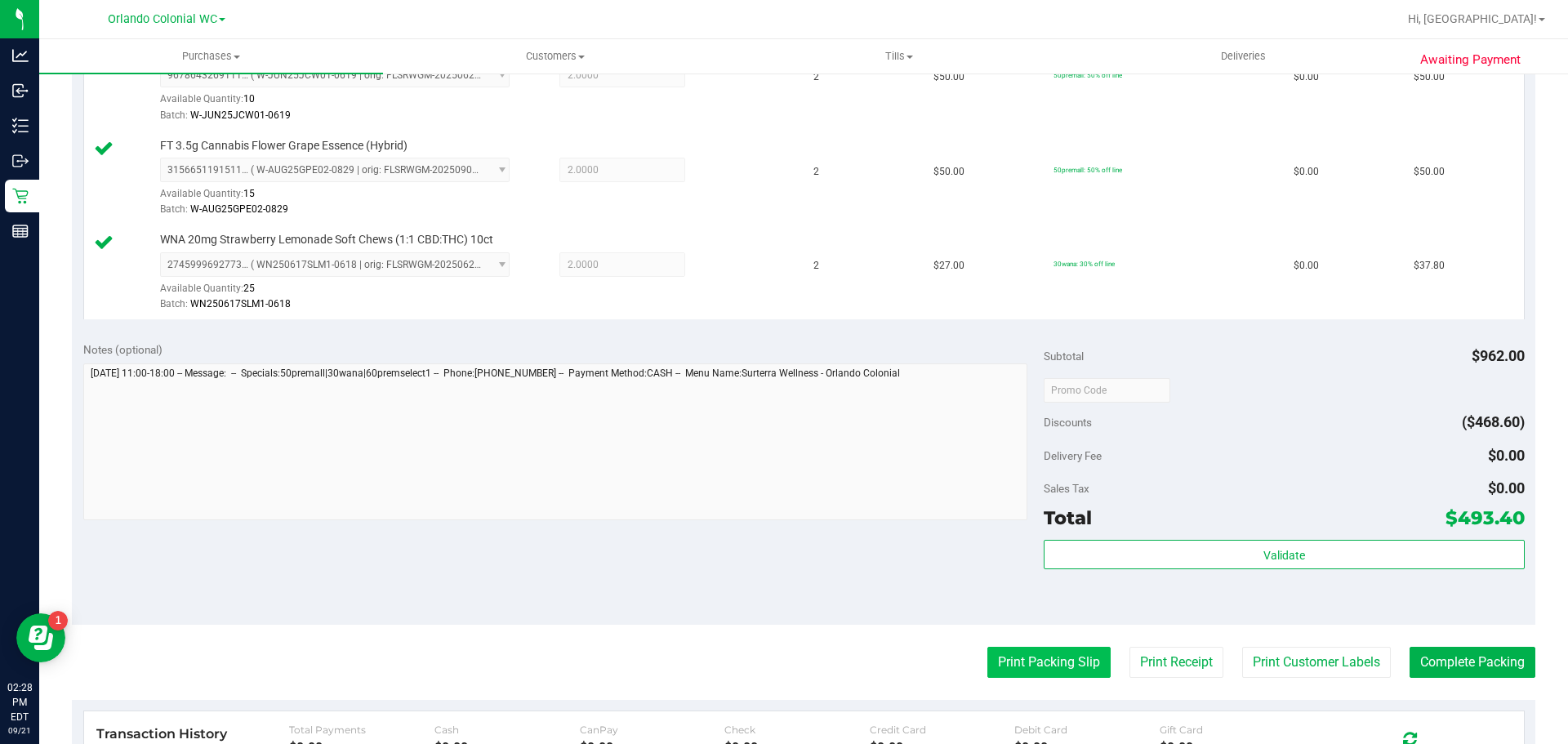
click at [1021, 658] on button "Print Packing Slip" at bounding box center [1049, 663] width 123 height 31
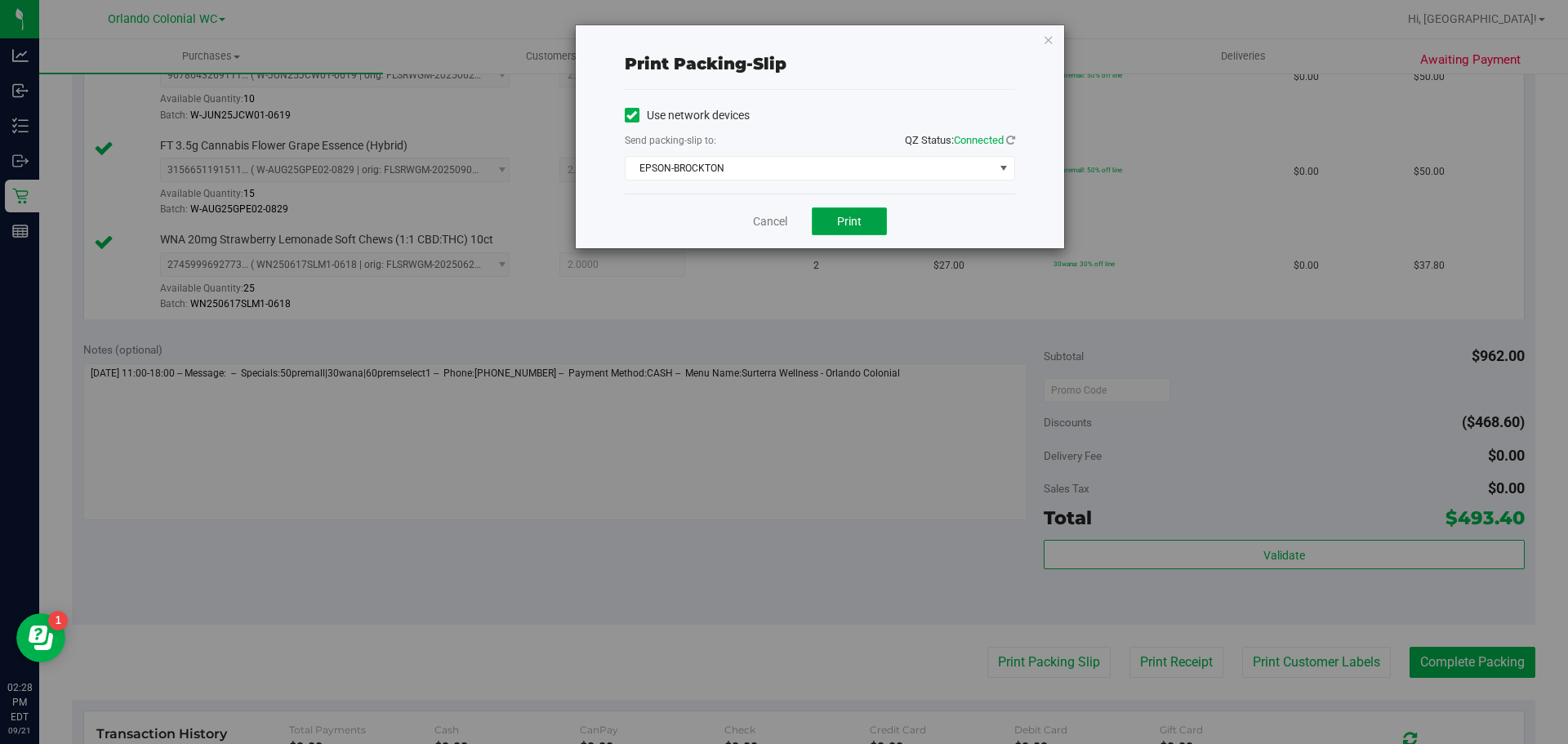
click at [853, 230] on button "Print" at bounding box center [849, 221] width 75 height 28
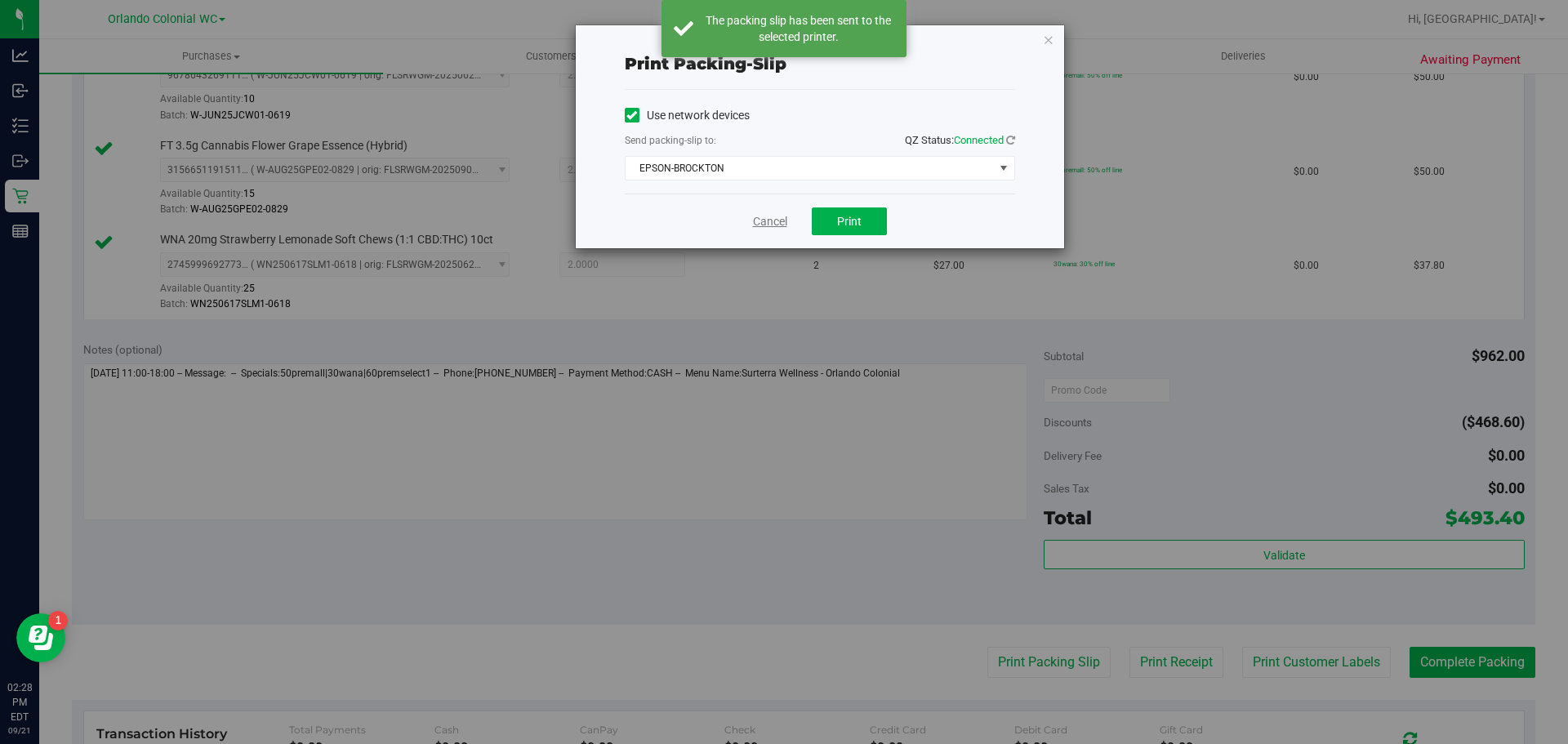
click at [767, 214] on link "Cancel" at bounding box center [770, 221] width 35 height 17
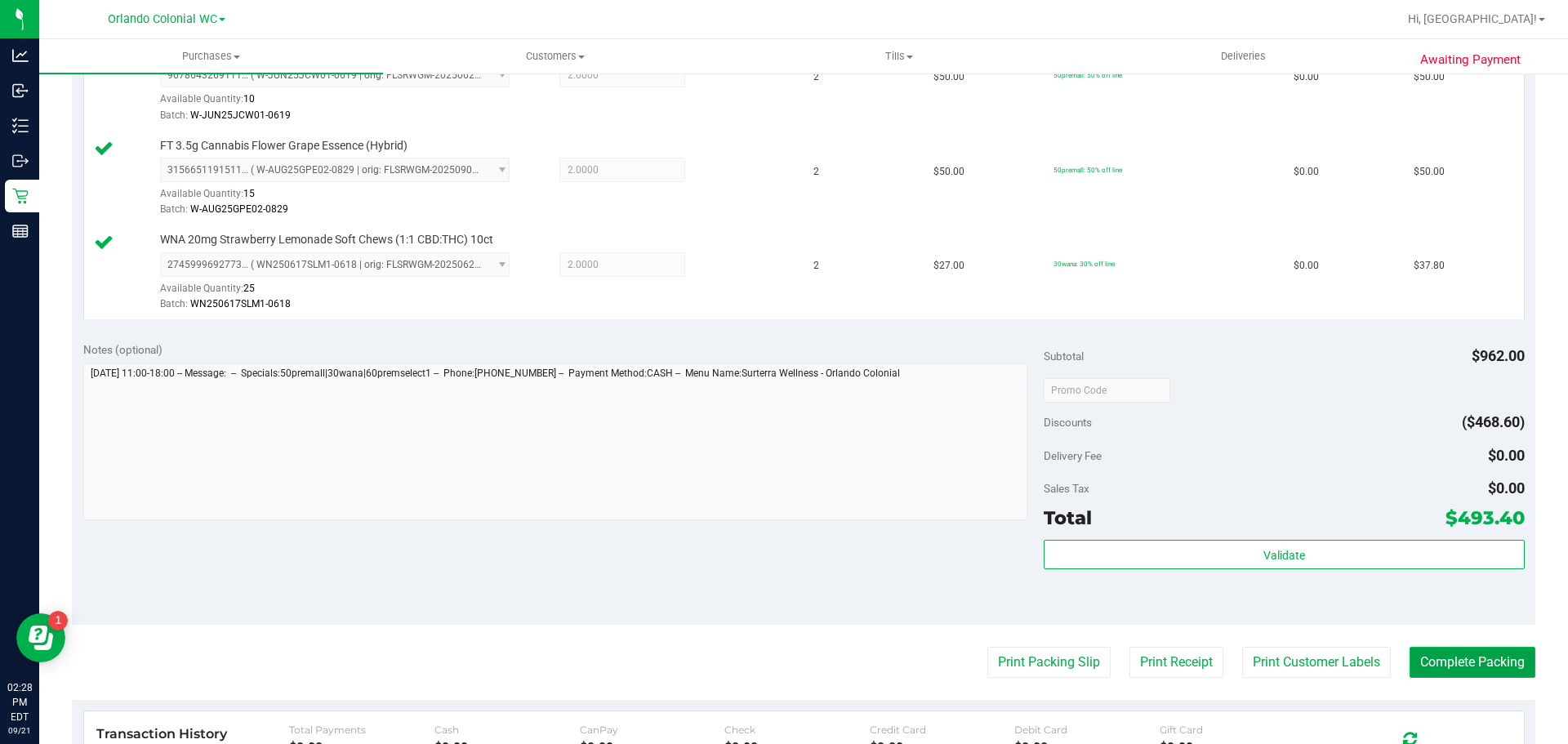
click at [1468, 665] on button "Complete Packing" at bounding box center [1472, 663] width 126 height 31
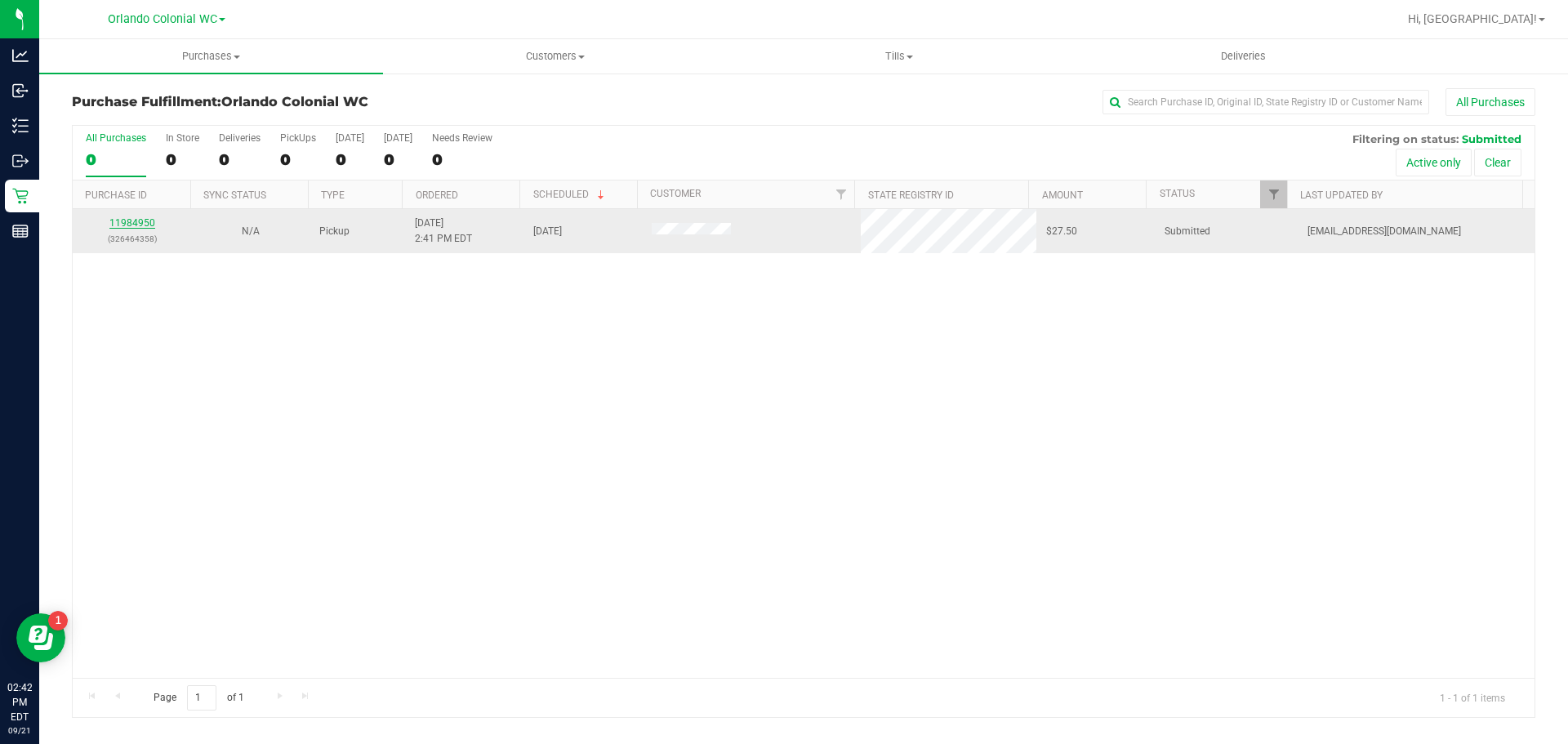
click at [130, 224] on link "11984950" at bounding box center [133, 223] width 46 height 12
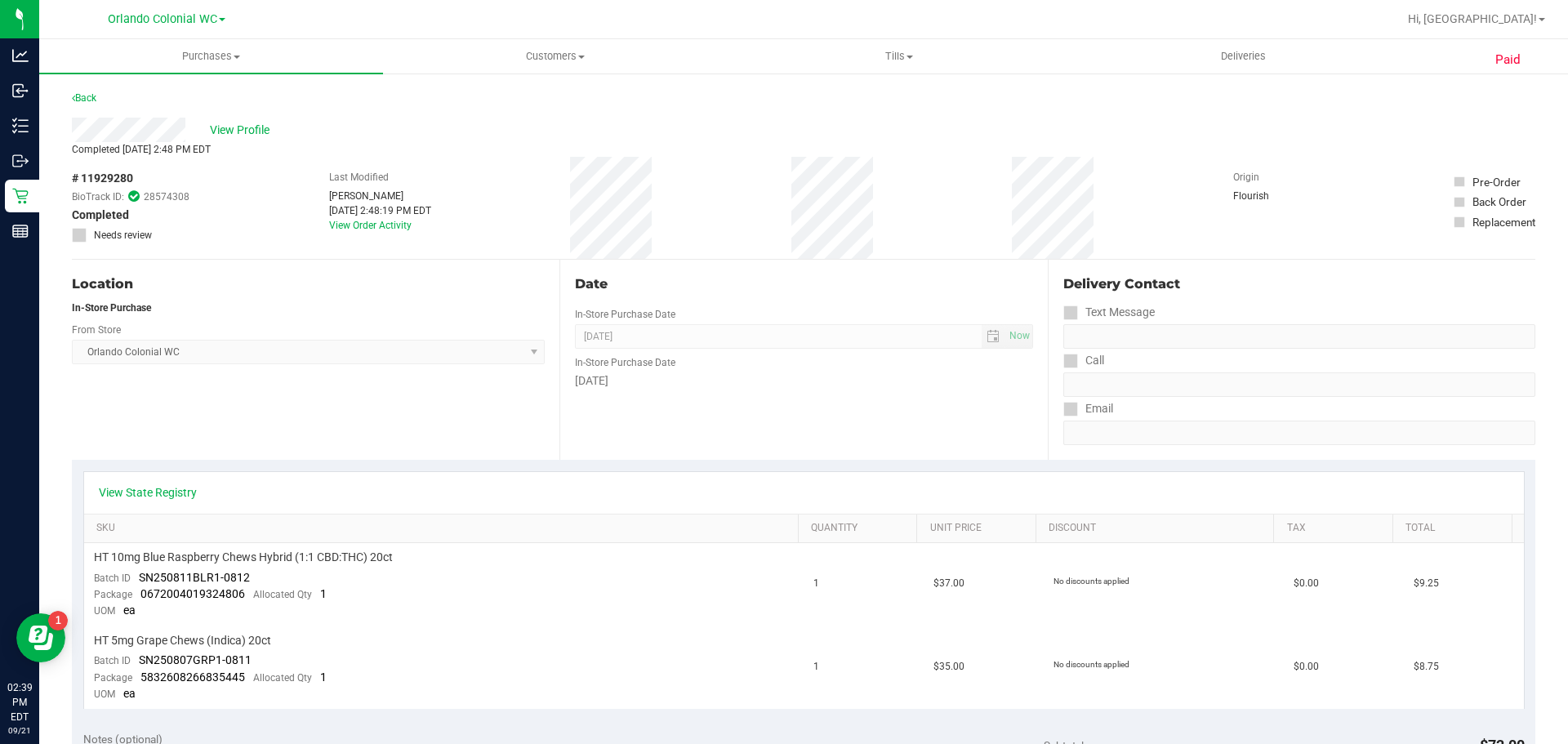
drag, startPoint x: 259, startPoint y: 122, endPoint x: 384, endPoint y: 440, distance: 341.7
click at [382, 444] on purchase-details "Back View Profile Completed [DATE] 2:48 PM EDT # 11929280 BioTrack ID: 28574308…" at bounding box center [803, 741] width 1463 height 1305
click at [412, 476] on div "View State Registry" at bounding box center [803, 492] width 1440 height 42
click at [254, 131] on span "View Profile" at bounding box center [242, 130] width 65 height 17
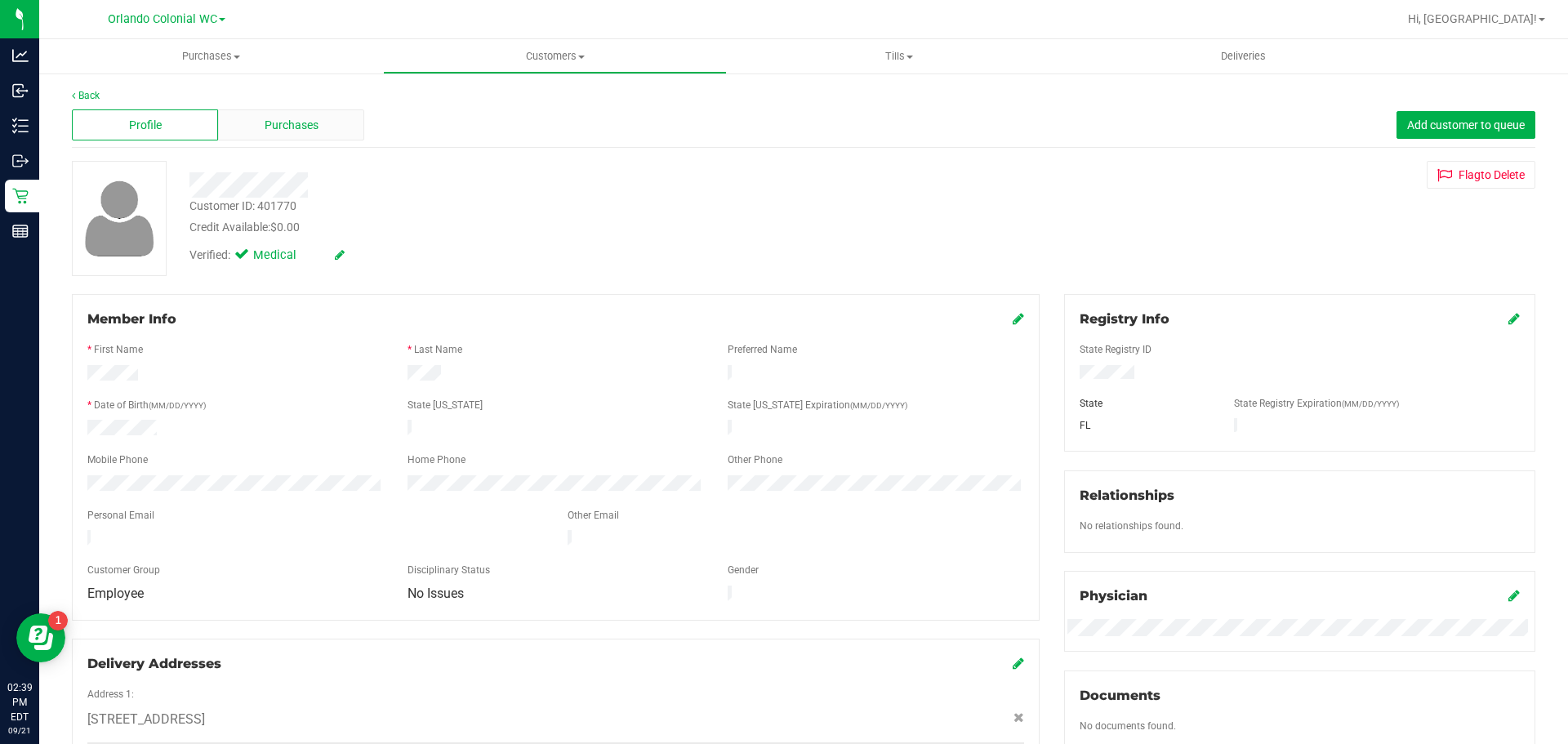
click at [313, 114] on div "Purchases" at bounding box center [291, 125] width 147 height 31
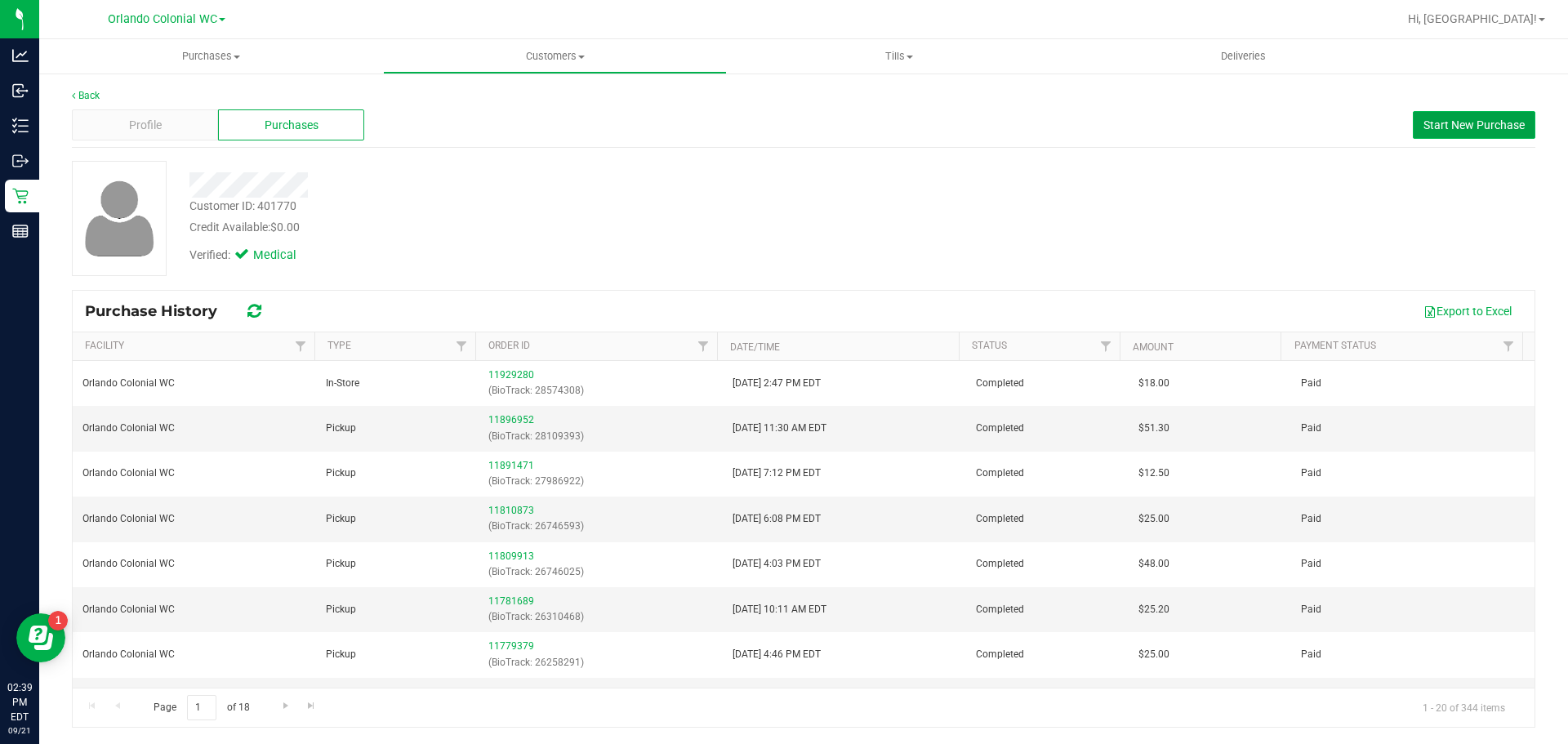
click at [1488, 117] on button "Start New Purchase" at bounding box center [1473, 125] width 123 height 28
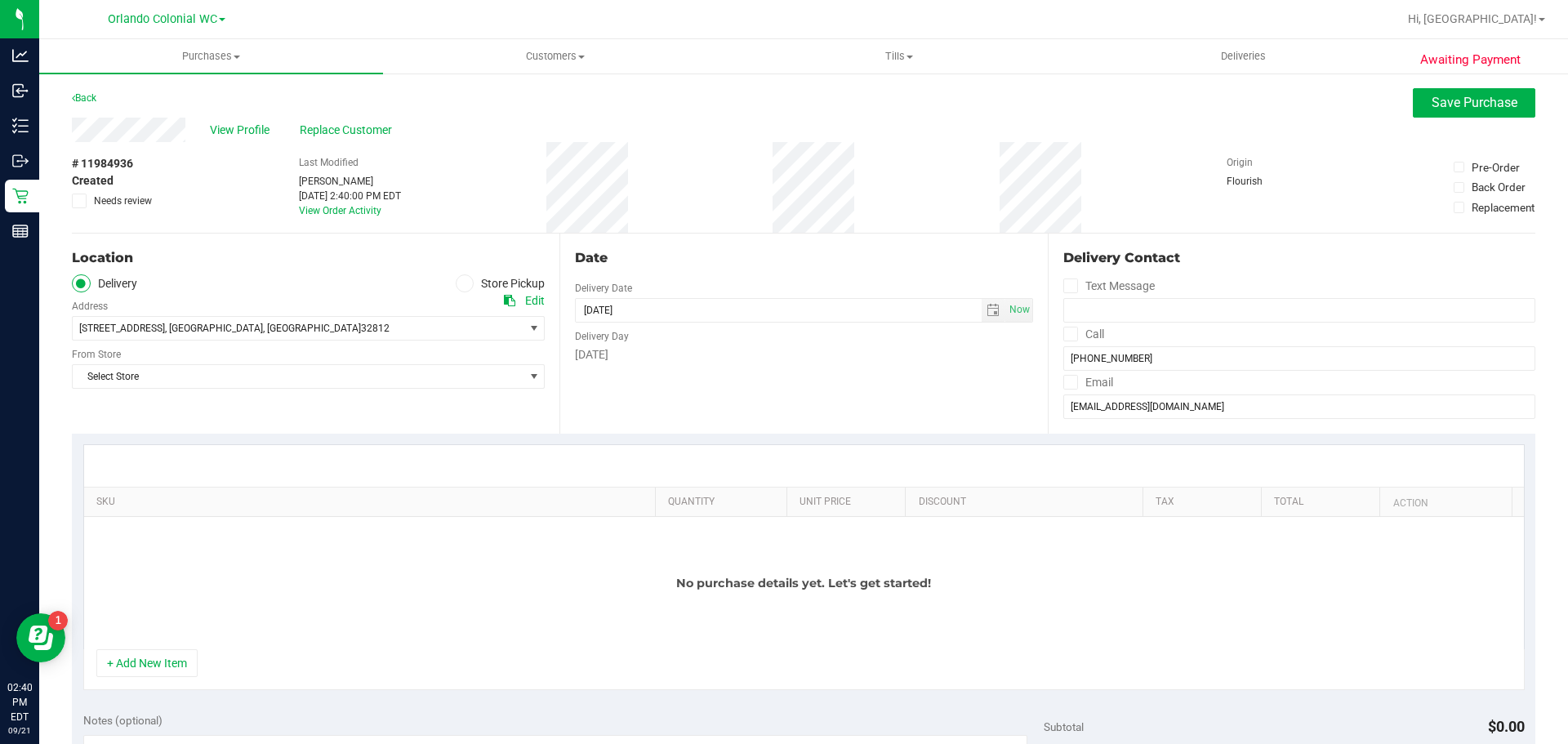
click at [457, 289] on span at bounding box center [465, 283] width 19 height 19
click at [0, 0] on input "Store Pickup" at bounding box center [0, 0] width 0 height 0
click at [337, 315] on div "Store" at bounding box center [308, 304] width 472 height 24
click at [353, 334] on span "Select Store" at bounding box center [298, 328] width 451 height 23
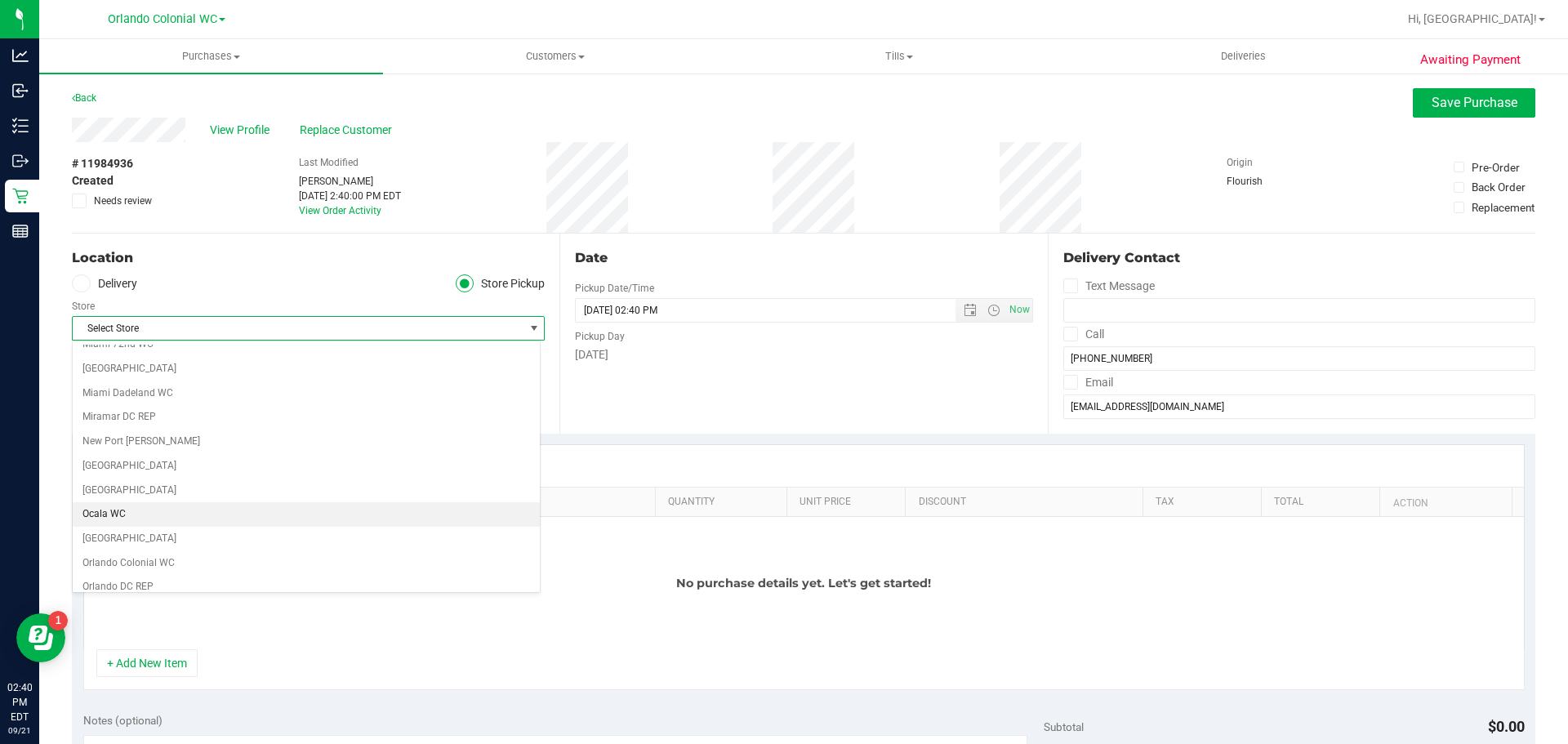
scroll to position [571, 0]
click at [158, 558] on li "Orlando Colonial WC" at bounding box center [305, 562] width 467 height 25
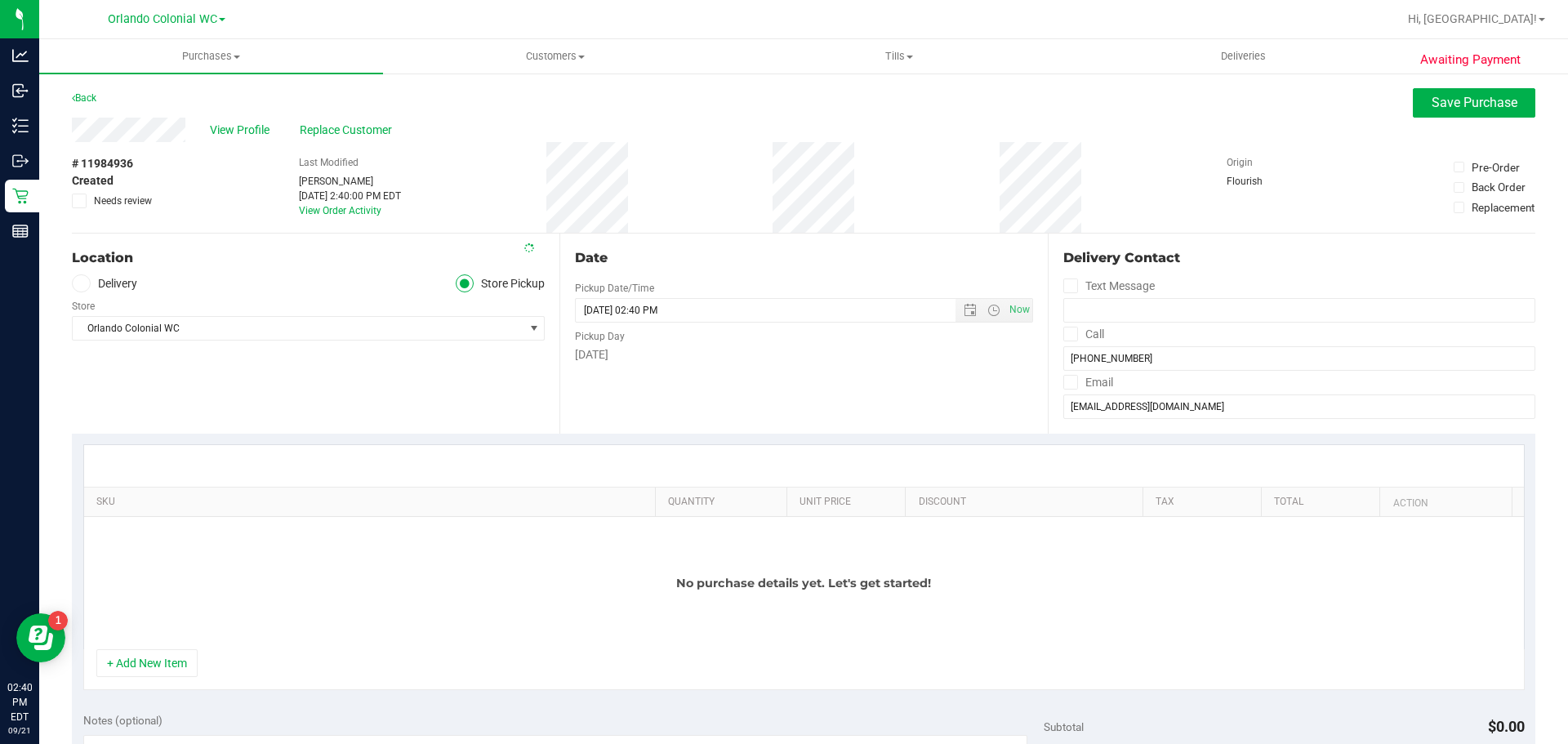
click at [254, 453] on div at bounding box center [803, 466] width 1440 height 42
click at [161, 663] on button "+ Add New Item" at bounding box center [147, 663] width 101 height 28
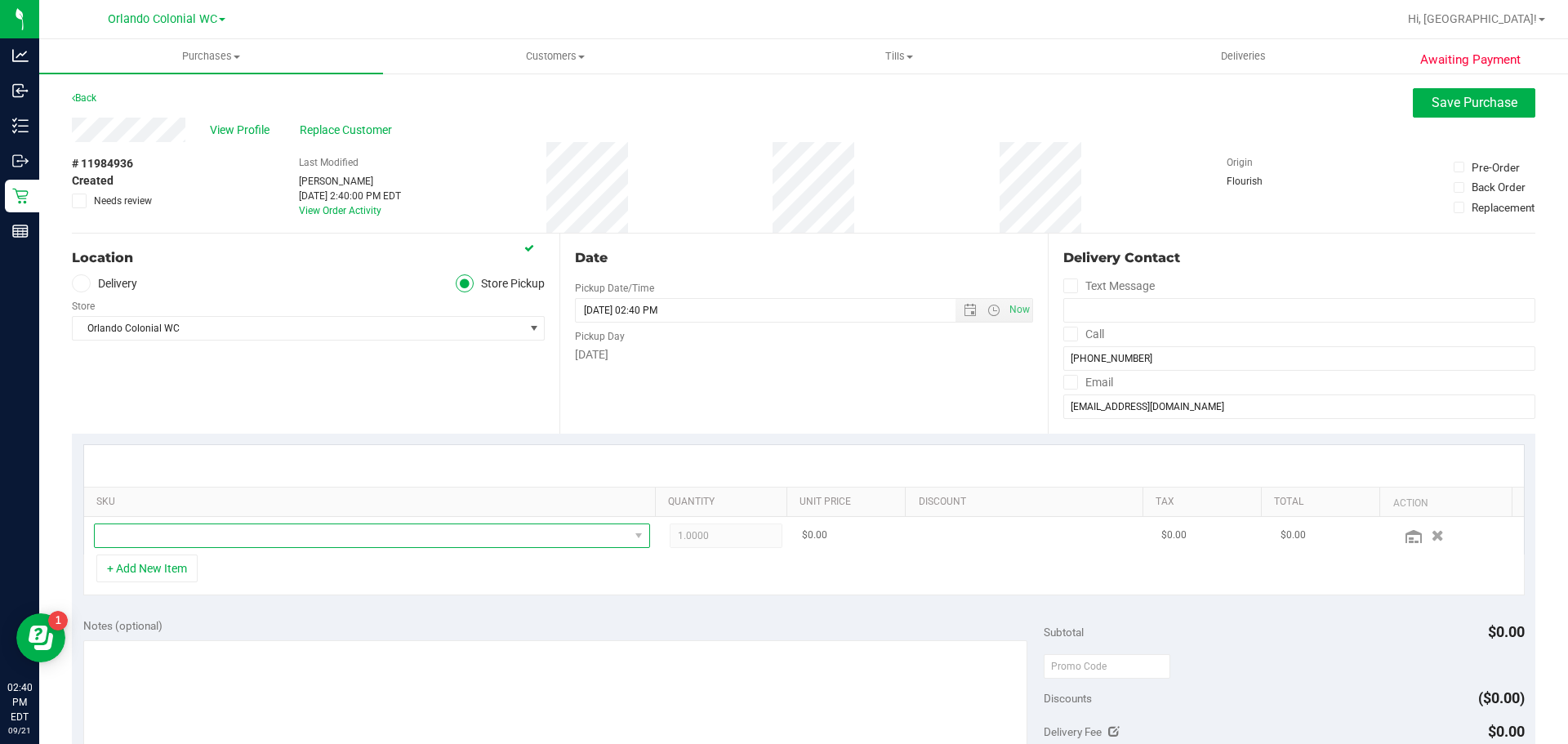
click at [239, 535] on span "NO DATA FOUND" at bounding box center [361, 536] width 534 height 23
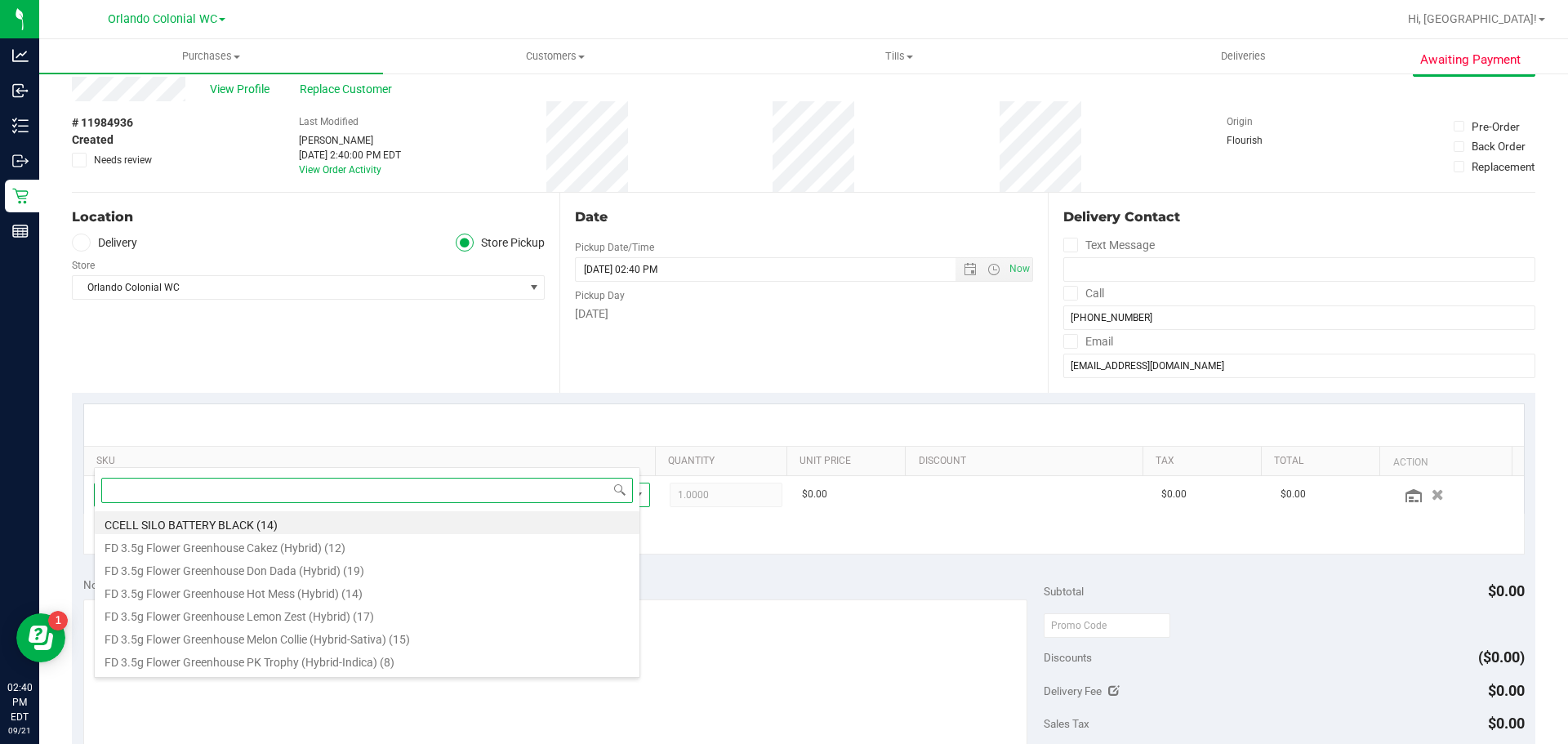
scroll to position [81, 0]
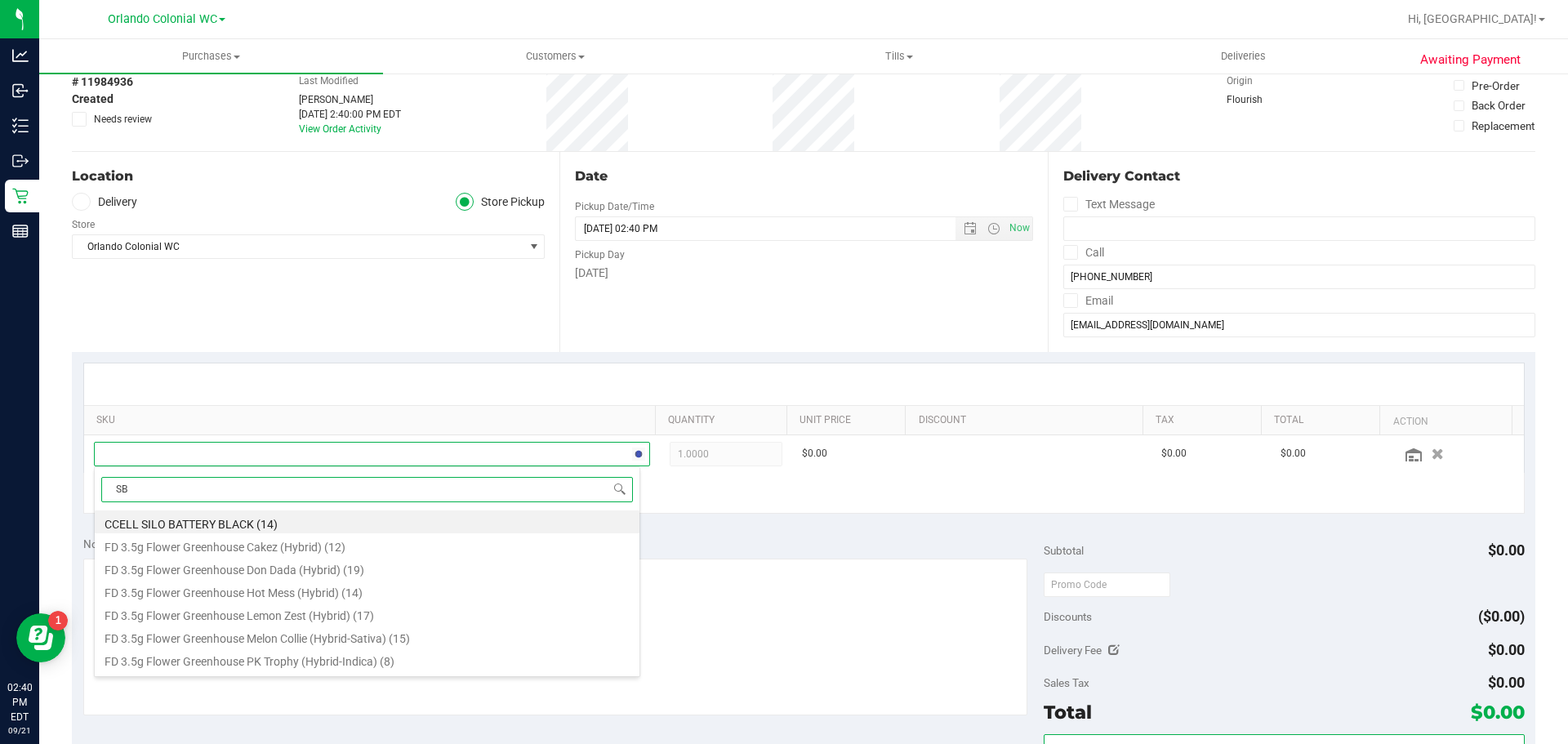
type input "SBC"
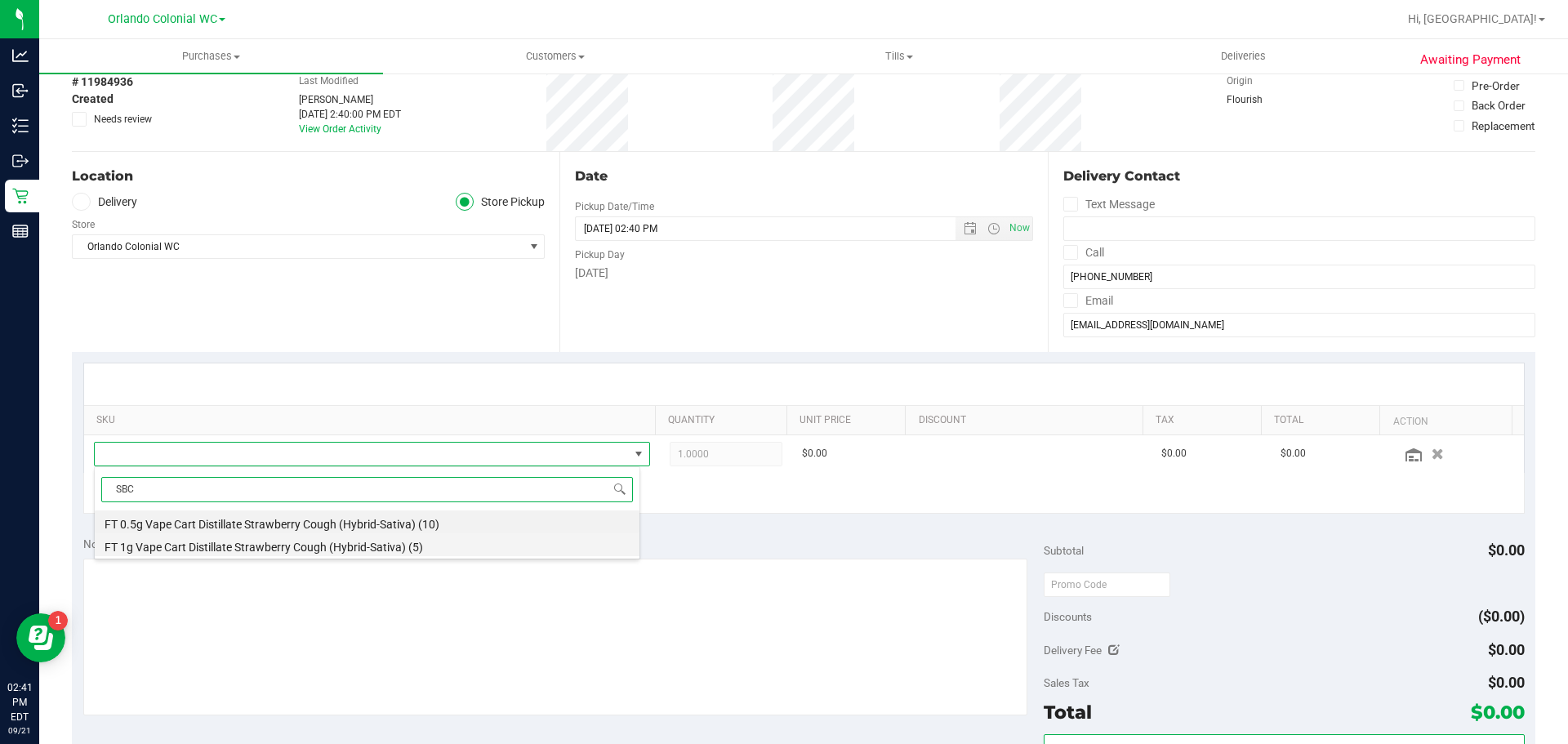
click at [409, 549] on li "FT 1g Vape Cart Distillate Strawberry Cough (Hybrid-Sativa) (5)" at bounding box center [367, 545] width 545 height 23
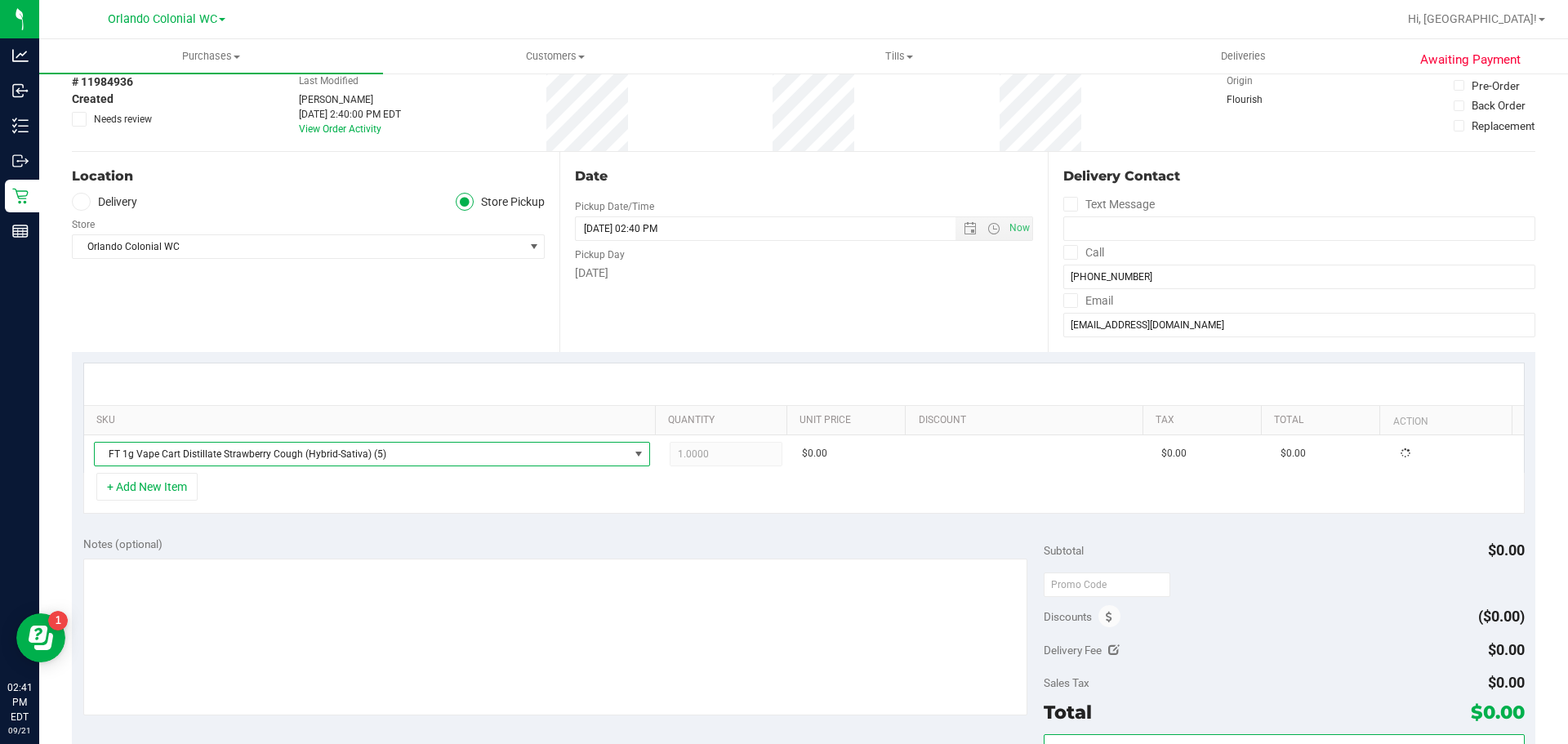
click at [441, 503] on div "+ Add New Item" at bounding box center [803, 493] width 1441 height 41
click at [931, 454] on span at bounding box center [942, 454] width 24 height 24
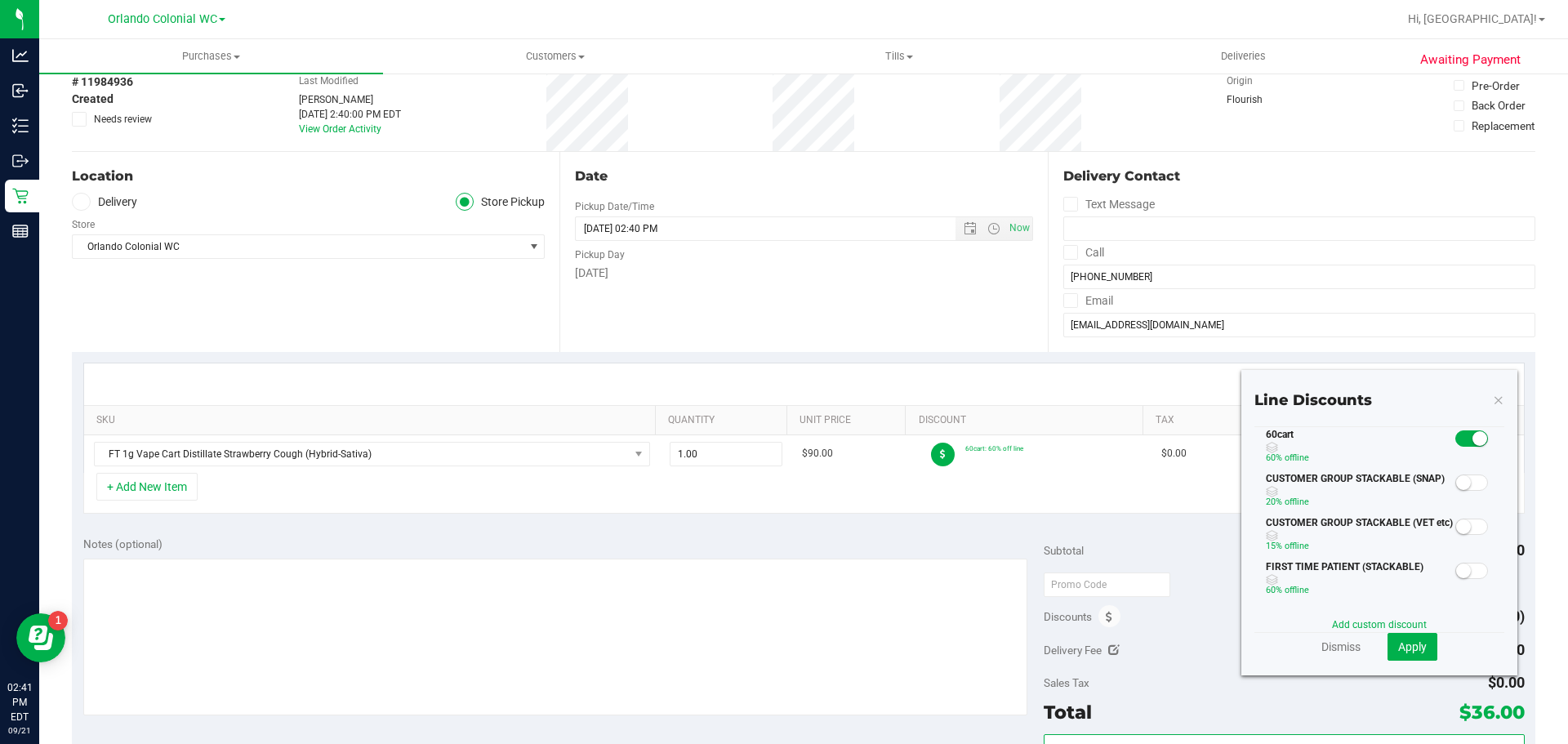
click at [1456, 434] on span at bounding box center [1472, 439] width 33 height 16
click at [1408, 657] on button "Apply" at bounding box center [1412, 647] width 50 height 28
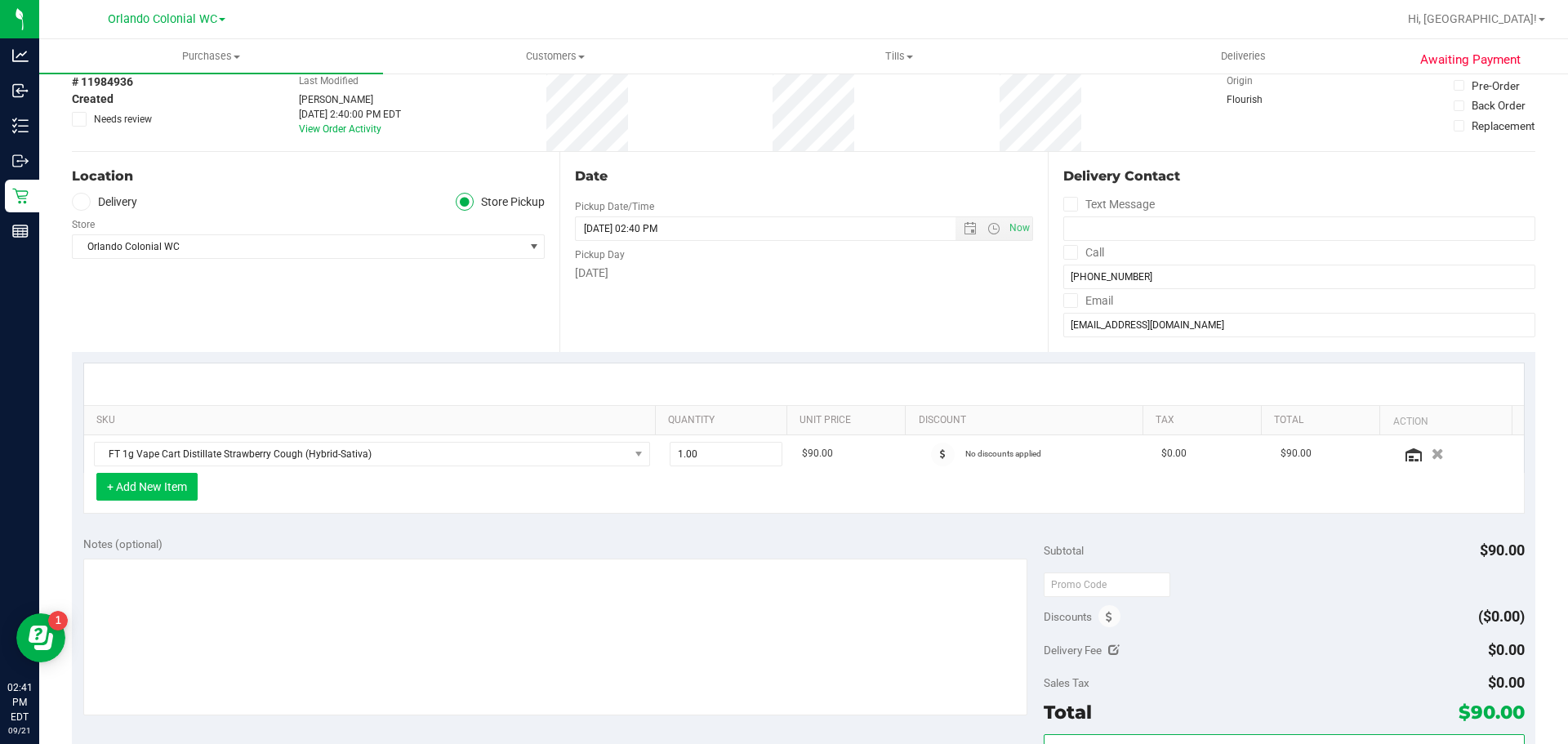
click at [141, 481] on button "+ Add New Item" at bounding box center [147, 486] width 101 height 28
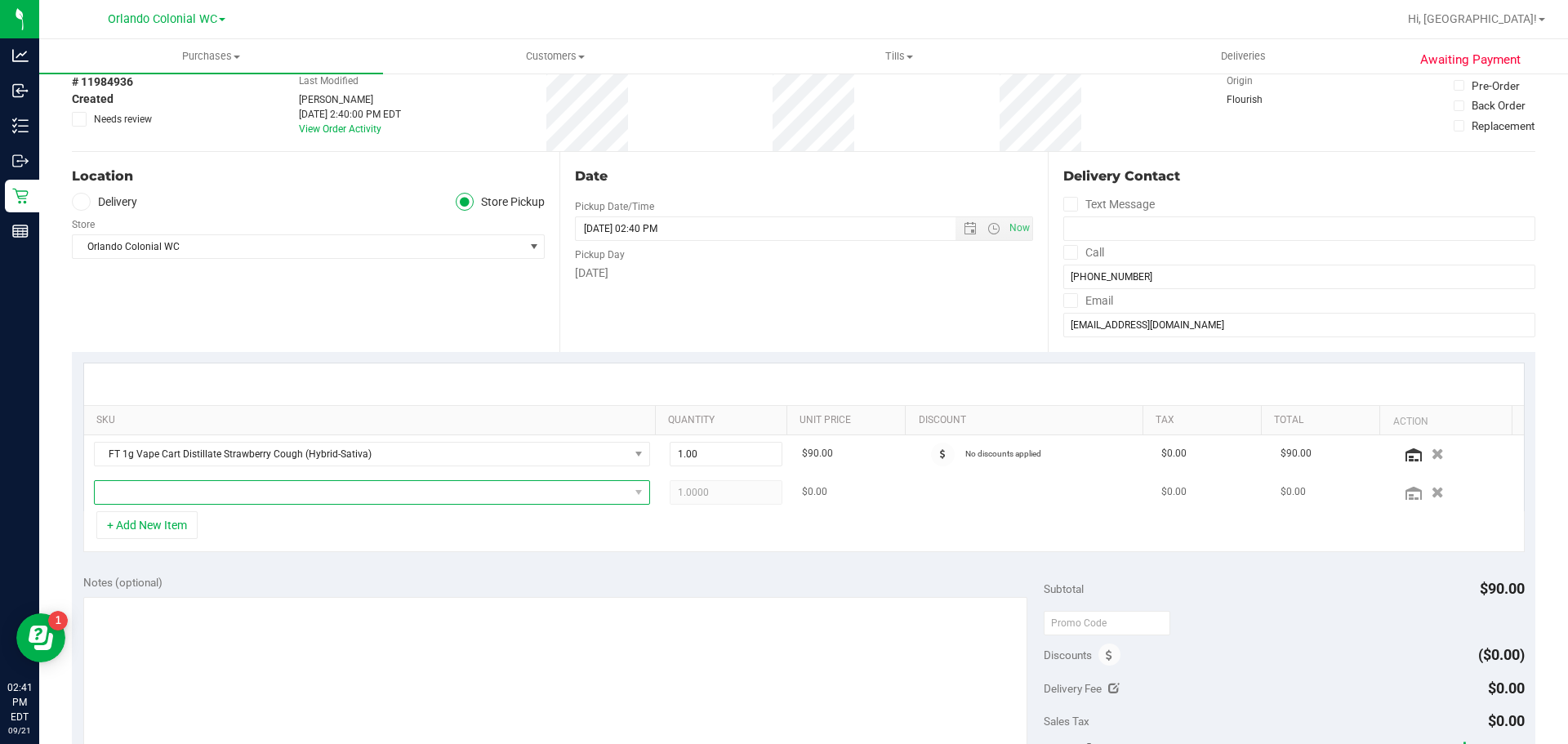
click at [277, 491] on span "NO DATA FOUND" at bounding box center [361, 492] width 534 height 23
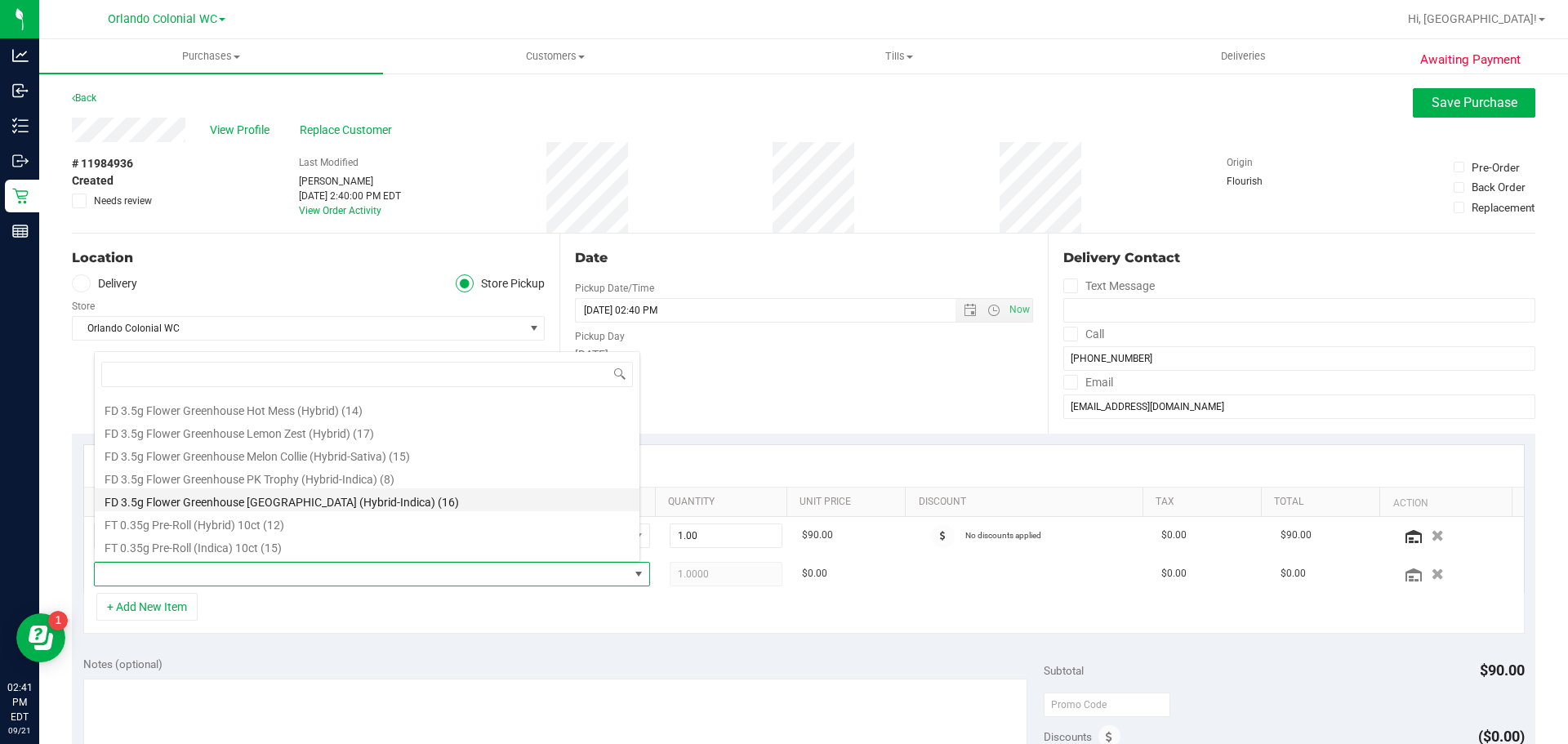
scroll to position [163, 0]
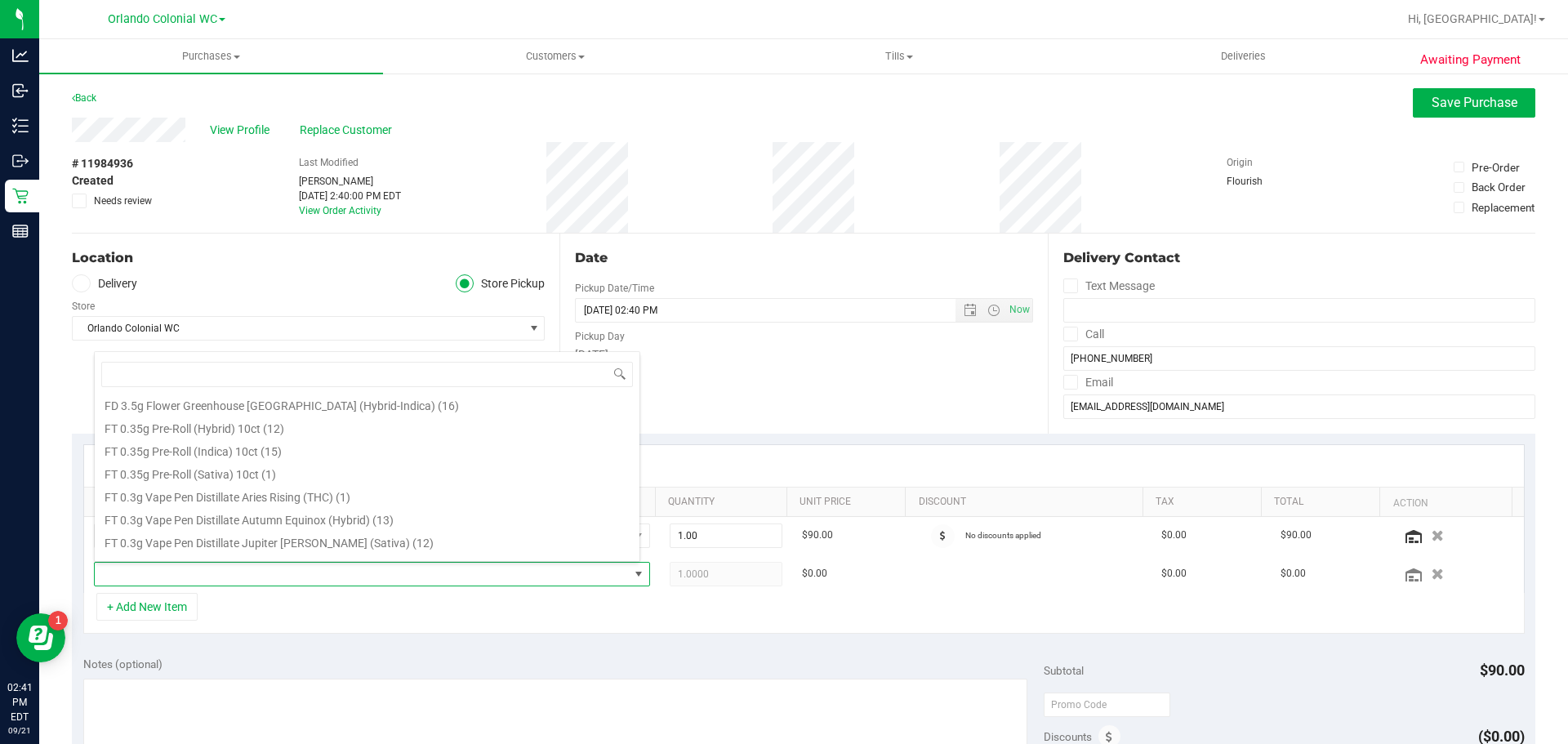
drag, startPoint x: 746, startPoint y: 372, endPoint x: 704, endPoint y: 400, distance: 50.5
click at [747, 373] on div "Date Pickup Date/Time [DATE] Now [DATE] 02:40 PM Now Pickup Day [DATE]" at bounding box center [803, 333] width 487 height 200
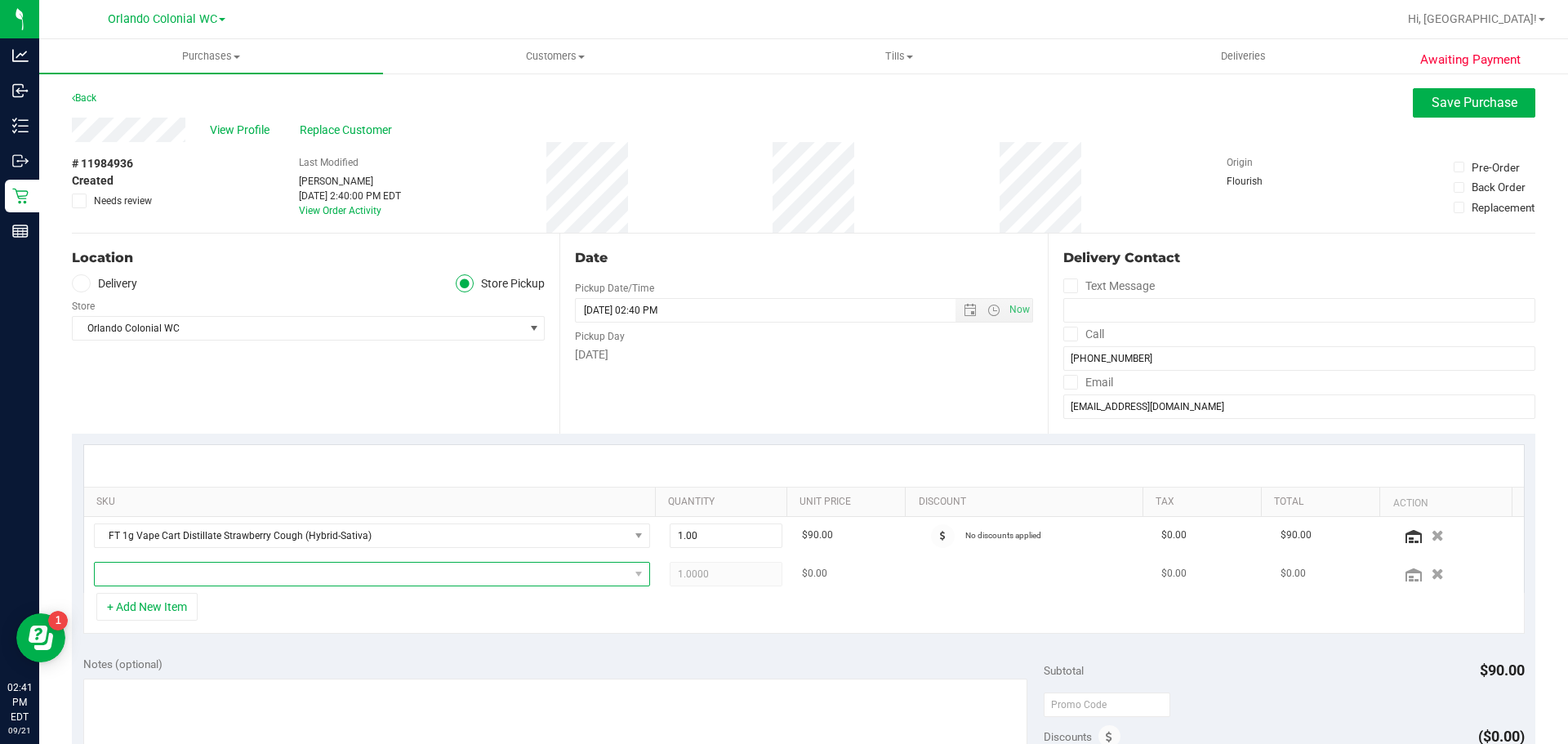
click at [396, 568] on span "NO DATA FOUND" at bounding box center [361, 574] width 534 height 23
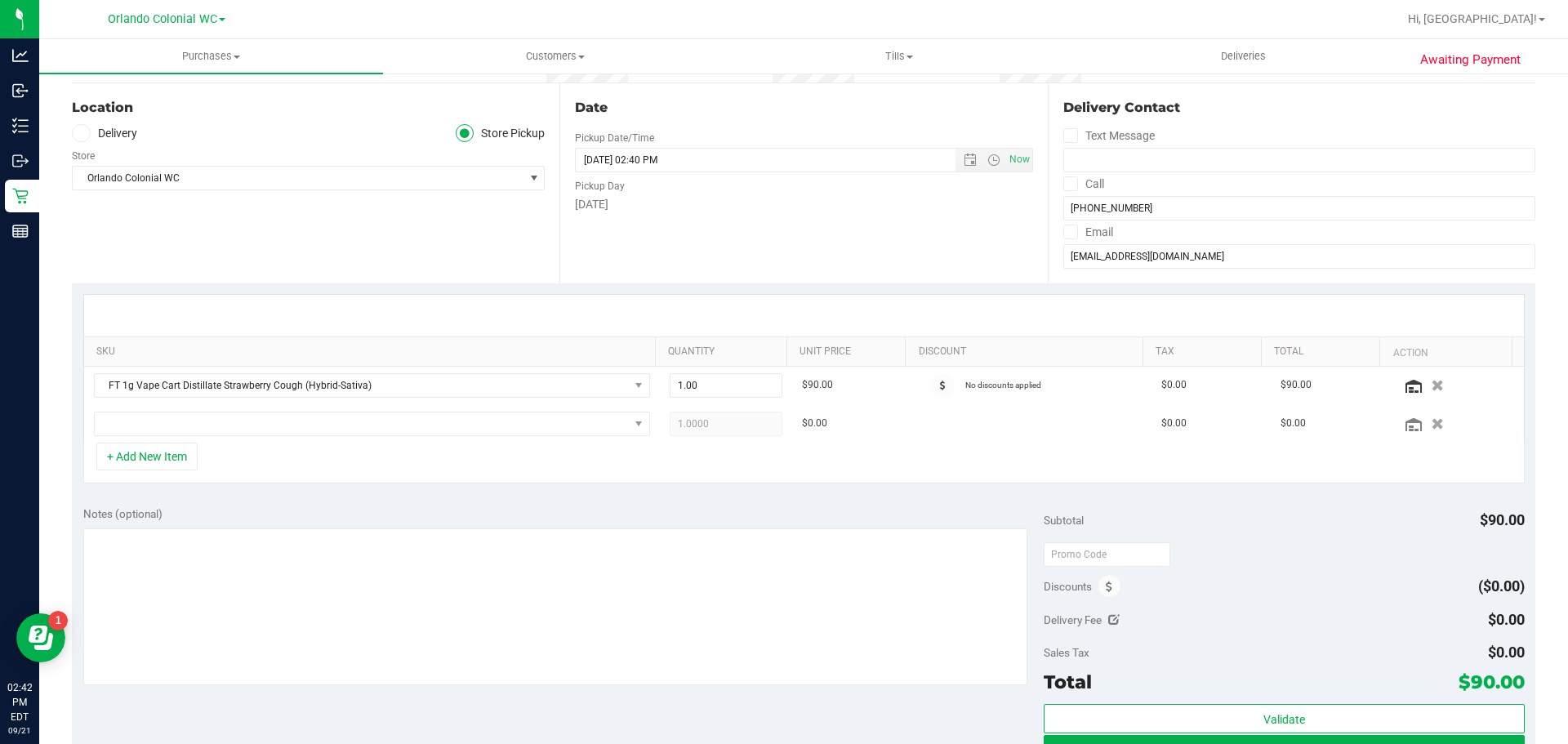
scroll to position [0, 0]
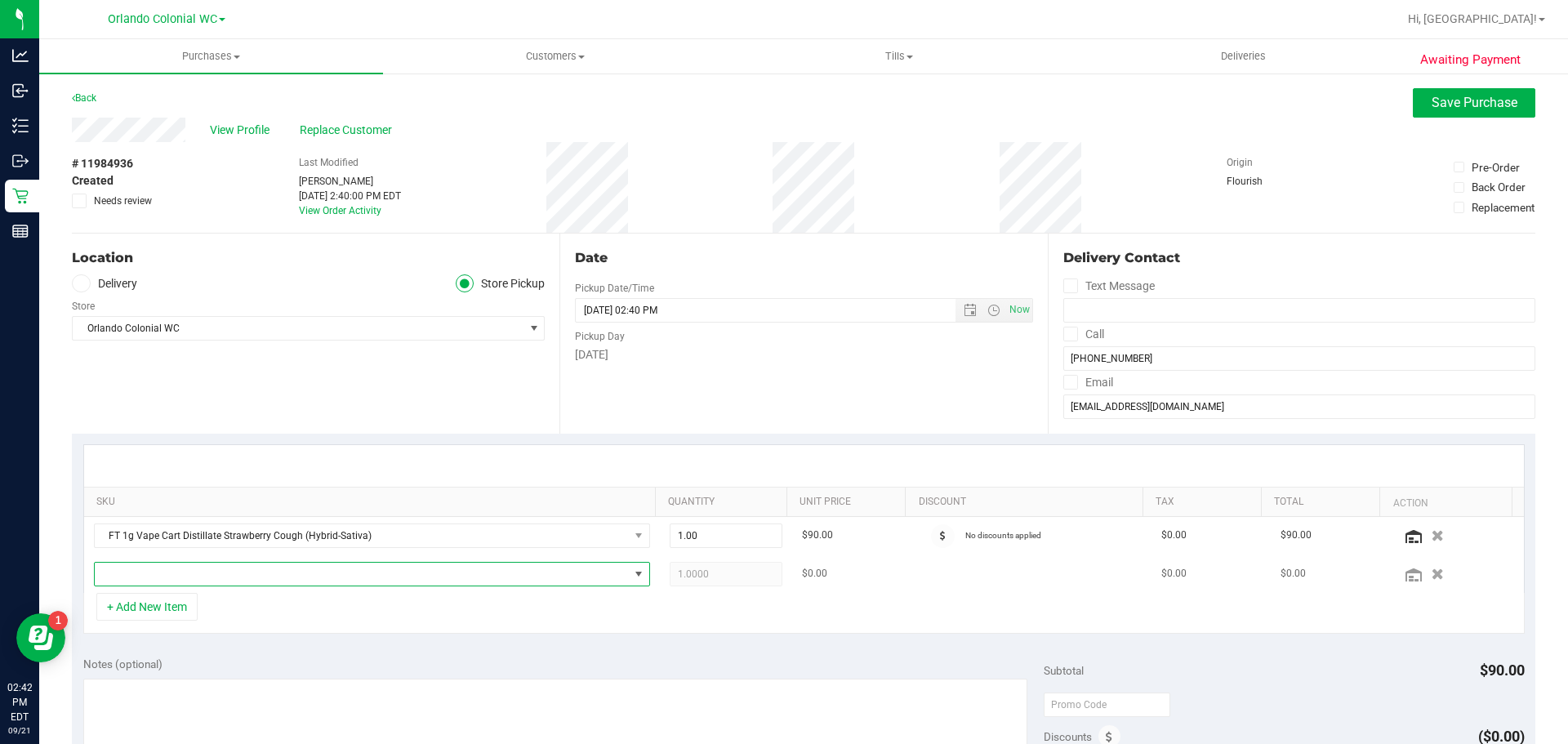
click at [290, 579] on span "NO DATA FOUND" at bounding box center [361, 574] width 534 height 23
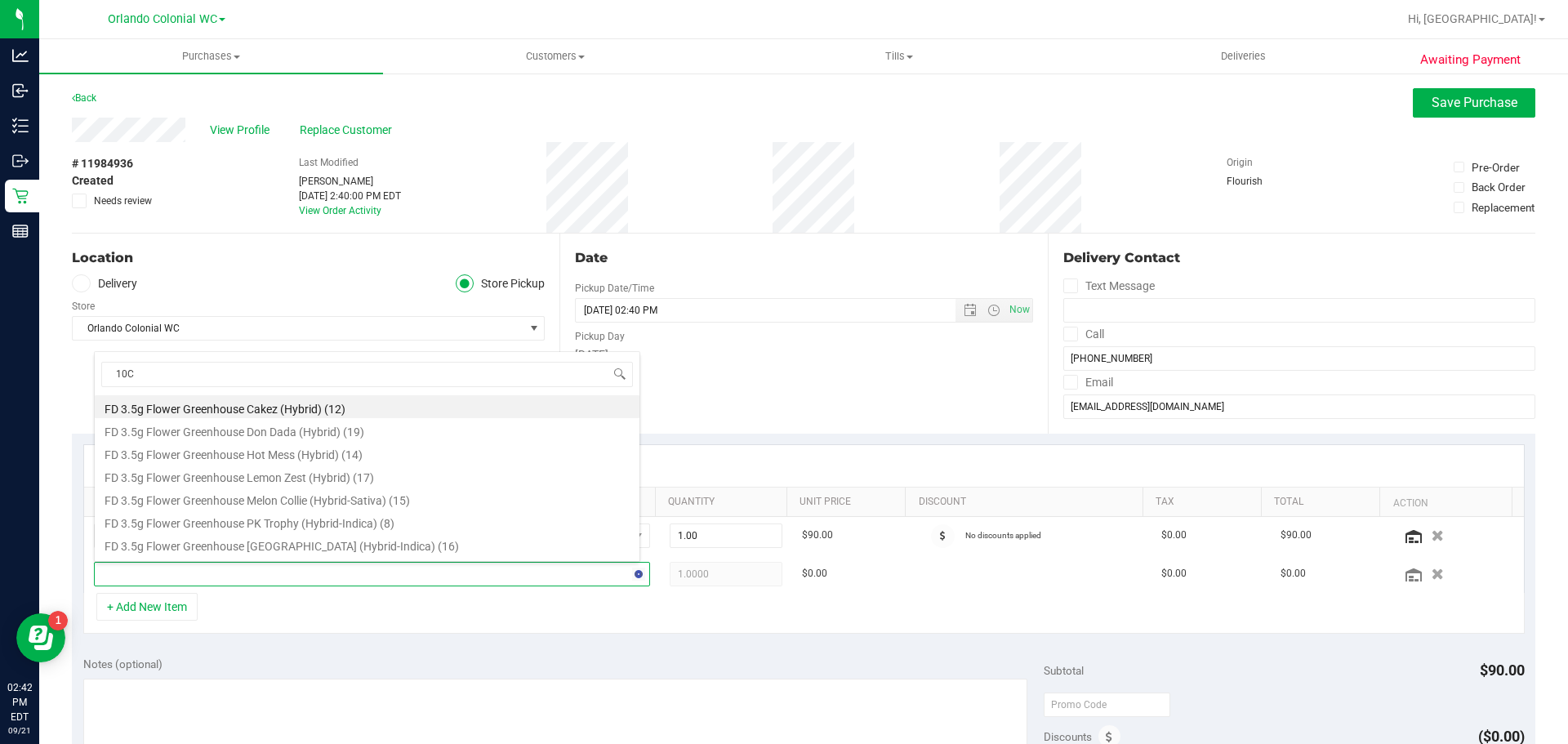
type input "10CT"
click at [297, 439] on li "FT 0.35g Pre-Roll (Indica) 10ct (15)" at bounding box center [367, 430] width 545 height 23
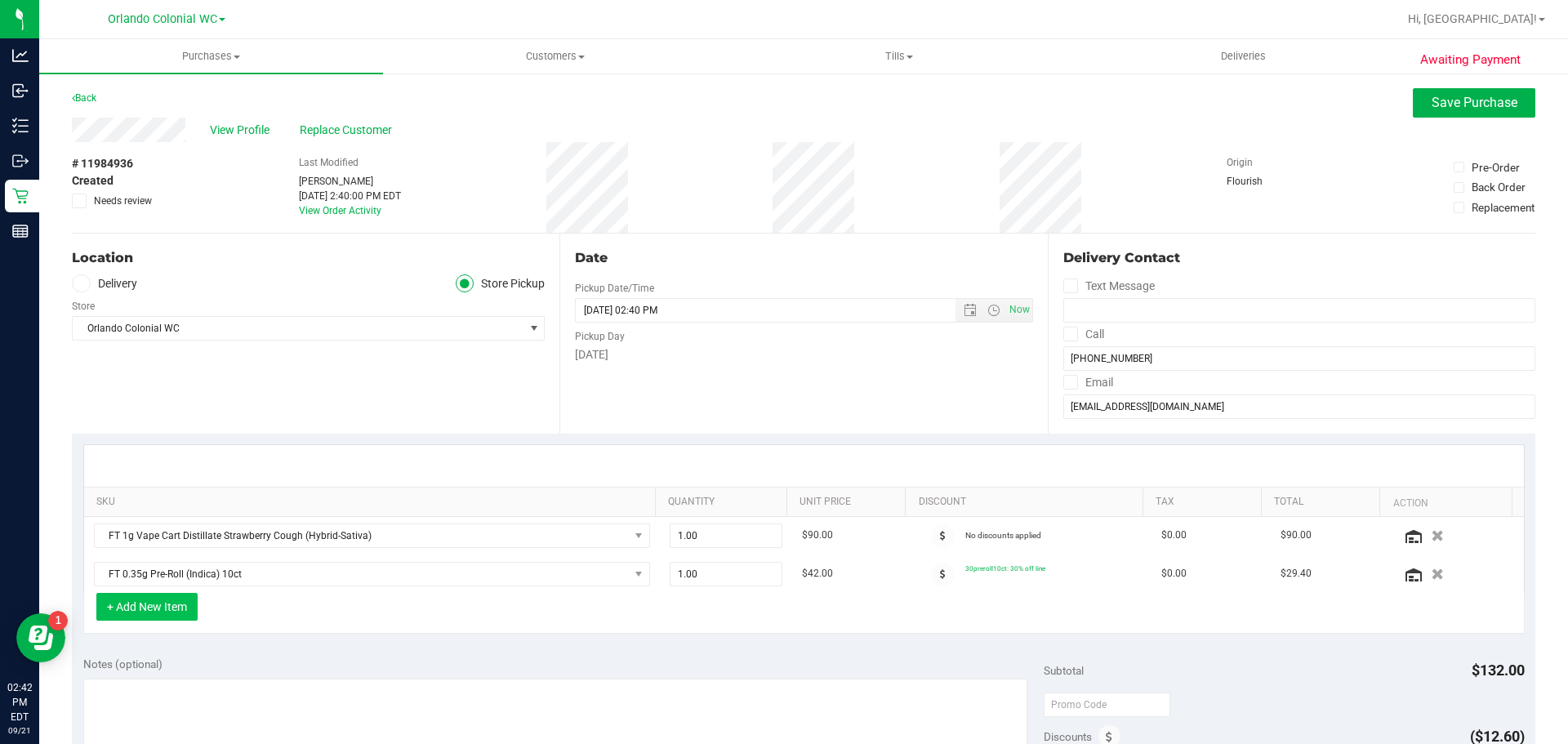
click at [169, 598] on button "+ Add New Item" at bounding box center [147, 607] width 101 height 28
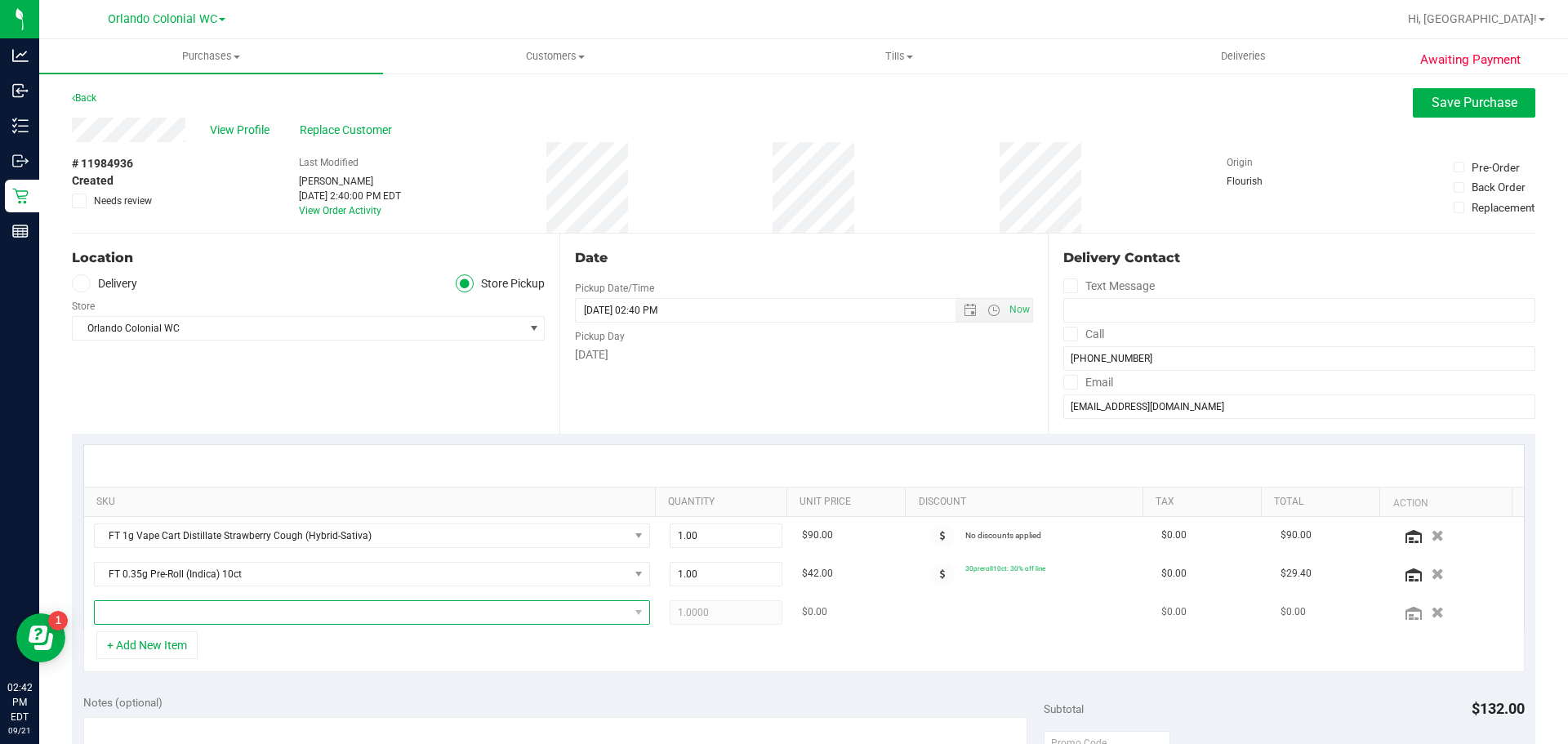
click at [197, 616] on span "NO DATA FOUND" at bounding box center [361, 612] width 534 height 23
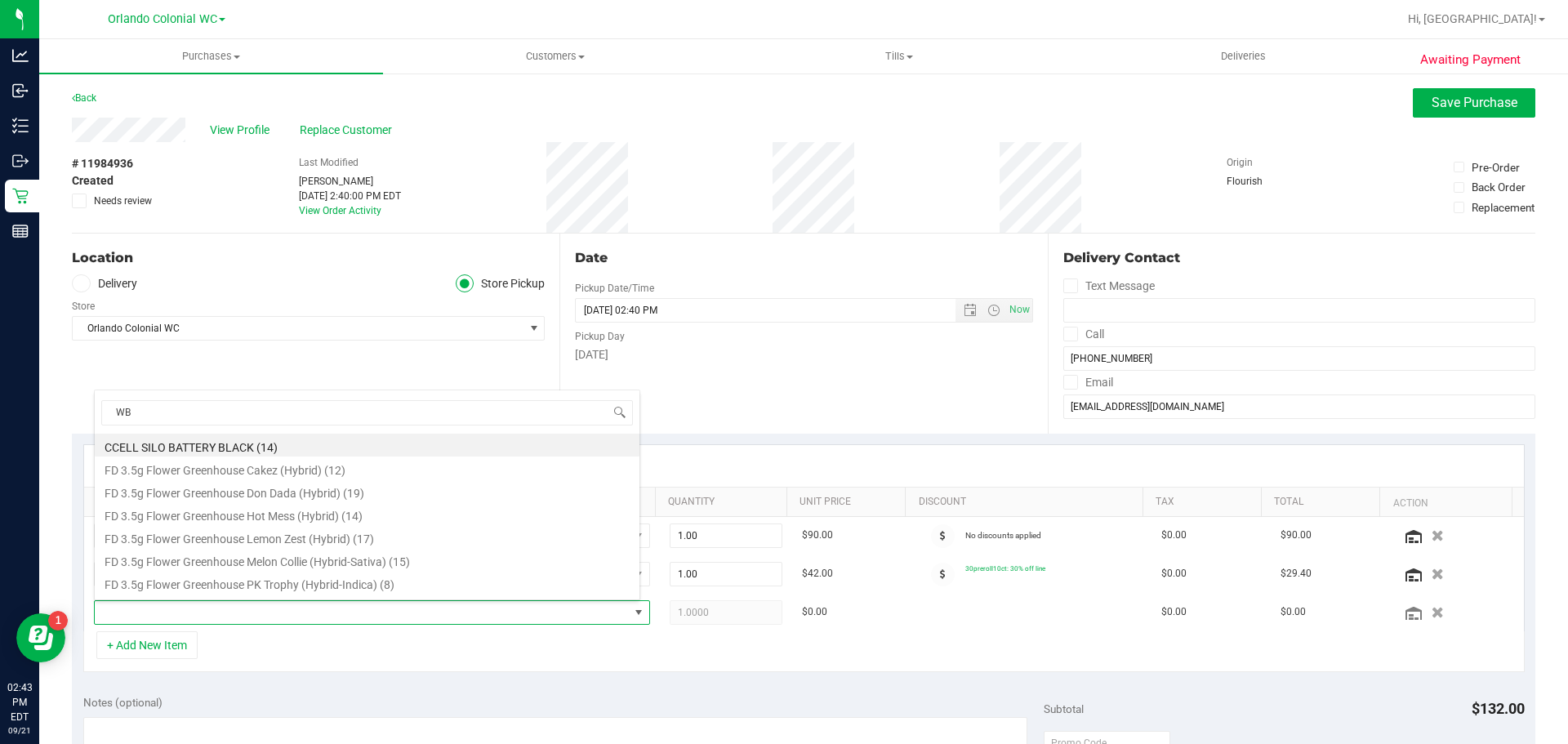
type input "WBV"
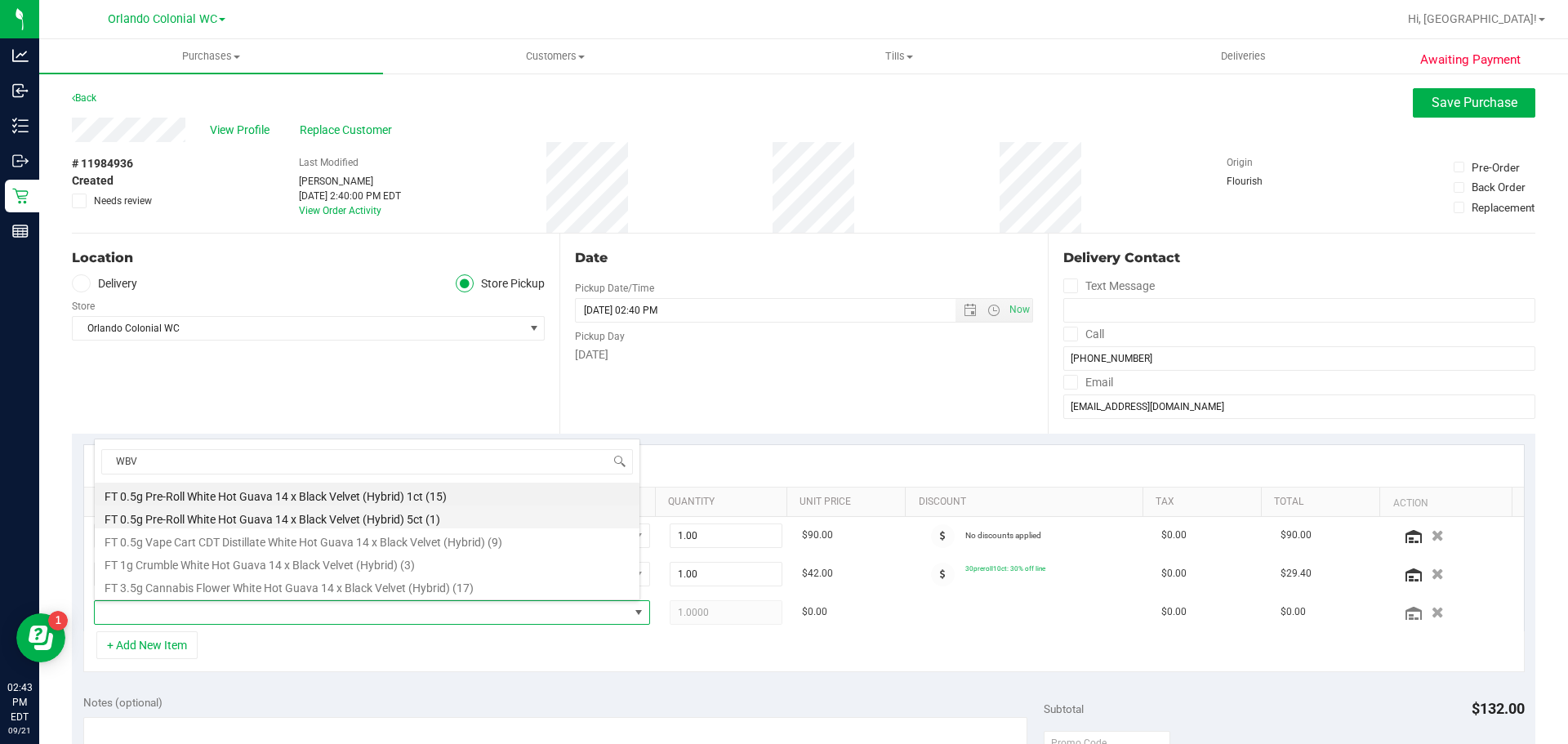
click at [440, 518] on li "FT 0.5g Pre-Roll White Hot Guava 14 x Black Velvet (Hybrid) 5ct (1)" at bounding box center [367, 517] width 545 height 23
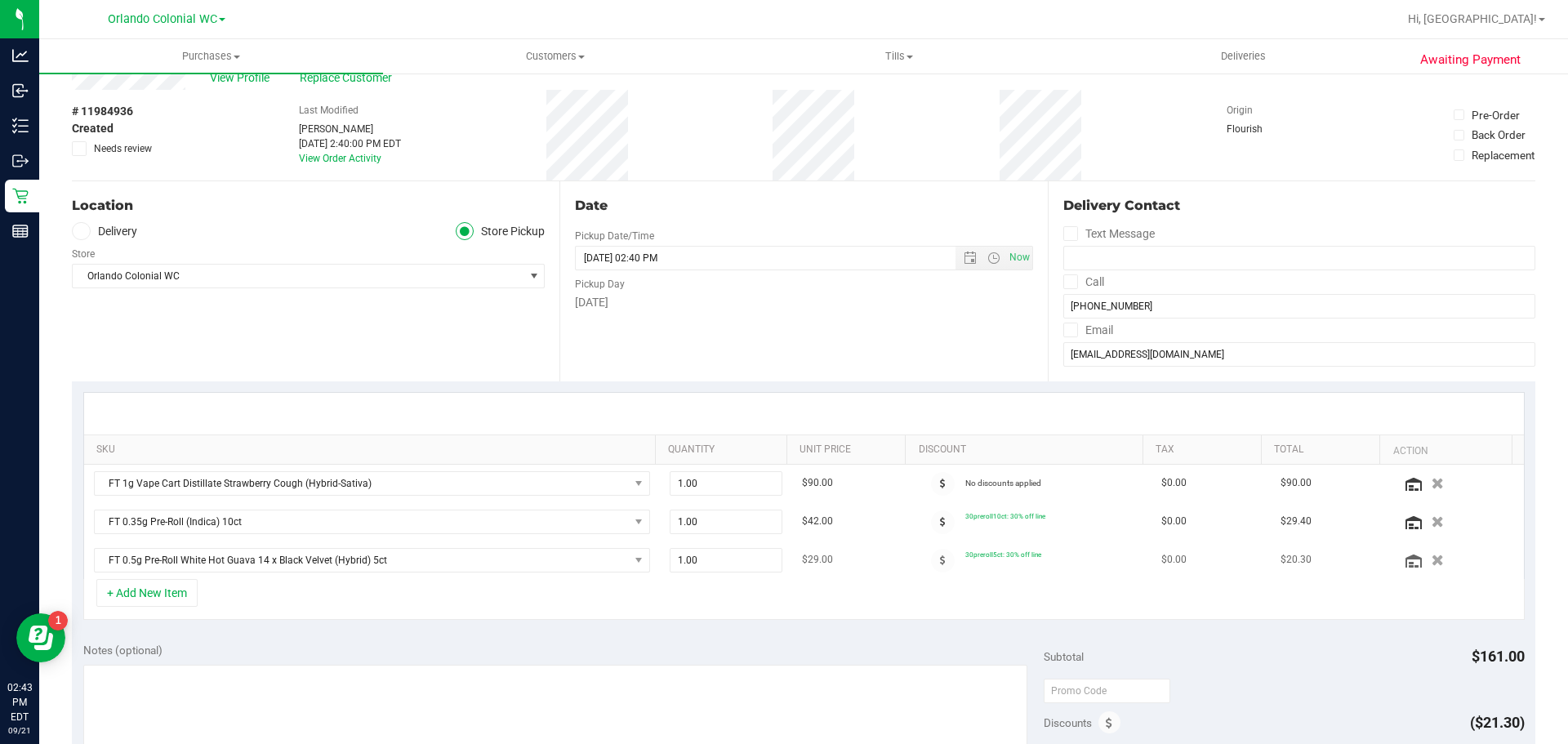
scroll to position [81, 0]
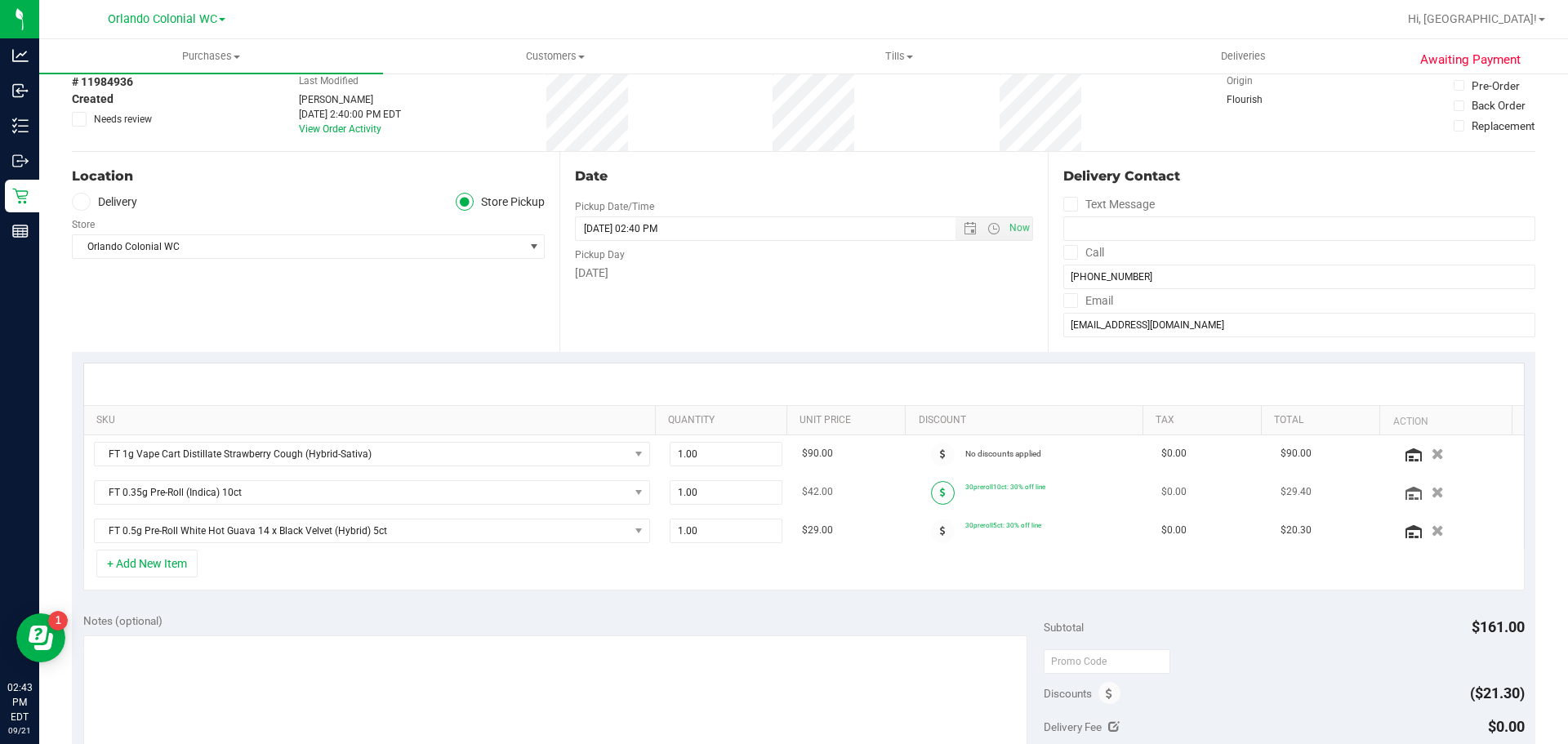
click at [931, 495] on span at bounding box center [942, 492] width 24 height 24
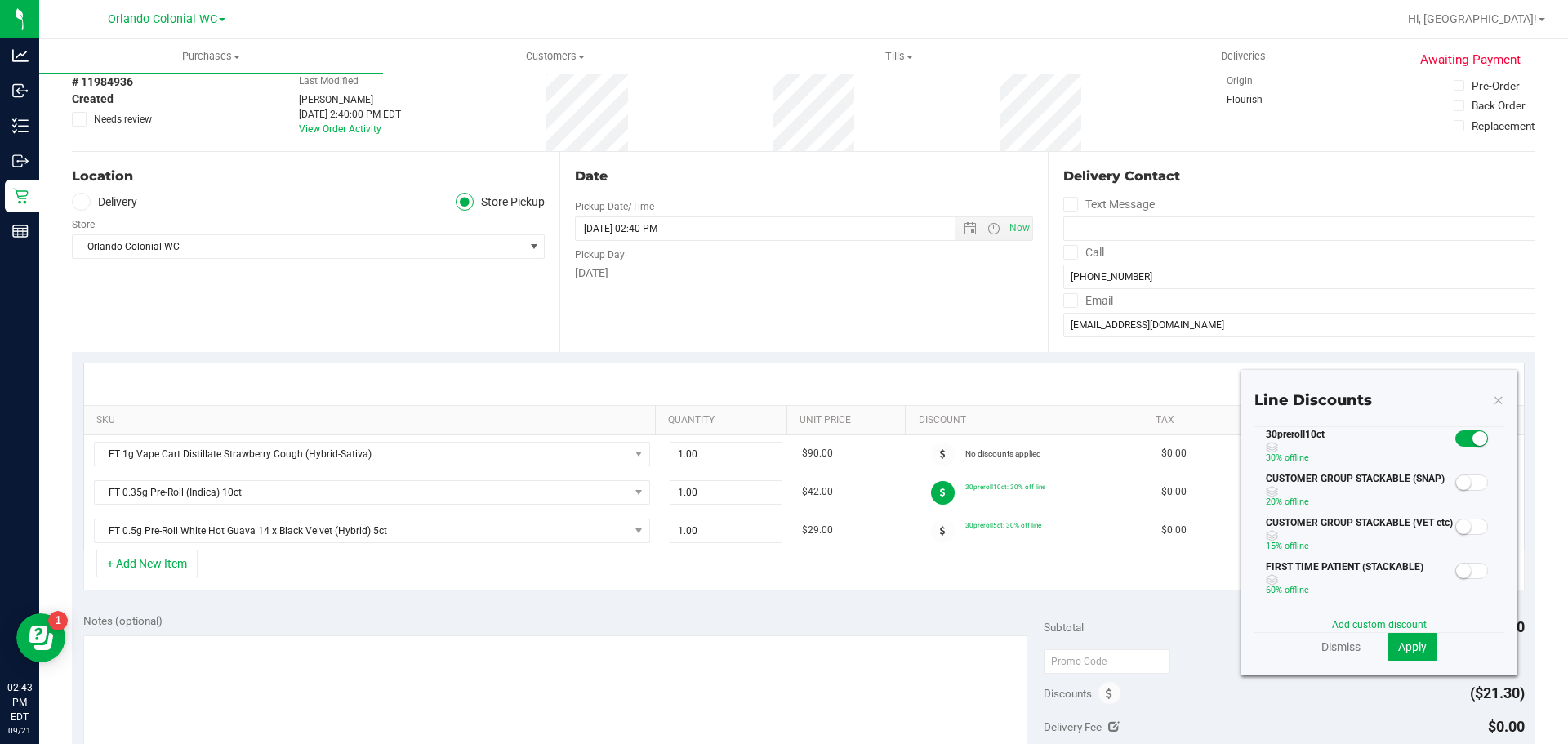
click at [1458, 437] on span at bounding box center [1472, 439] width 33 height 16
click at [1398, 639] on button "Apply" at bounding box center [1412, 647] width 50 height 28
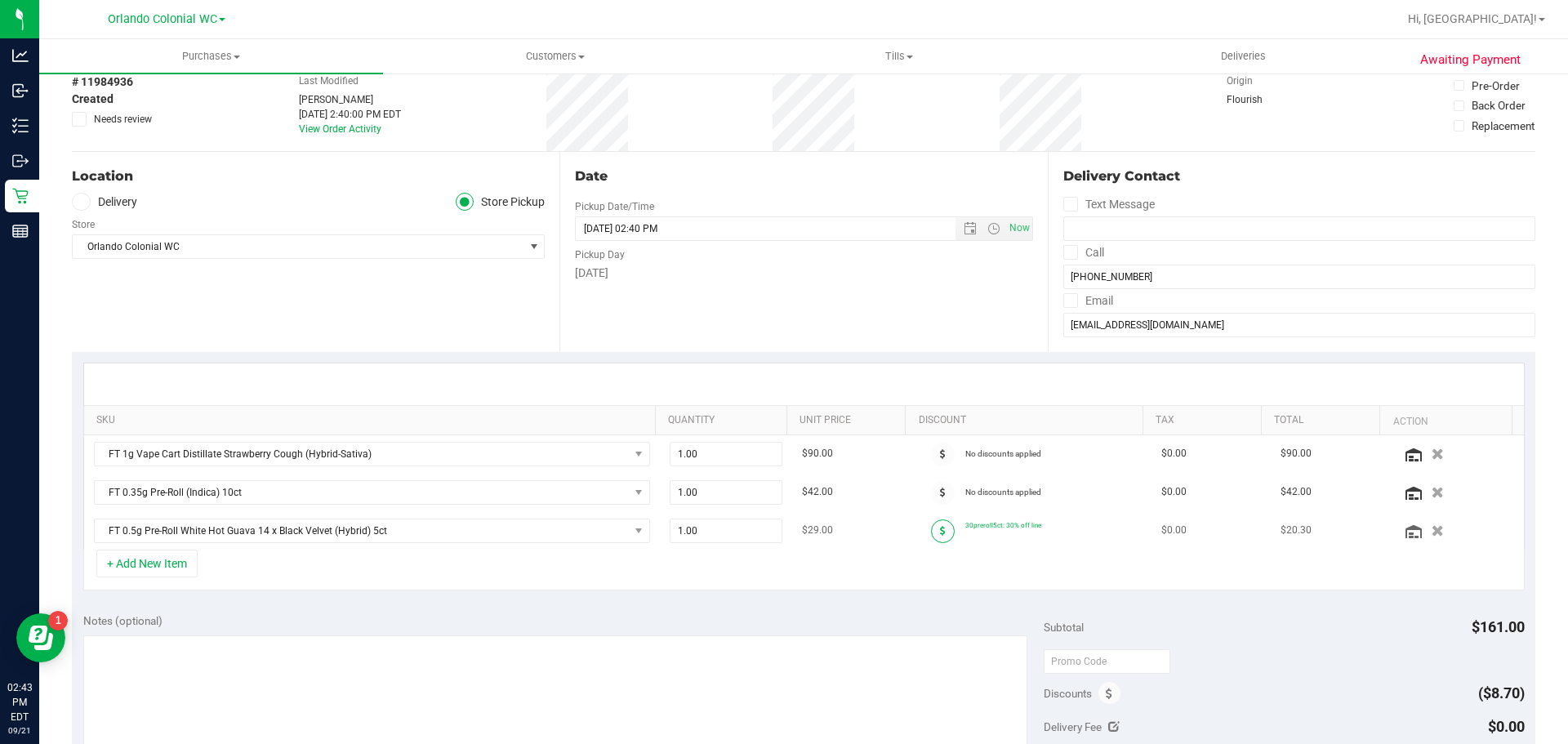
click at [931, 532] on span at bounding box center [942, 531] width 24 height 24
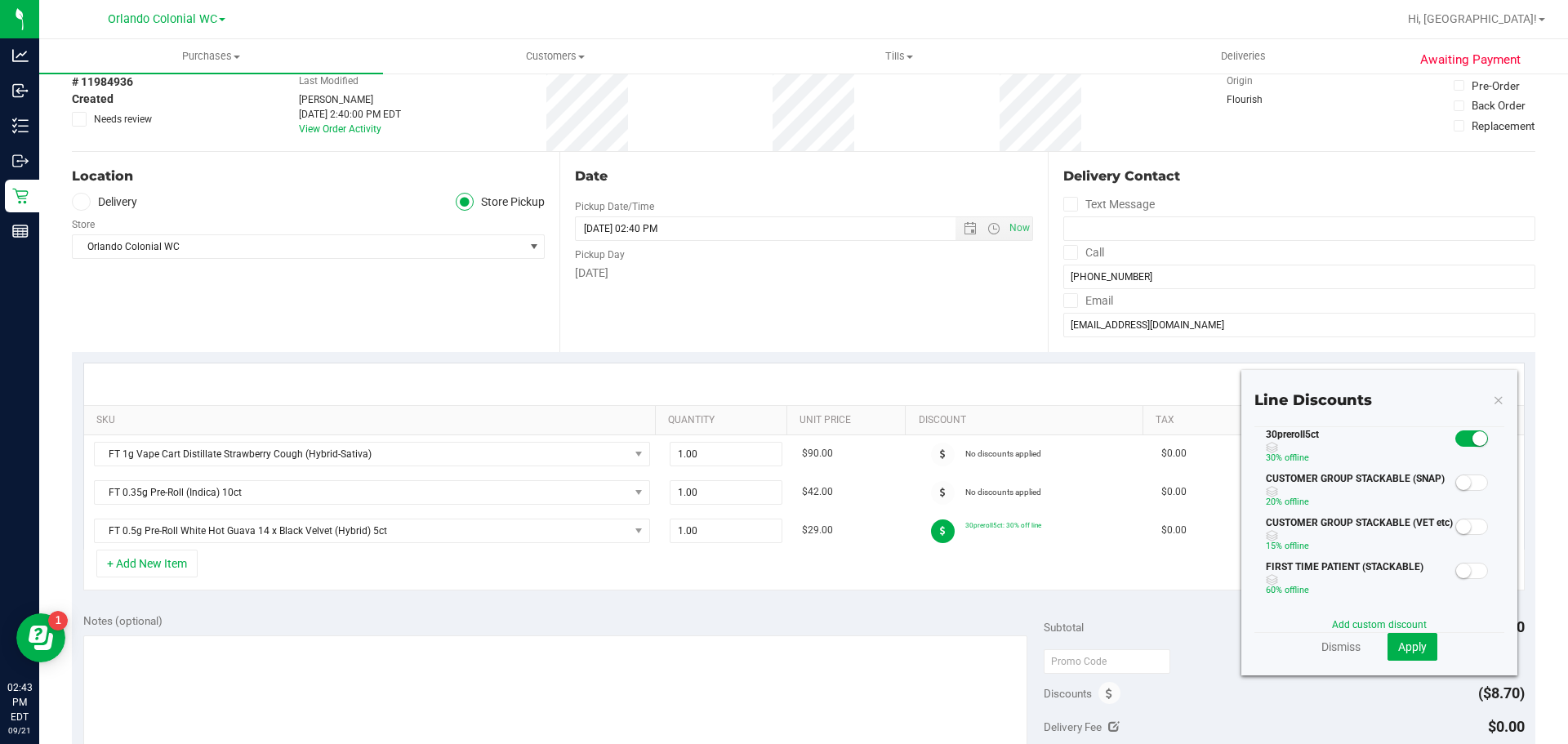
click at [1460, 448] on div "30preroll5ct 30% off line" at bounding box center [1380, 449] width 250 height 44
click at [1460, 445] on span at bounding box center [1472, 439] width 33 height 16
click at [1398, 643] on span "Apply" at bounding box center [1412, 647] width 29 height 13
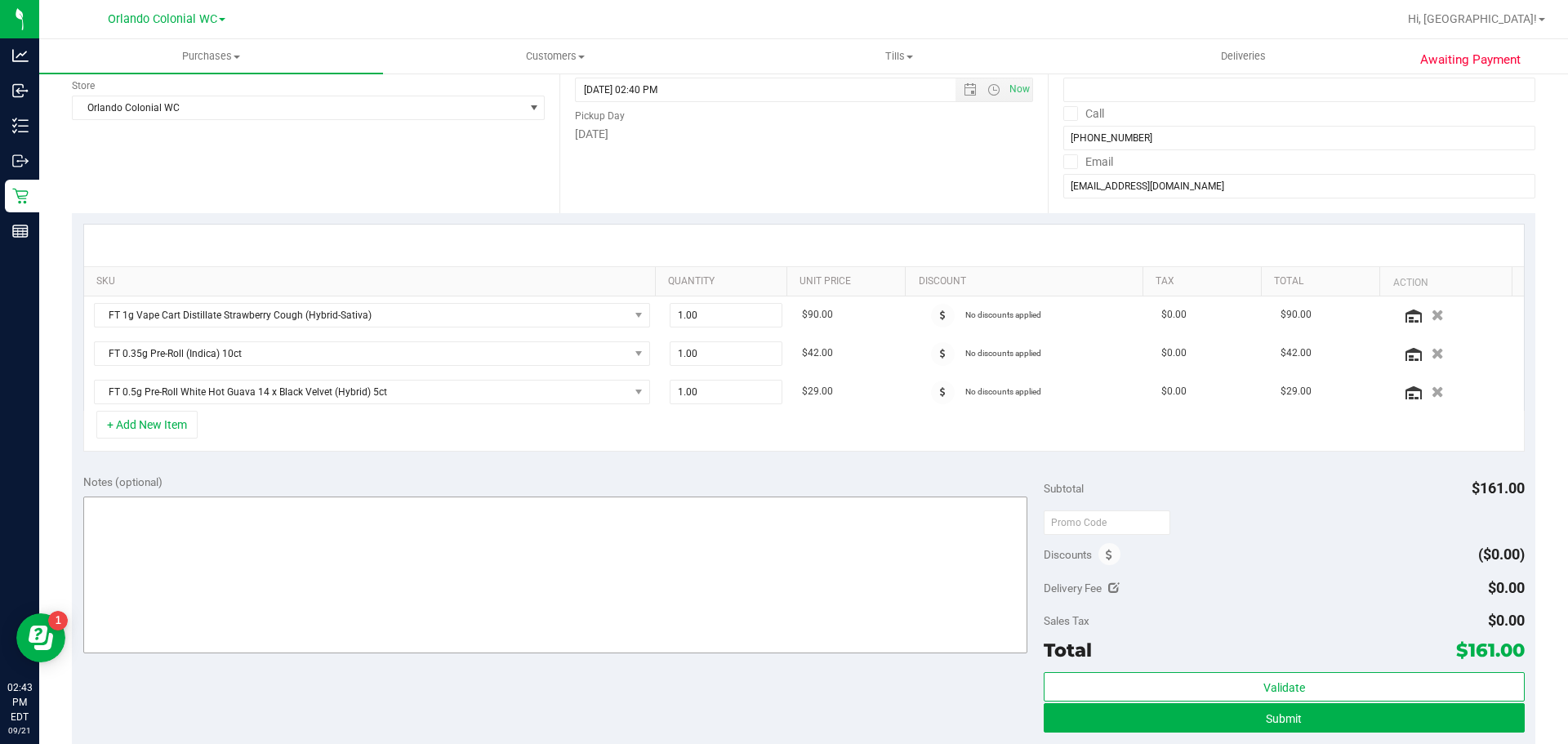
scroll to position [245, 0]
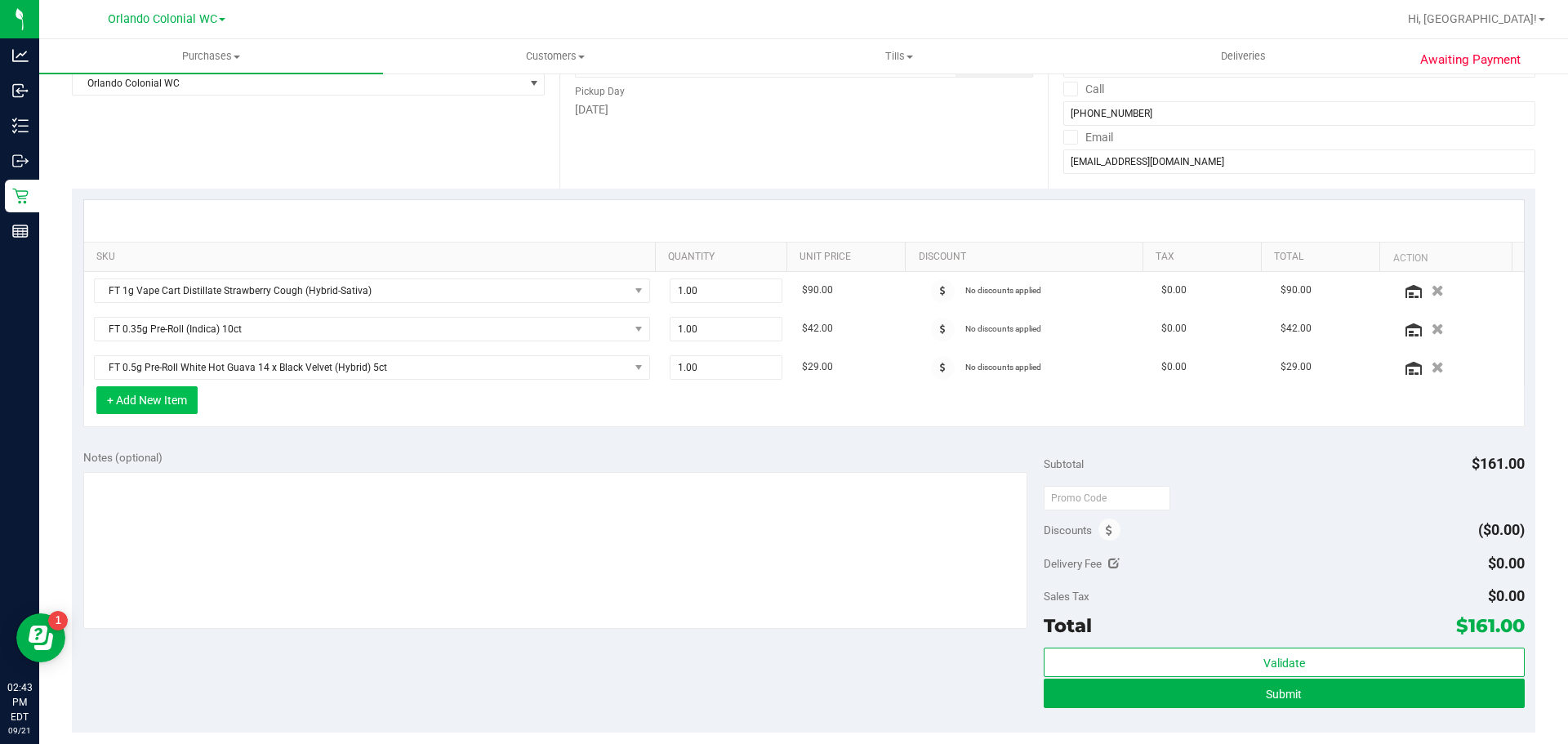
click at [147, 398] on button "+ Add New Item" at bounding box center [147, 400] width 101 height 28
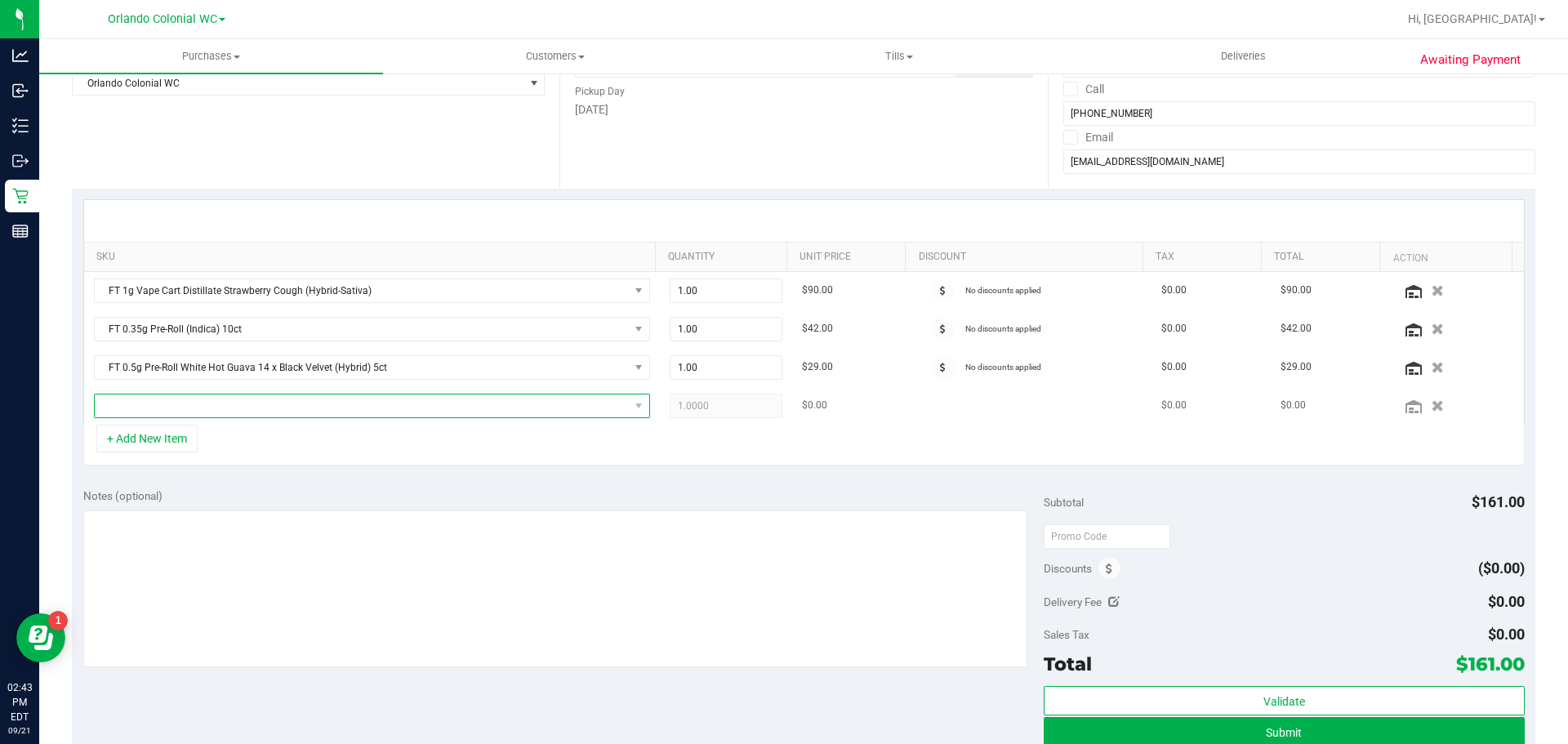
click at [211, 416] on span "NO DATA FOUND" at bounding box center [361, 406] width 534 height 23
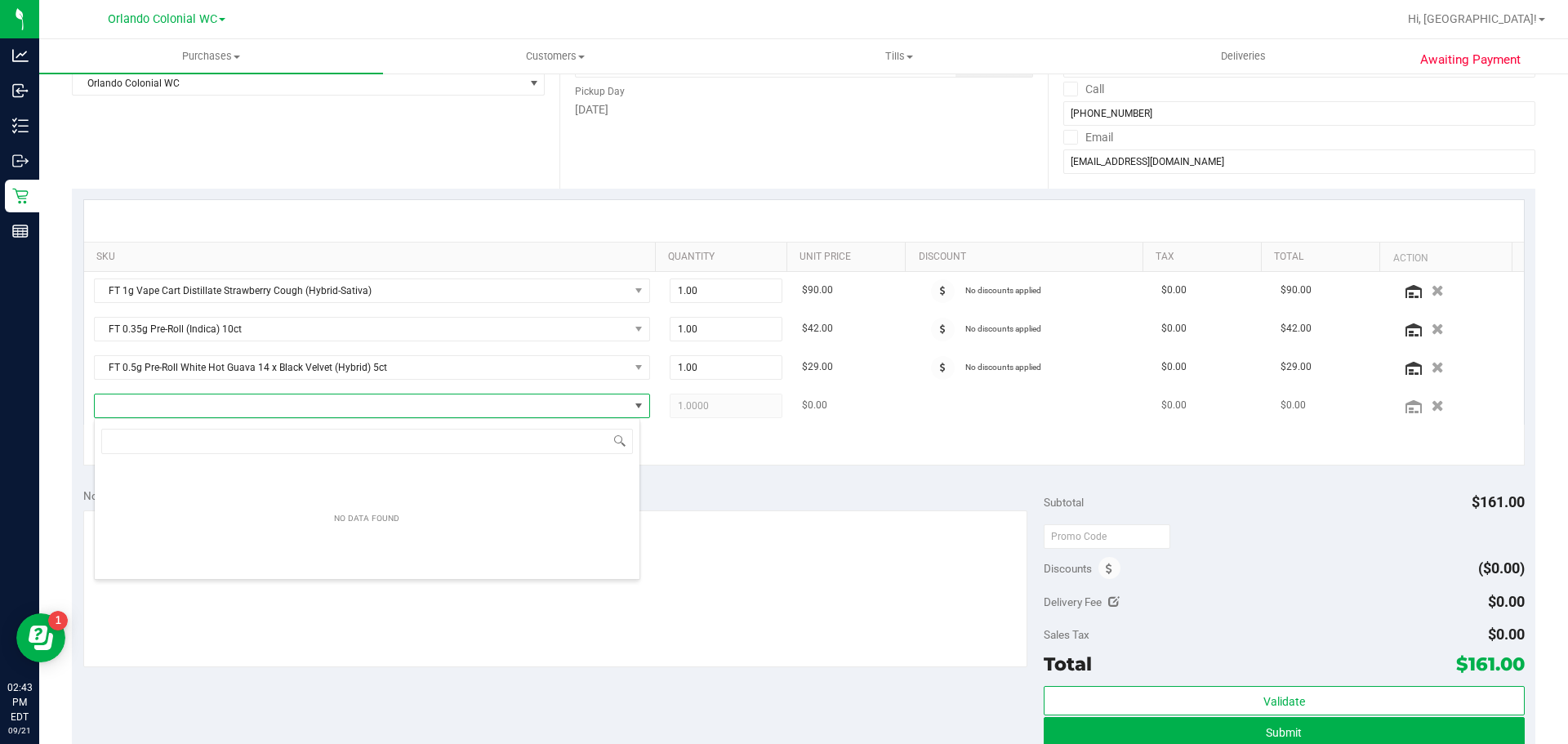
scroll to position [25, 547]
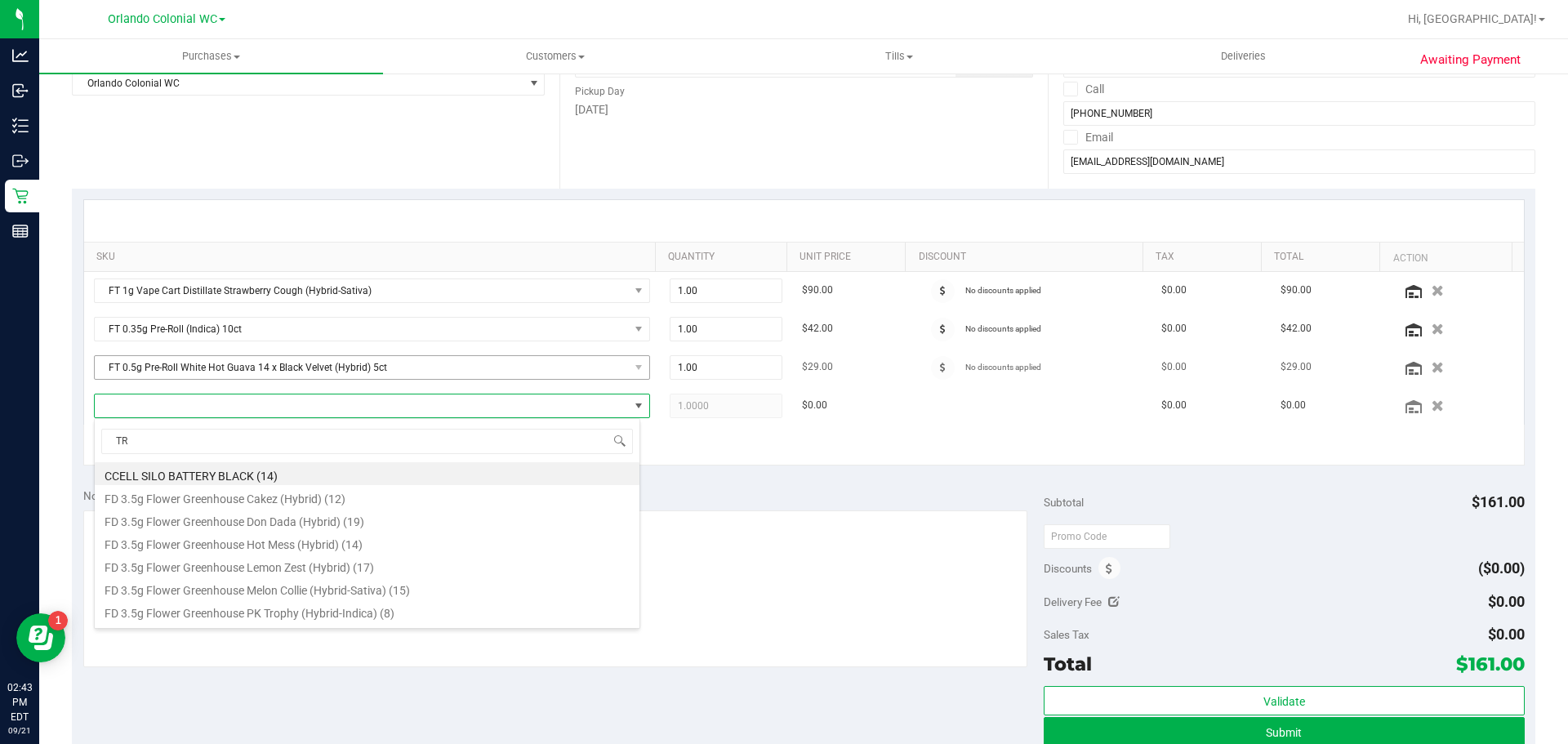
type input "T"
type input "RELIEF"
click at [433, 532] on li "SW 20mg Patch Relief (1:9 CBD:THC) (19)" at bounding box center [367, 542] width 545 height 23
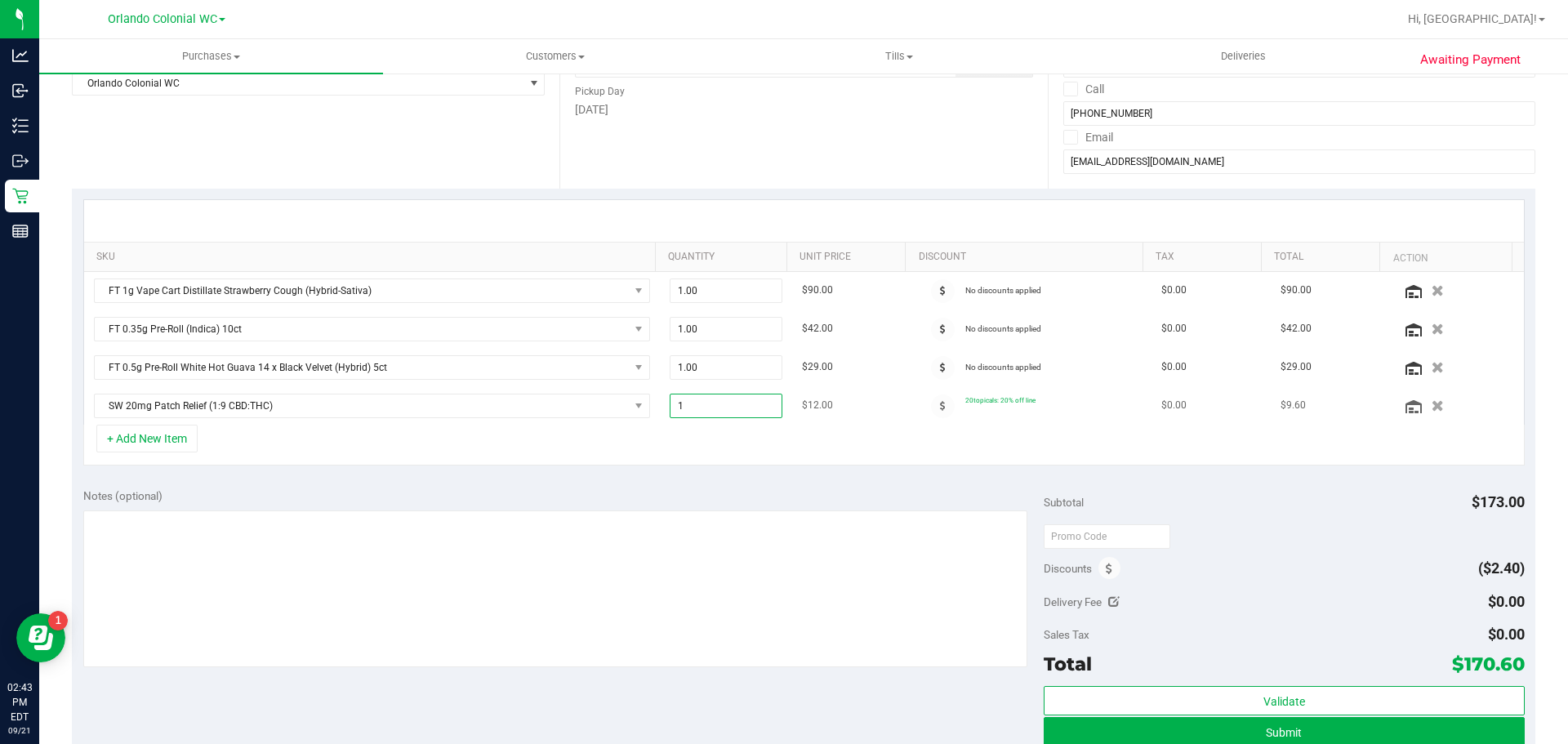
click at [725, 397] on span "1.00 1" at bounding box center [726, 406] width 114 height 25
type input "10"
type input "10.00"
click at [691, 447] on div "+ Add New Item" at bounding box center [803, 445] width 1441 height 41
drag, startPoint x: 732, startPoint y: 475, endPoint x: 720, endPoint y: 454, distance: 24.2
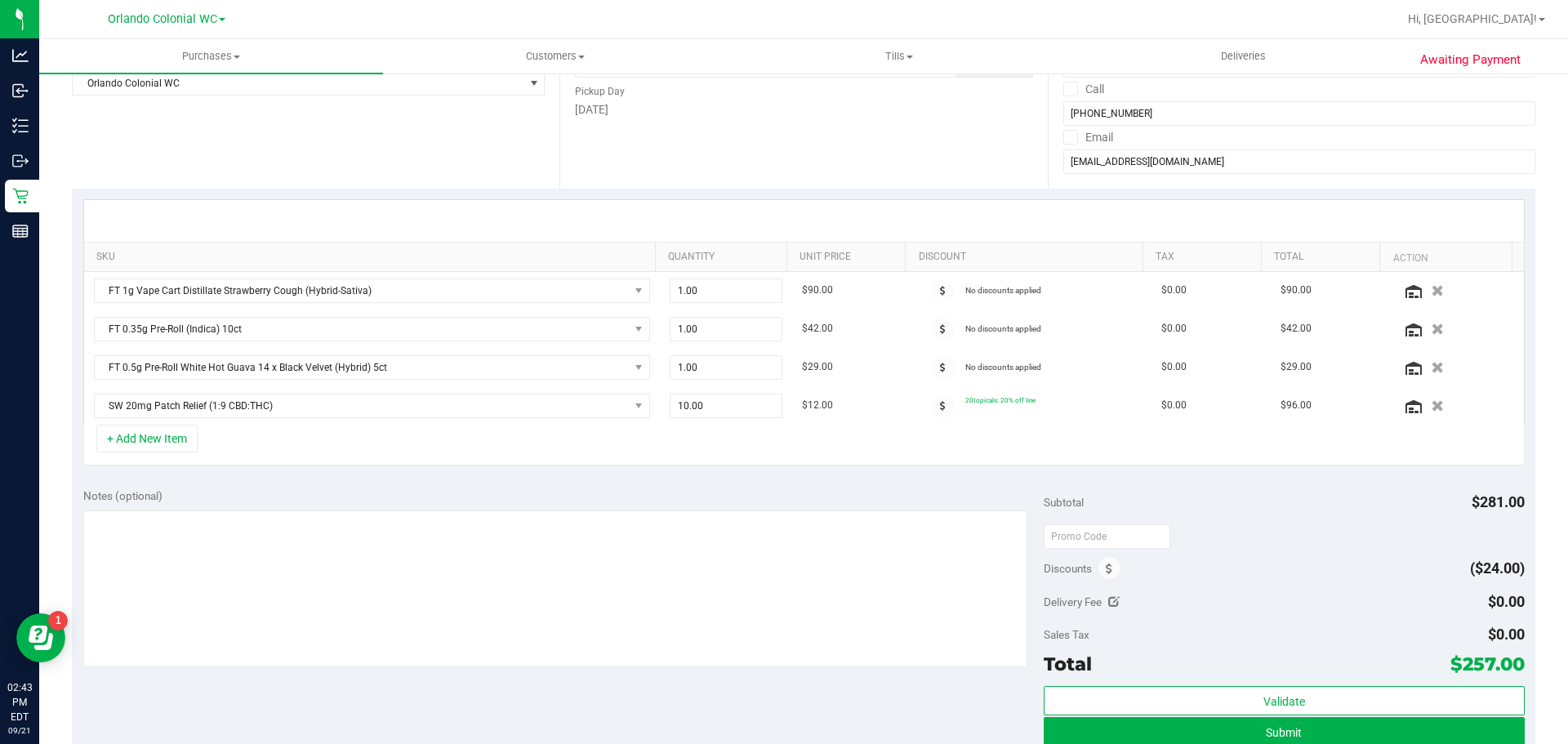
click at [732, 475] on div "SKU Quantity Unit Price Discount Tax Total Action FT 1g Vape Cart Distillate St…" at bounding box center [803, 332] width 1463 height 288
click at [724, 404] on span "10.00 10" at bounding box center [726, 406] width 114 height 25
type input "1"
type input "8"
type input "8.00"
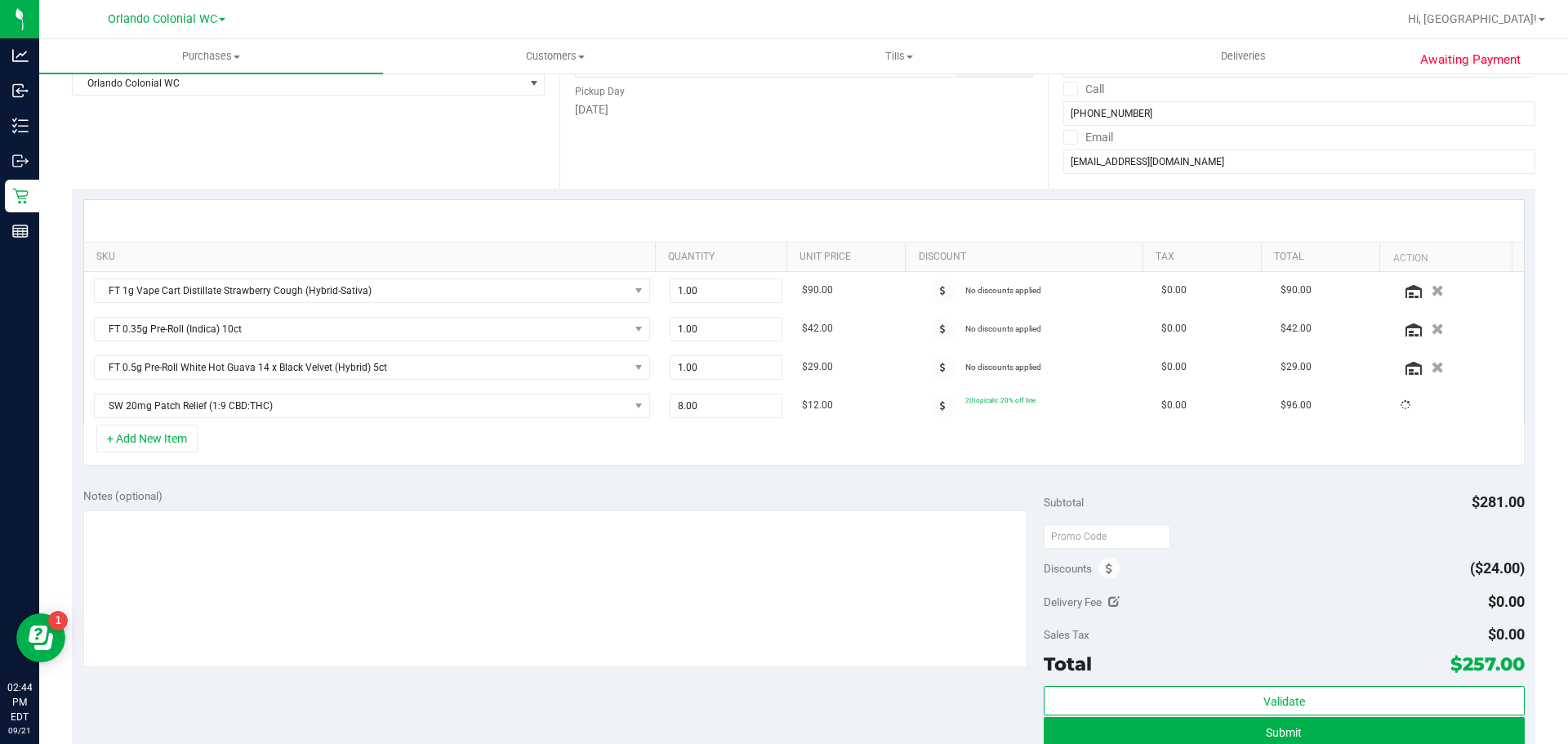
click at [601, 476] on div "SKU Quantity Unit Price Discount Tax Total Action FT 1g Vape Cart Distillate St…" at bounding box center [803, 332] width 1463 height 288
drag, startPoint x: 729, startPoint y: 414, endPoint x: 597, endPoint y: 408, distance: 132.1
click at [599, 409] on tr "SW 20mg Patch Relief (1:9 CBD:THC) 8.00 8 $12.00 20topicals: 20% off line $0.00…" at bounding box center [803, 406] width 1440 height 38
type input "9"
type input "9.00"
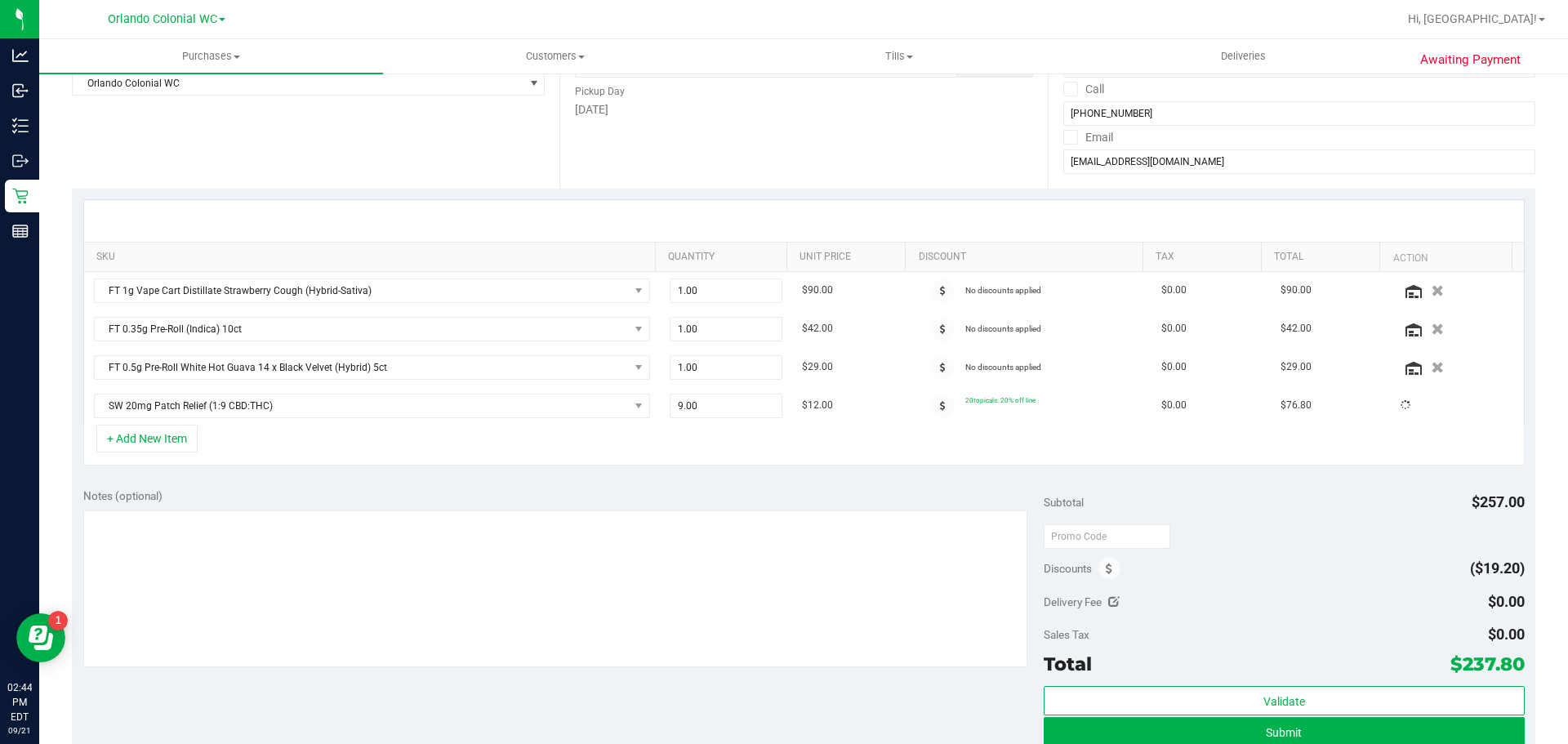
click at [640, 447] on div "+ Add New Item" at bounding box center [803, 445] width 1441 height 41
click at [196, 431] on button "+ Add New Item" at bounding box center [147, 439] width 101 height 28
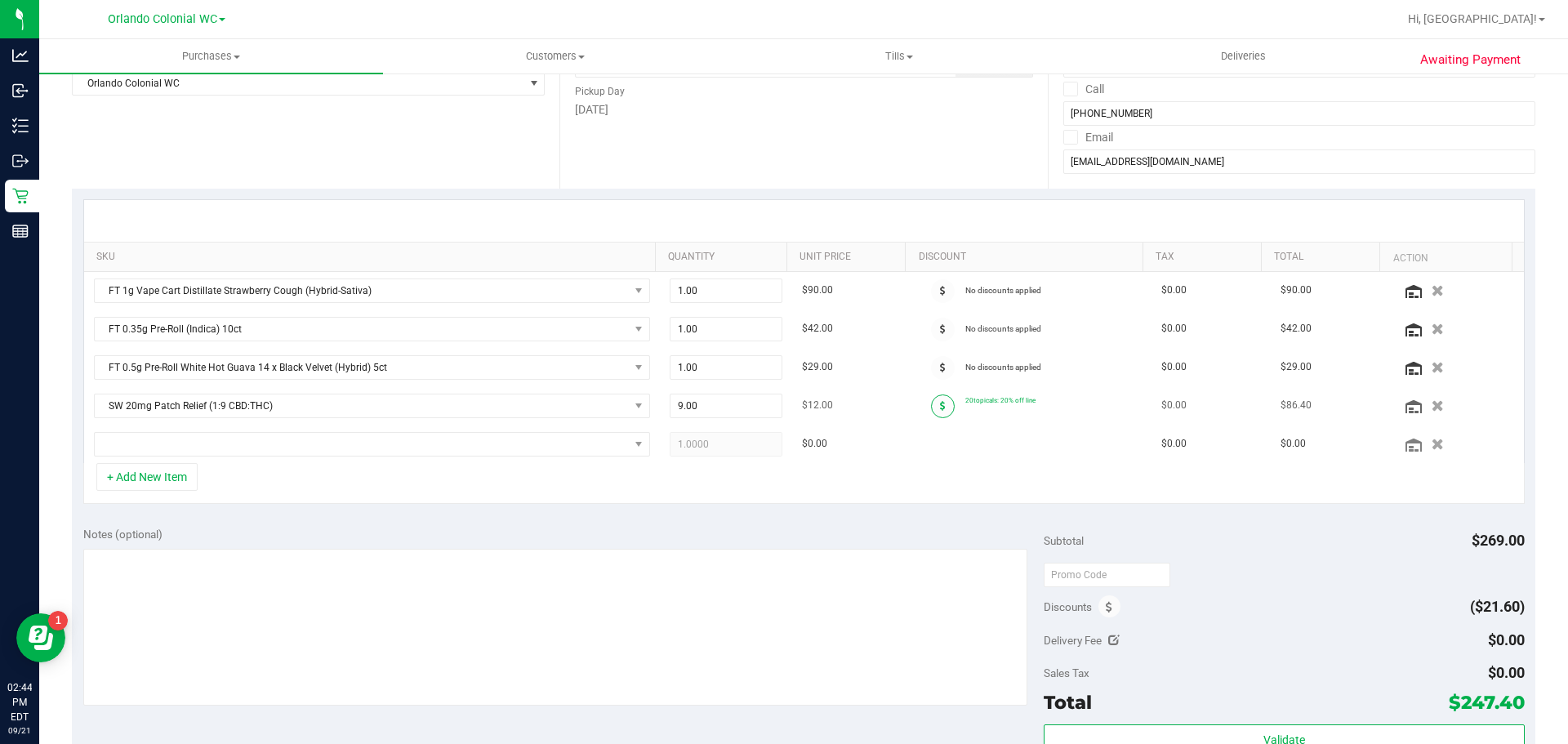
click at [931, 397] on span at bounding box center [942, 406] width 24 height 24
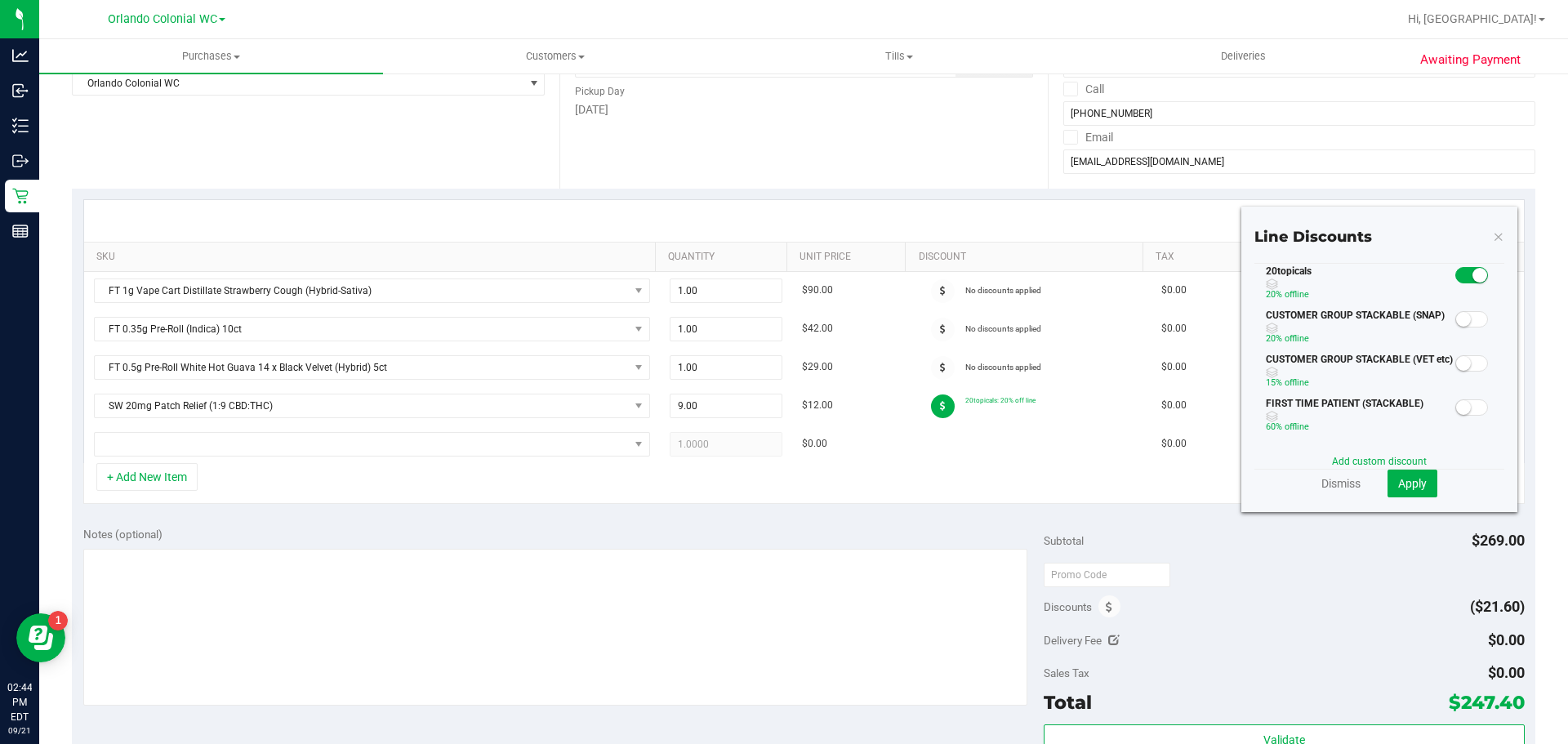
click at [1473, 278] on small at bounding box center [1480, 275] width 15 height 15
click at [1403, 483] on span "Apply" at bounding box center [1412, 483] width 29 height 13
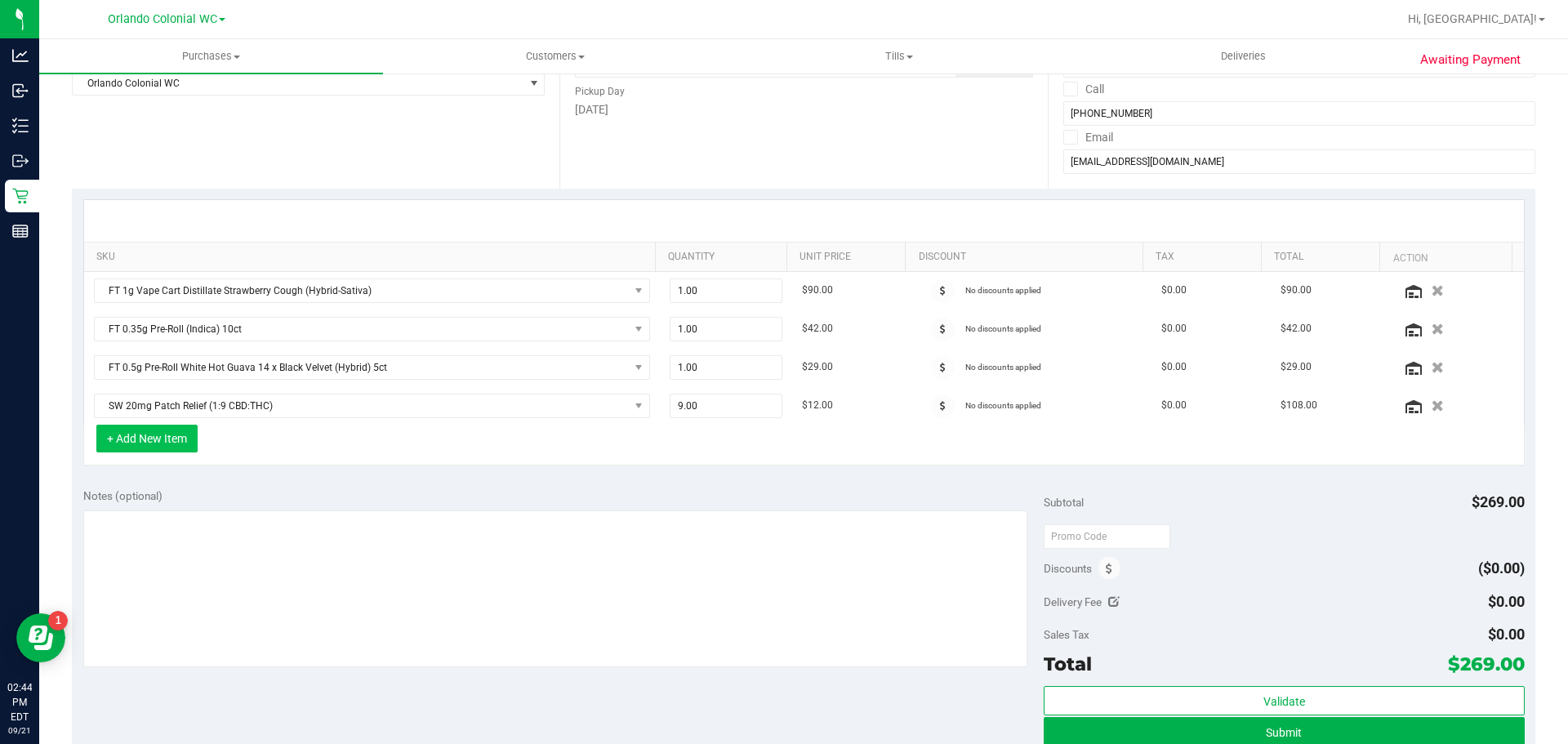
click at [146, 447] on button "+ Add New Item" at bounding box center [147, 439] width 101 height 28
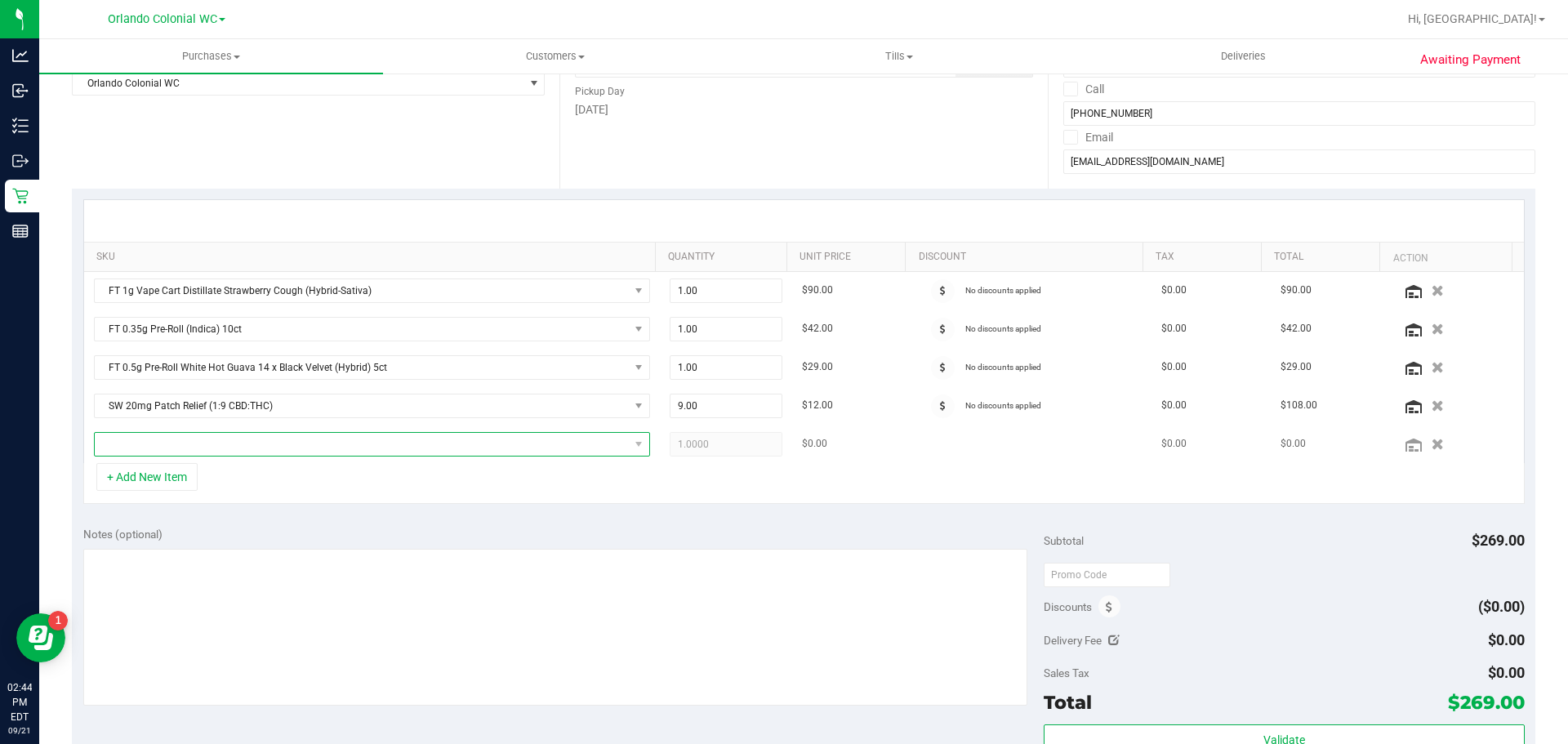
click at [151, 447] on span "NO DATA FOUND" at bounding box center [361, 444] width 534 height 23
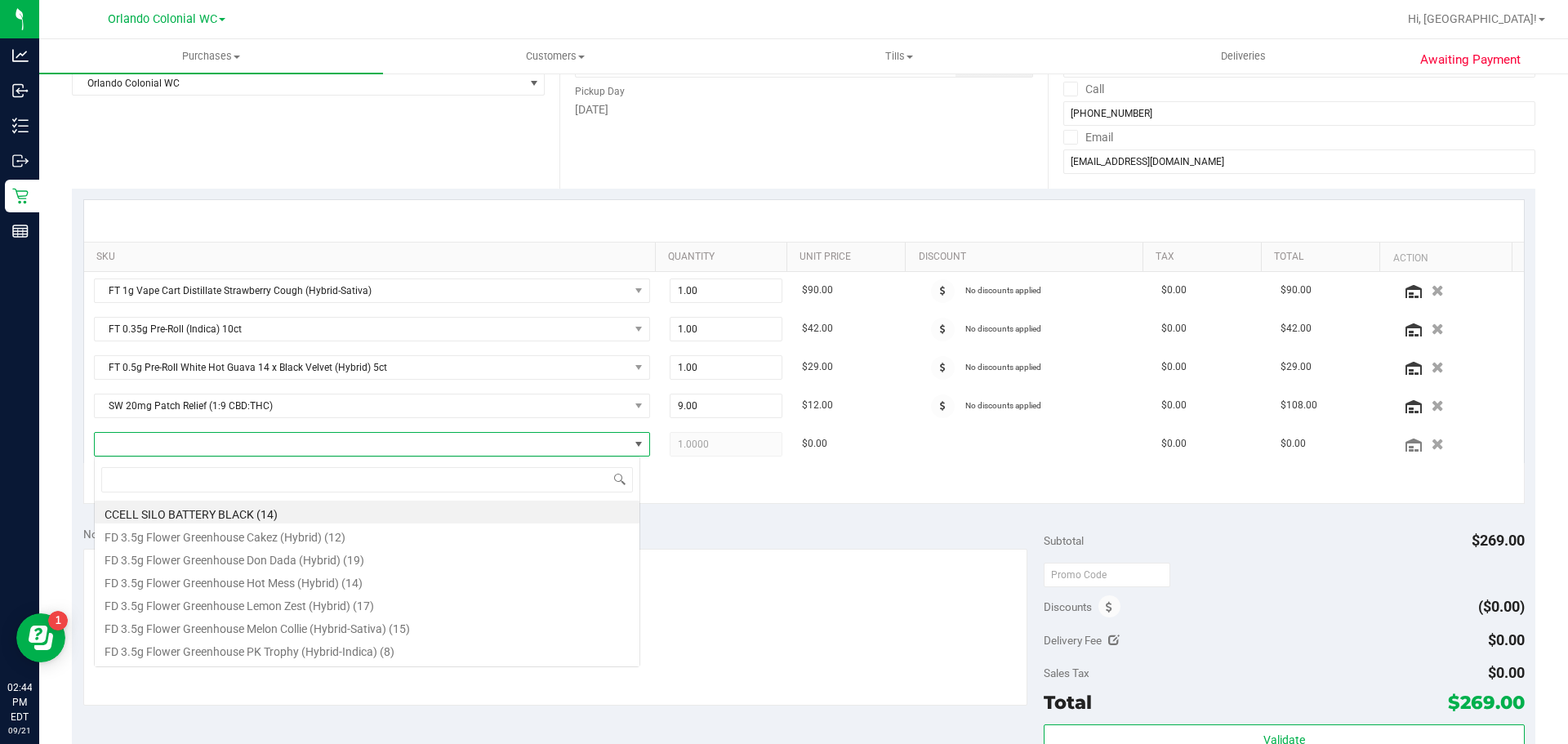
scroll to position [25, 542]
click at [685, 499] on div "+ Add New Item" at bounding box center [803, 483] width 1441 height 41
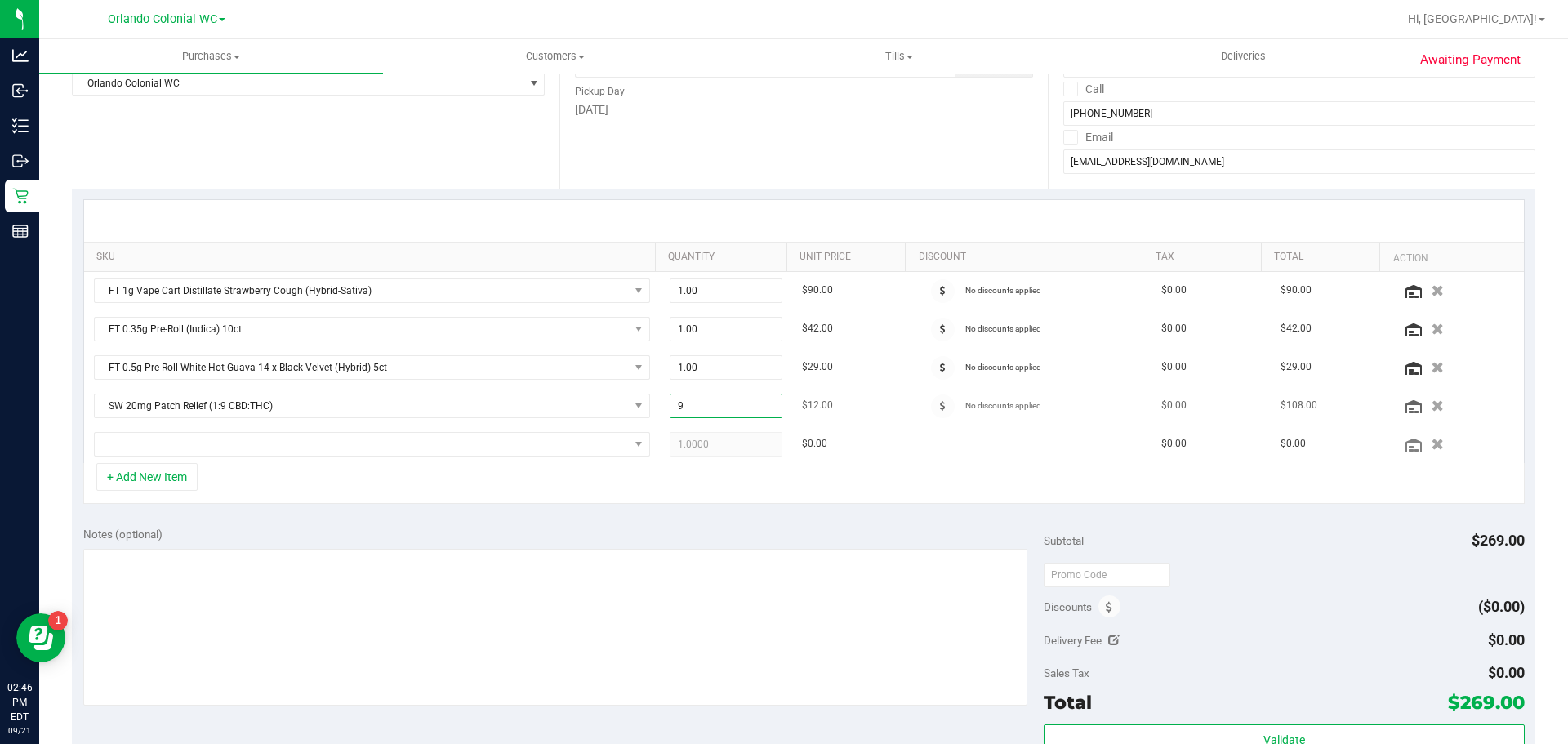
click at [730, 410] on span "9.00 9" at bounding box center [726, 406] width 114 height 25
type input "8"
type input "8.00"
drag, startPoint x: 570, startPoint y: 500, endPoint x: 602, endPoint y: 490, distance: 33.5
click at [572, 500] on div "+ Add New Item" at bounding box center [803, 483] width 1441 height 41
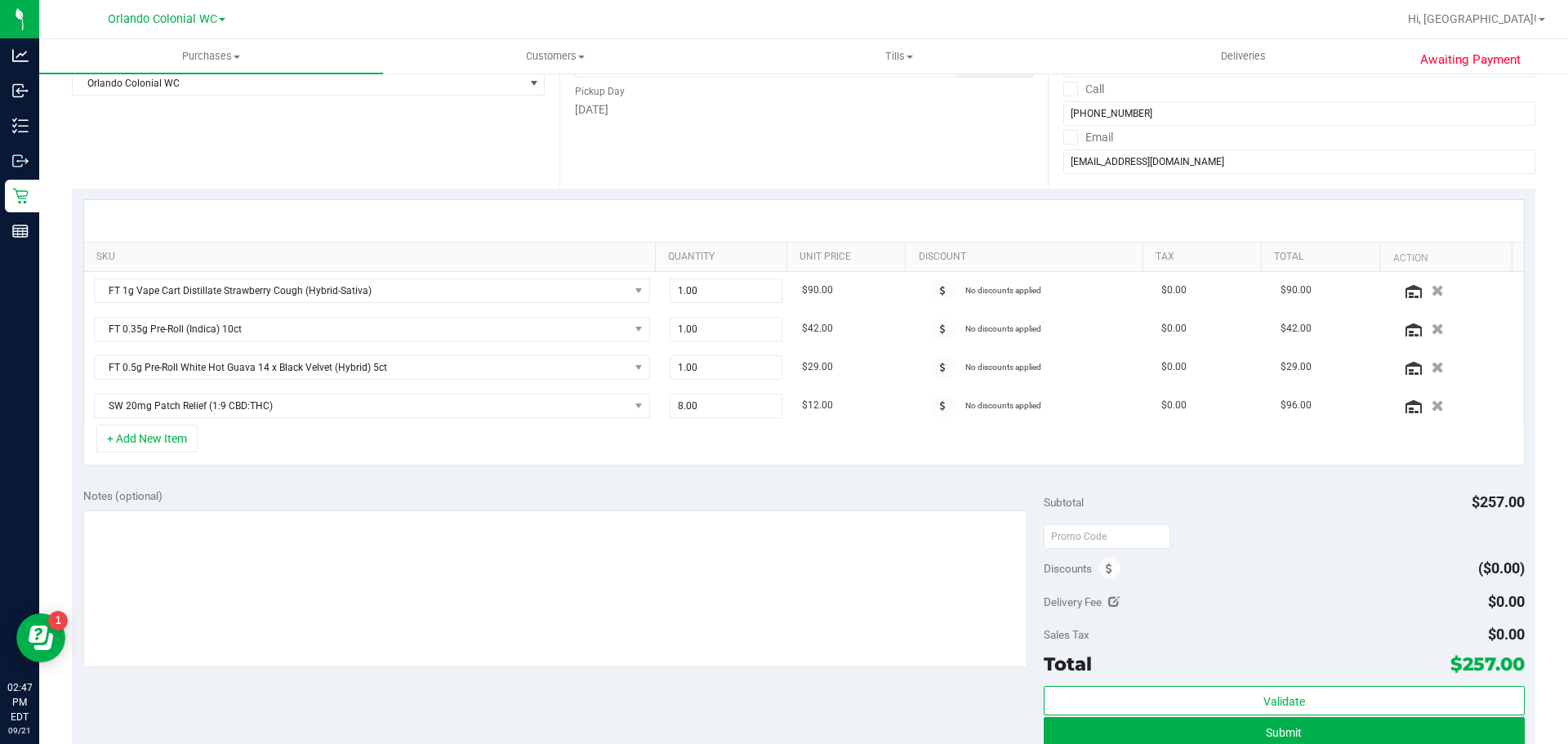
drag, startPoint x: 788, startPoint y: 477, endPoint x: 742, endPoint y: 472, distance: 46.3
click at [785, 481] on div "Notes (optional) Subtotal $257.00 Discounts ($0.00) Delivery Fee $0.00 Sales Ta…" at bounding box center [803, 623] width 1463 height 294
drag, startPoint x: 742, startPoint y: 391, endPoint x: 746, endPoint y: 413, distance: 22.4
click at [744, 391] on td "8.00 8" at bounding box center [727, 406] width 133 height 38
click at [746, 416] on span "8.00 8" at bounding box center [726, 406] width 114 height 25
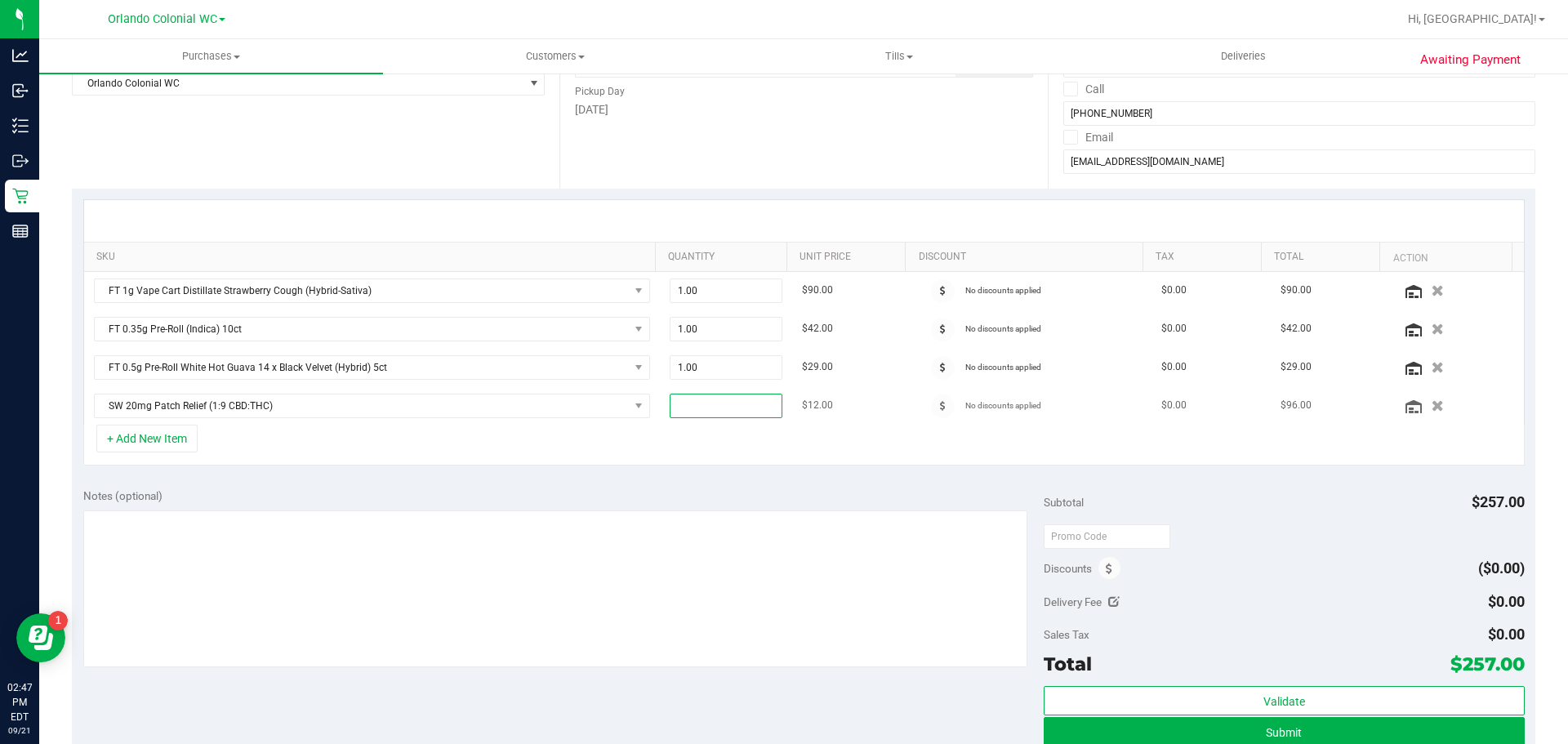
type input "9"
type input "9.00"
click at [798, 492] on div "Notes (optional)" at bounding box center [564, 495] width 961 height 16
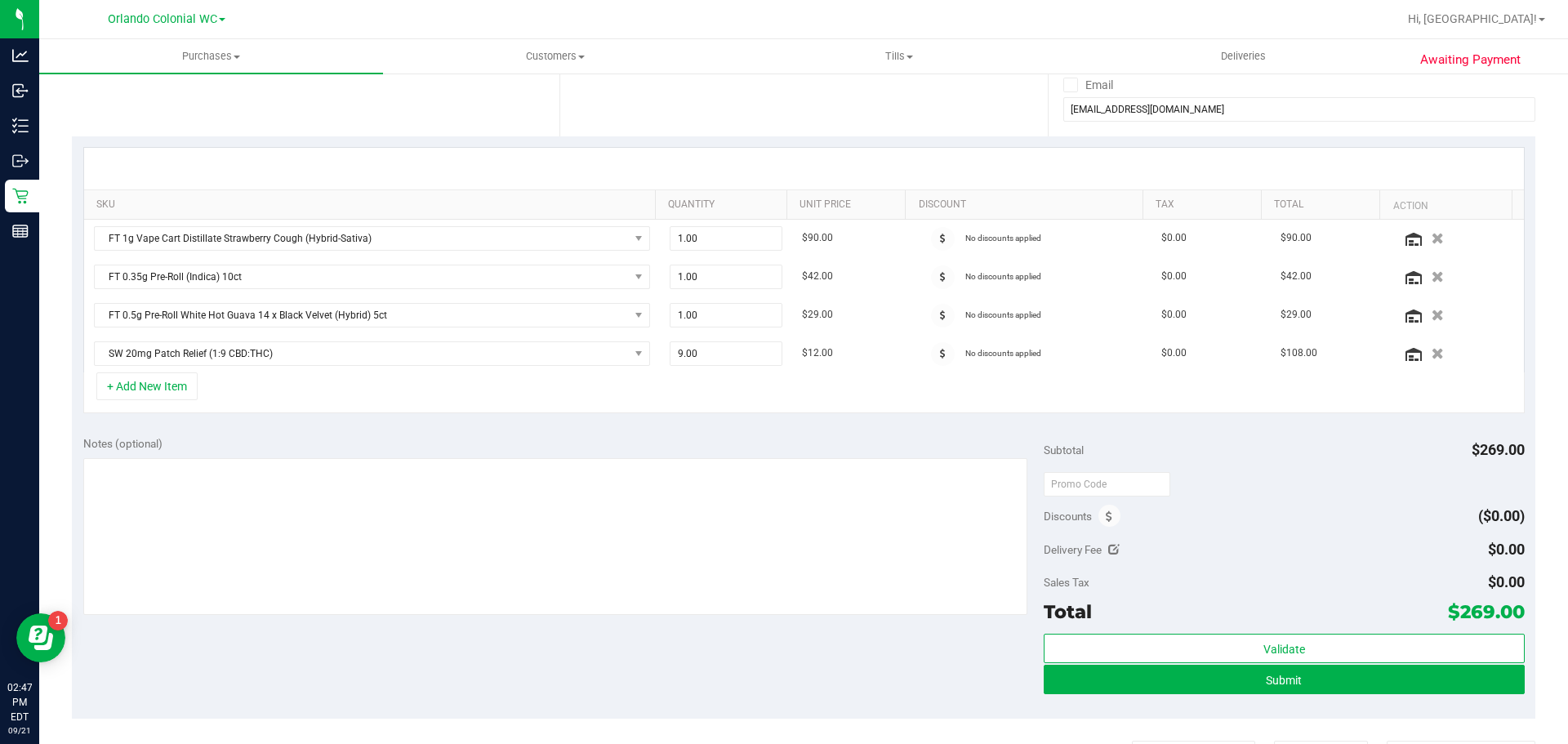
scroll to position [327, 0]
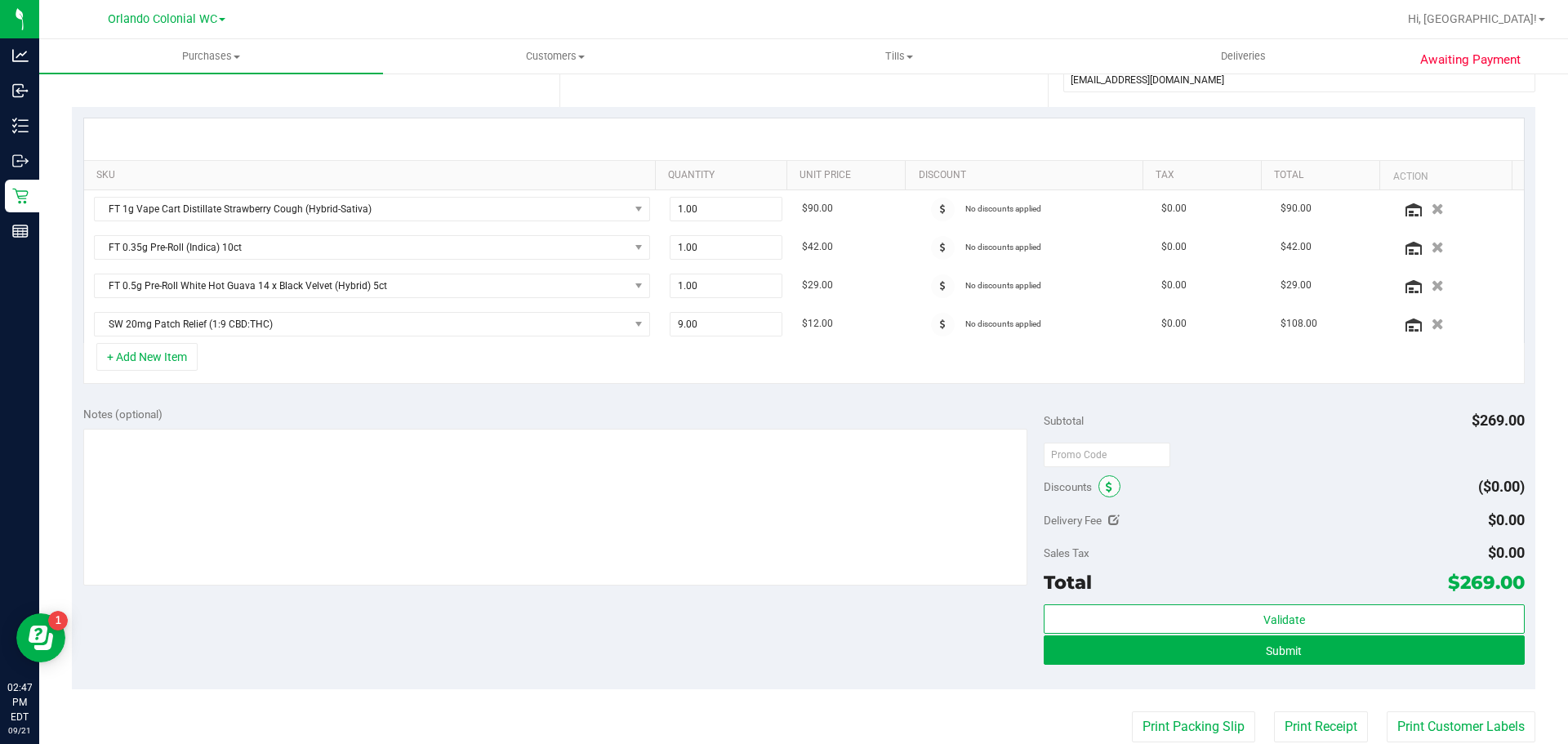
click at [1098, 481] on span at bounding box center [1109, 486] width 22 height 22
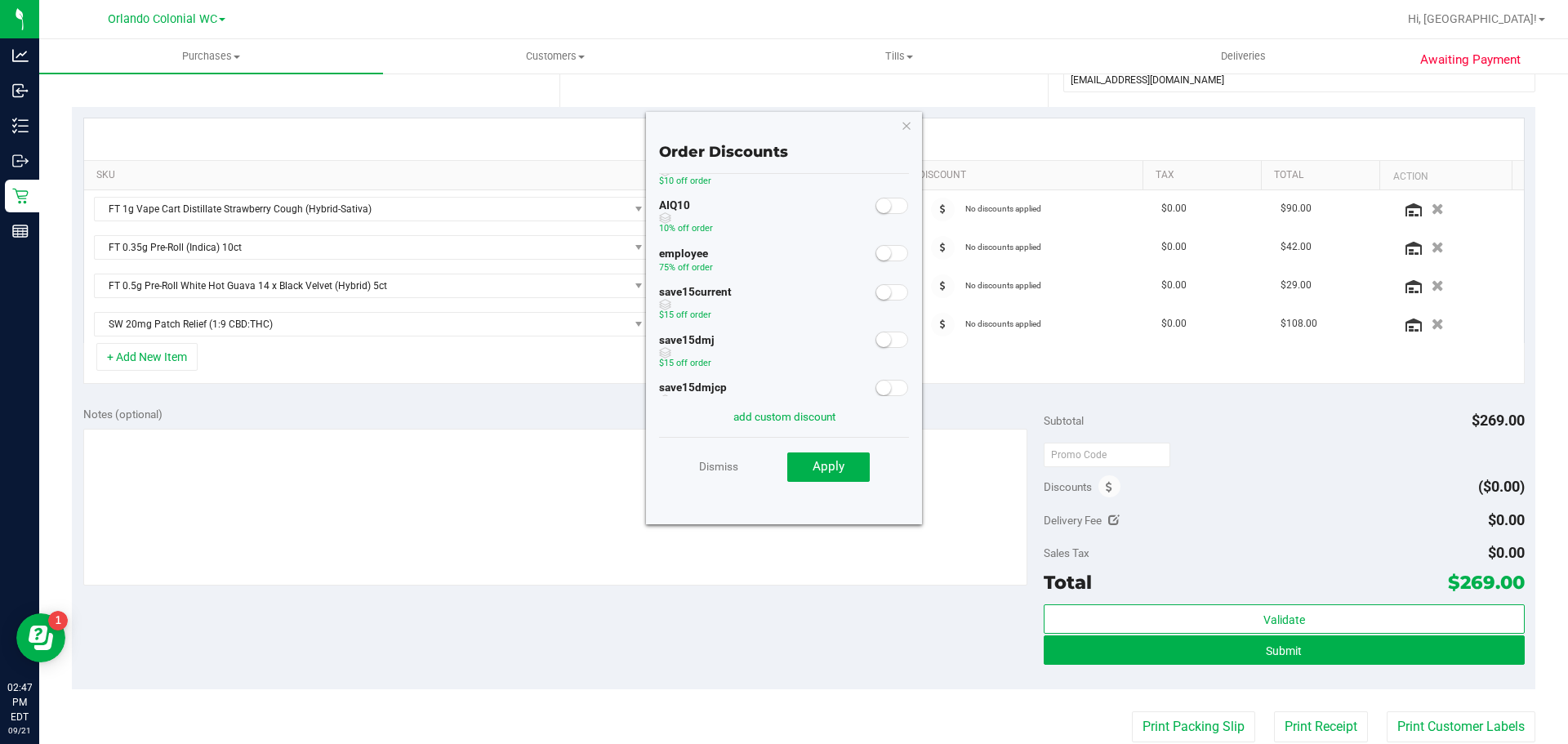
scroll to position [81, 0]
click at [878, 217] on span at bounding box center [891, 212] width 33 height 16
click at [812, 263] on div "save15current $15 off order" at bounding box center [784, 286] width 250 height 49
click at [837, 465] on span "Apply" at bounding box center [828, 467] width 32 height 15
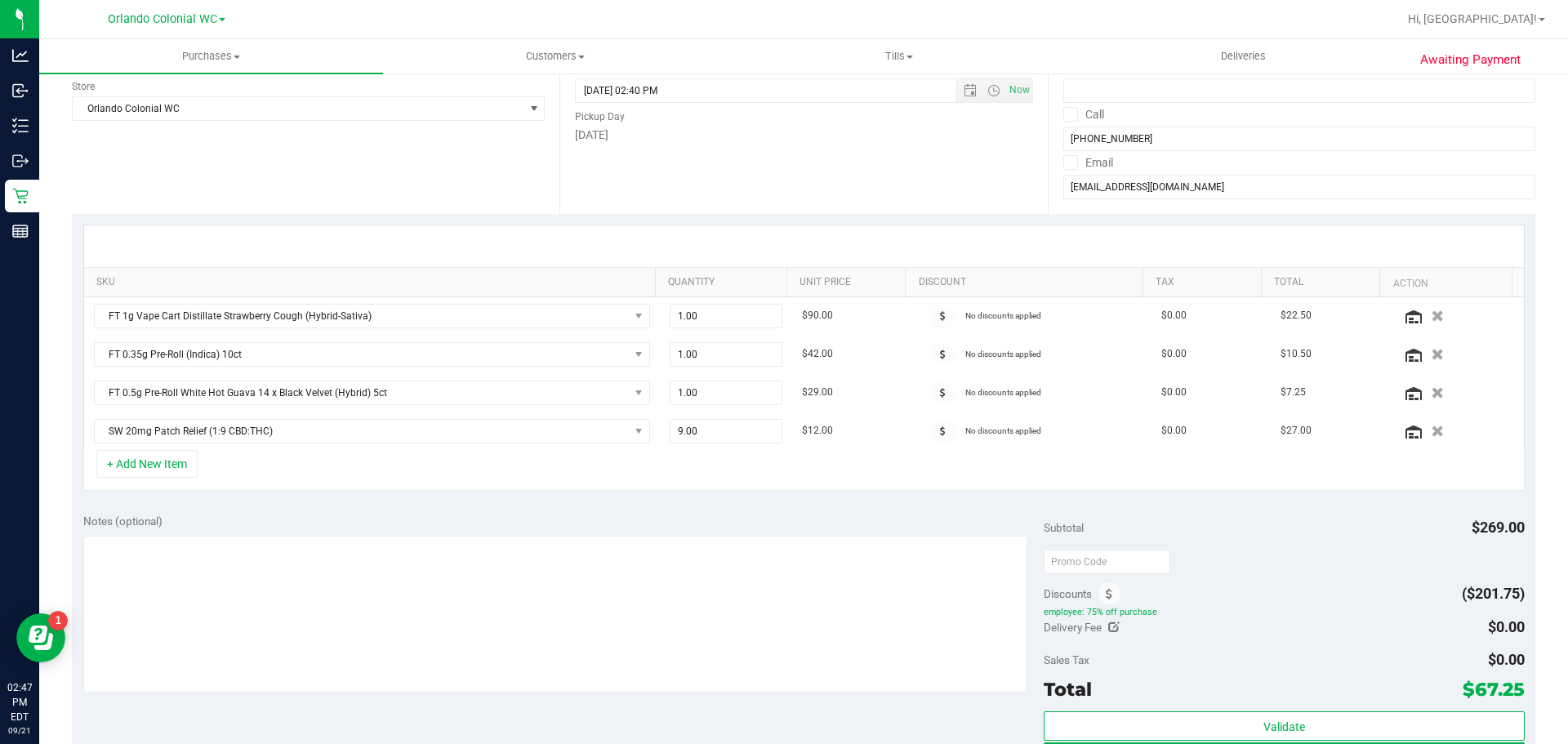
scroll to position [0, 0]
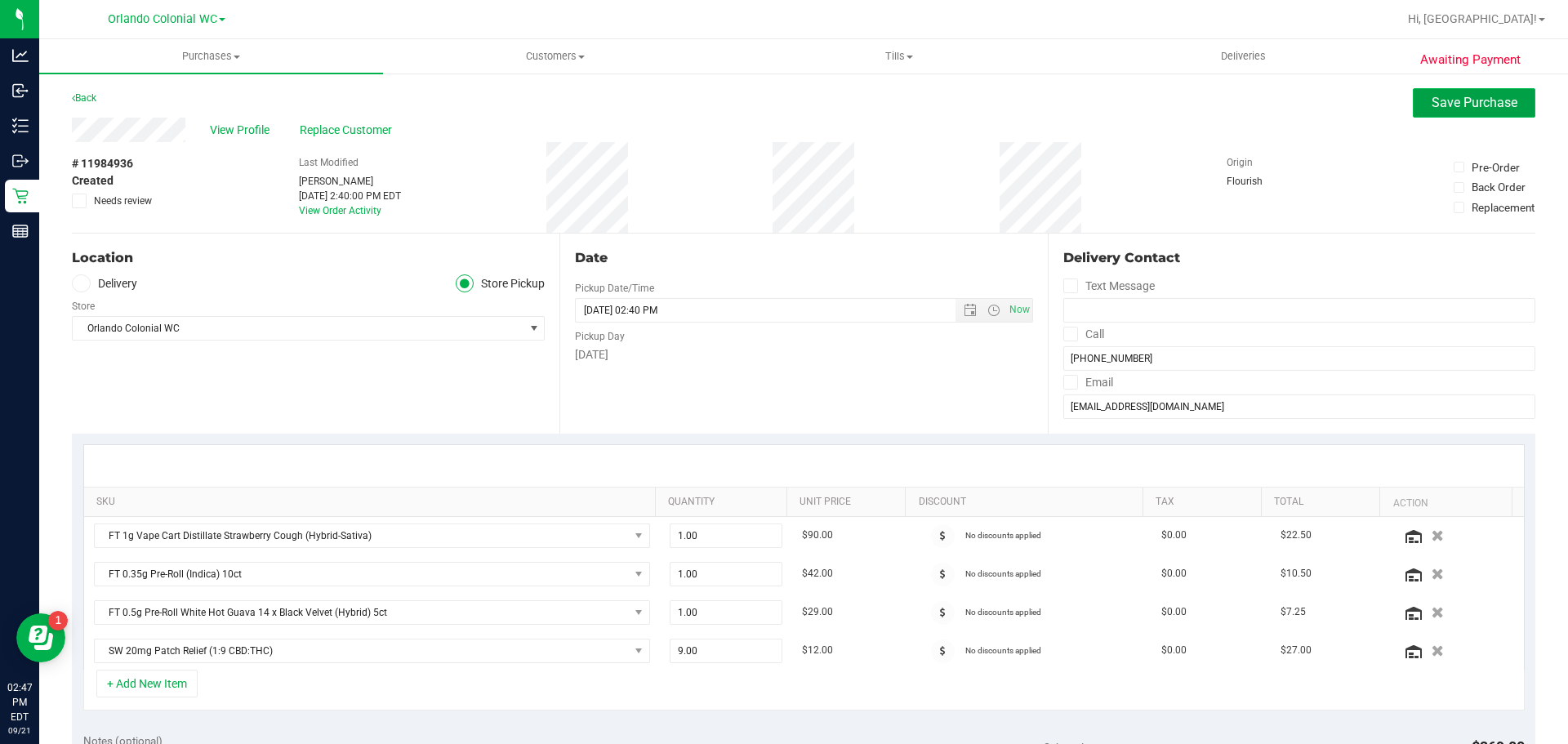
click at [1412, 113] on button "Save Purchase" at bounding box center [1473, 103] width 123 height 30
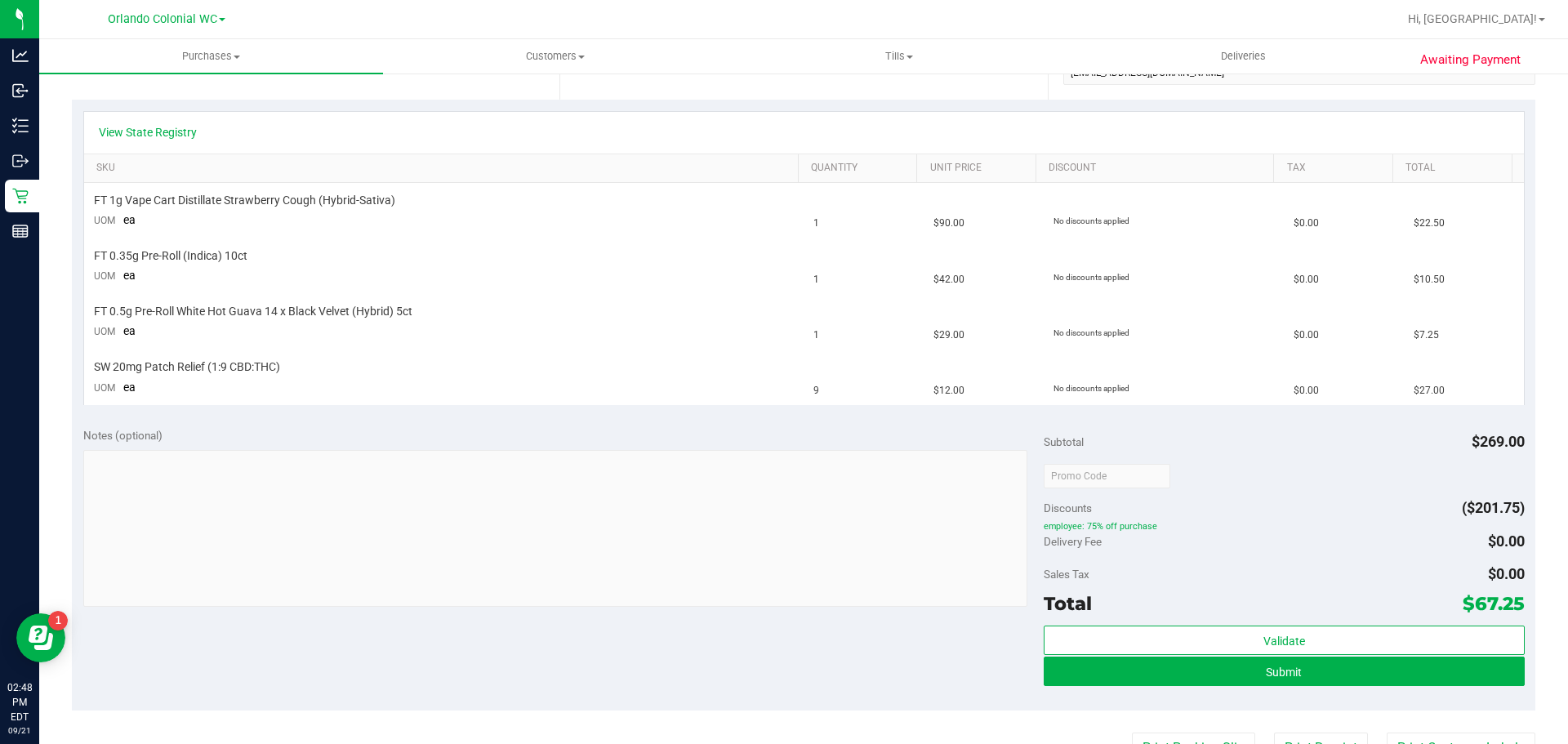
scroll to position [342, 0]
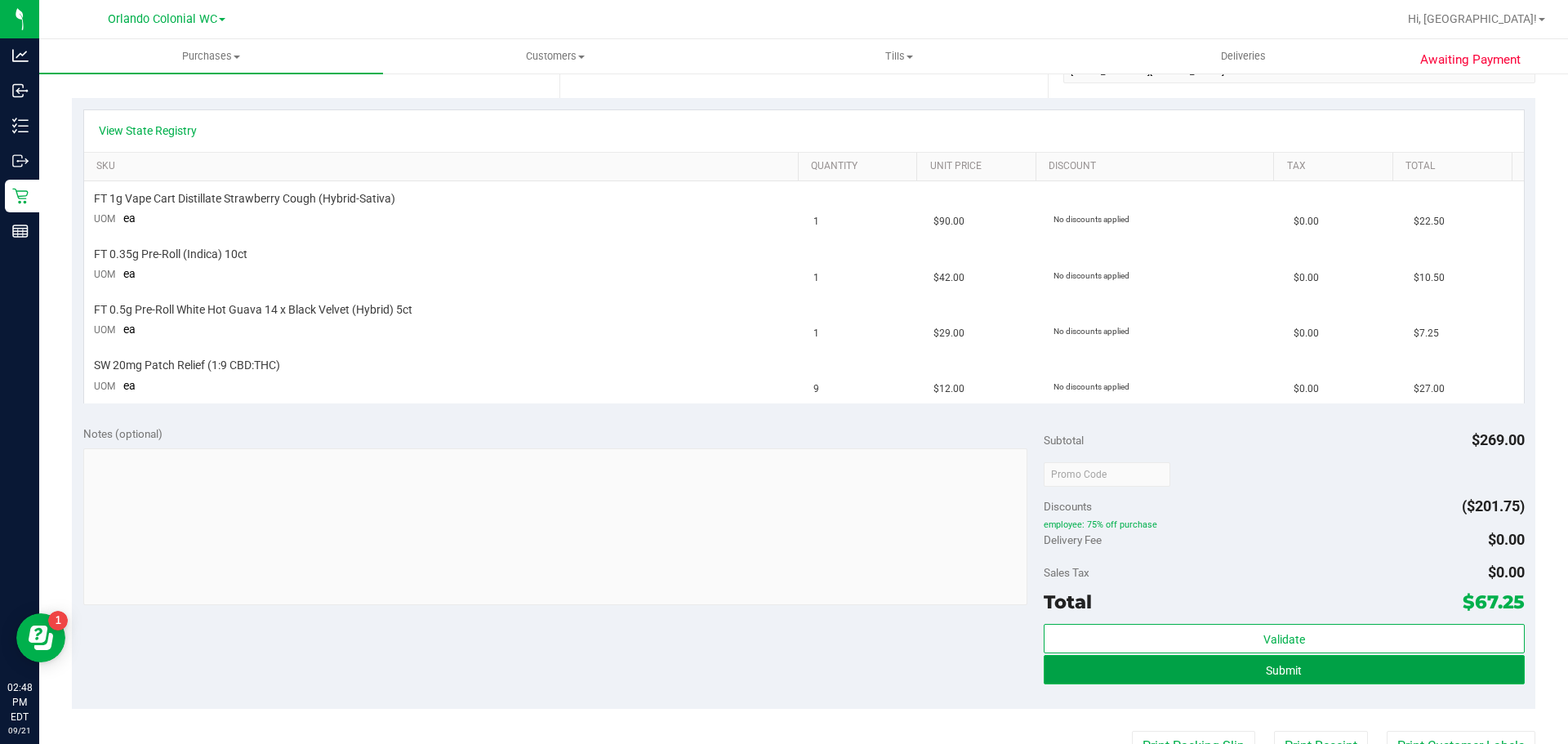
click at [1049, 666] on button "Submit" at bounding box center [1283, 670] width 480 height 30
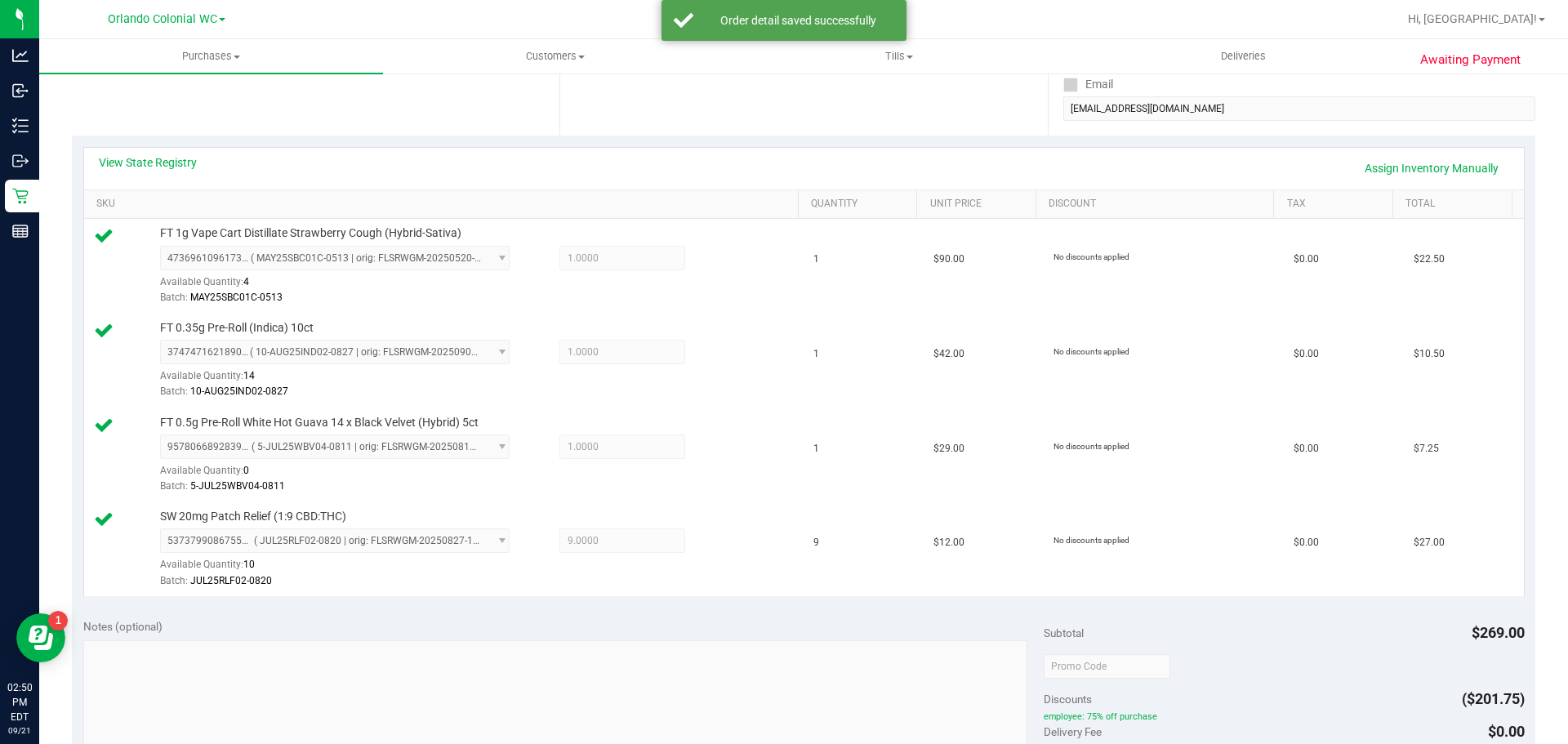
scroll to position [563, 0]
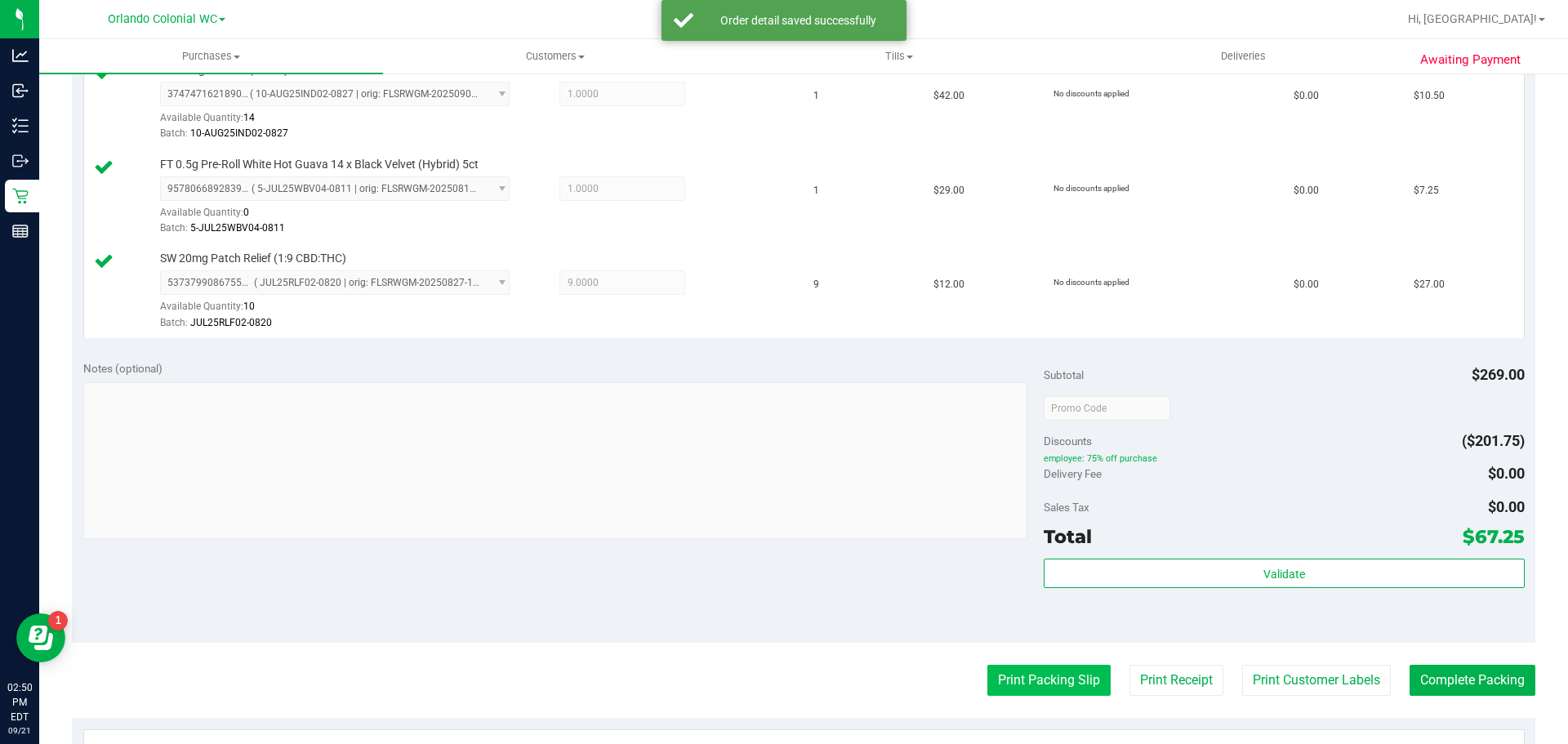
click at [1032, 669] on button "Print Packing Slip" at bounding box center [1049, 681] width 123 height 31
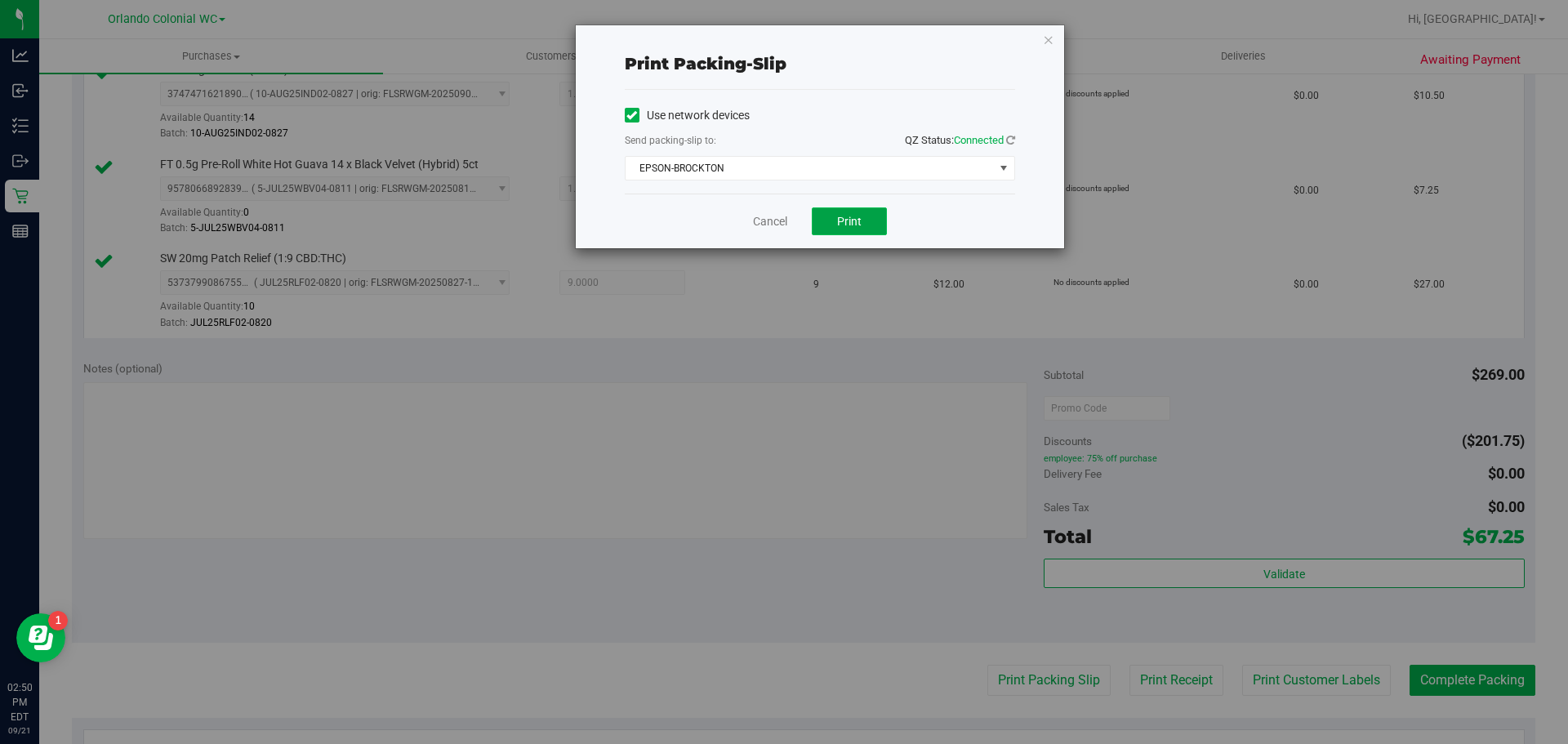
click at [848, 232] on button "Print" at bounding box center [849, 221] width 75 height 28
click at [760, 222] on link "Cancel" at bounding box center [770, 221] width 35 height 17
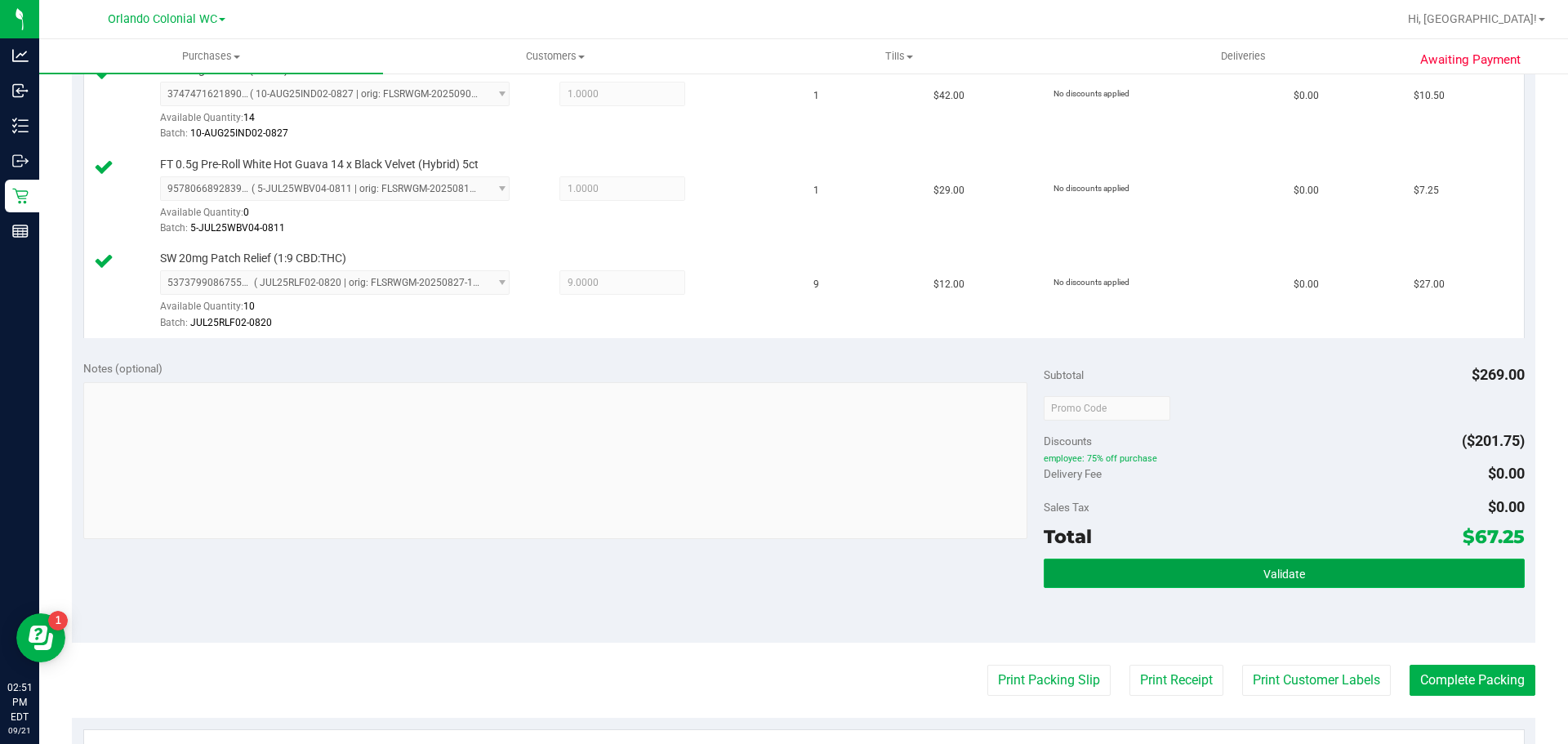
click at [1224, 563] on button "Validate" at bounding box center [1283, 574] width 480 height 30
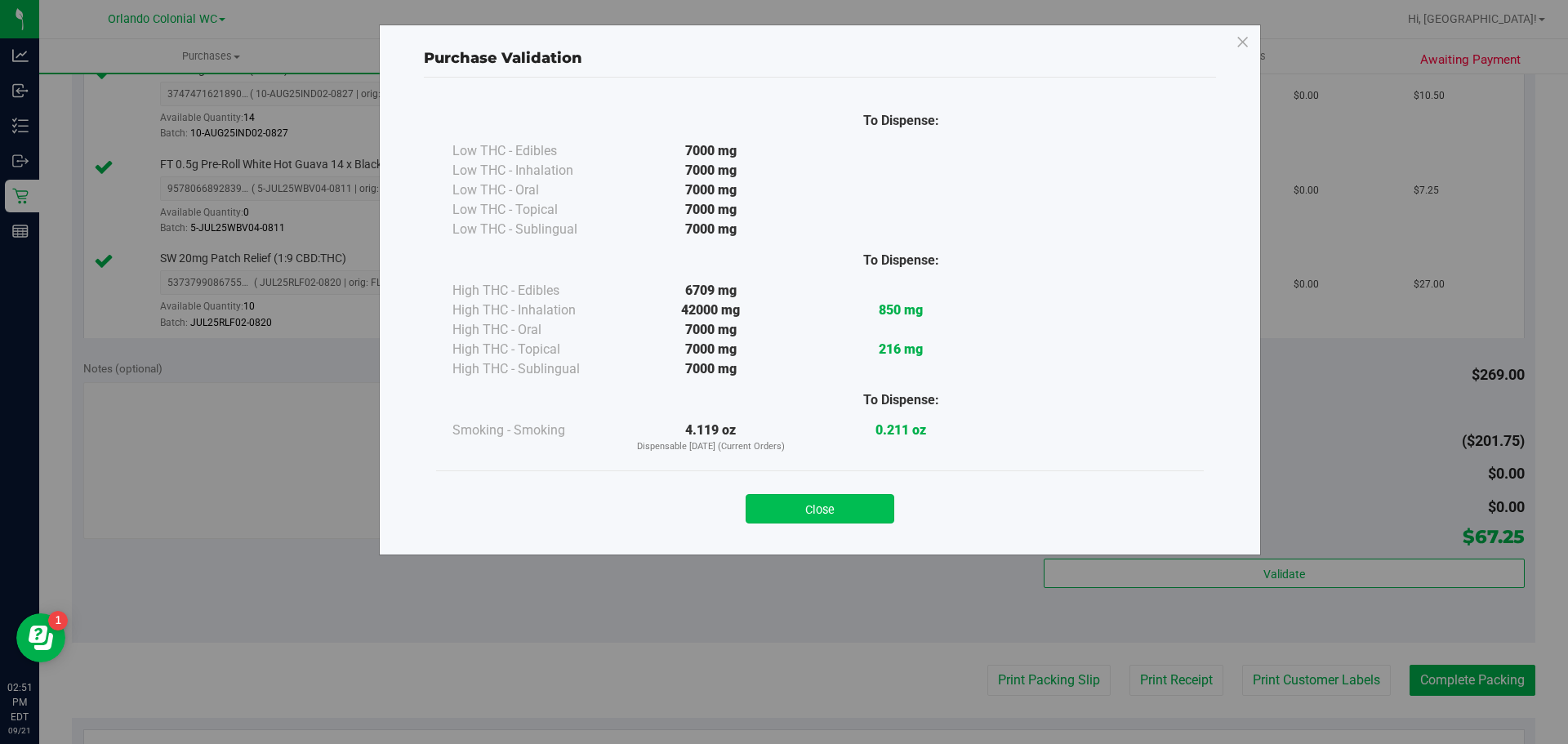
click at [840, 499] on button "Close" at bounding box center [820, 509] width 149 height 30
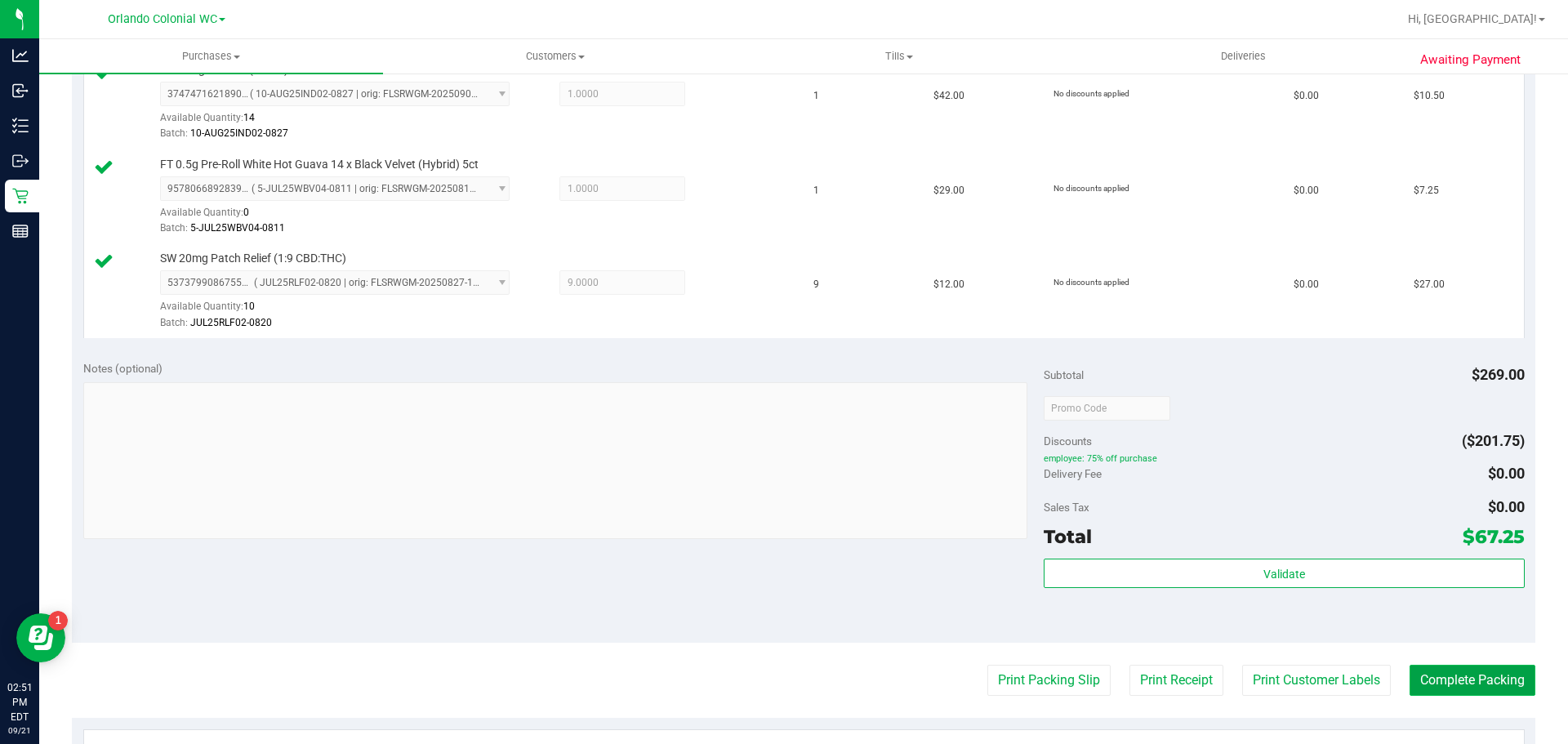
click at [1442, 675] on button "Complete Packing" at bounding box center [1472, 681] width 126 height 31
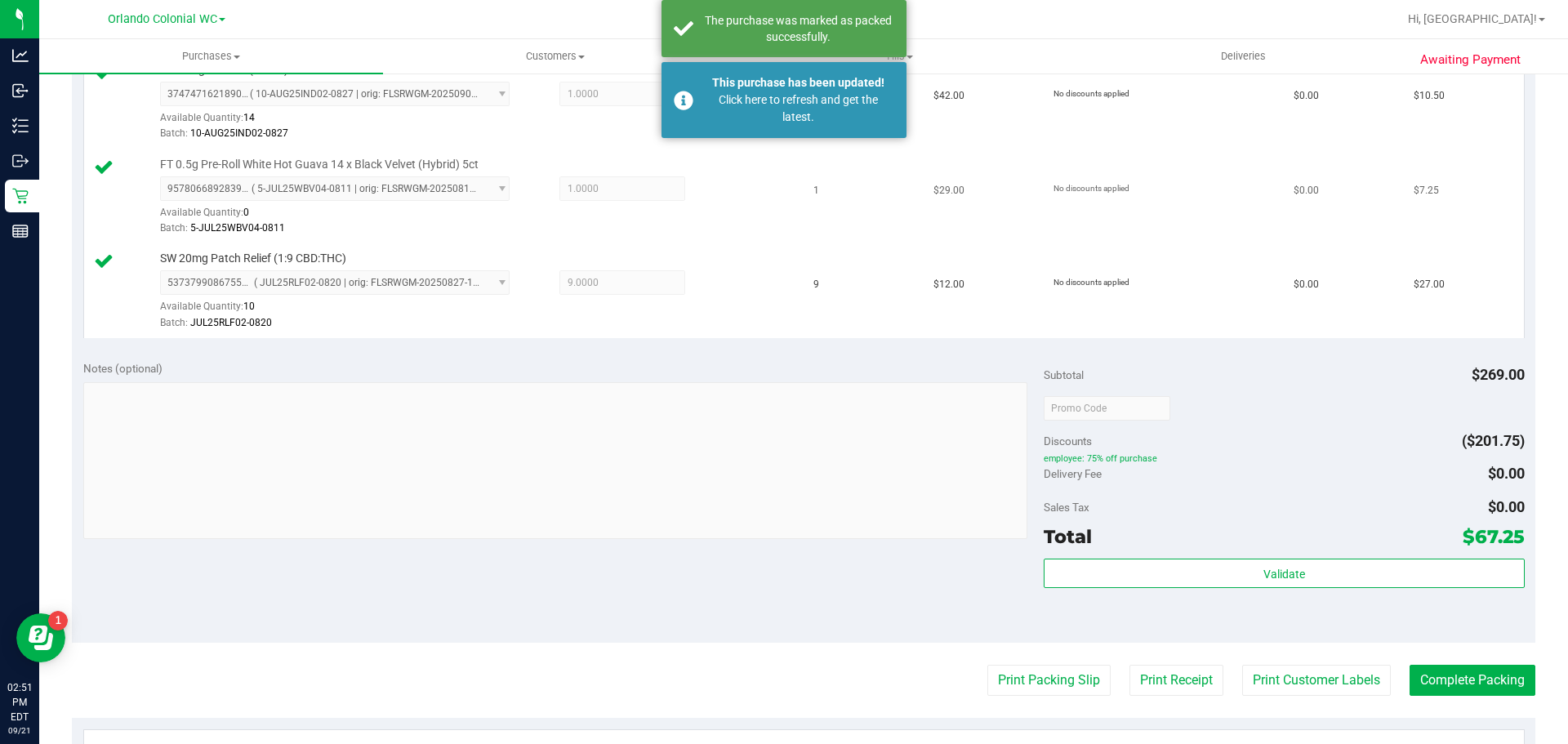
click at [342, 165] on span "FT 0.5g Pre-Roll White Hot Guava 14 x Black Velvet (Hybrid) 5ct" at bounding box center [319, 164] width 319 height 16
copy div "FT 0.5g Pre-Roll White Hot Guava 14 x Black Velvet (Hybrid) 5ct"
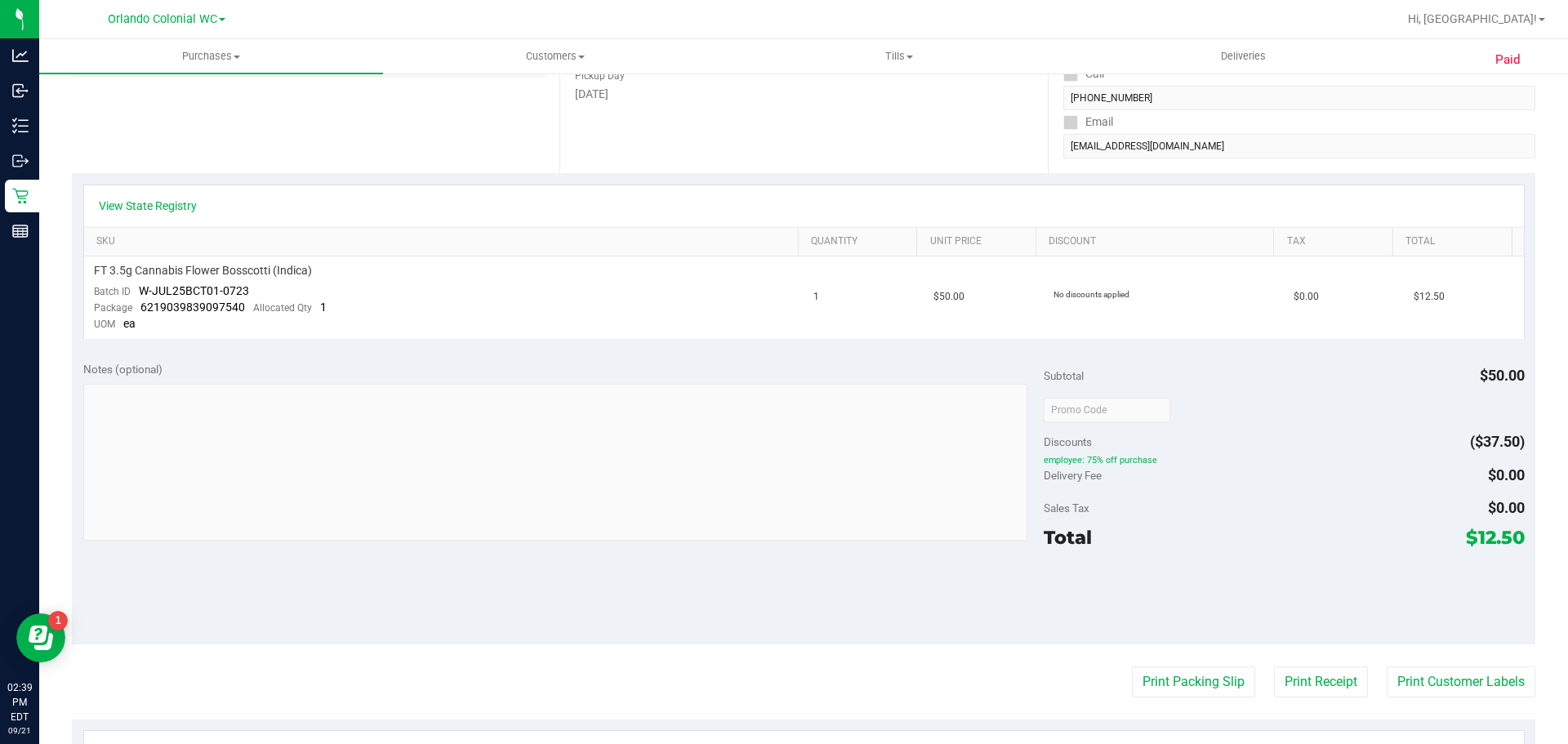
scroll to position [327, 0]
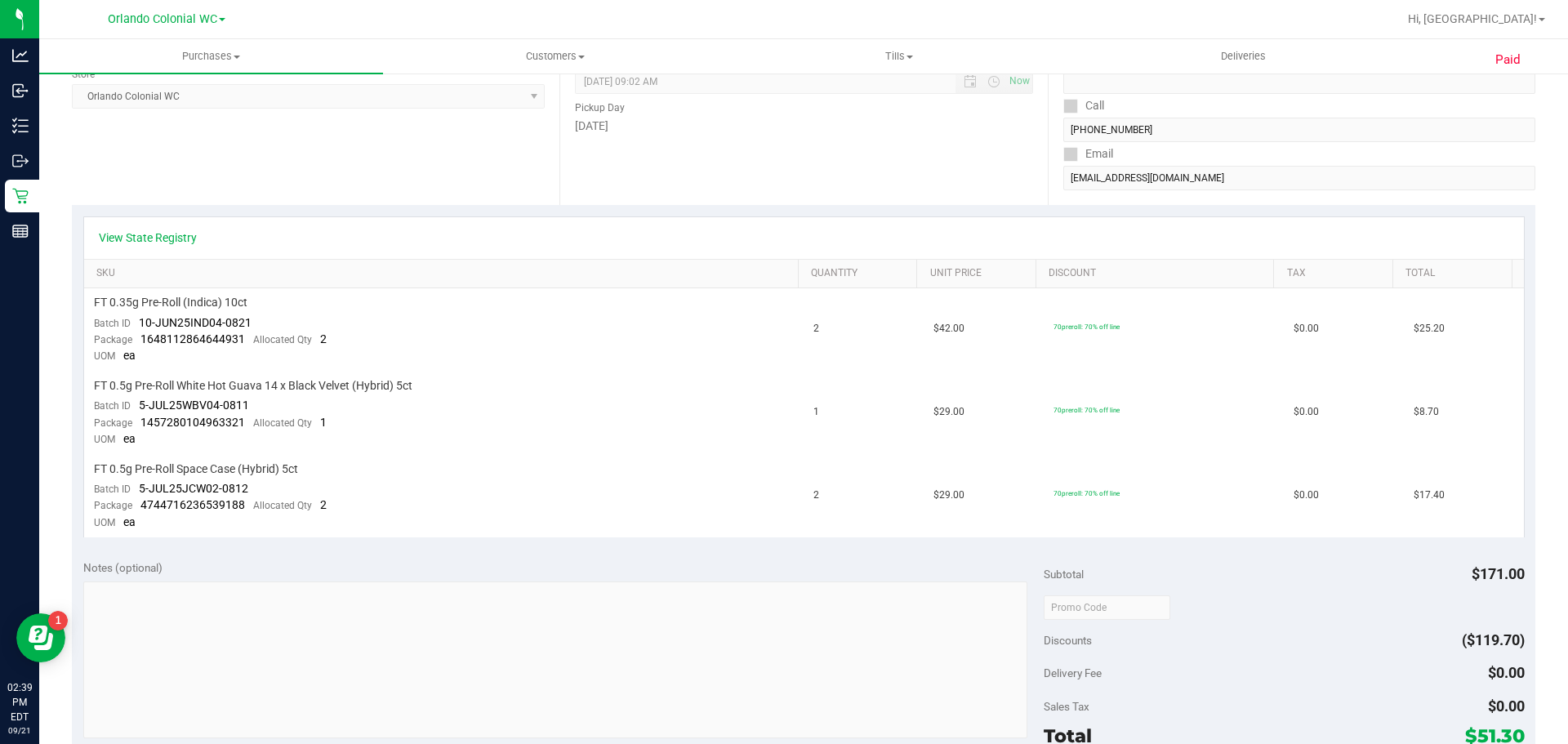
scroll to position [490, 0]
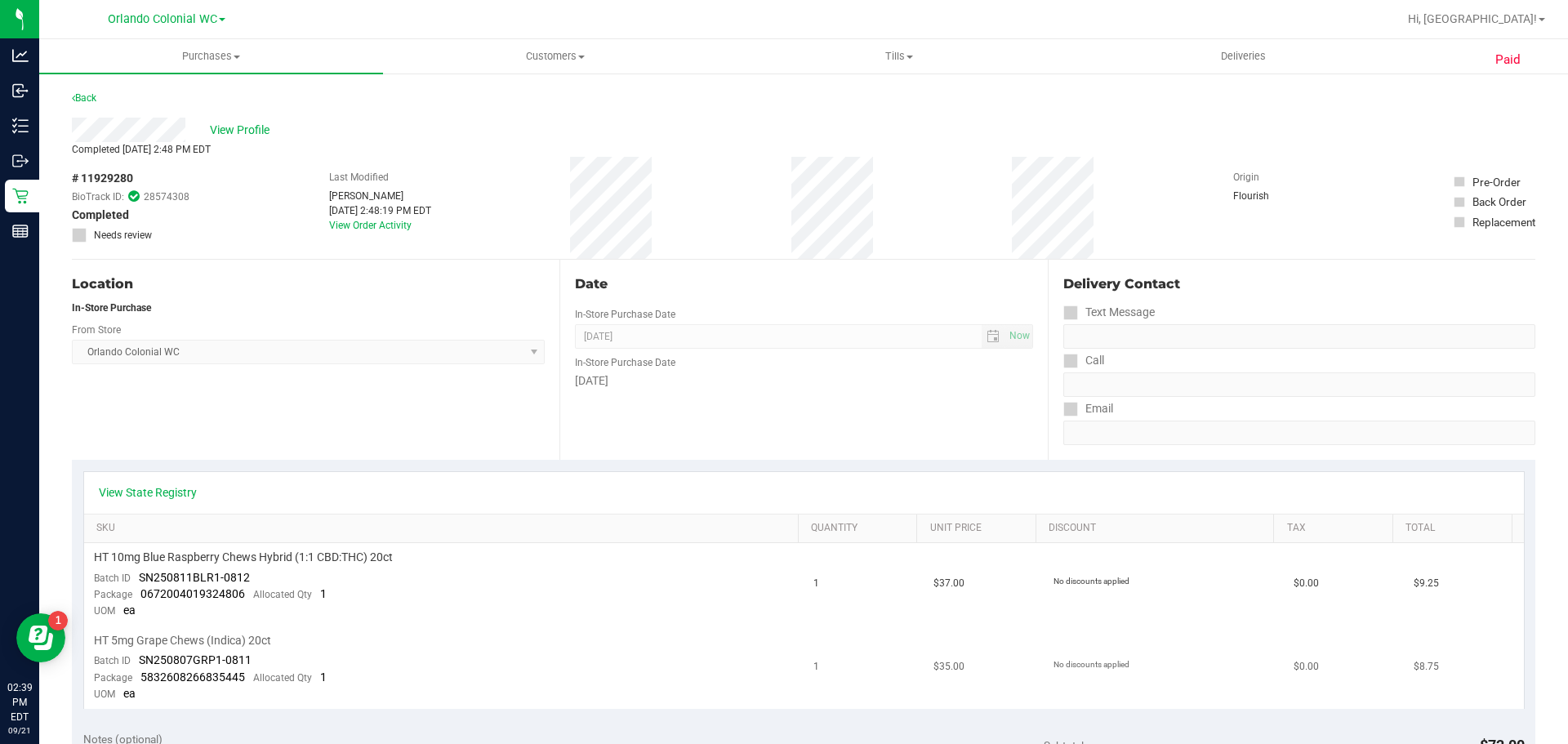
scroll to position [327, 0]
